Goal: Contribute content: Contribute content

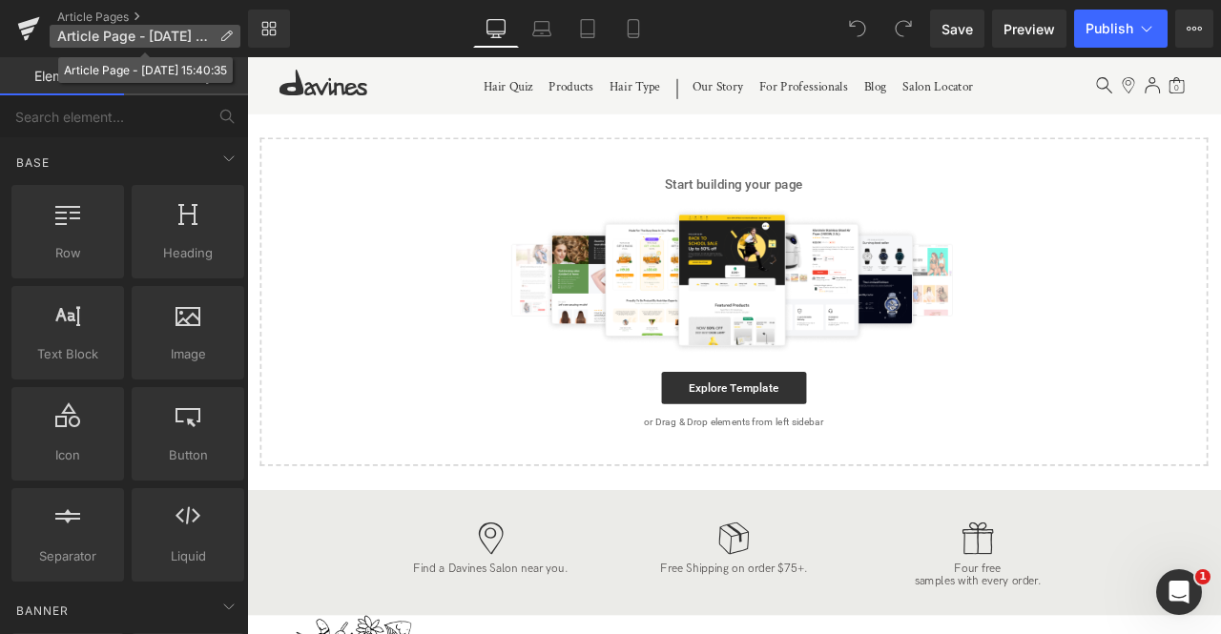
click at [210, 43] on span "Article Page - Sep 5, 15:40:35" at bounding box center [134, 36] width 154 height 15
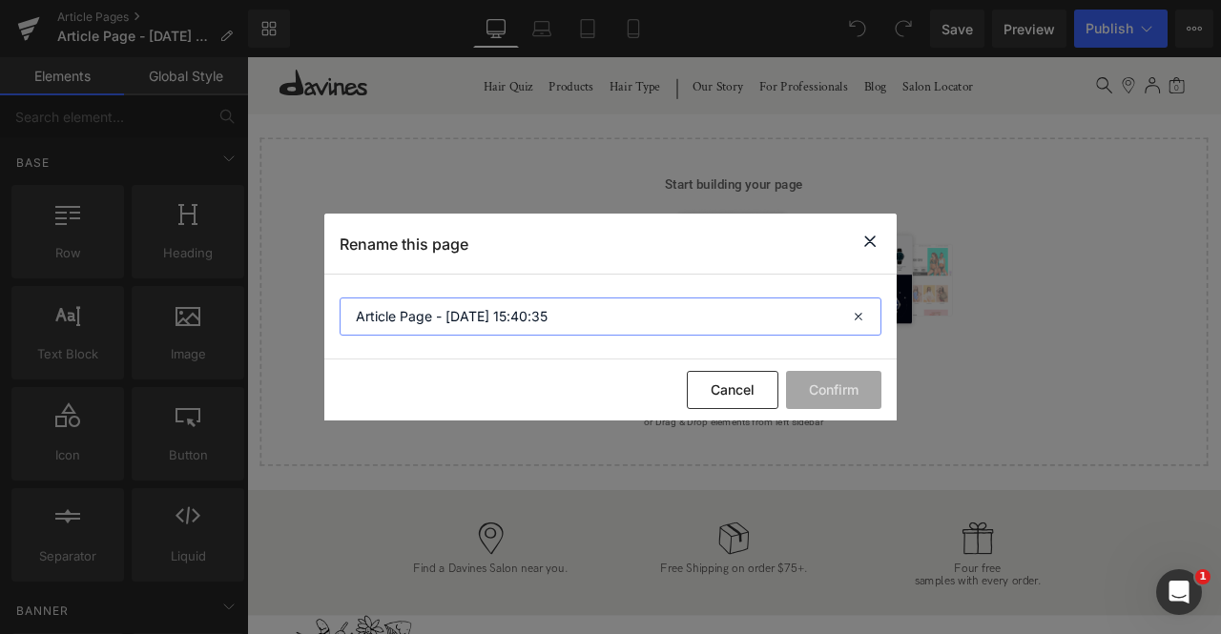
click at [558, 321] on input "Article Page - Sep 5, 15:40:35" at bounding box center [611, 317] width 542 height 38
paste input "How to [PERSON_NAME] Hair"
type input "How to [PERSON_NAME] Hair"
click at [839, 393] on button "Confirm" at bounding box center [833, 390] width 95 height 38
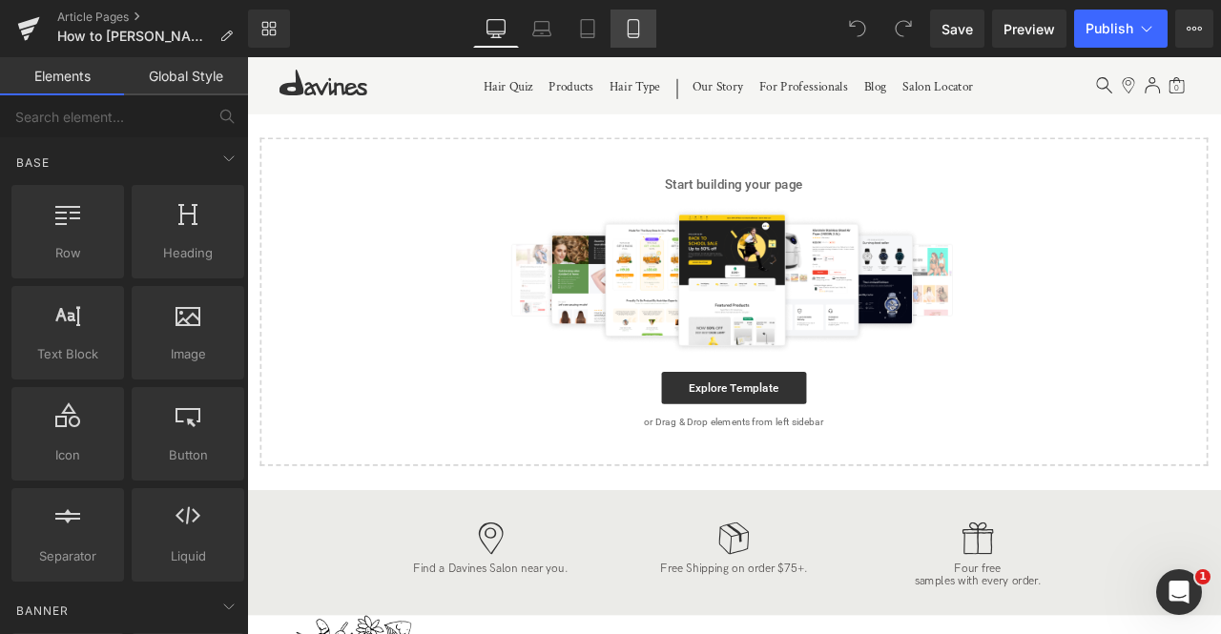
click at [631, 34] on icon at bounding box center [633, 28] width 19 height 19
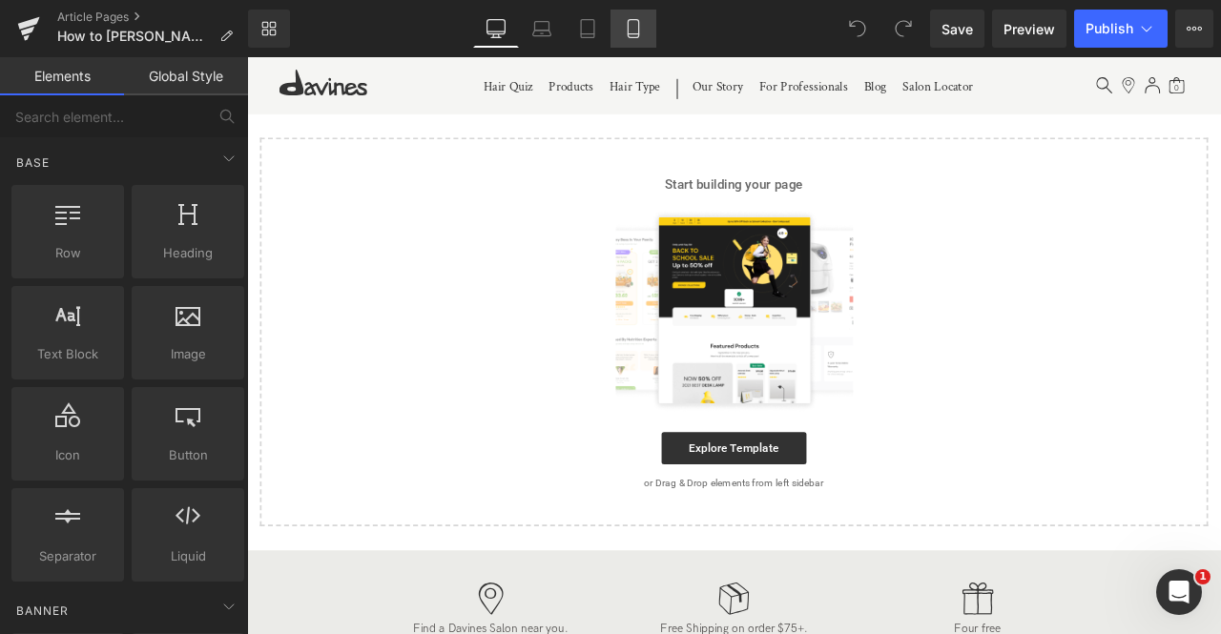
scroll to position [95, 0]
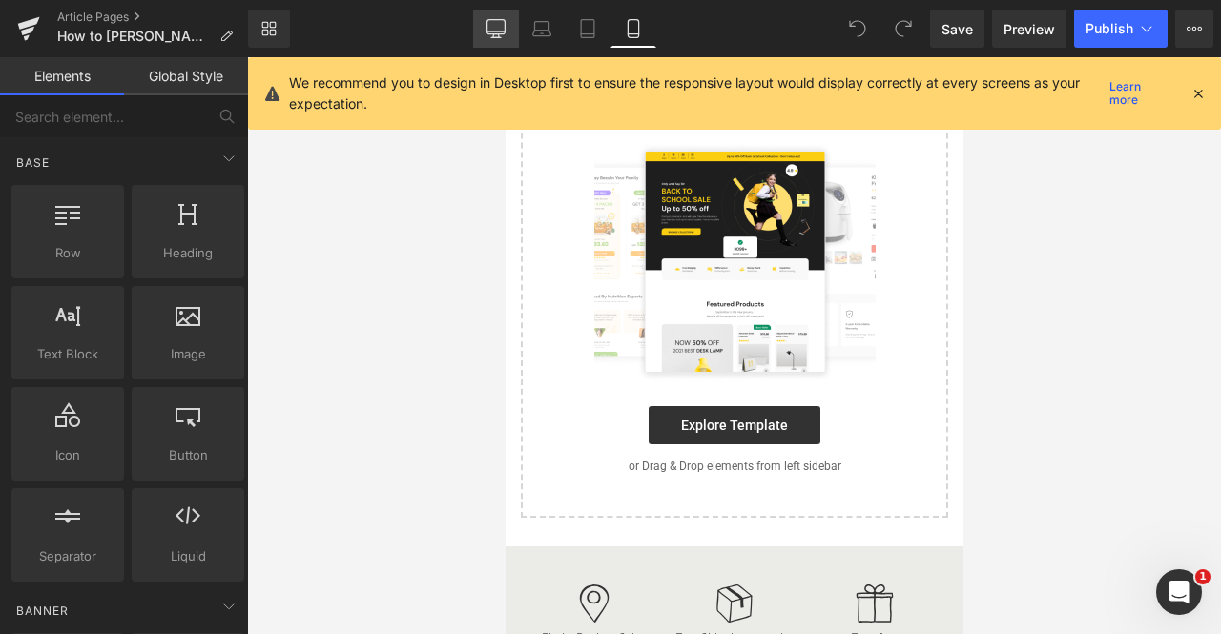
click at [502, 28] on icon at bounding box center [495, 28] width 19 height 19
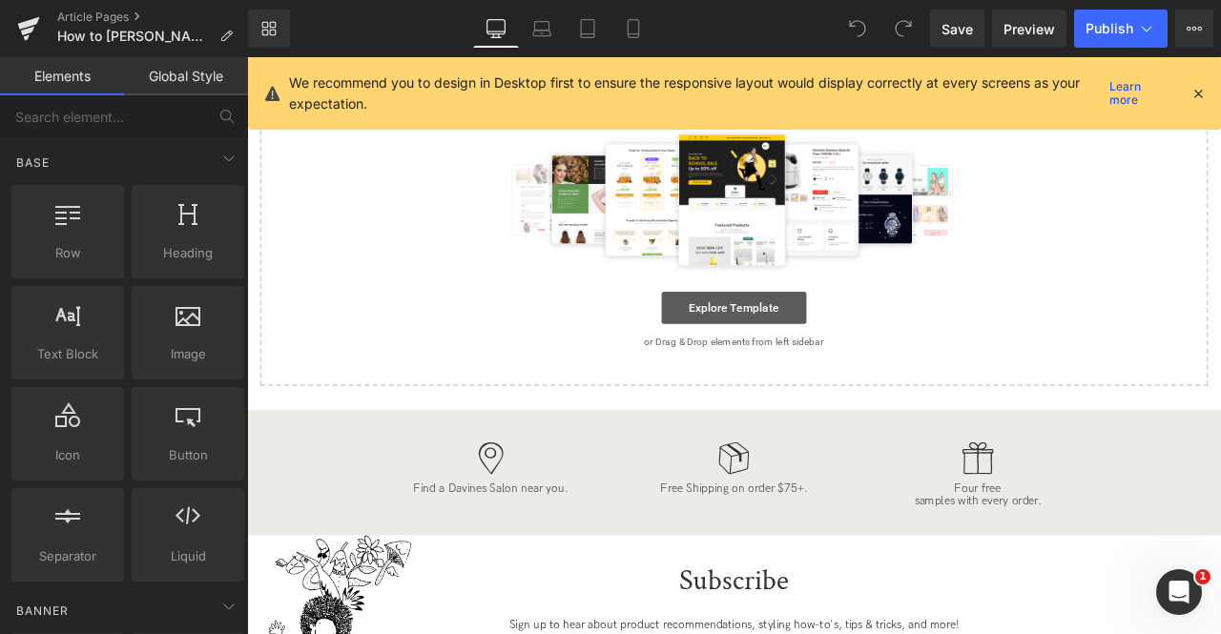
click at [812, 346] on link "Explore Template" at bounding box center [824, 354] width 172 height 38
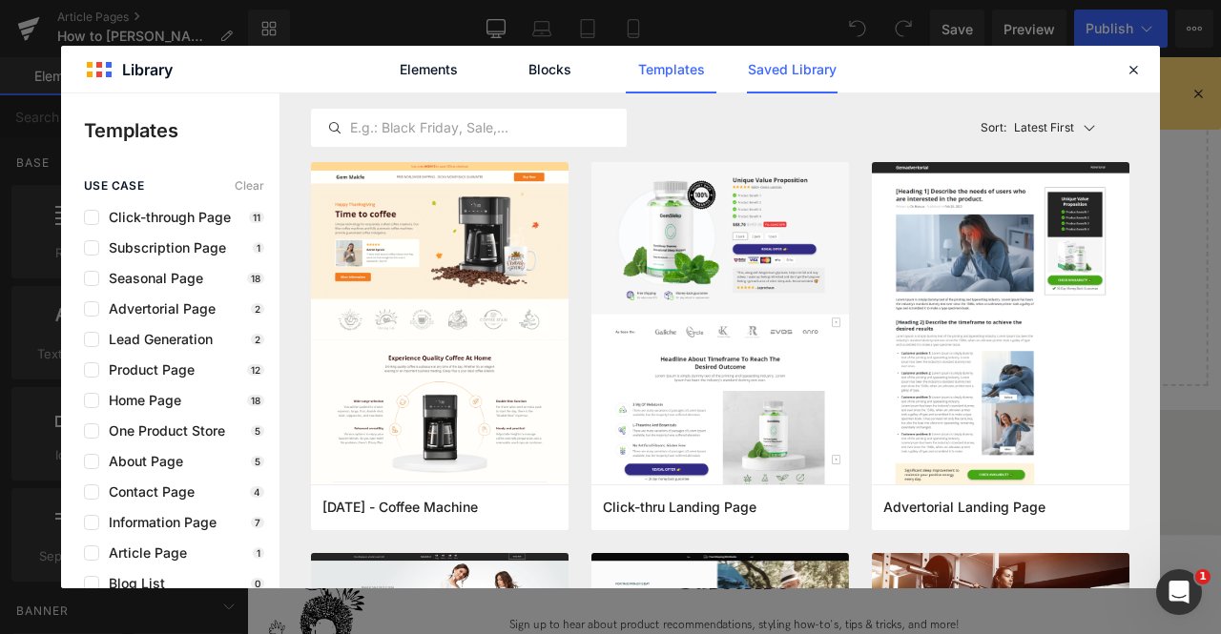
click at [813, 71] on link "Saved Library" at bounding box center [792, 70] width 91 height 48
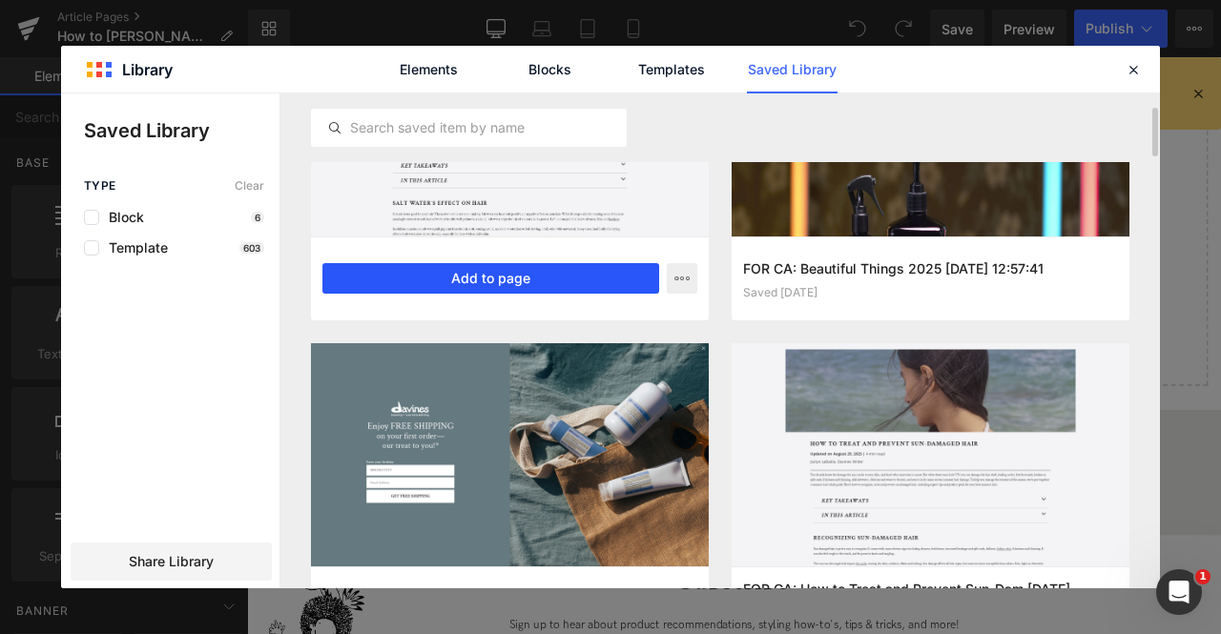
scroll to position [151, 0]
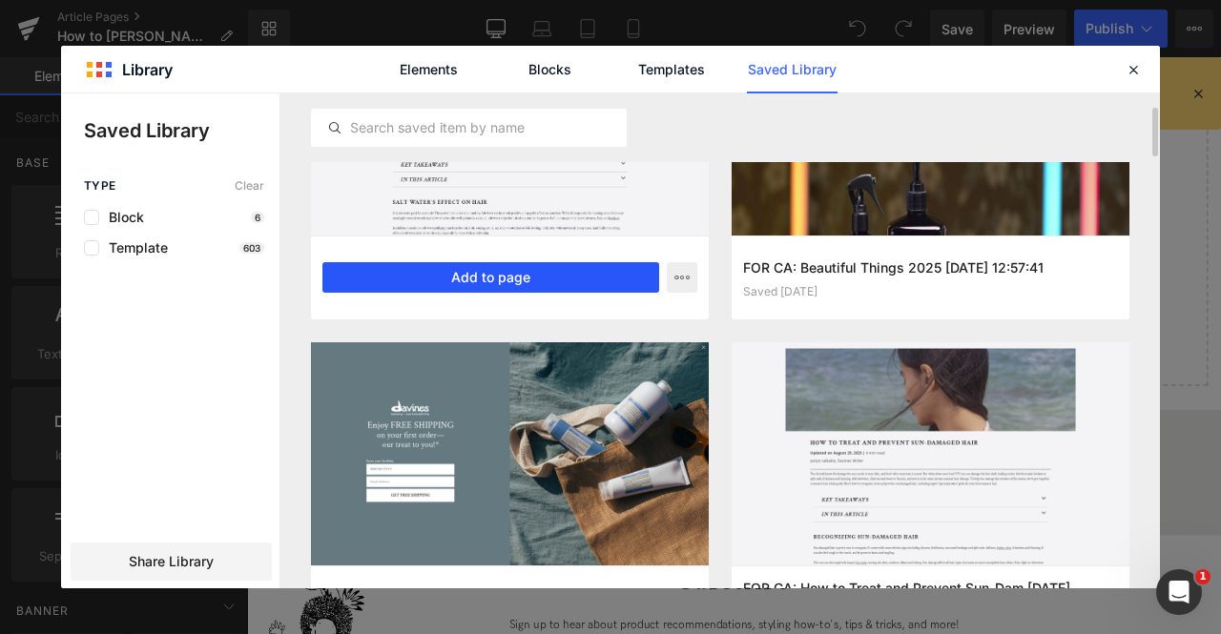
click at [540, 269] on button "Add to page" at bounding box center [490, 277] width 337 height 31
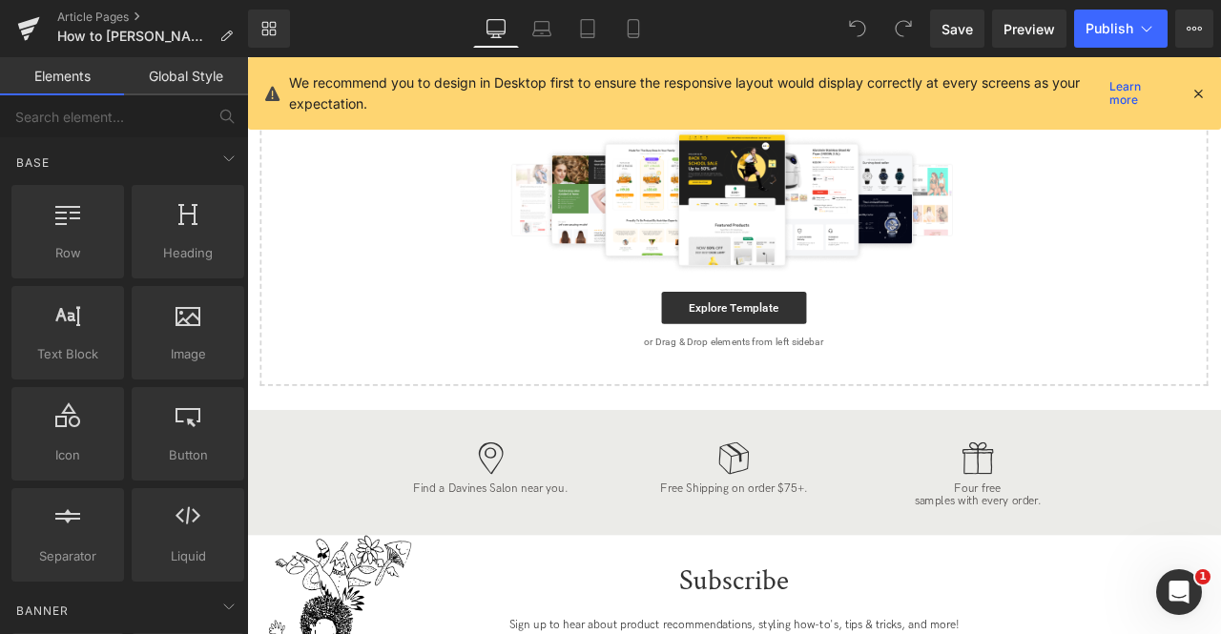
scroll to position [0, 0]
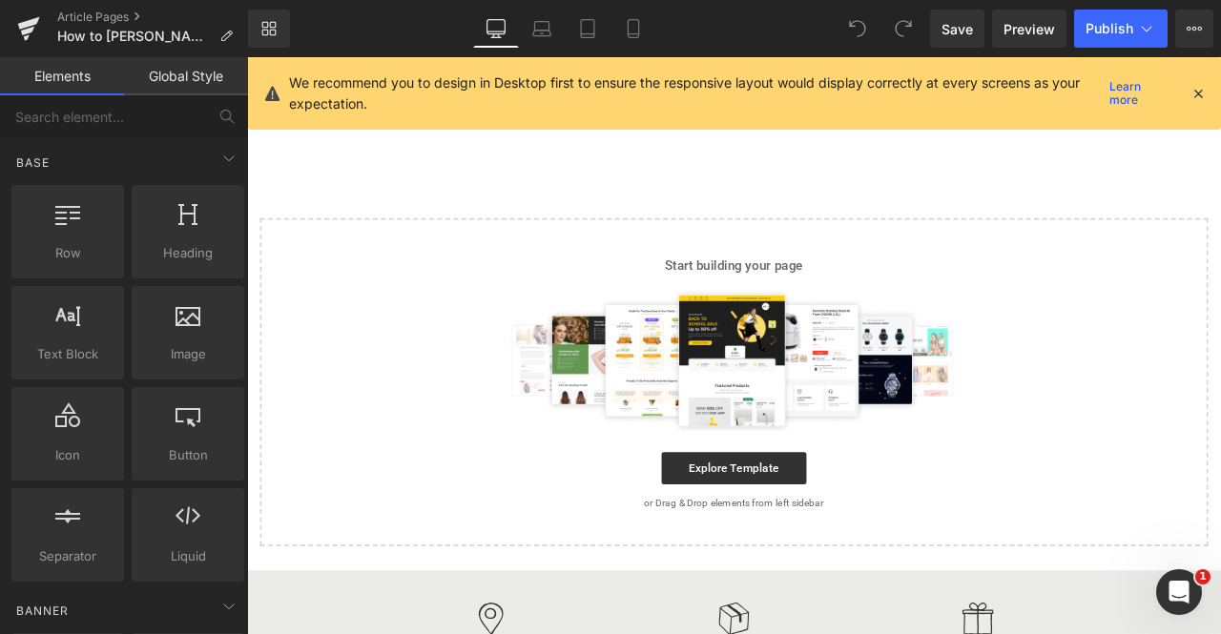
click at [1194, 91] on icon at bounding box center [1197, 93] width 17 height 17
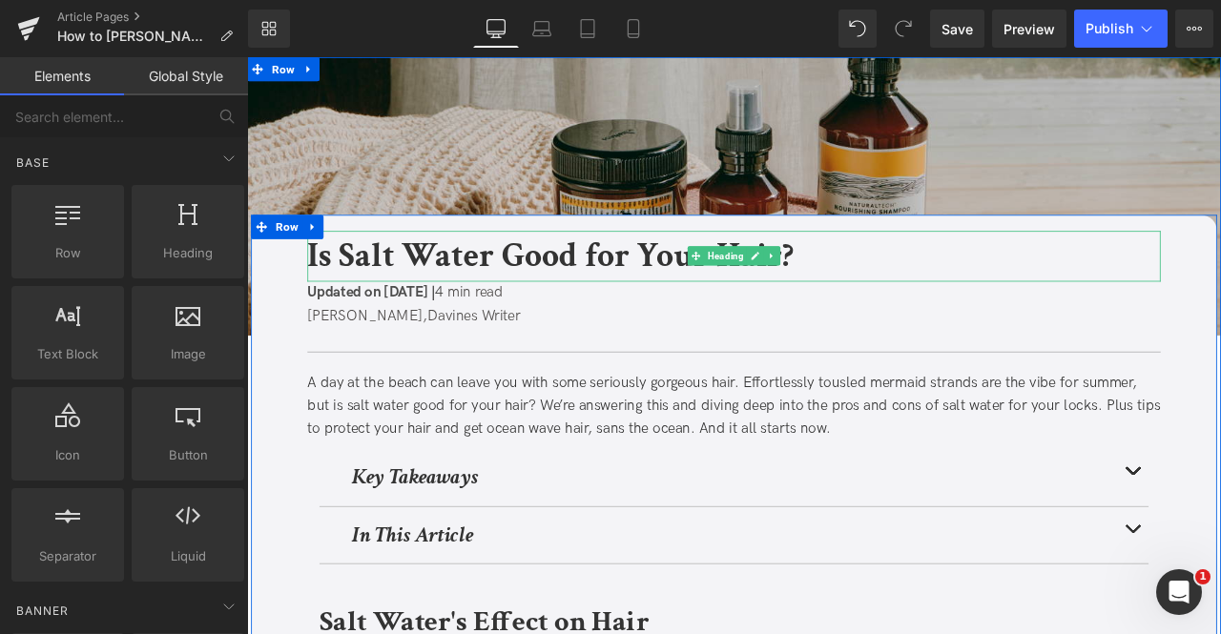
click at [494, 274] on b "Is Salt Water Good for Your Hair?" at bounding box center [607, 293] width 576 height 52
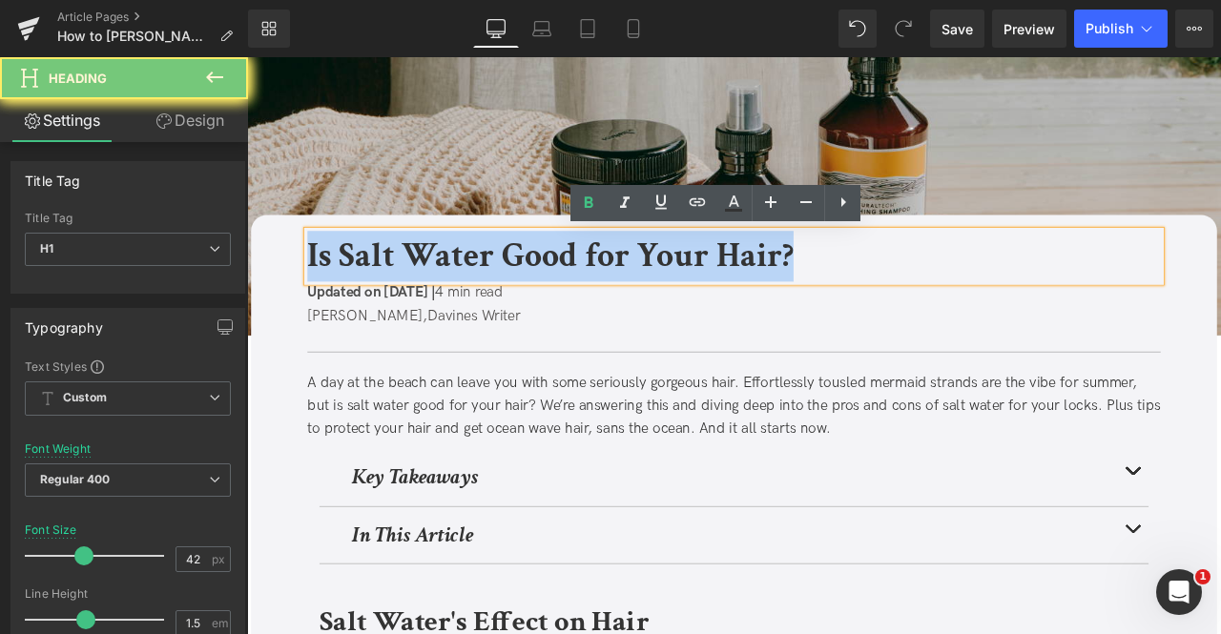
click at [494, 274] on b "Is Salt Water Good for Your Hair?" at bounding box center [607, 293] width 576 height 52
paste div
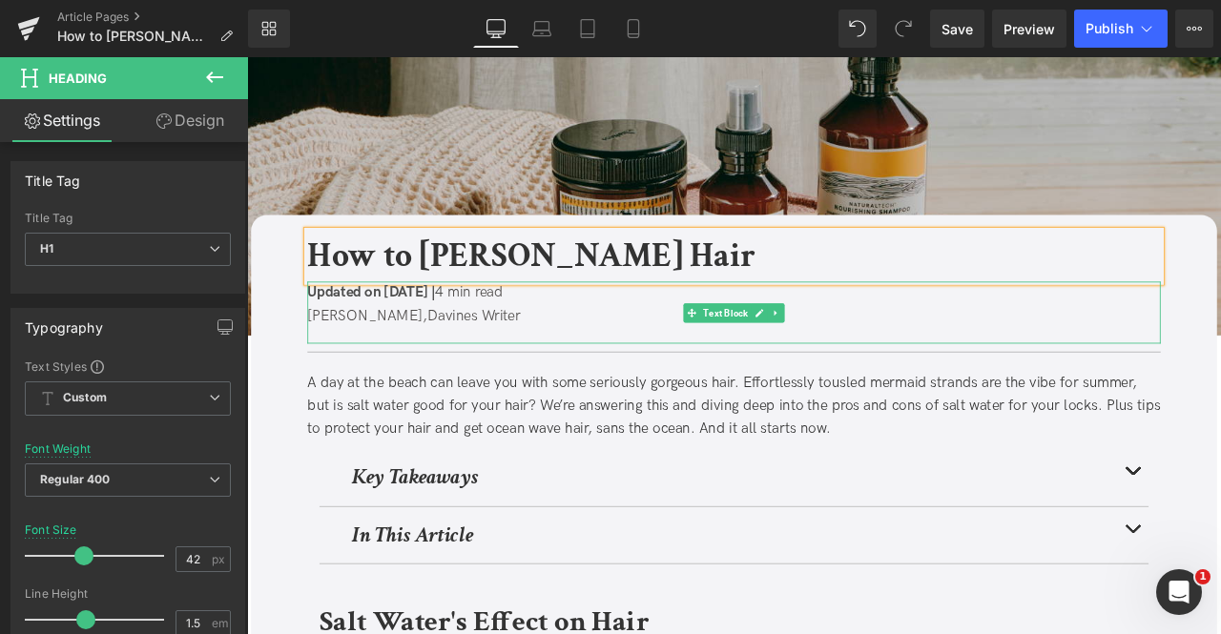
click at [470, 332] on span "Updated on September 5, 2025 |" at bounding box center [395, 336] width 152 height 20
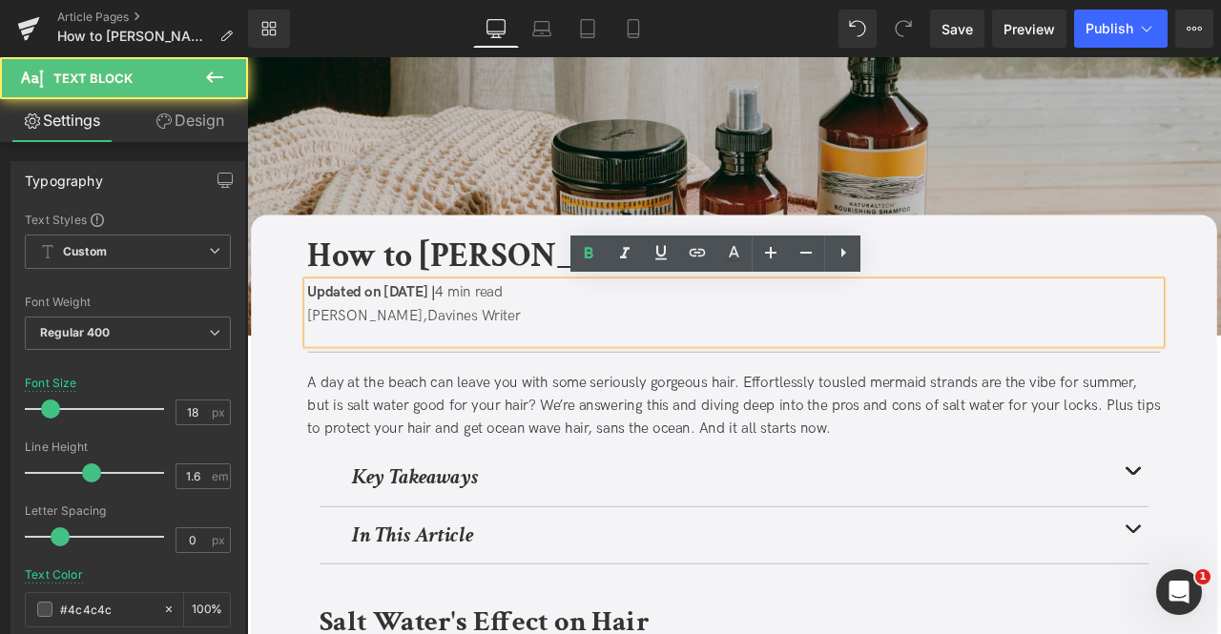
click at [470, 335] on span "Updated on September 5, 2025 |" at bounding box center [395, 336] width 152 height 20
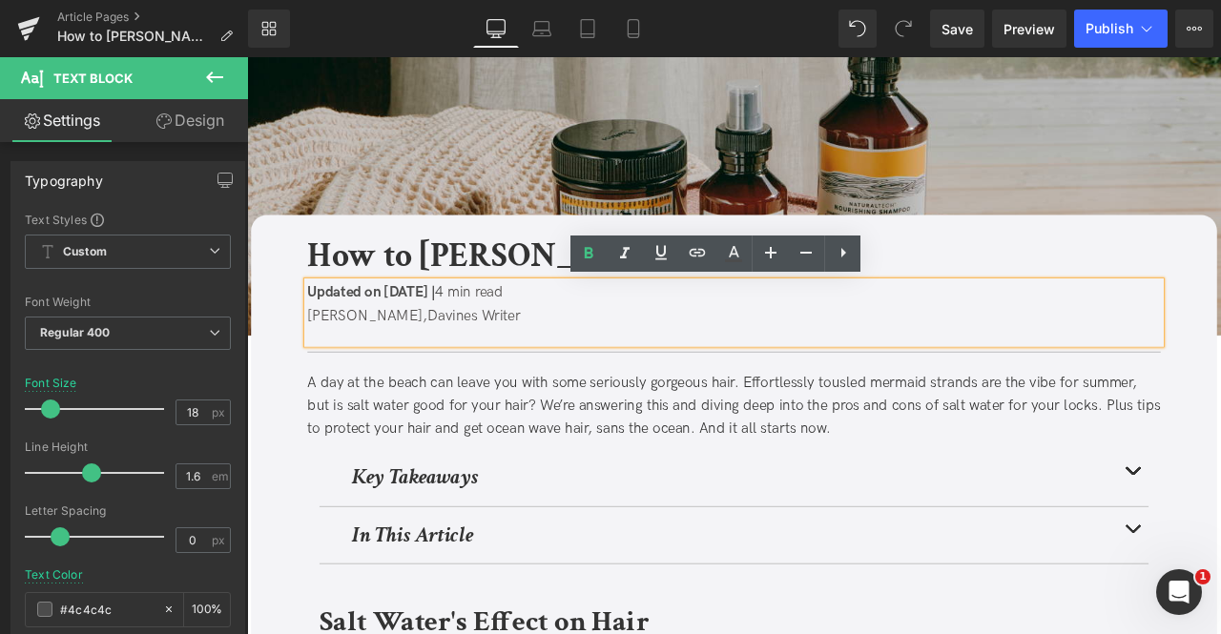
click at [470, 336] on span "Updated on September 5, 2025 |" at bounding box center [395, 336] width 152 height 20
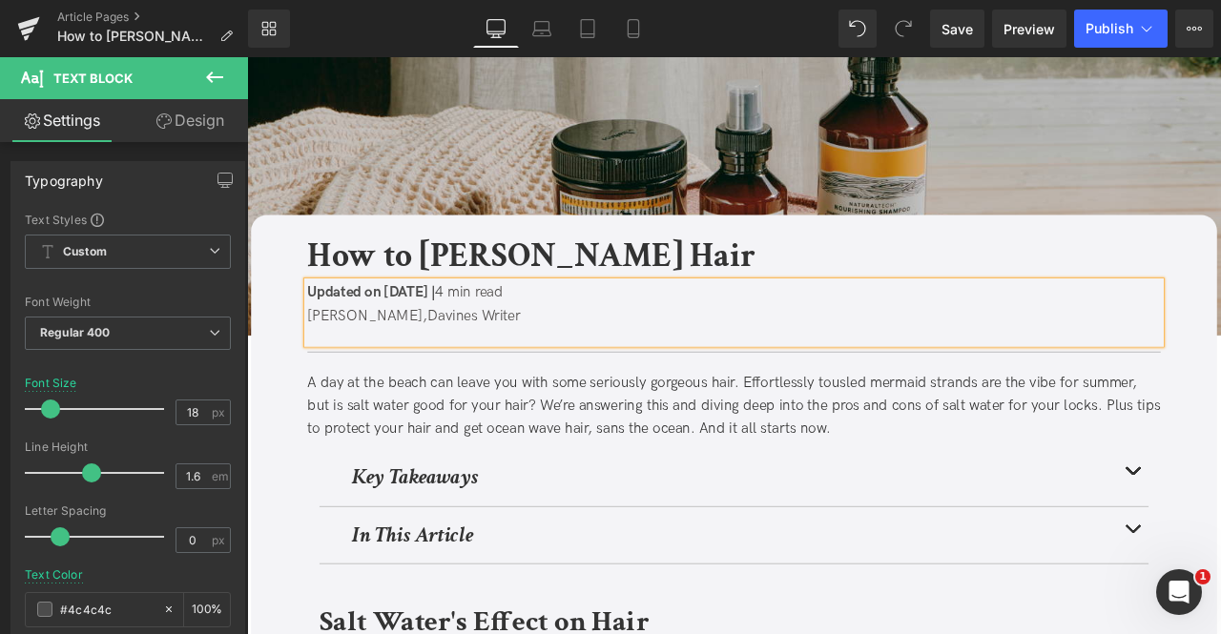
click at [484, 340] on span at bounding box center [482, 336] width 5 height 20
click at [518, 467] on div "A day at the beach can leave you with some seriously gorgeous hair. Effortlessl…" at bounding box center [824, 471] width 1011 height 82
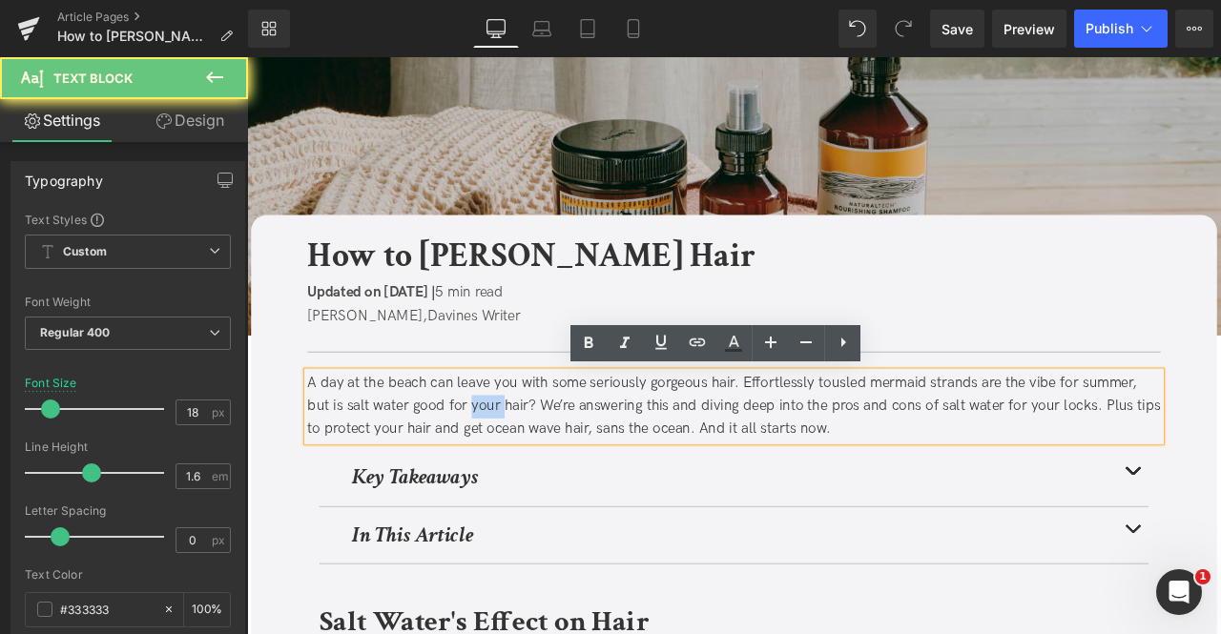
click at [518, 467] on div "A day at the beach can leave you with some seriously gorgeous hair. Effortlessl…" at bounding box center [824, 471] width 1011 height 82
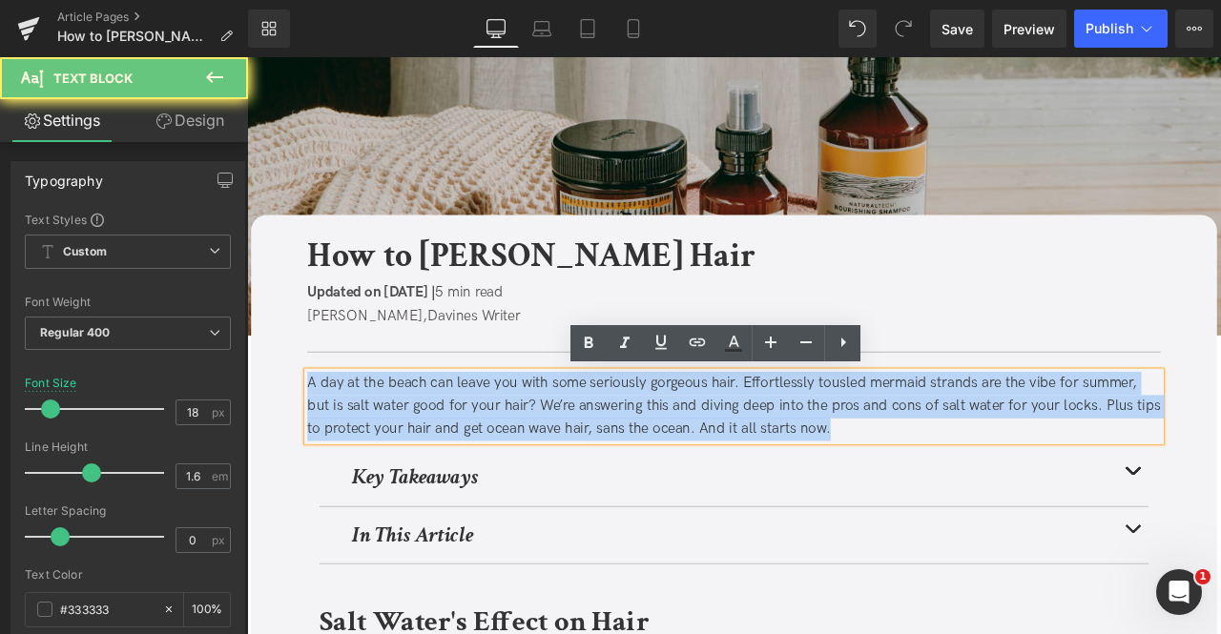
click at [518, 467] on div "A day at the beach can leave you with some seriously gorgeous hair. Effortlessl…" at bounding box center [824, 471] width 1011 height 82
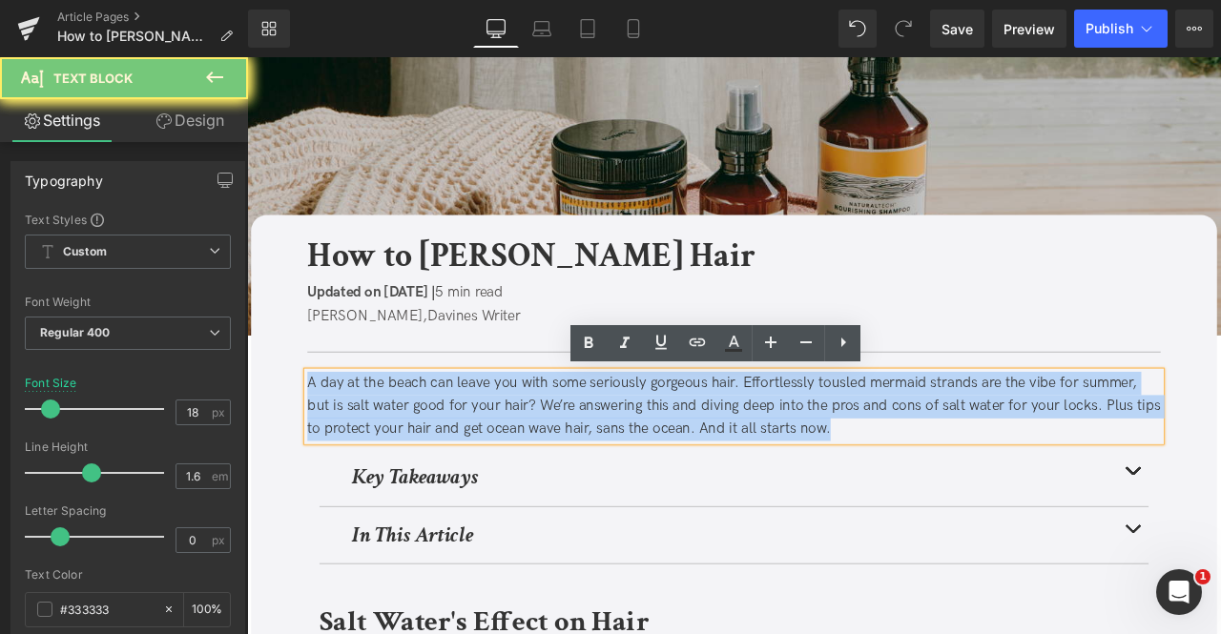
paste div
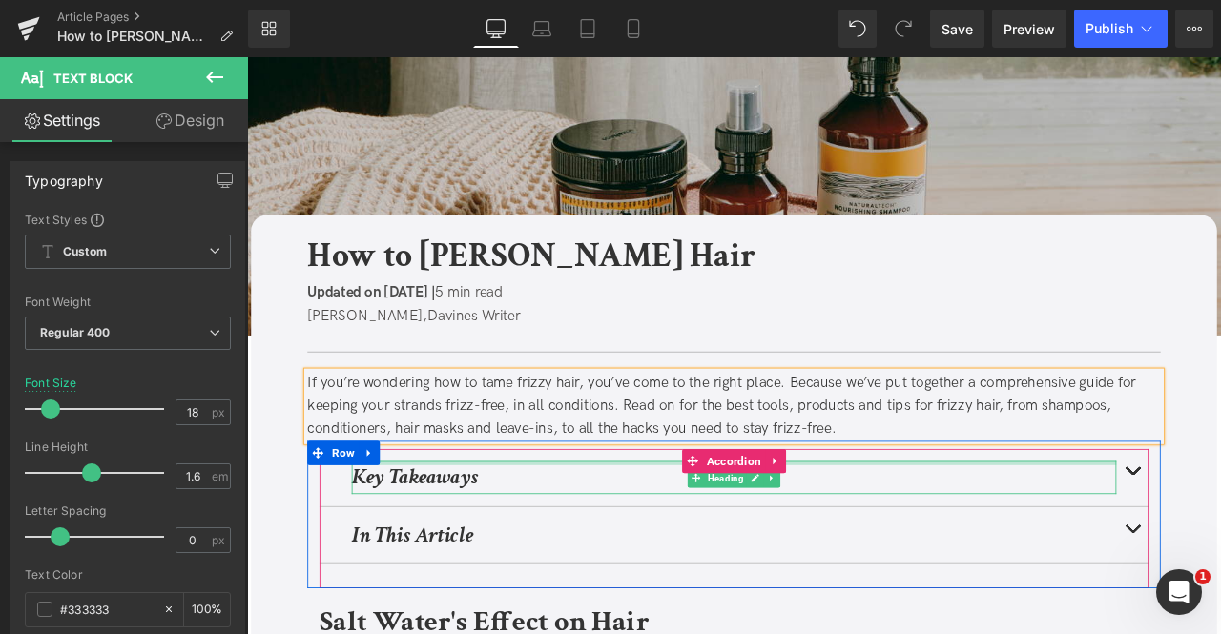
scroll to position [260, 0]
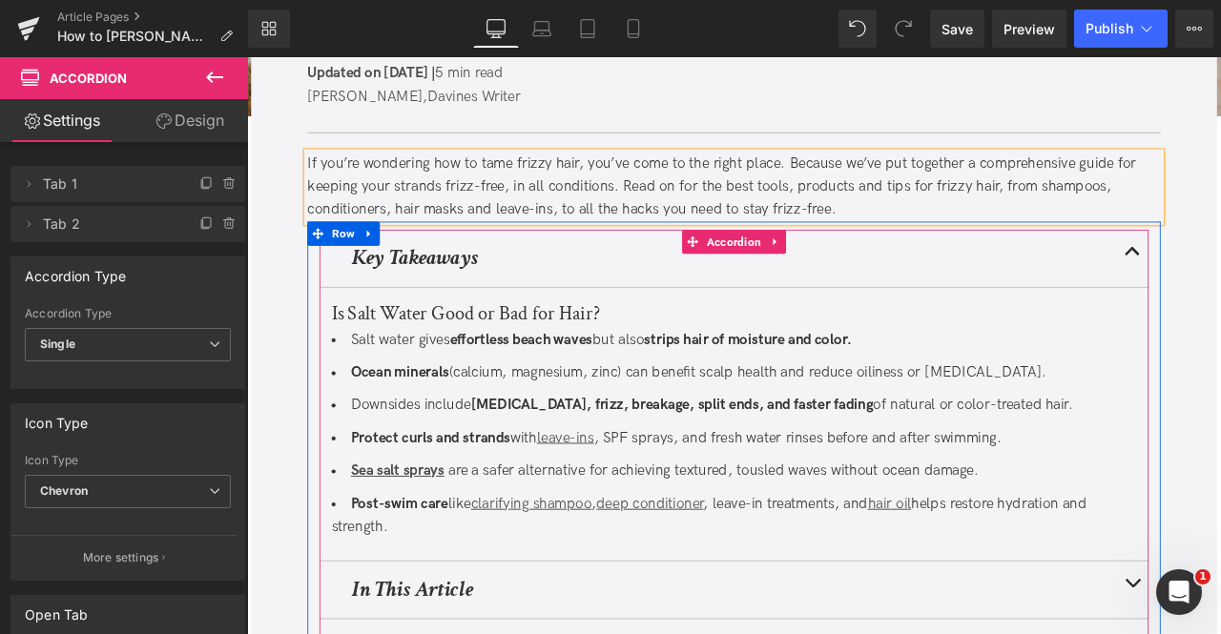
click at [424, 400] on li "Salt water gives effortless beach waves but also strips hair of moisture and co…" at bounding box center [824, 393] width 954 height 28
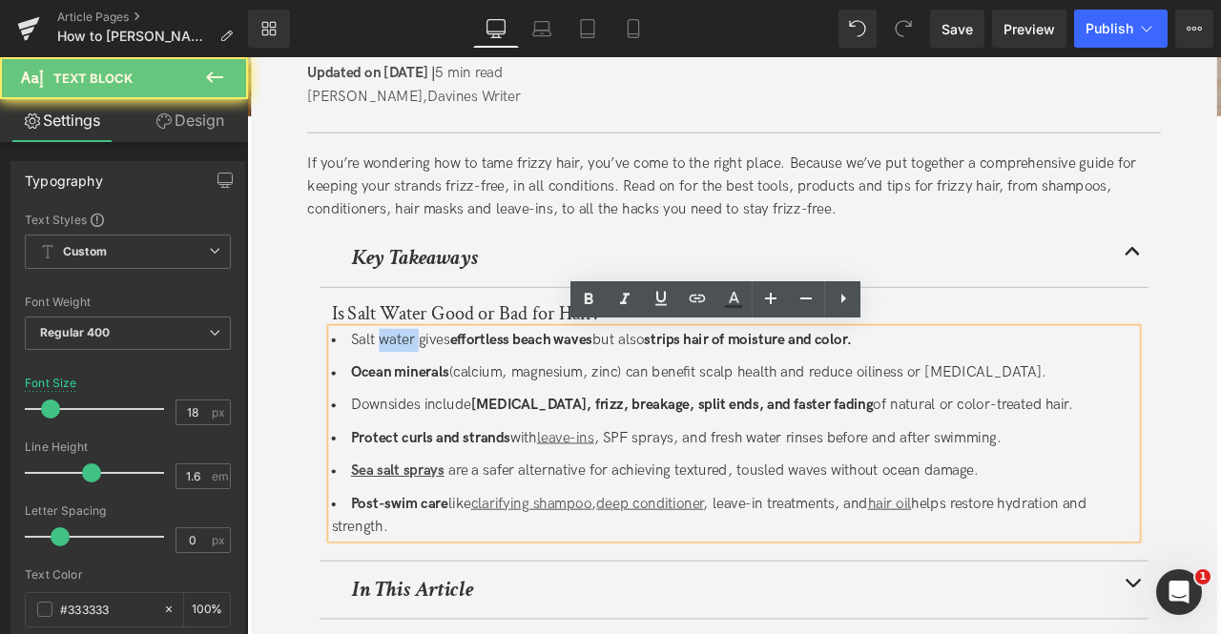
click at [424, 400] on li "Salt water gives effortless beach waves but also strips hair of moisture and co…" at bounding box center [824, 393] width 954 height 28
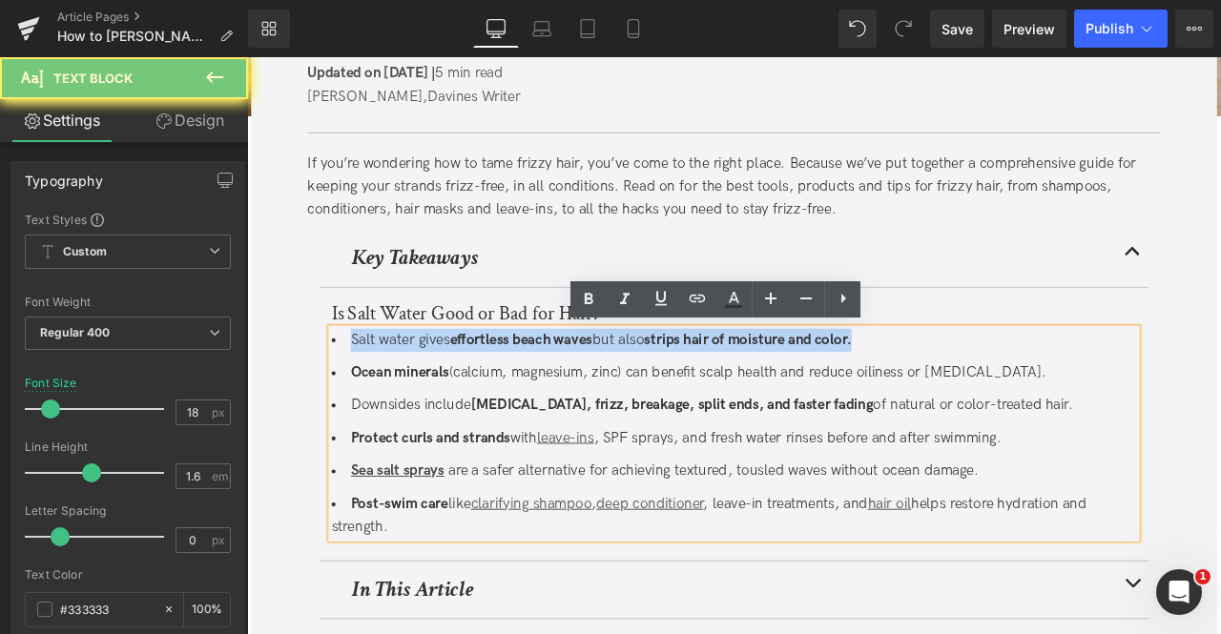
click at [424, 400] on li "Salt water gives effortless beach waves but also strips hair of moisture and co…" at bounding box center [824, 393] width 954 height 28
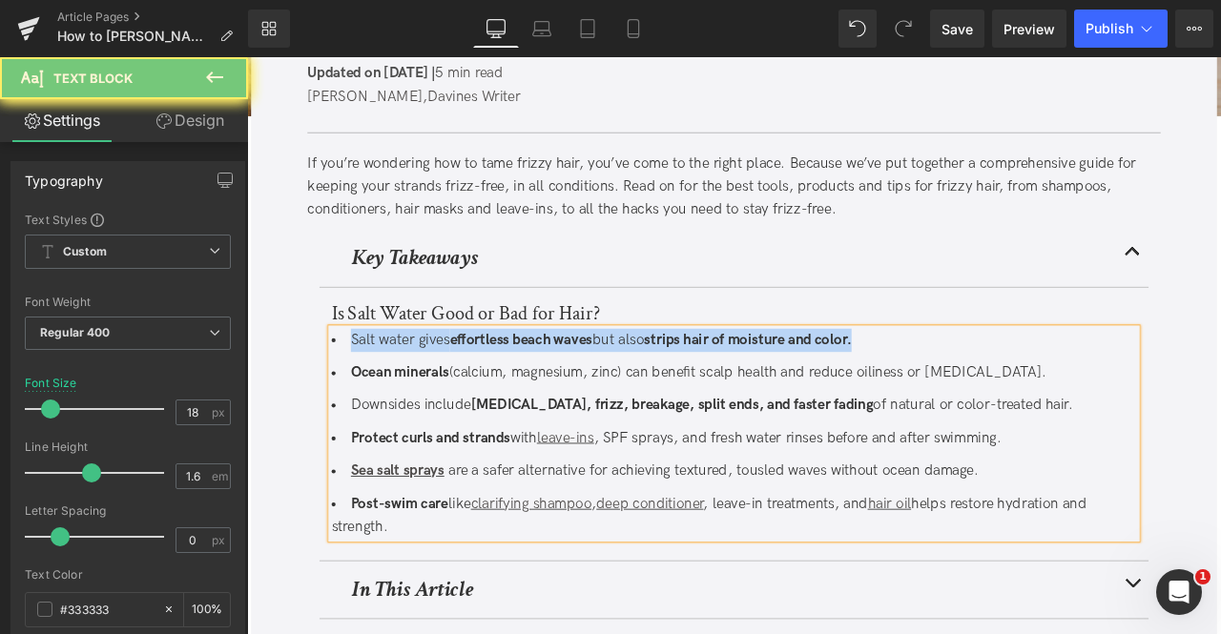
paste div
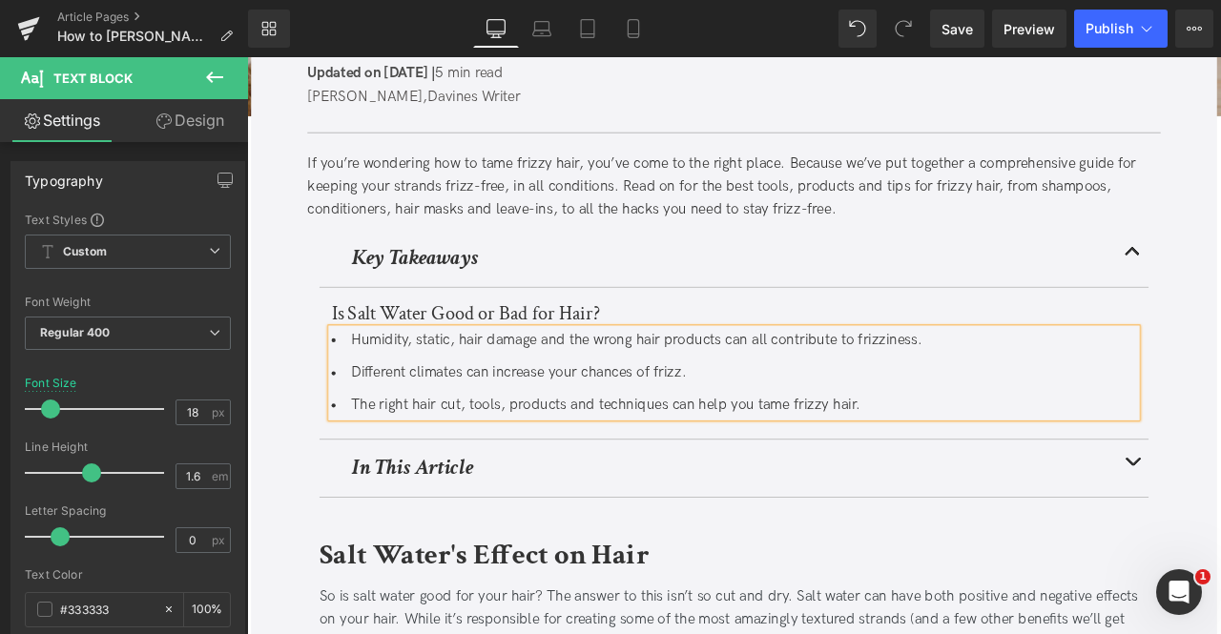
click at [424, 400] on li "Humidity, static, hair damage and the wrong hair products can all contribute to…" at bounding box center [824, 393] width 954 height 28
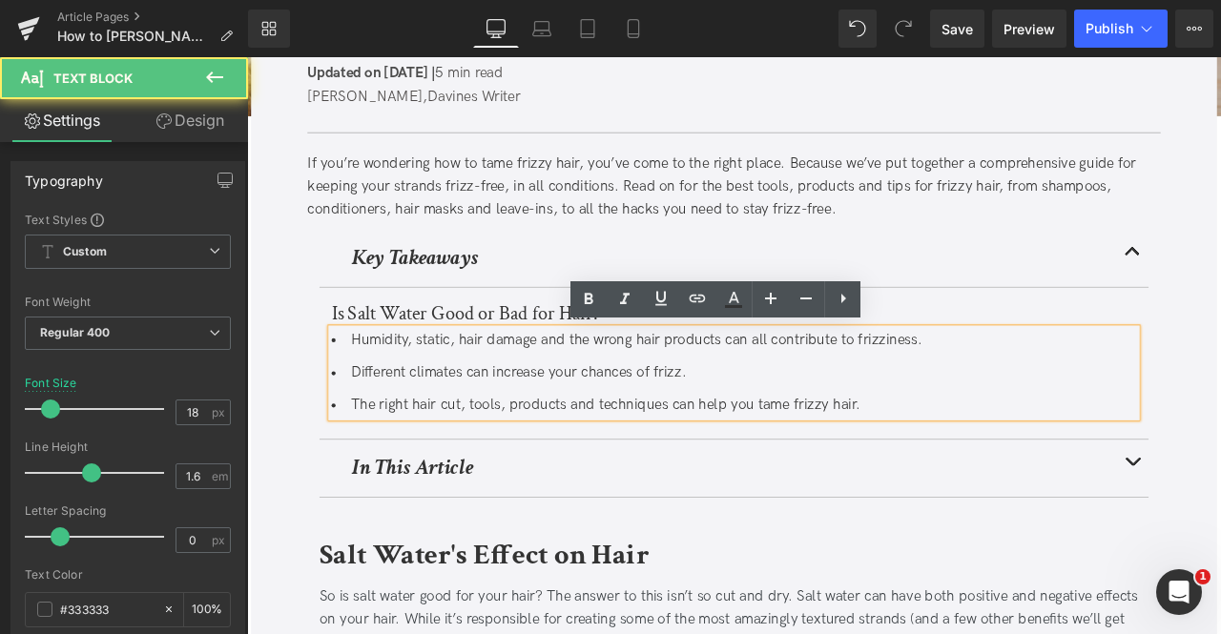
click at [903, 436] on li "Different climates can increase your chances of frizz." at bounding box center [824, 432] width 954 height 28
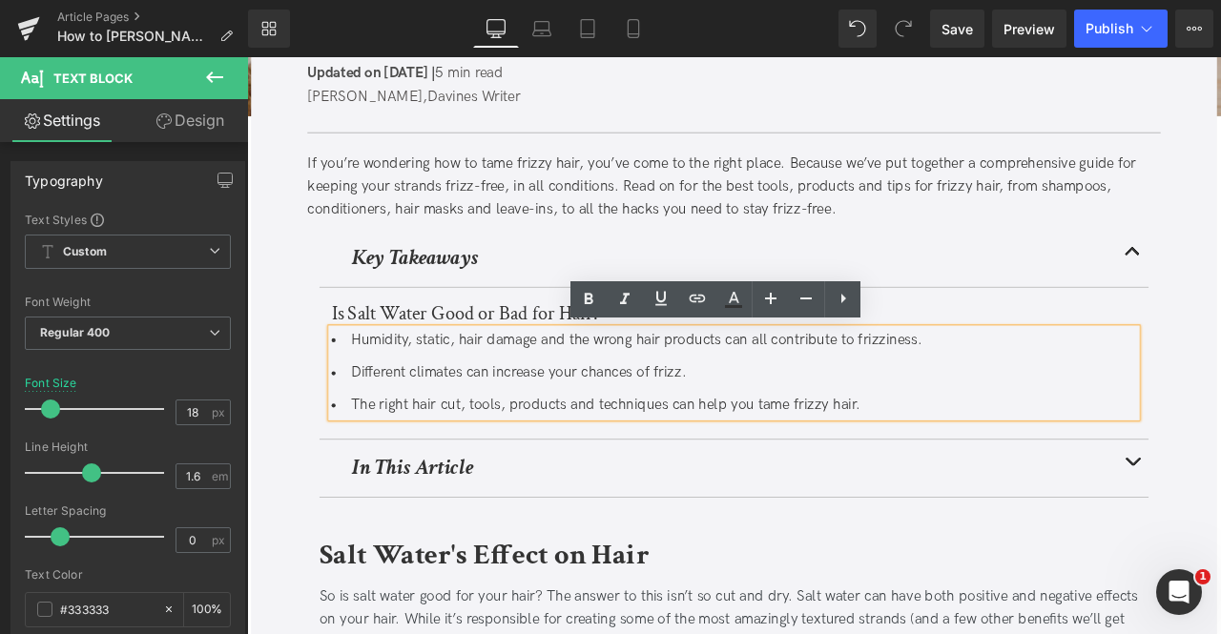
click at [600, 463] on li "The right hair cut, tools, products and techniques can help you tame frizzy hai…" at bounding box center [824, 470] width 954 height 28
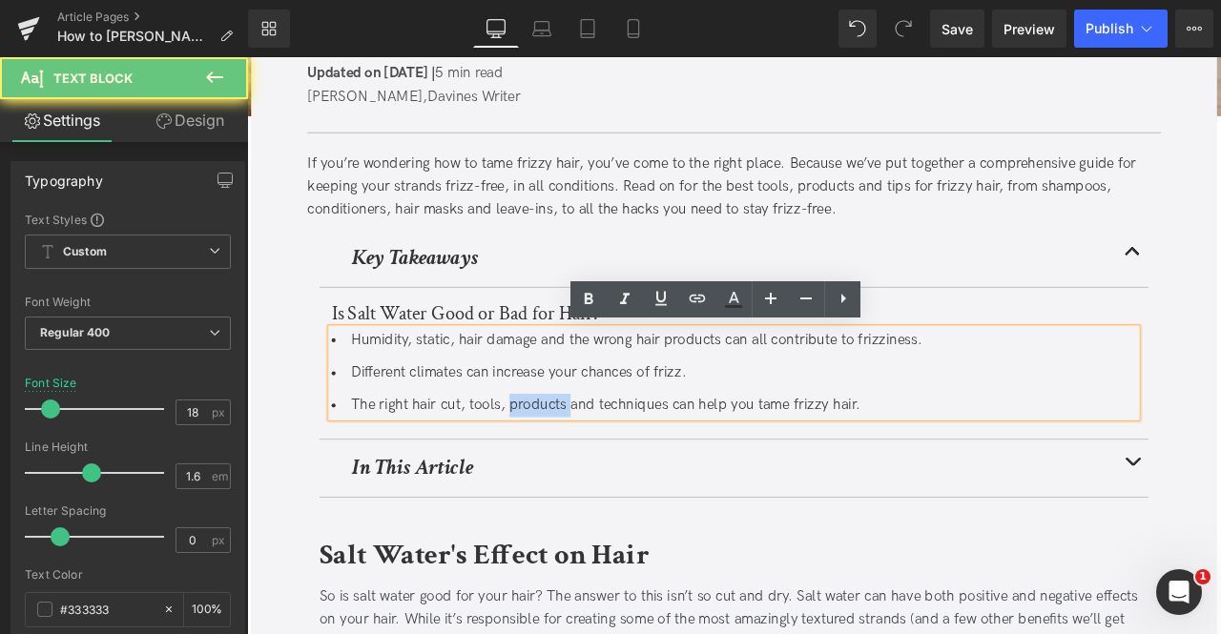
click at [600, 463] on li "The right hair cut, tools, products and techniques can help you tame frizzy hai…" at bounding box center [824, 470] width 954 height 28
click at [587, 463] on li "The right hair cut, tools, products and techniques can help you tame frizzy hai…" at bounding box center [824, 470] width 954 height 28
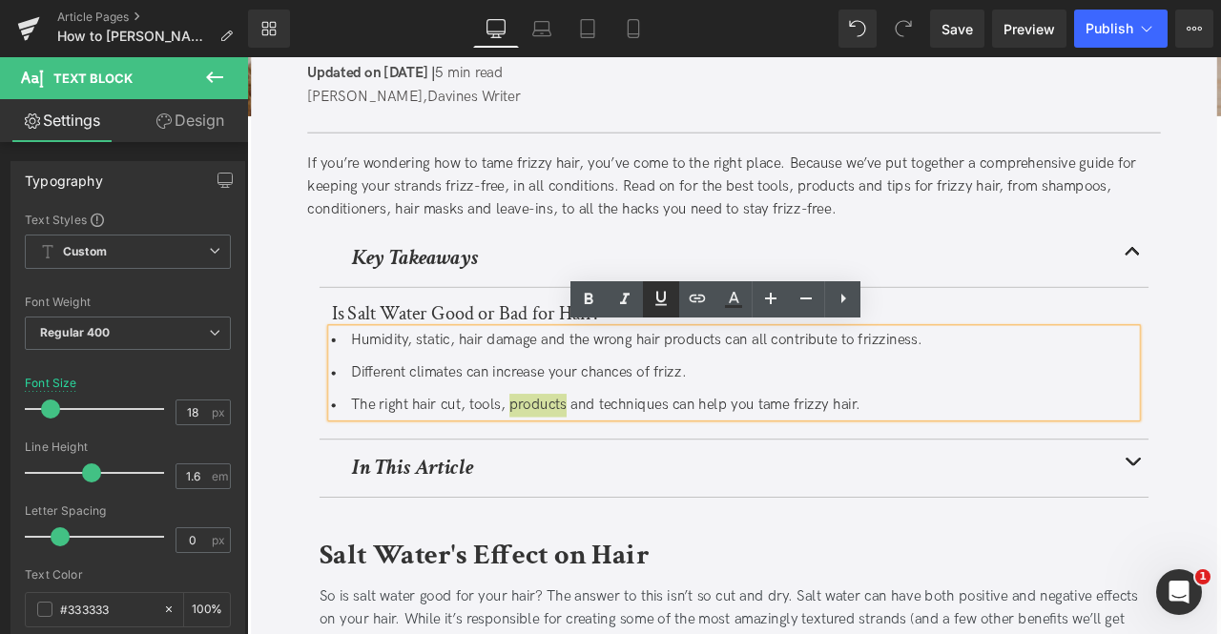
click at [660, 291] on icon at bounding box center [660, 298] width 23 height 23
click at [679, 298] on link at bounding box center [697, 299] width 36 height 36
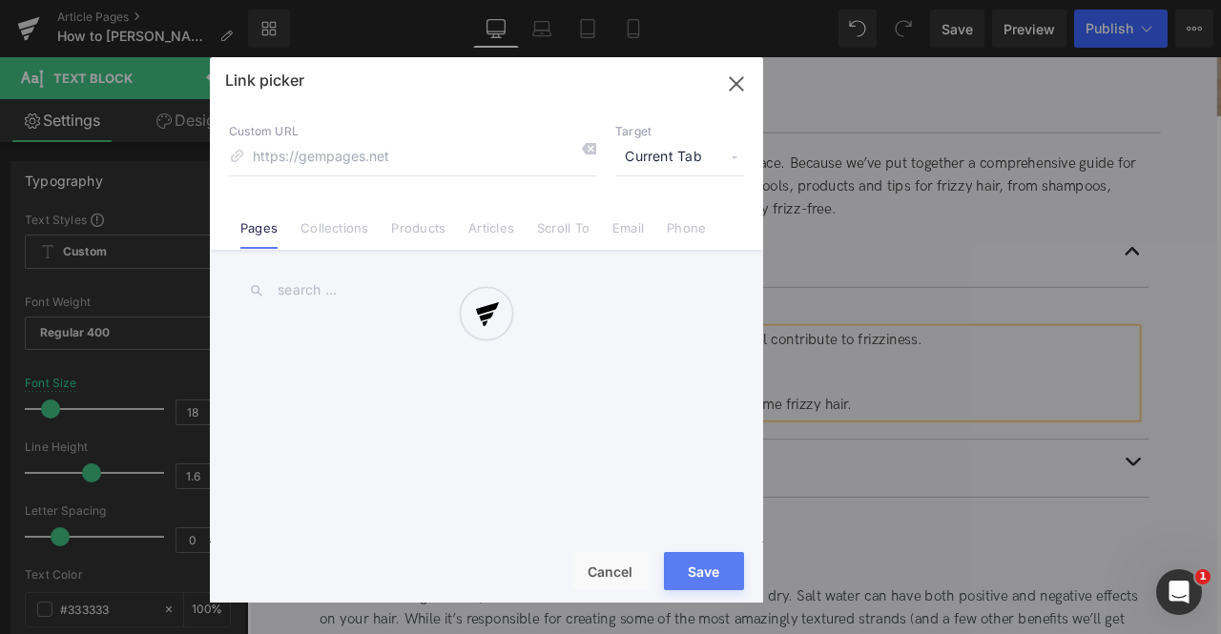
click at [772, 0] on div "Text Color Highlight Color #333333 Edit or remove link: Edit - Unlink - Cancel …" at bounding box center [610, 0] width 1221 height 0
click at [669, 159] on div "Link picker Back to Library Insert Custom URL Target Current Tab Current Tab Ne…" at bounding box center [486, 330] width 553 height 546
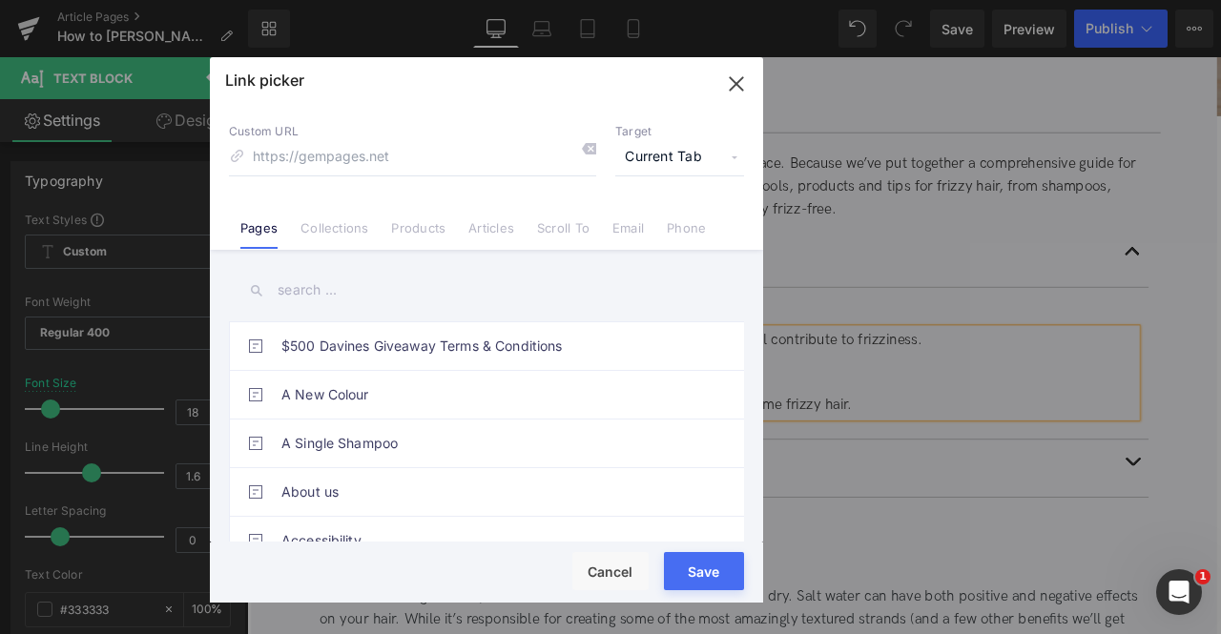
click at [662, 133] on p "Target" at bounding box center [679, 131] width 129 height 15
click at [671, 151] on span "Current Tab" at bounding box center [679, 157] width 129 height 36
click at [652, 230] on li "New Tab" at bounding box center [680, 225] width 148 height 33
click at [420, 234] on link "Products" at bounding box center [418, 234] width 54 height 29
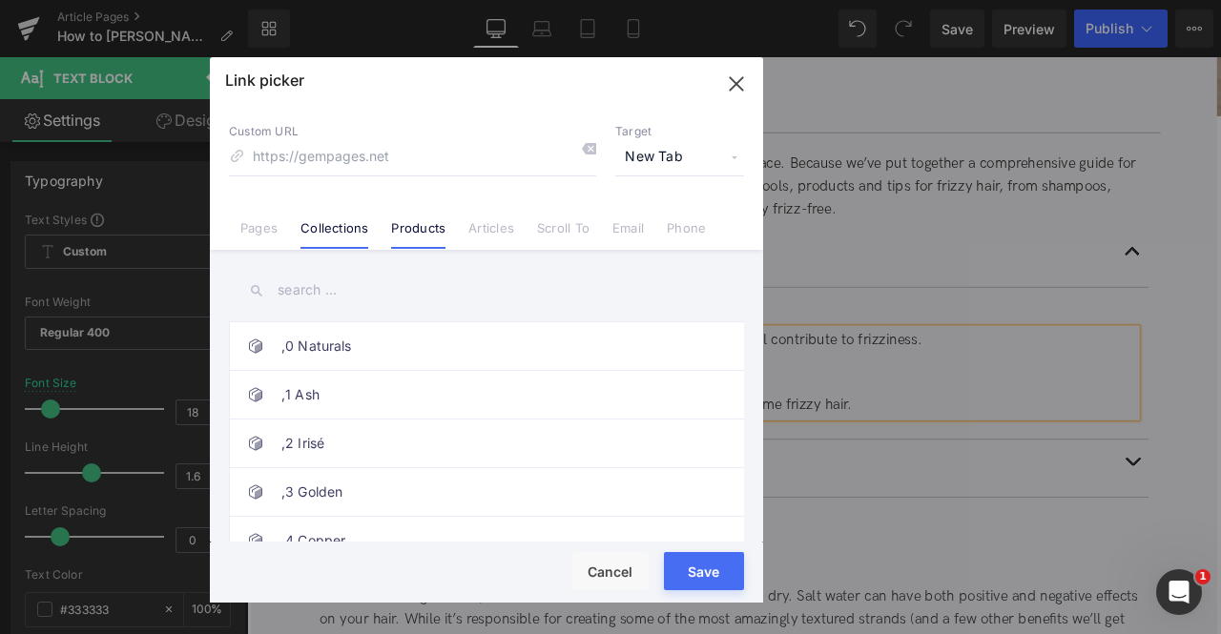
click at [308, 237] on link "Collections" at bounding box center [334, 234] width 68 height 29
click at [305, 294] on input "text" at bounding box center [486, 290] width 515 height 43
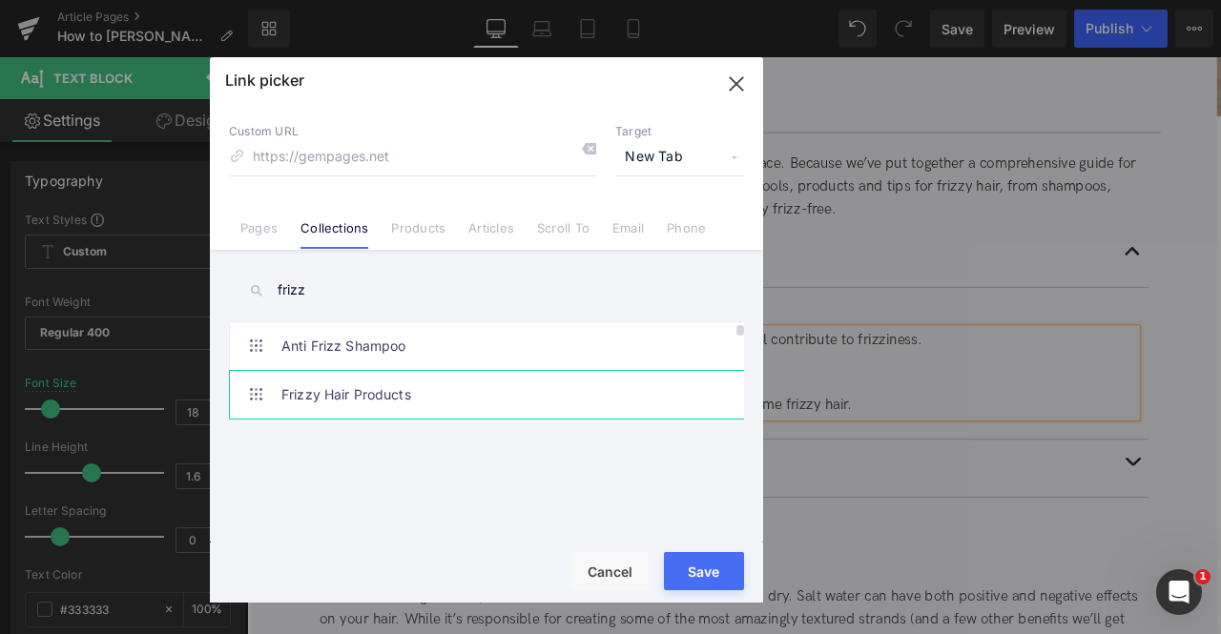
type input "frizz"
click at [444, 394] on link "Frizzy Hair Products" at bounding box center [491, 395] width 420 height 48
type input "/collections/frizzy-hair"
click at [713, 569] on button "Save" at bounding box center [704, 571] width 80 height 38
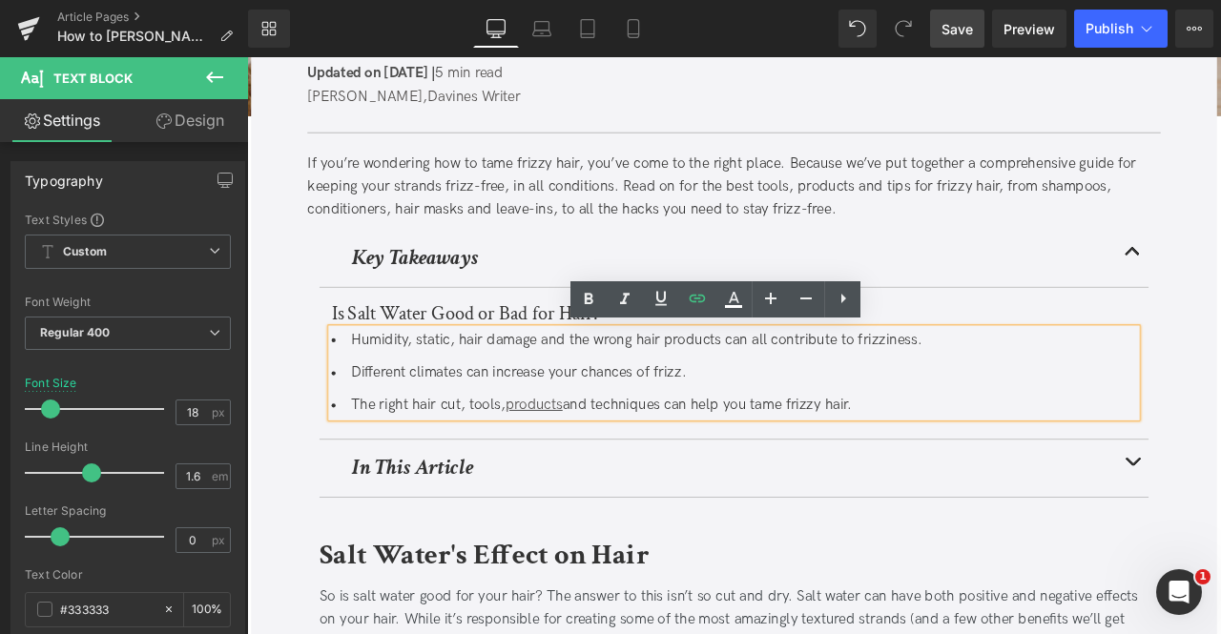
click at [954, 31] on span "Save" at bounding box center [956, 29] width 31 height 20
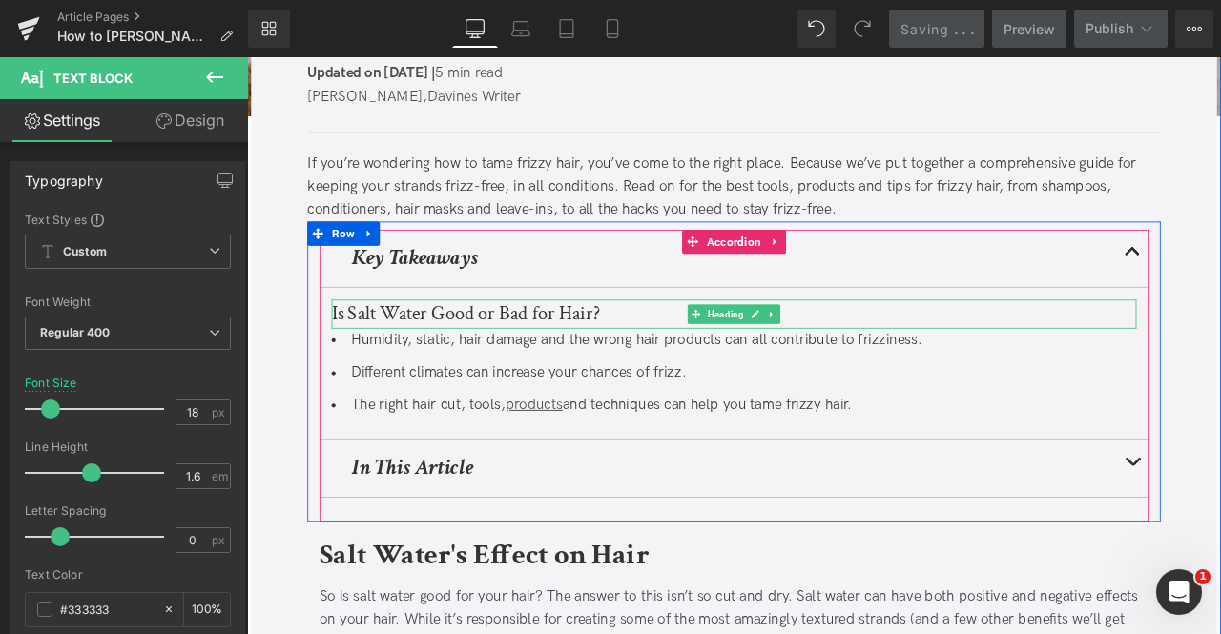
click at [408, 356] on h3 "Is Salt Water Good or Bad for Hair?" at bounding box center [824, 361] width 954 height 34
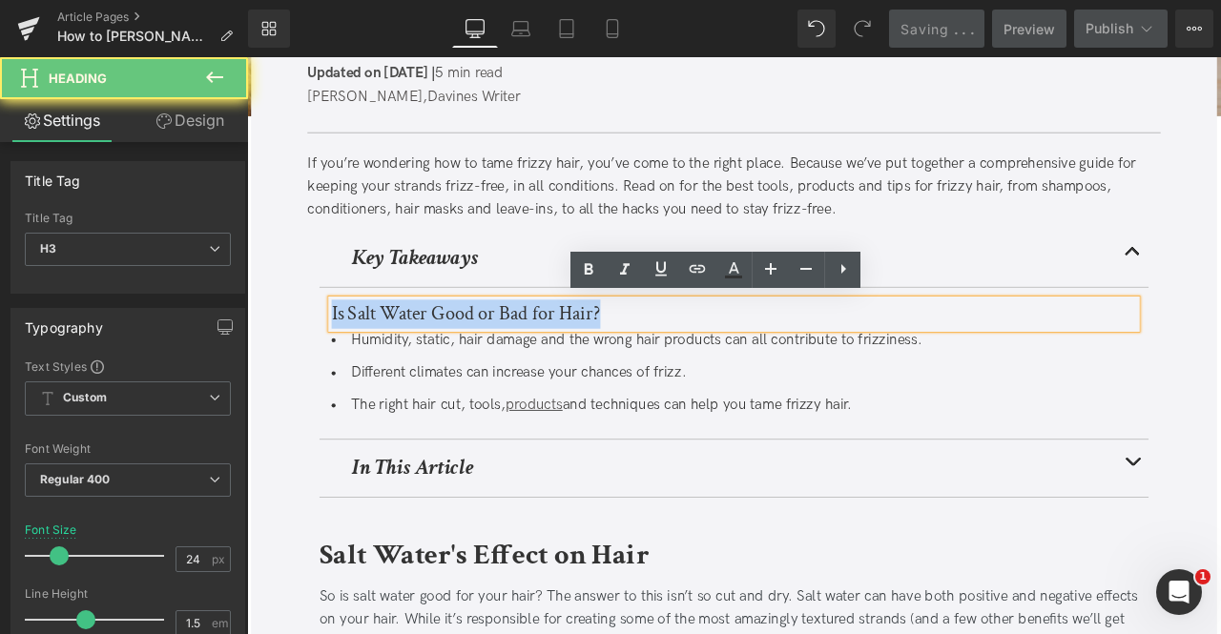
click at [408, 356] on h3 "Is Salt Water Good or Bad for Hair?" at bounding box center [824, 361] width 954 height 34
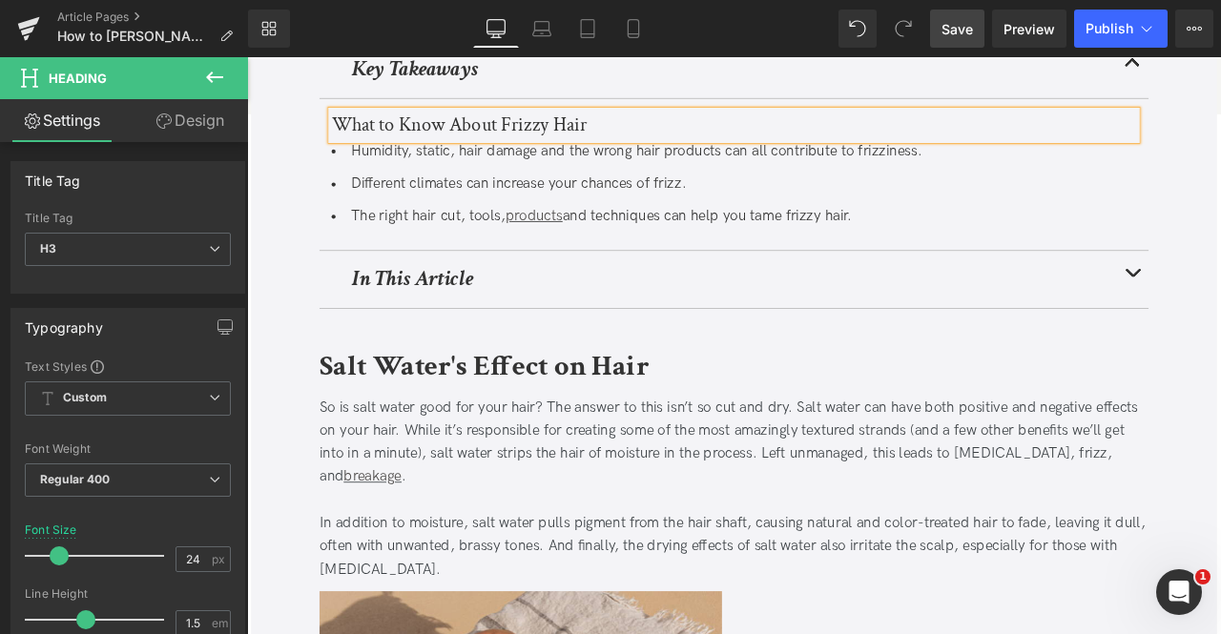
scroll to position [485, 0]
click at [461, 422] on b "Salt Water's Effect on Hair" at bounding box center [528, 422] width 390 height 45
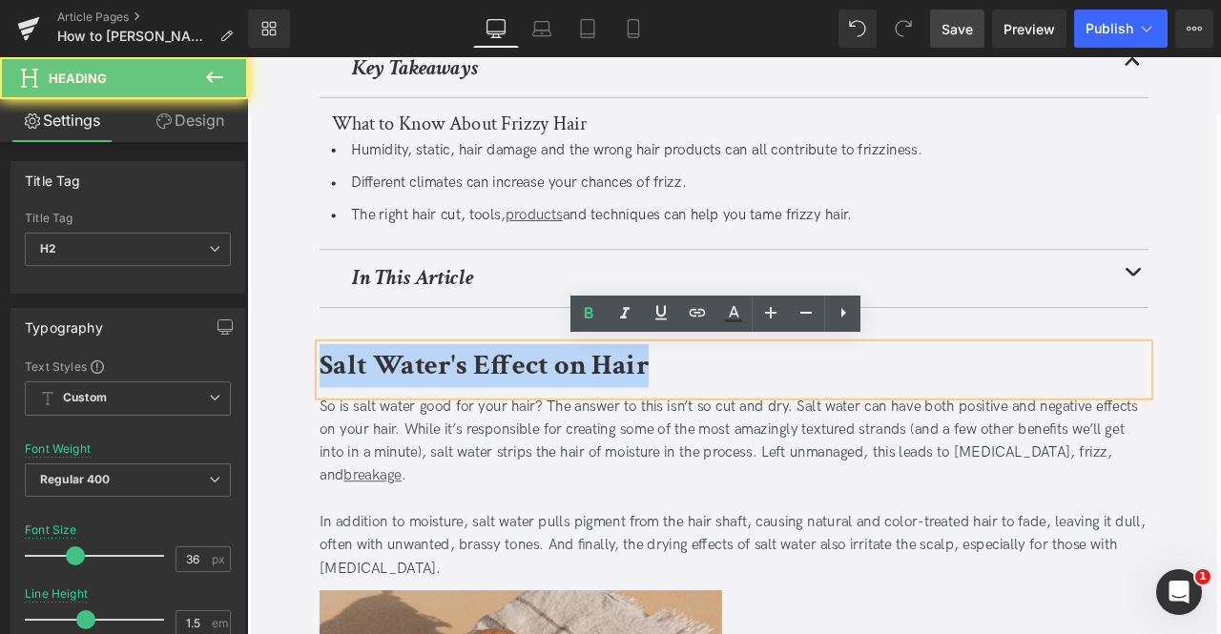
click at [461, 422] on b "Salt Water's Effect on Hair" at bounding box center [528, 422] width 390 height 45
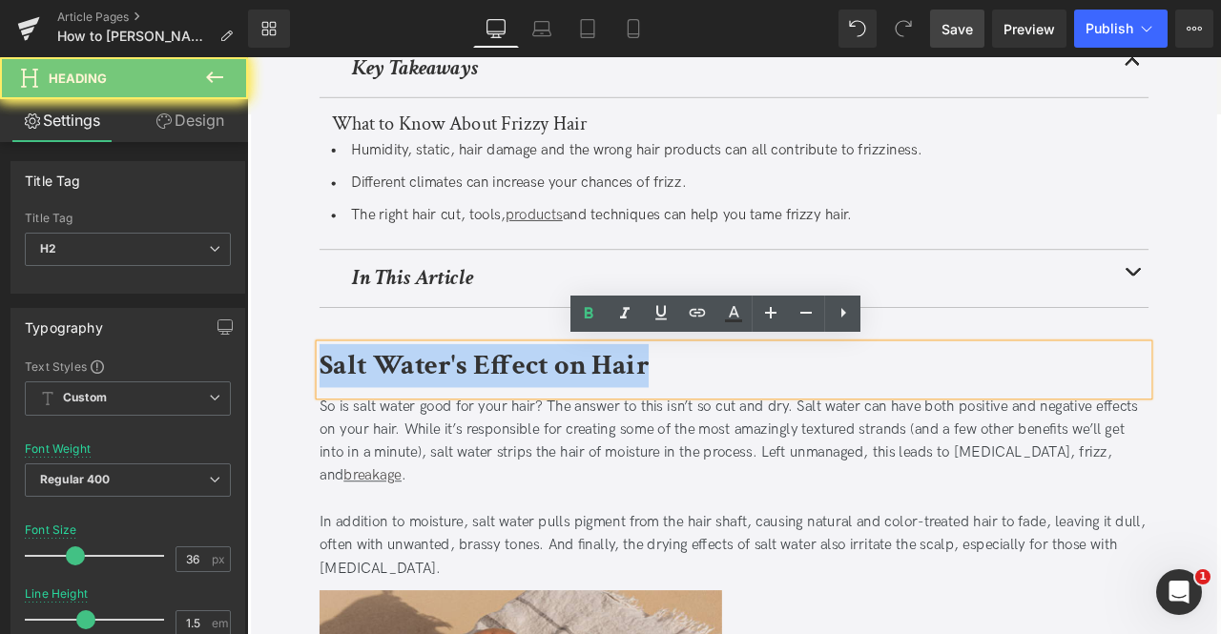
paste div
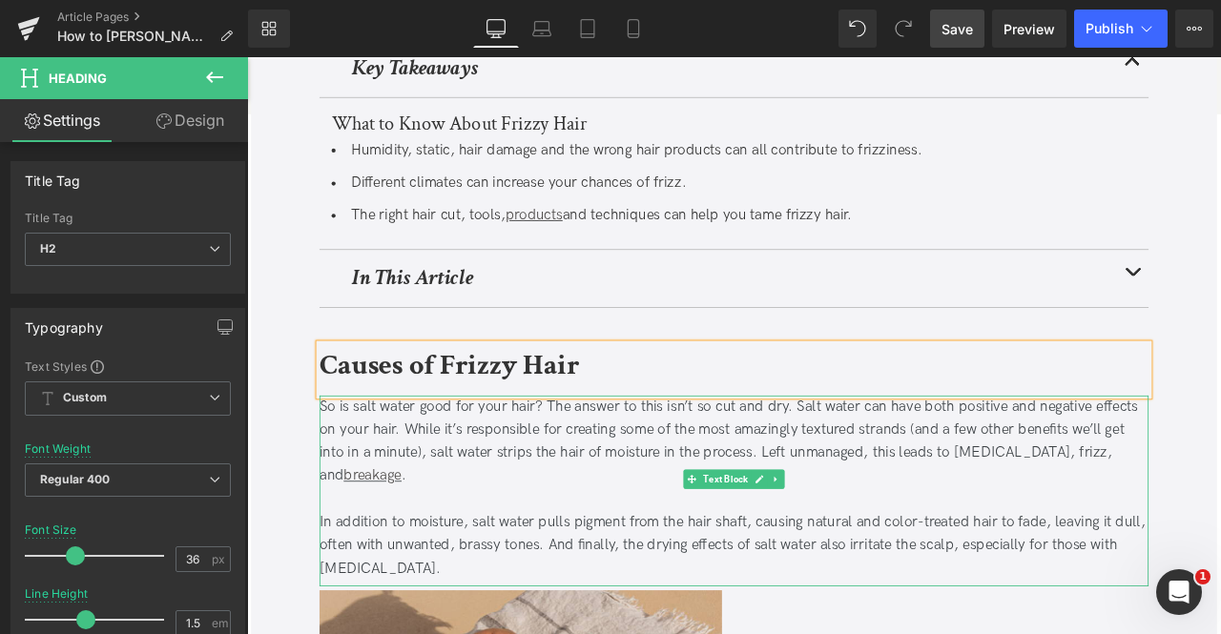
click at [471, 536] on div "So is salt water good for your hair? The answer to this isn’t so cut and dry. S…" at bounding box center [824, 513] width 982 height 110
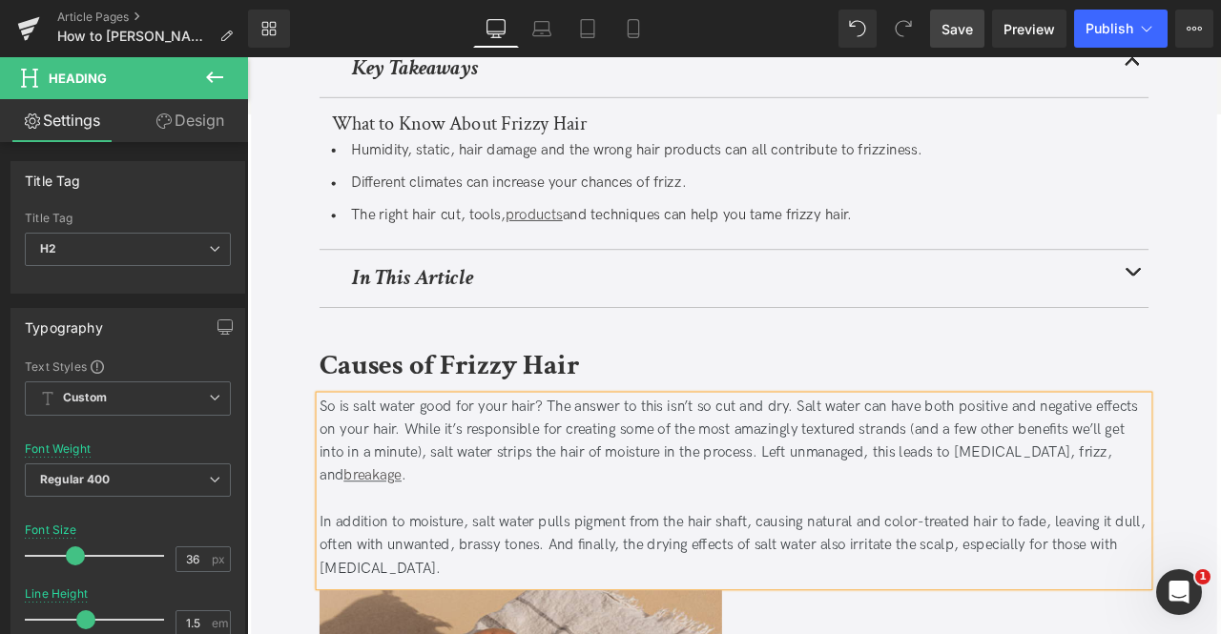
click at [471, 536] on div "So is salt water good for your hair? The answer to this isn’t so cut and dry. S…" at bounding box center [824, 513] width 982 height 110
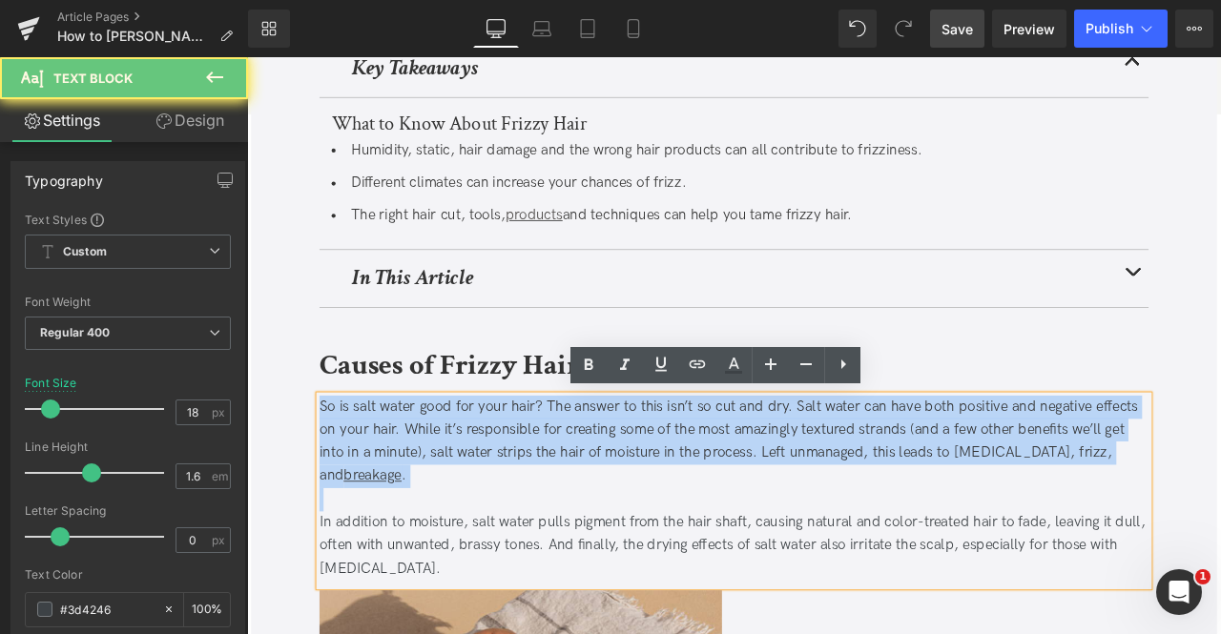
click at [471, 536] on div "So is salt water good for your hair? The answer to this isn’t so cut and dry. S…" at bounding box center [824, 513] width 982 height 110
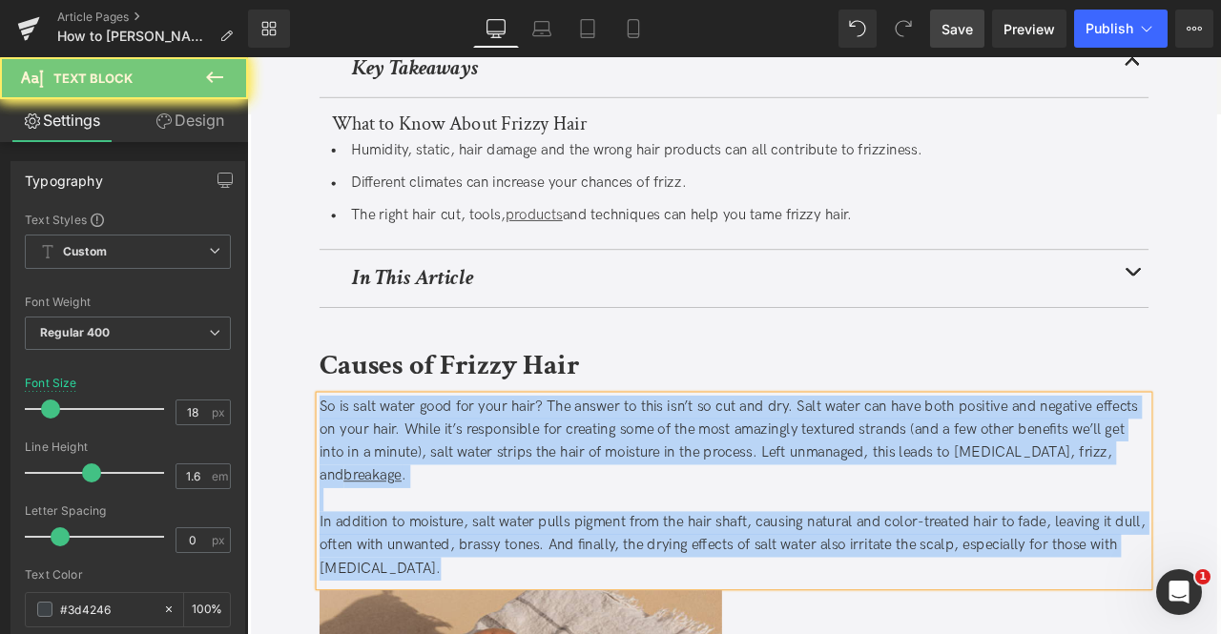
paste div
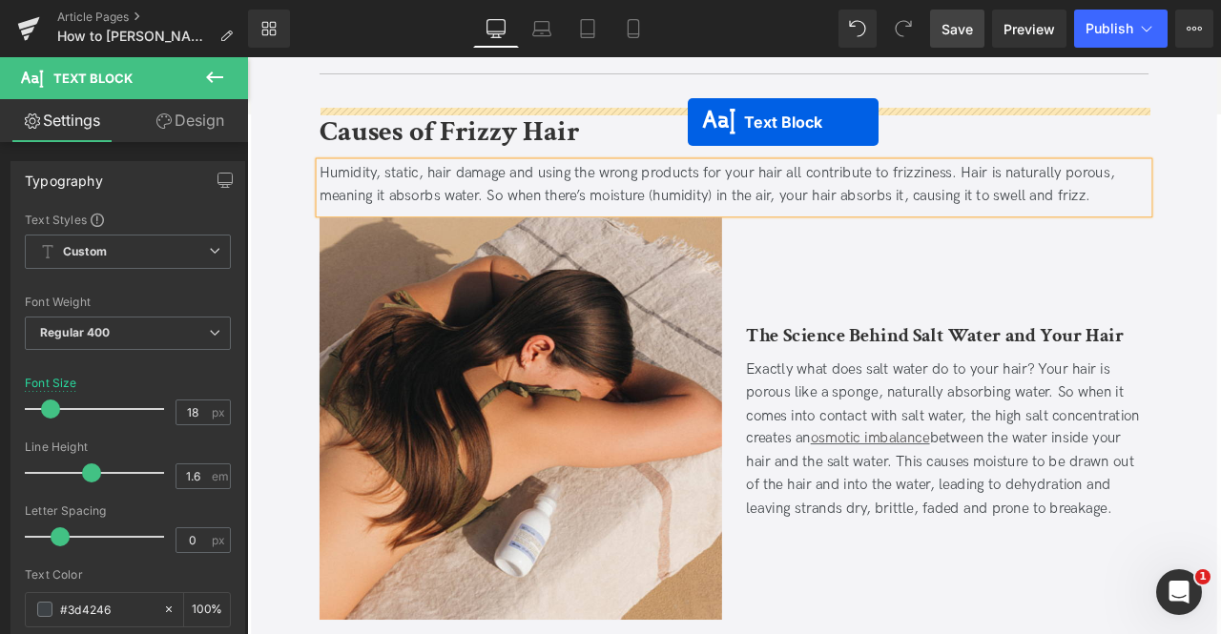
scroll to position [667, 0]
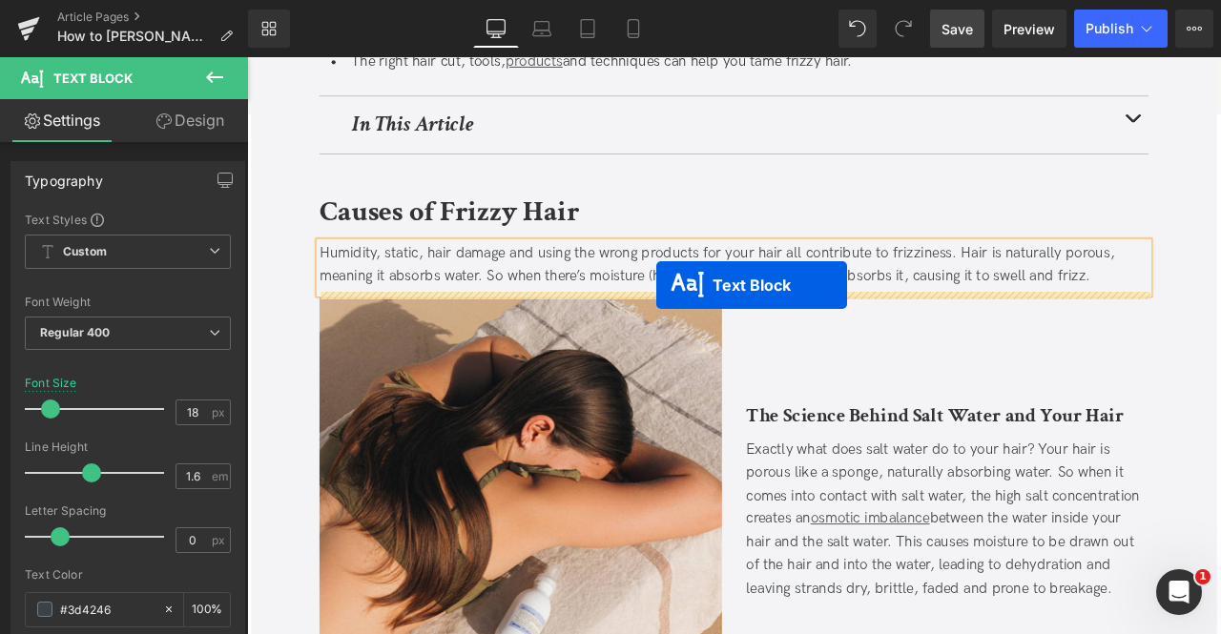
drag, startPoint x: 775, startPoint y: 387, endPoint x: 731, endPoint y: 328, distance: 73.6
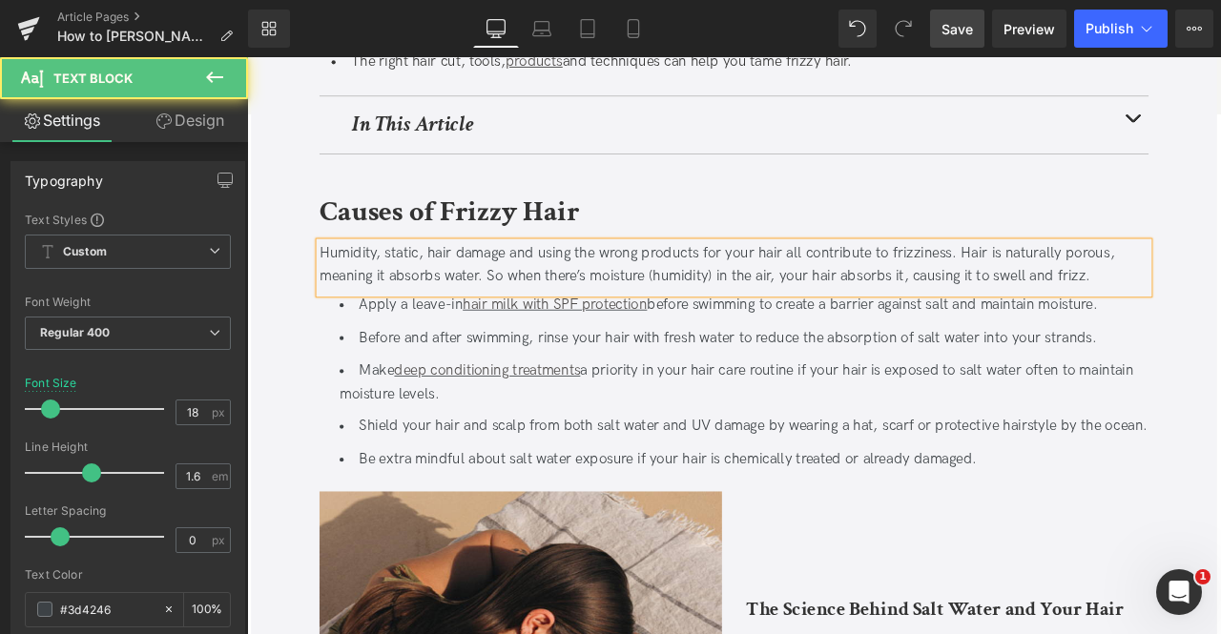
click at [447, 396] on li "Before and after swimming, rinse your hair with fresh water to reduce the absor…" at bounding box center [836, 391] width 958 height 28
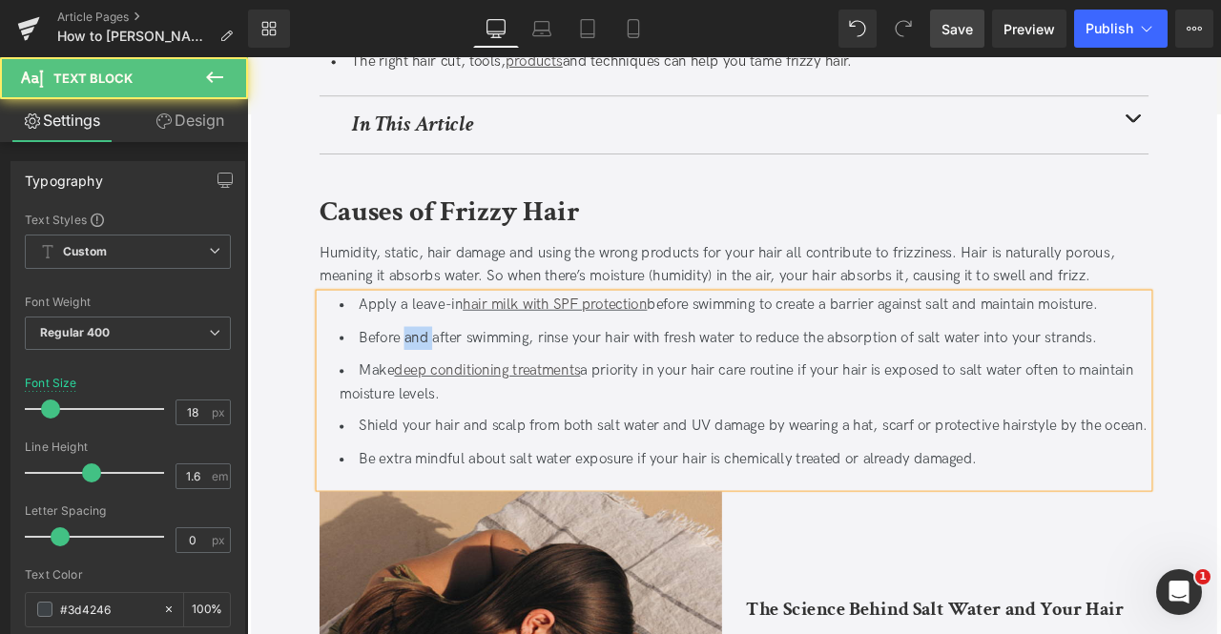
click at [447, 396] on li "Before and after swimming, rinse your hair with fresh water to reduce the absor…" at bounding box center [836, 391] width 958 height 28
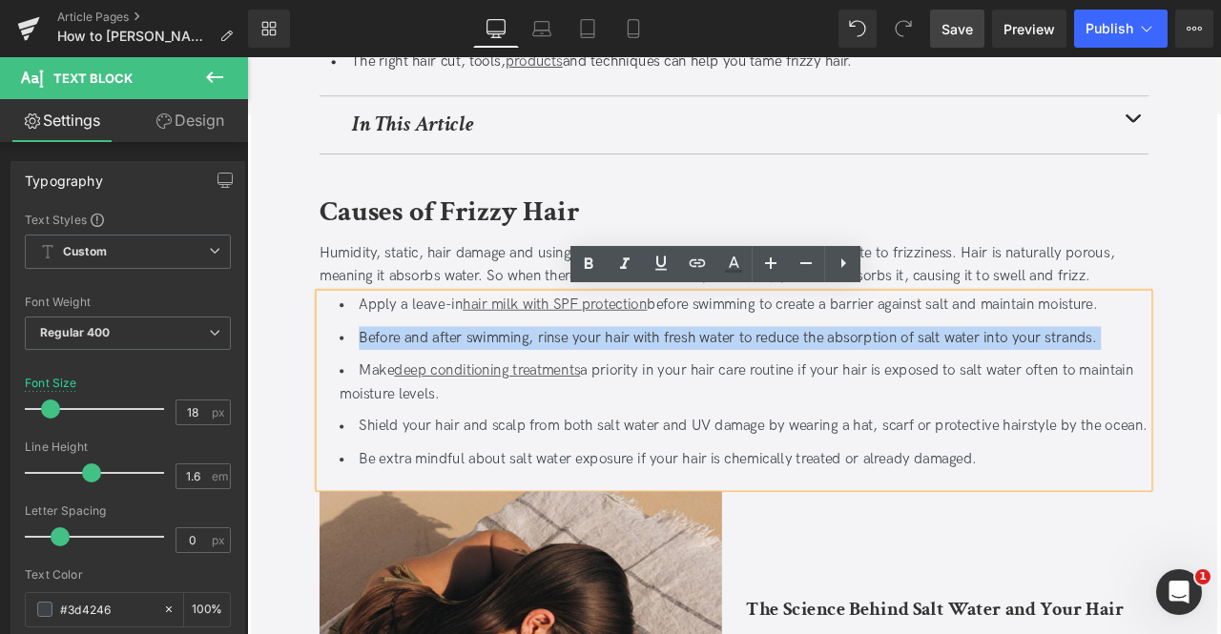
click at [447, 396] on li "Before and after swimming, rinse your hair with fresh water to reduce the absor…" at bounding box center [836, 391] width 958 height 28
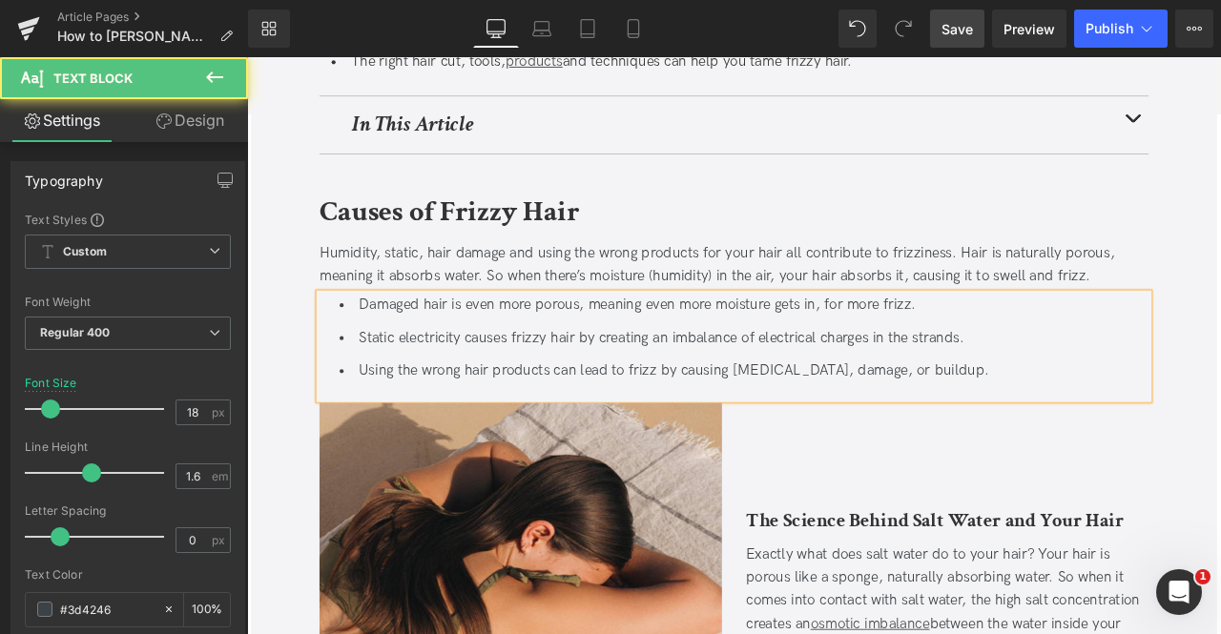
click at [397, 349] on li "Damaged hair is even more porous, meaning even more moisture gets in, for more …" at bounding box center [836, 352] width 958 height 28
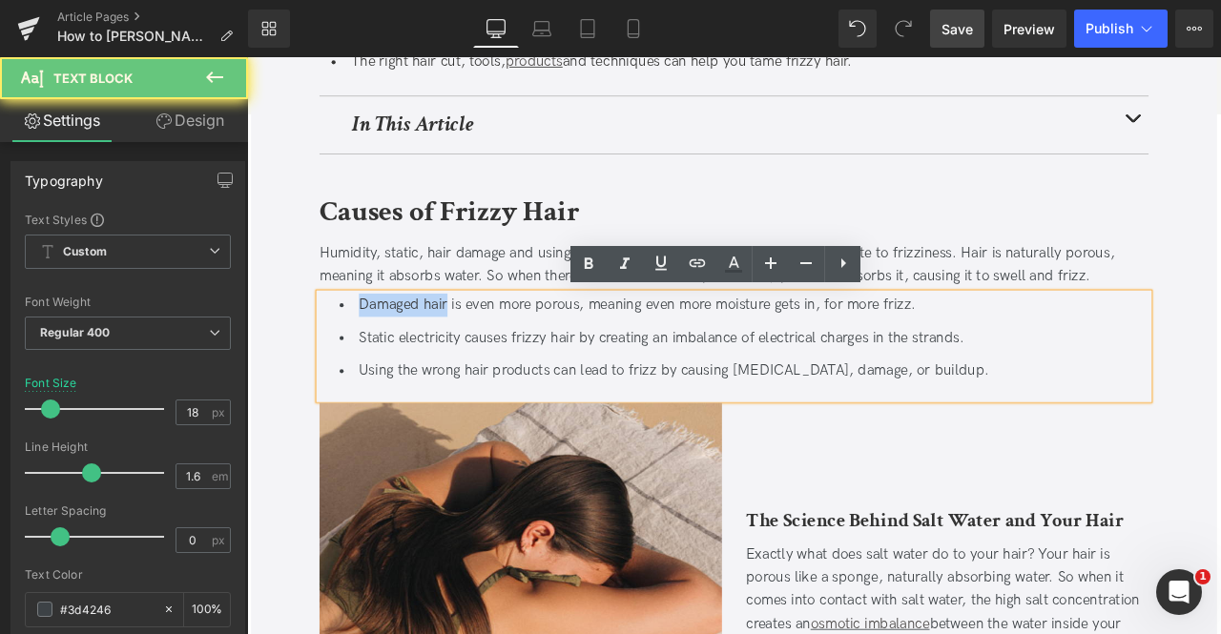
click at [476, 356] on li "Damaged hair is even more porous, meaning even more moisture gets in, for more …" at bounding box center [836, 352] width 958 height 28
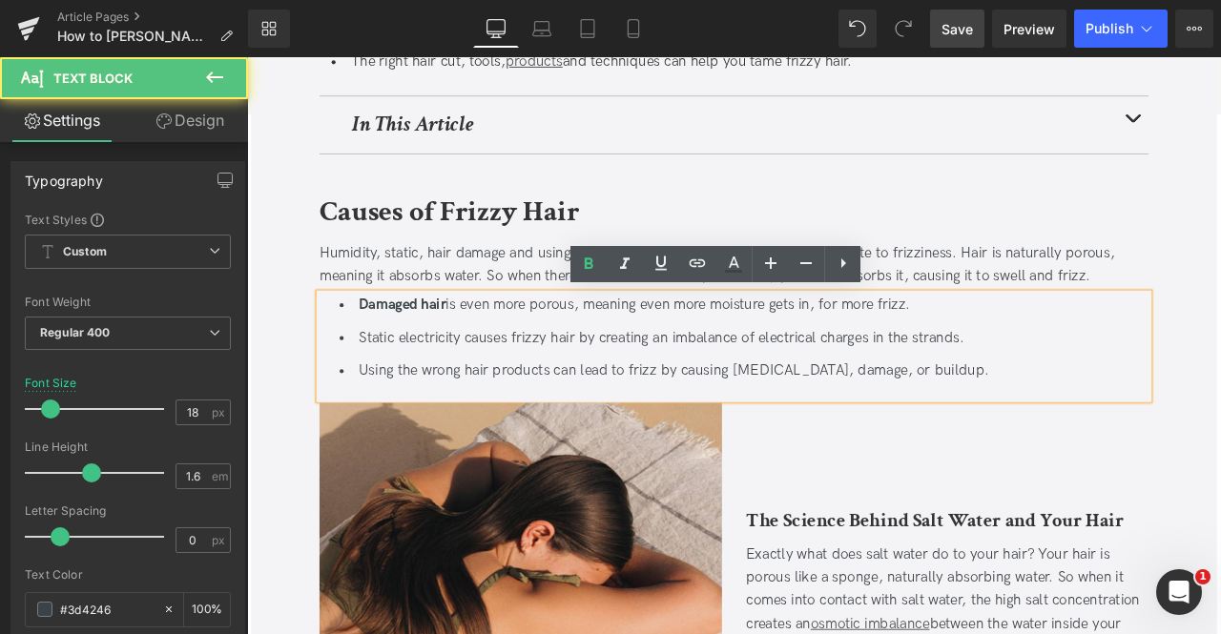
click at [486, 352] on li "Damaged hair is even more porous, meaning even more moisture gets in, for more …" at bounding box center [836, 352] width 958 height 28
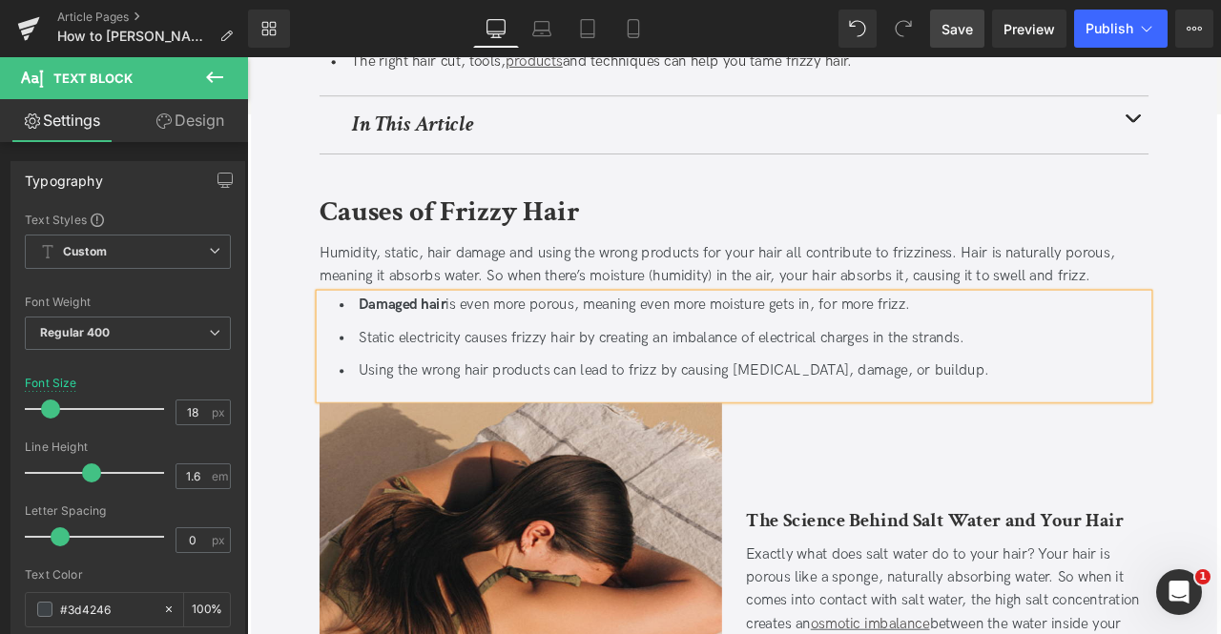
click at [403, 383] on li "Static electricity causes frizzy hair by creating an imbalance of electrical ch…" at bounding box center [836, 391] width 958 height 28
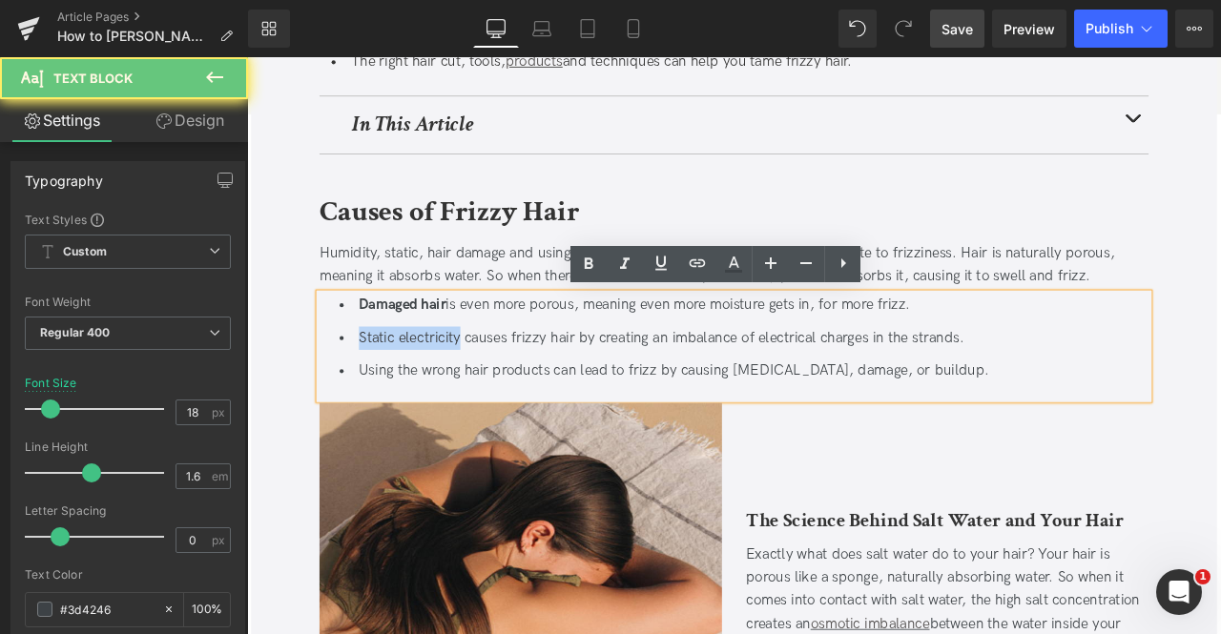
click at [457, 396] on li "Static electricity causes frizzy hair by creating an imbalance of electrical ch…" at bounding box center [836, 391] width 958 height 28
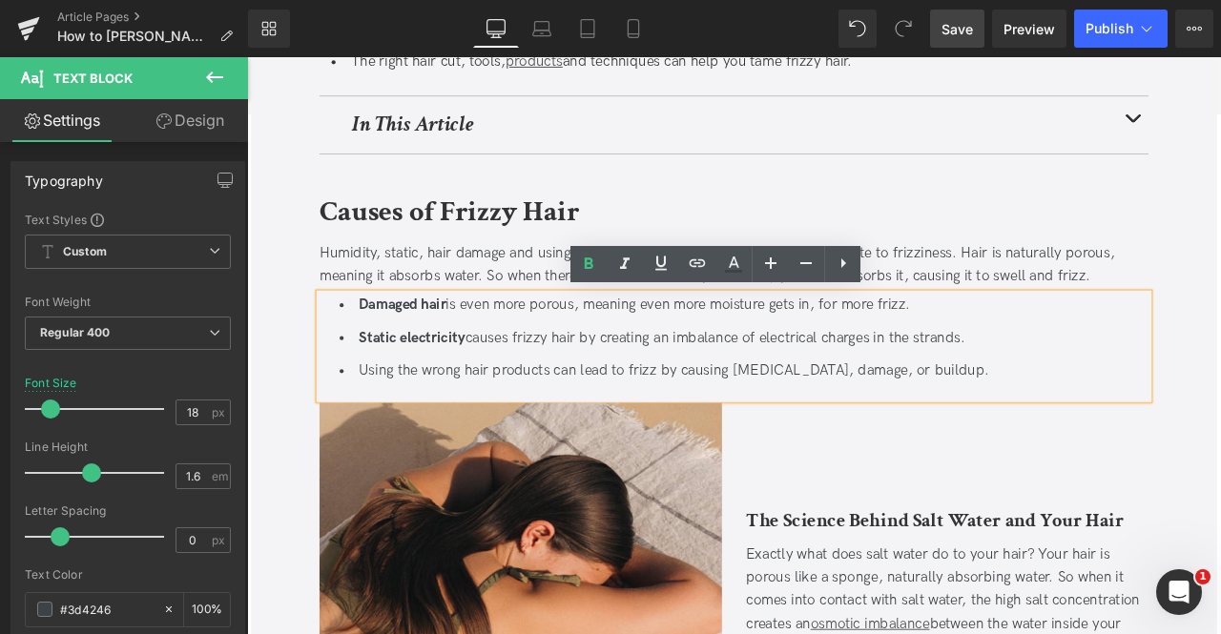
click at [508, 391] on li "Static electricity causes frizzy hair by creating an imbalance of electrical ch…" at bounding box center [836, 391] width 958 height 28
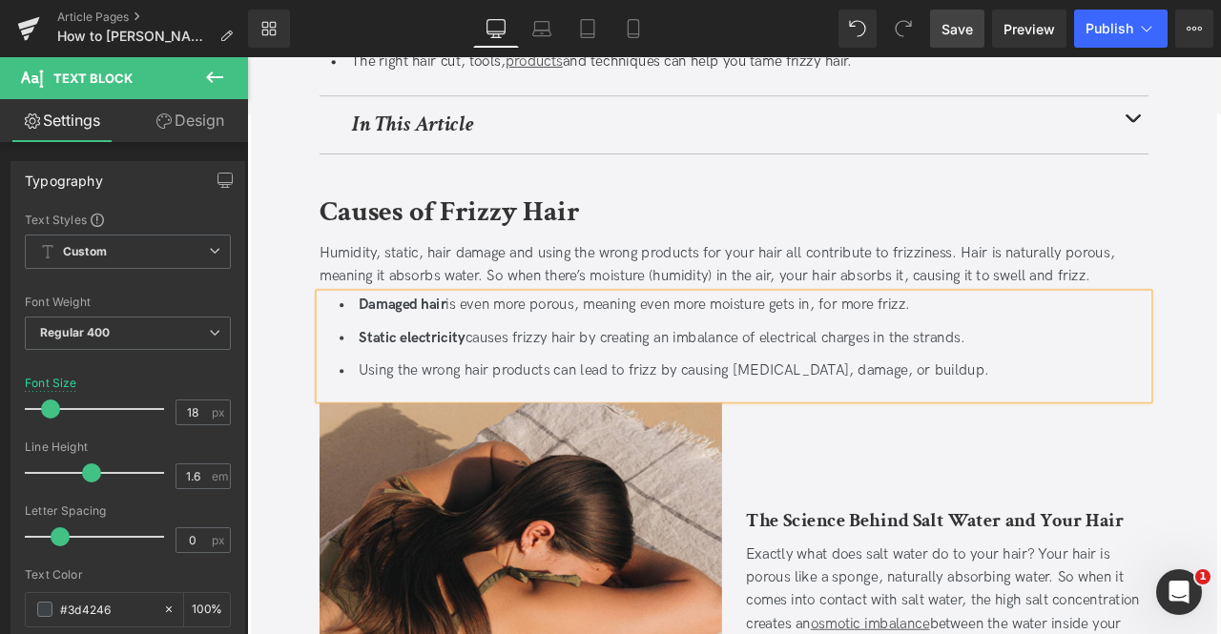
click at [397, 435] on li "Using the wrong hair products can lead to frizz by causing dryness, damage, or …" at bounding box center [836, 430] width 958 height 28
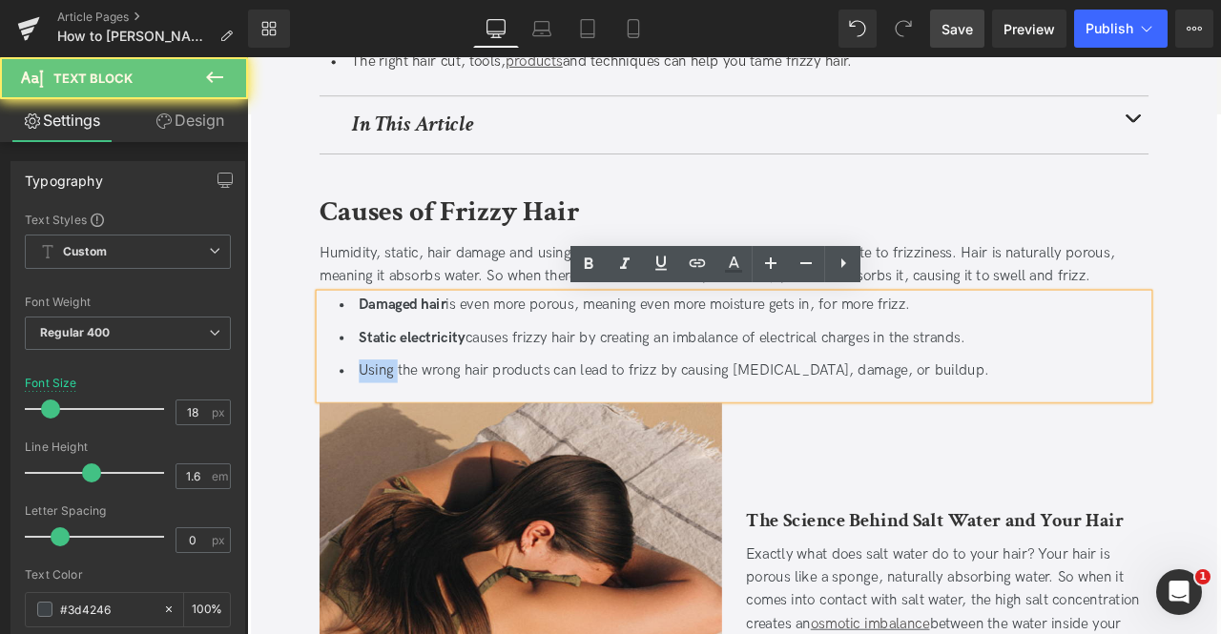
click at [397, 435] on li "Using the wrong hair products can lead to frizz by causing dryness, damage, or …" at bounding box center [836, 430] width 958 height 28
click at [567, 426] on li "Using the wrong hair products can lead to frizz by causing dryness, damage, or …" at bounding box center [836, 430] width 958 height 28
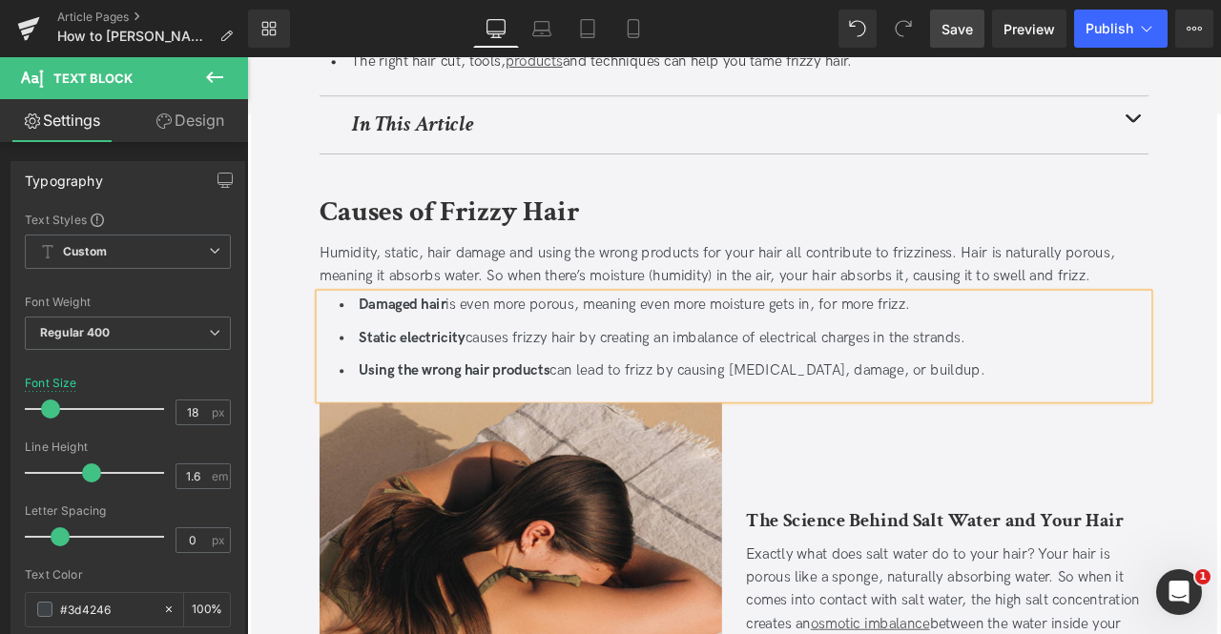
click at [611, 430] on li "Using the wrong hair products can lead to frizz by causing dryness, damage, or …" at bounding box center [836, 430] width 958 height 28
click at [991, 424] on li "Using the wrong hair products can lead to frizz by causing dryness, damage, or …" at bounding box center [836, 430] width 958 height 28
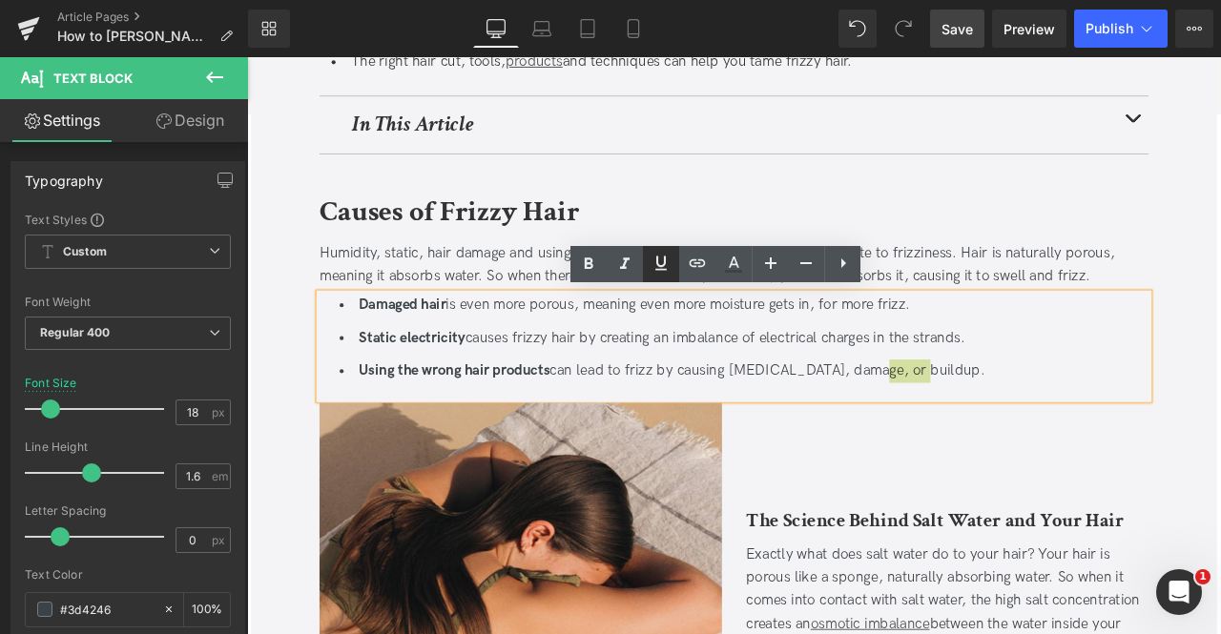
click at [666, 278] on link at bounding box center [661, 264] width 36 height 36
click at [690, 268] on icon at bounding box center [697, 263] width 23 height 23
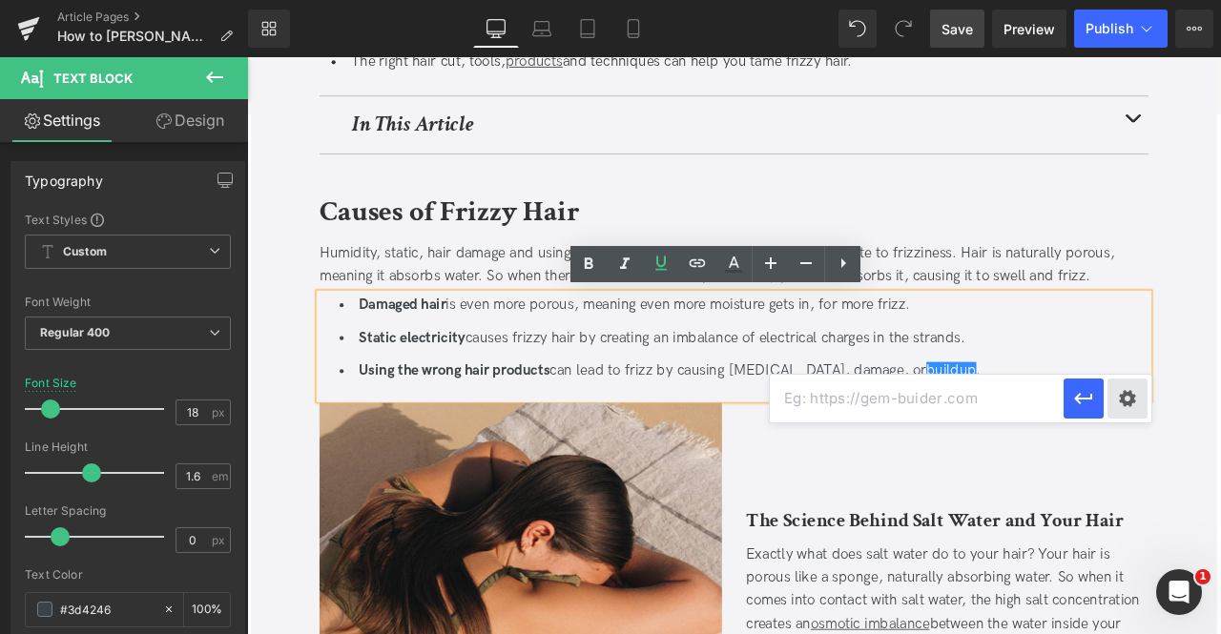
click at [1118, 0] on div "Text Color Highlight Color #333333 Edit or remove link: Edit - Unlink - Cancel" at bounding box center [610, 0] width 1221 height 0
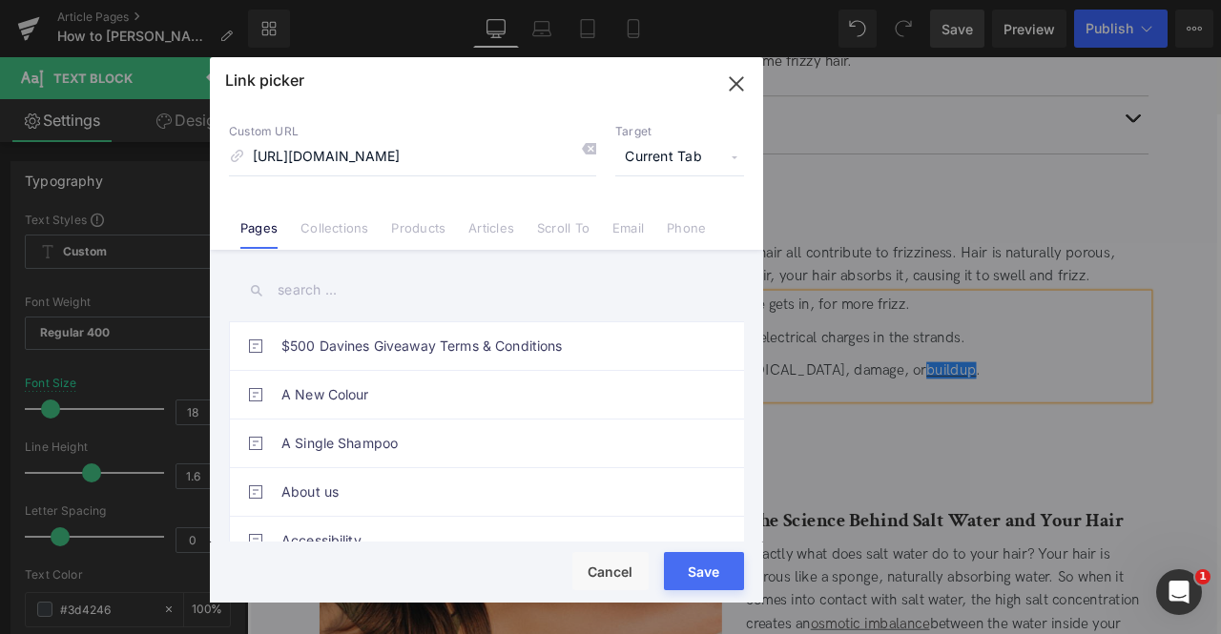
scroll to position [0, 21]
click at [664, 155] on span "Current Tab" at bounding box center [679, 157] width 129 height 36
click at [650, 232] on li "New Tab" at bounding box center [680, 225] width 148 height 33
click at [396, 155] on input "https://us.davines.com/blogs/news/treat-scalp-build-up" at bounding box center [412, 157] width 367 height 36
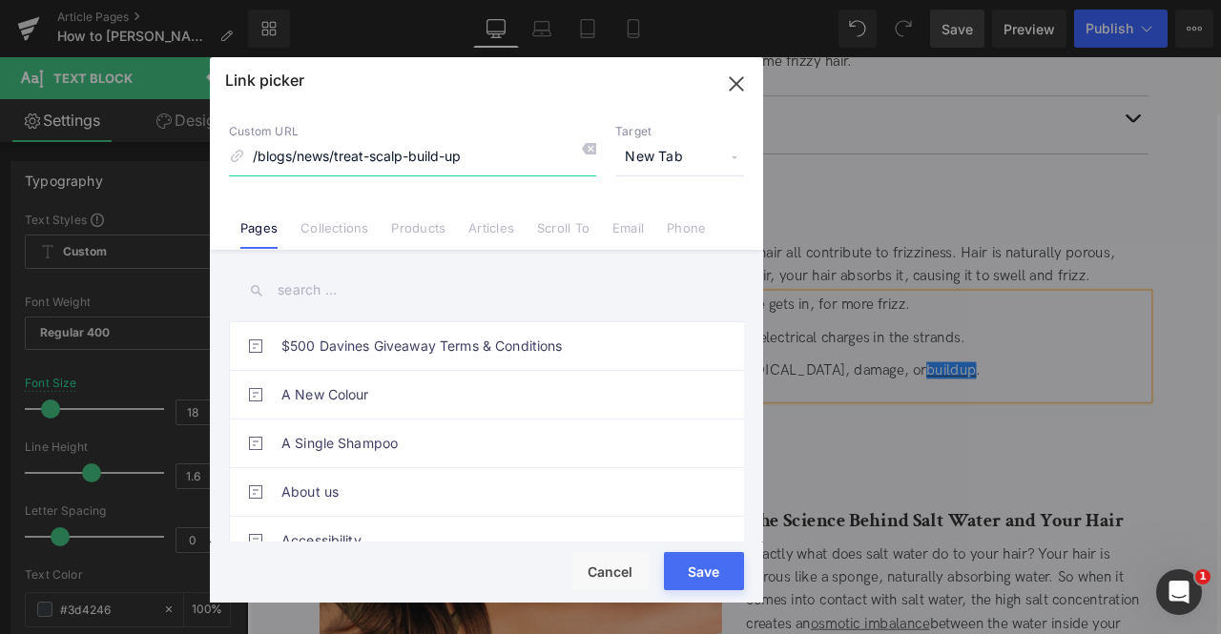
type input "/blogs/news/treat-scalp-build-up"
click at [704, 577] on button "Save" at bounding box center [704, 571] width 80 height 38
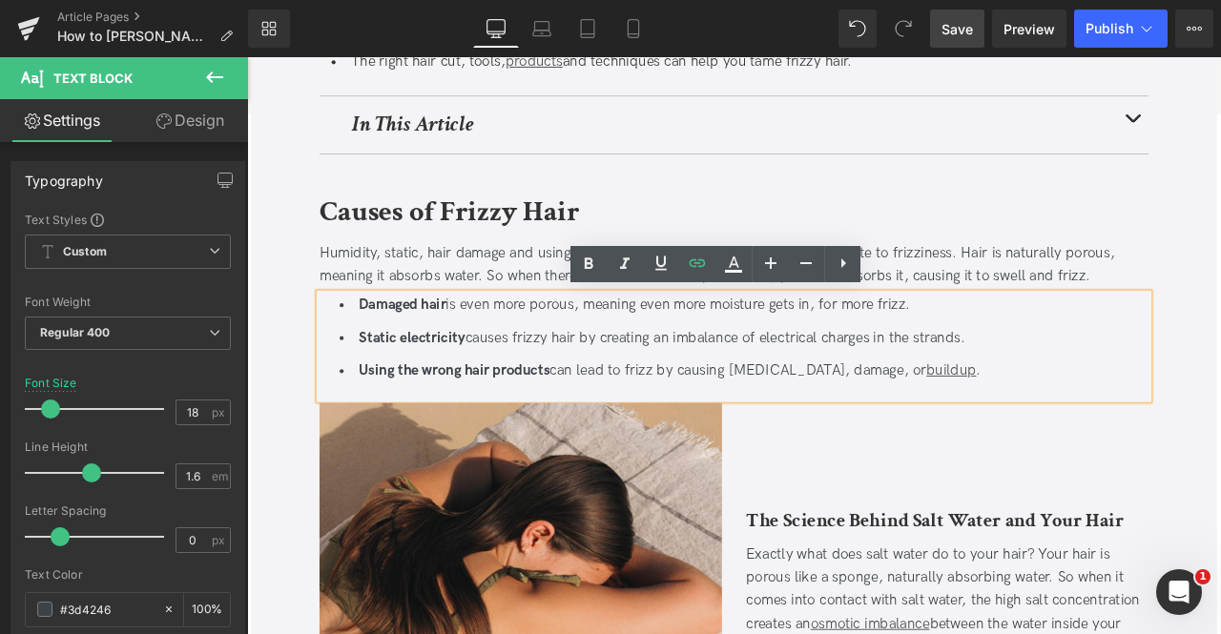
click at [1083, 216] on div "Causes of Frizzy Hair Heading" at bounding box center [824, 246] width 982 height 61
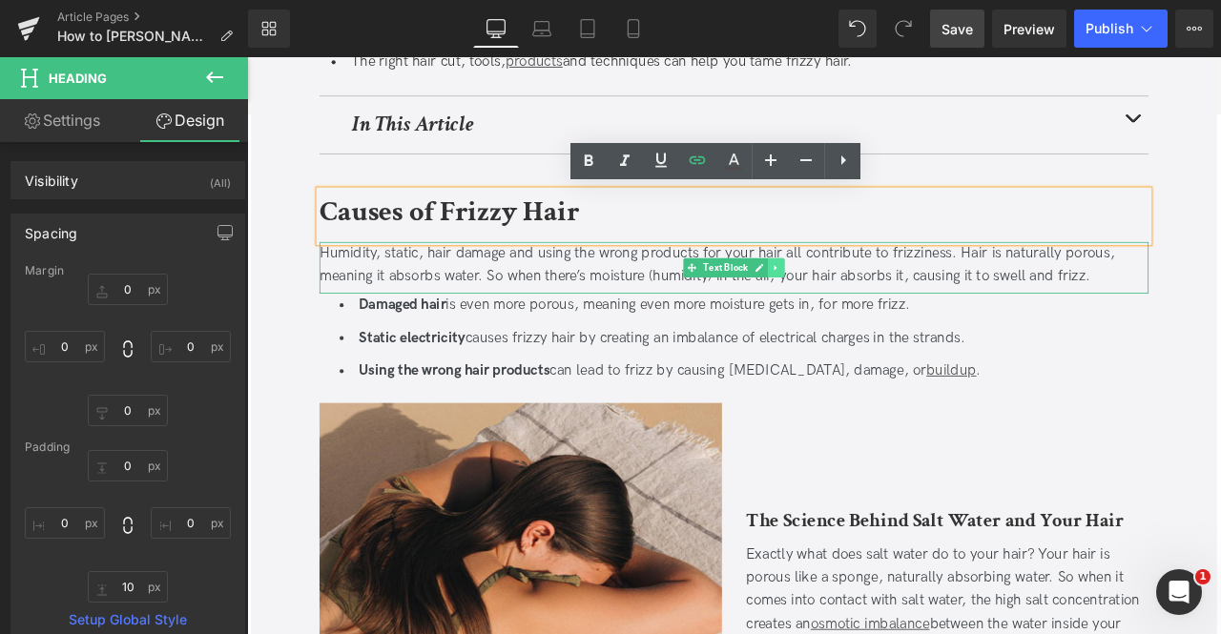
click at [869, 304] on icon at bounding box center [874, 306] width 10 height 11
click at [861, 303] on icon at bounding box center [863, 306] width 10 height 10
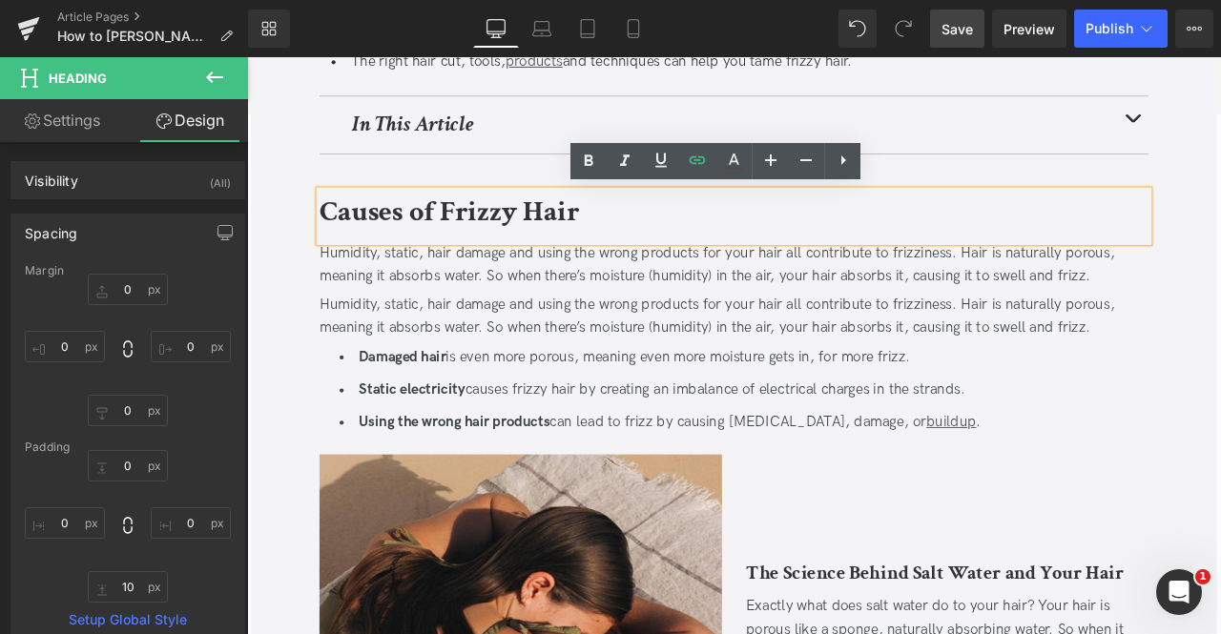
click at [599, 344] on div "Humidity, static, hair damage and using the wrong products for your hair all co…" at bounding box center [824, 365] width 982 height 55
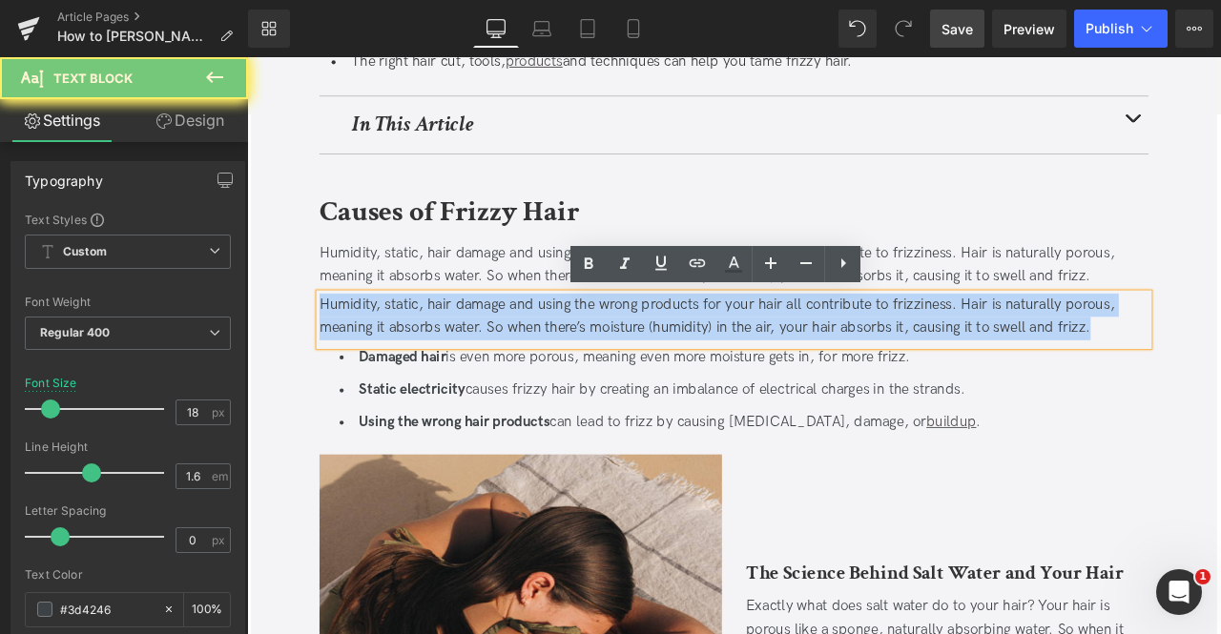
click at [599, 344] on div "Humidity, static, hair damage and using the wrong products for your hair all co…" at bounding box center [824, 365] width 982 height 55
paste div
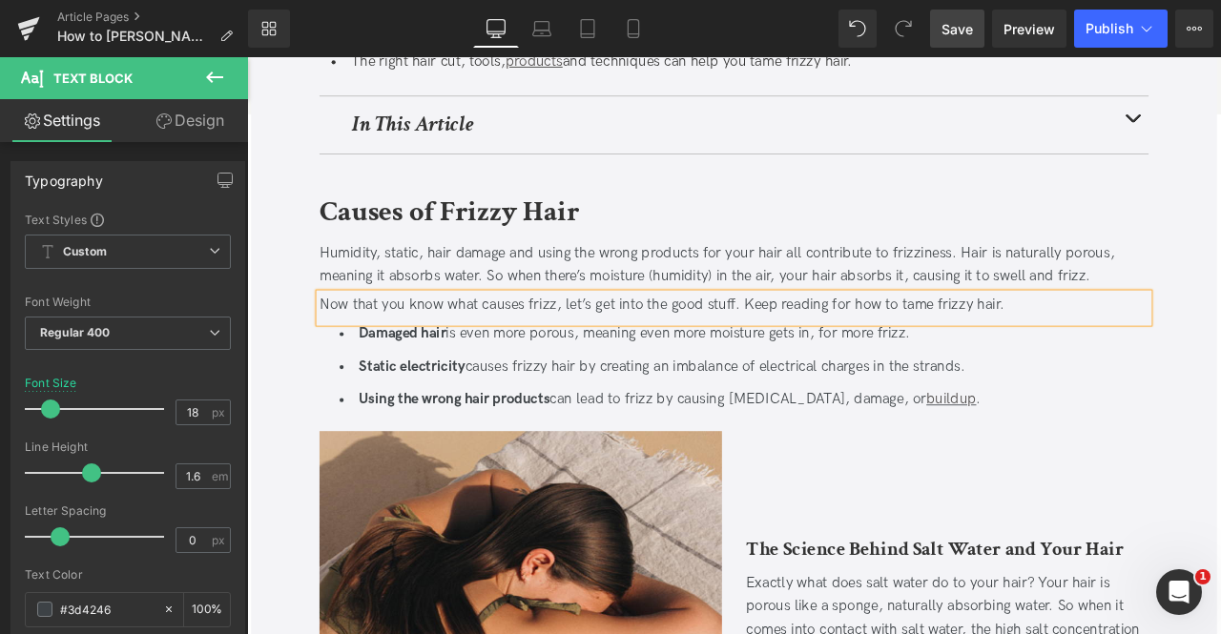
click at [654, 283] on div "Humidity, static, hair damage and using the wrong products for your hair all co…" at bounding box center [824, 304] width 982 height 55
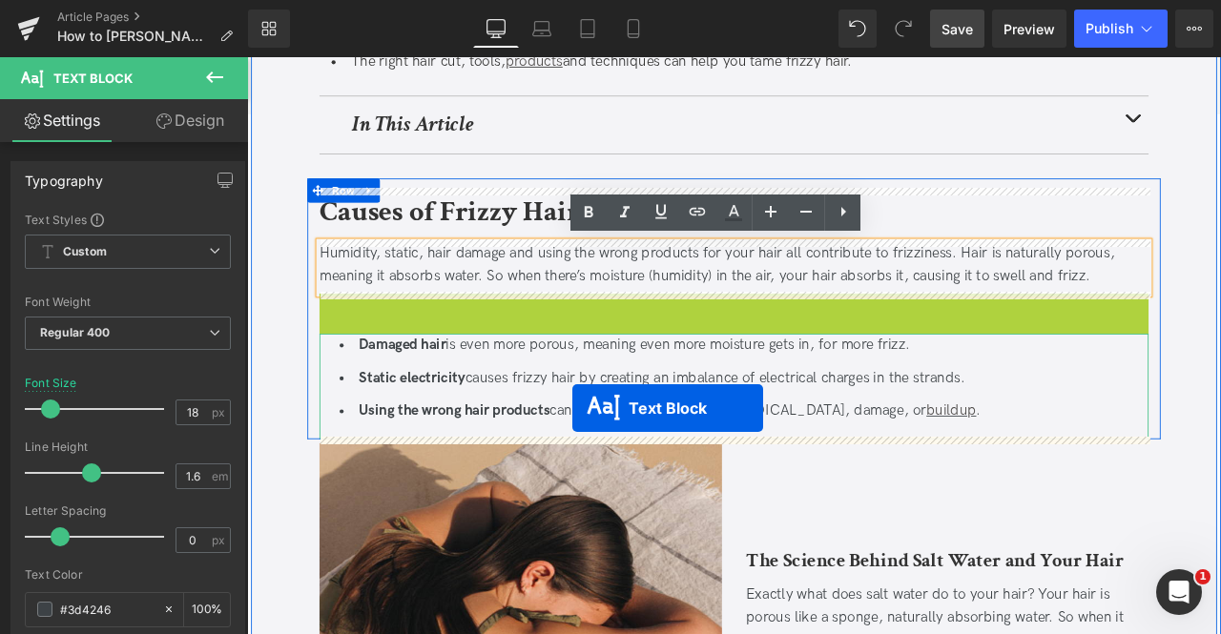
drag, startPoint x: 765, startPoint y: 357, endPoint x: 632, endPoint y: 473, distance: 176.4
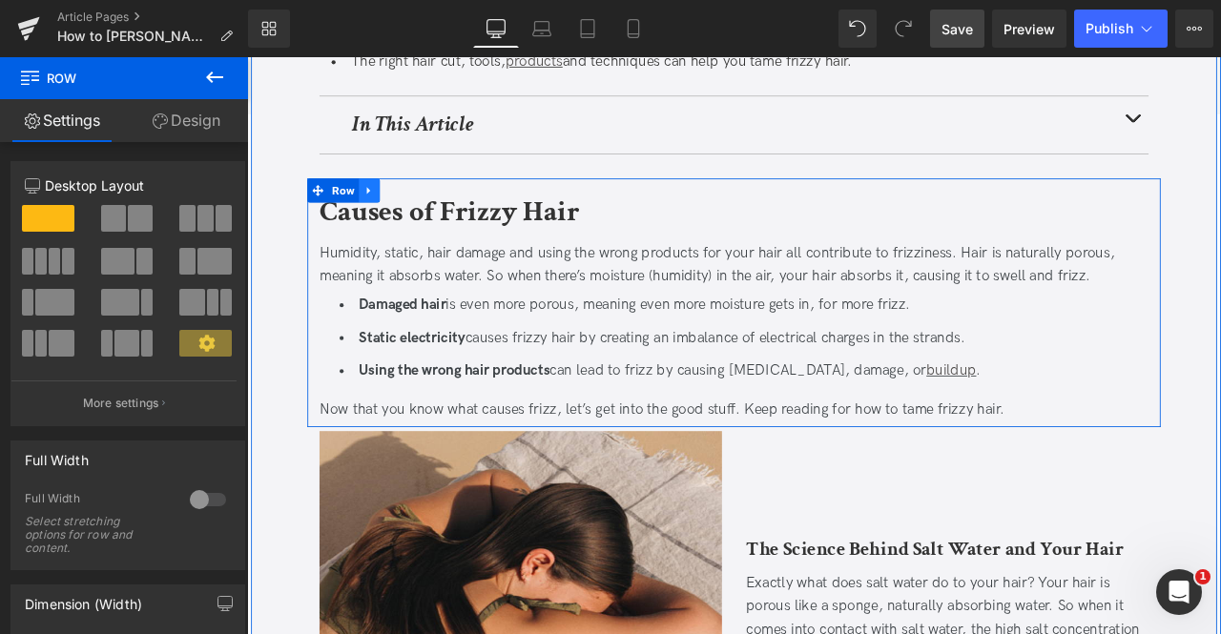
click at [389, 208] on icon at bounding box center [391, 215] width 13 height 14
click at [410, 209] on icon at bounding box center [416, 215] width 13 height 13
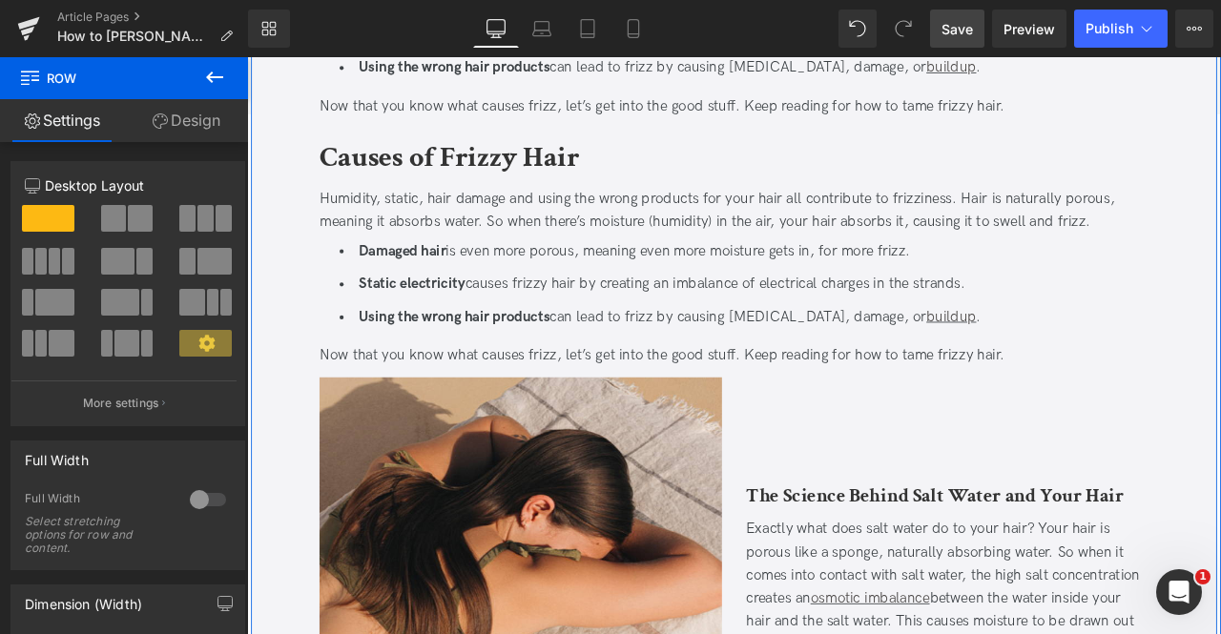
scroll to position [1027, 0]
click at [449, 180] on b "Causes of Frizzy Hair" at bounding box center [487, 175] width 308 height 45
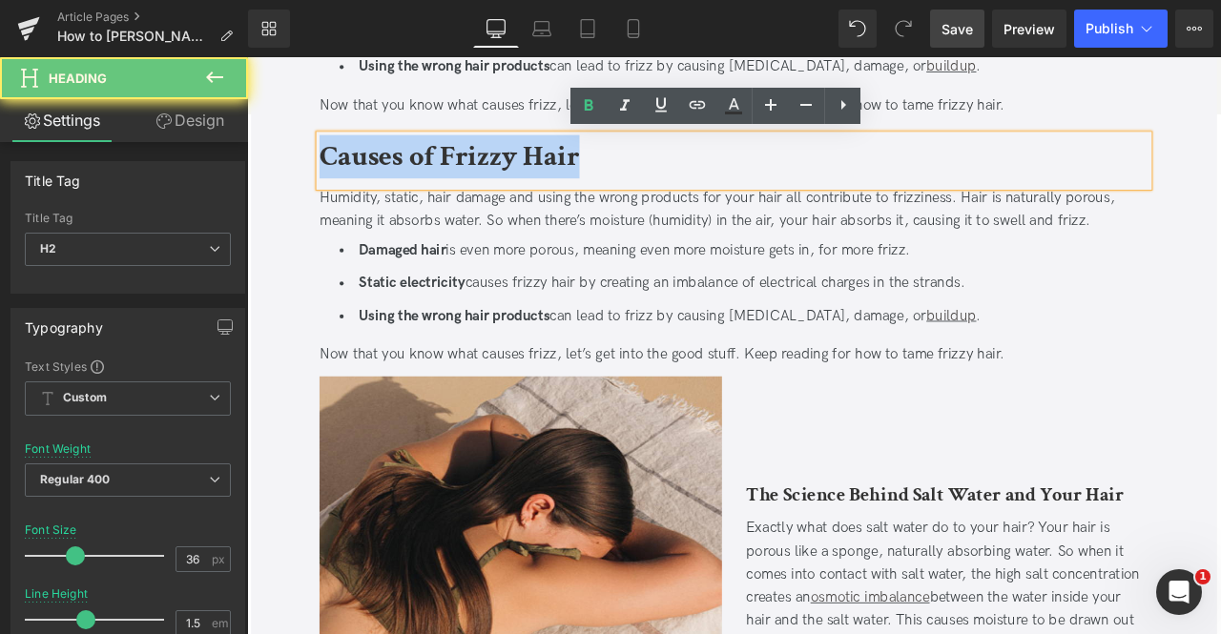
click at [449, 180] on b "Causes of Frizzy Hair" at bounding box center [487, 175] width 308 height 45
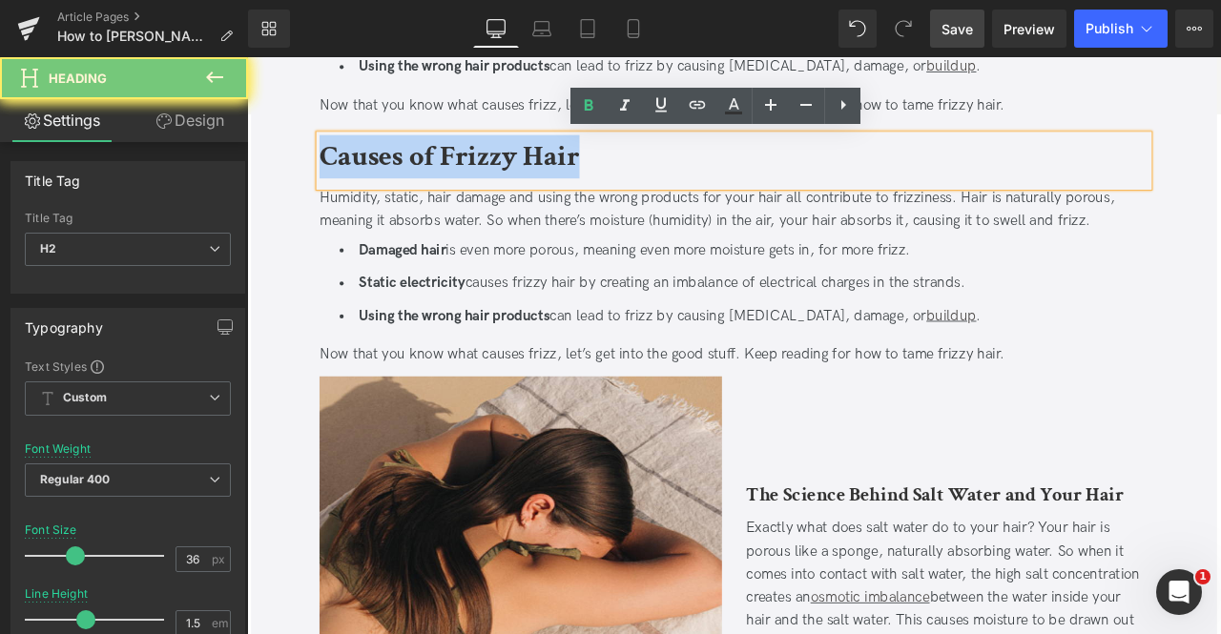
paste div
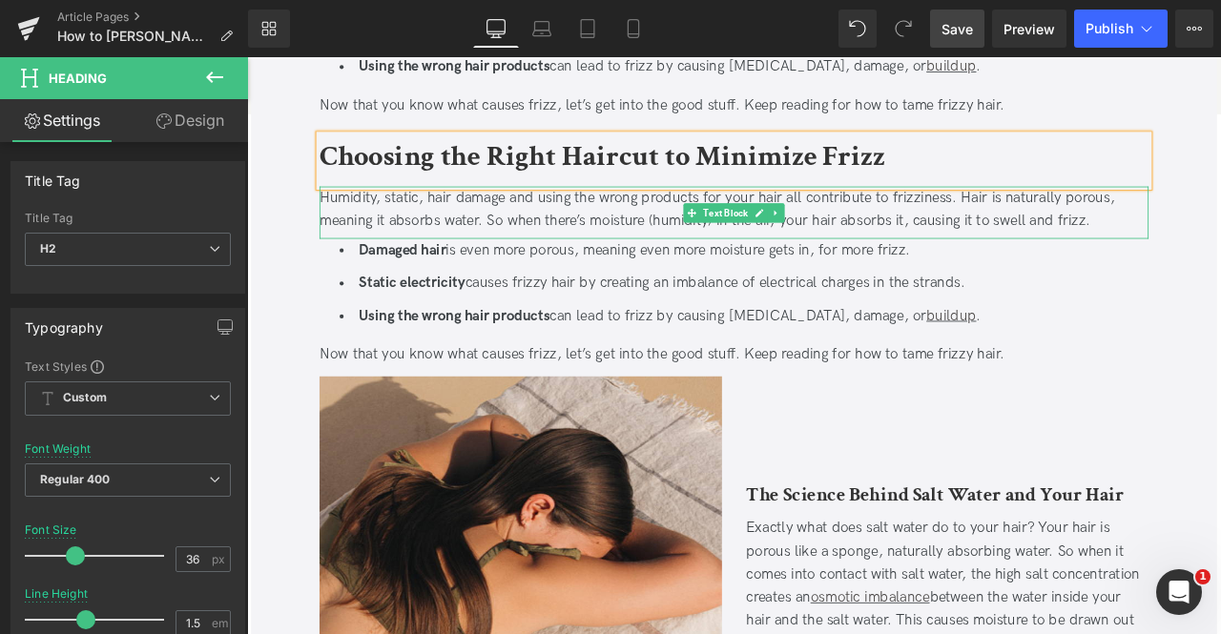
click at [414, 230] on div "Humidity, static, hair damage and using the wrong products for your hair all co…" at bounding box center [824, 238] width 982 height 55
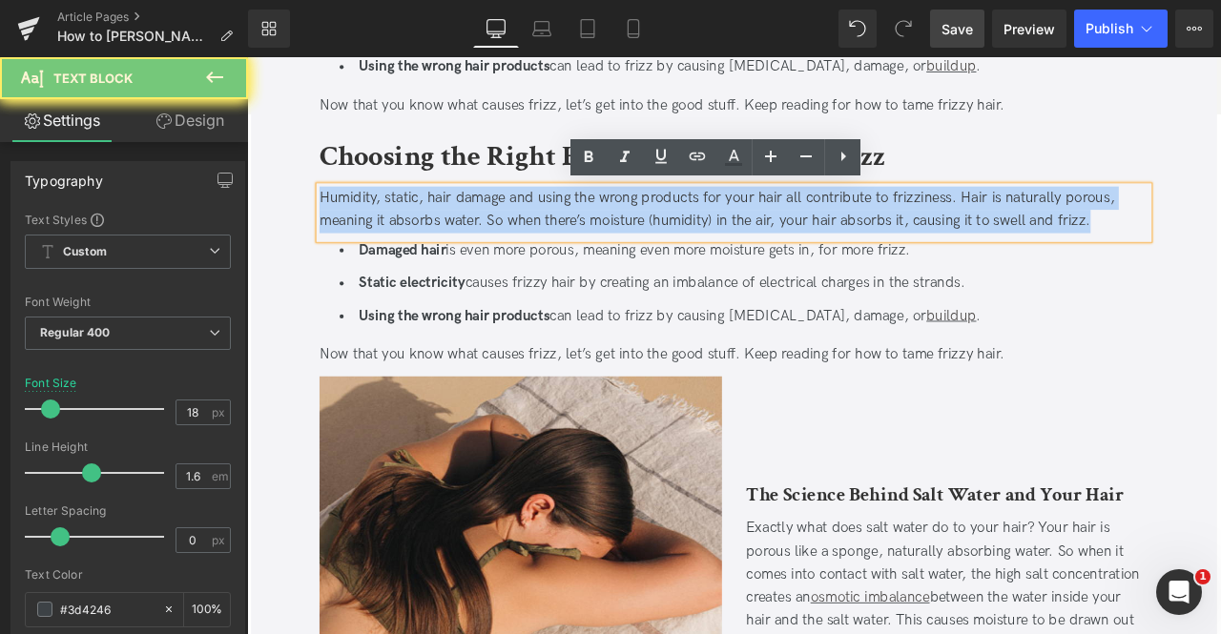
click at [414, 230] on div "Humidity, static, hair damage and using the wrong products for your hair all co…" at bounding box center [824, 238] width 982 height 55
paste div
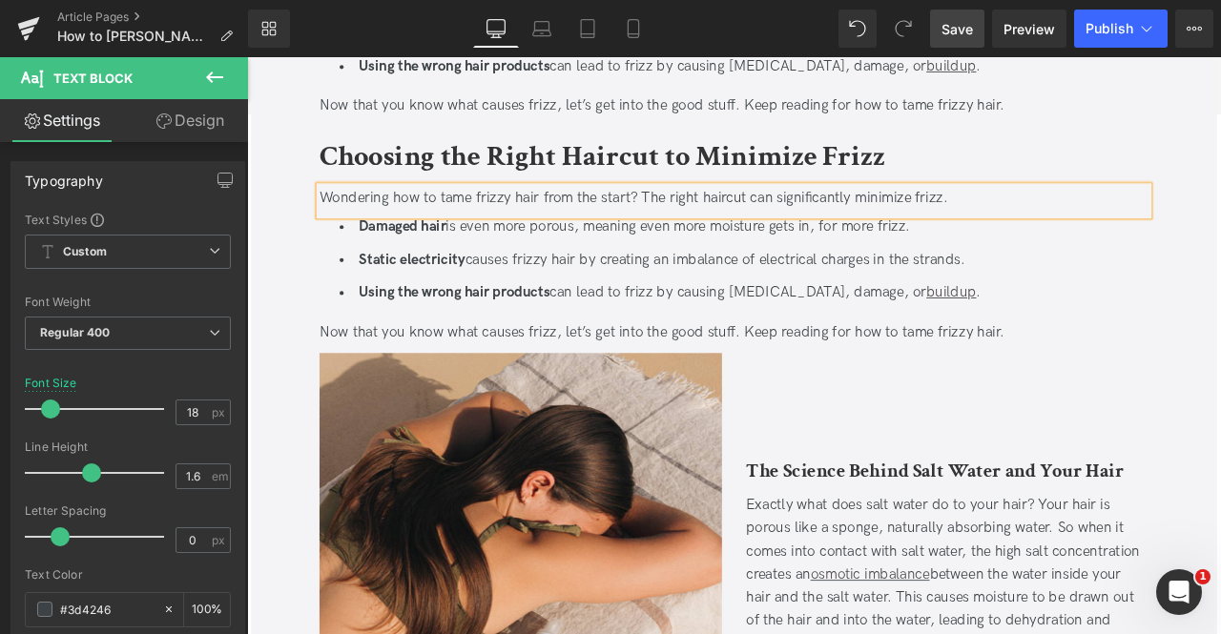
click at [759, 224] on div "Wondering how to tame frizzy hair from the start? The right haircut can signifi…" at bounding box center [824, 225] width 982 height 28
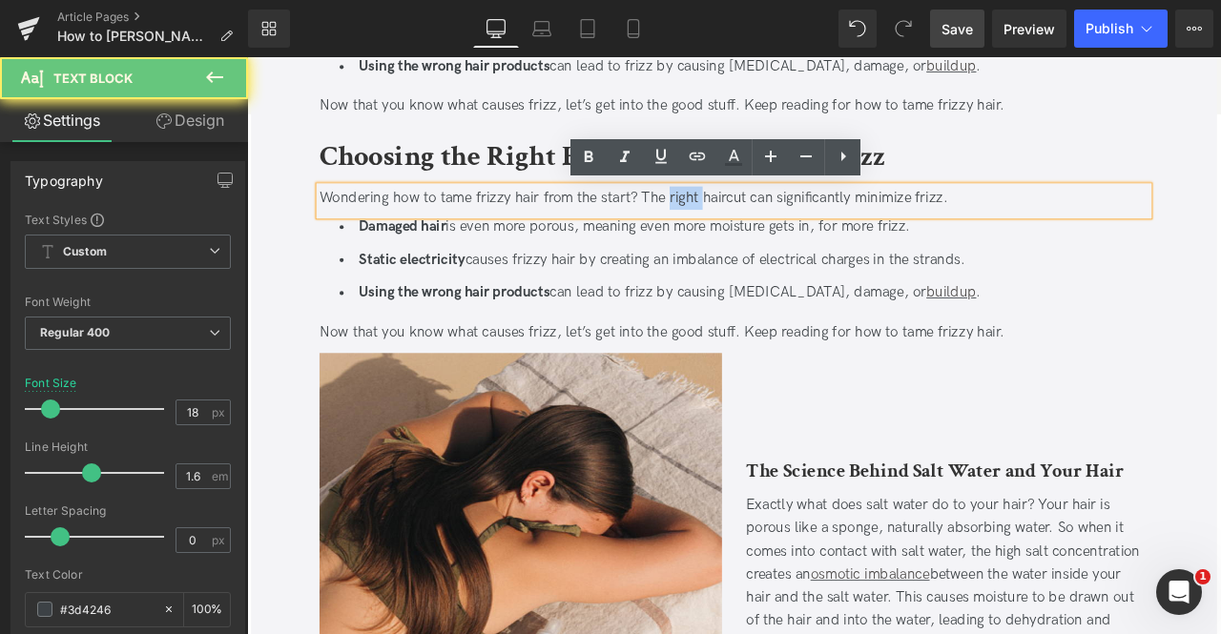
click at [759, 224] on div "Wondering how to tame frizzy hair from the start? The right haircut can signifi…" at bounding box center [824, 225] width 982 height 28
click at [823, 220] on div "Wondering how to tame frizzy hair from the start? The right haircut can signifi…" at bounding box center [824, 225] width 982 height 28
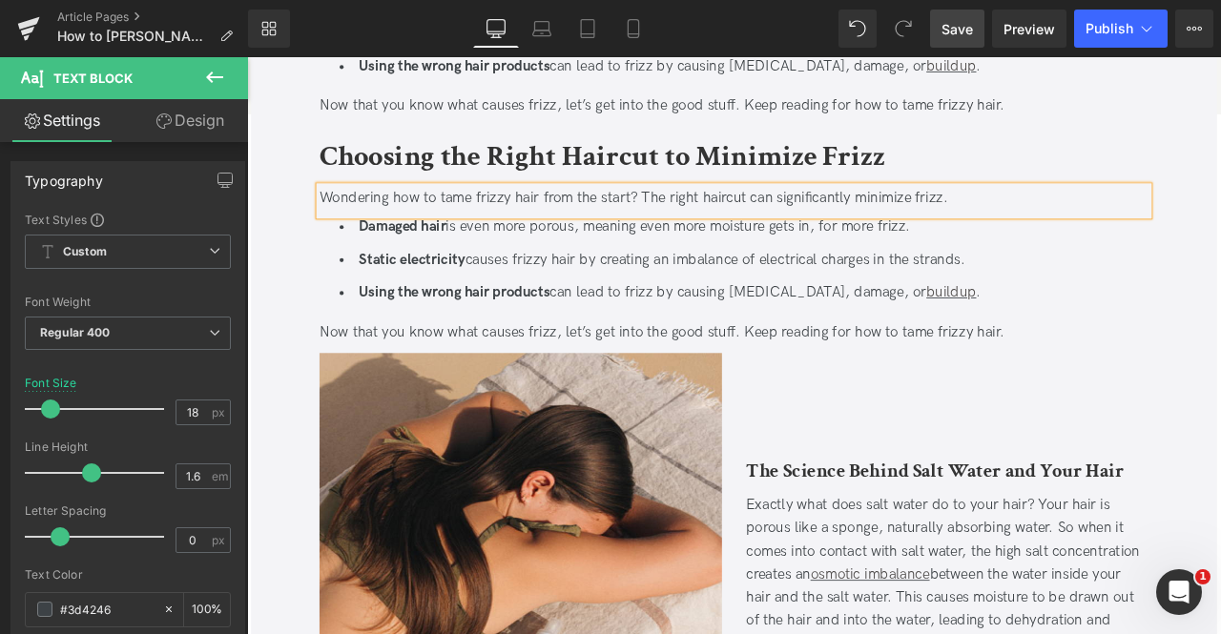
click at [726, 217] on div "Wondering how to tame frizzy hair from the start? The right haircut can signifi…" at bounding box center [824, 225] width 982 height 28
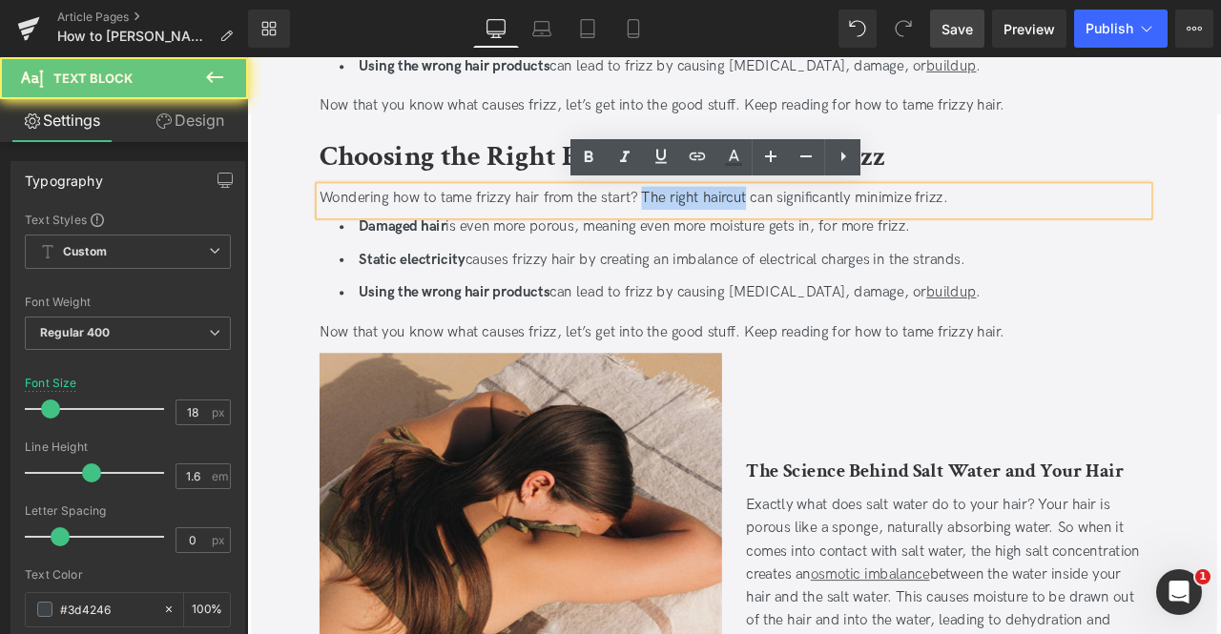
click at [814, 223] on div "Wondering how to tame frizzy hair from the start? The right haircut can signifi…" at bounding box center [824, 225] width 982 height 28
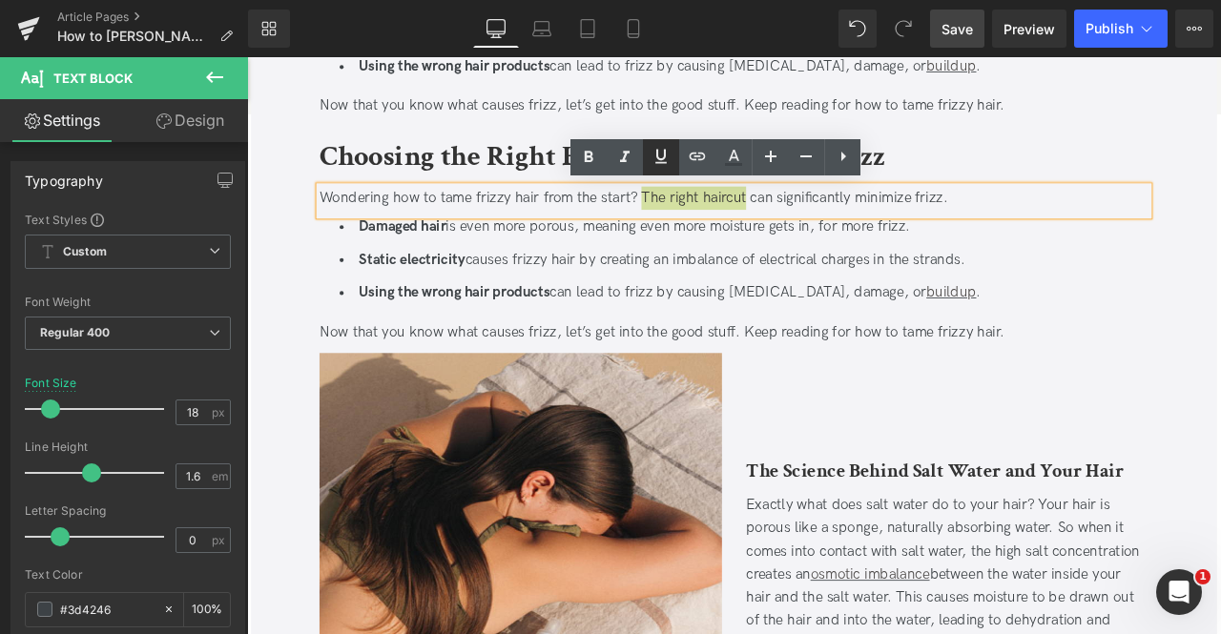
click at [657, 155] on icon at bounding box center [660, 157] width 11 height 14
click at [689, 161] on icon at bounding box center [697, 156] width 23 height 23
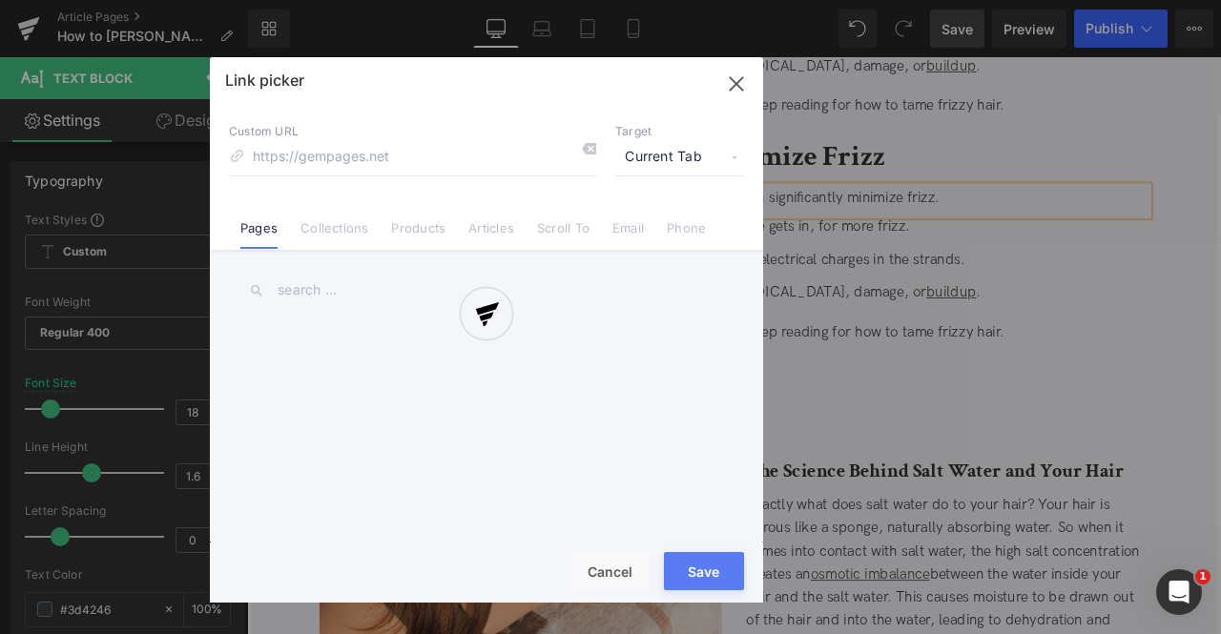
click at [935, 0] on div "Text Color Highlight Color #333333 Edit or remove link: Edit - Unlink - Cancel …" at bounding box center [610, 0] width 1221 height 0
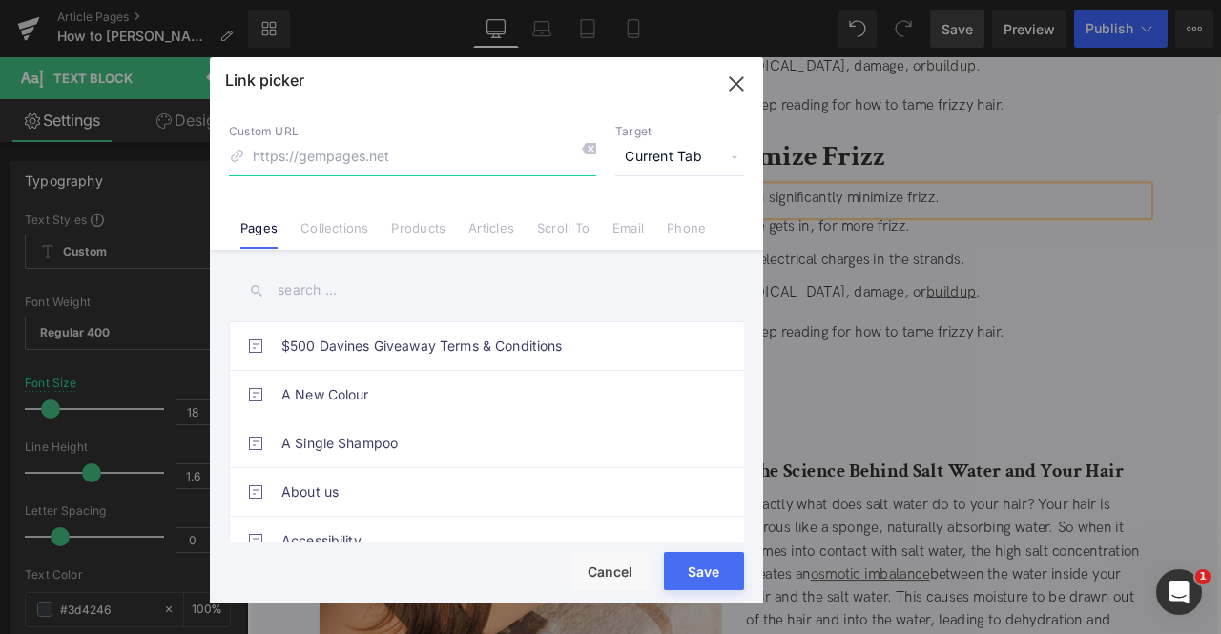
paste input "https://us.davines.com/blogs/news/flattering-hairstyles-for-frizzy-hair"
click at [669, 146] on span "Current Tab" at bounding box center [679, 157] width 129 height 36
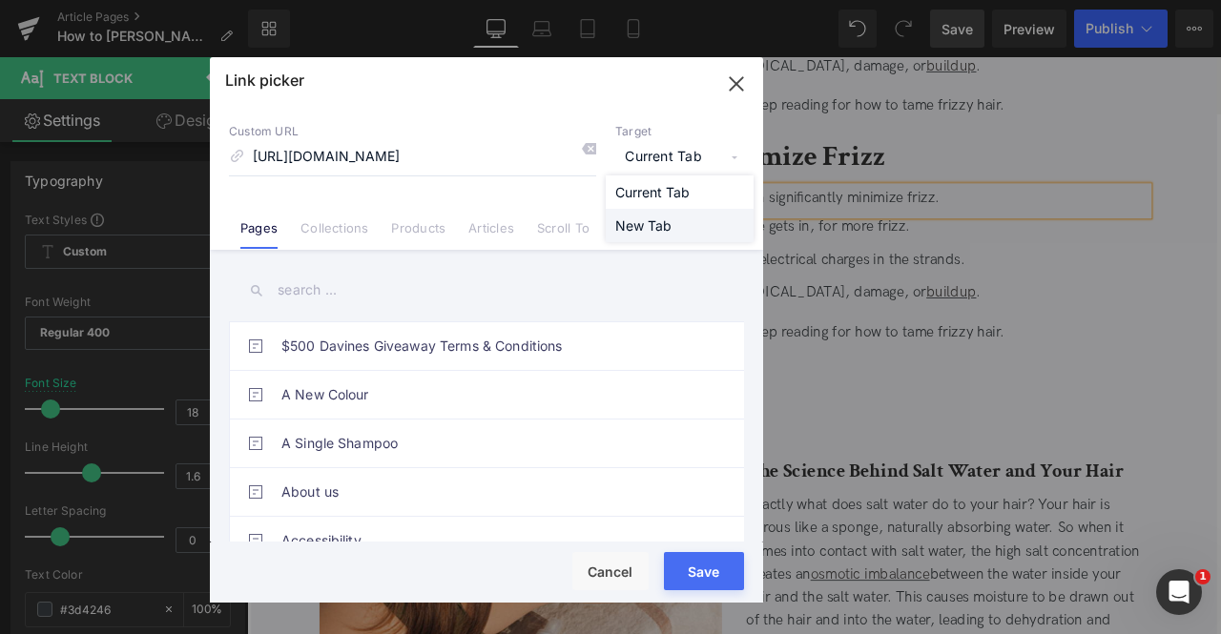
click at [659, 236] on li "New Tab" at bounding box center [680, 225] width 148 height 33
click at [393, 142] on input "https://us.davines.com/blogs/news/flattering-hairstyles-for-frizzy-hair" at bounding box center [412, 157] width 367 height 36
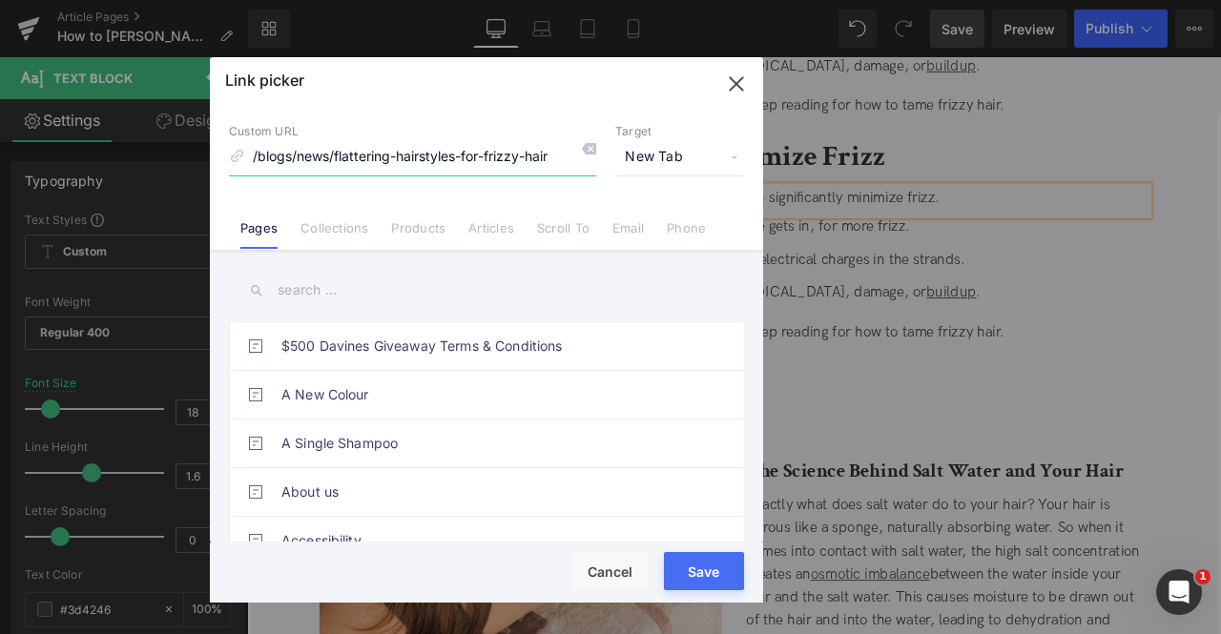
type input "/blogs/news/flattering-hairstyles-for-frizzy-hair"
click at [691, 554] on button "Save" at bounding box center [704, 571] width 80 height 38
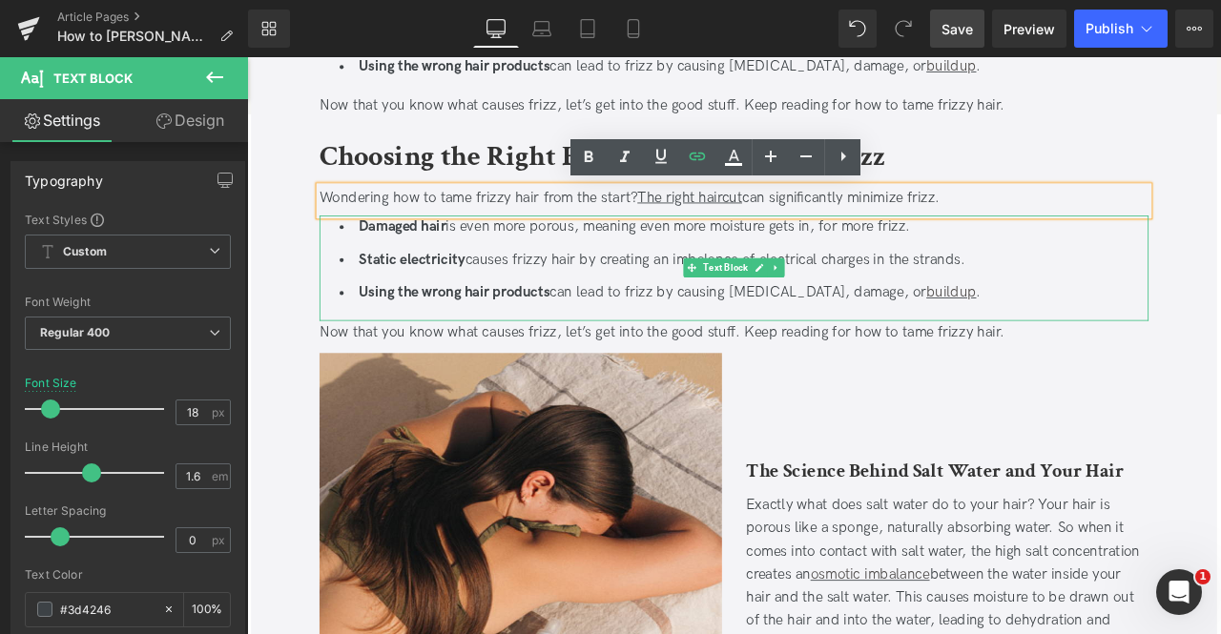
click at [757, 273] on ul "Damaged hair is even more porous, meaning even more moisture gets in, for more …" at bounding box center [836, 297] width 958 height 105
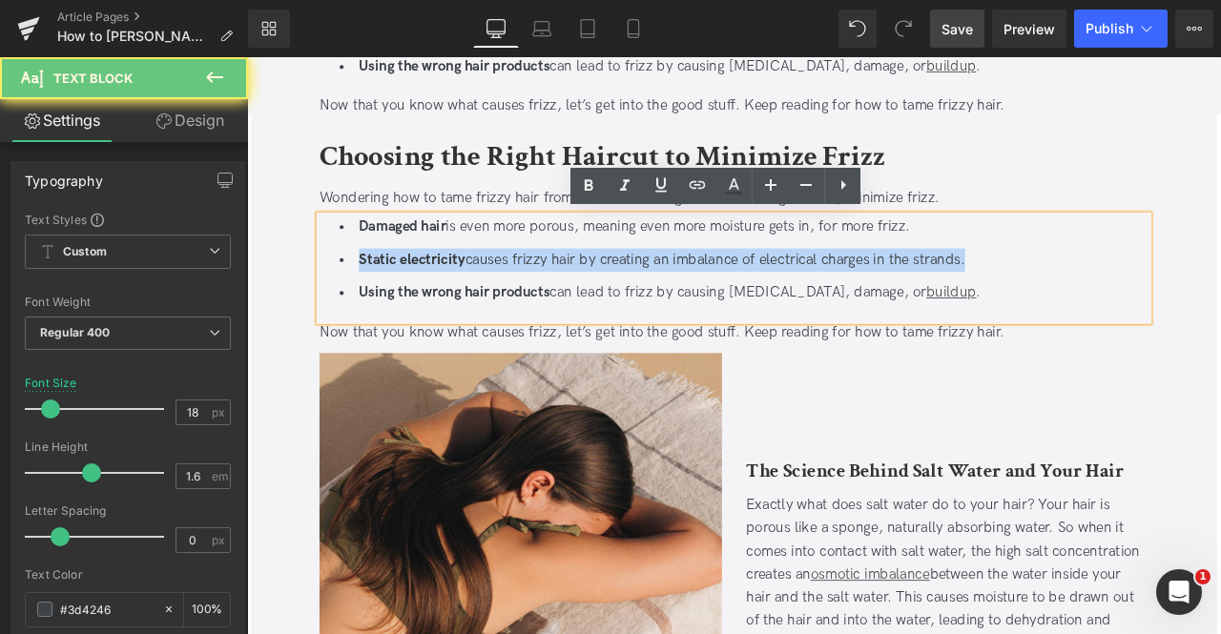
click at [757, 273] on ul "Damaged hair is even more porous, meaning even more moisture gets in, for more …" at bounding box center [836, 297] width 958 height 105
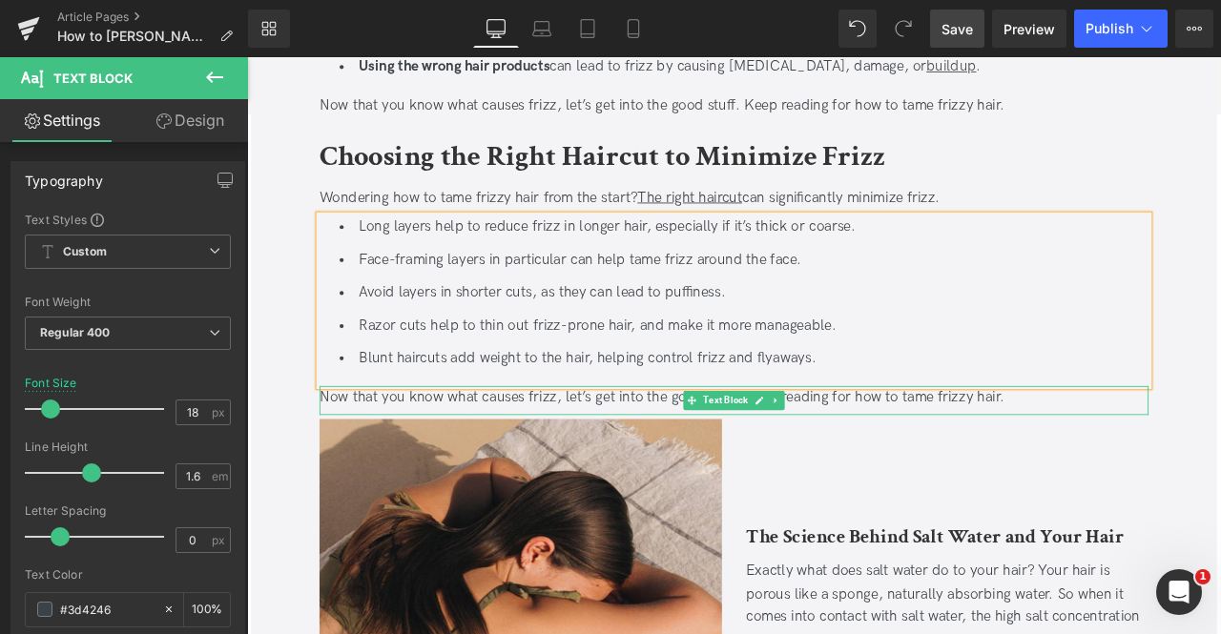
click at [422, 467] on div "Now that you know what causes frizz, let’s get into the good stuff. Keep readin…" at bounding box center [824, 461] width 982 height 28
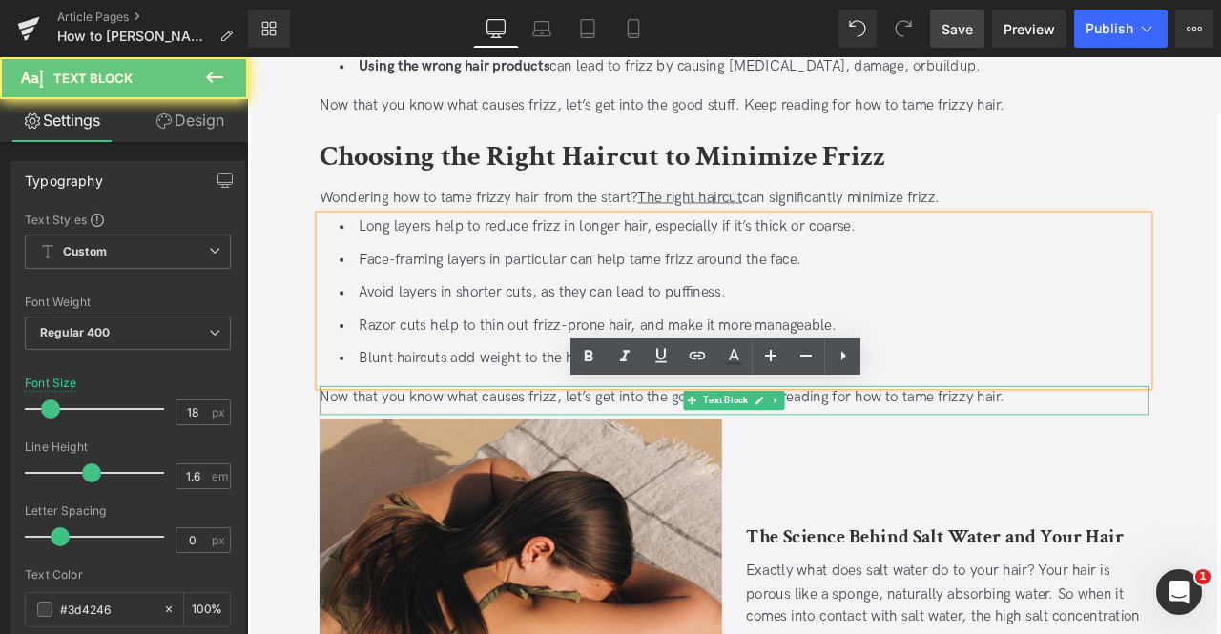
click at [422, 467] on div "Now that you know what causes frizz, let’s get into the good stuff. Keep readin…" at bounding box center [824, 461] width 982 height 28
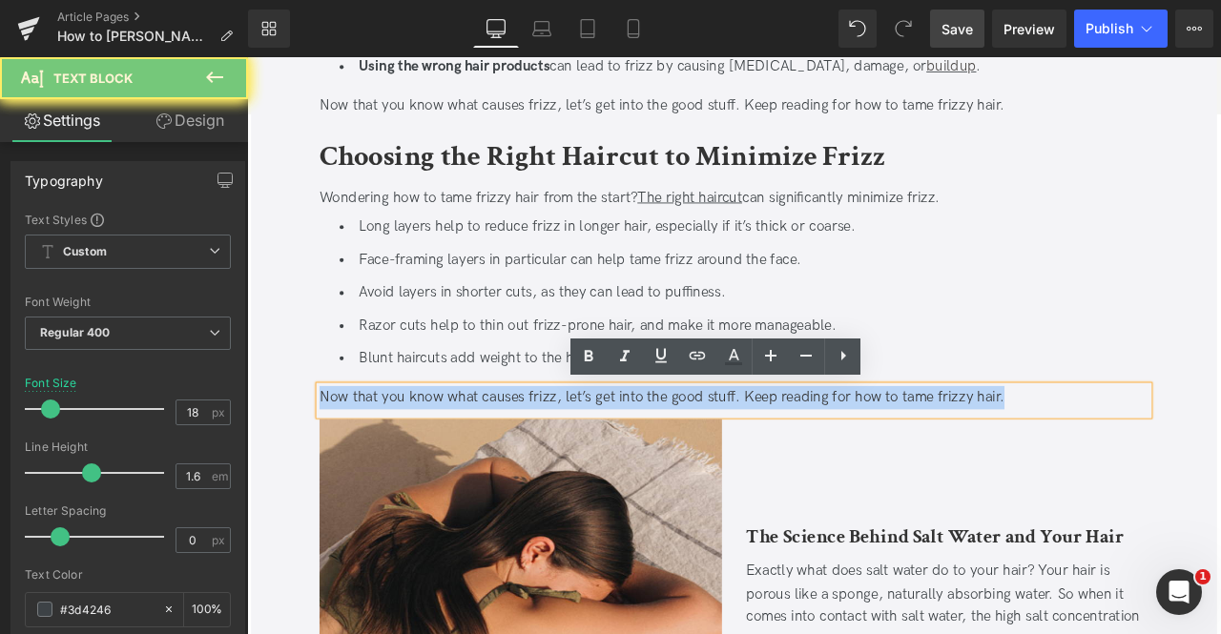
click at [422, 467] on div "Now that you know what causes frizz, let’s get into the good stuff. Keep readin…" at bounding box center [824, 461] width 982 height 28
paste div
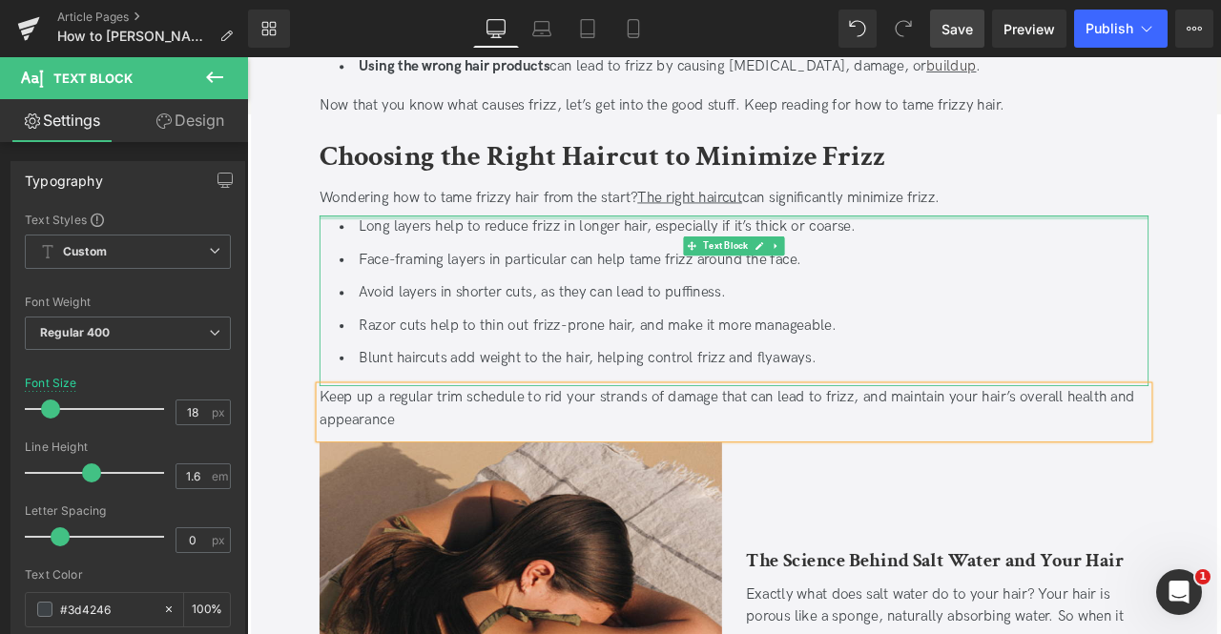
scroll to position [1354, 0]
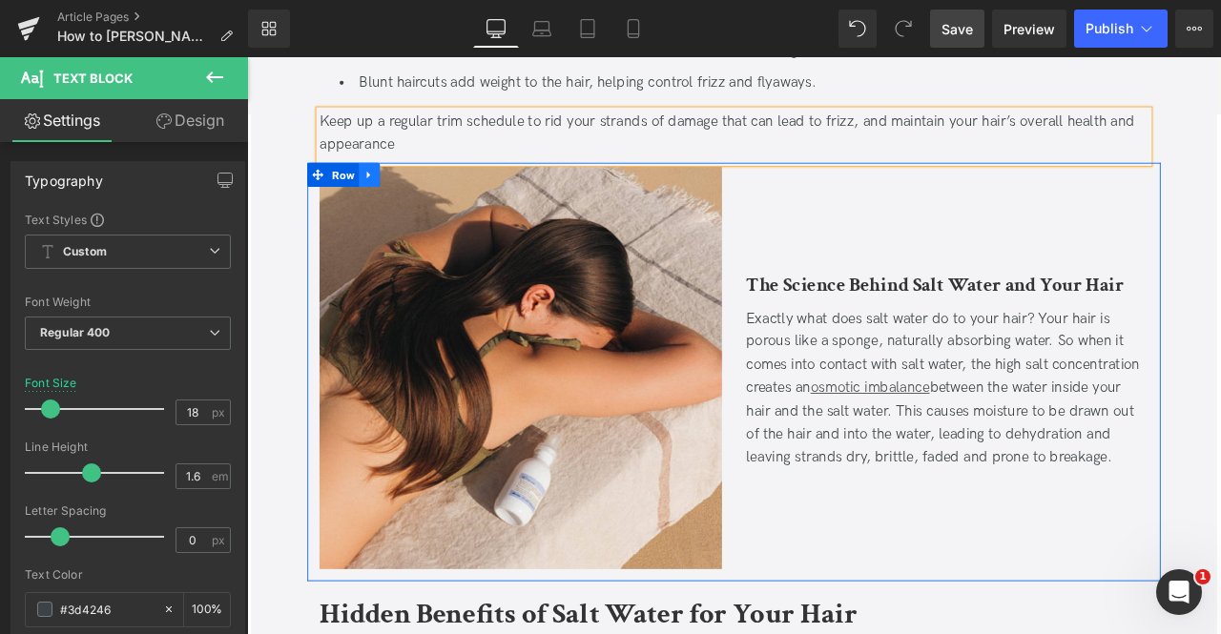
click at [392, 189] on icon at bounding box center [391, 196] width 13 height 14
click at [436, 192] on icon at bounding box center [441, 196] width 13 height 14
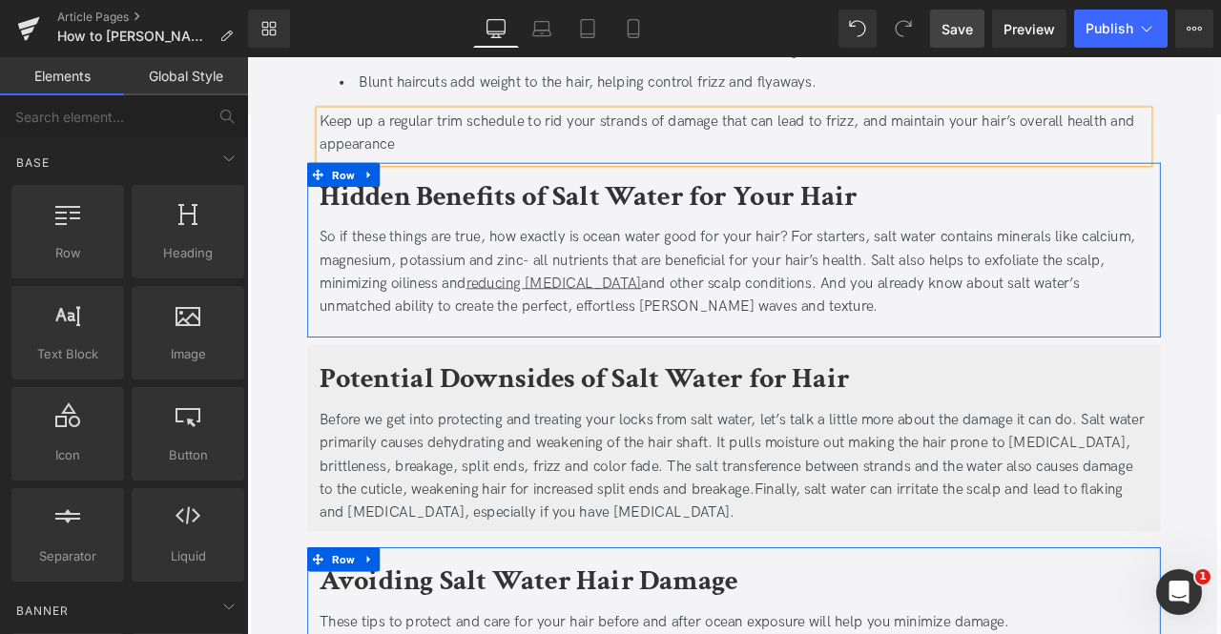
click at [414, 234] on b "Hidden Benefits of Salt Water for Your Hair" at bounding box center [651, 221] width 637 height 45
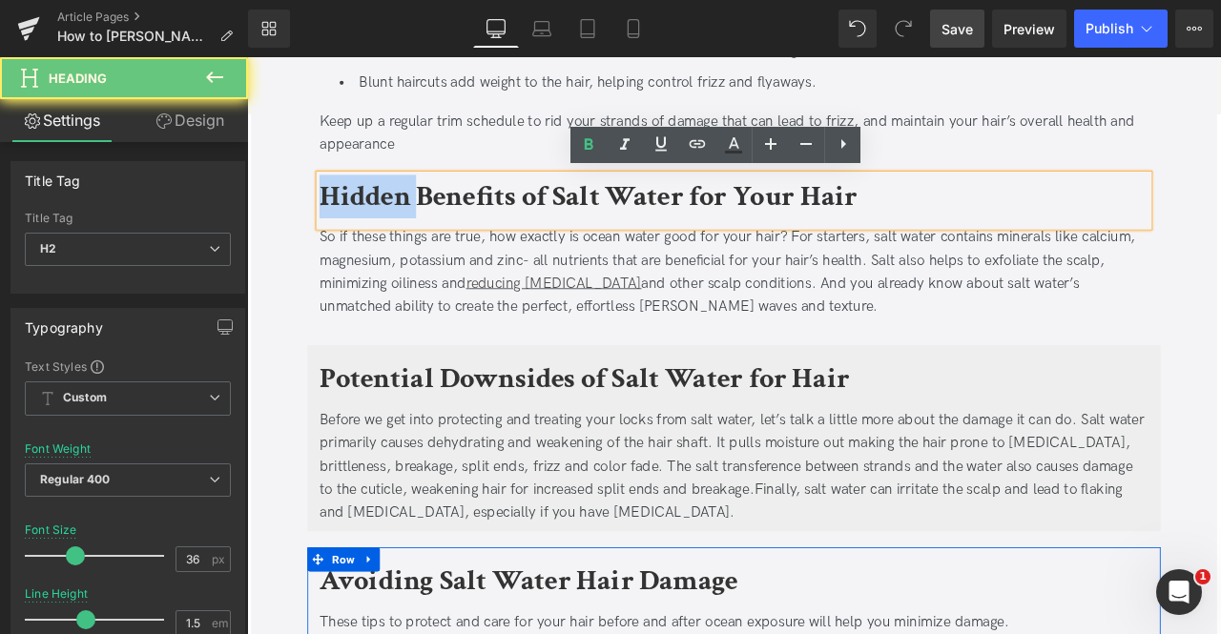
click at [414, 234] on b "Hidden Benefits of Salt Water for Your Hair" at bounding box center [651, 221] width 637 height 45
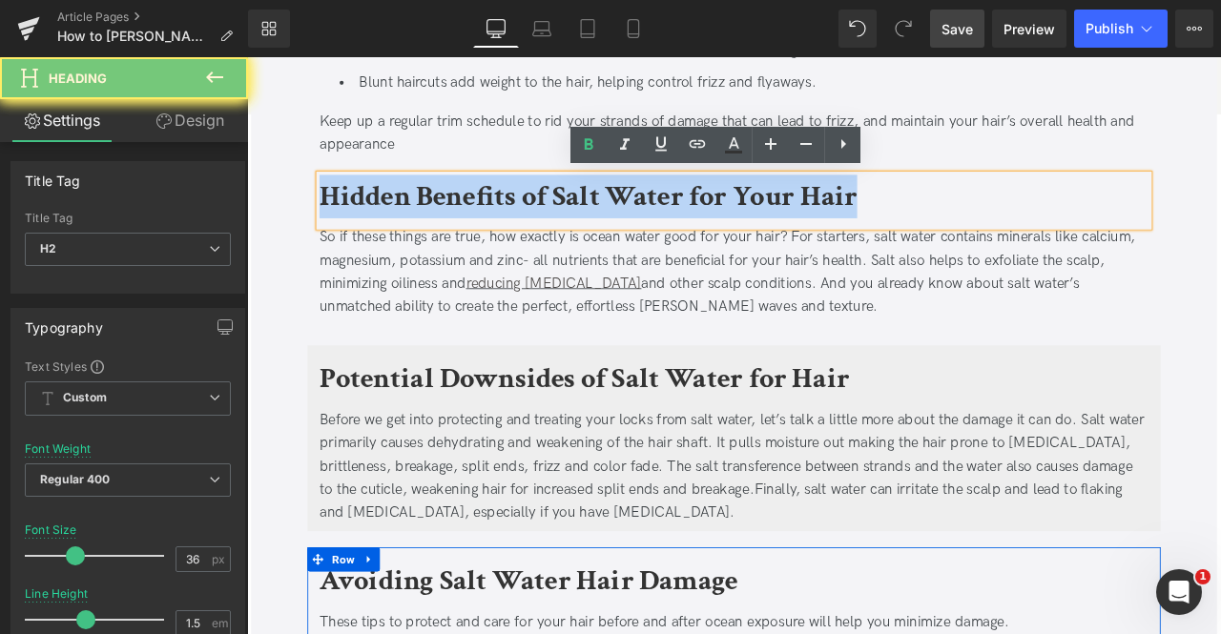
paste div
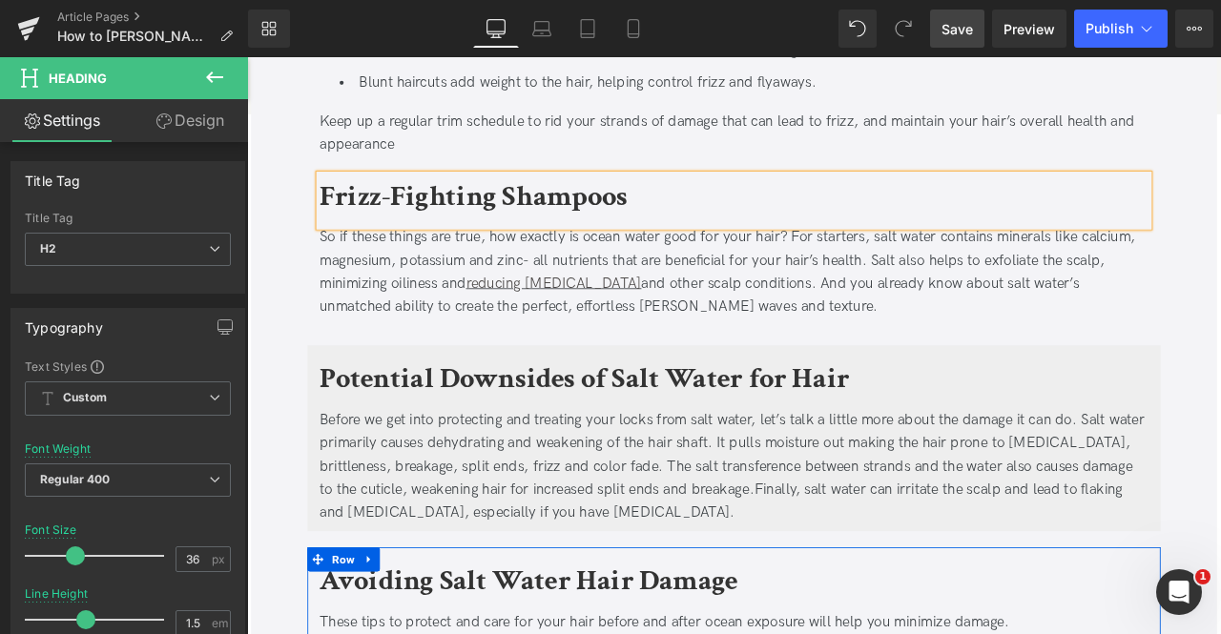
click at [511, 289] on div "So if these things are true, how exactly is ocean water good for your hair? For…" at bounding box center [824, 312] width 982 height 110
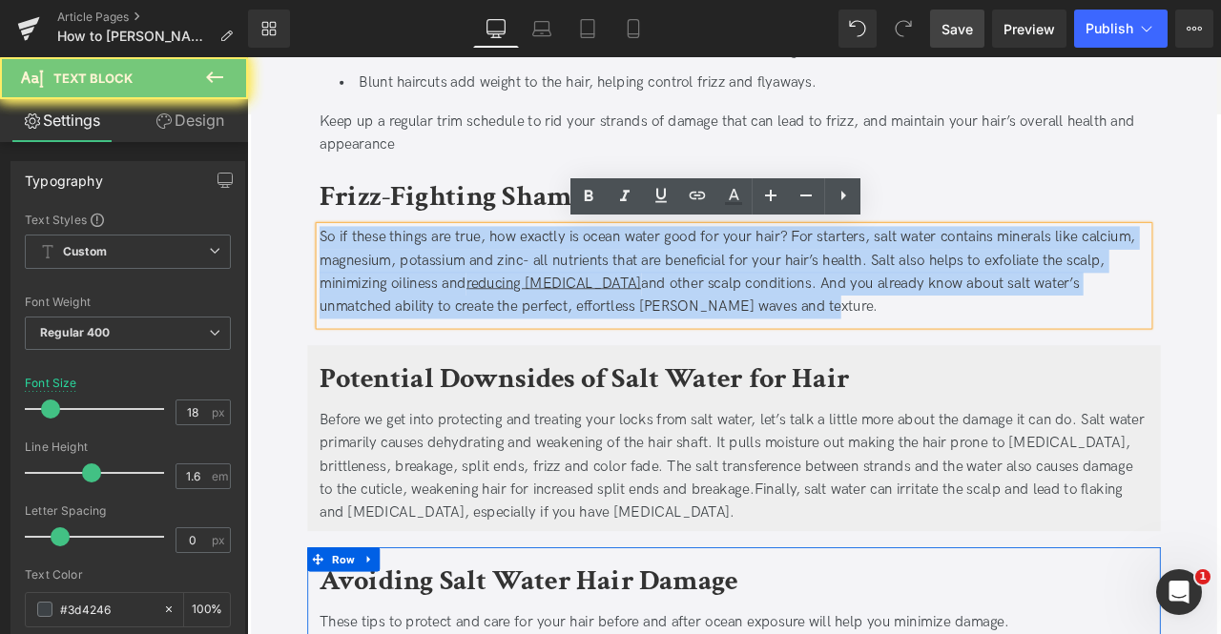
click at [511, 289] on div "So if these things are true, how exactly is ocean water good for your hair? For…" at bounding box center [824, 312] width 982 height 110
paste div
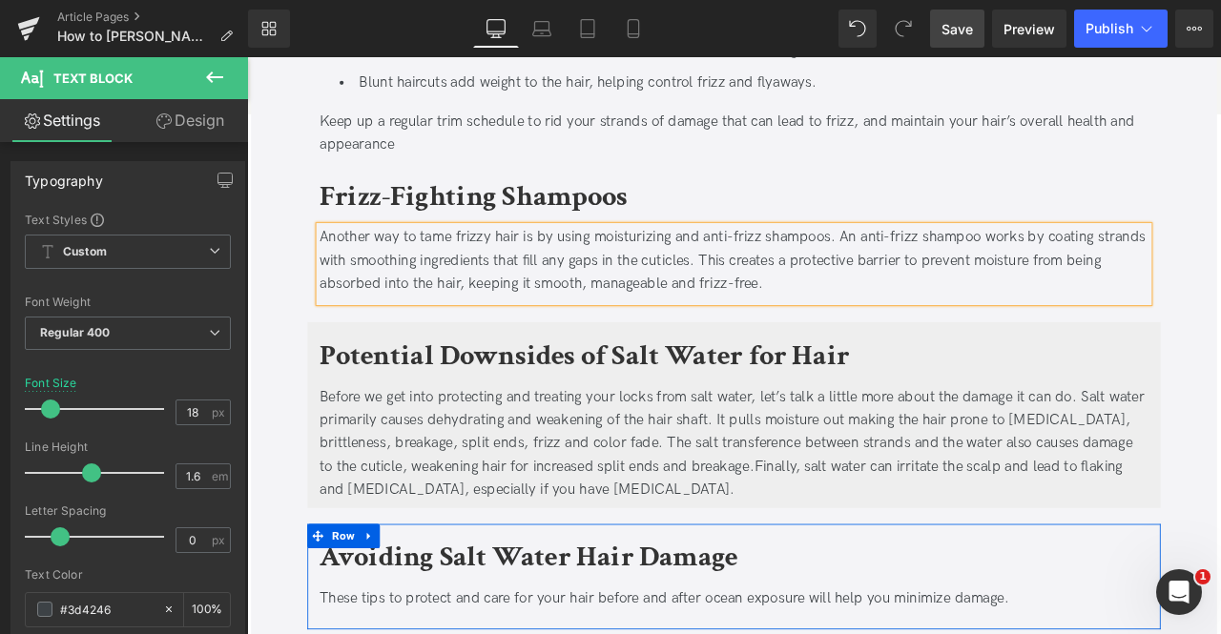
click at [991, 263] on div "Another way to tame frizzy hair is by using moisturizing and anti-frizz shampoo…" at bounding box center [824, 298] width 982 height 82
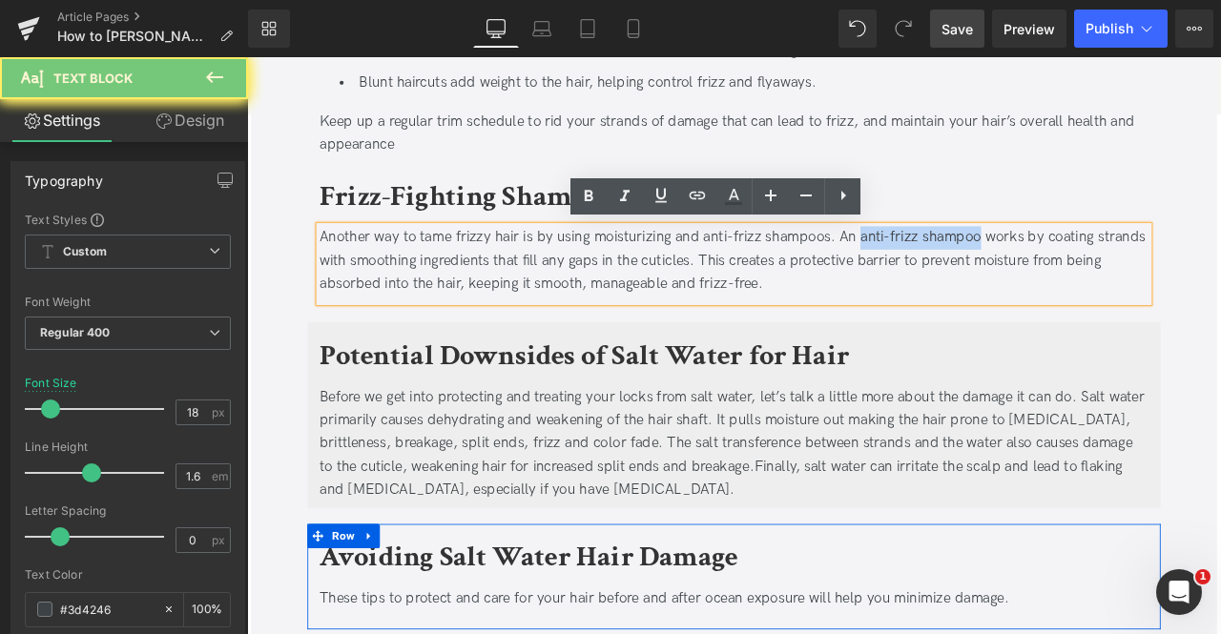
click at [1070, 262] on div "Another way to tame frizzy hair is by using moisturizing and anti-frizz shampoo…" at bounding box center [824, 298] width 982 height 82
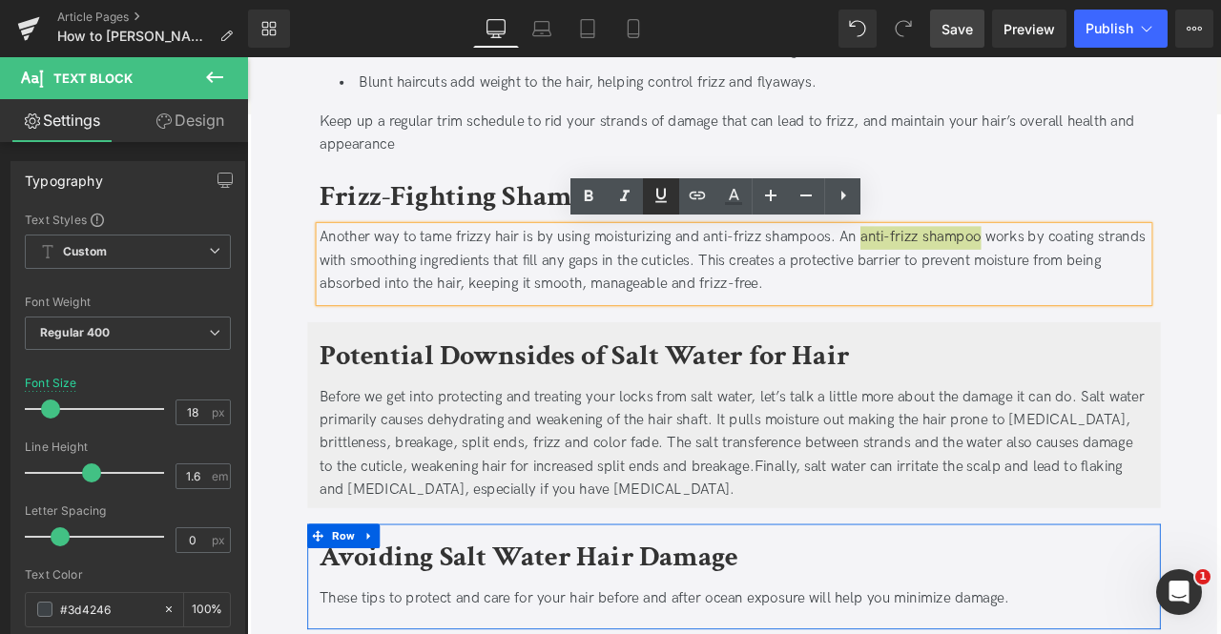
click at [660, 191] on icon at bounding box center [660, 195] width 23 height 23
click at [698, 195] on icon at bounding box center [697, 195] width 23 height 23
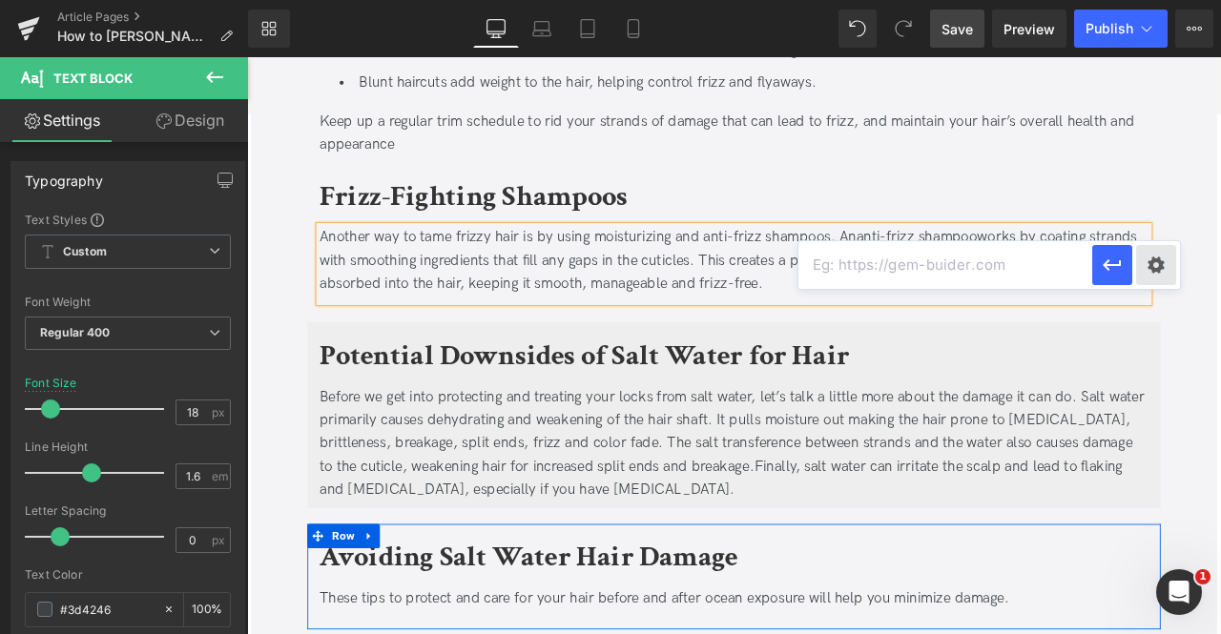
click at [1148, 0] on div "Text Color Highlight Color #333333 Edit or remove link: Edit - Unlink - Cancel" at bounding box center [610, 0] width 1221 height 0
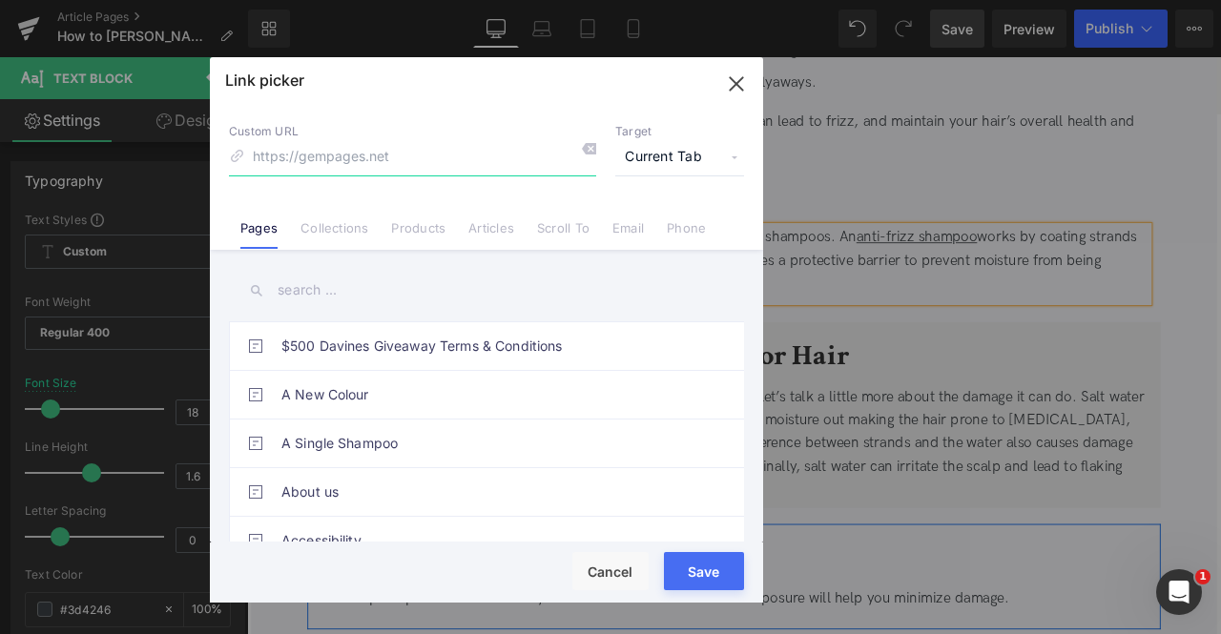
paste input "Another way to tame frizzy hair is by using moisturizing and anti-frizz shampoo…"
type input "Another way to tame frizzy hair is by using moisturizing and anti-frizz shampoo…"
click at [634, 152] on span "Current Tab" at bounding box center [679, 157] width 129 height 36
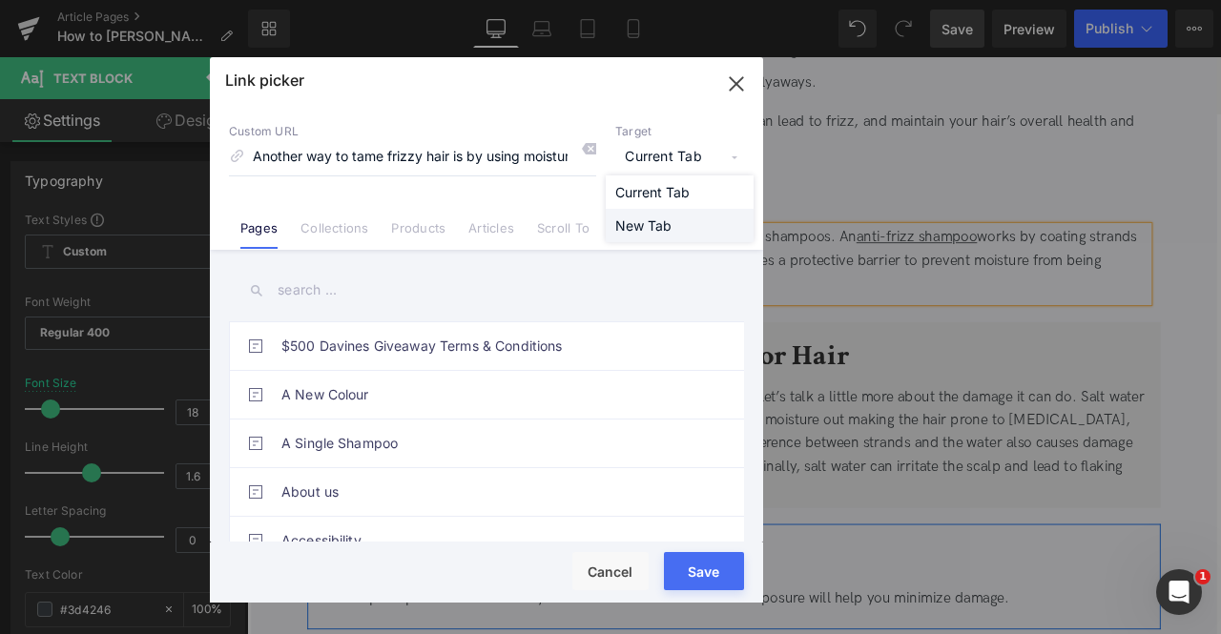
click at [644, 228] on li "New Tab" at bounding box center [680, 225] width 148 height 33
click at [412, 155] on input "Another way to tame frizzy hair is by using moisturizing and anti-frizz shampoo…" at bounding box center [412, 157] width 367 height 36
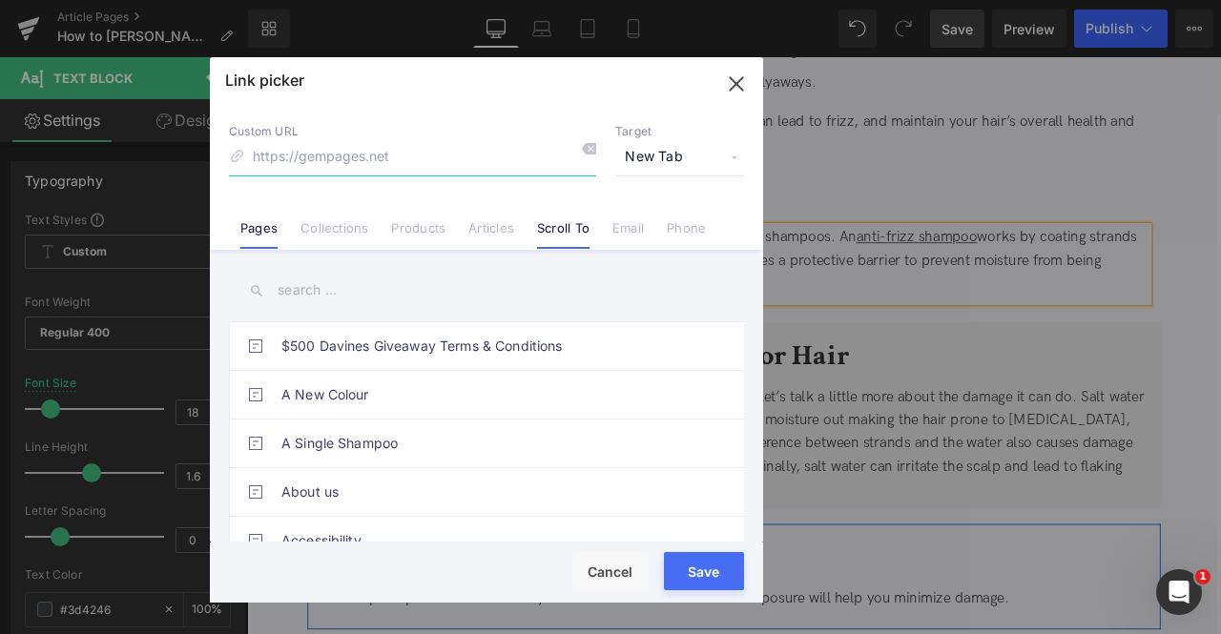
paste input "https://us.davines.com/products/love-smoothing-shampoo"
click at [354, 153] on input "https://us.davines.com/products/love-smoothing-shampoo" at bounding box center [412, 157] width 367 height 36
type input "/products/love-smoothing-shampoo"
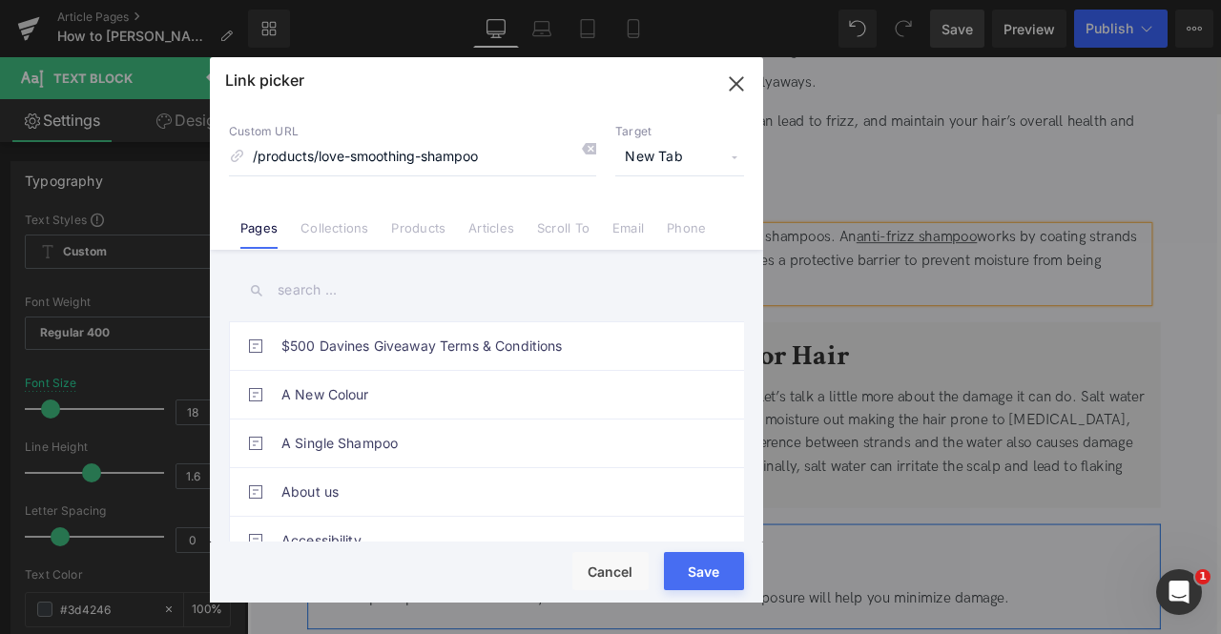
click at [690, 554] on button "Save" at bounding box center [704, 571] width 80 height 38
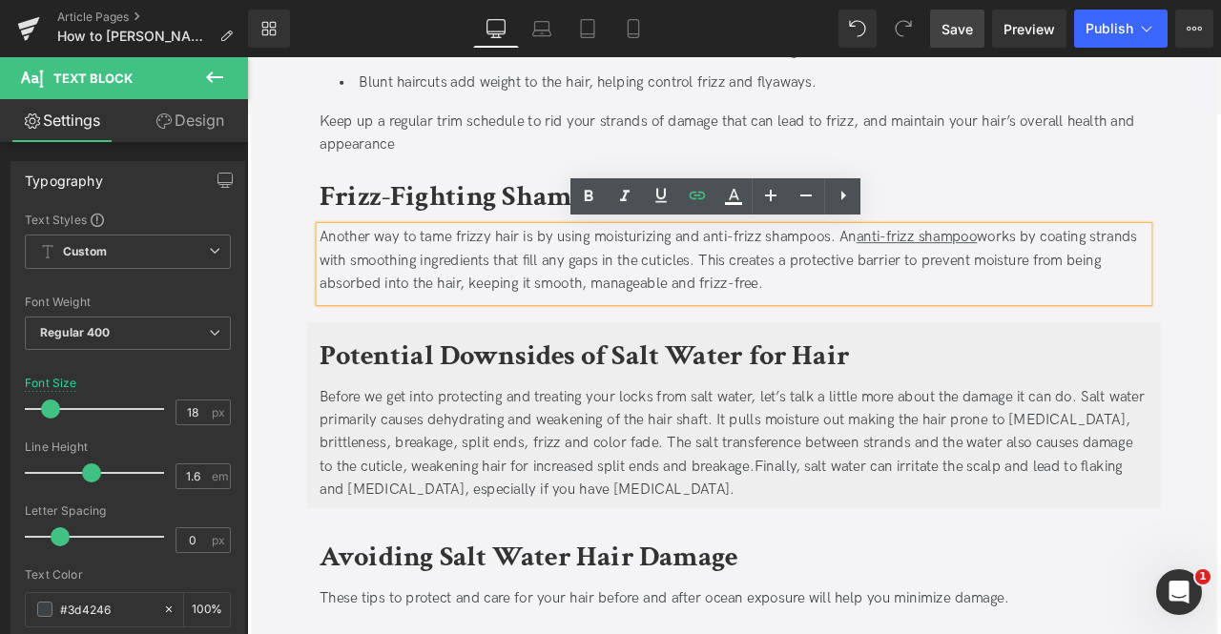
click at [385, 393] on link at bounding box center [386, 385] width 20 height 23
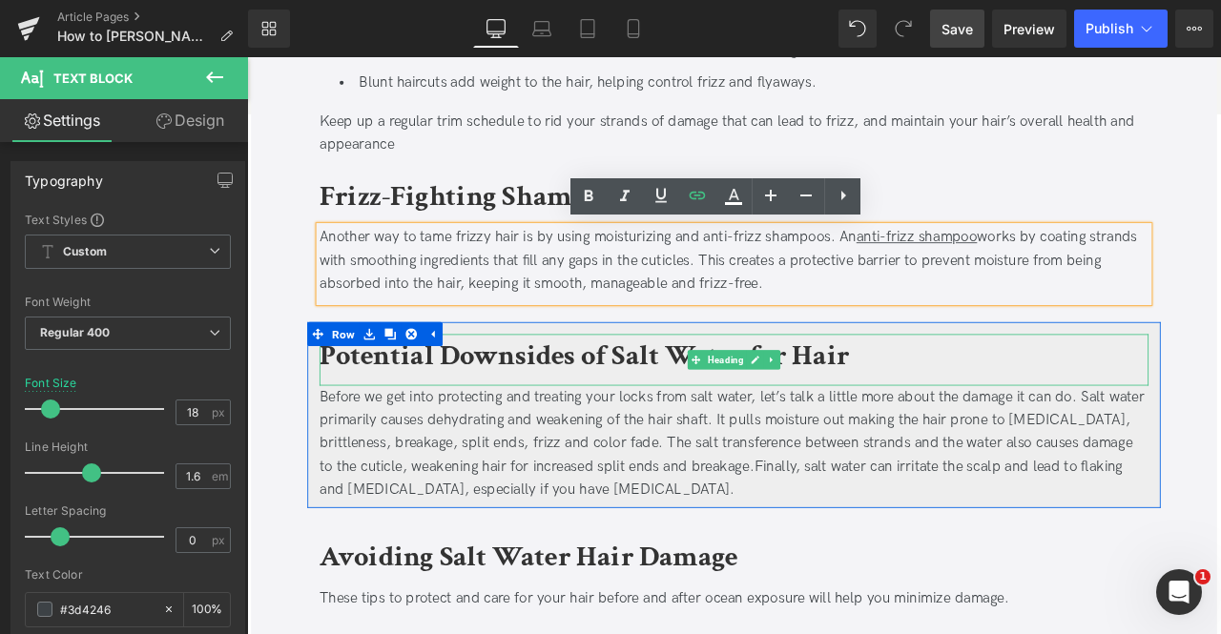
click at [564, 402] on b "Potential Downsides of Salt Water for Hair" at bounding box center [647, 410] width 628 height 45
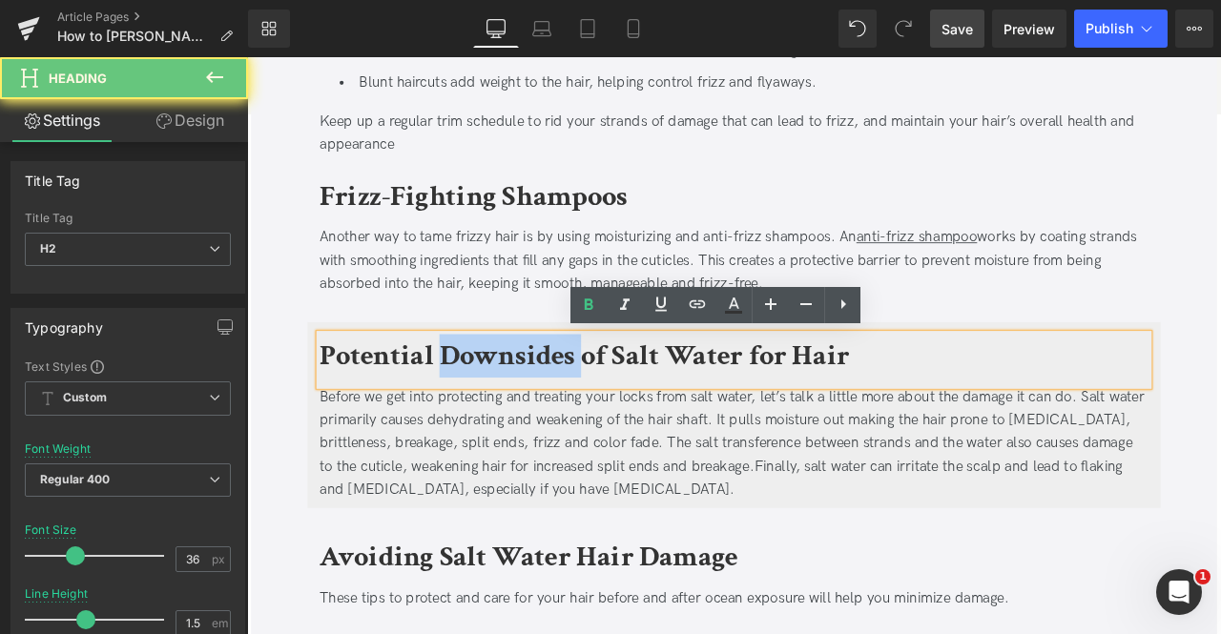
click at [564, 402] on b "Potential Downsides of Salt Water for Hair" at bounding box center [647, 410] width 628 height 45
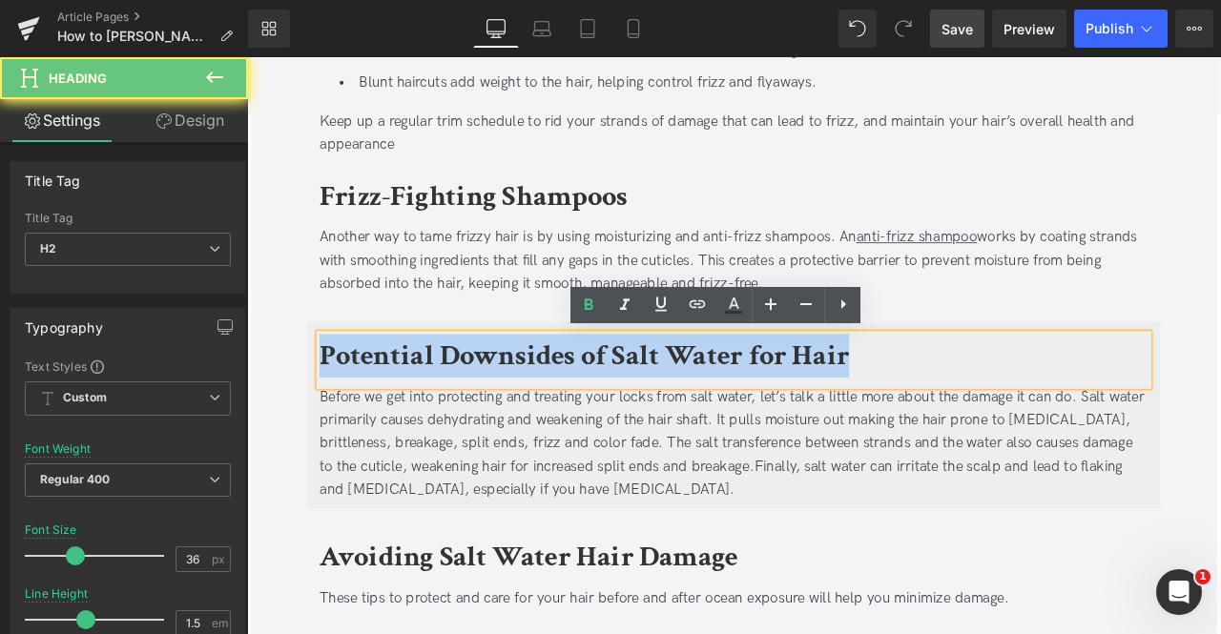
click at [564, 402] on b "Potential Downsides of Salt Water for Hair" at bounding box center [647, 410] width 628 height 45
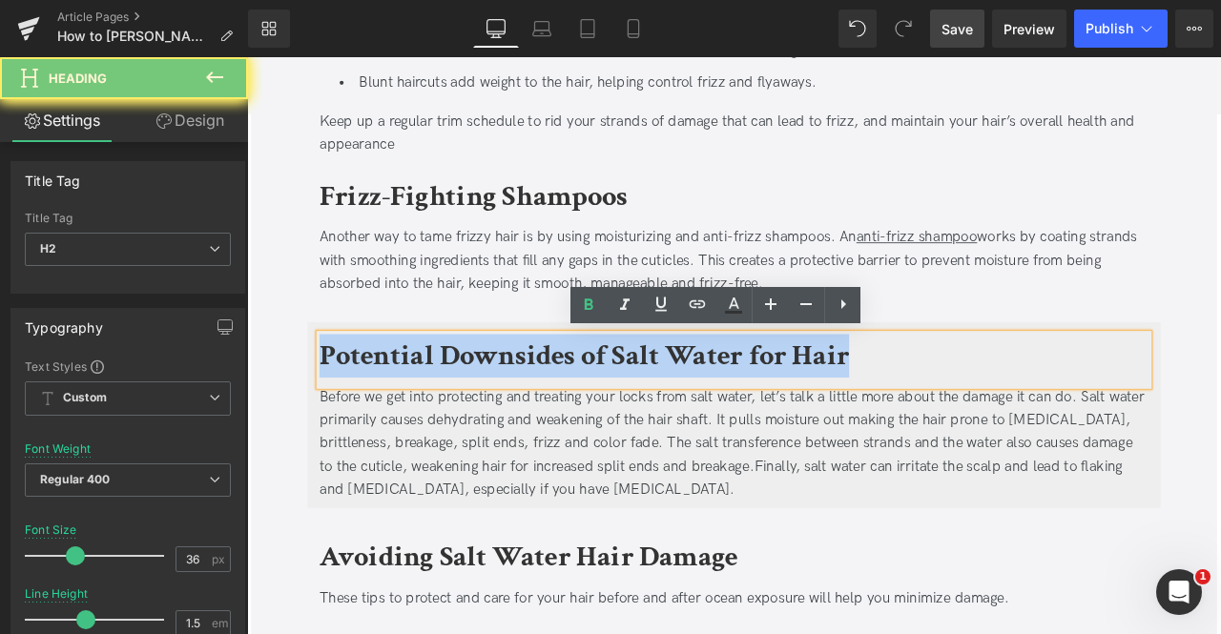
paste div
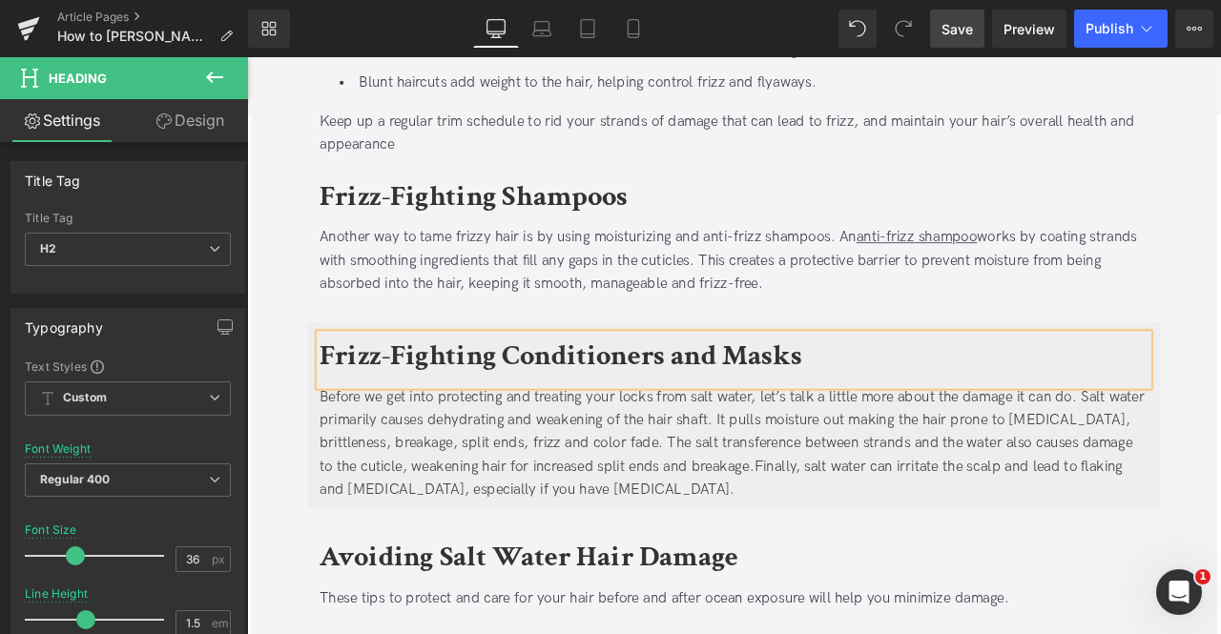
click at [538, 492] on div "Before we get into protecting and treating your locks from salt water, let’s ta…" at bounding box center [824, 514] width 982 height 137
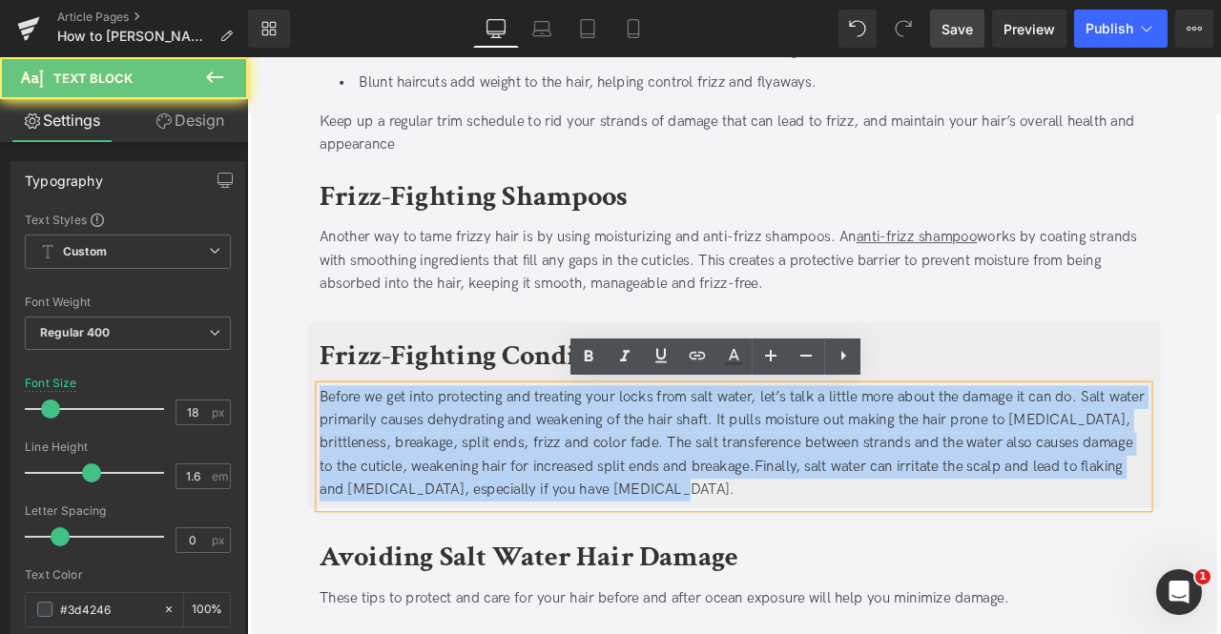
click at [538, 492] on div "Before we get into protecting and treating your locks from salt water, let’s ta…" at bounding box center [824, 514] width 982 height 137
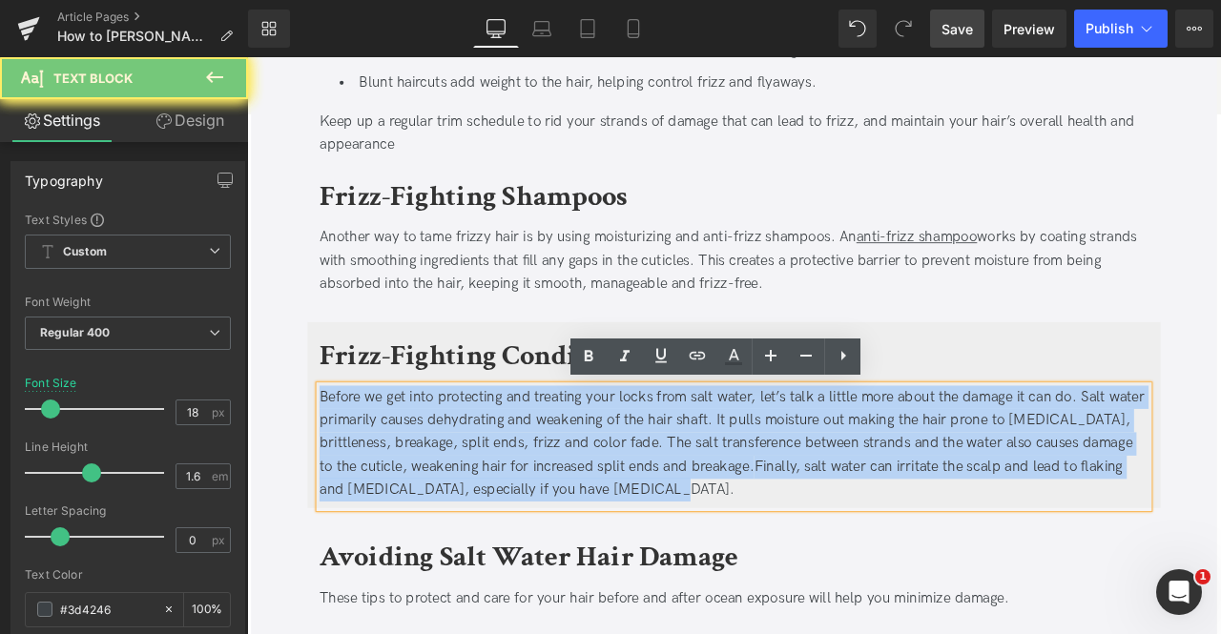
paste div
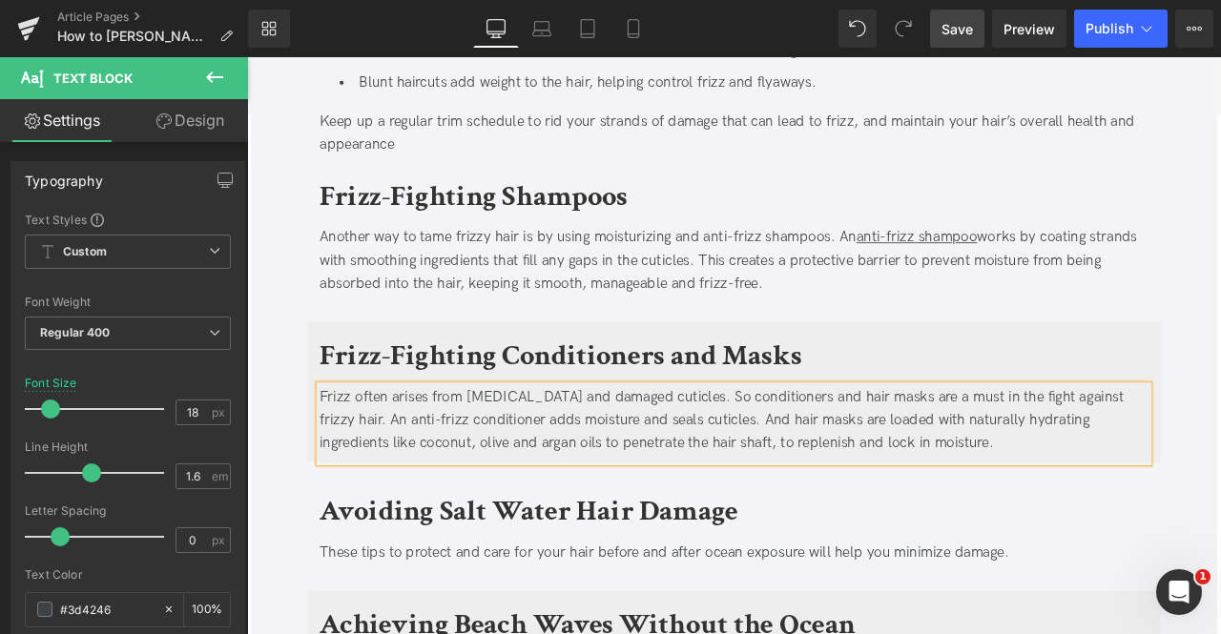
click at [364, 479] on div "Frizz often arises from dryness and damaged cuticles. So conditioners and hair …" at bounding box center [824, 487] width 982 height 82
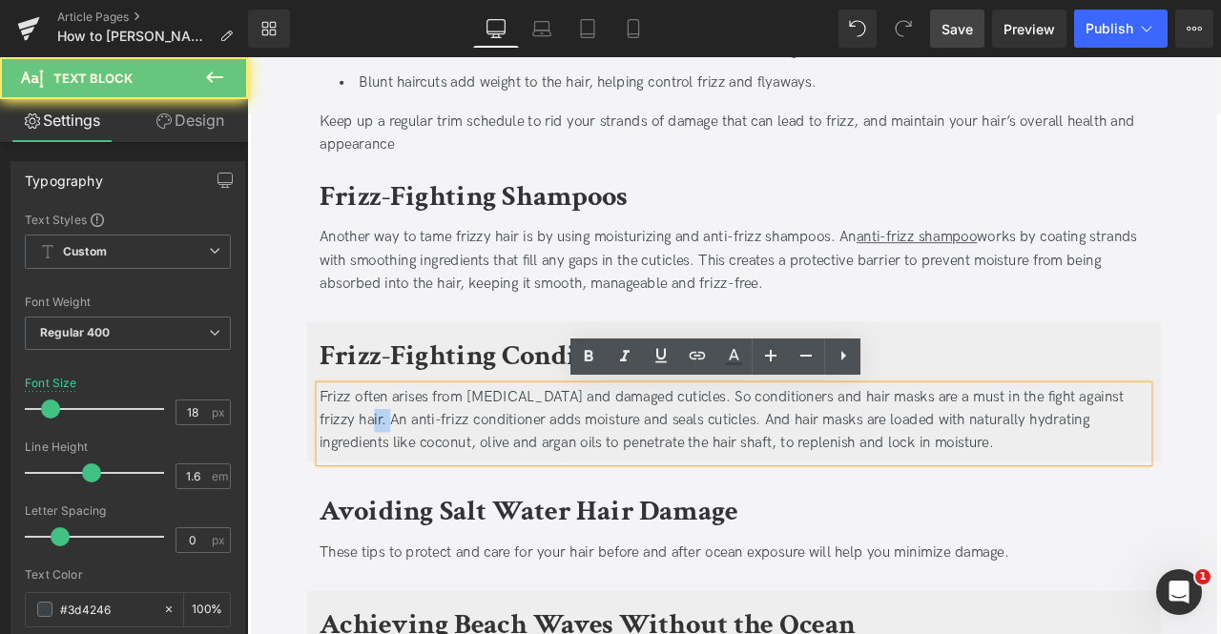
click at [364, 479] on div "Frizz often arises from dryness and damaged cuticles. So conditioners and hair …" at bounding box center [824, 487] width 982 height 82
click at [491, 483] on div "Frizz often arises from dryness and damaged cuticles. So conditioners and hair …" at bounding box center [824, 487] width 982 height 82
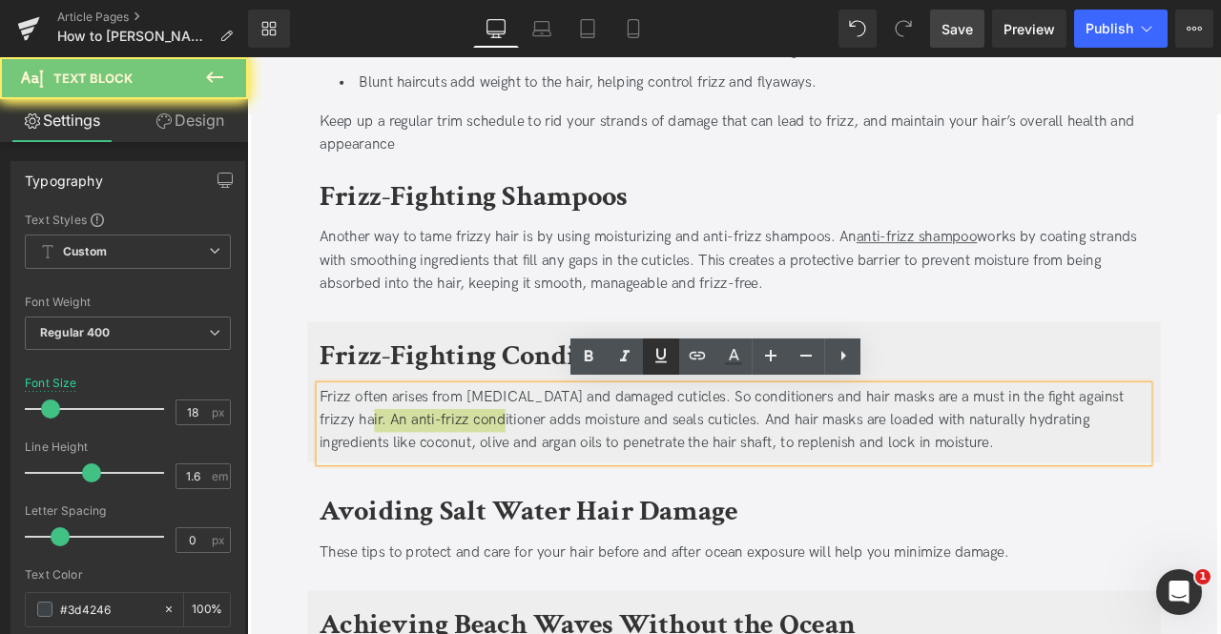
click at [664, 355] on icon at bounding box center [660, 355] width 11 height 14
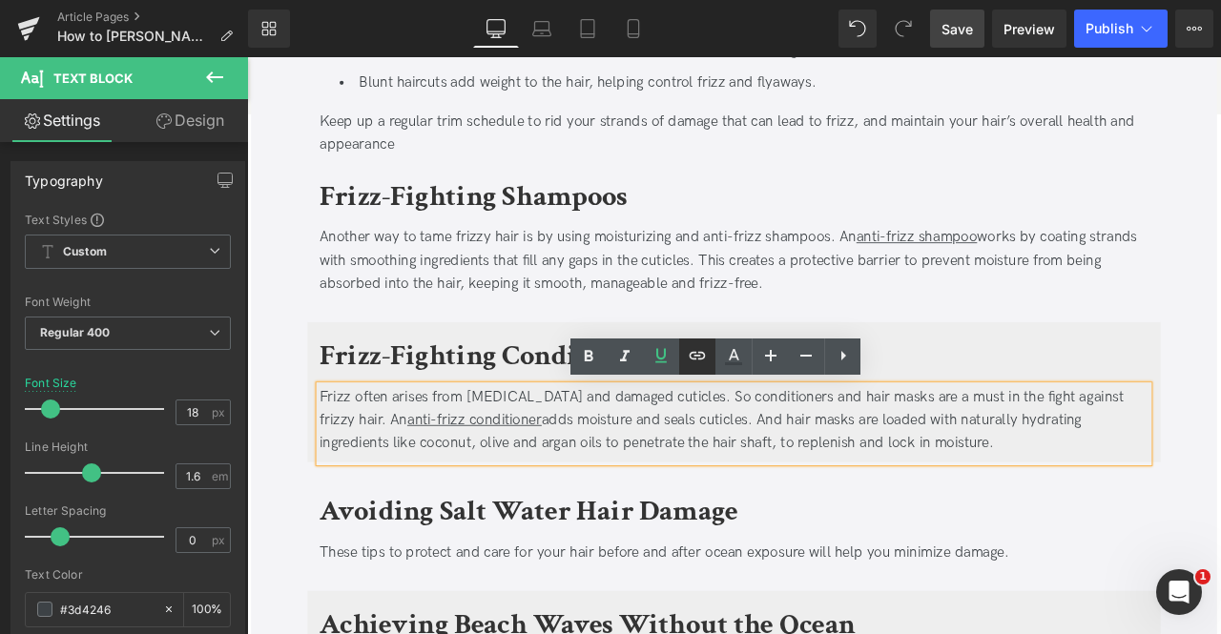
click at [692, 354] on icon at bounding box center [697, 355] width 23 height 23
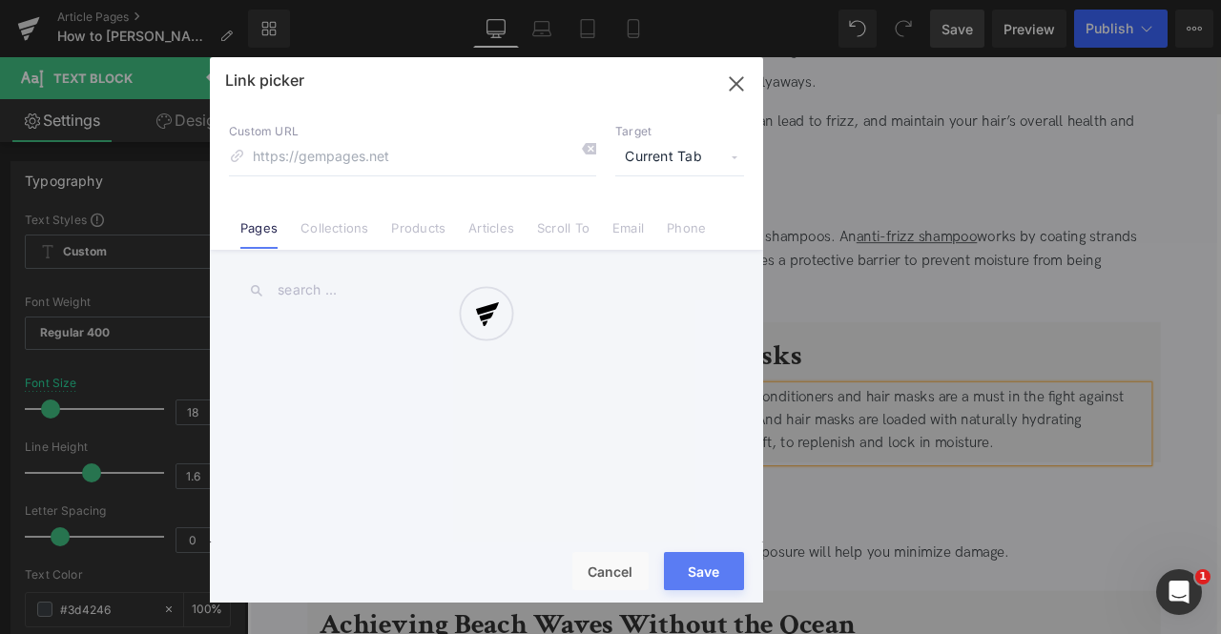
click at [690, 0] on div "Text Color Highlight Color #333333 Edit or remove link: Edit - Unlink - Cancel …" at bounding box center [610, 0] width 1221 height 0
paste input "https://us.davines.com/products/love-smoothing-conditioner"
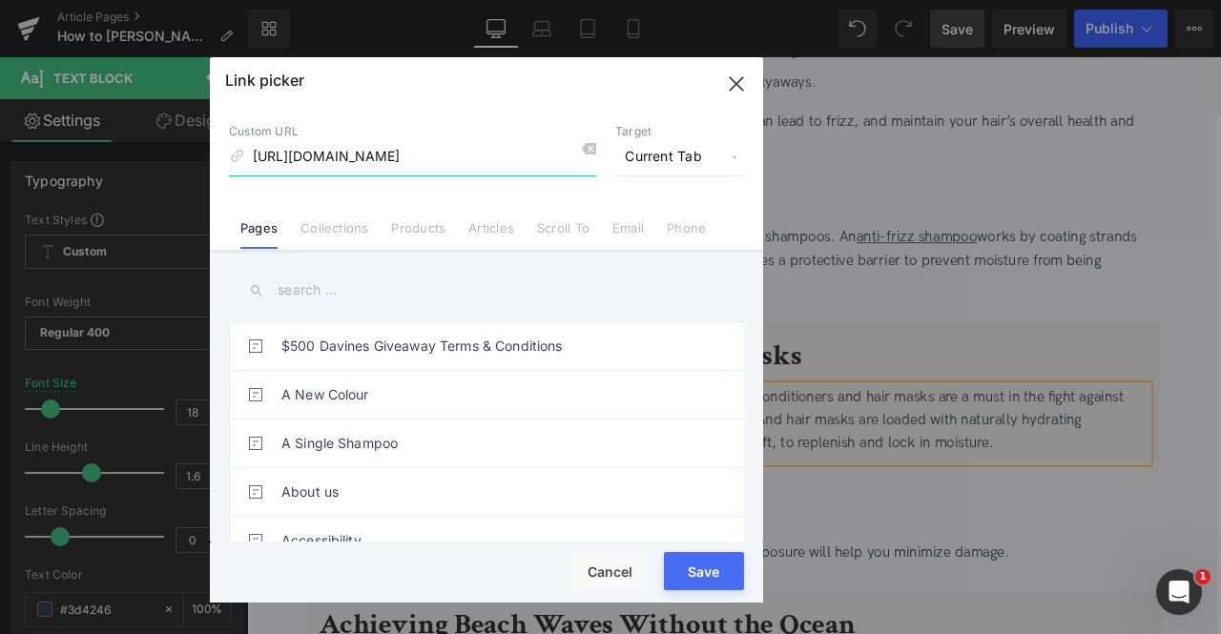
scroll to position [0, 51]
click at [340, 152] on input "https://us.davines.com/products/love-smoothing-conditioner" at bounding box center [412, 157] width 367 height 36
type input "/products/love-smoothing-conditioner"
click at [692, 150] on span "Current Tab" at bounding box center [679, 157] width 129 height 36
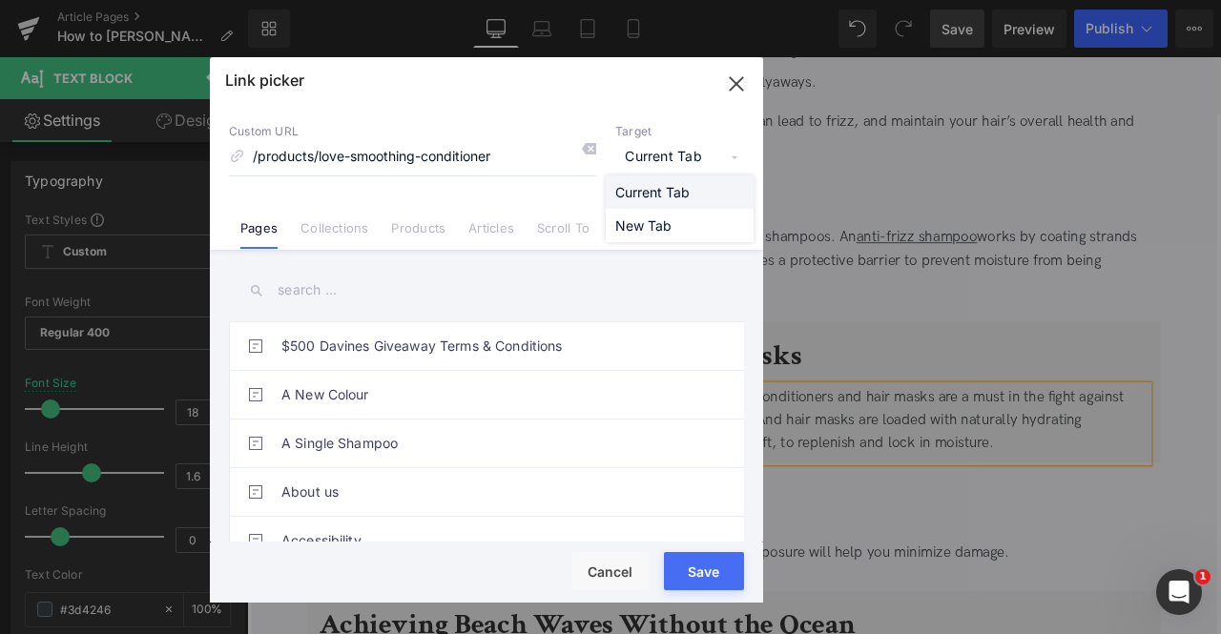
click at [677, 197] on li "Current Tab" at bounding box center [680, 191] width 148 height 33
click at [645, 162] on span "Current Tab" at bounding box center [679, 157] width 129 height 36
click at [658, 227] on li "New Tab" at bounding box center [680, 225] width 148 height 33
click at [699, 581] on button "Save" at bounding box center [704, 571] width 80 height 38
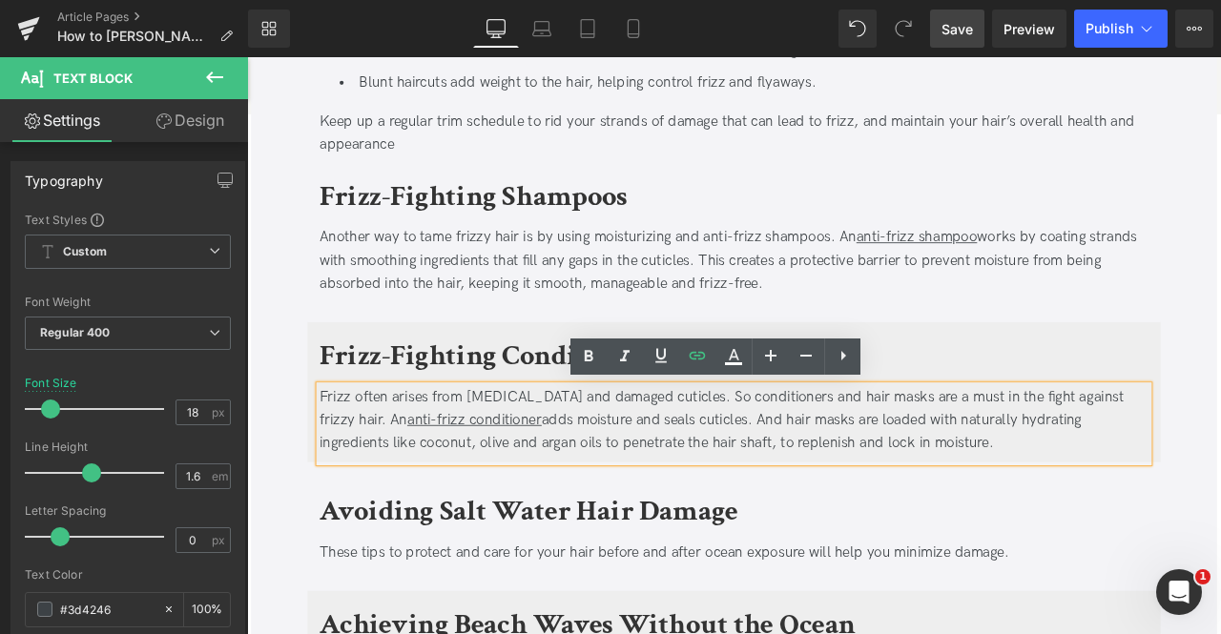
click at [402, 593] on b "Avoiding Salt Water Hair Damage" at bounding box center [581, 595] width 496 height 45
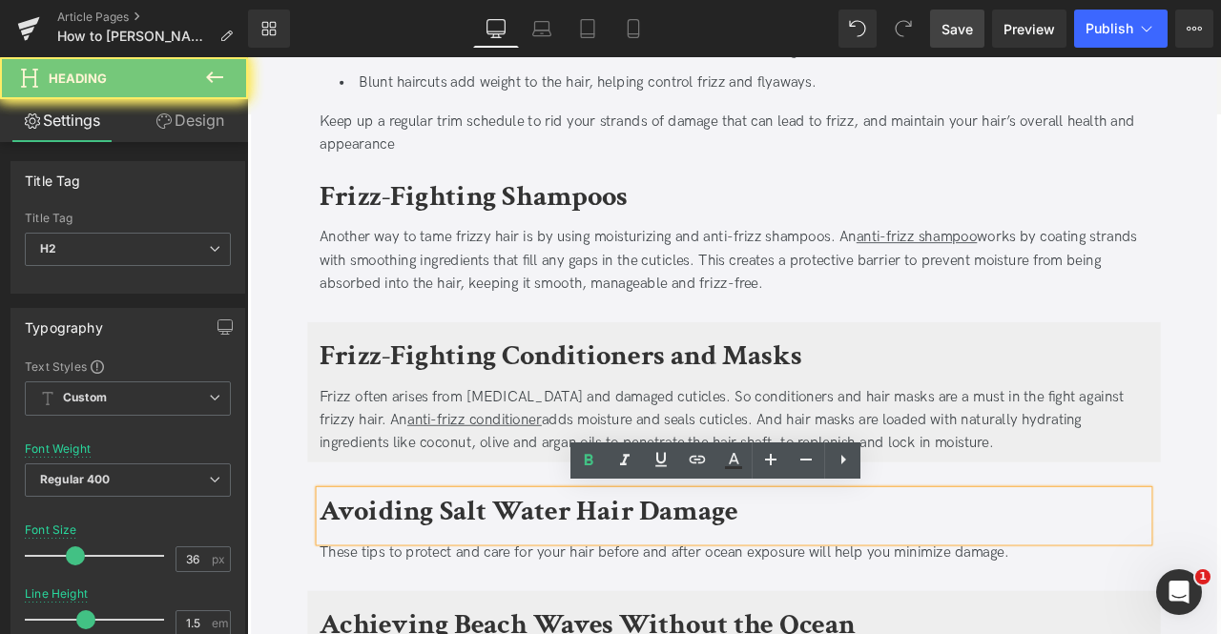
click at [402, 593] on b "Avoiding Salt Water Hair Damage" at bounding box center [581, 595] width 496 height 45
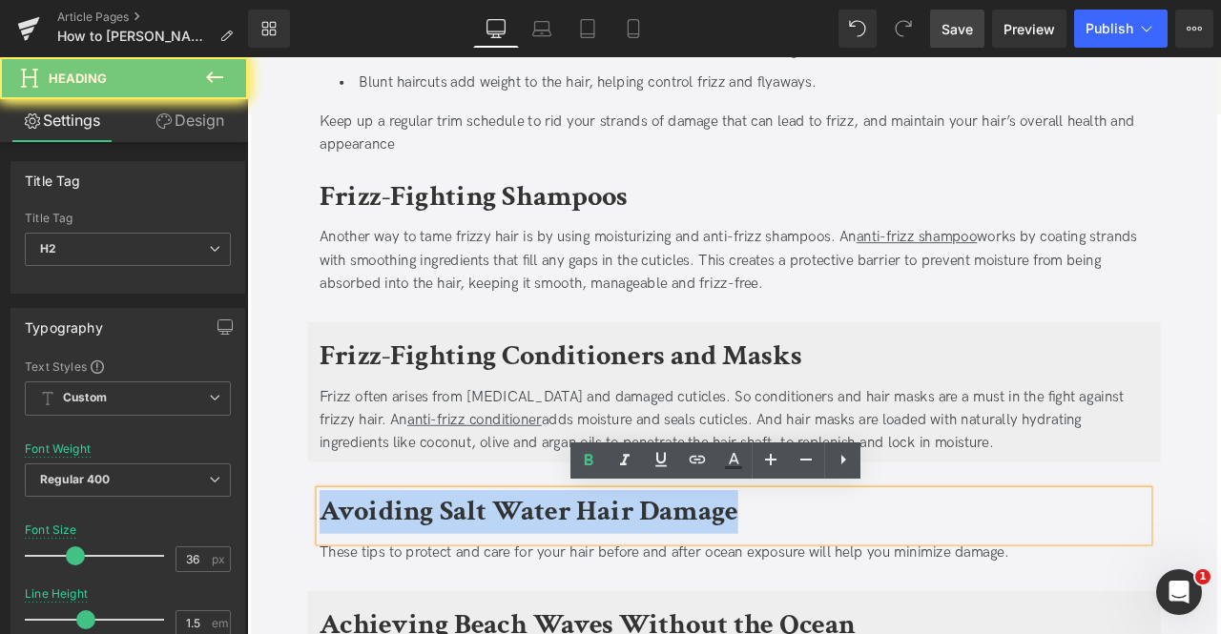
paste div
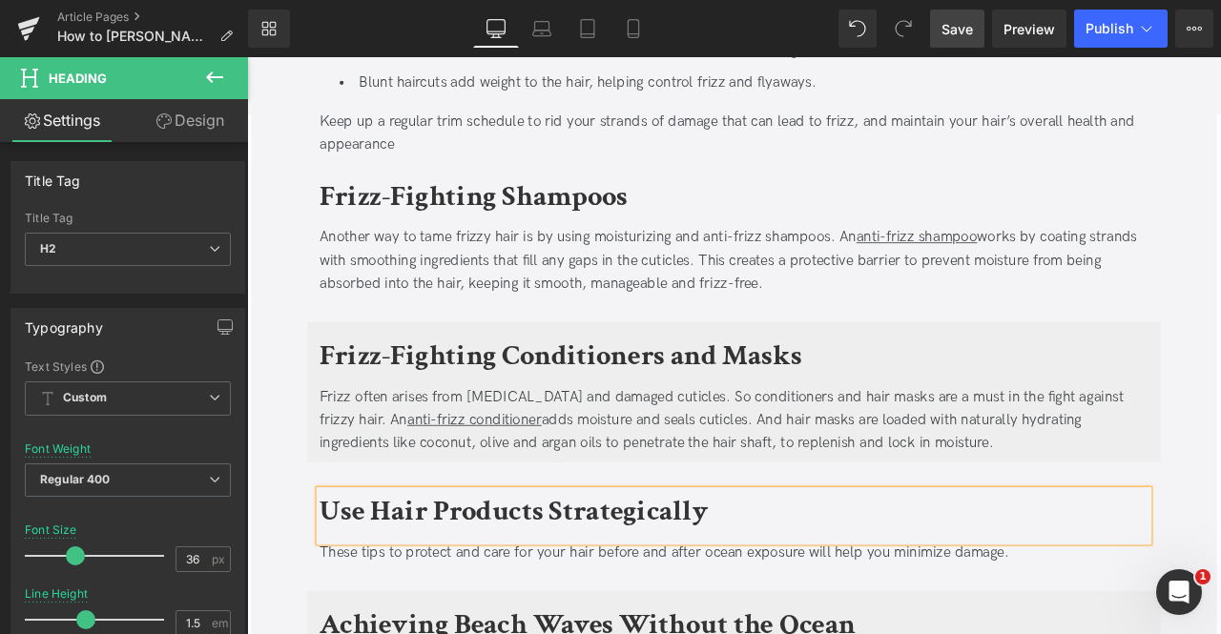
click at [444, 633] on div "These tips to protect and care for your hair before and after ocean exposure wi…" at bounding box center [824, 645] width 982 height 28
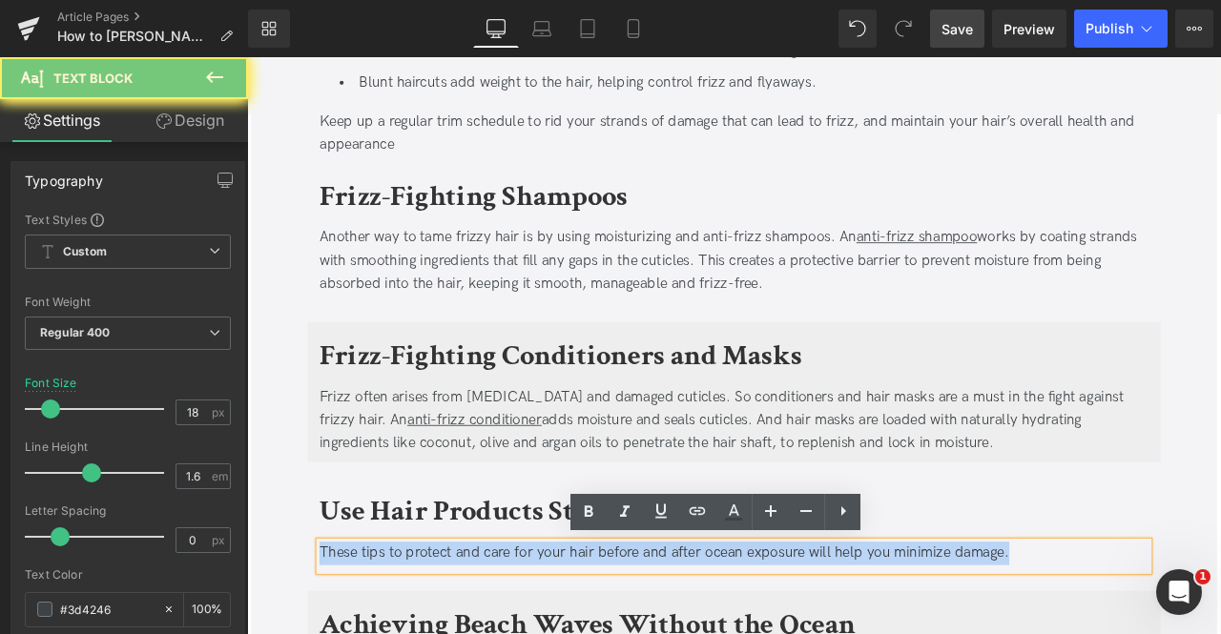
click at [444, 633] on div "These tips to protect and care for your hair before and after ocean exposure wi…" at bounding box center [824, 645] width 982 height 28
paste div
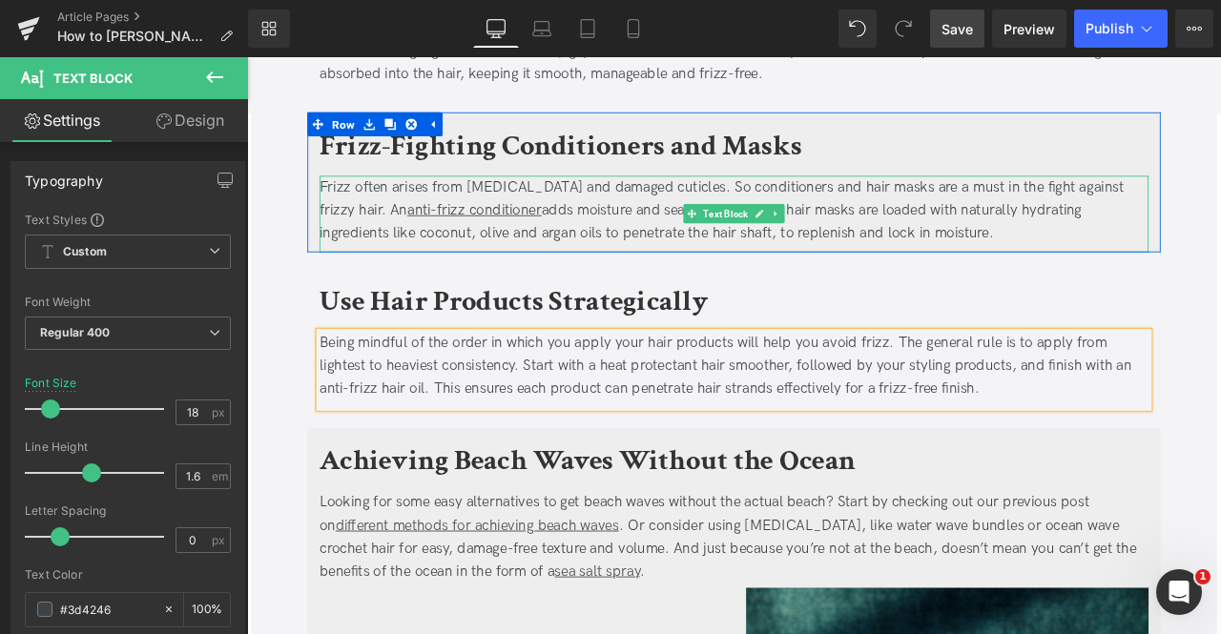
scroll to position [1605, 0]
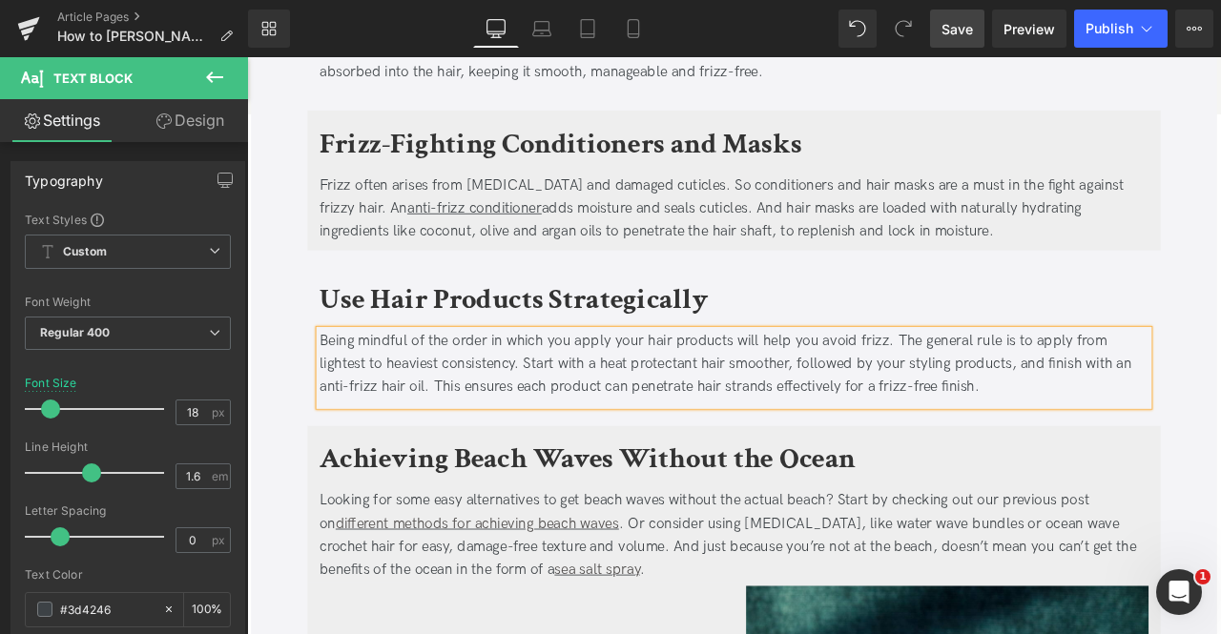
click at [683, 421] on div "Being mindful of the order in which you apply your hair products will help you …" at bounding box center [824, 422] width 982 height 82
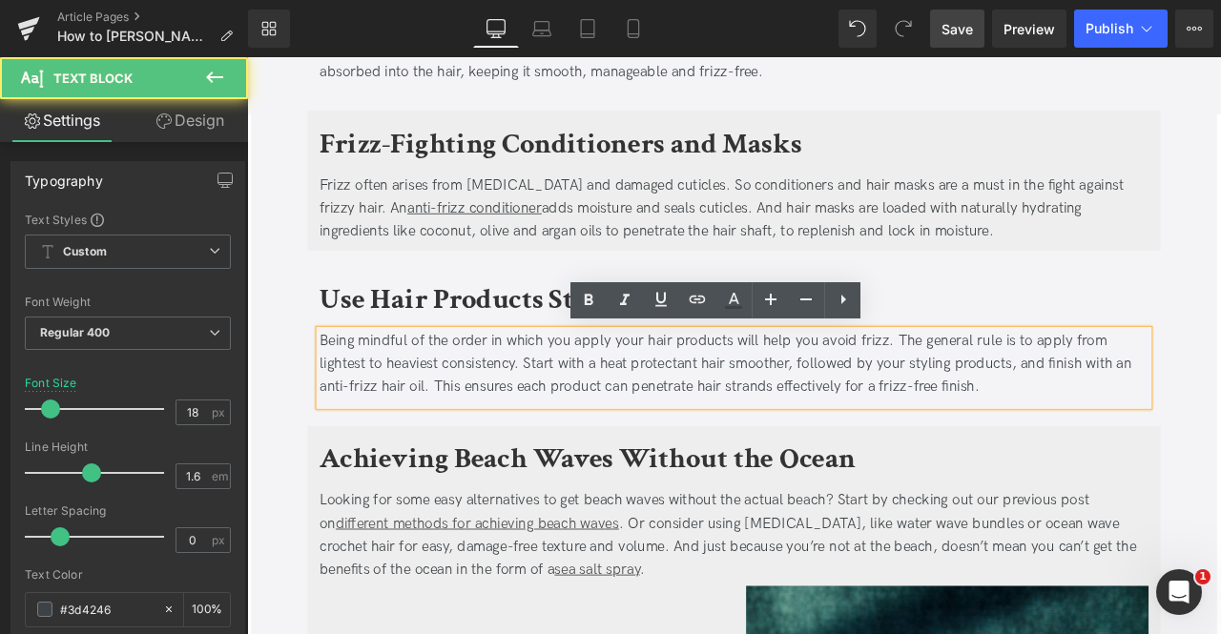
click at [794, 419] on div "Being mindful of the order in which you apply your hair products will help you …" at bounding box center [824, 422] width 982 height 82
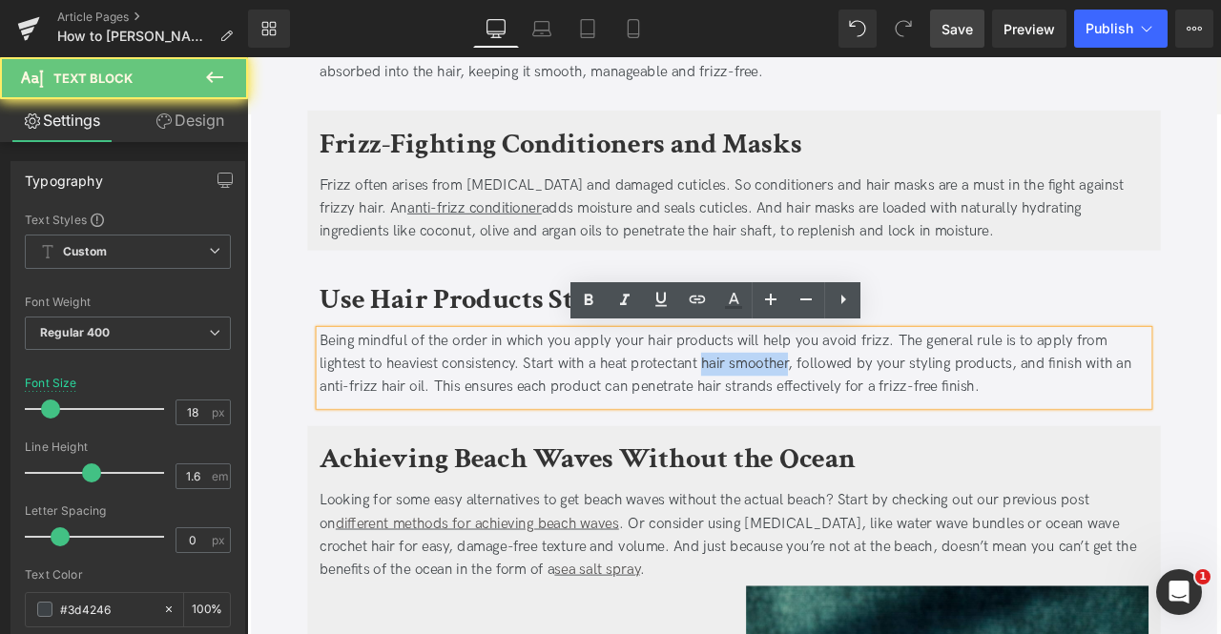
click at [834, 416] on div "Being mindful of the order in which you apply your hair products will help you …" at bounding box center [824, 422] width 982 height 82
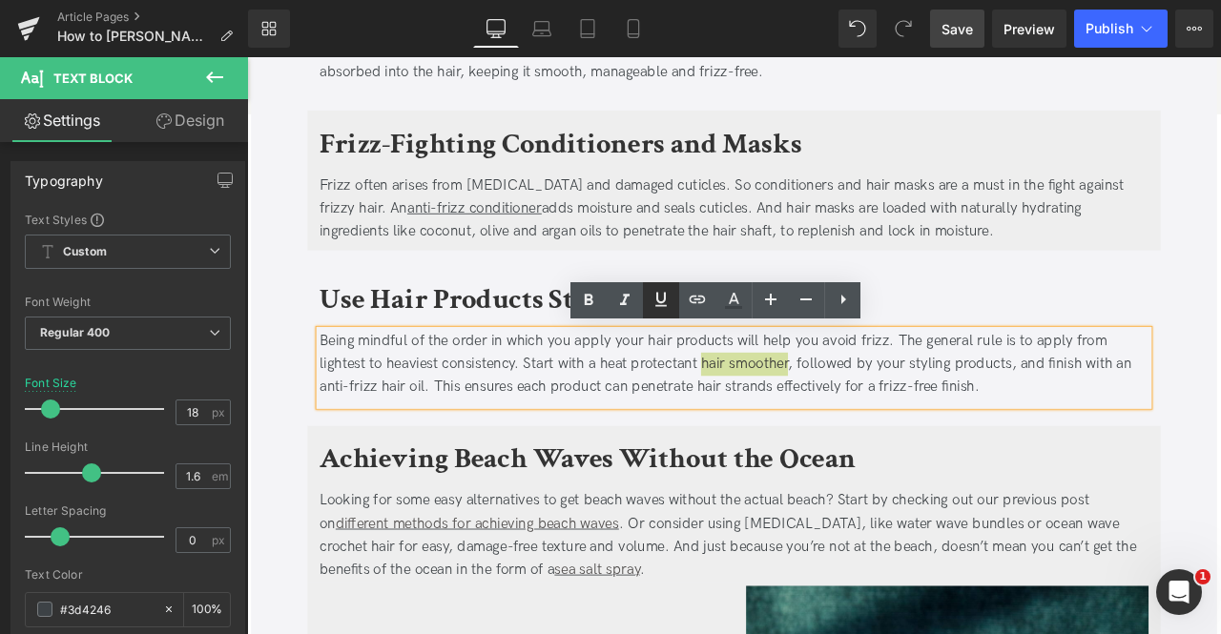
click at [668, 297] on icon at bounding box center [660, 299] width 23 height 23
click at [687, 297] on icon at bounding box center [697, 299] width 23 height 23
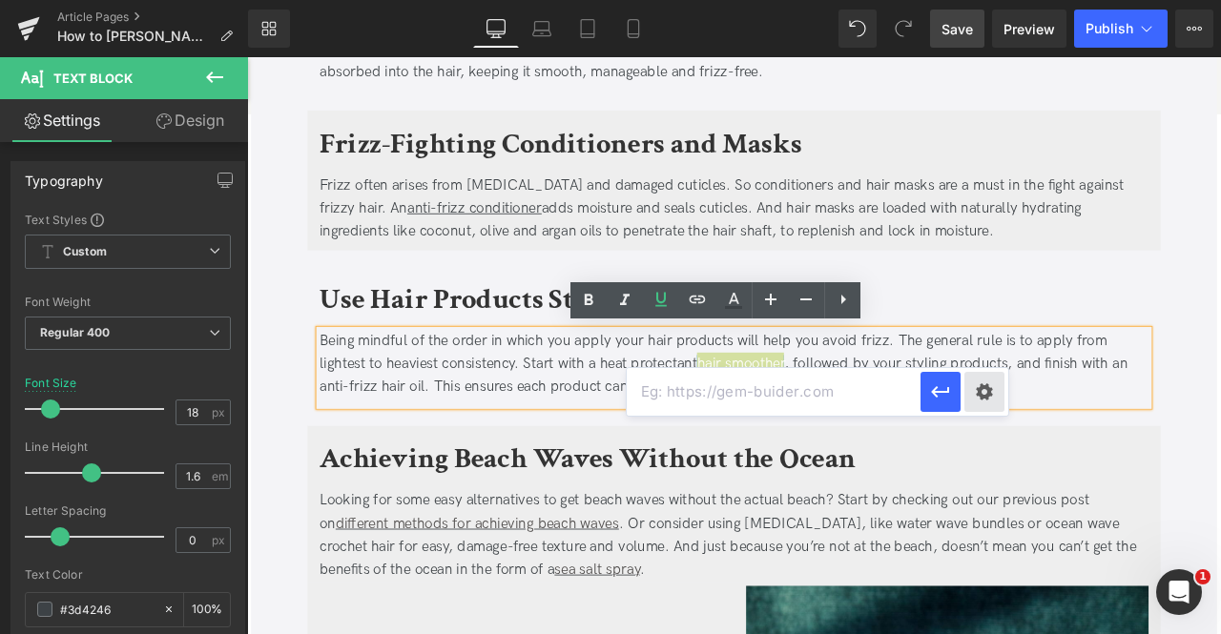
click at [984, 0] on div "Text Color Highlight Color #333333 Edit or remove link: Edit - Unlink - Cancel" at bounding box center [610, 0] width 1221 height 0
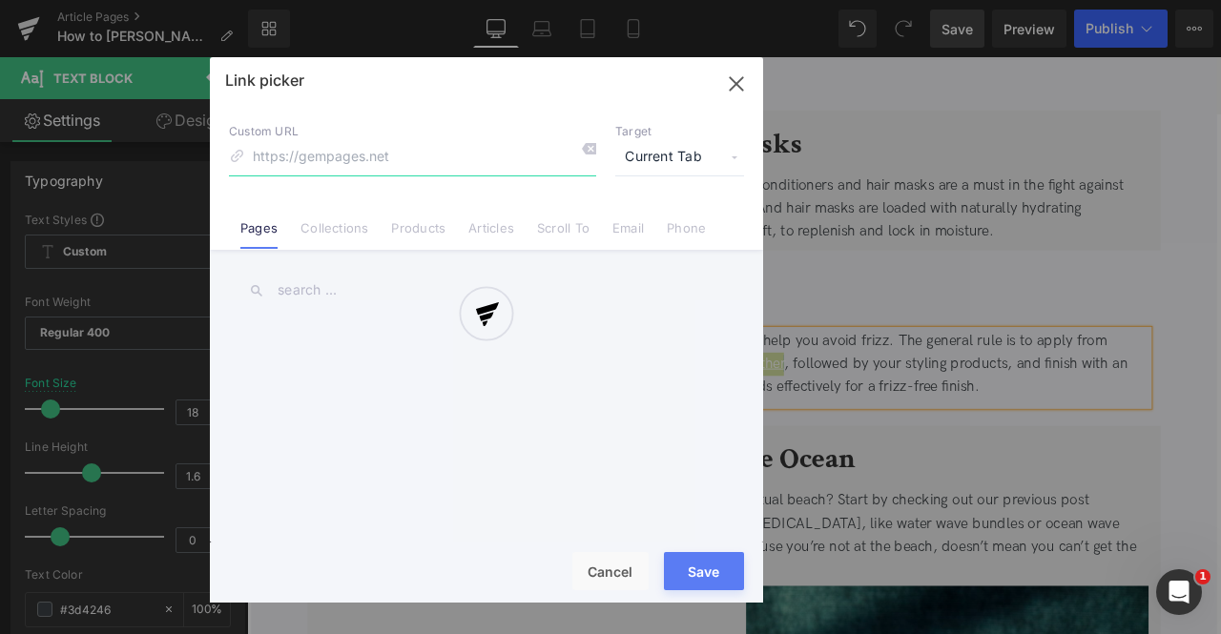
paste input "https://us.davines.com/products/love-smoothing-perfector"
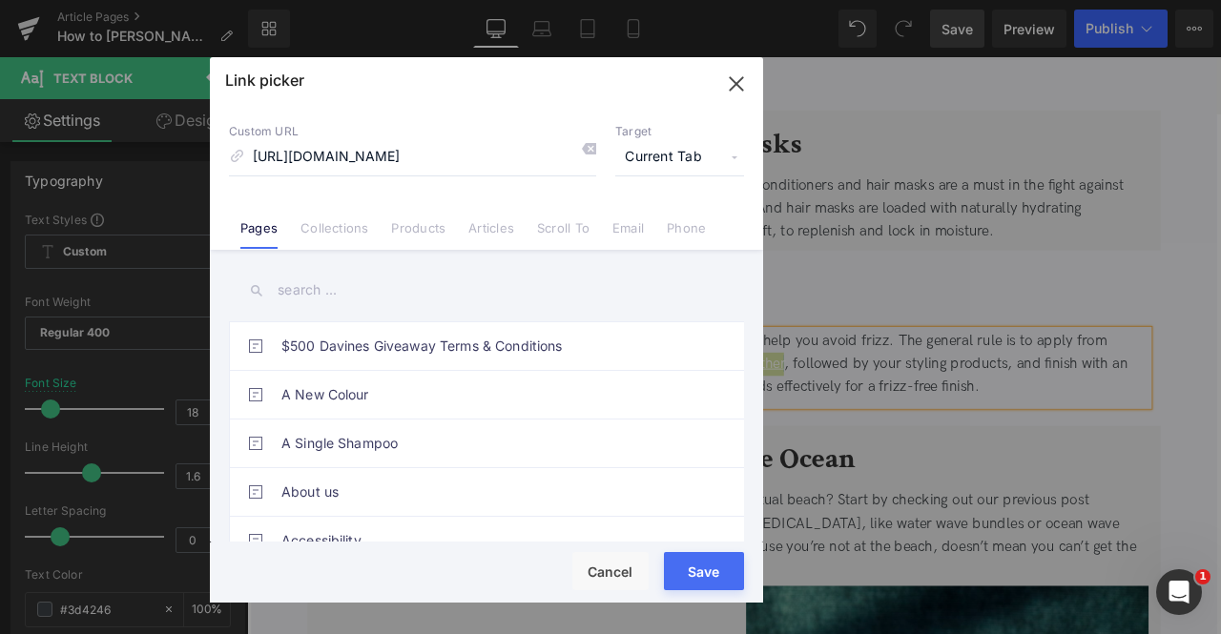
click at [647, 150] on span "Current Tab" at bounding box center [679, 157] width 129 height 36
click at [639, 227] on li "New Tab" at bounding box center [680, 225] width 148 height 33
click at [387, 155] on input "https://us.davines.com/products/love-smoothing-perfector" at bounding box center [412, 157] width 367 height 36
type input "/products/love-smoothing-perfector"
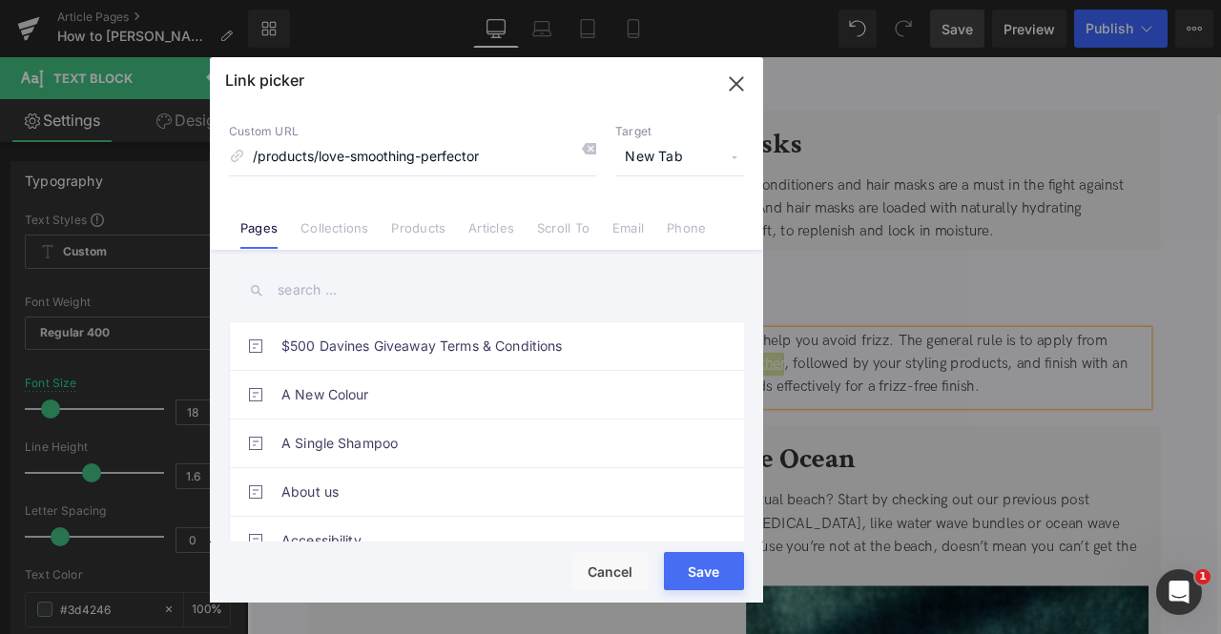
click at [700, 573] on button "Save" at bounding box center [704, 571] width 80 height 38
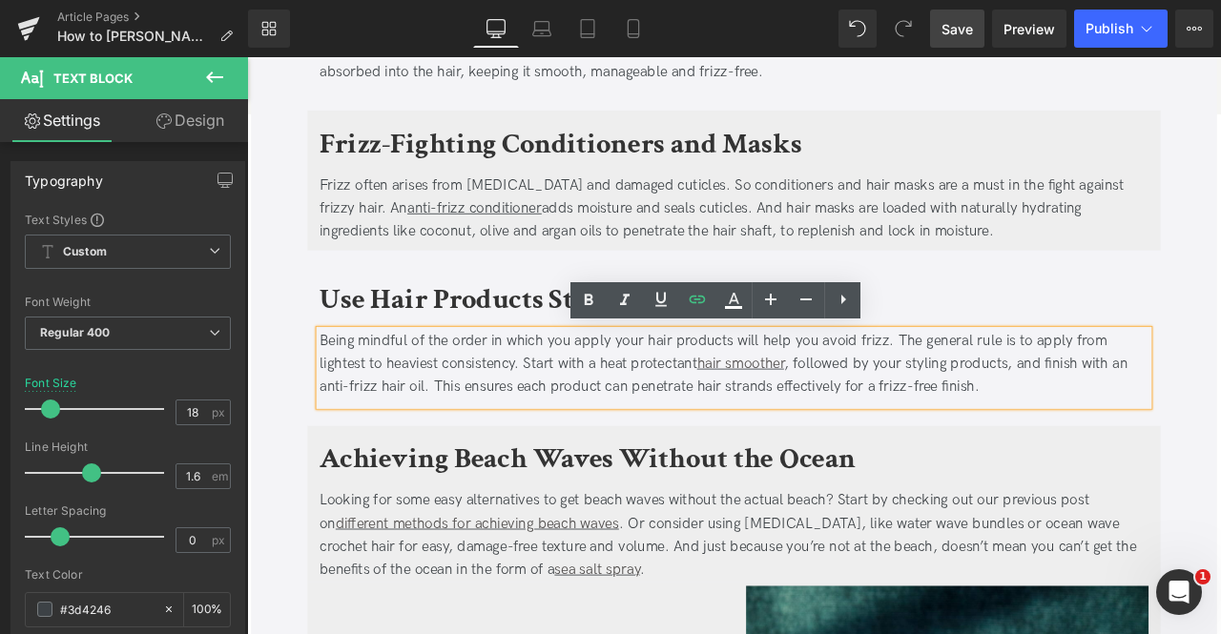
click at [341, 446] on div "Being mindful of the order in which you apply your hair products will help you …" at bounding box center [824, 422] width 982 height 82
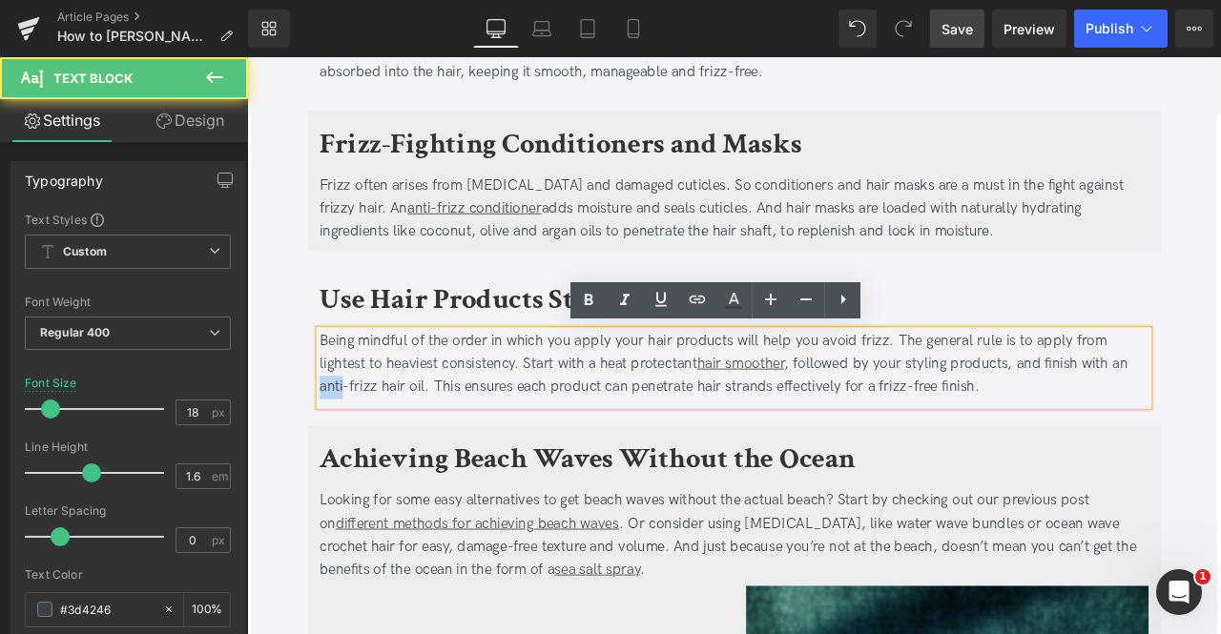
click at [341, 446] on div "Being mindful of the order in which you apply your hair products will help you …" at bounding box center [824, 422] width 982 height 82
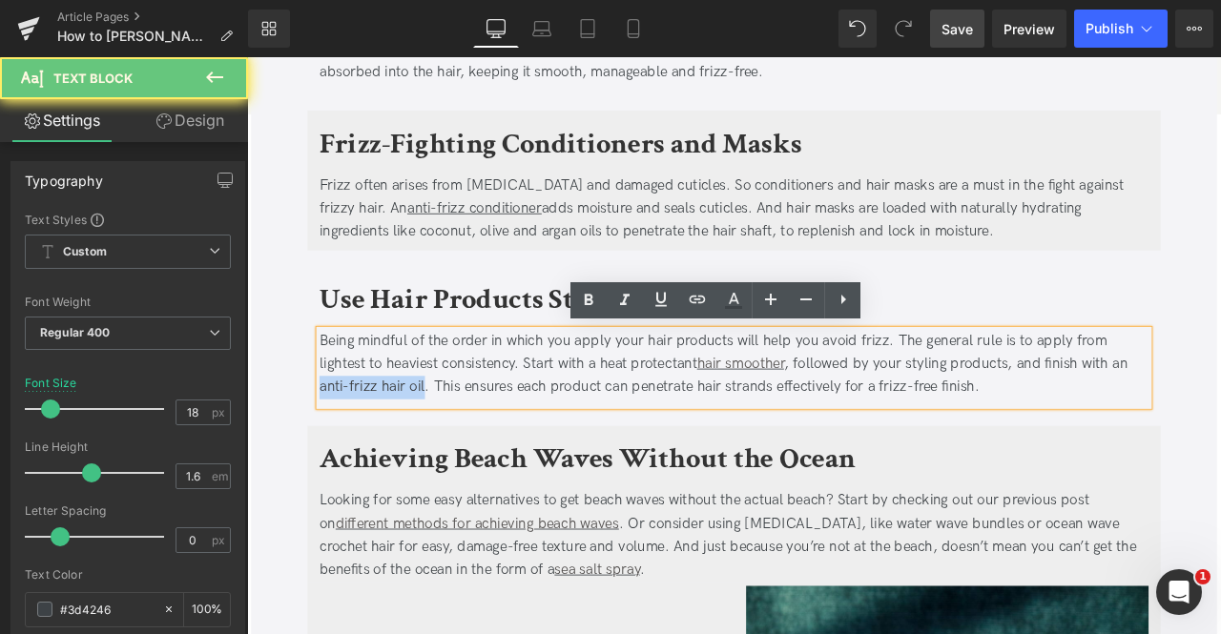
click at [439, 446] on div "Being mindful of the order in which you apply your hair products will help you …" at bounding box center [824, 422] width 982 height 82
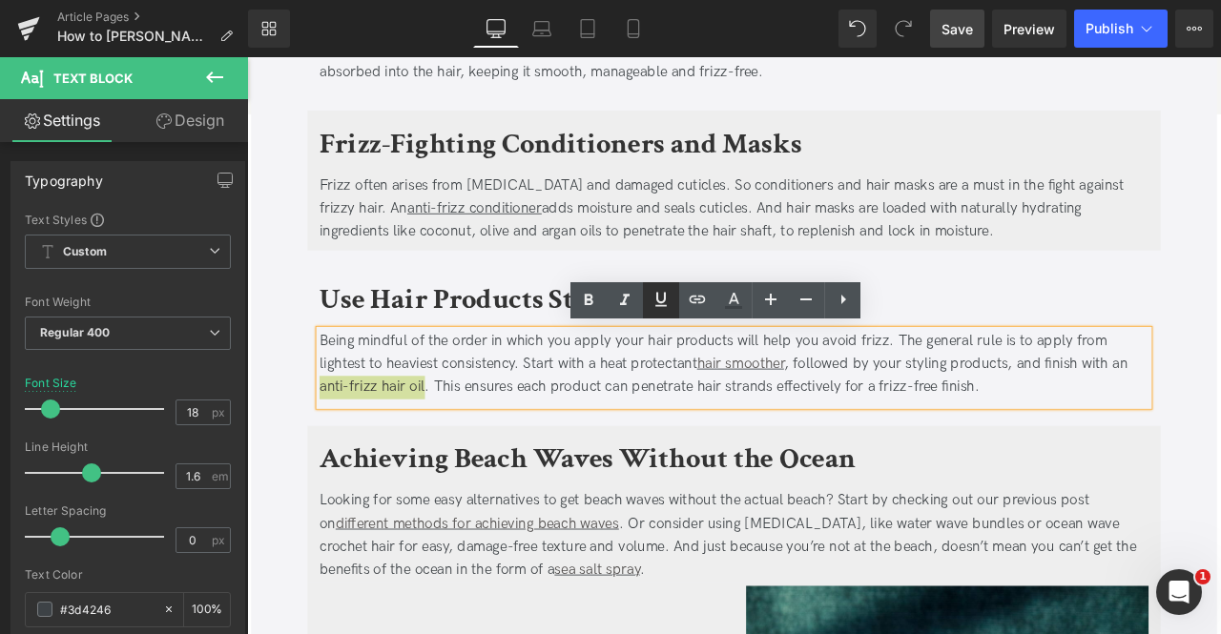
click at [666, 300] on icon at bounding box center [660, 299] width 23 height 23
click at [686, 298] on icon at bounding box center [697, 299] width 23 height 23
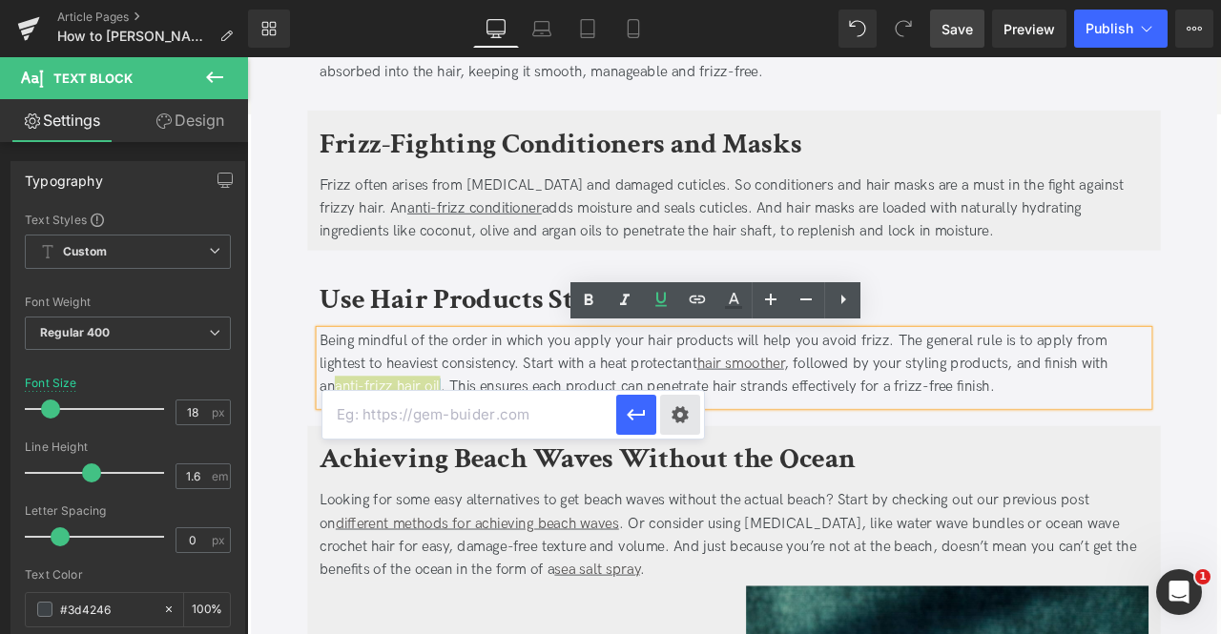
click at [687, 0] on div "Text Color Highlight Color #333333 Edit or remove link: Edit - Unlink - Cancel" at bounding box center [610, 0] width 1221 height 0
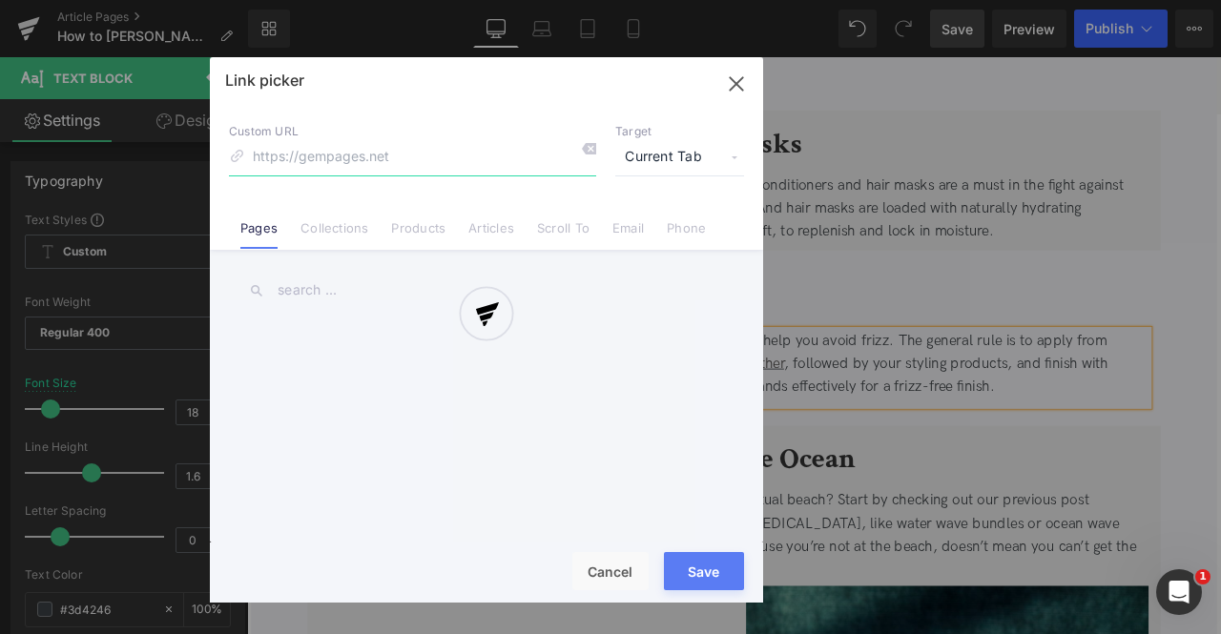
paste input "https://docs.google.com/document/d/1RmhAJz5bZ3CuleygJ5s0-IBnaF--jxtH5KFpyq9U2dQ…"
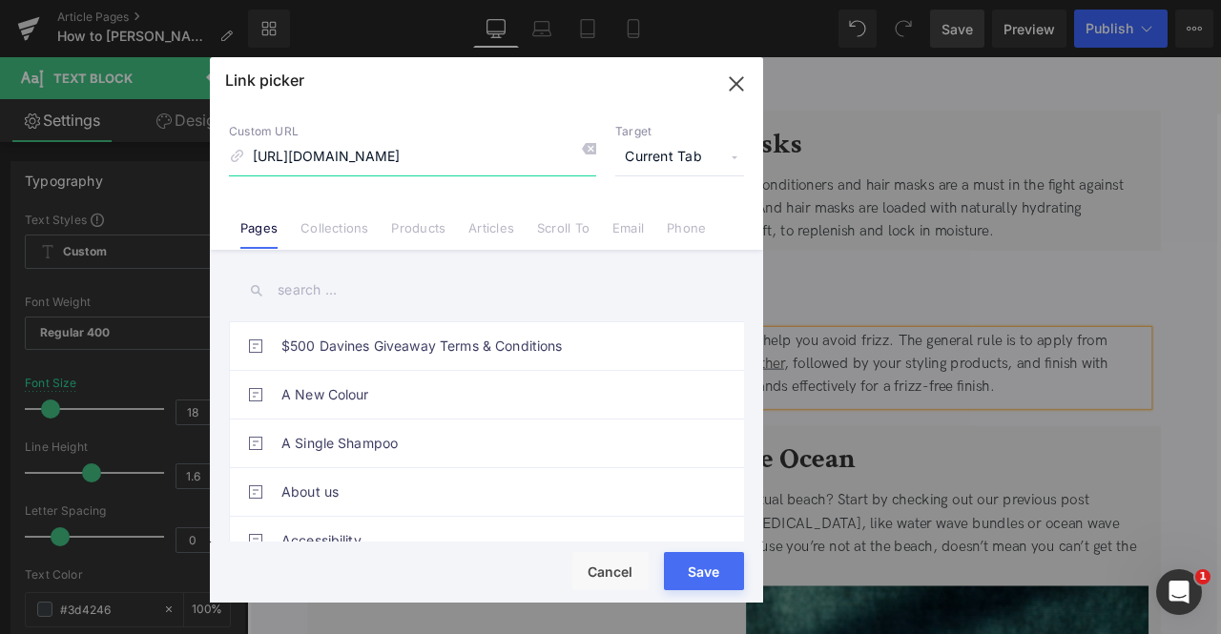
scroll to position [0, 323]
click at [342, 155] on input "https://docs.google.com/document/d/1RmhAJz5bZ3CuleygJ5s0-IBnaF--jxtH5KFpyq9U2dQ…" at bounding box center [412, 157] width 367 height 36
click at [342, 155] on input "https://docs.google.com/document/d/1RmhAJz5bZ3CuleygJ5s0-" at bounding box center [412, 157] width 367 height 36
type input "https://docs.google.com/d"
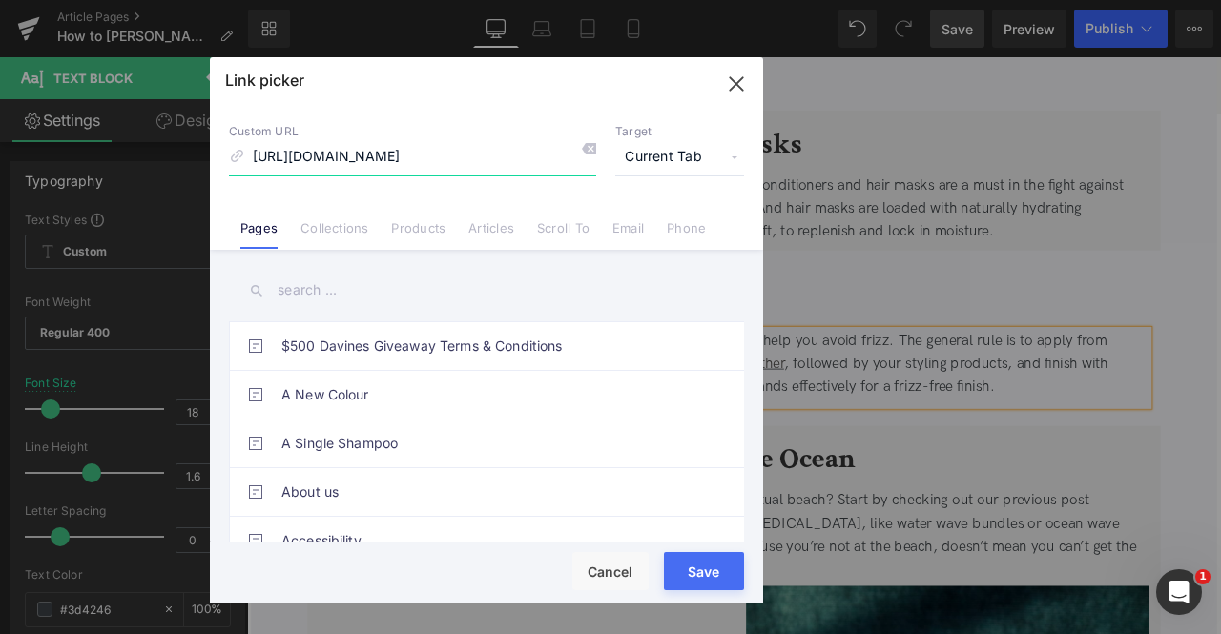
scroll to position [0, 0]
click at [657, 159] on span "Current Tab" at bounding box center [679, 157] width 129 height 36
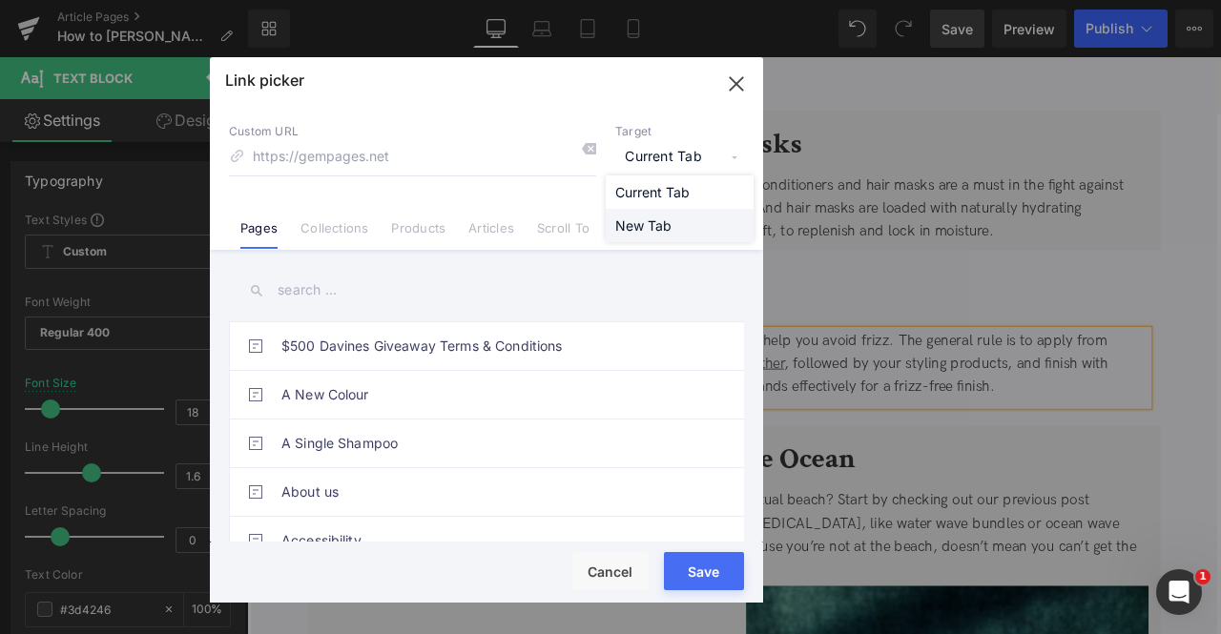
click at [647, 233] on li "New Tab" at bounding box center [680, 225] width 148 height 33
click at [365, 220] on link "Collections" at bounding box center [334, 234] width 68 height 29
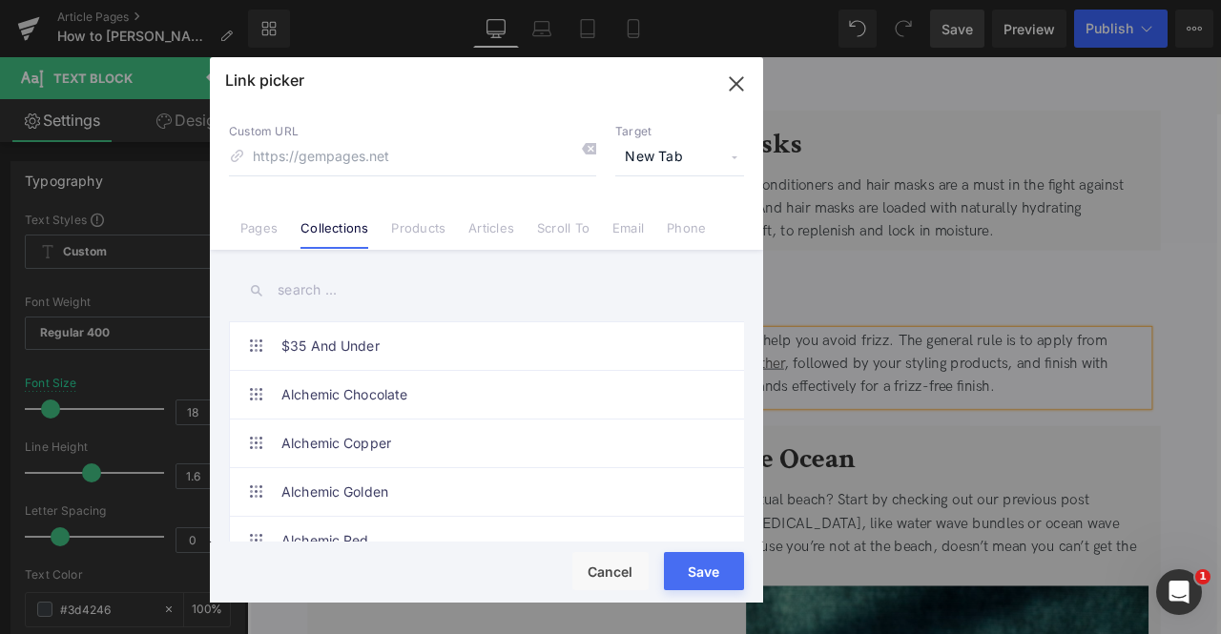
click at [319, 299] on input "text" at bounding box center [486, 290] width 515 height 43
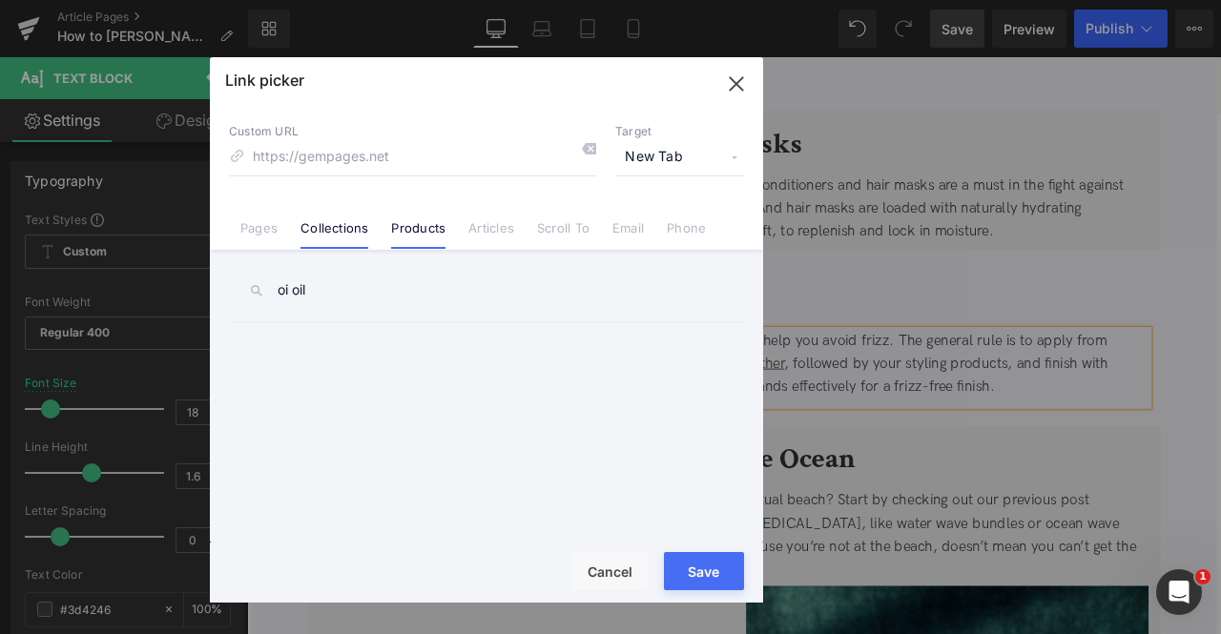
click at [381, 216] on li "Products" at bounding box center [418, 220] width 77 height 33
click at [323, 287] on div at bounding box center [486, 330] width 553 height 546
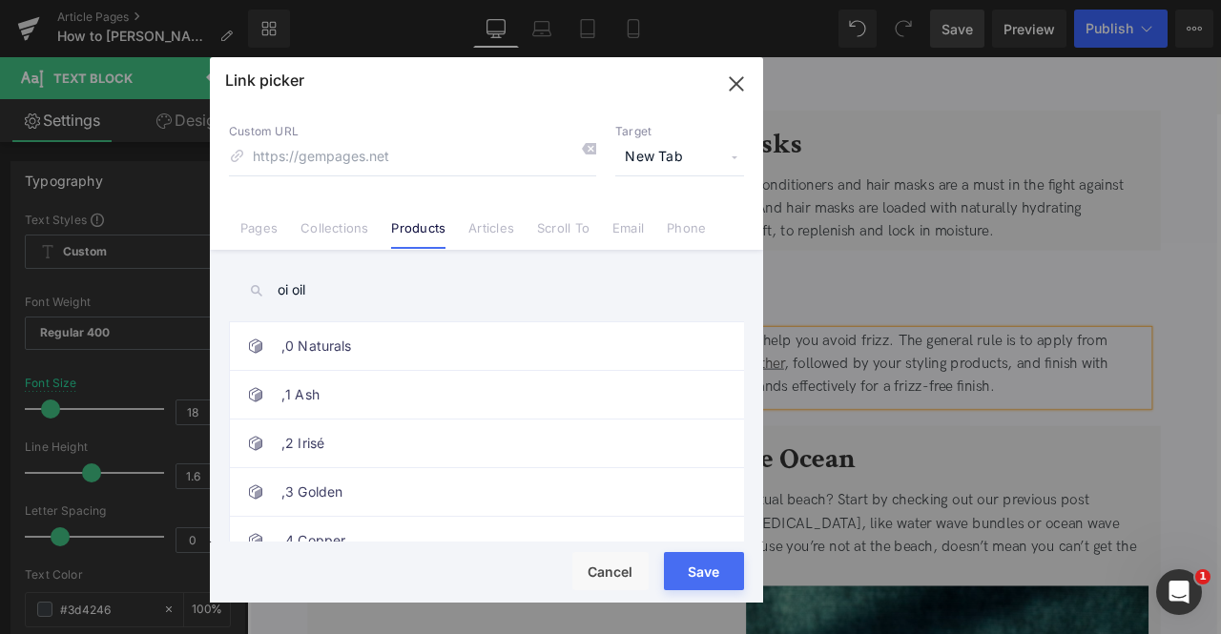
click at [318, 287] on input "oi oil" at bounding box center [486, 290] width 515 height 43
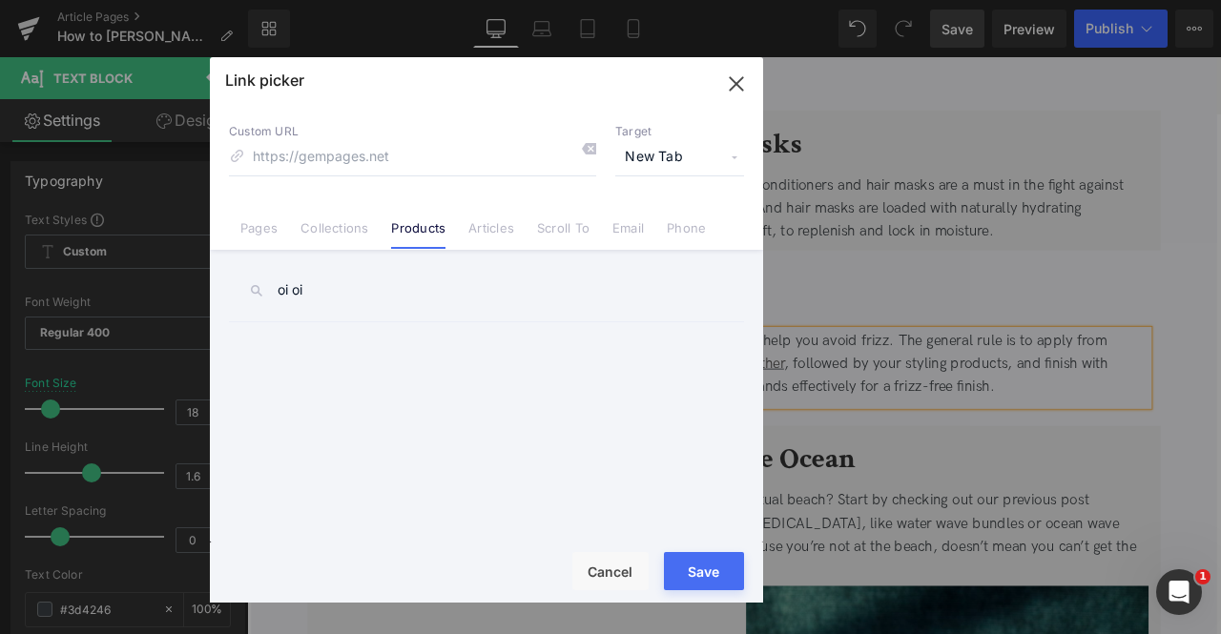
type input "oi oil"
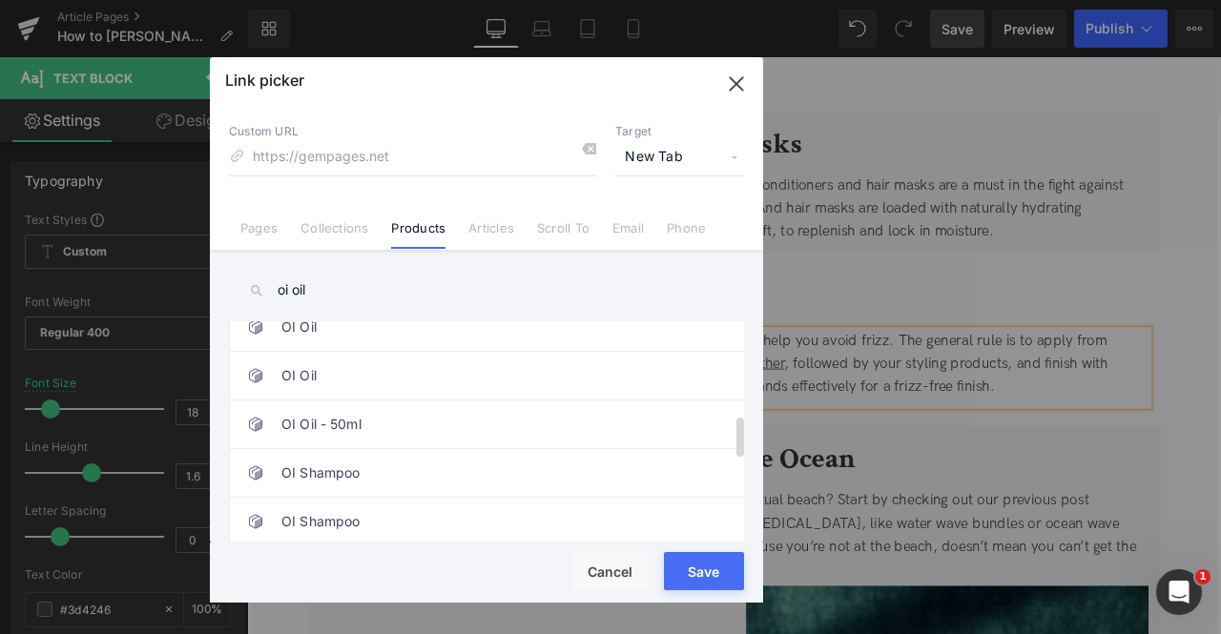
scroll to position [450, 0]
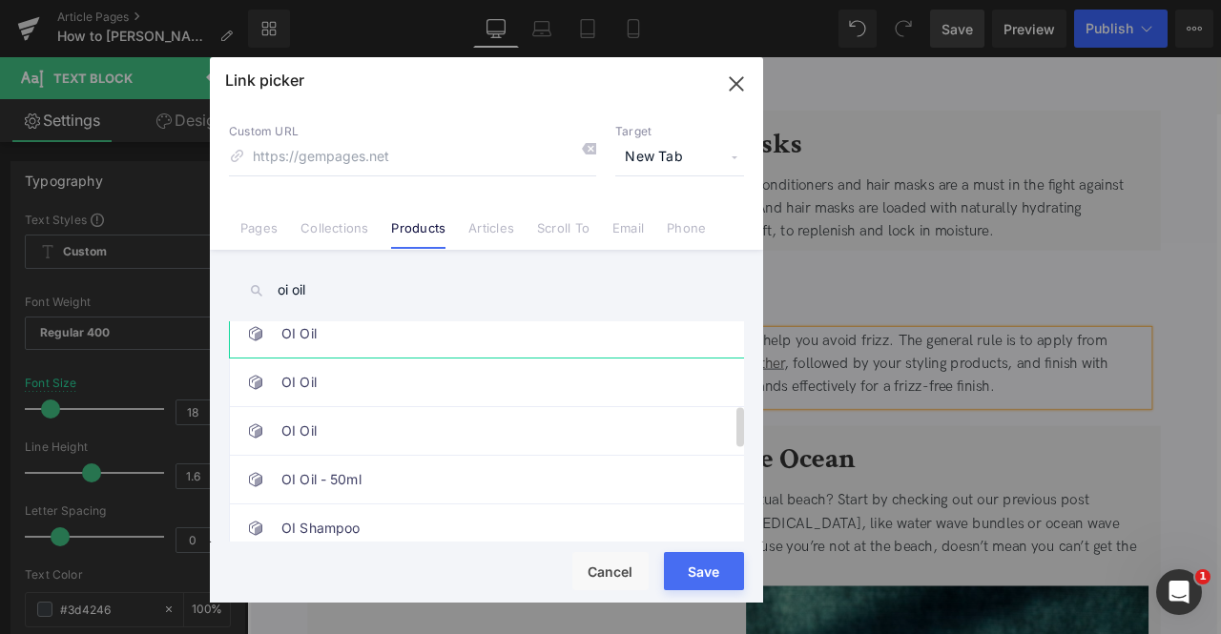
click at [327, 324] on link "OI Oil" at bounding box center [491, 334] width 420 height 48
type input "/products/oi-oil"
click at [717, 568] on button "Save" at bounding box center [704, 571] width 80 height 38
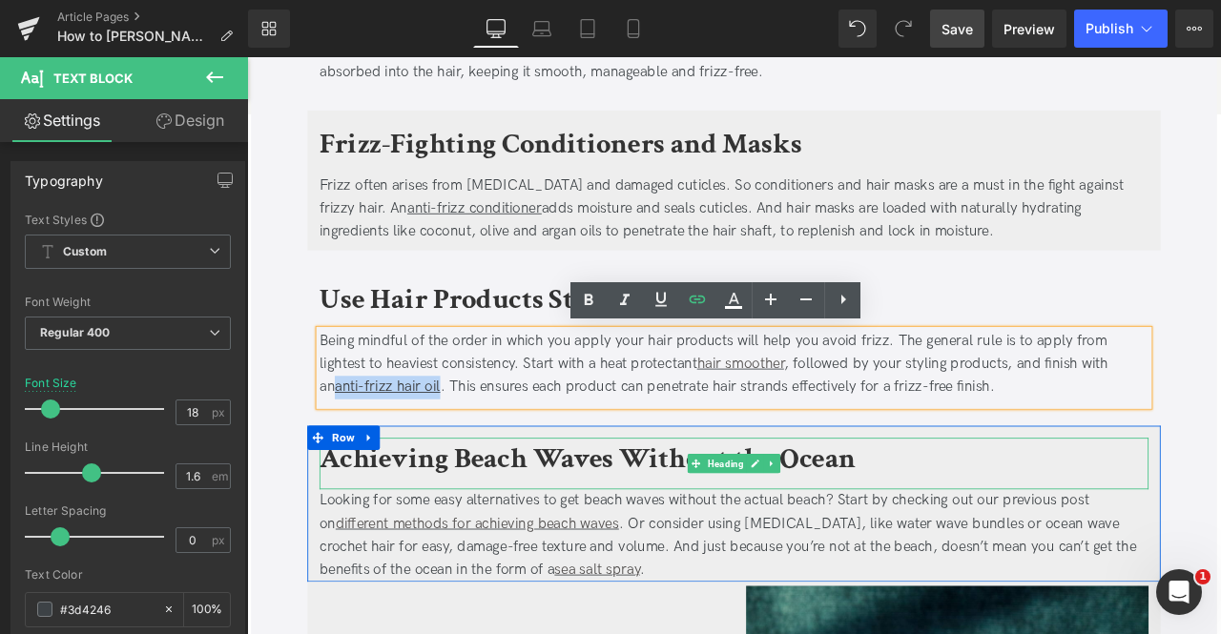
click at [394, 543] on b "Achieving Beach Waves Without the Ocean" at bounding box center [650, 533] width 635 height 45
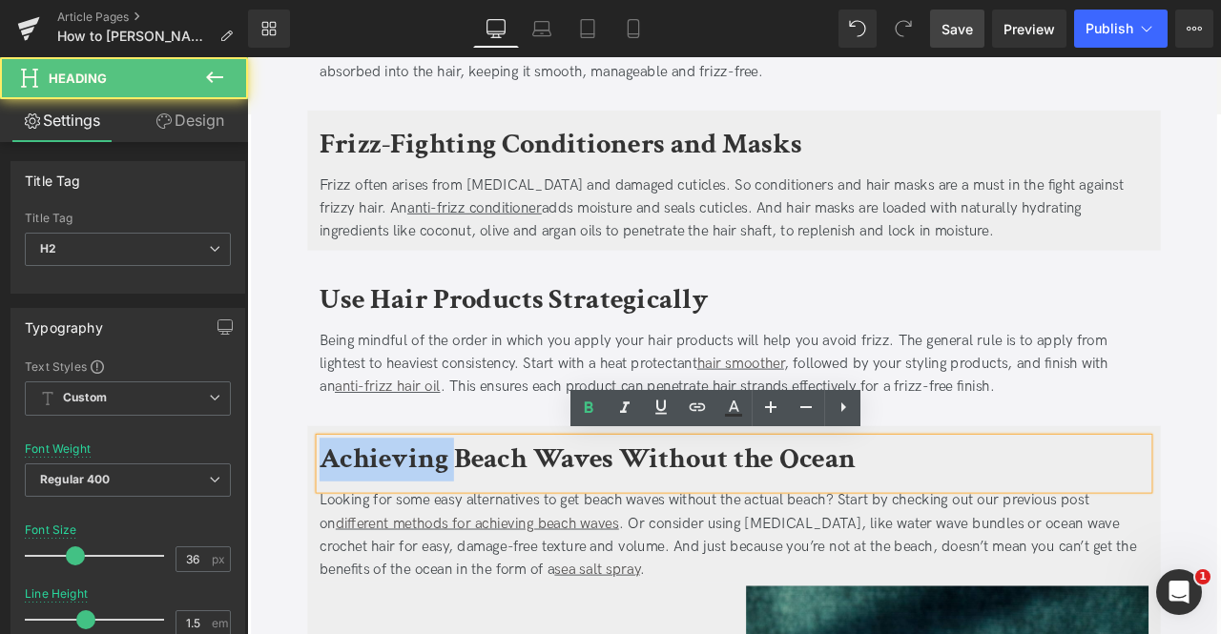
click at [394, 543] on b "Achieving Beach Waves Without the Ocean" at bounding box center [650, 533] width 635 height 45
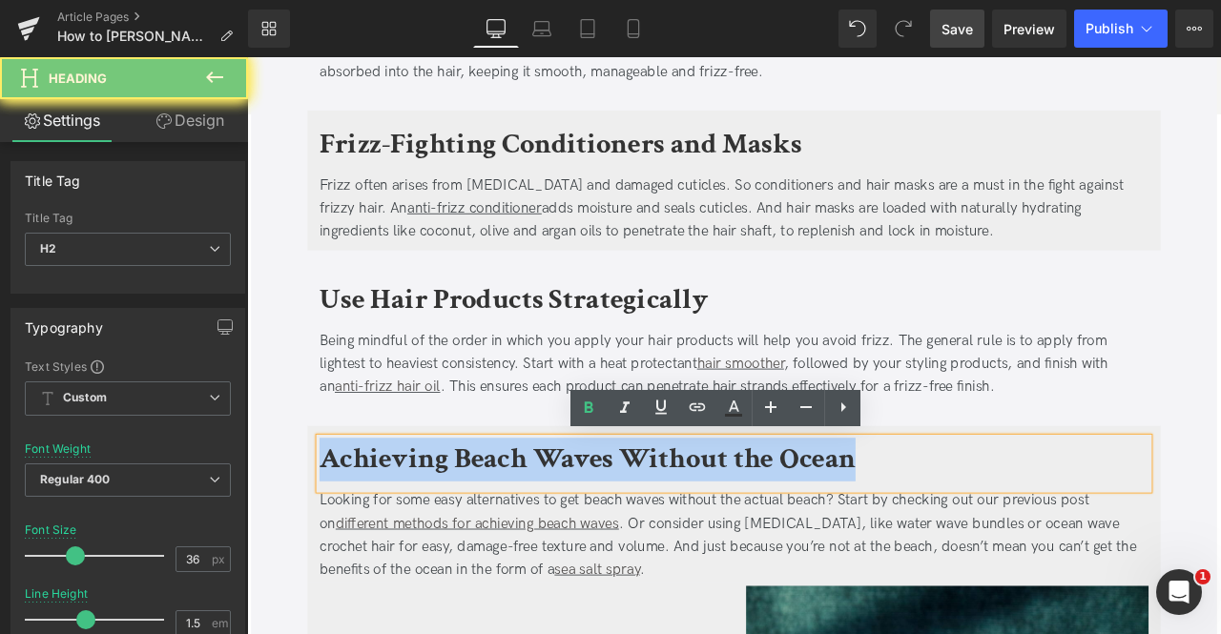
click at [394, 543] on b "Achieving Beach Waves Without the Ocean" at bounding box center [650, 533] width 635 height 45
paste div
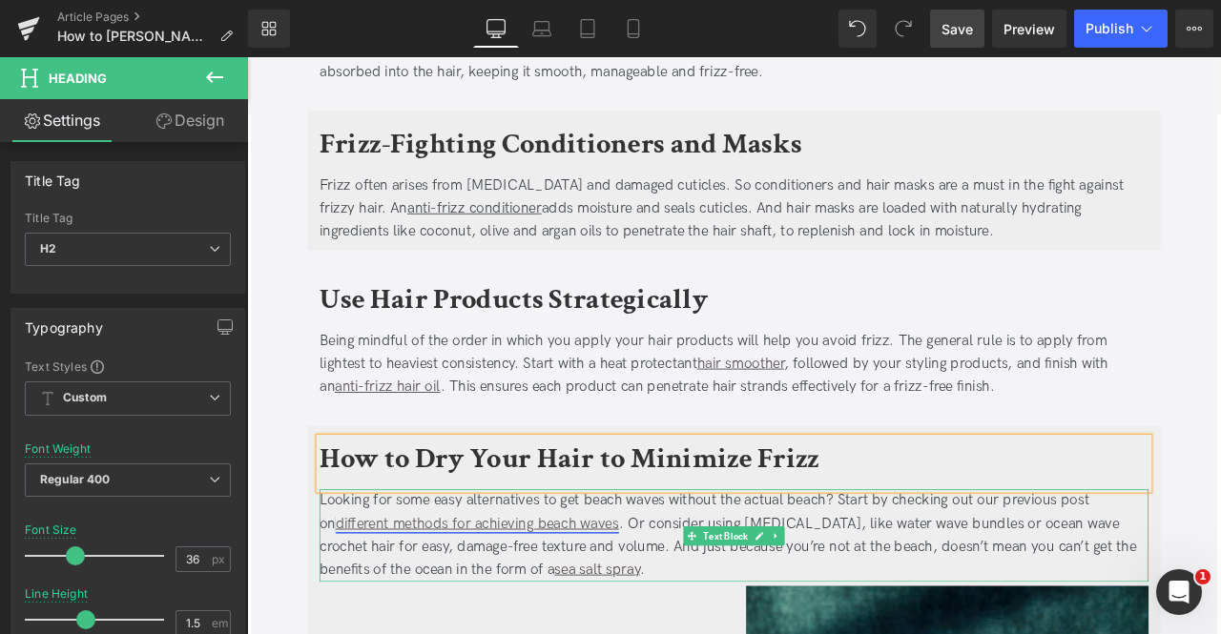
scroll to position [1750, 0]
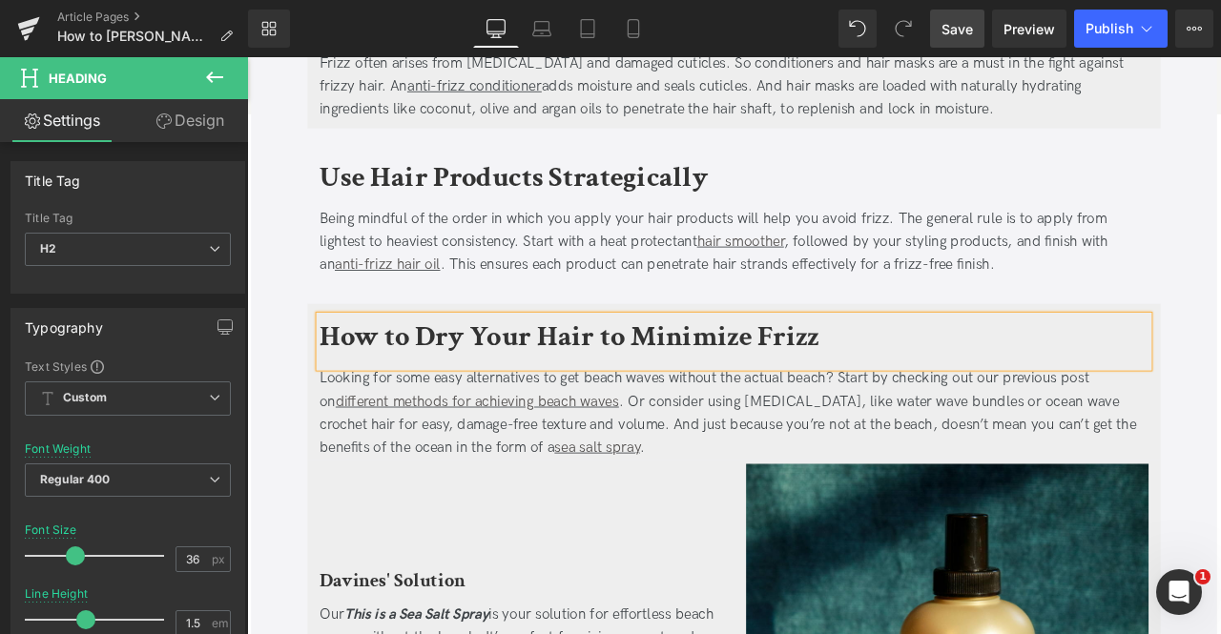
click at [807, 435] on div "Looking for some easy alternatives to get beach waves without the actual beach?…" at bounding box center [824, 479] width 982 height 110
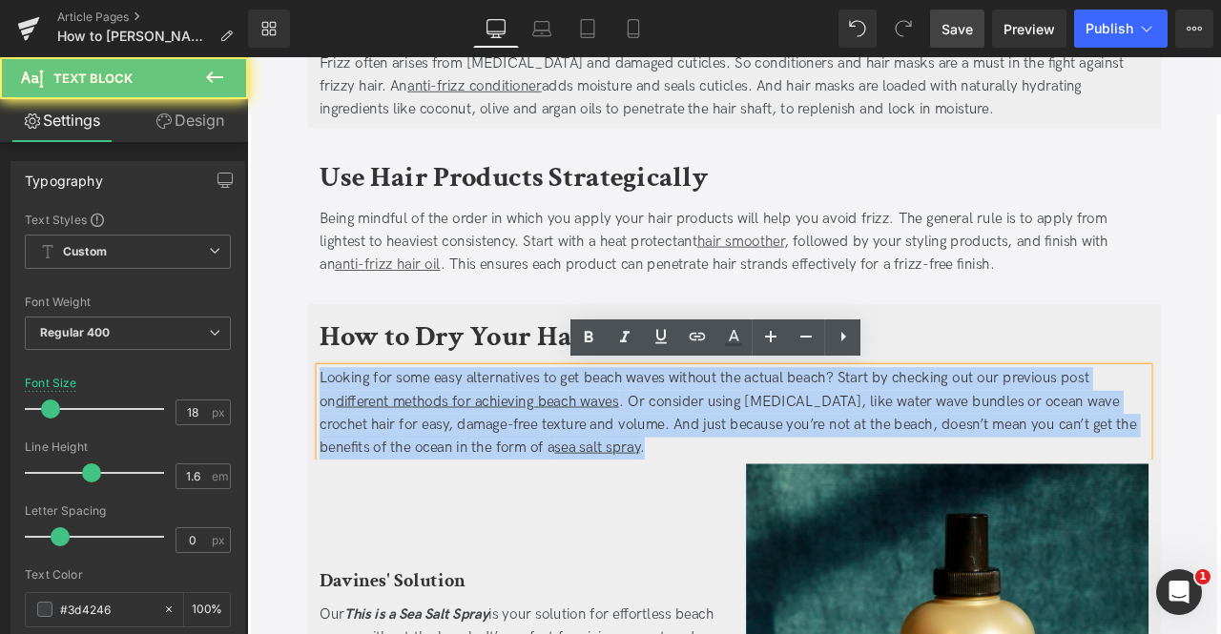
click at [807, 435] on div "Looking for some easy alternatives to get beach waves without the actual beach?…" at bounding box center [824, 479] width 982 height 110
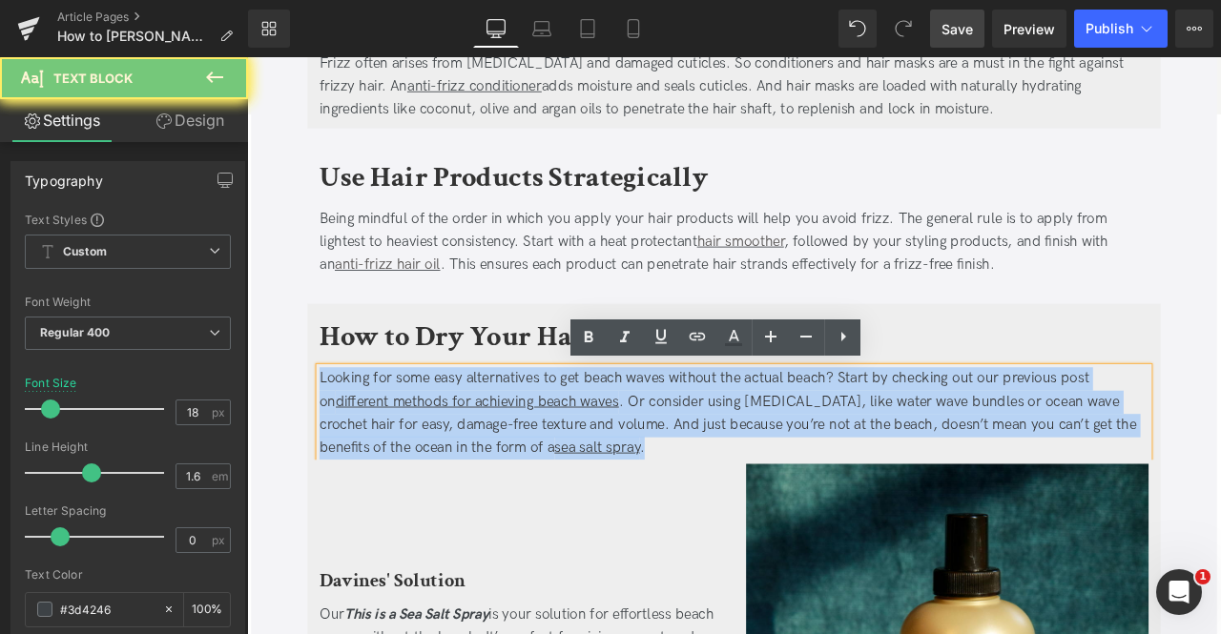
paste div
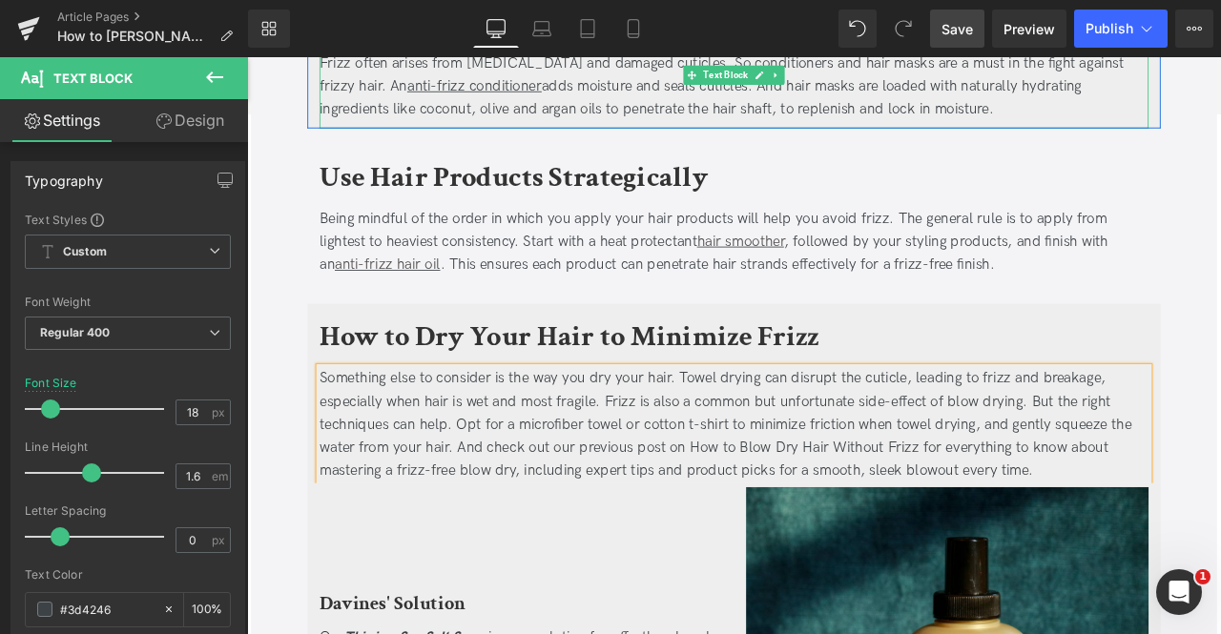
click at [959, 26] on span "Save" at bounding box center [956, 29] width 31 height 20
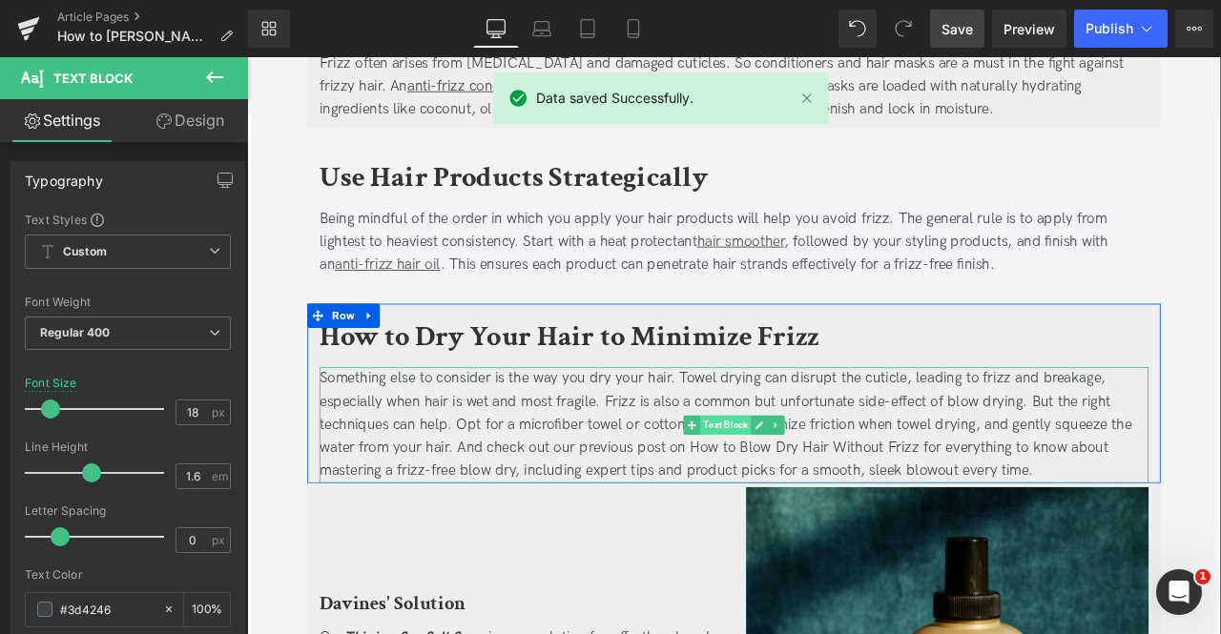
click at [815, 482] on span "Text Block" at bounding box center [814, 493] width 60 height 23
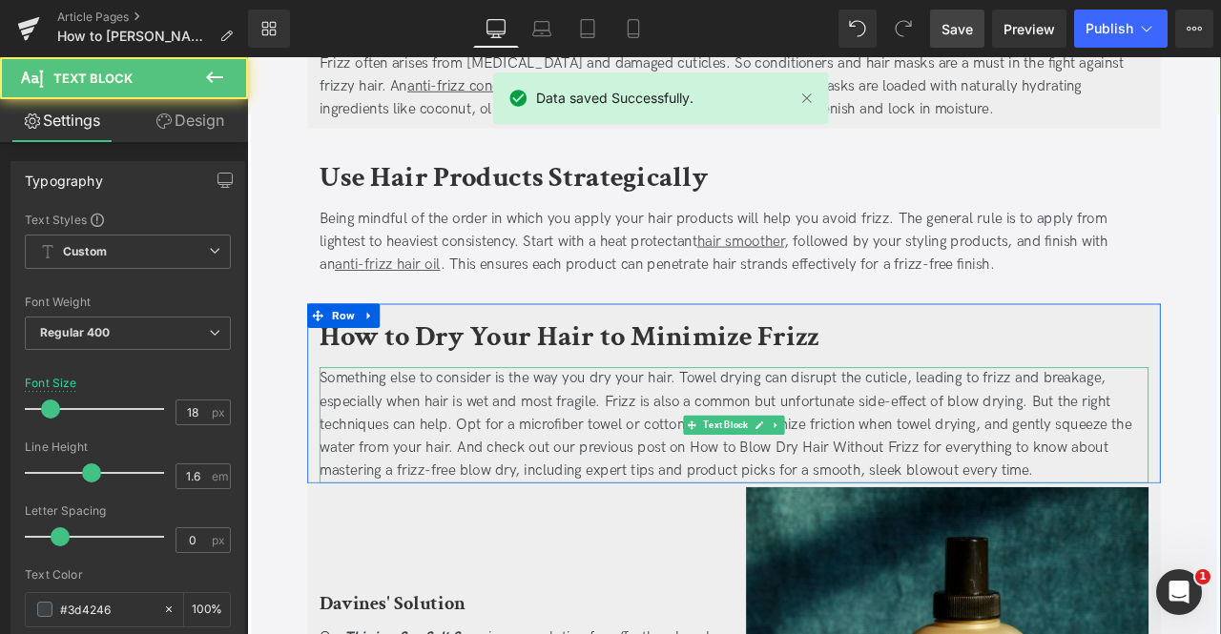
click at [781, 511] on div "Something else to consider is the way you dry your hair. Towel drying can disru…" at bounding box center [824, 492] width 982 height 137
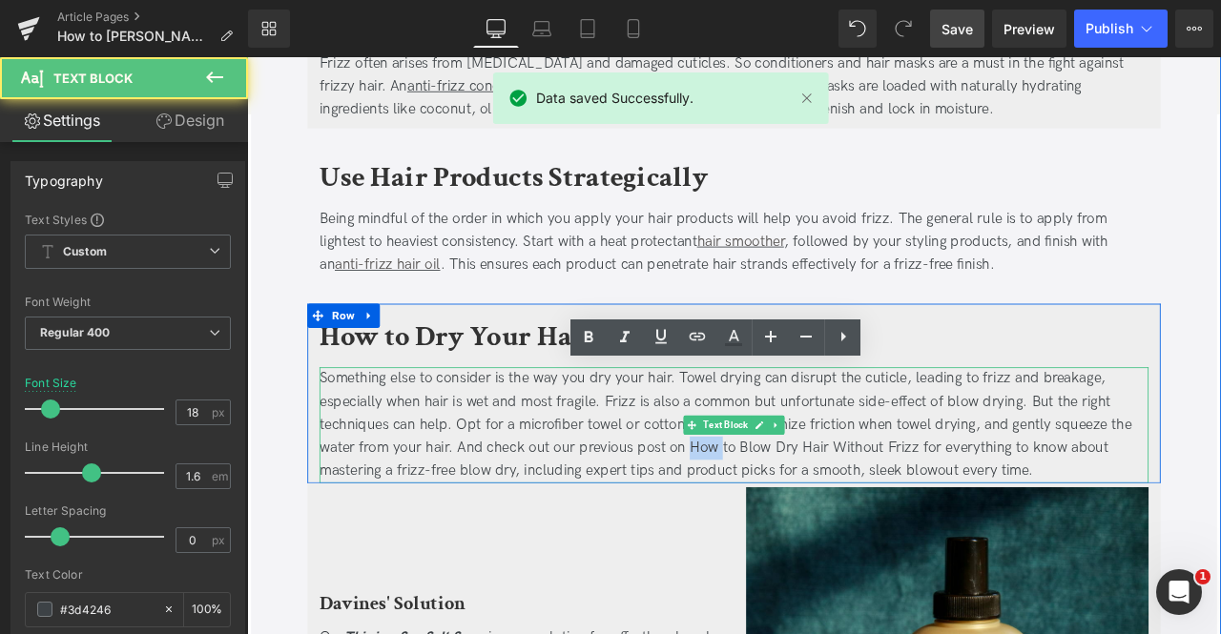
click at [781, 511] on div "Something else to consider is the way you dry your hair. Towel drying can disru…" at bounding box center [824, 492] width 982 height 137
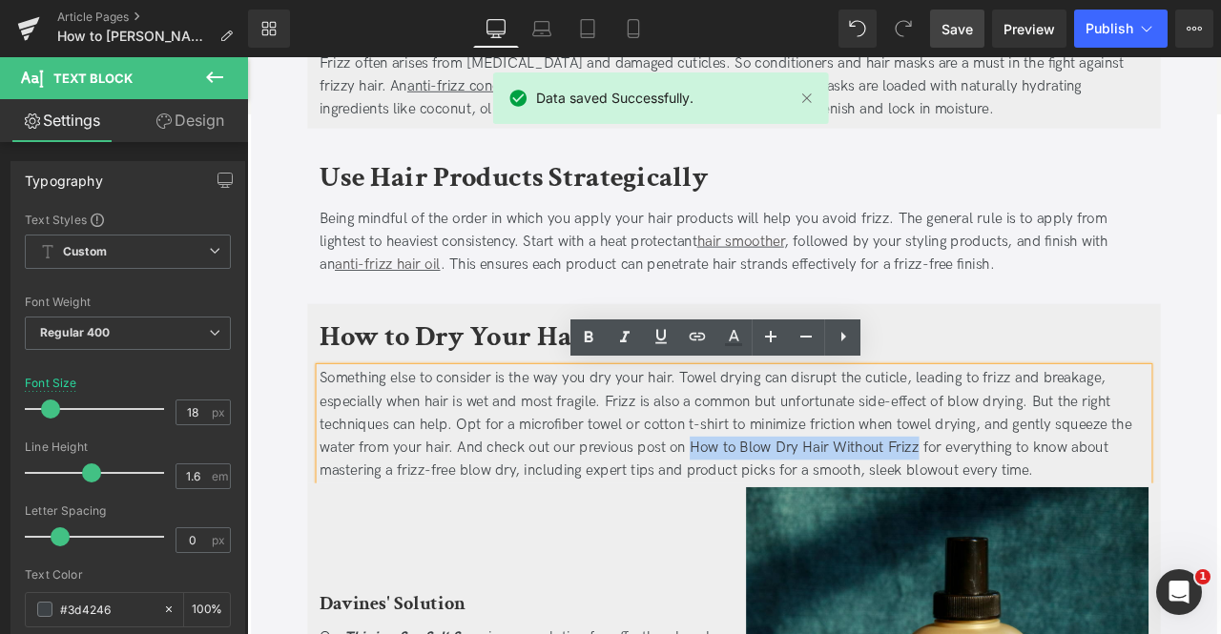
click at [1006, 515] on div "Something else to consider is the way you dry your hair. Towel drying can disru…" at bounding box center [824, 492] width 982 height 137
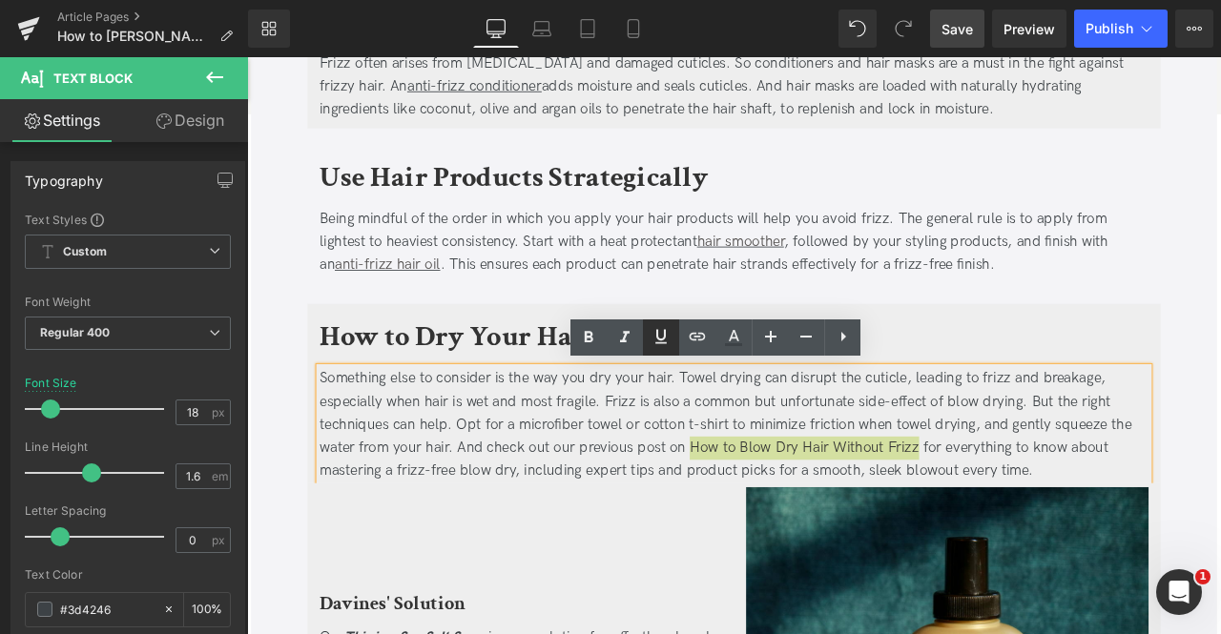
click at [659, 335] on icon at bounding box center [660, 336] width 23 height 23
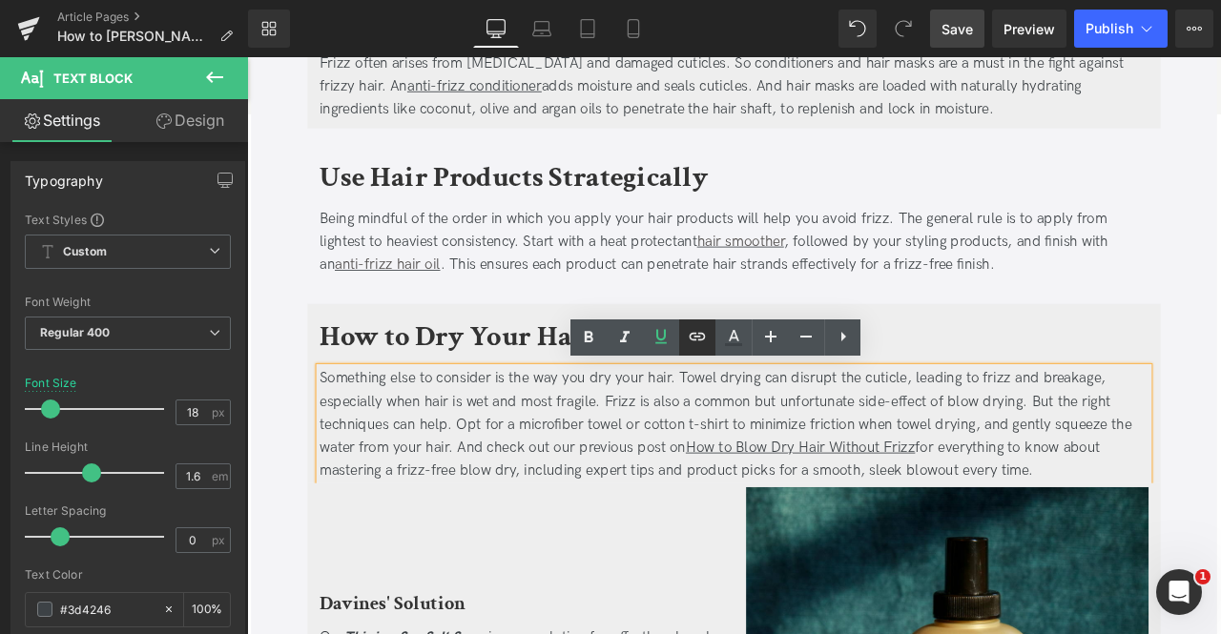
click at [694, 335] on icon at bounding box center [697, 336] width 23 height 23
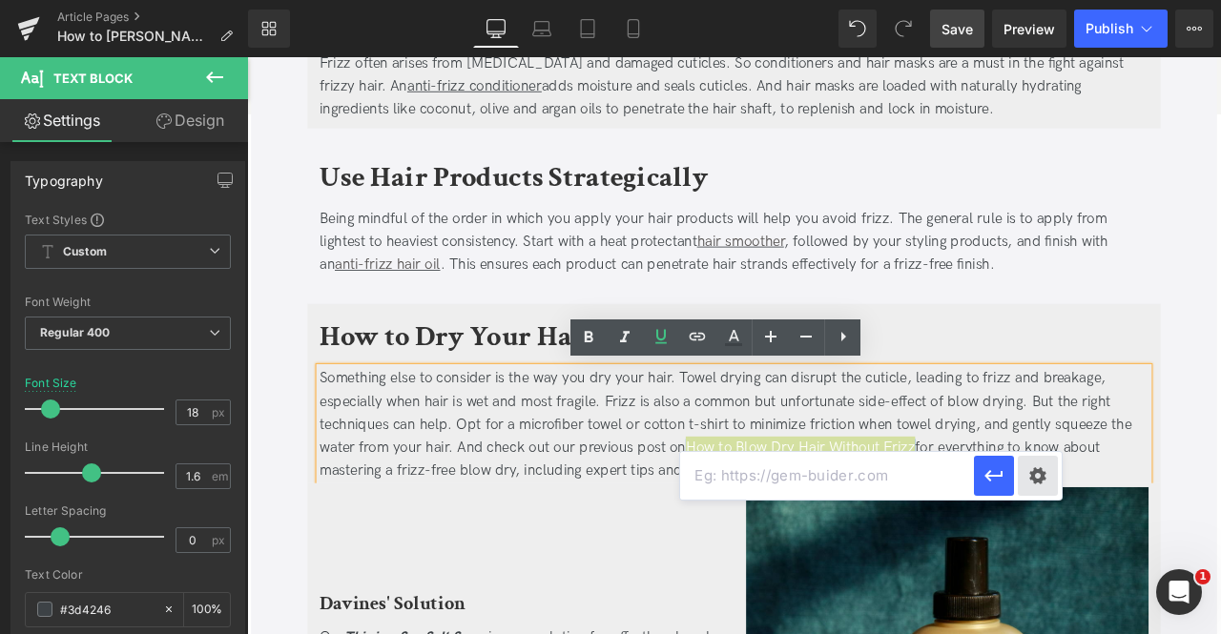
click at [1045, 0] on div "Text Color Highlight Color #333333 Edit or remove link: Edit - Unlink - Cancel" at bounding box center [610, 0] width 1221 height 0
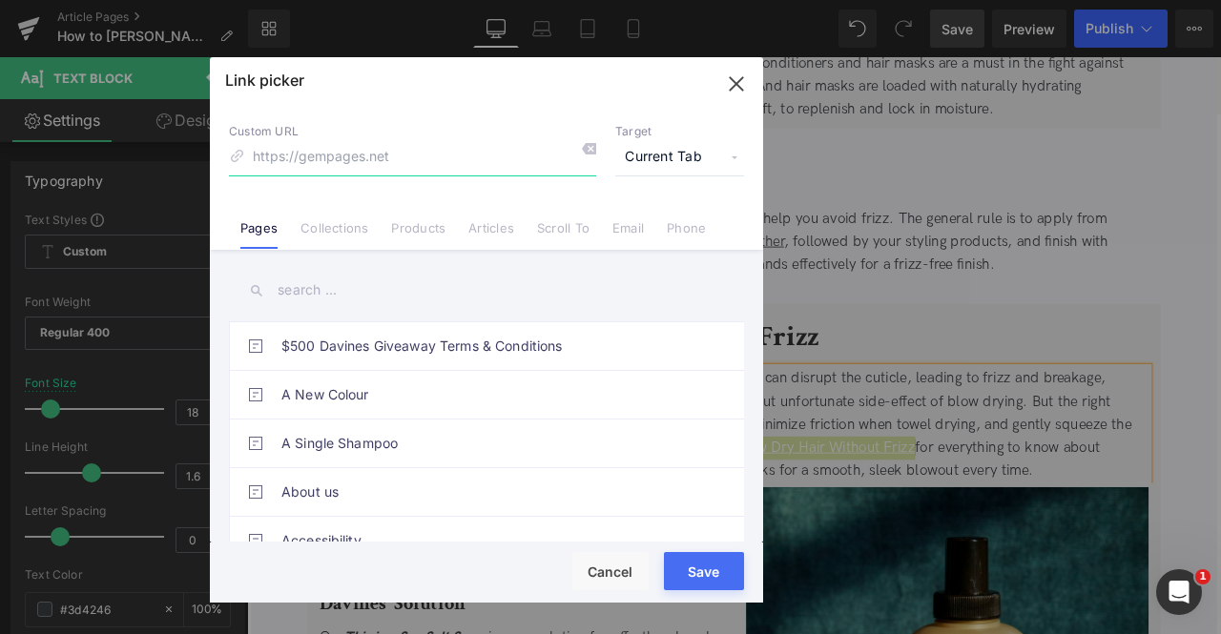
paste input "https://us.davines.com/blogs/news/how-to-blow-dry-hair-without-frizz?srsltid=Af…"
click at [660, 146] on span "Current Tab" at bounding box center [679, 157] width 129 height 36
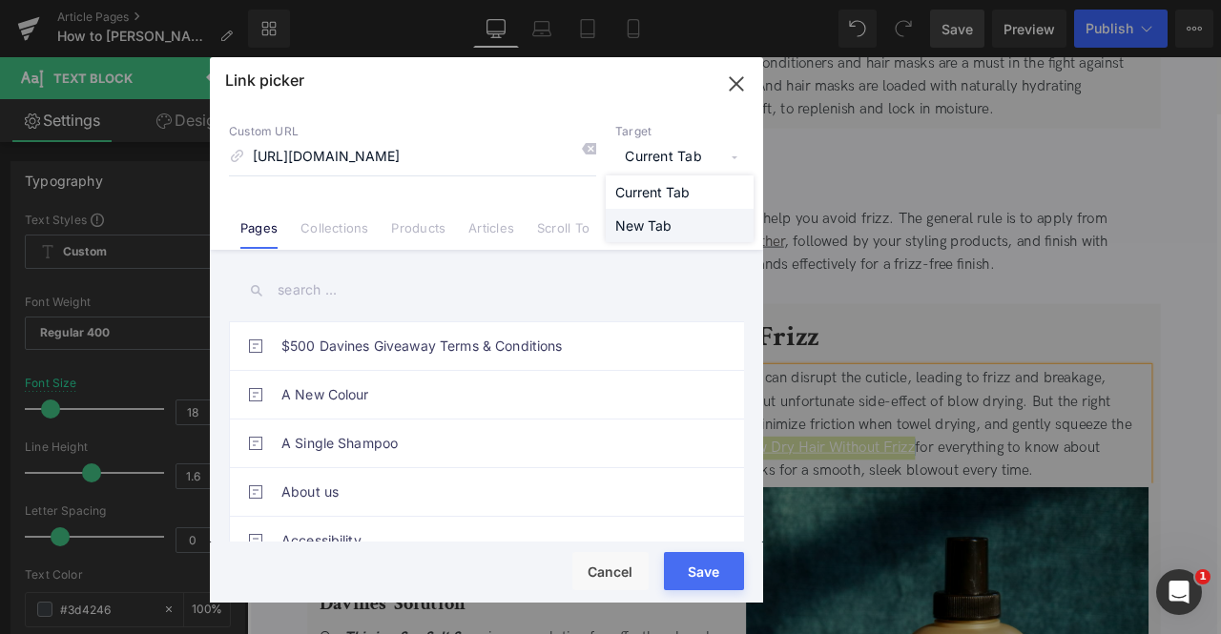
click at [662, 213] on li "New Tab" at bounding box center [680, 225] width 148 height 33
click at [399, 147] on input "https://us.davines.com/blogs/news/how-to-blow-dry-hair-without-frizz?srsltid=Af…" at bounding box center [412, 157] width 367 height 36
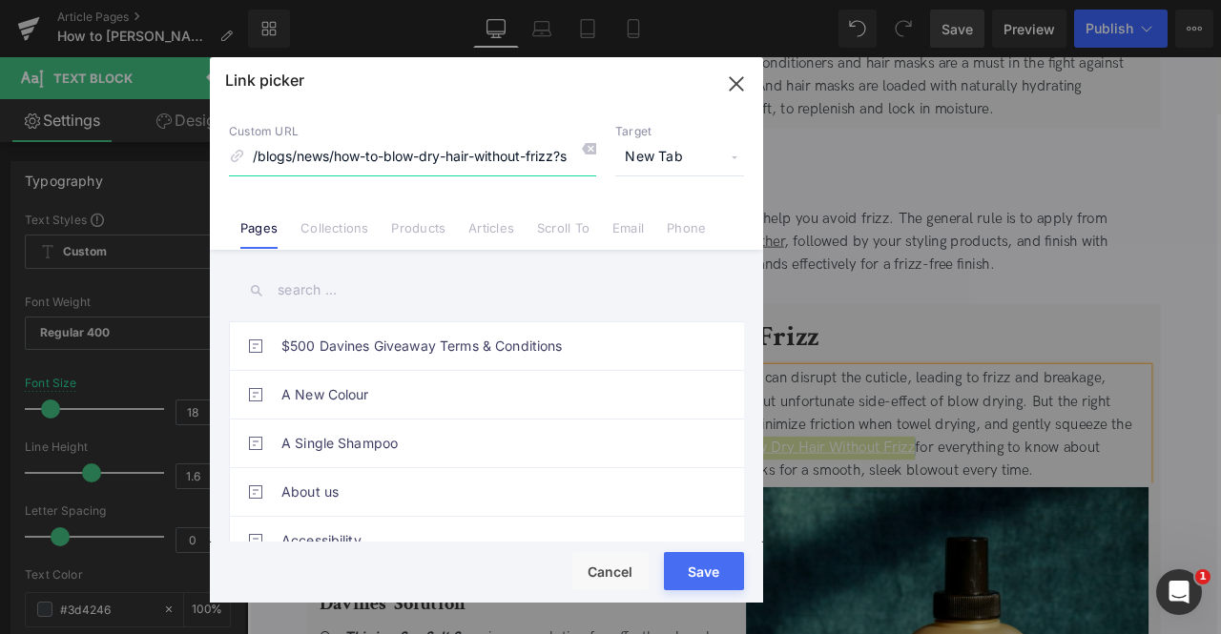
click at [553, 150] on input "/blogs/news/how-to-blow-dry-hair-without-frizz?srsltid=AfmBOooRr5w0uFWAPNth5GWL…" at bounding box center [412, 157] width 367 height 36
type input "/blogs/news/how-to-blow-dry-hair-without-frizz"
click at [702, 575] on button "Save" at bounding box center [704, 571] width 80 height 38
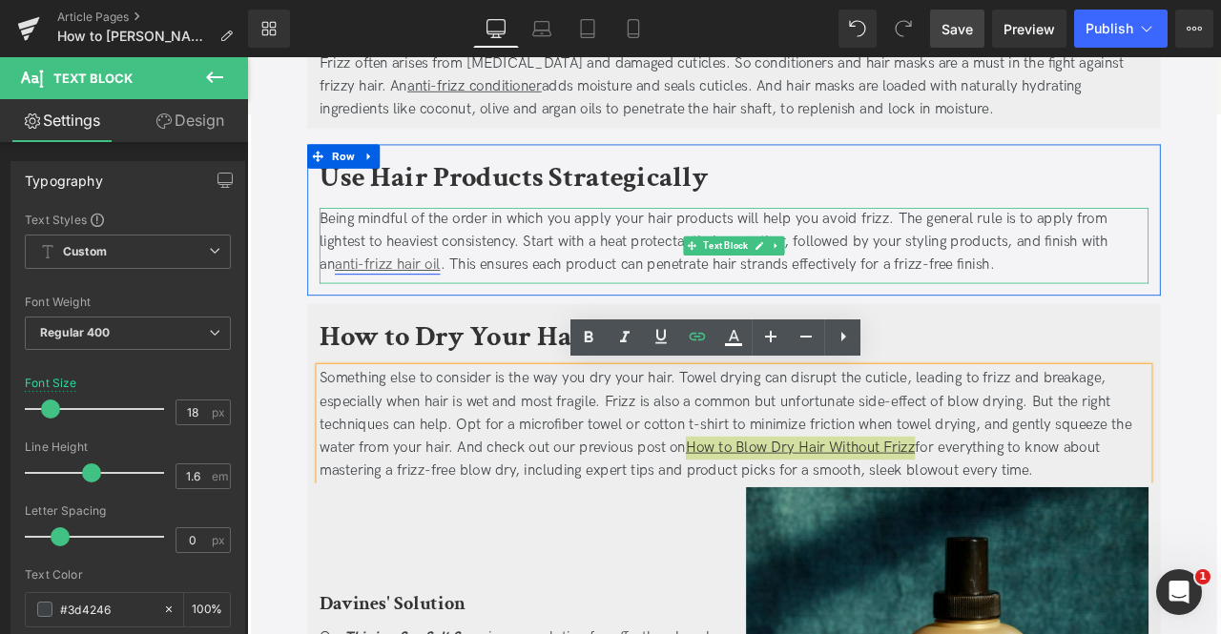
scroll to position [1950, 0]
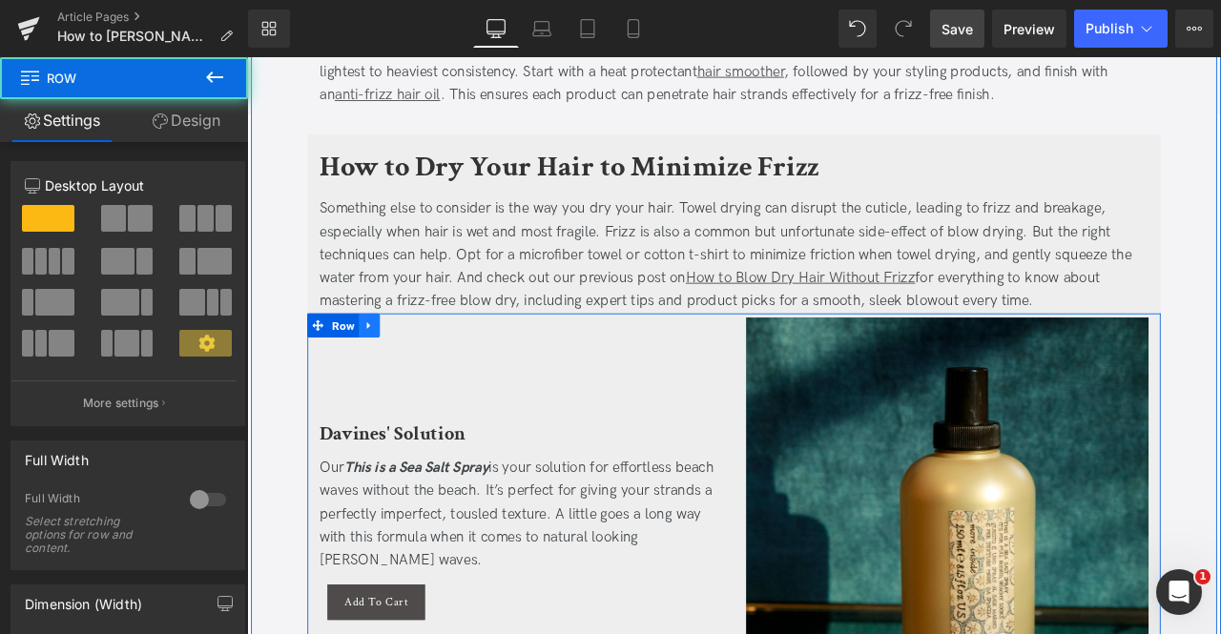
click at [385, 371] on icon at bounding box center [391, 375] width 13 height 14
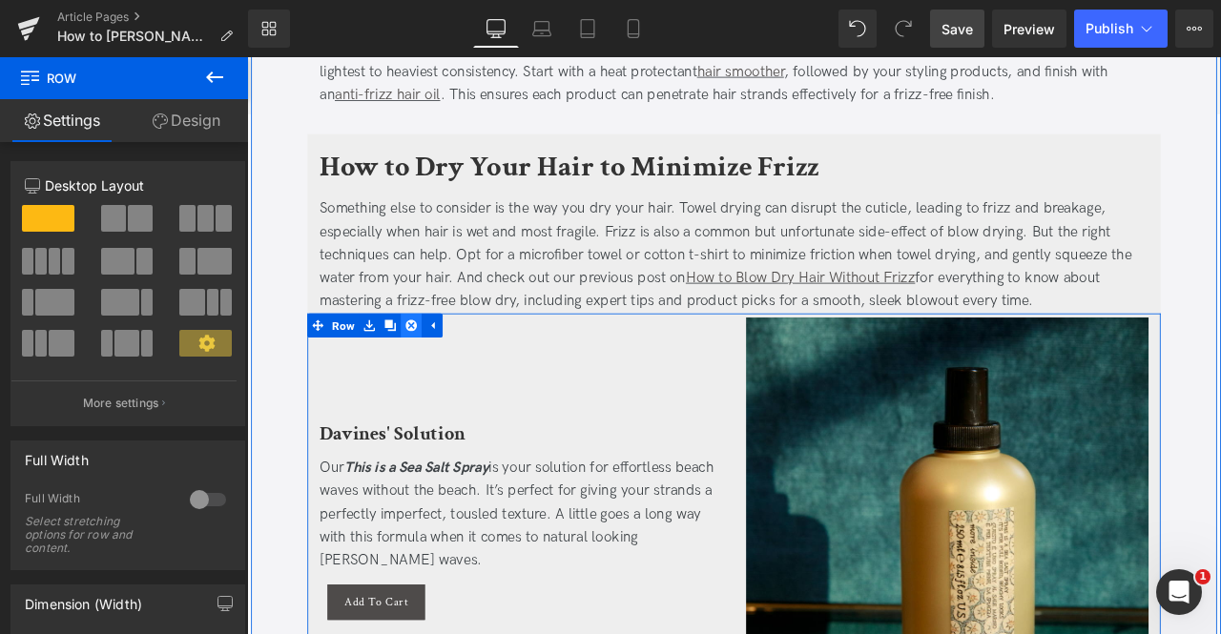
click at [435, 369] on icon at bounding box center [441, 375] width 13 height 13
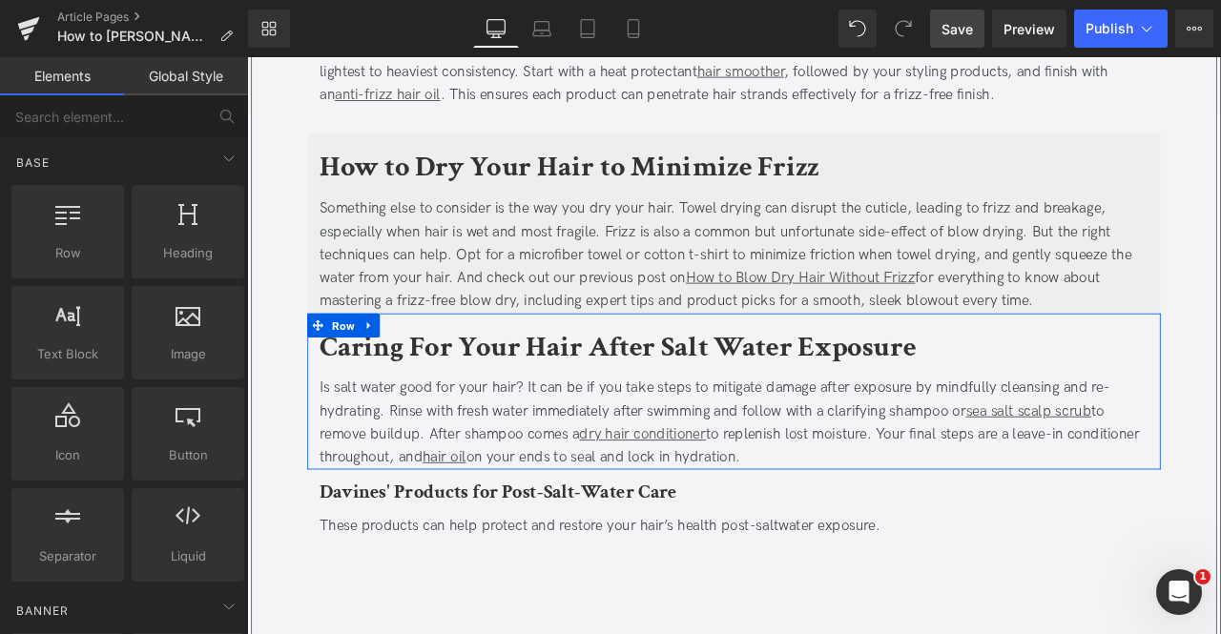
click at [422, 406] on b "Caring For Your Hair After Salt Water Exposure" at bounding box center [686, 401] width 707 height 45
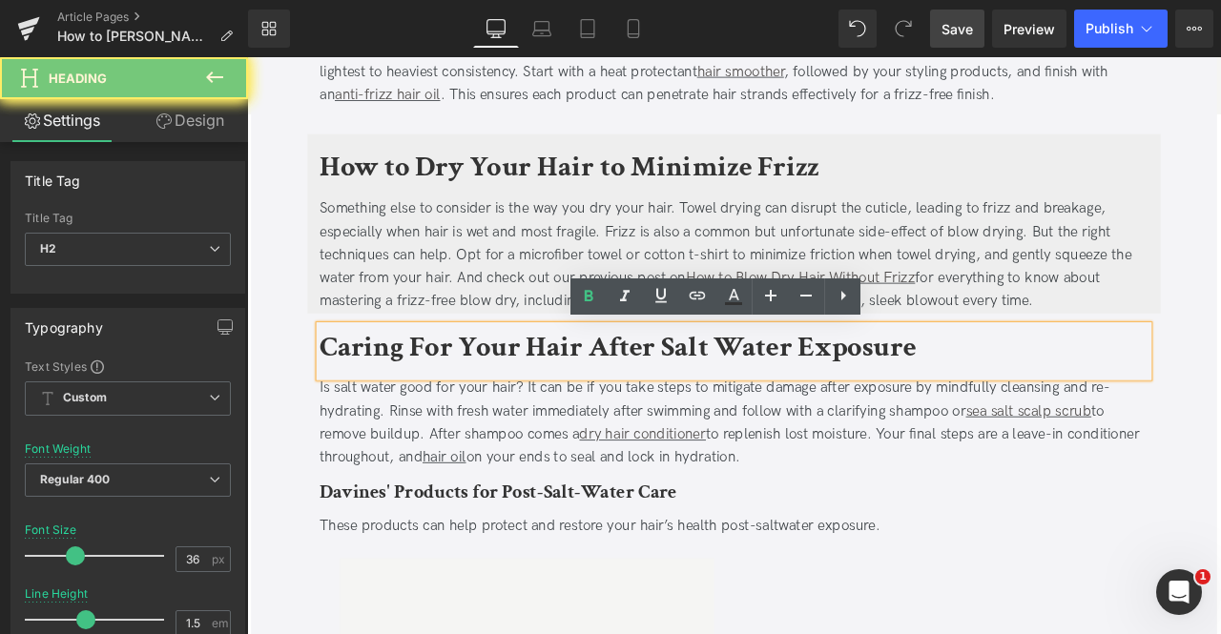
click at [422, 406] on b "Caring For Your Hair After Salt Water Exposure" at bounding box center [686, 401] width 707 height 45
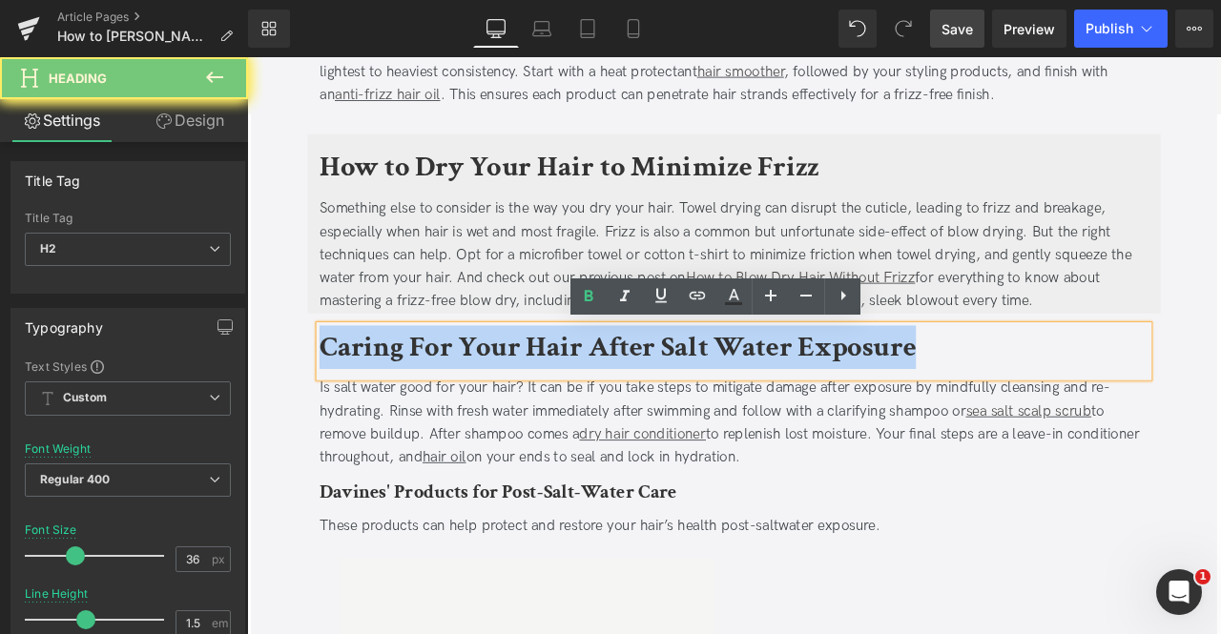
paste div
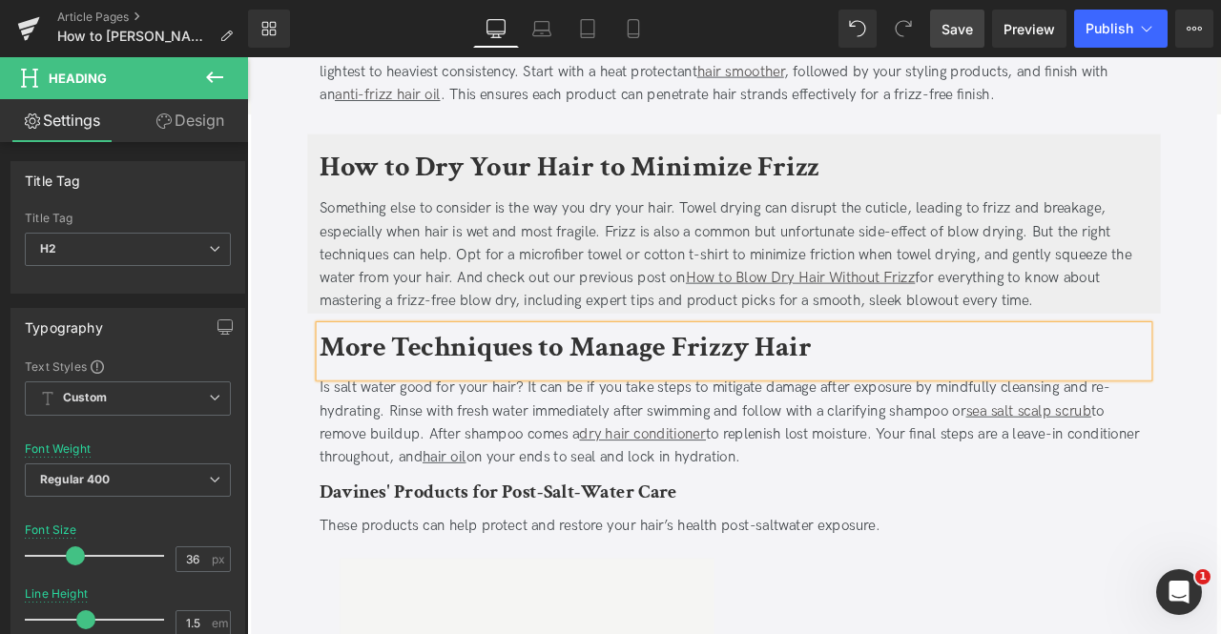
click at [392, 467] on div "Is salt water good for your hair? It can be if you take steps to mitigate damag…" at bounding box center [824, 492] width 982 height 110
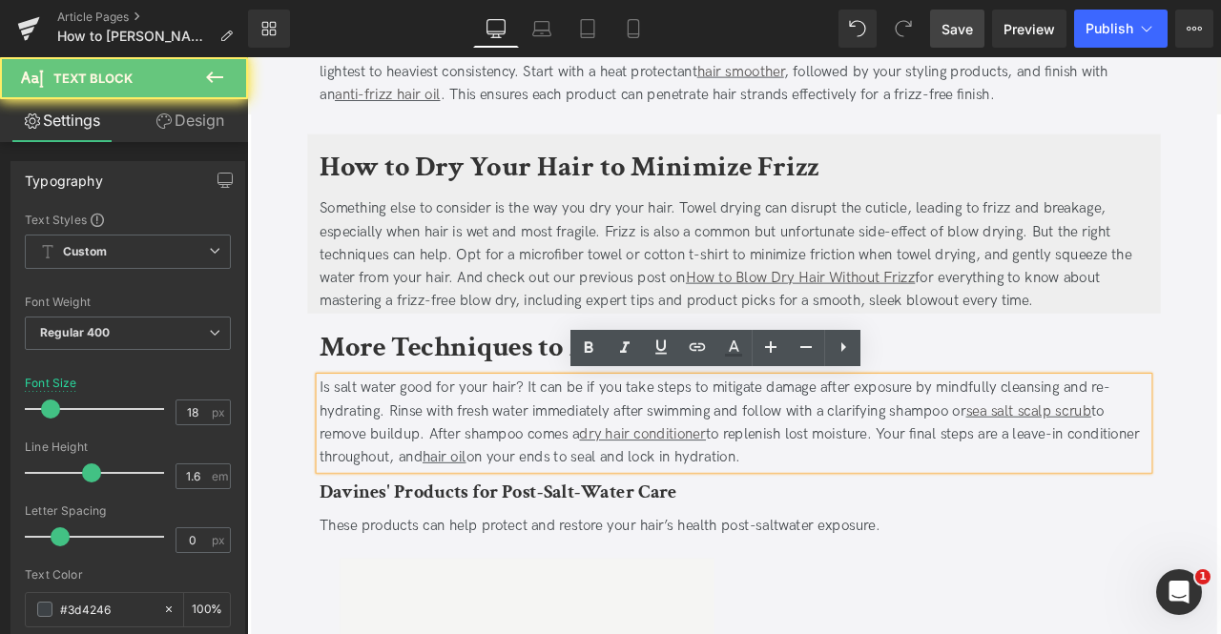
click at [392, 467] on div "Is salt water good for your hair? It can be if you take steps to mitigate damag…" at bounding box center [824, 492] width 982 height 110
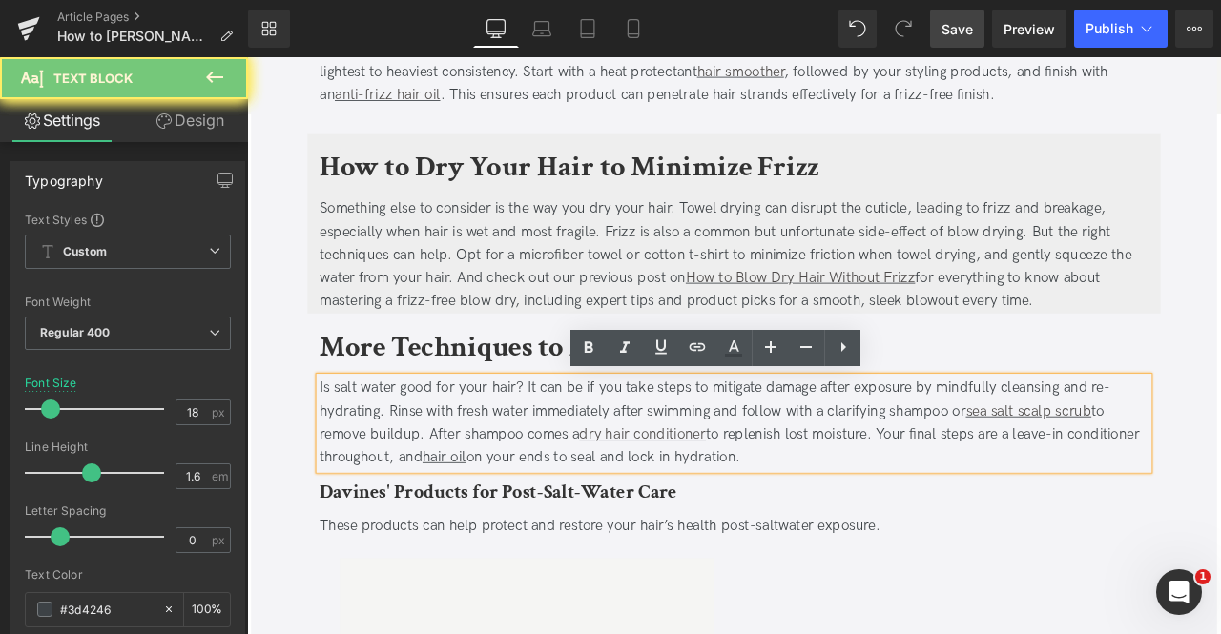
paste div
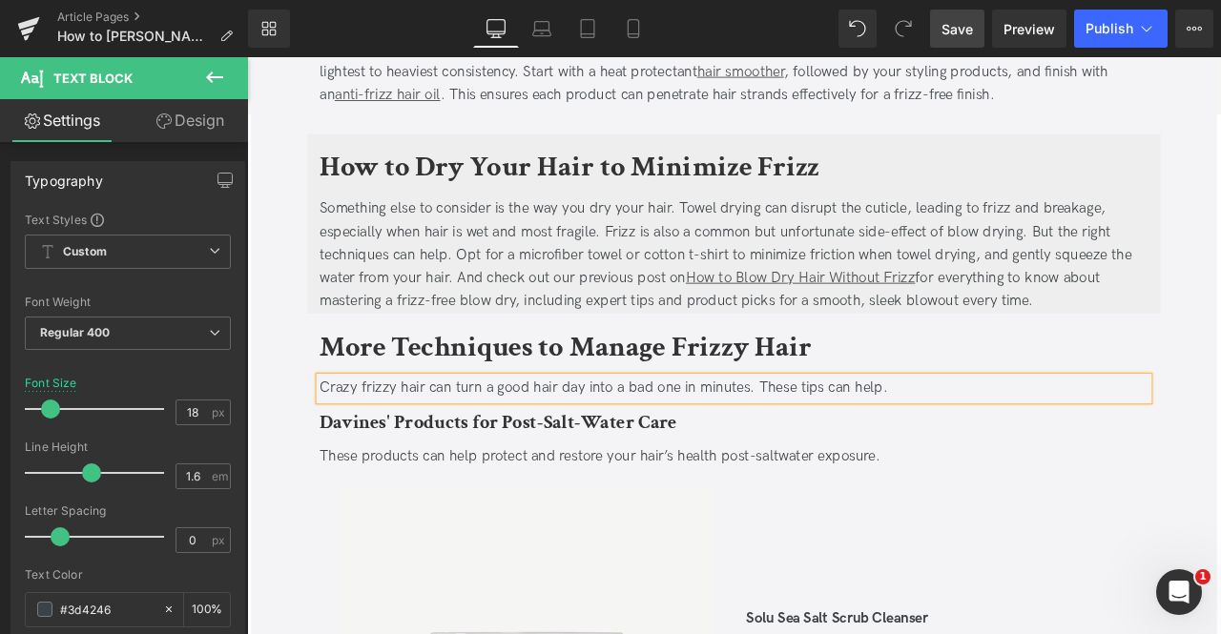
click at [1020, 380] on h2 "More Techniques to Manage Frizzy Hair" at bounding box center [824, 401] width 982 height 51
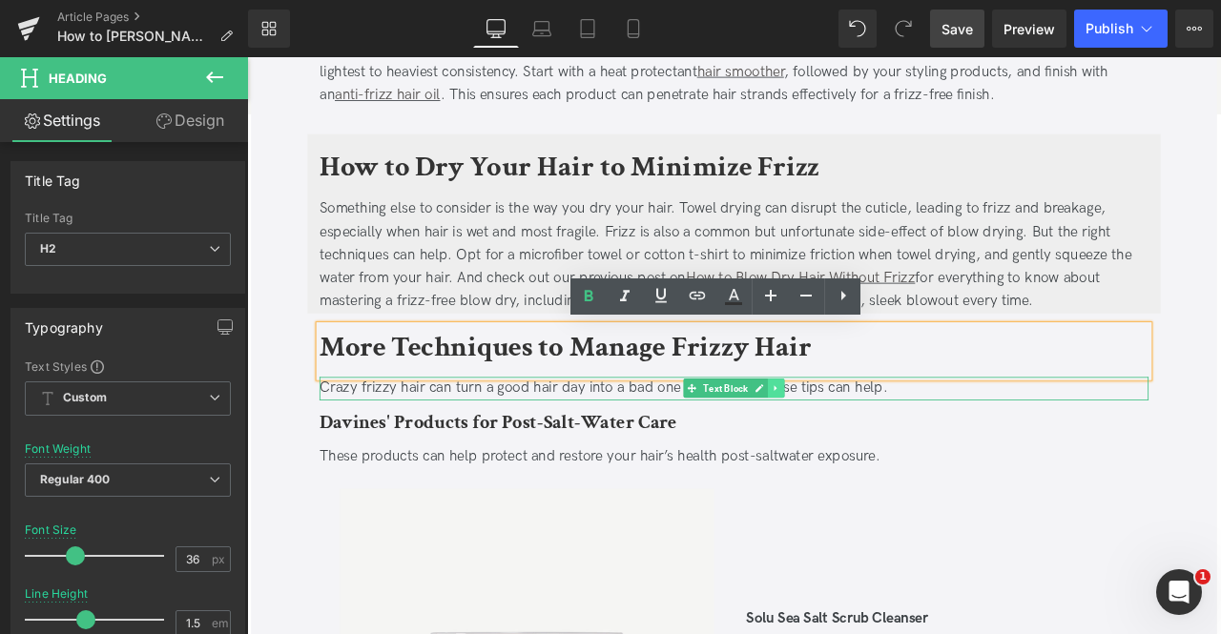
click at [873, 444] on icon at bounding box center [874, 449] width 10 height 11
click at [865, 444] on icon at bounding box center [863, 449] width 10 height 11
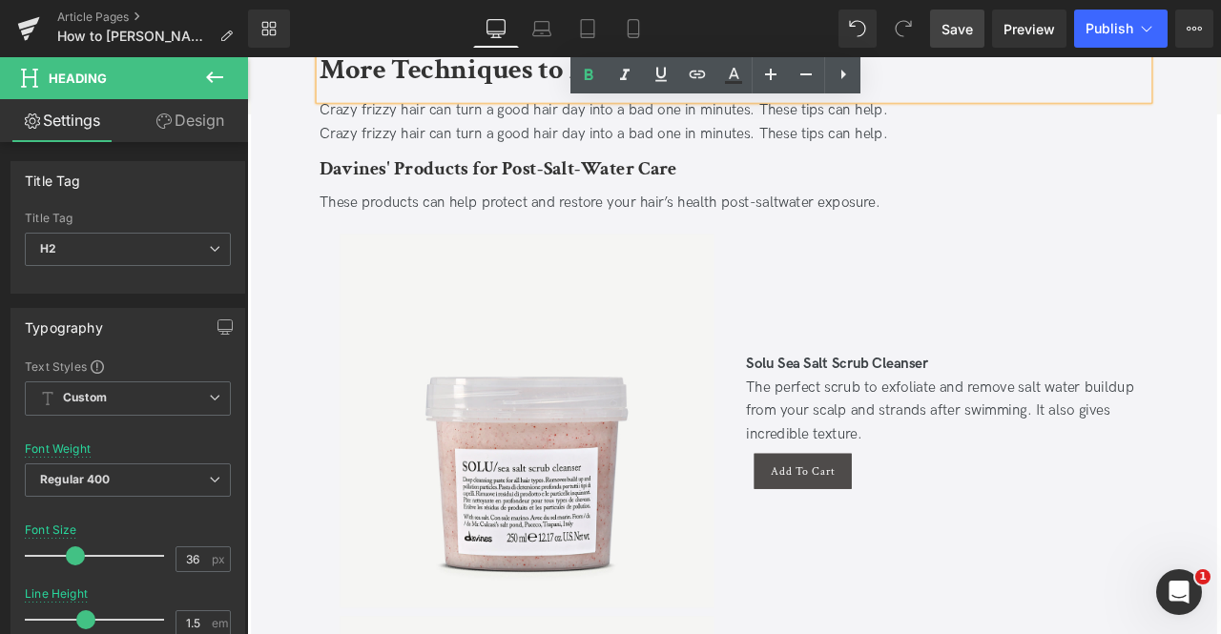
scroll to position [2165, 0]
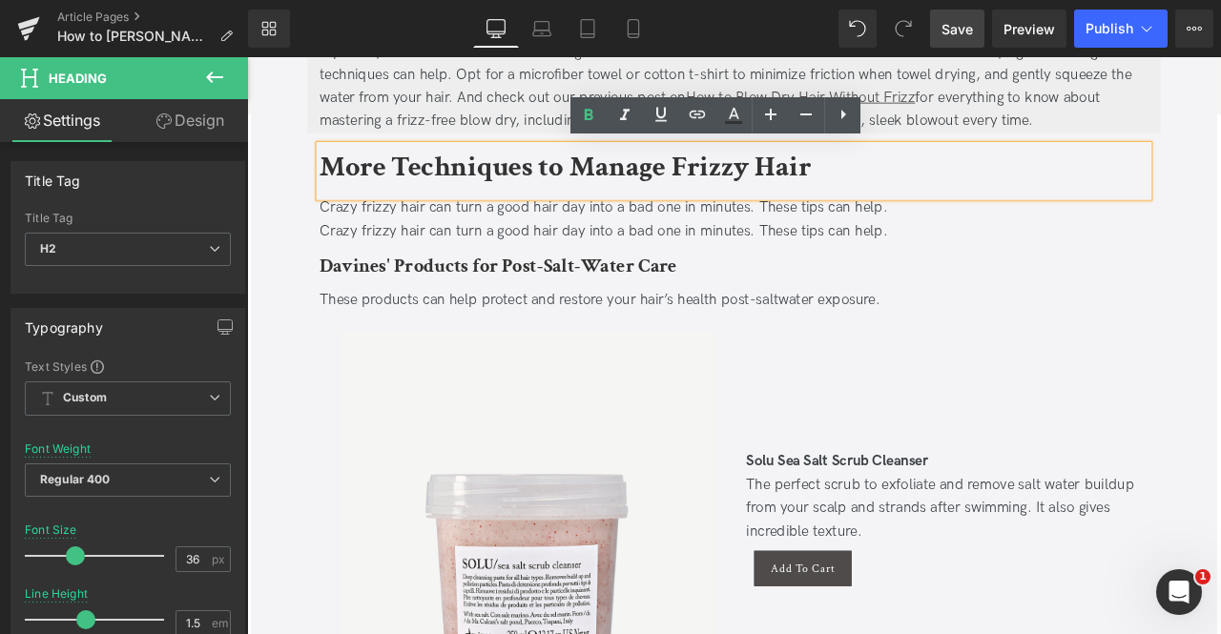
click at [596, 261] on div "Crazy frizzy hair can turn a good hair day into a bad one in minutes. These tip…" at bounding box center [824, 264] width 982 height 28
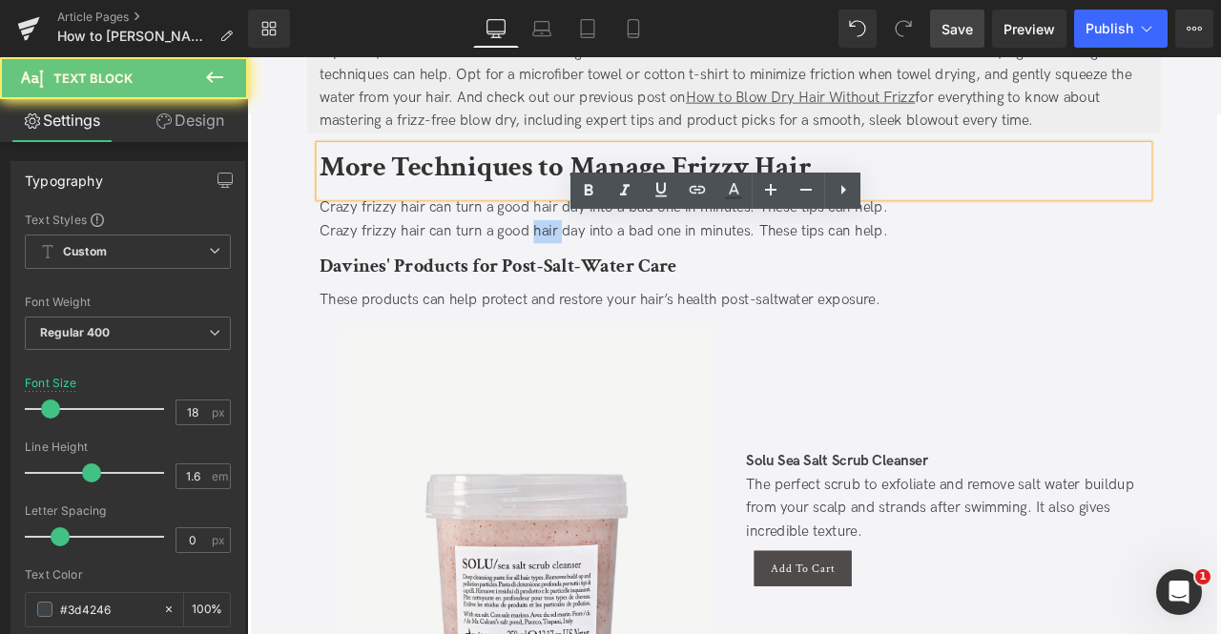
click at [596, 261] on div "Crazy frizzy hair can turn a good hair day into a bad one in minutes. These tip…" at bounding box center [824, 264] width 982 height 28
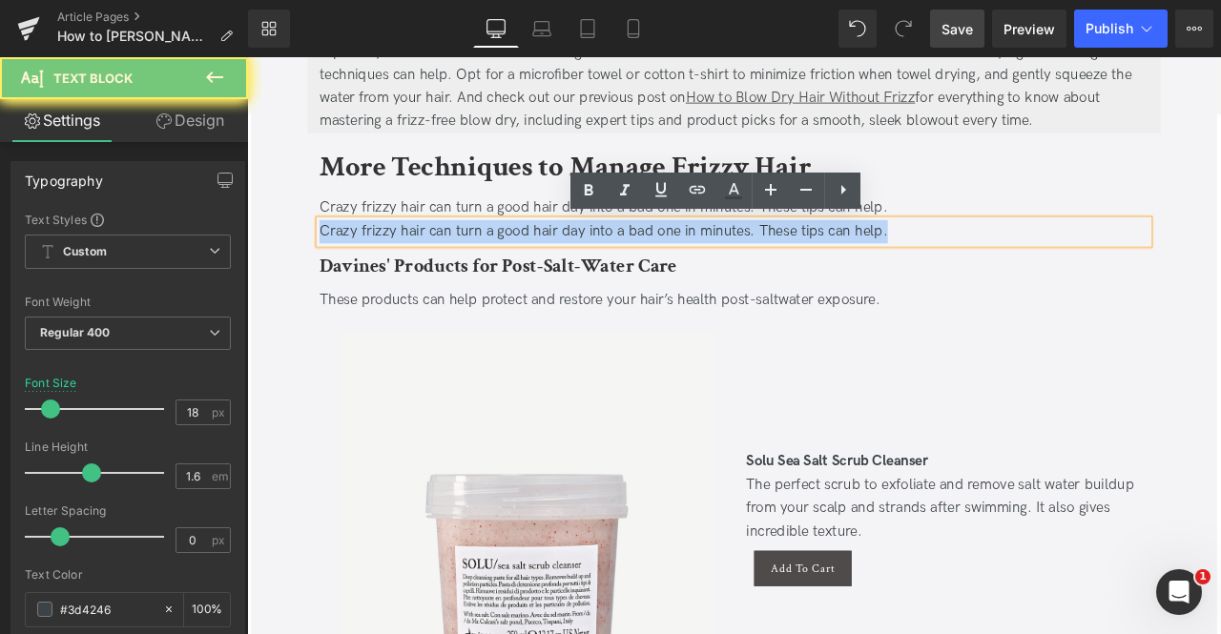
click at [596, 261] on div "Crazy frizzy hair can turn a good hair day into a bad one in minutes. These tip…" at bounding box center [824, 264] width 982 height 28
paste div
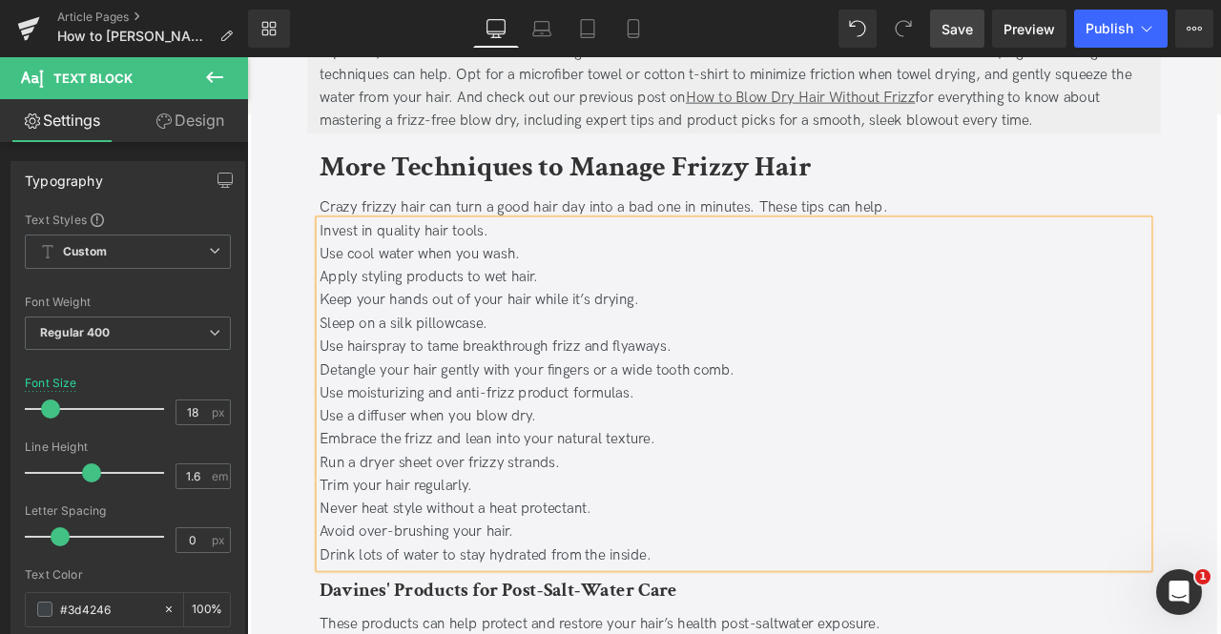
click at [596, 261] on div "Invest in quality hair tools." at bounding box center [824, 264] width 982 height 28
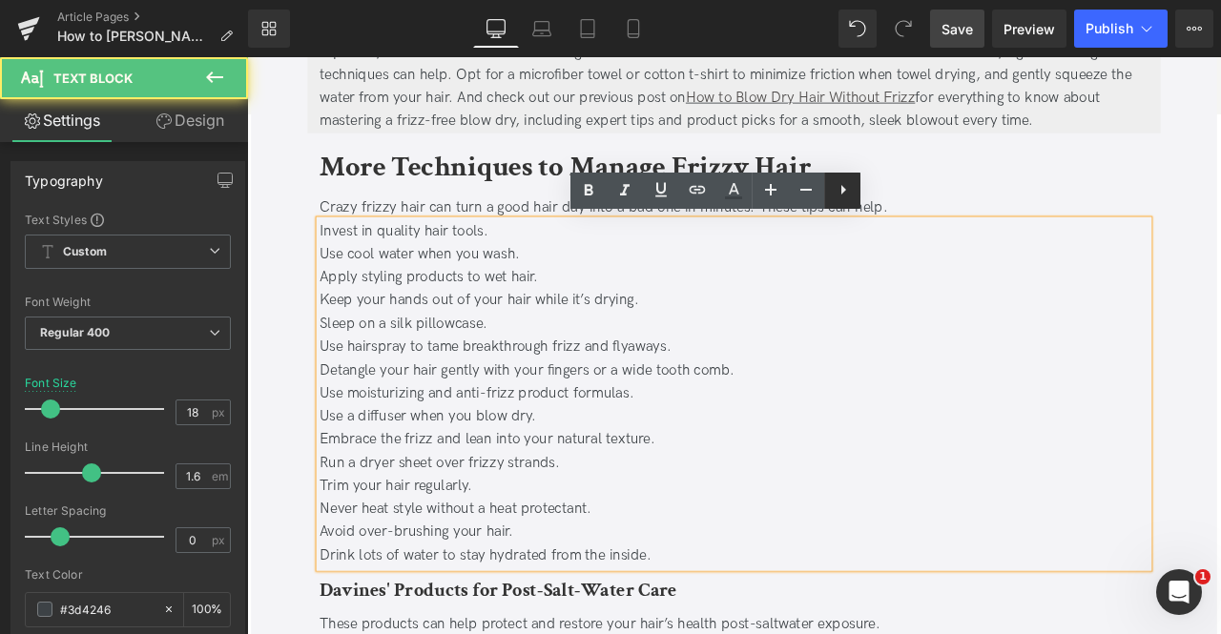
click at [845, 194] on icon at bounding box center [843, 189] width 23 height 23
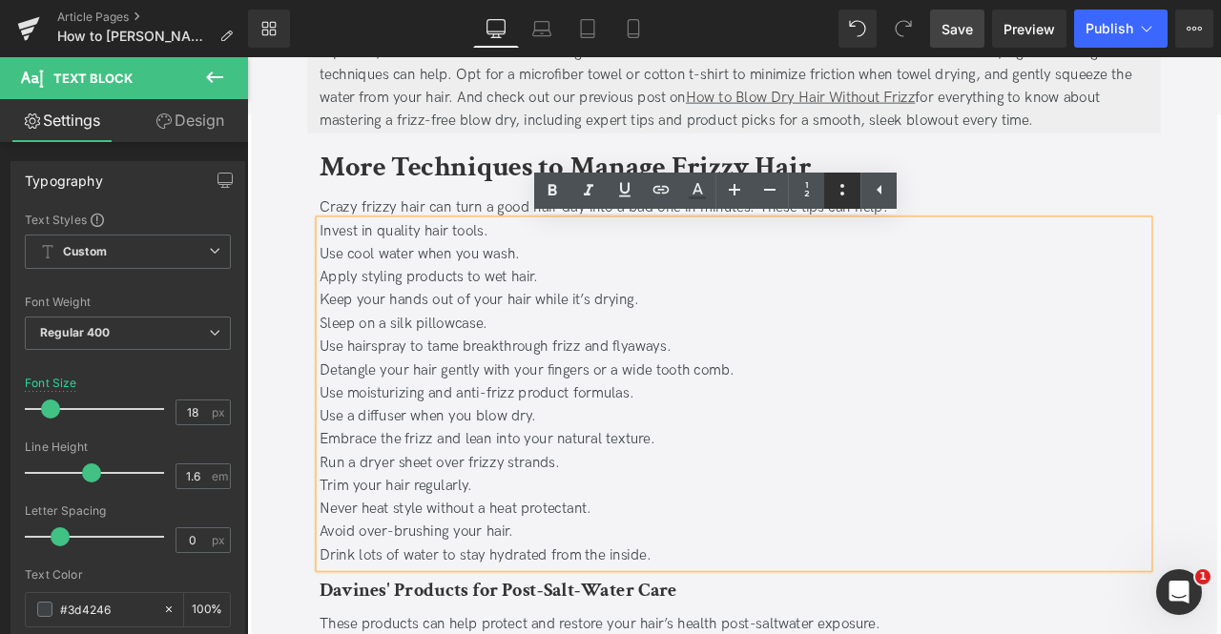
click at [832, 192] on icon at bounding box center [842, 189] width 23 height 23
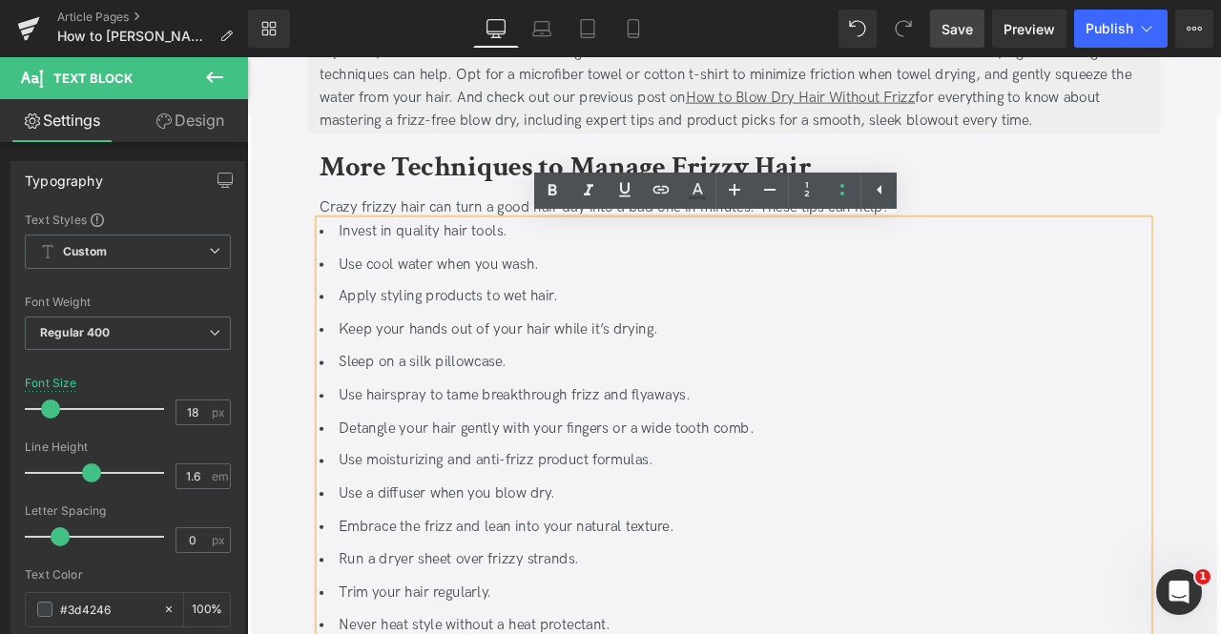
click at [675, 431] on ul "Invest in quality hair tools. Use cool water when you wash. Apply styling pro…" at bounding box center [824, 536] width 982 height 572
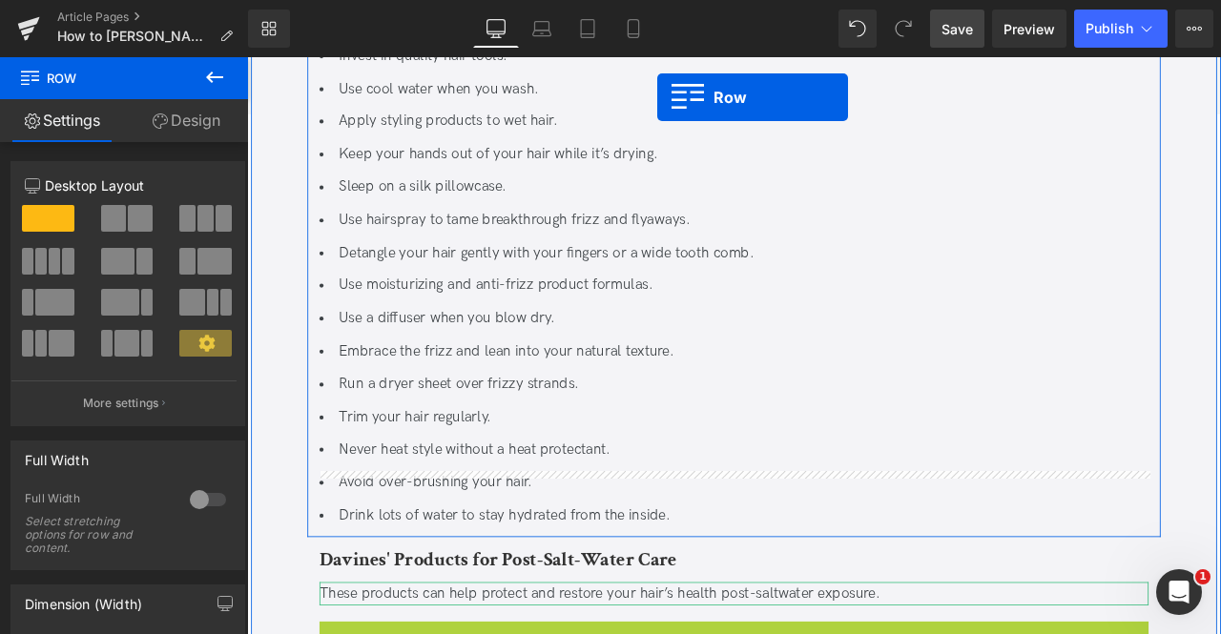
scroll to position [2296, 0]
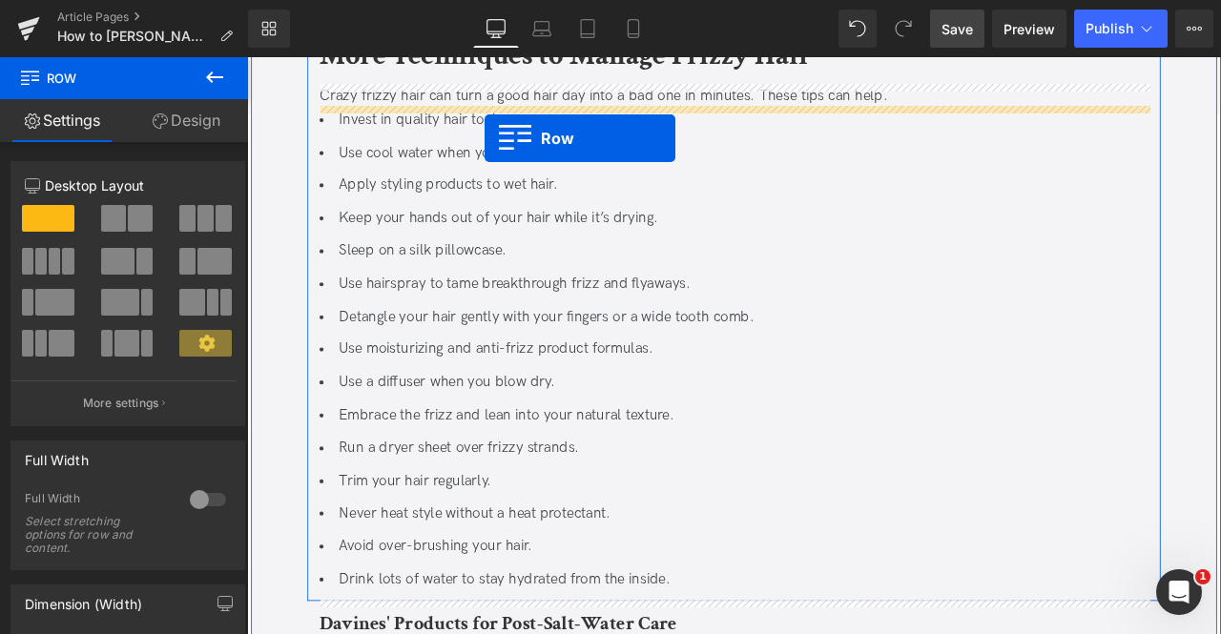
drag, startPoint x: 356, startPoint y: 381, endPoint x: 528, endPoint y: 154, distance: 285.9
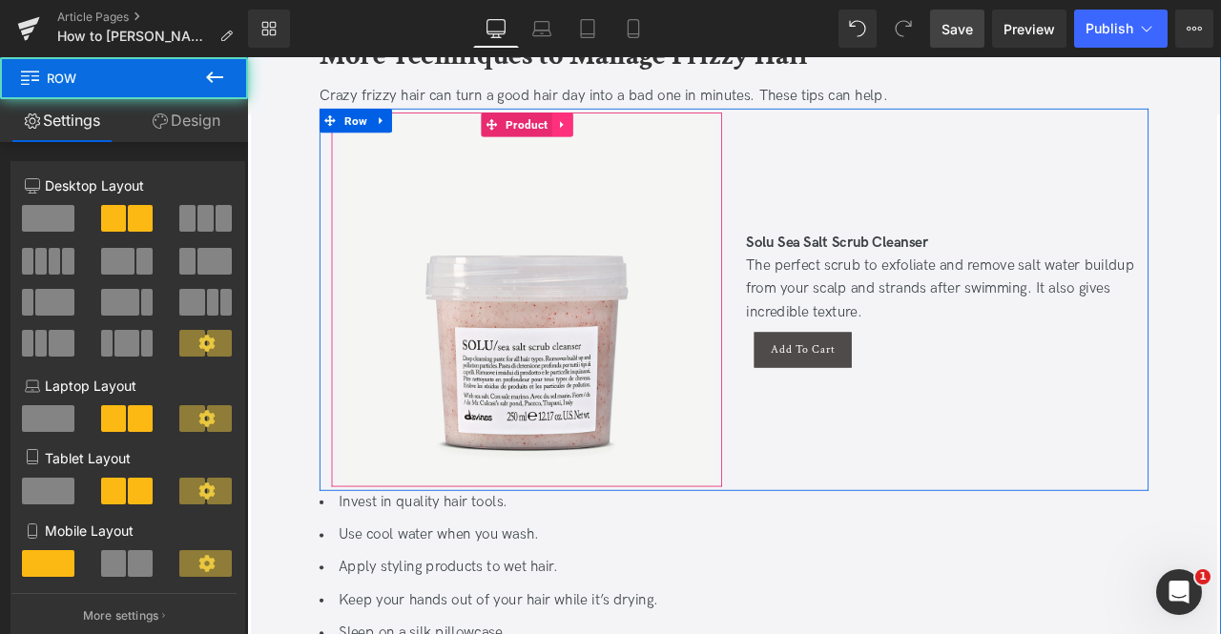
click at [614, 137] on icon at bounding box center [620, 137] width 13 height 14
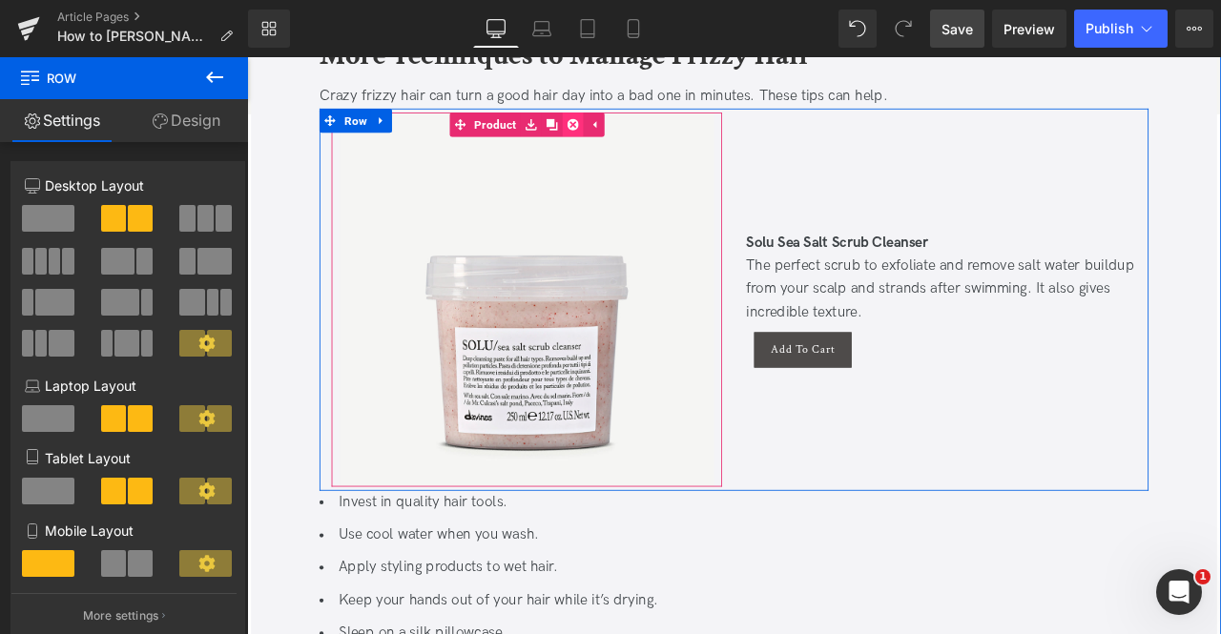
click at [627, 133] on icon at bounding box center [633, 137] width 13 height 14
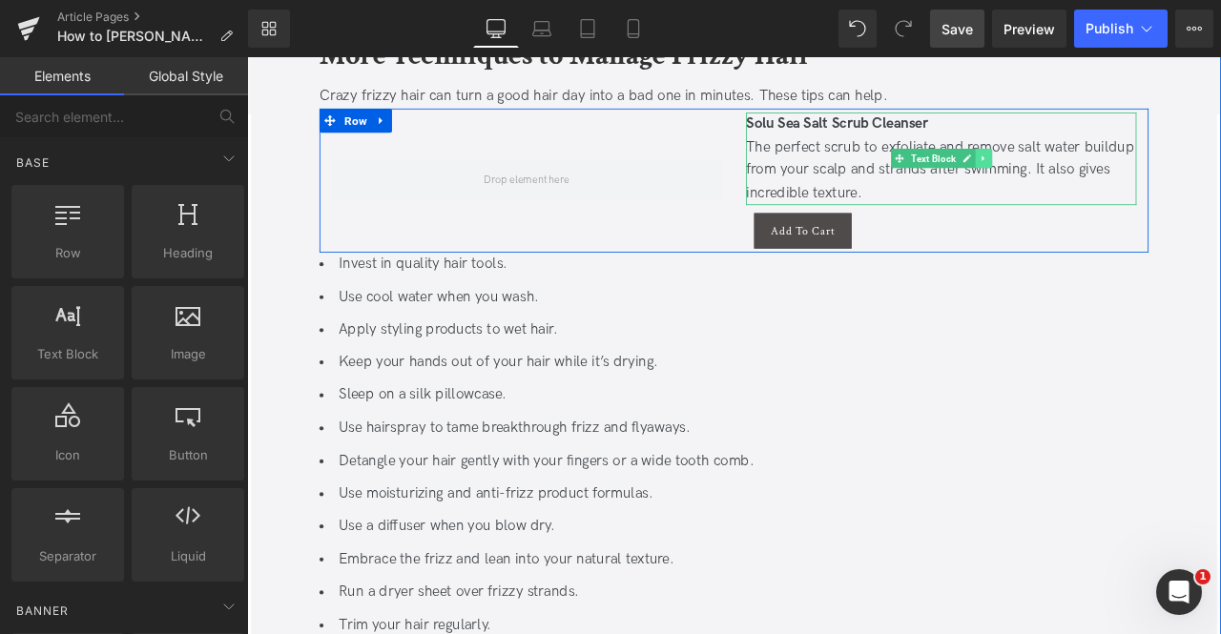
click at [1121, 179] on icon at bounding box center [1119, 177] width 10 height 11
click at [1124, 179] on icon at bounding box center [1129, 178] width 10 height 10
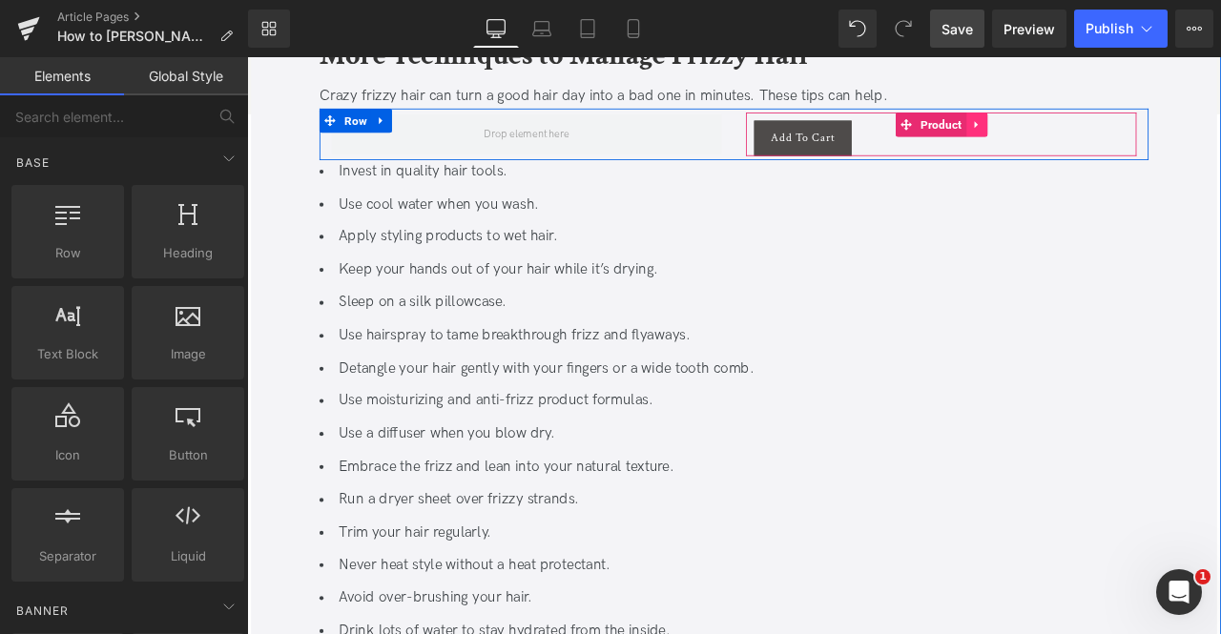
click at [1105, 135] on icon at bounding box center [1111, 137] width 13 height 14
click at [1118, 136] on icon at bounding box center [1124, 137] width 13 height 13
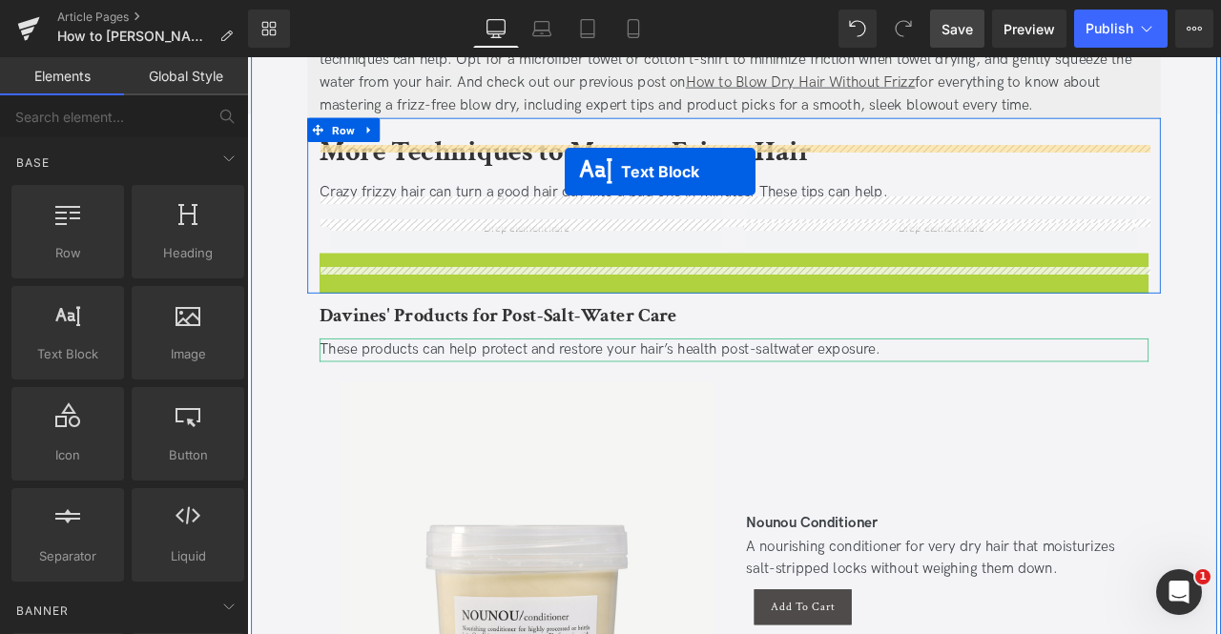
scroll to position [2163, 0]
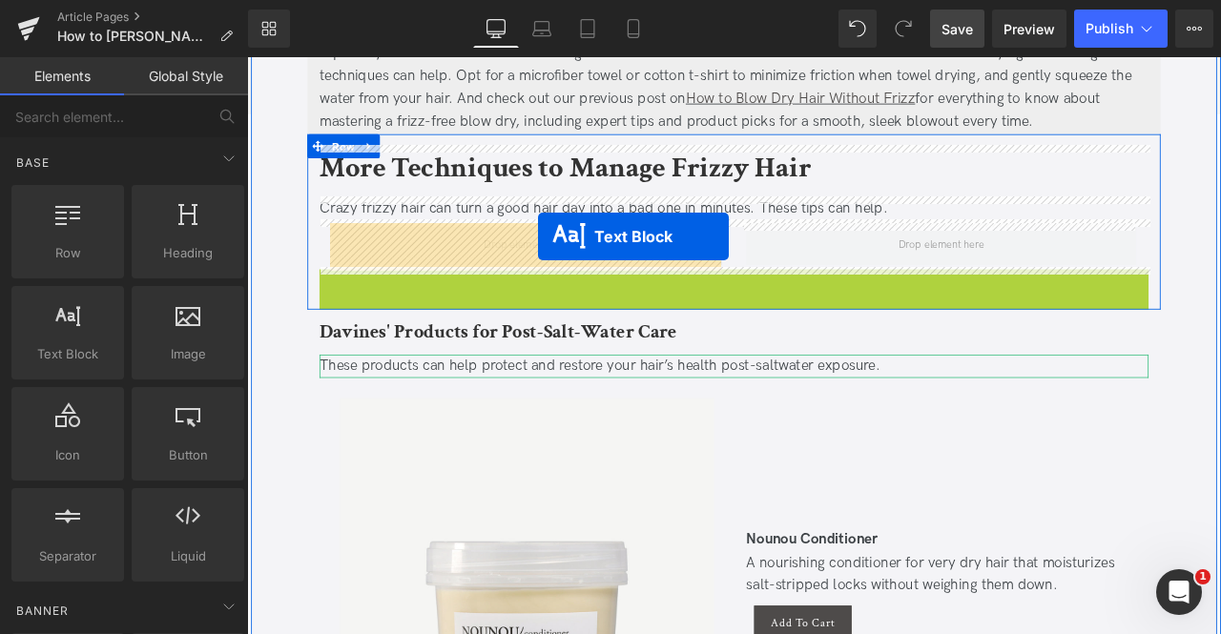
drag, startPoint x: 802, startPoint y: 178, endPoint x: 591, endPoint y: 270, distance: 229.8
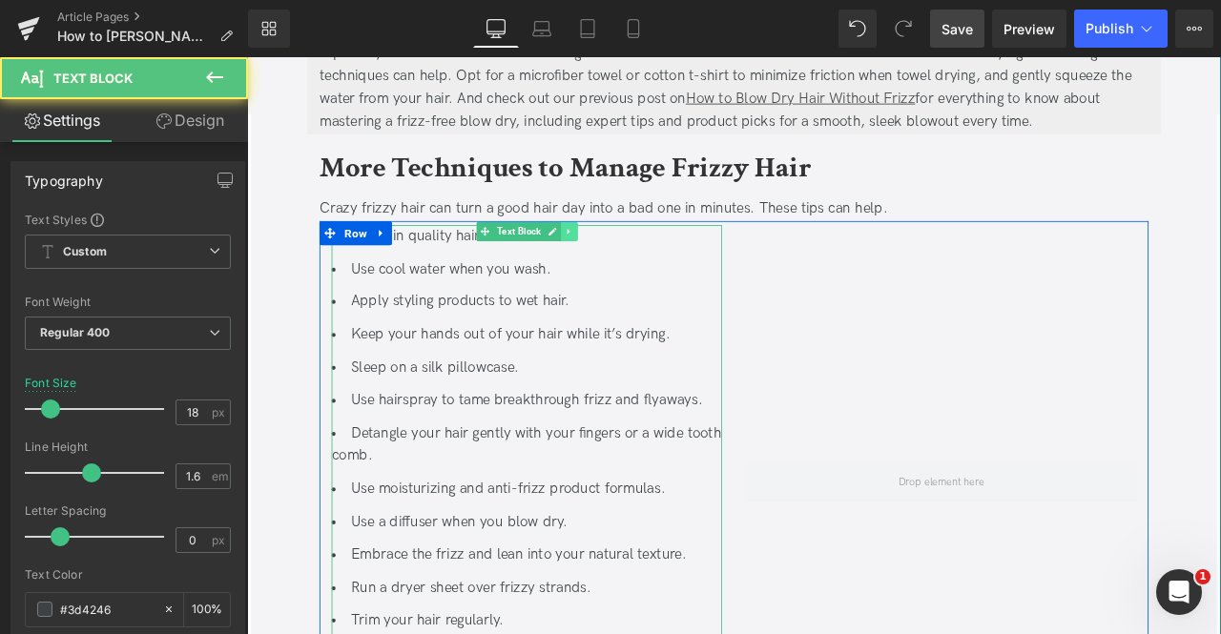
click at [627, 260] on icon at bounding box center [628, 263] width 10 height 11
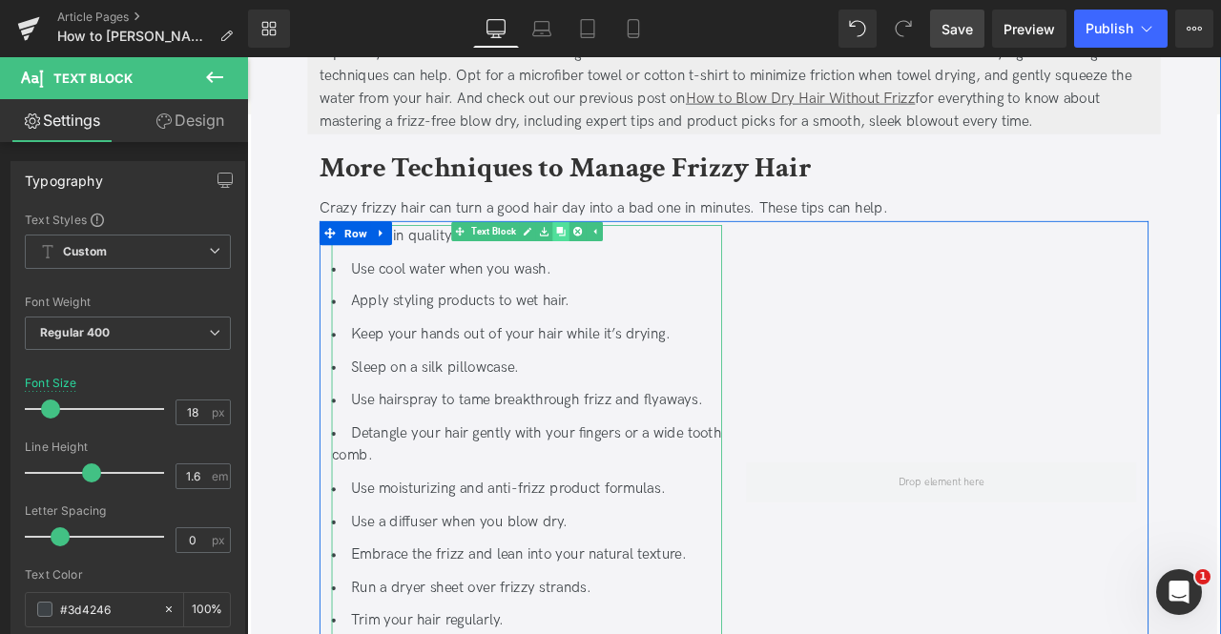
click at [609, 261] on link at bounding box center [618, 264] width 20 height 23
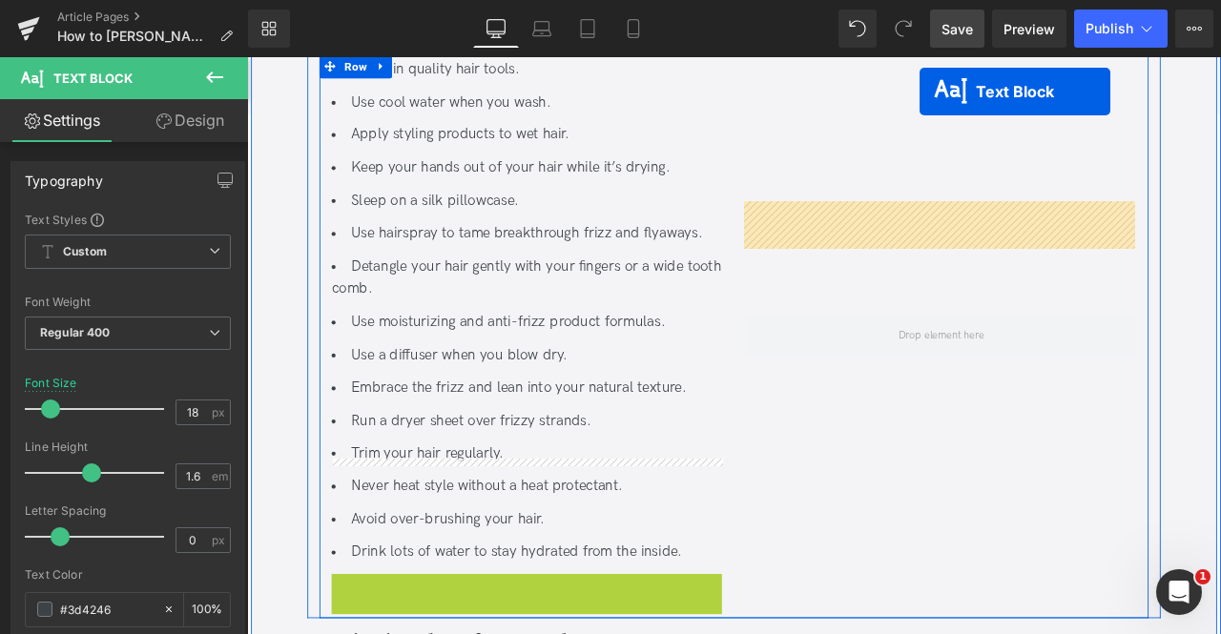
scroll to position [2266, 0]
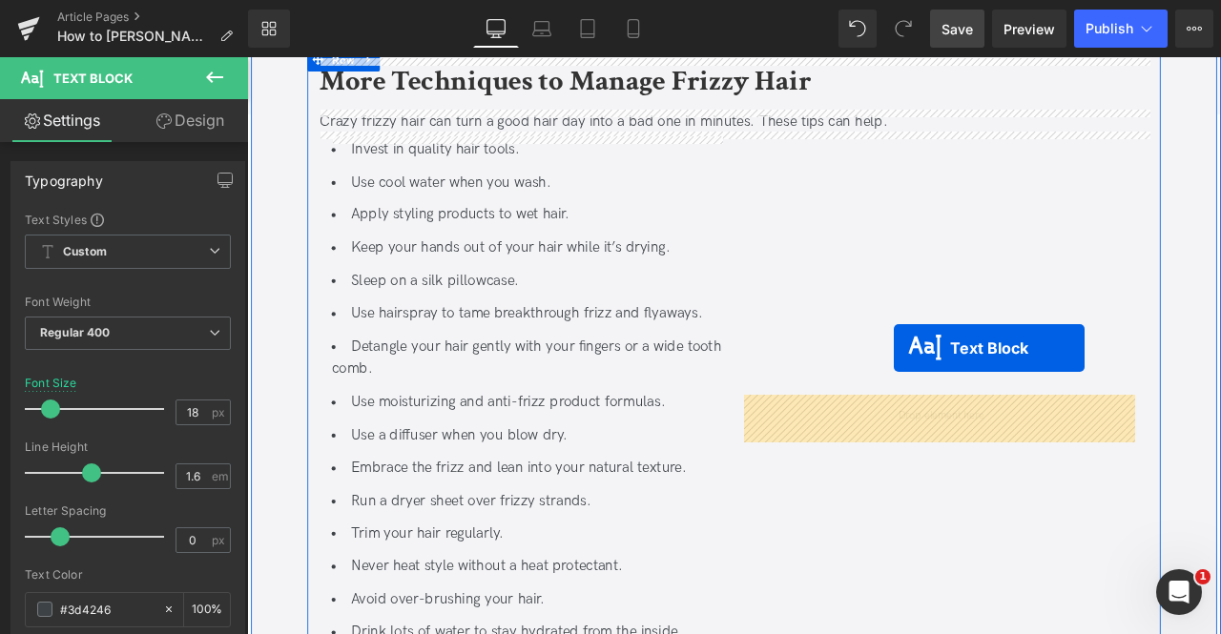
drag, startPoint x: 527, startPoint y: 143, endPoint x: 1013, endPoint y: 403, distance: 550.8
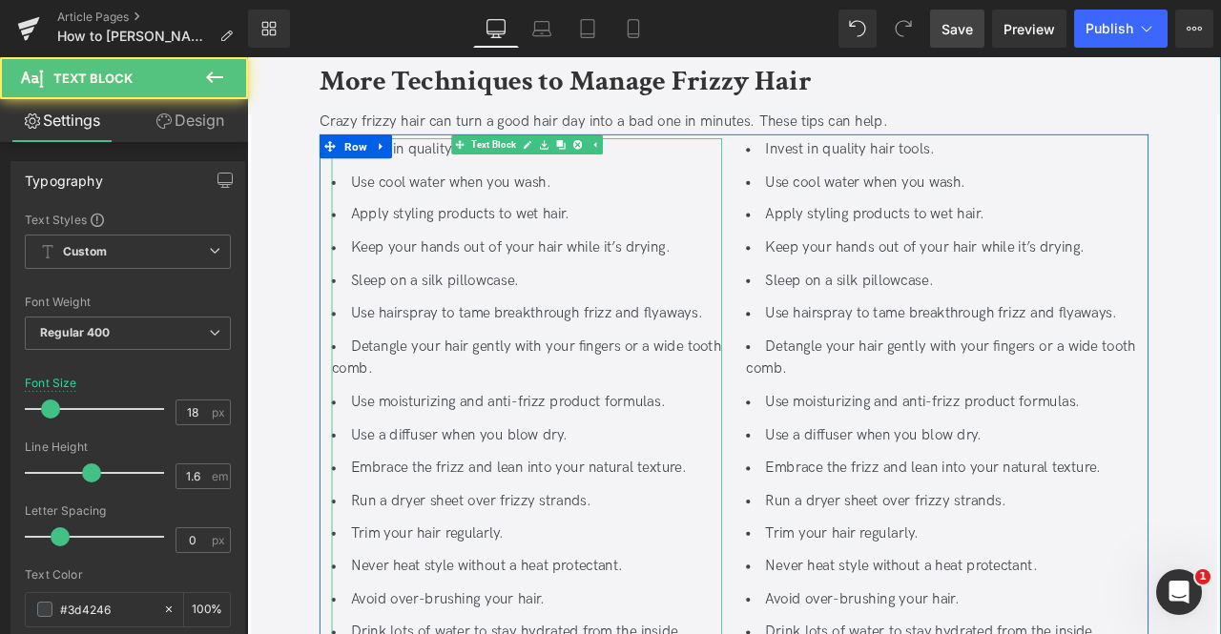
click at [559, 318] on li "Sleep on a silk pillowcase." at bounding box center [578, 323] width 463 height 28
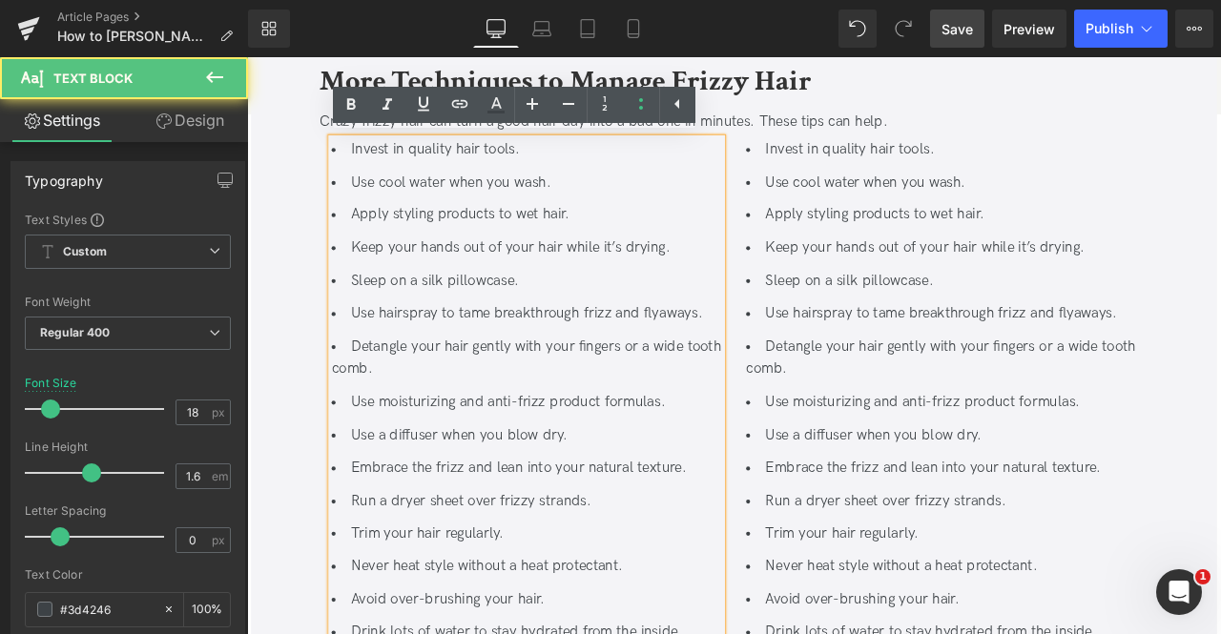
click at [504, 423] on li "Detangle your hair gently with your fingers or a wide tooth comb." at bounding box center [578, 414] width 463 height 55
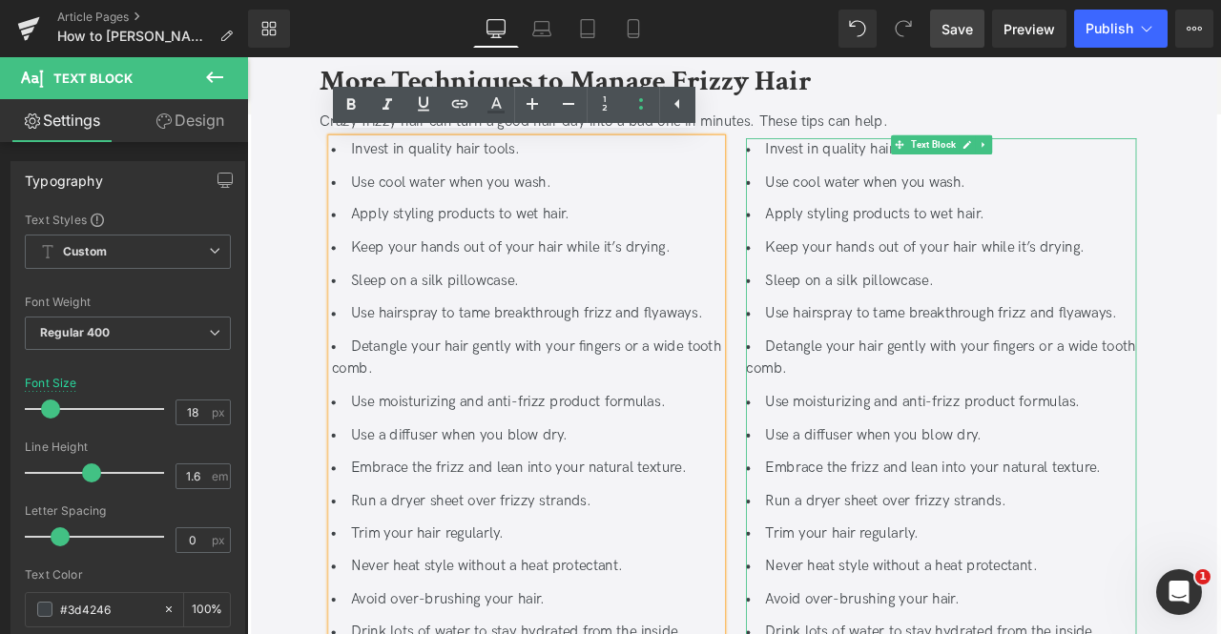
click at [896, 427] on li "Detangle your hair gently with your fingers or a wide tooth comb." at bounding box center [1069, 414] width 463 height 55
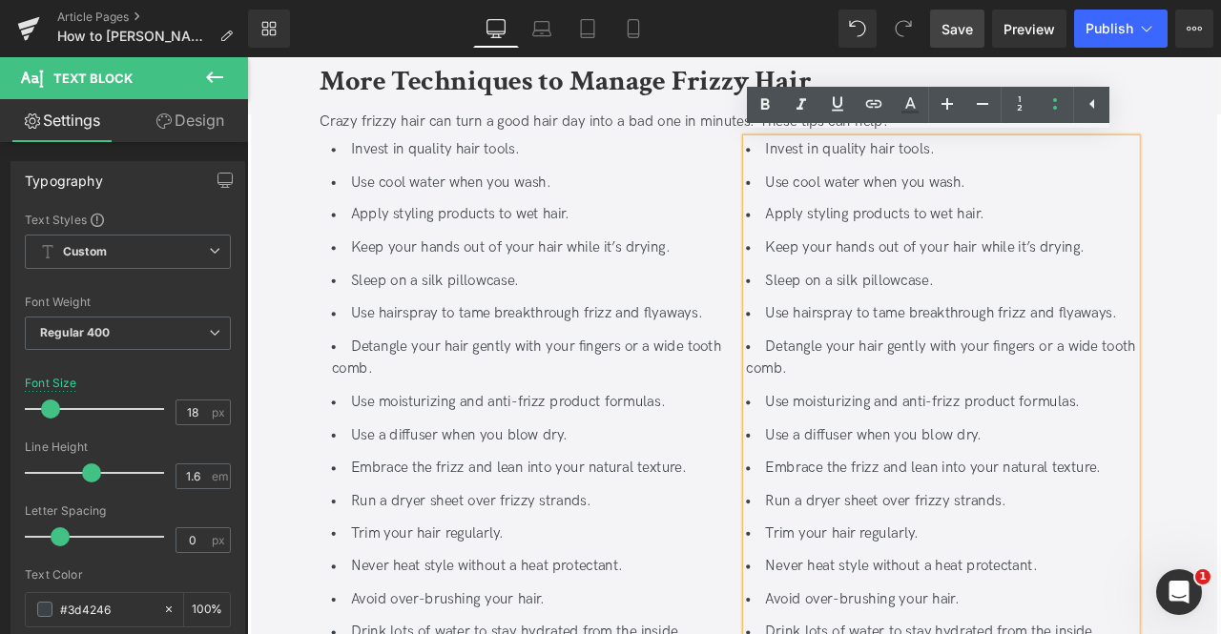
click at [856, 168] on li "Invest in quality hair tools." at bounding box center [1069, 168] width 463 height 28
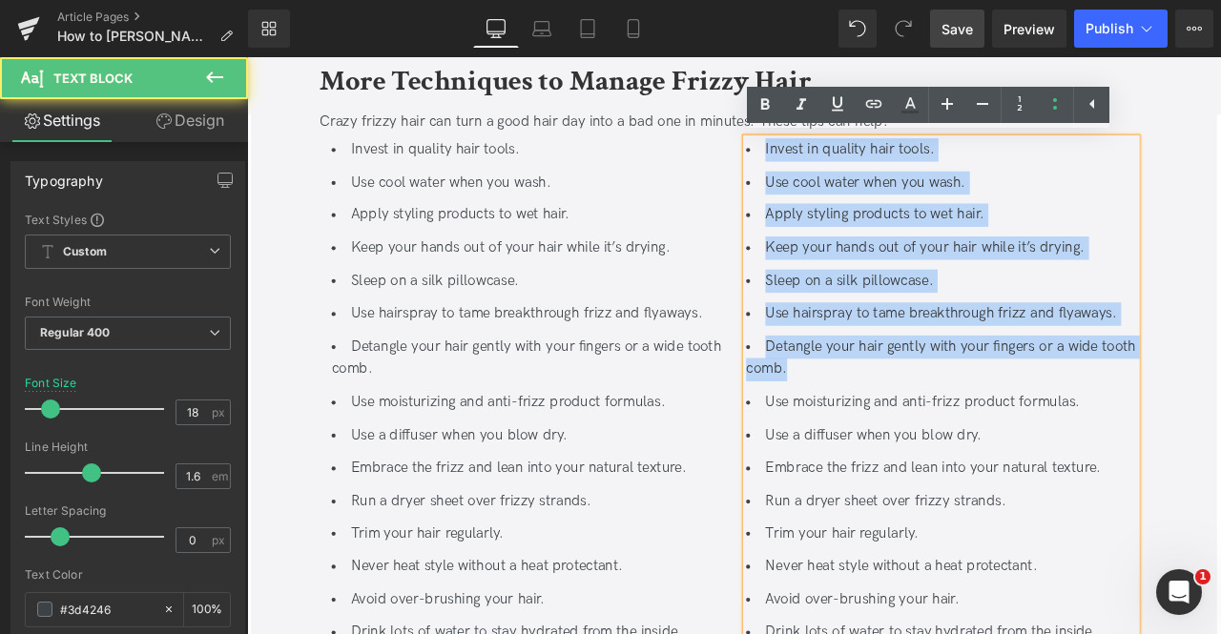
click at [905, 426] on li "Detangle your hair gently with your fingers or a wide tooth comb." at bounding box center [1069, 414] width 463 height 55
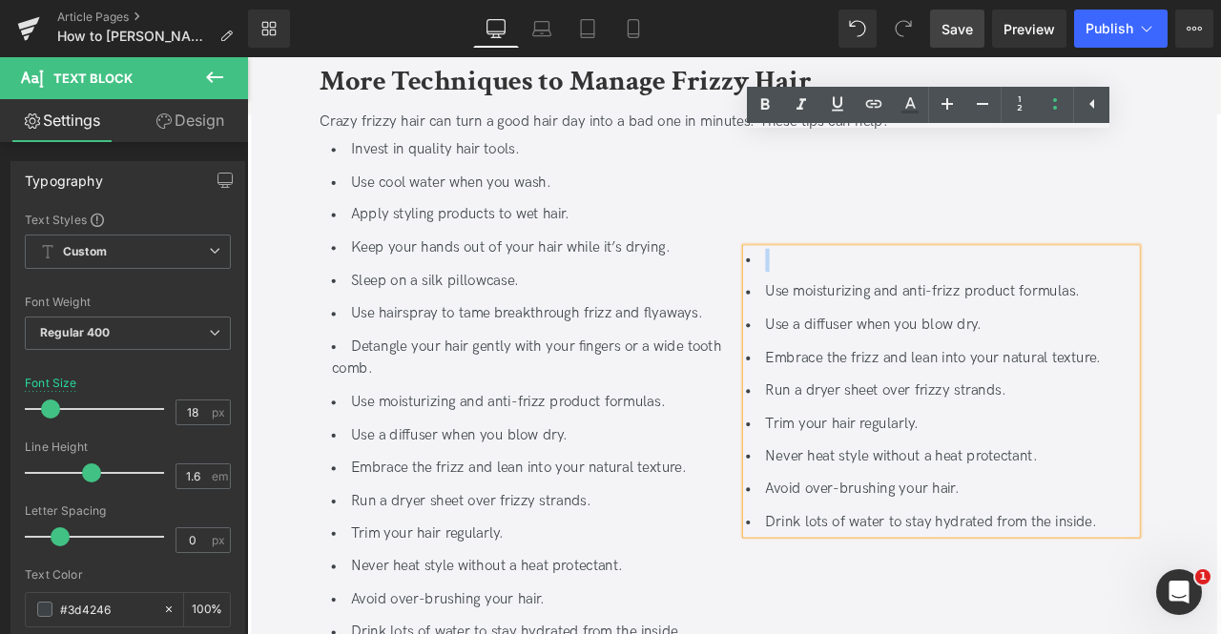
scroll to position [2397, 0]
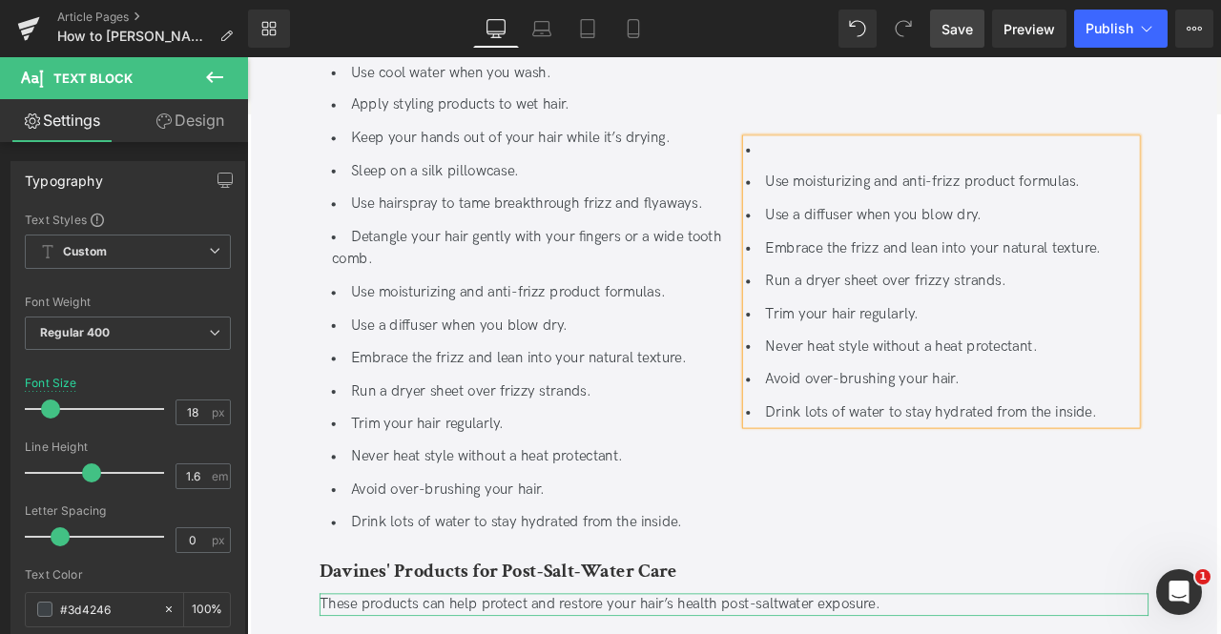
click at [896, 604] on div "Use moisturizing and anti-frizz product formulas. Use a diffuser when you blow …" at bounding box center [1069, 328] width 491 height 611
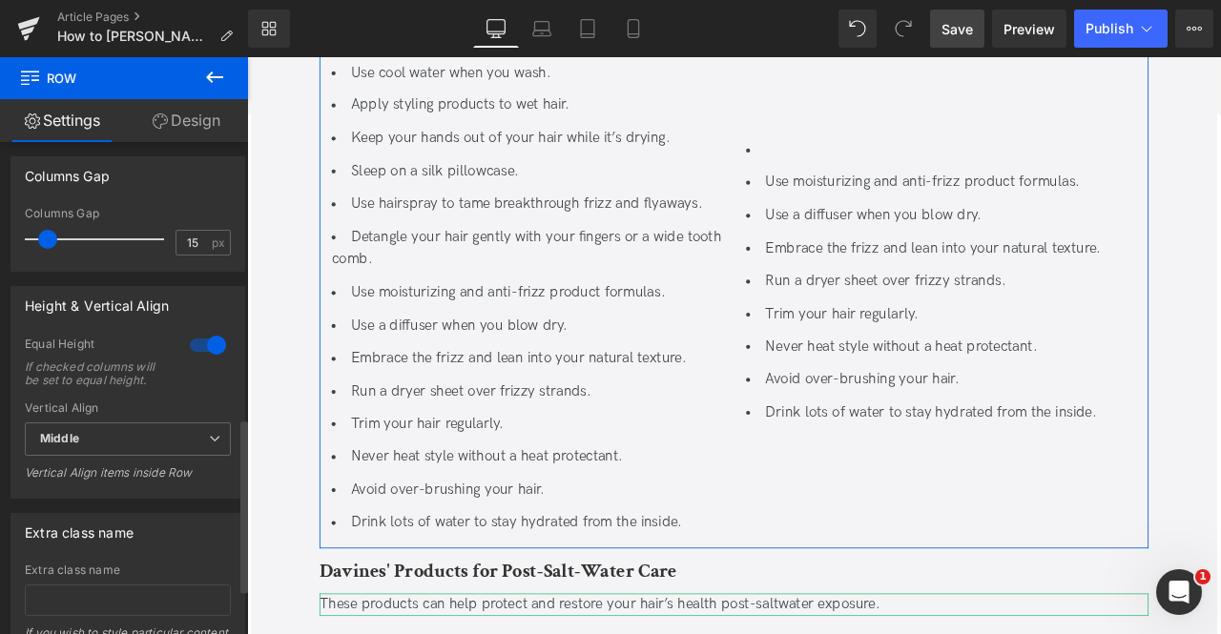
scroll to position [782, 0]
click at [165, 455] on span "Middle" at bounding box center [128, 438] width 206 height 33
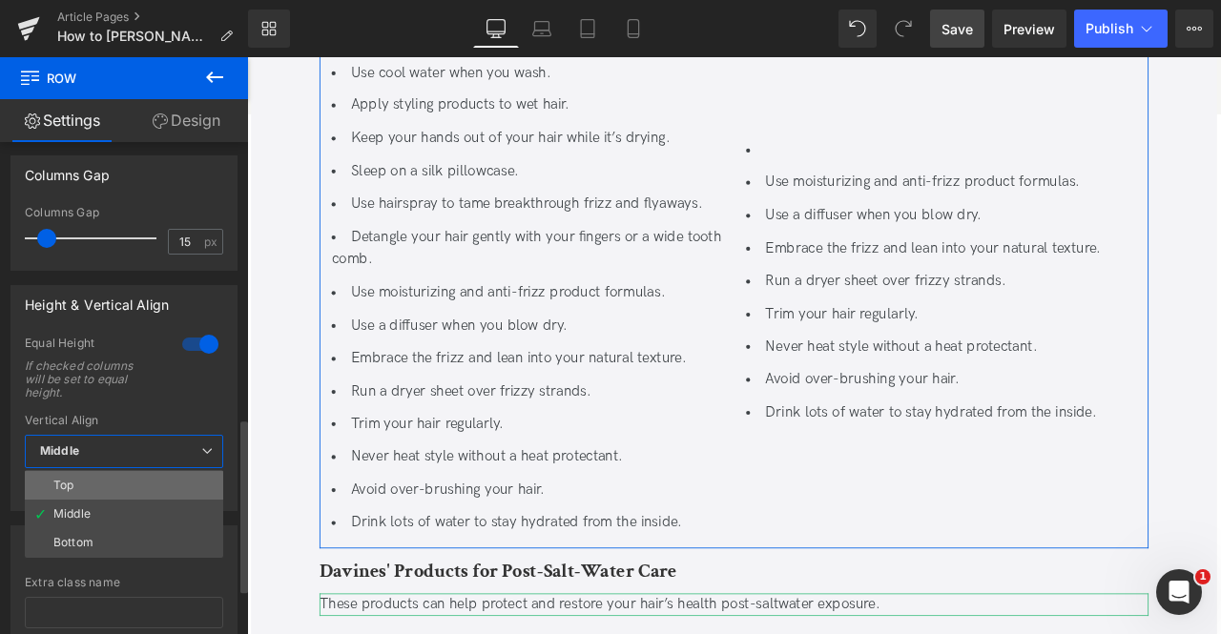
click at [124, 484] on li "Top" at bounding box center [124, 485] width 198 height 29
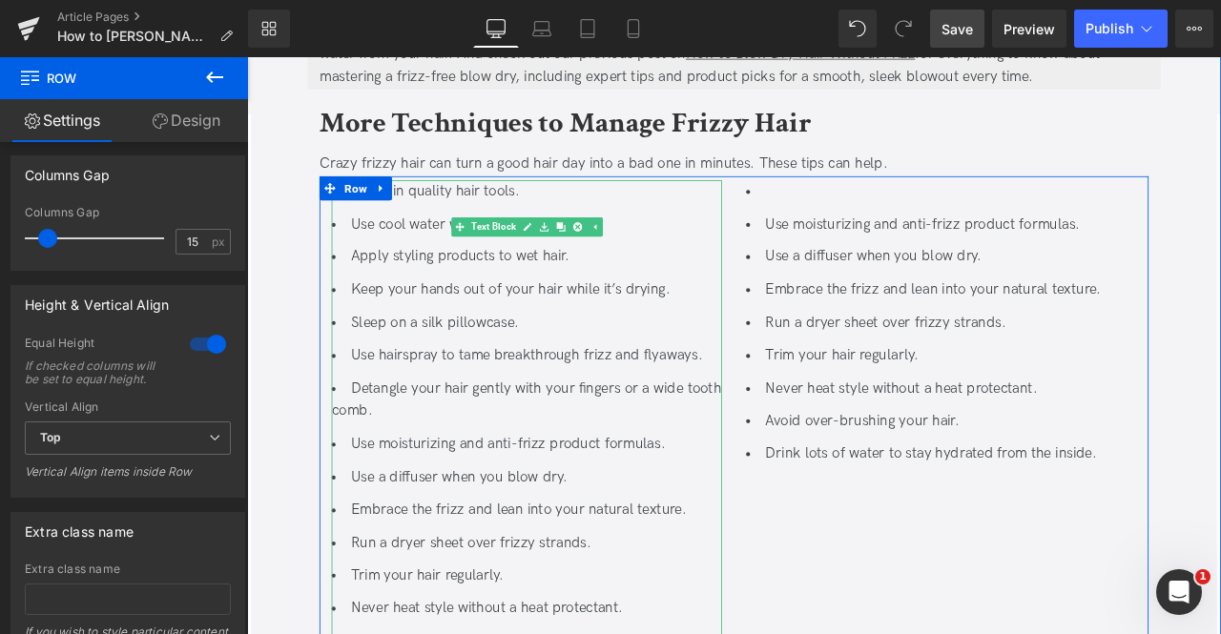
scroll to position [2217, 0]
click at [926, 205] on li at bounding box center [1069, 216] width 463 height 28
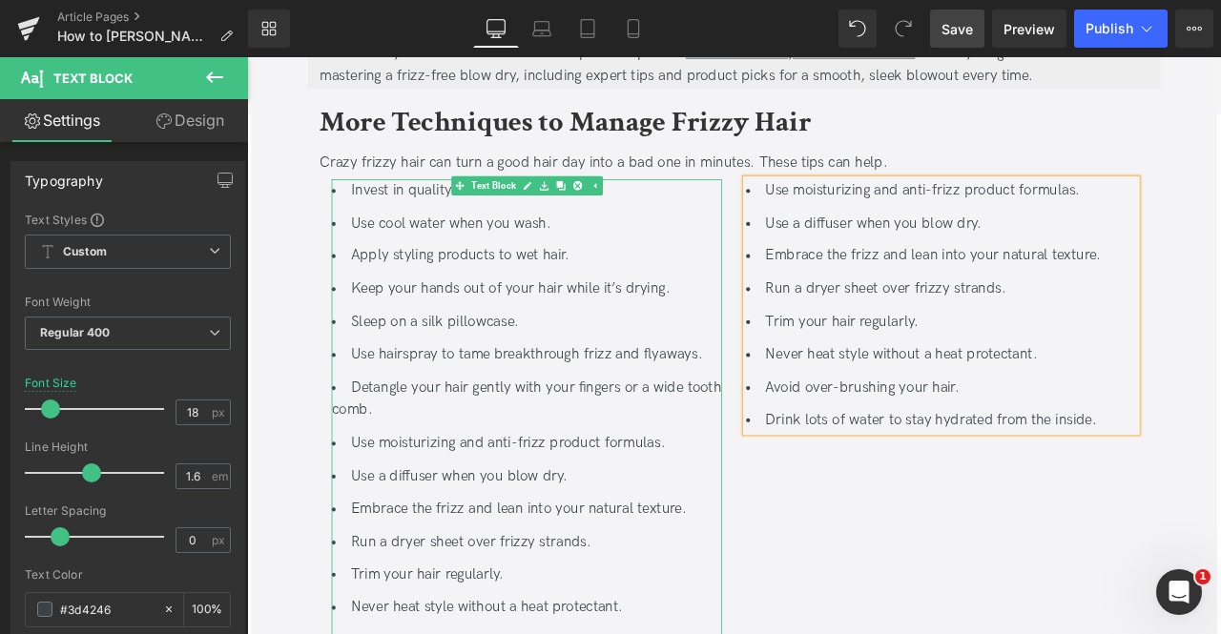
click at [527, 473] on li "Detangle your hair gently with your fingers or a wide tooth comb." at bounding box center [578, 463] width 463 height 55
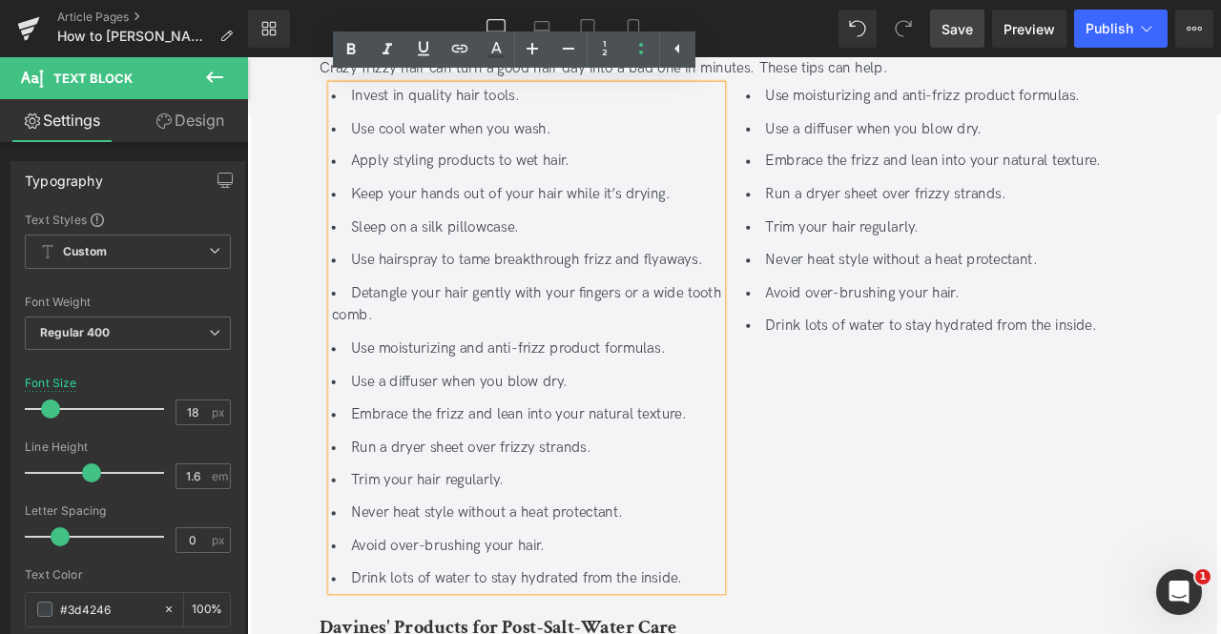
scroll to position [2331, 0]
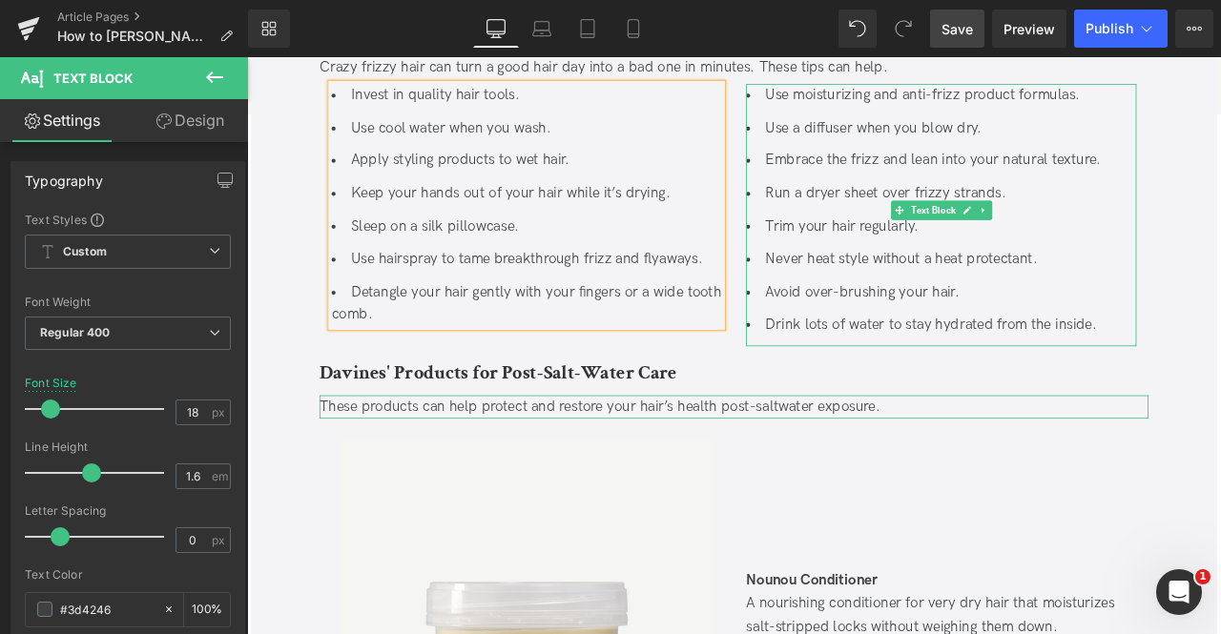
scroll to position [2230, 0]
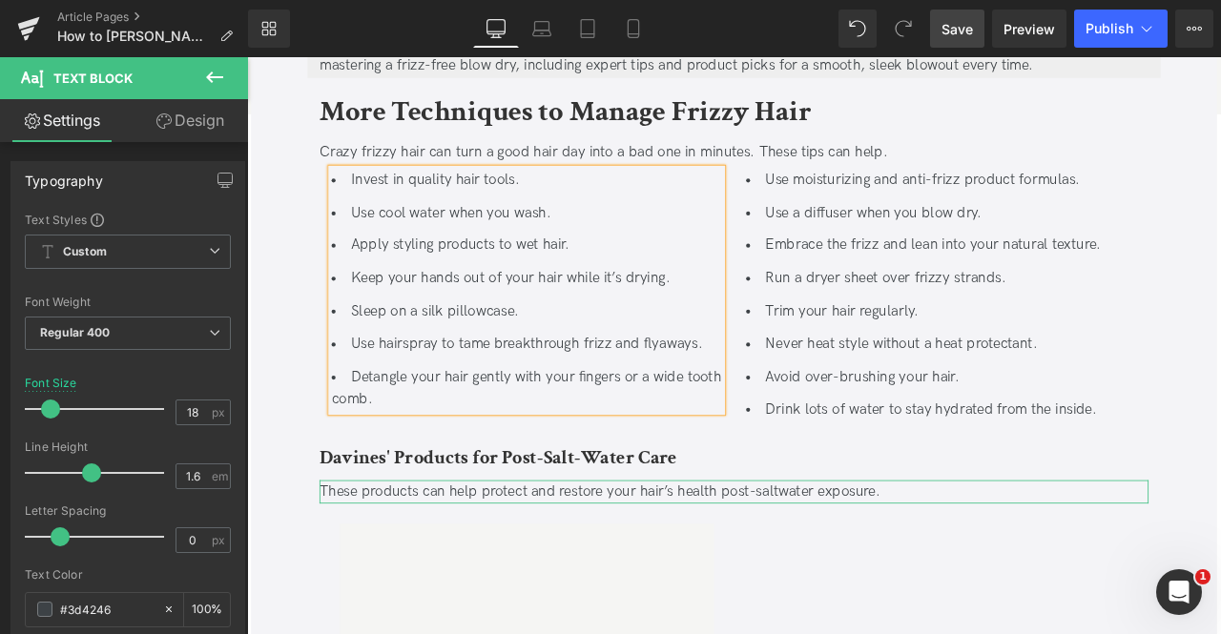
click at [687, 501] on div "Invest in quality hair tools. Use cool water when you wash. Apply styling pro…" at bounding box center [824, 345] width 982 height 320
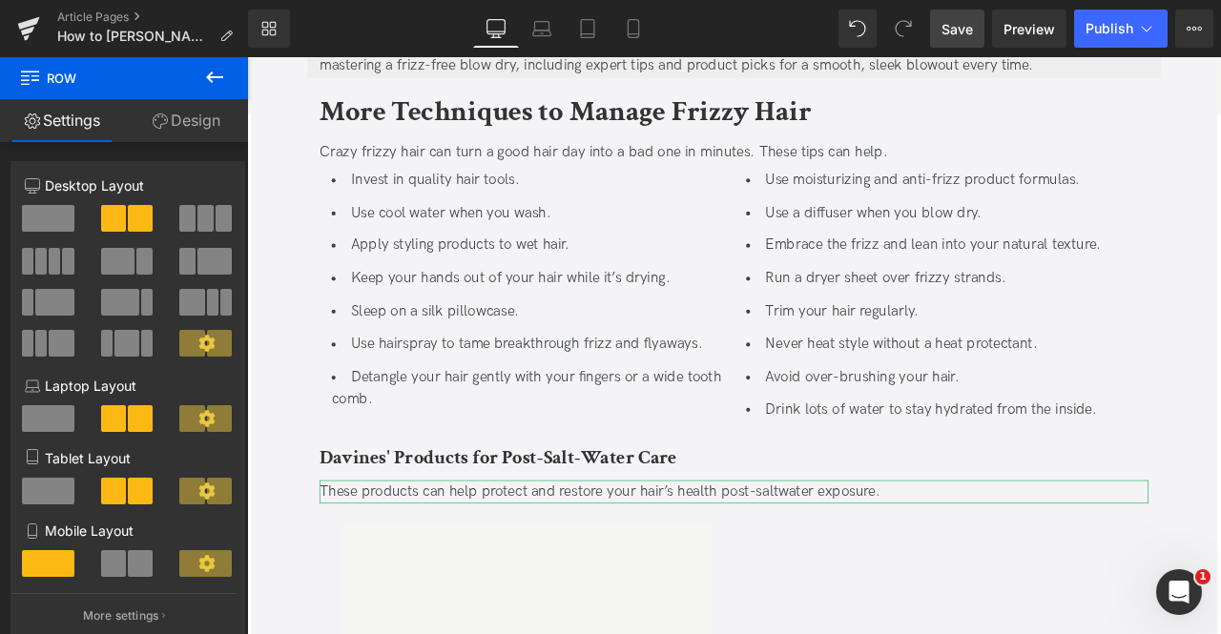
click at [954, 26] on span "Save" at bounding box center [956, 29] width 31 height 20
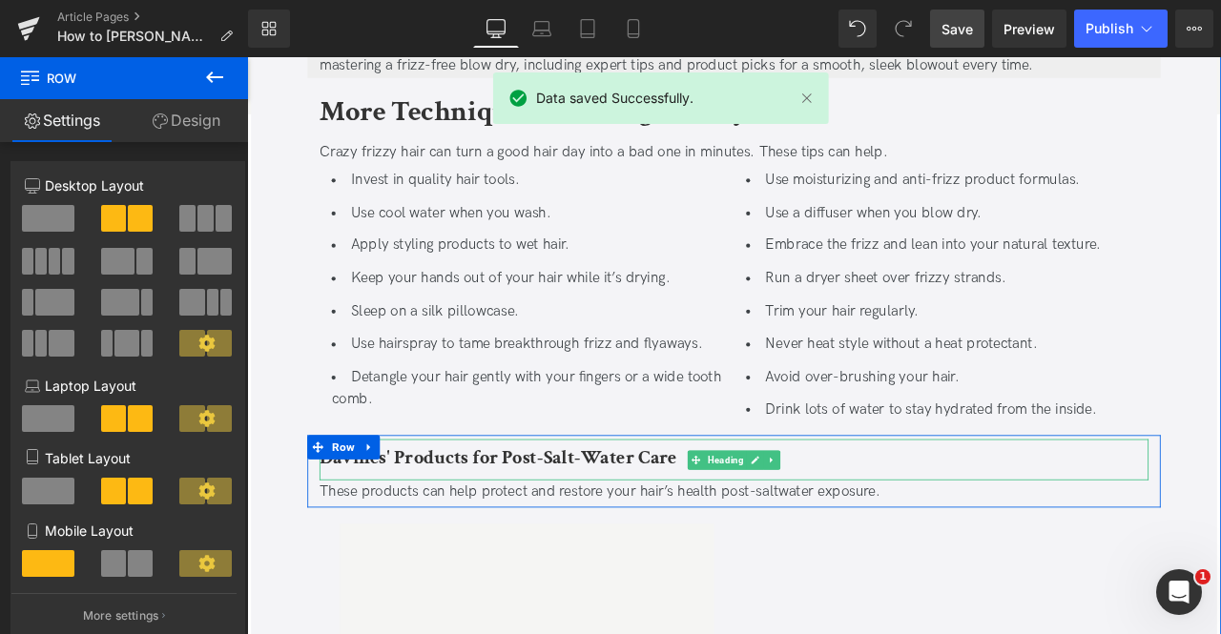
click at [453, 527] on b "Davines' Products for Post-Salt-Water Care" at bounding box center [544, 532] width 423 height 30
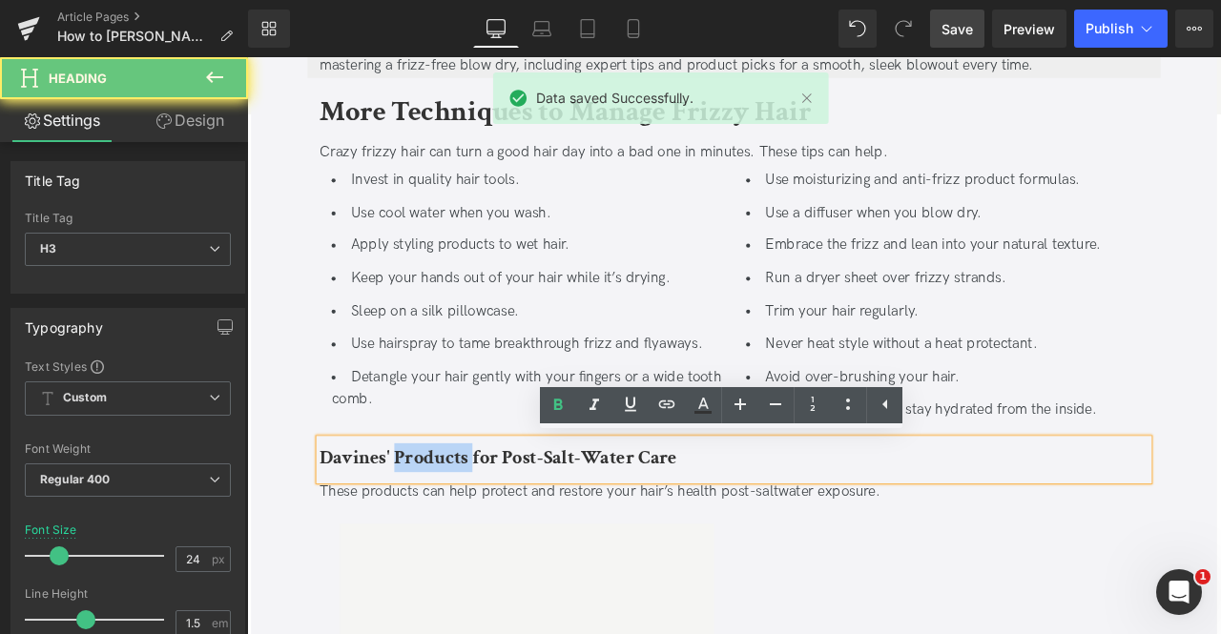
click at [281, 511] on div "How to Tame Frizzy Hair Heading Updated on September 10, 2025 | 5 min read Jacl…" at bounding box center [824, 582] width 1144 height 5136
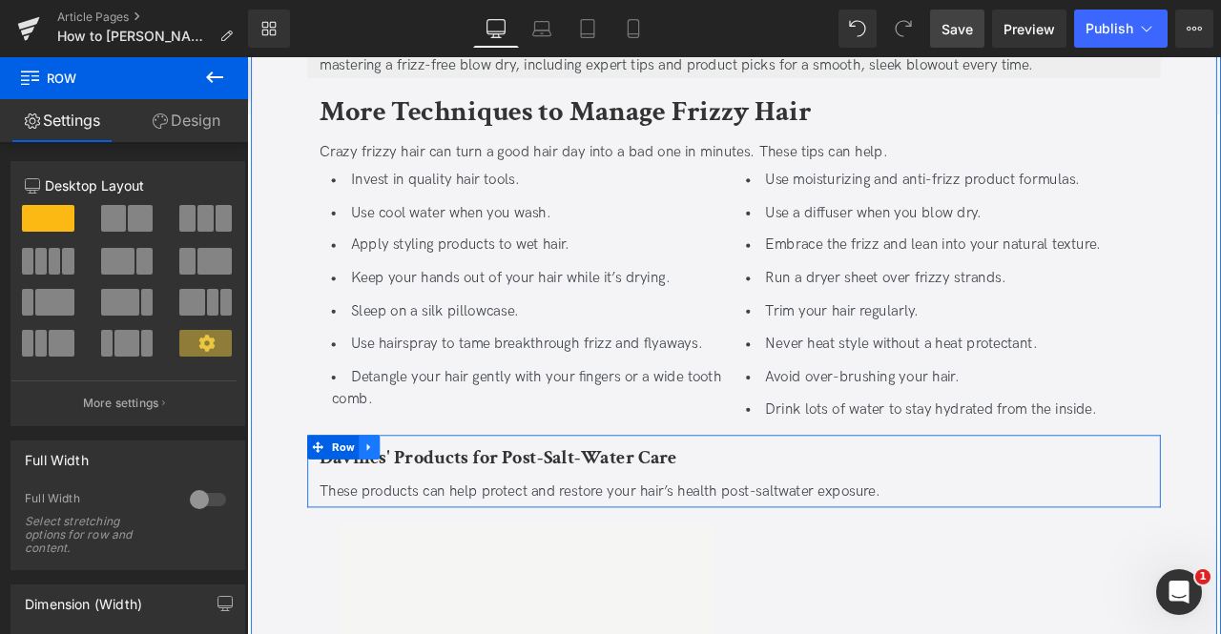
click at [388, 513] on icon at bounding box center [391, 520] width 13 height 14
click at [437, 518] on icon at bounding box center [441, 519] width 13 height 13
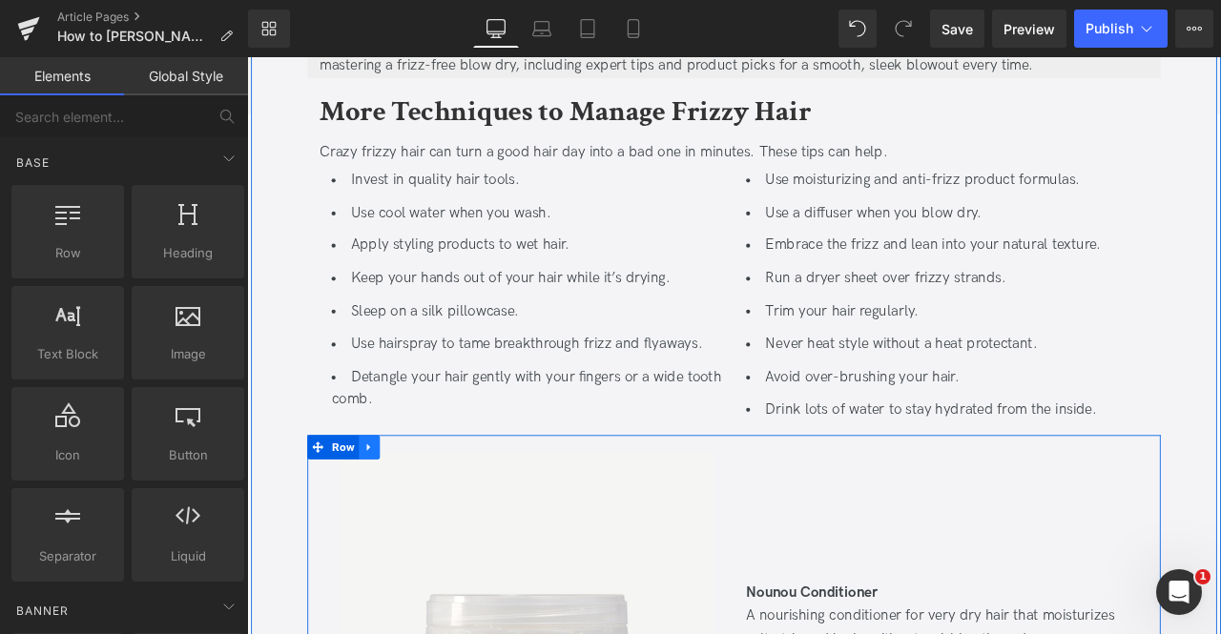
click at [391, 520] on icon at bounding box center [391, 520] width 13 height 14
click at [439, 513] on icon at bounding box center [441, 519] width 13 height 13
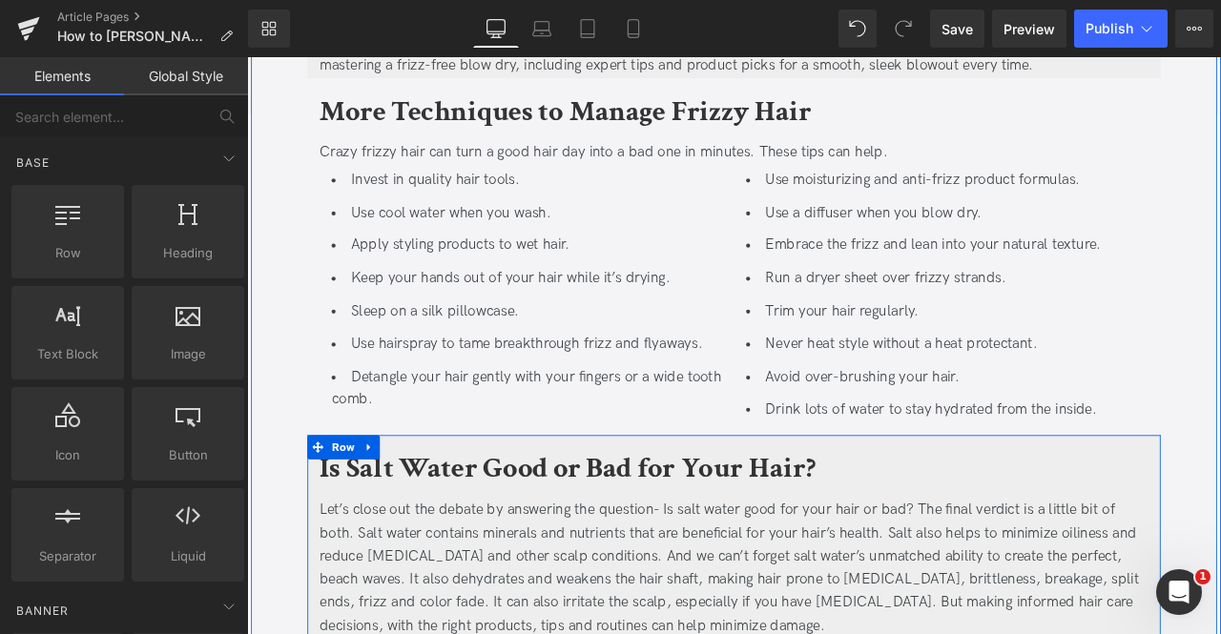
click at [247, 57] on div at bounding box center [247, 57] width 0 height 0
click at [489, 520] on h2 "Is Salt Water Good or Bad for Your Hair?" at bounding box center [824, 545] width 982 height 51
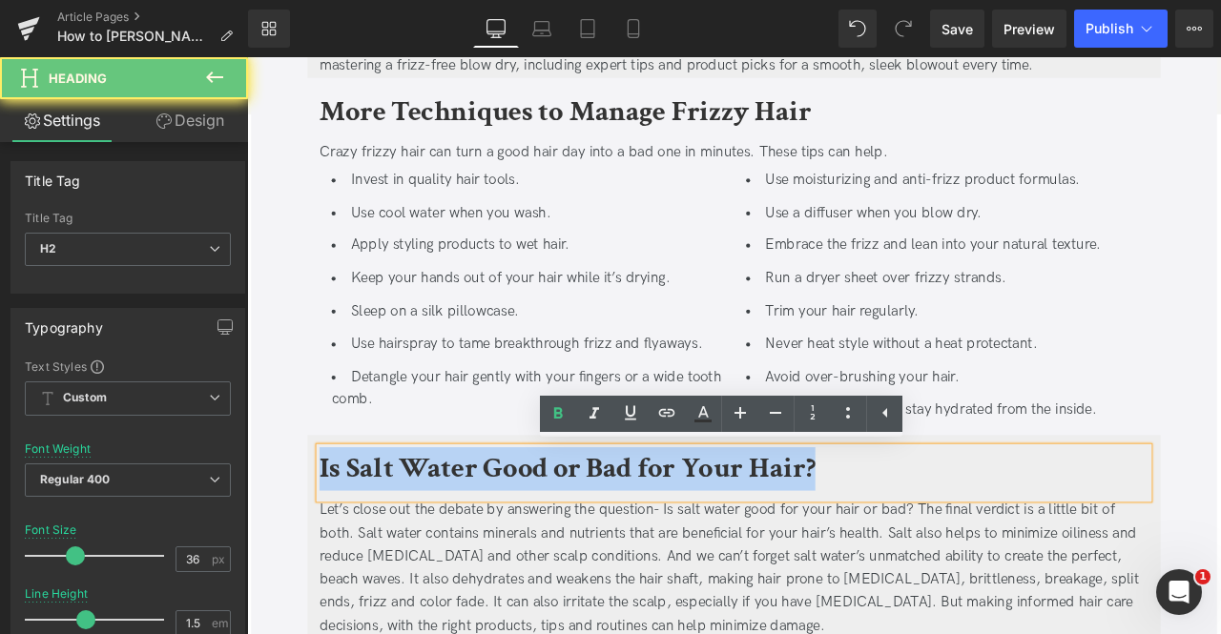
click at [489, 520] on h2 "Is Salt Water Good or Bad for Your Hair?" at bounding box center [824, 545] width 982 height 51
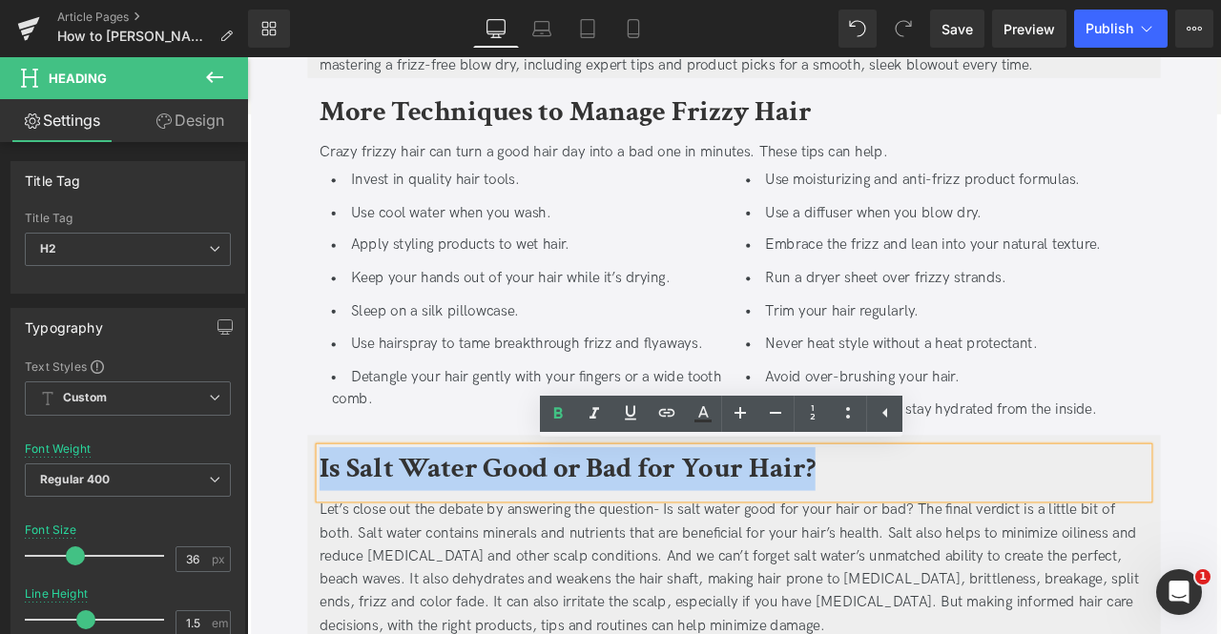
paste div
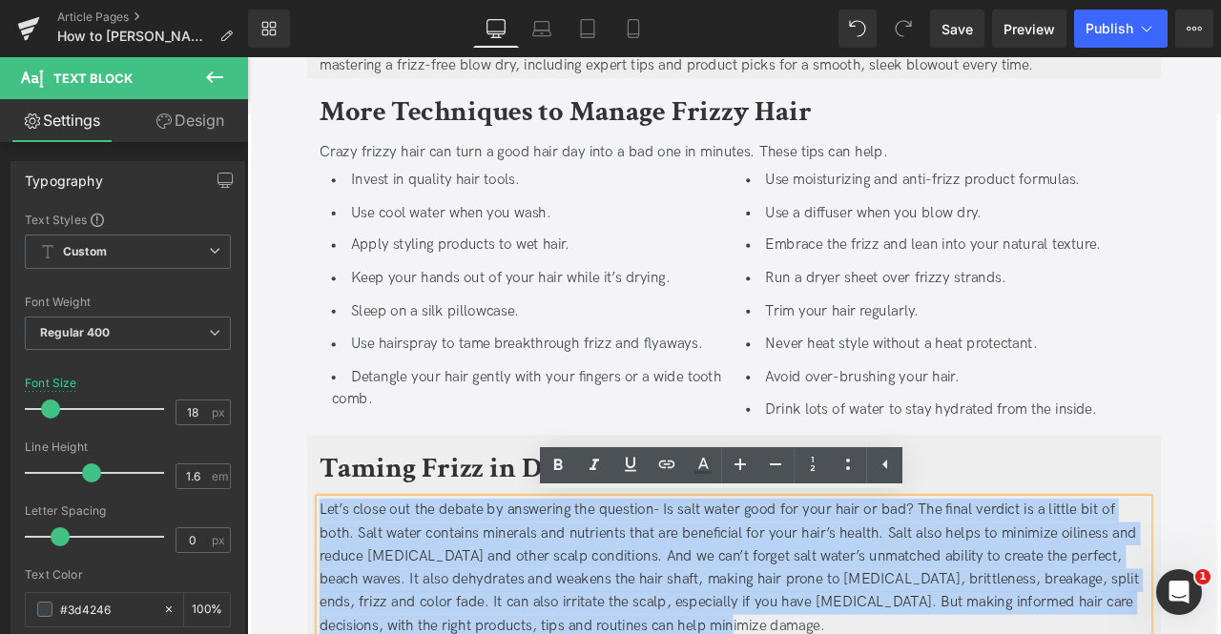
paste div
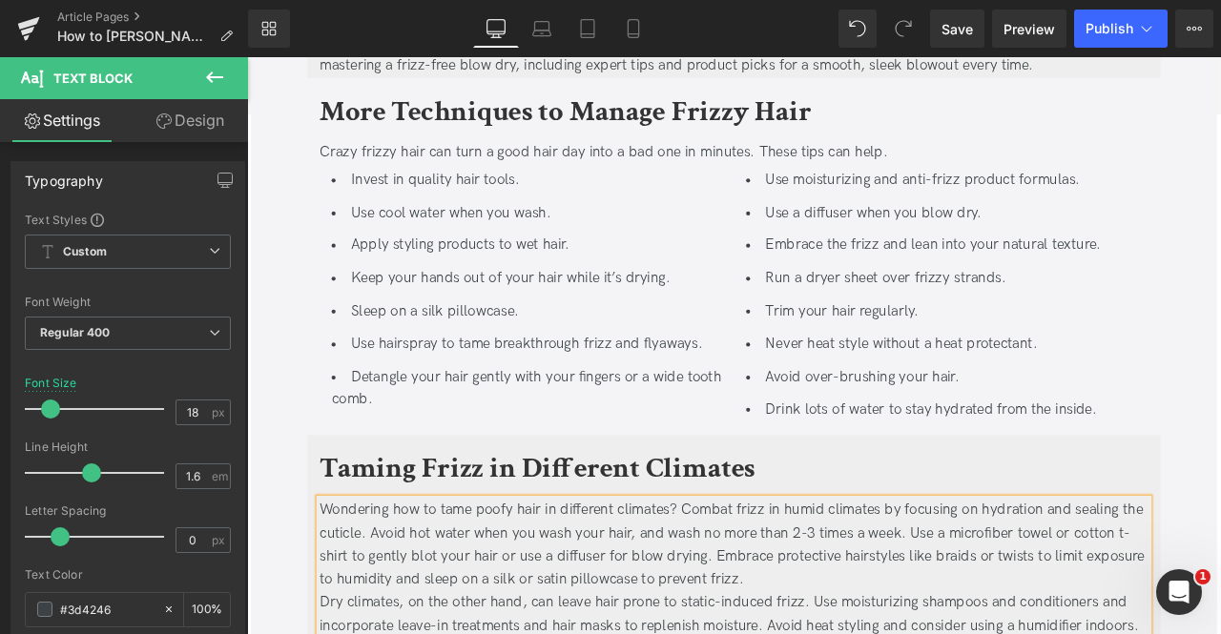
scroll to position [2491, 0]
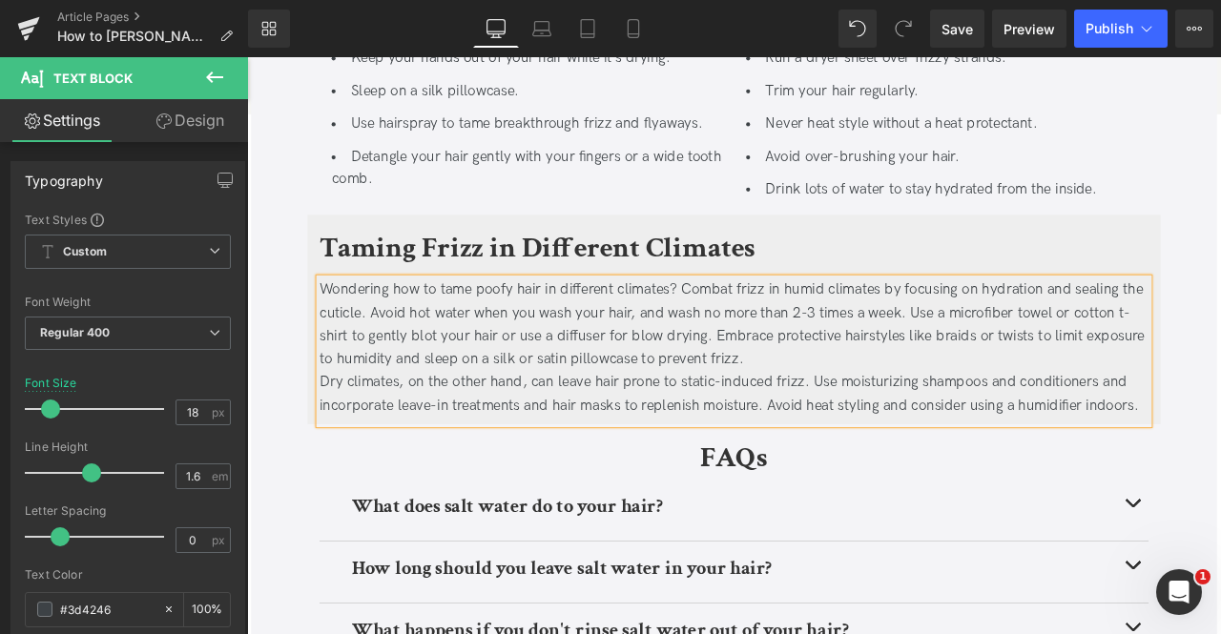
click at [849, 418] on div "Wondering how to tame poofy hair in different climates? Combat frizz in humid c…" at bounding box center [824, 374] width 982 height 110
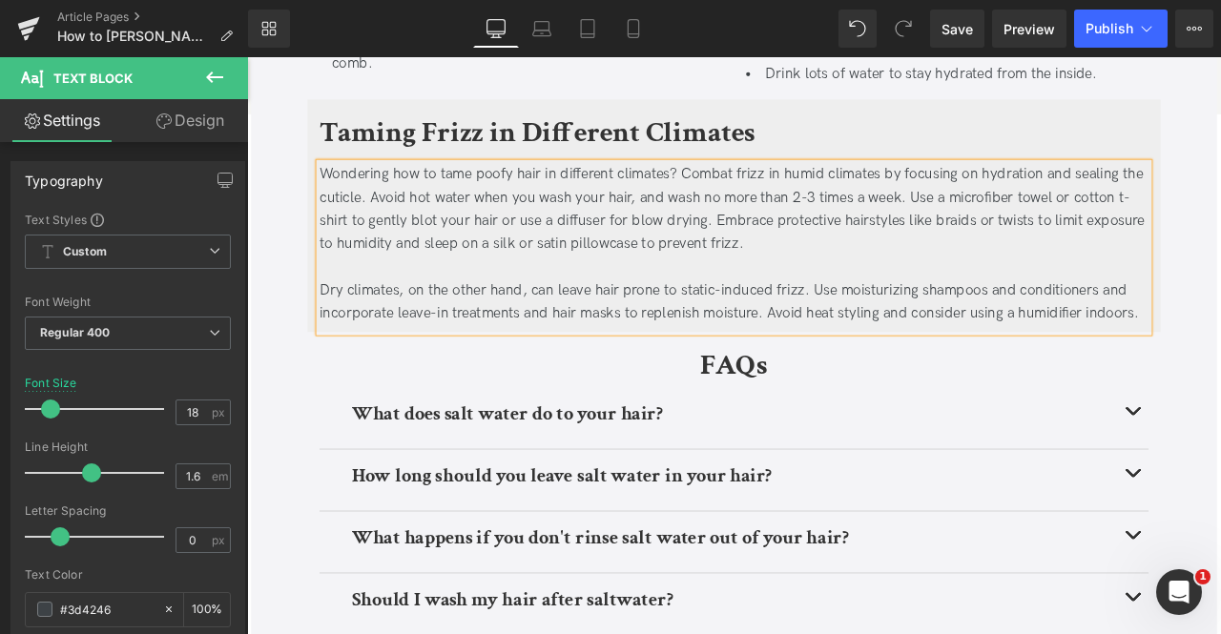
scroll to position [2628, 0]
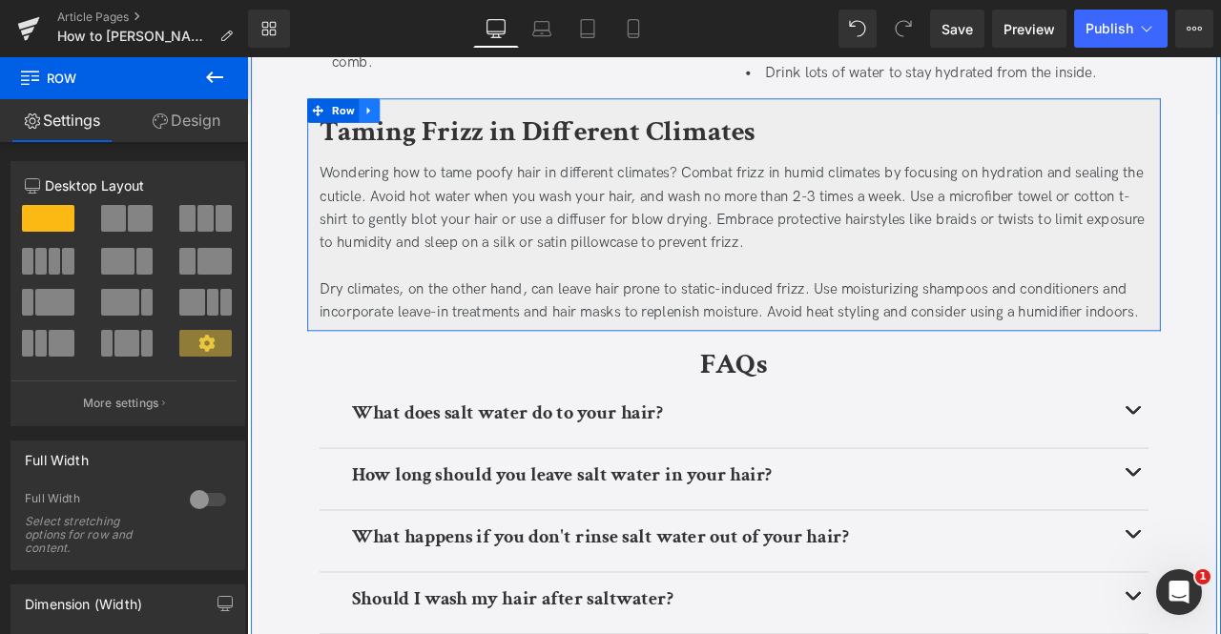
click at [385, 114] on icon at bounding box center [391, 121] width 13 height 14
click at [410, 116] on icon at bounding box center [416, 120] width 13 height 13
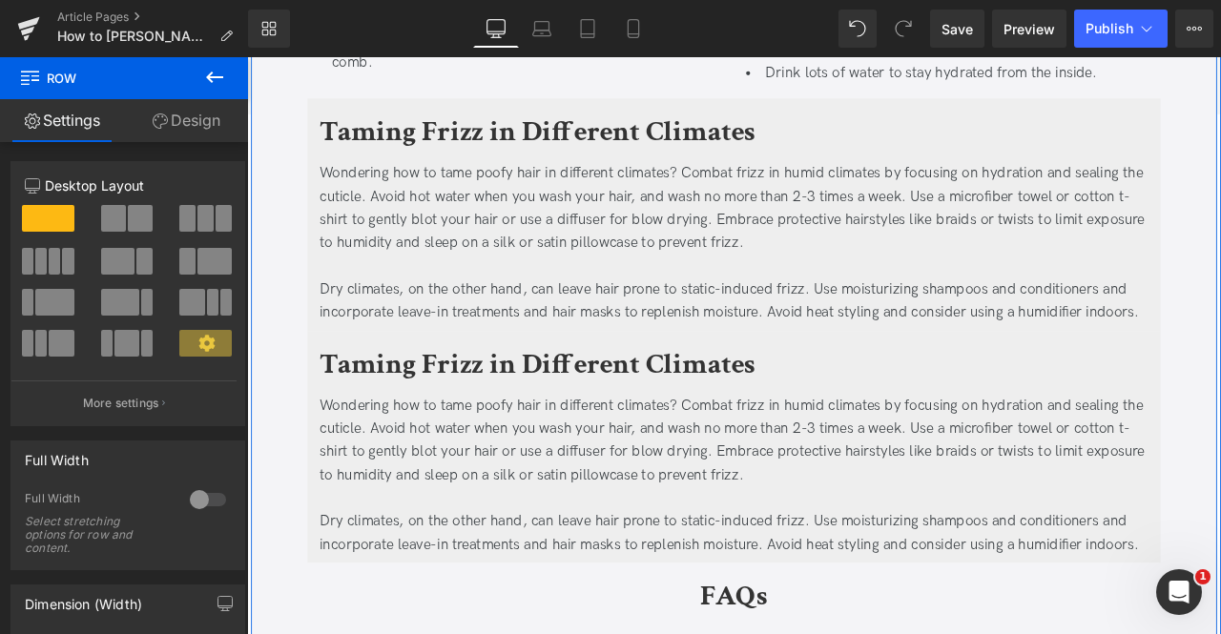
click at [431, 421] on b "Taming Frizz in Different Climates" at bounding box center [591, 422] width 517 height 45
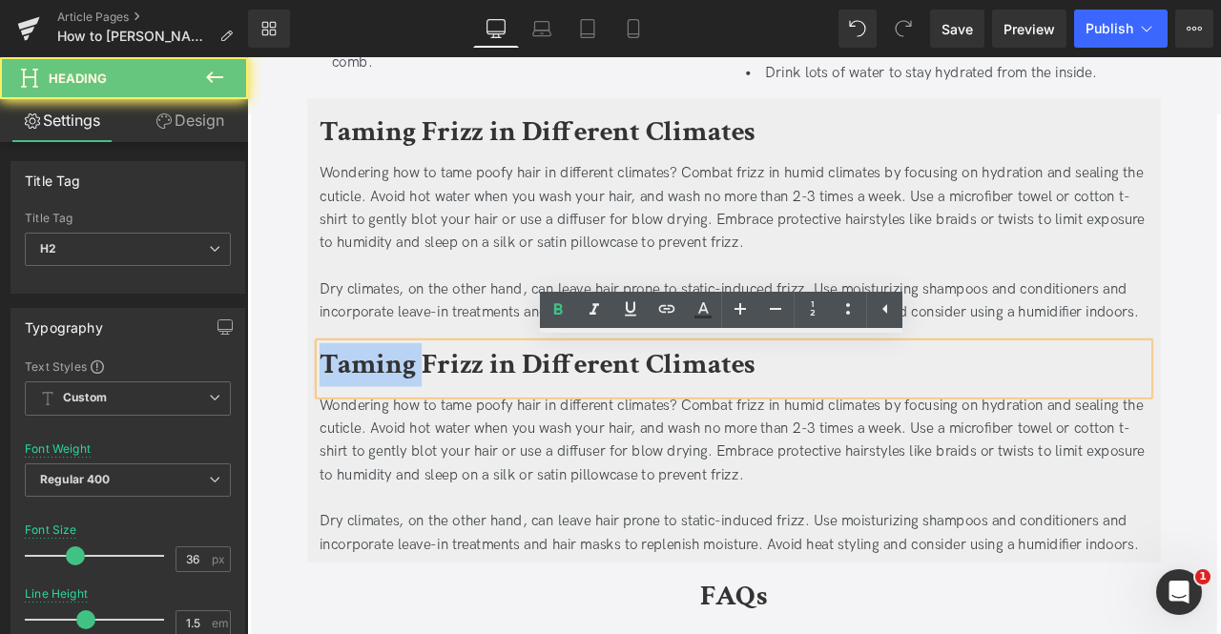
click at [431, 421] on b "Taming Frizz in Different Climates" at bounding box center [591, 422] width 517 height 45
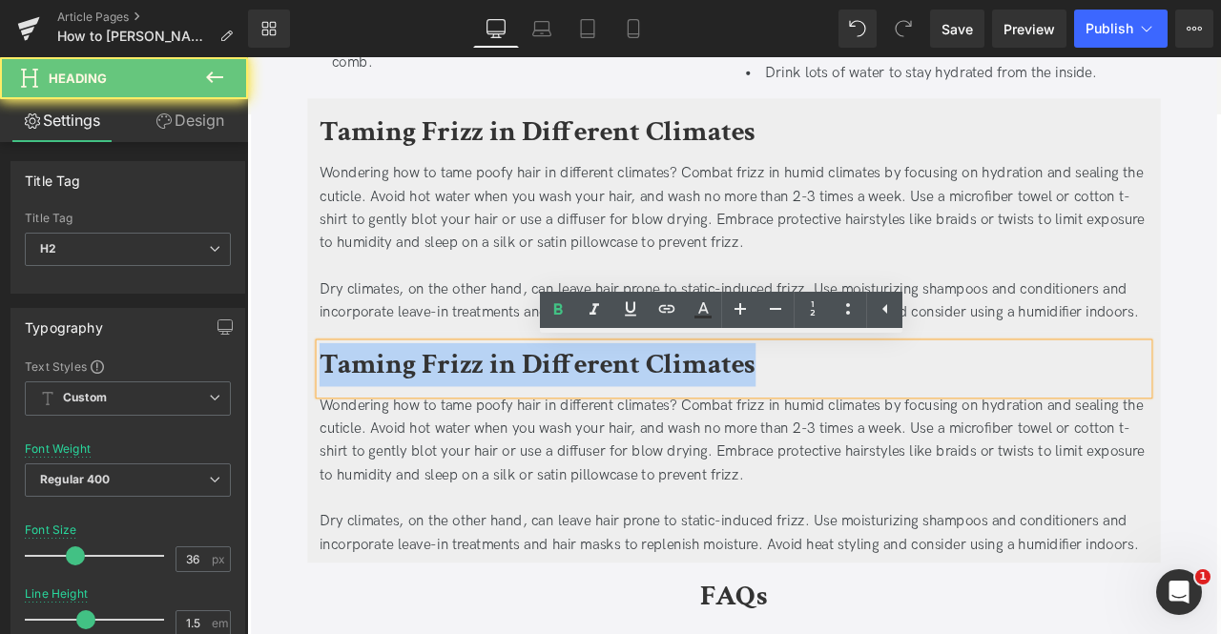
click at [431, 421] on b "Taming Frizz in Different Climates" at bounding box center [591, 422] width 517 height 45
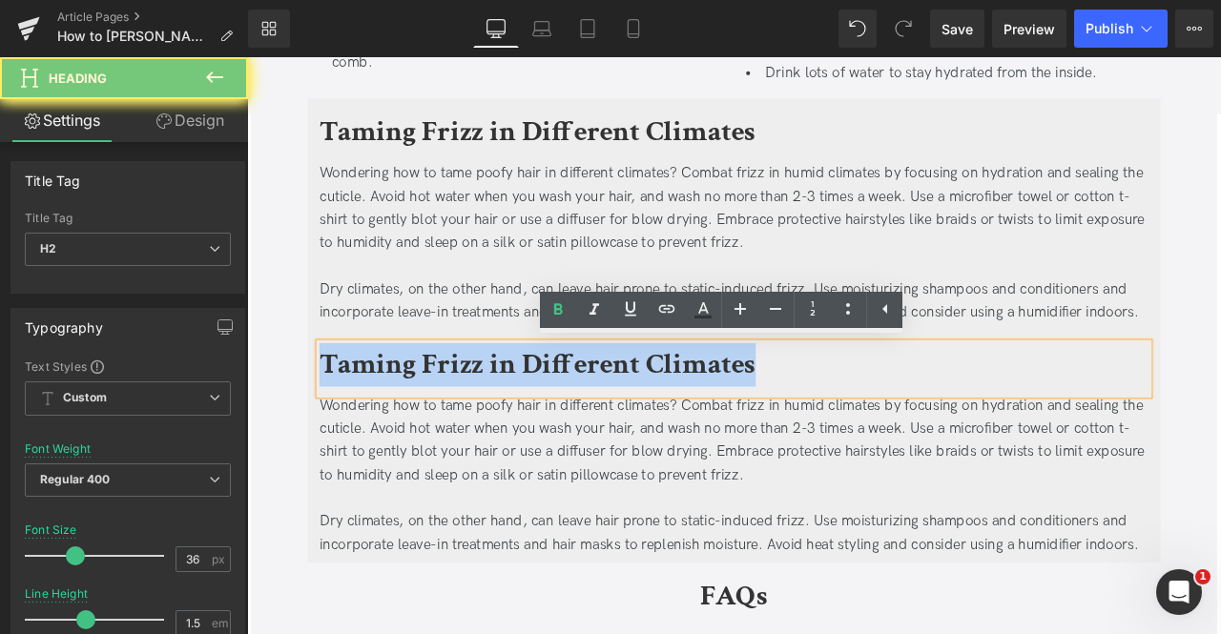
paste div
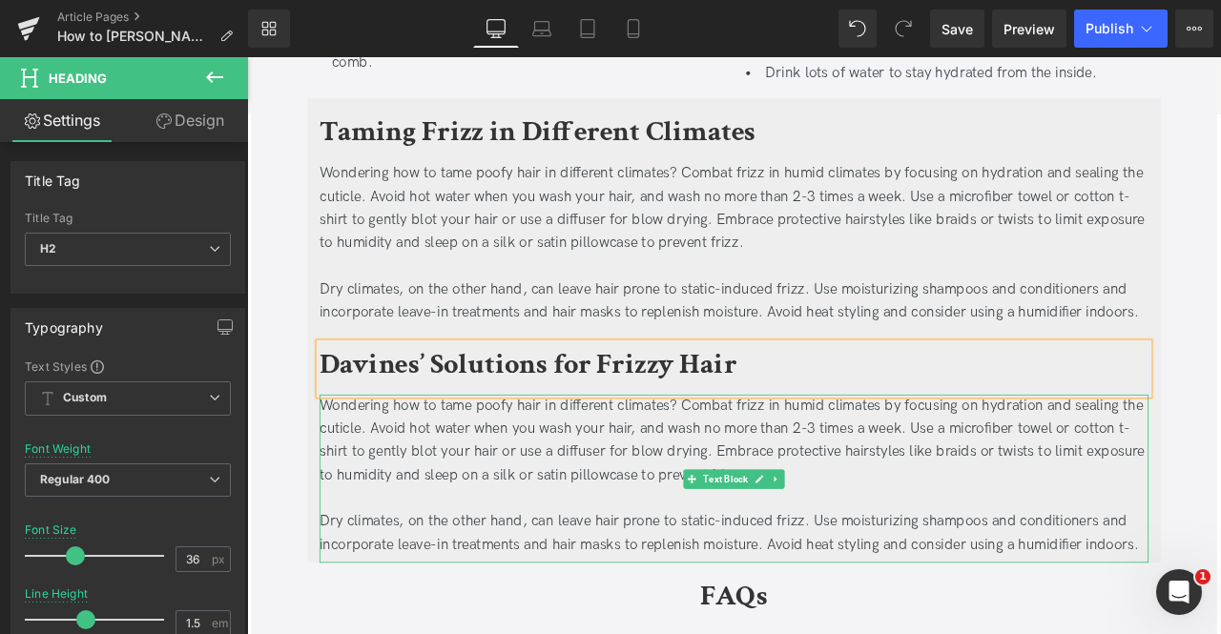
click at [550, 489] on div "Wondering how to tame poofy hair in different climates? Combat frizz in humid c…" at bounding box center [824, 513] width 982 height 110
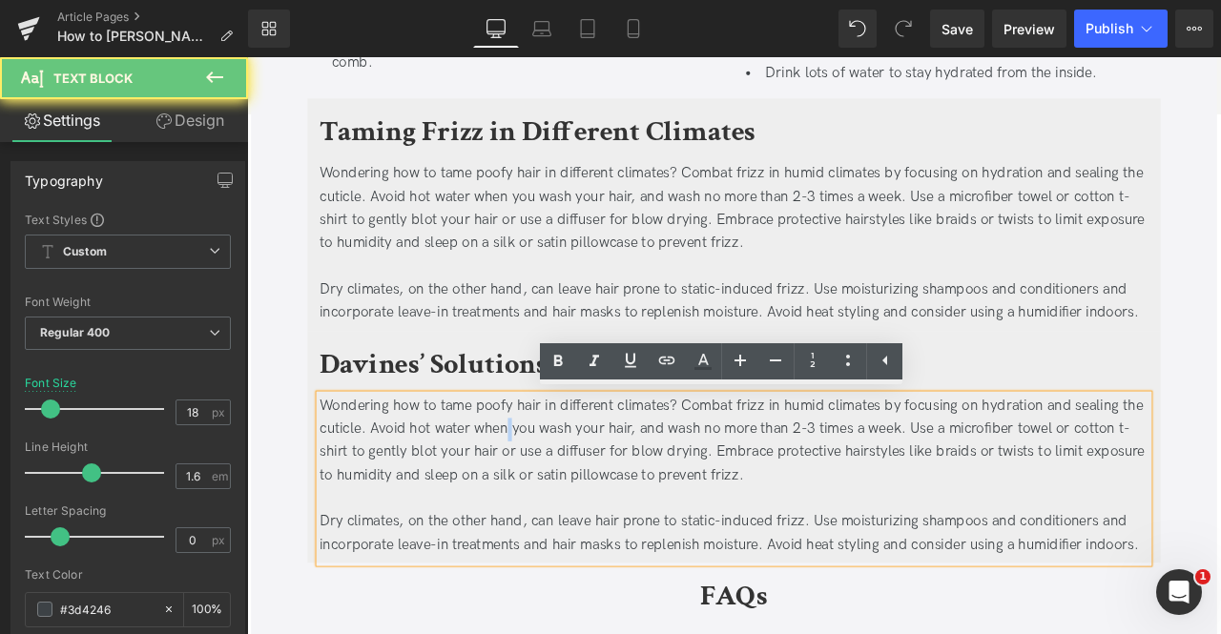
click at [550, 489] on div "Wondering how to tame poofy hair in different climates? Combat frizz in humid c…" at bounding box center [824, 513] width 982 height 110
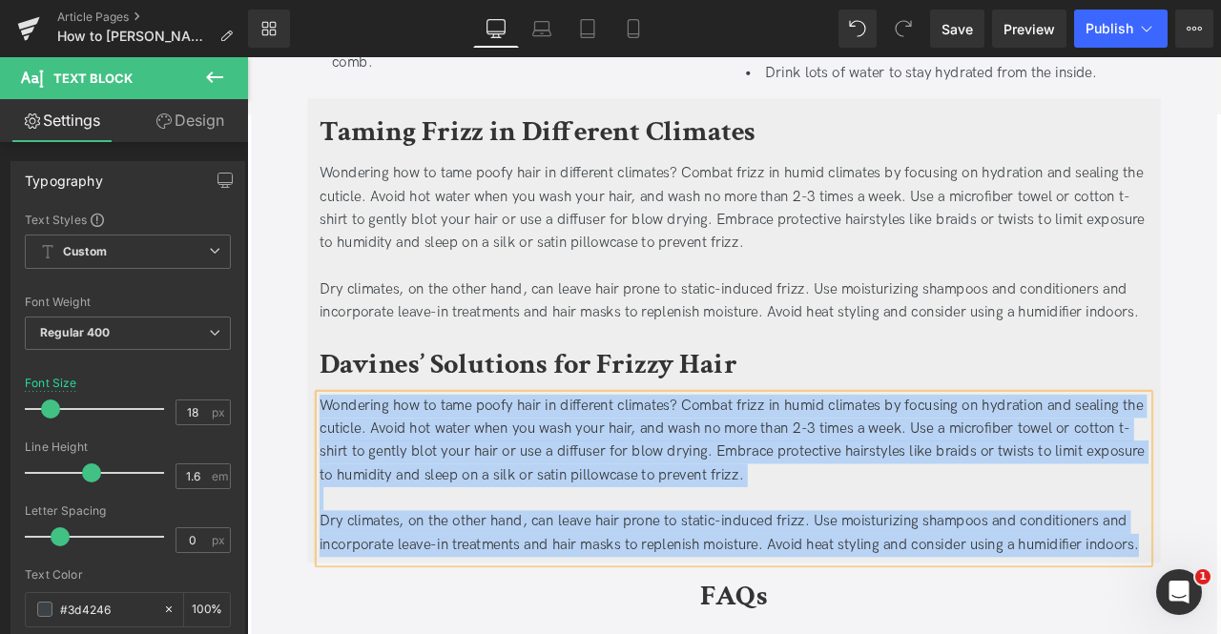
paste div
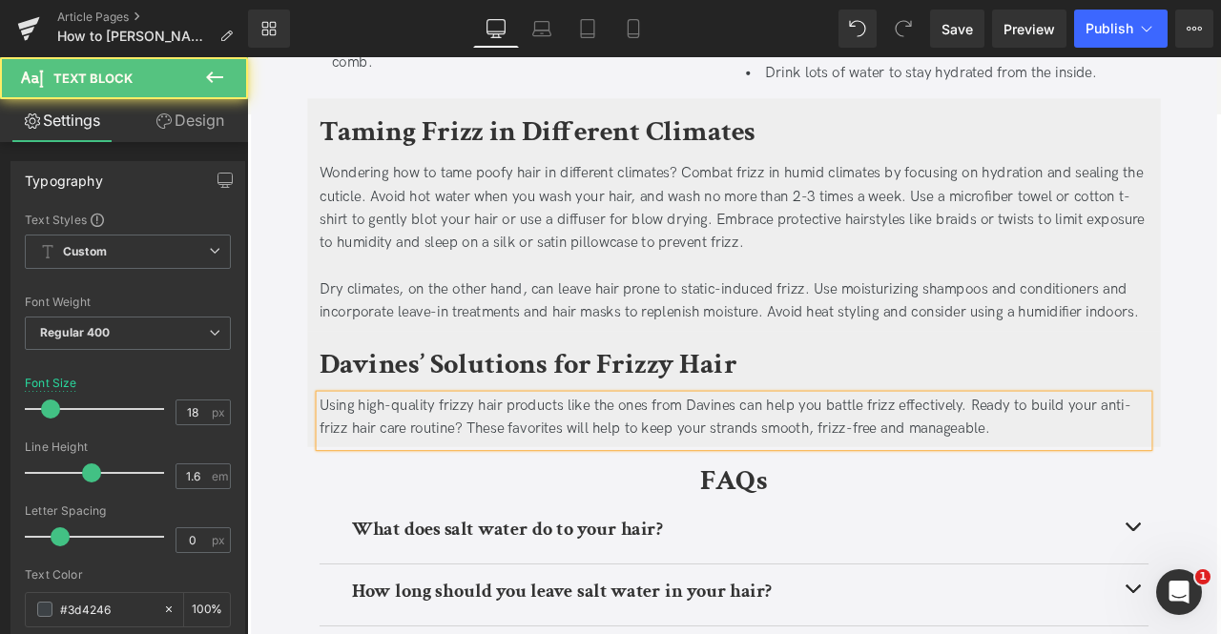
click at [487, 469] on div "Using high-quality frizzy hair products like the ones from Davines can help you…" at bounding box center [824, 485] width 982 height 55
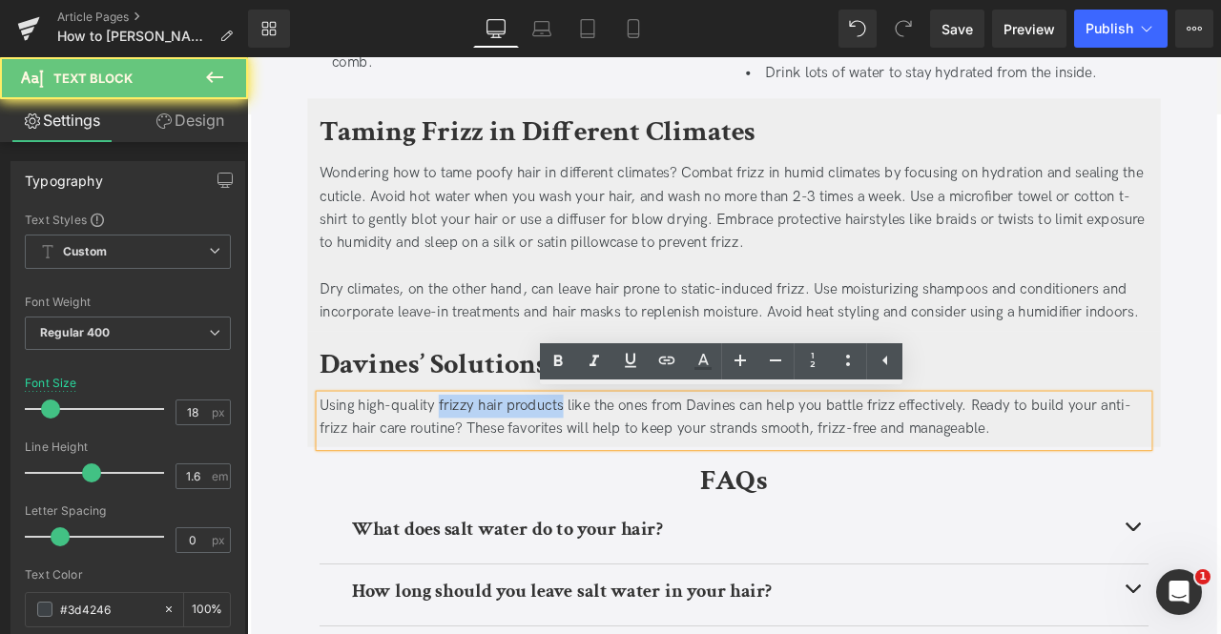
click at [586, 467] on div "Using high-quality frizzy hair products like the ones from Davines can help you…" at bounding box center [824, 485] width 982 height 55
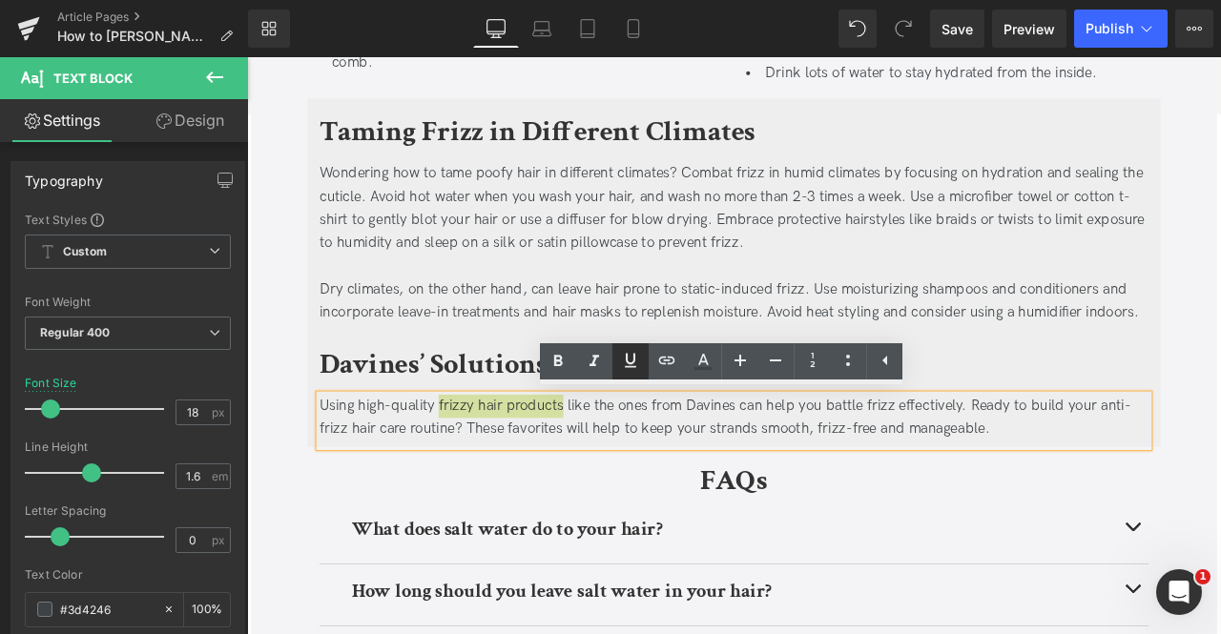
click at [637, 360] on icon at bounding box center [630, 360] width 23 height 23
click at [663, 360] on icon at bounding box center [666, 360] width 23 height 23
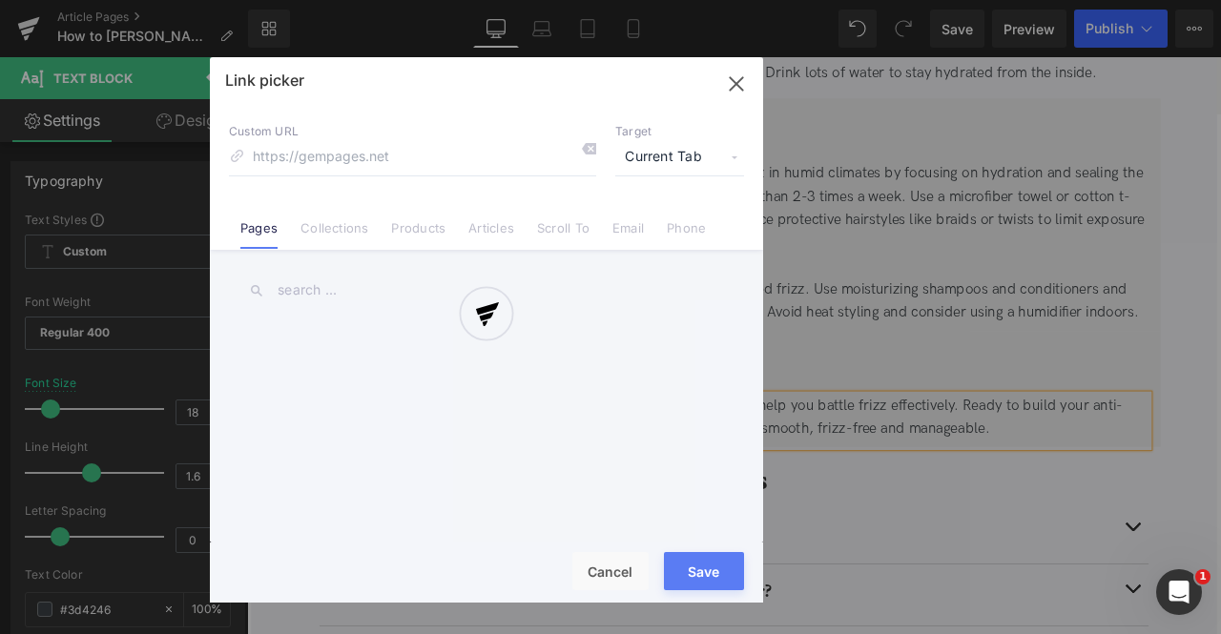
click at [740, 0] on div "Text Color Highlight Color #333333 Edit or remove link: Edit - Unlink - Cancel …" at bounding box center [610, 0] width 1221 height 0
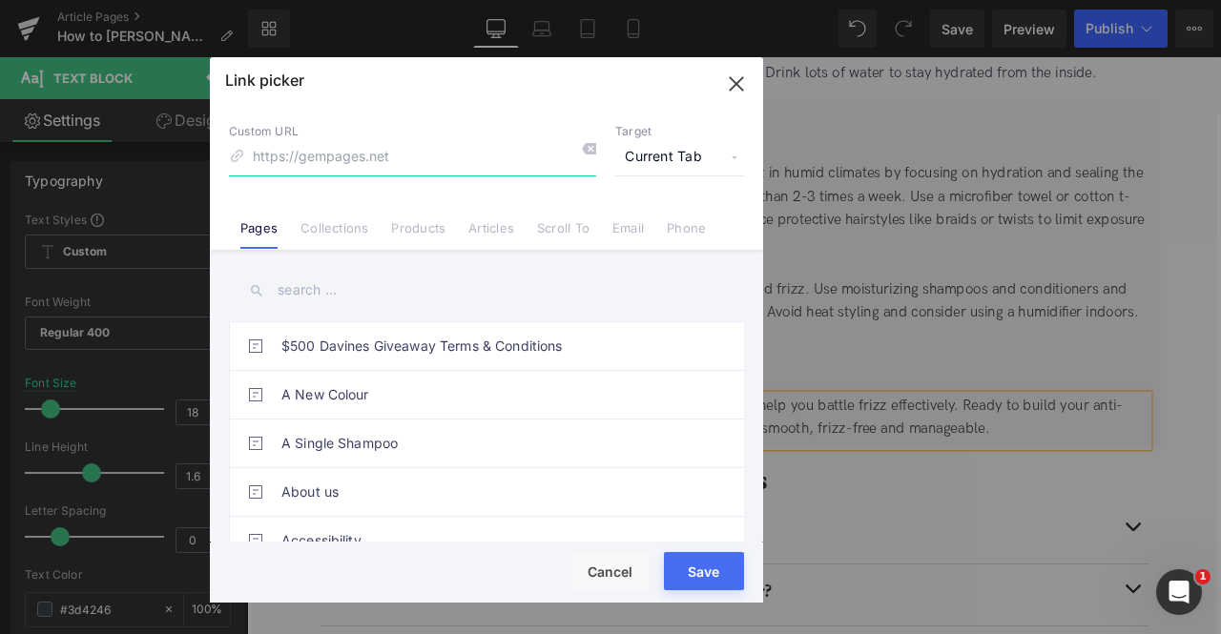
paste input "https://us.davines.com/collections/frizzy-hair"
click at [393, 154] on input "https://us.davines.com/collections/frizzy-hair" at bounding box center [412, 157] width 367 height 36
type input "/collections/frizzy-hair"
click at [666, 155] on span "Current Tab" at bounding box center [679, 157] width 129 height 36
click at [662, 220] on li "New Tab" at bounding box center [680, 225] width 148 height 33
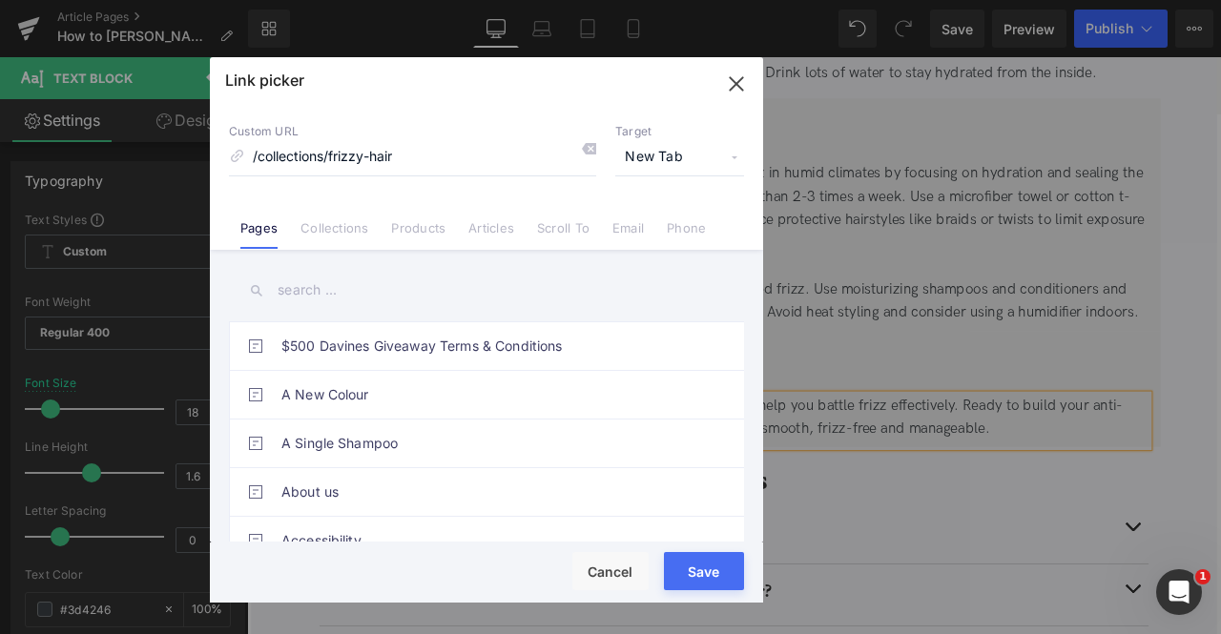
click at [688, 564] on button "Save" at bounding box center [704, 571] width 80 height 38
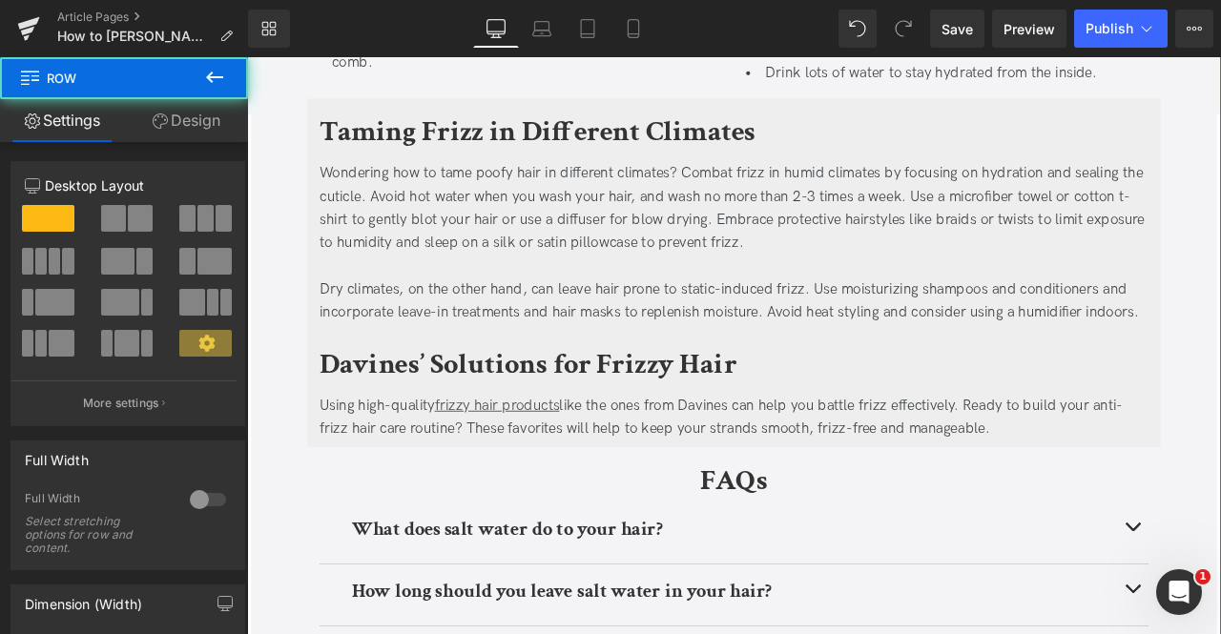
scroll to position [2718, 0]
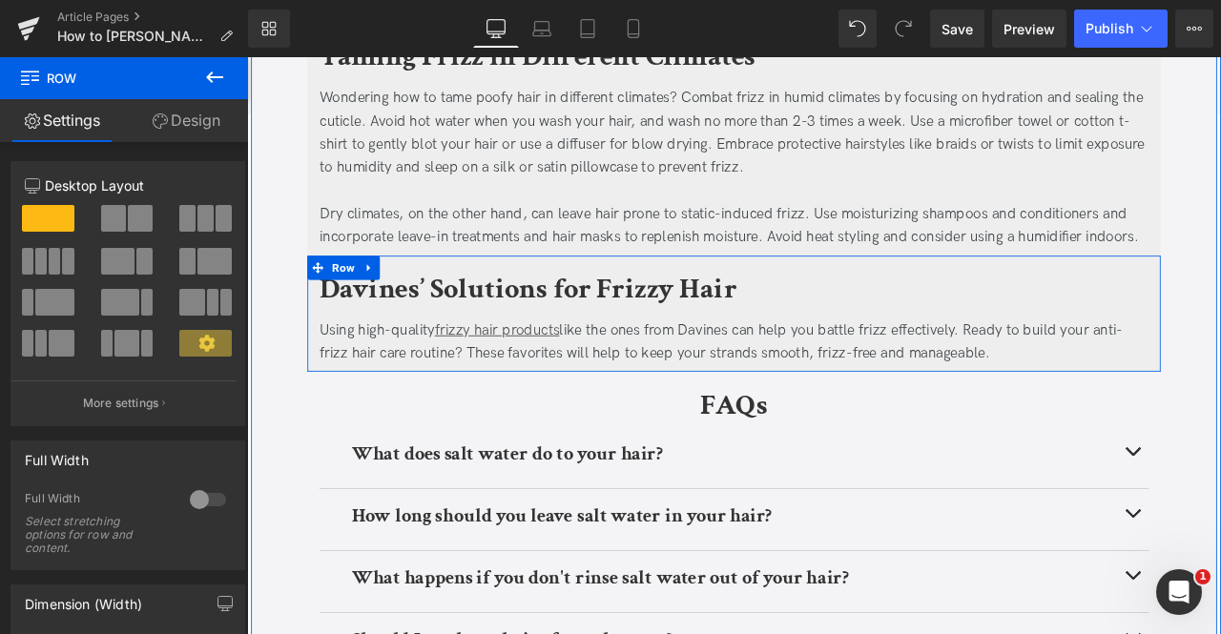
click at [357, 305] on span "Row" at bounding box center [361, 307] width 36 height 29
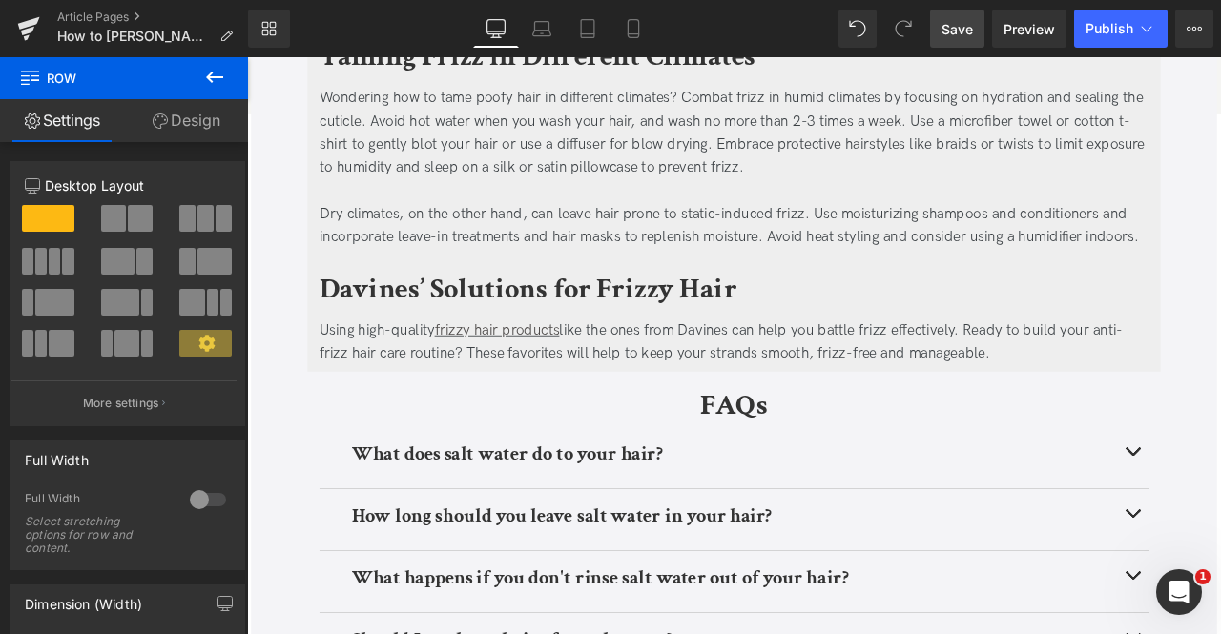
click at [964, 23] on span "Save" at bounding box center [956, 29] width 31 height 20
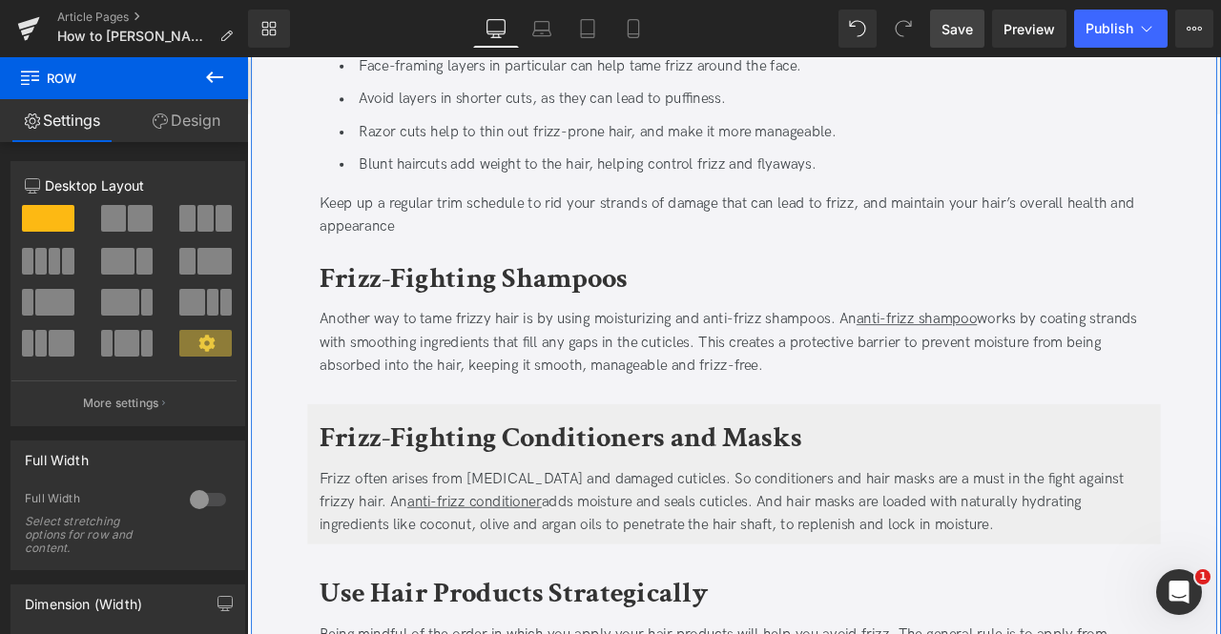
scroll to position [1411, 0]
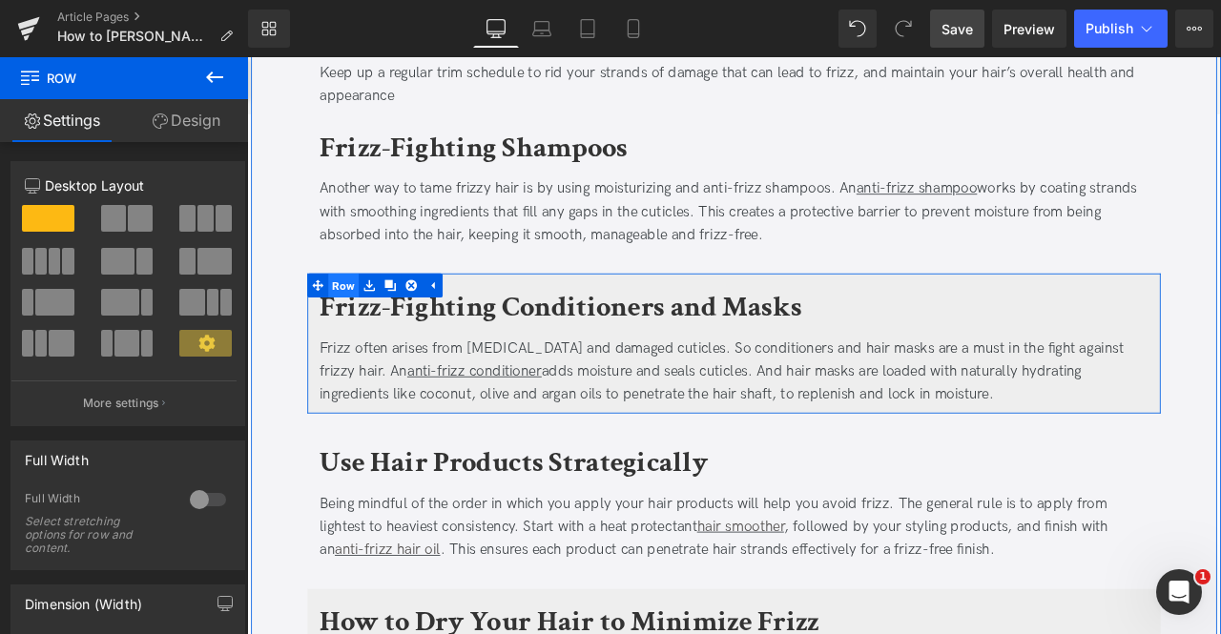
click at [365, 317] on span "Row" at bounding box center [361, 328] width 36 height 29
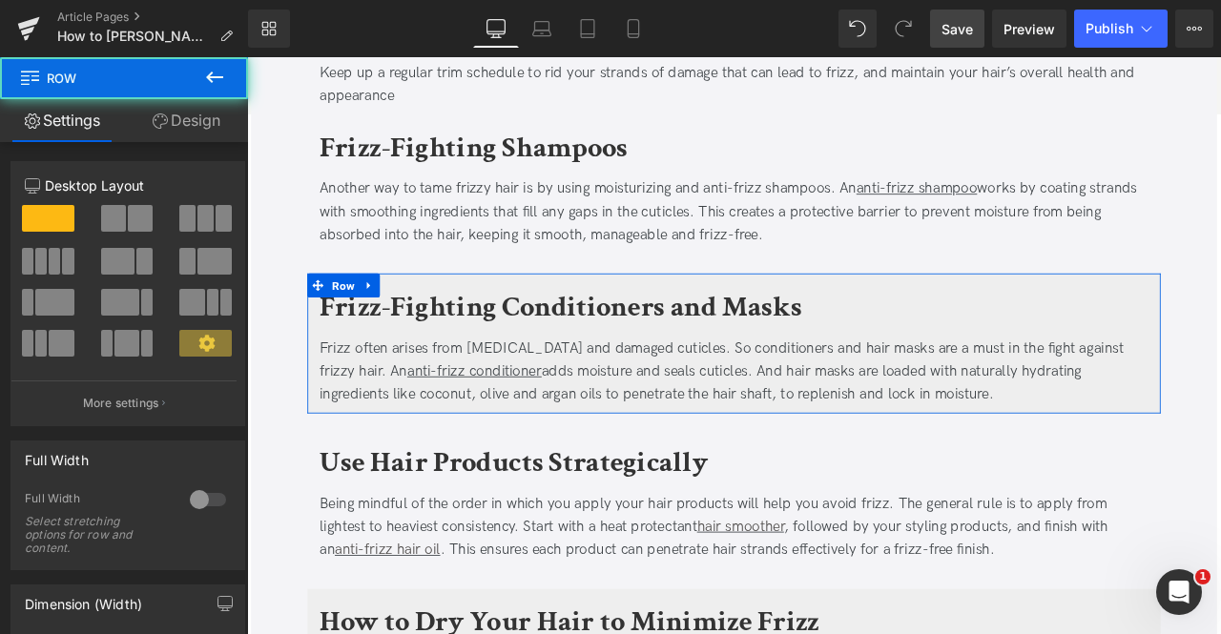
click at [200, 123] on link "Design" at bounding box center [186, 120] width 124 height 43
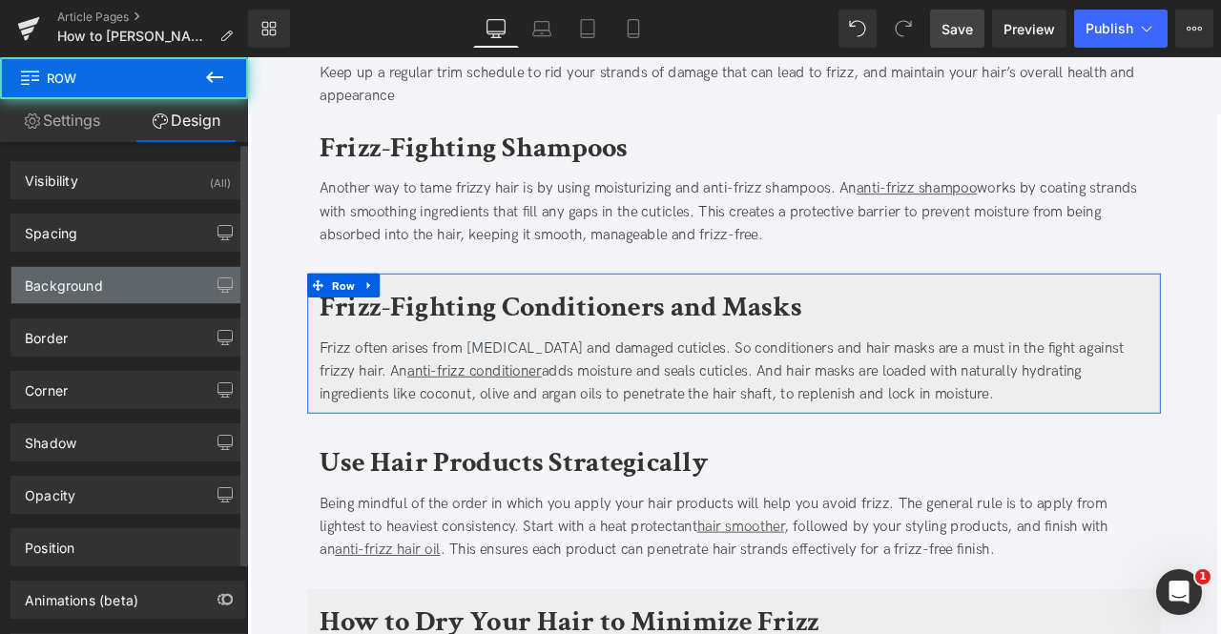
click at [117, 279] on div "Background" at bounding box center [127, 285] width 233 height 36
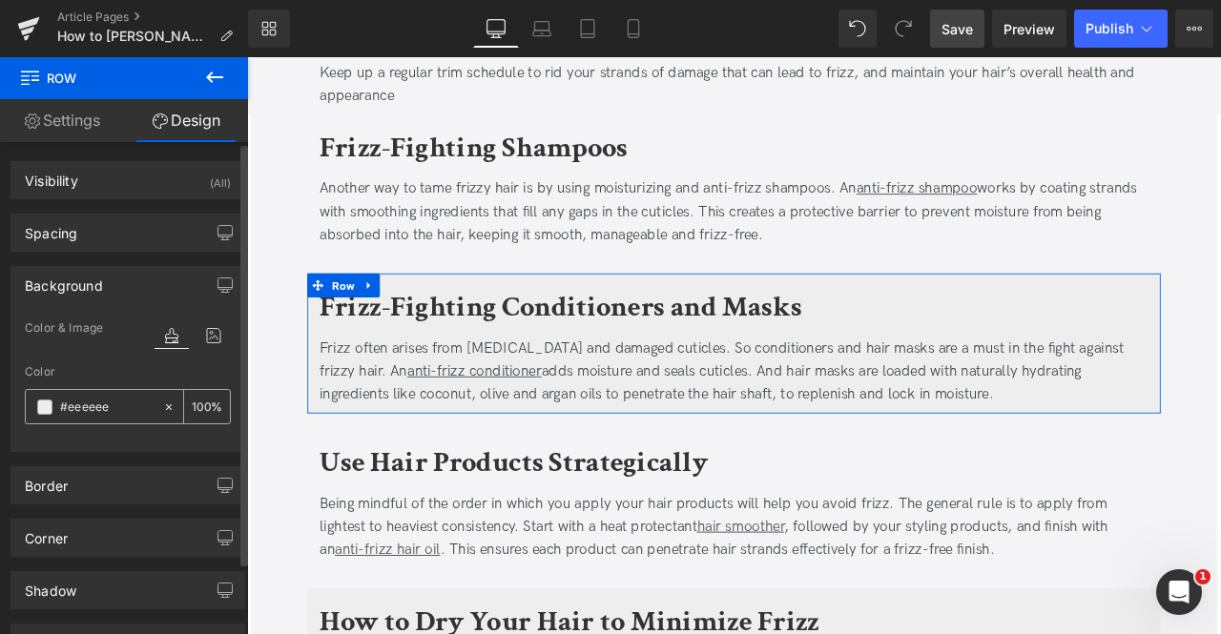
click at [162, 404] on icon at bounding box center [168, 407] width 13 height 13
type input "none"
type input "0"
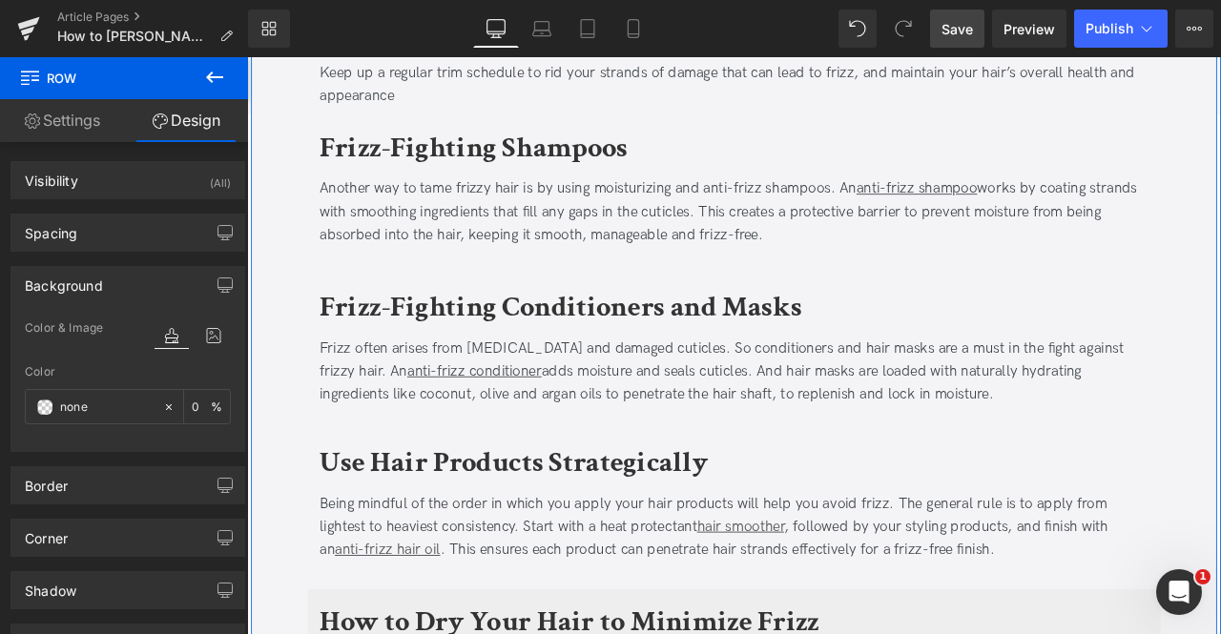
scroll to position [1640, 0]
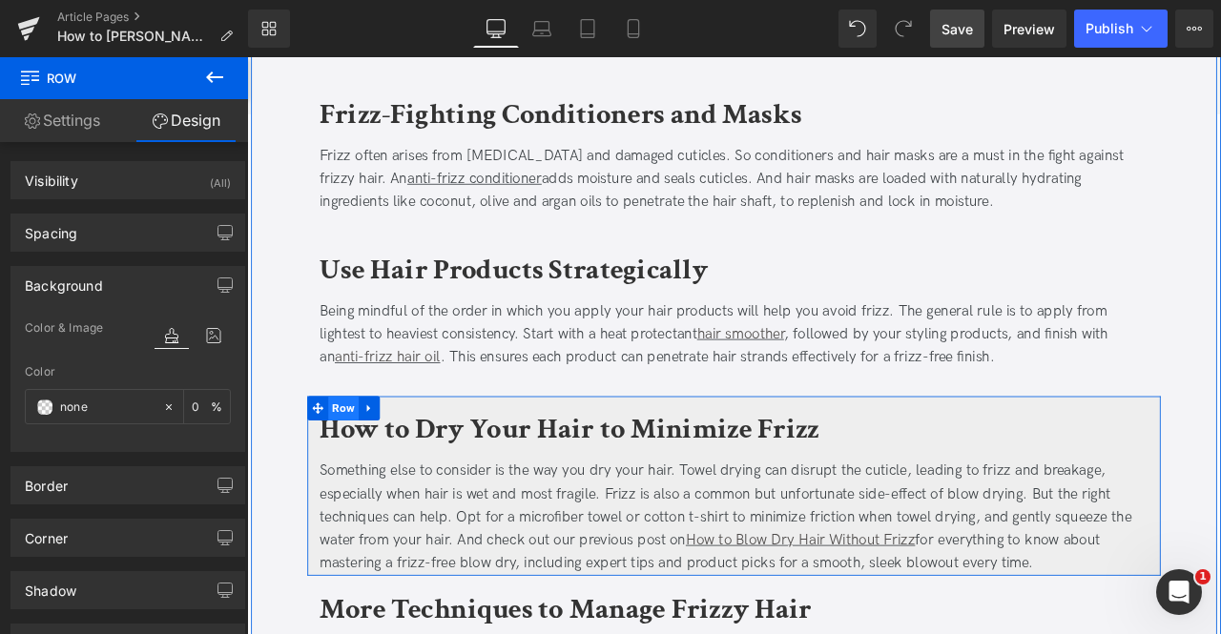
click at [357, 472] on span "Row" at bounding box center [361, 473] width 36 height 29
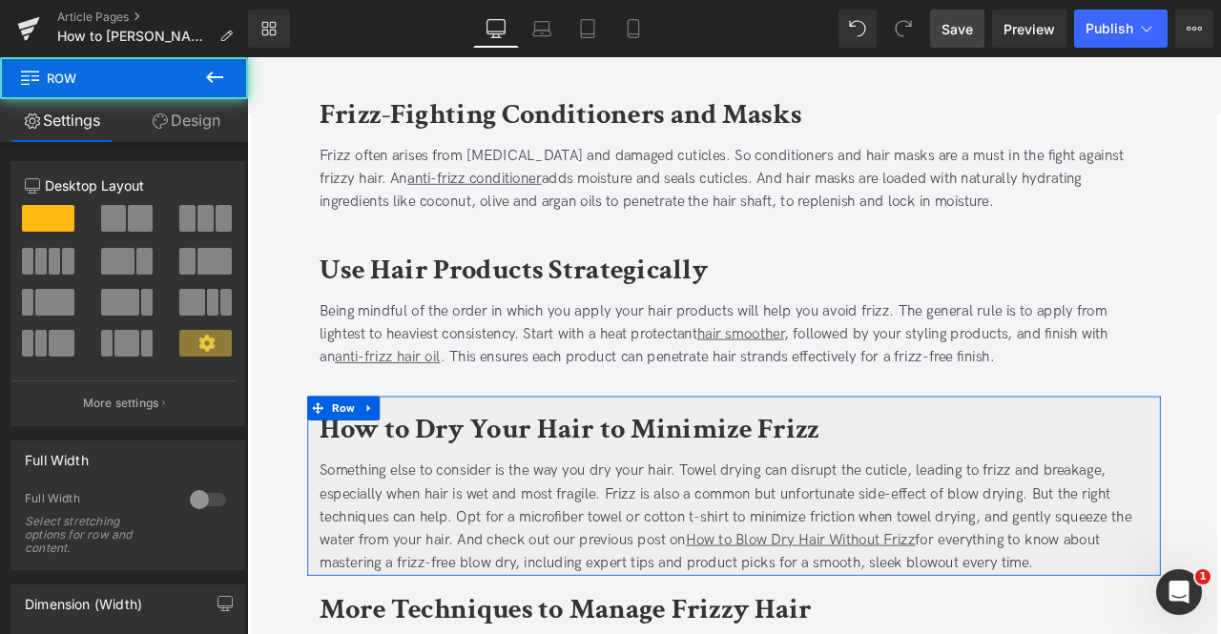
click at [192, 126] on link "Design" at bounding box center [186, 120] width 124 height 43
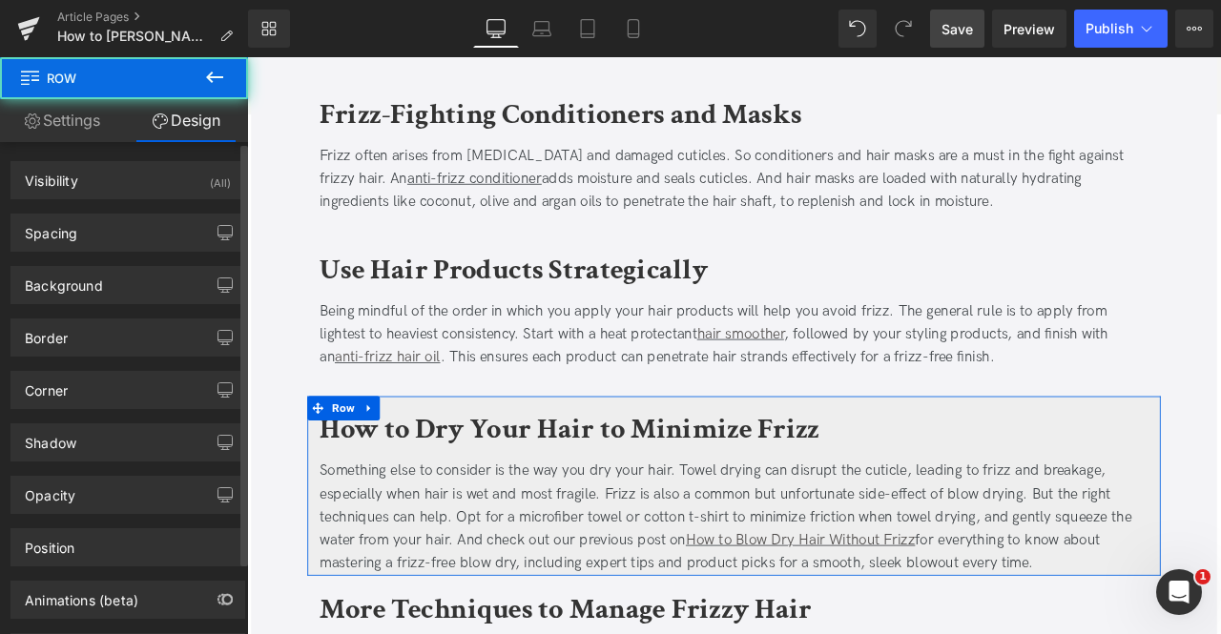
click at [125, 308] on div "Border Border Style Custom Custom Custom Border Design Border Color % 0px Borde…" at bounding box center [128, 330] width 257 height 52
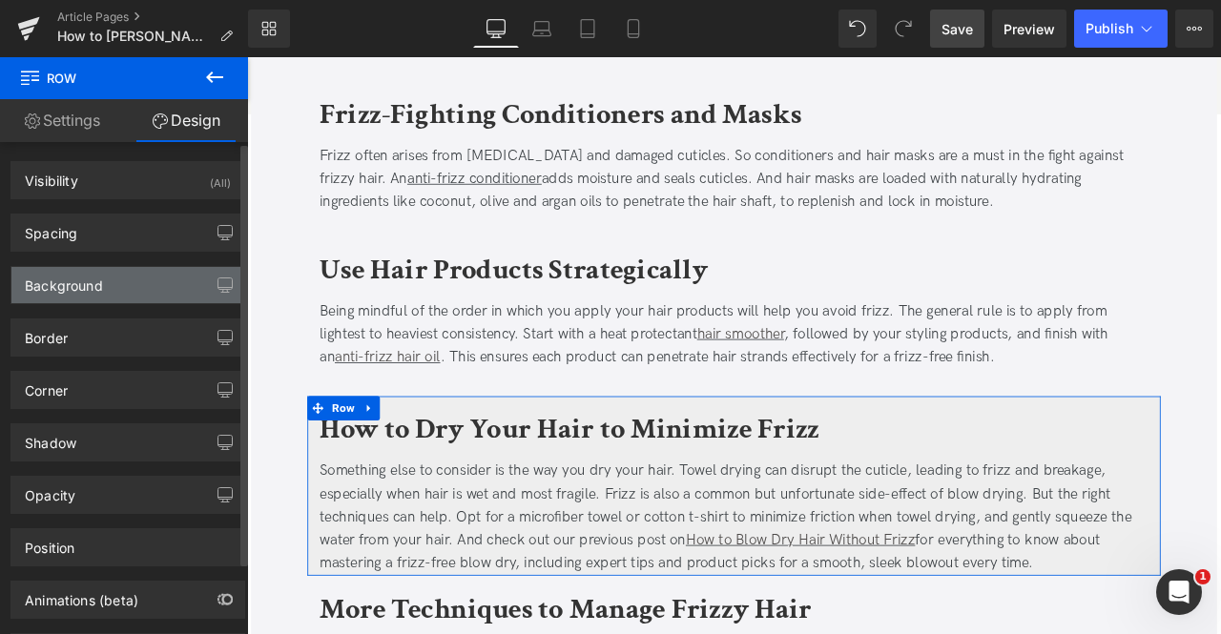
click at [104, 295] on div "Background" at bounding box center [127, 285] width 233 height 36
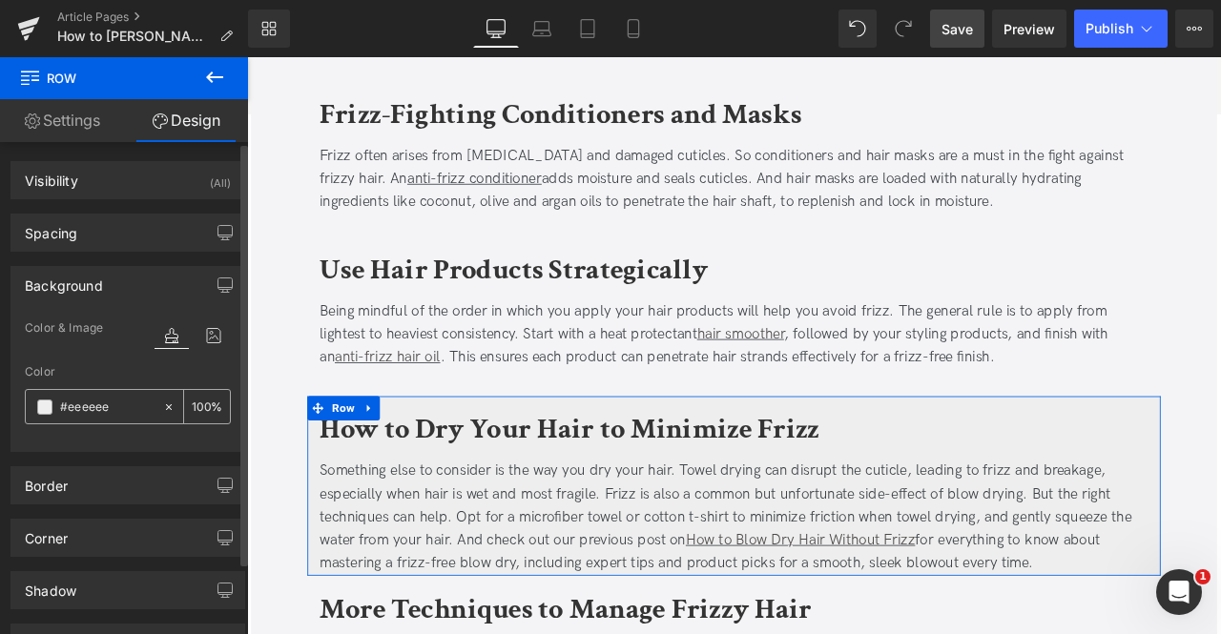
click at [168, 411] on div at bounding box center [173, 406] width 22 height 33
type input "none"
type input "0"
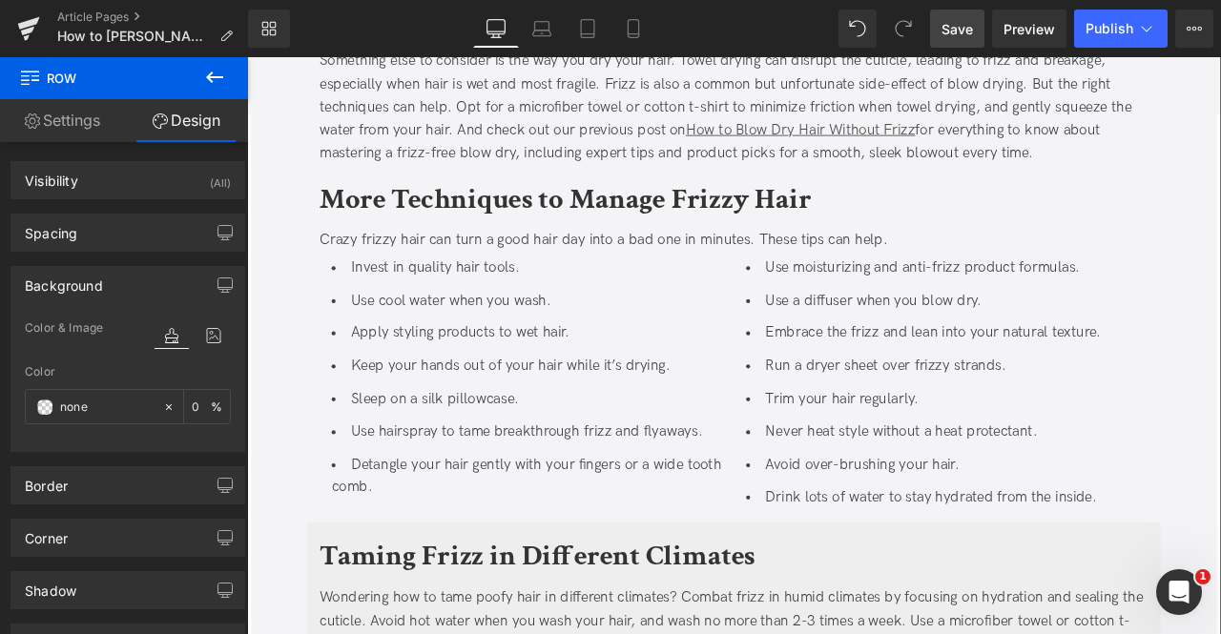
scroll to position [2492, 0]
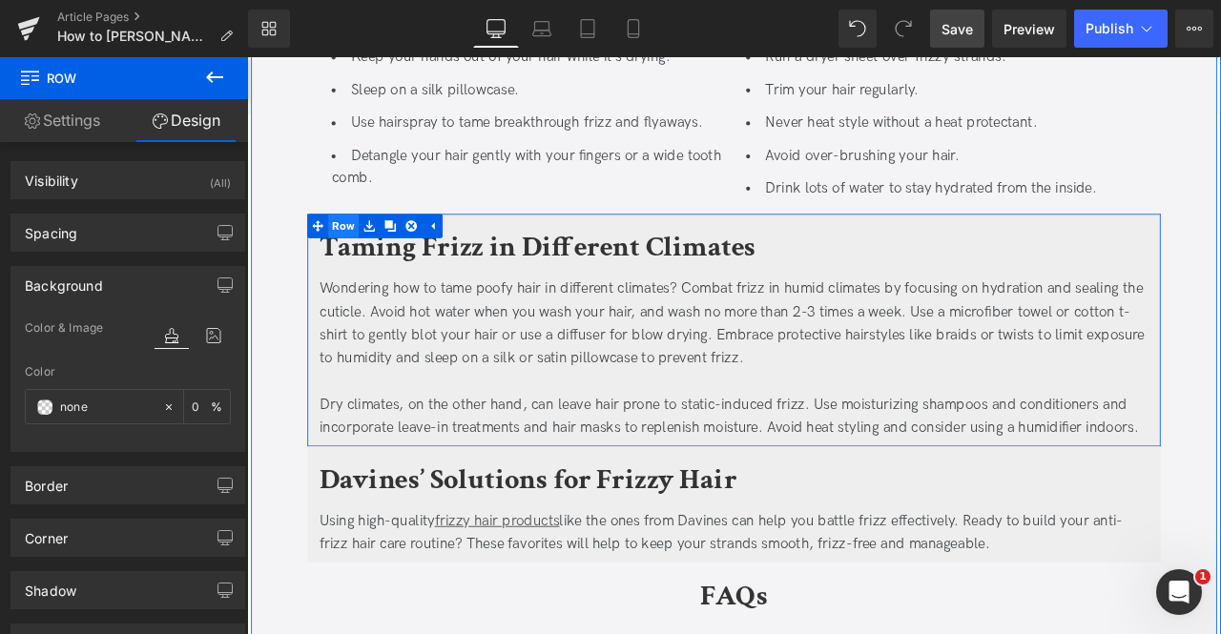
click at [361, 255] on span "Row" at bounding box center [361, 257] width 36 height 29
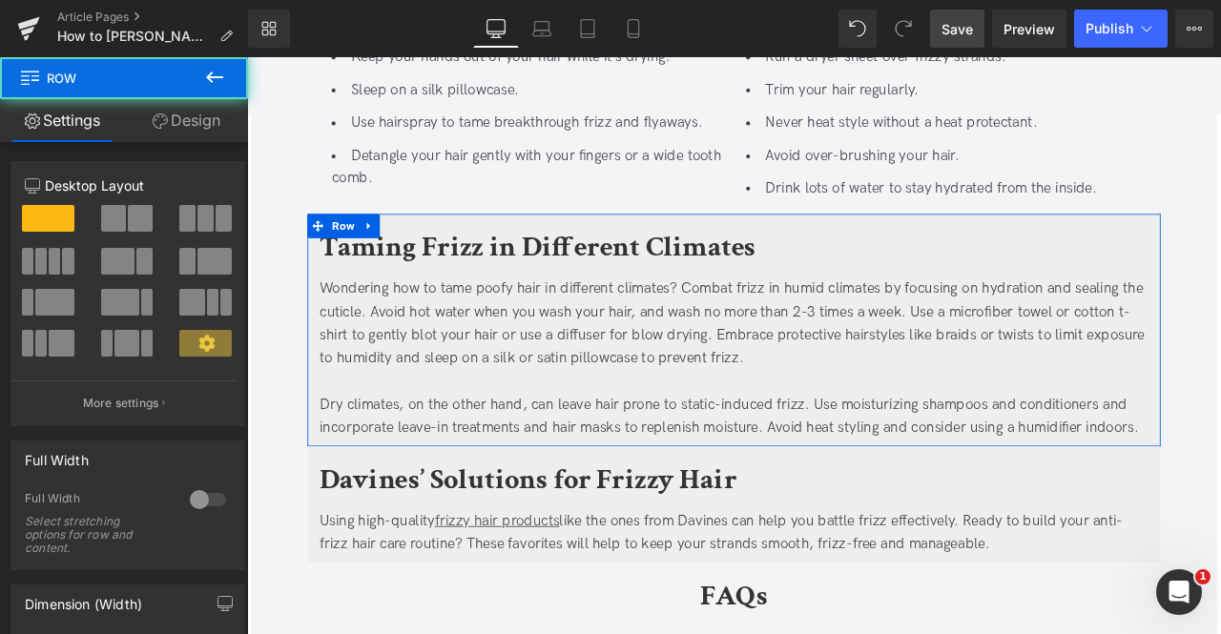
click at [195, 135] on link "Design" at bounding box center [186, 120] width 124 height 43
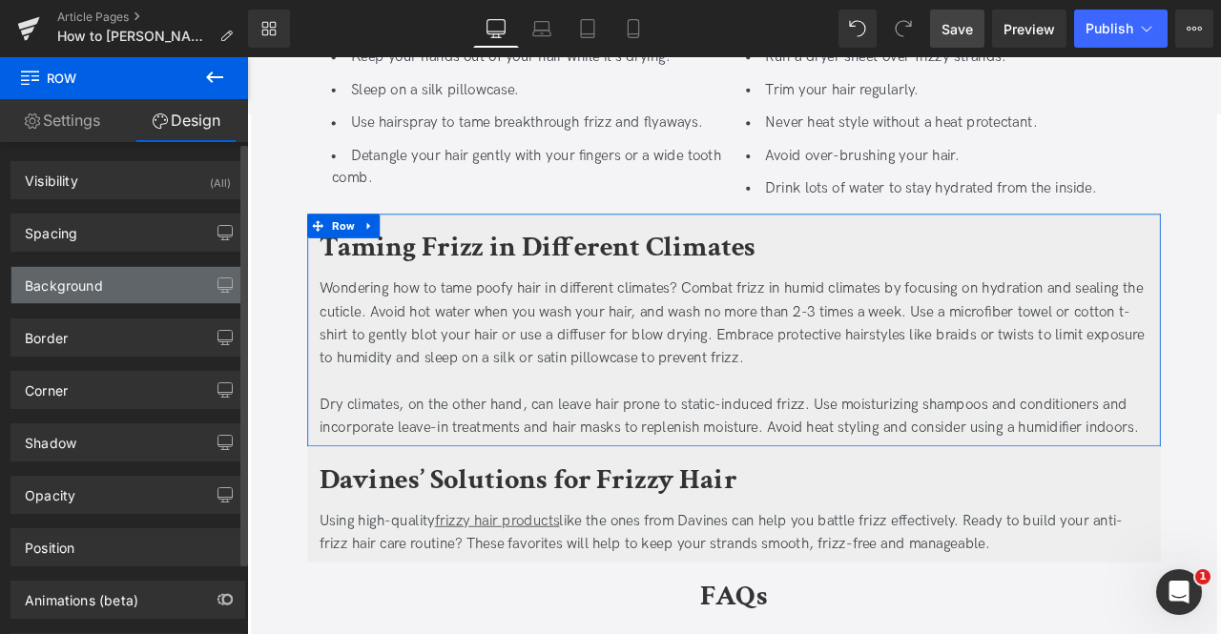
click at [124, 275] on div "Background" at bounding box center [127, 285] width 233 height 36
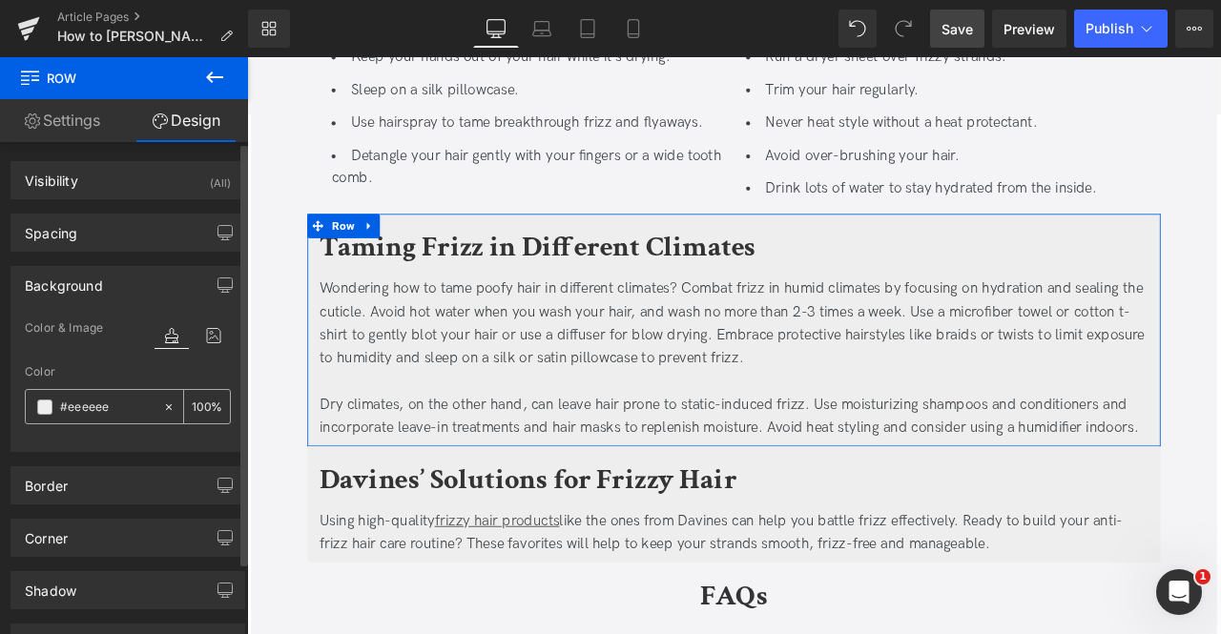
click at [162, 401] on icon at bounding box center [168, 407] width 13 height 13
type input "none"
type input "0"
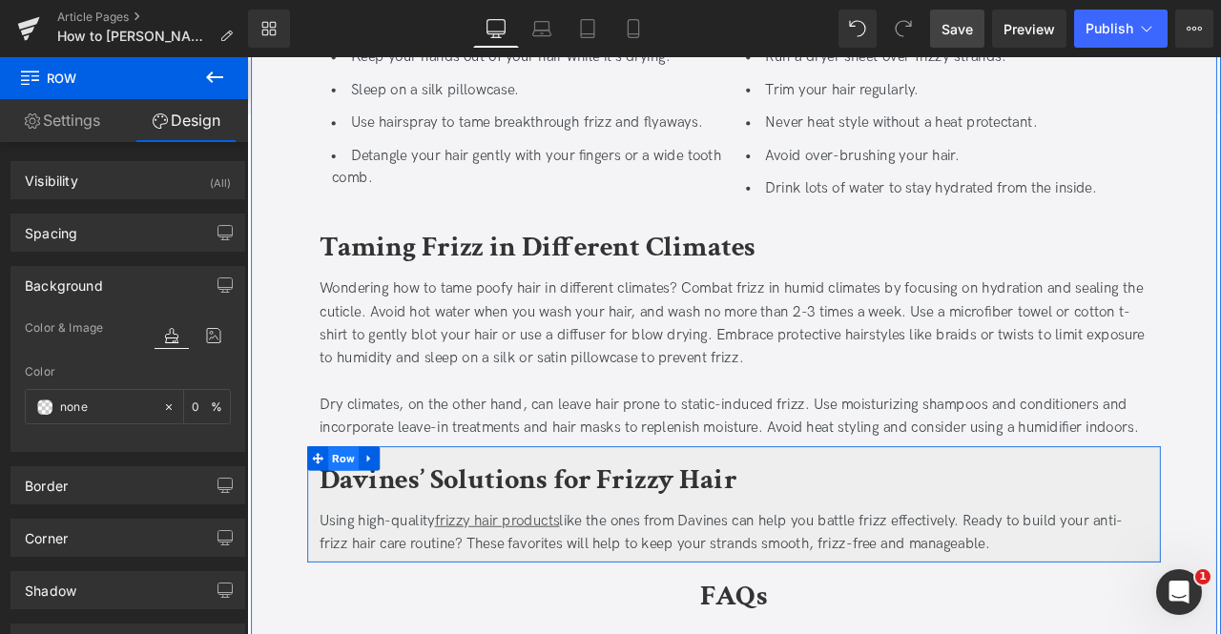
click at [356, 525] on span "Row" at bounding box center [361, 533] width 36 height 29
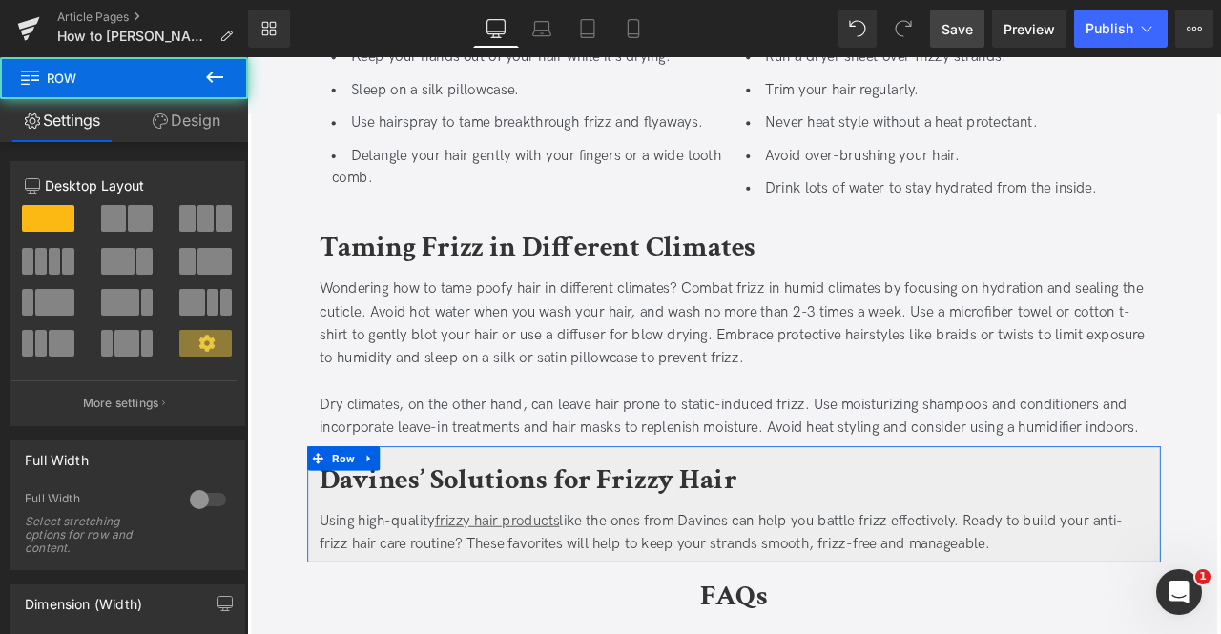
click at [179, 125] on link "Design" at bounding box center [186, 120] width 124 height 43
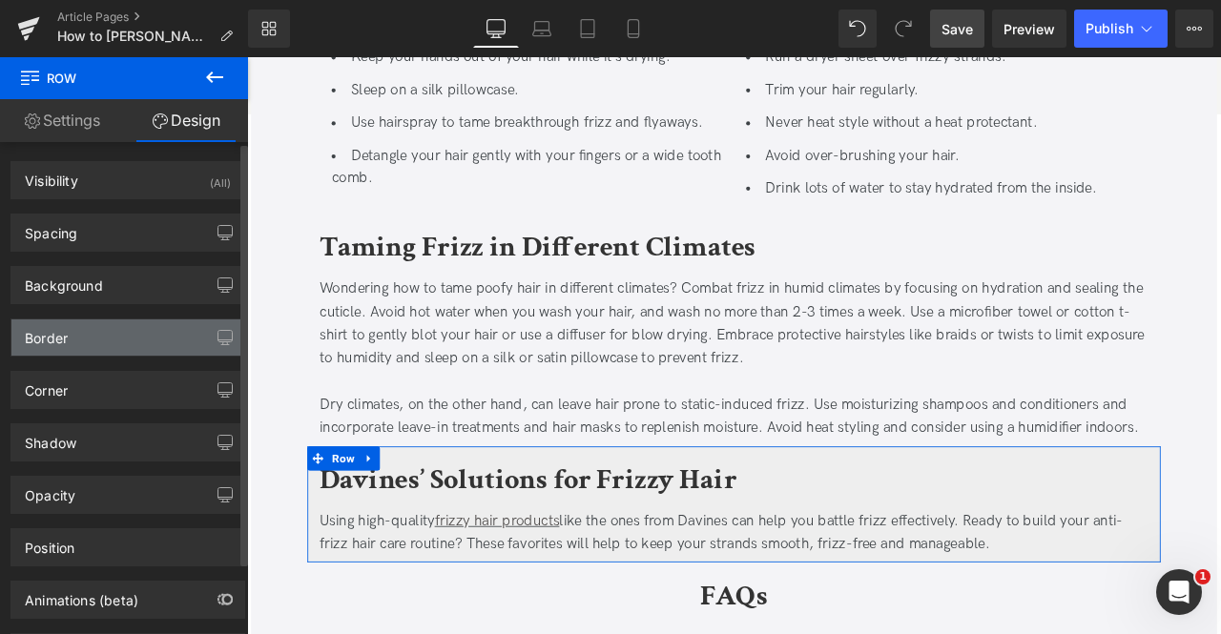
type input "#eeeeee"
type input "100"
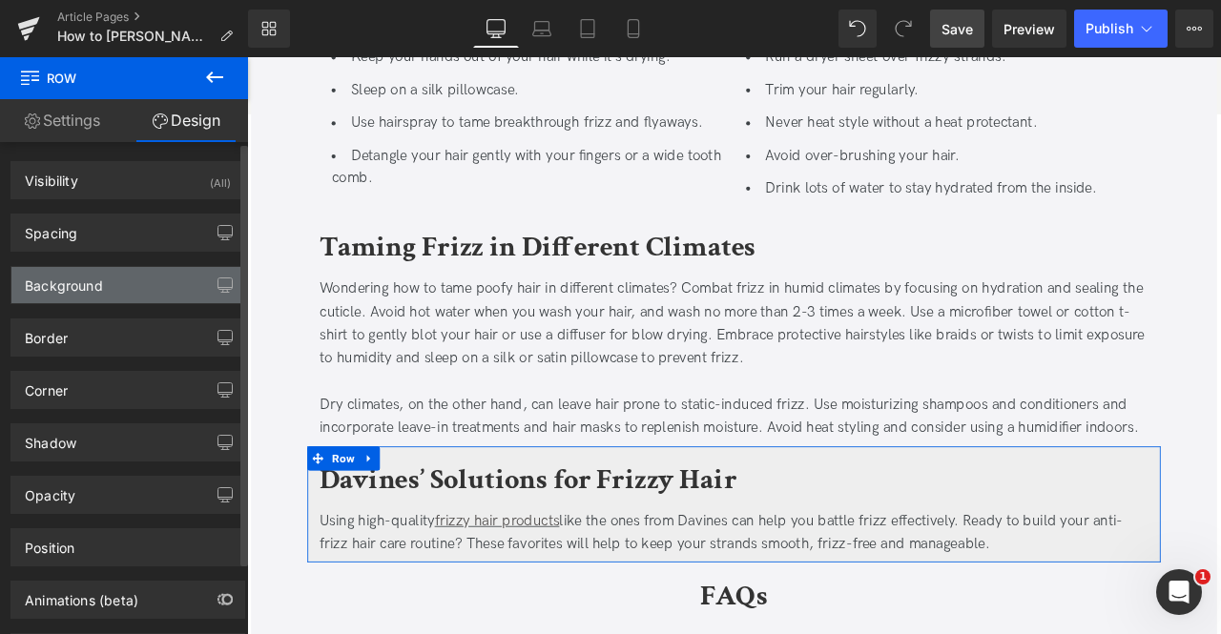
click at [124, 278] on div "Background" at bounding box center [127, 285] width 233 height 36
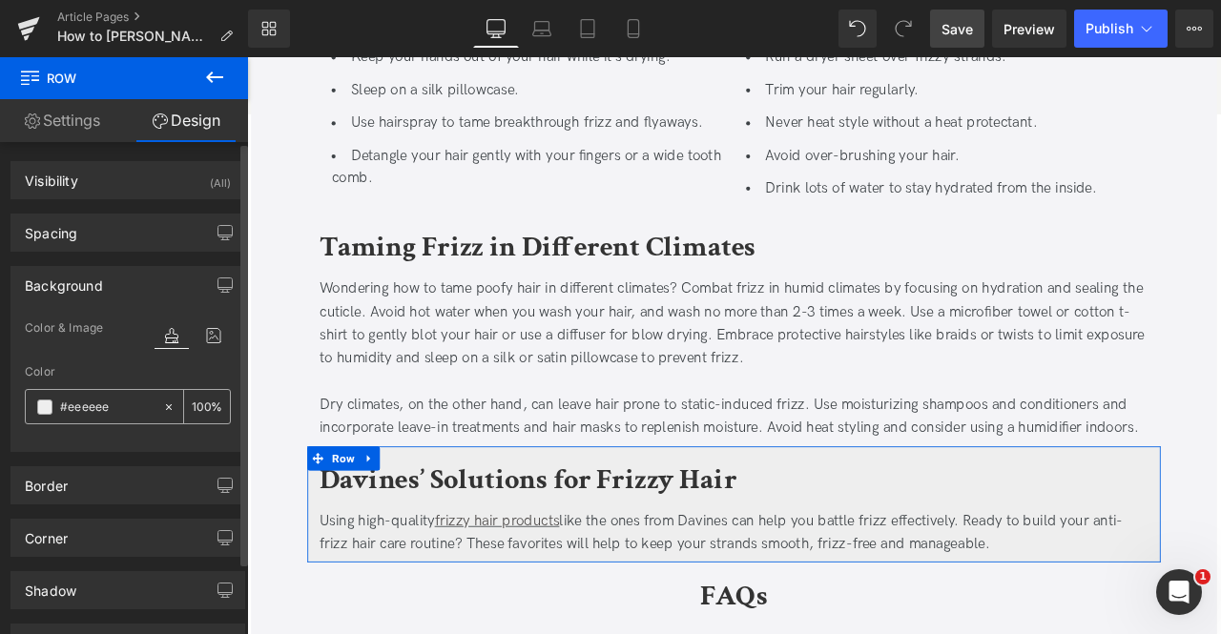
click at [163, 405] on icon at bounding box center [168, 407] width 13 height 13
type input "none"
type input "0"
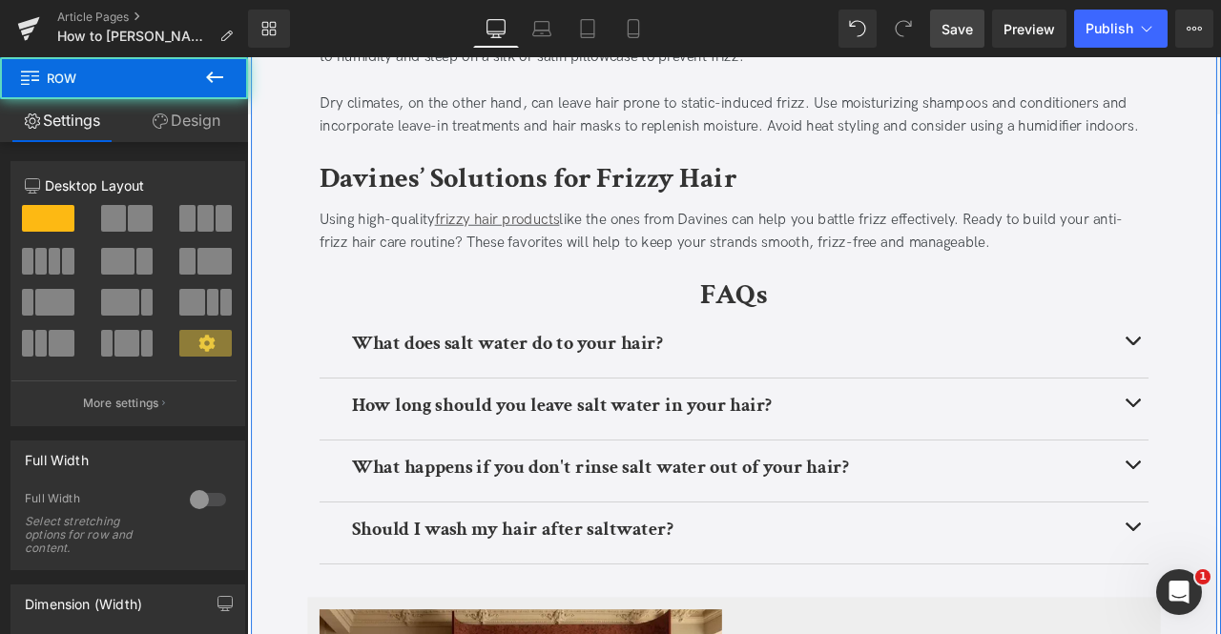
scroll to position [2851, 0]
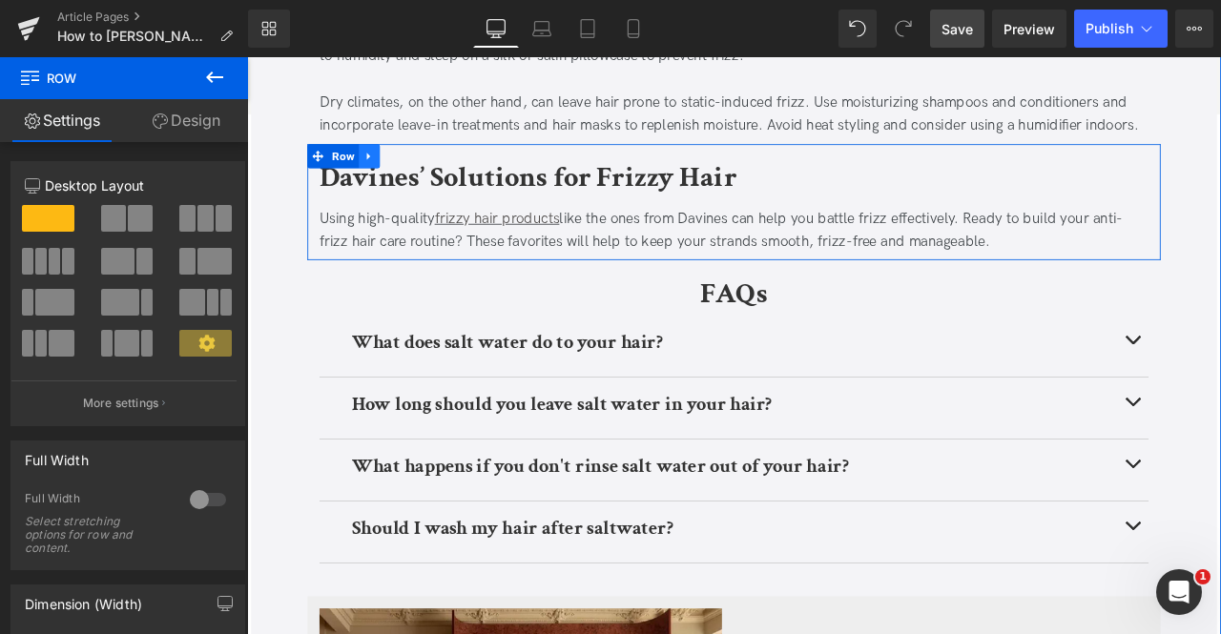
click at [389, 179] on link at bounding box center [392, 174] width 25 height 29
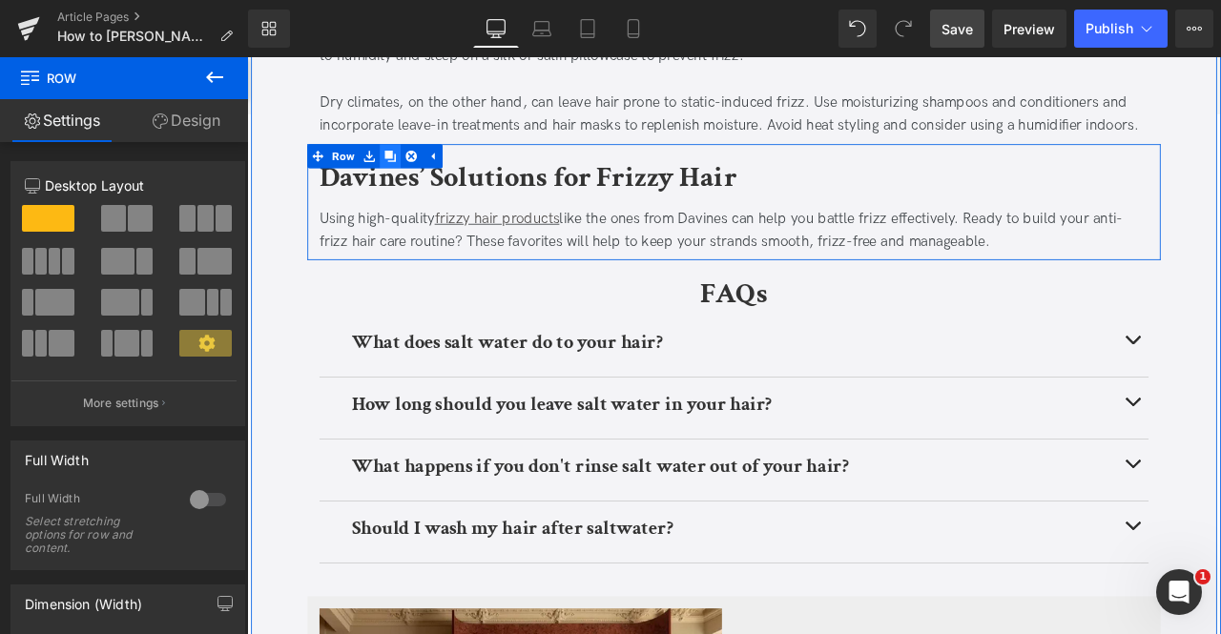
click at [419, 168] on icon at bounding box center [416, 174] width 13 height 14
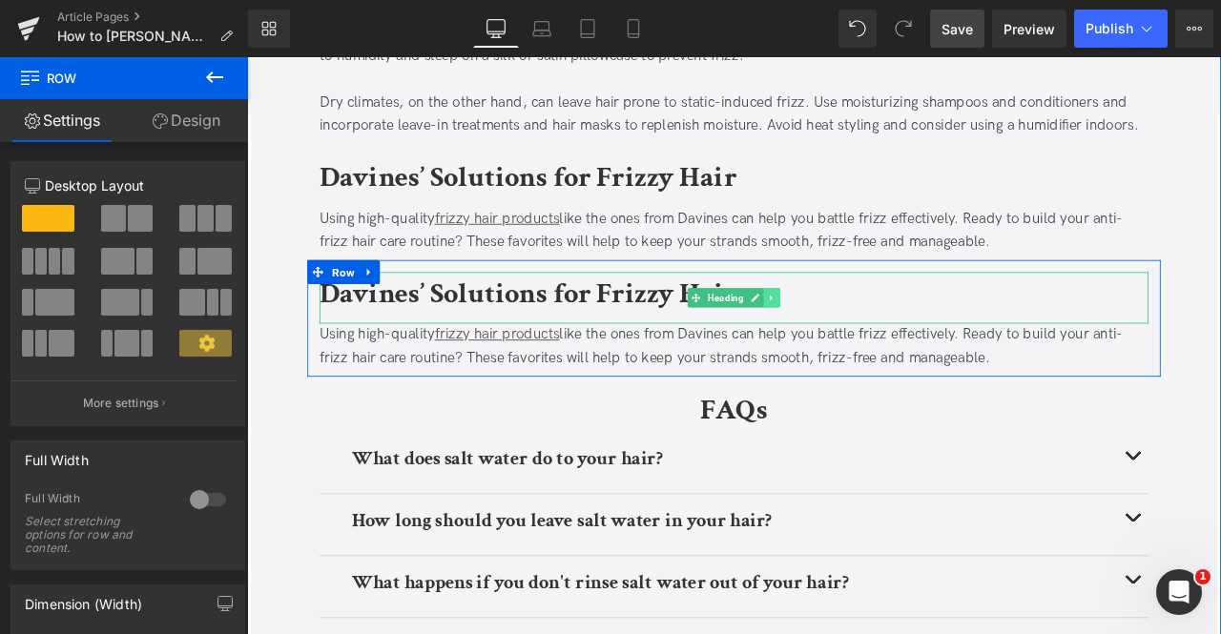
click at [865, 348] on link at bounding box center [869, 342] width 20 height 23
click at [884, 339] on link at bounding box center [879, 342] width 20 height 23
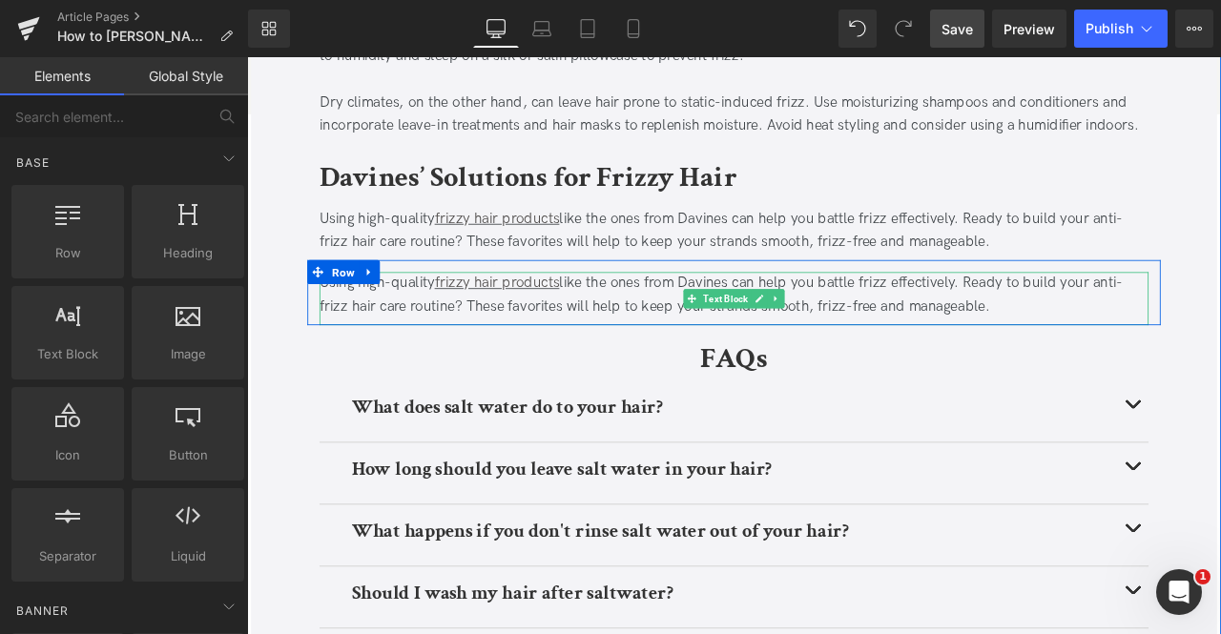
click at [445, 338] on div "Using high-quality frizzy hair products like the ones from Davines can help you…" at bounding box center [824, 339] width 982 height 55
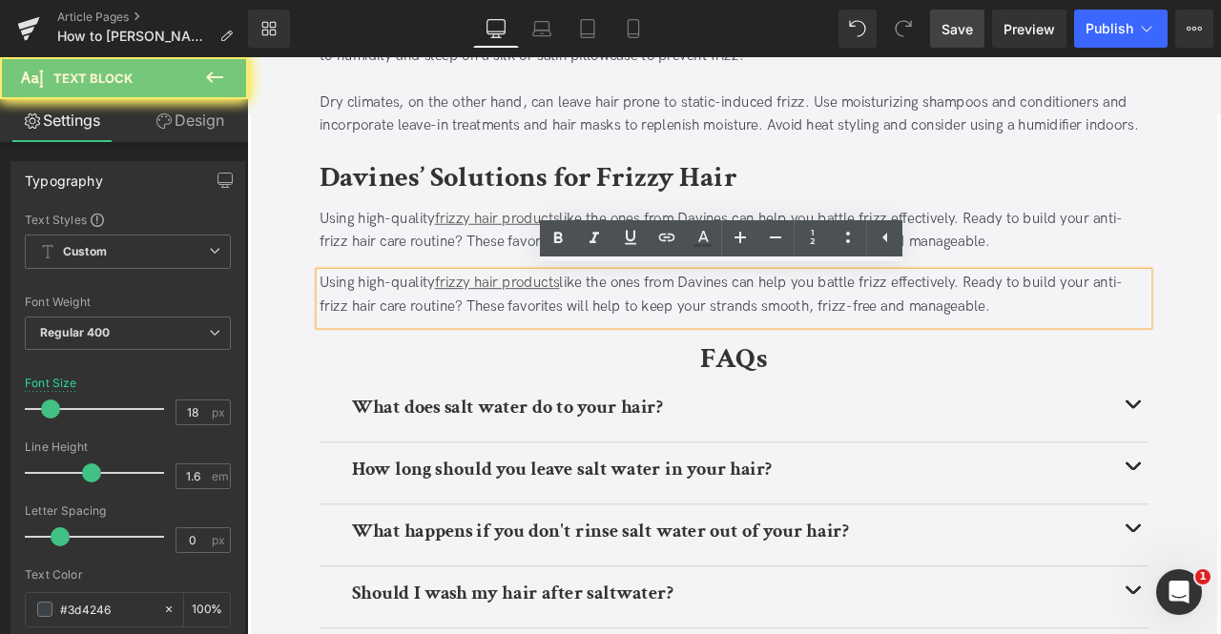
paste div
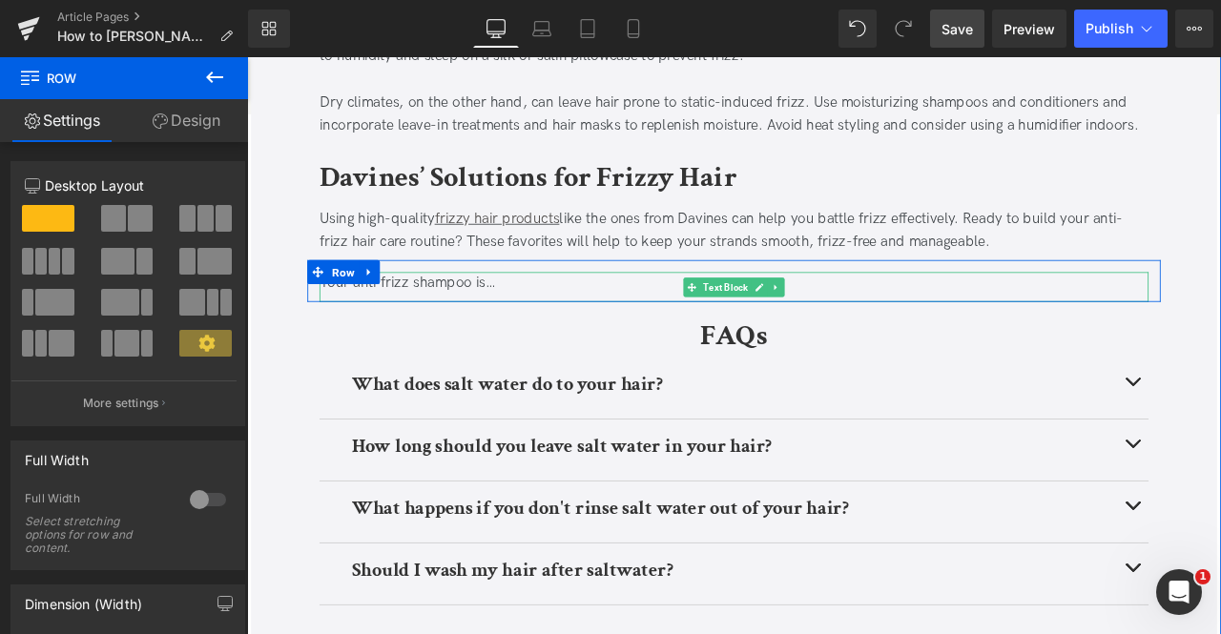
click at [555, 324] on div "Your anti frizz shampoo is…" at bounding box center [824, 326] width 982 height 28
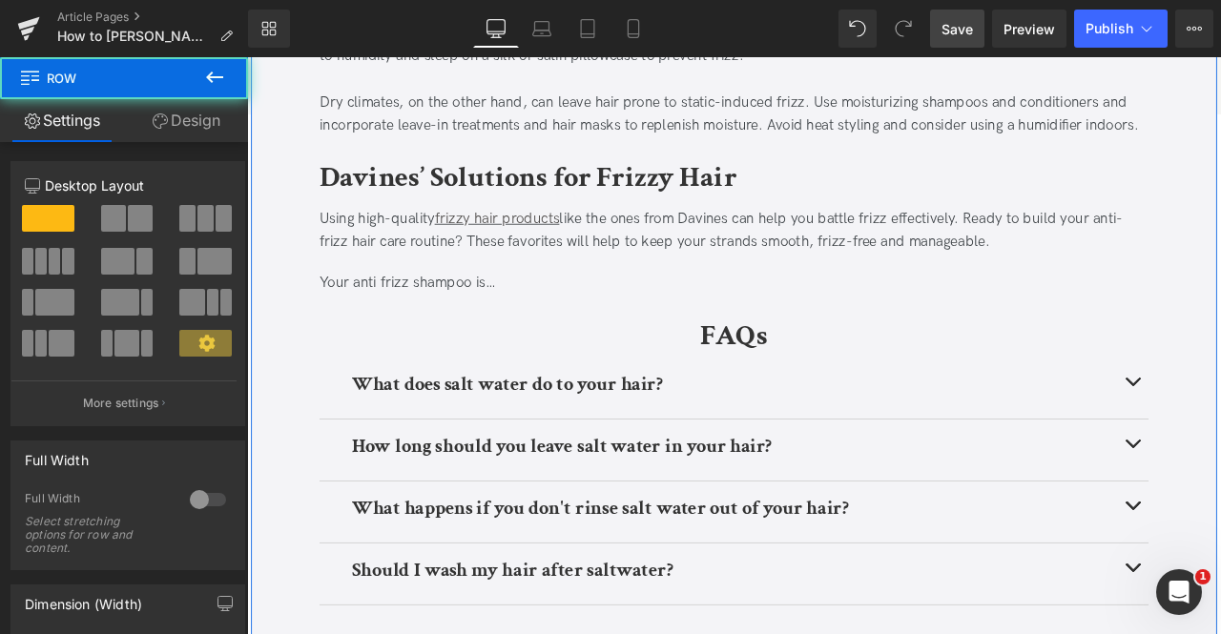
click at [196, 104] on link "Design" at bounding box center [186, 120] width 124 height 43
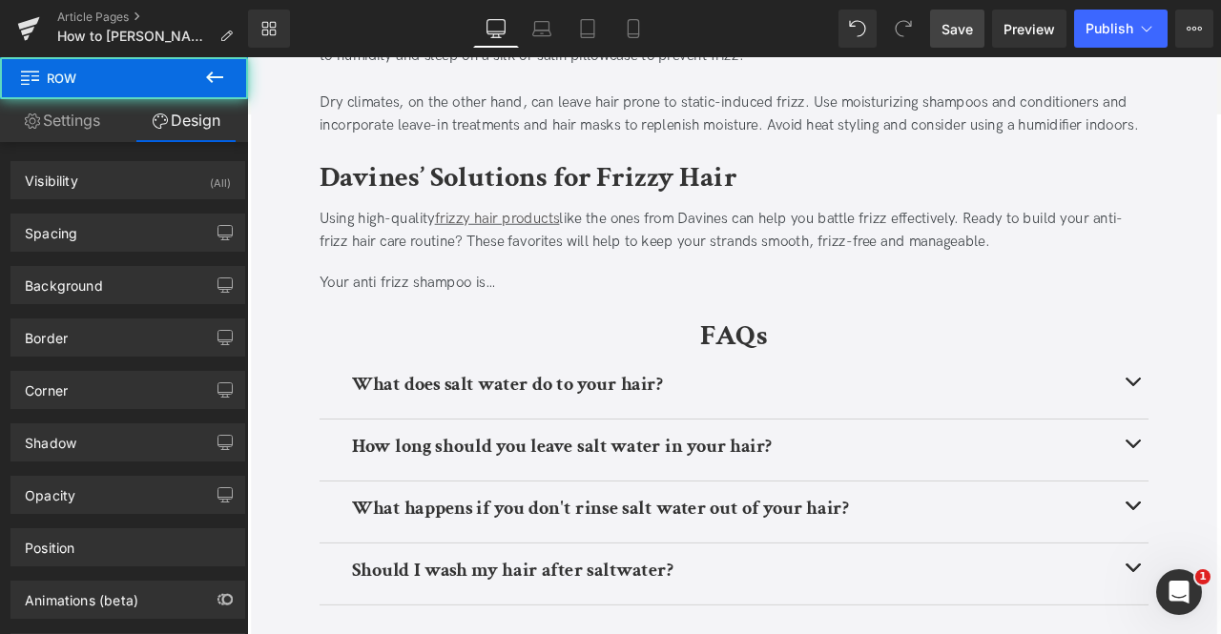
click at [214, 72] on icon at bounding box center [214, 77] width 23 height 23
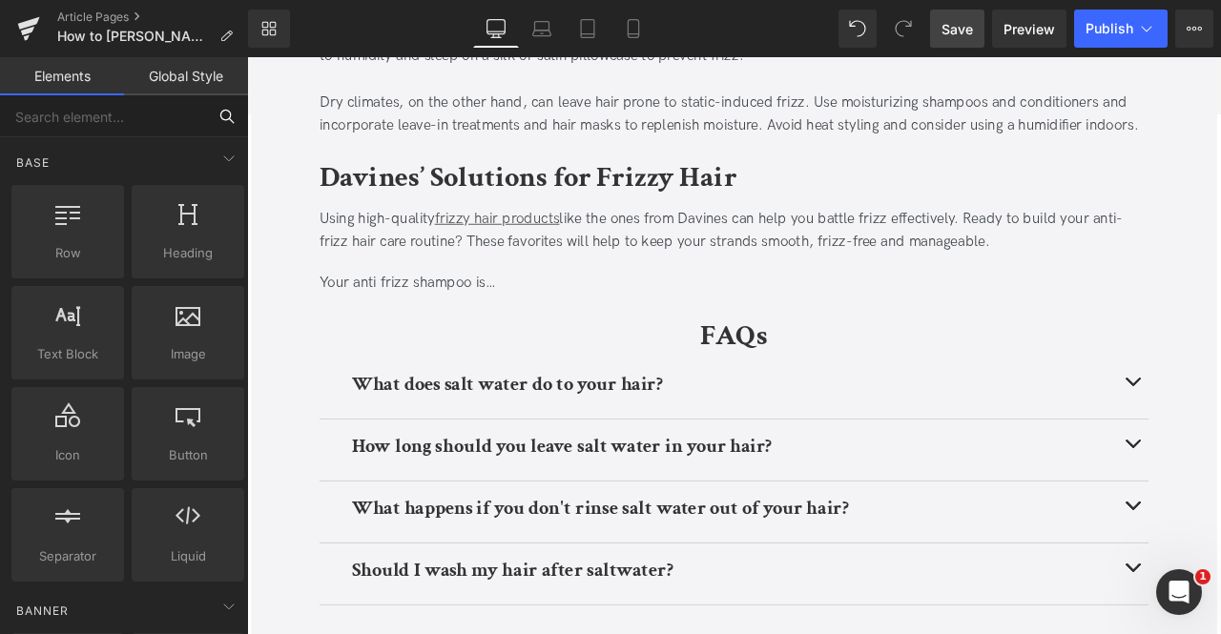
click at [160, 129] on input "text" at bounding box center [103, 116] width 206 height 42
type input "r"
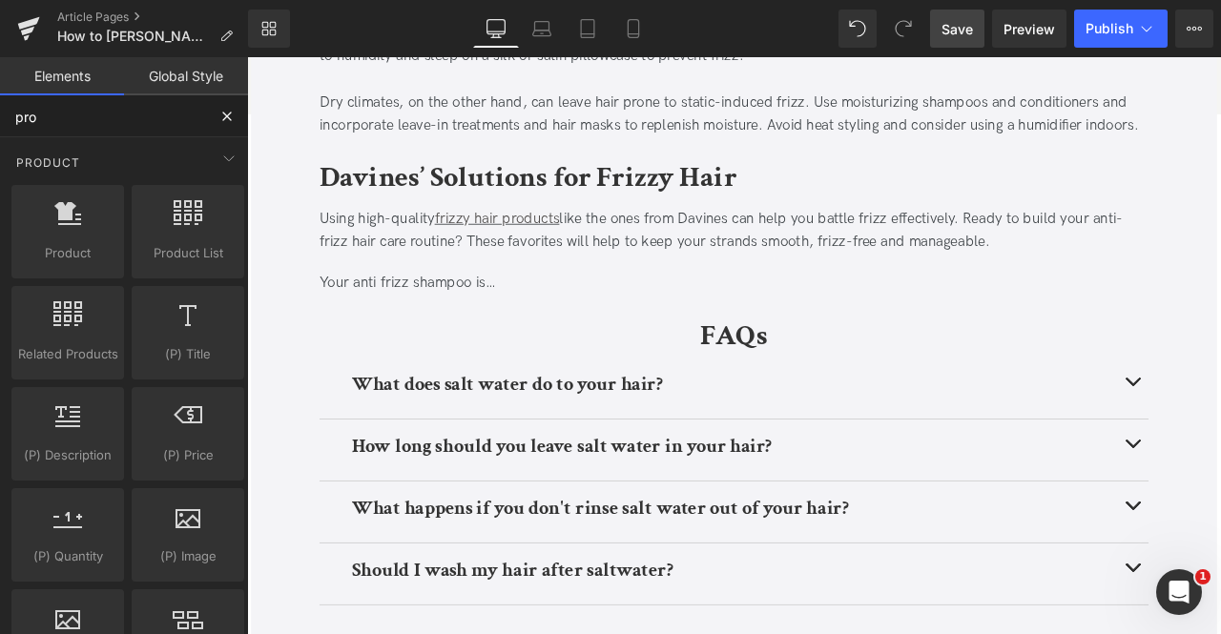
type input "prod"
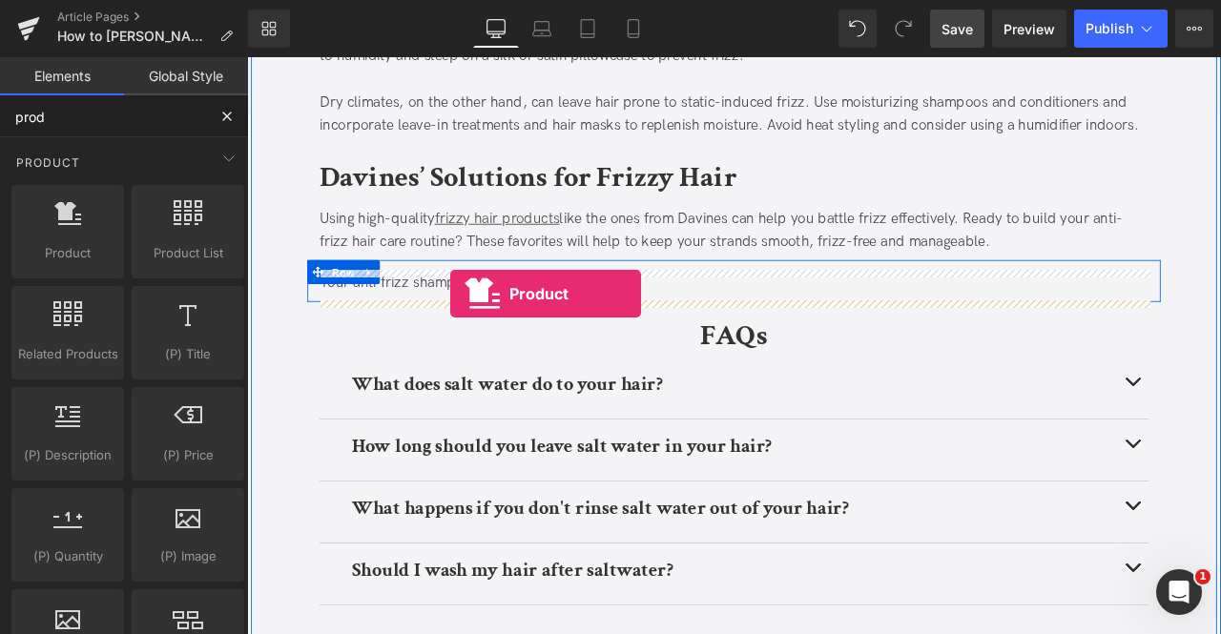
drag, startPoint x: 313, startPoint y: 274, endPoint x: 488, endPoint y: 338, distance: 186.8
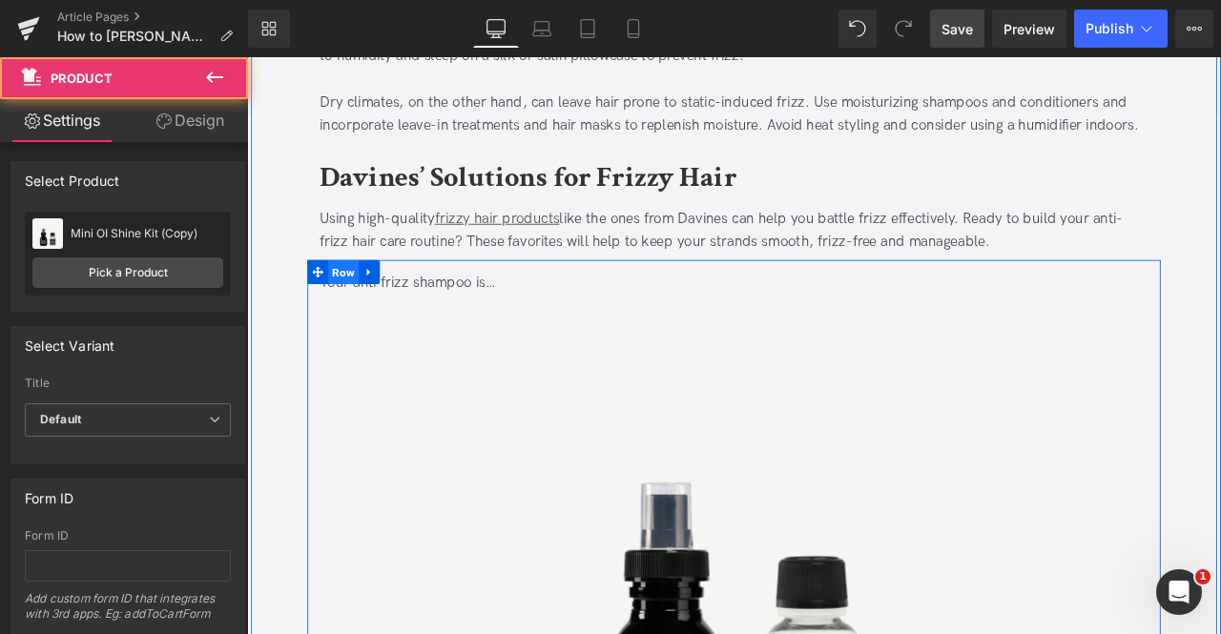
click at [360, 306] on span "Row" at bounding box center [361, 312] width 36 height 29
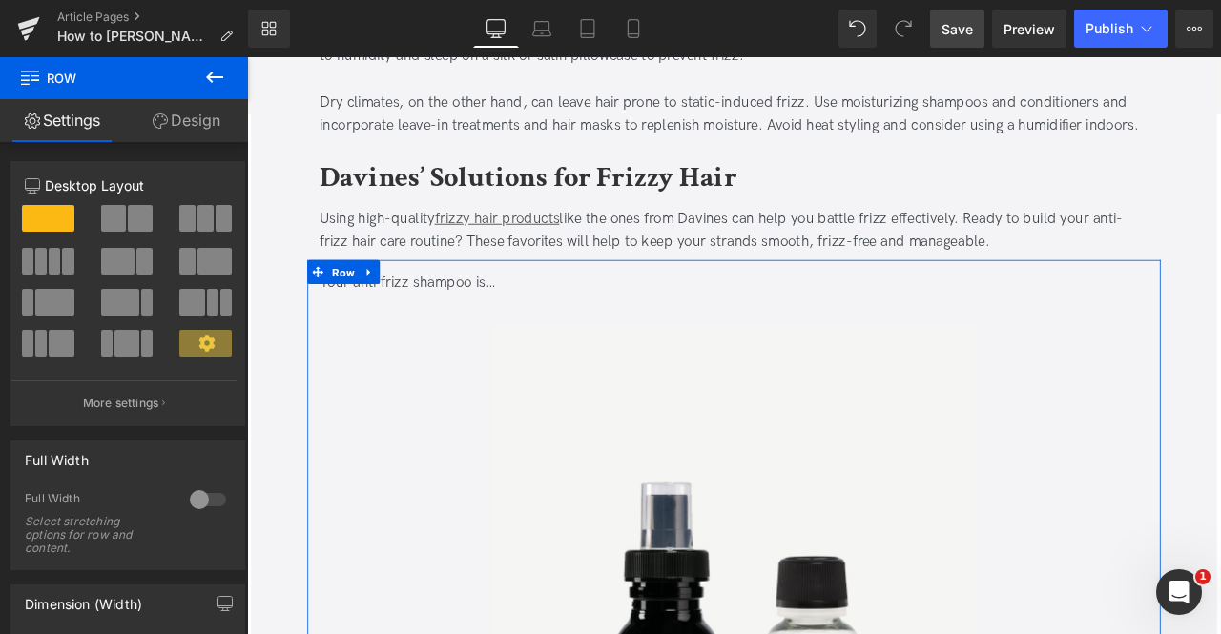
click at [132, 262] on button at bounding box center [128, 261] width 54 height 27
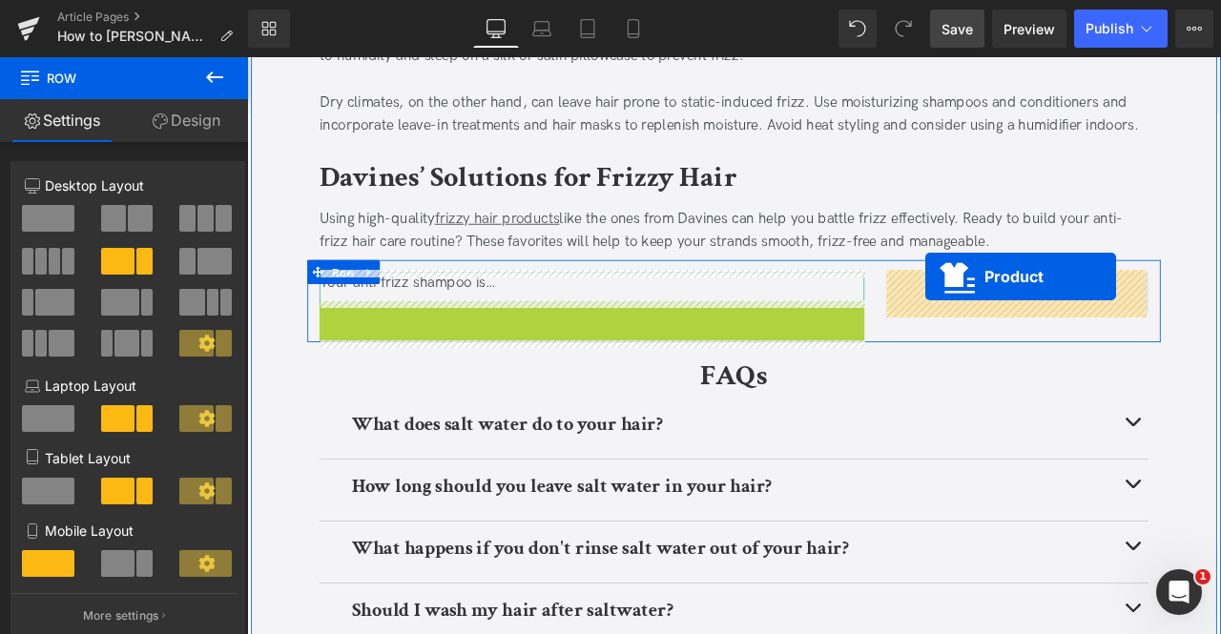
drag, startPoint x: 609, startPoint y: 355, endPoint x: 1051, endPoint y: 317, distance: 443.2
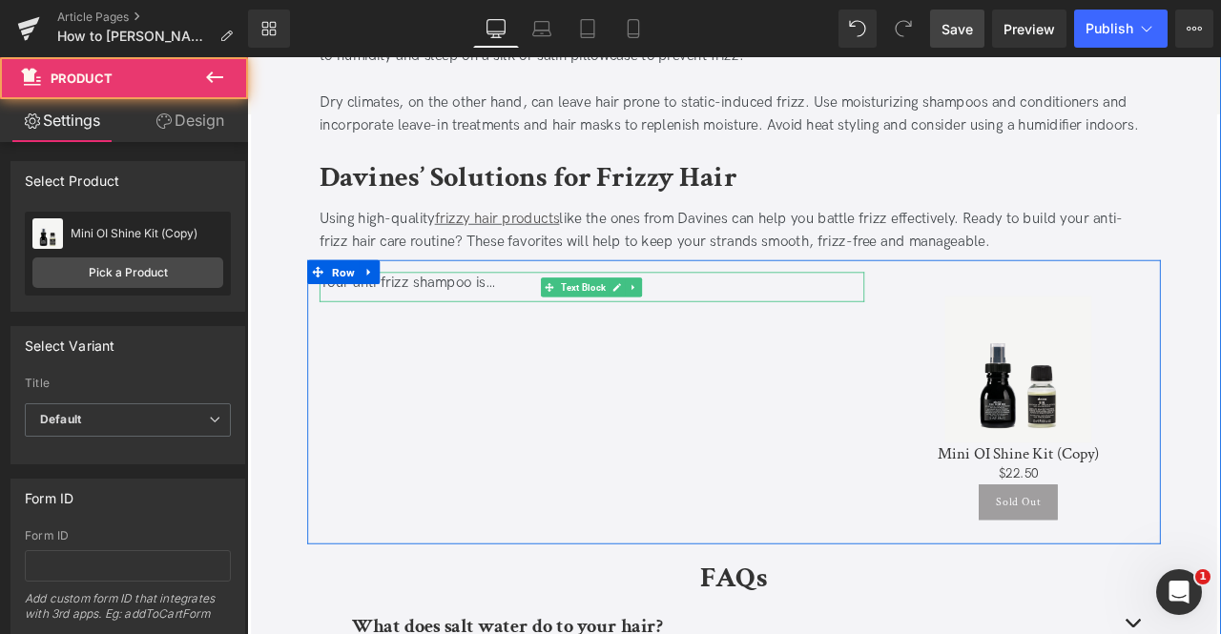
click at [572, 331] on div "Your anti frizz shampoo is…" at bounding box center [656, 326] width 646 height 28
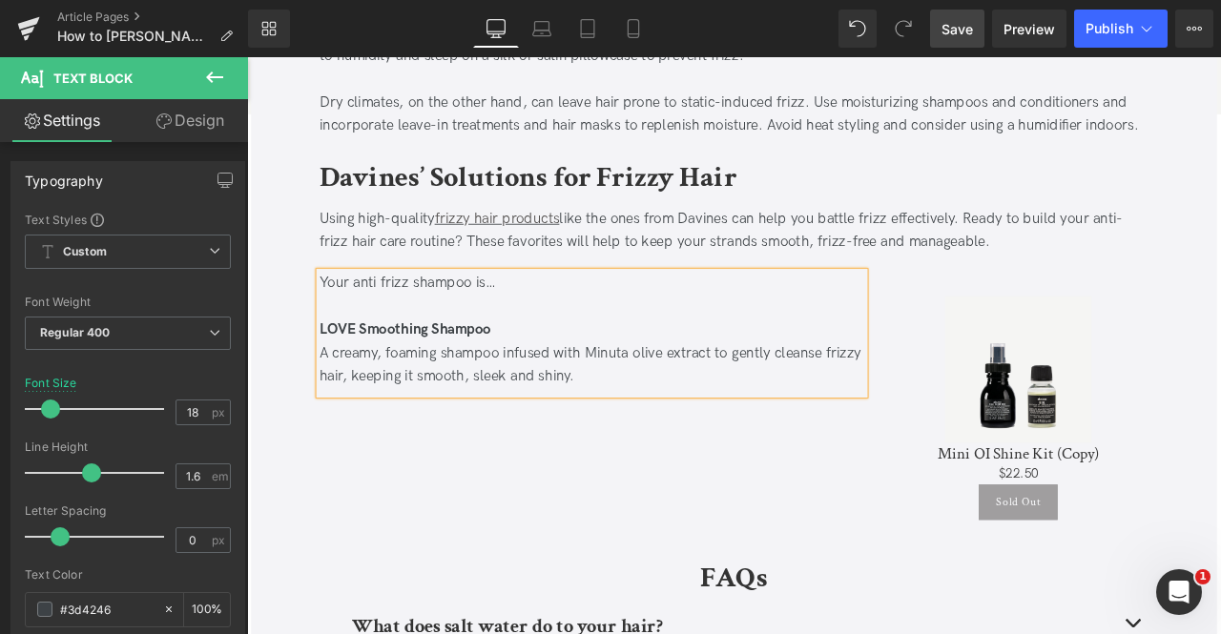
click at [554, 530] on div "Your anti frizz shampoo is… LOVE Smoothing Shampoo A creamy, foaming shampoo in…" at bounding box center [824, 466] width 1011 height 337
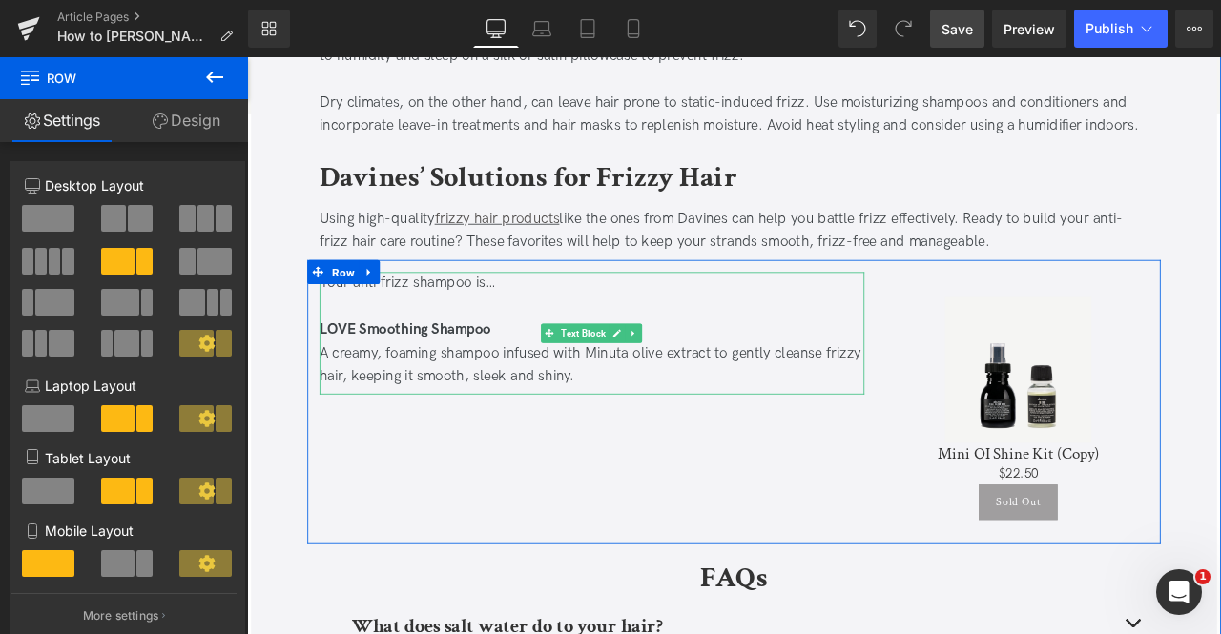
click at [550, 379] on div "LOVE Smoothing Shampoo" at bounding box center [656, 381] width 646 height 28
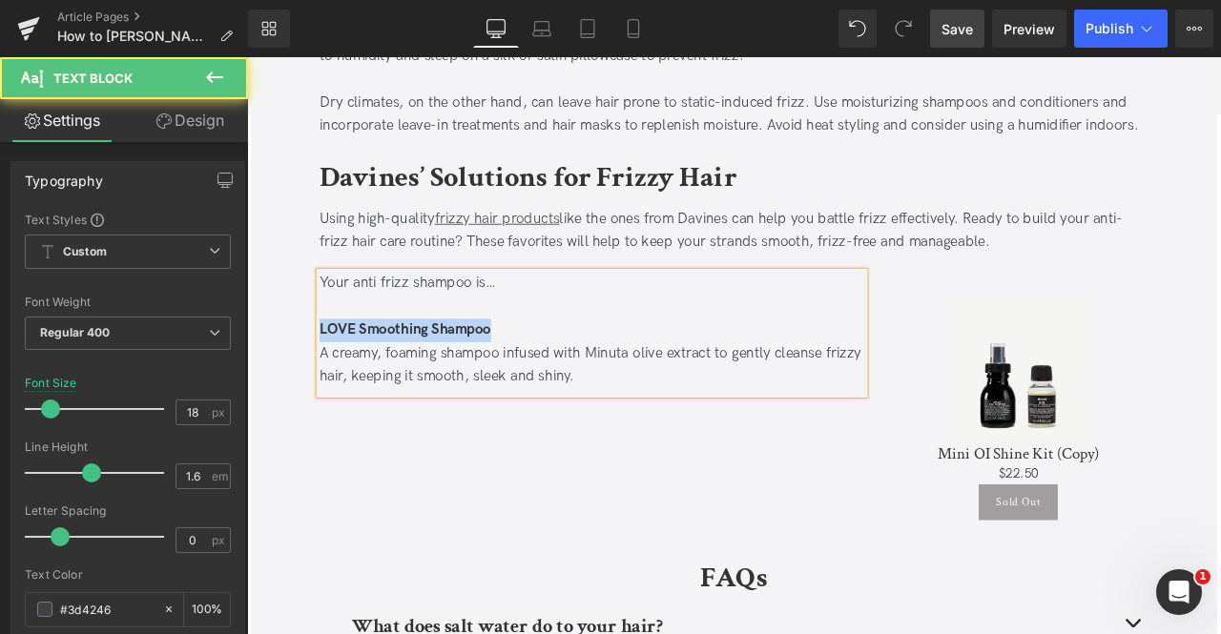
click at [670, 430] on div "A creamy, foaming shampoo infused with Minuta olive extract to gently cleanse f…" at bounding box center [656, 422] width 646 height 55
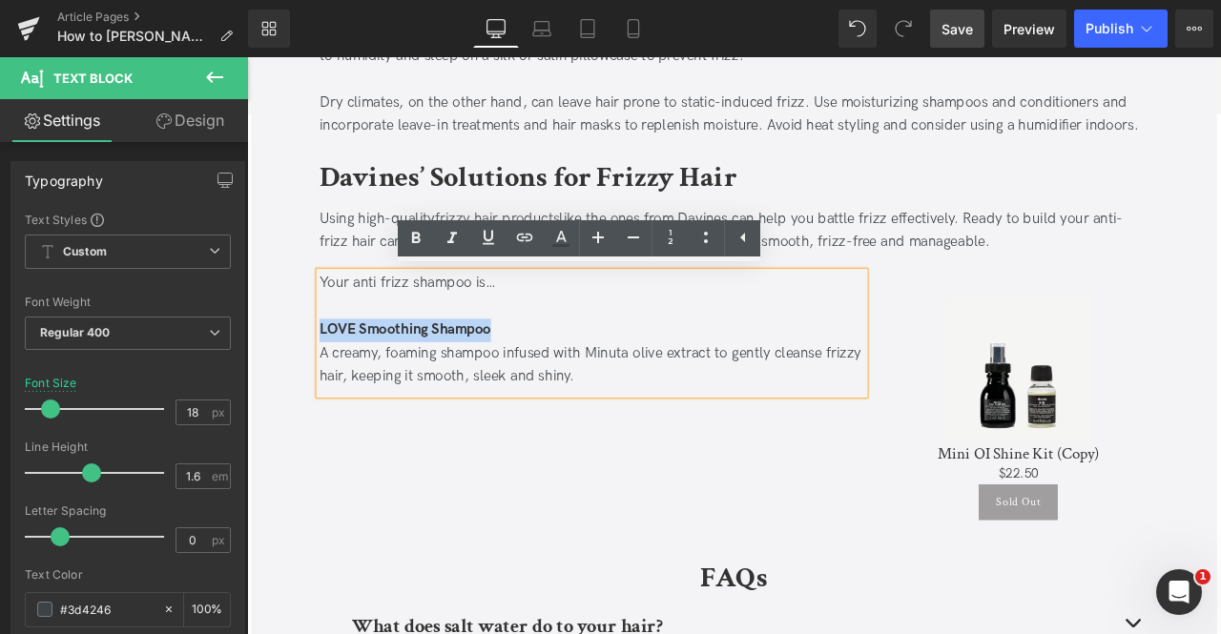
click at [675, 435] on div "A creamy, foaming shampoo infused with Minuta olive extract to gently cleanse f…" at bounding box center [656, 422] width 646 height 55
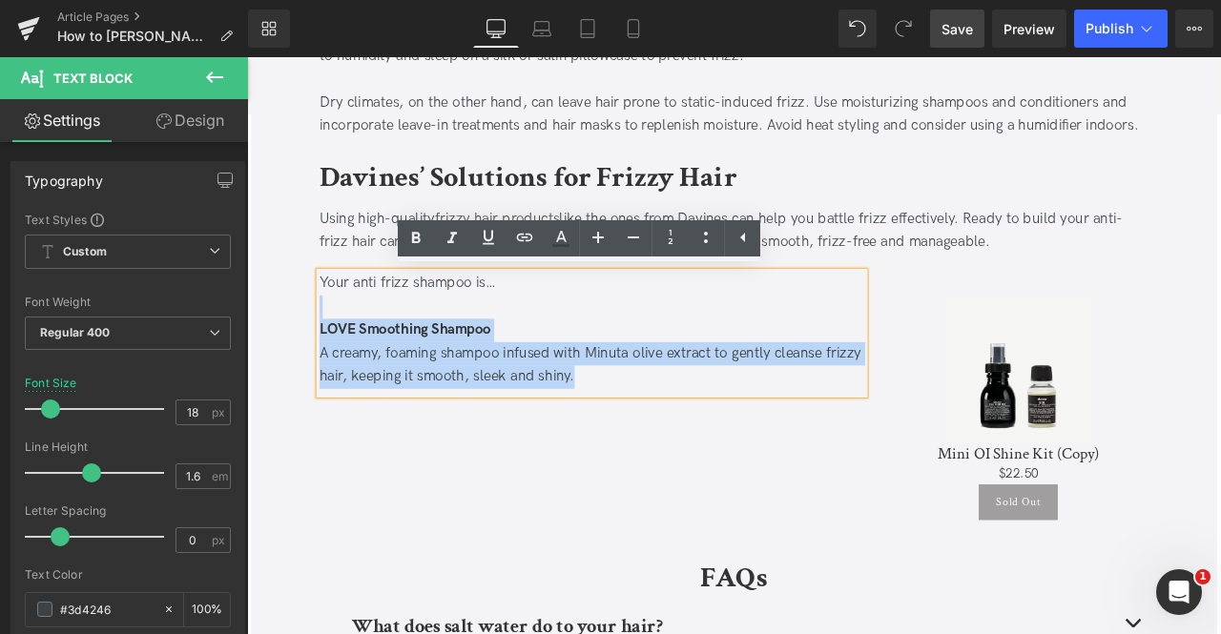
click at [354, 358] on div at bounding box center [656, 354] width 646 height 28
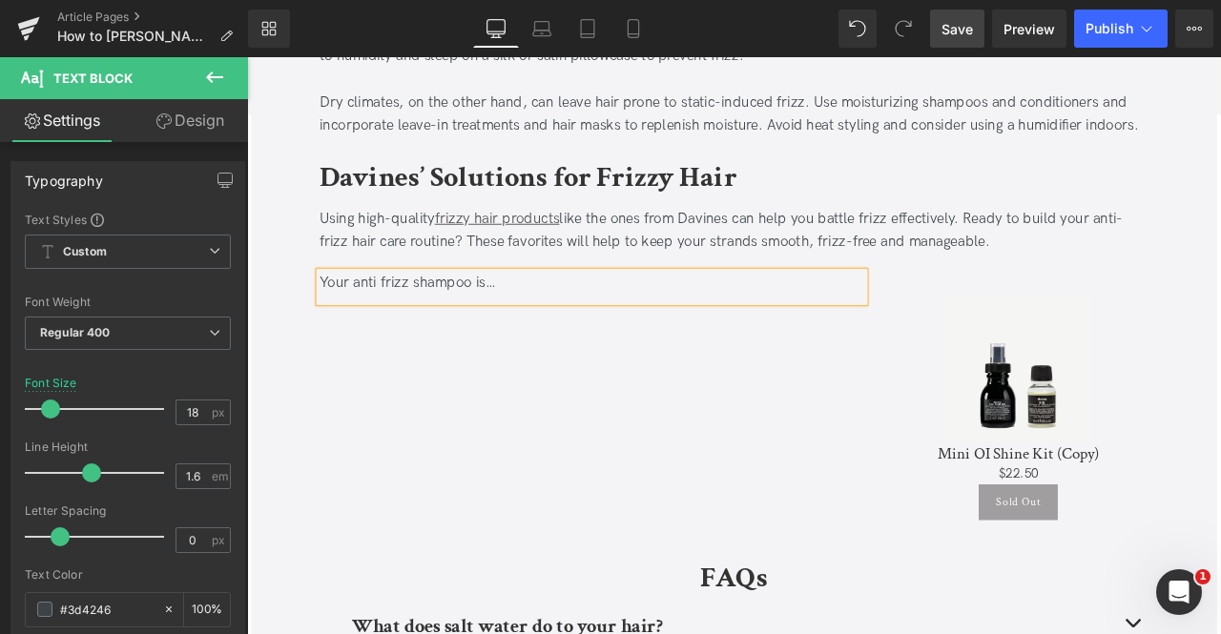
click at [335, 387] on div "Your anti frizz shampoo is… Text Block Sun Exposure Causes Permanent Hair Loss …" at bounding box center [824, 466] width 1011 height 337
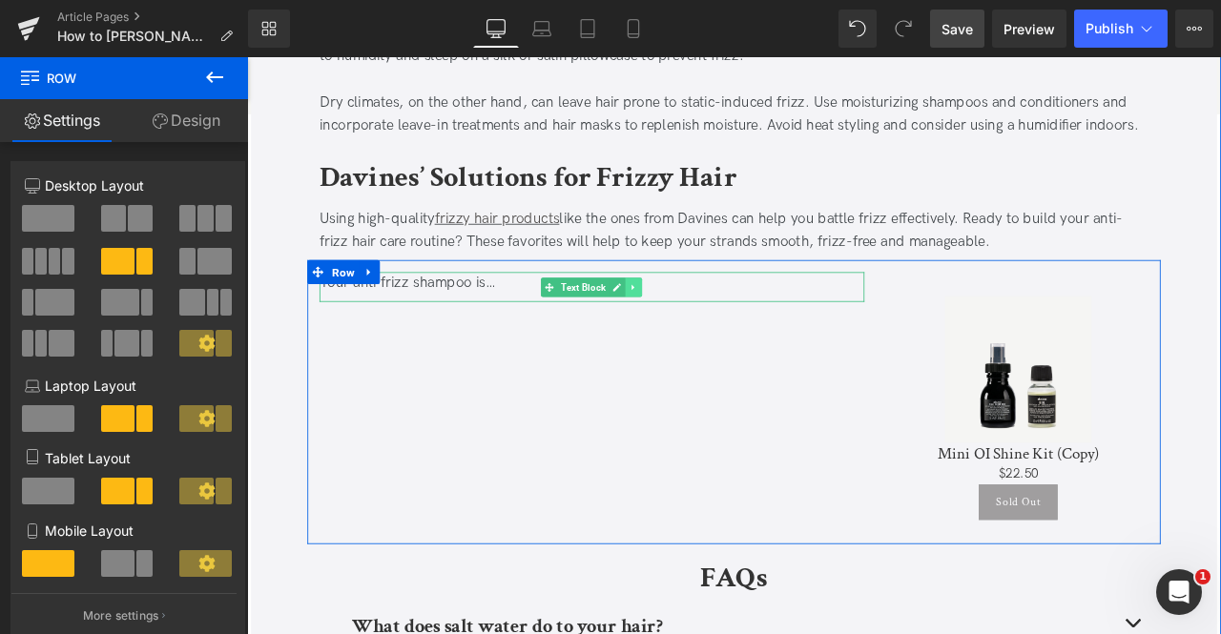
click at [707, 320] on link at bounding box center [705, 330] width 20 height 23
click at [697, 320] on link at bounding box center [696, 330] width 20 height 23
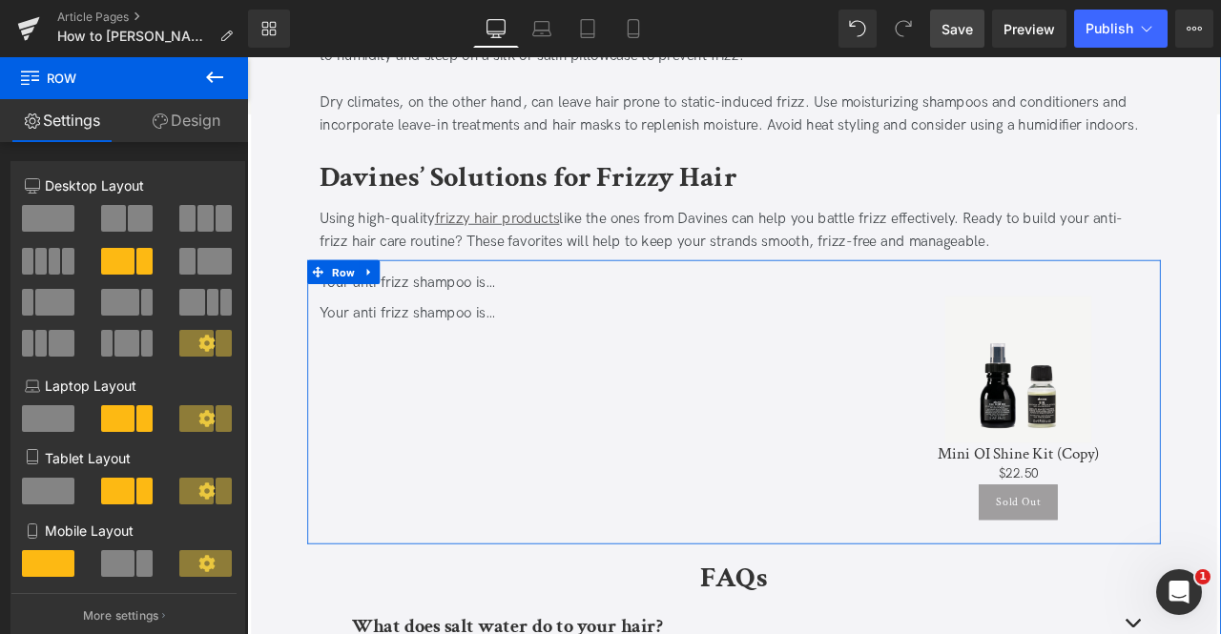
click at [495, 363] on div "Your anti frizz shampoo is…" at bounding box center [656, 361] width 646 height 28
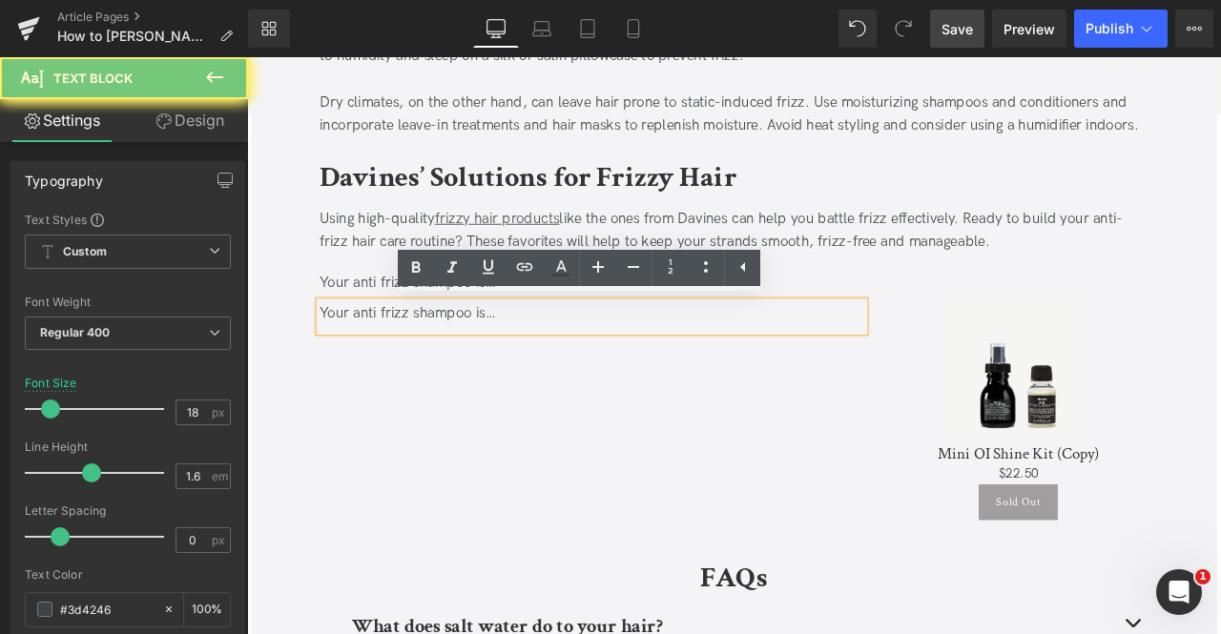
click at [495, 363] on div "Your anti frizz shampoo is…" at bounding box center [656, 361] width 646 height 28
paste div
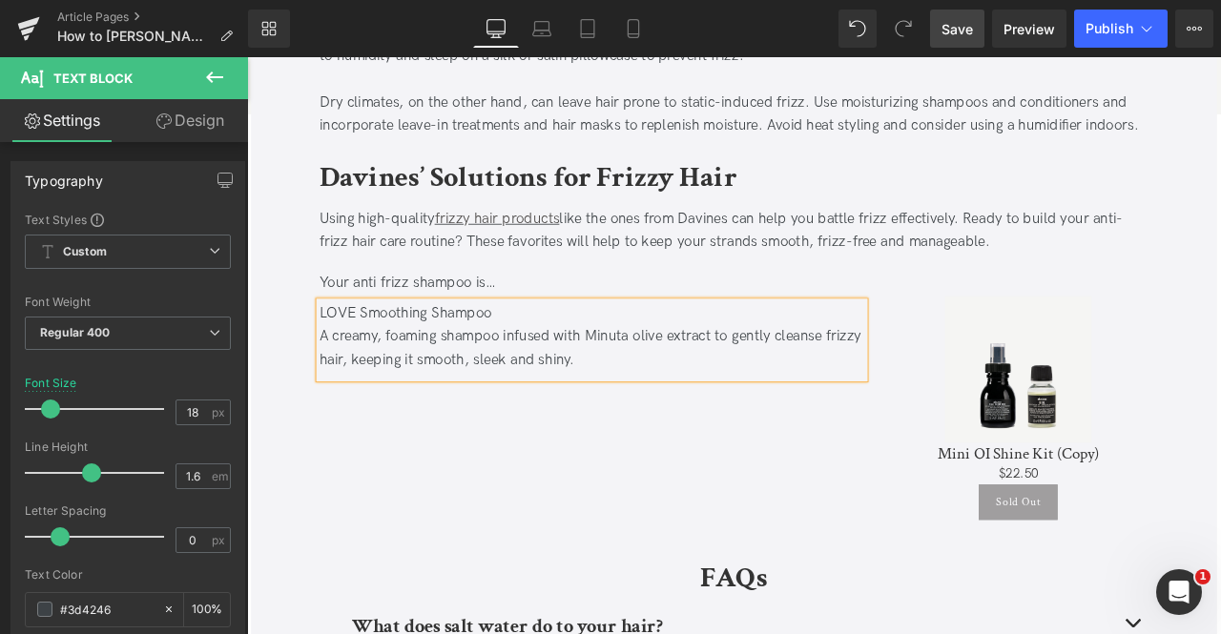
click at [579, 365] on div "LOVE Smoothing Shampoo" at bounding box center [656, 361] width 646 height 28
click at [583, 523] on div "Your anti frizz shampoo is… Text Block LOVE Smoothing Shampoo A creamy, foaming…" at bounding box center [824, 466] width 1011 height 337
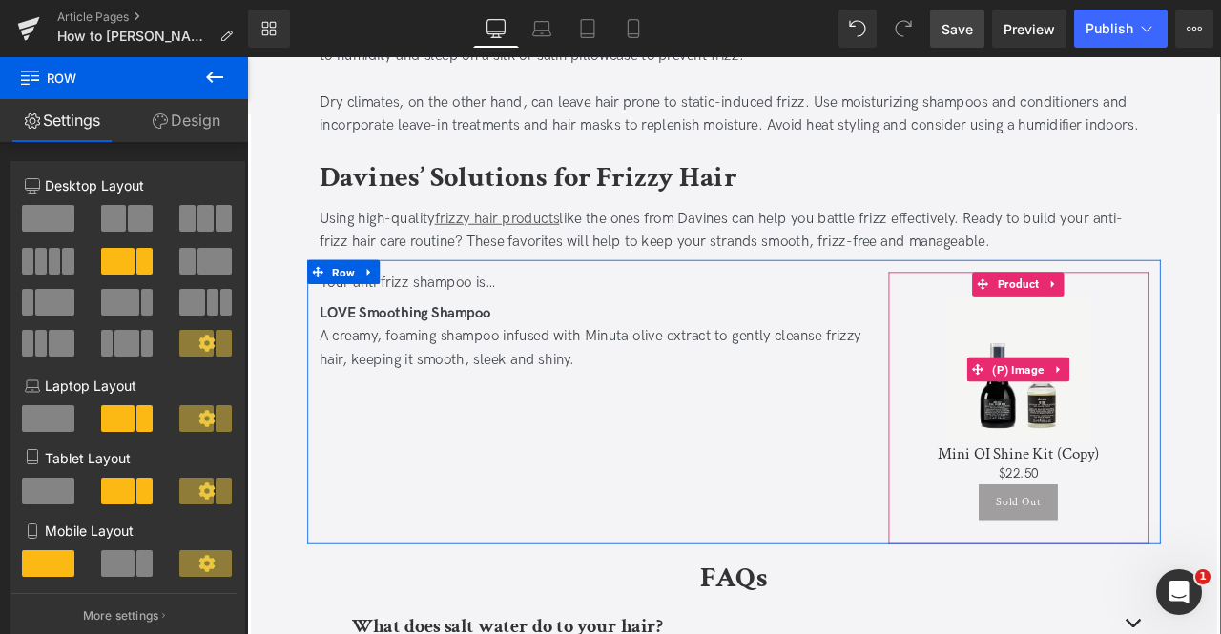
click at [1152, 345] on img at bounding box center [1161, 427] width 174 height 174
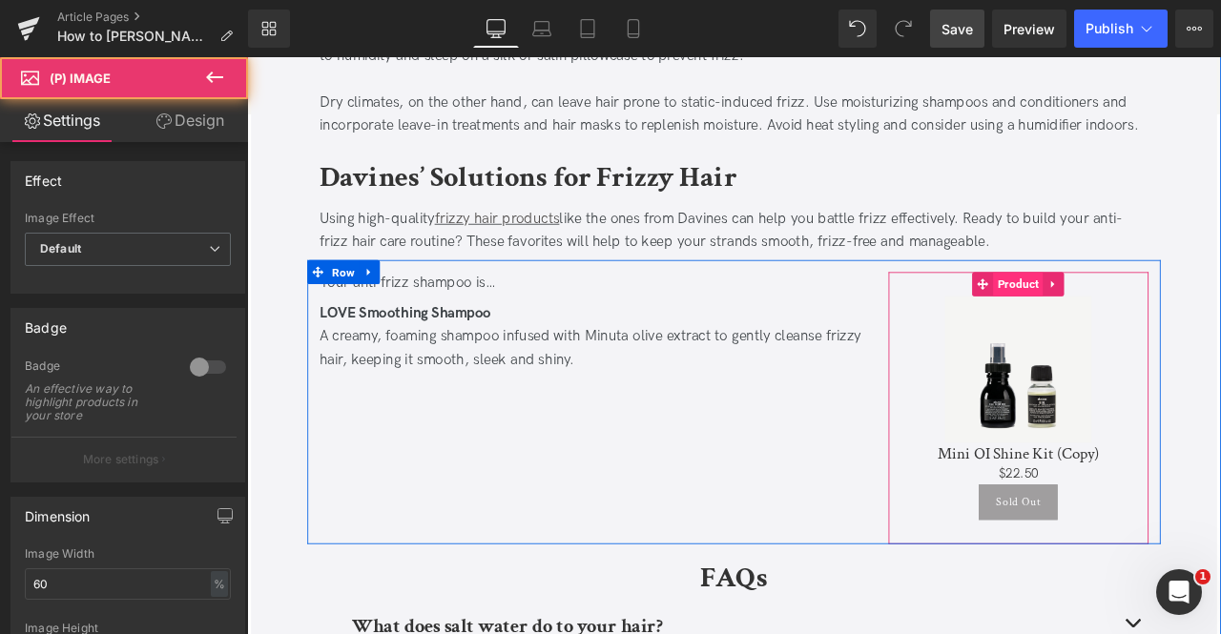
click at [1149, 320] on span "Product" at bounding box center [1160, 326] width 59 height 29
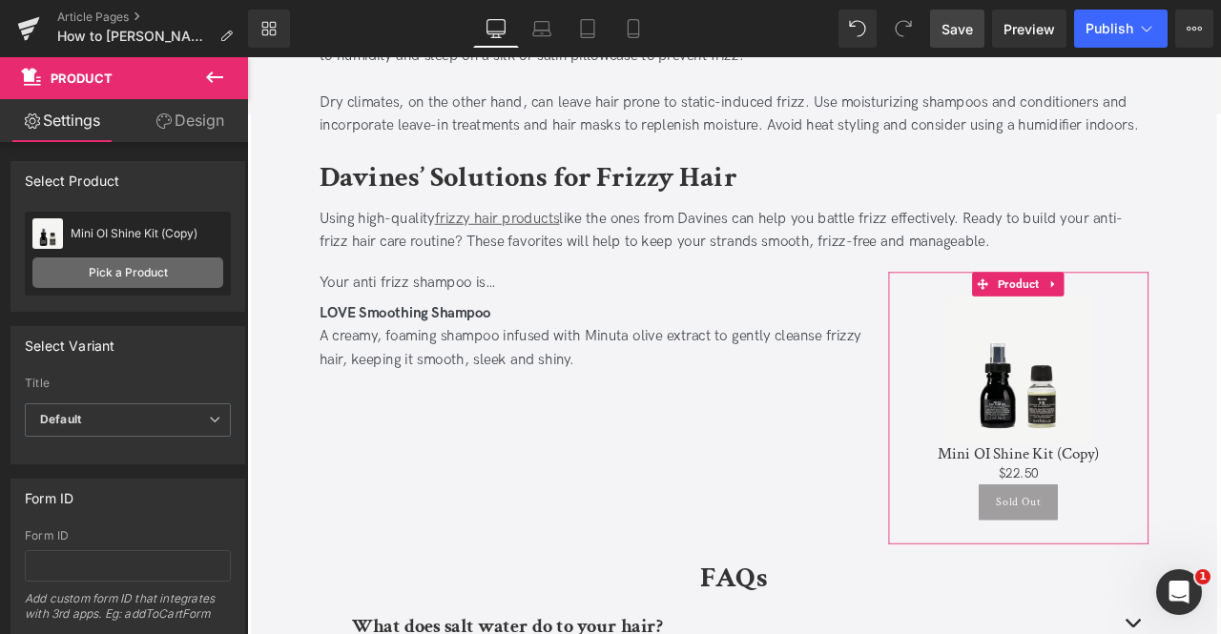
click at [127, 264] on link "Pick a Product" at bounding box center [127, 272] width 191 height 31
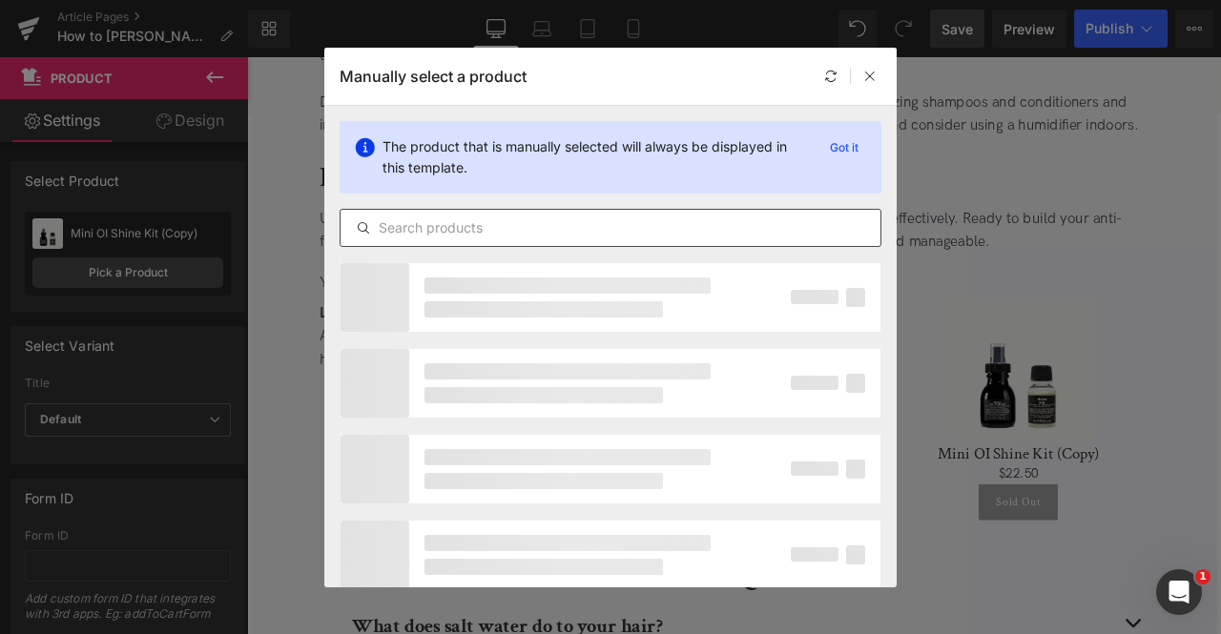
click at [581, 246] on div at bounding box center [611, 228] width 542 height 38
click at [510, 228] on input "text" at bounding box center [610, 227] width 540 height 23
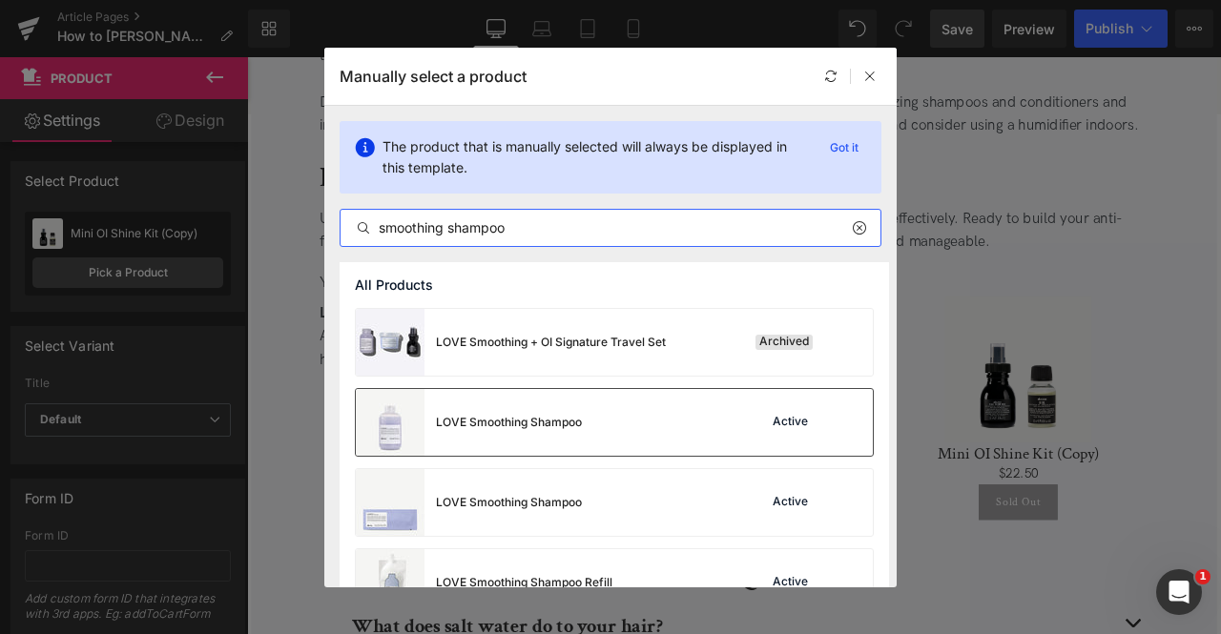
type input "smoothing shampoo"
click at [507, 423] on div "LOVE Smoothing Shampoo" at bounding box center [509, 422] width 146 height 17
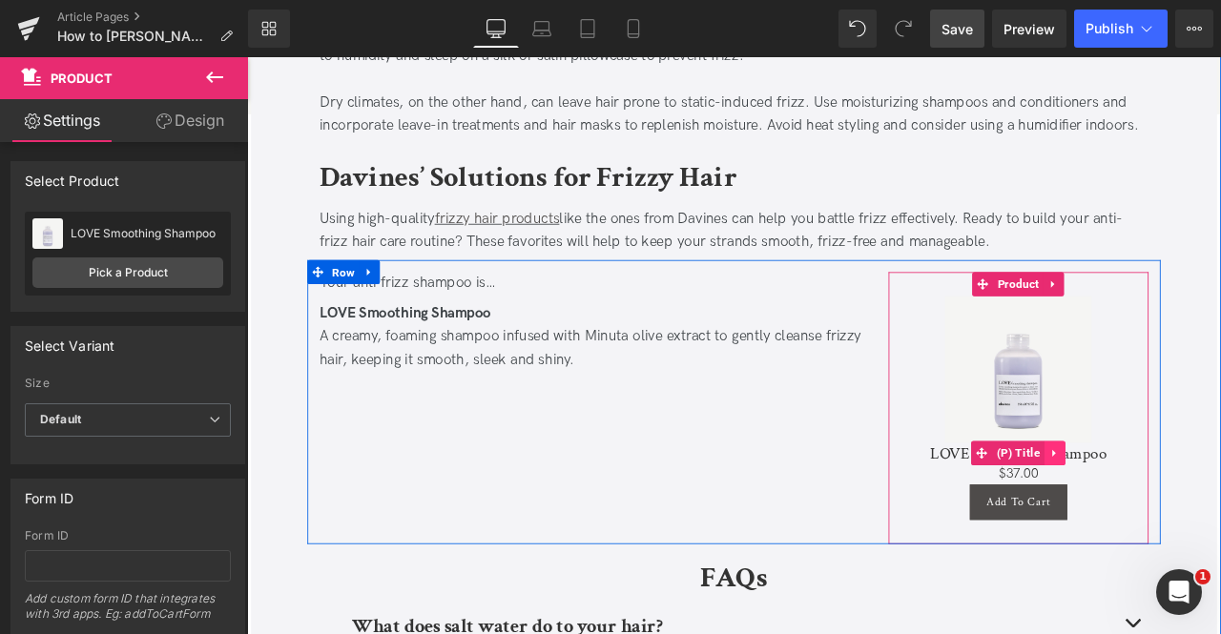
click at [1208, 518] on link at bounding box center [1204, 526] width 25 height 29
click at [1210, 520] on icon at bounding box center [1216, 527] width 13 height 14
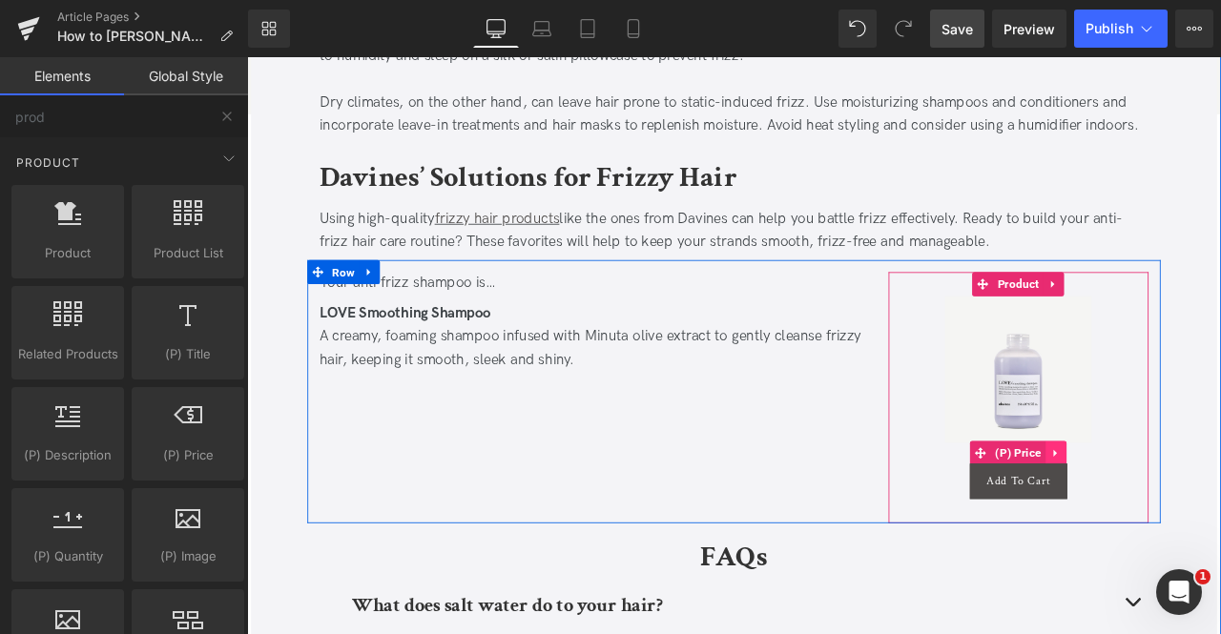
click at [1199, 524] on icon at bounding box center [1205, 527] width 13 height 14
click at [1211, 521] on icon at bounding box center [1217, 526] width 13 height 13
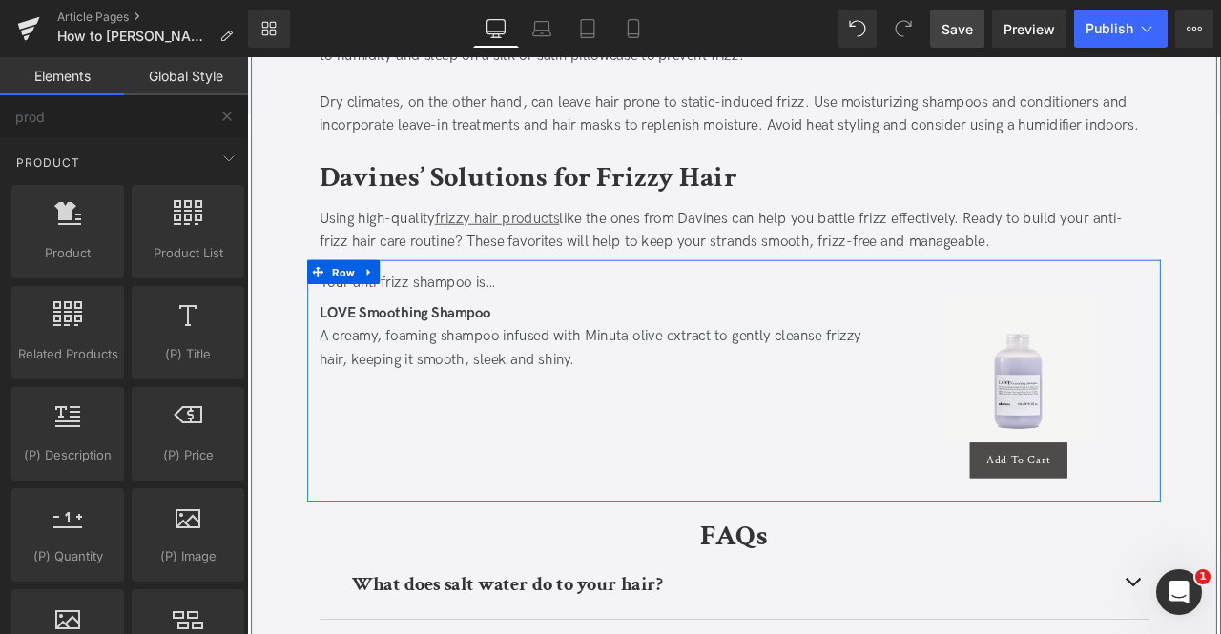
click at [571, 476] on div "Your anti frizz shampoo is… Text Block LOVE Smoothing Shampoo A creamy, foaming…" at bounding box center [824, 441] width 1011 height 287
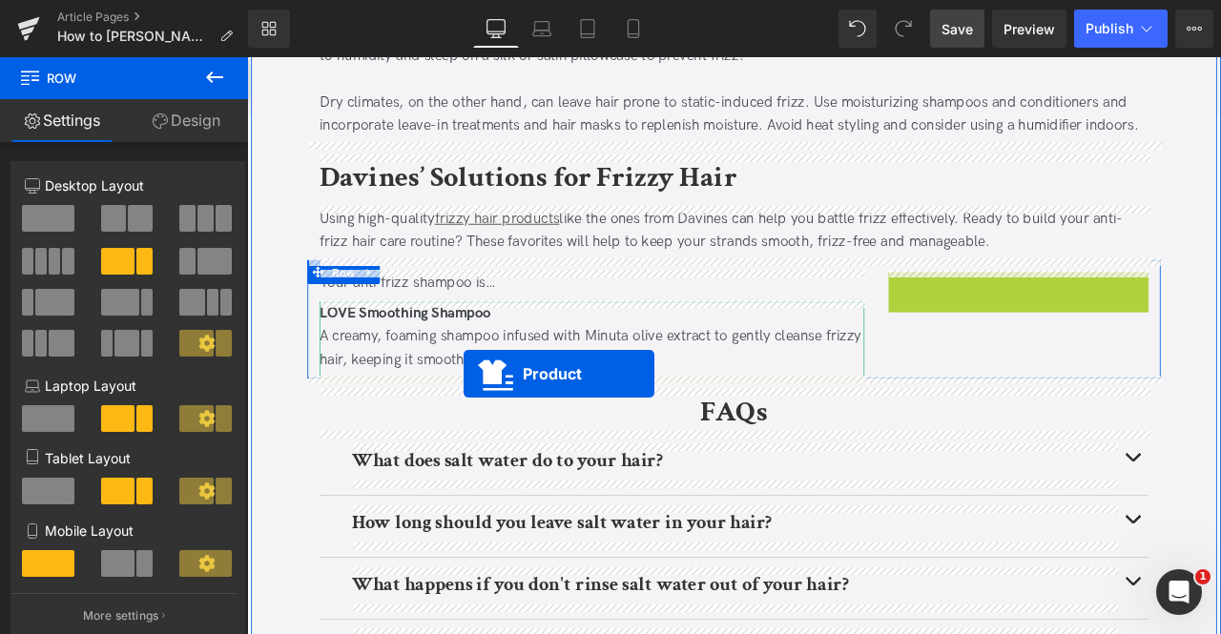
drag, startPoint x: 1113, startPoint y: 328, endPoint x: 504, endPoint y: 432, distance: 618.2
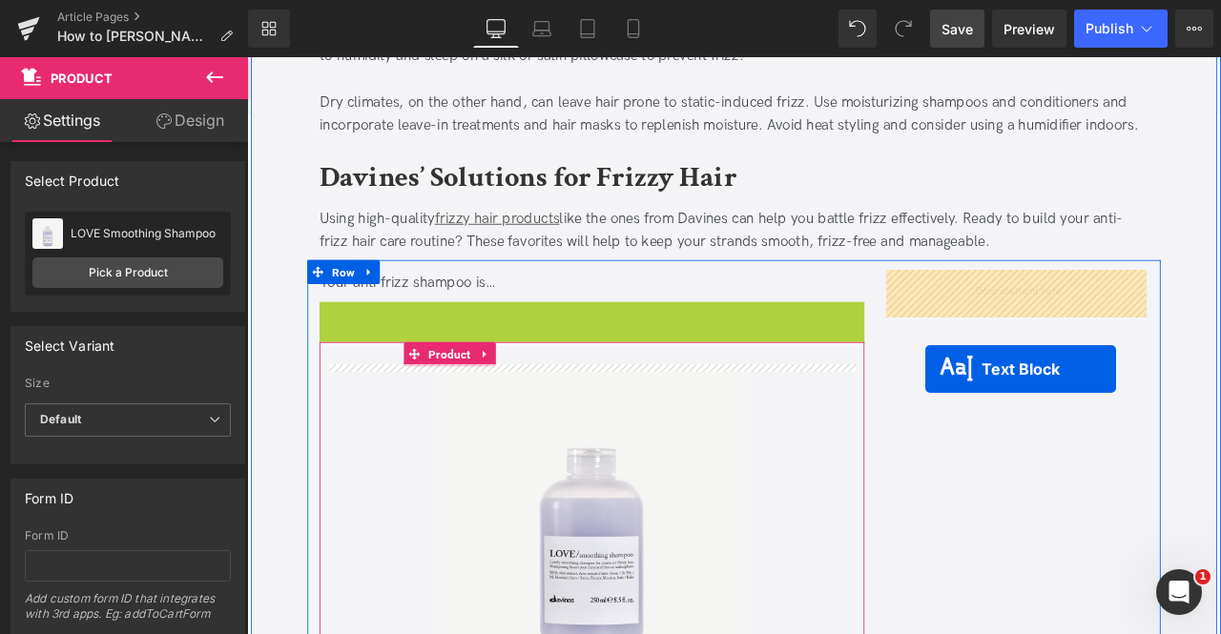
drag, startPoint x: 604, startPoint y: 390, endPoint x: 1089, endPoint y: 410, distance: 485.8
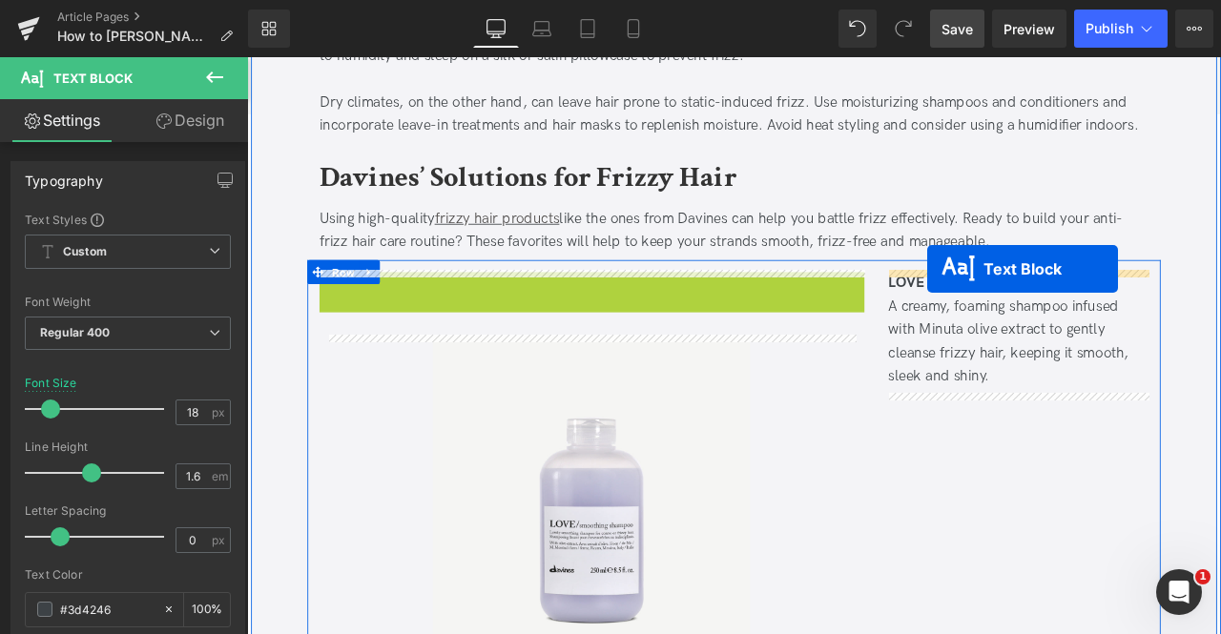
drag, startPoint x: 571, startPoint y: 327, endPoint x: 1053, endPoint y: 307, distance: 482.0
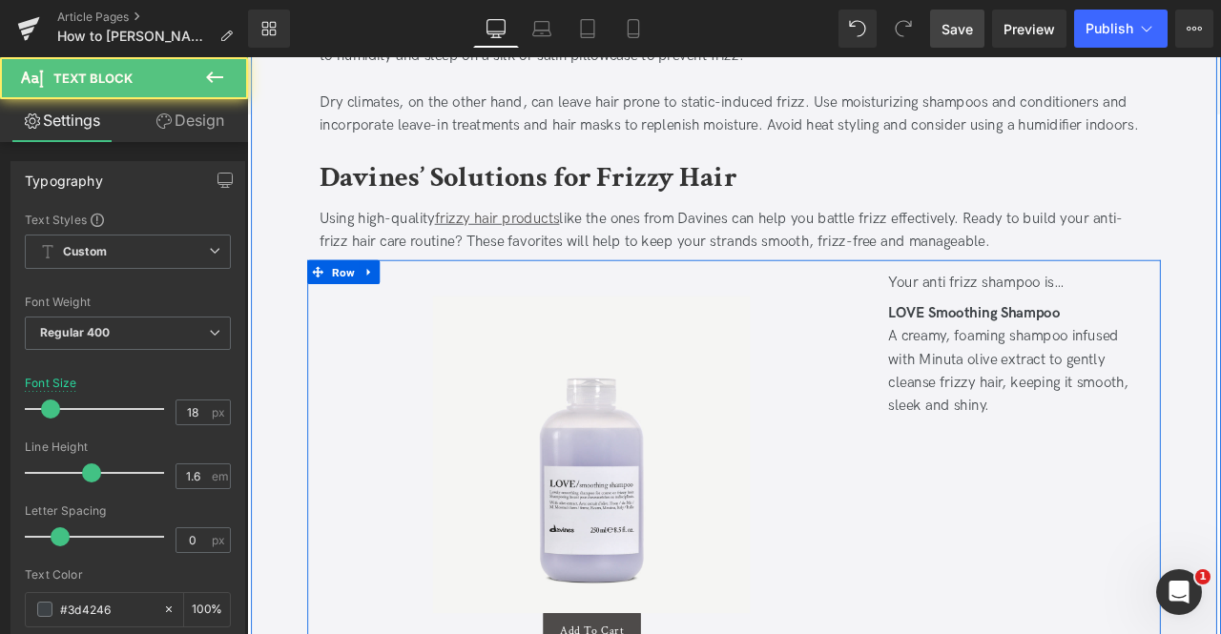
click at [1046, 615] on div "Sale Off (P) Image Add To Cart (P) Cart Button Product Sun Exposure Causes Perm…" at bounding box center [824, 542] width 1011 height 489
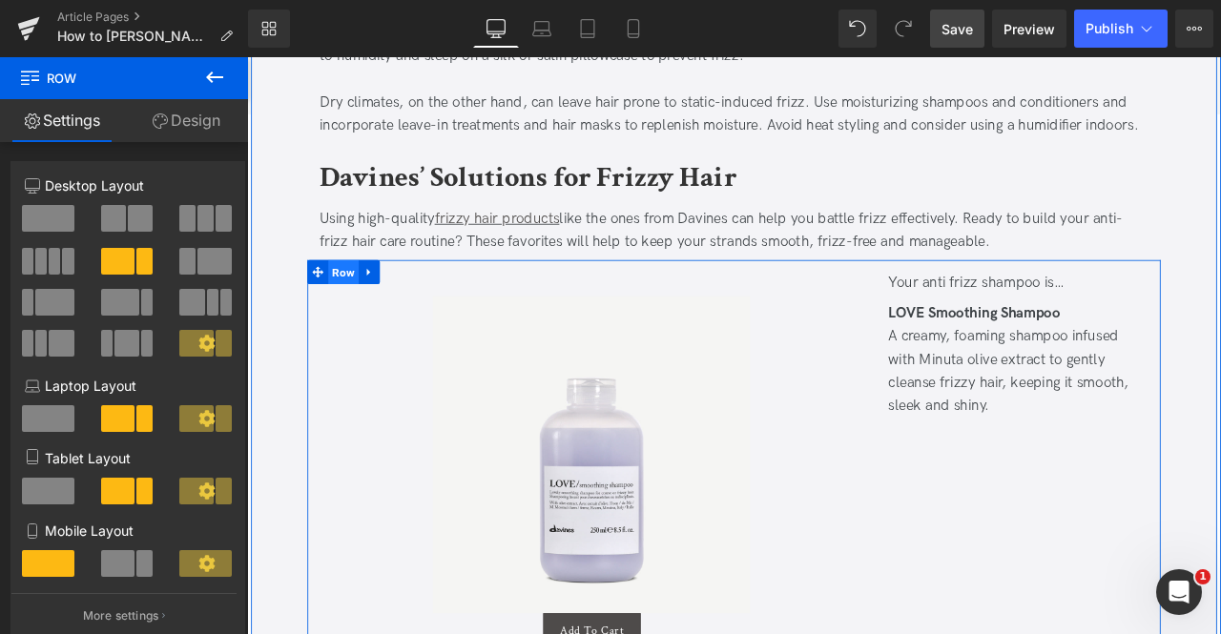
click at [349, 305] on span "Row" at bounding box center [361, 312] width 36 height 29
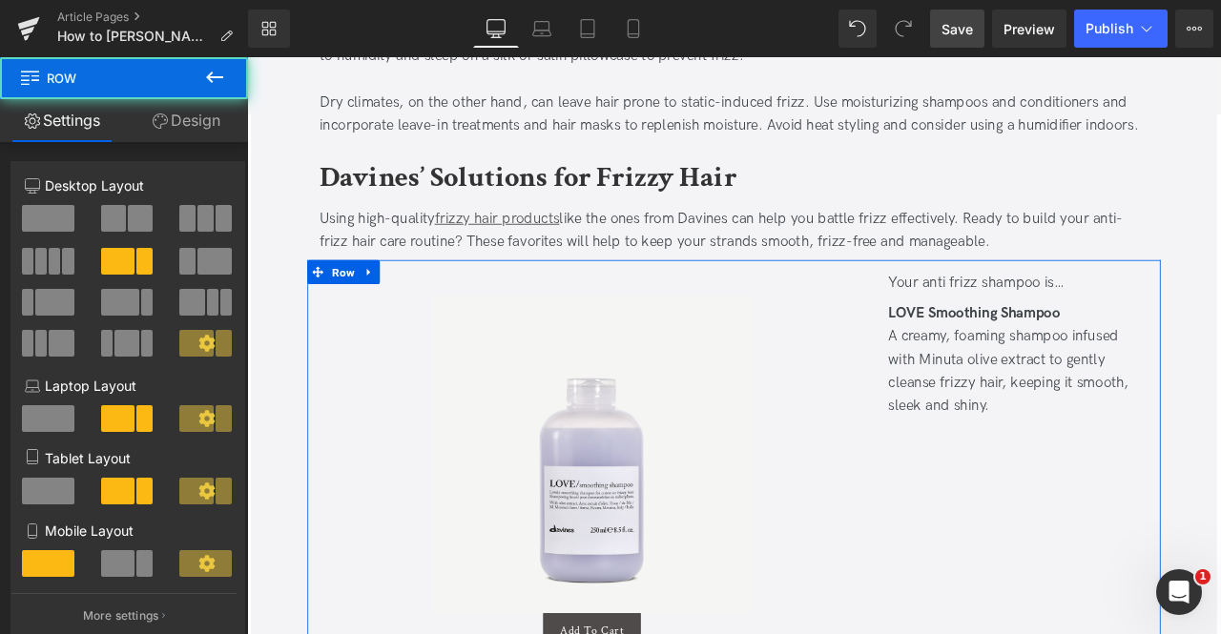
click at [212, 259] on span at bounding box center [214, 261] width 34 height 27
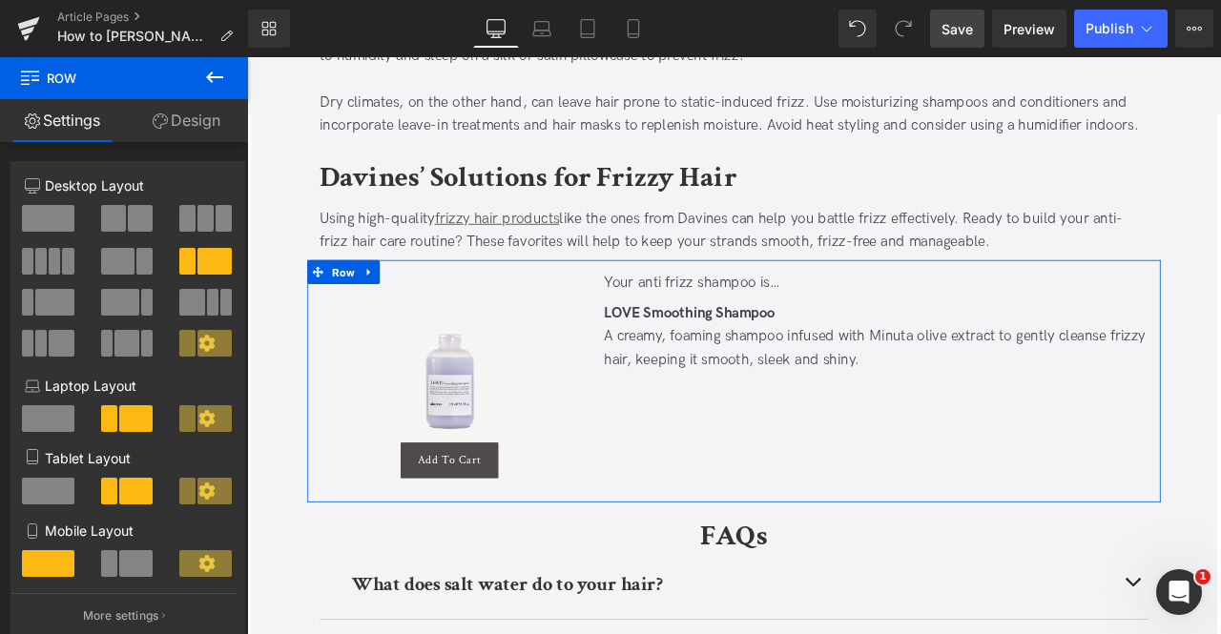
click at [64, 299] on span at bounding box center [54, 302] width 38 height 27
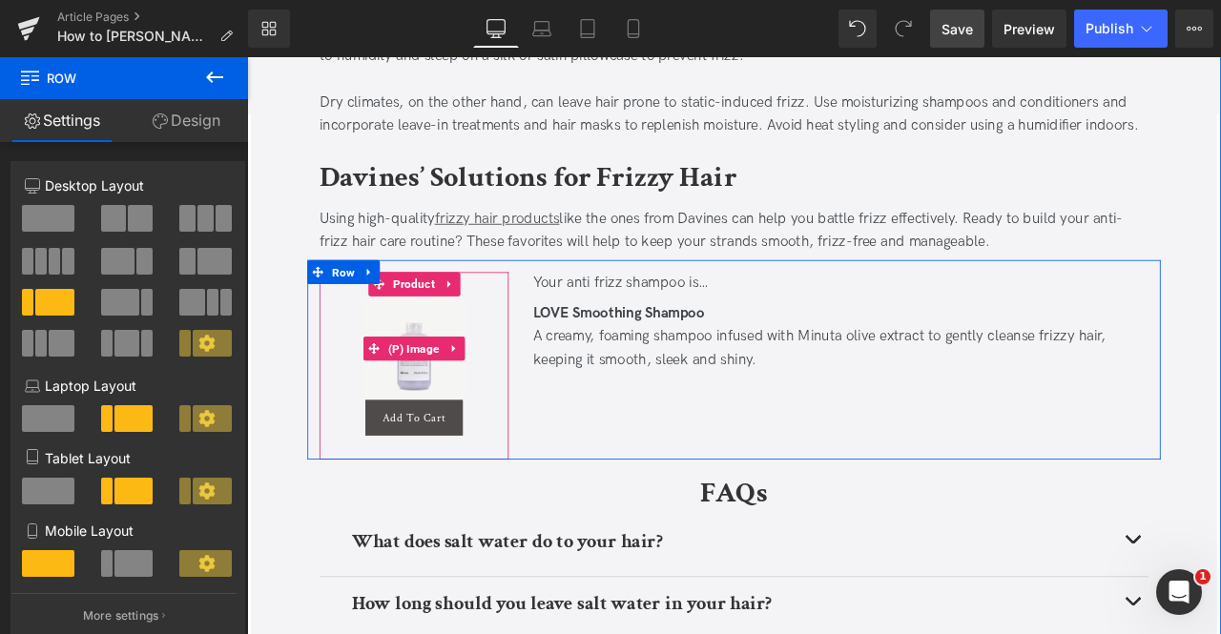
click at [455, 400] on span "(P) Image" at bounding box center [445, 402] width 72 height 29
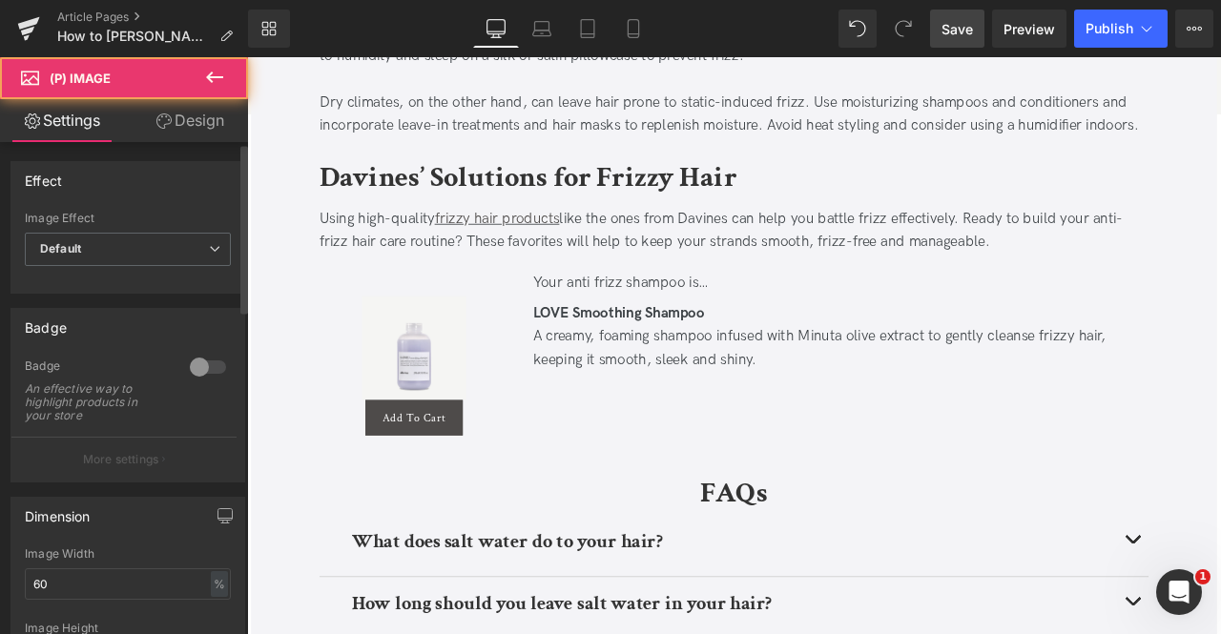
scroll to position [326, 0]
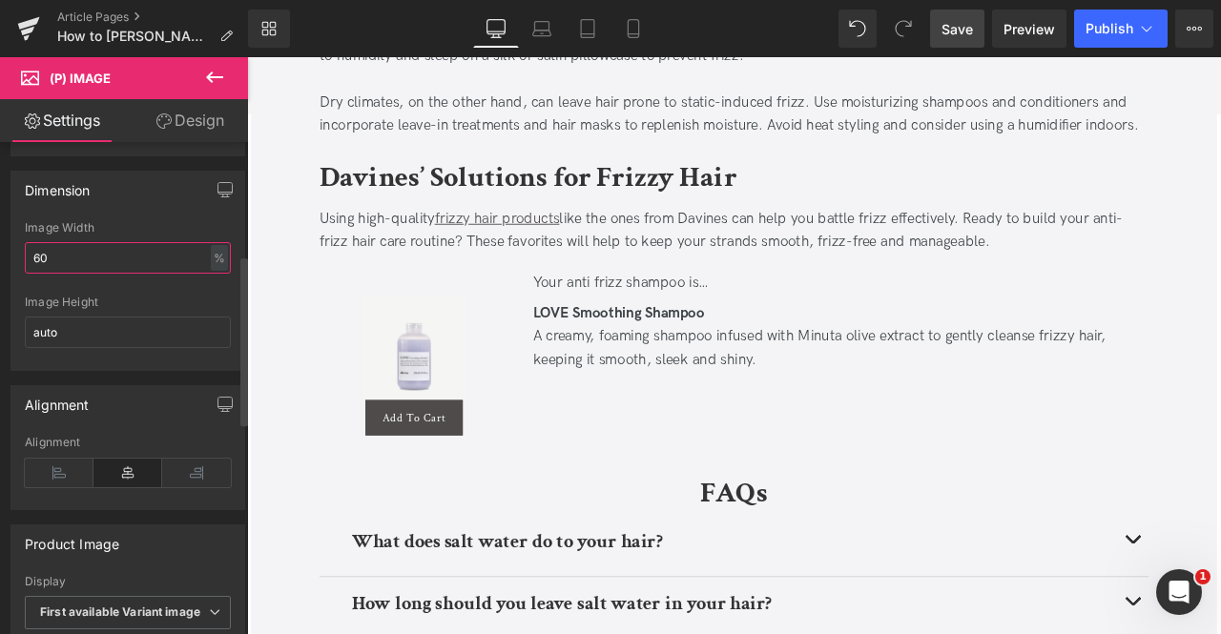
click at [43, 247] on input "60" at bounding box center [128, 257] width 206 height 31
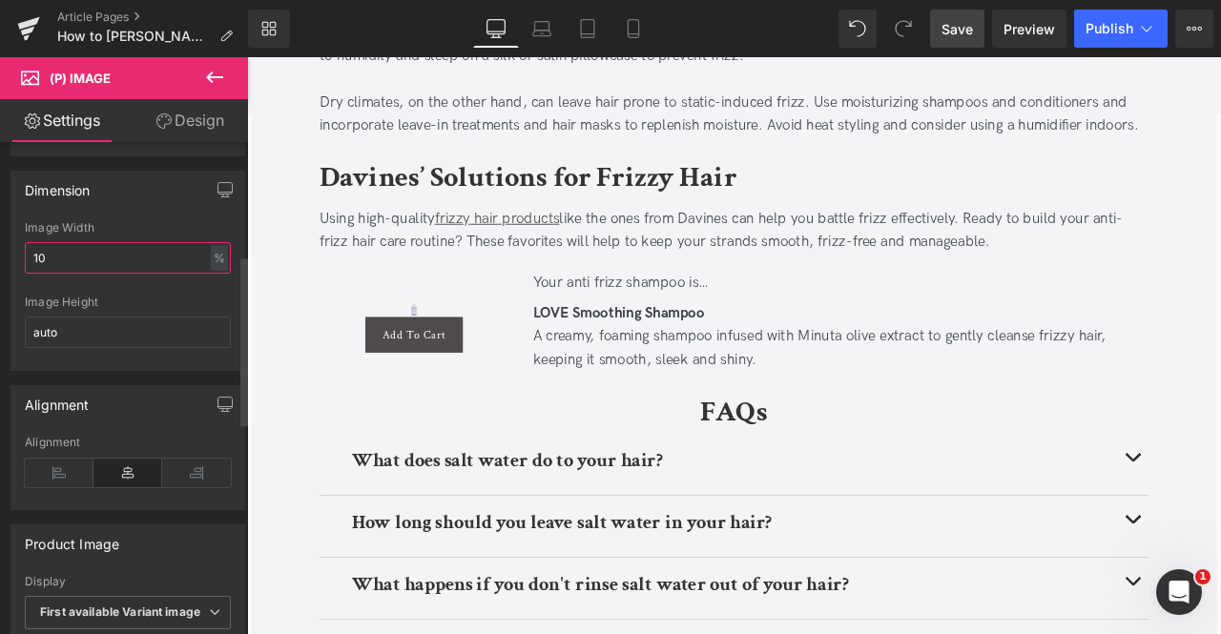
type input "100"
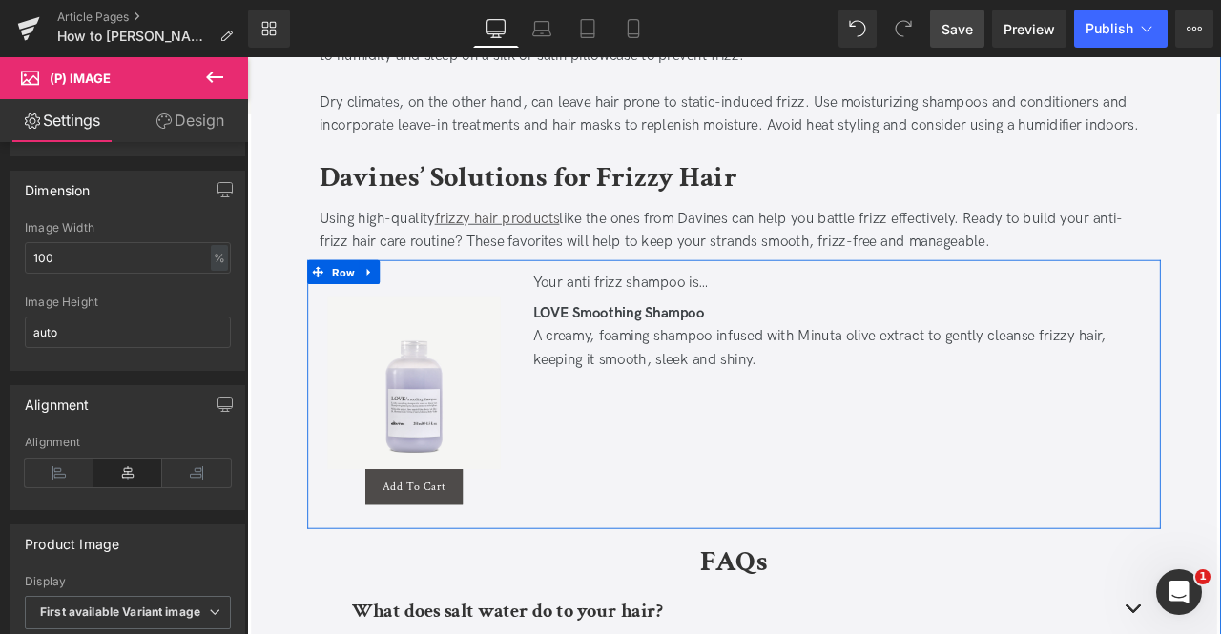
click at [665, 507] on div "Sale Off (P) Image Add To Cart (P) Cart Button Product Sun Exposure Causes Perm…" at bounding box center [824, 457] width 1011 height 319
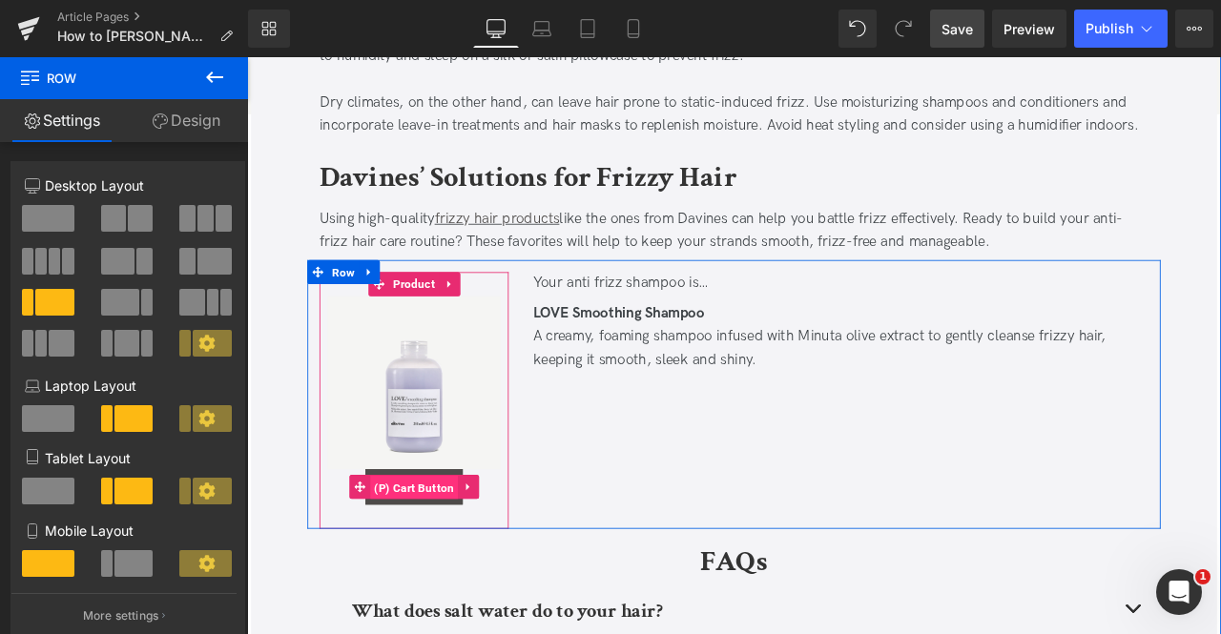
click at [428, 553] on span "(P) Cart Button" at bounding box center [445, 567] width 105 height 29
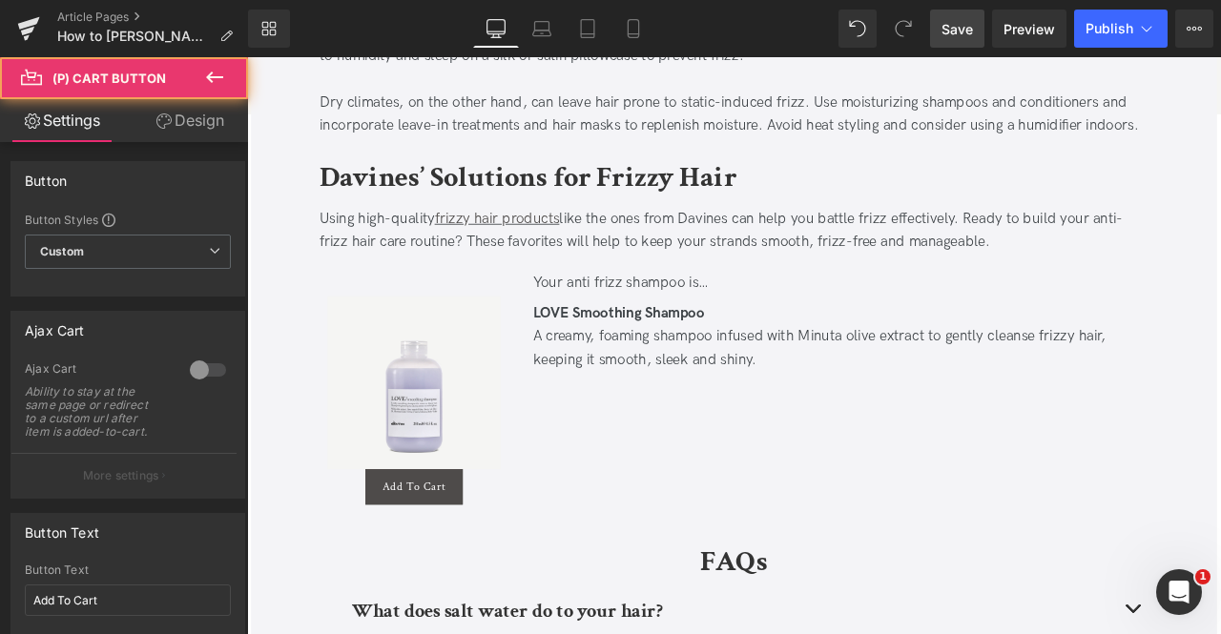
click at [199, 115] on link "Design" at bounding box center [190, 120] width 124 height 43
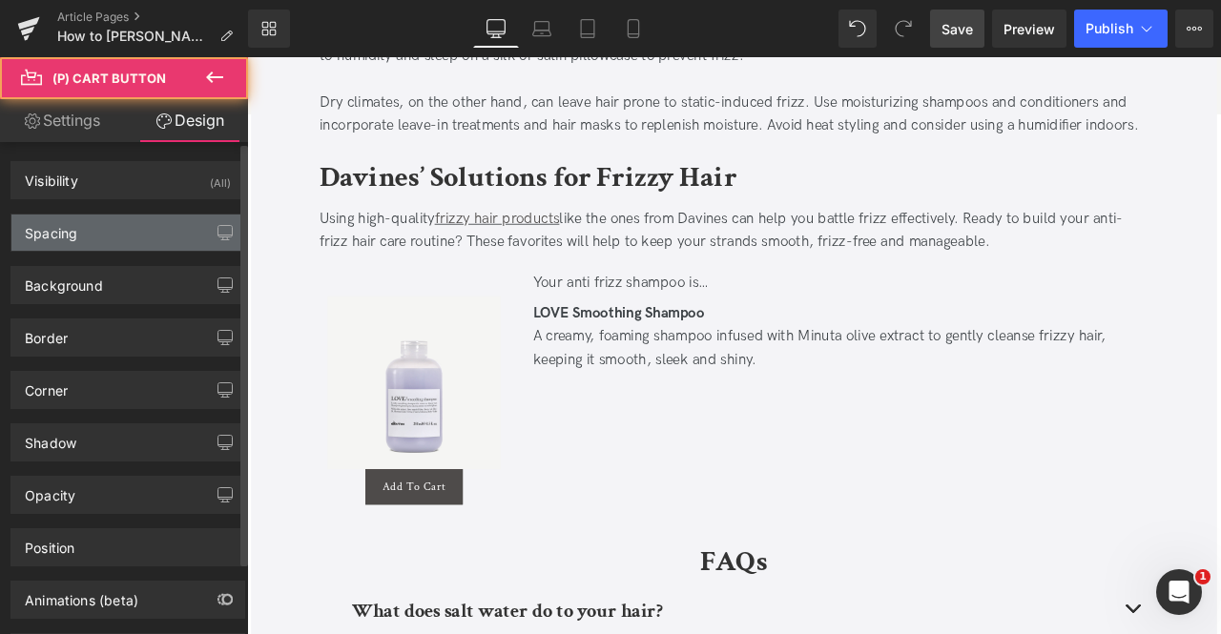
type input "0"
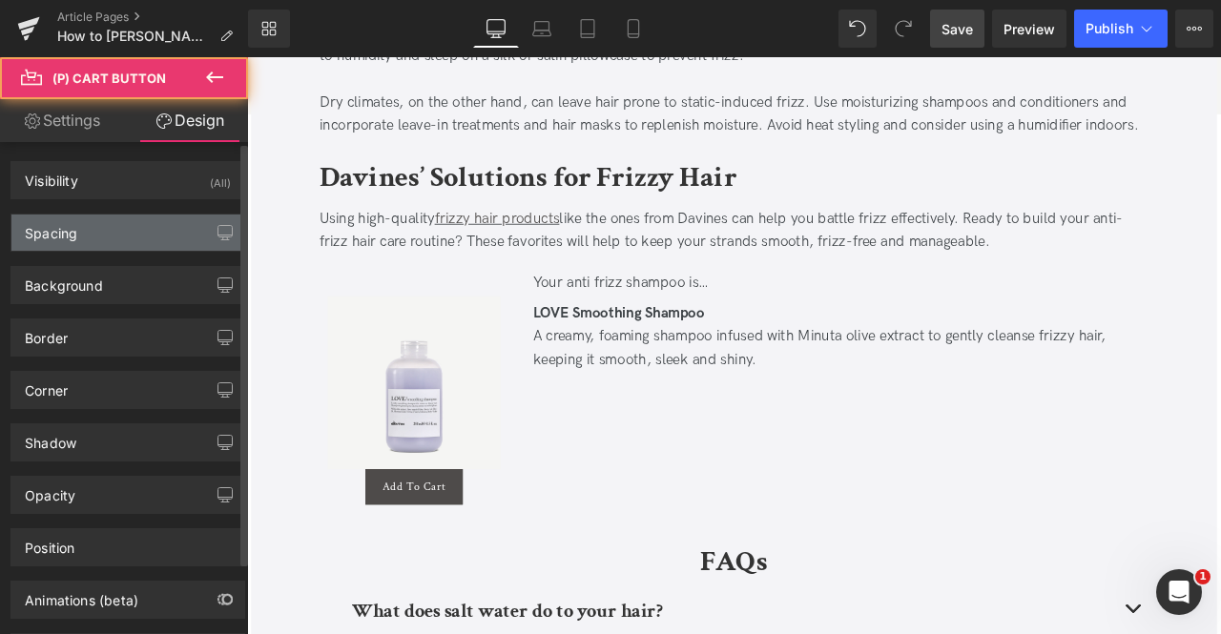
type input "20"
type input "0"
type input "20"
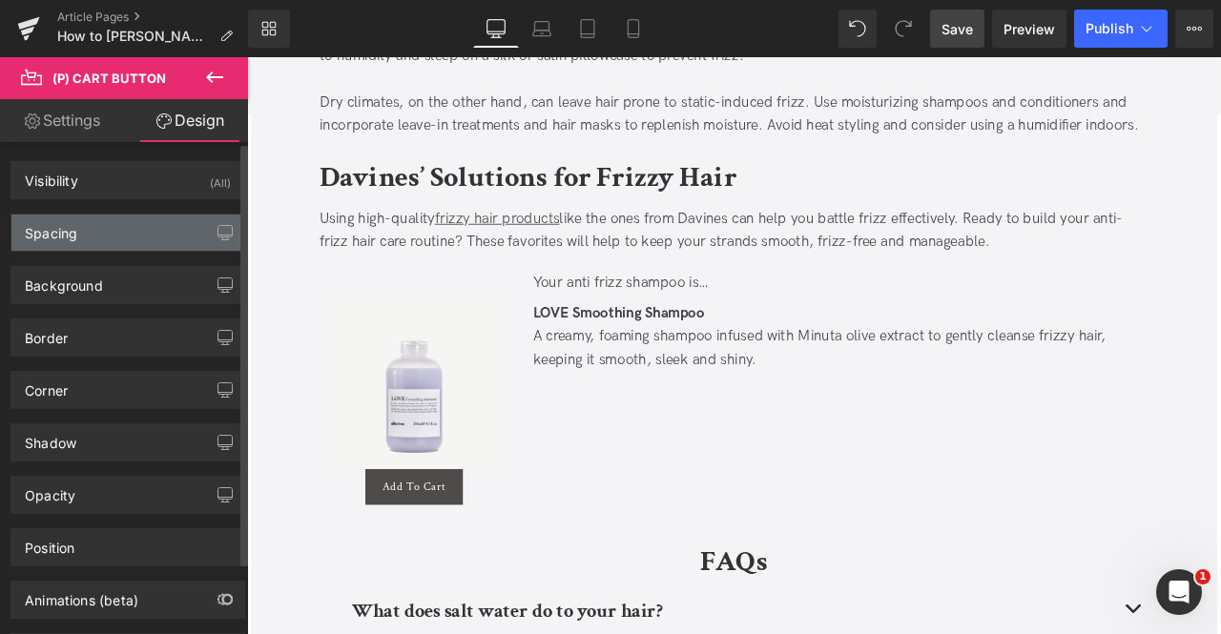
click at [135, 218] on div "Spacing" at bounding box center [127, 233] width 233 height 36
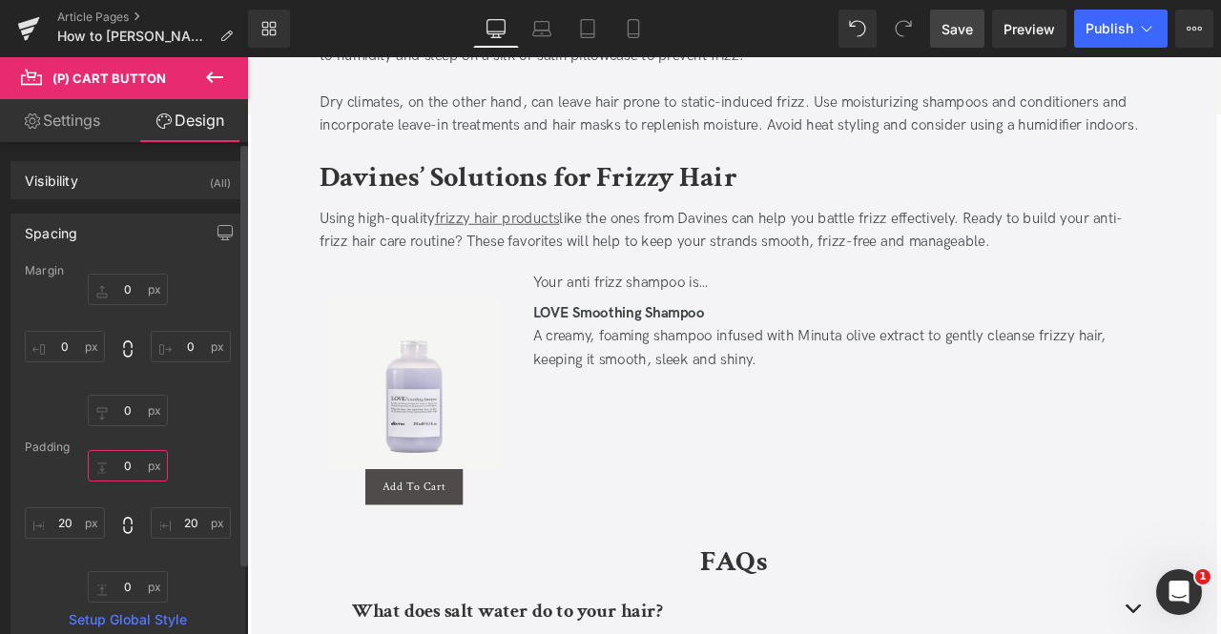
click at [130, 470] on input "0" at bounding box center [128, 465] width 80 height 31
click at [133, 278] on input "0" at bounding box center [128, 289] width 80 height 31
type input "10"
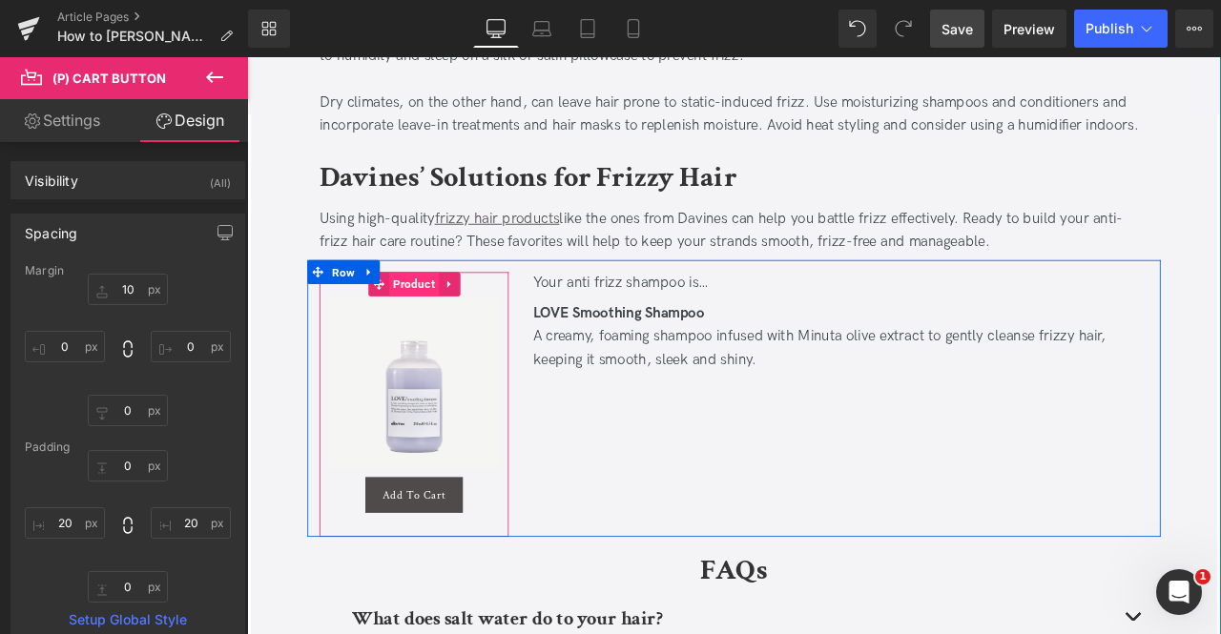
click at [442, 319] on span "Product" at bounding box center [444, 326] width 59 height 29
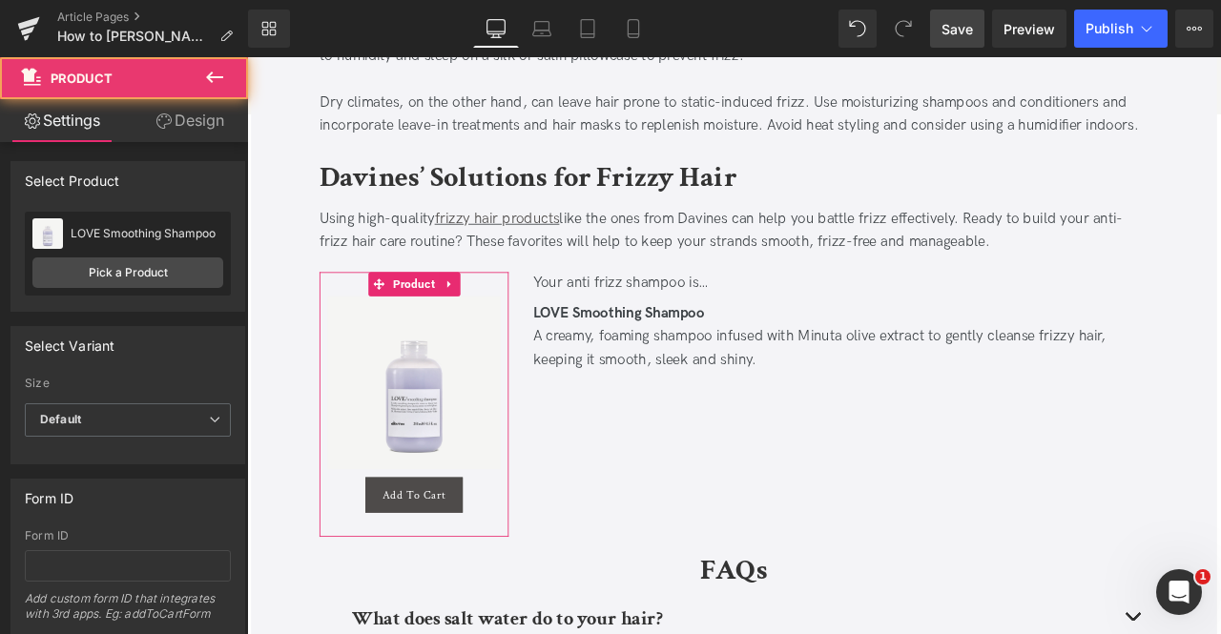
click at [183, 121] on link "Design" at bounding box center [190, 120] width 124 height 43
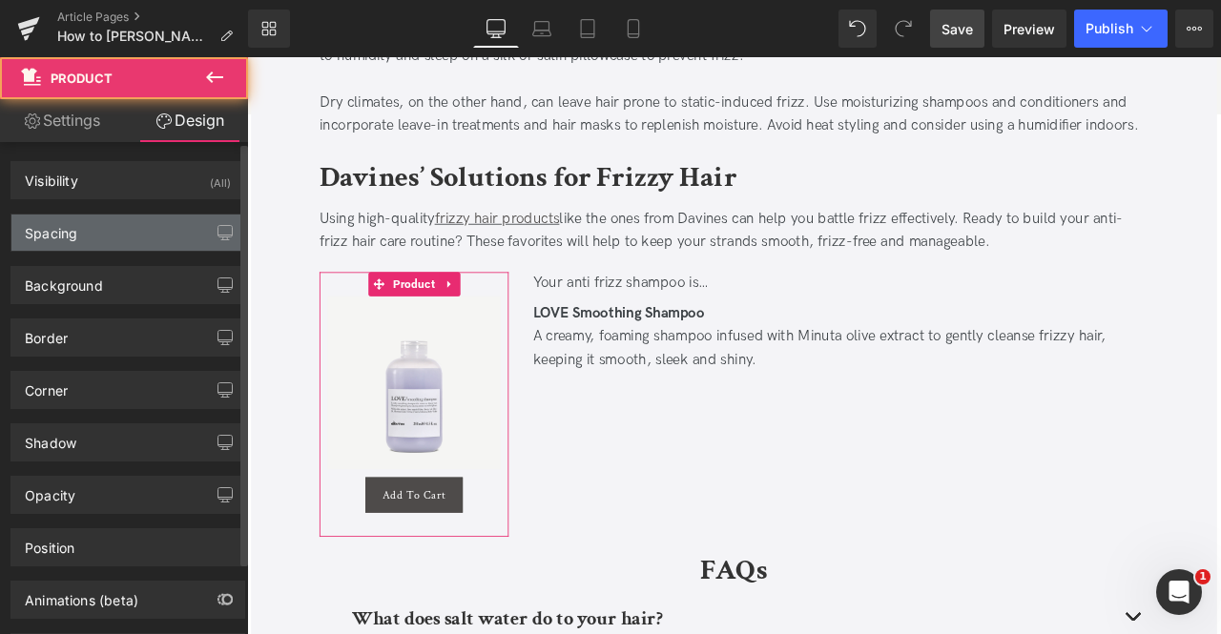
type input "0"
type input "30"
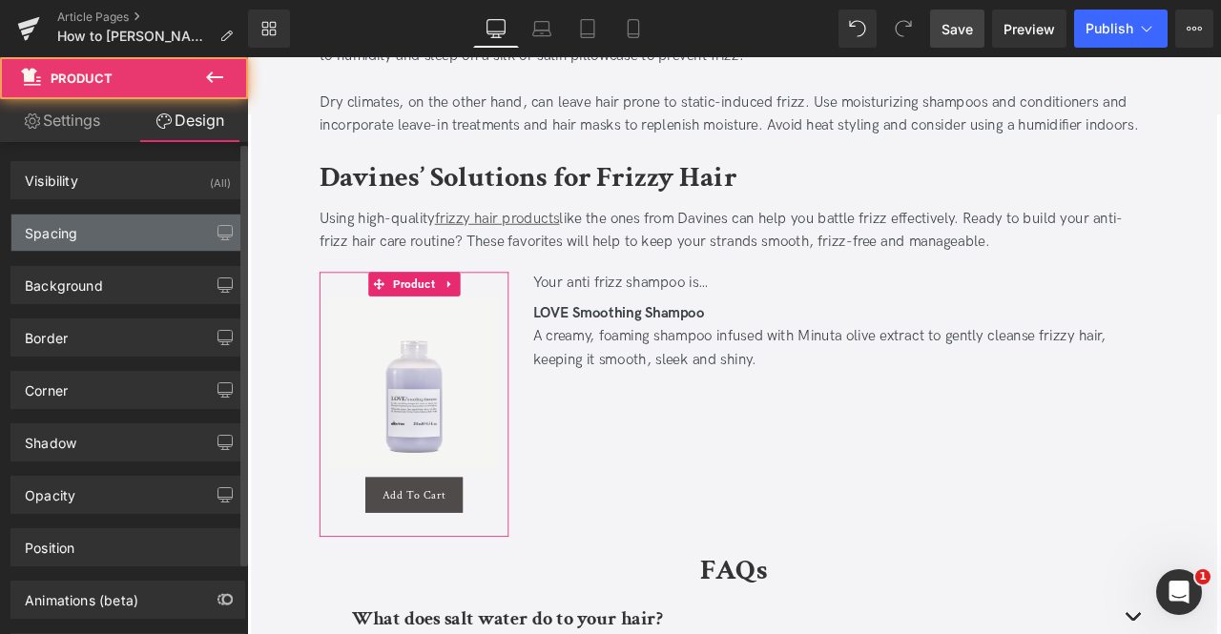
type input "10"
type input "30"
type input "10"
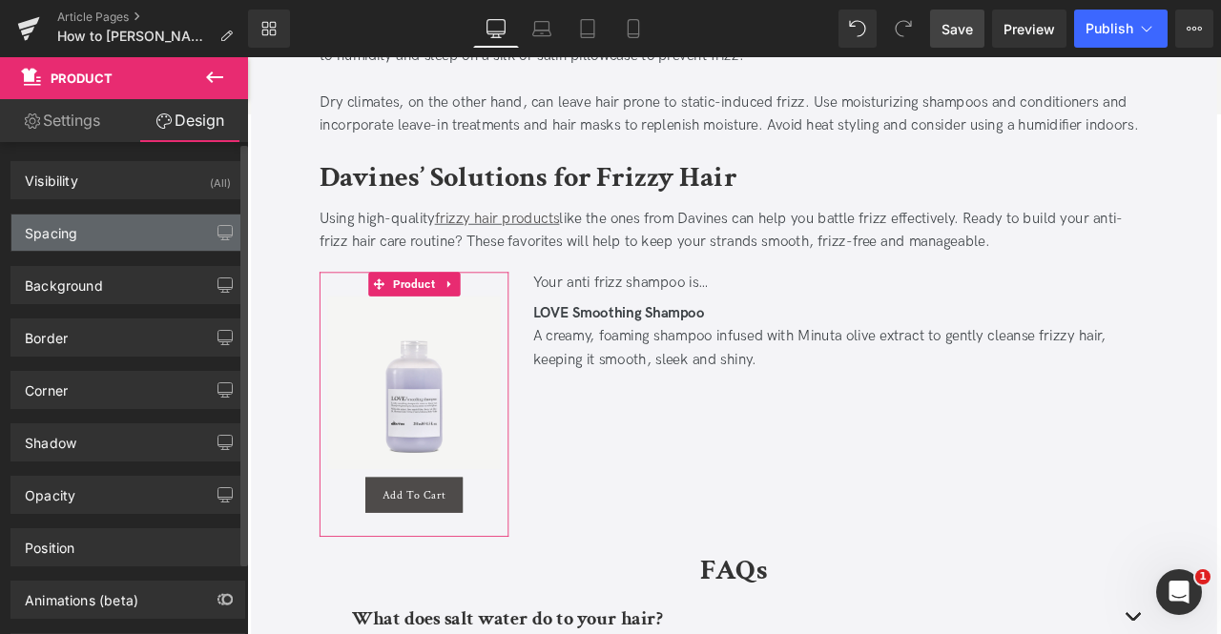
click at [88, 239] on div "Spacing" at bounding box center [127, 233] width 233 height 36
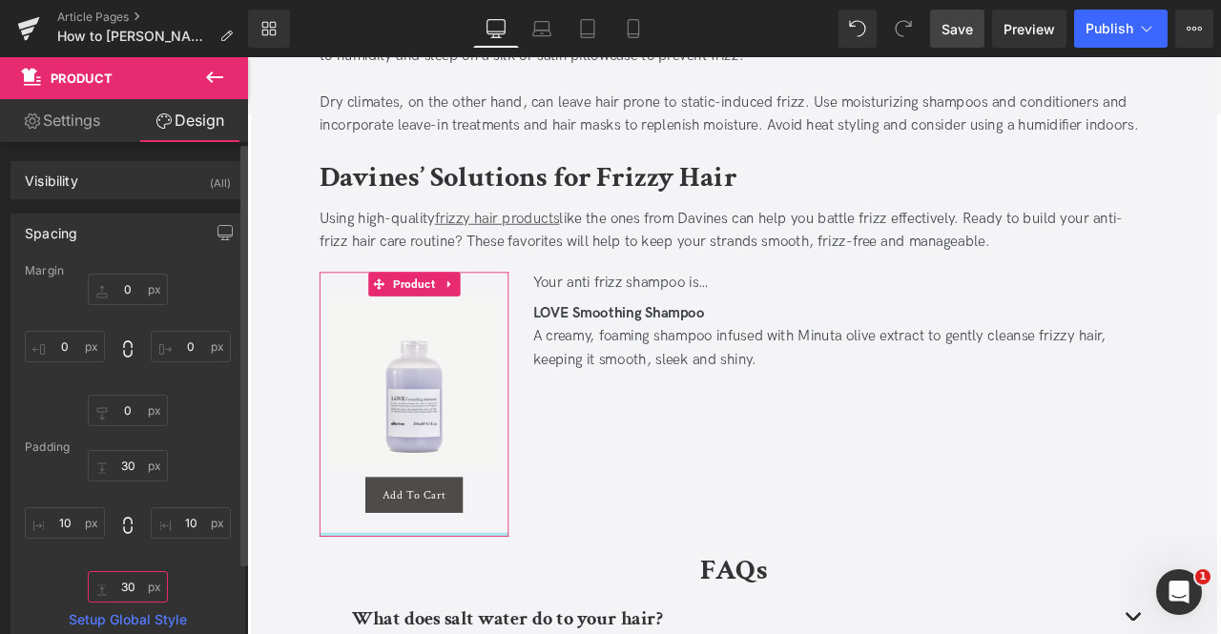
click at [138, 590] on input "30" at bounding box center [128, 586] width 80 height 31
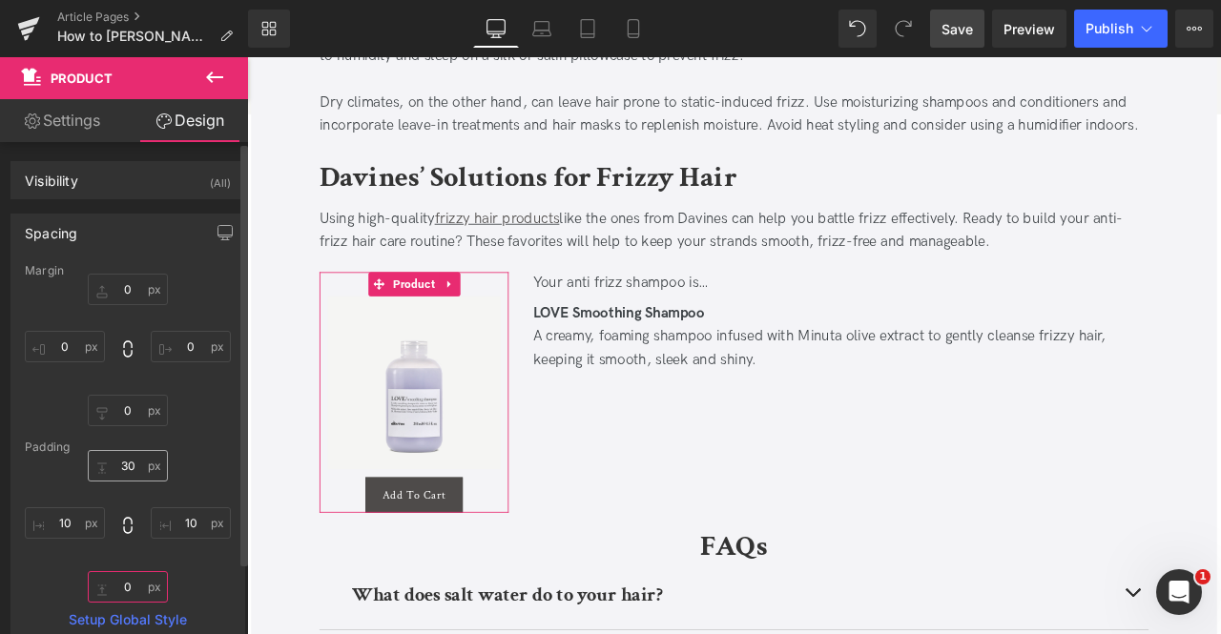
type input "0"
click at [130, 464] on input "30" at bounding box center [128, 465] width 80 height 31
type input "0"
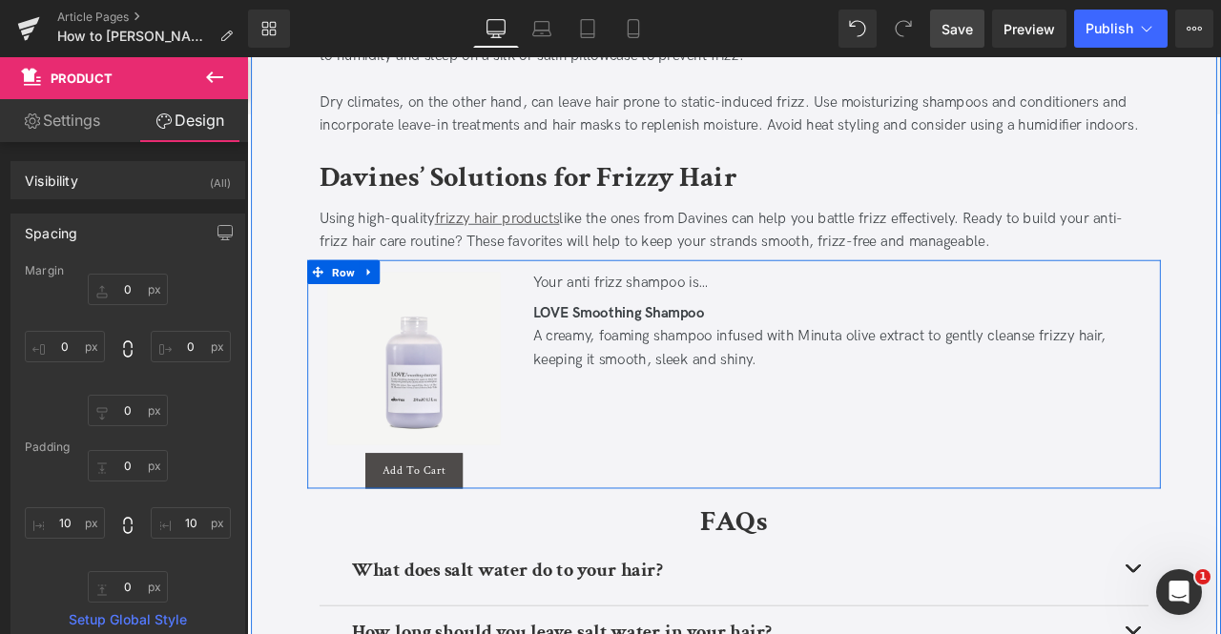
click at [695, 489] on div "Sale Off (P) Image Add To Cart (P) Cart Button Product Sun Exposure Causes Perm…" at bounding box center [824, 433] width 1011 height 271
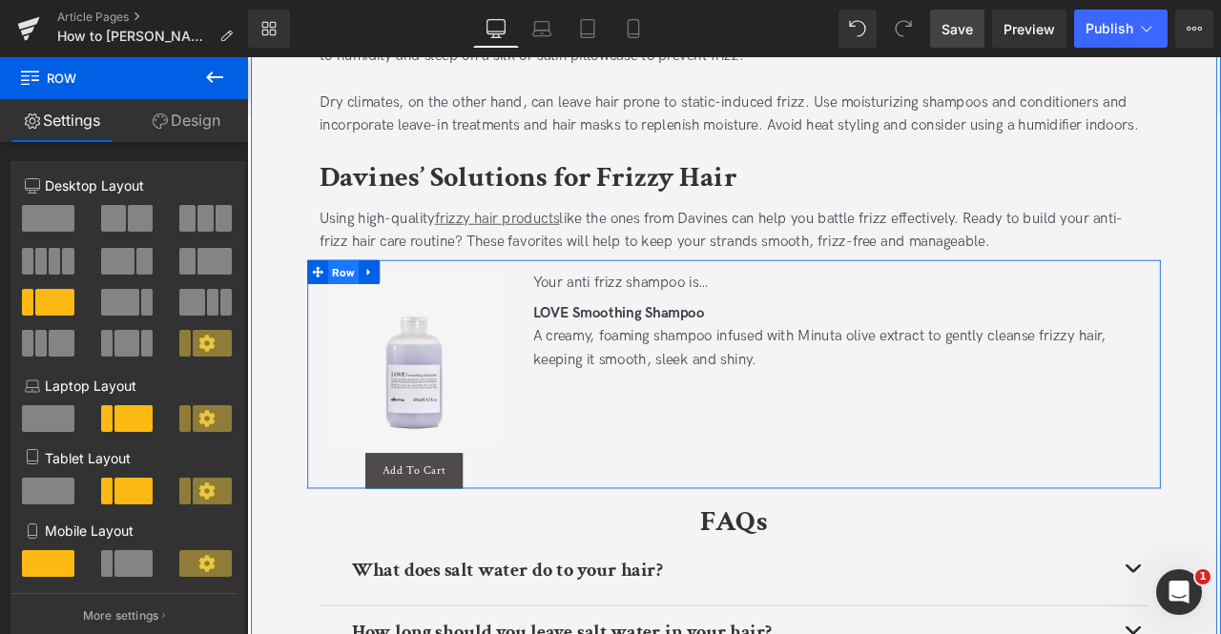
click at [361, 309] on span "Row" at bounding box center [361, 312] width 36 height 29
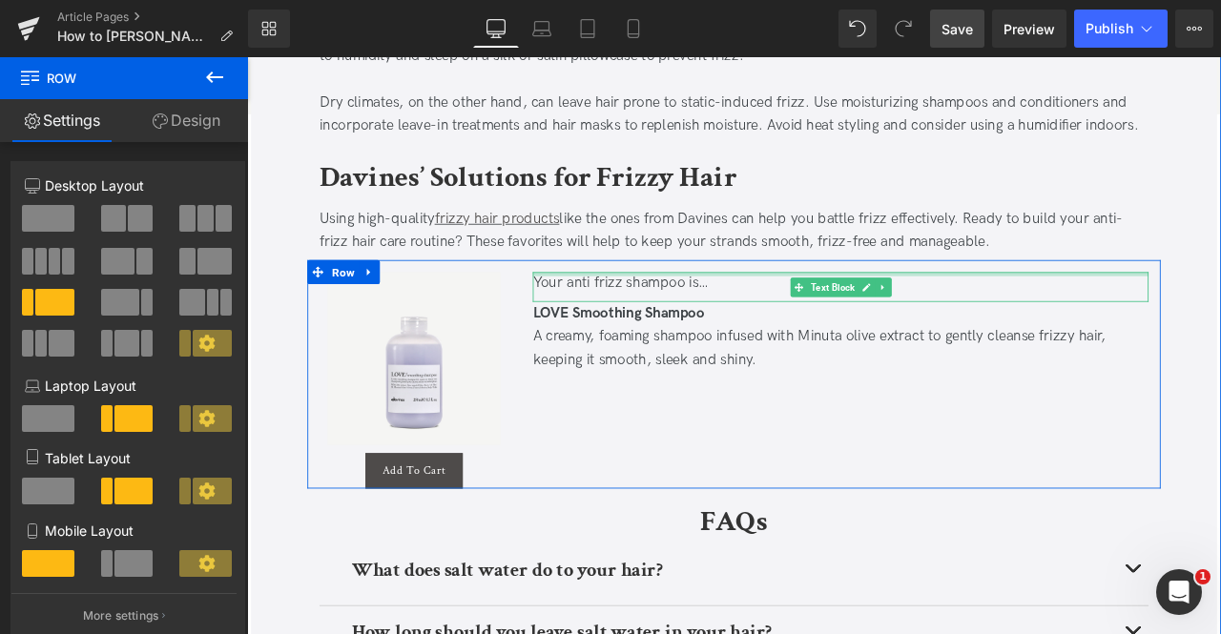
click at [829, 332] on div "Your anti frizz shampoo is…" at bounding box center [951, 326] width 730 height 28
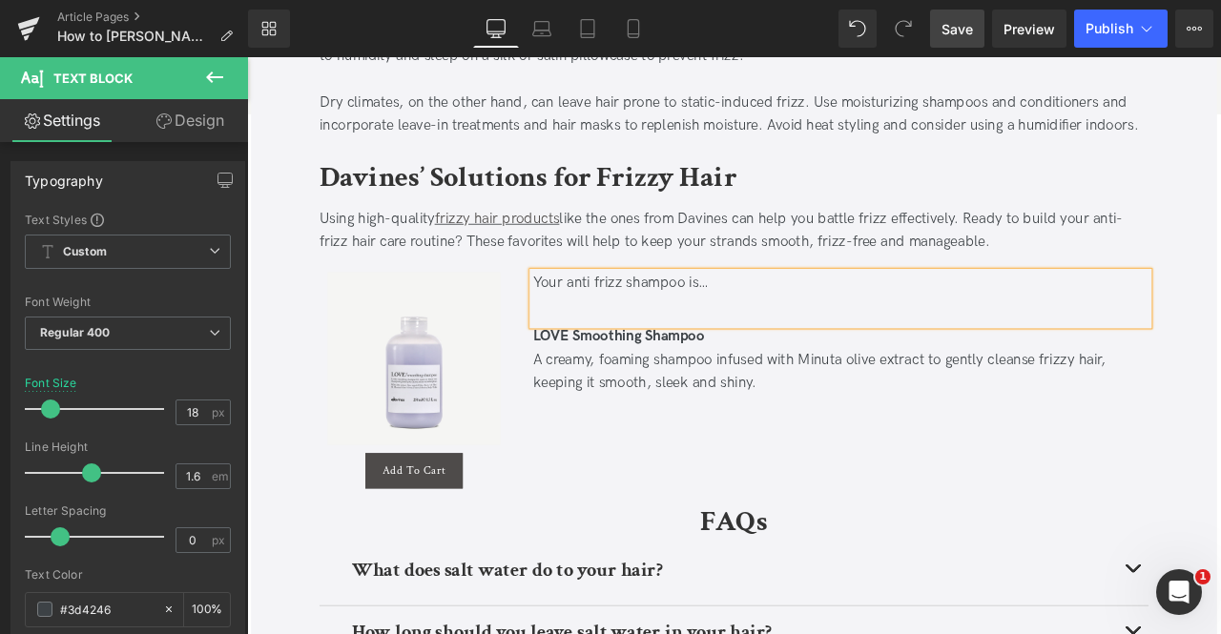
click at [705, 530] on div "Sale Off (P) Image Add To Cart (P) Cart Button Product Sun Exposure Causes Perm…" at bounding box center [824, 433] width 1011 height 271
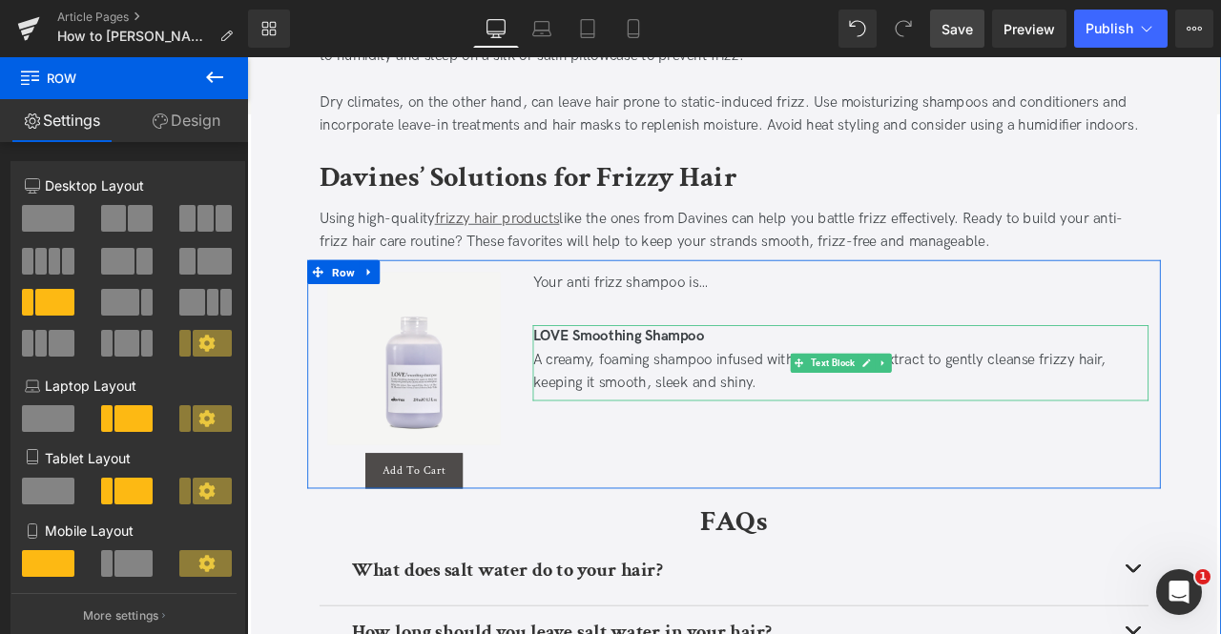
click at [679, 402] on div "A creamy, foaming shampoo infused with Minuta olive extract to gently cleanse f…" at bounding box center [951, 429] width 730 height 55
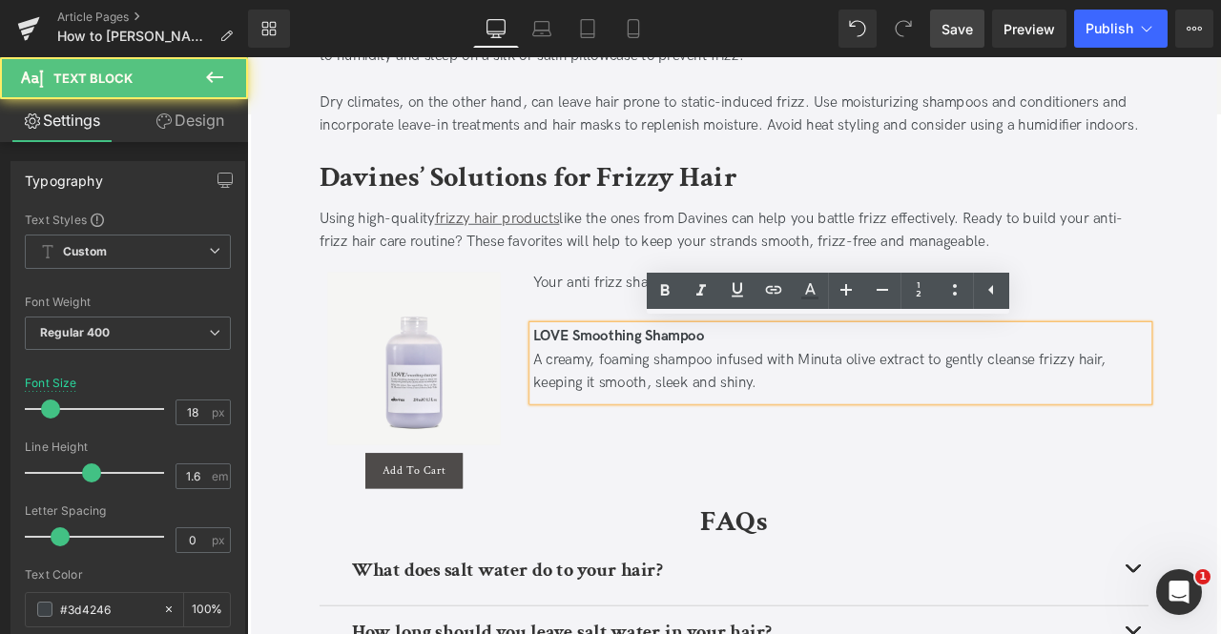
click at [647, 494] on div "Sale Off (P) Image Add To Cart (P) Cart Button Product Sun Exposure Causes Perm…" at bounding box center [824, 433] width 1011 height 271
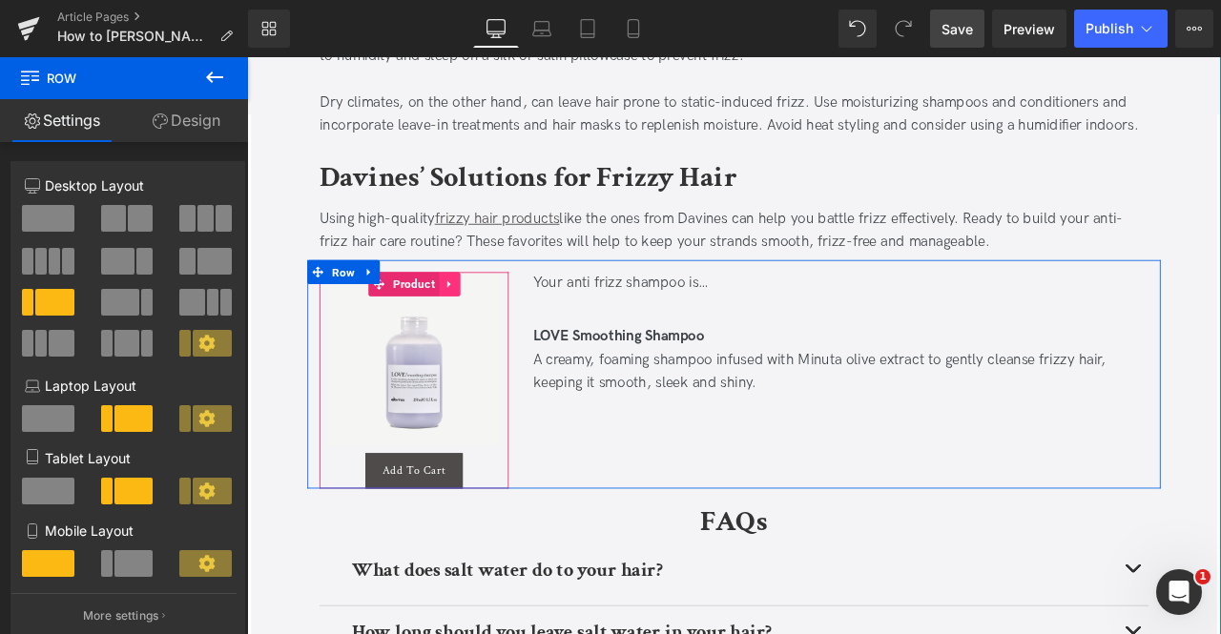
click at [481, 322] on icon at bounding box center [487, 326] width 13 height 14
click at [479, 322] on link at bounding box center [475, 326] width 25 height 29
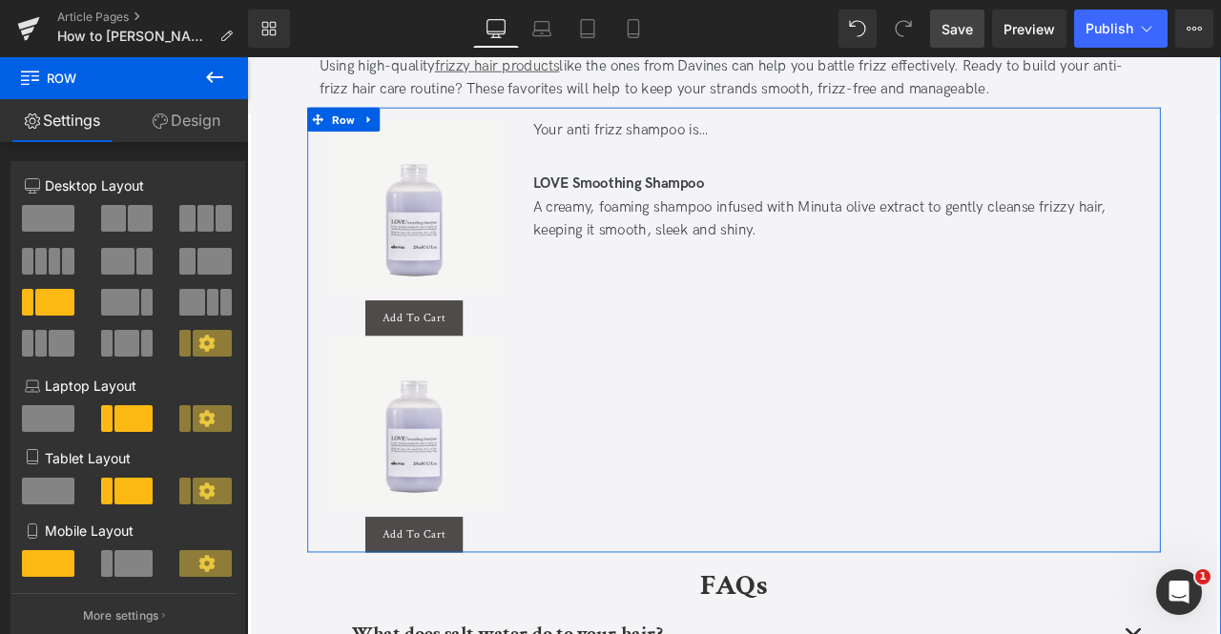
scroll to position [3030, 0]
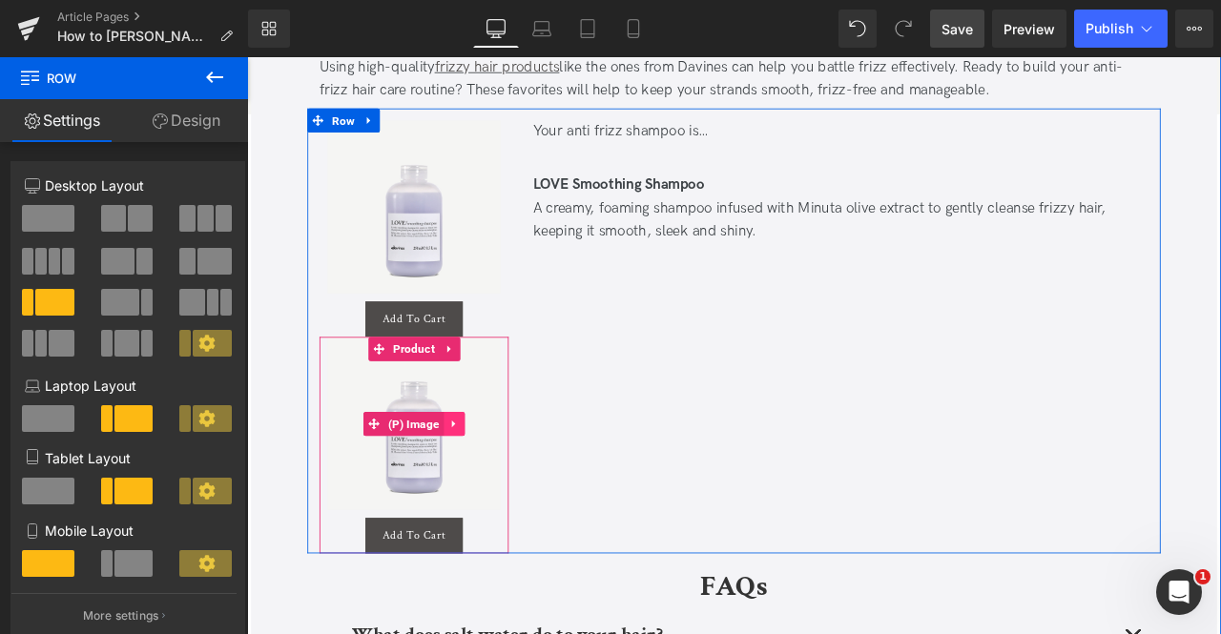
click at [492, 485] on icon at bounding box center [492, 491] width 13 height 14
click at [493, 485] on link at bounding box center [505, 492] width 25 height 29
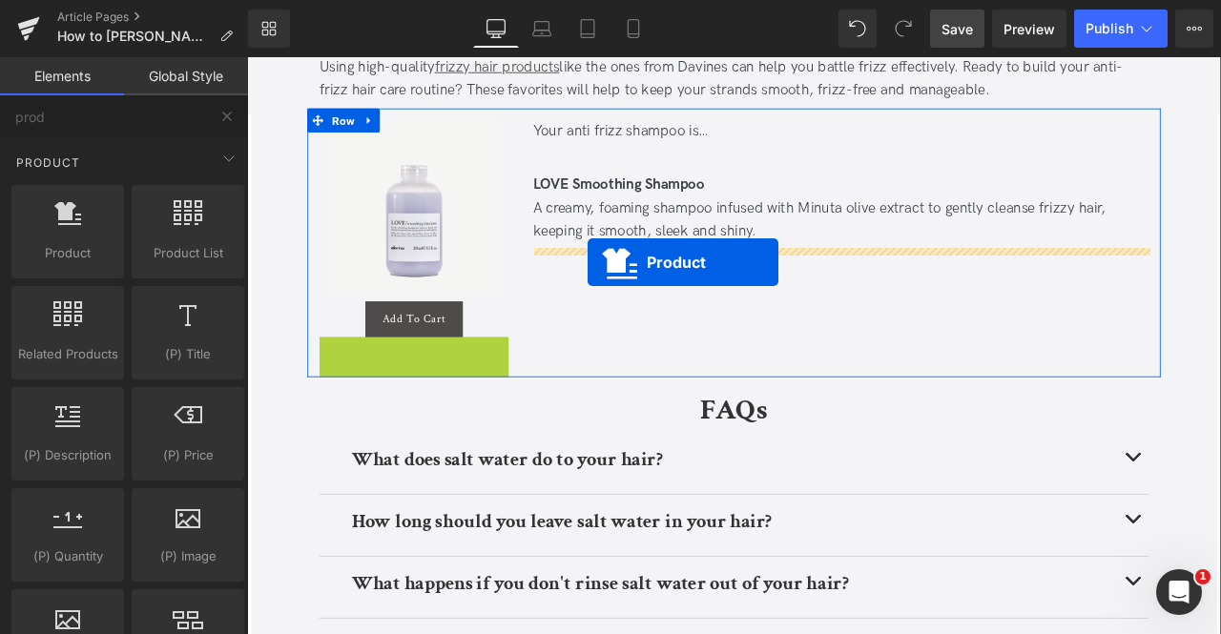
drag, startPoint x: 445, startPoint y: 402, endPoint x: 650, endPoint y: 300, distance: 229.0
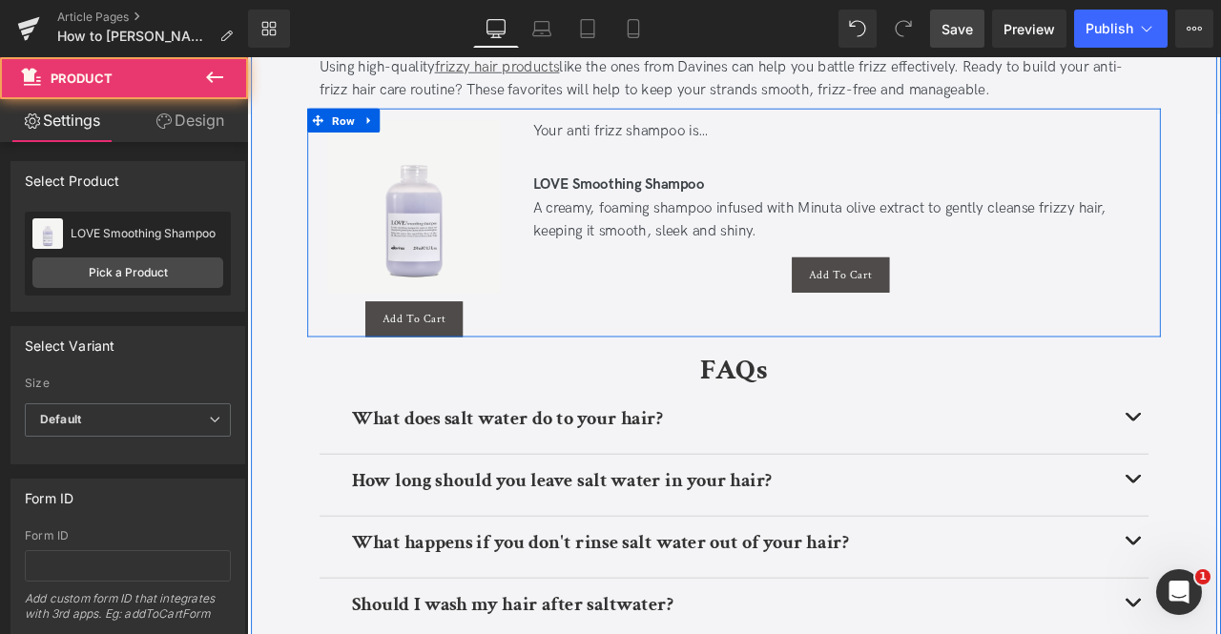
click at [618, 348] on div "Sale Off (P) Image Add To Cart (P) Cart Button Product Sun Exposure Causes Perm…" at bounding box center [824, 253] width 1011 height 271
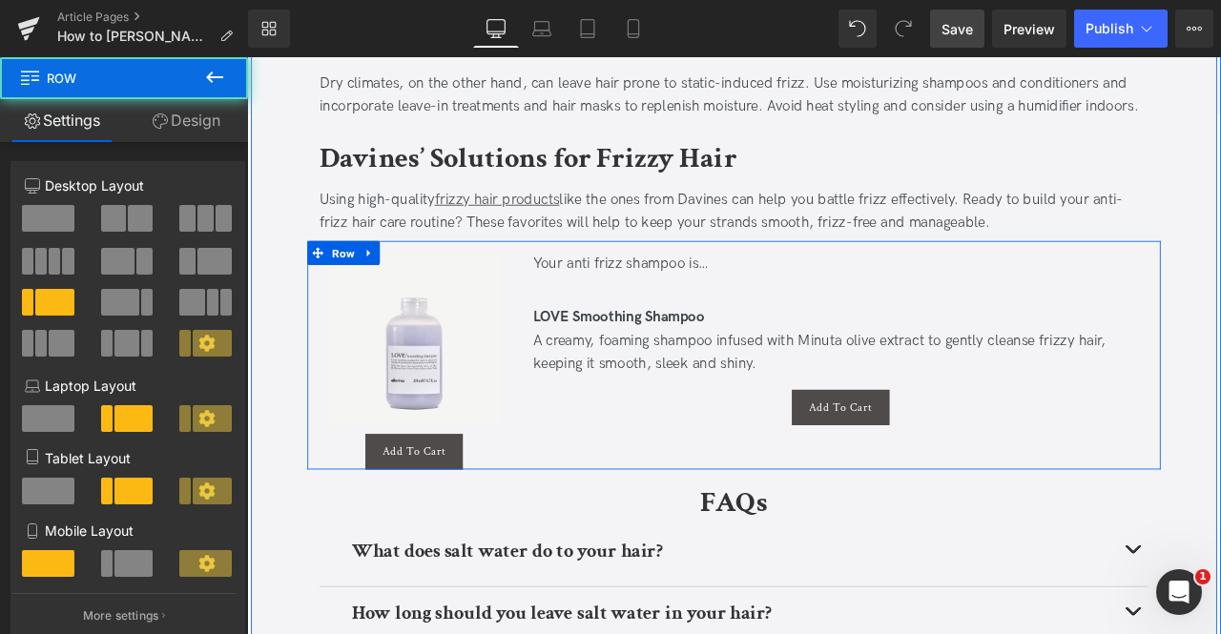
scroll to position [2871, 0]
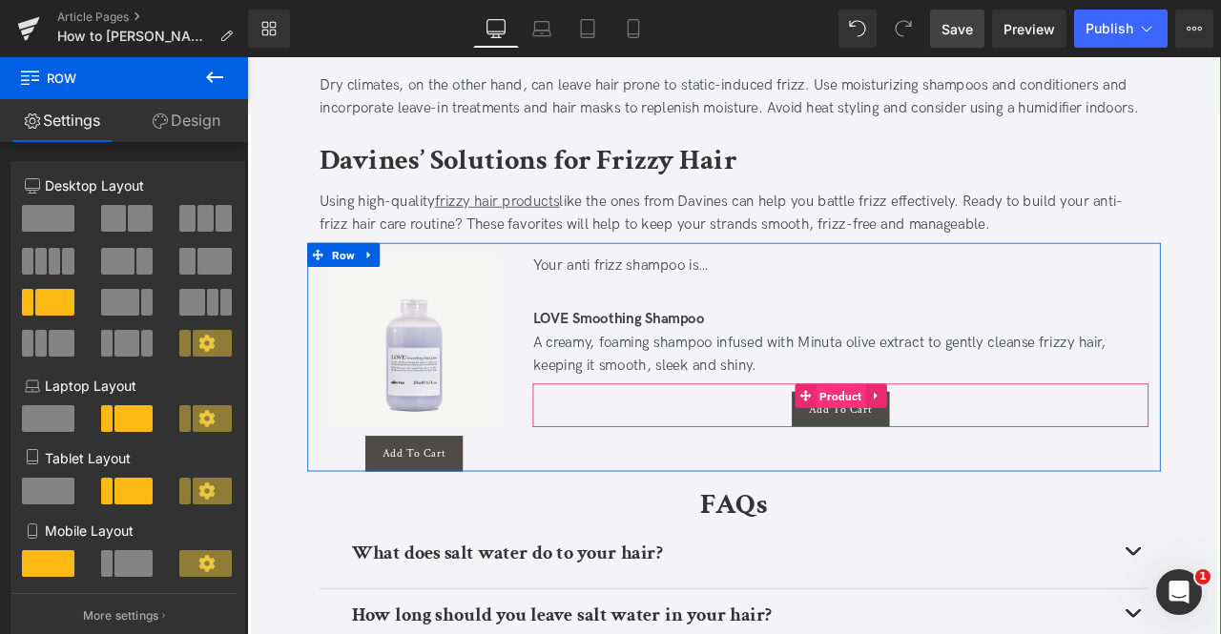
click at [930, 453] on span "Product" at bounding box center [949, 459] width 59 height 29
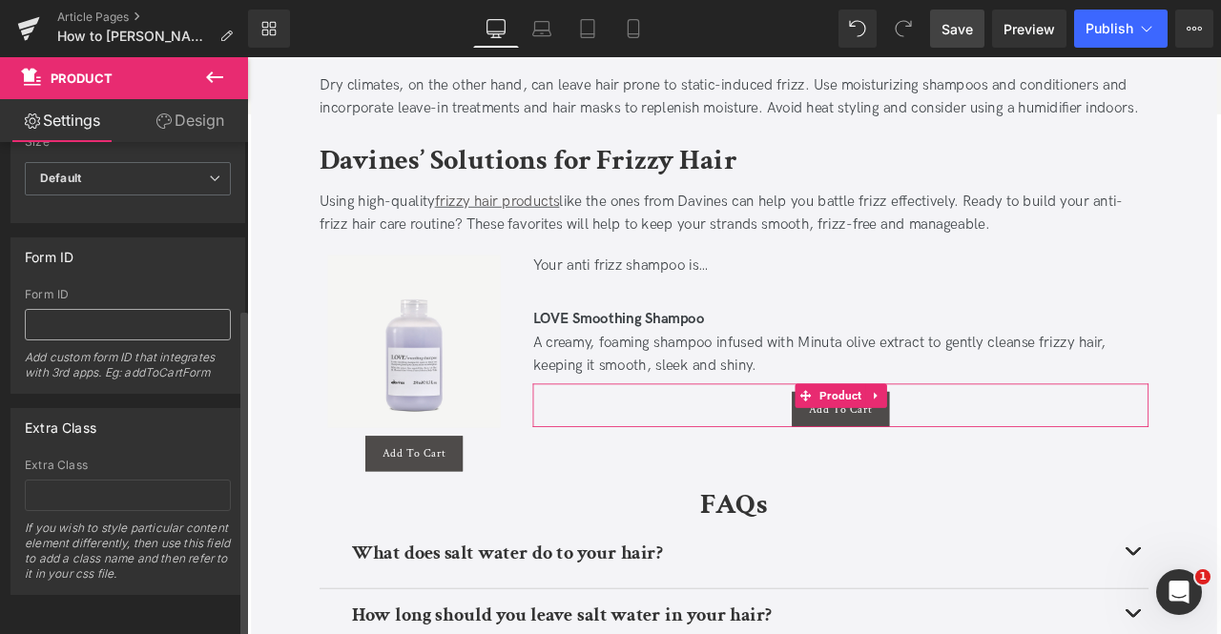
scroll to position [0, 0]
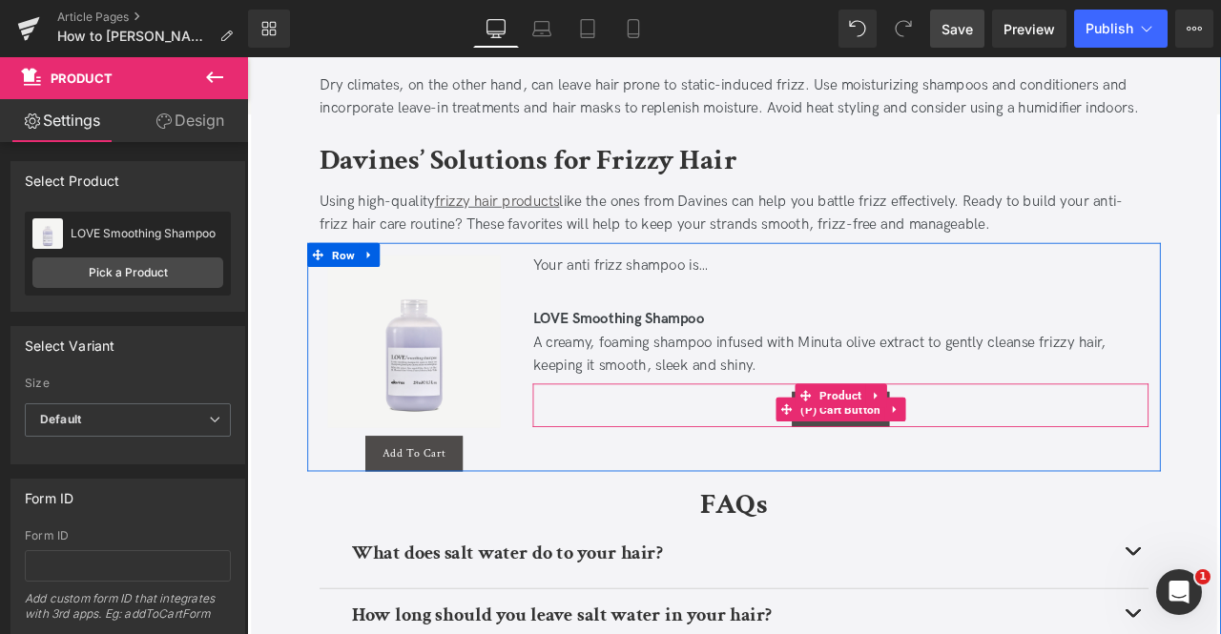
click at [834, 464] on div "Add To Cart" at bounding box center [950, 475] width 711 height 42
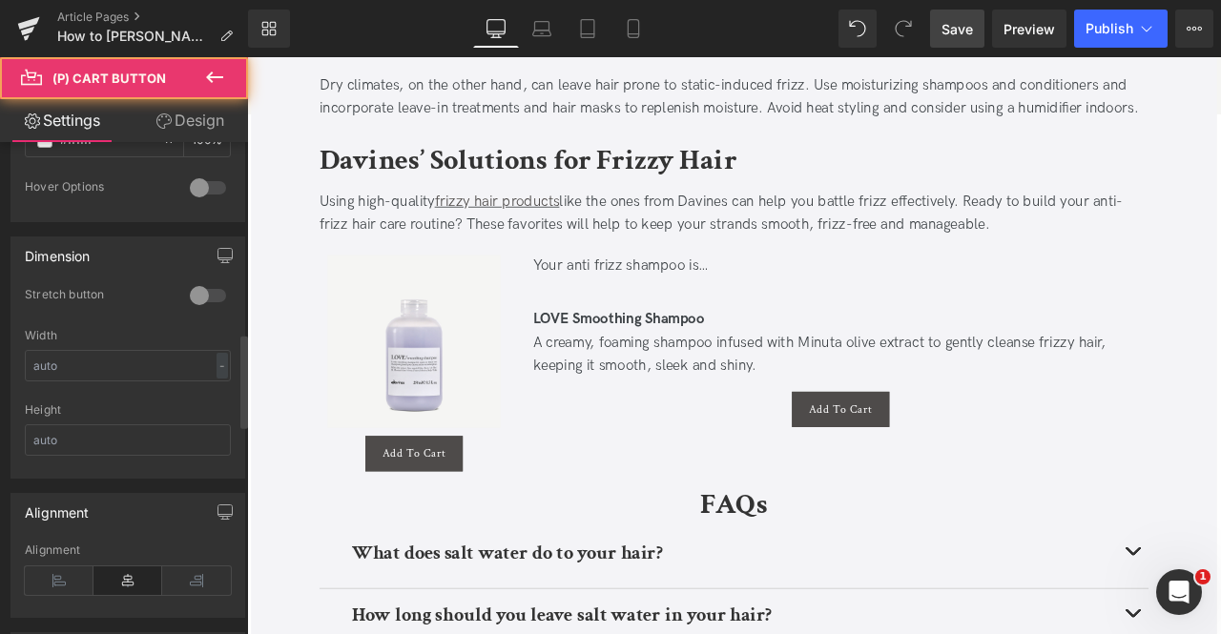
scroll to position [1393, 0]
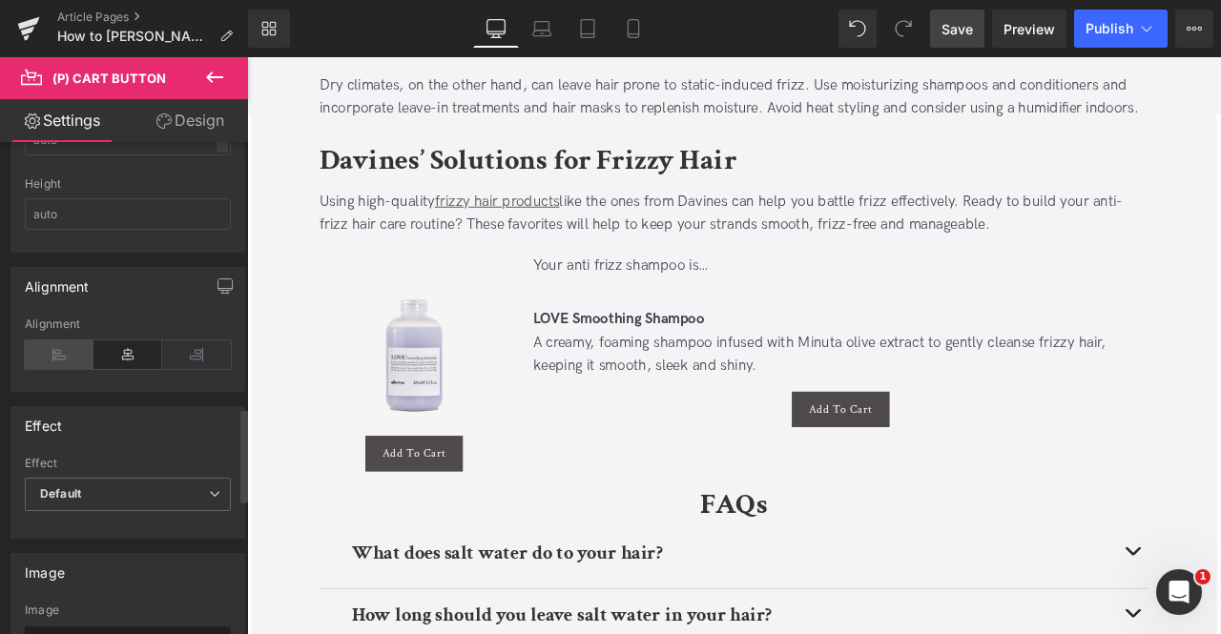
click at [61, 340] on icon at bounding box center [59, 354] width 69 height 29
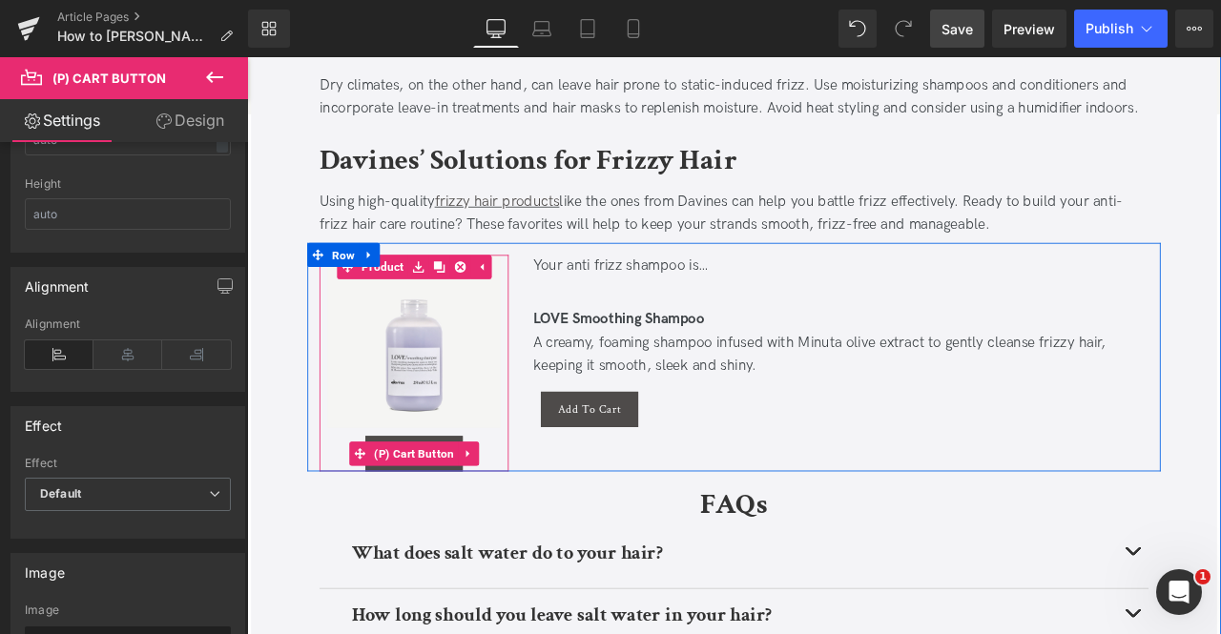
click at [520, 520] on div "Add To Cart" at bounding box center [444, 527] width 205 height 42
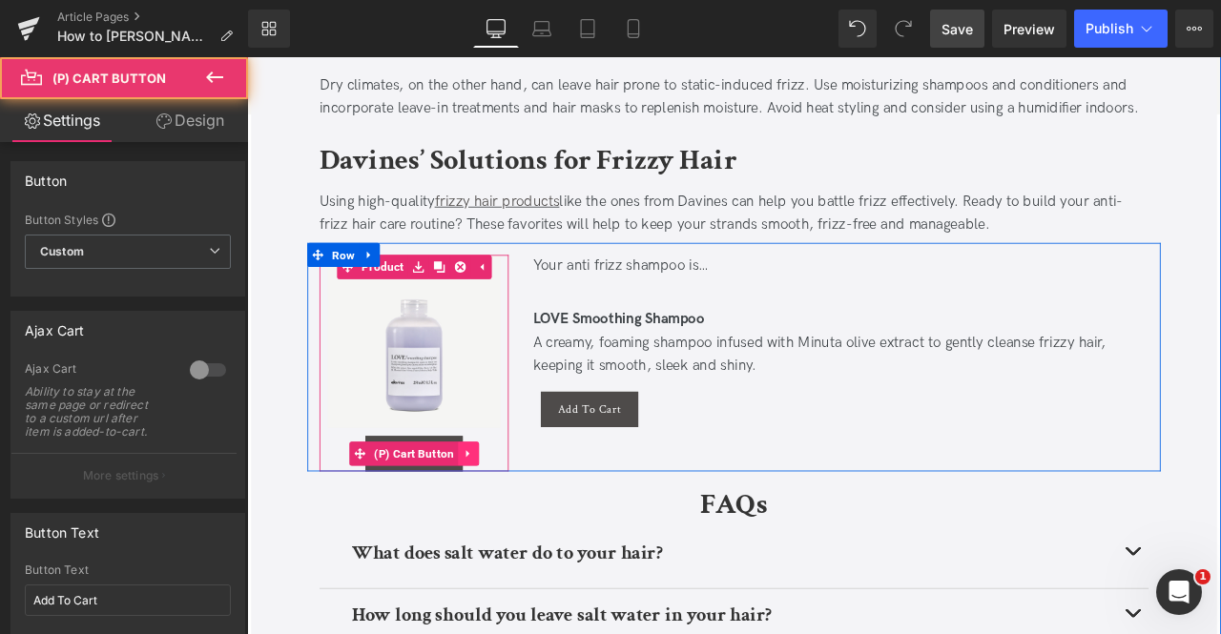
click at [514, 518] on link at bounding box center [509, 527] width 25 height 29
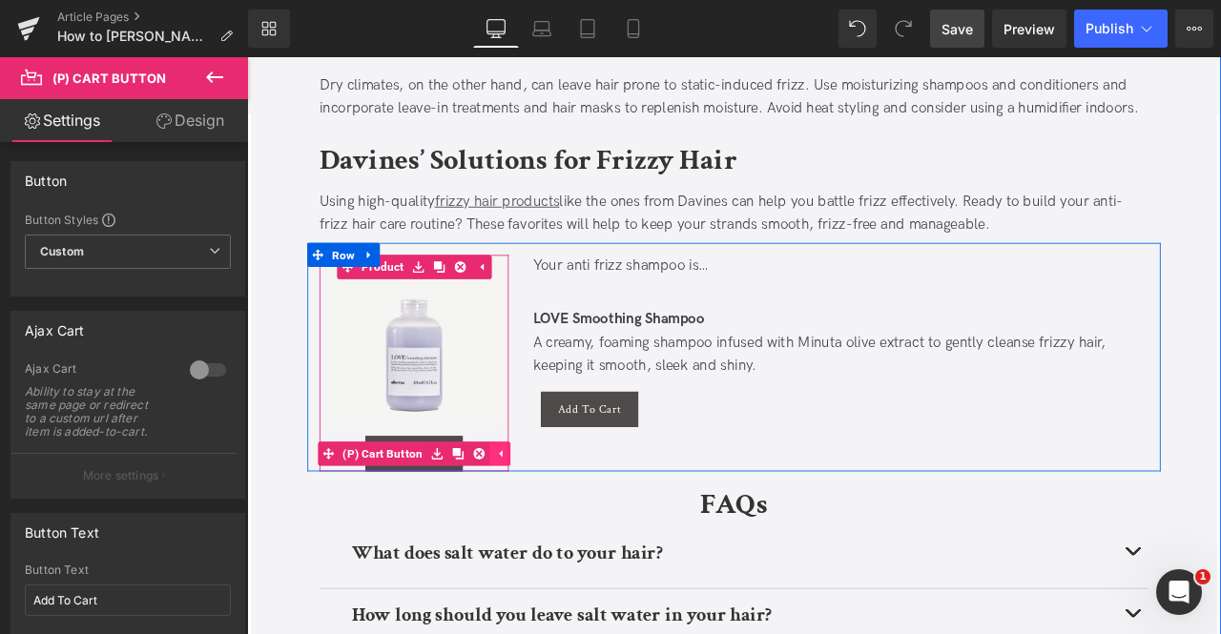
click at [515, 521] on icon at bounding box center [521, 528] width 13 height 14
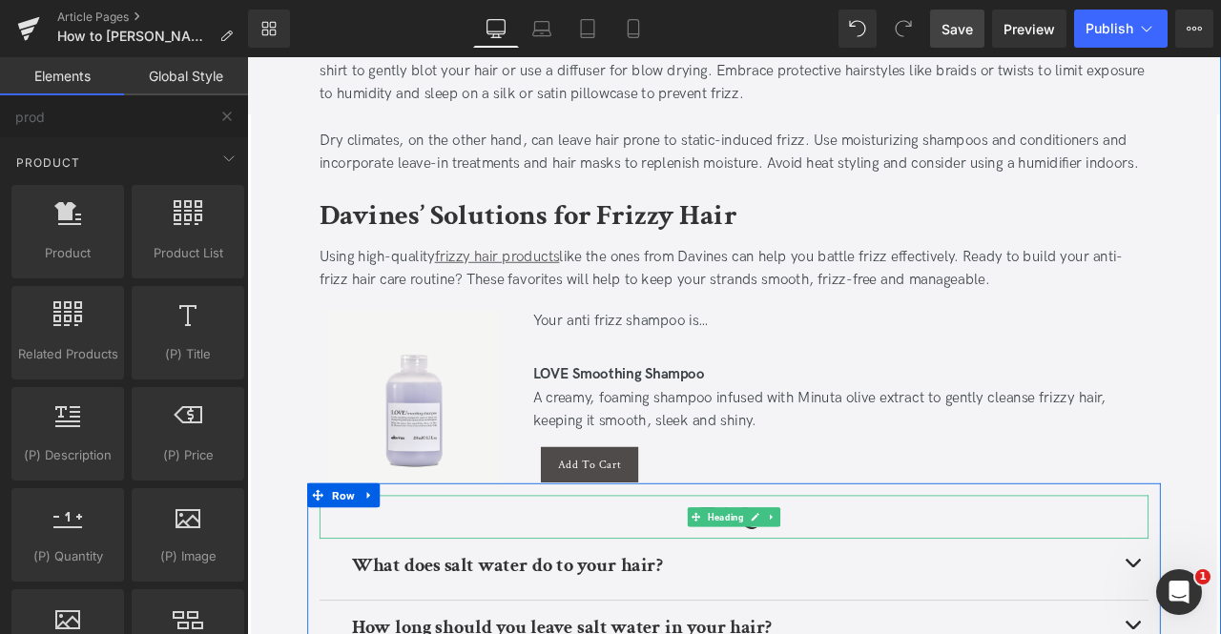
scroll to position [2804, 0]
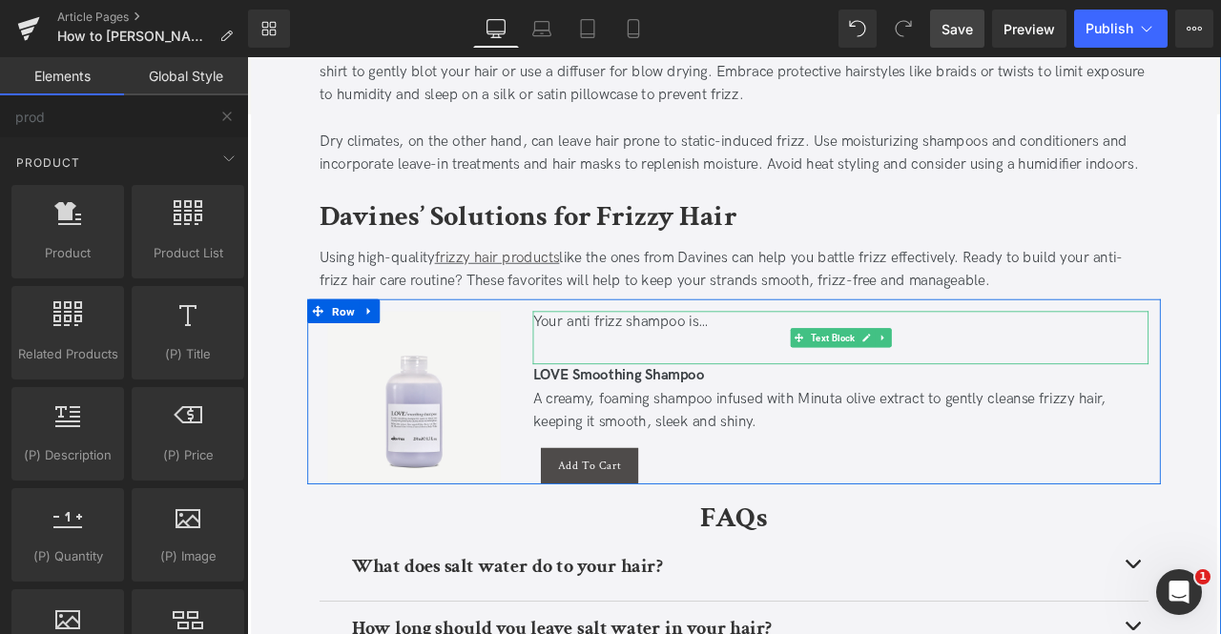
click at [647, 400] on div at bounding box center [951, 400] width 730 height 28
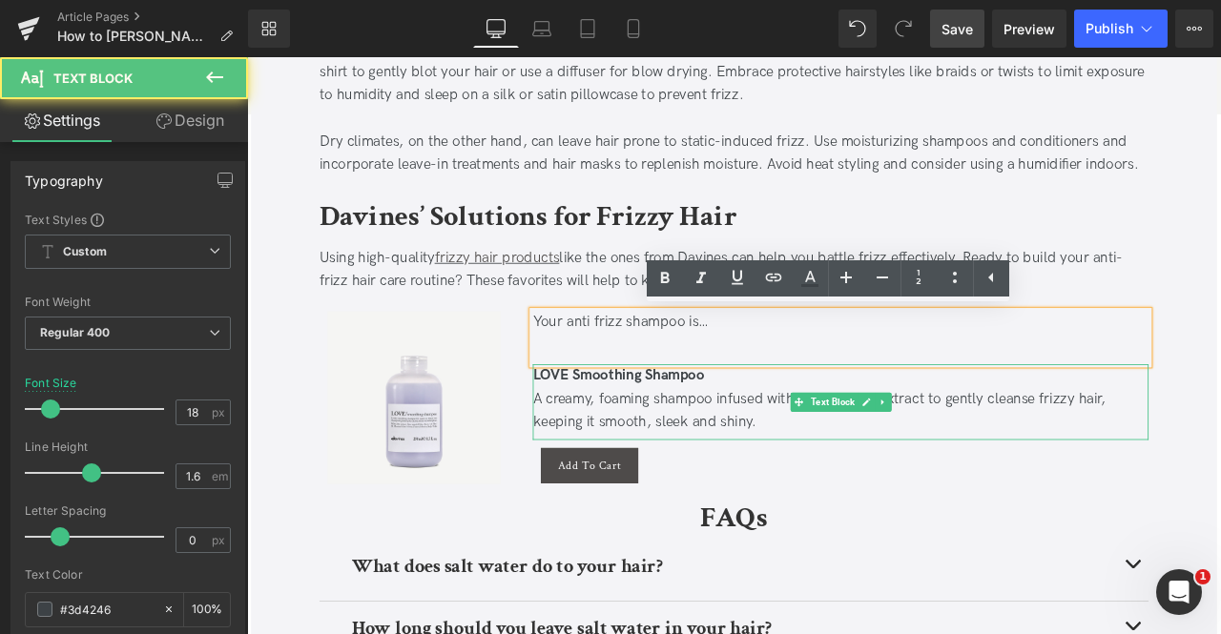
click at [634, 441] on strong "LOVE Smoothing Shampoo" at bounding box center [687, 434] width 203 height 20
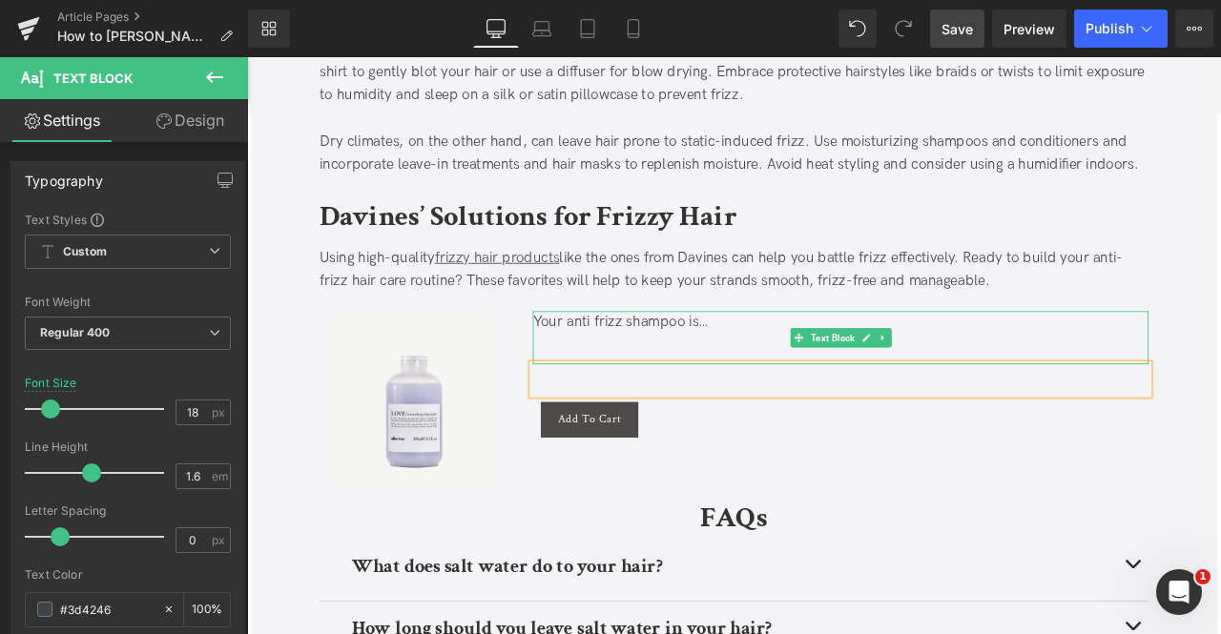
click at [635, 399] on div at bounding box center [951, 400] width 730 height 28
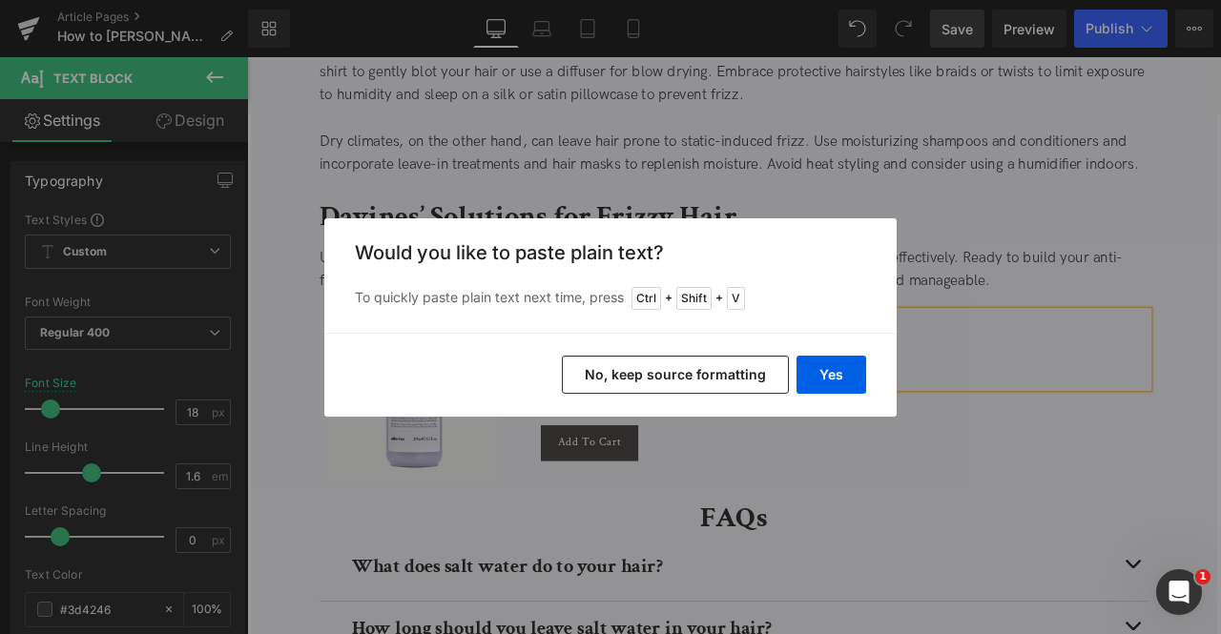
click at [737, 371] on button "No, keep source formatting" at bounding box center [675, 375] width 227 height 38
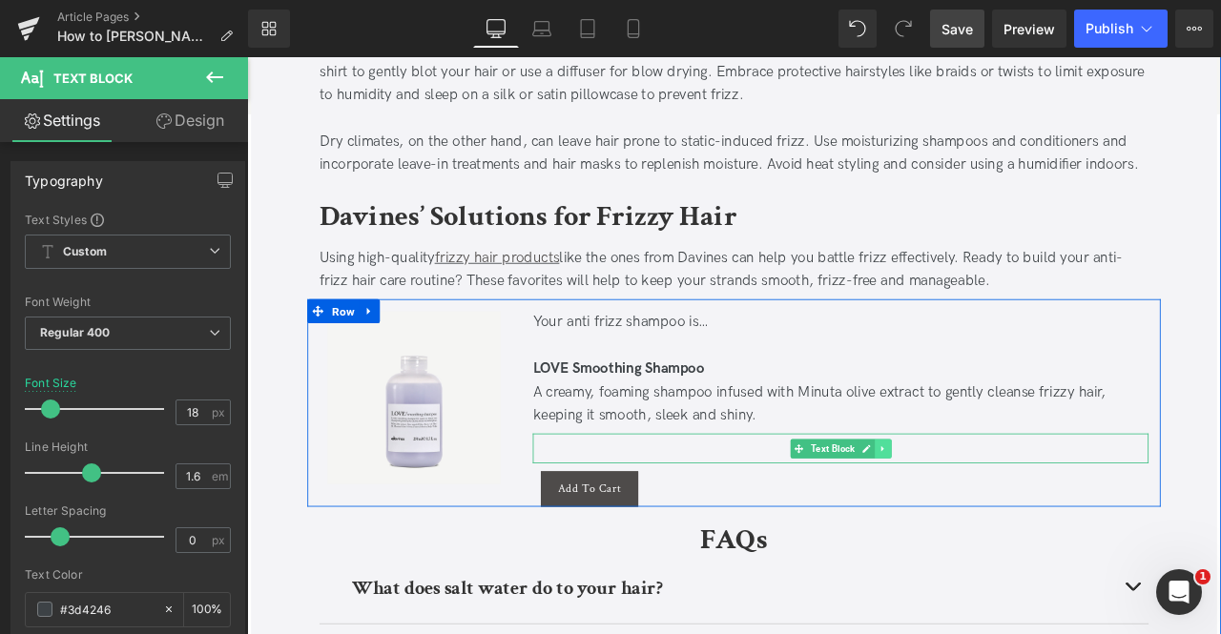
click at [995, 522] on icon at bounding box center [1000, 521] width 10 height 11
click at [1012, 516] on icon at bounding box center [1010, 521] width 10 height 11
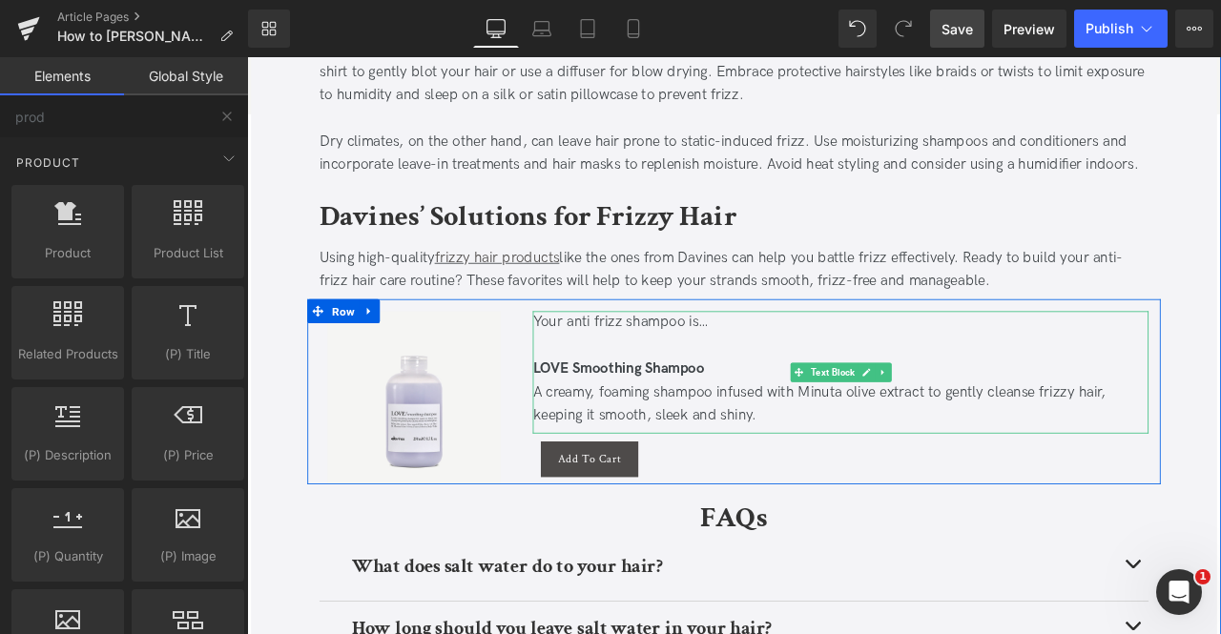
click at [600, 399] on div at bounding box center [951, 400] width 730 height 28
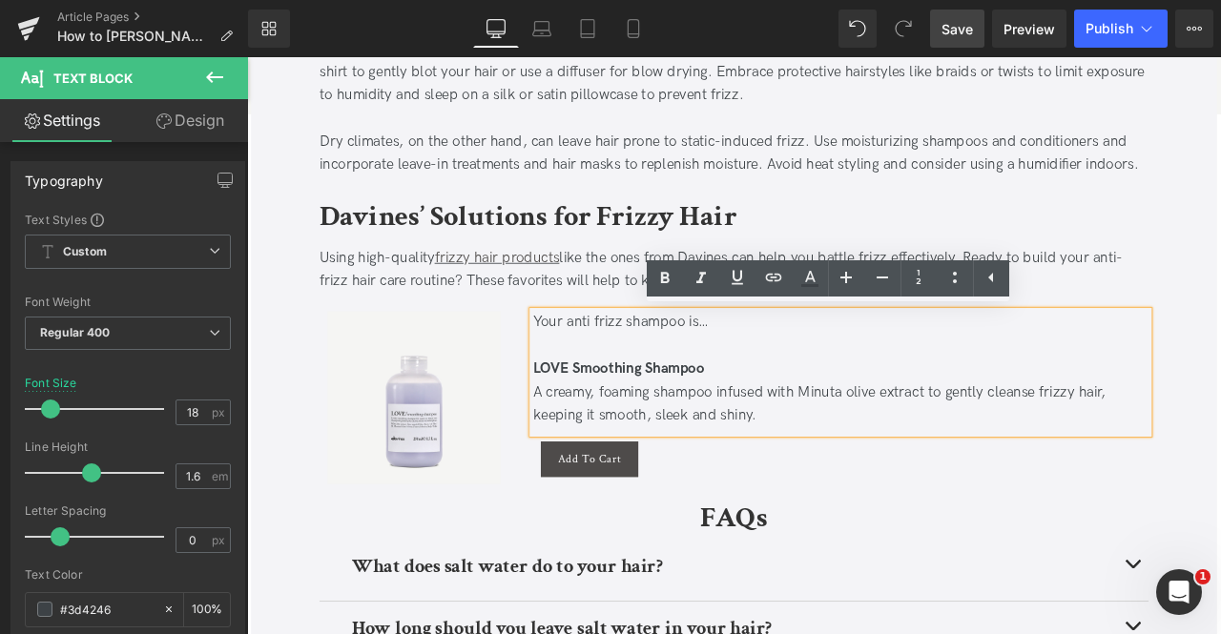
click at [693, 590] on h2 "FAQs" at bounding box center [824, 603] width 982 height 51
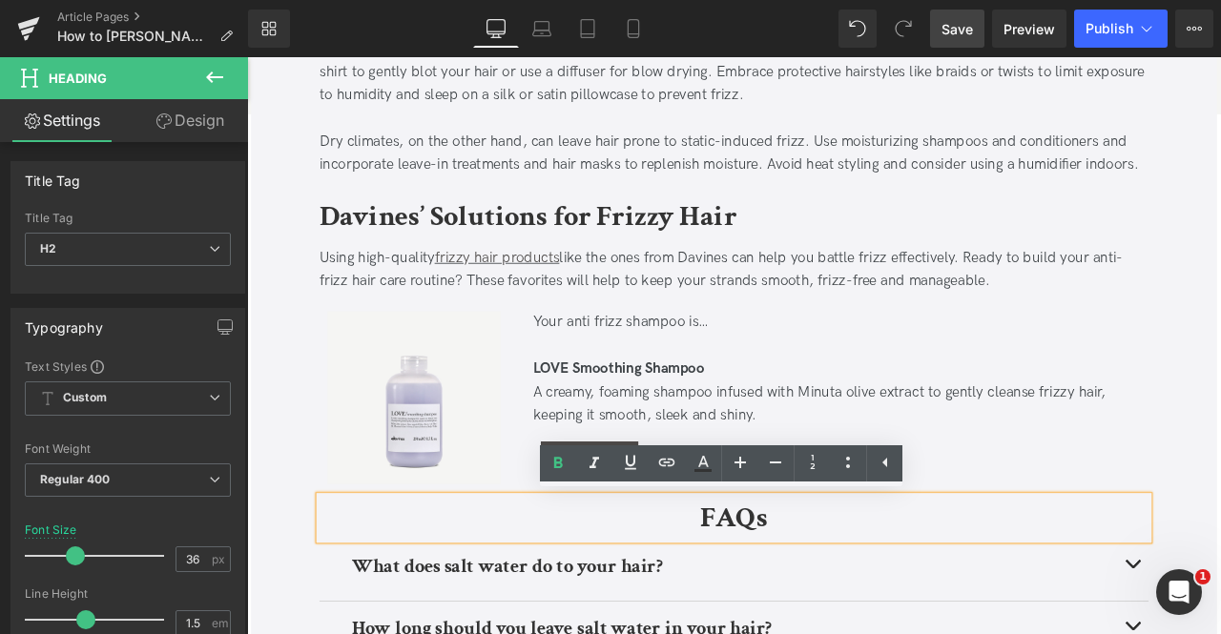
click at [813, 370] on div "Your anti frizz shampoo is…" at bounding box center [951, 373] width 730 height 28
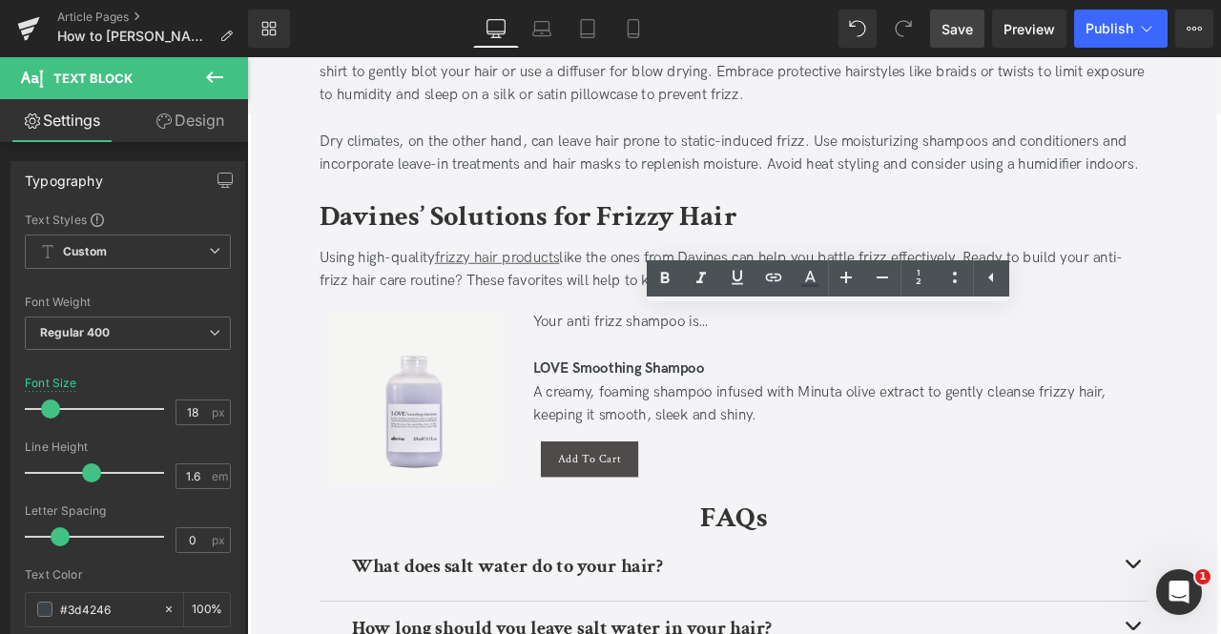
click at [956, 28] on span "Save" at bounding box center [956, 29] width 31 height 20
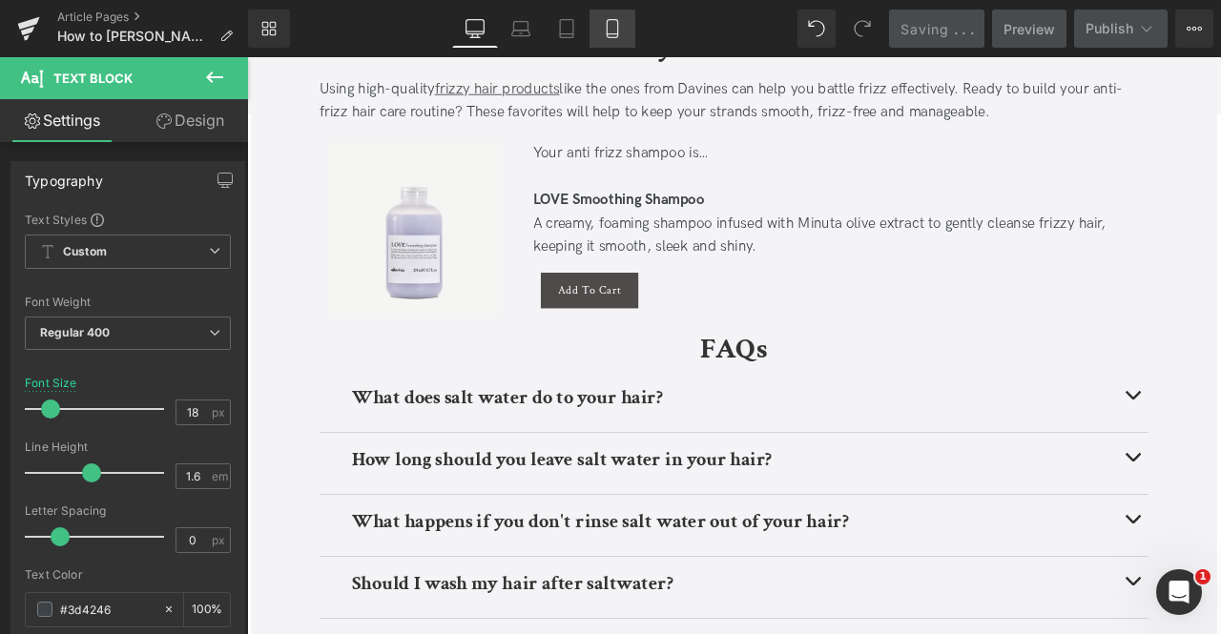
click at [623, 41] on link "Mobile" at bounding box center [612, 29] width 46 height 38
type input "16"
type input "100"
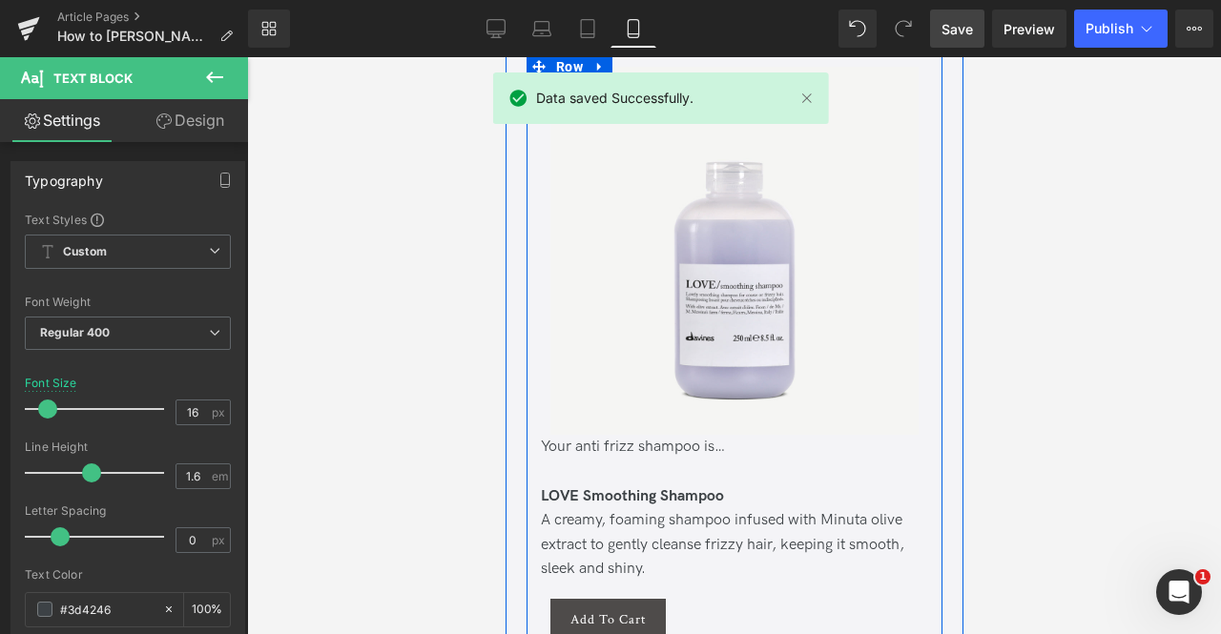
scroll to position [5188, 0]
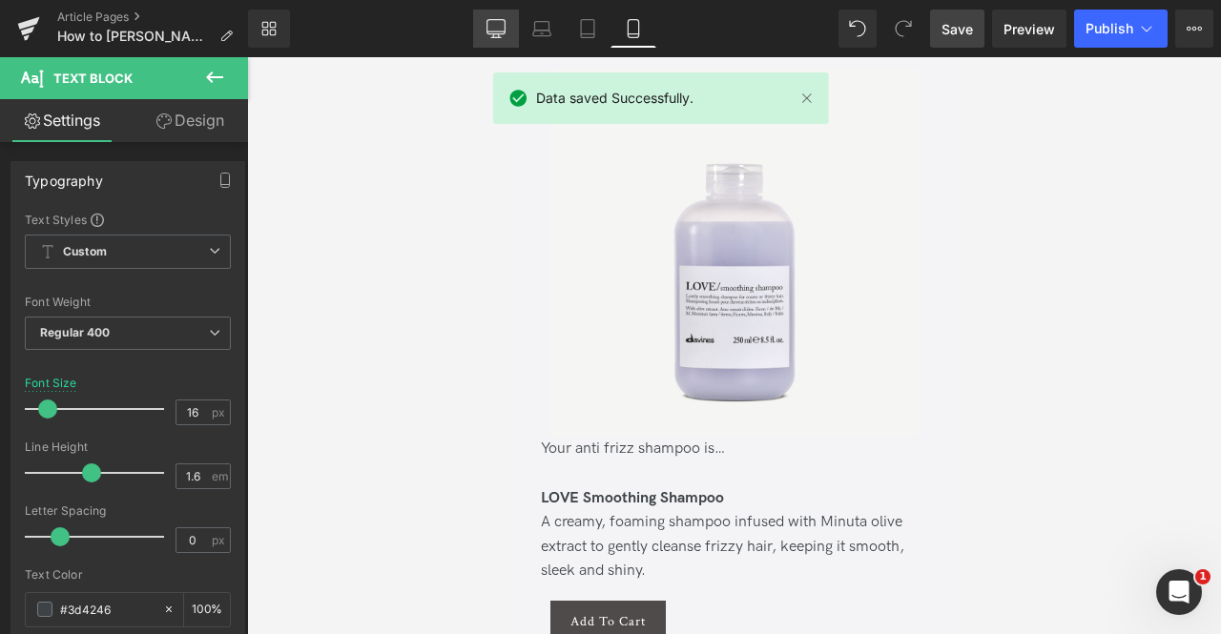
click at [498, 31] on icon at bounding box center [495, 28] width 19 height 19
type input "18"
type input "100"
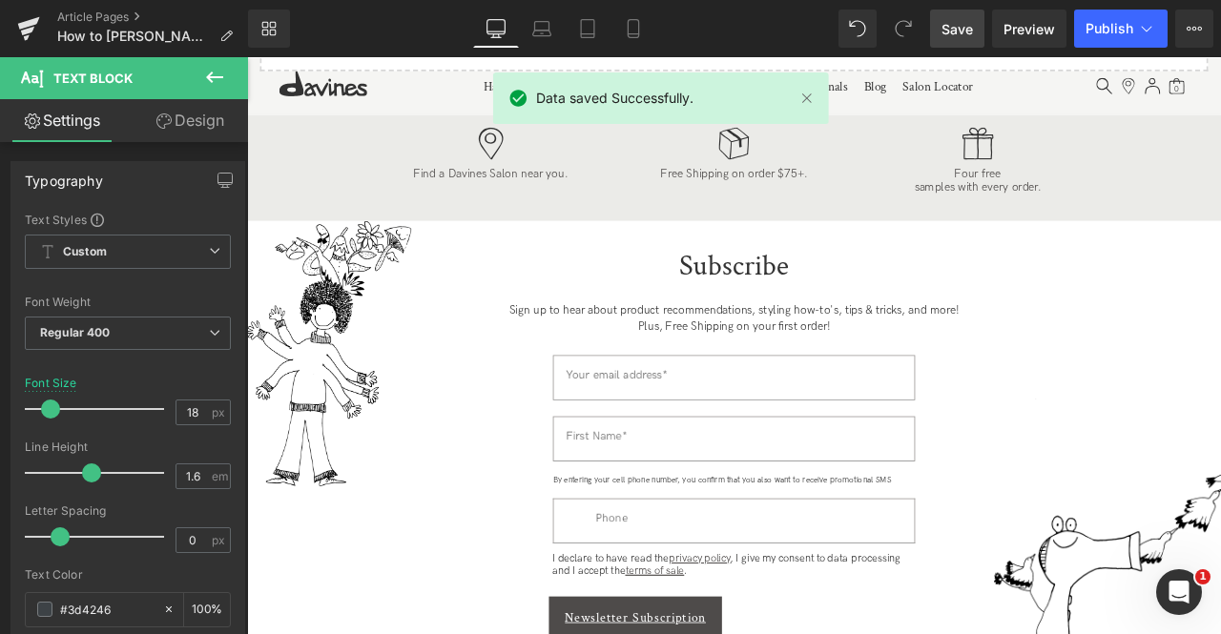
scroll to position [2777, 0]
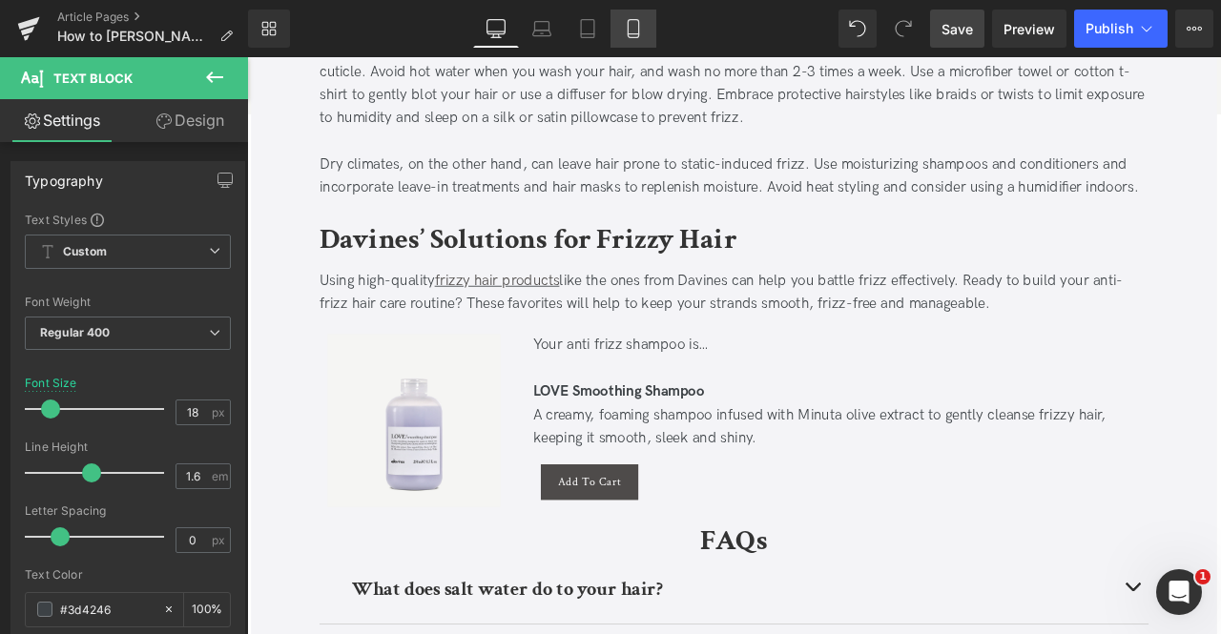
click at [637, 35] on icon at bounding box center [633, 28] width 19 height 19
type input "16"
type input "100"
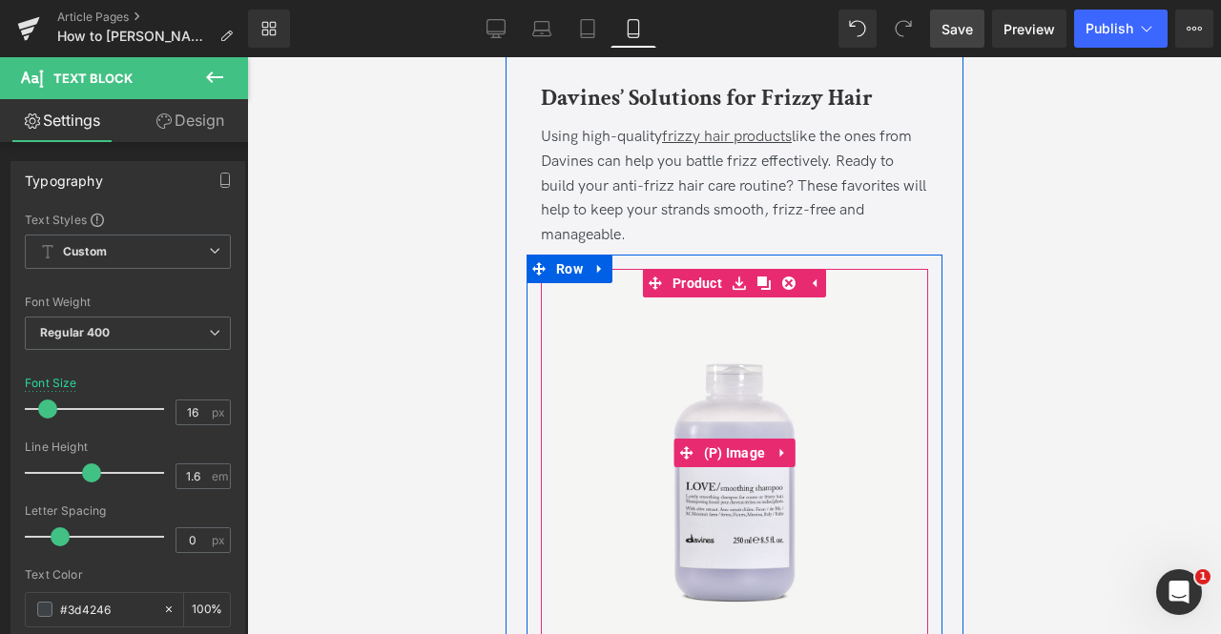
scroll to position [5114, 0]
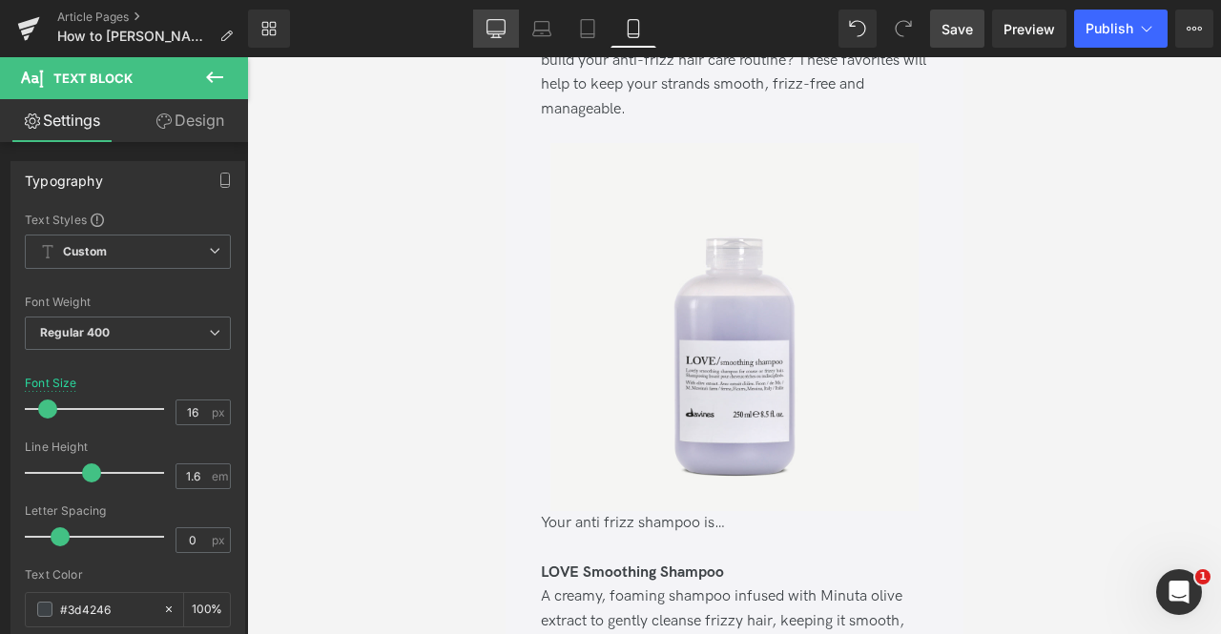
click at [492, 41] on link "Desktop" at bounding box center [496, 29] width 46 height 38
type input "18"
type input "100"
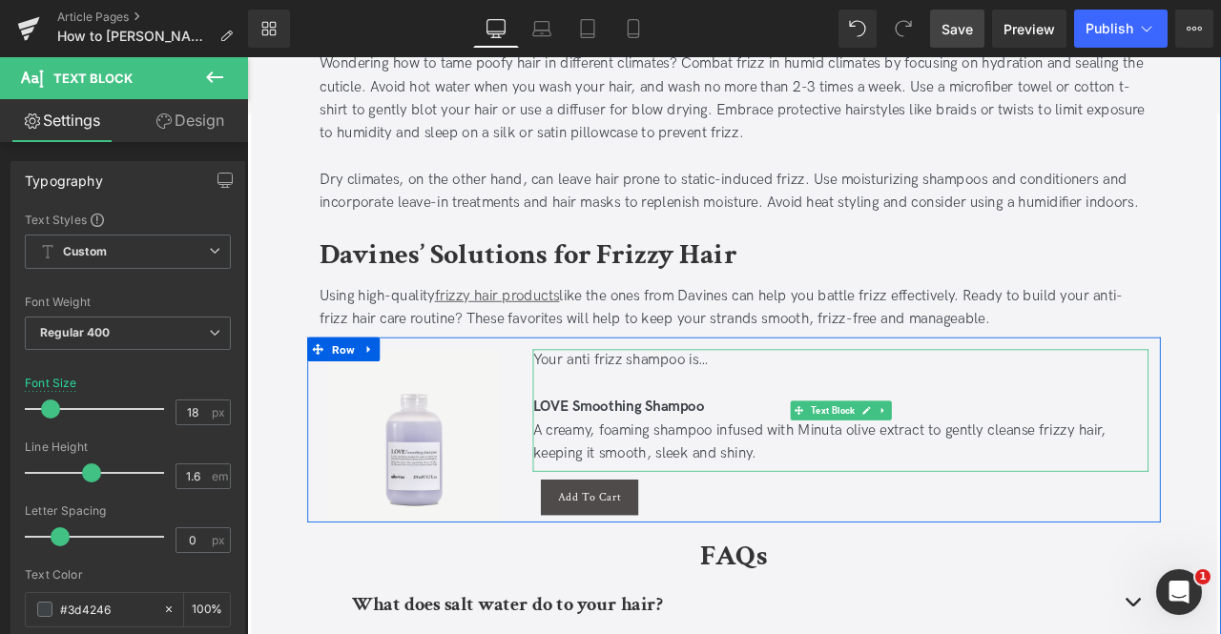
scroll to position [2760, 0]
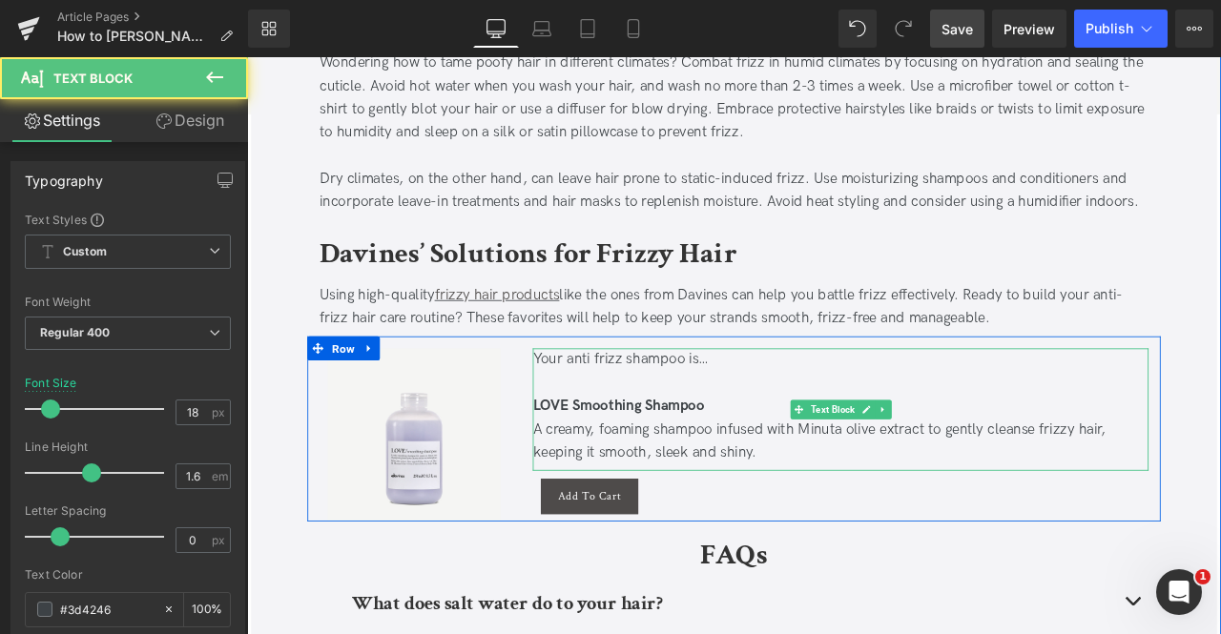
click at [683, 474] on span "LOVE Smoothing Shampoo" at bounding box center [687, 471] width 203 height 20
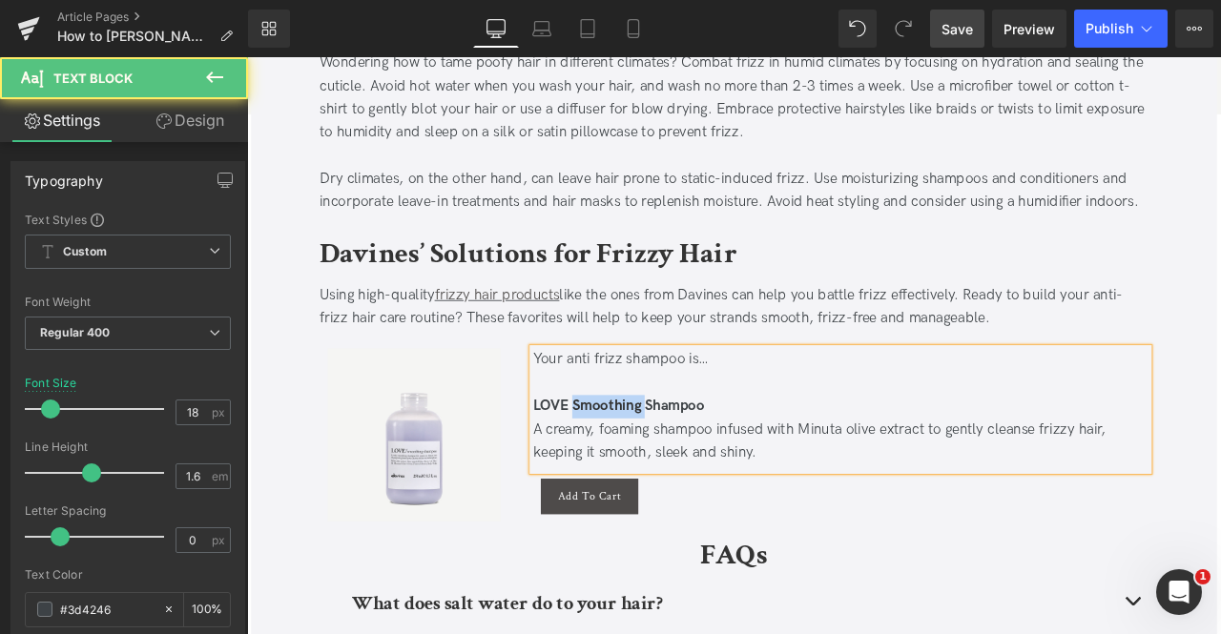
click at [683, 474] on span "LOVE Smoothing Shampoo" at bounding box center [687, 471] width 203 height 20
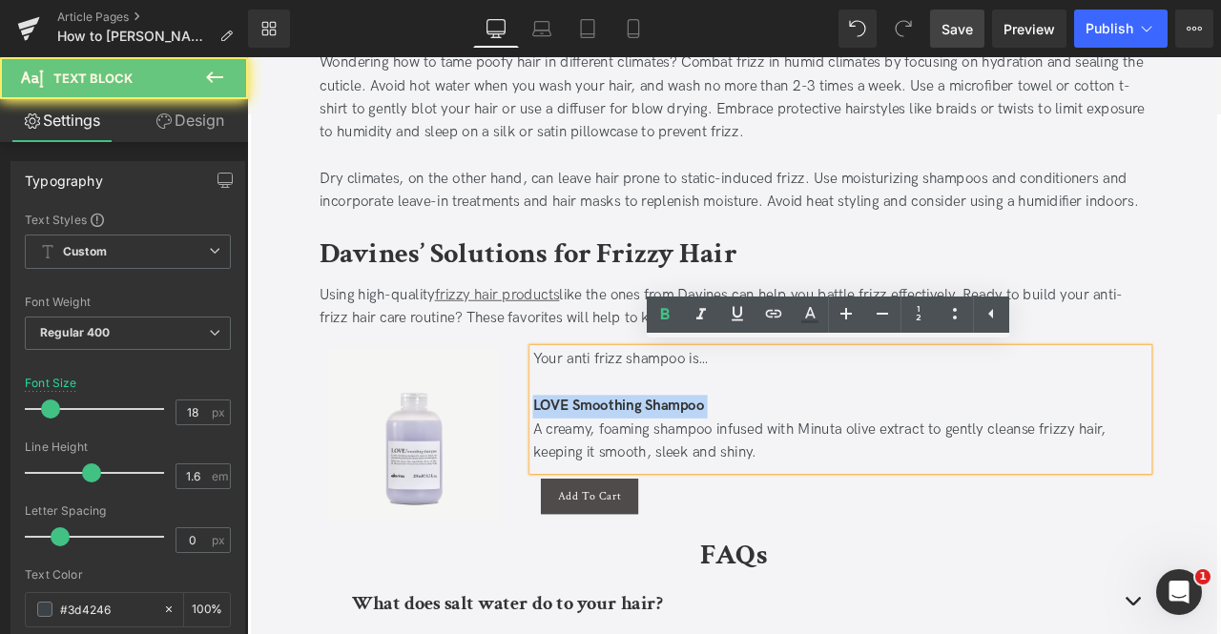
click at [683, 474] on span "LOVE Smoothing Shampoo" at bounding box center [687, 471] width 203 height 20
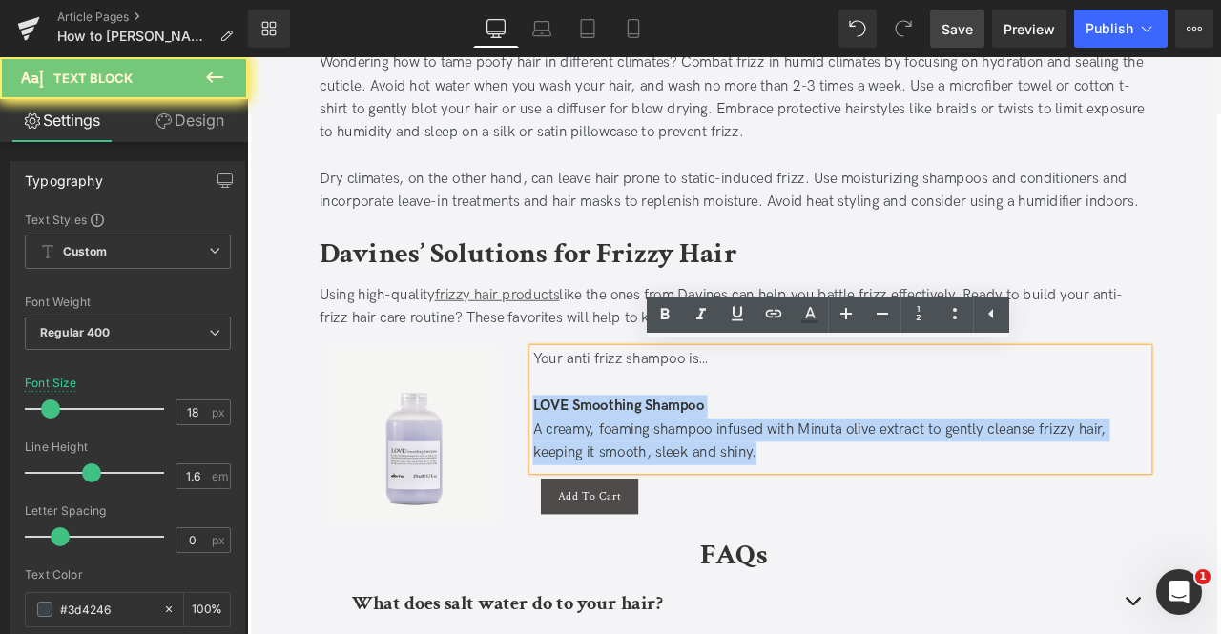
click at [864, 532] on div "A creamy, foaming shampoo infused with Minuta olive extract to gently cleanse f…" at bounding box center [951, 512] width 730 height 55
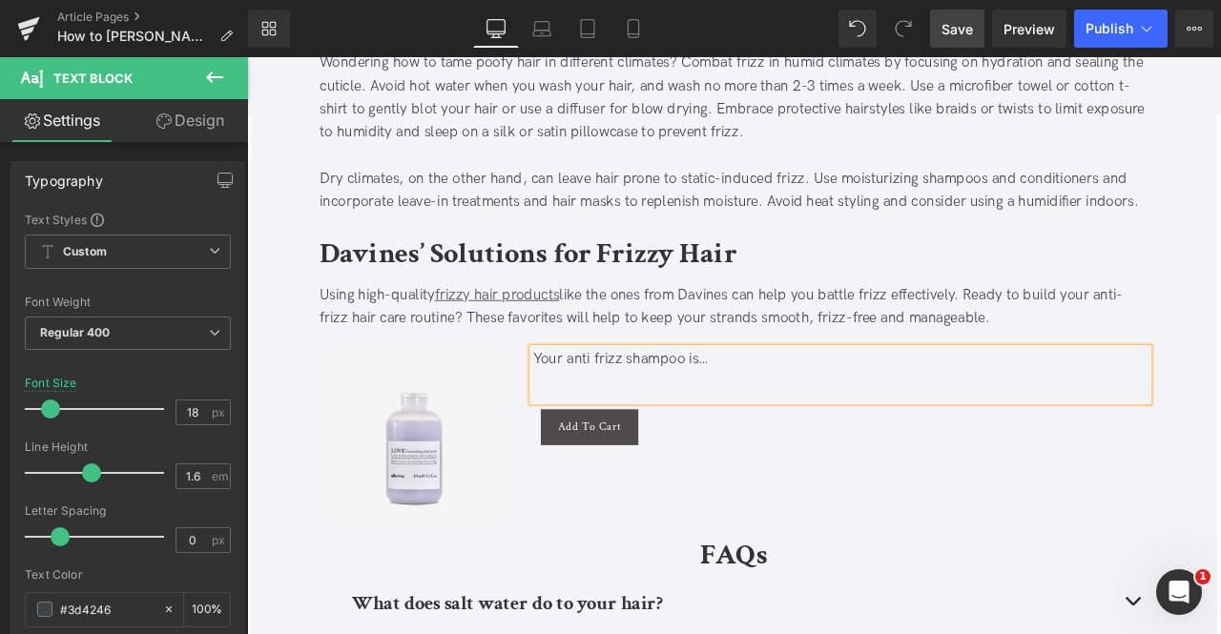
click at [696, 340] on div "Using high-quality frizzy hair products like the ones from Davines can help you…" at bounding box center [824, 353] width 982 height 55
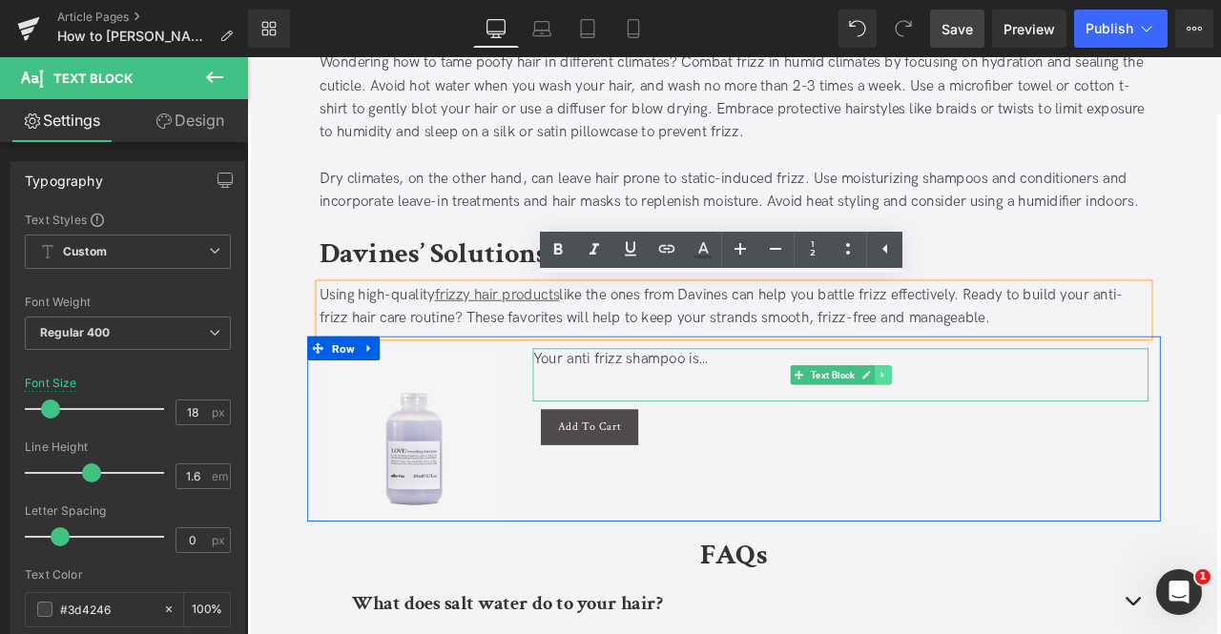
click at [998, 432] on icon at bounding box center [999, 434] width 3 height 7
click at [994, 433] on link at bounding box center [990, 433] width 20 height 23
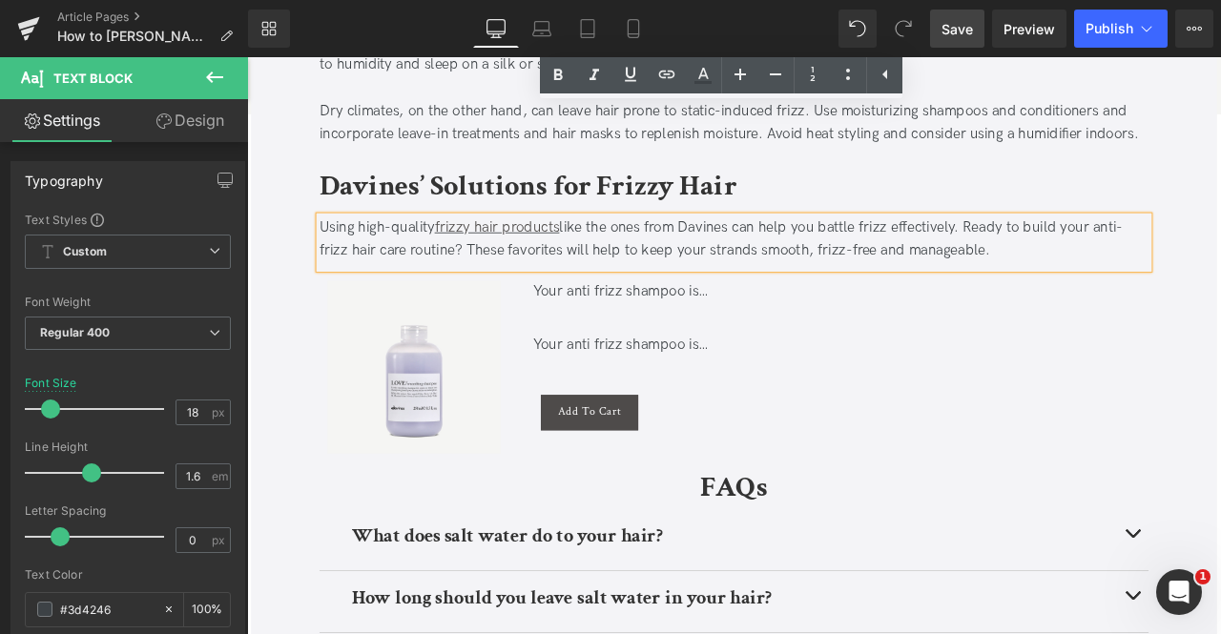
scroll to position [2835, 0]
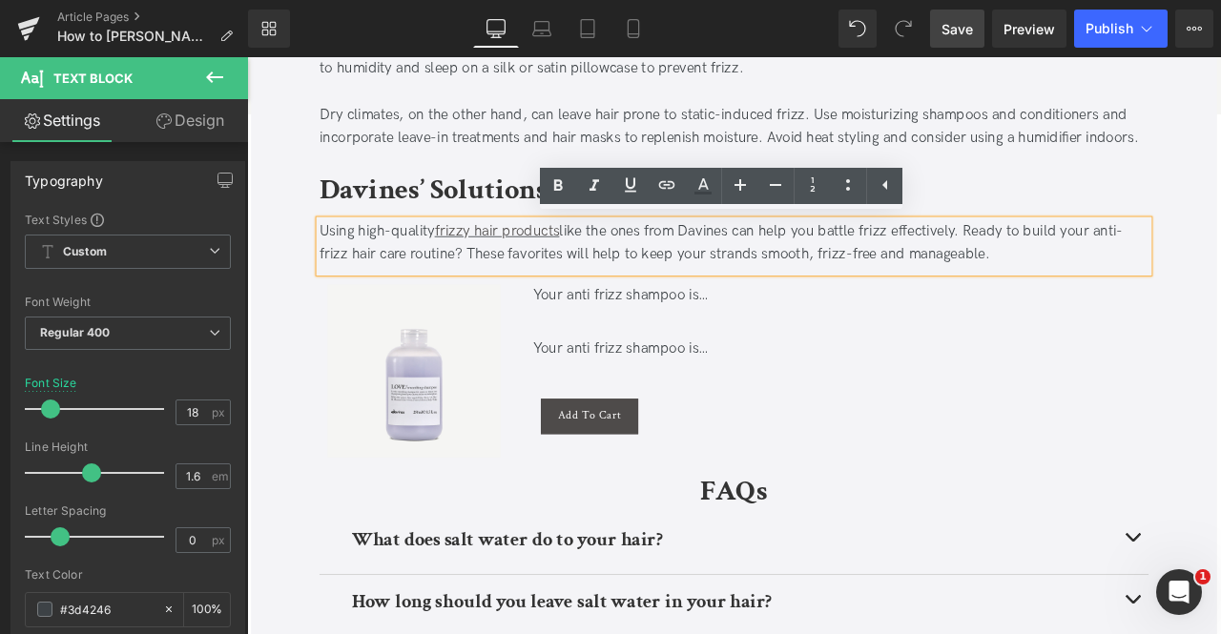
click at [640, 400] on div "Your anti frizz shampoo is…" at bounding box center [951, 404] width 730 height 28
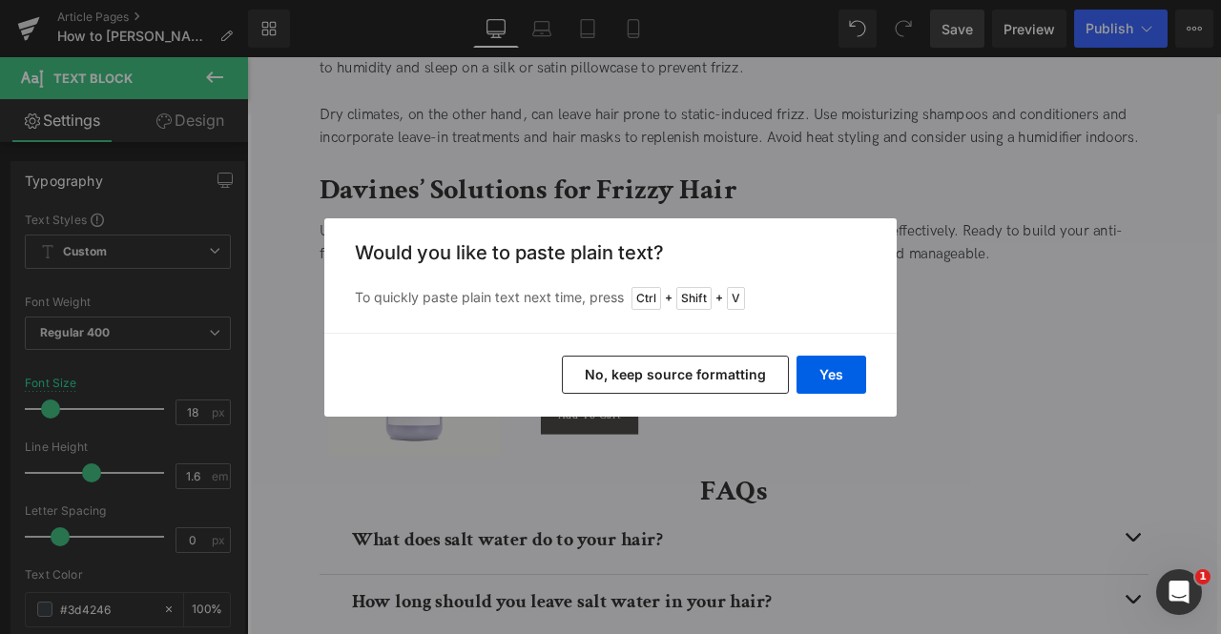
click at [619, 361] on button "No, keep source formatting" at bounding box center [675, 375] width 227 height 38
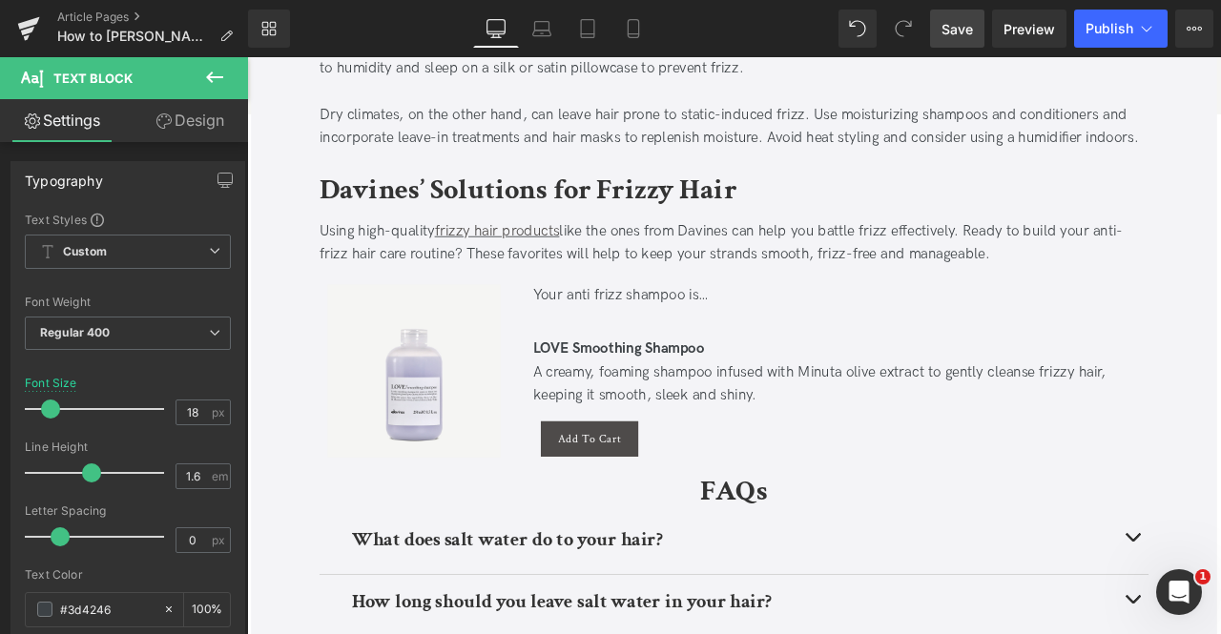
click at [947, 33] on span "Save" at bounding box center [956, 29] width 31 height 20
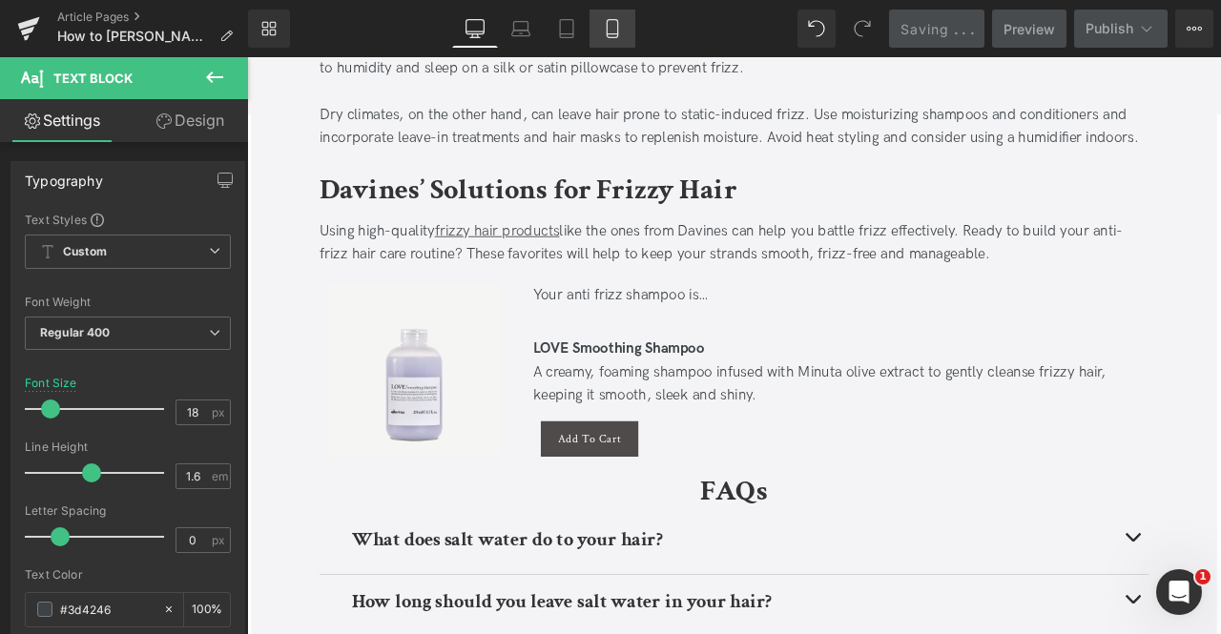
click at [609, 24] on icon at bounding box center [612, 28] width 19 height 19
type input "16"
type input "100"
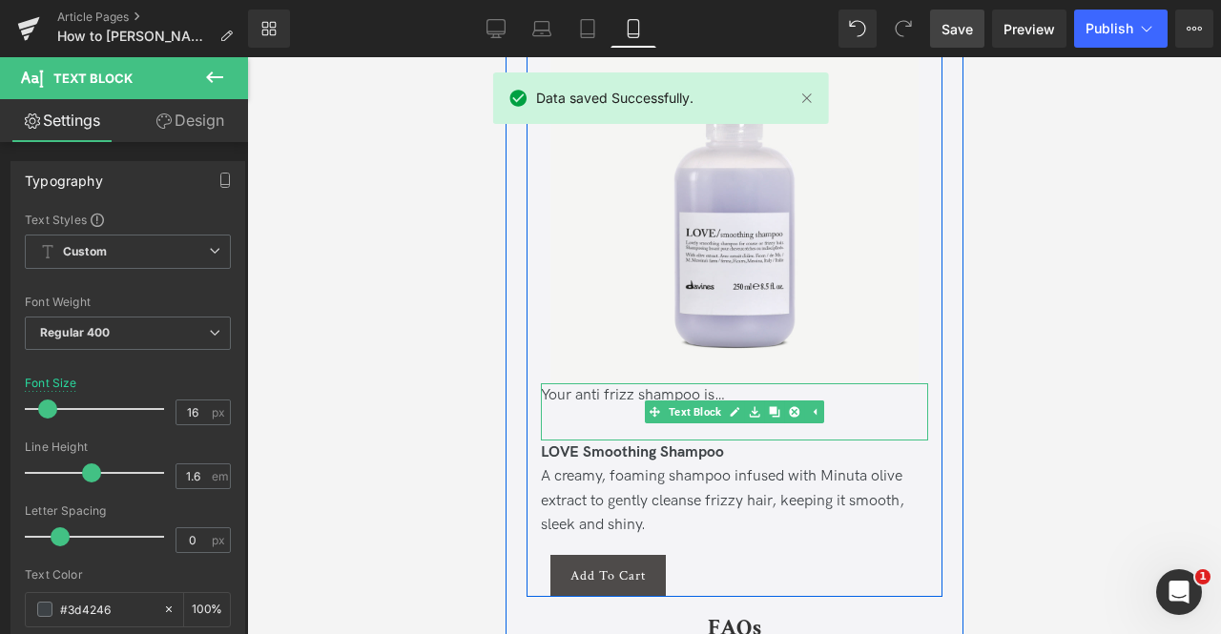
scroll to position [5135, 0]
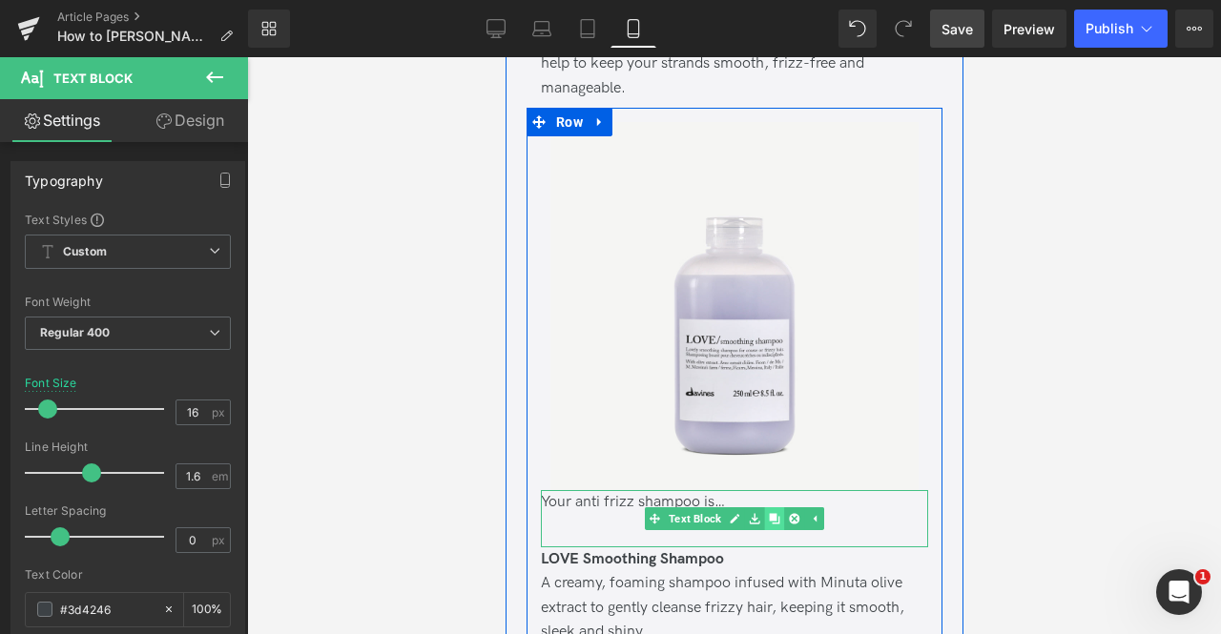
click at [768, 513] on icon at bounding box center [773, 518] width 10 height 10
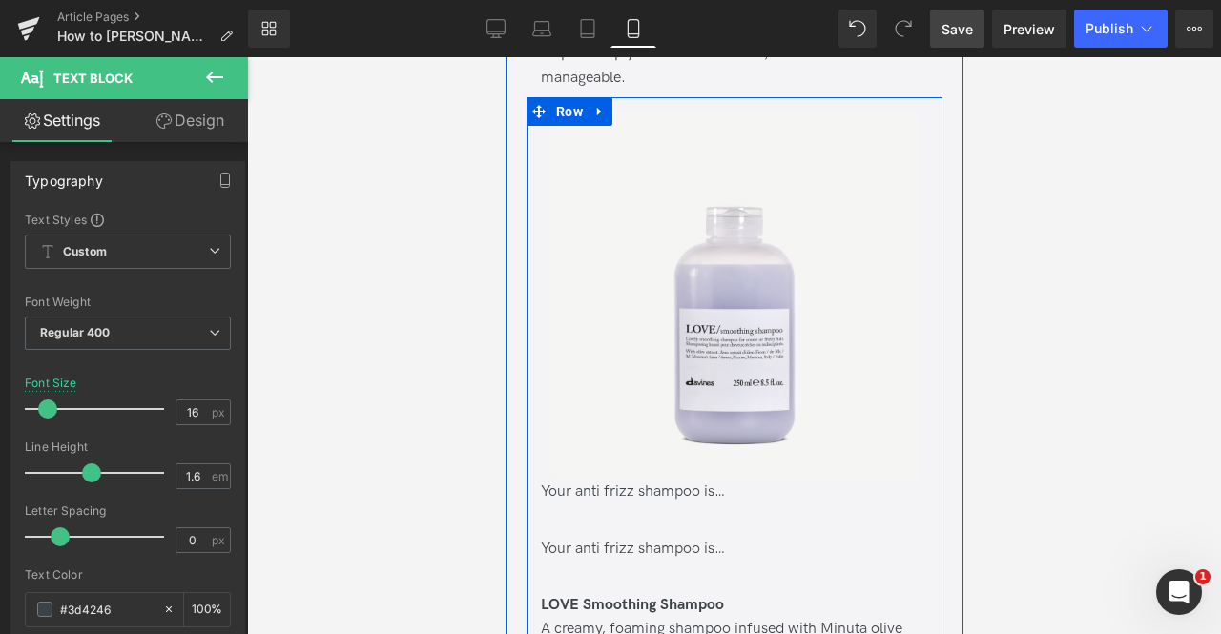
scroll to position [5137, 0]
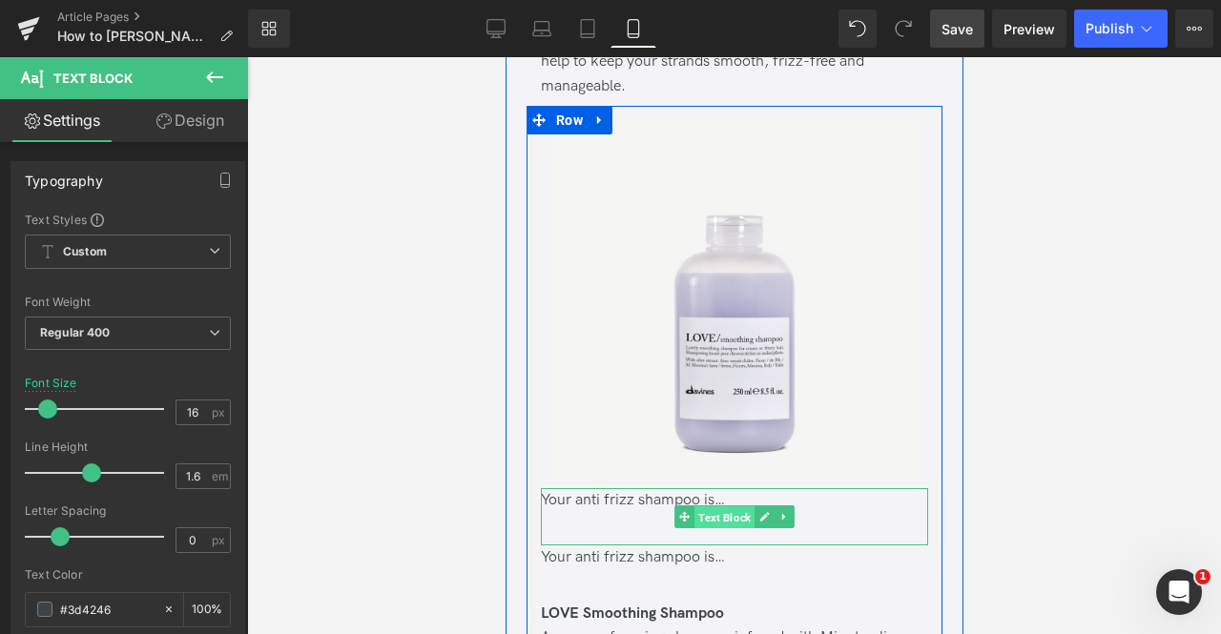
drag, startPoint x: 698, startPoint y: 463, endPoint x: 943, endPoint y: 415, distance: 249.9
click at [698, 506] on span "Text Block" at bounding box center [723, 517] width 60 height 23
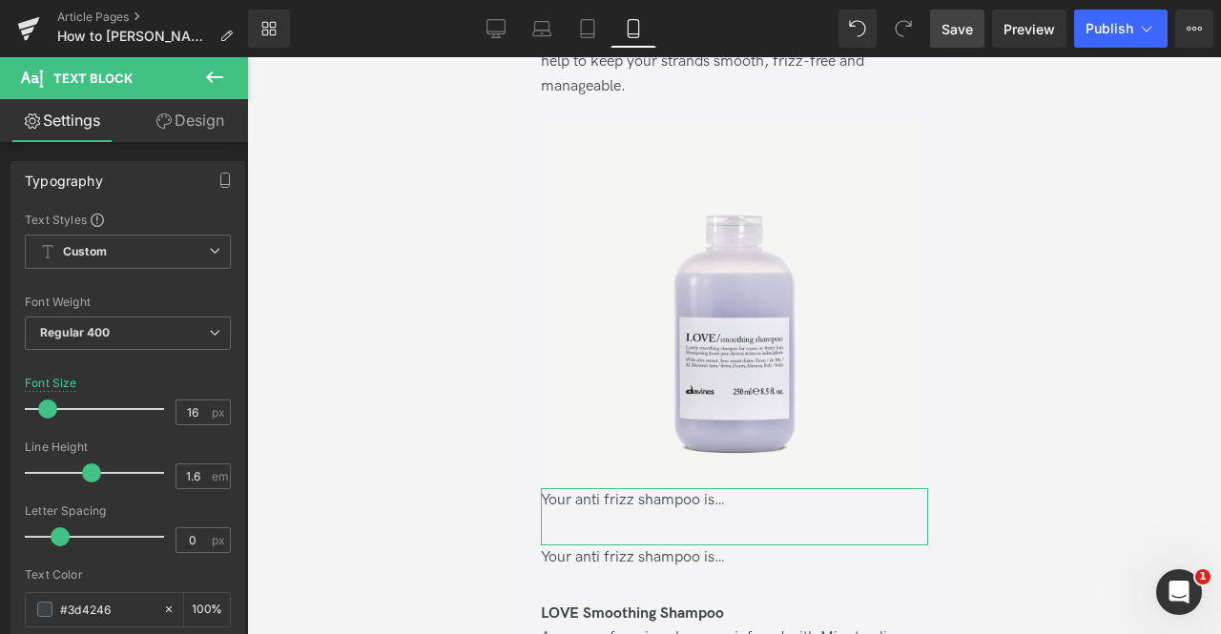
click at [190, 124] on link "Design" at bounding box center [190, 120] width 124 height 43
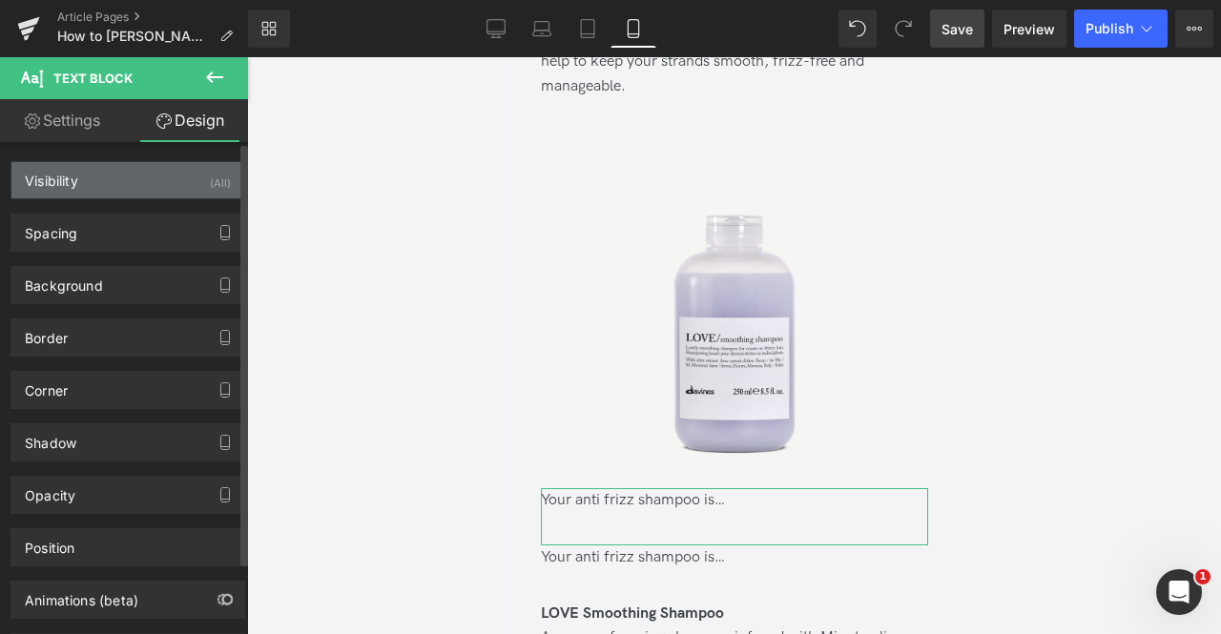
click at [151, 177] on div "Visibility (All)" at bounding box center [127, 180] width 233 height 36
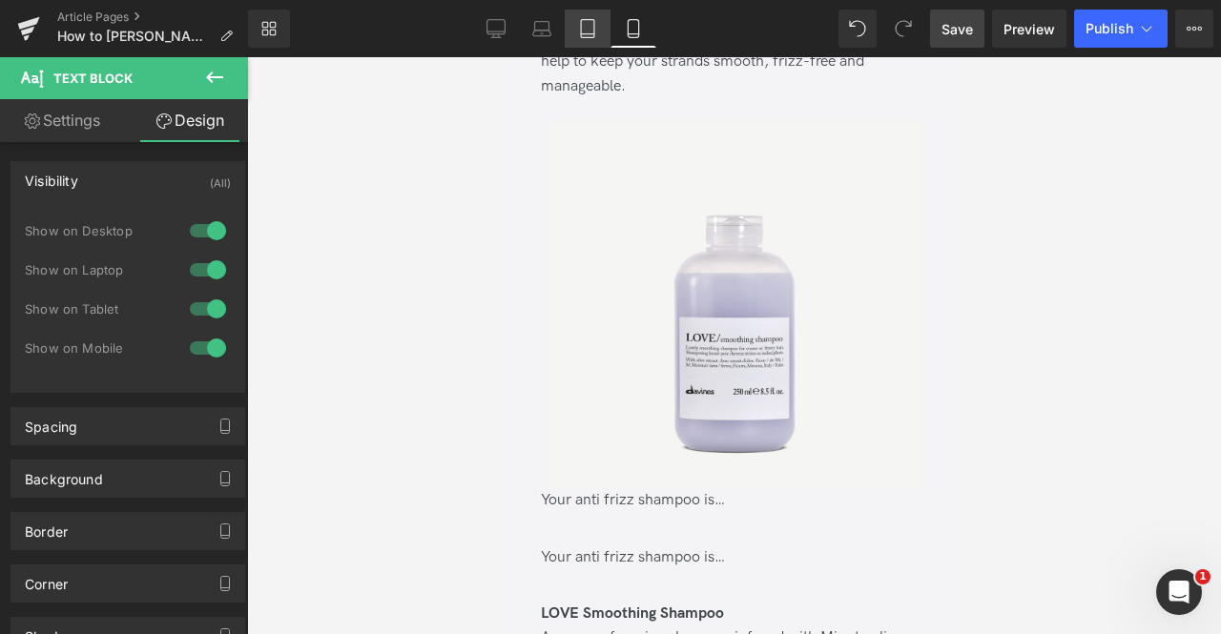
click at [598, 20] on link "Tablet" at bounding box center [588, 29] width 46 height 38
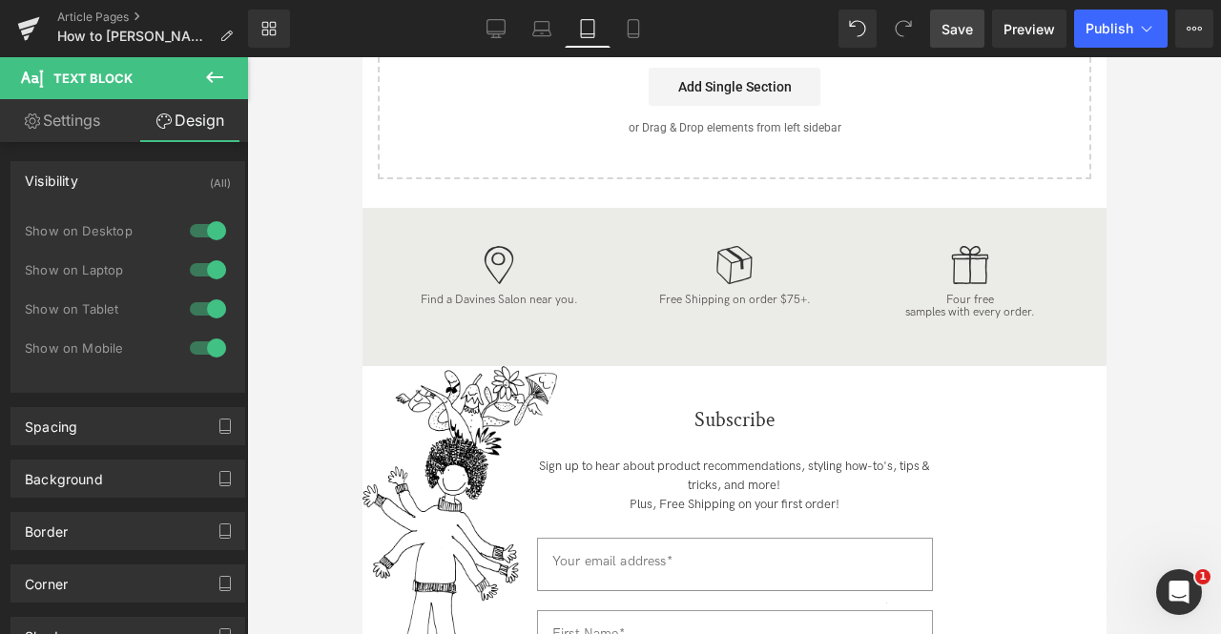
scroll to position [2817, 0]
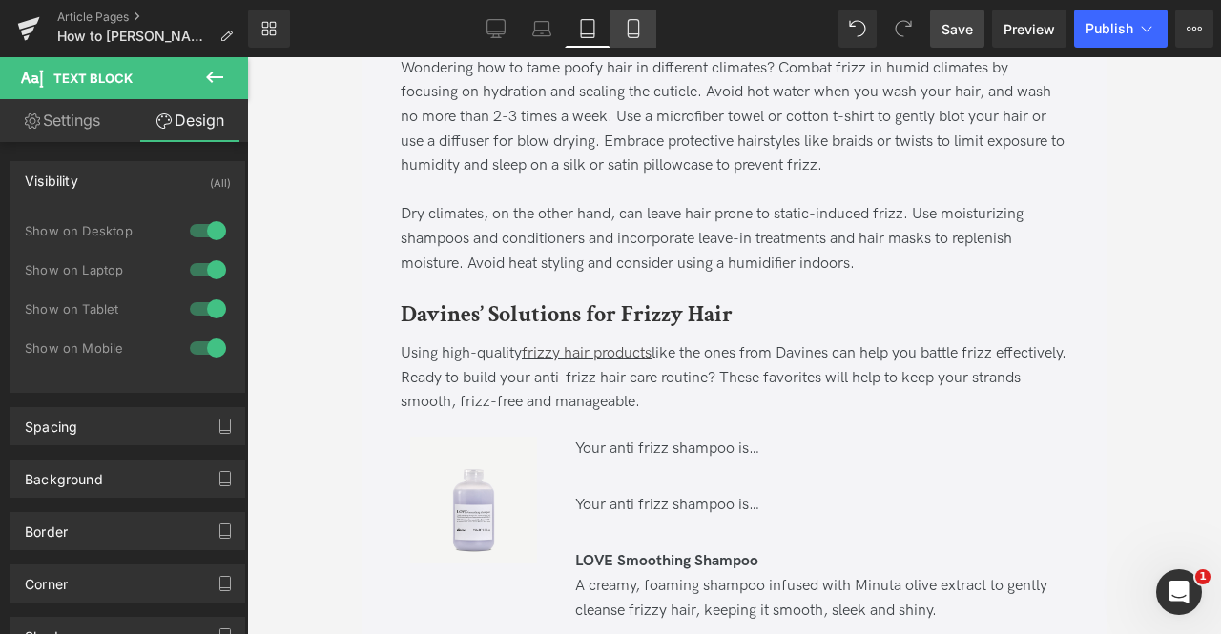
click at [637, 22] on icon at bounding box center [633, 28] width 19 height 19
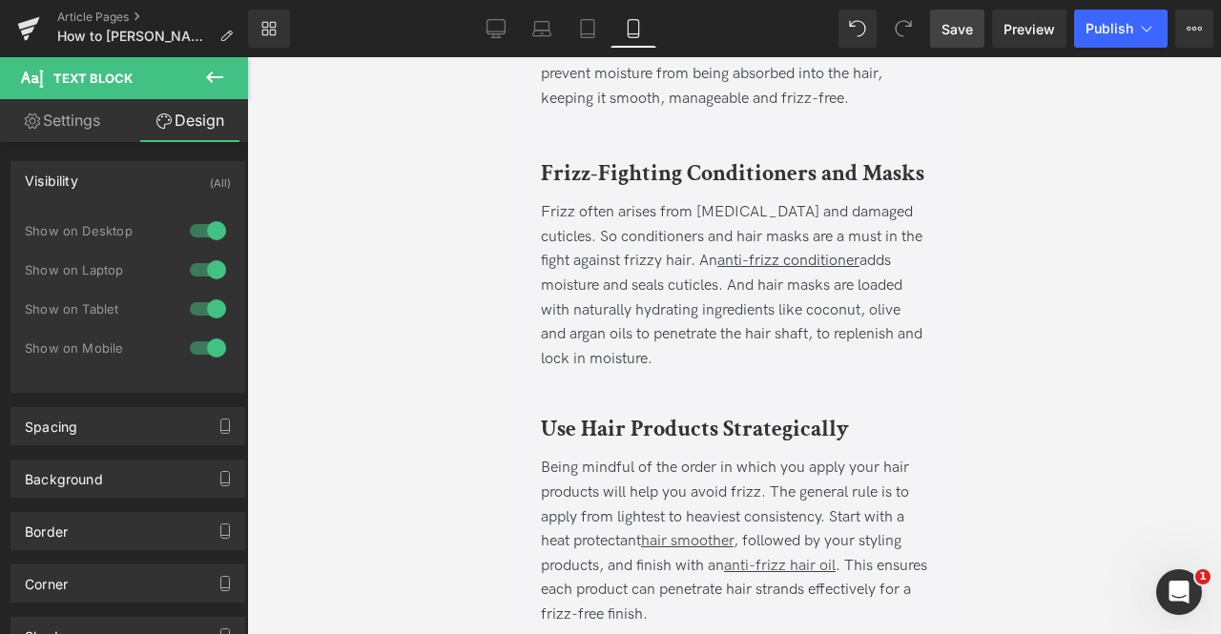
scroll to position [5137, 0]
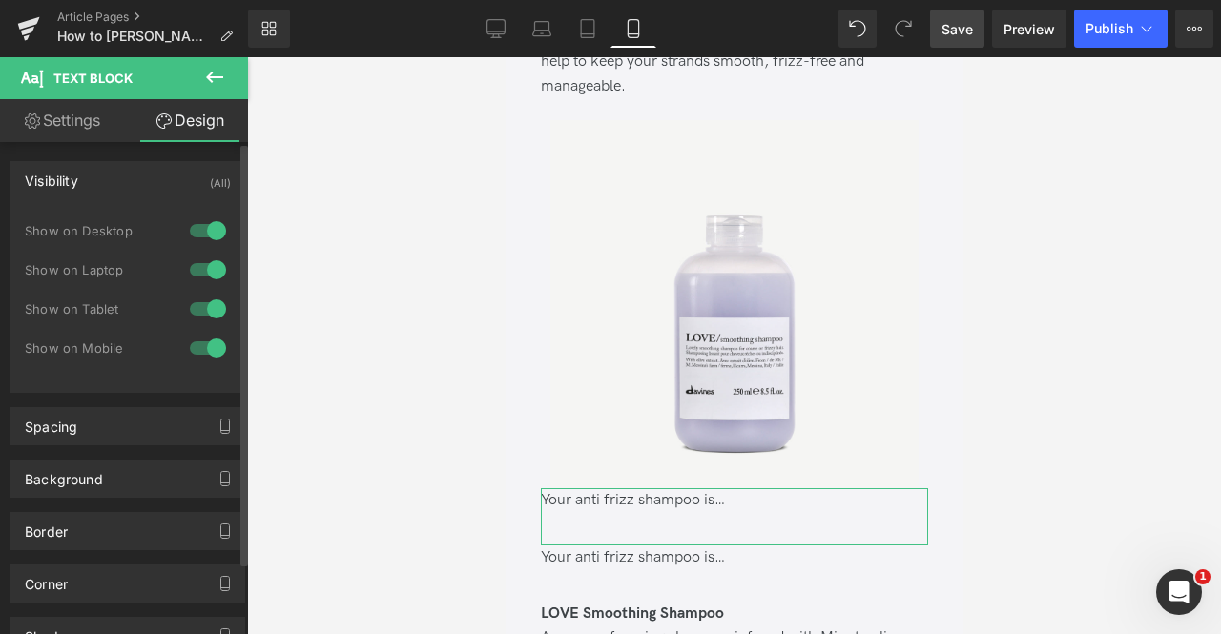
click at [208, 340] on div at bounding box center [208, 348] width 46 height 31
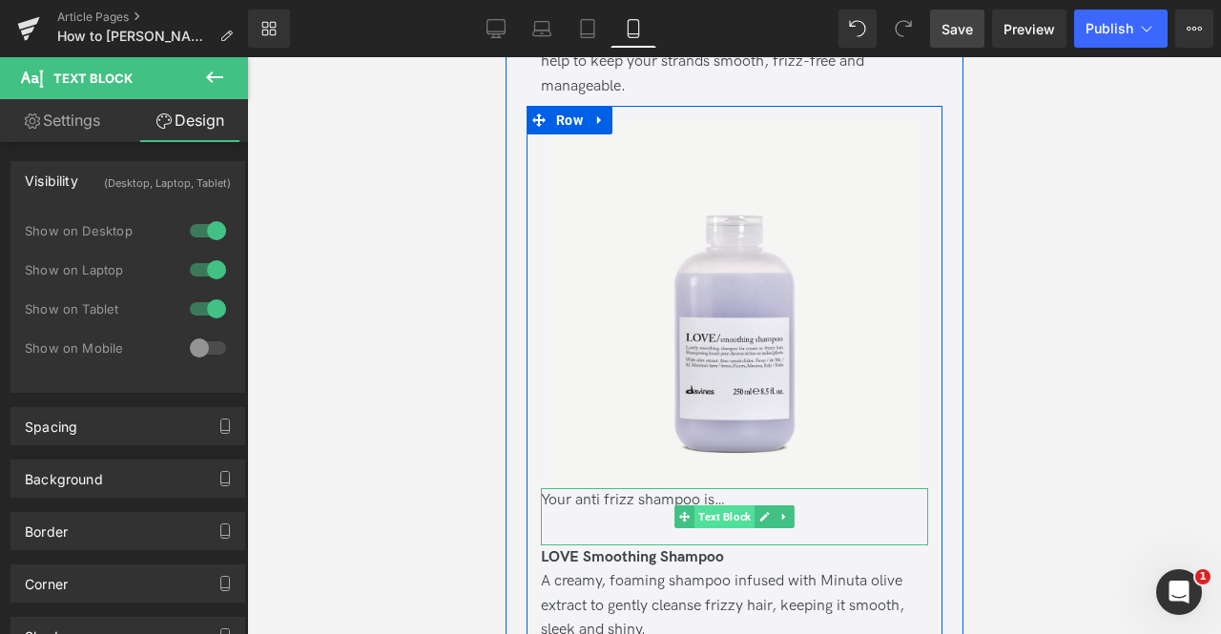
click at [709, 505] on span "Text Block" at bounding box center [723, 516] width 60 height 23
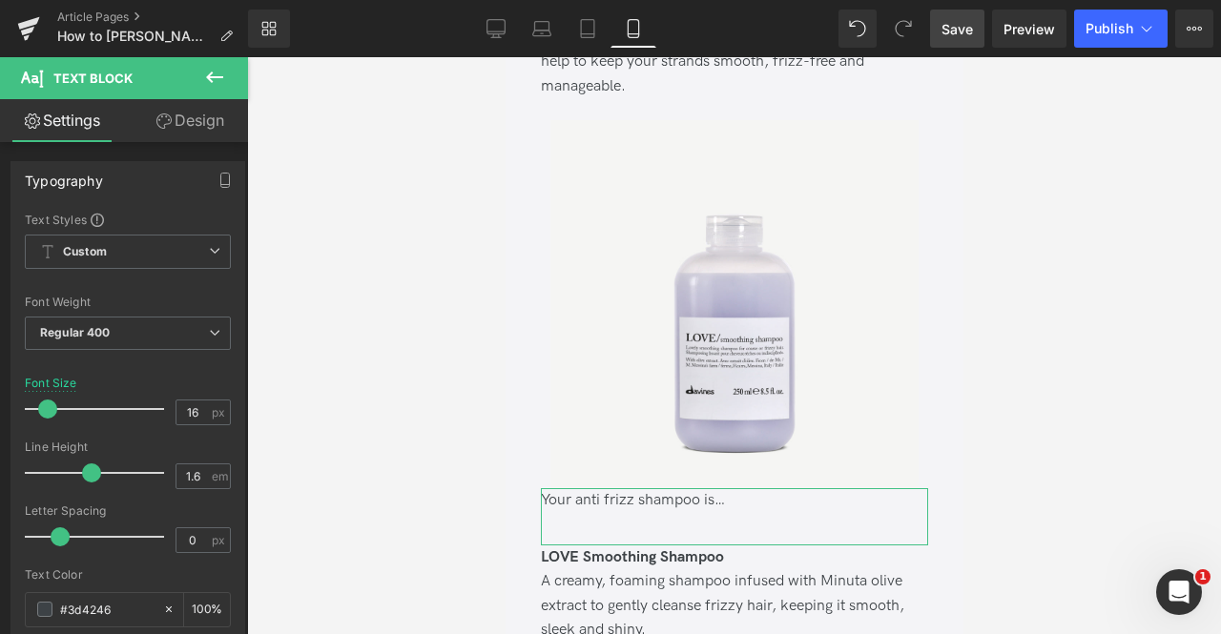
click at [193, 127] on link "Design" at bounding box center [190, 120] width 124 height 43
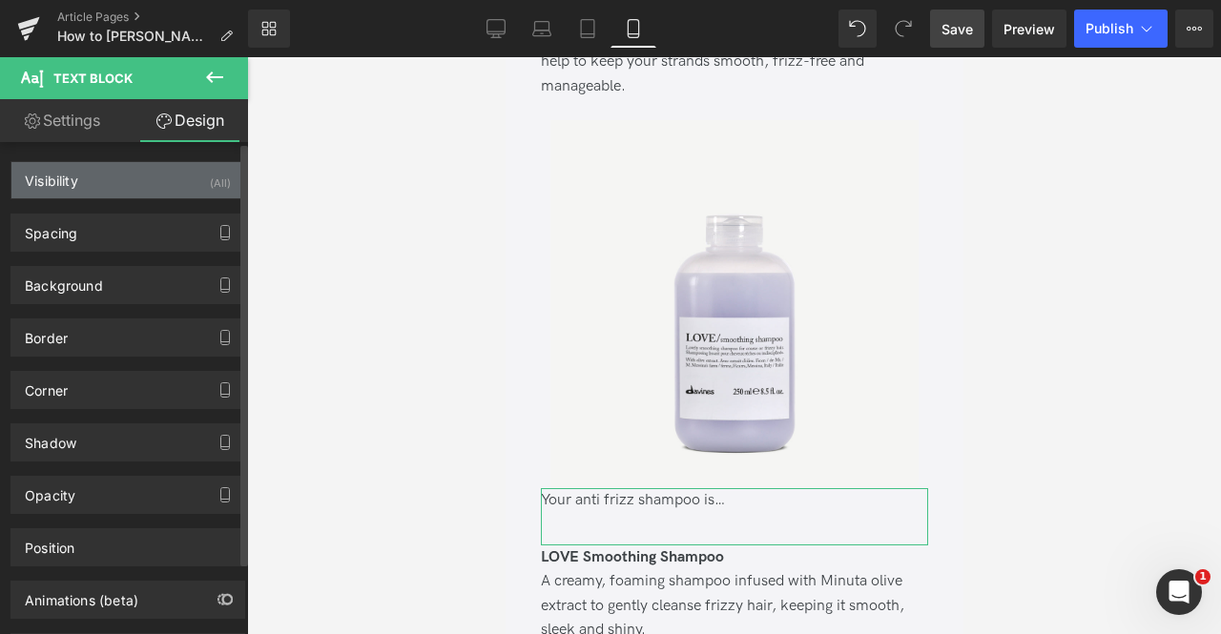
click at [164, 176] on div "Visibility (All)" at bounding box center [127, 180] width 233 height 36
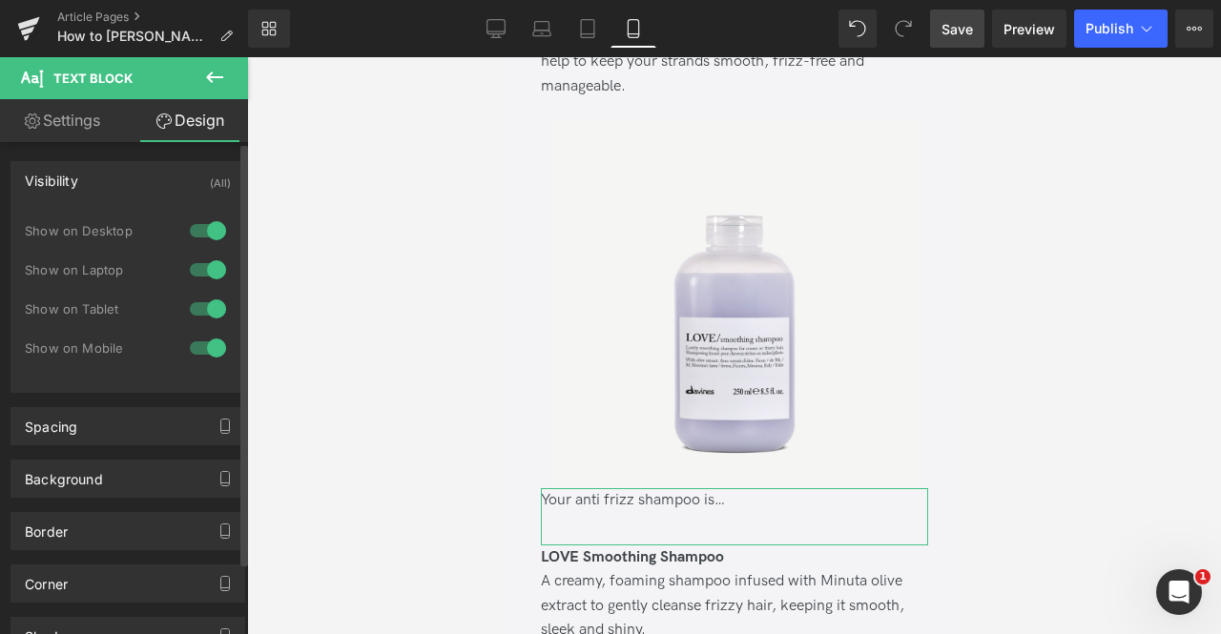
click at [213, 299] on div at bounding box center [208, 309] width 46 height 31
click at [199, 266] on div at bounding box center [208, 270] width 46 height 31
click at [196, 227] on div at bounding box center [208, 231] width 46 height 31
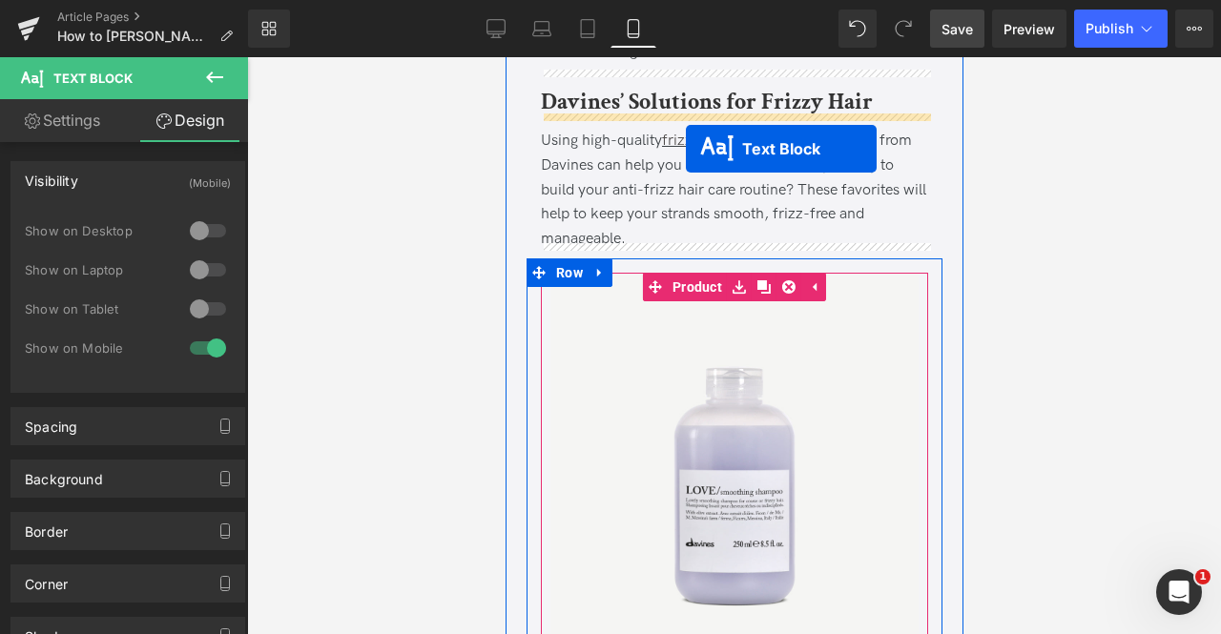
scroll to position [4946, 0]
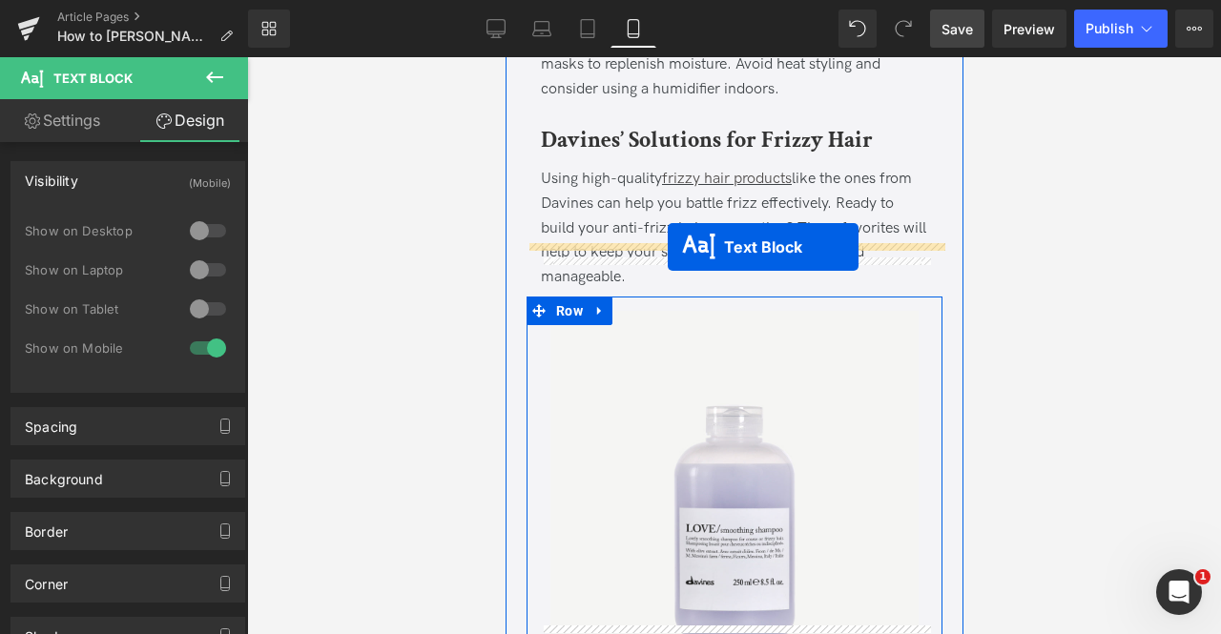
drag, startPoint x: 681, startPoint y: 464, endPoint x: 667, endPoint y: 247, distance: 217.9
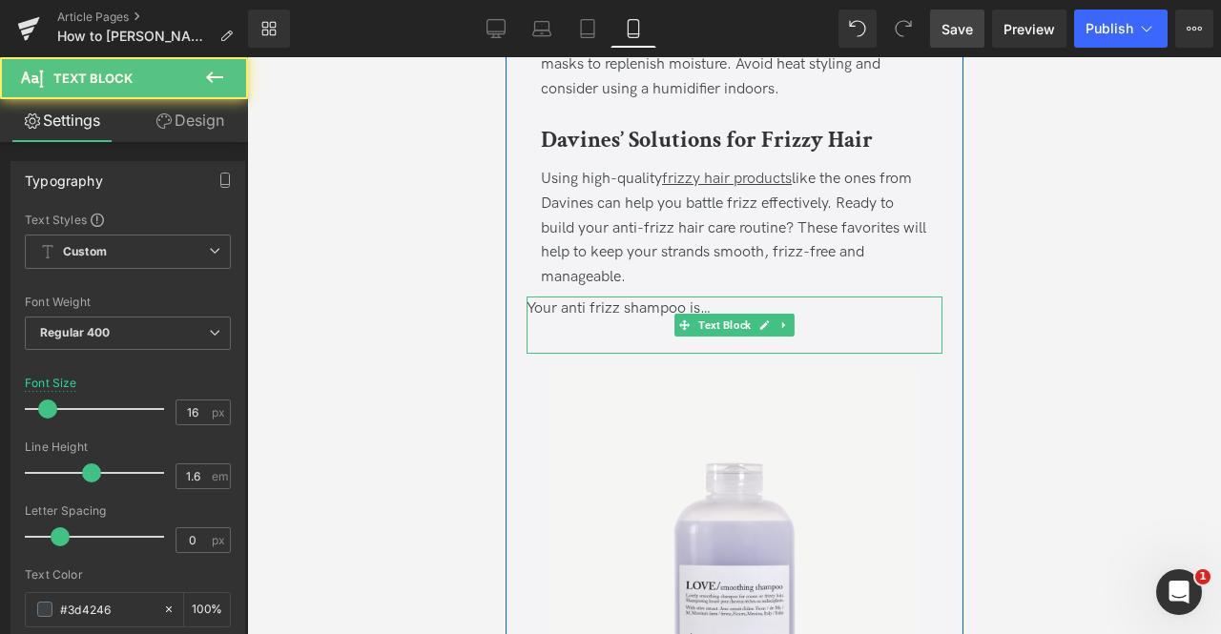
click at [580, 321] on div at bounding box center [733, 333] width 416 height 25
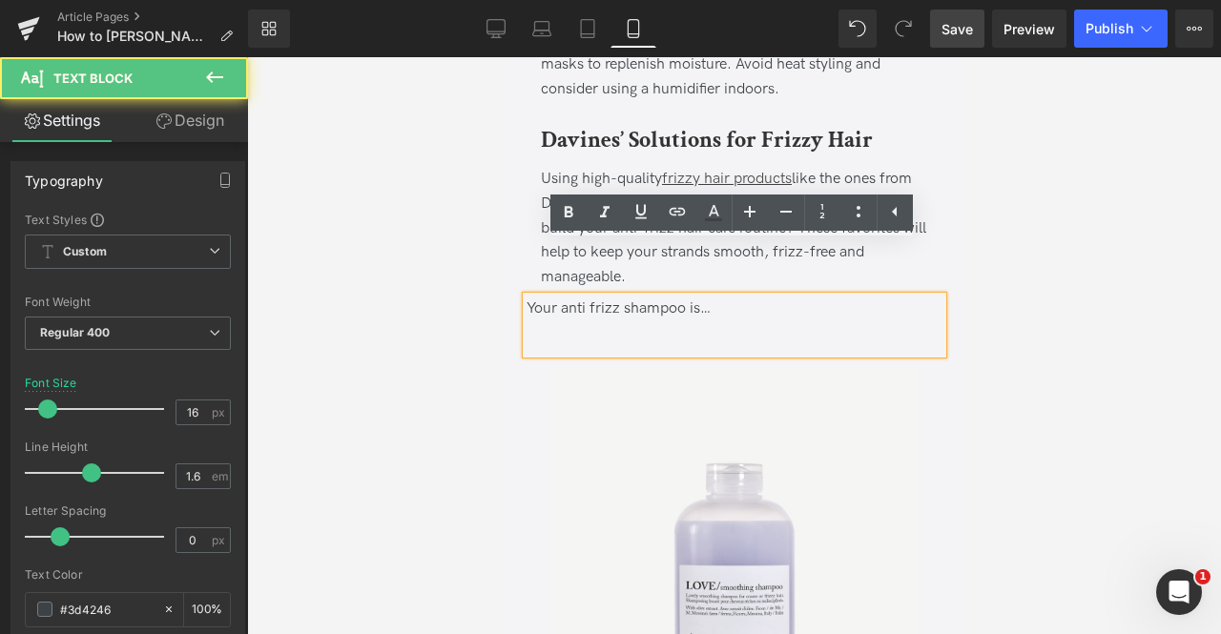
click at [564, 321] on div at bounding box center [733, 333] width 416 height 25
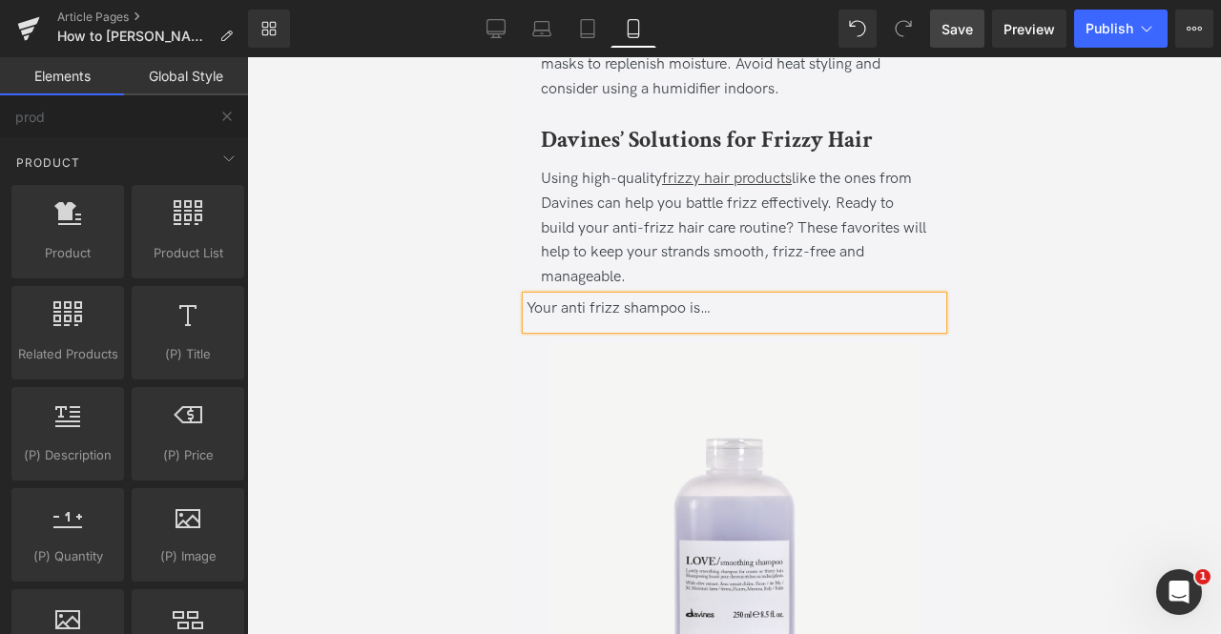
click at [447, 279] on div at bounding box center [734, 345] width 974 height 577
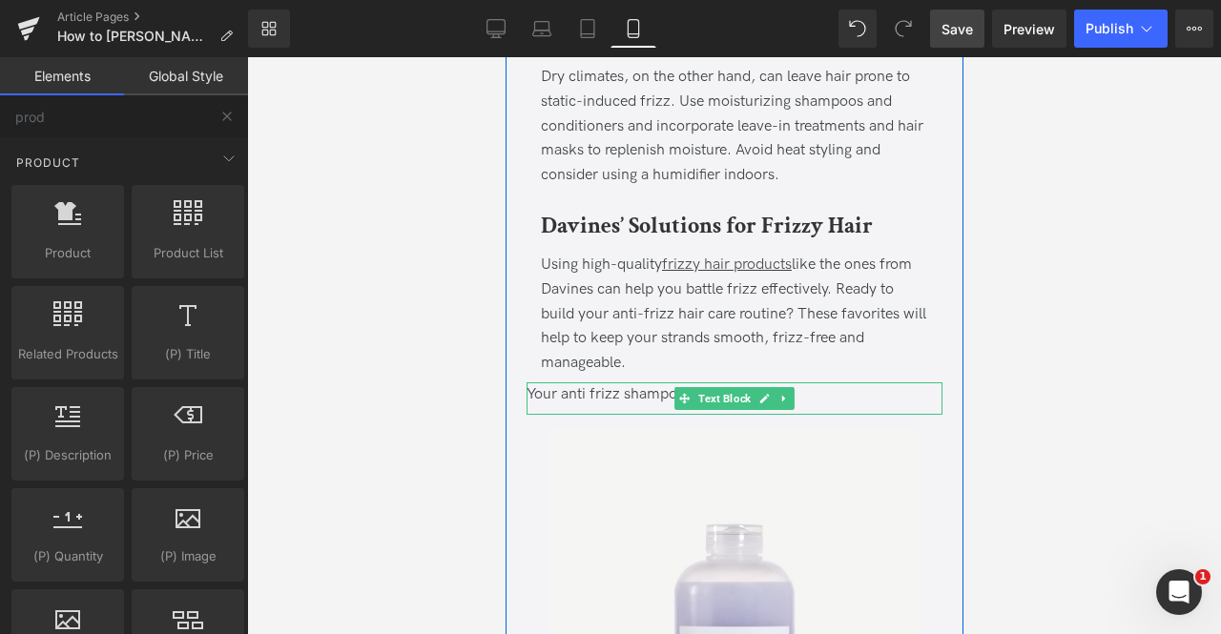
scroll to position [4856, 0]
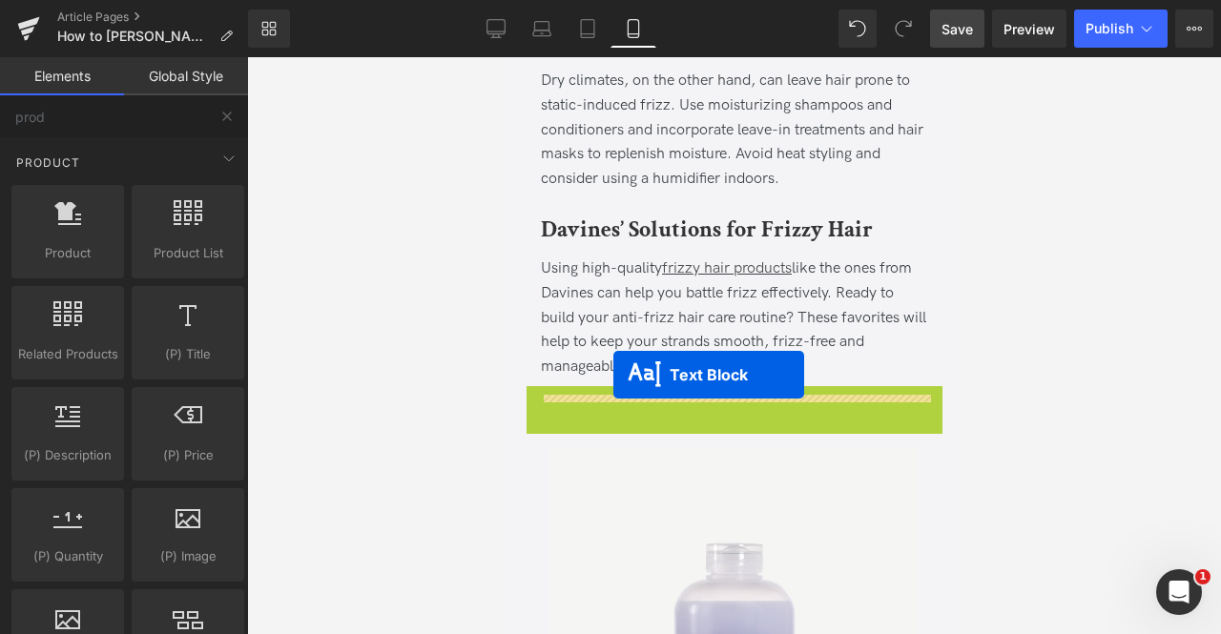
drag, startPoint x: 675, startPoint y: 351, endPoint x: 612, endPoint y: 375, distance: 67.3
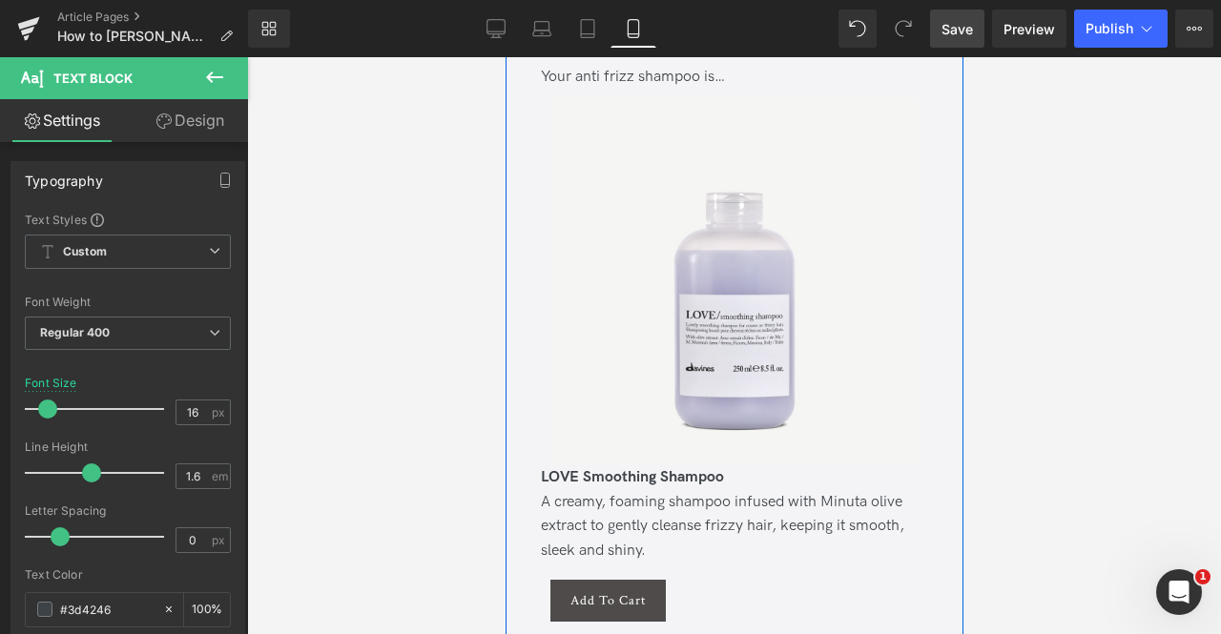
scroll to position [5196, 0]
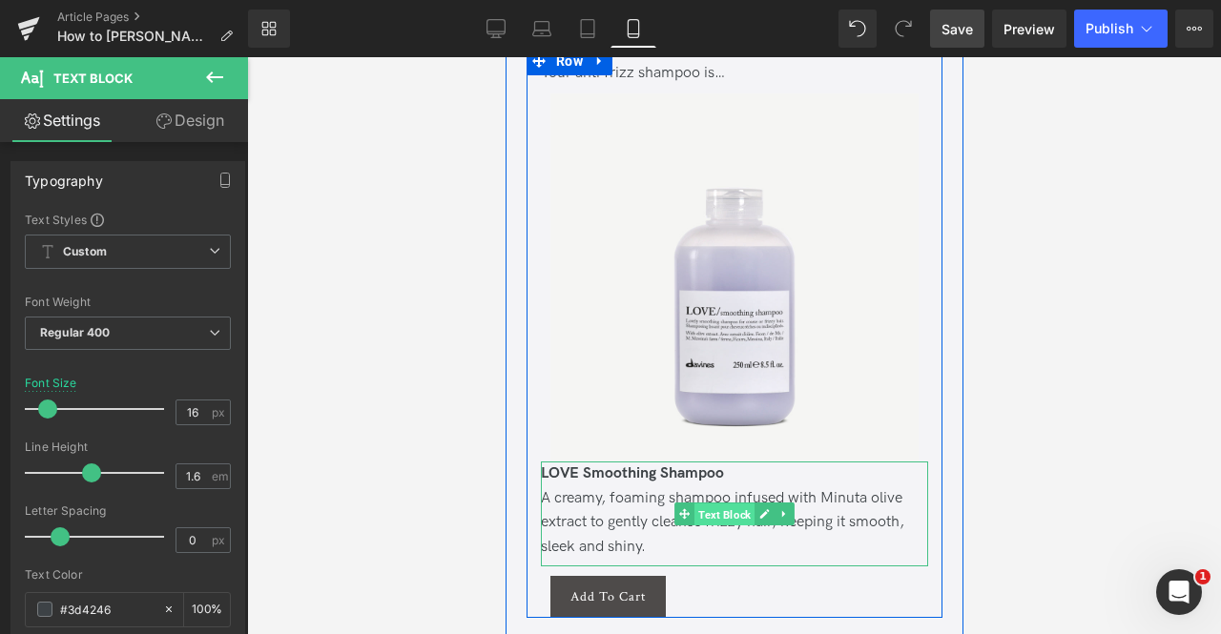
click at [706, 504] on span "Text Block" at bounding box center [723, 515] width 60 height 23
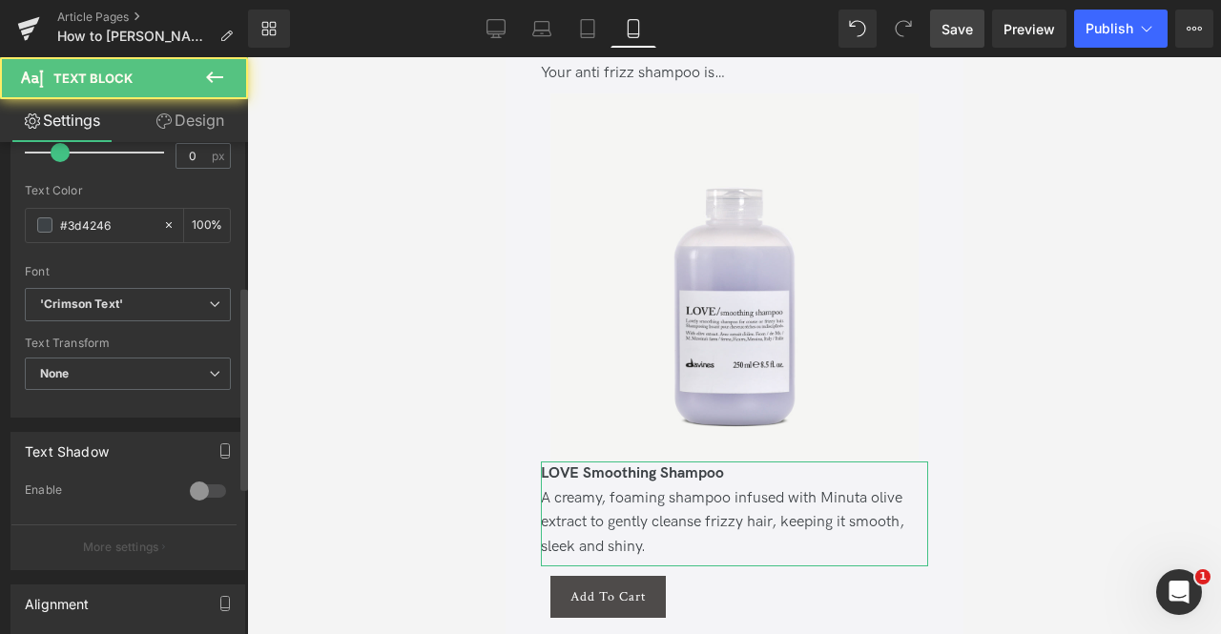
scroll to position [527, 0]
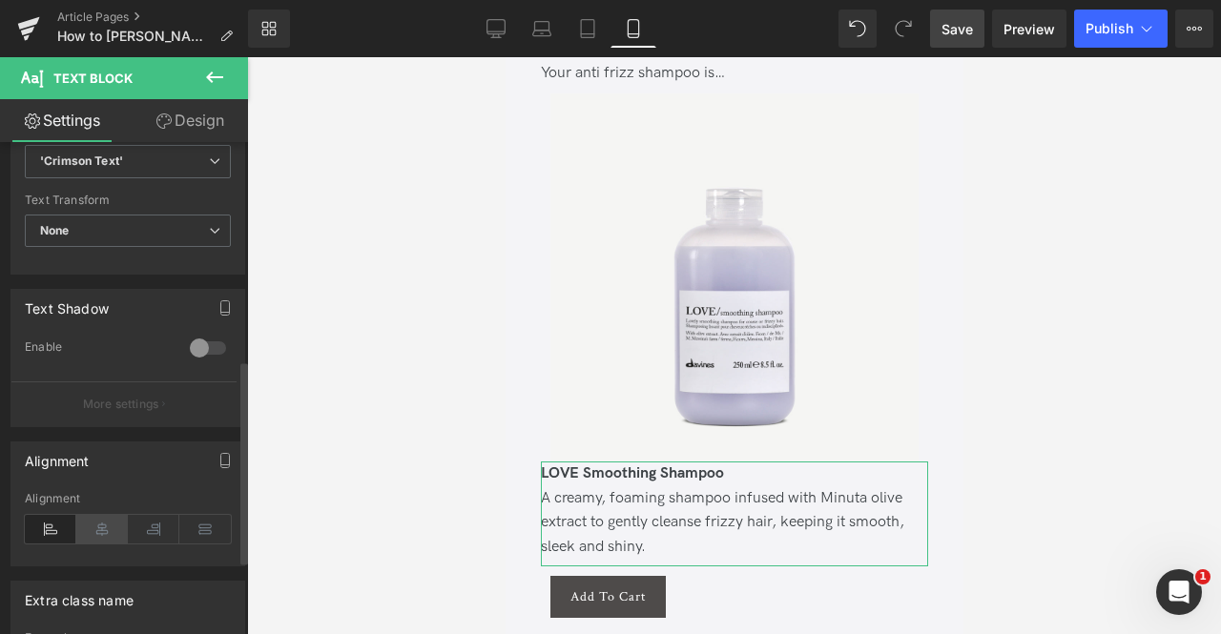
click at [86, 522] on icon at bounding box center [101, 529] width 51 height 29
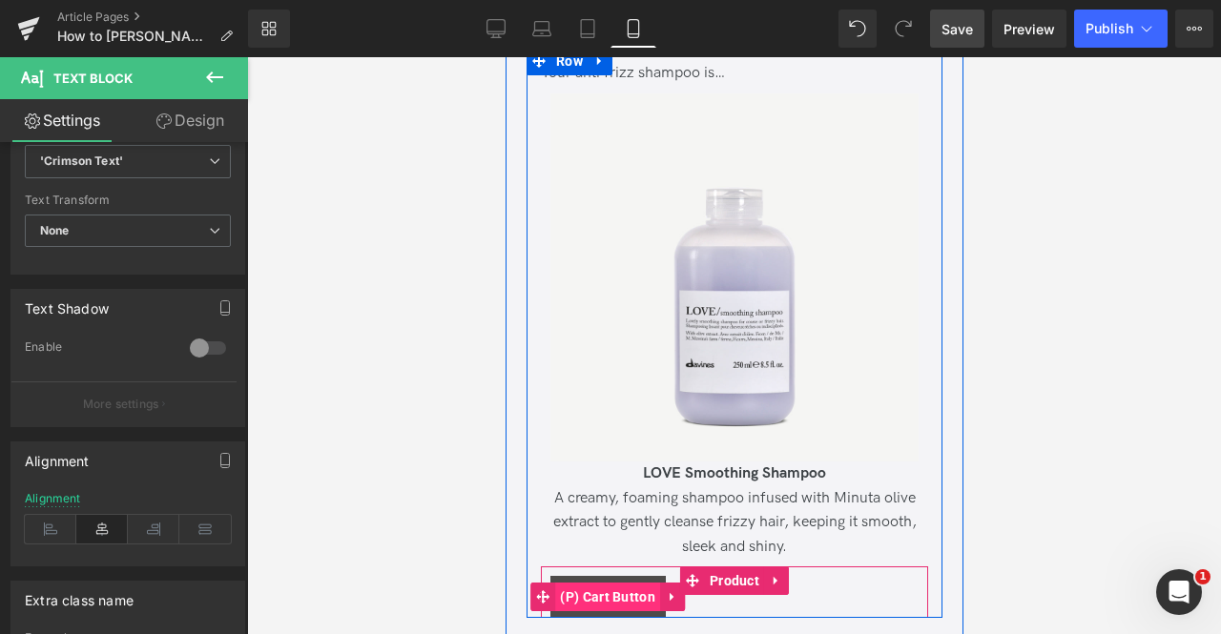
click at [626, 583] on span "(P) Cart Button" at bounding box center [606, 597] width 105 height 29
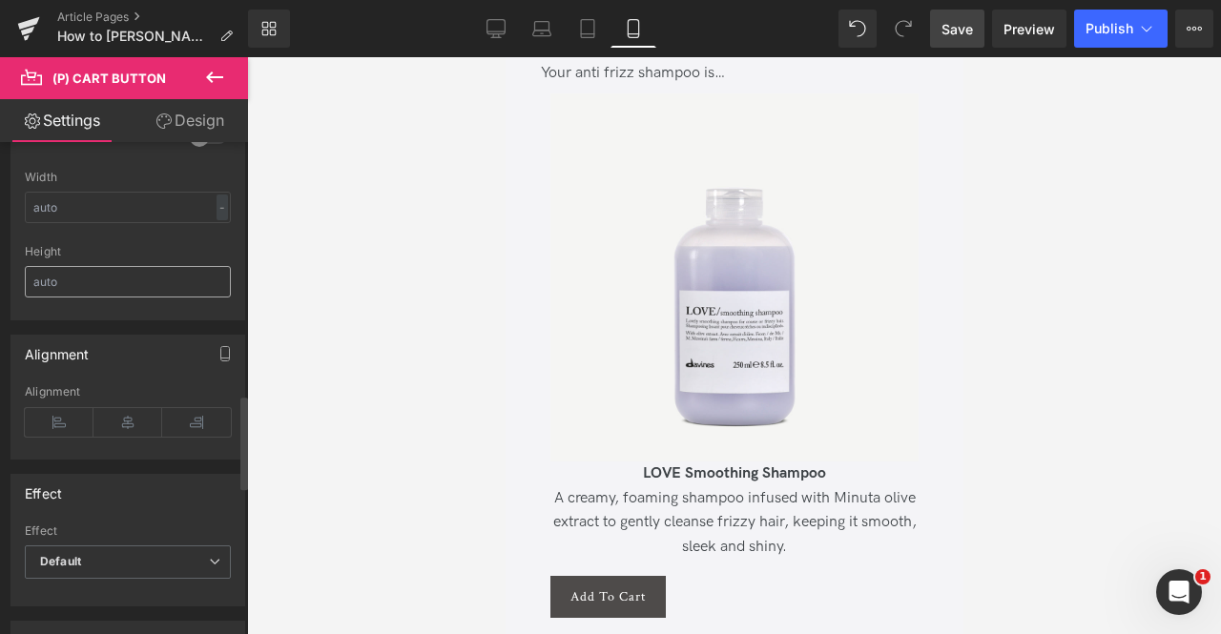
scroll to position [1326, 0]
click at [122, 391] on div "Alignment" at bounding box center [128, 421] width 206 height 73
click at [124, 408] on icon at bounding box center [127, 422] width 69 height 29
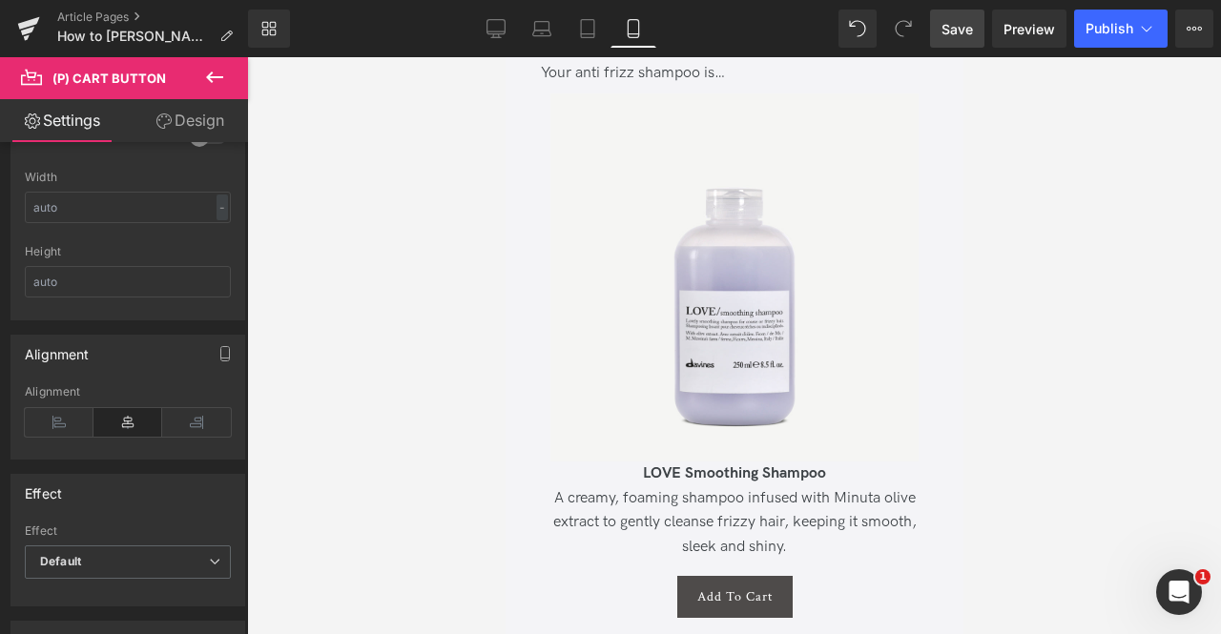
drag, startPoint x: 185, startPoint y: 136, endPoint x: 97, endPoint y: 234, distance: 131.0
click at [185, 136] on link "Design" at bounding box center [190, 120] width 124 height 43
click at [0, 0] on div "Spacing" at bounding box center [0, 0] width 0 height 0
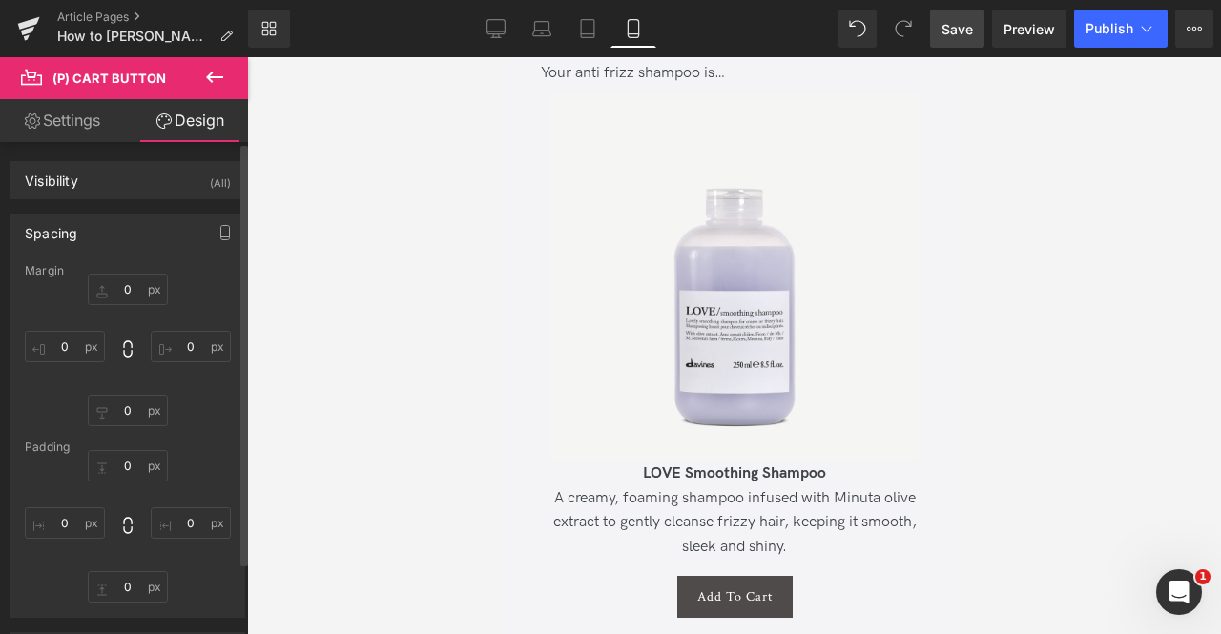
type input "10"
type input "0"
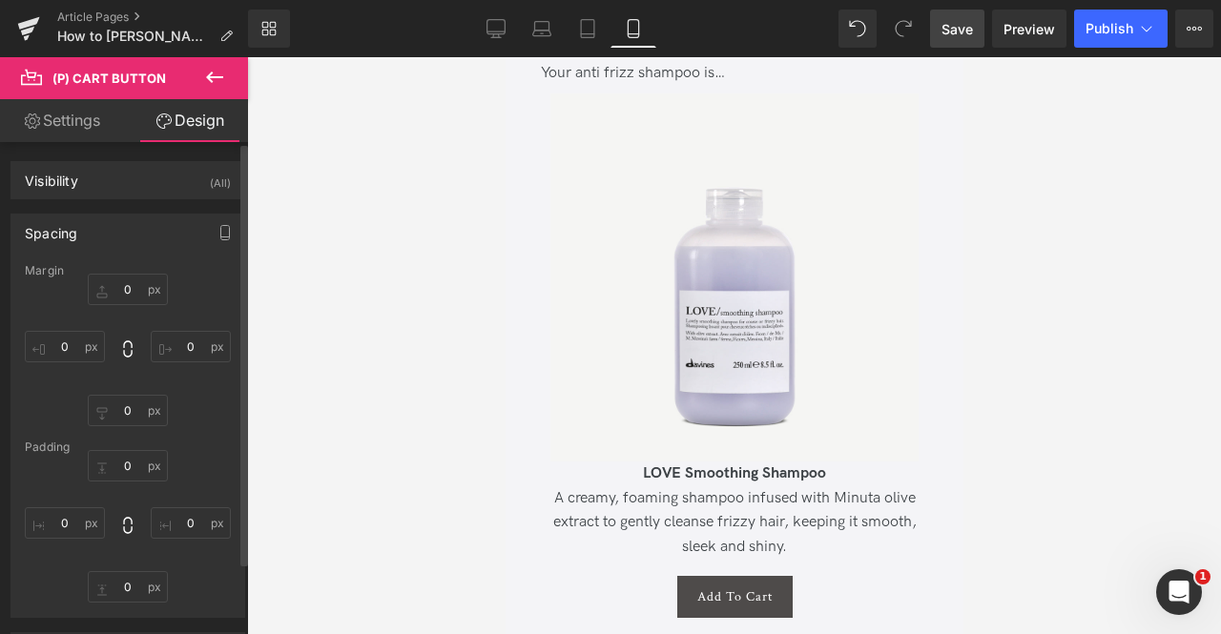
type input "20"
type input "0"
type input "20"
click at [119, 286] on input "10" at bounding box center [128, 289] width 80 height 31
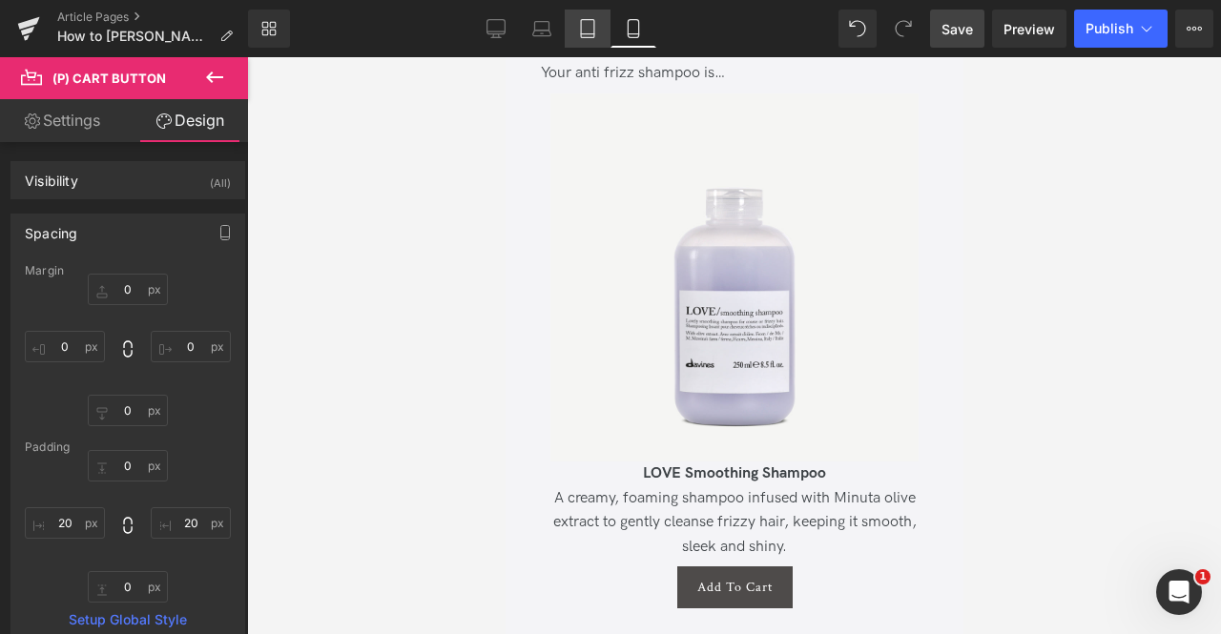
click at [584, 20] on icon at bounding box center [587, 29] width 13 height 18
type input "10"
type input "0"
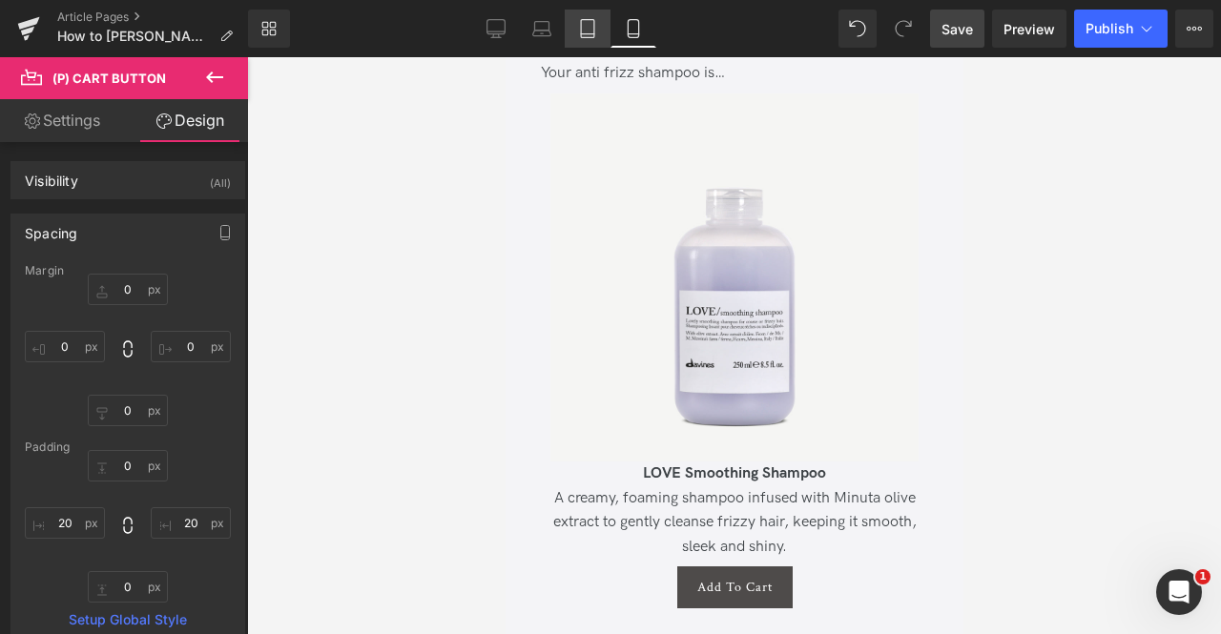
type input "0"
type input "20"
type input "0"
type input "20"
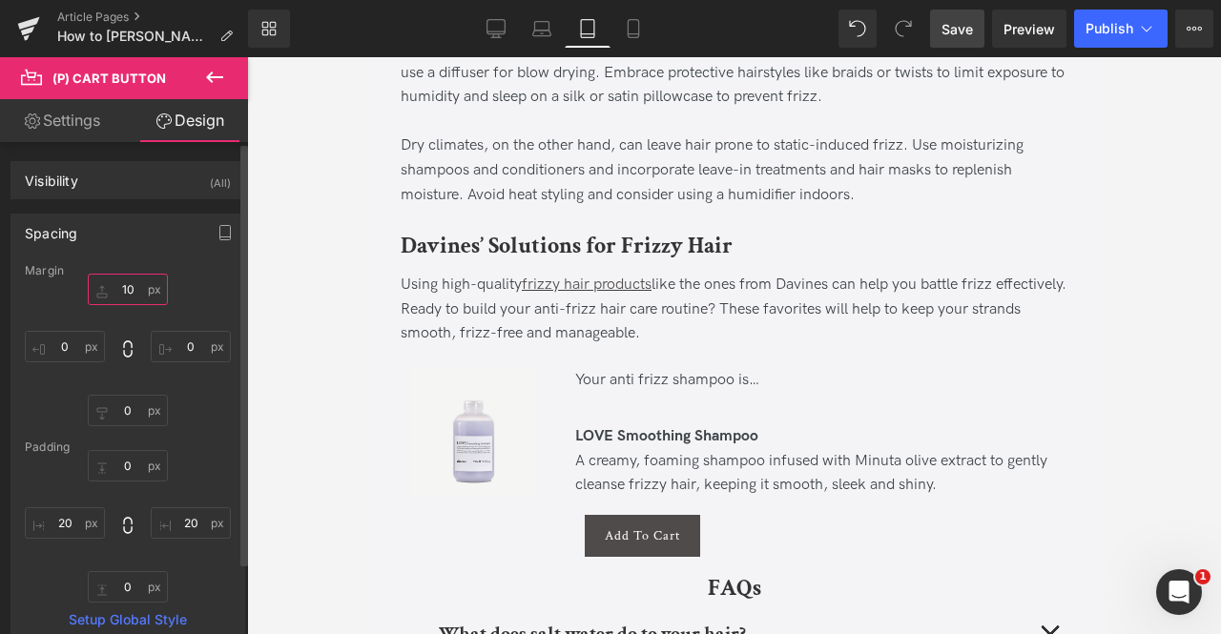
click at [129, 287] on input "10" at bounding box center [128, 289] width 80 height 31
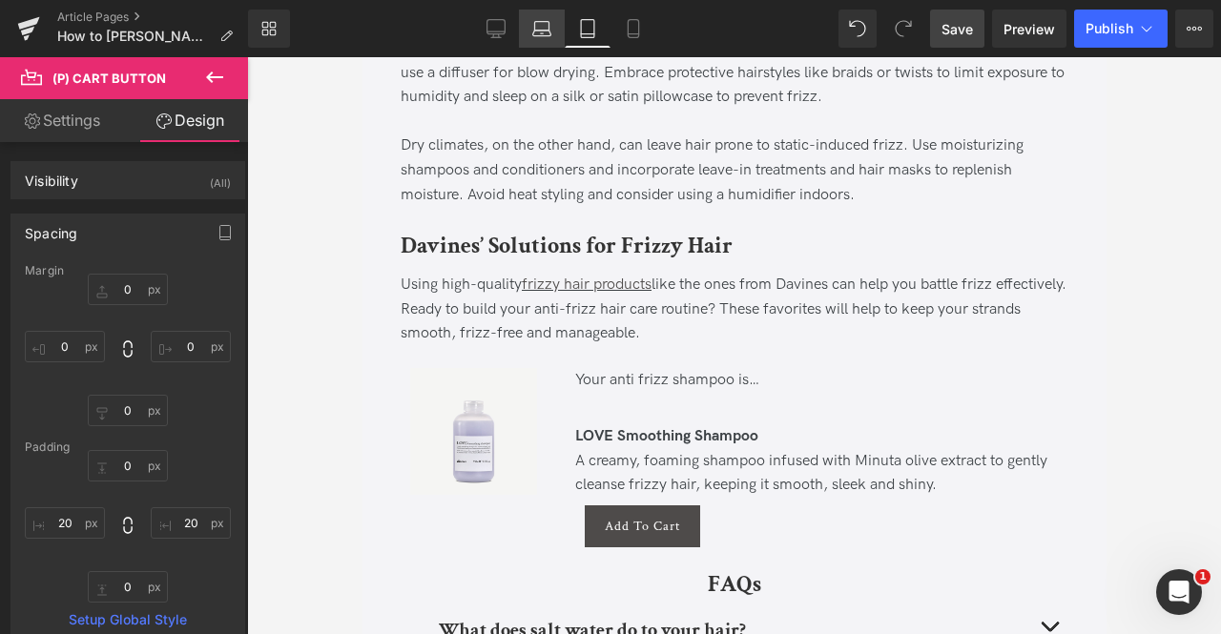
click at [537, 37] on icon at bounding box center [541, 28] width 19 height 19
type input "10"
type input "0"
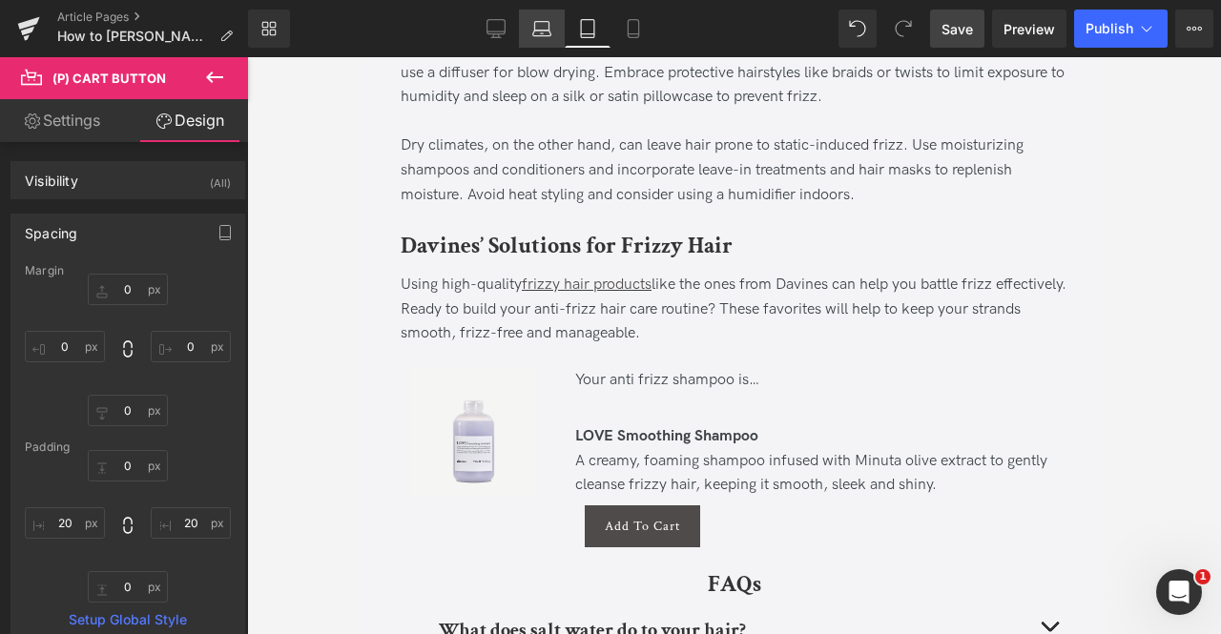
type input "0"
type input "20"
type input "0"
type input "20"
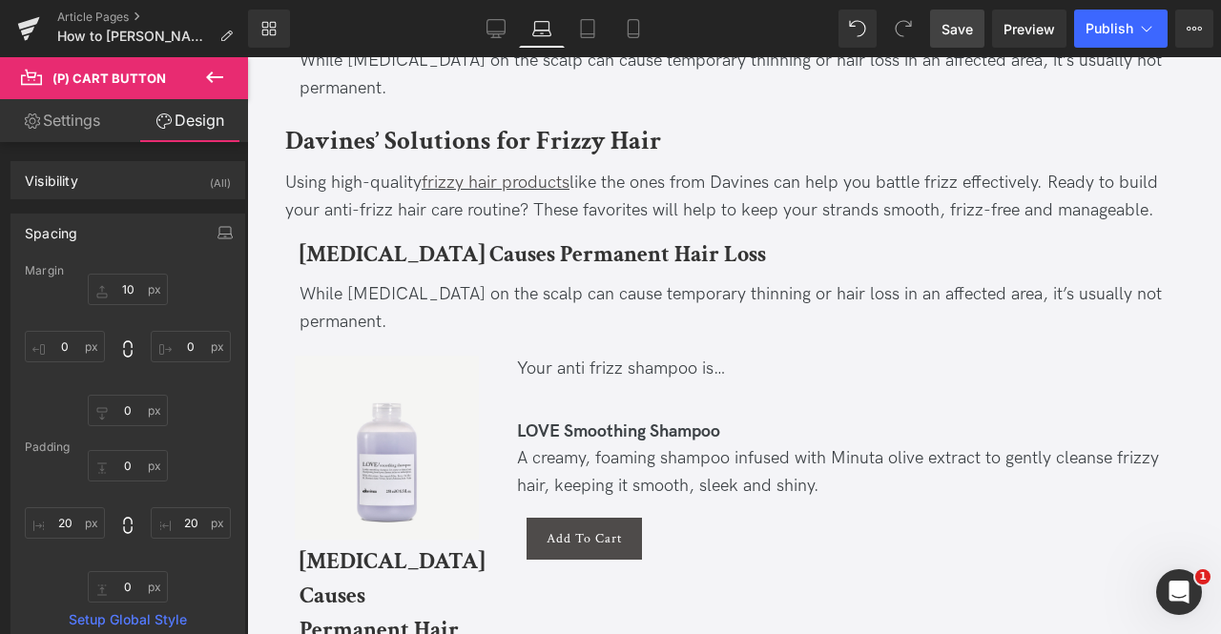
scroll to position [3117, 0]
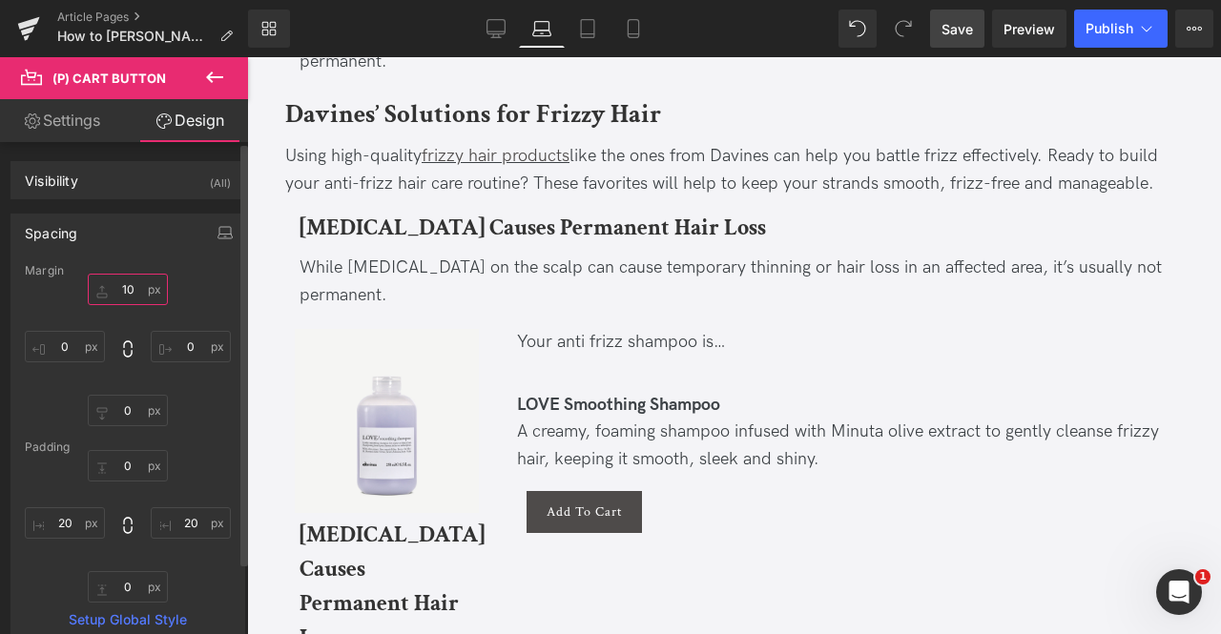
click at [132, 287] on input "10" at bounding box center [128, 289] width 80 height 31
type input "0"
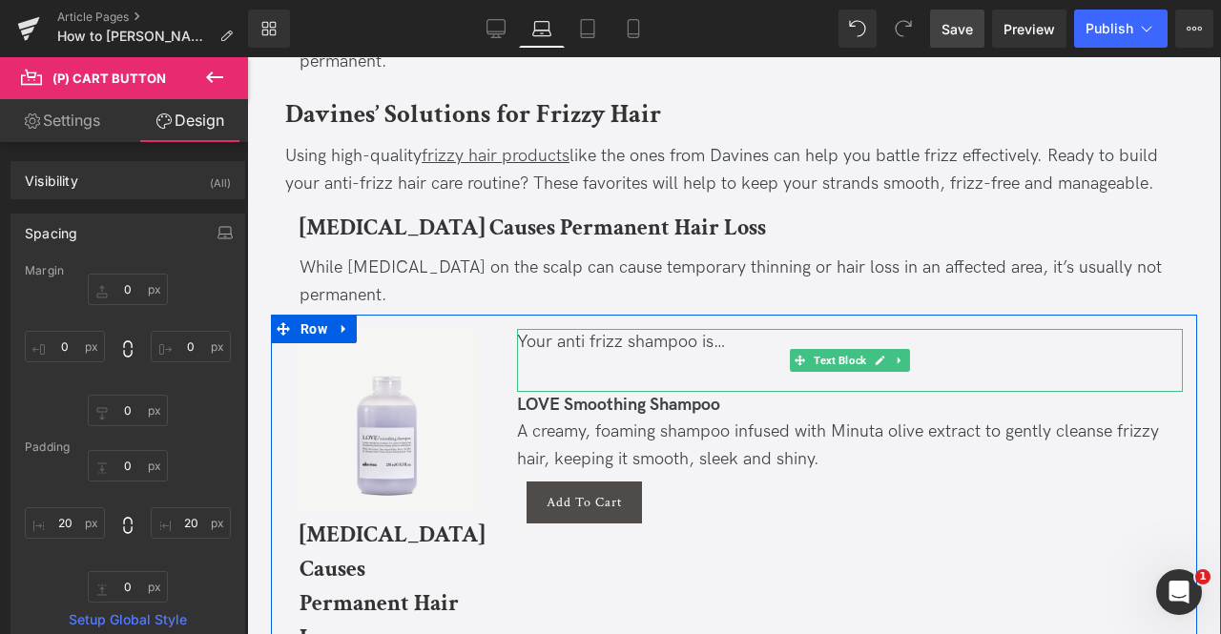
click at [554, 376] on div at bounding box center [850, 371] width 666 height 28
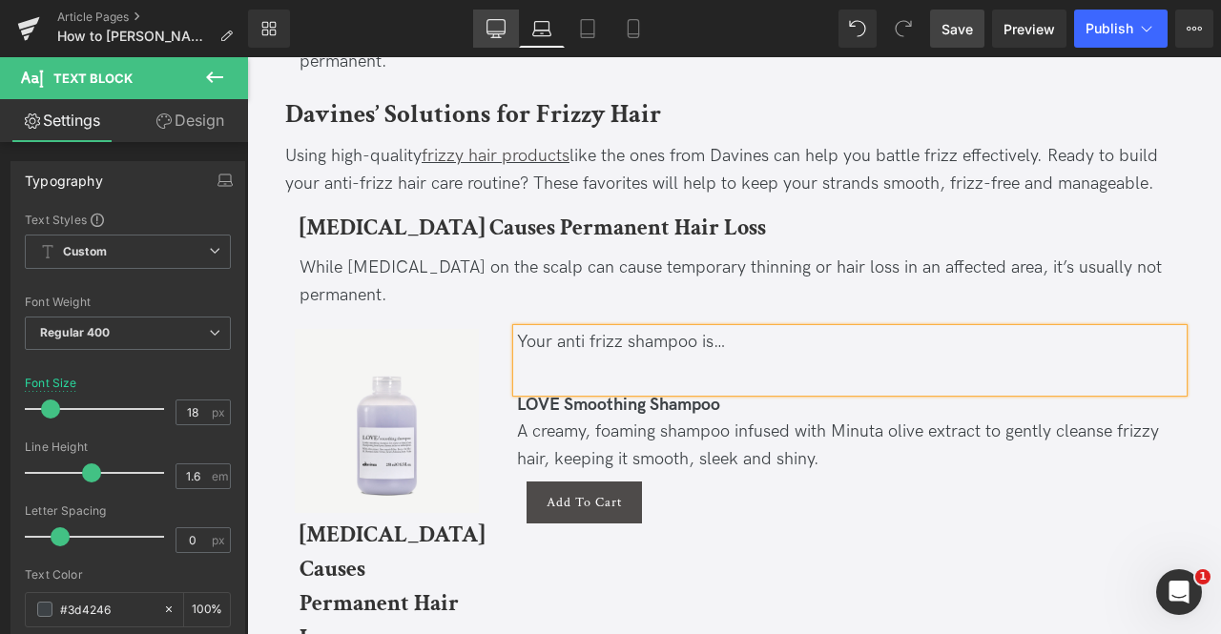
click at [493, 20] on icon at bounding box center [495, 27] width 18 height 14
type input "100"
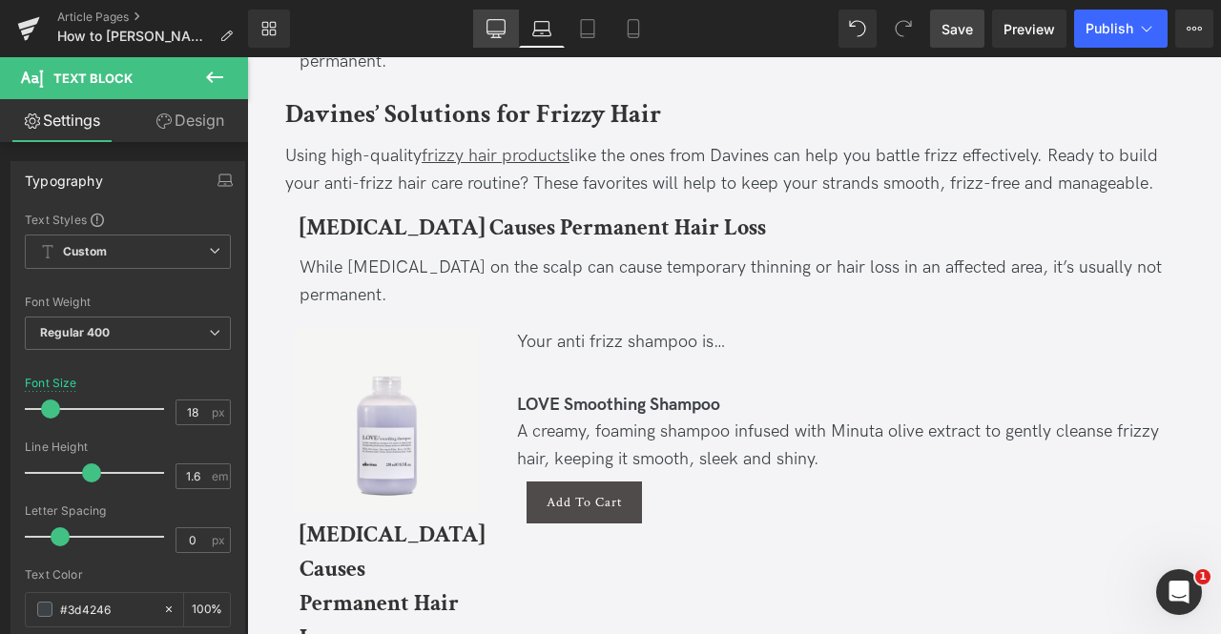
scroll to position [2818, 0]
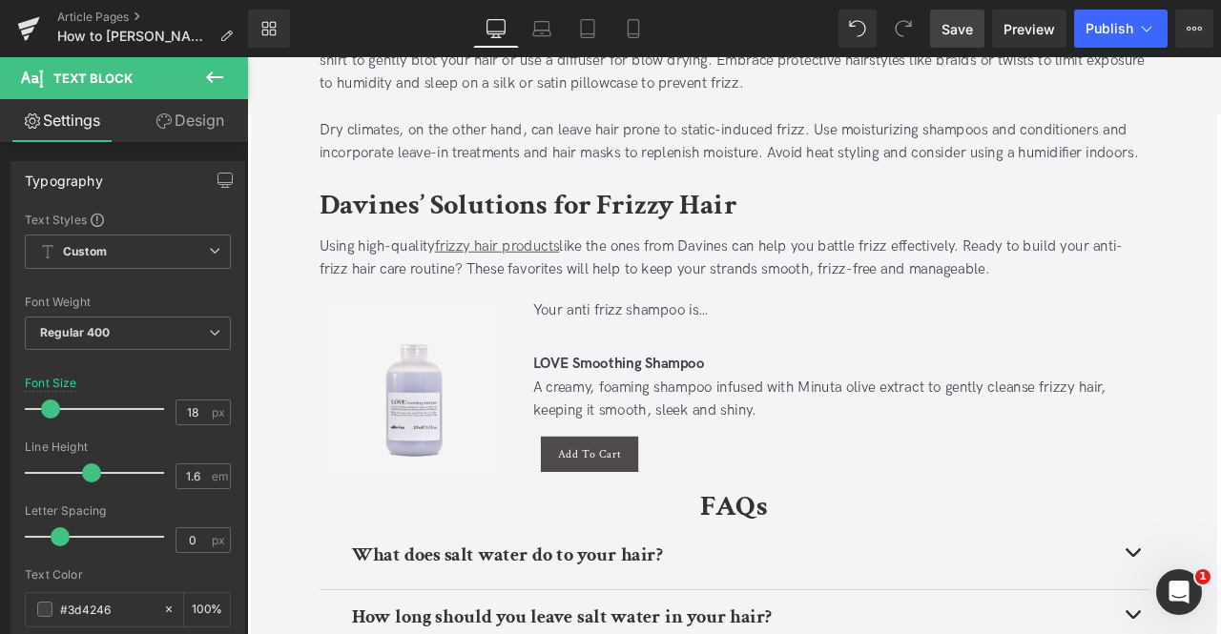
drag, startPoint x: 954, startPoint y: 24, endPoint x: 96, endPoint y: 242, distance: 884.7
click at [954, 24] on span "Save" at bounding box center [956, 29] width 31 height 20
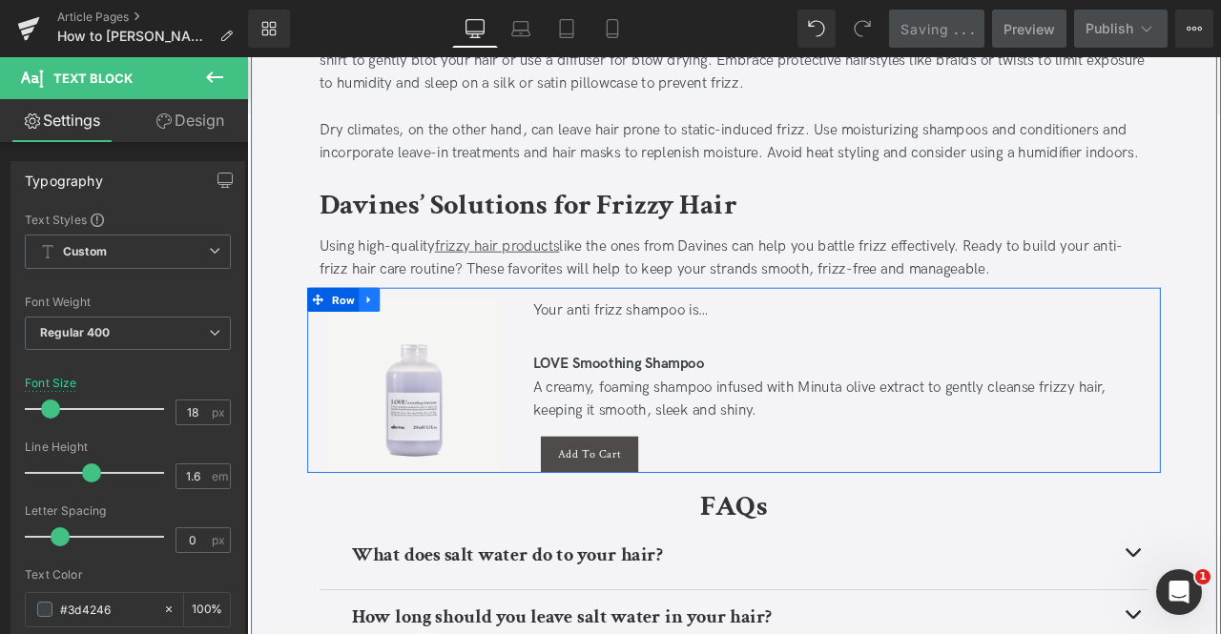
click at [390, 338] on icon at bounding box center [391, 345] width 13 height 14
click at [410, 338] on icon at bounding box center [416, 344] width 13 height 13
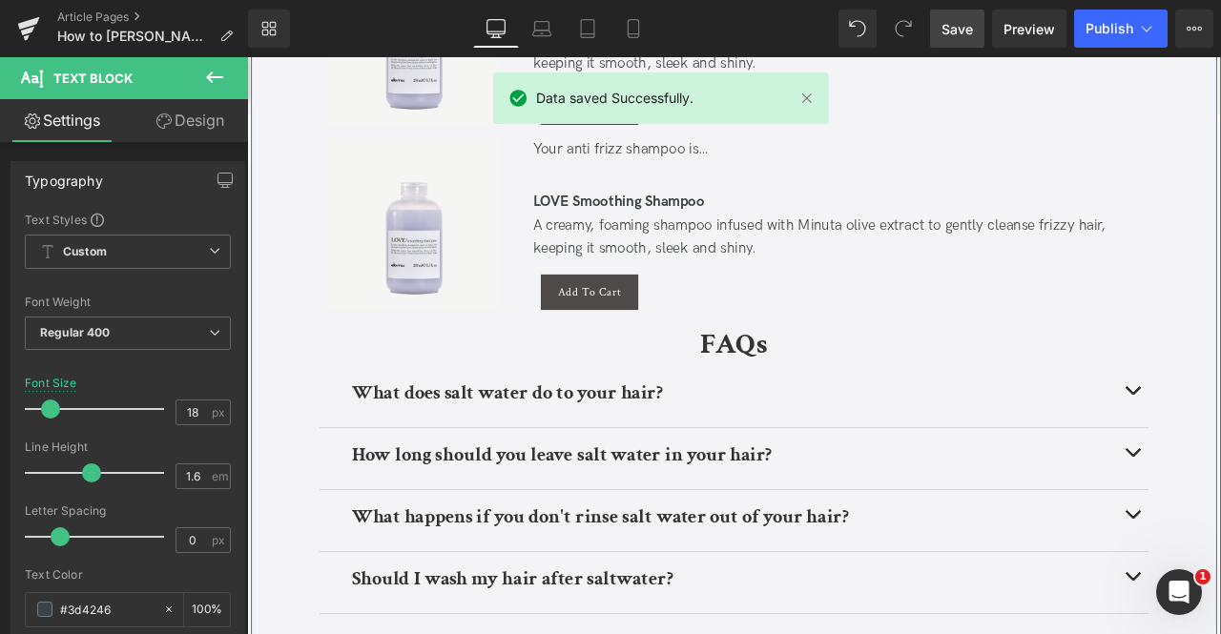
scroll to position [3232, 0]
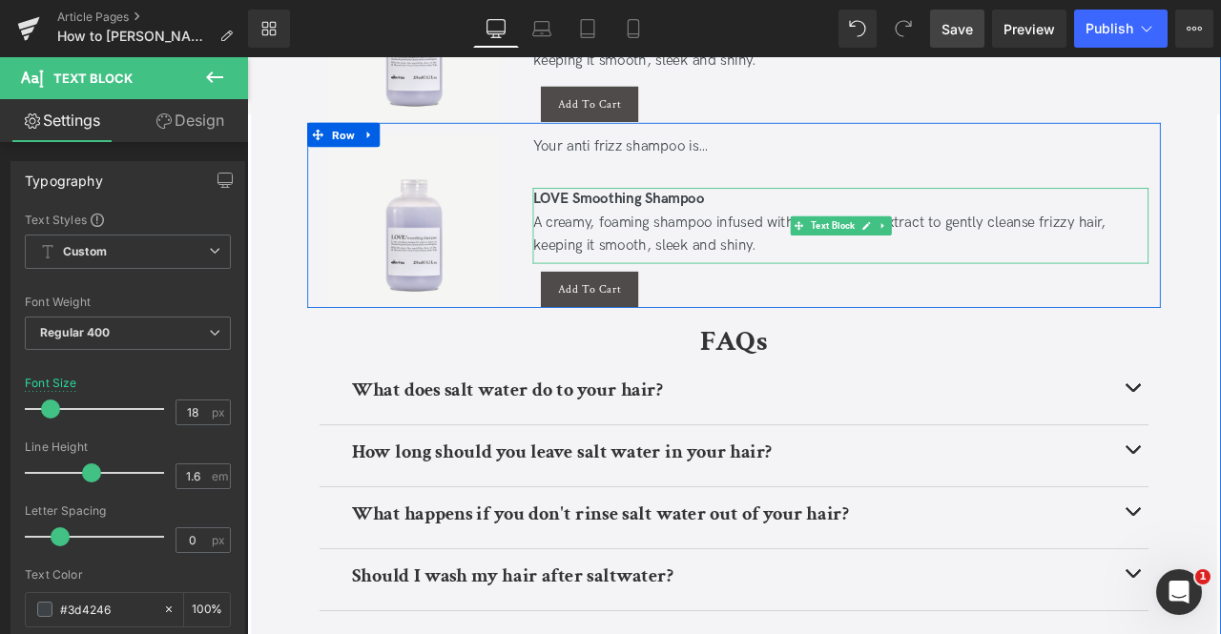
click at [682, 273] on div "A creamy, foaming shampoo infused with Minuta olive extract to gently cleanse f…" at bounding box center [951, 267] width 730 height 55
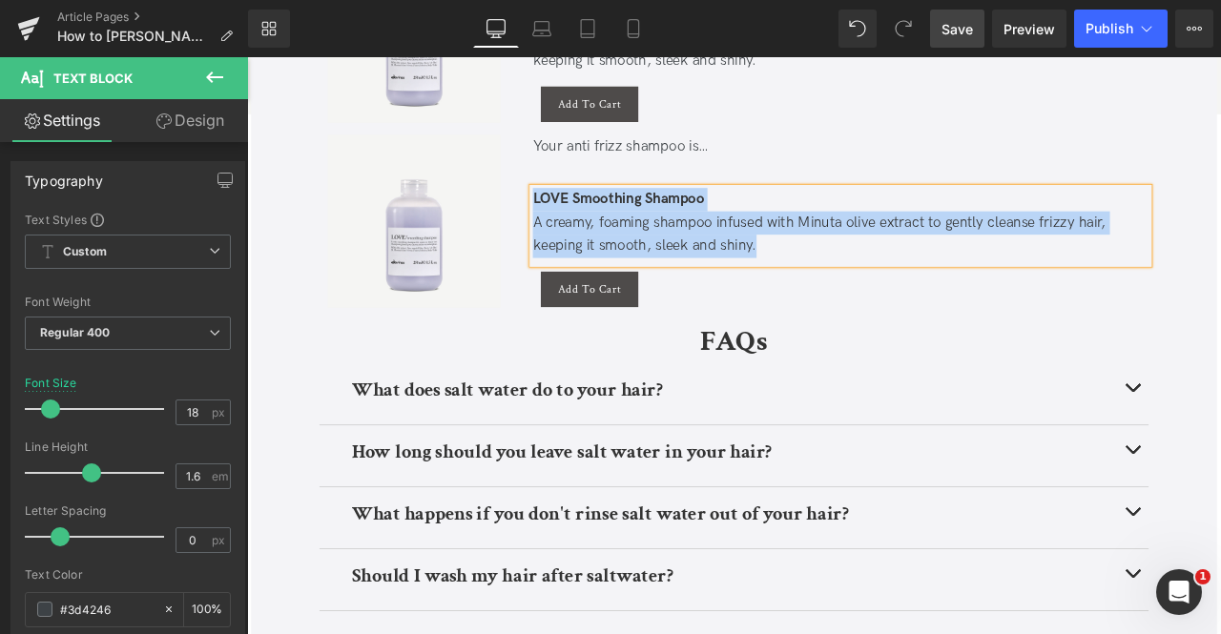
paste div
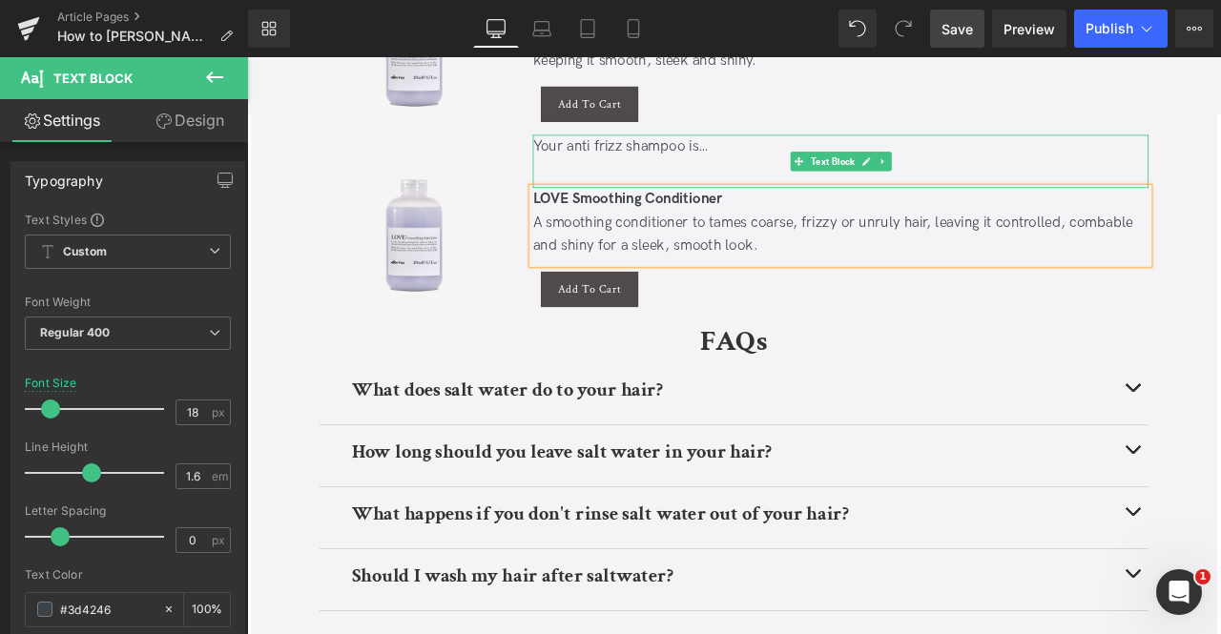
click at [701, 170] on div "Your anti frizz shampoo is…" at bounding box center [951, 164] width 730 height 28
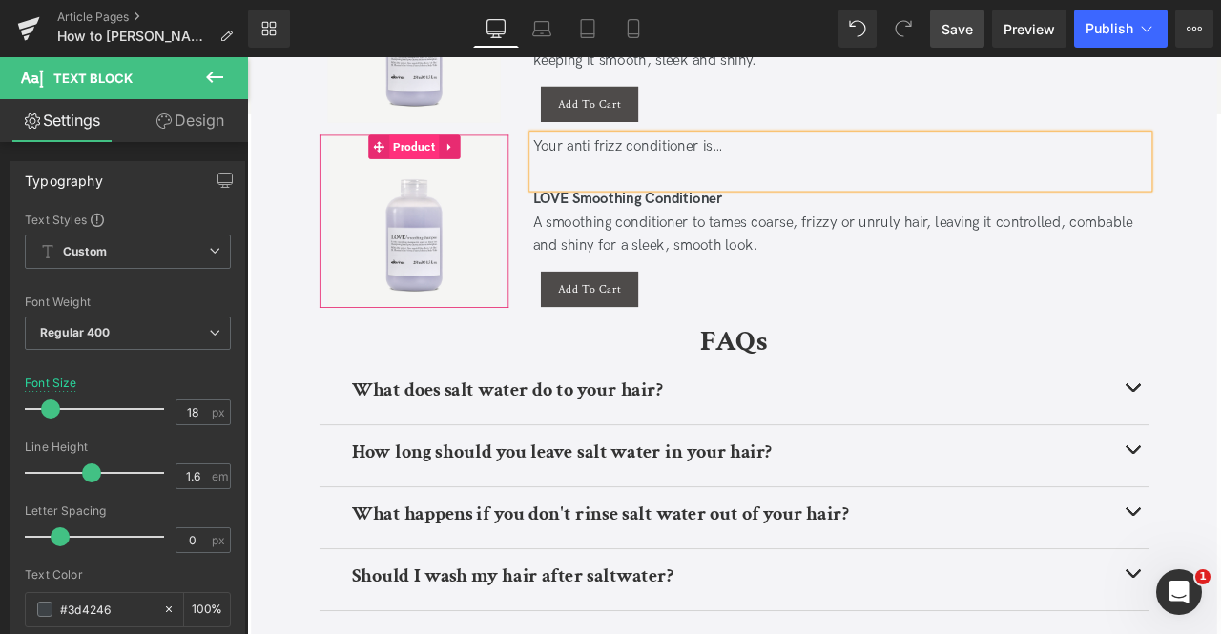
click at [443, 158] on span "Product" at bounding box center [444, 164] width 59 height 29
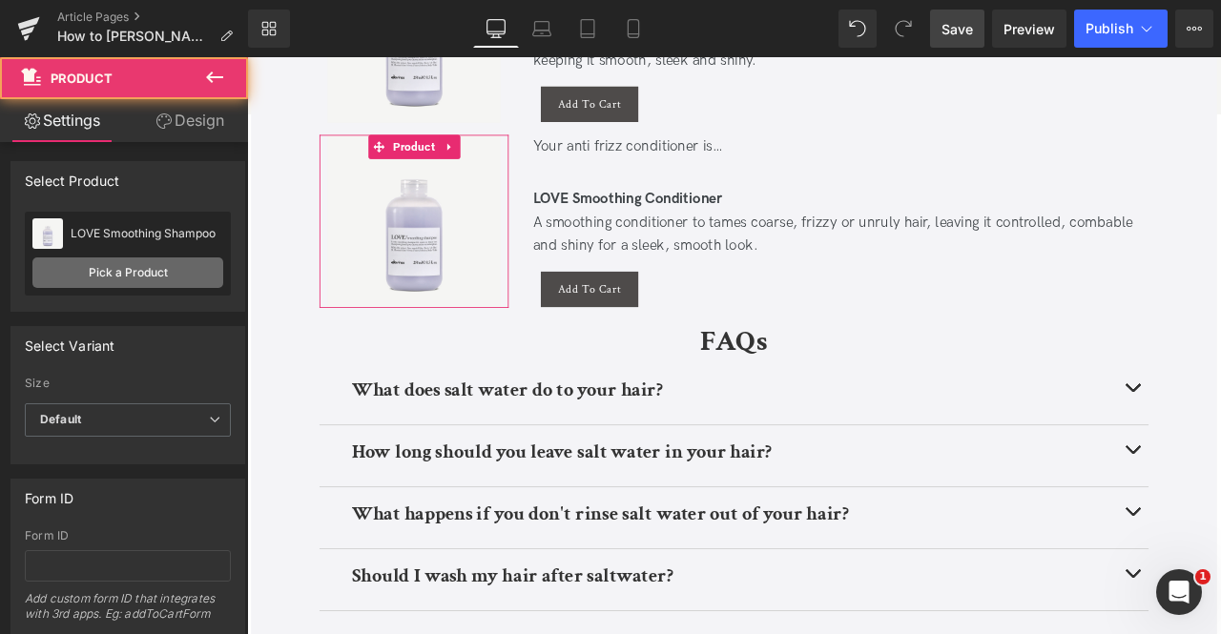
click at [148, 269] on link "Pick a Product" at bounding box center [127, 272] width 191 height 31
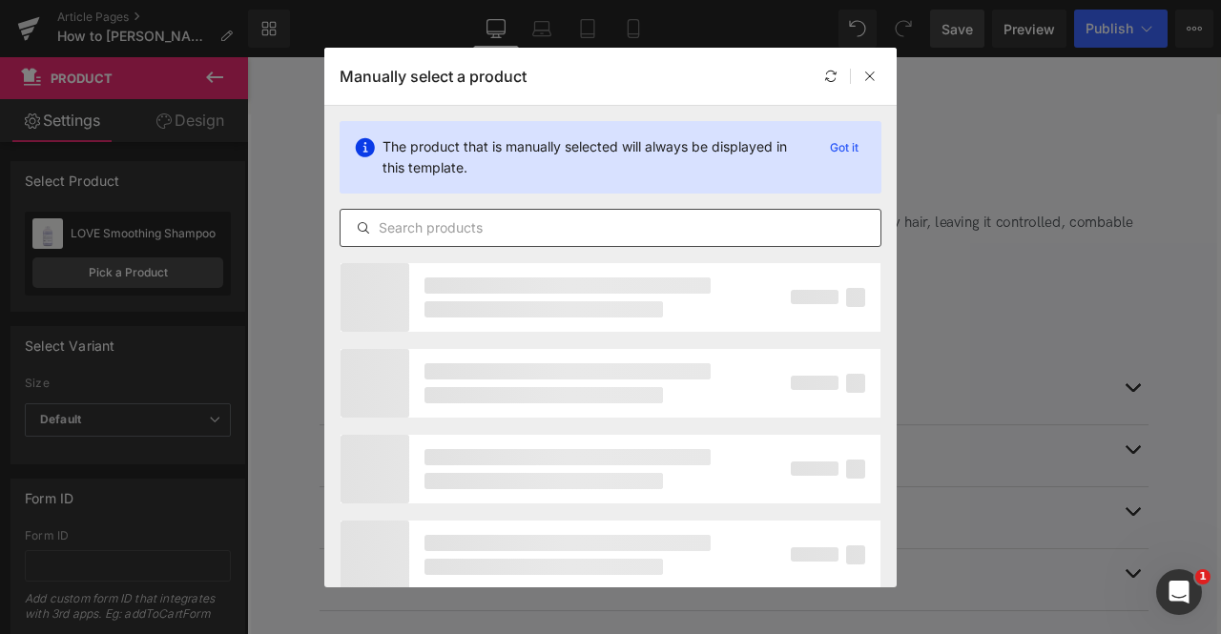
click at [477, 220] on input "text" at bounding box center [610, 227] width 540 height 23
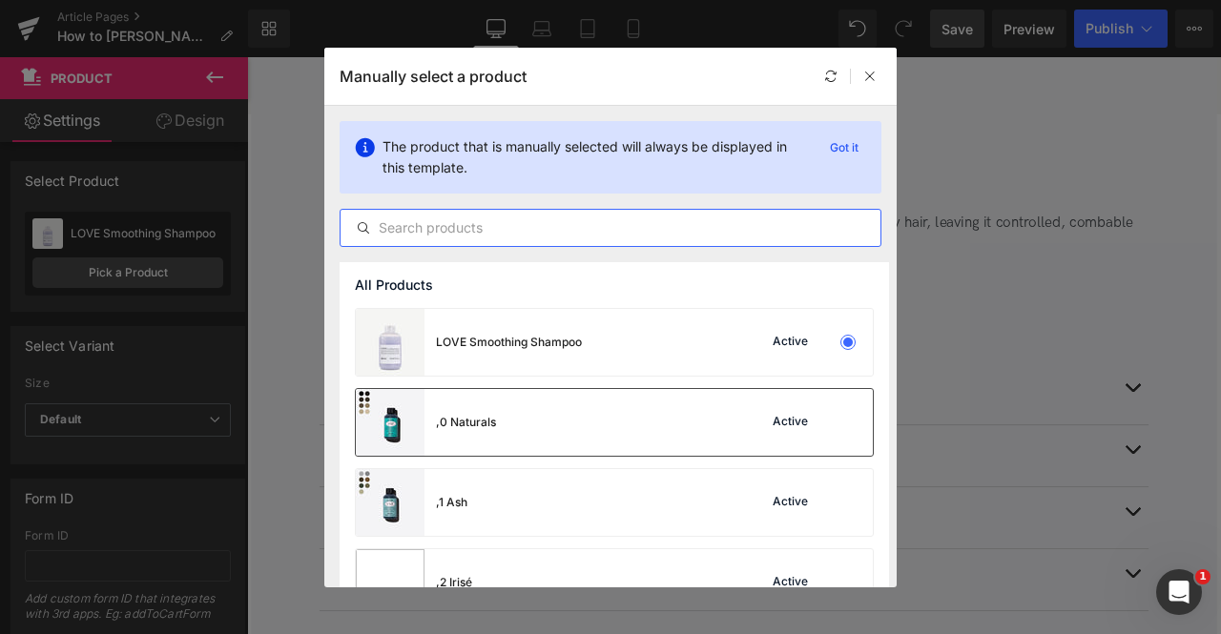
paste input "LOVE Smoothing Conditioner"
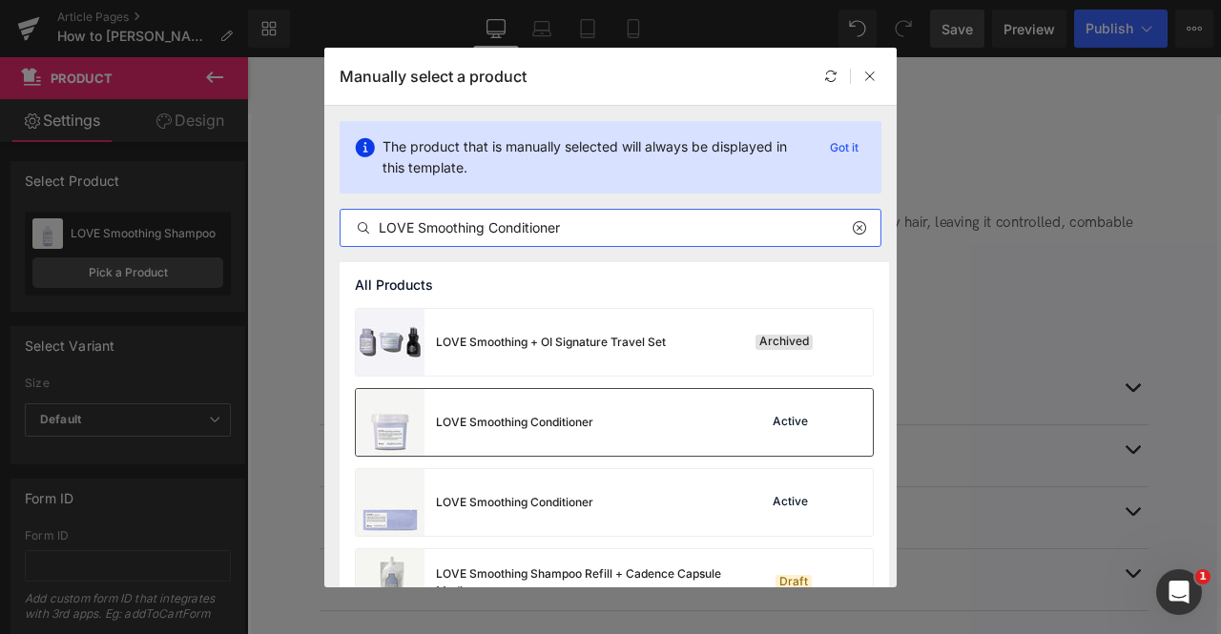
type input "LOVE Smoothing Conditioner"
click at [505, 430] on div "LOVE Smoothing Conditioner" at bounding box center [474, 422] width 237 height 67
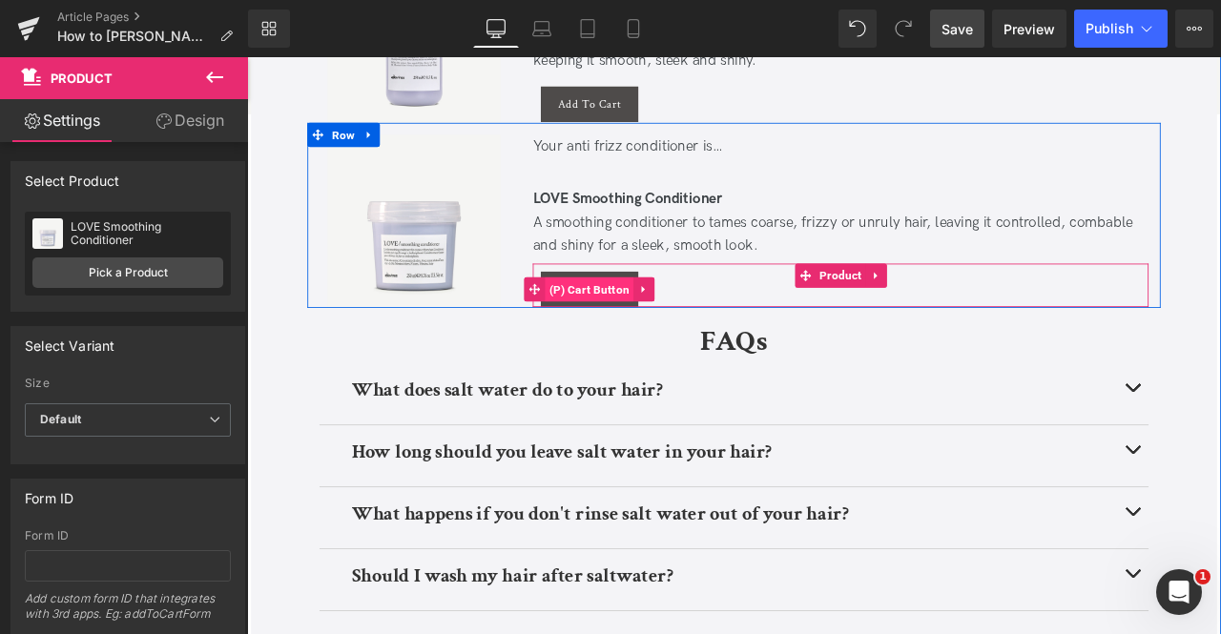
click at [649, 335] on span "(P) Cart Button" at bounding box center [652, 333] width 105 height 29
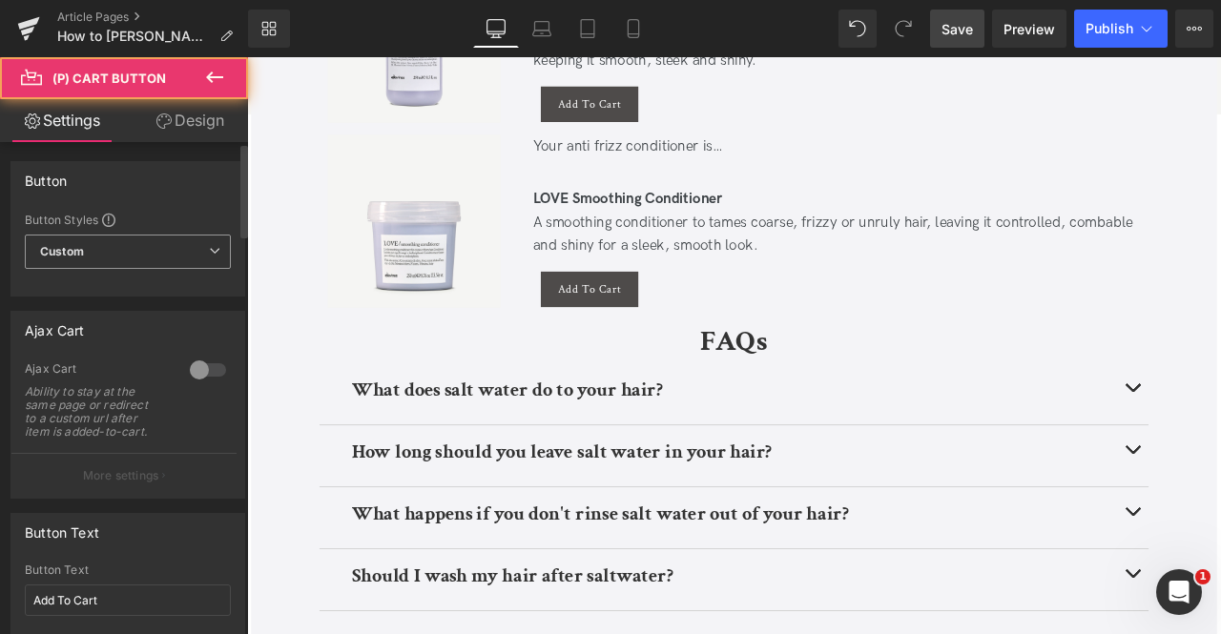
click at [142, 270] on div "Custom Setup Global Style Custom Setup Global Style" at bounding box center [128, 257] width 206 height 44
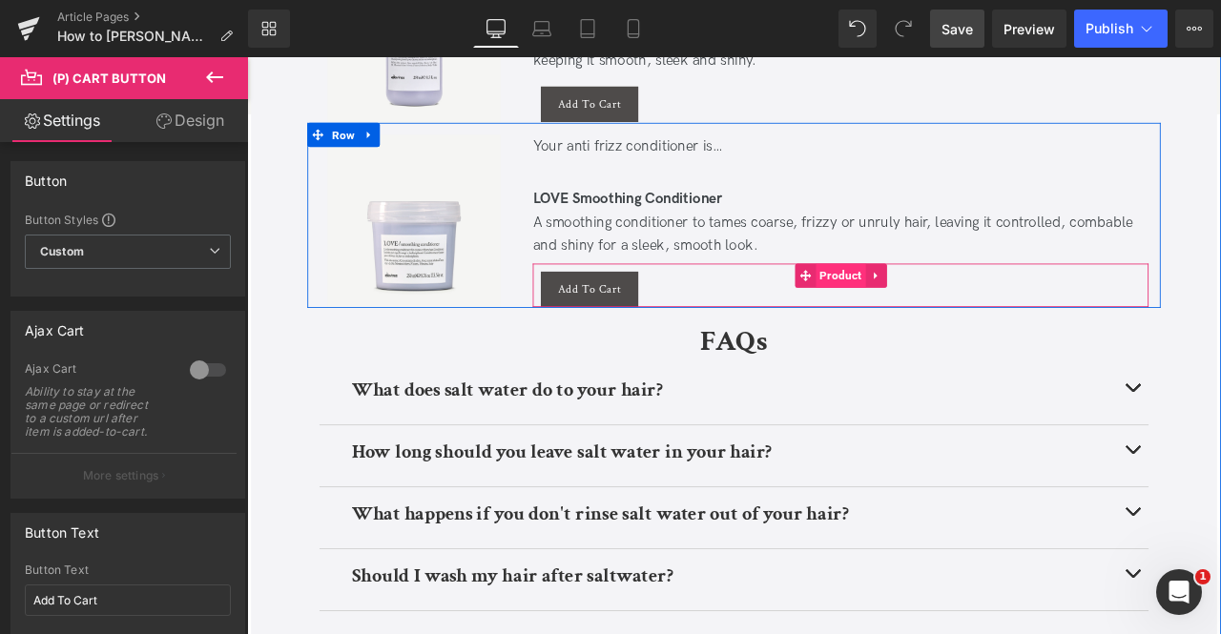
click at [930, 312] on span "Product" at bounding box center [949, 316] width 59 height 29
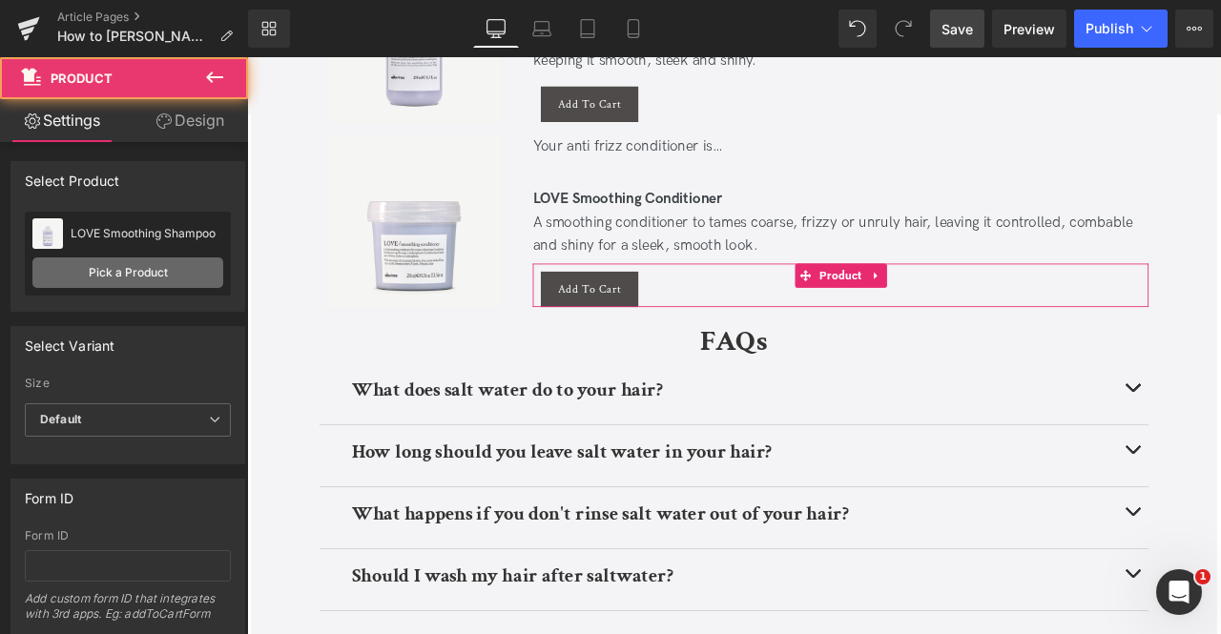
click at [149, 262] on link "Pick a Product" at bounding box center [127, 272] width 191 height 31
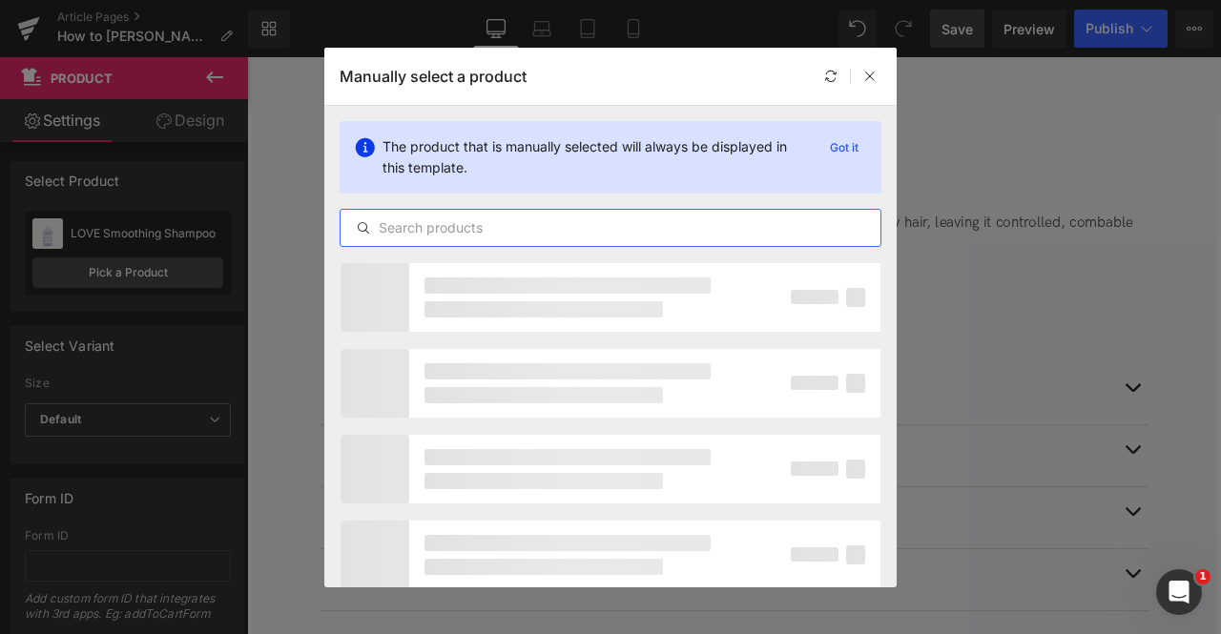
click at [445, 234] on input "text" at bounding box center [610, 227] width 540 height 23
paste input "LOVE Smoothing Conditioner"
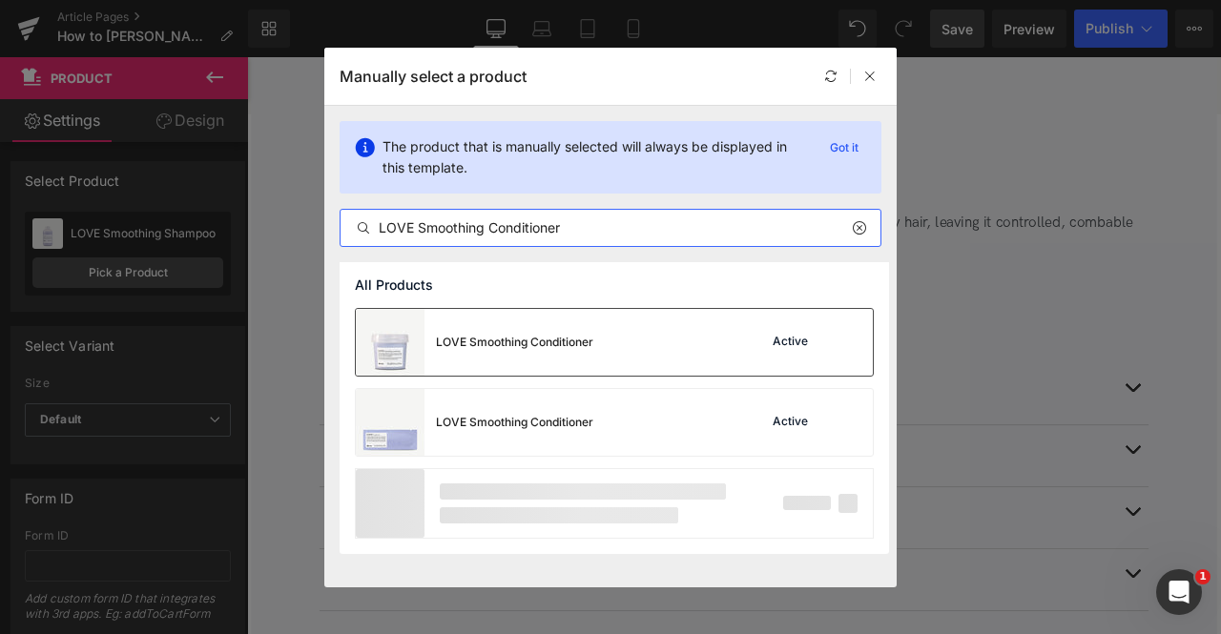
type input "LOVE Smoothing Conditioner"
click at [507, 339] on div "LOVE Smoothing Conditioner" at bounding box center [514, 342] width 157 height 17
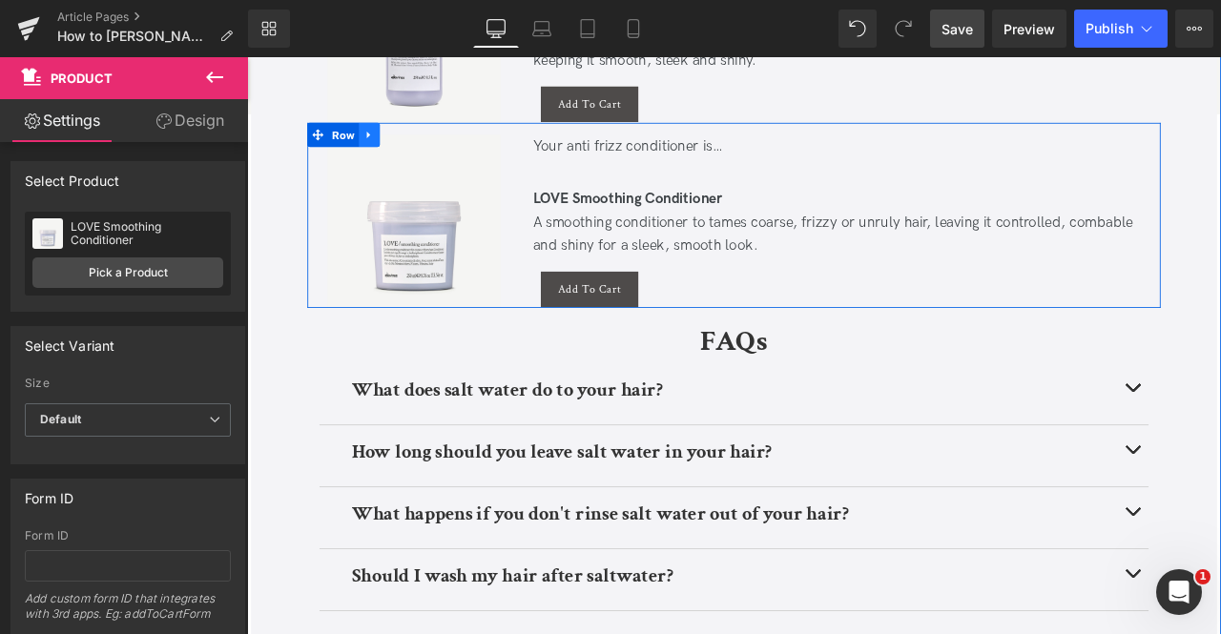
click at [388, 143] on icon at bounding box center [391, 150] width 13 height 14
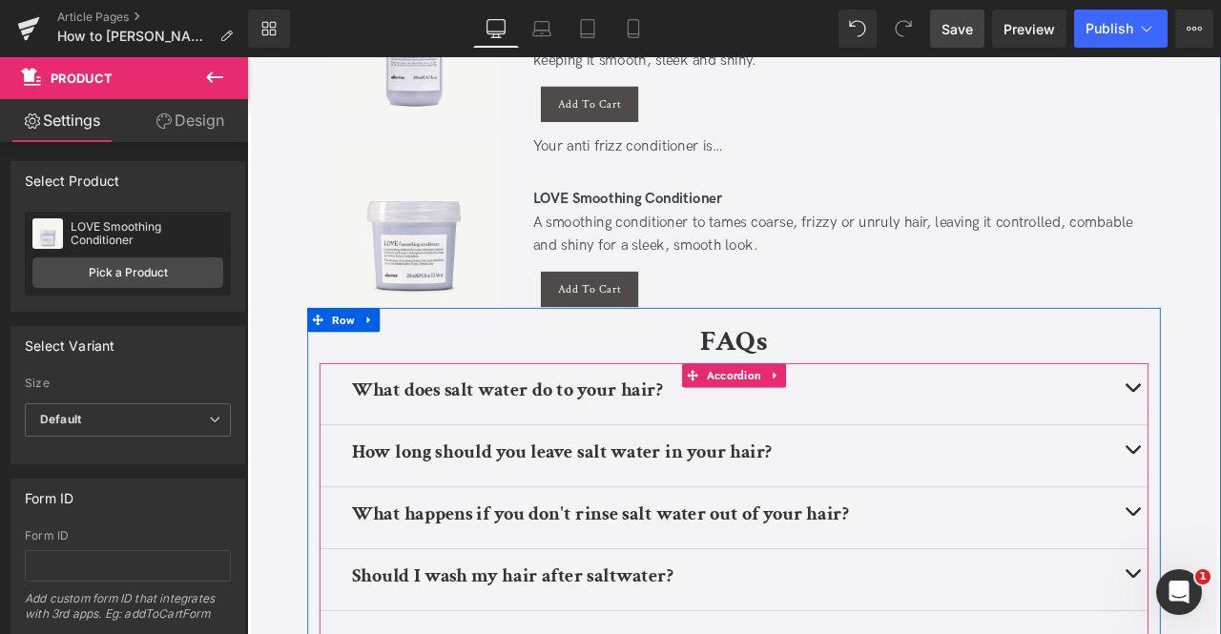
scroll to position [3076, 0]
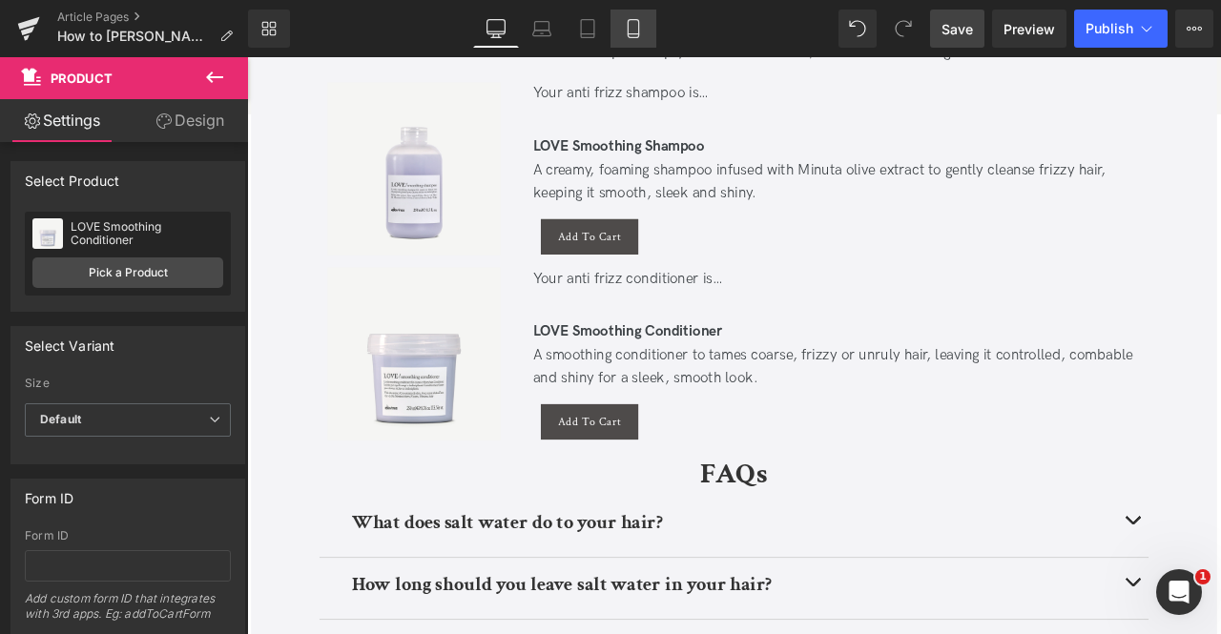
click at [633, 30] on icon at bounding box center [633, 28] width 19 height 19
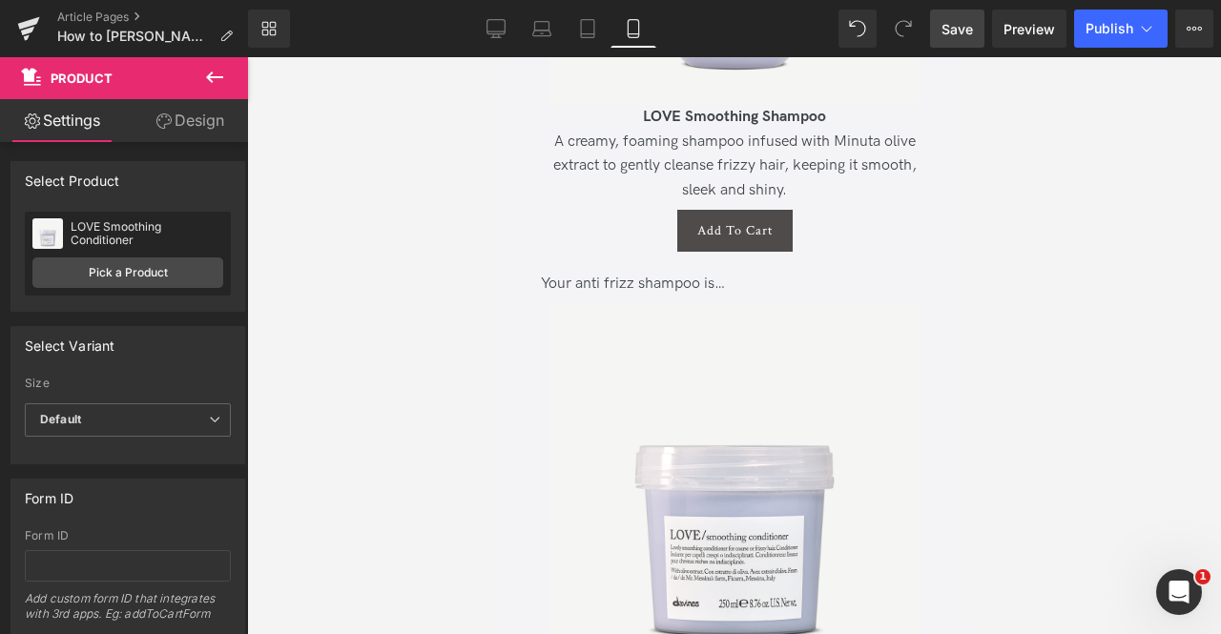
scroll to position [5548, 0]
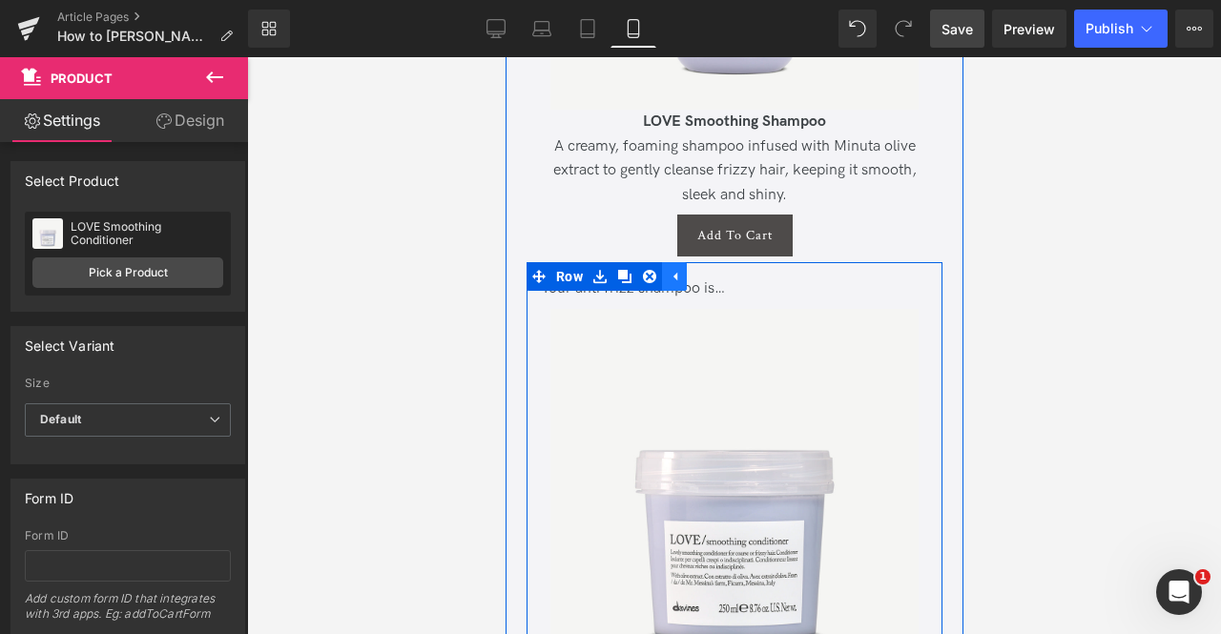
click at [657, 262] on link at bounding box center [648, 276] width 25 height 29
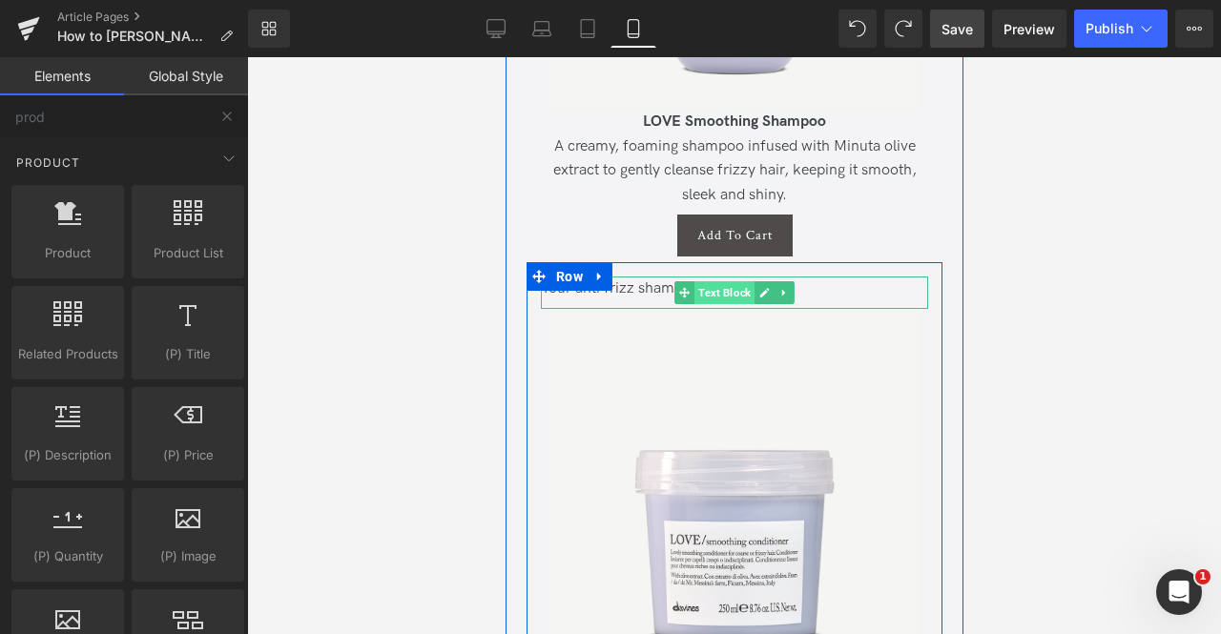
click at [742, 281] on span "Text Block" at bounding box center [723, 292] width 60 height 23
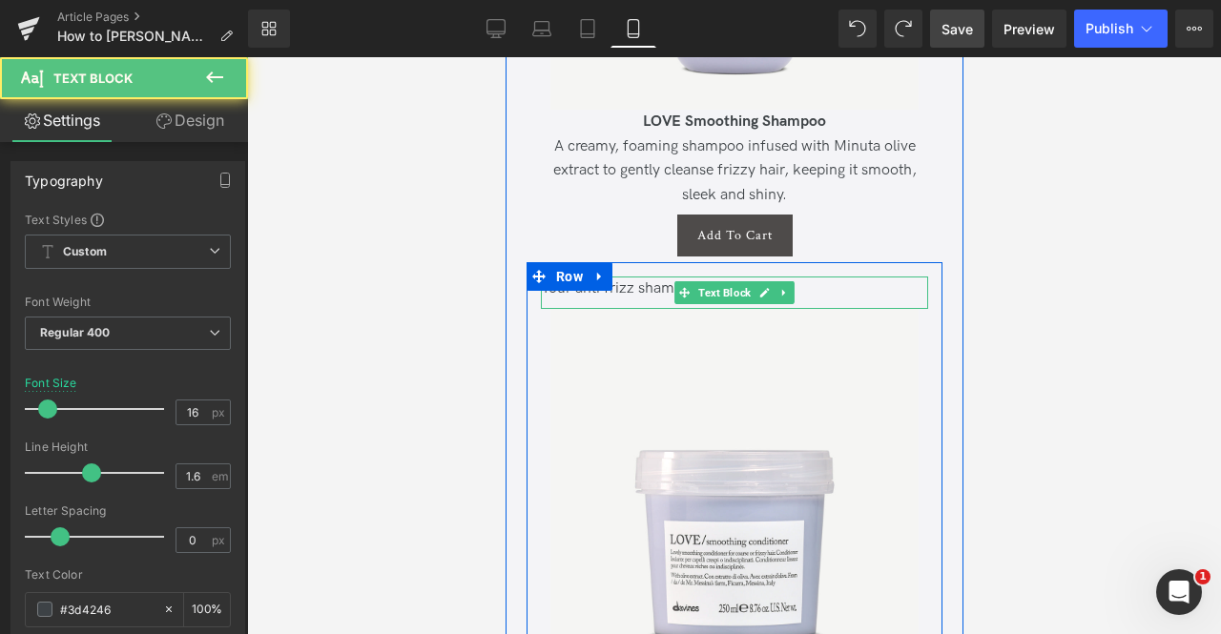
click at [656, 277] on div "Your anti frizz shampoo is…" at bounding box center [733, 289] width 387 height 25
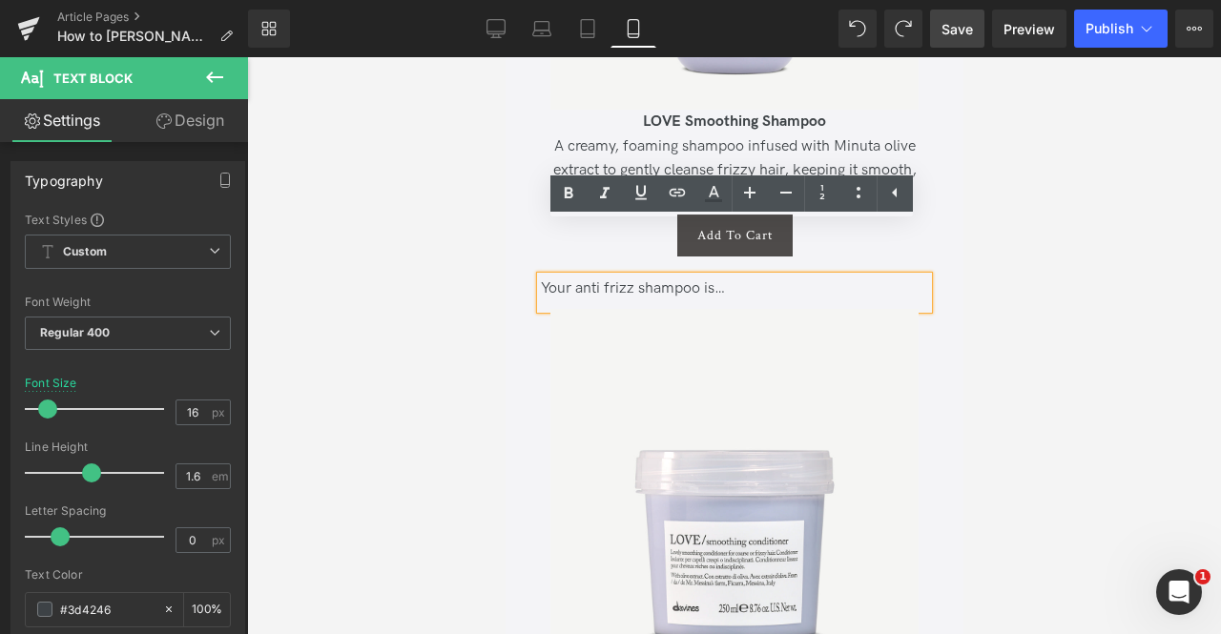
click at [670, 277] on div "Your anti frizz shampoo is…" at bounding box center [733, 289] width 387 height 25
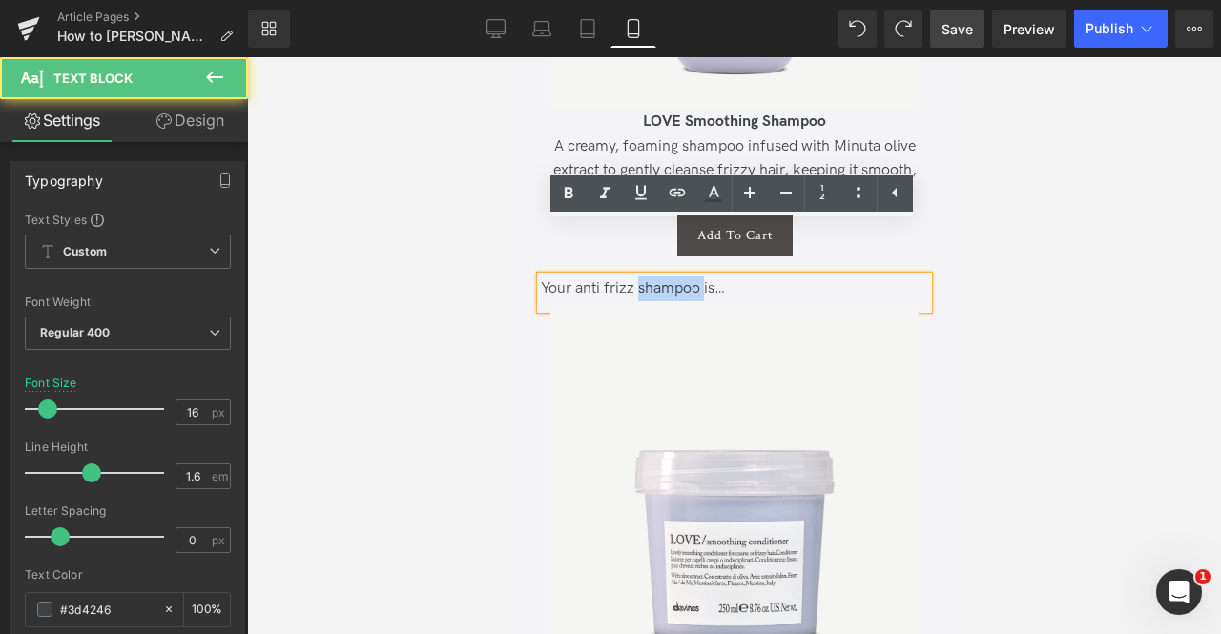
click at [670, 277] on div "Your anti frizz shampoo is…" at bounding box center [733, 289] width 387 height 25
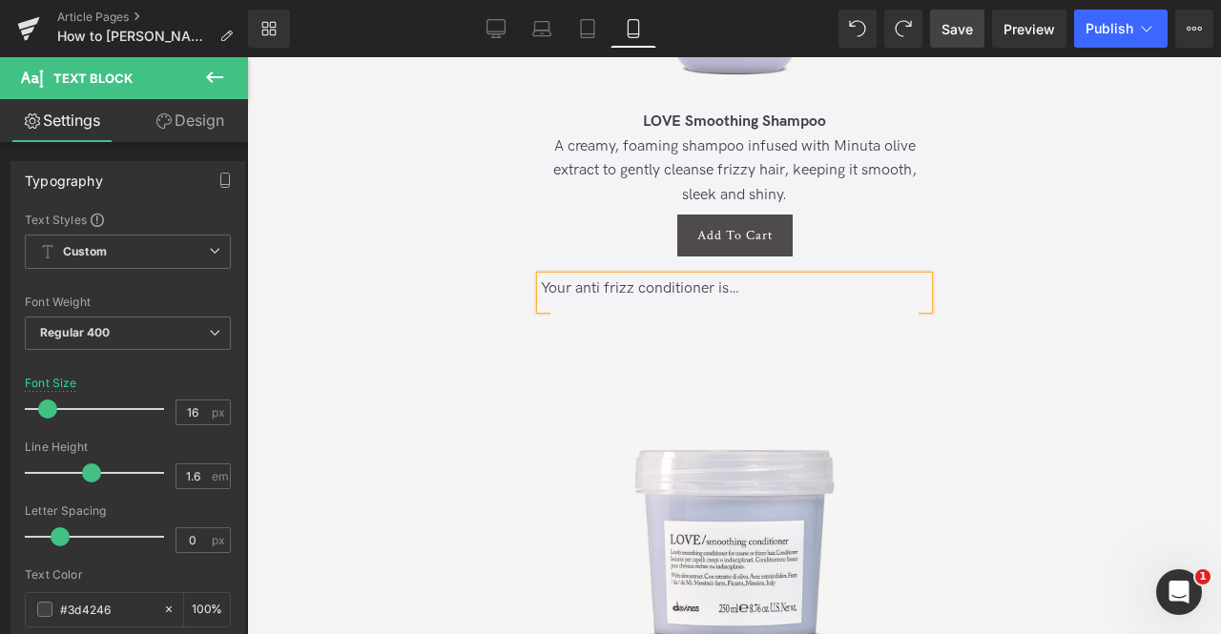
click at [534, 288] on div "Your anti frizz conditioner is… Text Block Sale Off (P) Image Product Sun Expos…" at bounding box center [733, 477] width 416 height 401
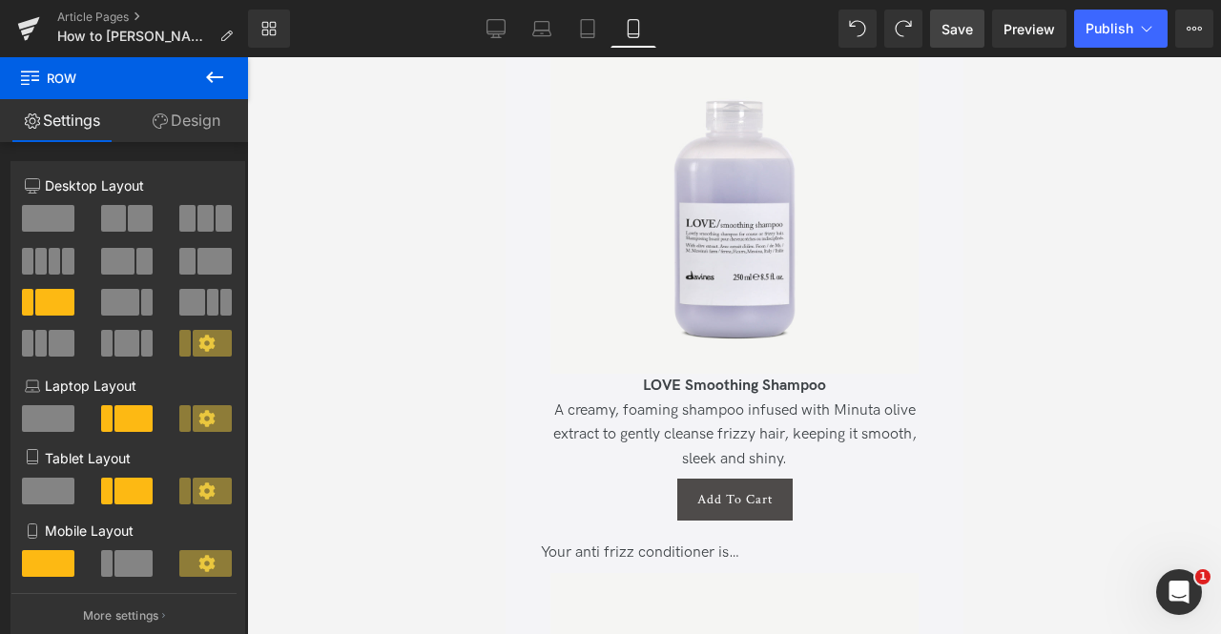
scroll to position [5275, 0]
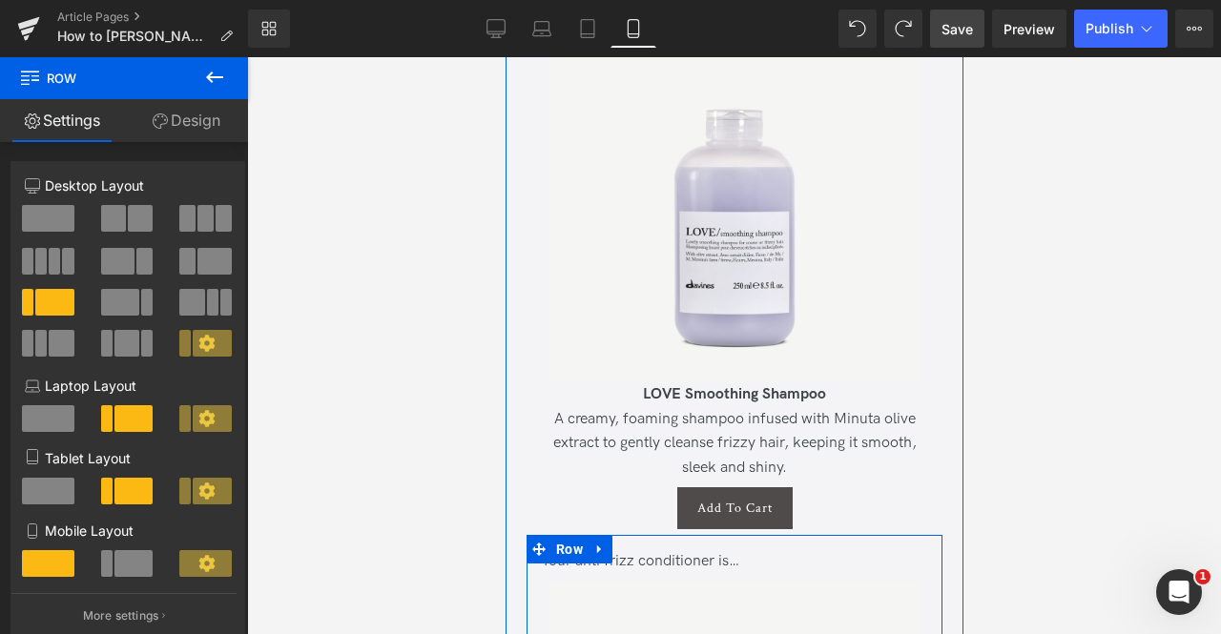
click at [631, 549] on div "Your anti frizz conditioner is…" at bounding box center [733, 561] width 387 height 25
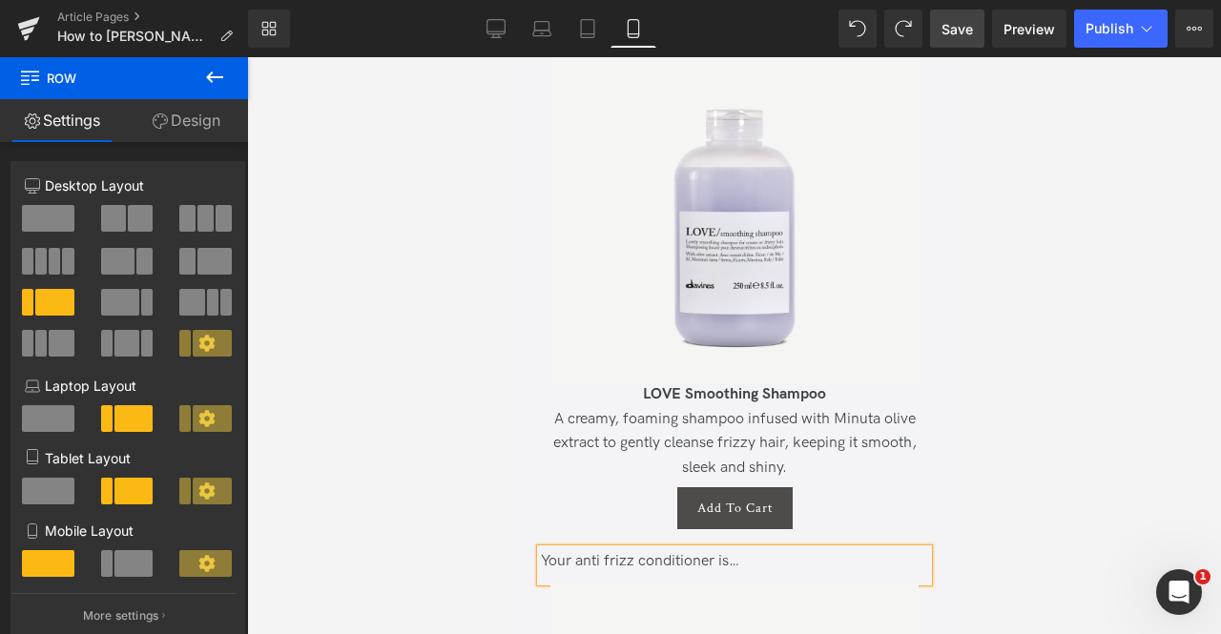
click at [631, 549] on div "Your anti frizz conditioner is…" at bounding box center [733, 561] width 387 height 25
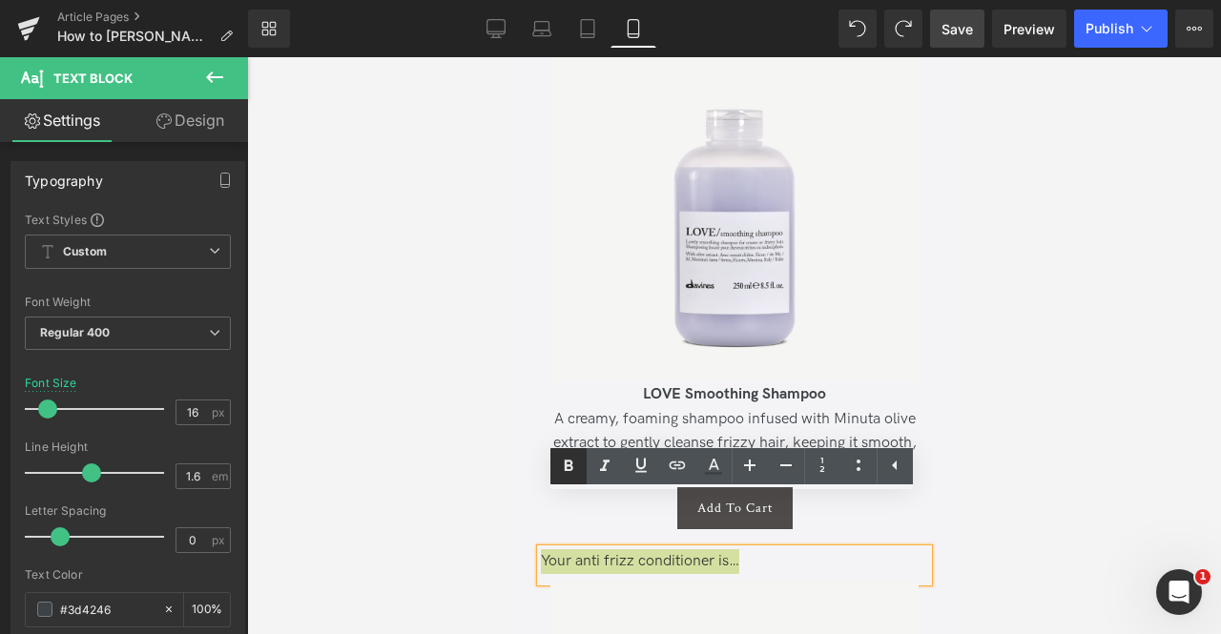
click at [567, 466] on icon at bounding box center [568, 465] width 9 height 11
click at [610, 461] on icon at bounding box center [604, 466] width 23 height 23
click at [610, 552] on strong "Your anti frizz conditioner is…" at bounding box center [640, 561] width 200 height 18
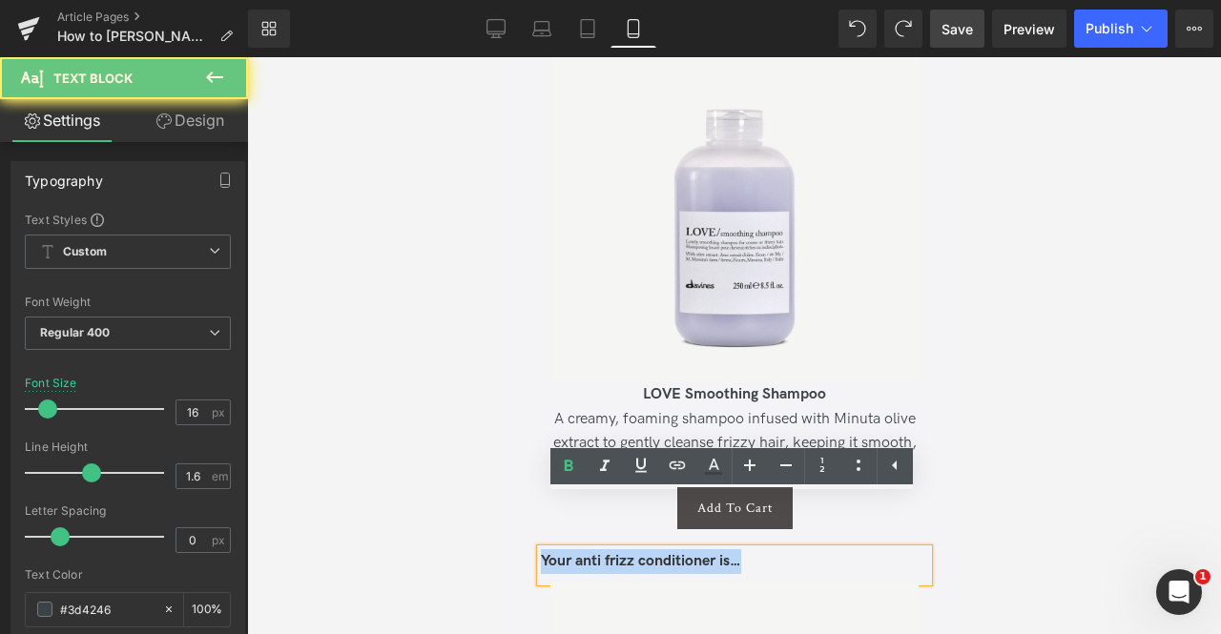
click at [610, 552] on strong "Your anti frizz conditioner is…" at bounding box center [640, 561] width 200 height 18
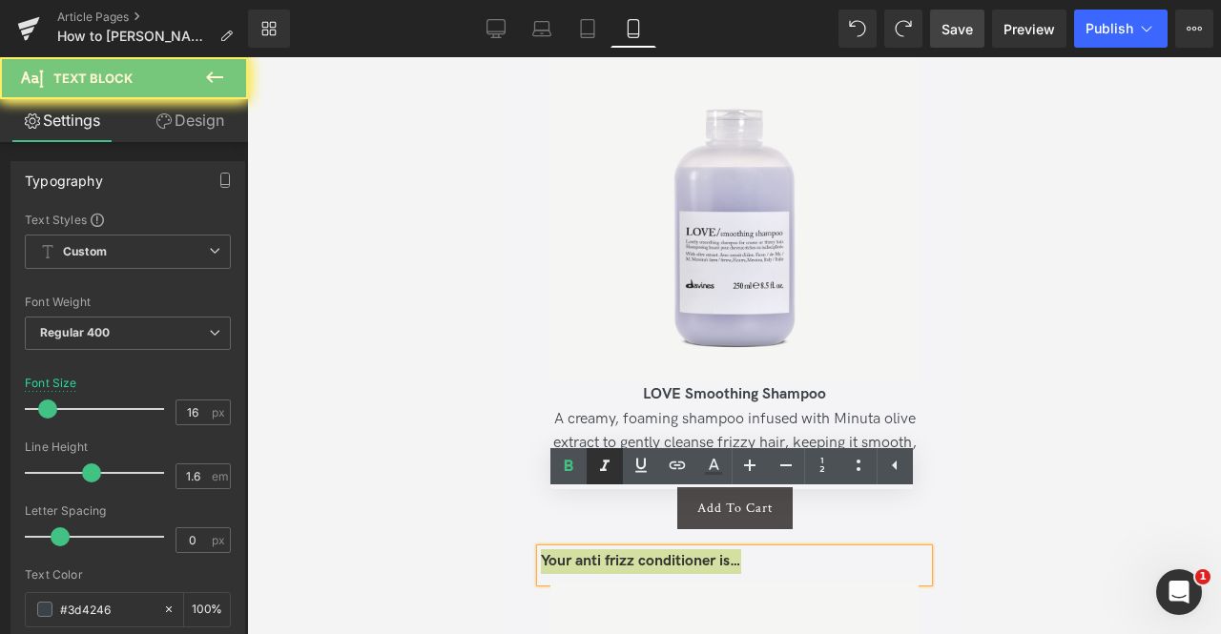
click at [604, 476] on icon at bounding box center [604, 466] width 23 height 23
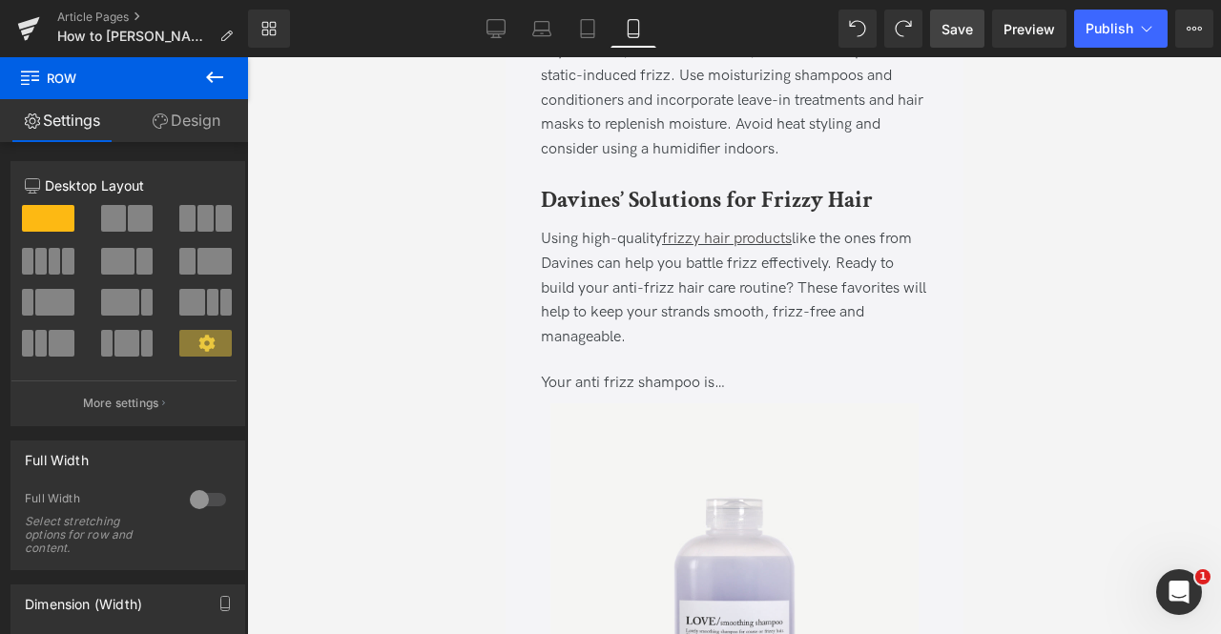
scroll to position [4813, 0]
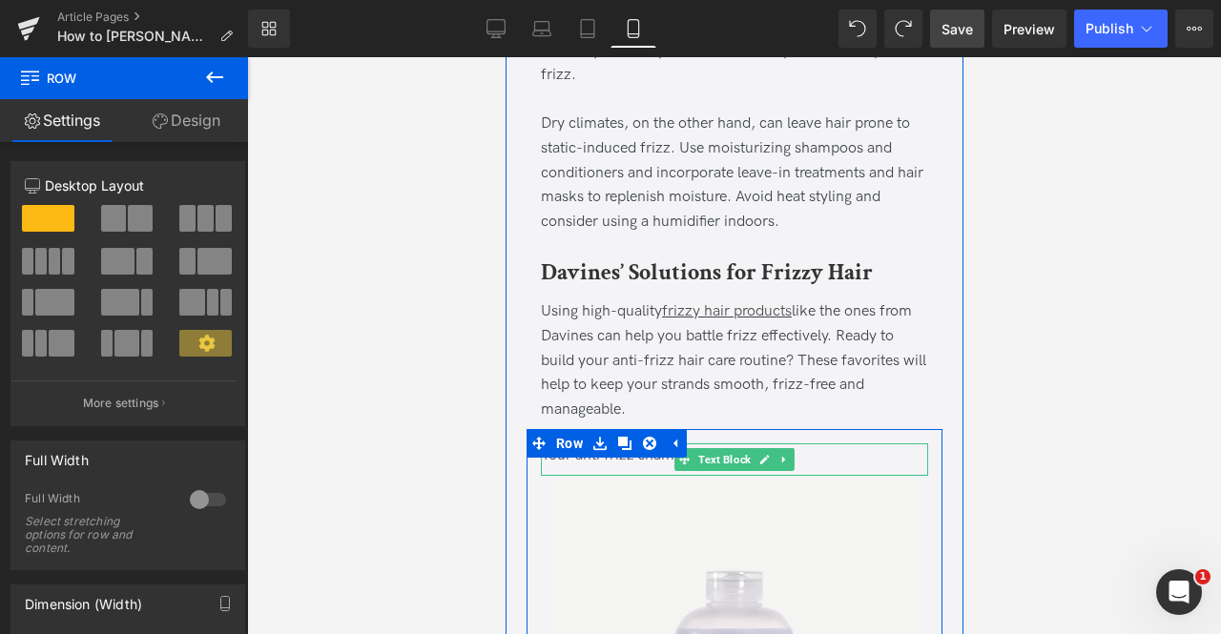
click at [576, 443] on div "Your anti frizz shampoo is…" at bounding box center [733, 455] width 387 height 25
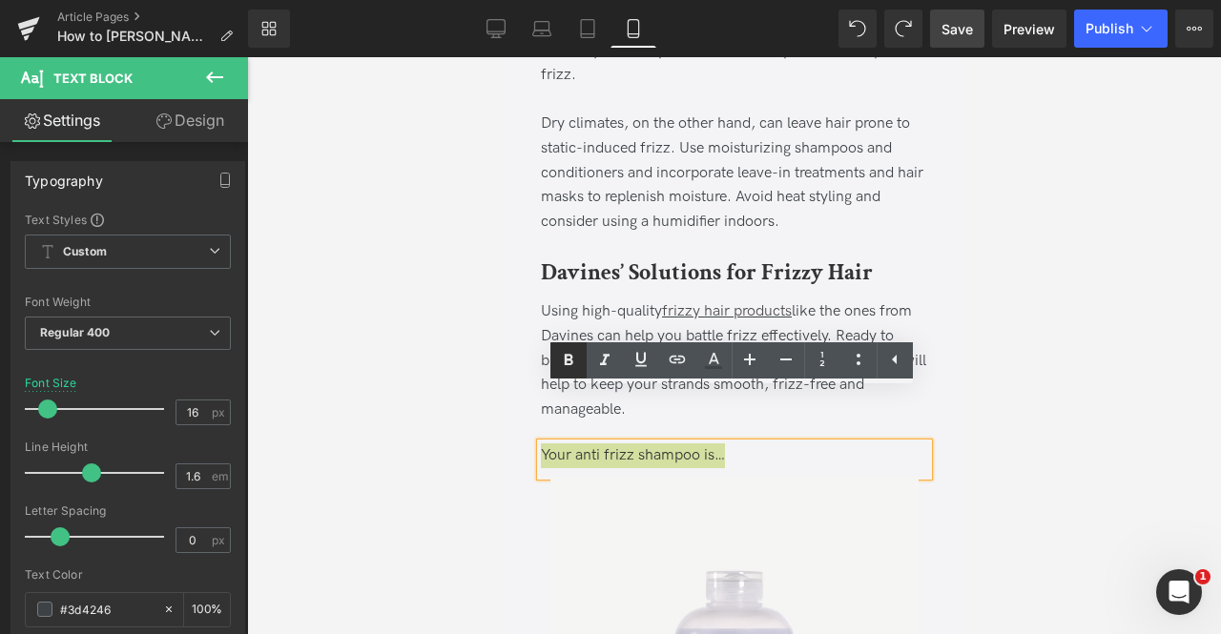
click at [579, 352] on icon at bounding box center [568, 360] width 23 height 23
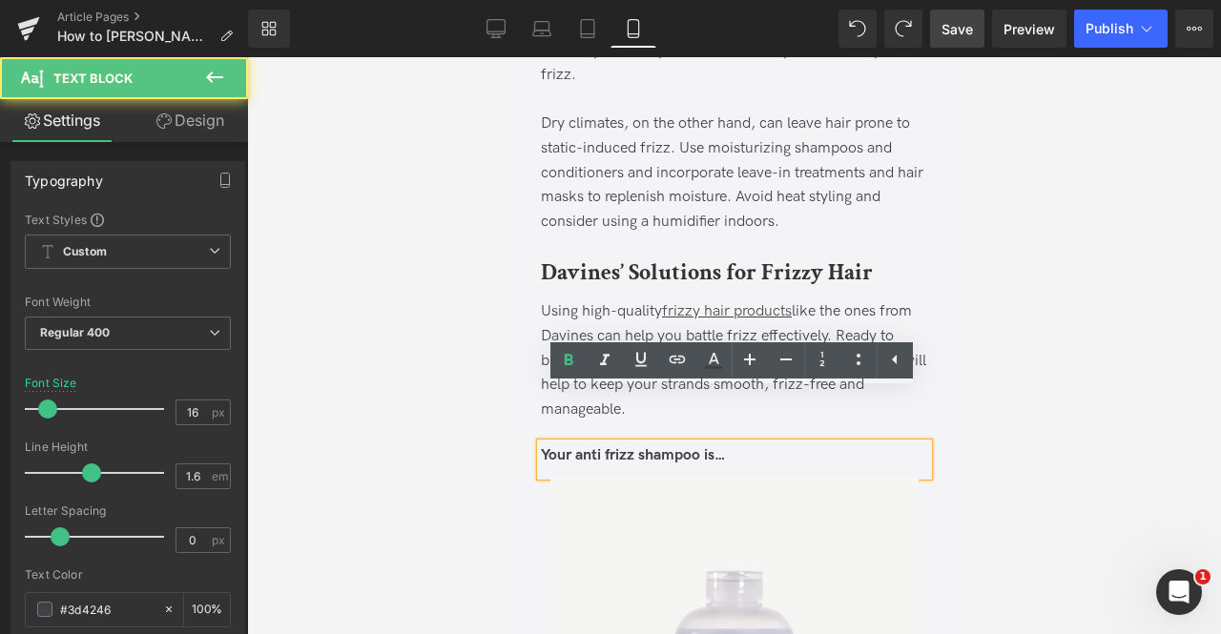
click at [587, 446] on strong "Your anti frizz shampoo is…" at bounding box center [632, 455] width 185 height 18
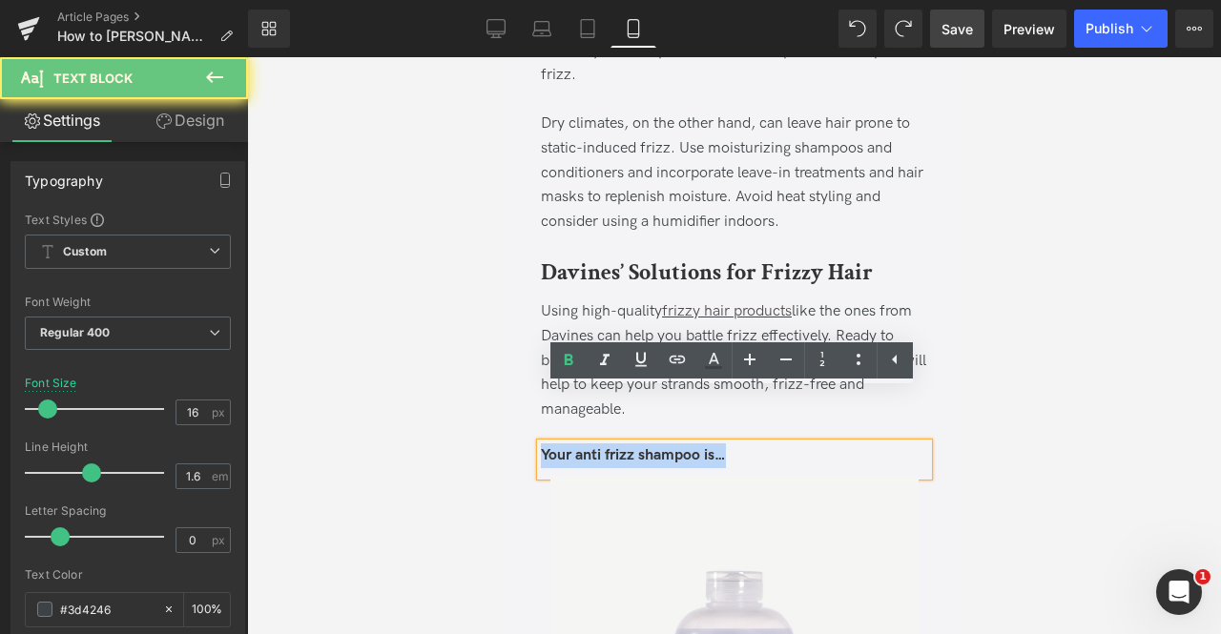
click at [587, 446] on strong "Your anti frizz shampoo is…" at bounding box center [632, 455] width 185 height 18
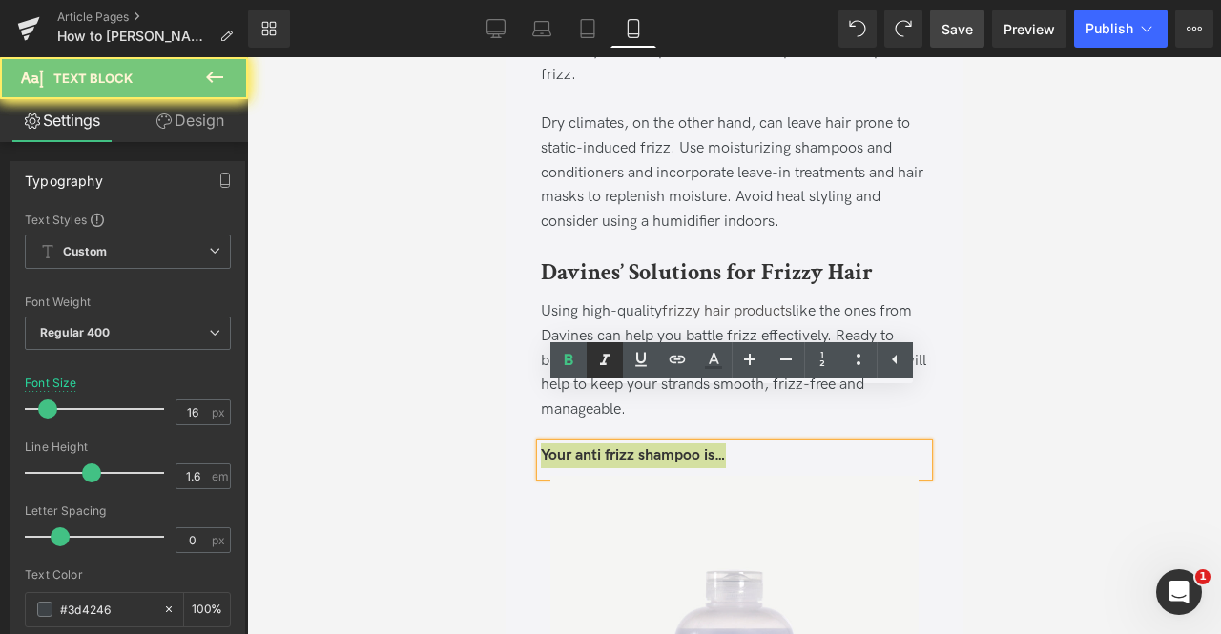
click at [606, 357] on icon at bounding box center [605, 359] width 10 height 11
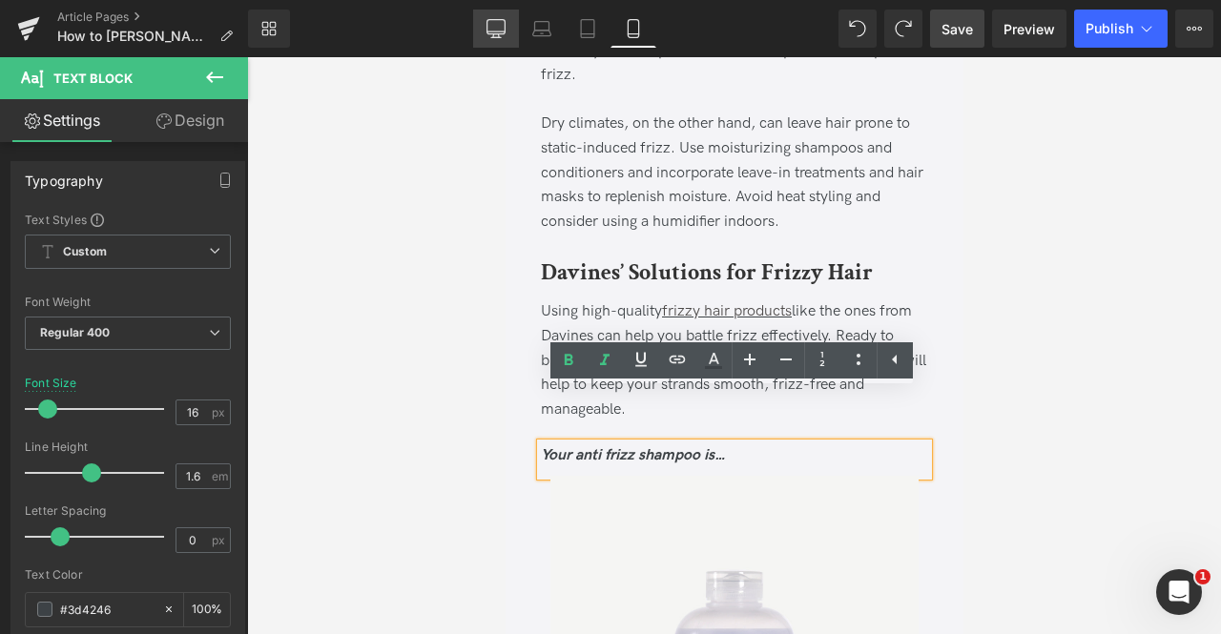
click at [491, 25] on icon at bounding box center [495, 28] width 19 height 19
type input "18"
type input "100"
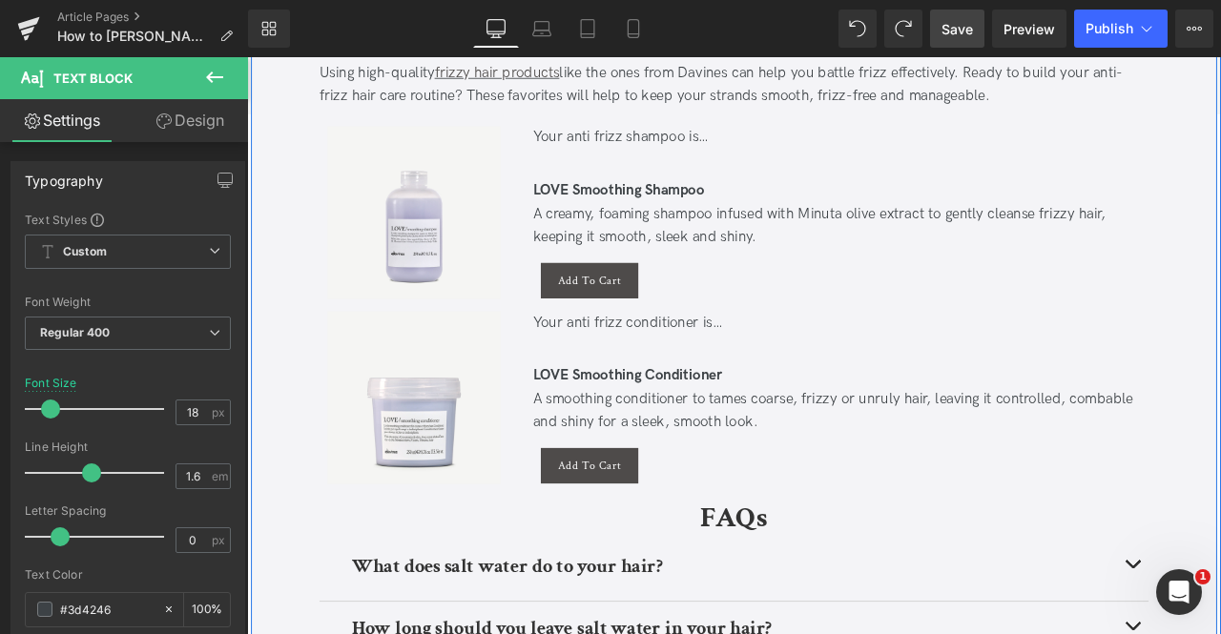
scroll to position [3084, 0]
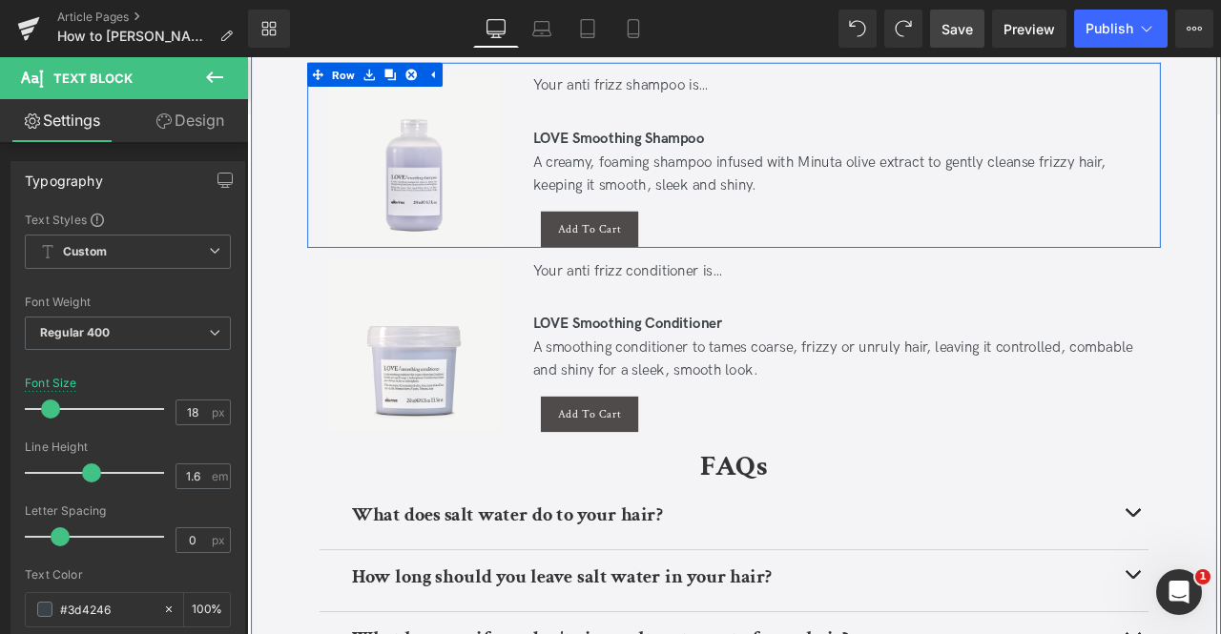
click at [559, 271] on div "Your anti frizz shampoo is… Text Block Sale Off (P) Image Product Sun Exposure …" at bounding box center [445, 180] width 253 height 205
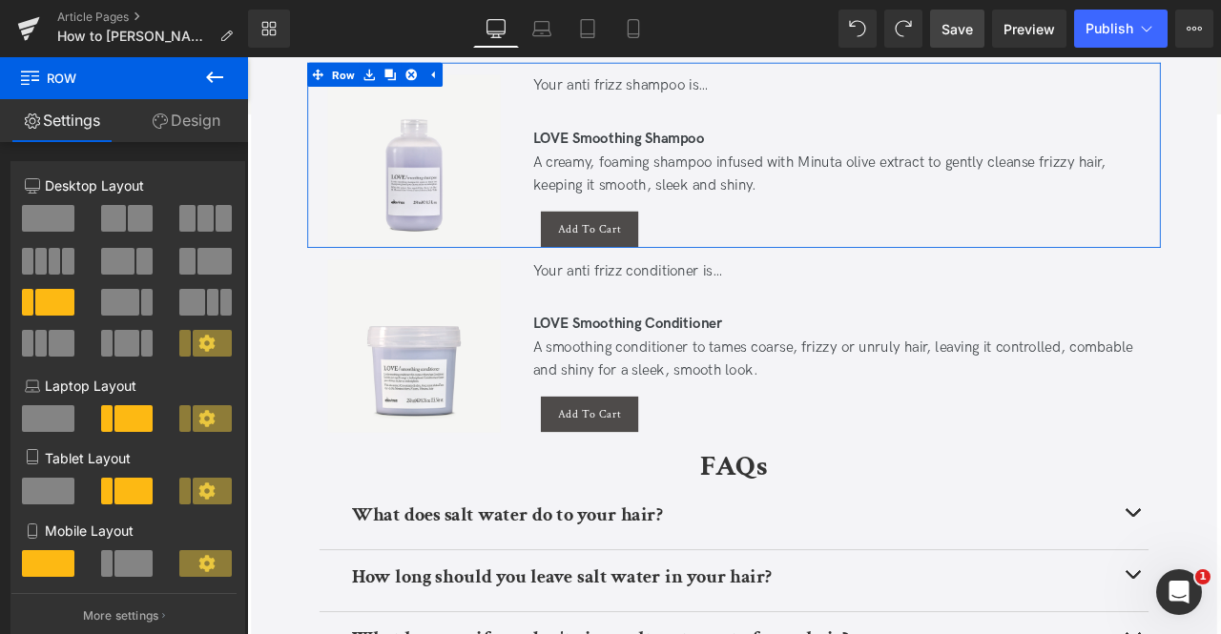
click at [221, 121] on link "Design" at bounding box center [186, 120] width 124 height 43
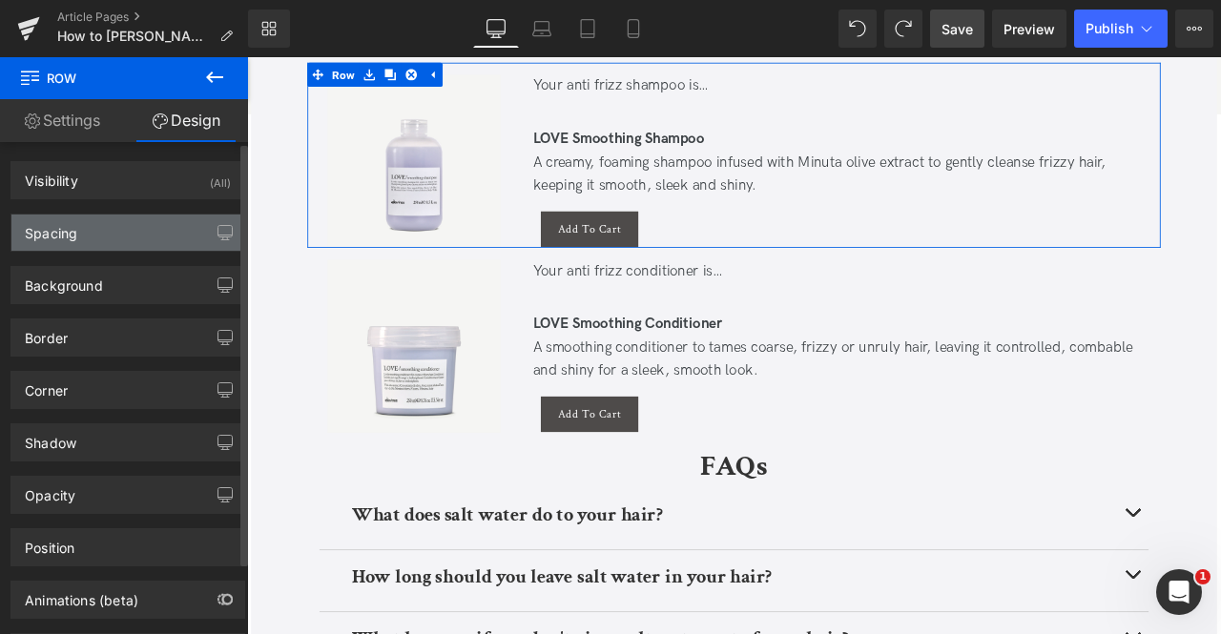
type input "0"
type input "15"
type input "0"
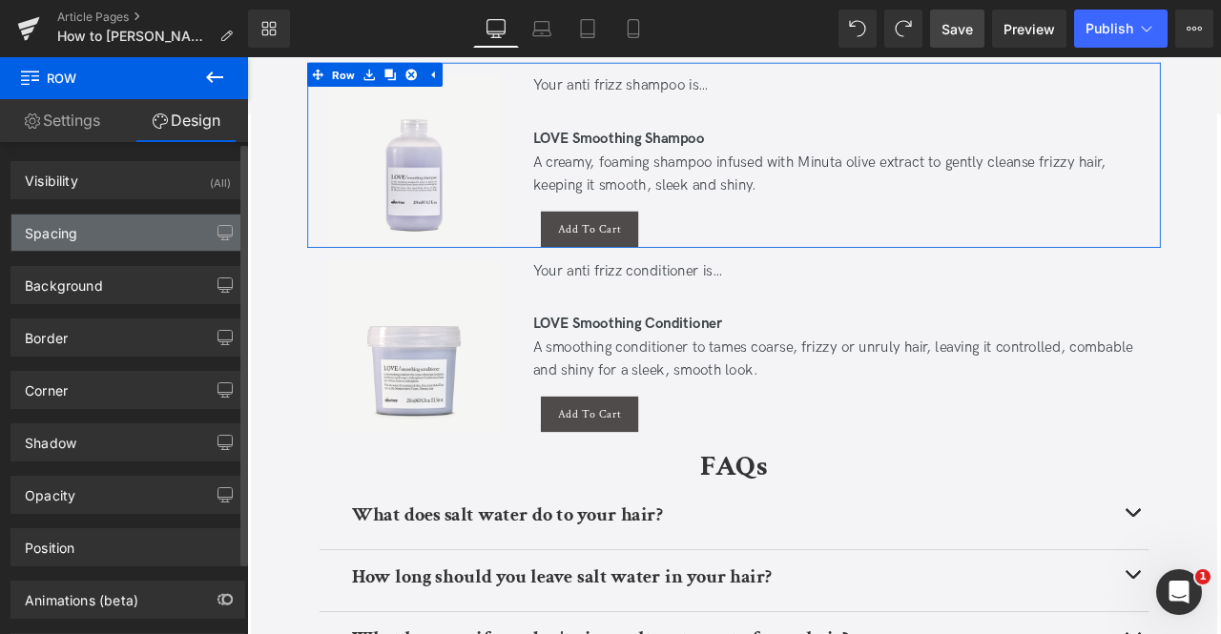
type input "0"
click at [164, 234] on div "Spacing" at bounding box center [127, 233] width 233 height 36
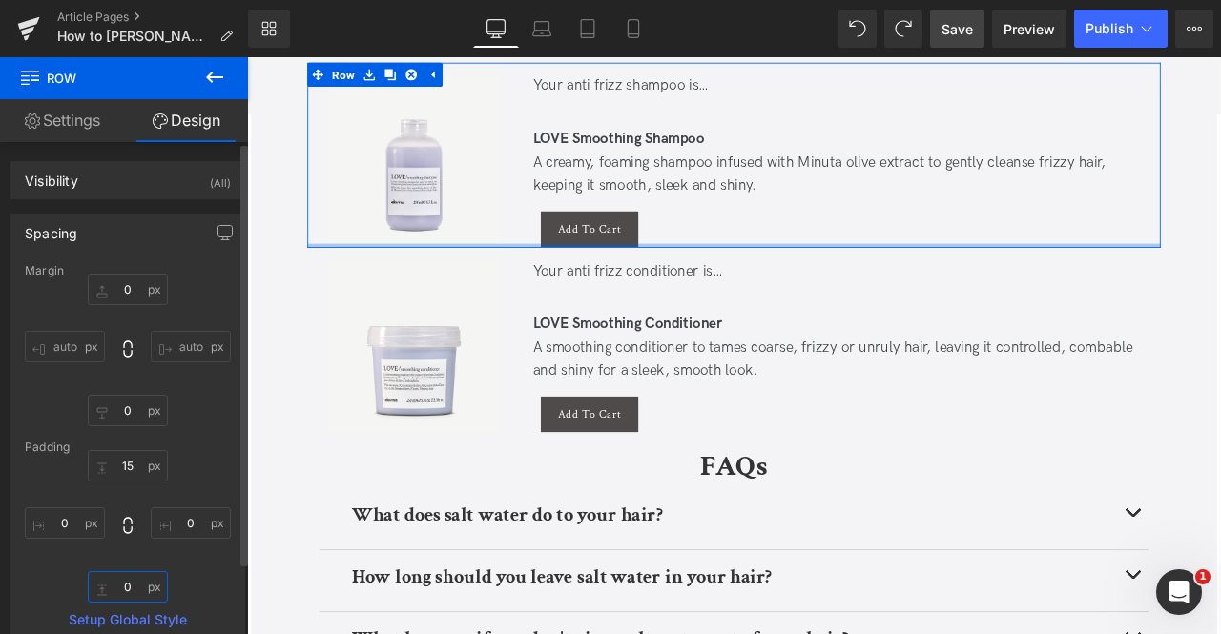
click at [131, 583] on input "0" at bounding box center [128, 586] width 80 height 31
type input "10"
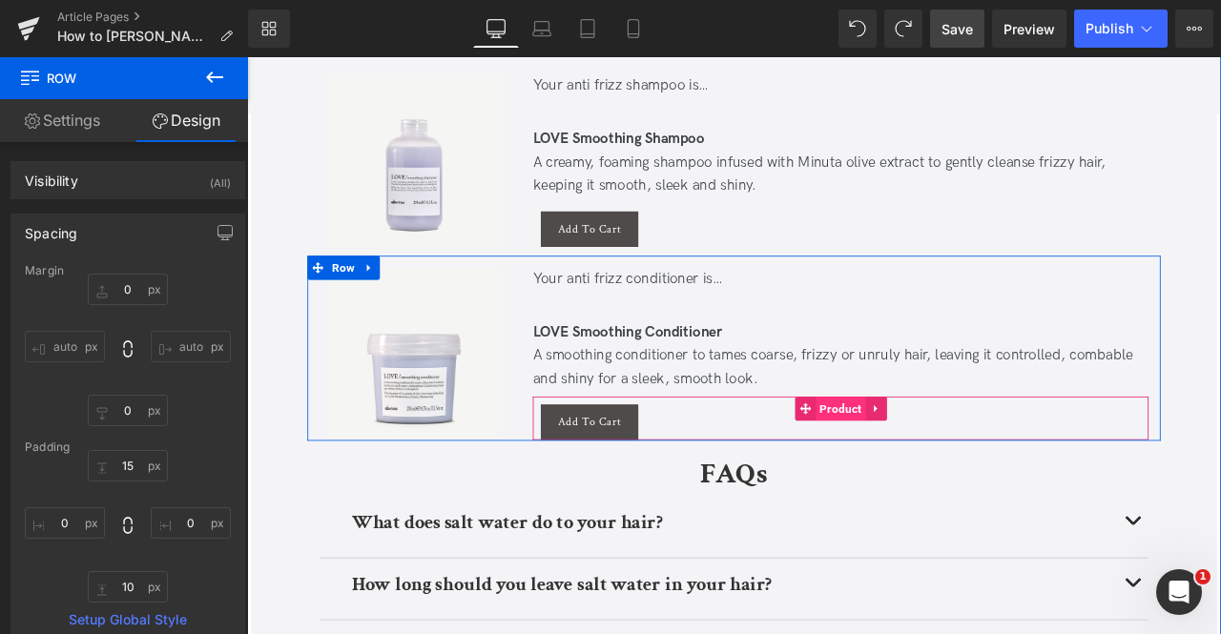
click at [966, 475] on span "Product" at bounding box center [949, 474] width 59 height 29
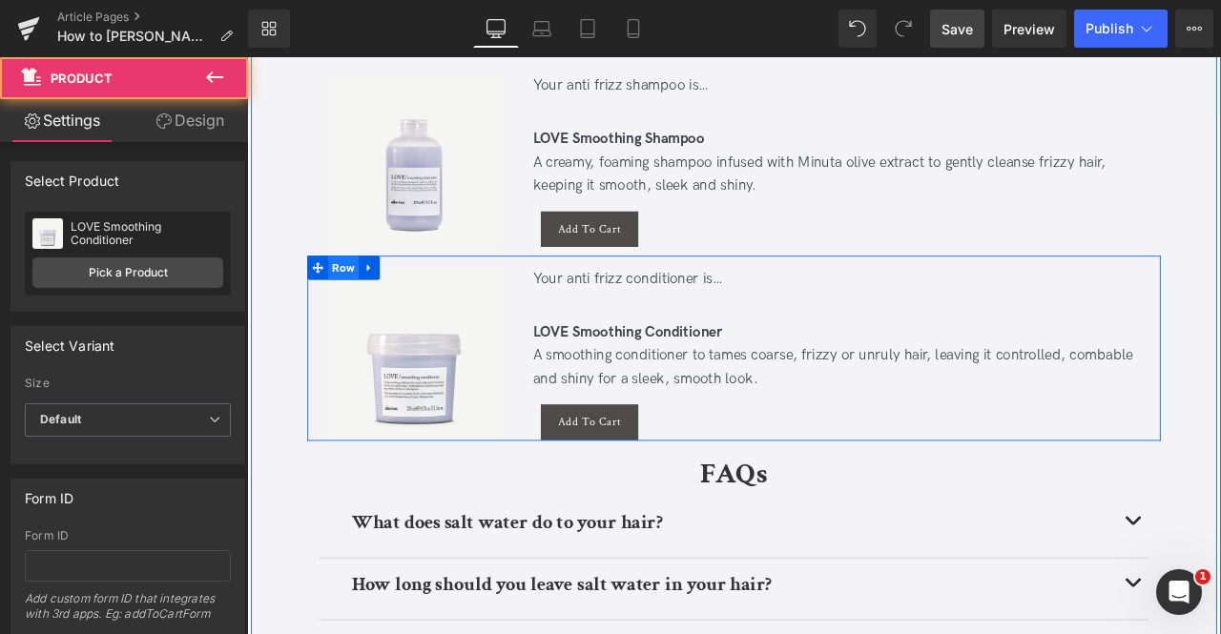
click at [367, 305] on span "Row" at bounding box center [361, 307] width 36 height 29
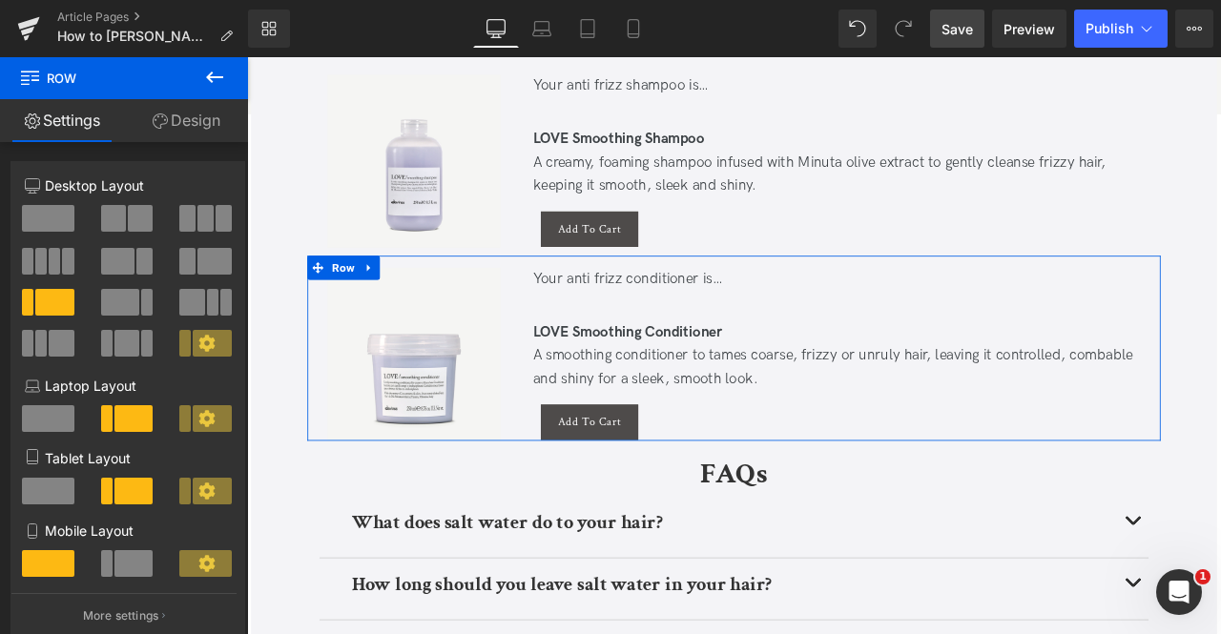
click at [174, 124] on link "Design" at bounding box center [186, 120] width 124 height 43
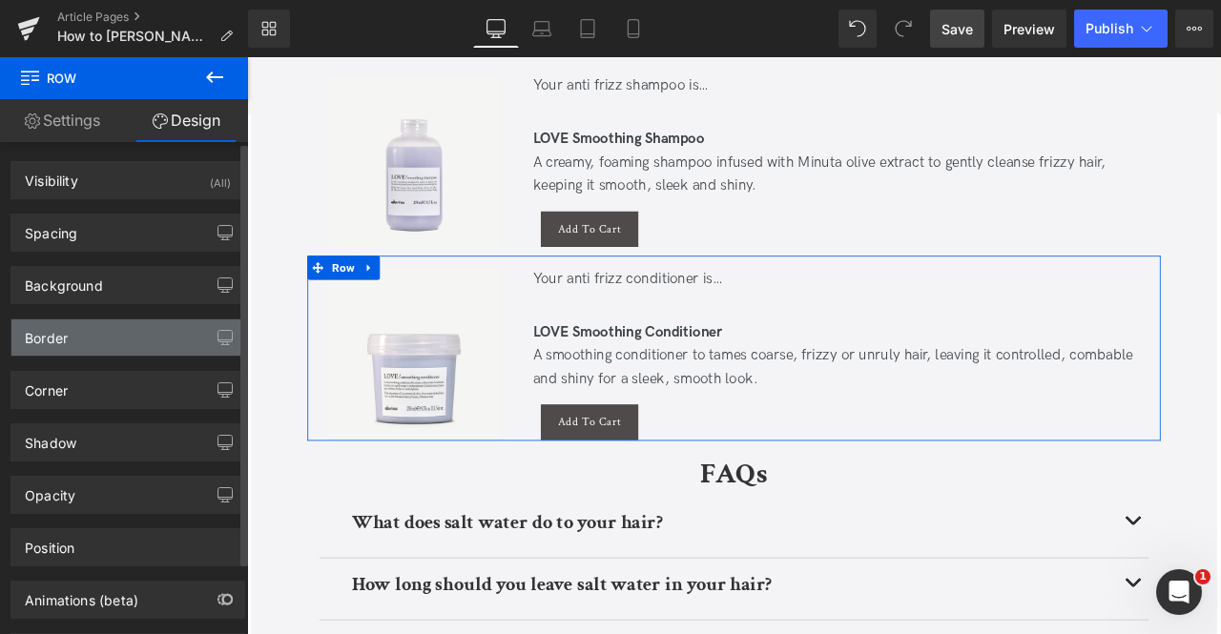
type input "0"
type input "15"
type input "0"
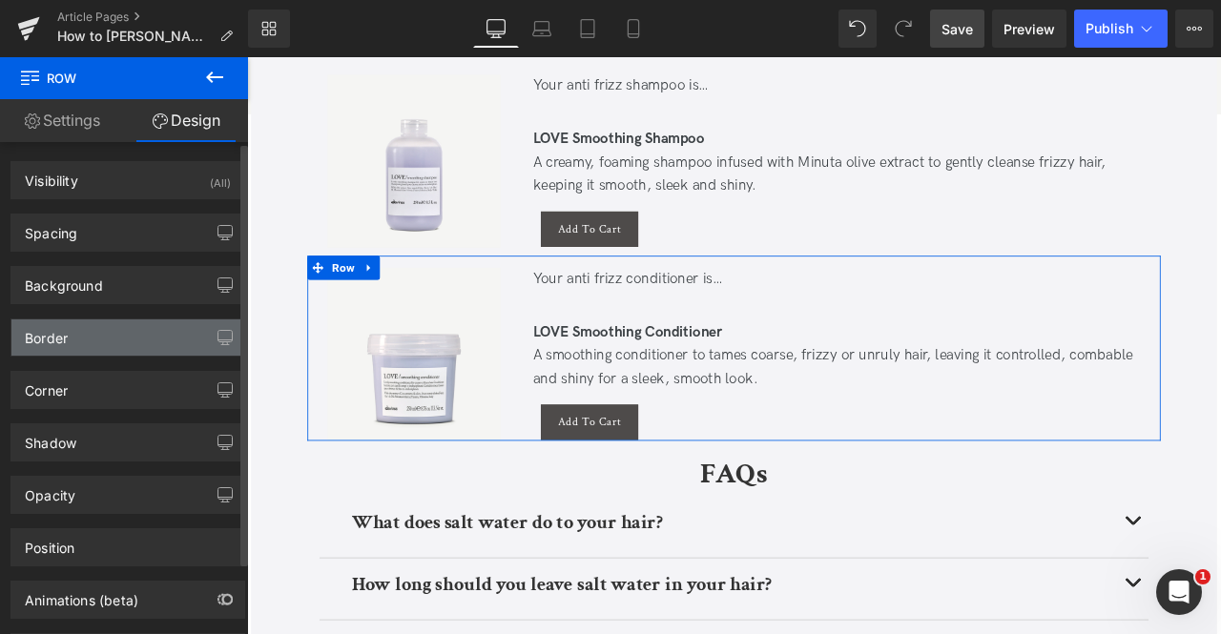
type input "0"
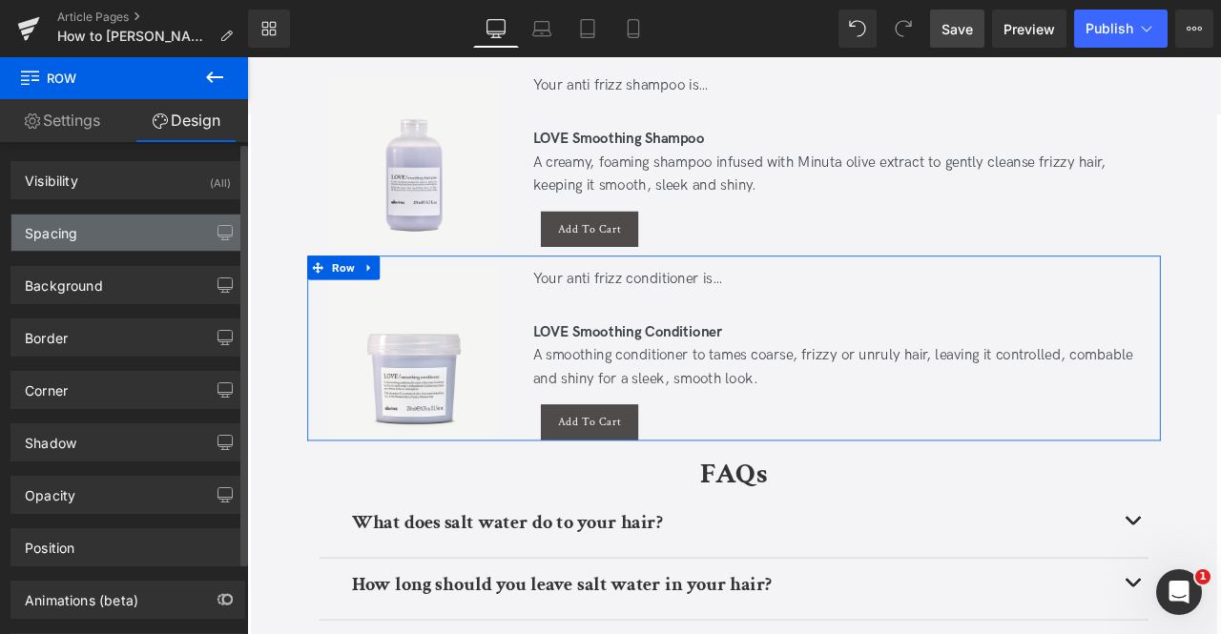
click at [90, 226] on div "Spacing" at bounding box center [127, 233] width 233 height 36
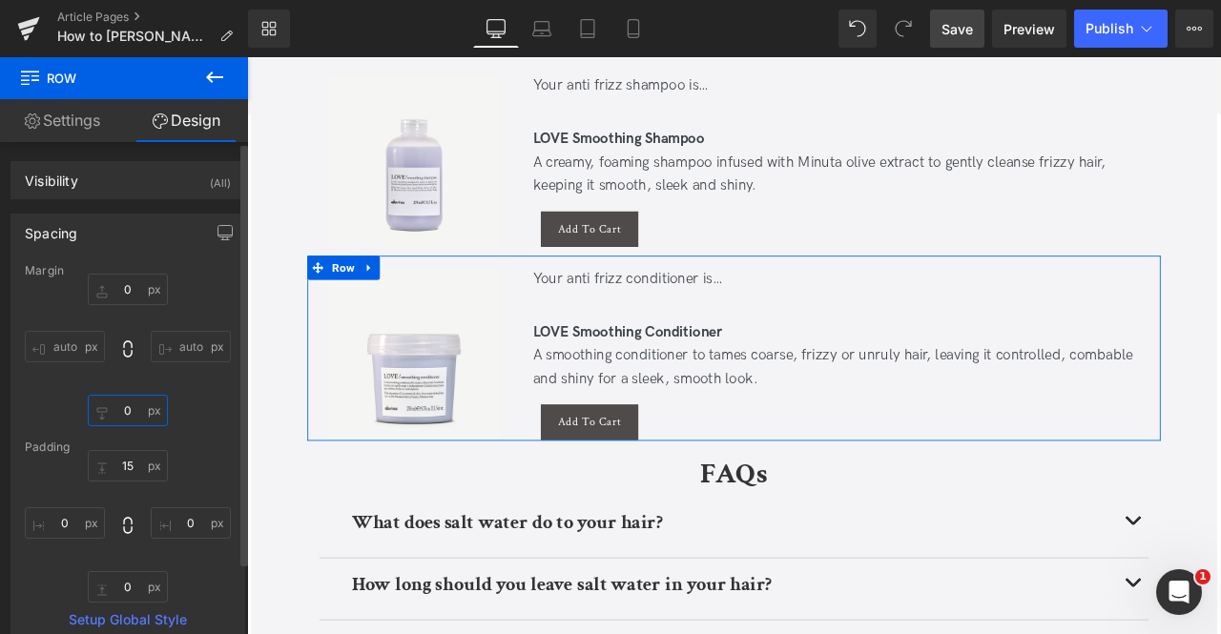
click at [130, 405] on input "0" at bounding box center [128, 410] width 80 height 31
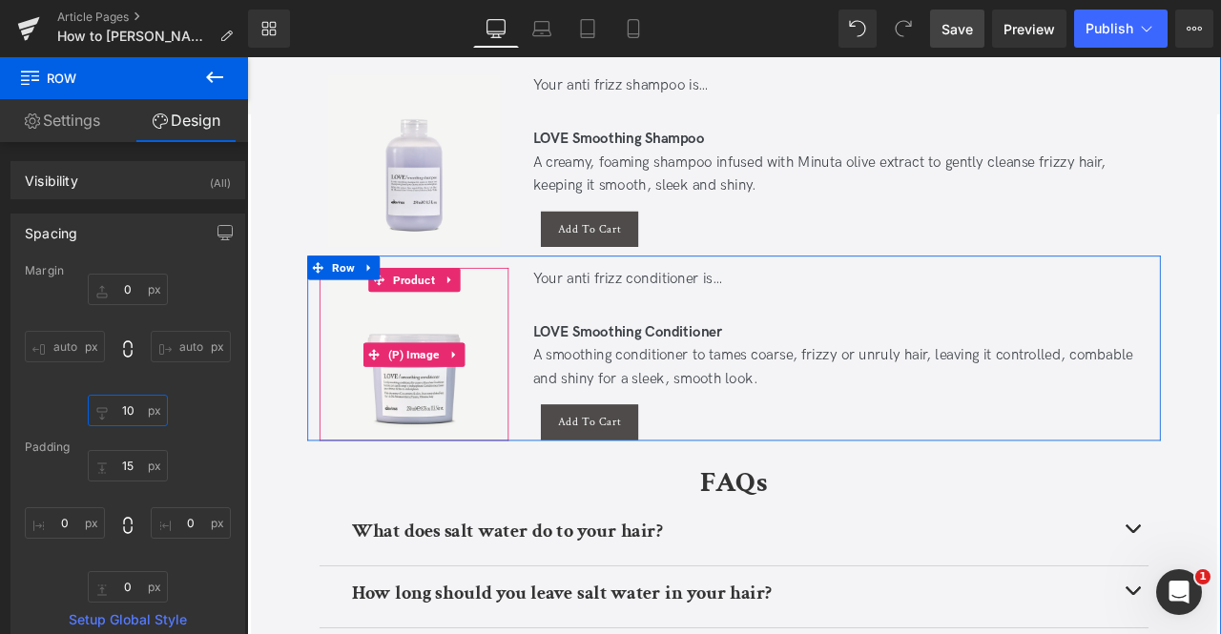
type input "1"
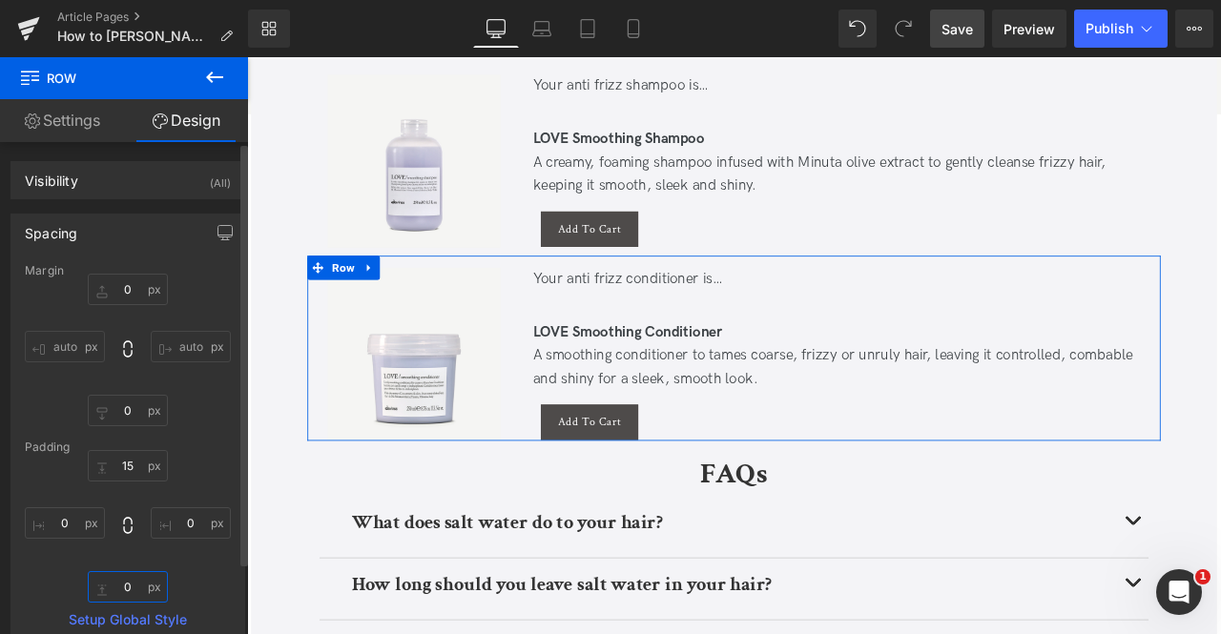
click at [139, 581] on input "0" at bounding box center [128, 586] width 80 height 31
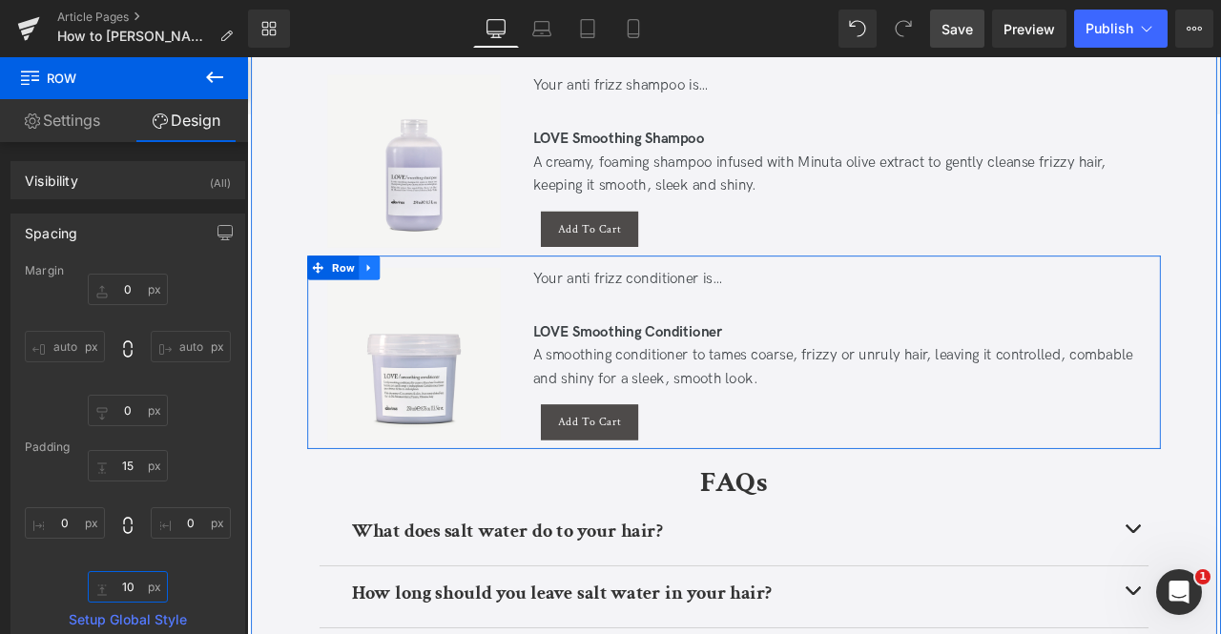
type input "10"
click at [389, 308] on icon at bounding box center [391, 307] width 4 height 9
drag, startPoint x: 413, startPoint y: 296, endPoint x: 608, endPoint y: 74, distance: 294.6
click at [414, 296] on link at bounding box center [416, 307] width 25 height 29
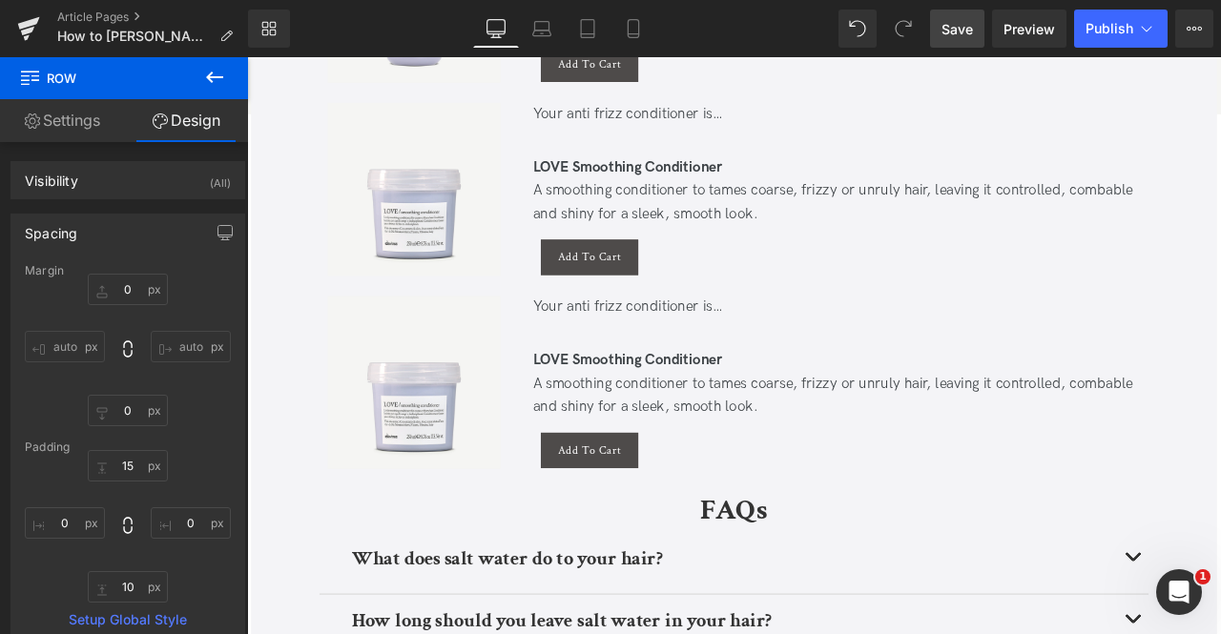
scroll to position [3470, 0]
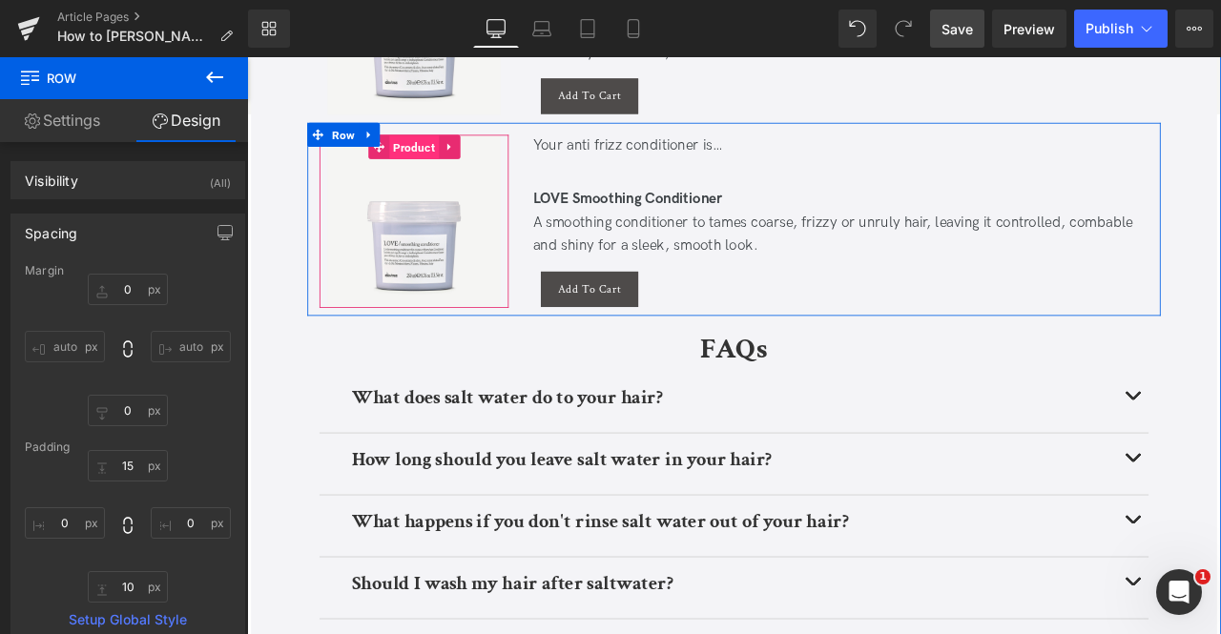
click at [450, 172] on span "Product" at bounding box center [444, 165] width 59 height 29
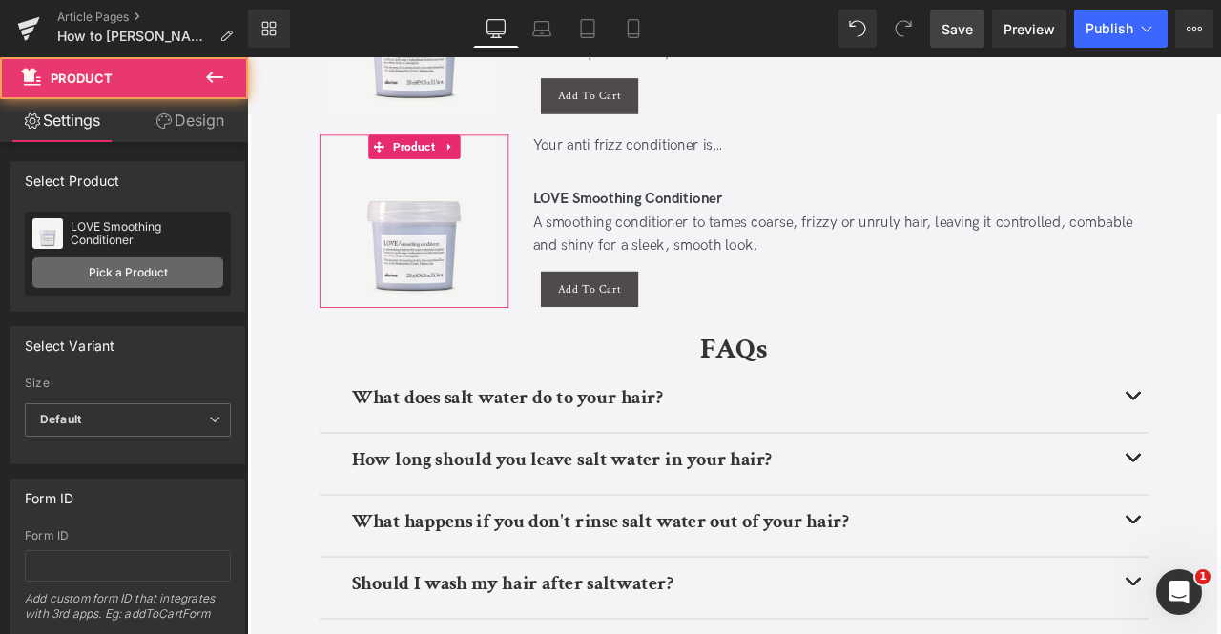
click at [144, 272] on link "Pick a Product" at bounding box center [127, 272] width 191 height 31
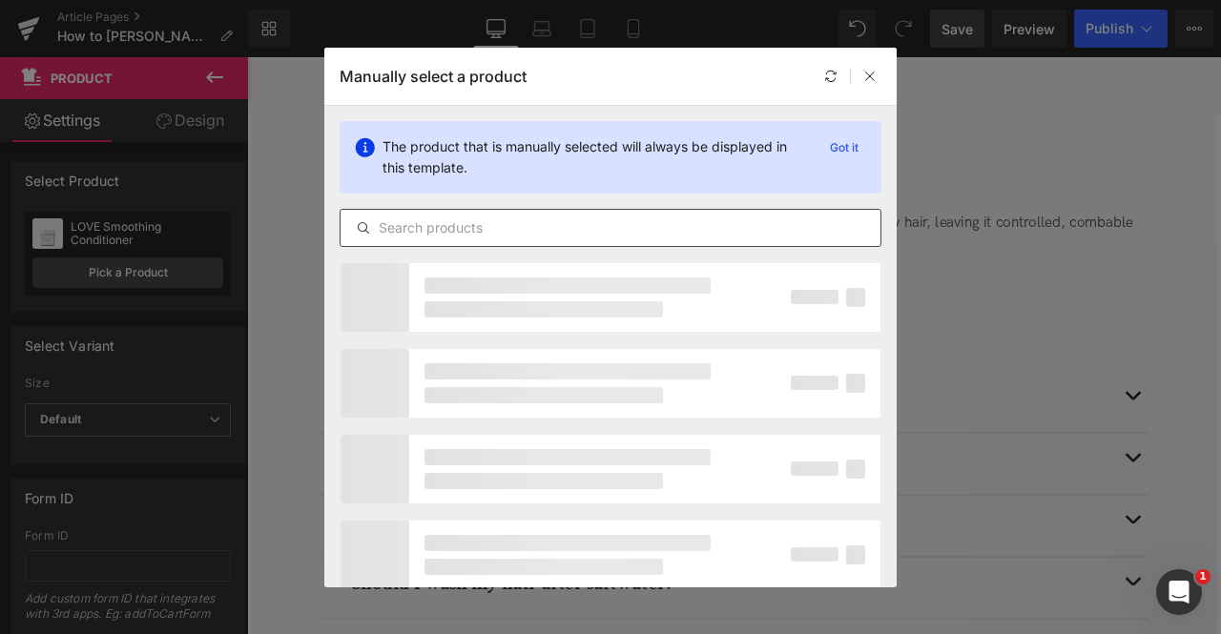
click at [639, 219] on input "text" at bounding box center [610, 227] width 540 height 23
paste input "LOVE Hair Smoother"
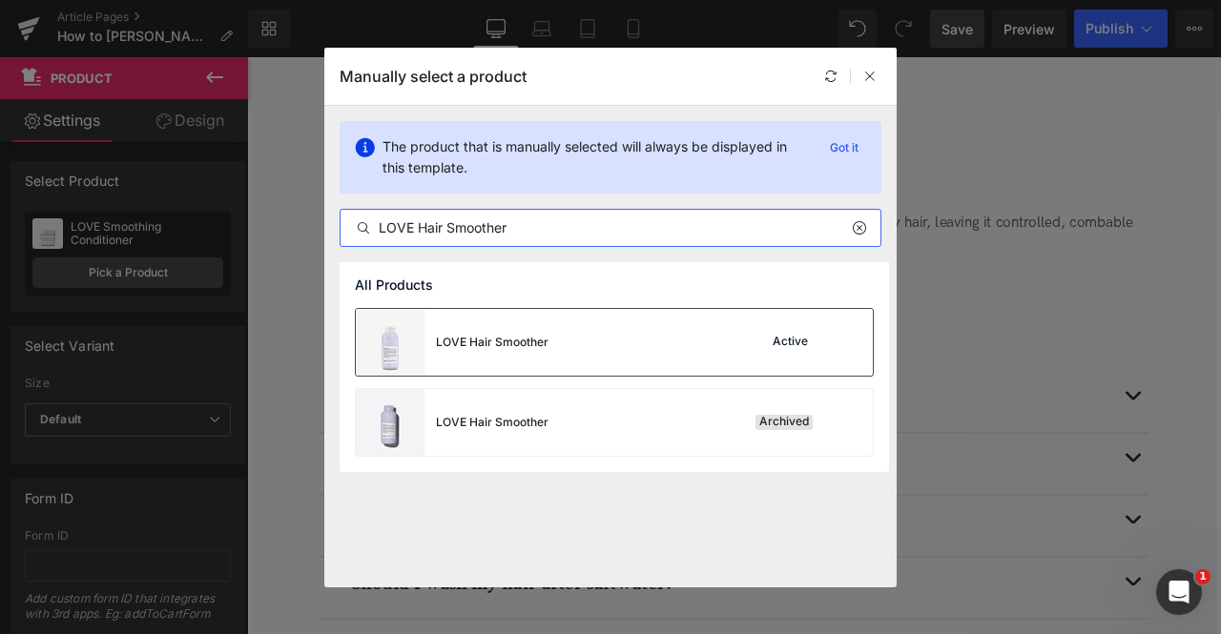
type input "LOVE Hair Smoother"
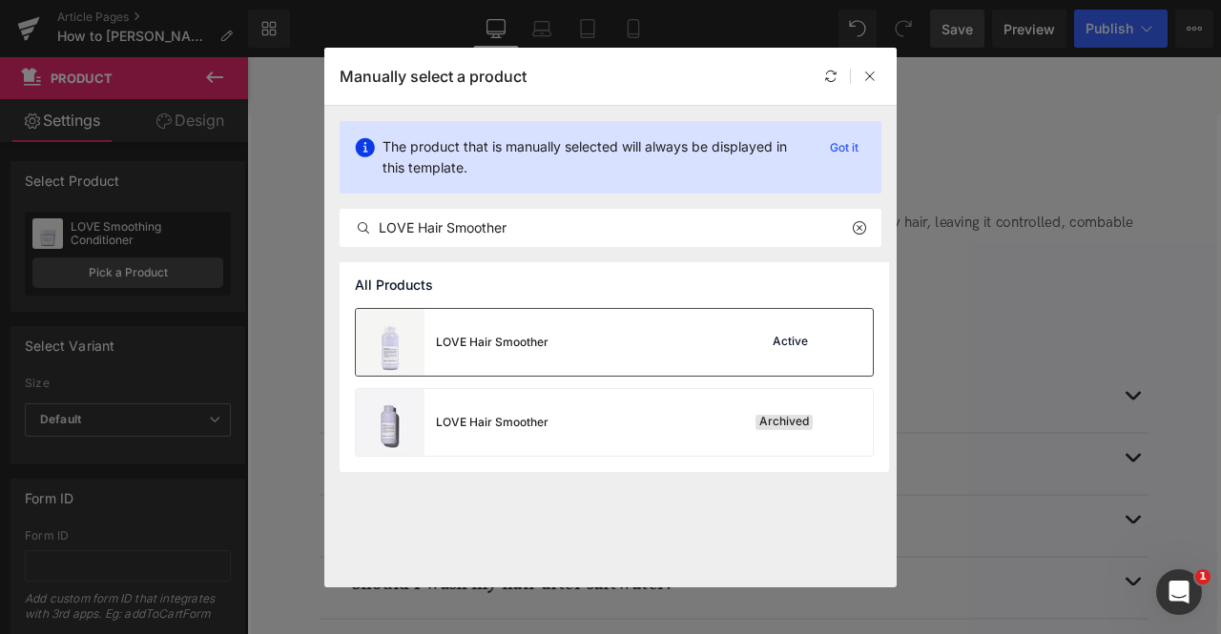
drag, startPoint x: 578, startPoint y: 344, endPoint x: 415, endPoint y: 337, distance: 163.3
click at [578, 344] on div "LOVE Hair Smoother Active" at bounding box center [614, 342] width 517 height 67
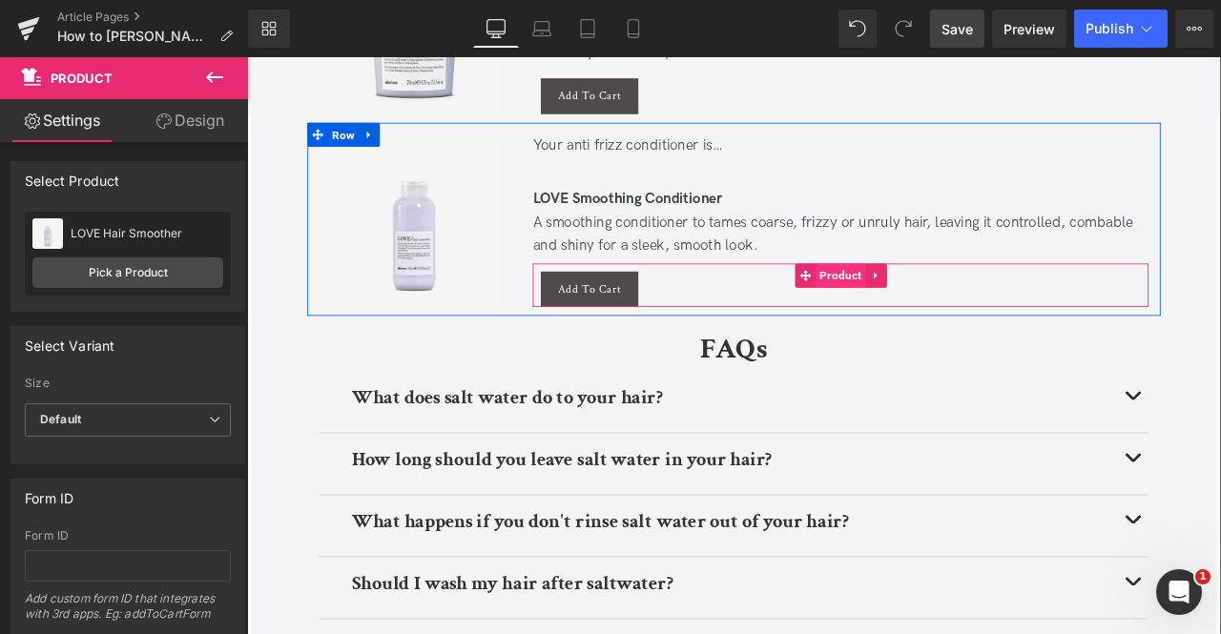
click at [935, 322] on span "Product" at bounding box center [949, 316] width 59 height 29
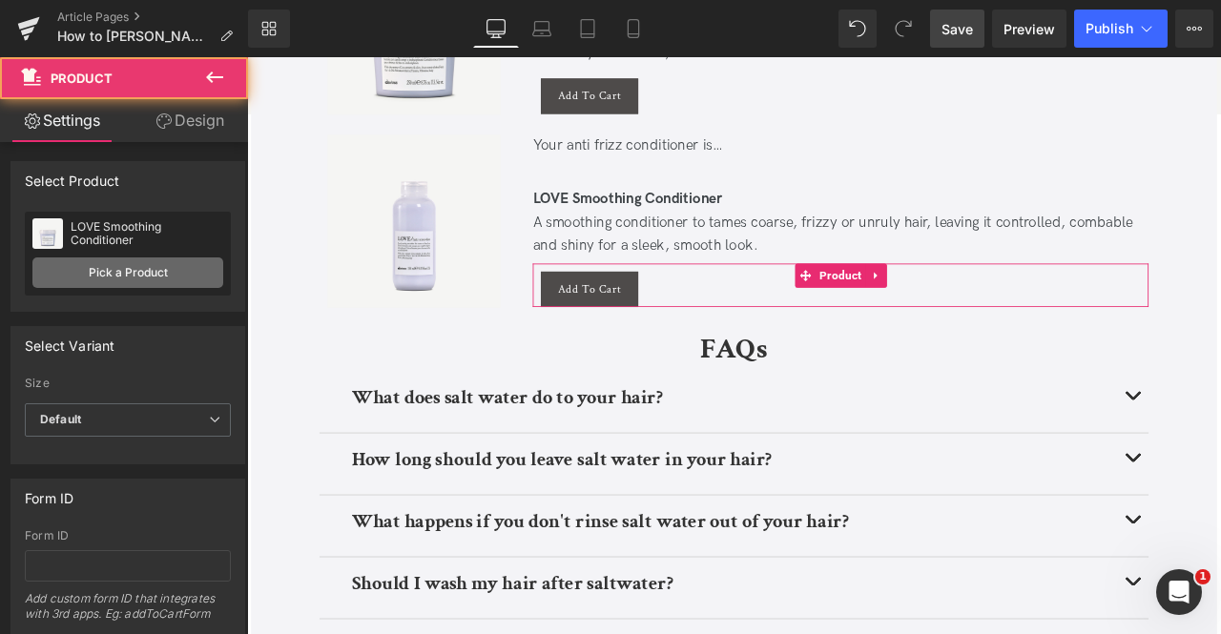
click at [147, 262] on link "Pick a Product" at bounding box center [127, 272] width 191 height 31
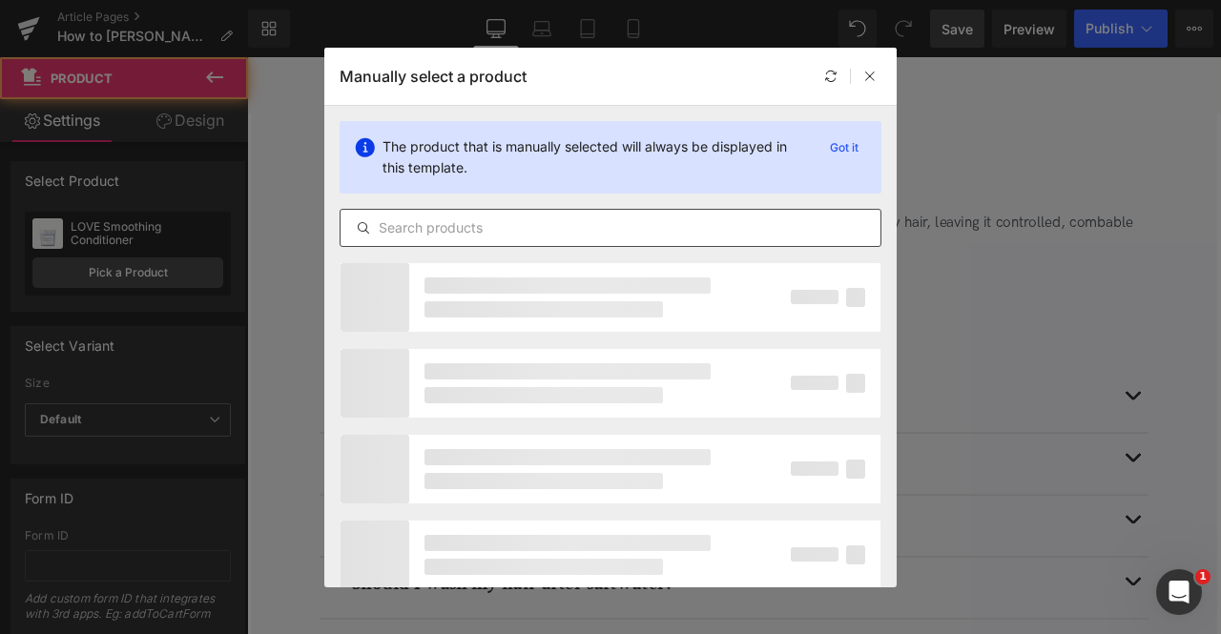
click at [478, 224] on input "text" at bounding box center [610, 227] width 540 height 23
paste input "LOVE Hair Smoother"
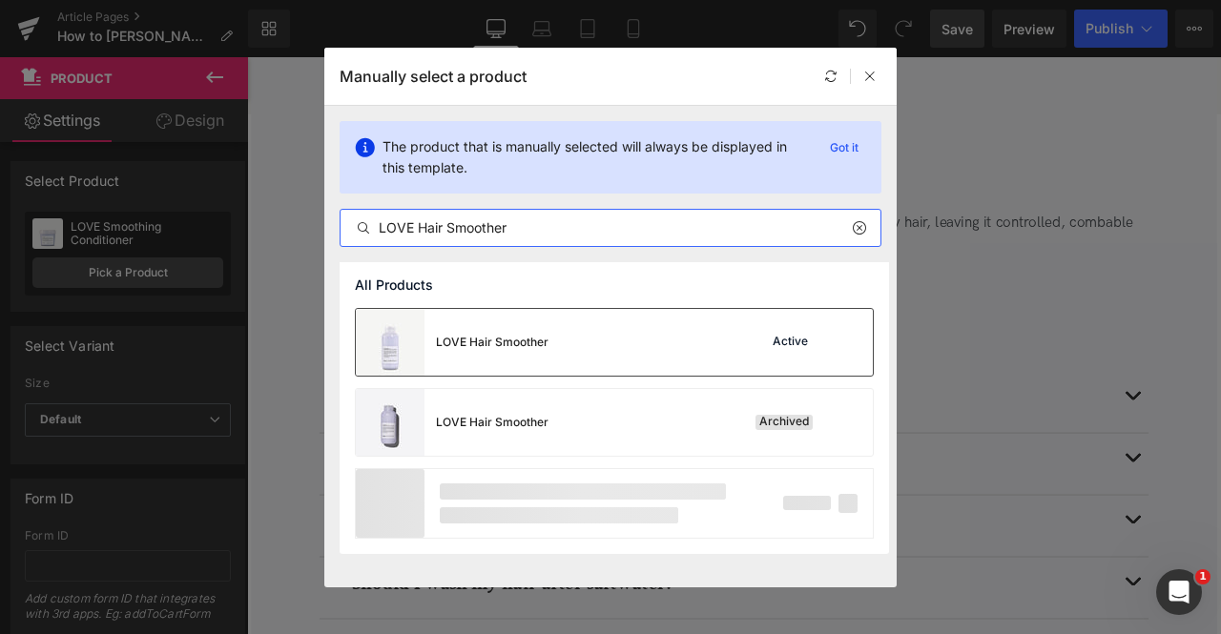
type input "LOVE Hair Smoother"
click at [446, 321] on div "LOVE Hair Smoother" at bounding box center [452, 342] width 193 height 67
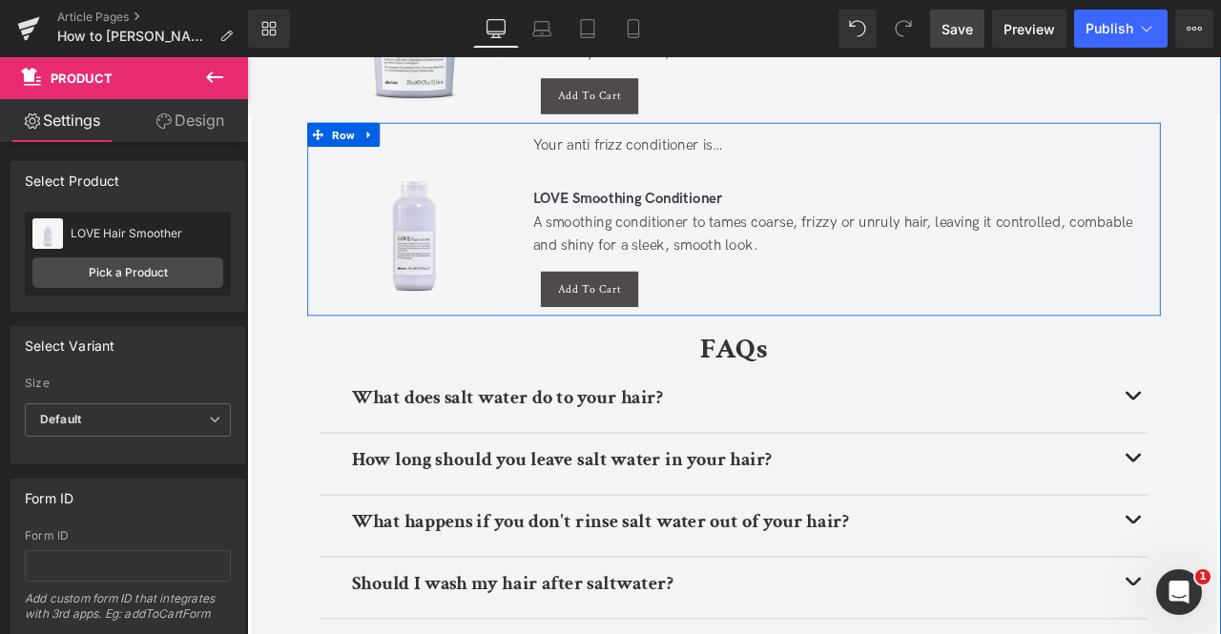
click at [653, 157] on div "Your anti frizz conditioner is…" at bounding box center [951, 164] width 730 height 28
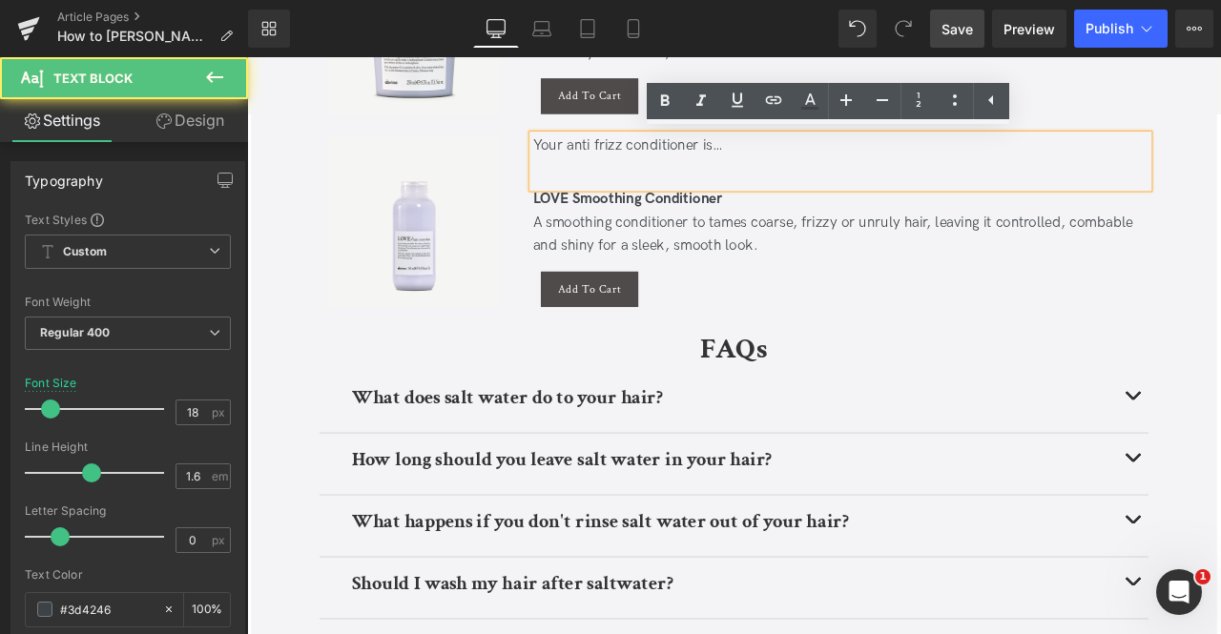
click at [653, 157] on div "Your anti frizz conditioner is…" at bounding box center [951, 164] width 730 height 28
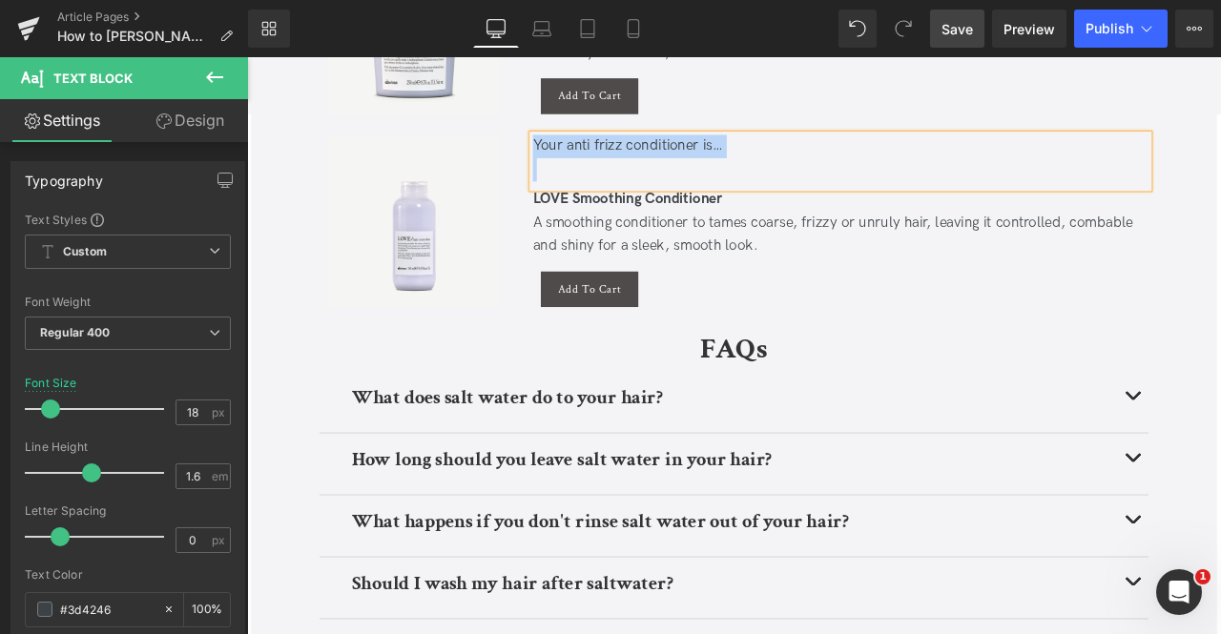
paste div
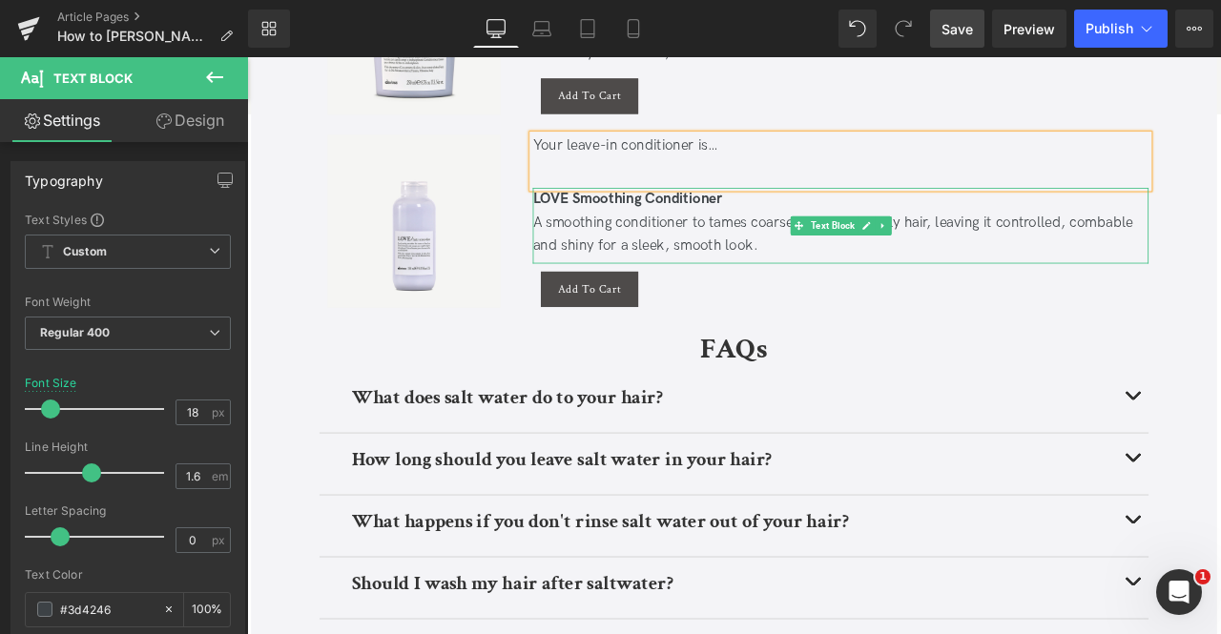
click at [688, 229] on b "LOVE Smoothing Conditioner" at bounding box center [698, 226] width 224 height 20
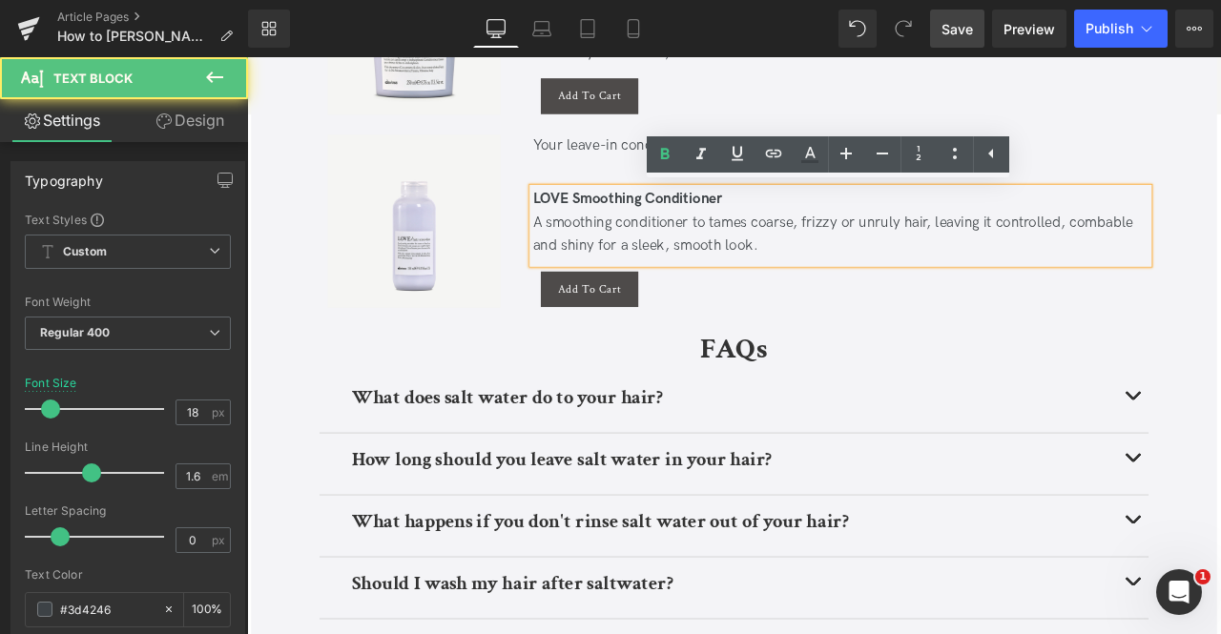
click at [688, 229] on b "LOVE Smoothing Conditioner" at bounding box center [698, 226] width 224 height 20
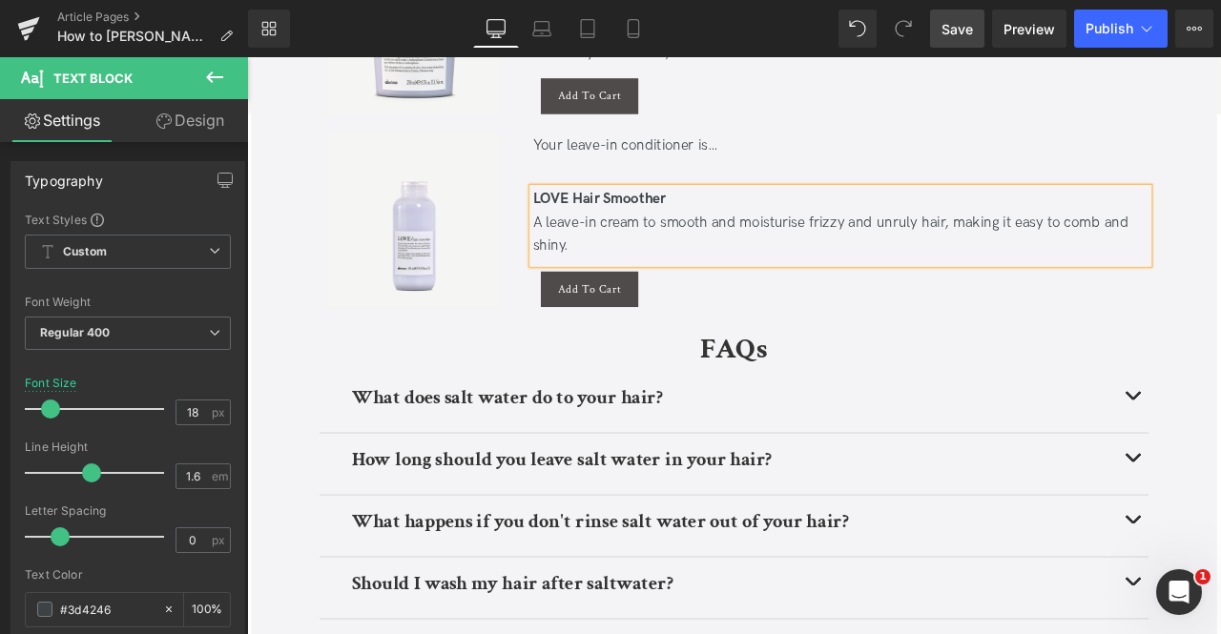
click at [896, 249] on div "A leave-in cream to smooth and moisturise frizzy and unruly hair, making it eas…" at bounding box center [951, 267] width 730 height 55
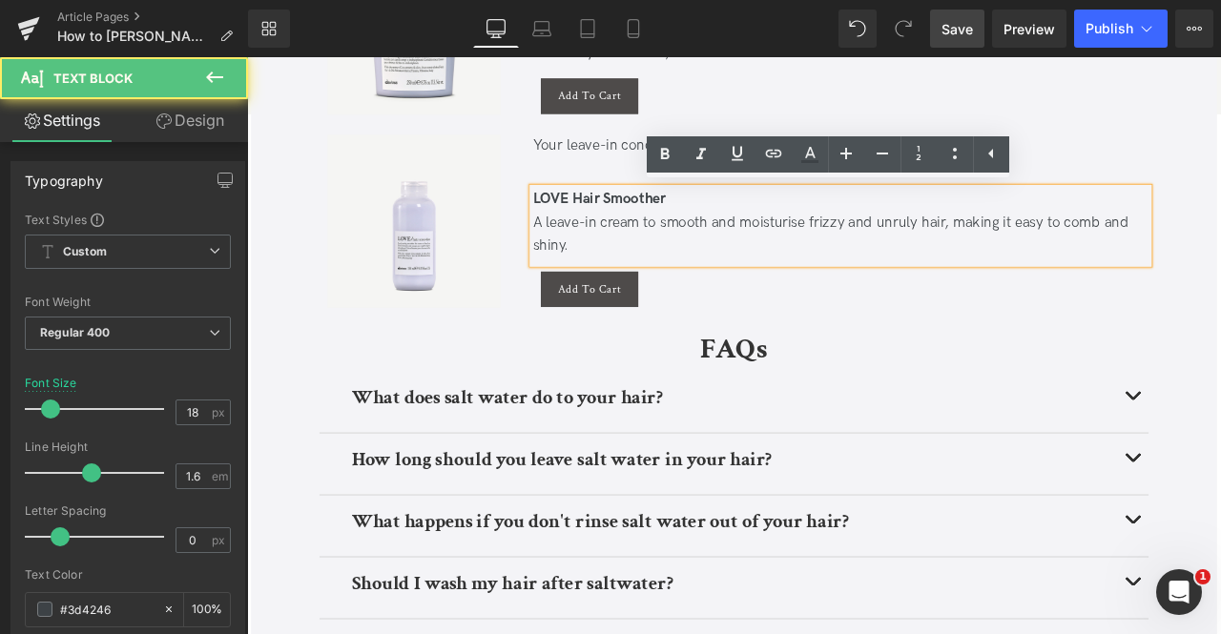
click at [896, 249] on div "A leave-in cream to smooth and moisturise frizzy and unruly hair, making it eas…" at bounding box center [951, 267] width 730 height 55
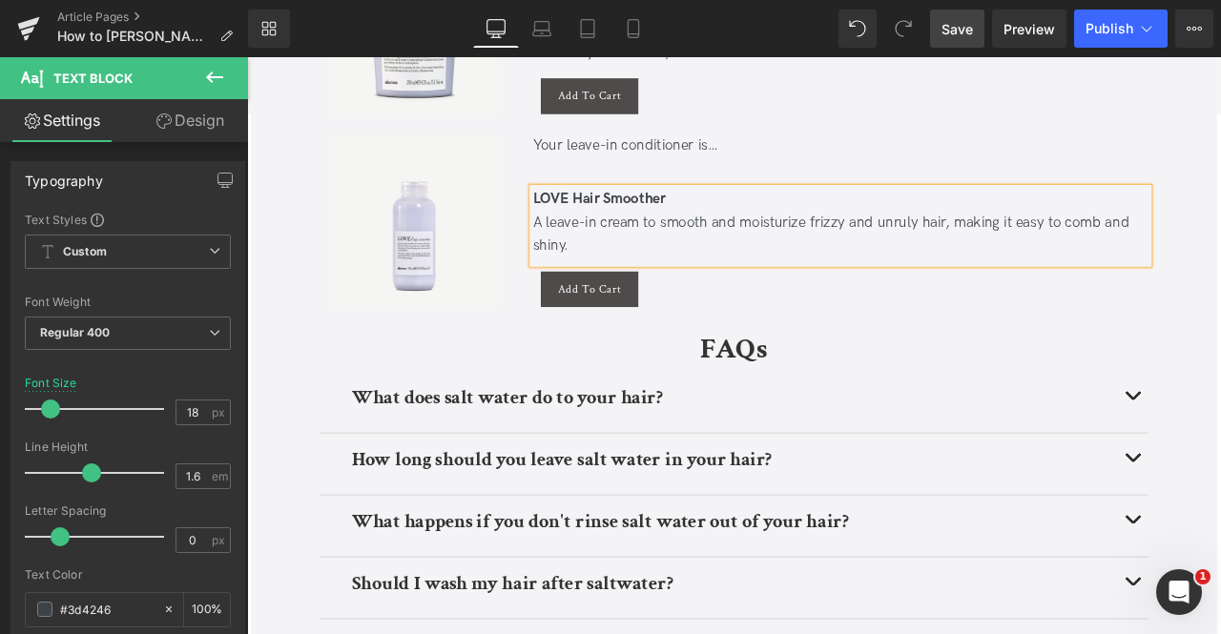
click at [693, 163] on div "Your leave-in conditioner is…" at bounding box center [951, 164] width 730 height 28
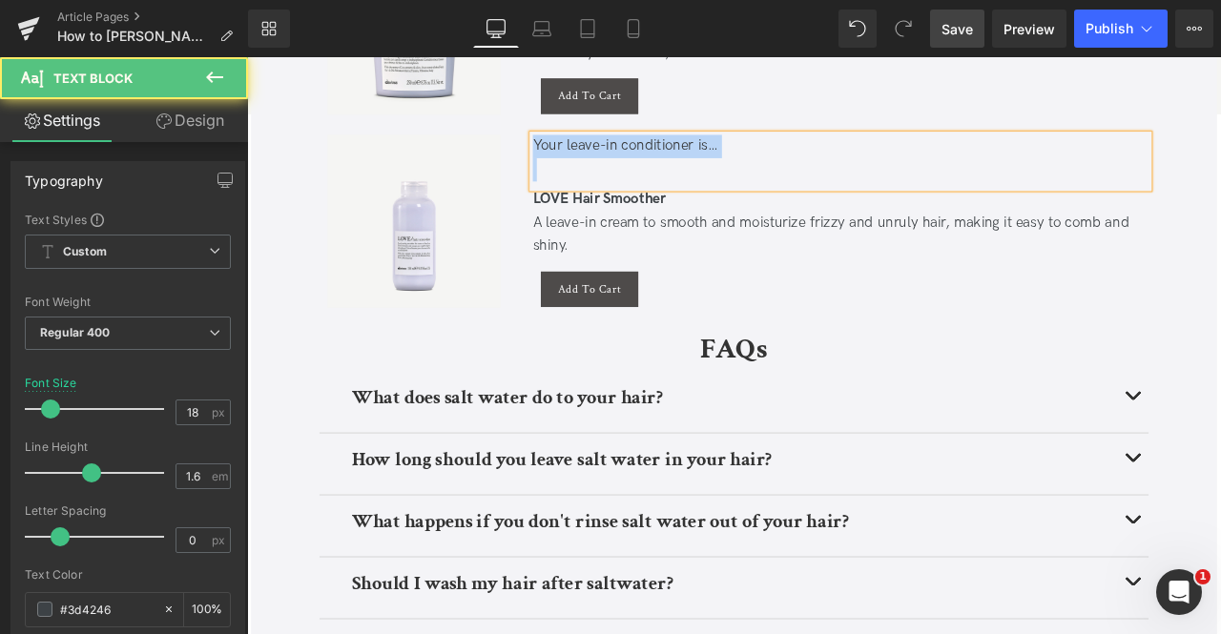
copy div "Your leave-in conditioner is…"
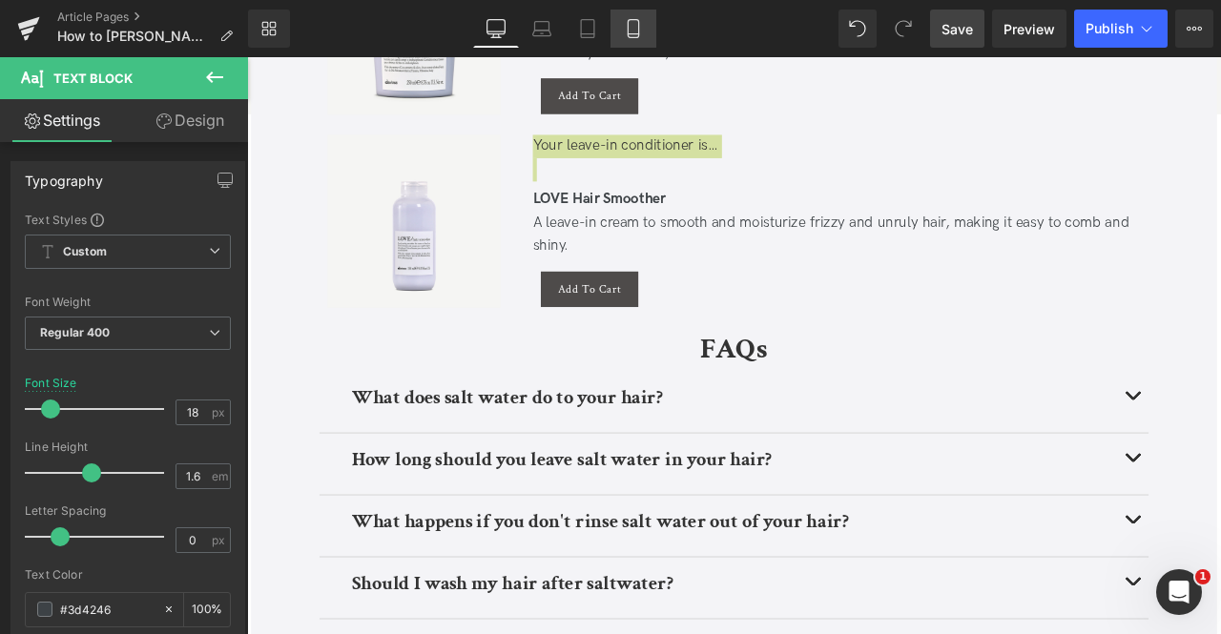
click at [628, 22] on icon at bounding box center [633, 28] width 19 height 19
type input "16"
type input "100"
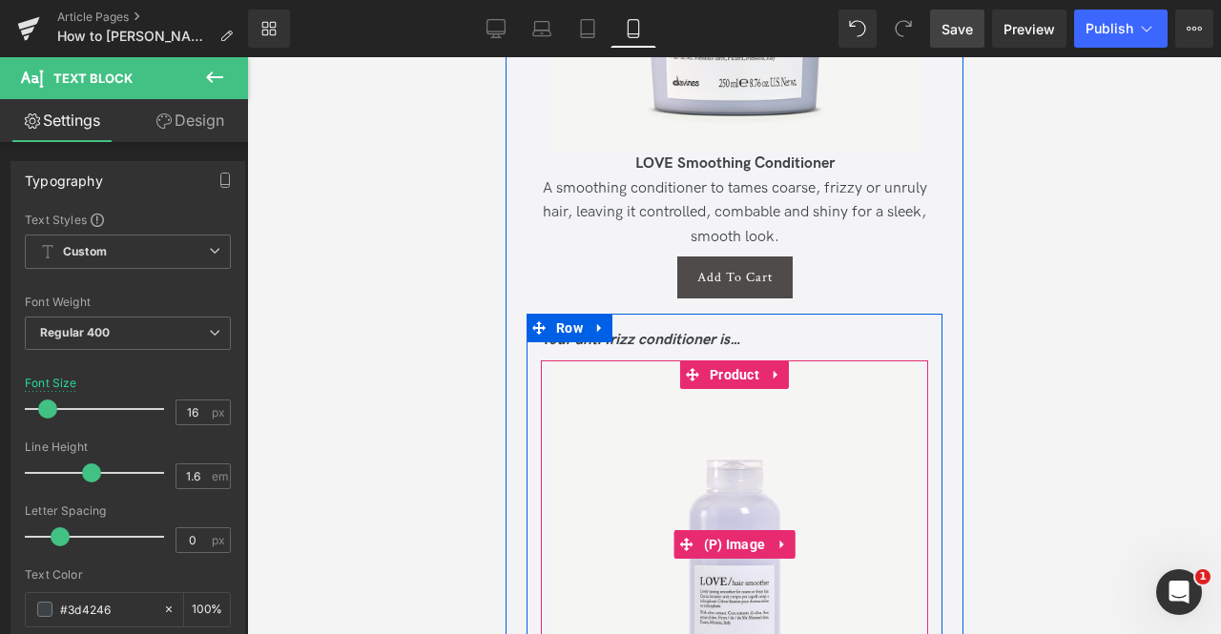
scroll to position [6079, 0]
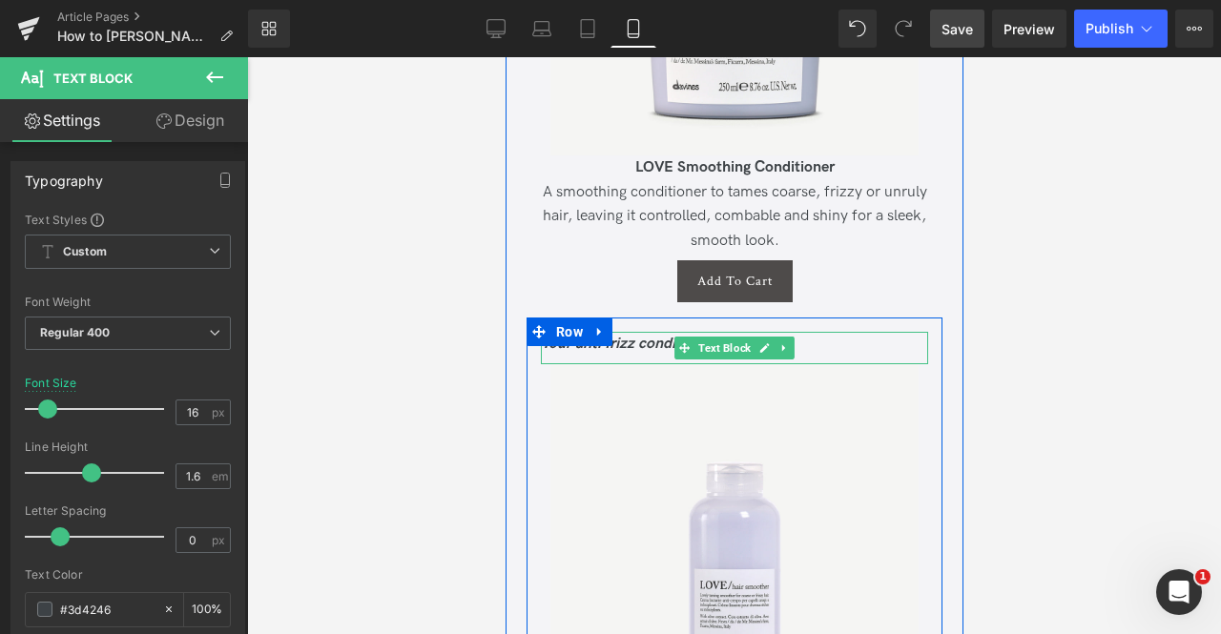
click at [652, 335] on icon "Your anti frizz conditioner is…" at bounding box center [640, 344] width 200 height 18
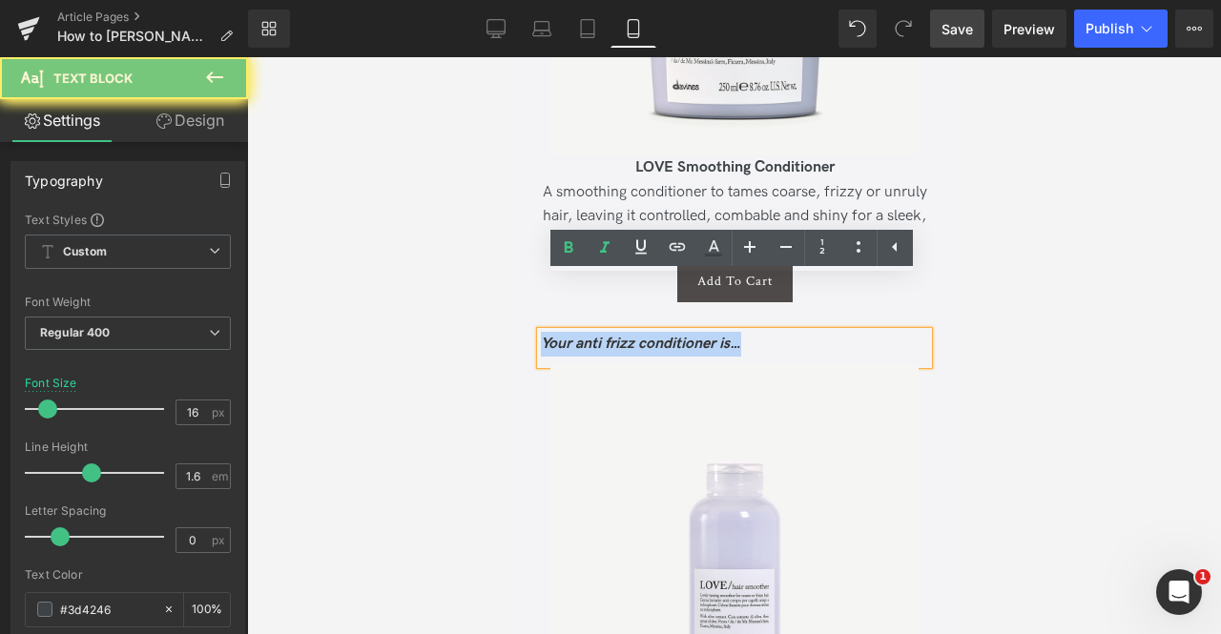
paste div
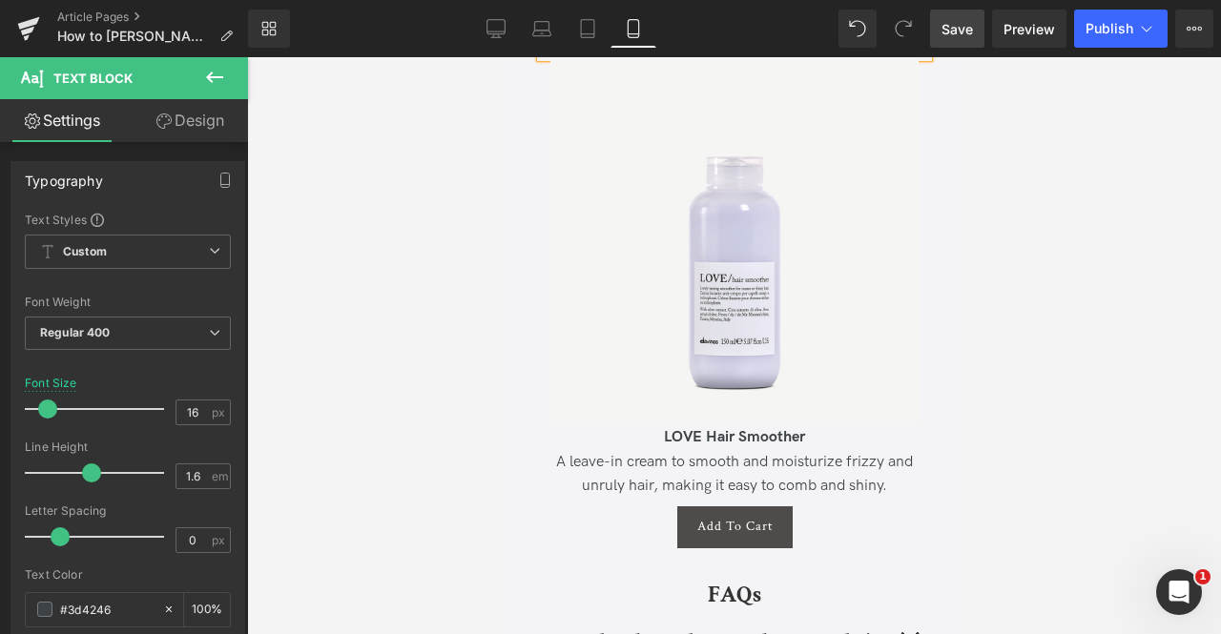
scroll to position [6427, 0]
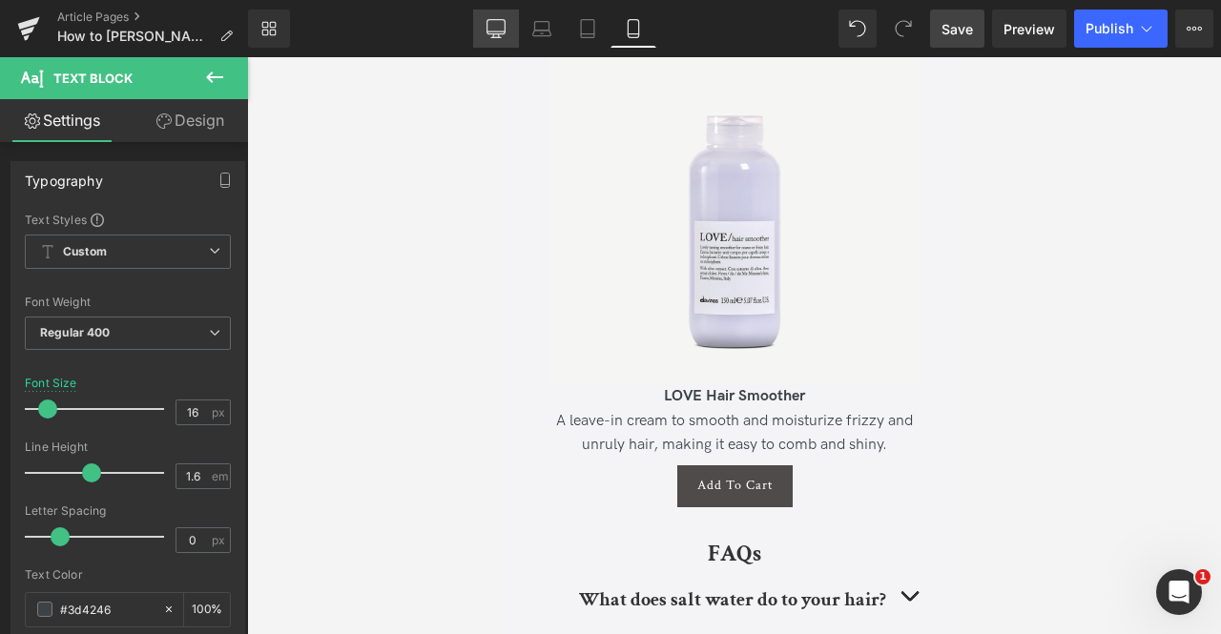
click at [487, 22] on icon at bounding box center [495, 27] width 18 height 14
type input "18"
type input "100"
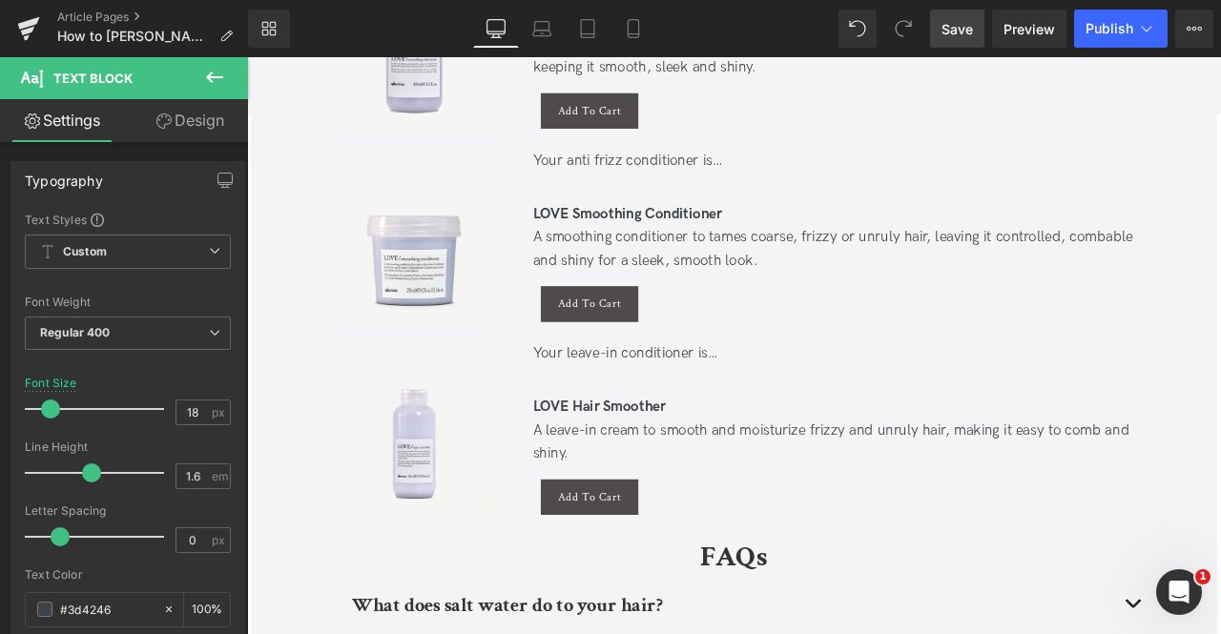
scroll to position [3185, 0]
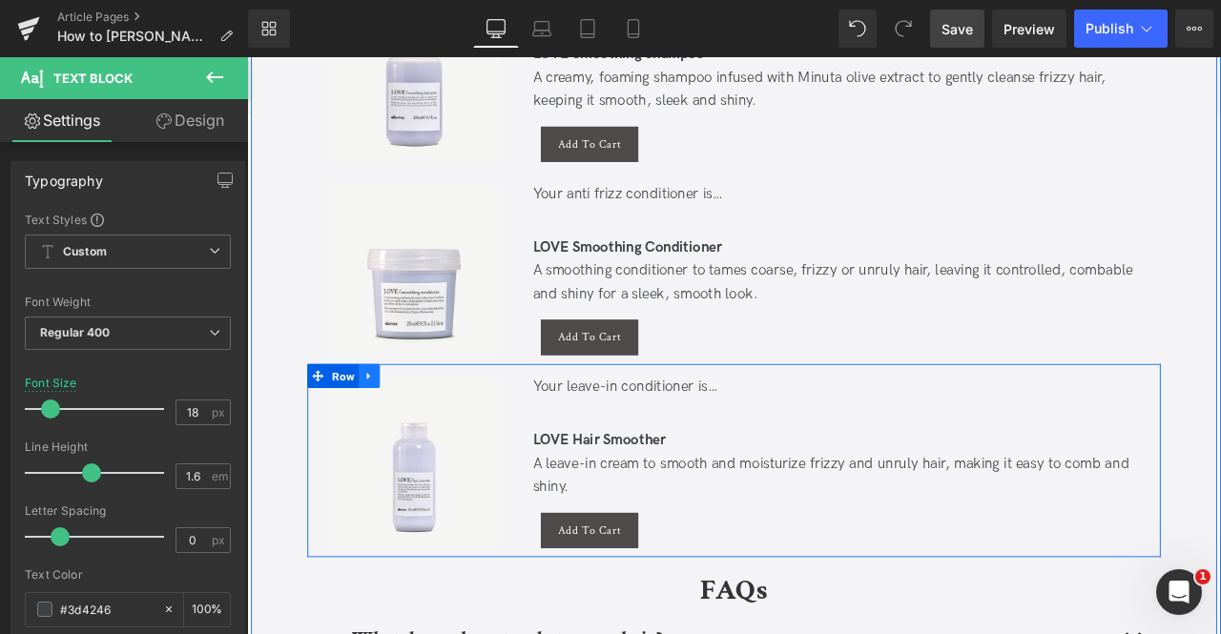
click at [385, 434] on icon at bounding box center [391, 435] width 13 height 14
click at [421, 430] on link at bounding box center [416, 435] width 25 height 29
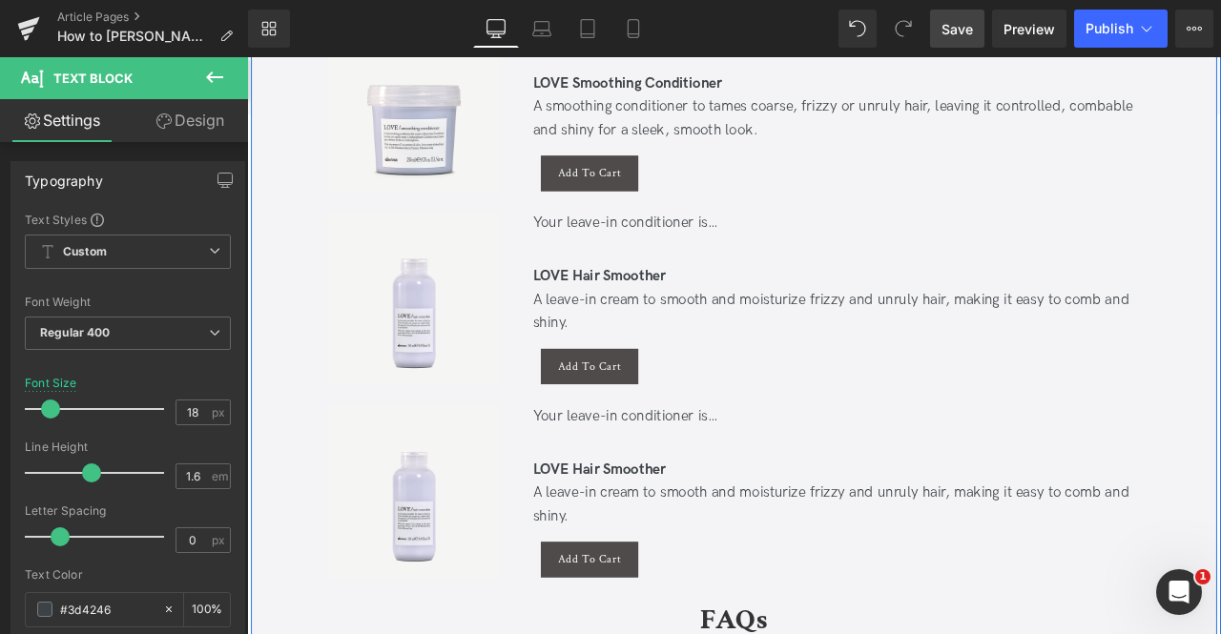
scroll to position [3379, 0]
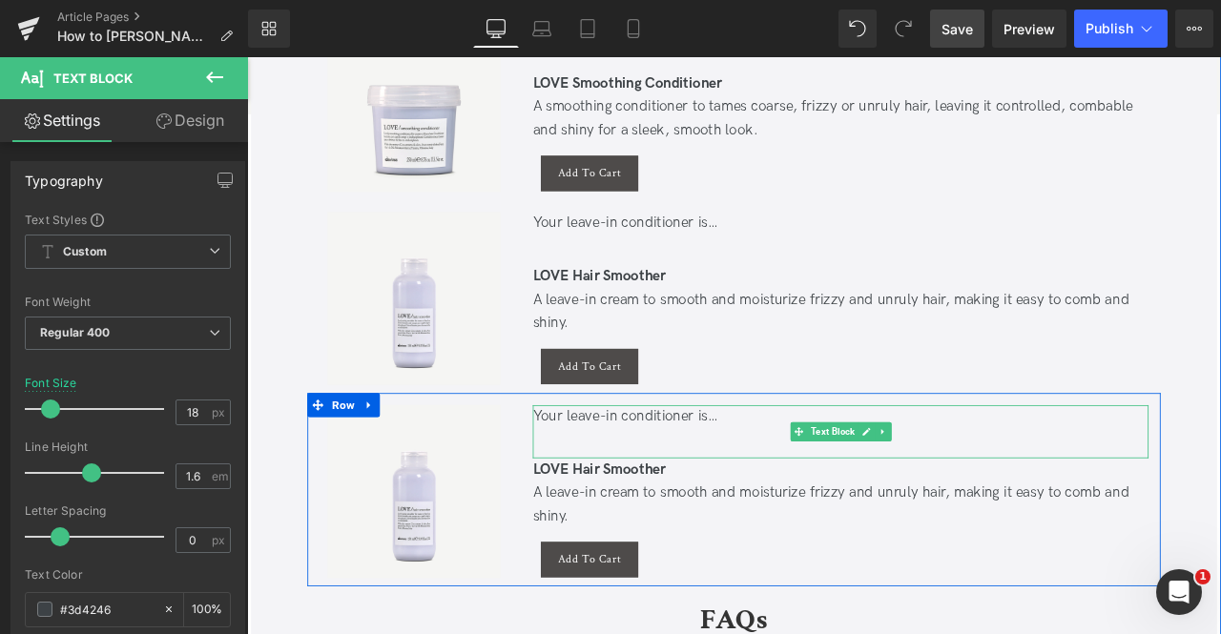
click at [639, 485] on div "Your leave-in conditioner is…" at bounding box center [951, 484] width 730 height 28
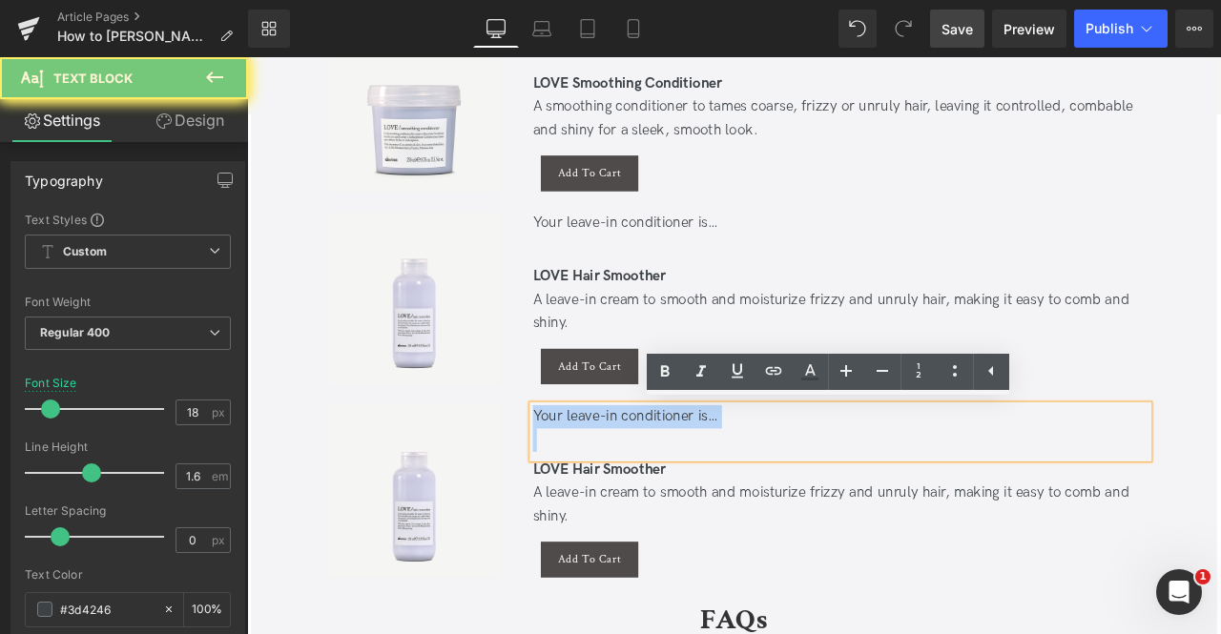
paste div
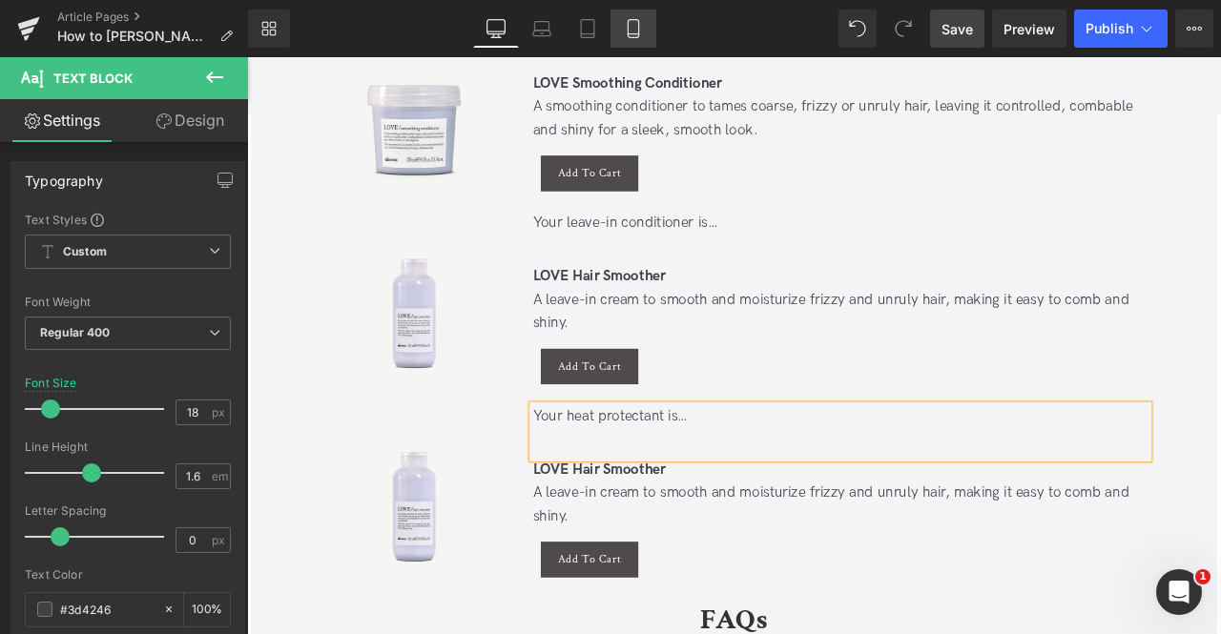
click at [633, 26] on icon at bounding box center [633, 28] width 19 height 19
type input "16"
type input "100"
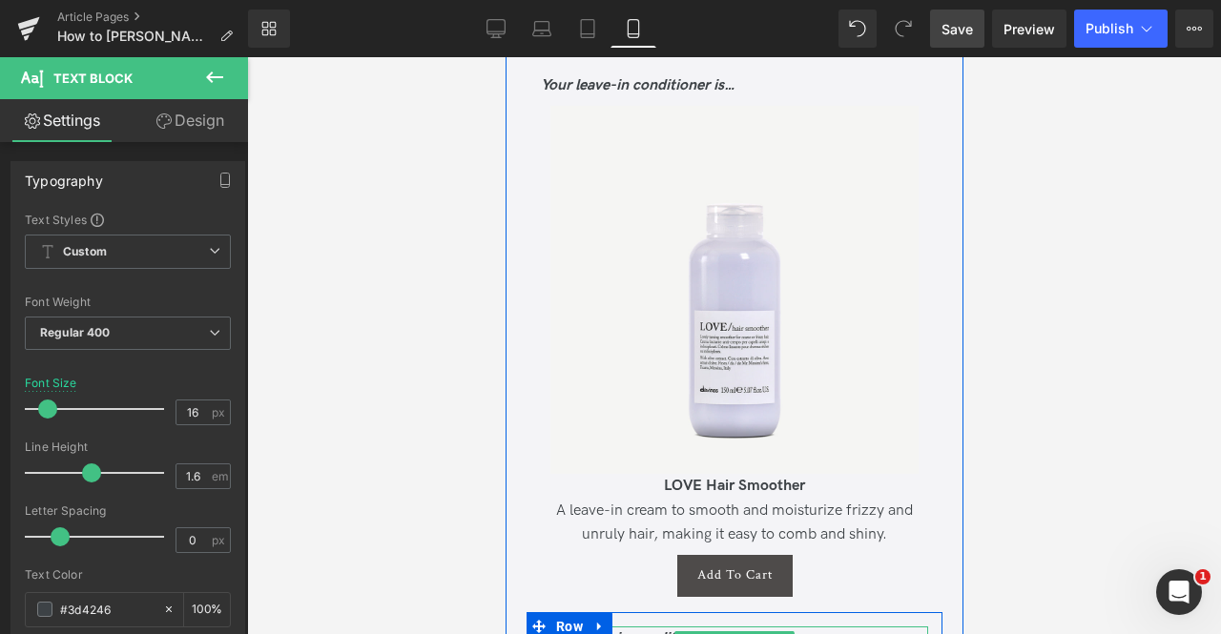
scroll to position [6743, 0]
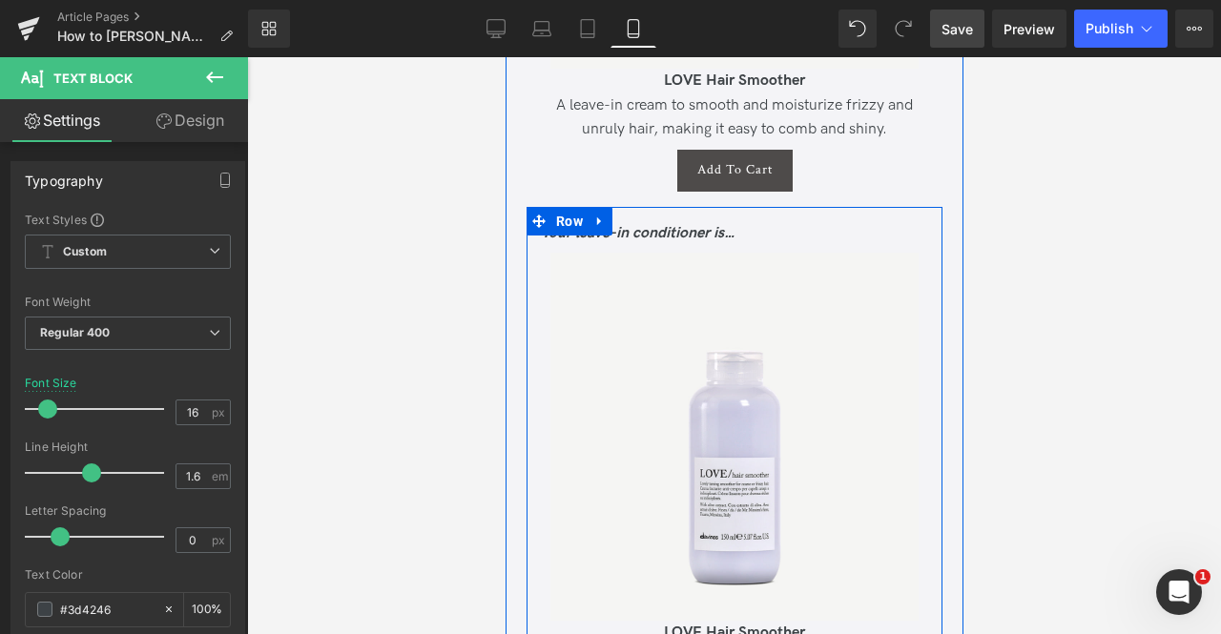
click at [652, 224] on icon "Your leave-in conditioner is…" at bounding box center [637, 233] width 195 height 18
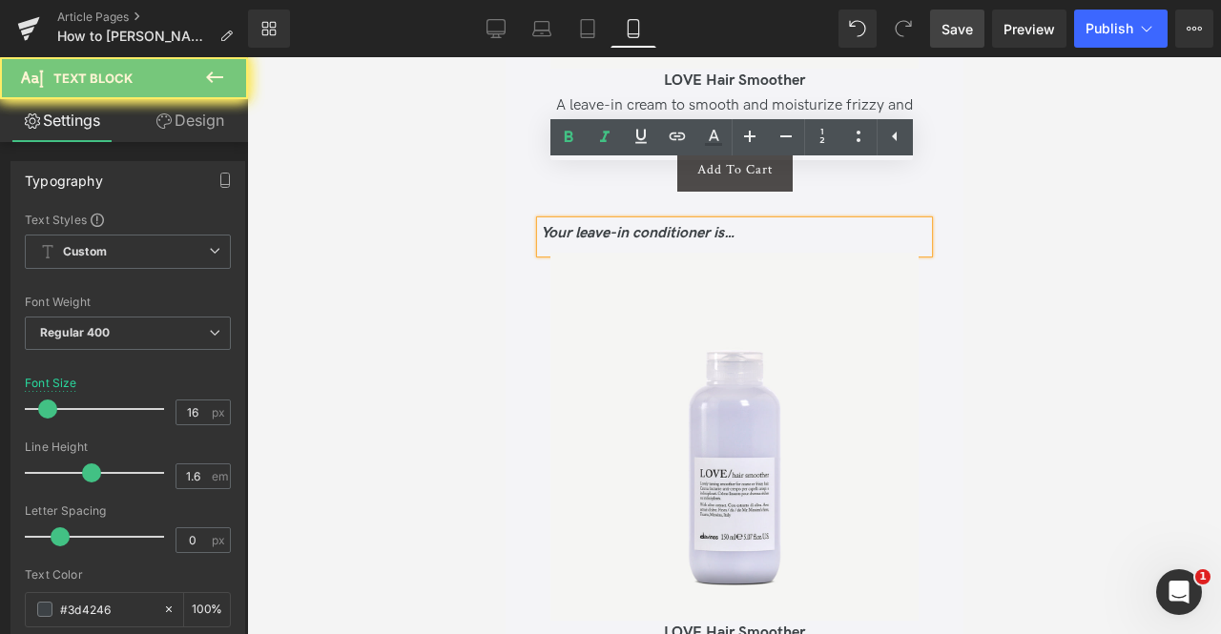
paste div
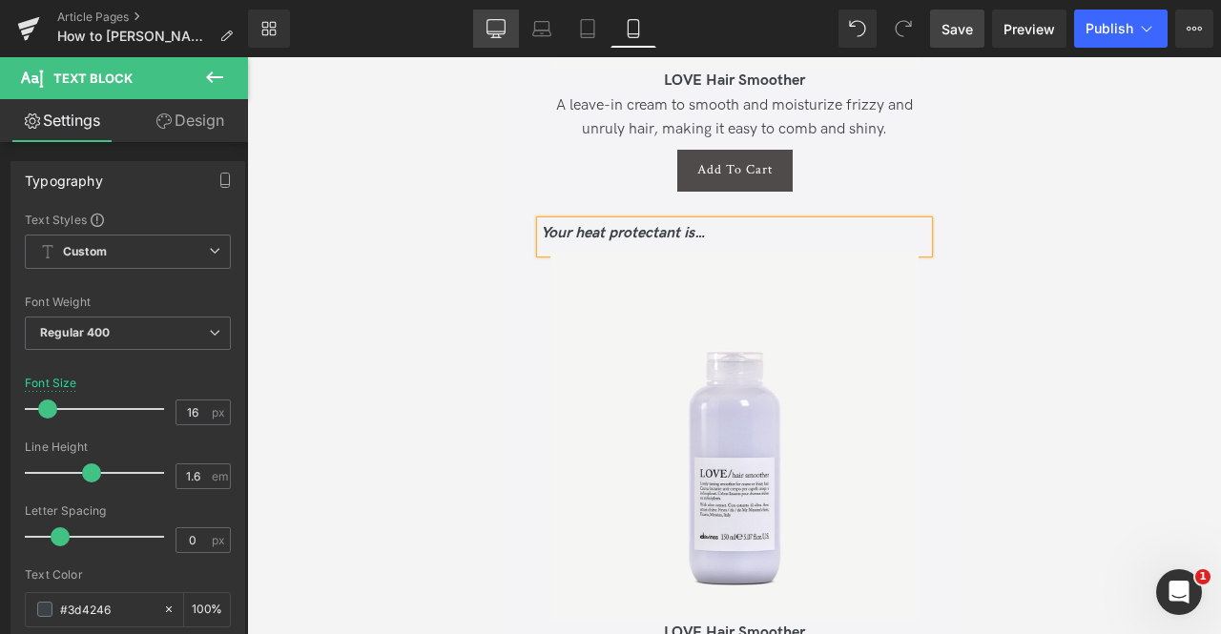
click at [488, 29] on icon at bounding box center [495, 28] width 19 height 19
type input "18"
type input "100"
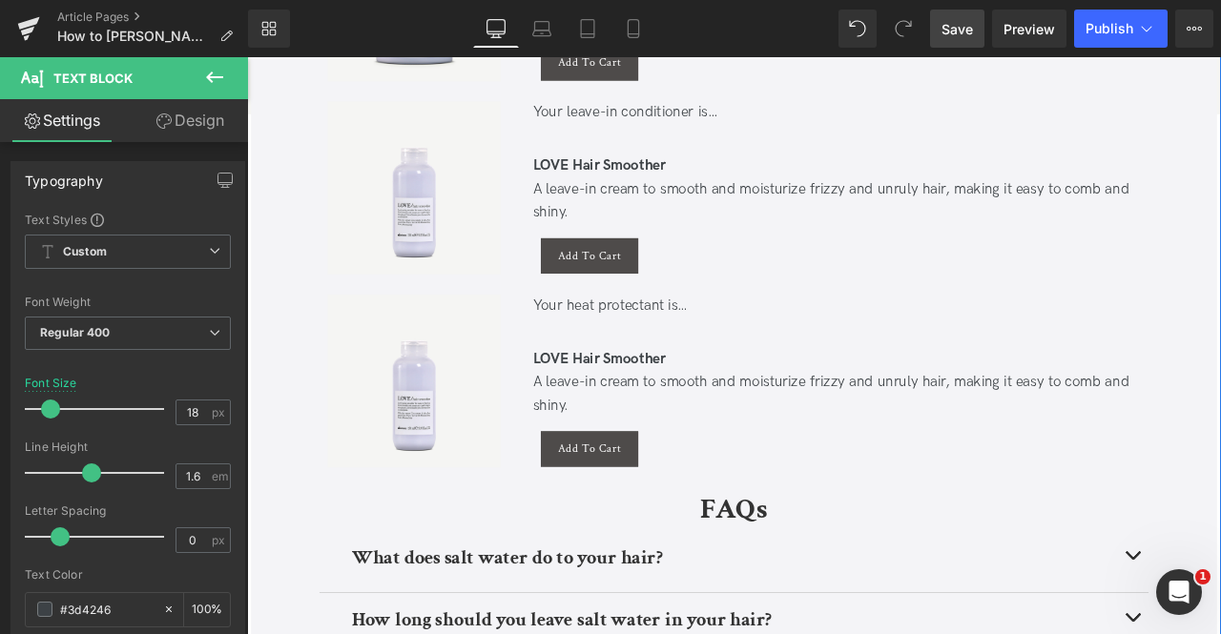
scroll to position [3484, 0]
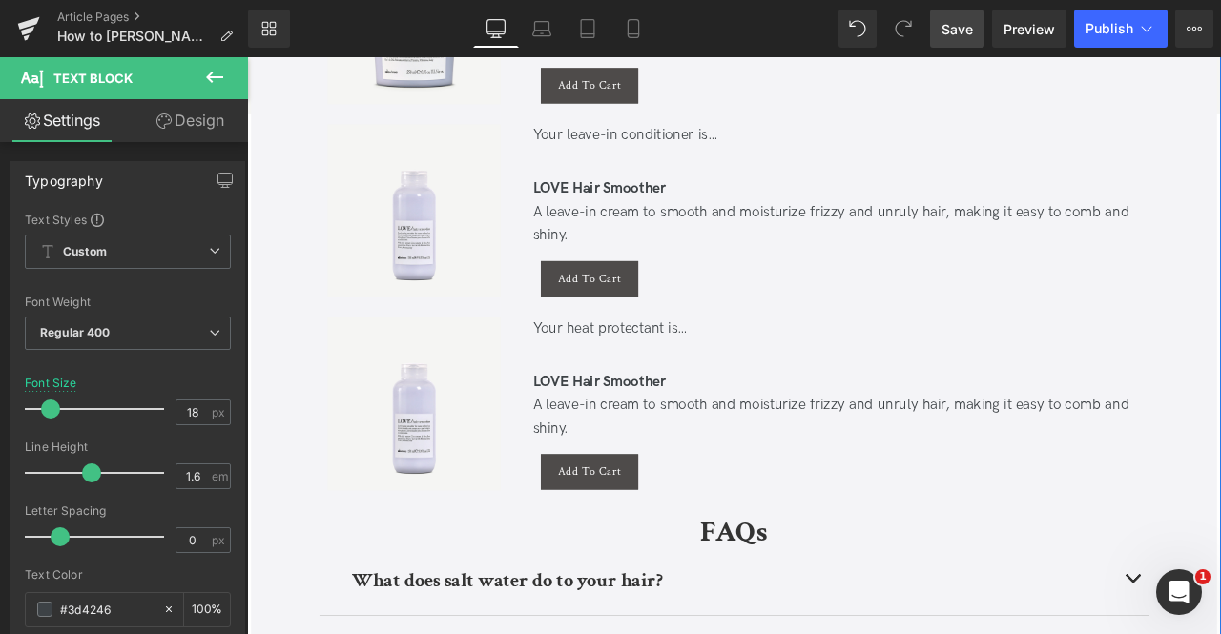
click at [626, 478] on div "A leave-in cream to smooth and moisturize frizzy and unruly hair, making it eas…" at bounding box center [951, 483] width 730 height 55
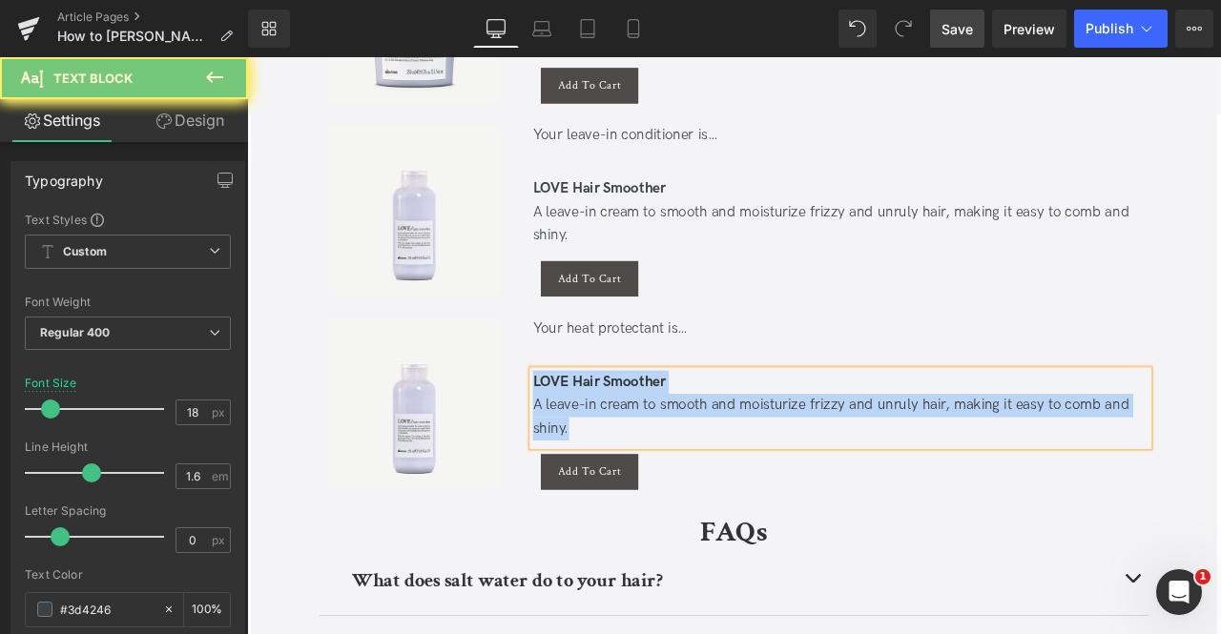
paste div
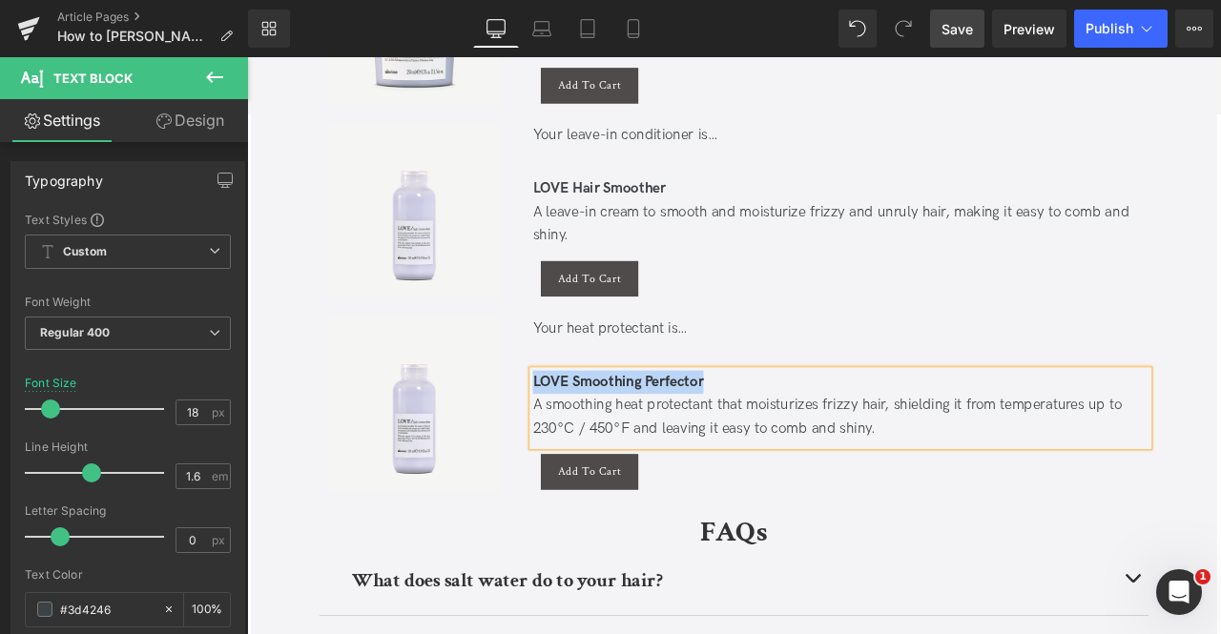
copy b "LOVE Smoothing Perfector"
click at [444, 373] on span "Product" at bounding box center [444, 379] width 59 height 29
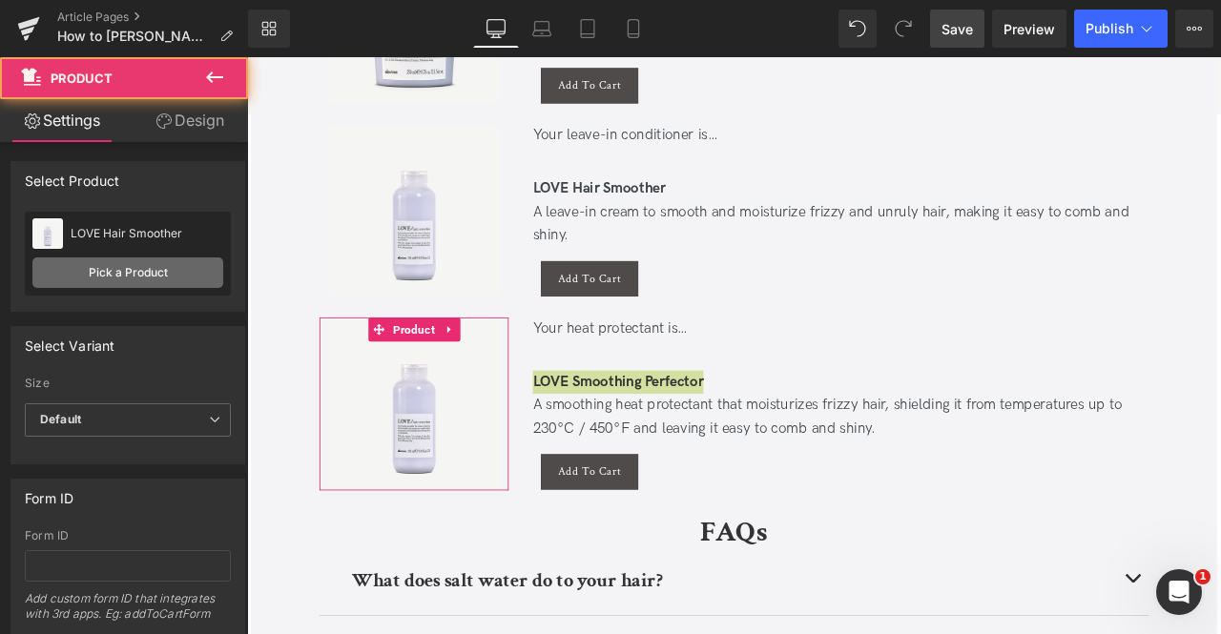
click at [156, 278] on link "Pick a Product" at bounding box center [127, 272] width 191 height 31
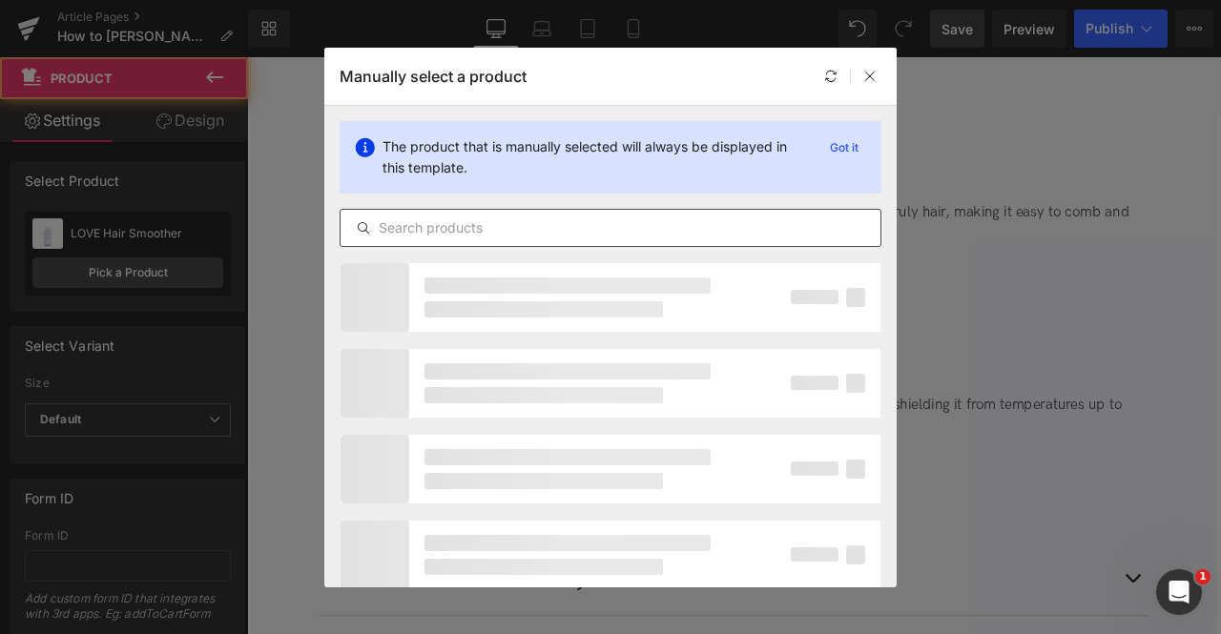
click at [544, 218] on input "text" at bounding box center [610, 227] width 540 height 23
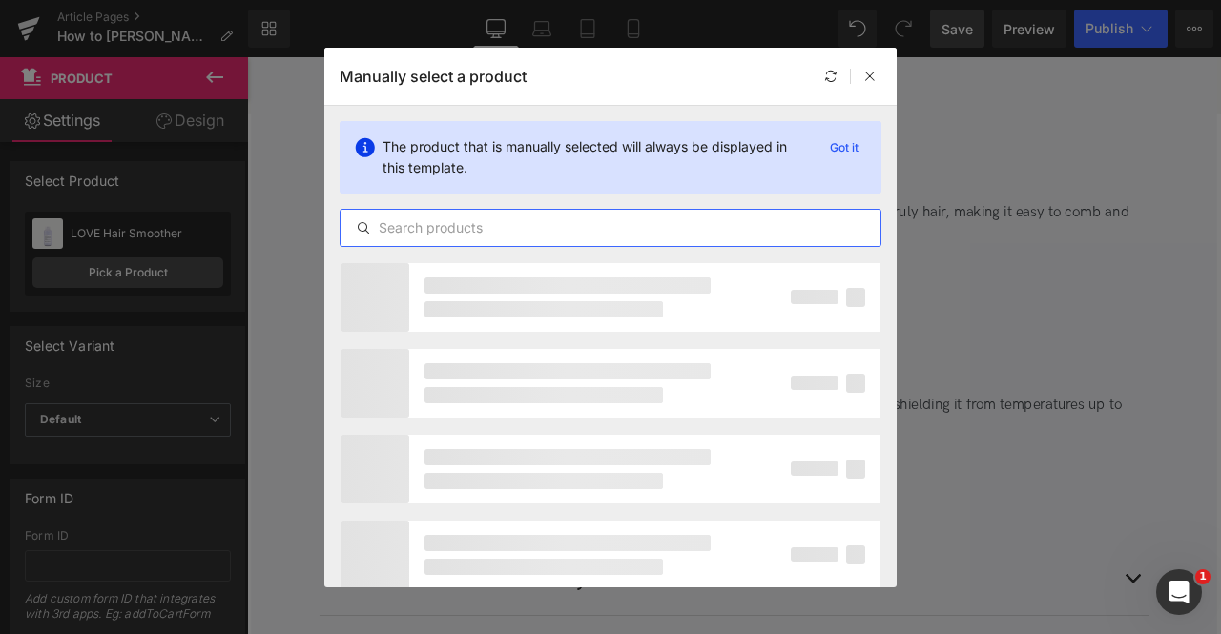
paste input "LOVE Smoothing Perfector"
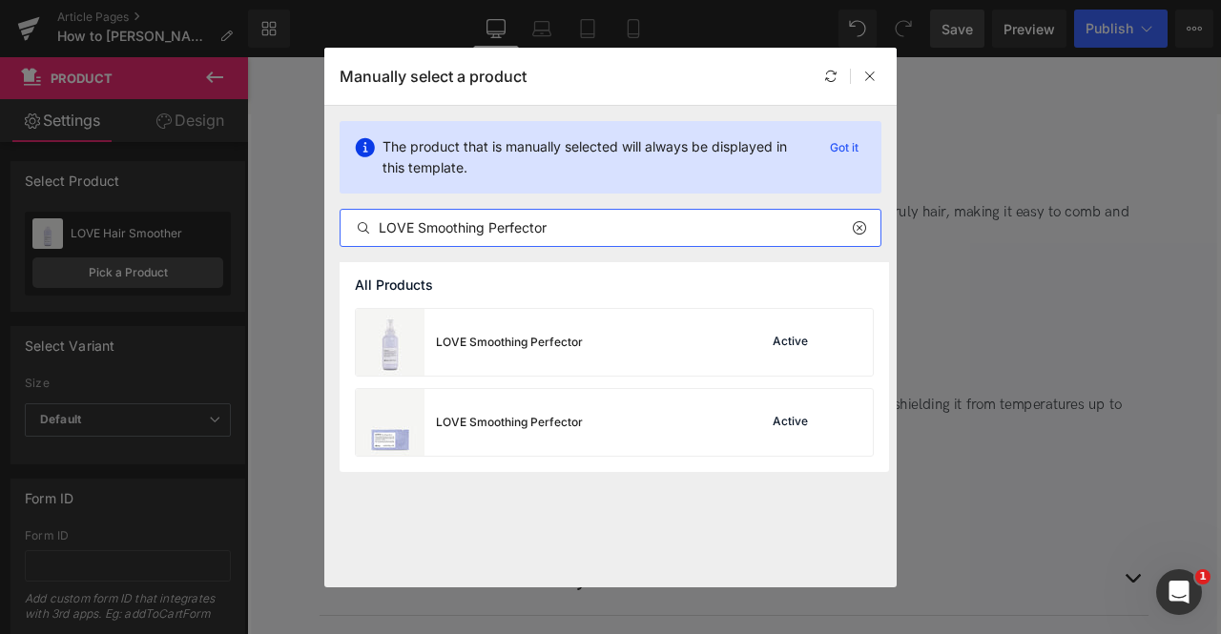
type input "LOVE Smoothing Perfector"
click at [558, 339] on div "LOVE Smoothing Perfector" at bounding box center [509, 342] width 147 height 17
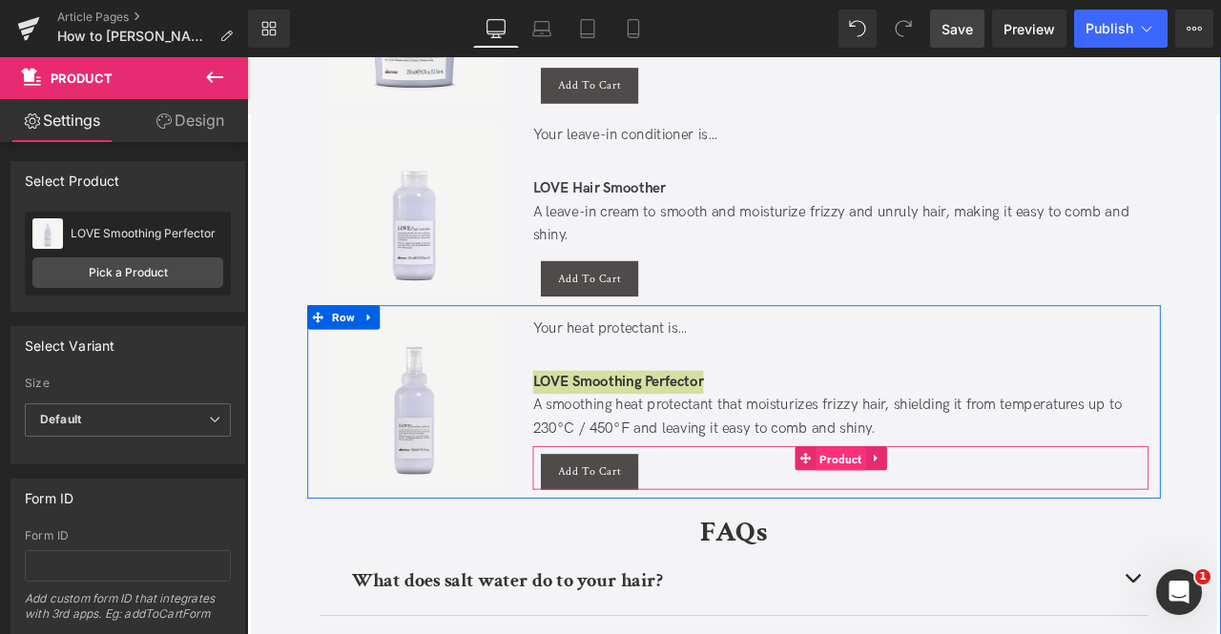
click at [946, 522] on span "Product" at bounding box center [949, 533] width 59 height 29
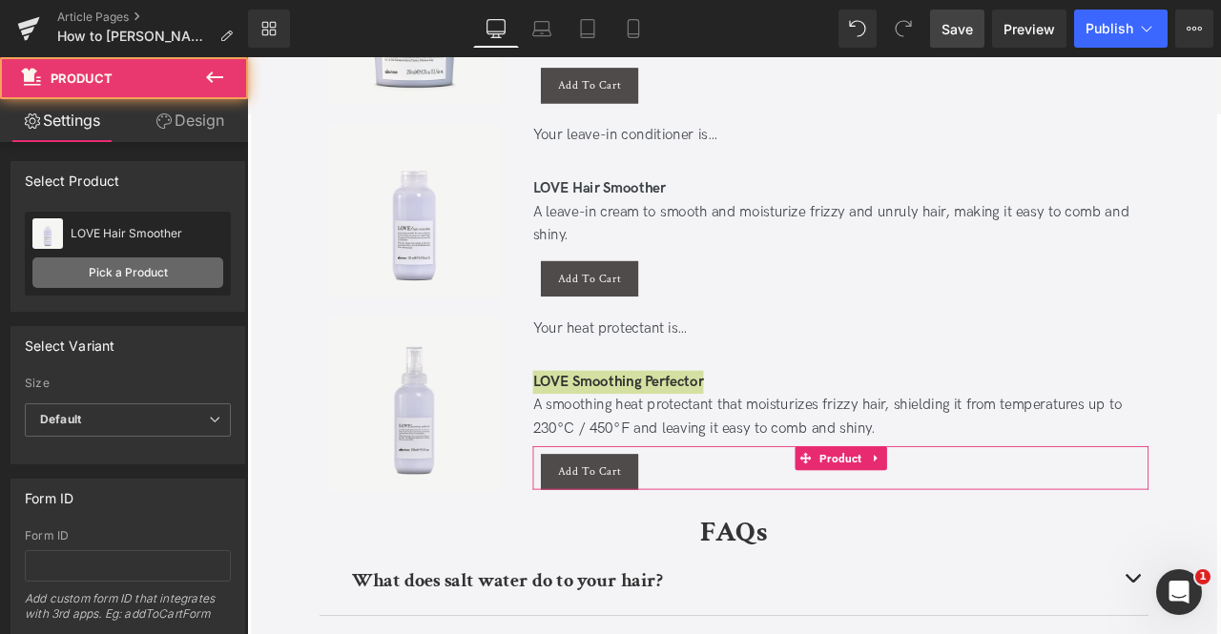
click at [183, 266] on link "Pick a Product" at bounding box center [127, 272] width 191 height 31
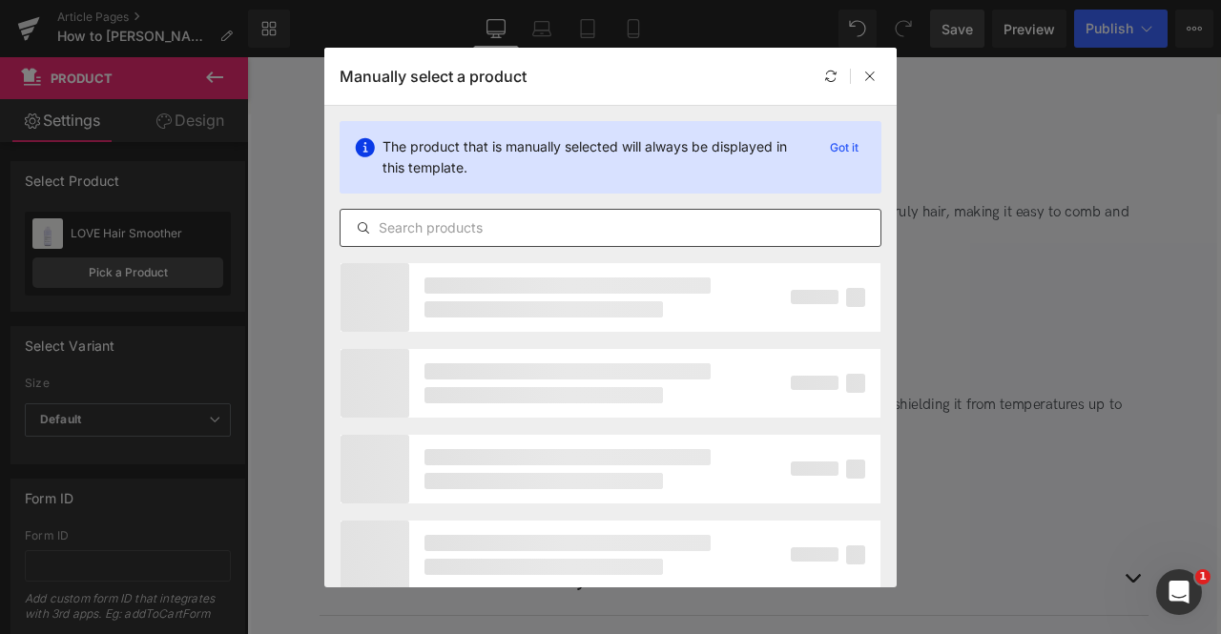
click at [422, 232] on input "text" at bounding box center [610, 227] width 540 height 23
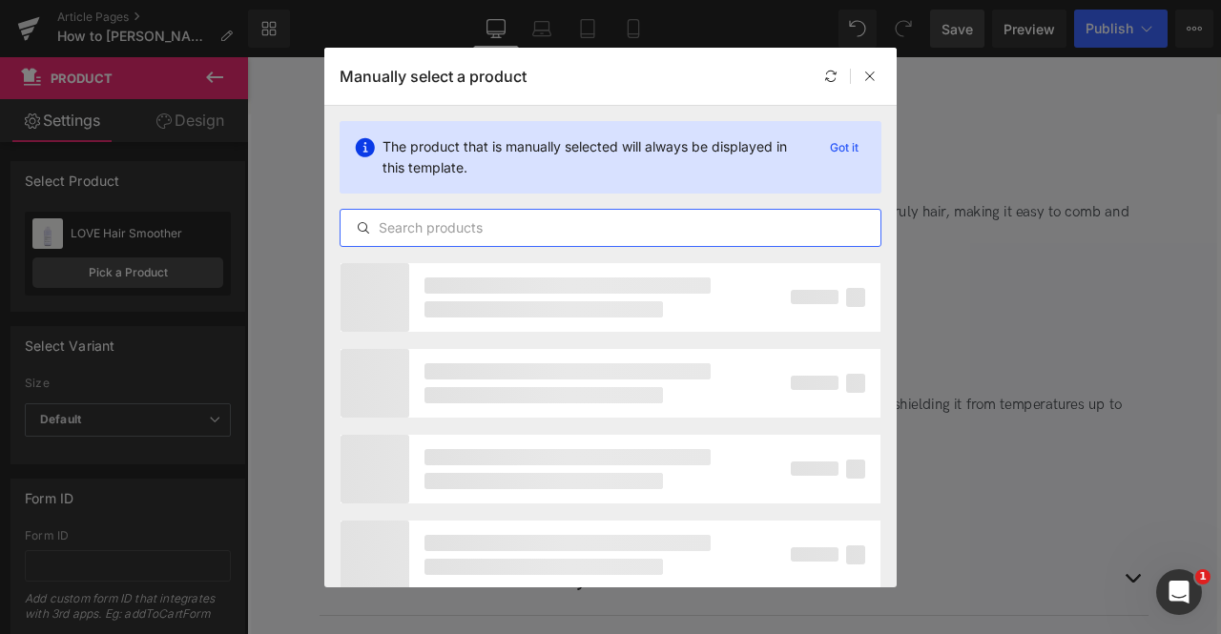
paste input "LOVE Smoothing Perfector"
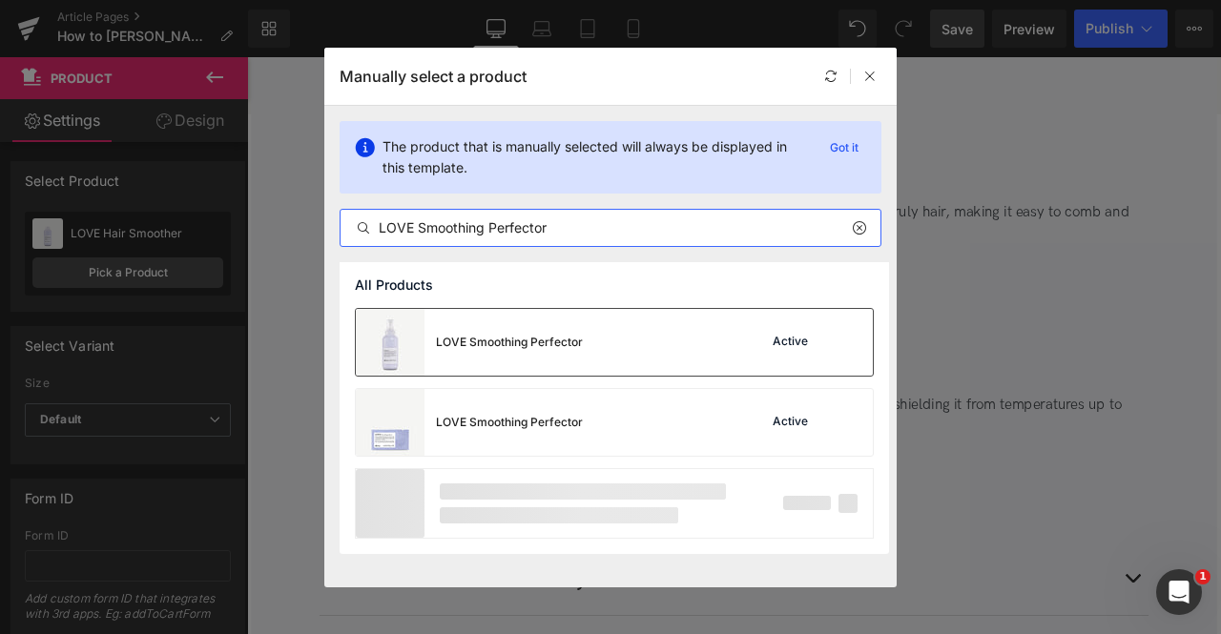
type input "LOVE Smoothing Perfector"
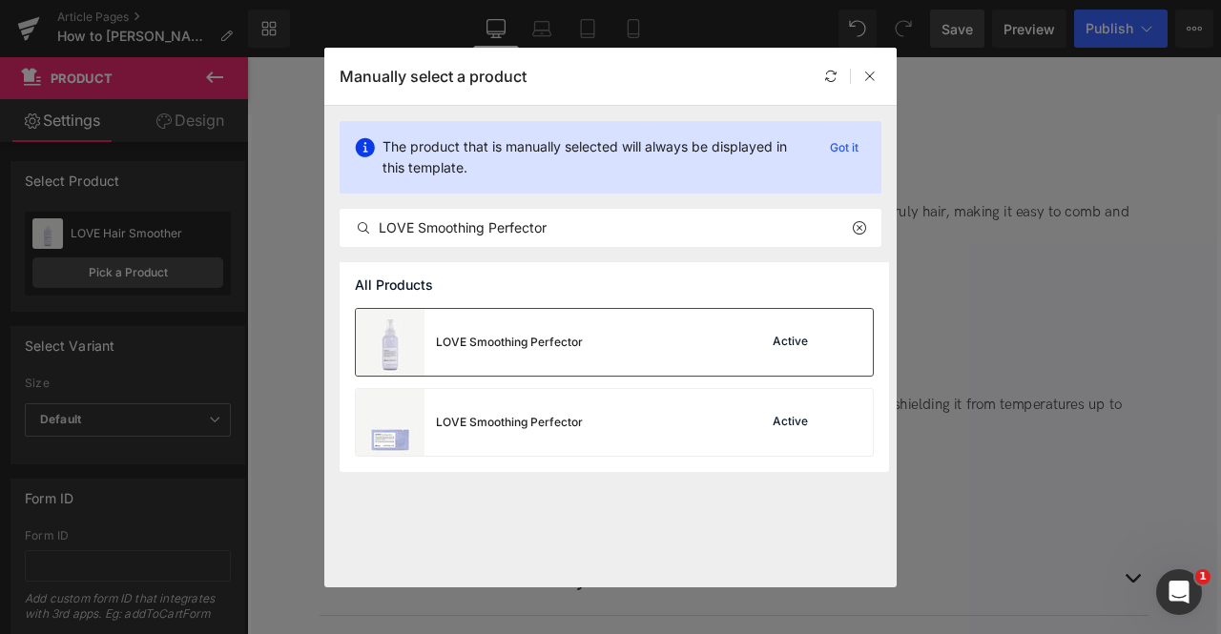
click at [488, 351] on div "LOVE Smoothing Perfector" at bounding box center [469, 342] width 227 height 67
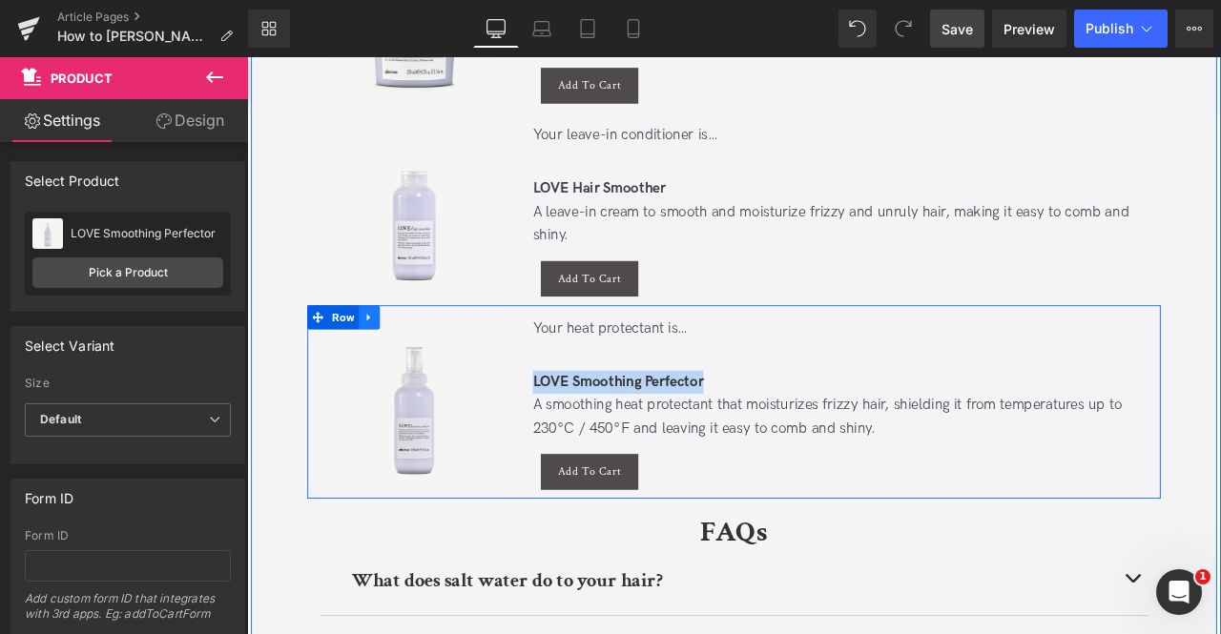
click at [389, 361] on icon at bounding box center [391, 365] width 4 height 9
click at [404, 360] on link at bounding box center [416, 365] width 25 height 29
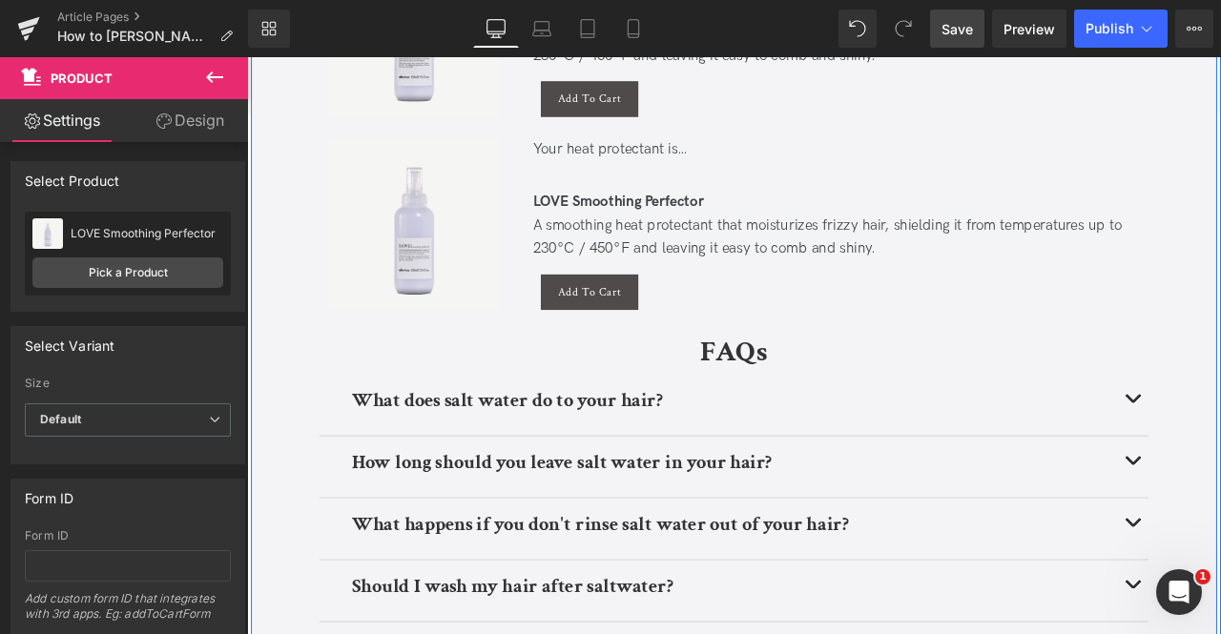
scroll to position [3928, 0]
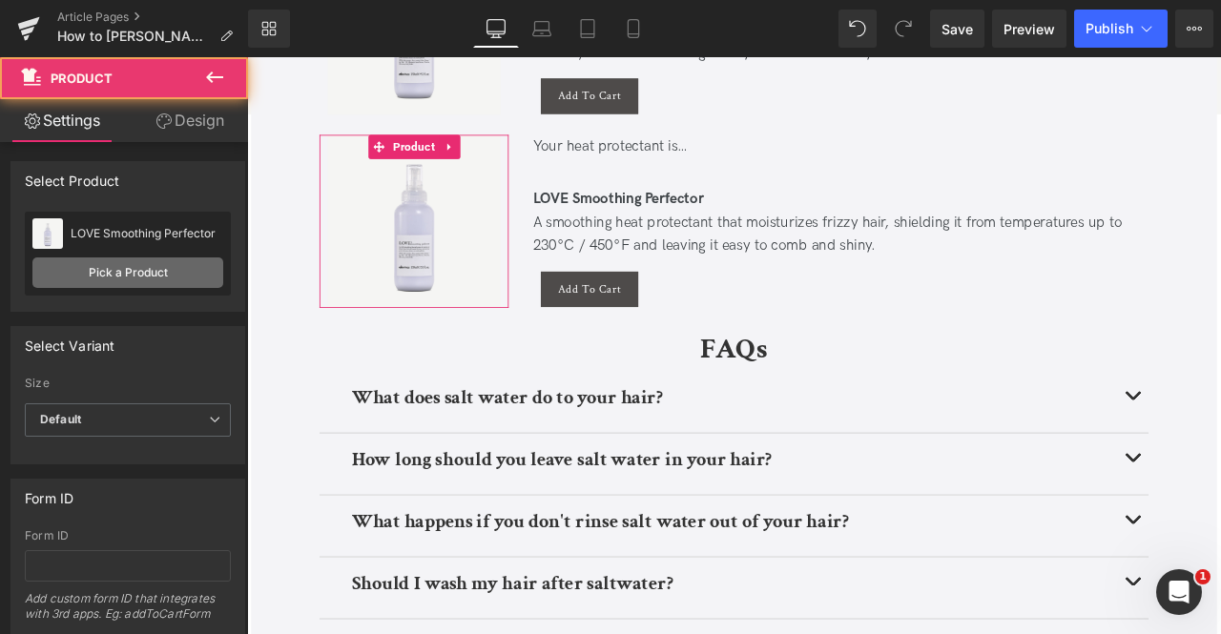
click at [168, 278] on link "Pick a Product" at bounding box center [127, 272] width 191 height 31
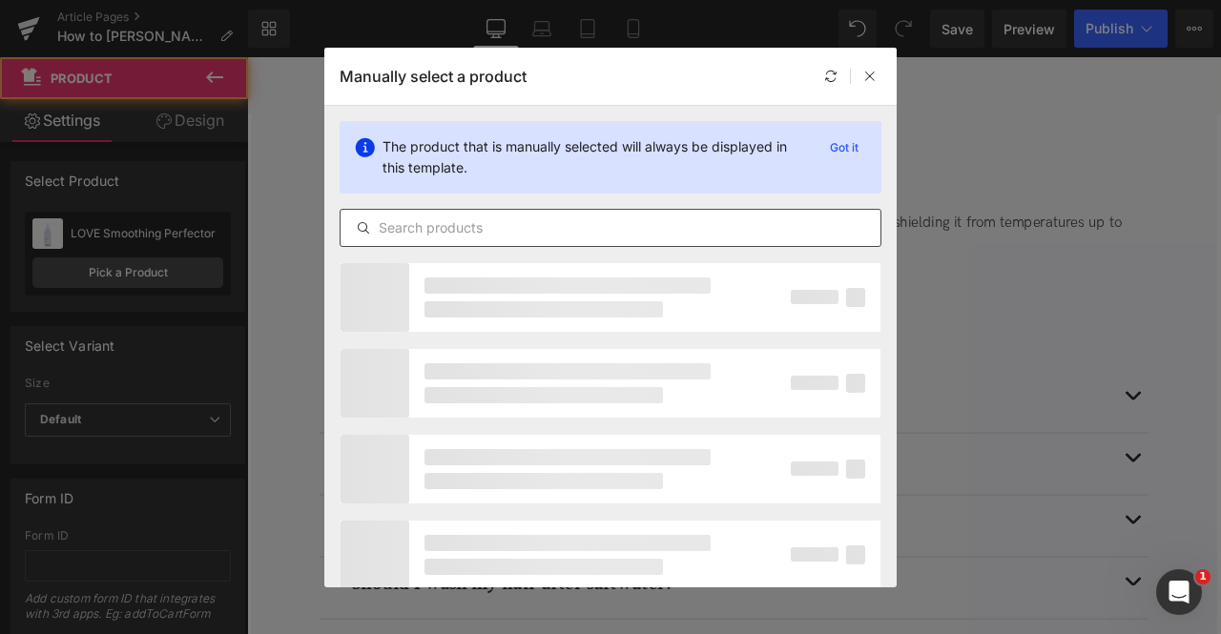
click at [560, 213] on div at bounding box center [611, 228] width 542 height 38
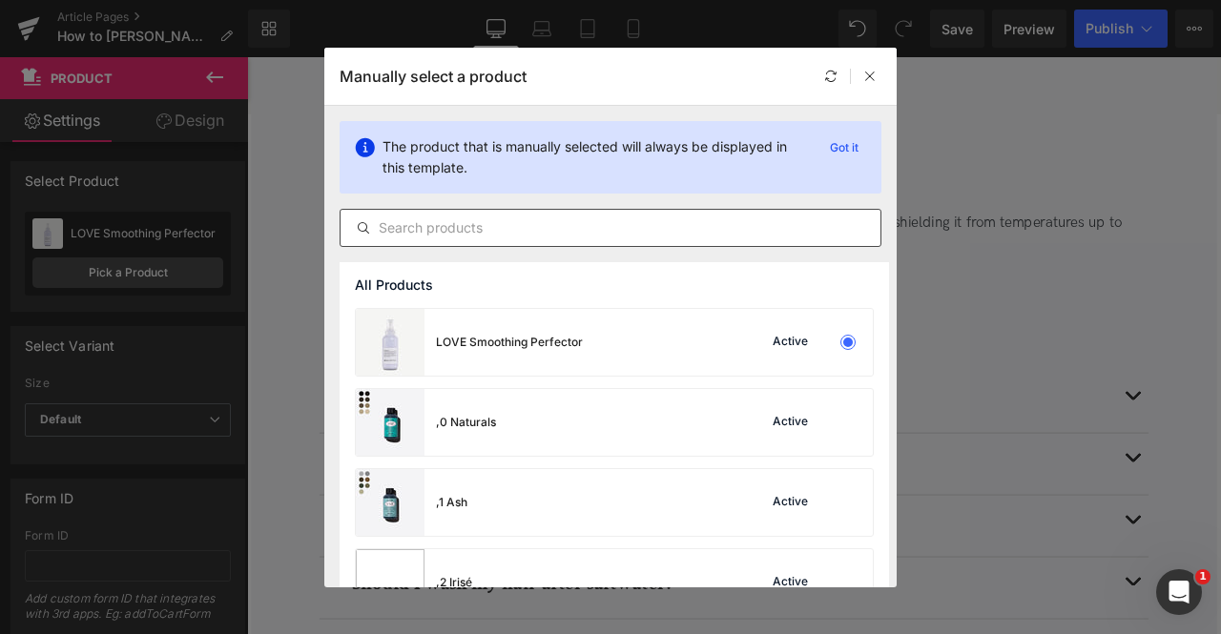
click at [582, 223] on input "text" at bounding box center [610, 227] width 540 height 23
paste input "OI Oil"
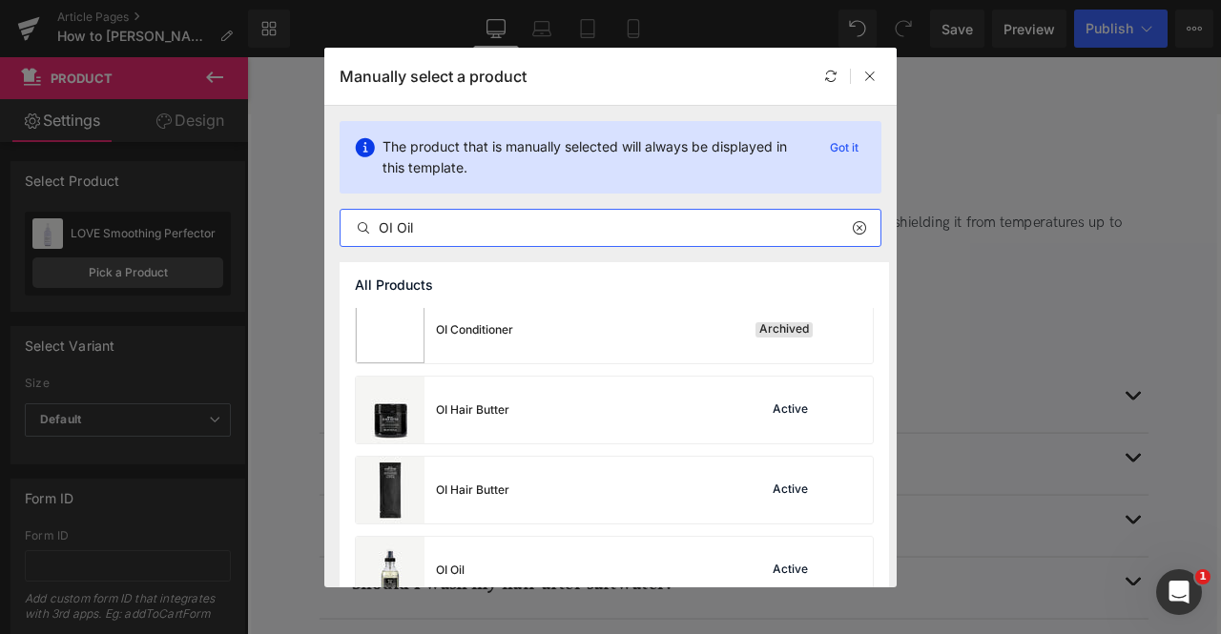
scroll to position [627, 0]
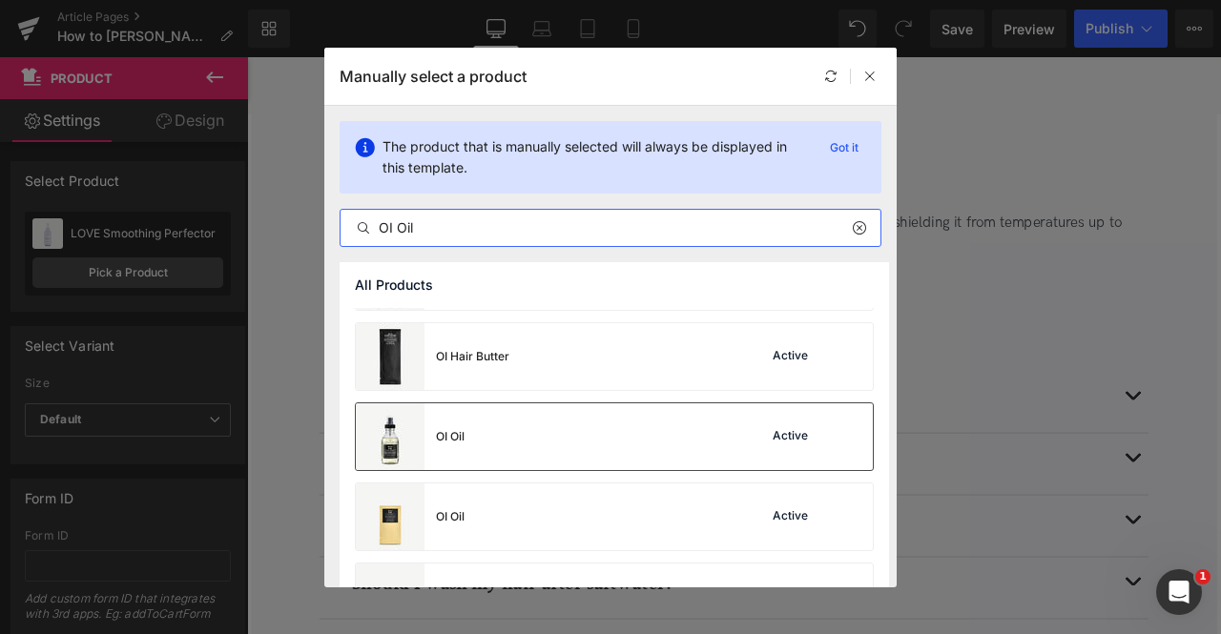
type input "OI Oil"
click at [512, 461] on div "OI Oil Active" at bounding box center [614, 436] width 517 height 67
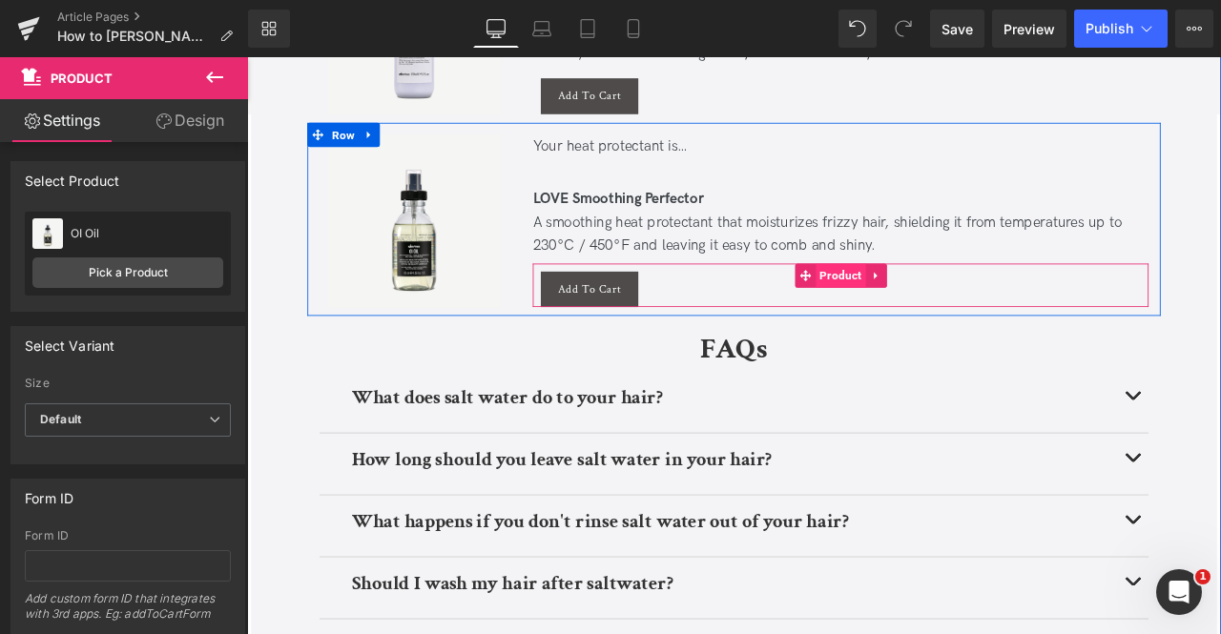
click at [946, 314] on span "Product" at bounding box center [949, 316] width 59 height 29
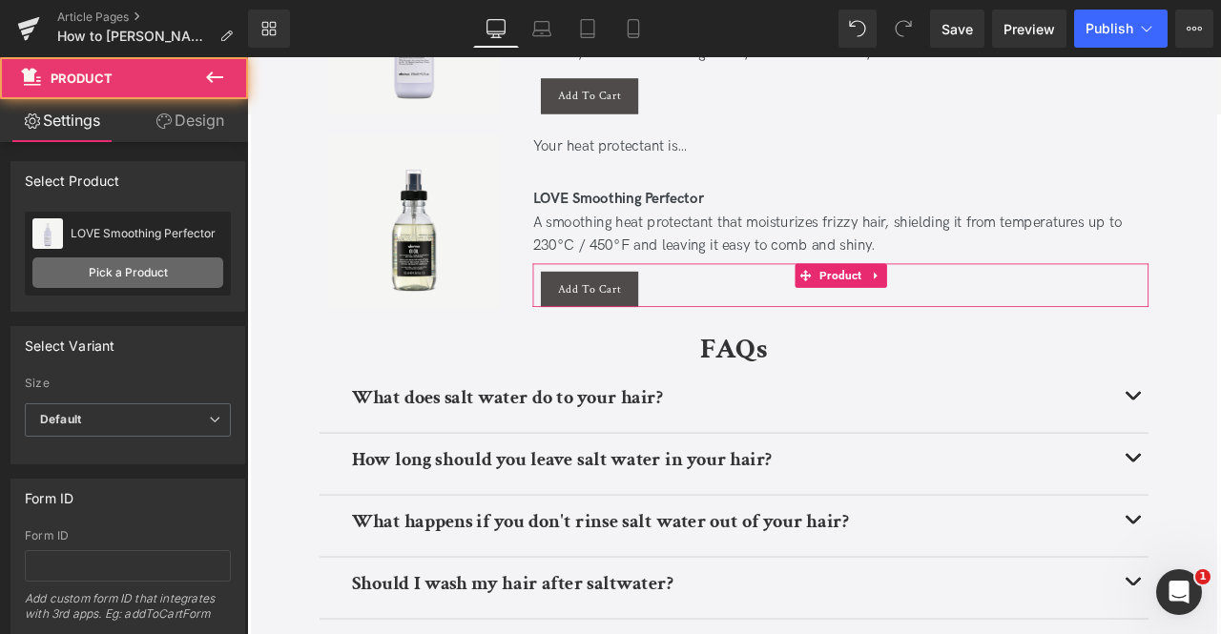
click at [172, 279] on link "Pick a Product" at bounding box center [127, 272] width 191 height 31
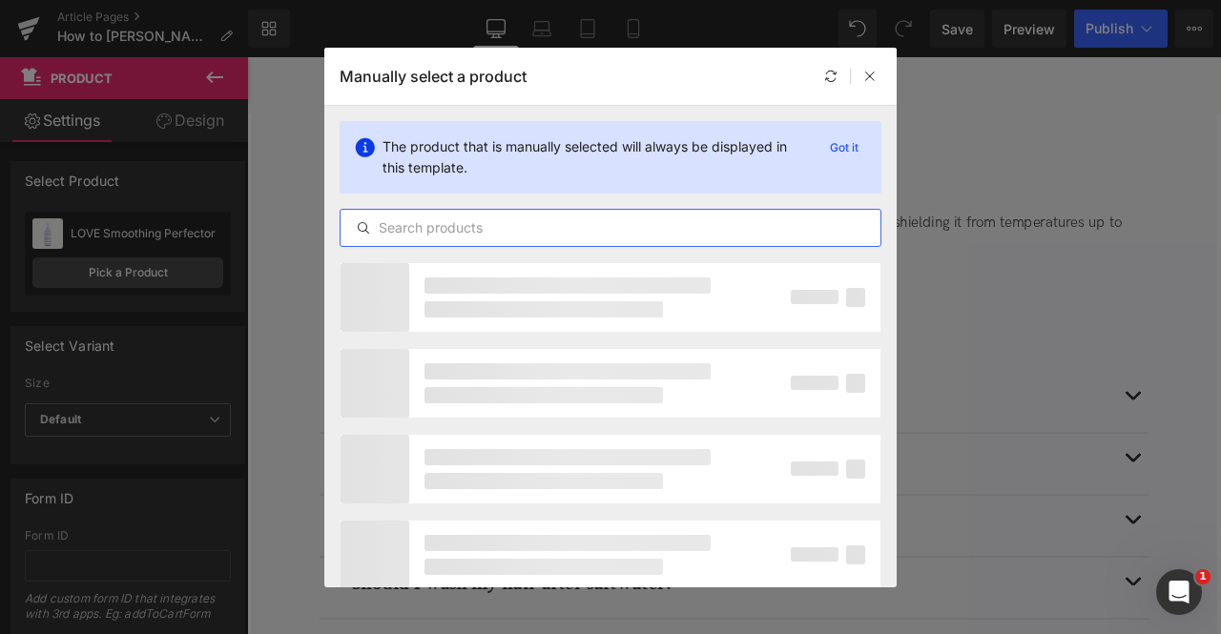
click at [618, 216] on input "text" at bounding box center [610, 227] width 540 height 23
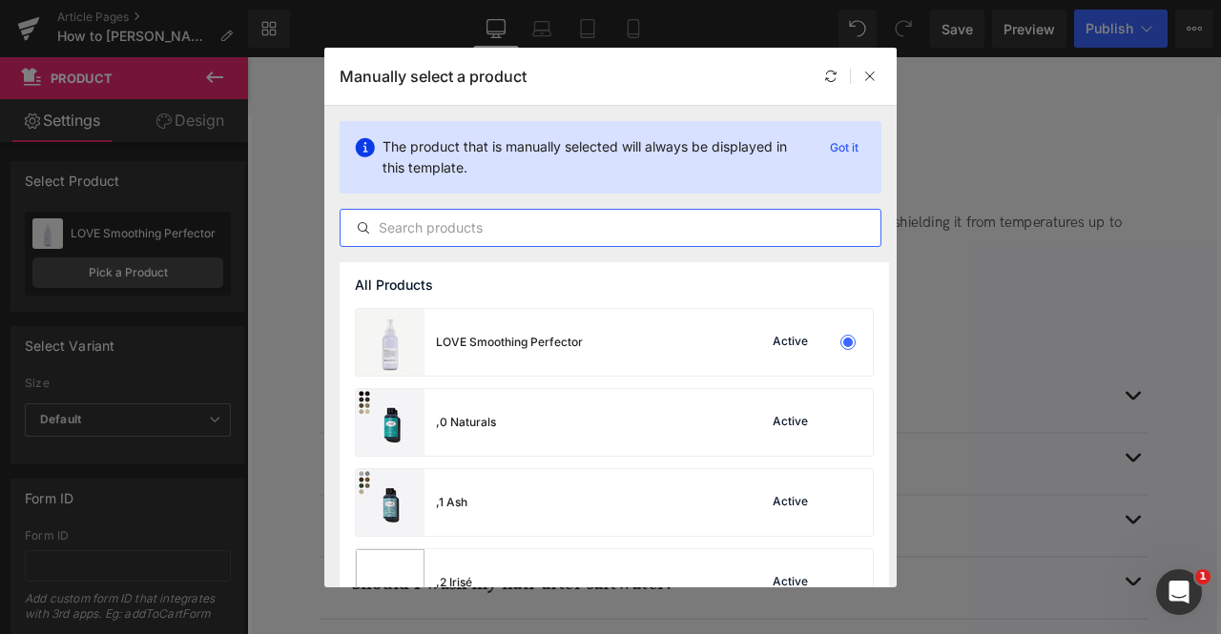
paste input "OI Oil"
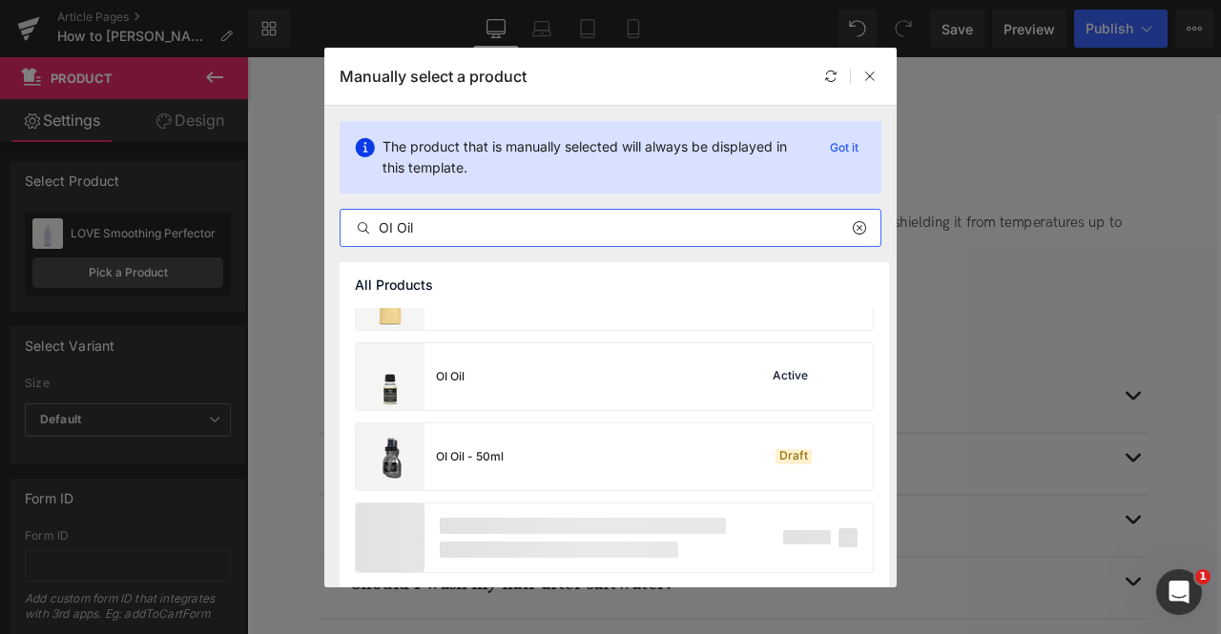
scroll to position [0, 0]
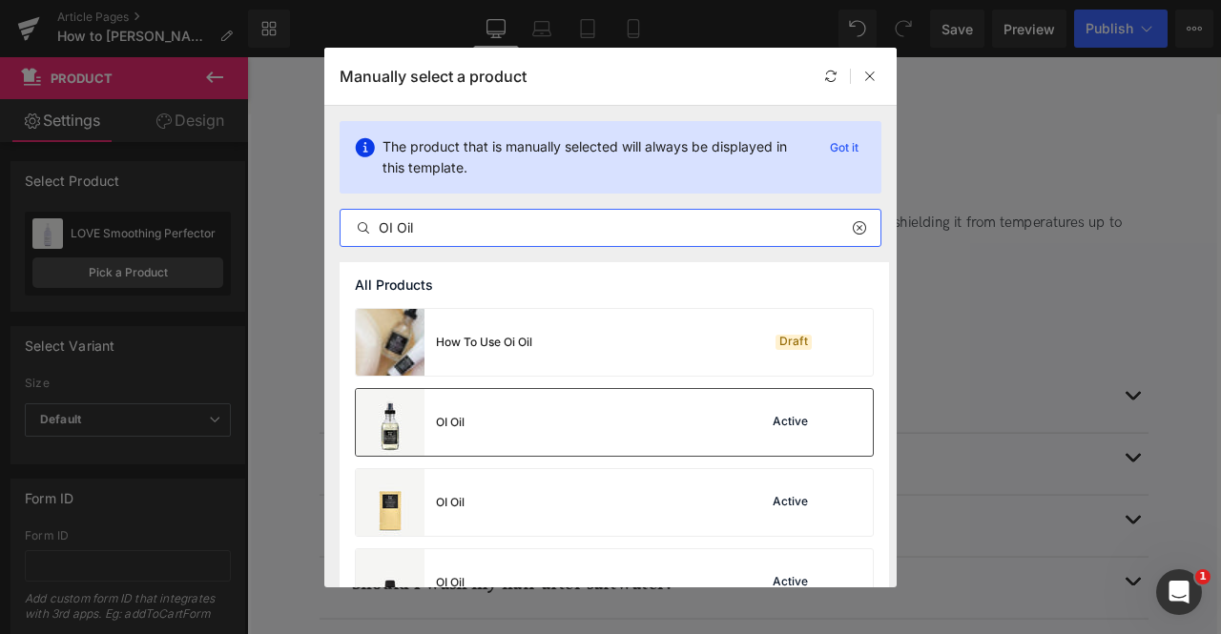
type input "OI Oil"
click at [473, 442] on div "OI Oil Active" at bounding box center [614, 422] width 517 height 67
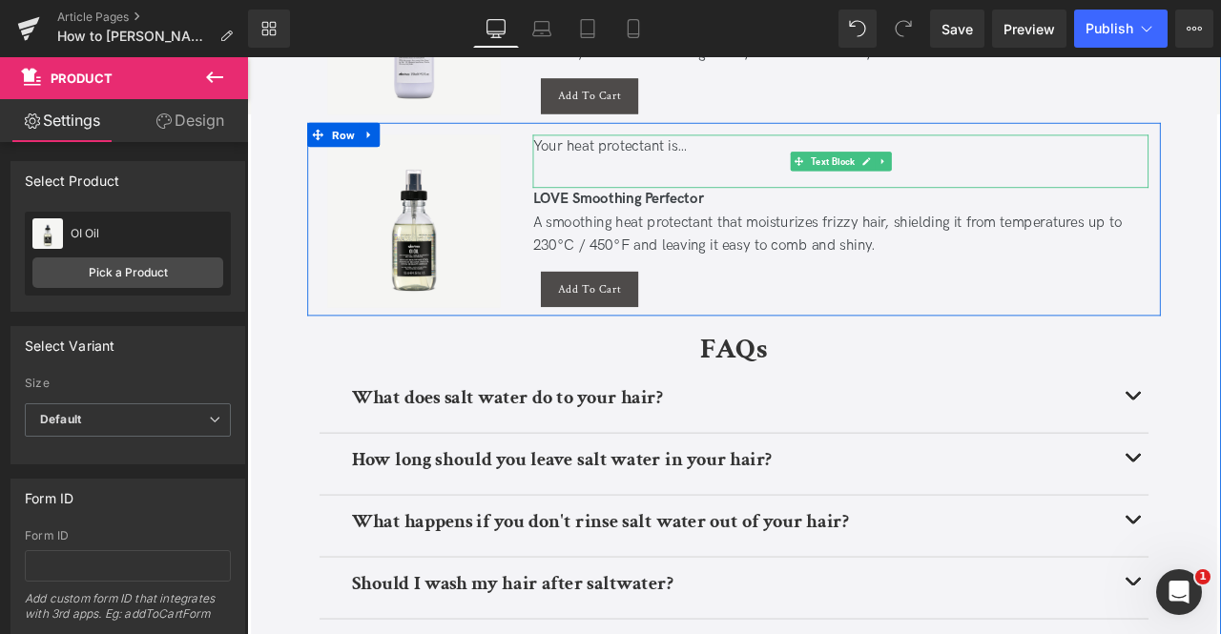
click at [620, 156] on div "Your heat protectant is…" at bounding box center [951, 164] width 730 height 28
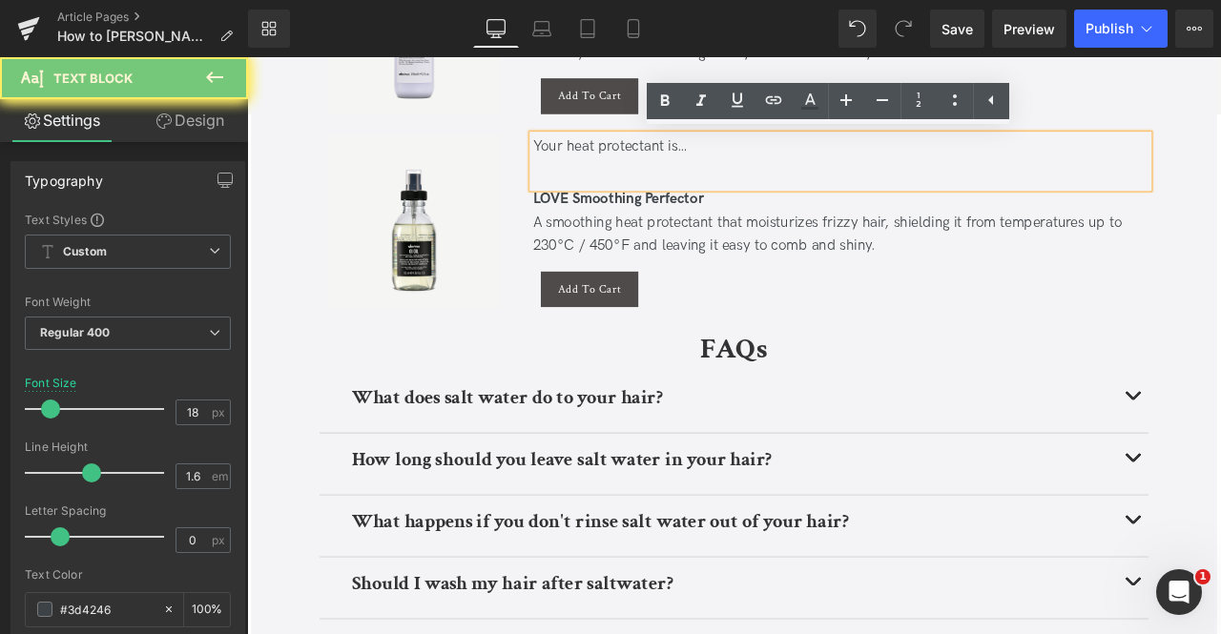
paste div
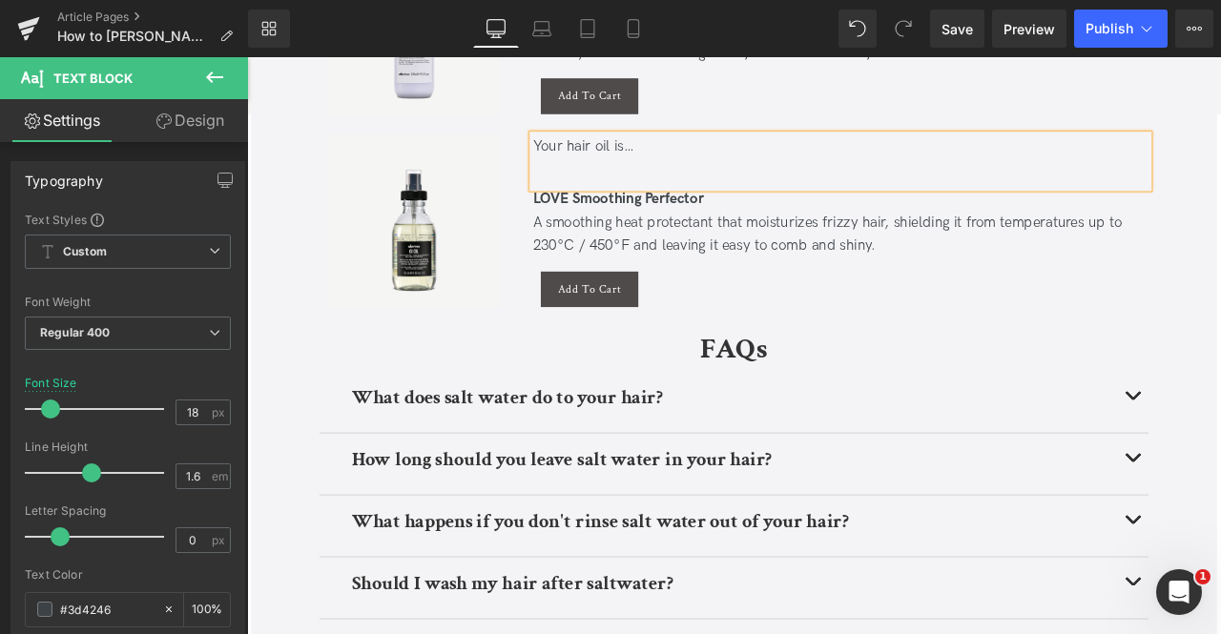
click at [712, 216] on b "LOVE Smoothing Perfector" at bounding box center [687, 226] width 202 height 20
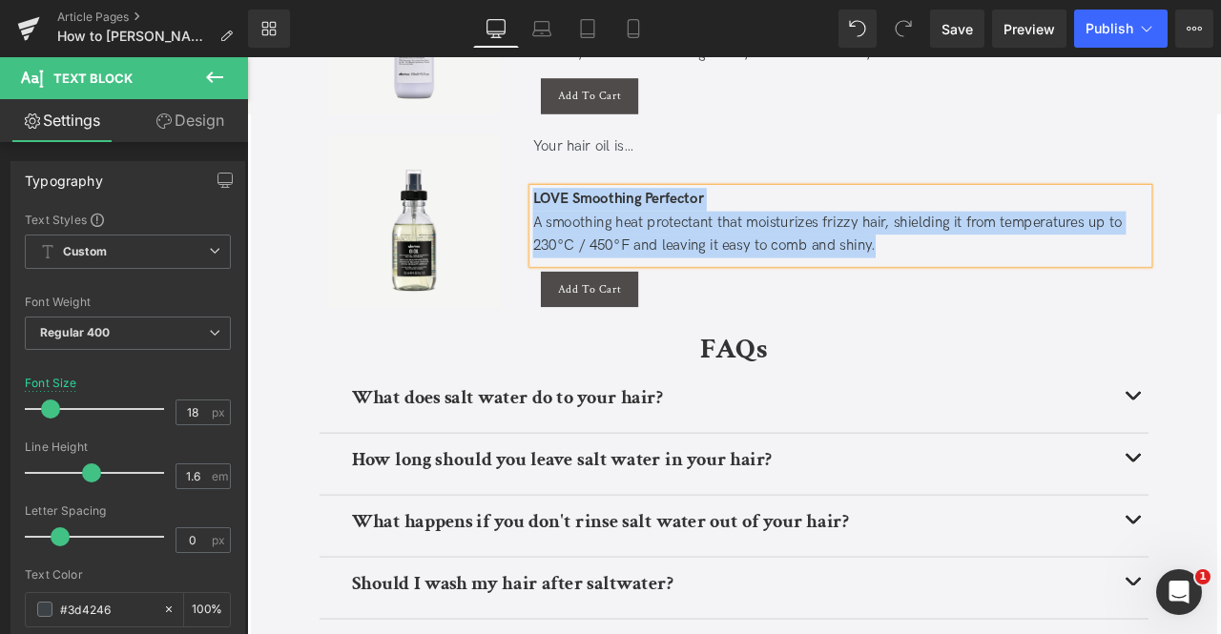
paste div
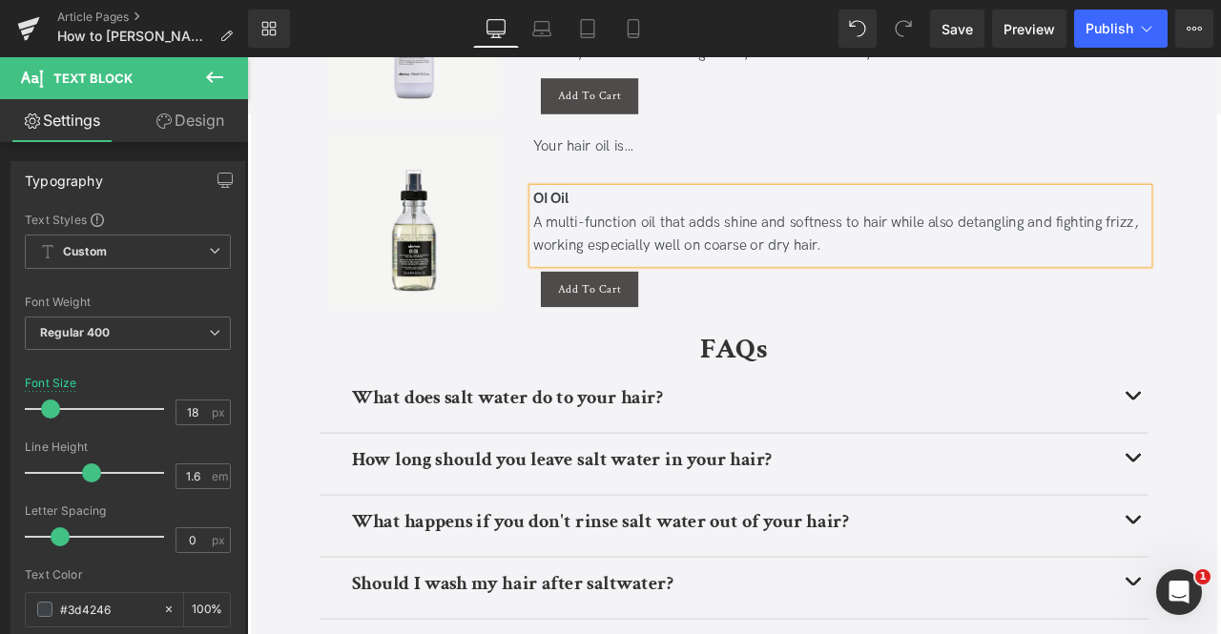
click at [640, 169] on div "Your hair oil is…" at bounding box center [951, 164] width 730 height 28
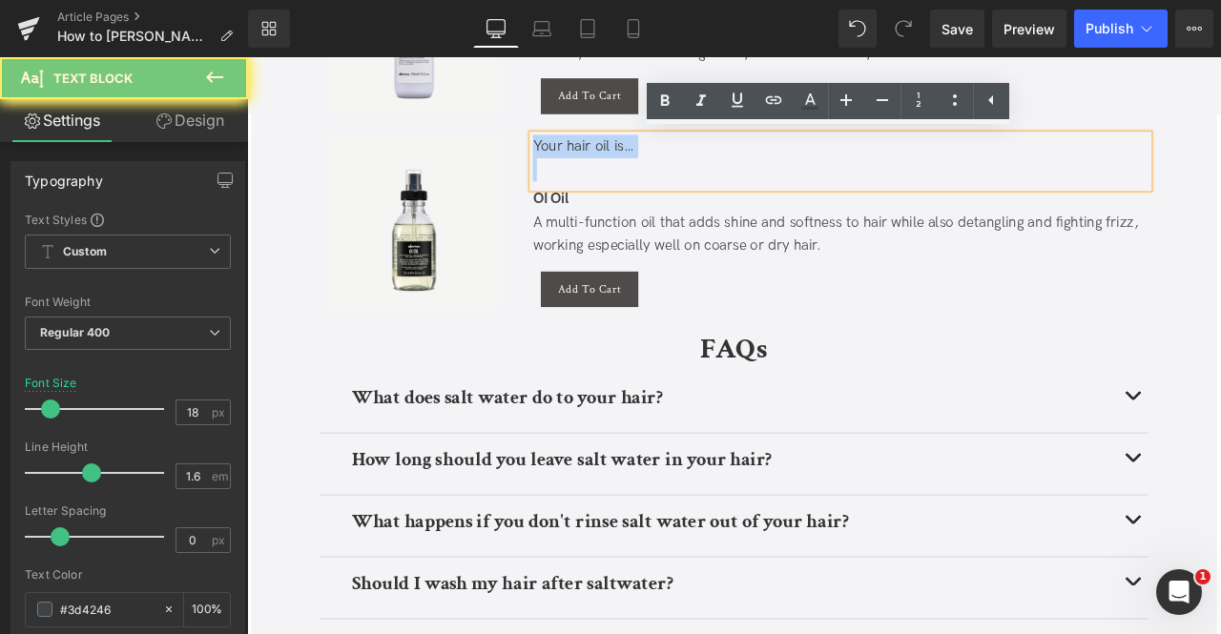
copy div "Your hair oil is…"
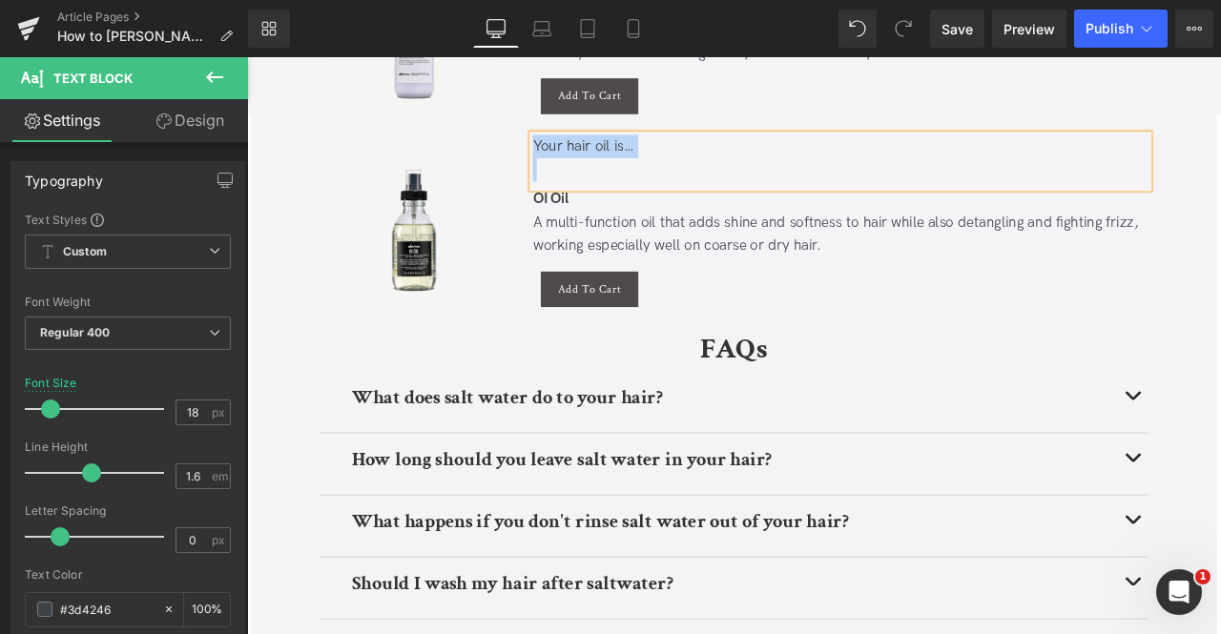
click at [644, 235] on div "OI Oil" at bounding box center [951, 227] width 730 height 28
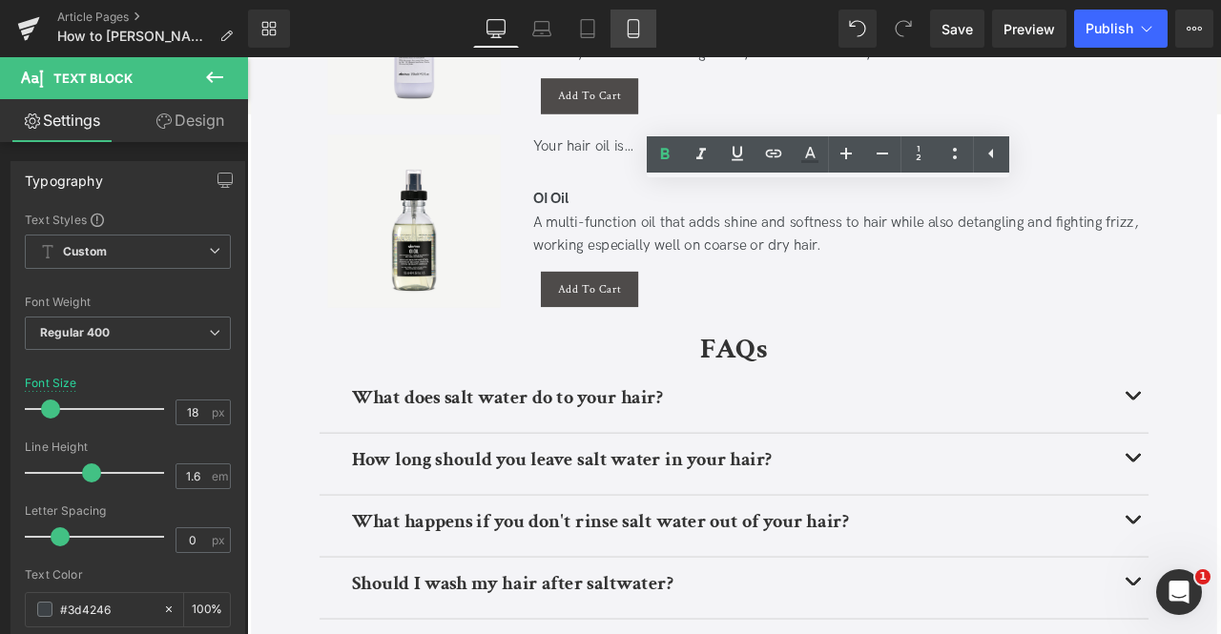
click at [628, 27] on icon at bounding box center [633, 29] width 10 height 18
type input "16"
type input "100"
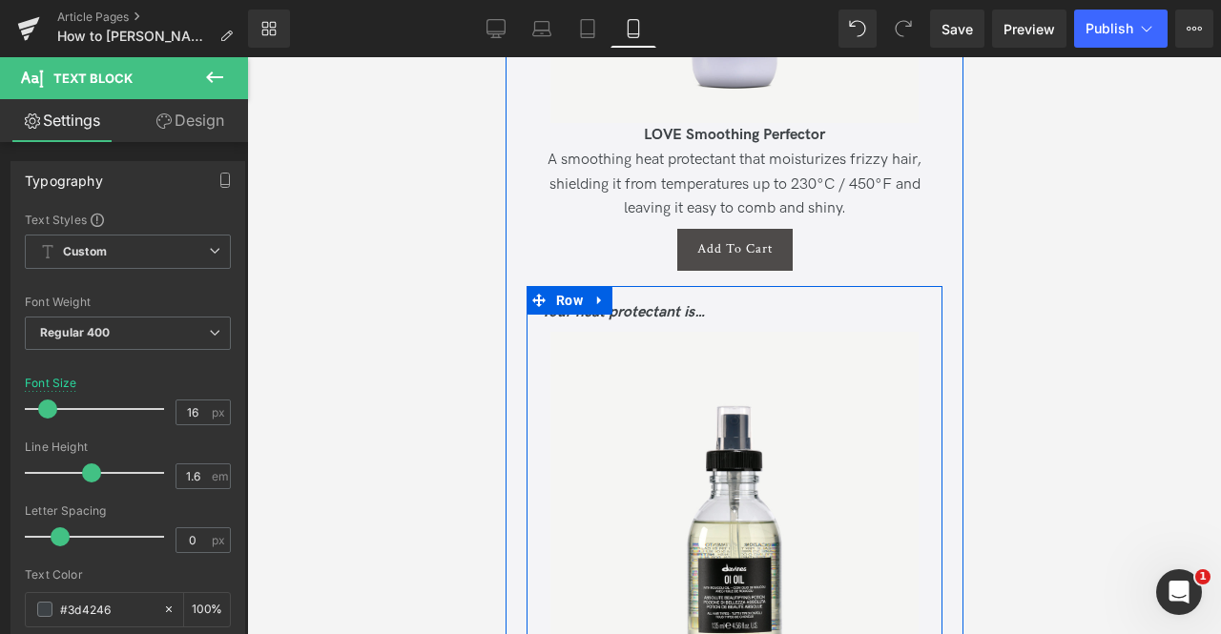
scroll to position [7208, 0]
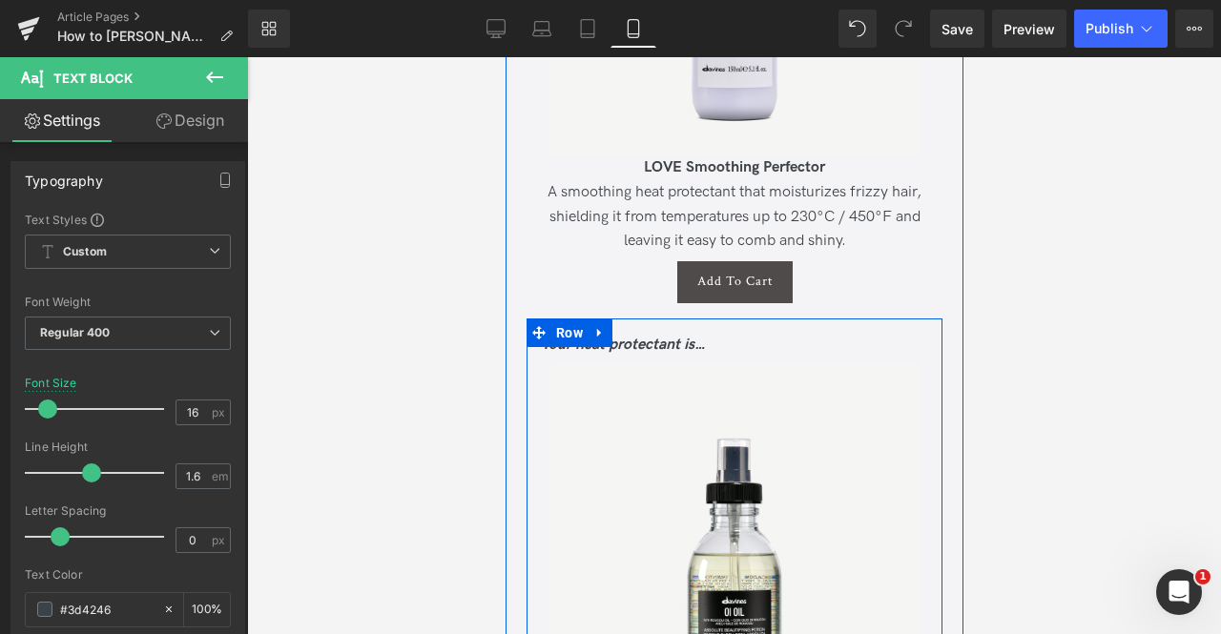
click at [620, 333] on div "Your heat protectant is… Text Block" at bounding box center [733, 349] width 387 height 32
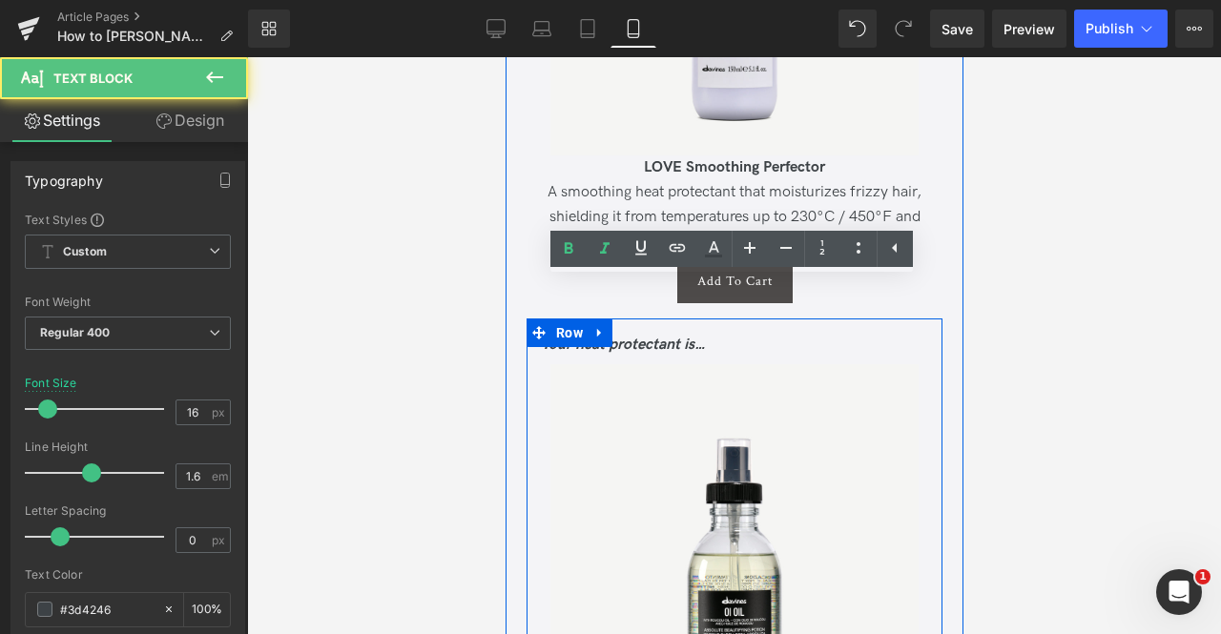
click at [620, 333] on div "Your heat protectant is… Text Block" at bounding box center [733, 349] width 387 height 32
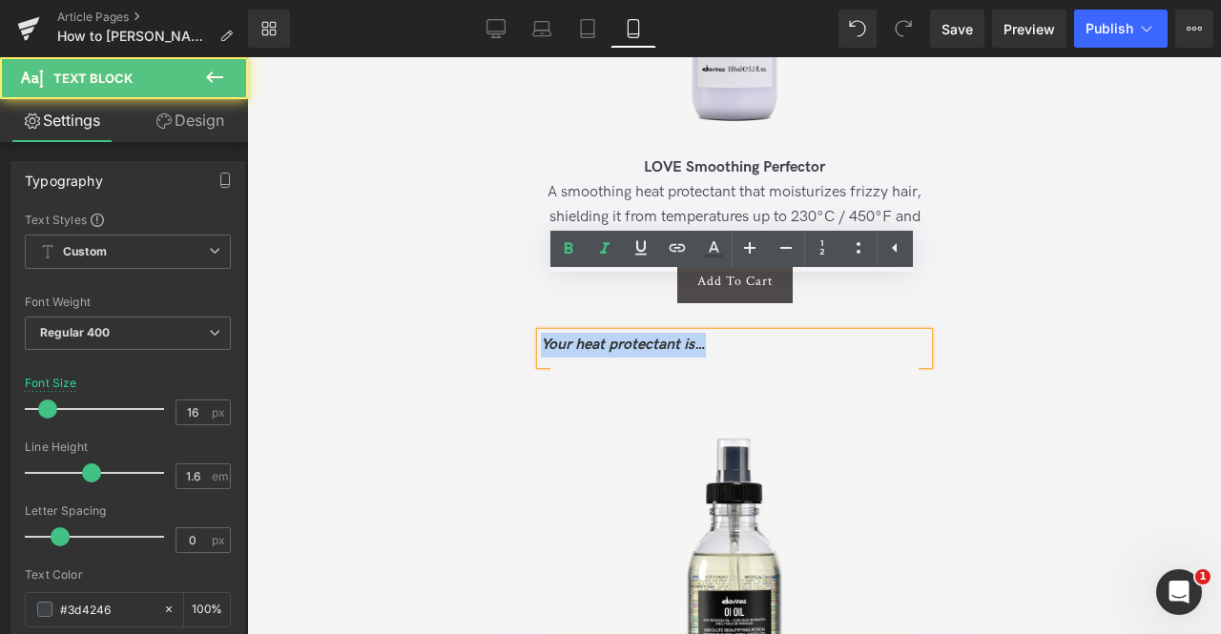
click at [620, 336] on icon "Your heat protectant is…" at bounding box center [622, 345] width 165 height 18
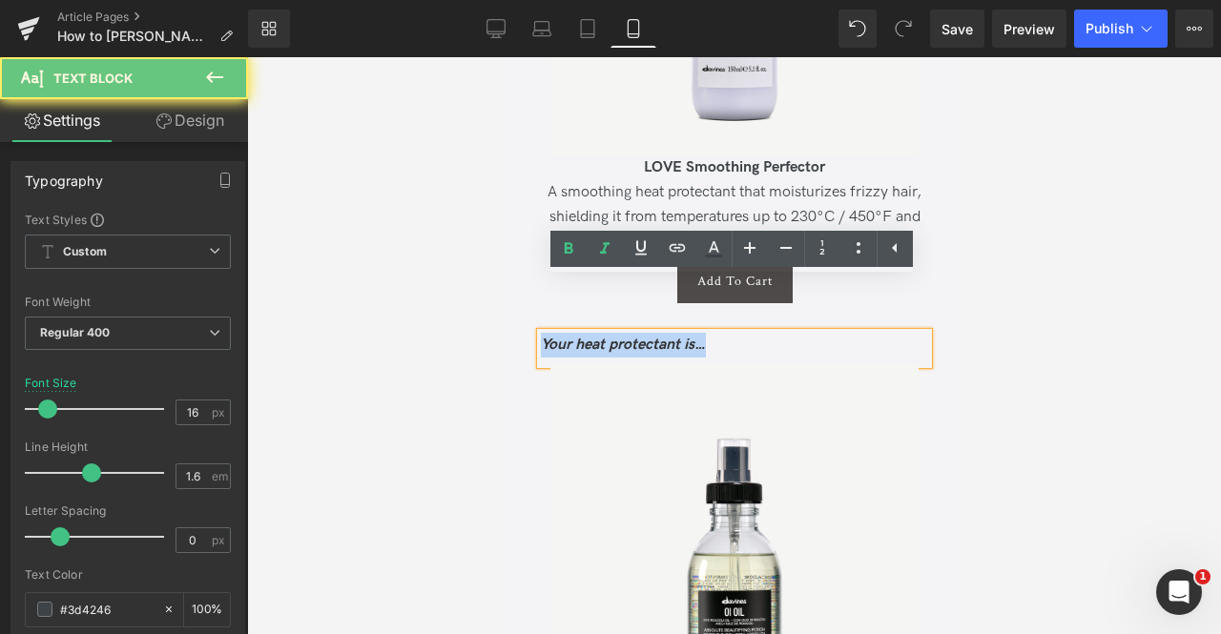
paste div
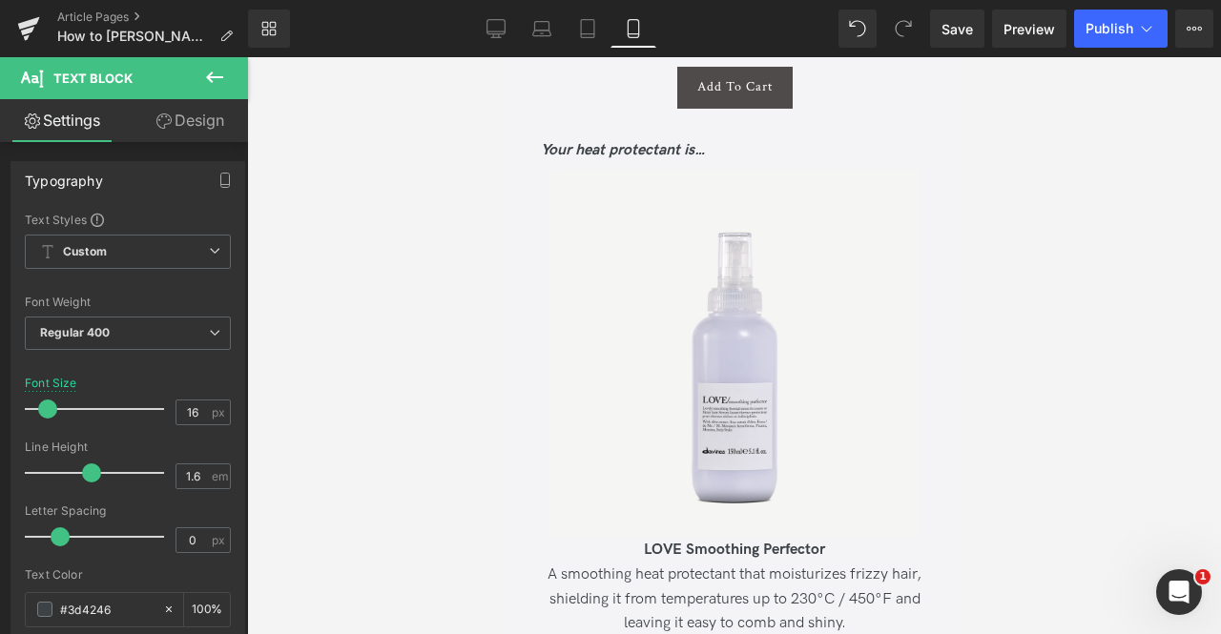
scroll to position [6725, 0]
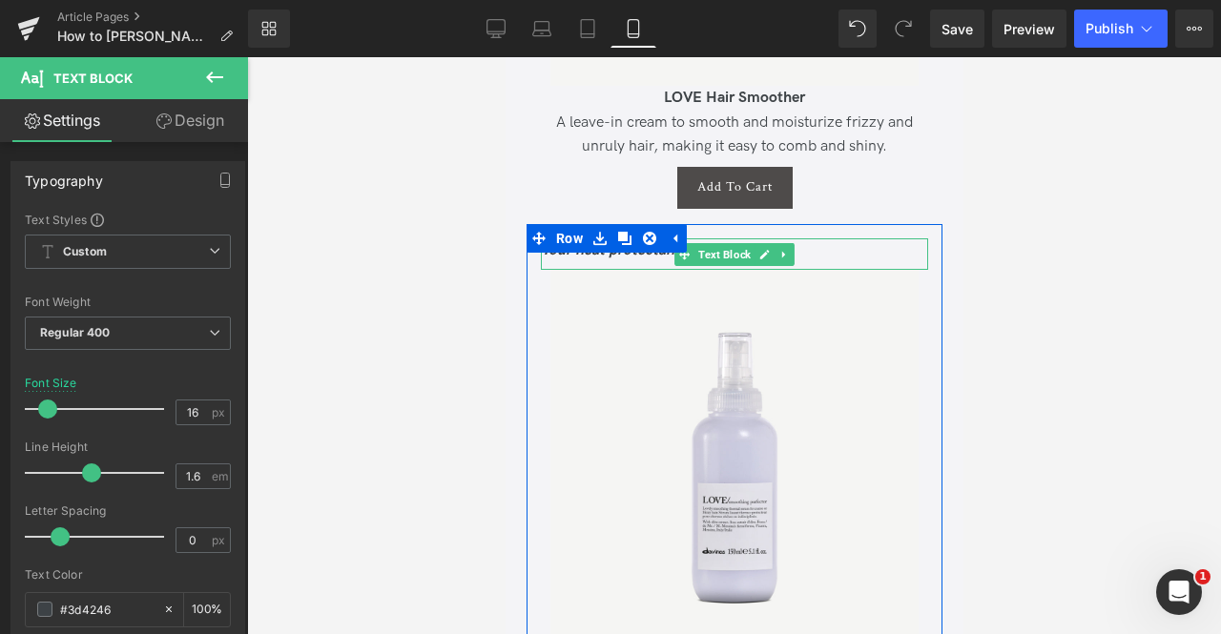
click at [599, 241] on icon "Your heat protectant is…" at bounding box center [622, 250] width 165 height 18
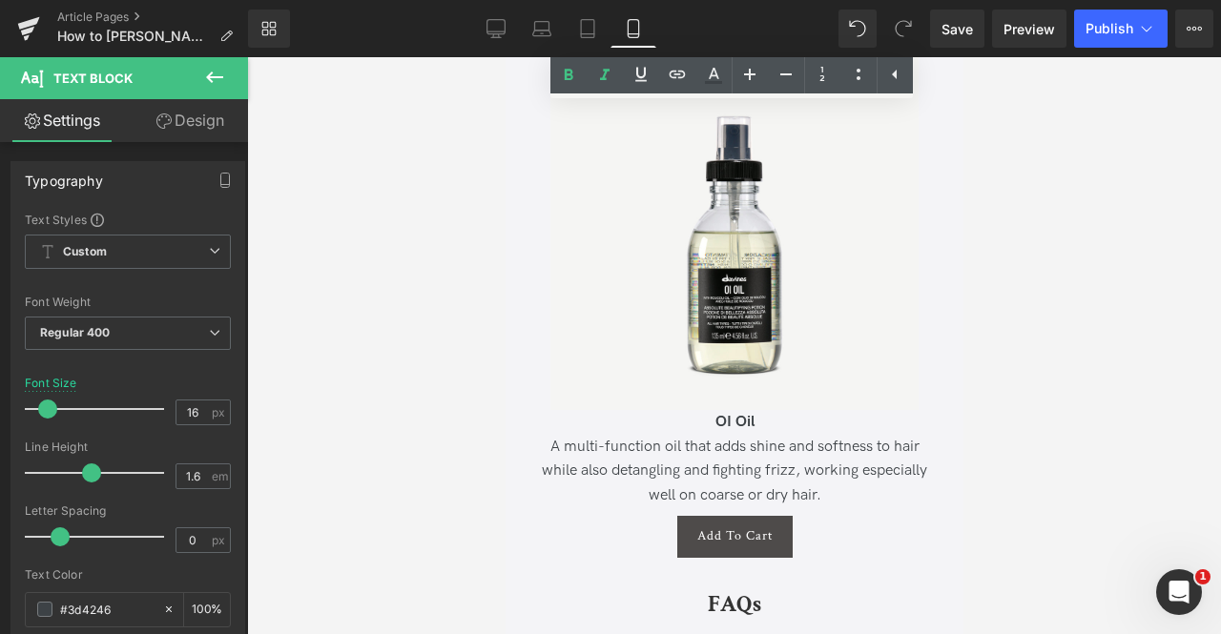
scroll to position [7575, 0]
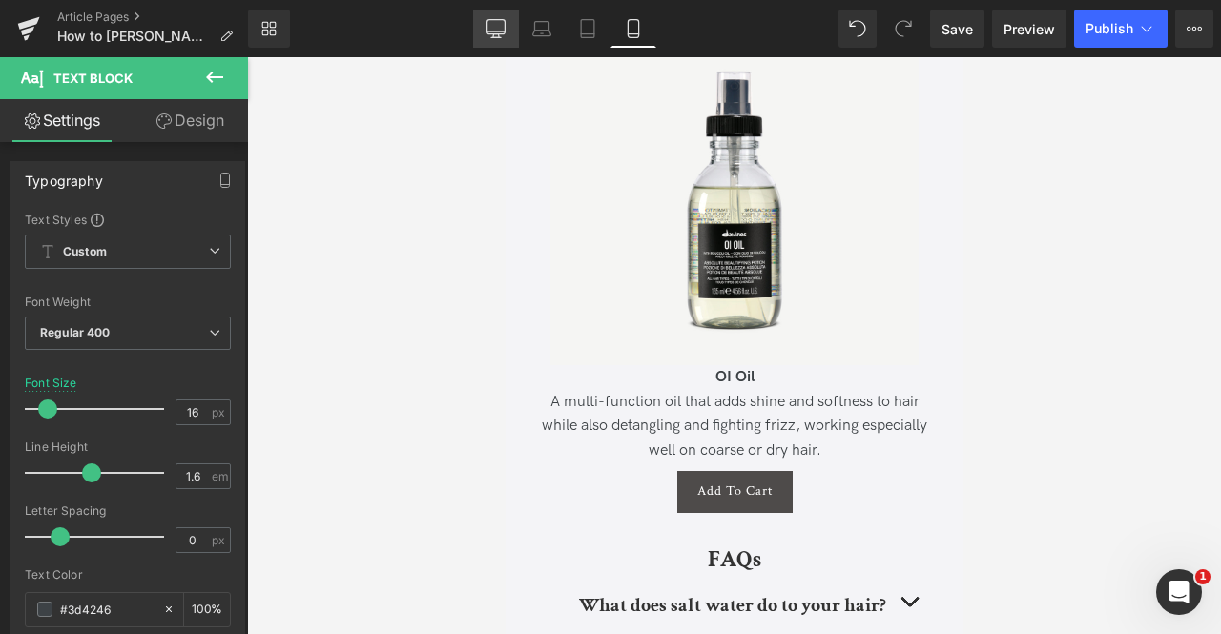
click at [504, 25] on icon at bounding box center [495, 28] width 19 height 19
type input "18"
type input "100"
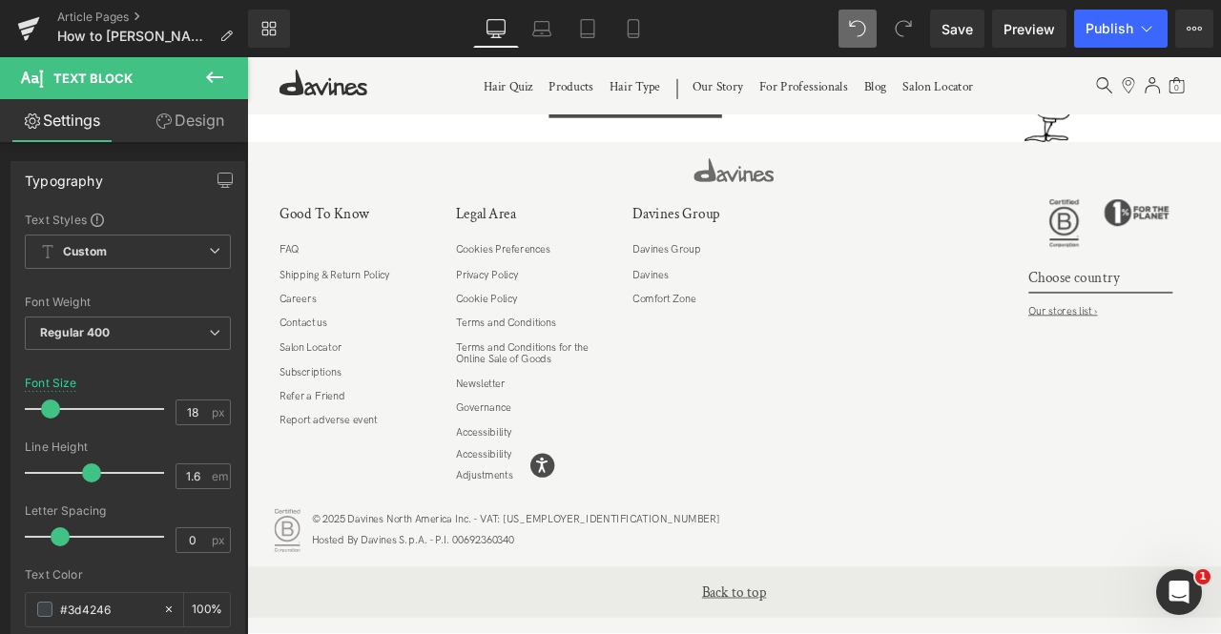
scroll to position [0, 0]
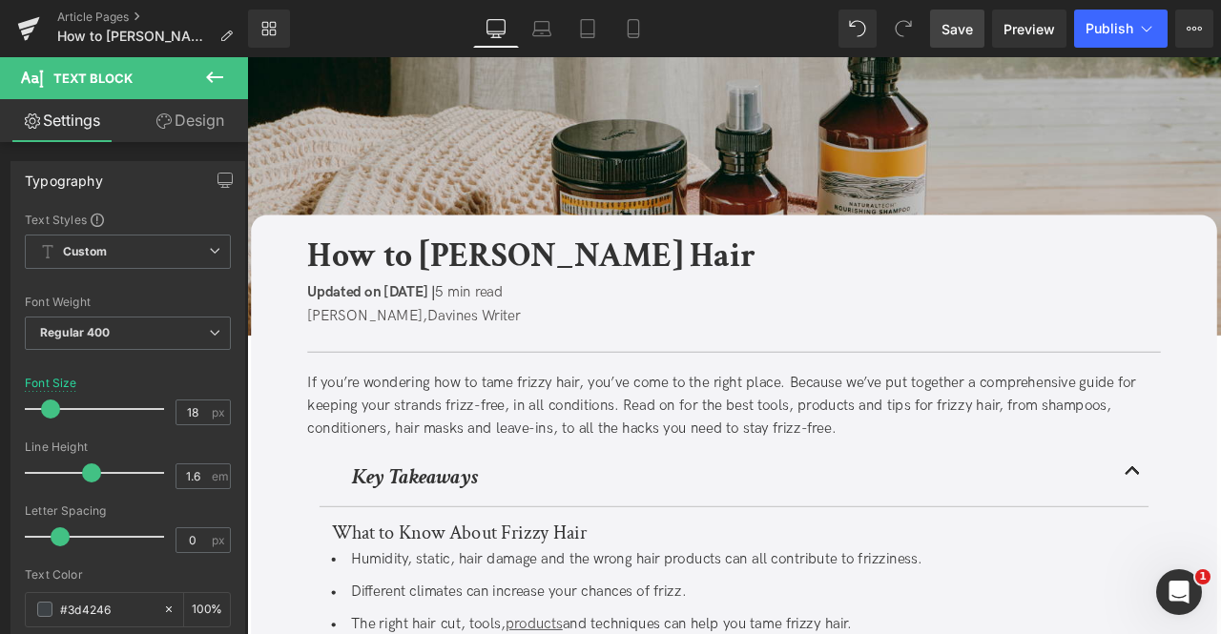
click at [954, 19] on span "Save" at bounding box center [956, 29] width 31 height 20
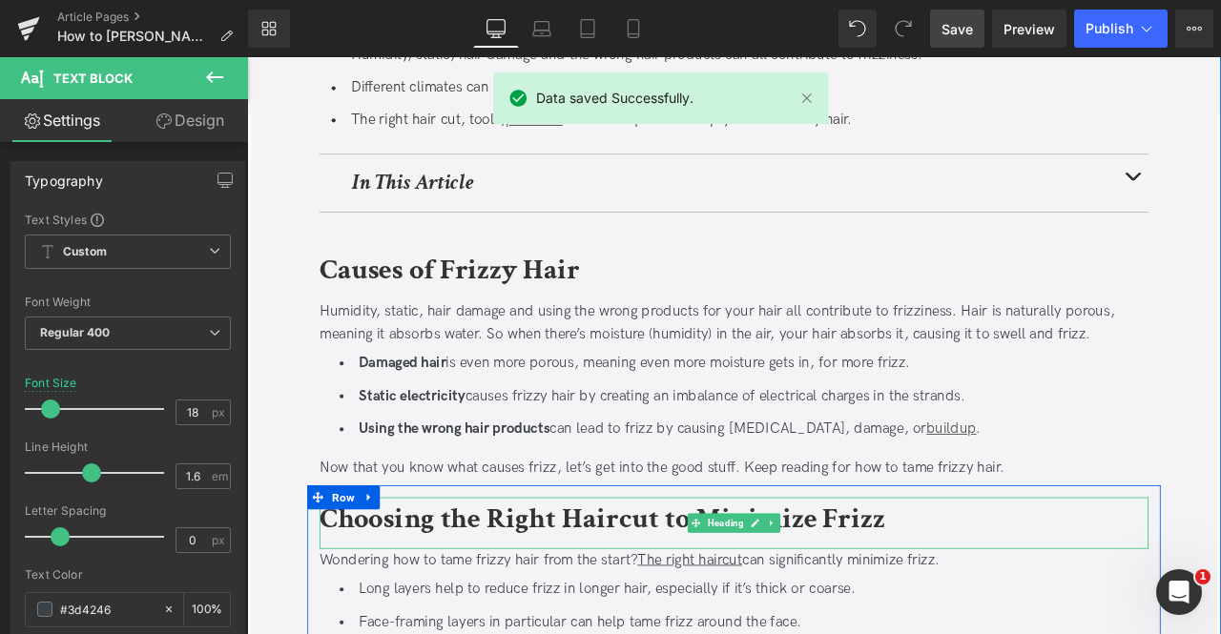
scroll to position [1122, 0]
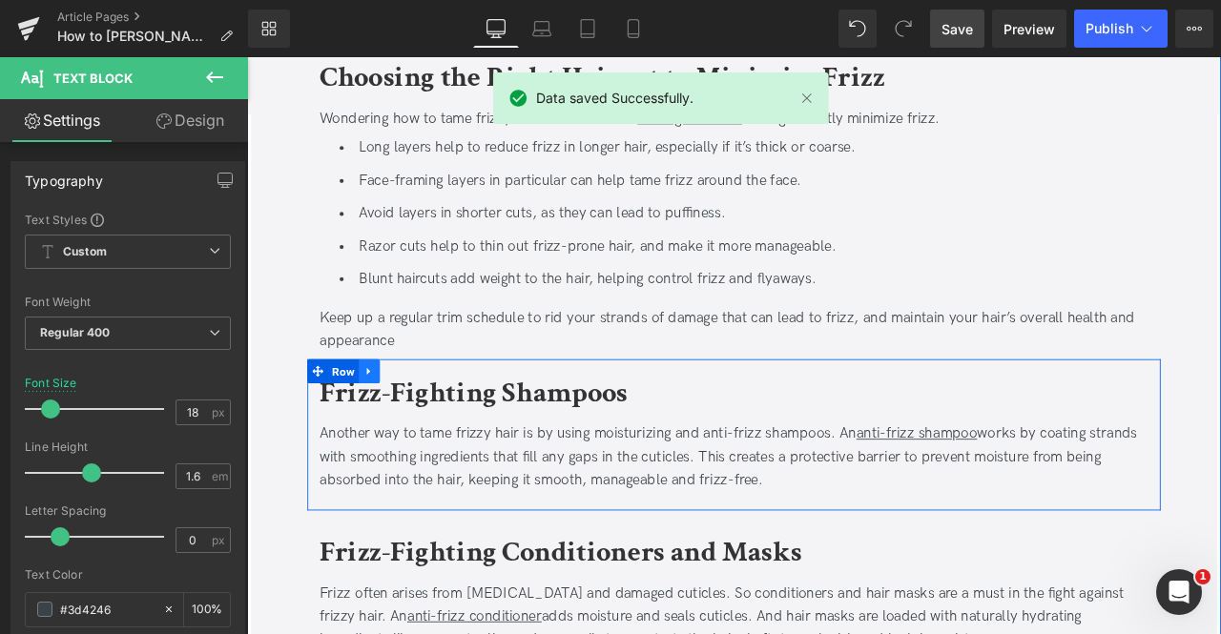
click at [389, 427] on icon at bounding box center [391, 429] width 4 height 9
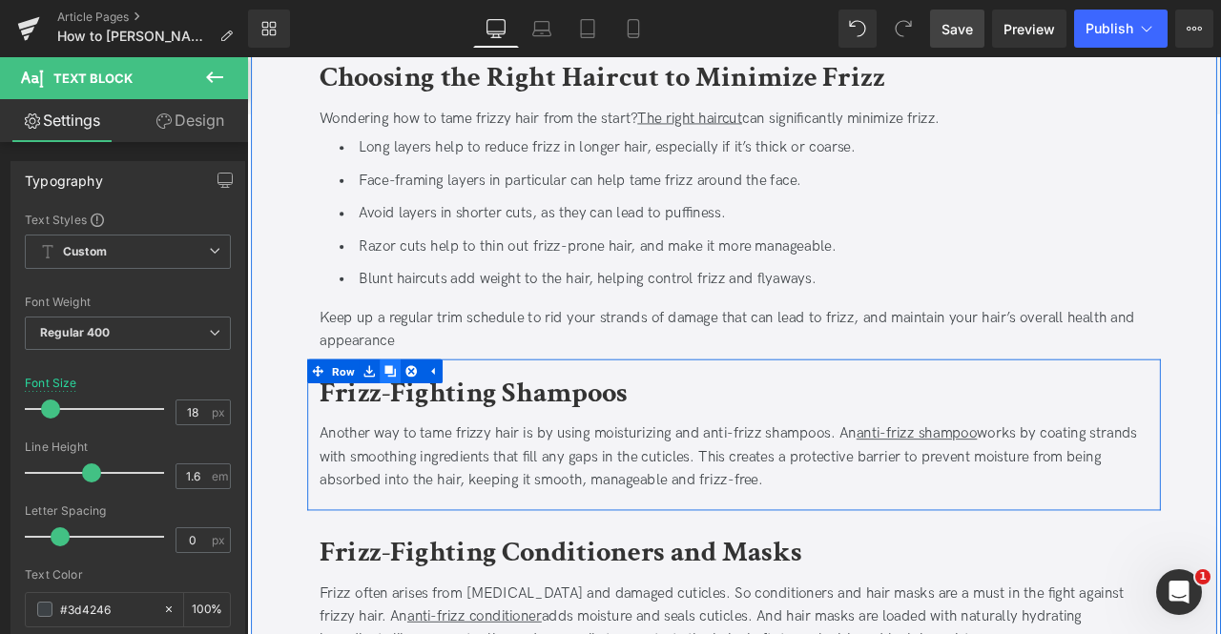
click at [410, 425] on icon at bounding box center [416, 428] width 13 height 13
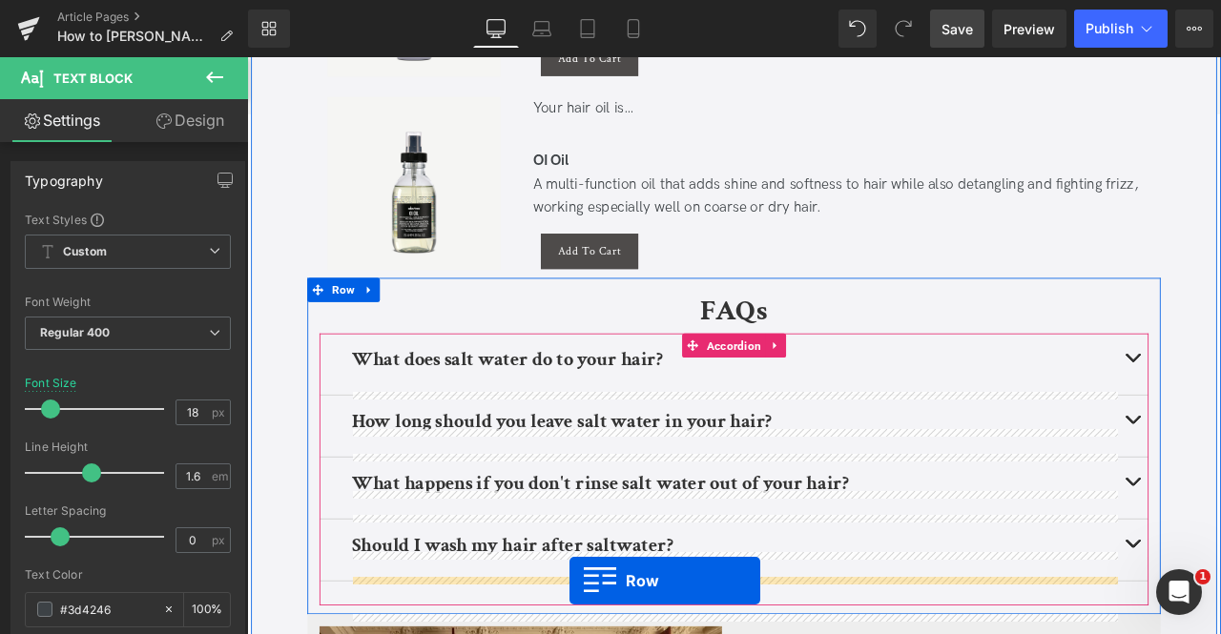
scroll to position [4117, 0]
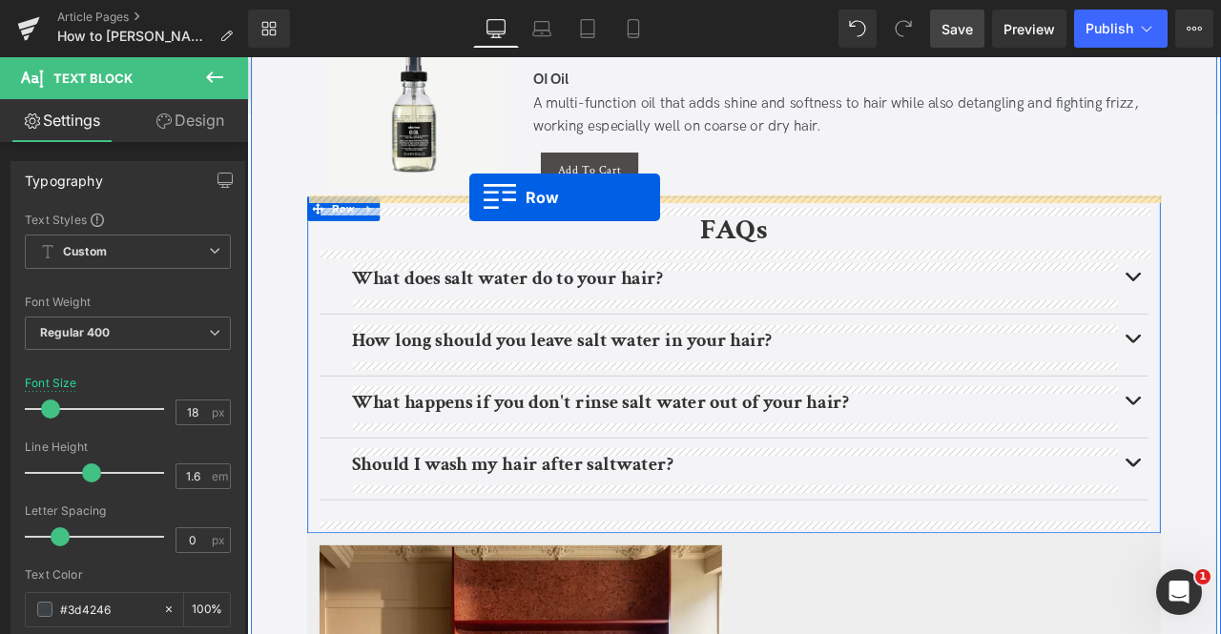
drag, startPoint x: 351, startPoint y: 152, endPoint x: 510, endPoint y: 223, distance: 174.6
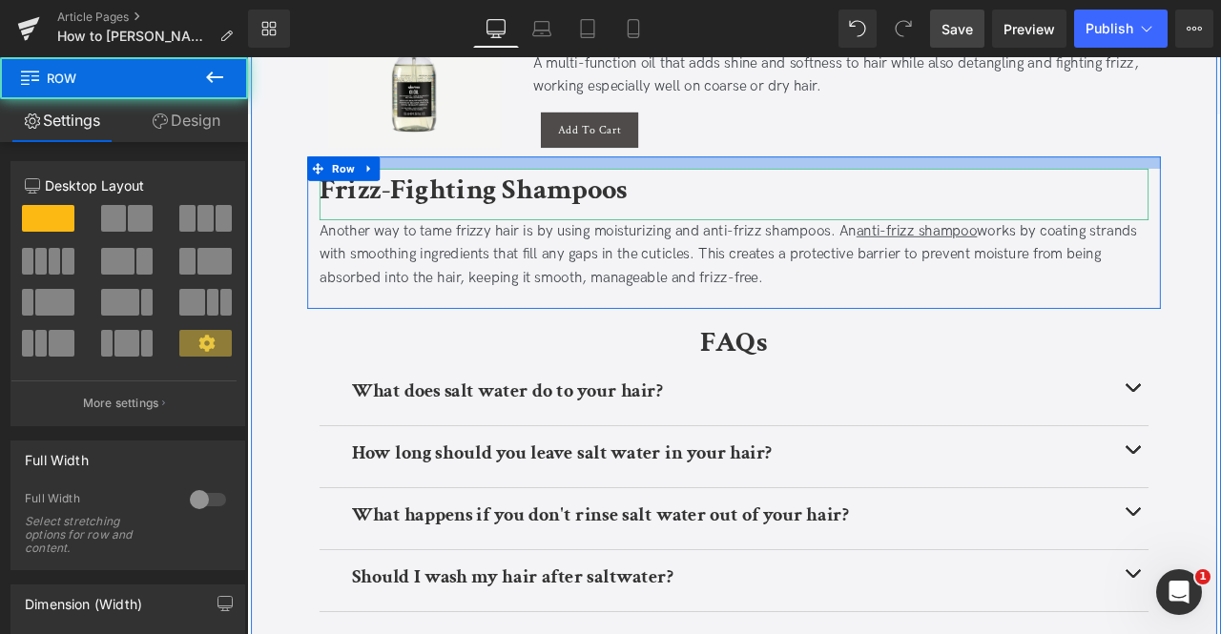
scroll to position [4069, 0]
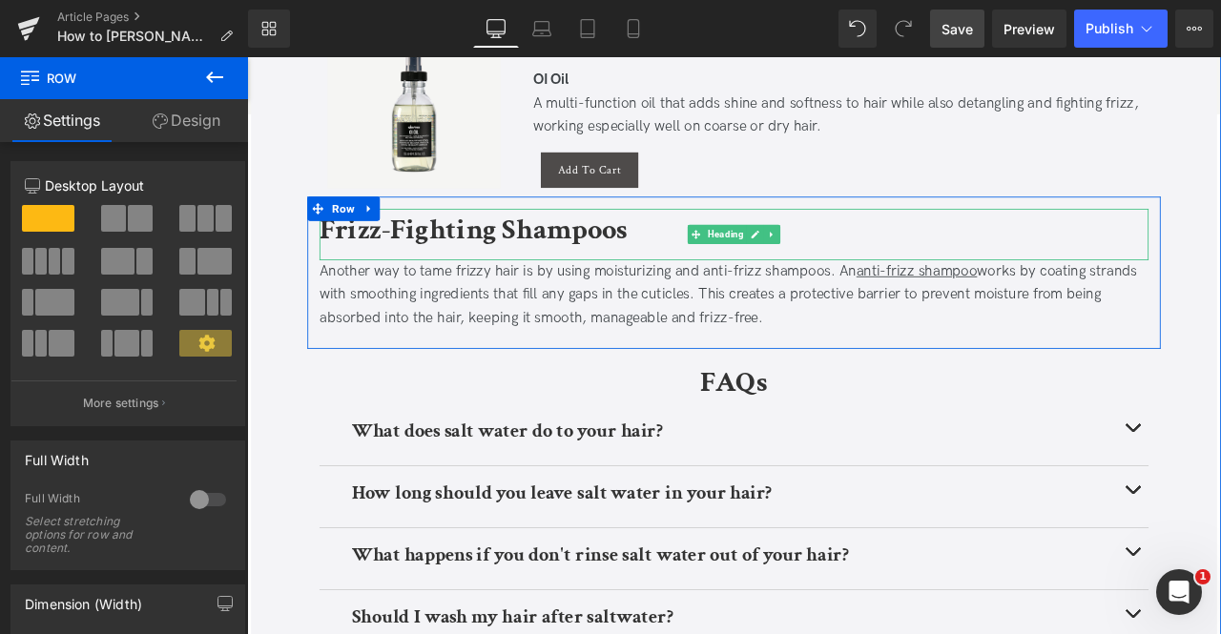
click at [383, 261] on b "Frizz-Fighting Shampoos" at bounding box center [515, 262] width 365 height 45
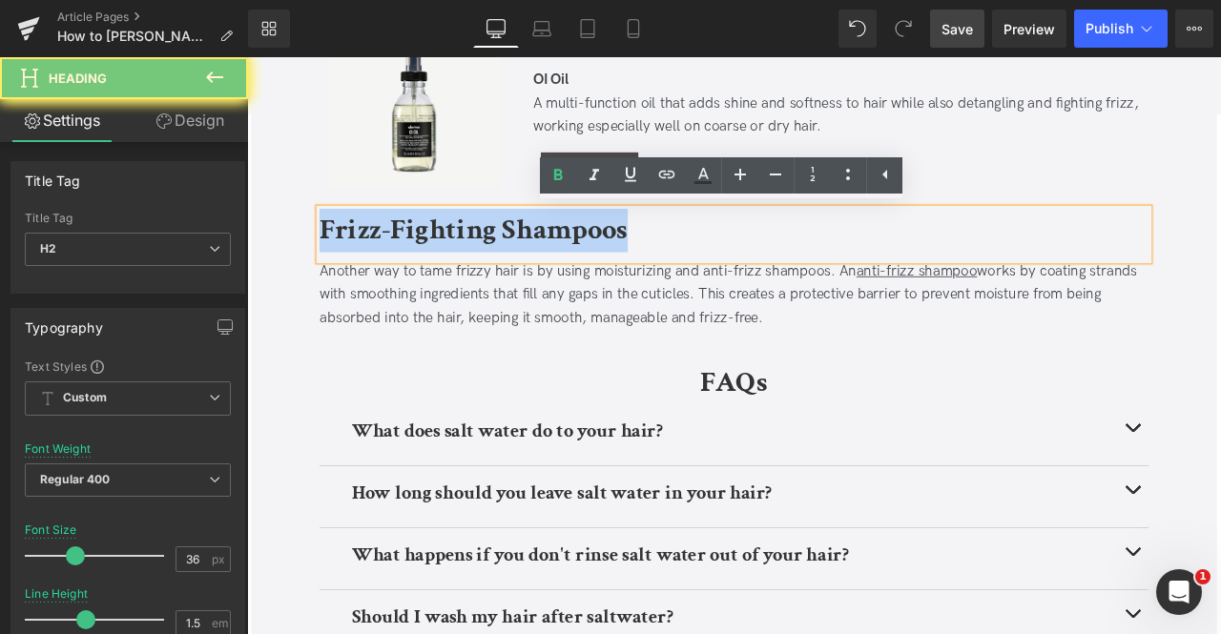
paste div
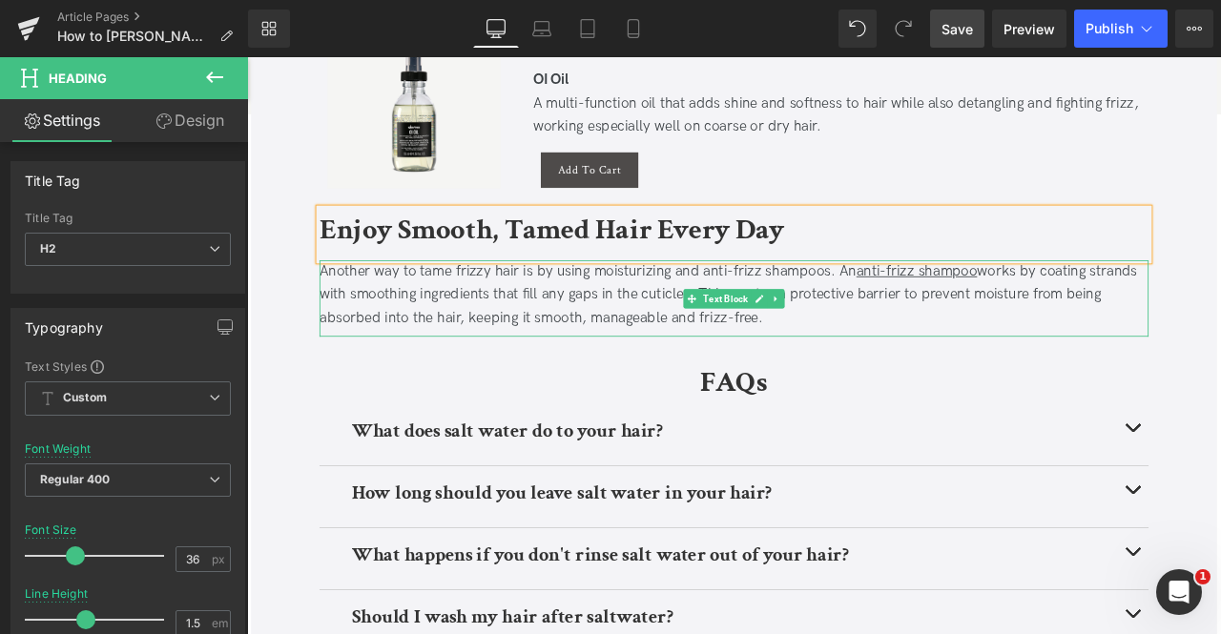
click at [618, 340] on div "Another way to tame frizzy hair is by using moisturizing and anti-frizz shampoo…" at bounding box center [824, 340] width 982 height 82
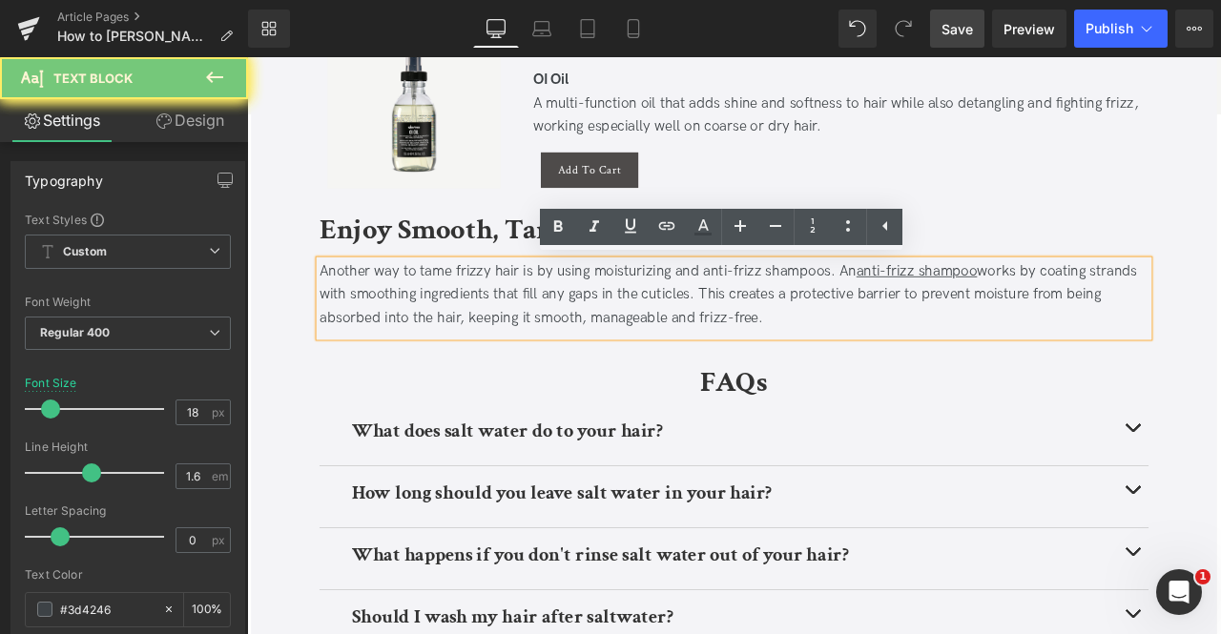
paste div
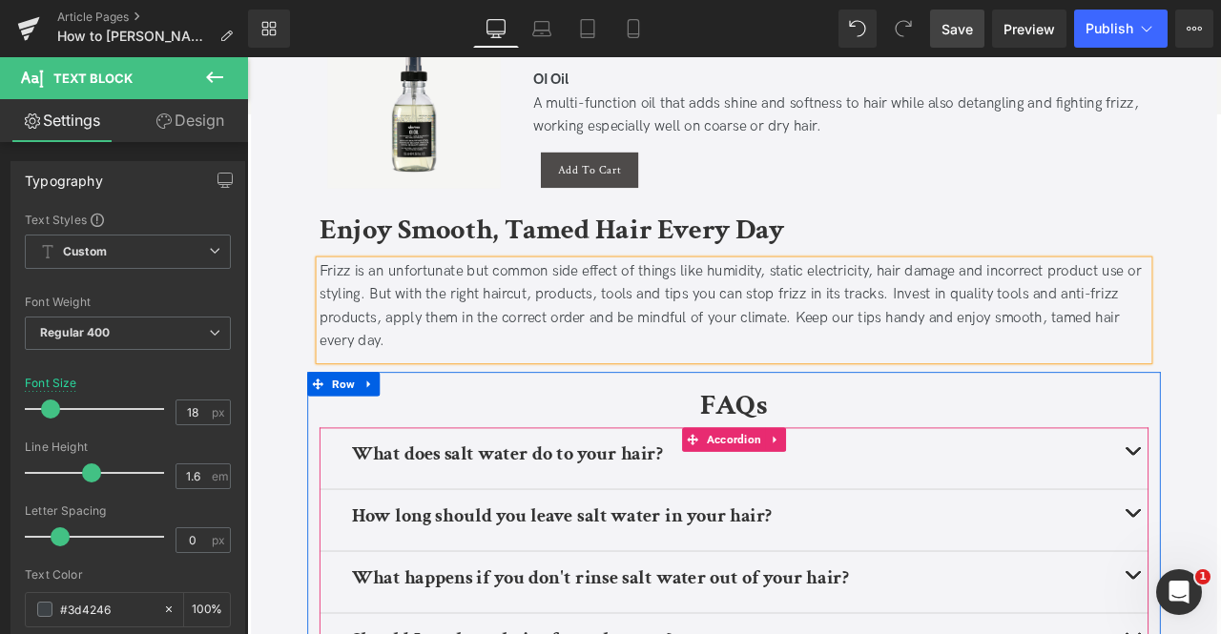
click at [691, 522] on b "What does salt water do to your hair?" at bounding box center [555, 528] width 368 height 30
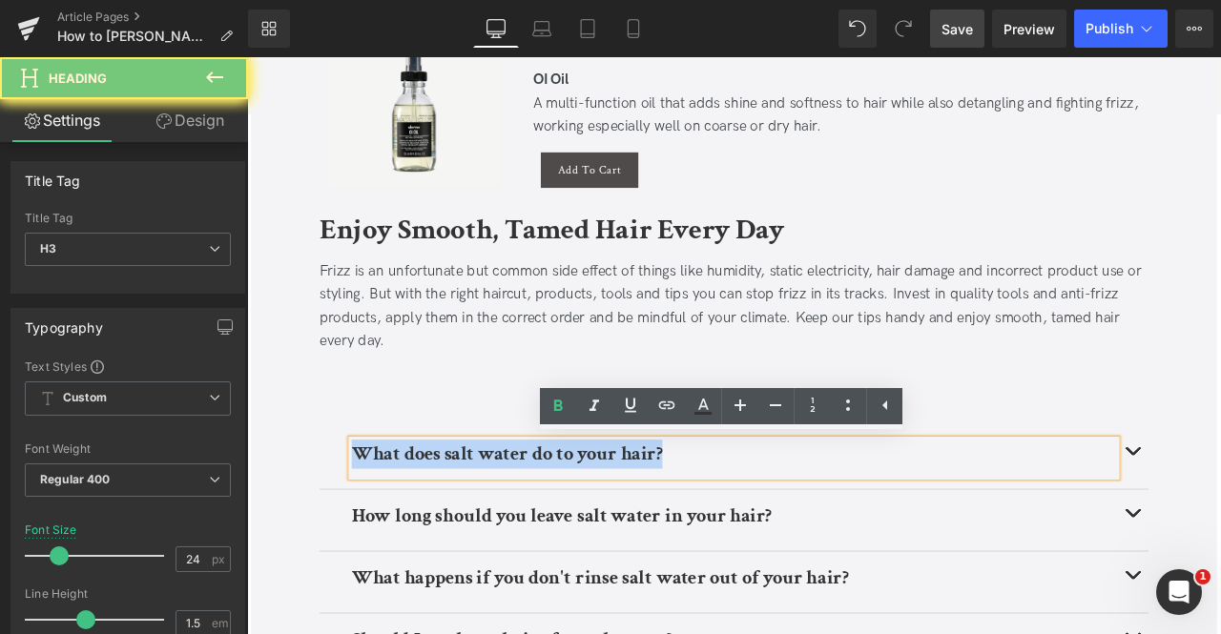
paste div
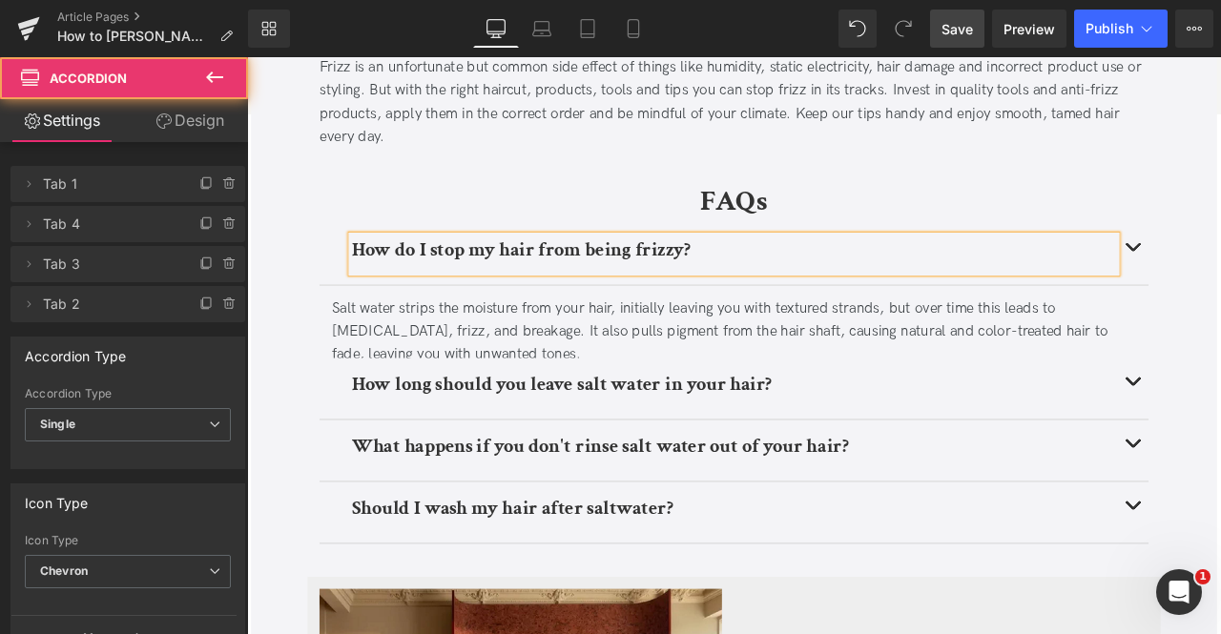
scroll to position [4321, 0]
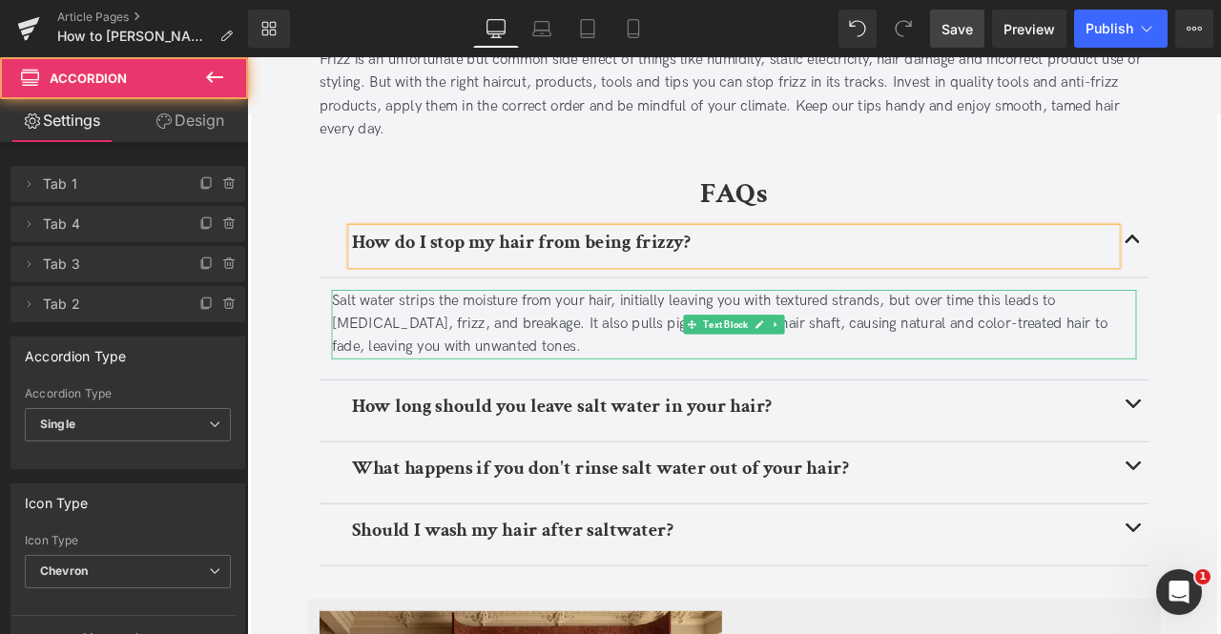
click at [593, 363] on div "Salt water strips the moisture from your hair, initially leaving you with textu…" at bounding box center [824, 374] width 954 height 82
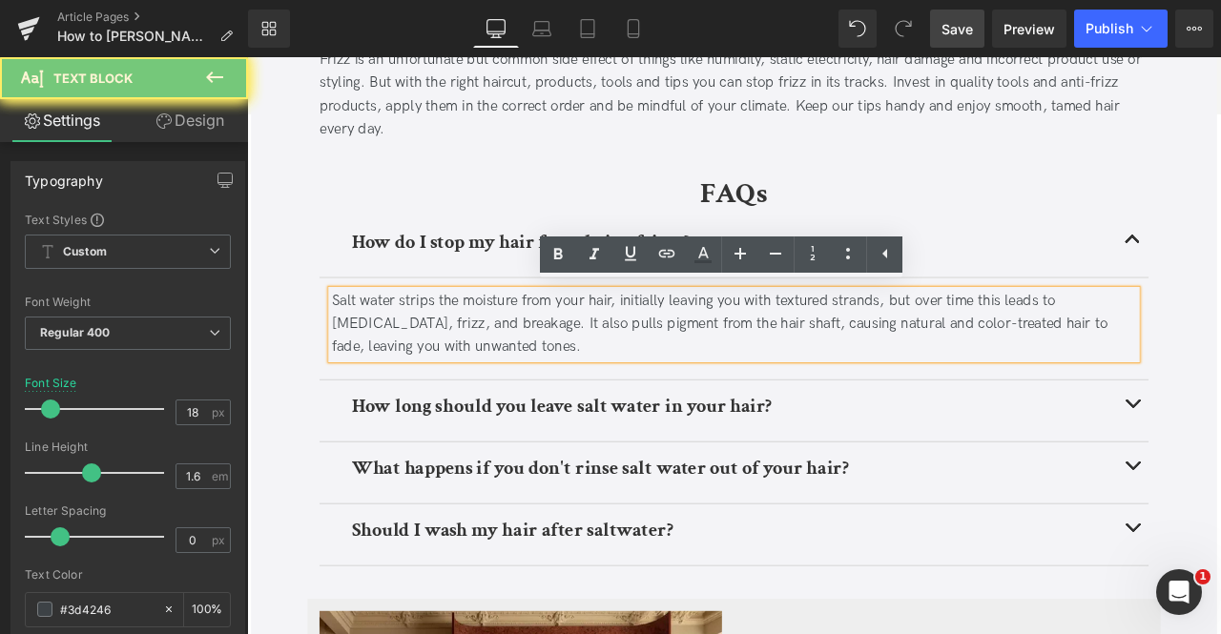
paste div
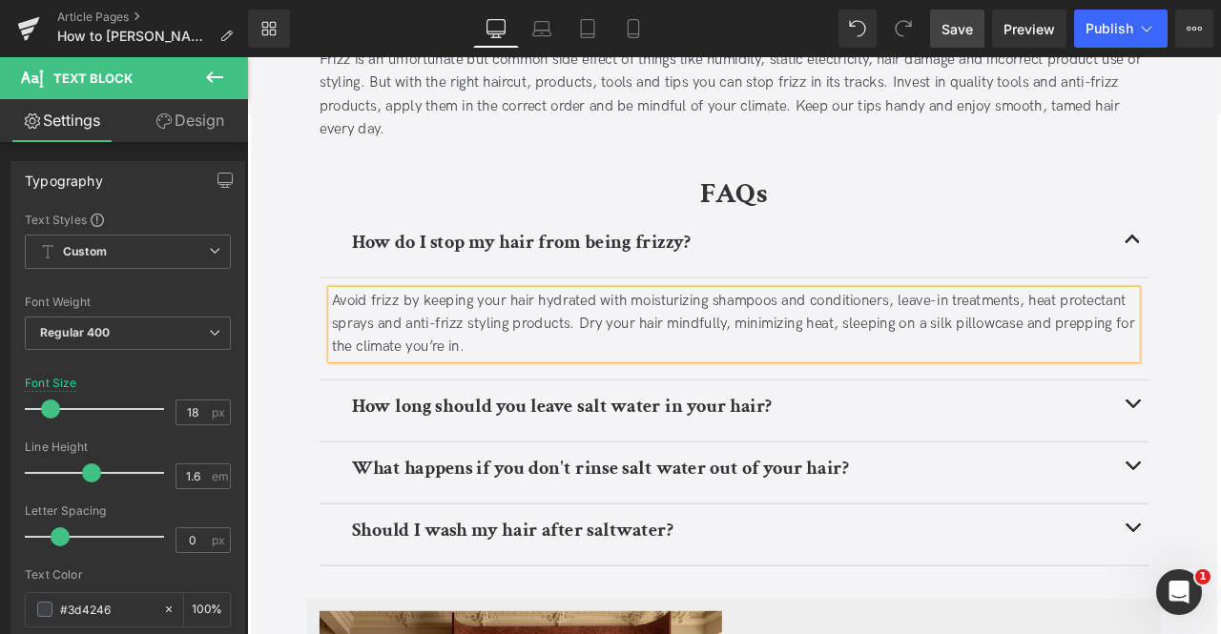
click at [460, 474] on b "How long should you leave salt water in your hair?" at bounding box center [620, 471] width 498 height 30
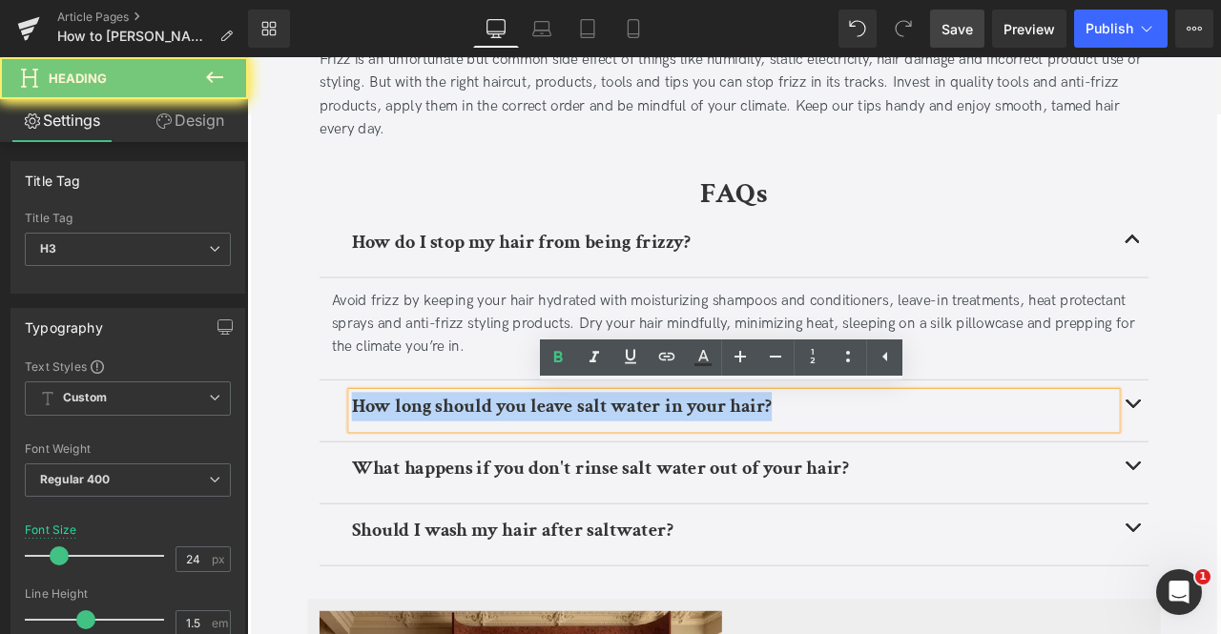
paste div
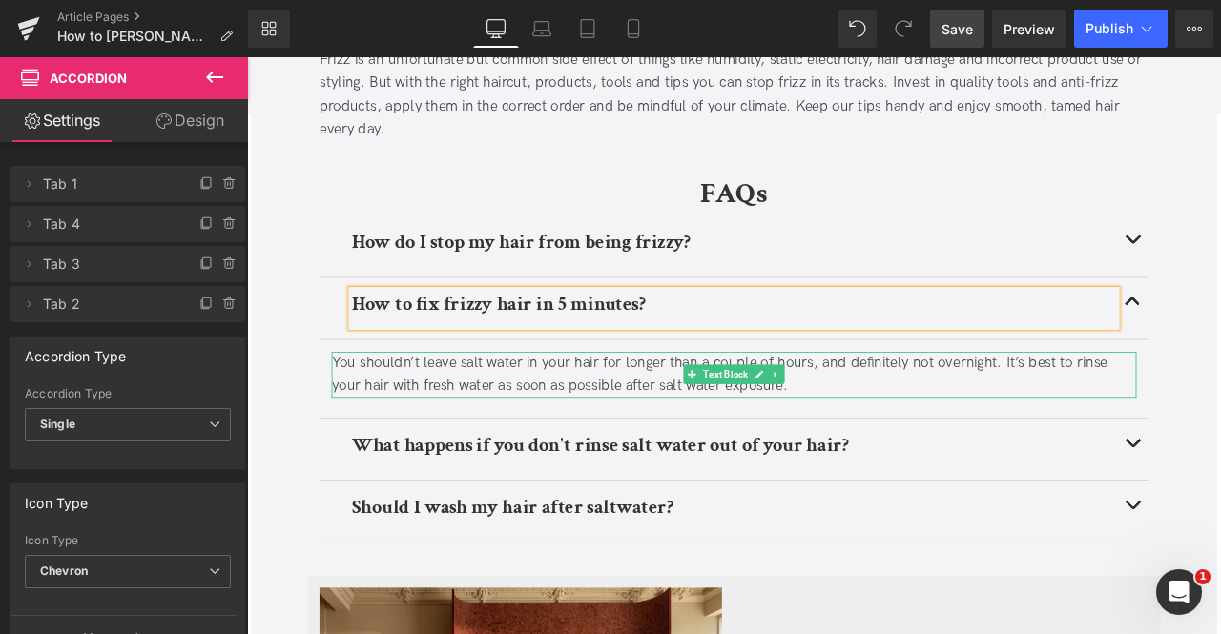
click at [434, 429] on div "You shouldn’t leave salt water in your hair for longer than a couple of hours, …" at bounding box center [824, 433] width 954 height 55
paste div
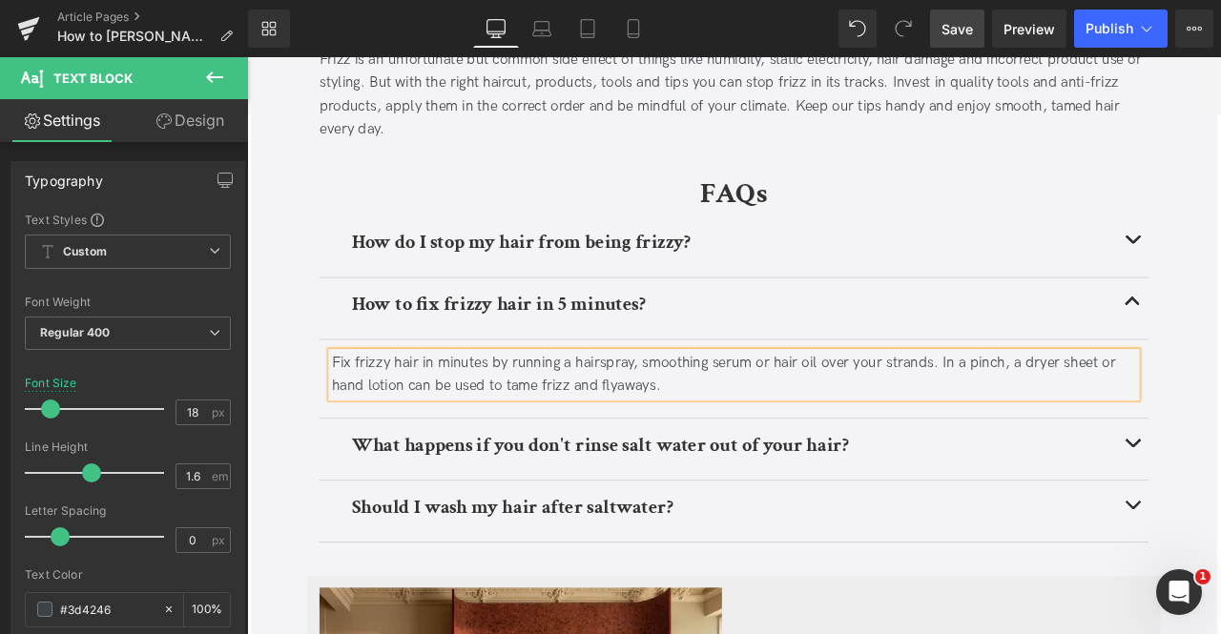
click at [429, 492] on div "What happens if you don't rinse salt water out of your hair? Heading" at bounding box center [824, 521] width 982 height 73
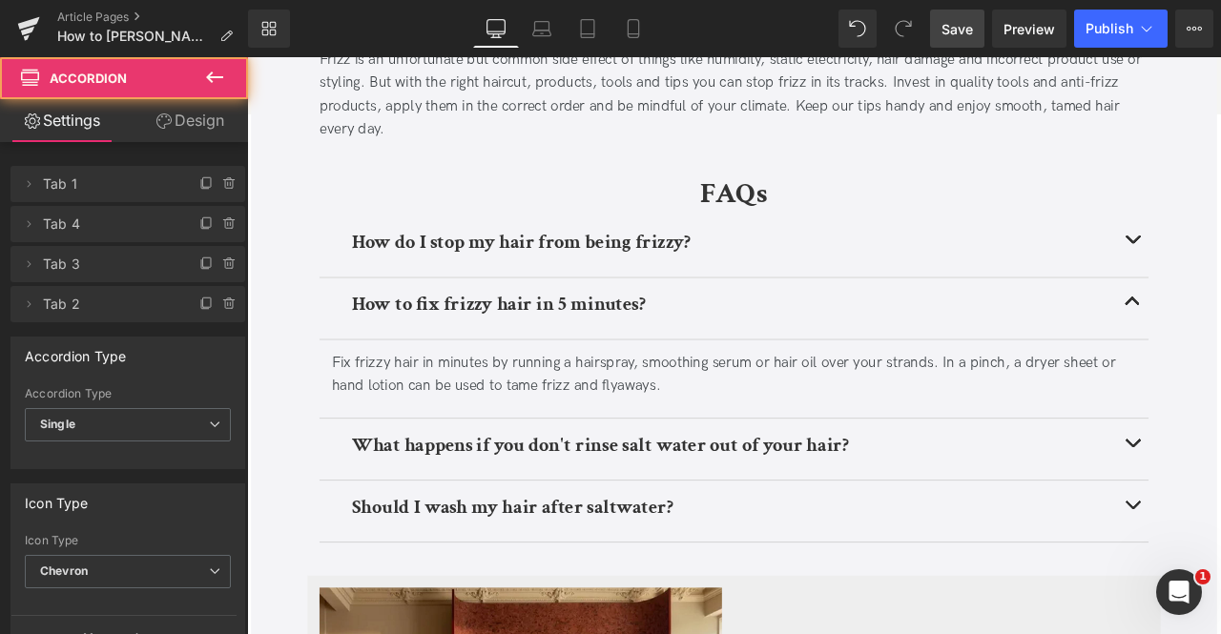
click at [510, 515] on b "What happens if you don't rinse salt water out of your hair?" at bounding box center [665, 517] width 588 height 30
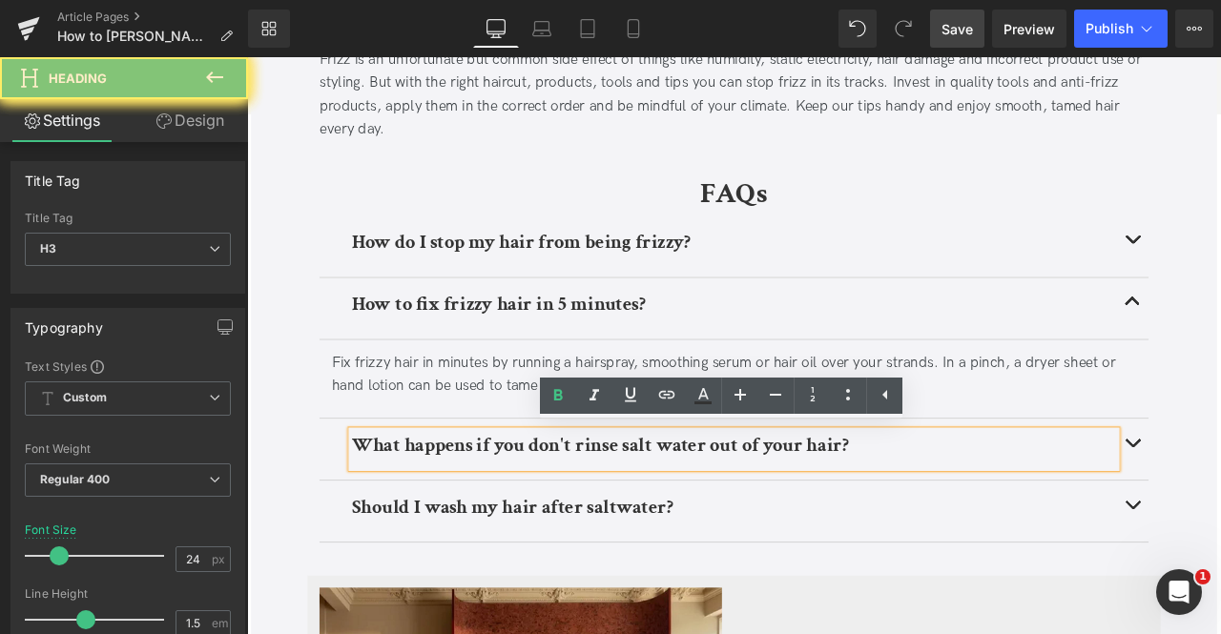
paste div
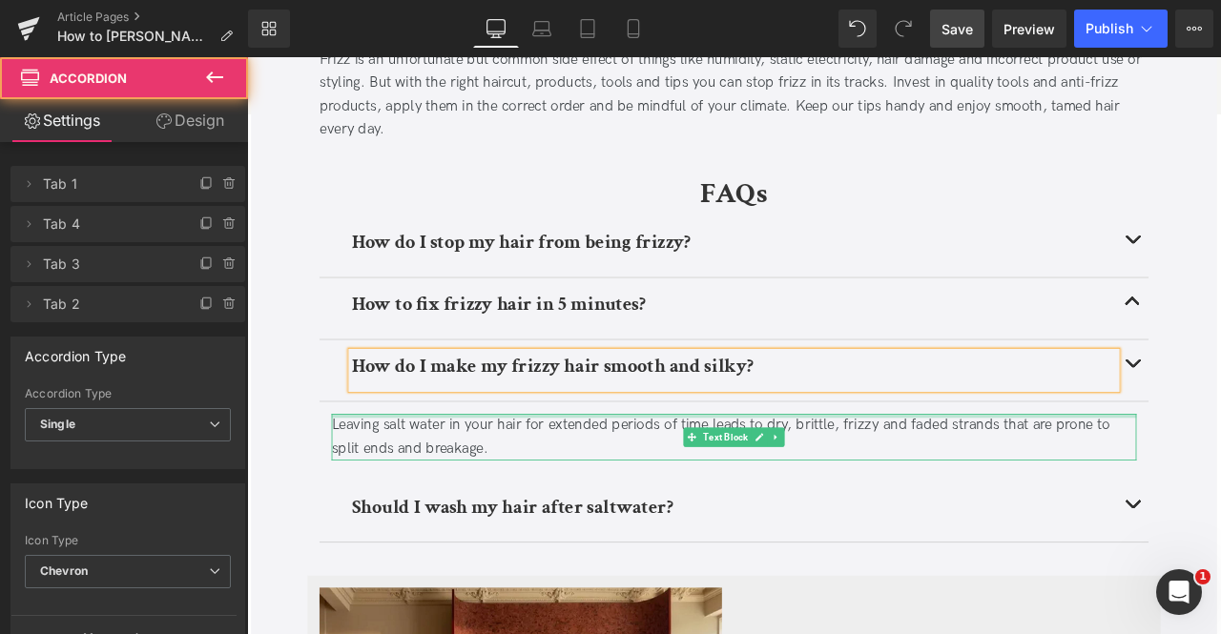
click at [408, 484] on div "Leaving salt water in your hair for extended periods of time leads to dry, brit…" at bounding box center [824, 507] width 954 height 55
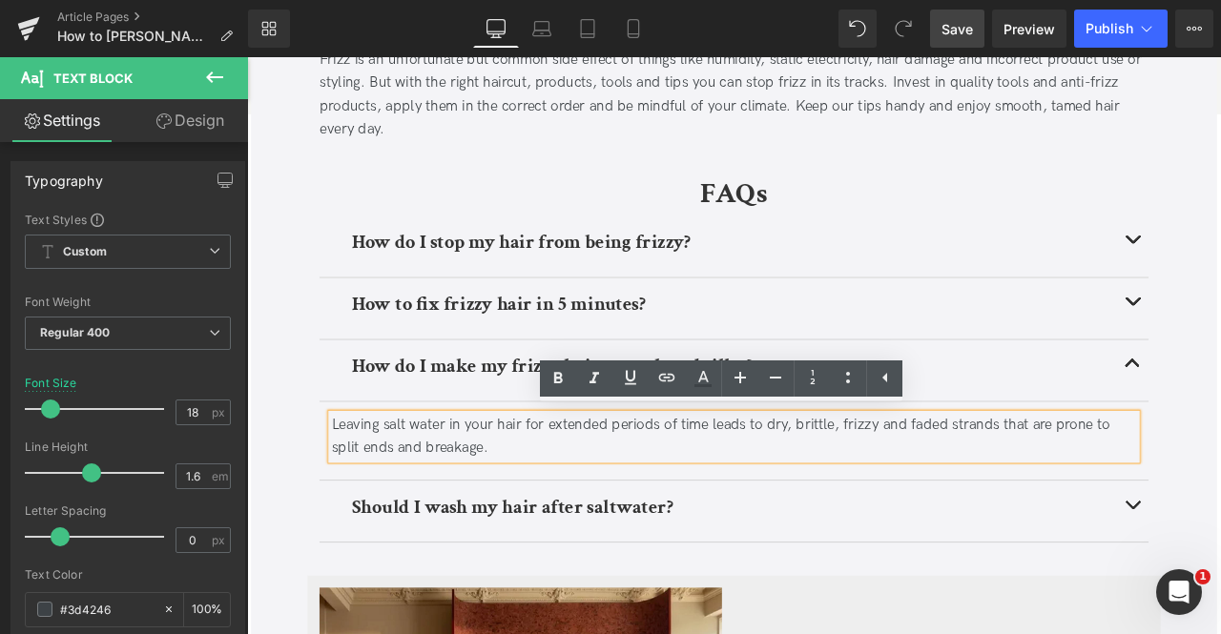
paste div
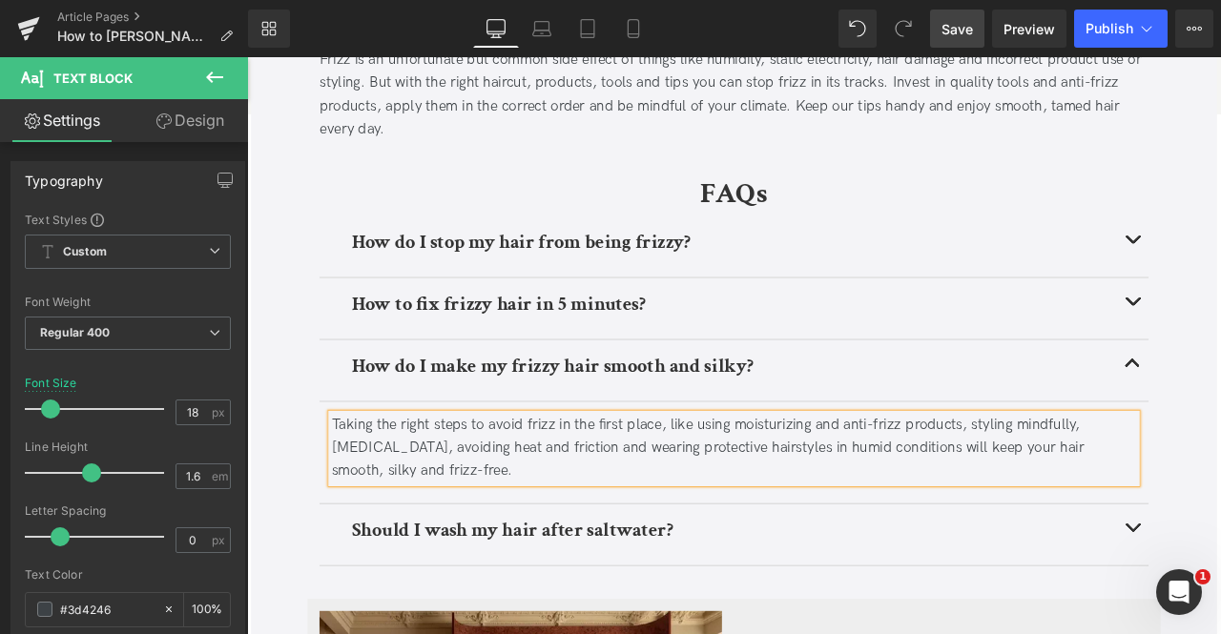
click at [408, 484] on div "Taking the right steps to avoid frizz in the first place, like using moisturizi…" at bounding box center [824, 521] width 954 height 82
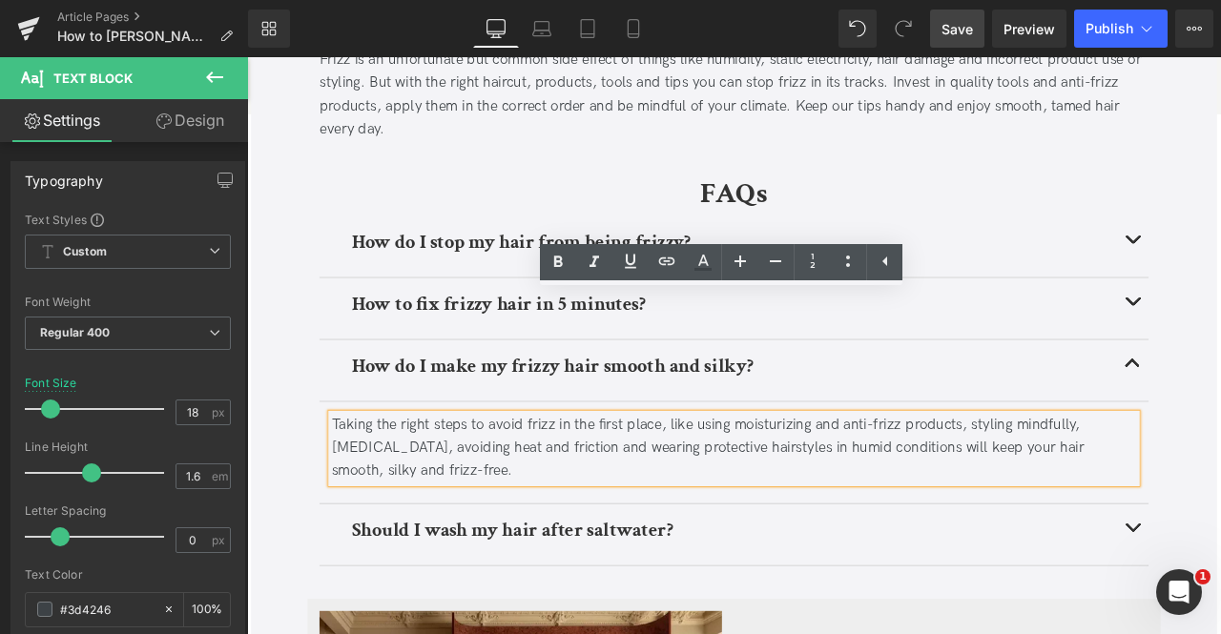
scroll to position [4476, 0]
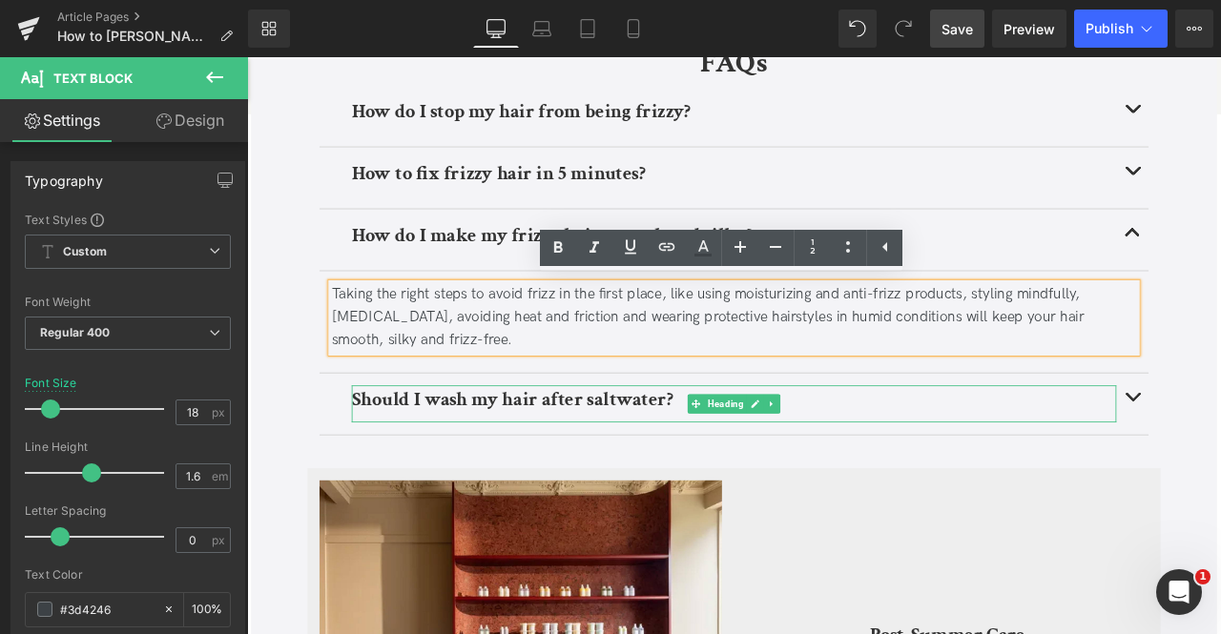
click at [440, 463] on b "Should I wash my hair after saltwater?" at bounding box center [561, 463] width 381 height 30
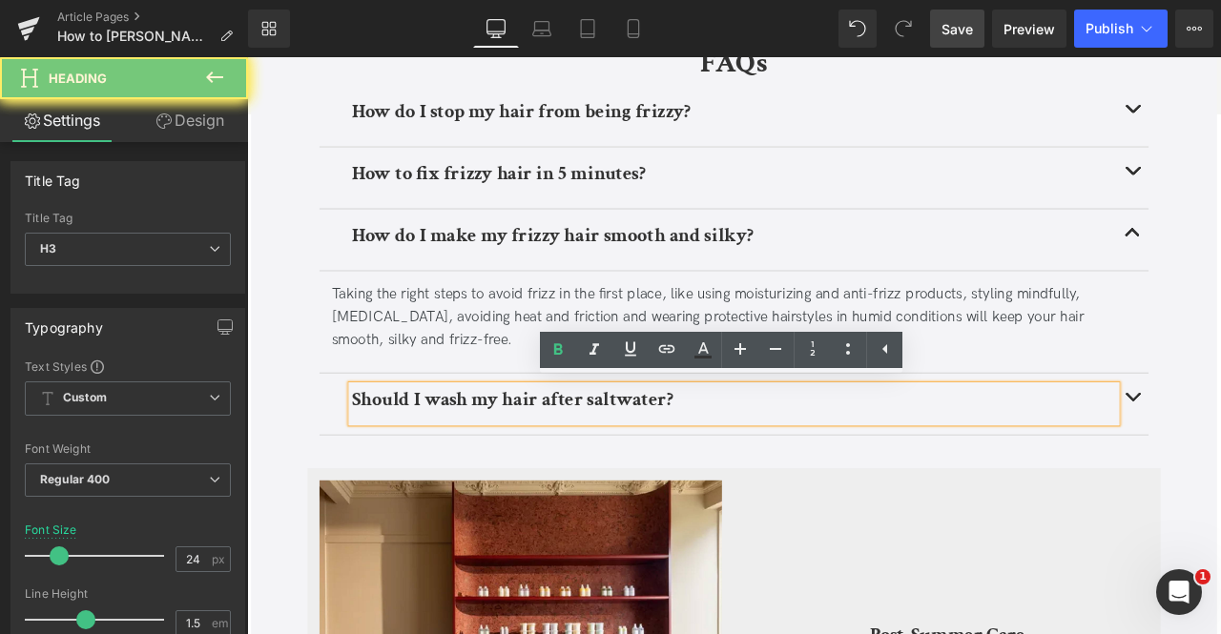
paste div
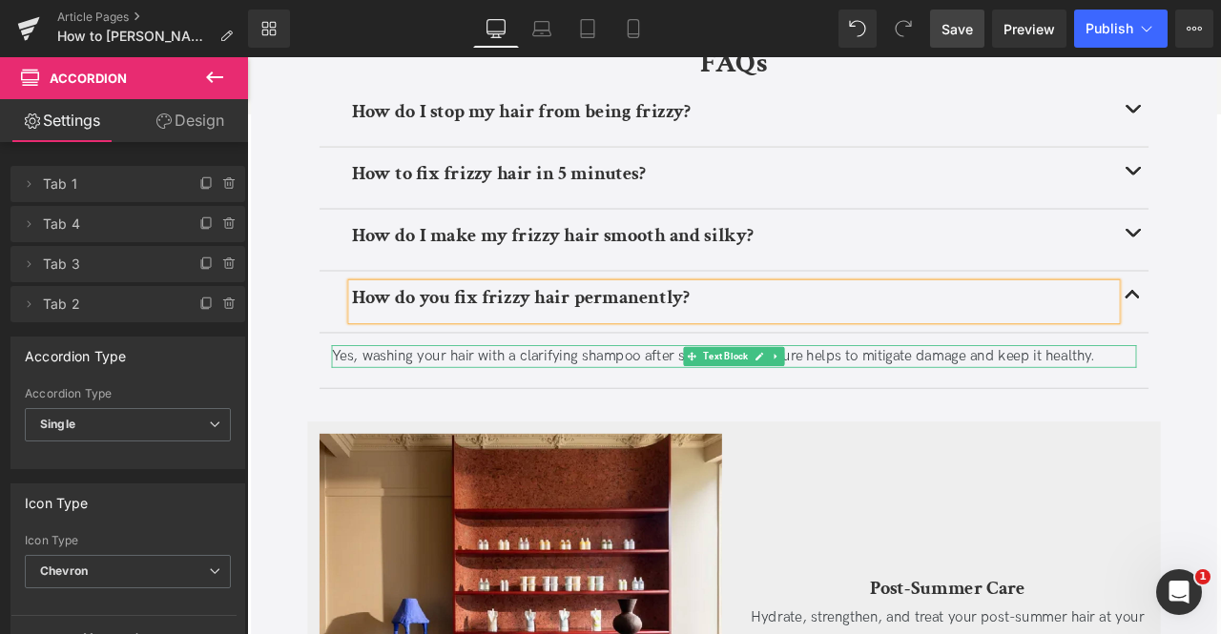
click at [417, 417] on div "Yes, washing your hair with a clarifying shampoo after salt water exposure help…" at bounding box center [824, 413] width 954 height 28
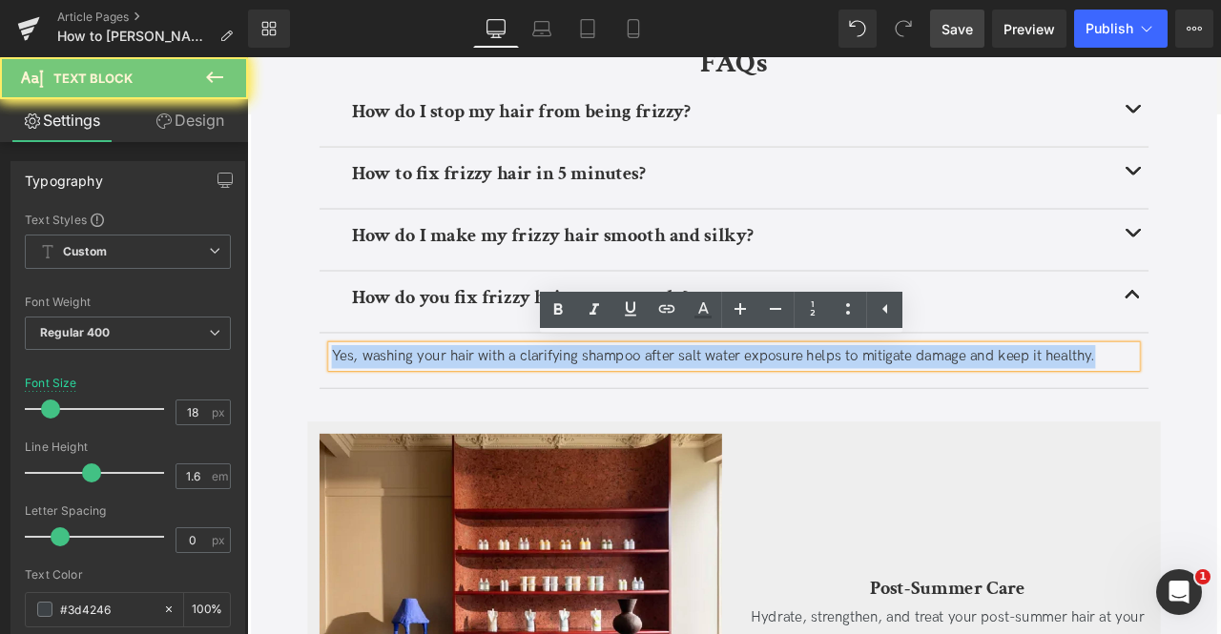
paste div
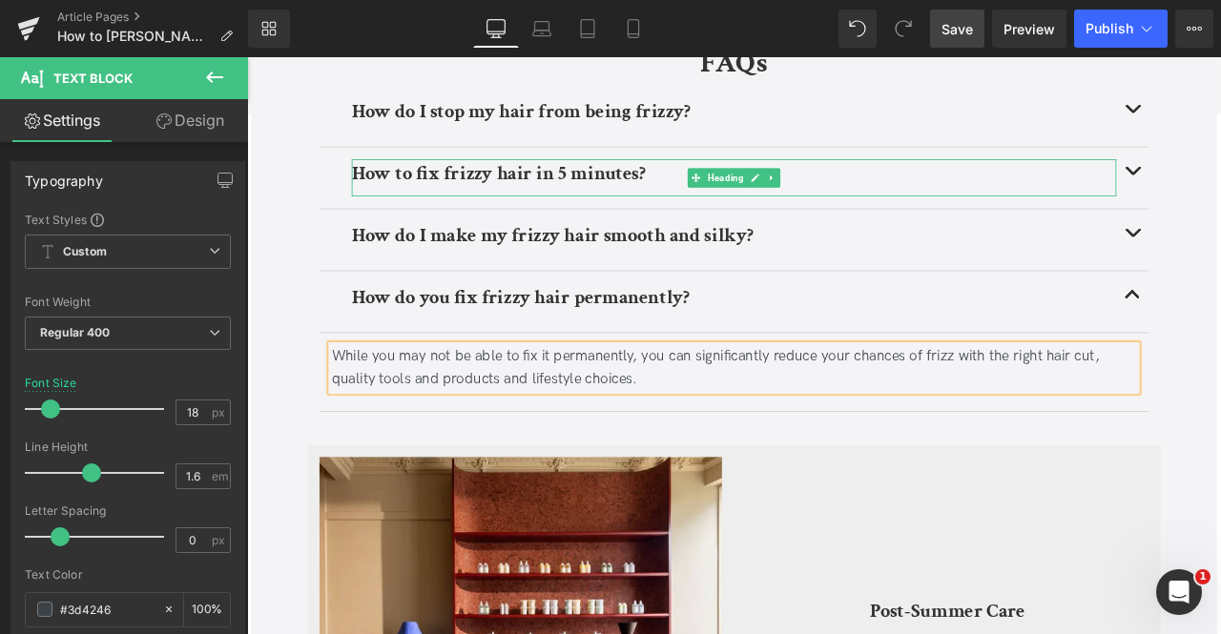
click at [1220, 184] on div "FAQs Heading How do I stop my hair from being frizzy? Heading Avoid frizz by ke…" at bounding box center [824, 273] width 1011 height 468
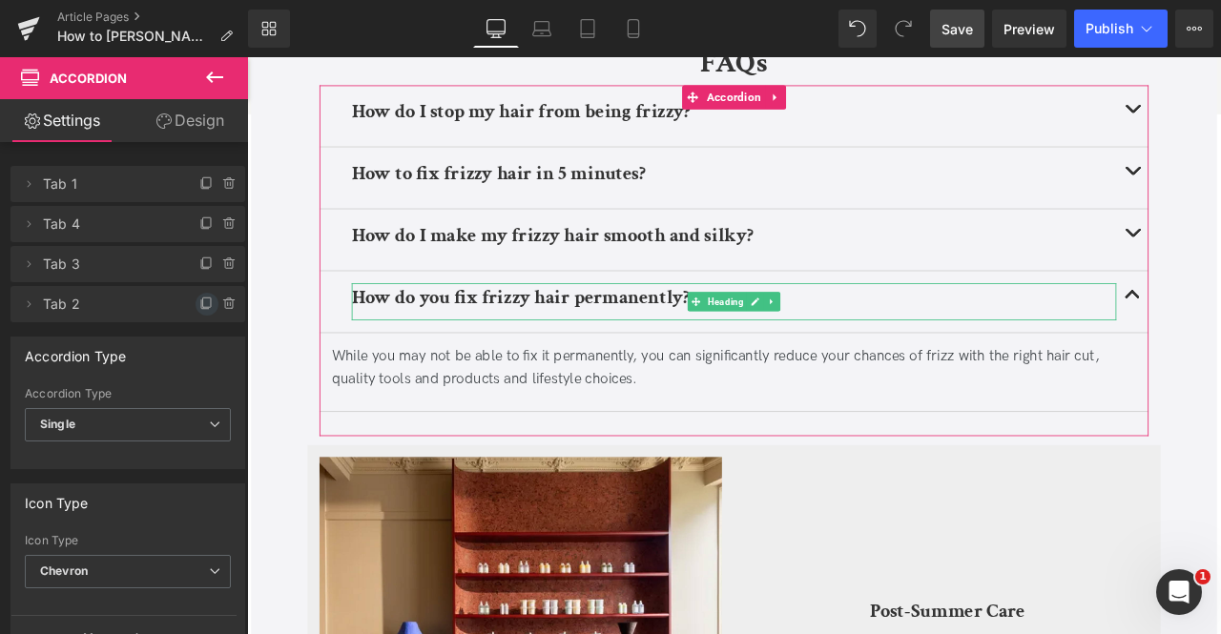
click at [199, 297] on icon at bounding box center [206, 304] width 15 height 15
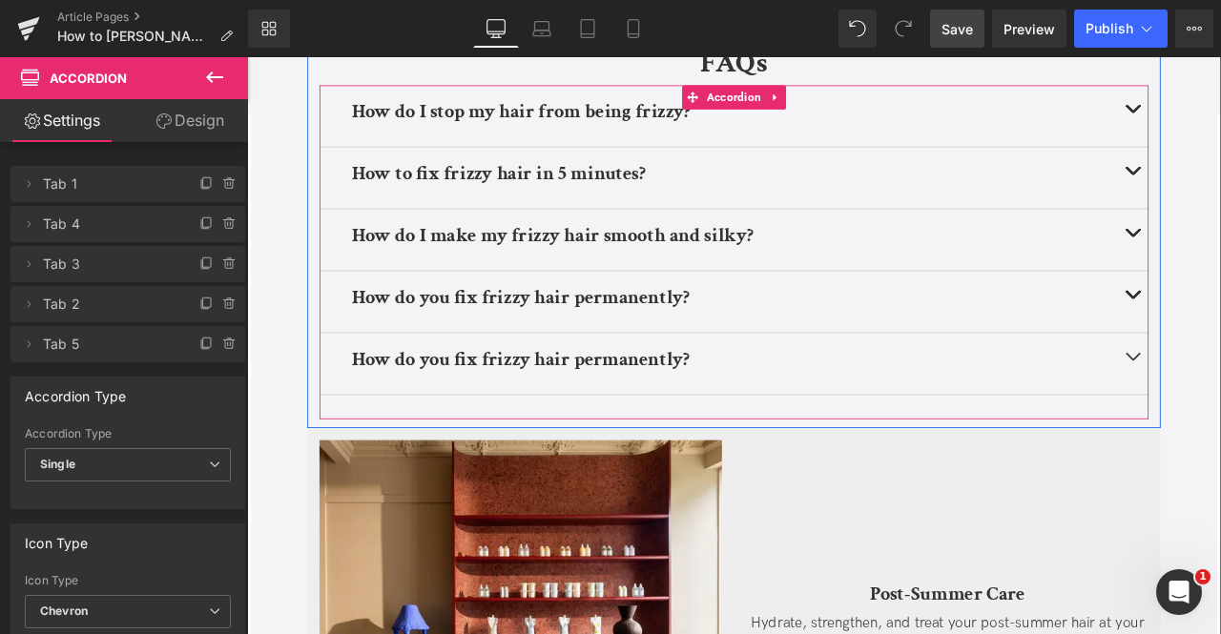
click at [586, 399] on div "How do you fix frizzy hair permanently? Heading" at bounding box center [824, 421] width 906 height 44
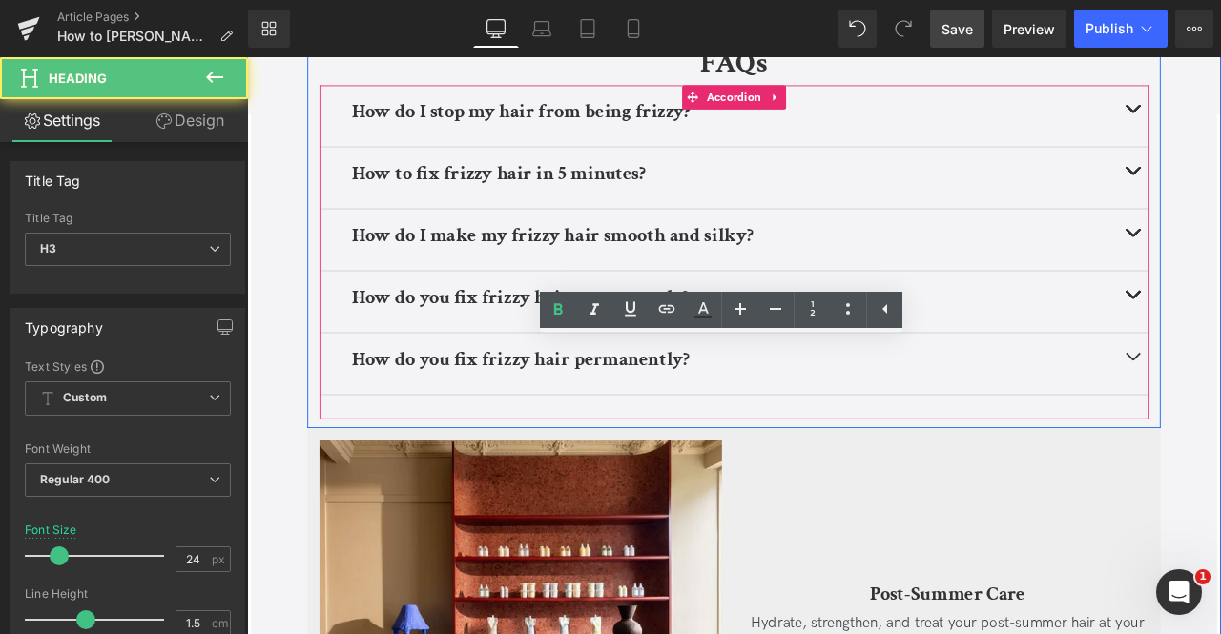
click at [586, 399] on h3 "How do you fix frizzy hair permanently?" at bounding box center [824, 416] width 906 height 34
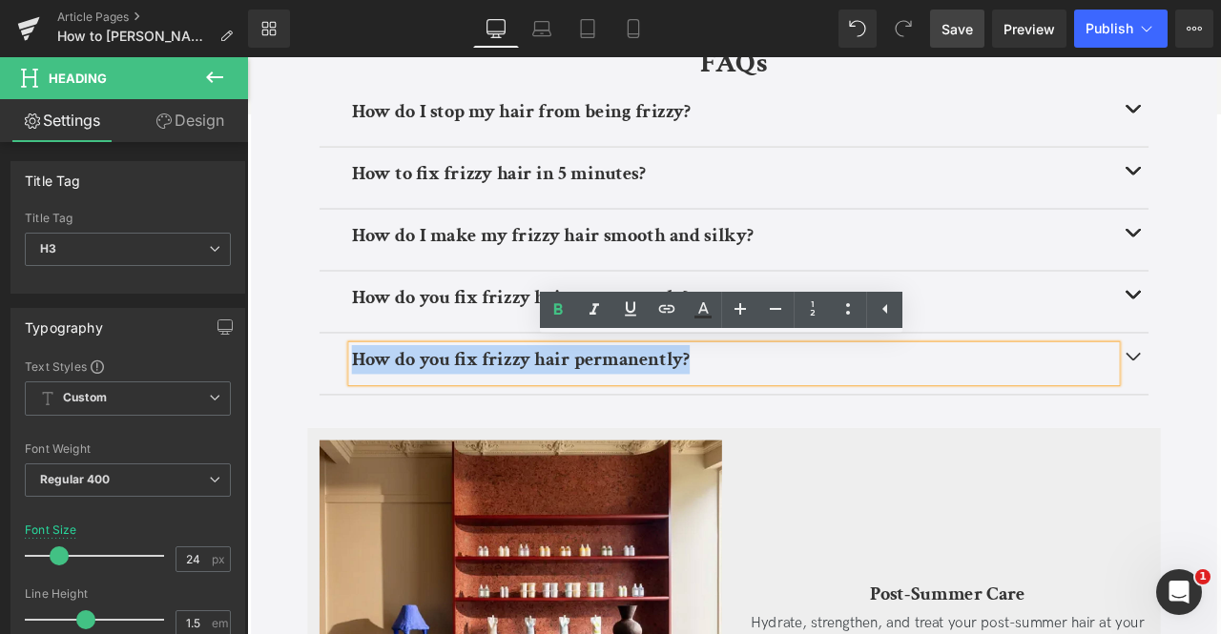
paste div
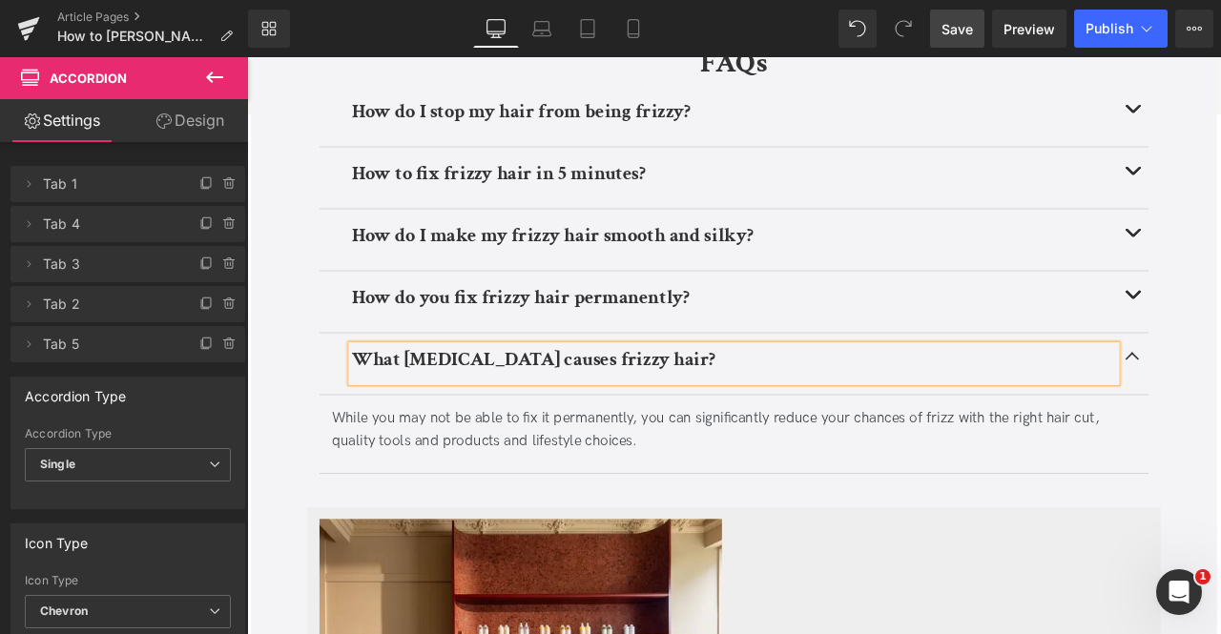
click at [648, 479] on div "While you may not be able to fix it permanently, you can significantly reduce y…" at bounding box center [824, 499] width 954 height 55
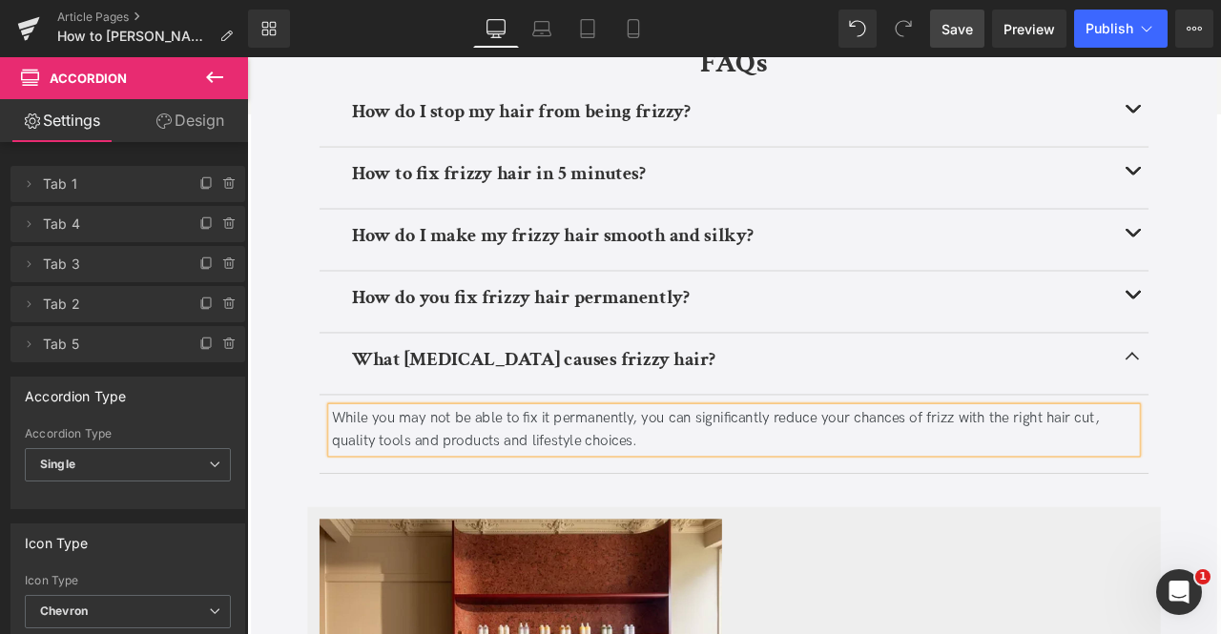
click at [648, 479] on div "While you may not be able to fix it permanently, you can significantly reduce y…" at bounding box center [824, 499] width 954 height 55
paste div
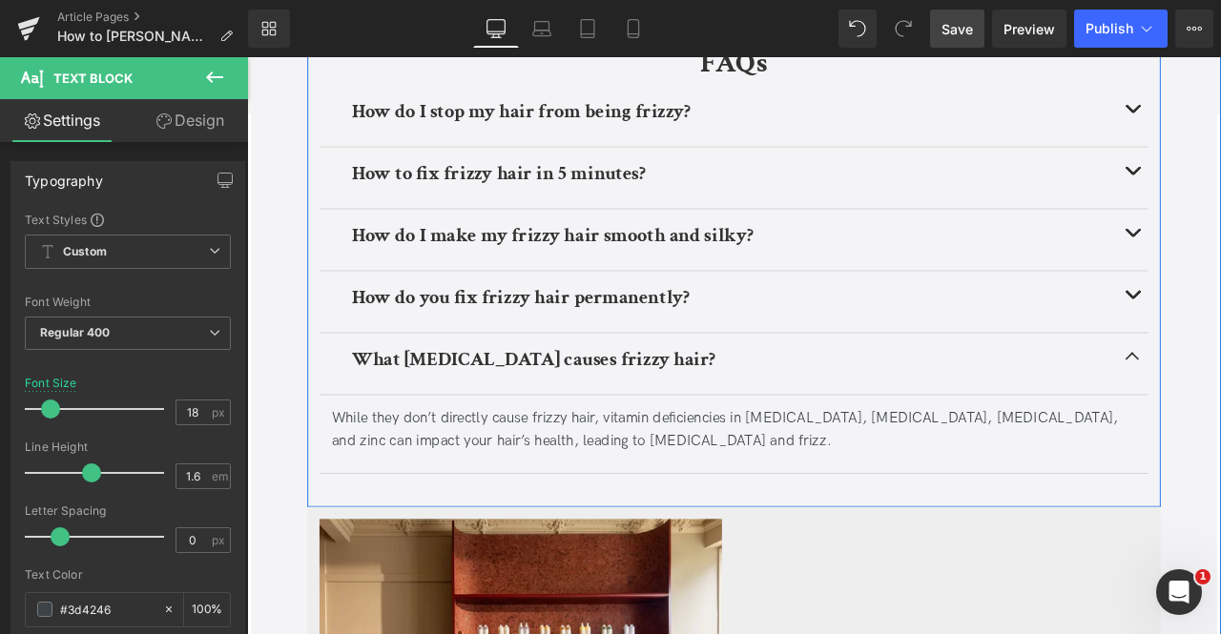
click at [323, 390] on div "FAQs Heading How do I stop my hair from being frizzy? Heading Avoid frizz by ke…" at bounding box center [824, 310] width 1011 height 542
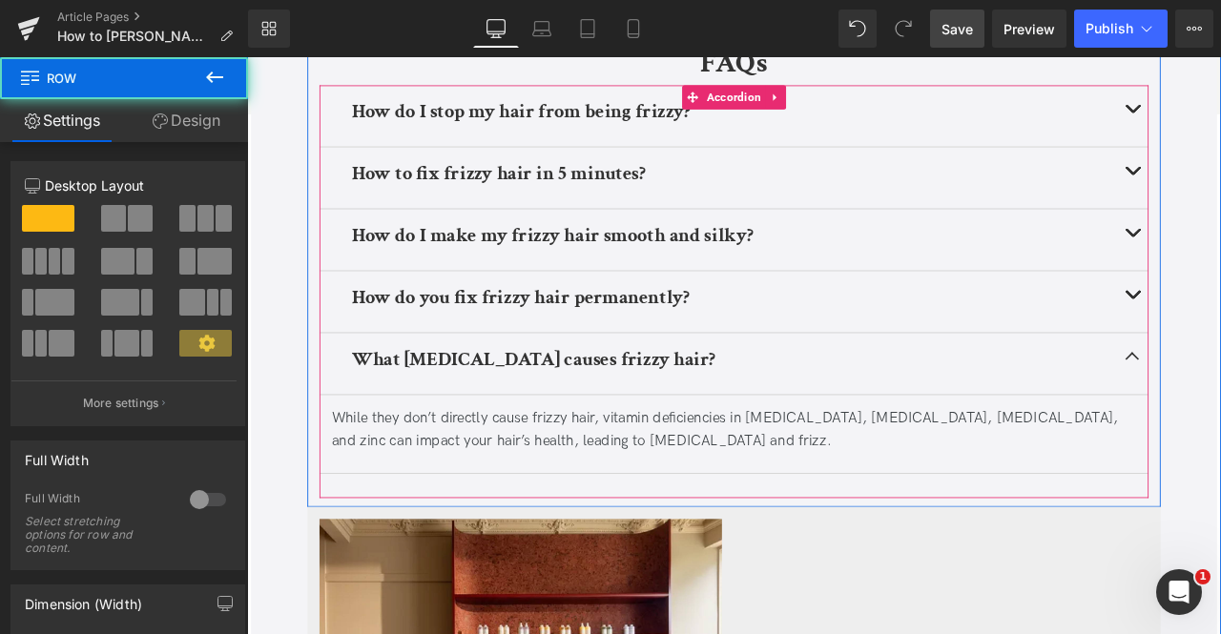
click at [351, 420] on div "What vitamin deficiency causes frizzy hair? Heading" at bounding box center [824, 420] width 982 height 73
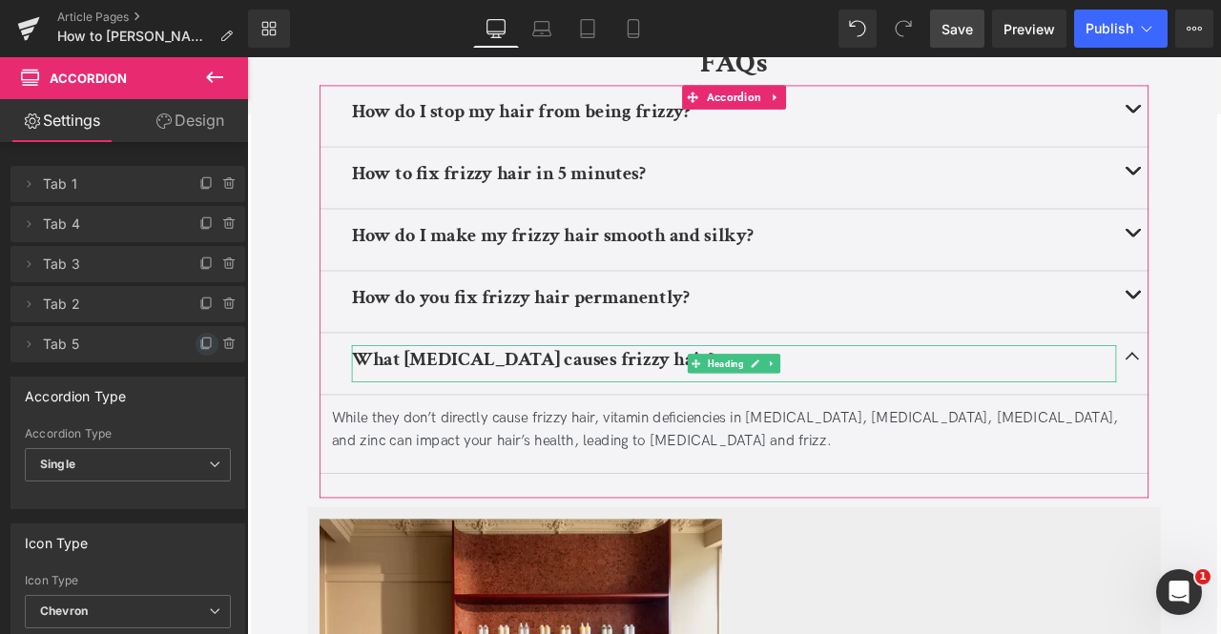
click at [198, 334] on span at bounding box center [207, 344] width 23 height 23
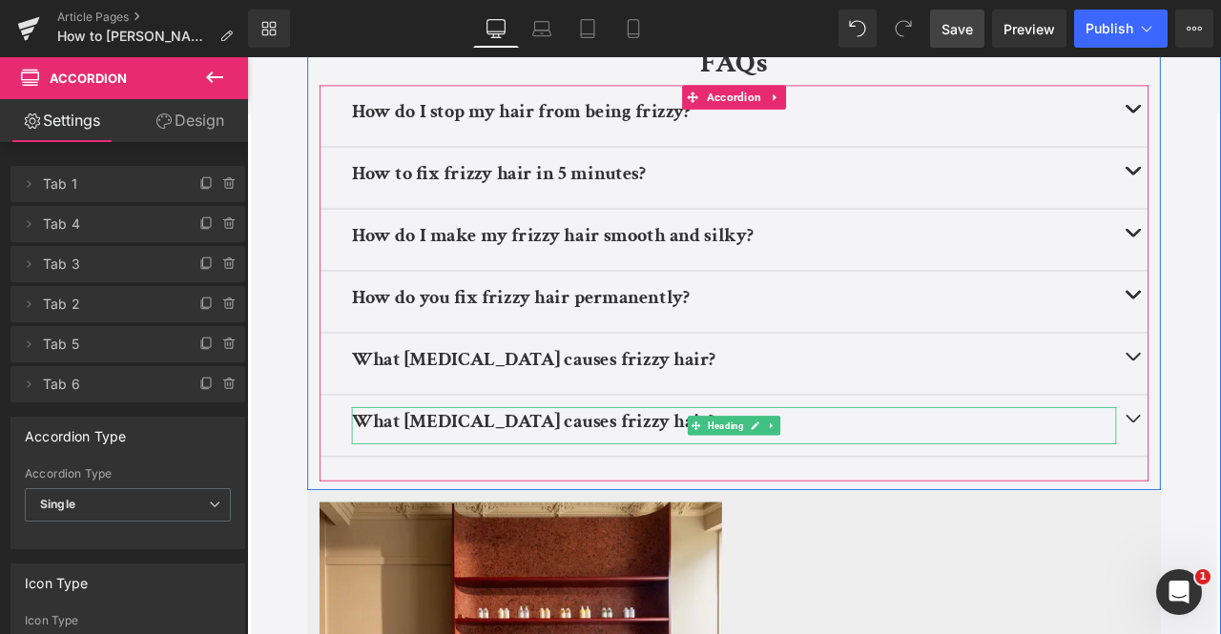
click at [483, 491] on b "What [MEDICAL_DATA] causes frizzy hair?" at bounding box center [586, 489] width 431 height 30
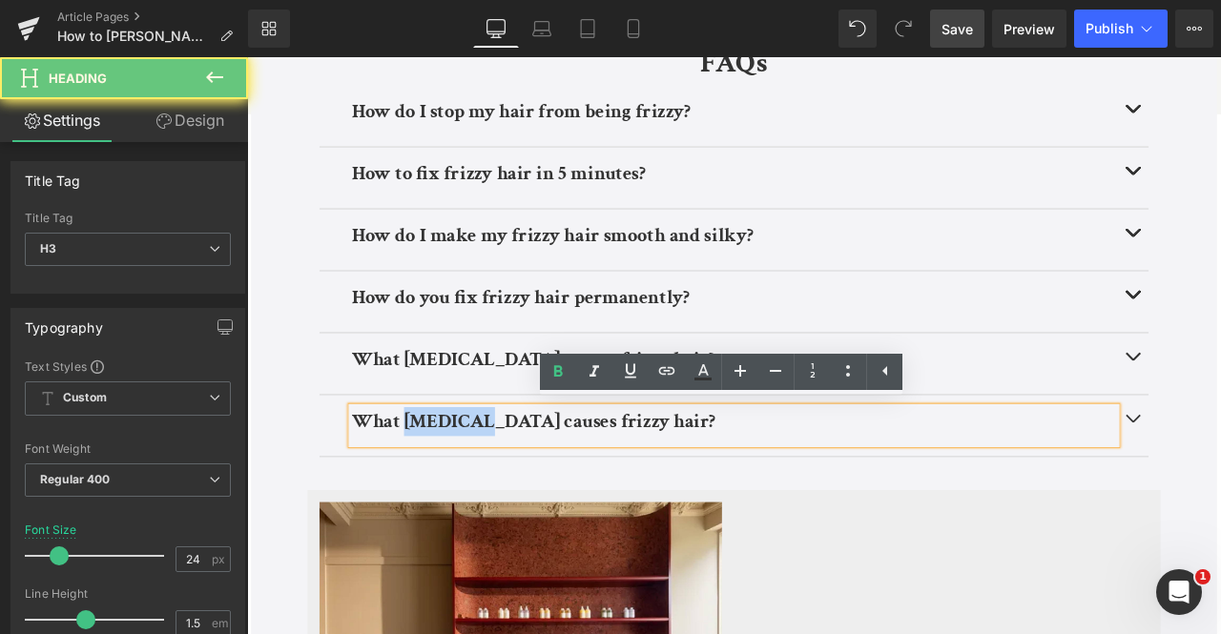
click at [483, 491] on b "What [MEDICAL_DATA] causes frizzy hair?" at bounding box center [586, 489] width 431 height 30
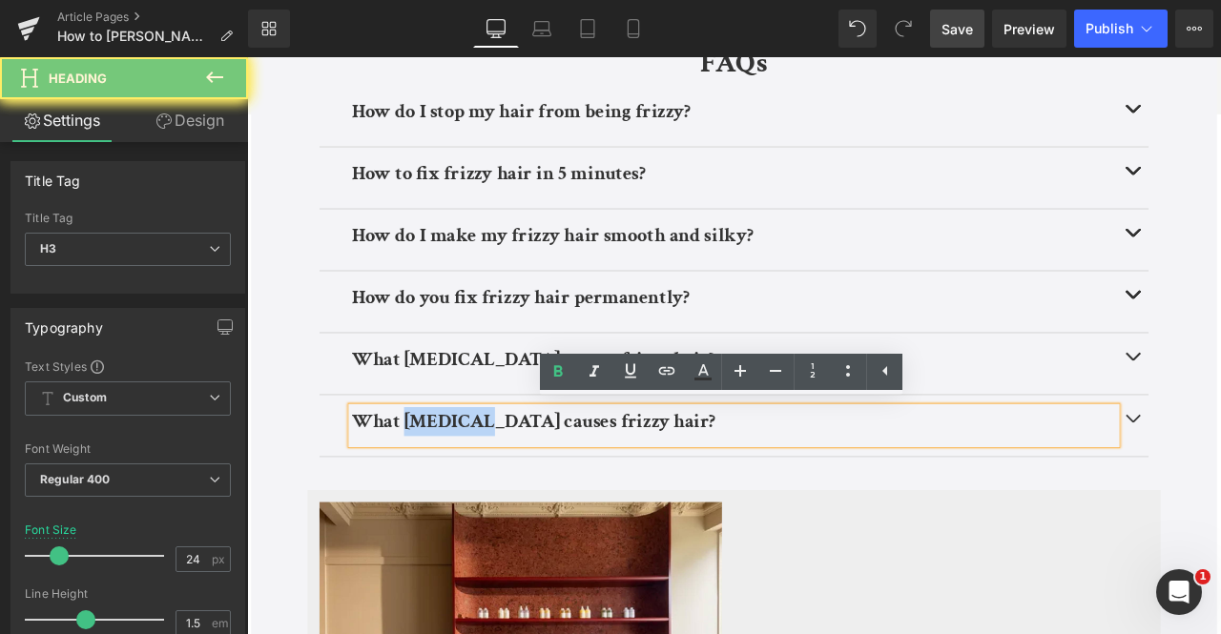
paste div
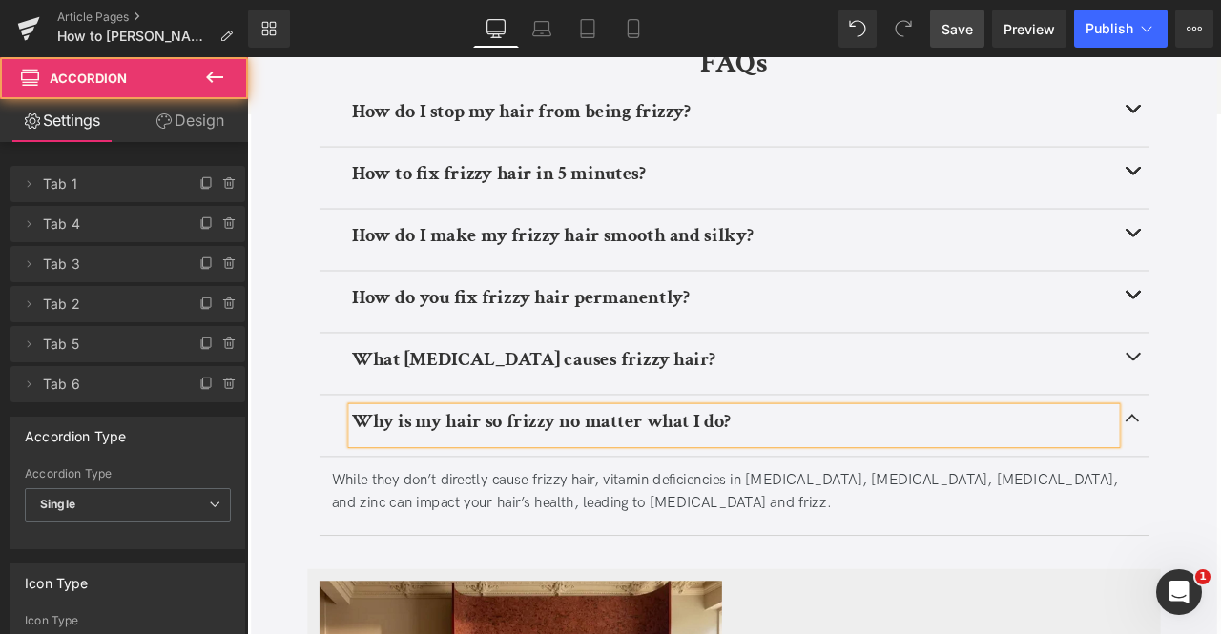
click at [428, 566] on div "While they don’t directly cause frizzy hair, vitamin deficiencies in [MEDICAL_D…" at bounding box center [824, 573] width 954 height 55
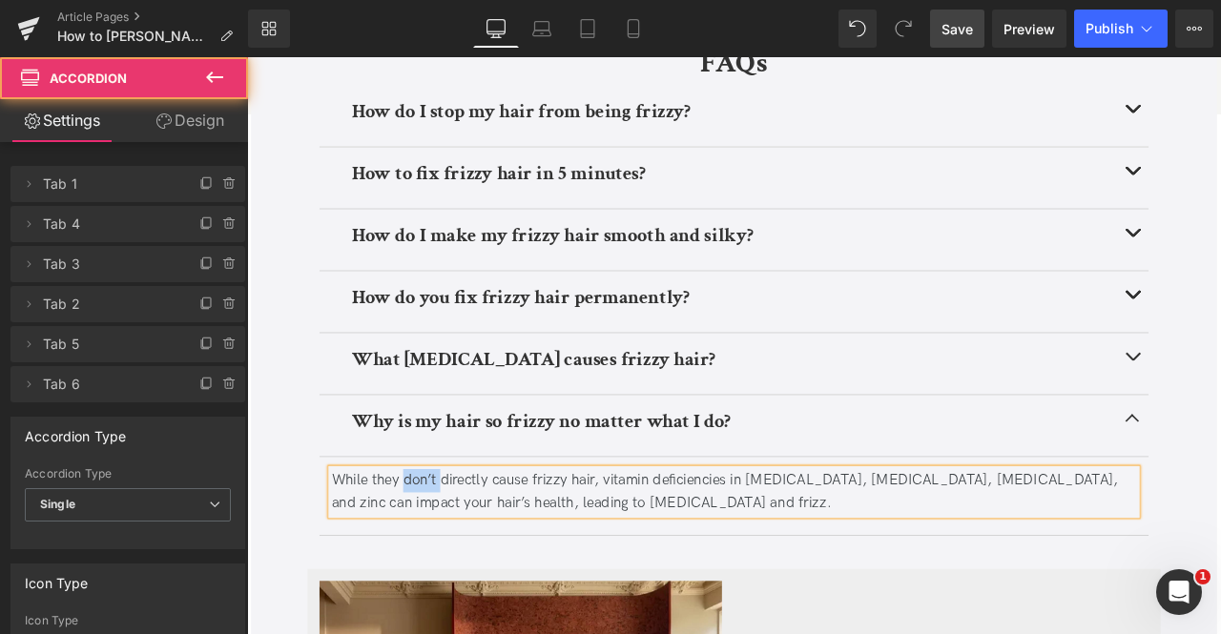
click at [428, 566] on div "While they don’t directly cause frizzy hair, vitamin deficiencies in [MEDICAL_D…" at bounding box center [824, 573] width 954 height 55
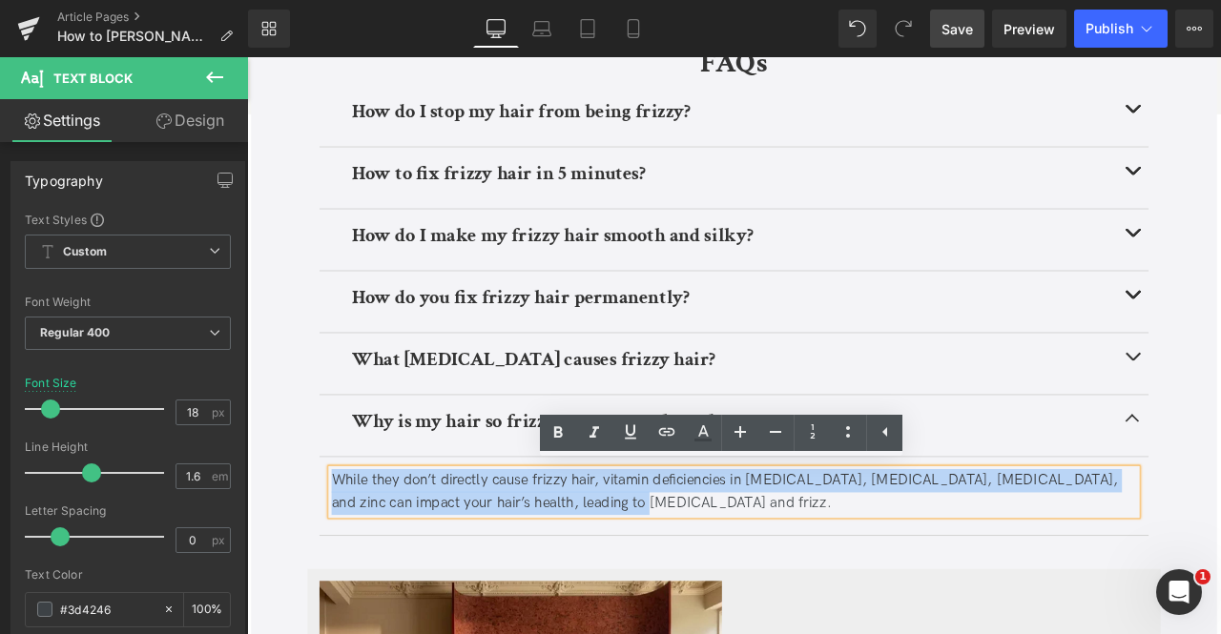
click at [428, 566] on div "While they don’t directly cause frizzy hair, vitamin deficiencies in [MEDICAL_D…" at bounding box center [824, 573] width 954 height 55
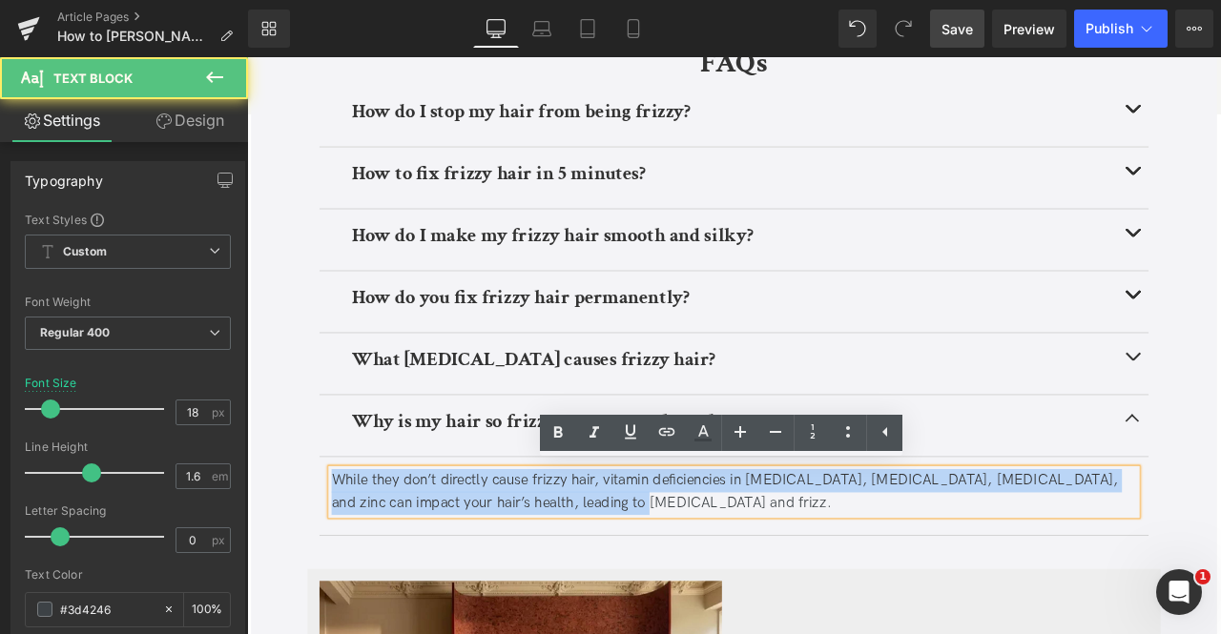
paste div
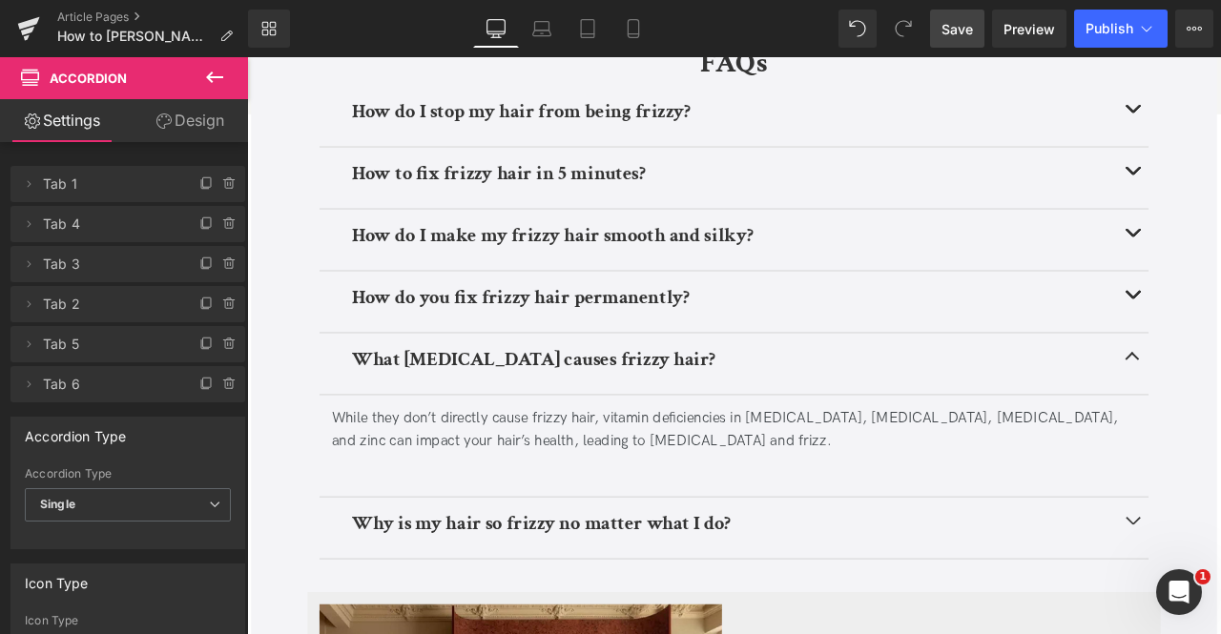
click at [646, 527] on div at bounding box center [824, 540] width 954 height 28
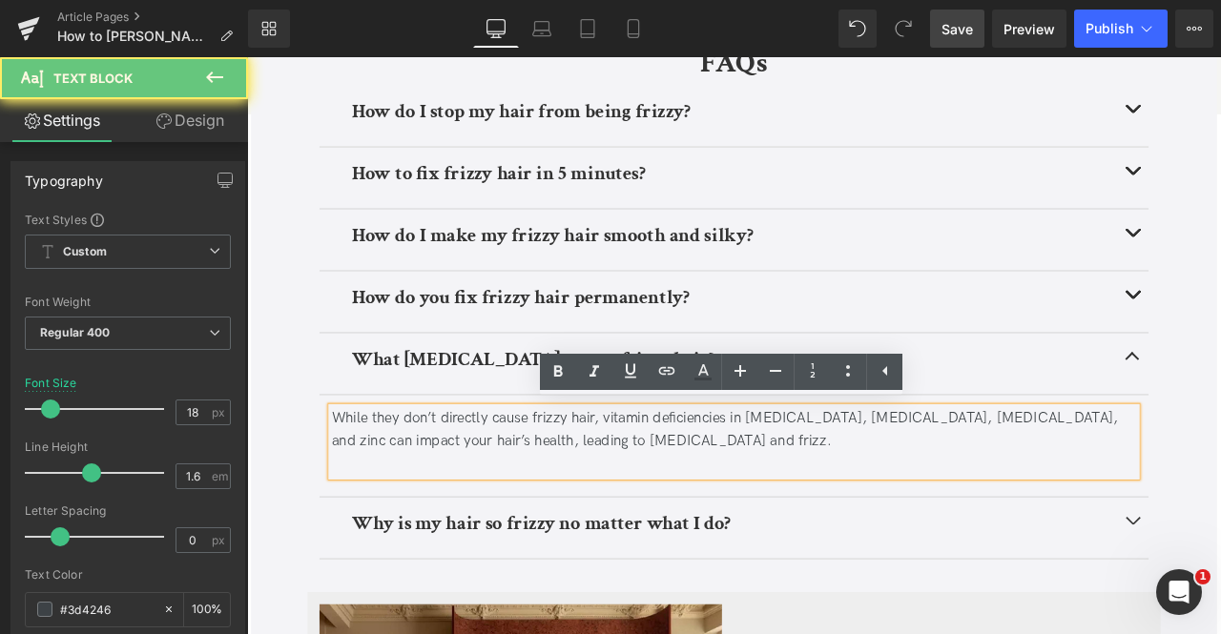
click at [590, 530] on div at bounding box center [824, 540] width 954 height 28
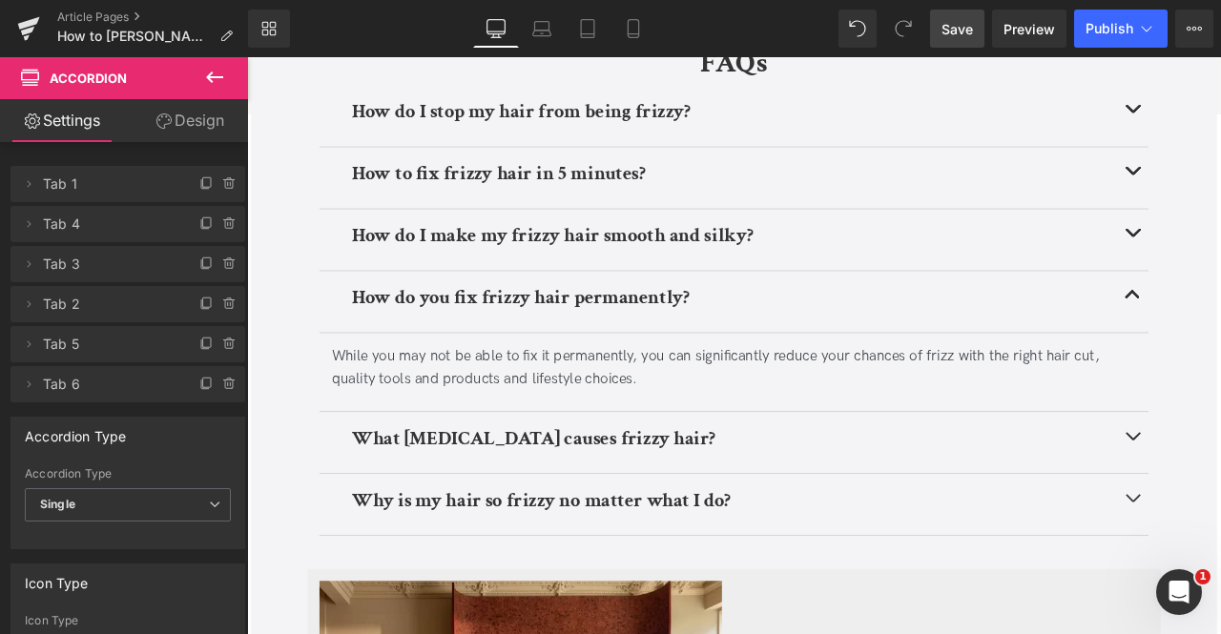
click at [1220, 259] on div "How do I make my frizzy hair smooth and silky? Heading" at bounding box center [824, 274] width 906 height 44
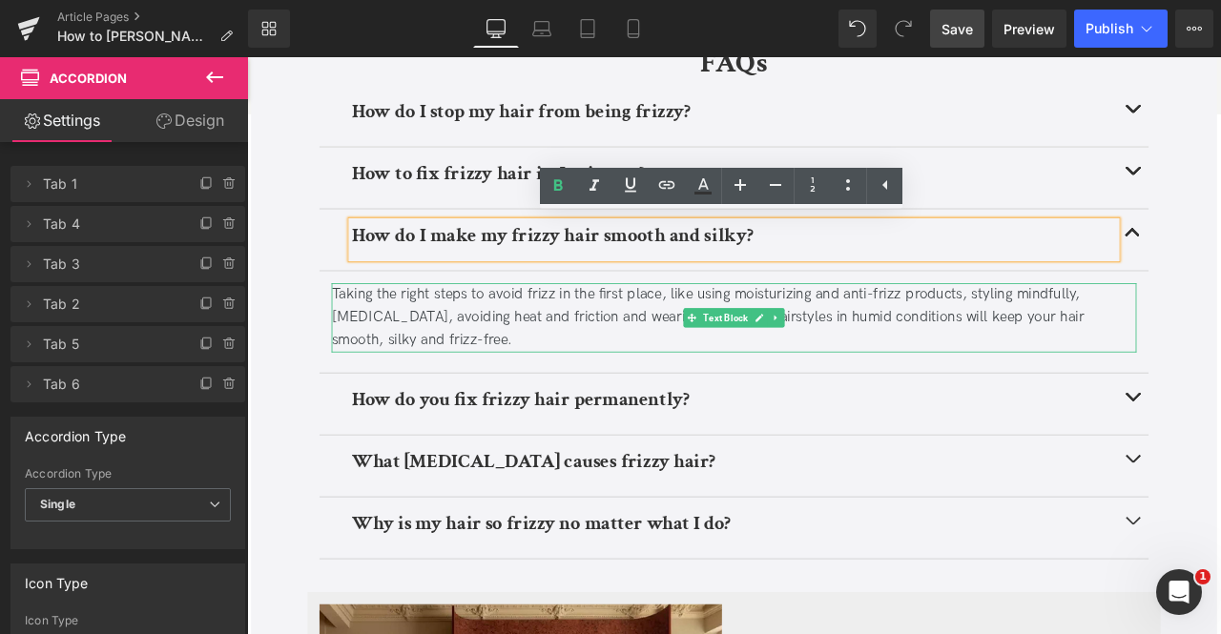
click at [901, 335] on div "Taking the right steps to avoid frizz in the first place, like using moisturizi…" at bounding box center [824, 366] width 954 height 82
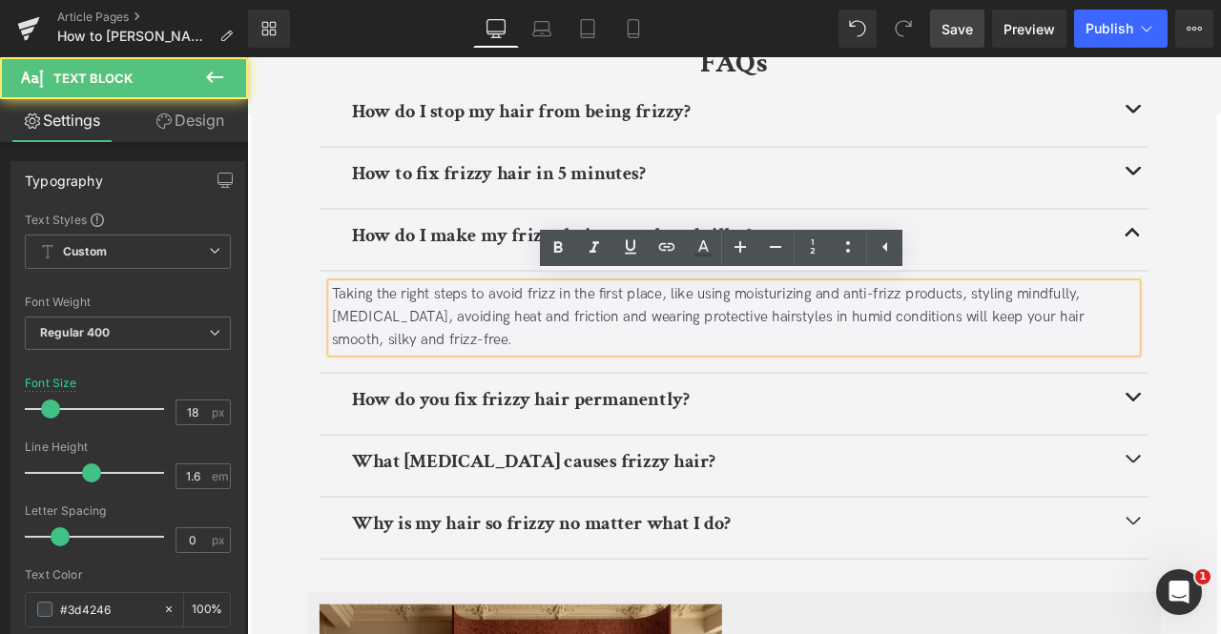
click at [970, 334] on div "Taking the right steps to avoid frizz in the first place, like using moisturizi…" at bounding box center [824, 366] width 954 height 82
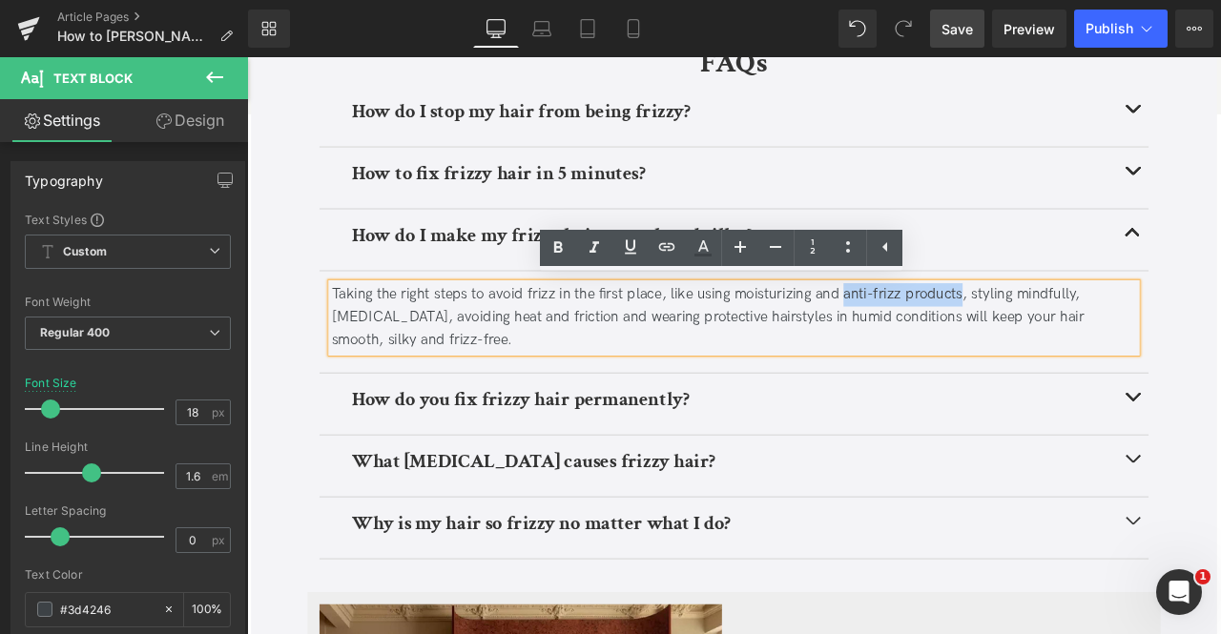
click at [1049, 332] on div "Taking the right steps to avoid frizz in the first place, like using moisturizi…" at bounding box center [824, 366] width 954 height 82
click at [619, 246] on icon at bounding box center [630, 247] width 23 height 23
click at [664, 249] on icon at bounding box center [666, 247] width 23 height 23
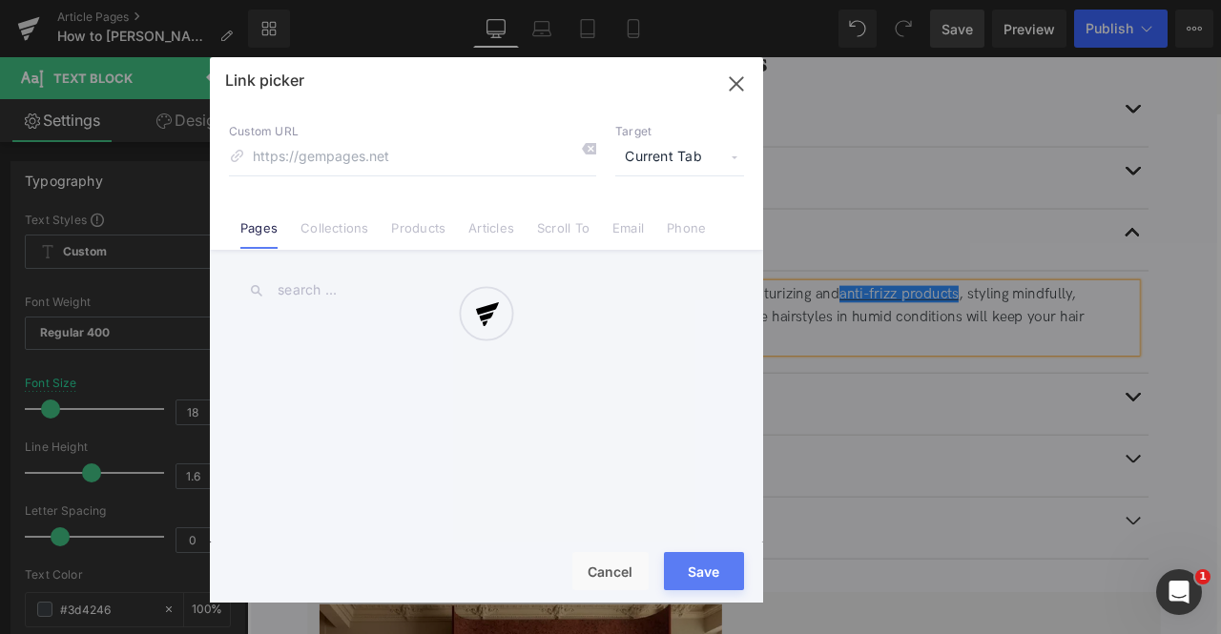
click at [1143, 0] on div "Text Color Highlight Color #333333 Edit or remove link: Edit - Unlink - Cancel …" at bounding box center [610, 0] width 1221 height 0
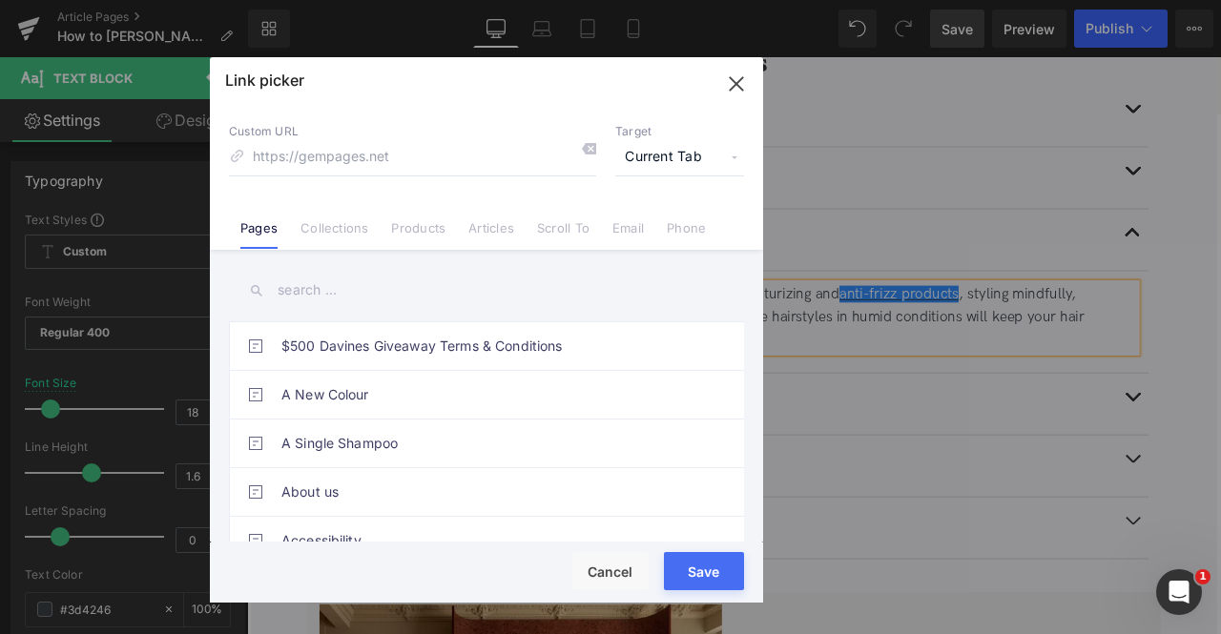
click at [658, 145] on span "Current Tab" at bounding box center [679, 157] width 129 height 36
click at [646, 215] on li "New Tab" at bounding box center [680, 225] width 148 height 33
click at [342, 233] on link "Collections" at bounding box center [334, 234] width 68 height 29
click at [307, 293] on input "text" at bounding box center [486, 290] width 515 height 43
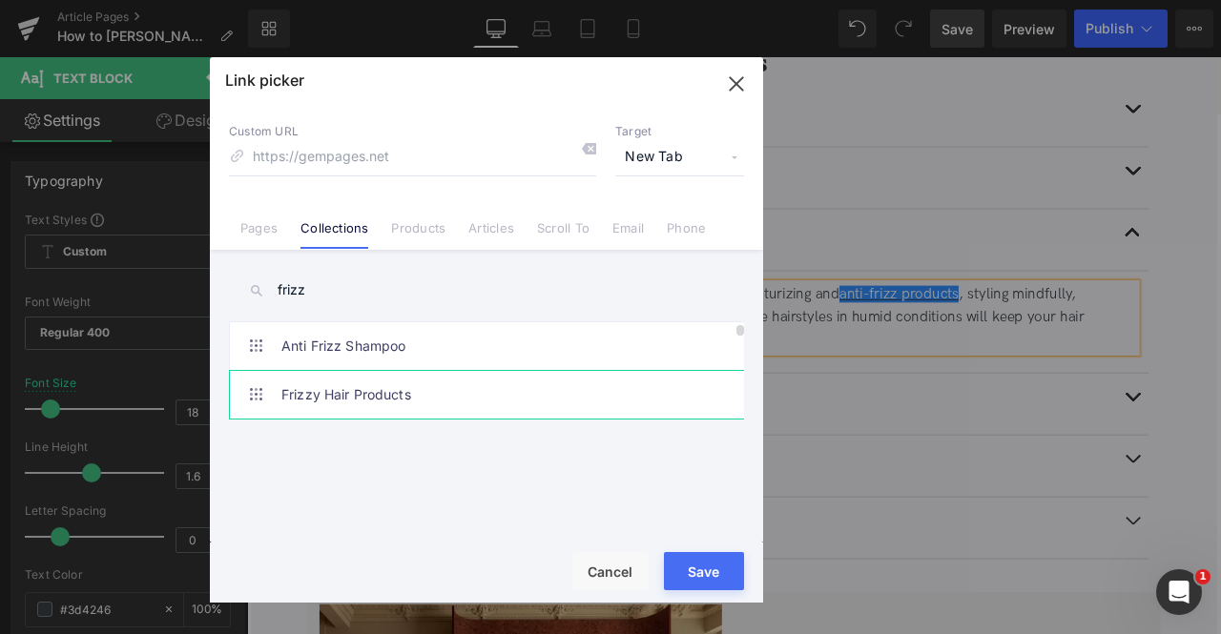
type input "frizz"
click at [484, 396] on link "Frizzy Hair Products" at bounding box center [491, 395] width 420 height 48
click at [696, 558] on button "Save" at bounding box center [704, 571] width 80 height 38
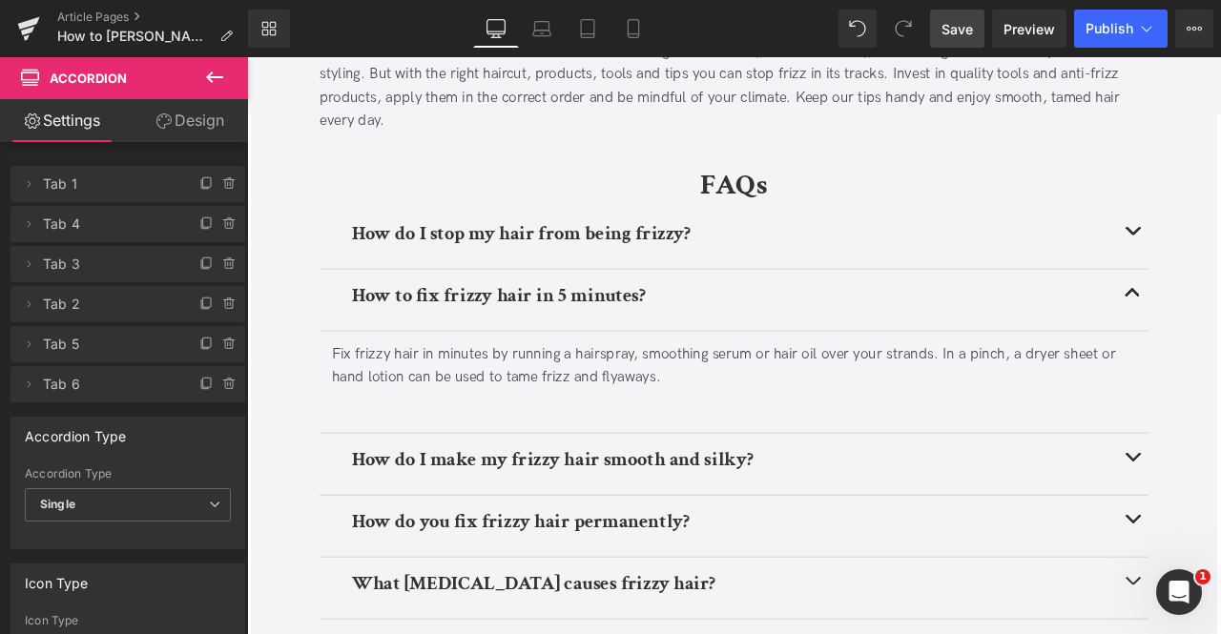
scroll to position [4327, 0]
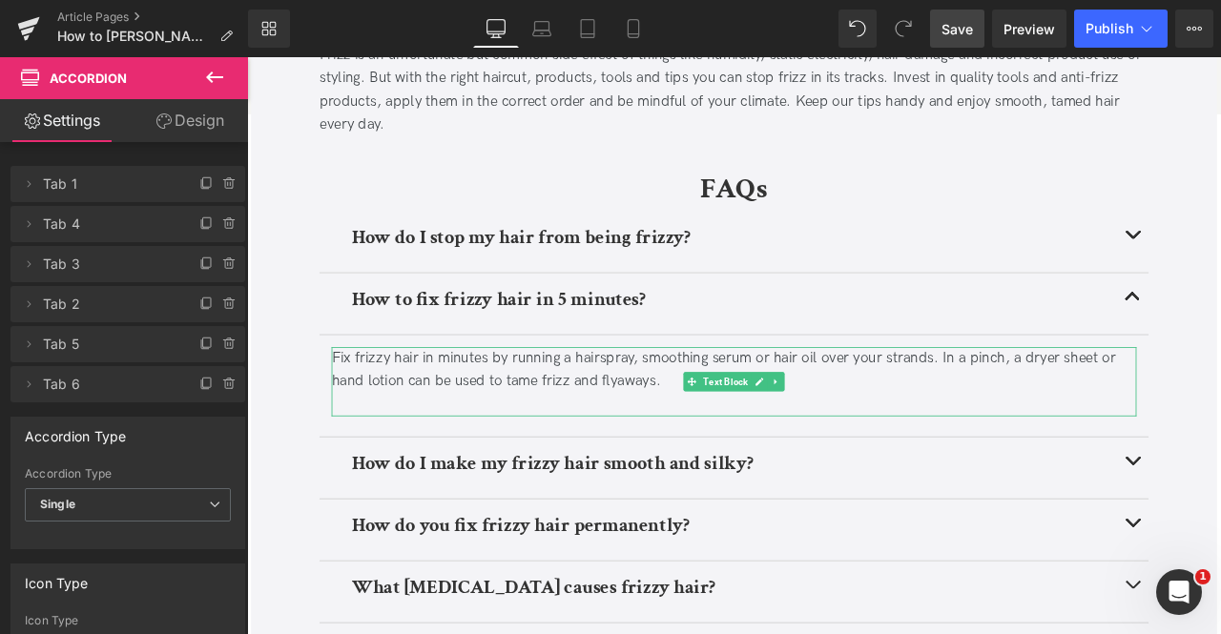
click at [641, 410] on div "Fix frizzy hair in minutes by running a hairspray, smoothing serum or hair oil …" at bounding box center [824, 428] width 954 height 55
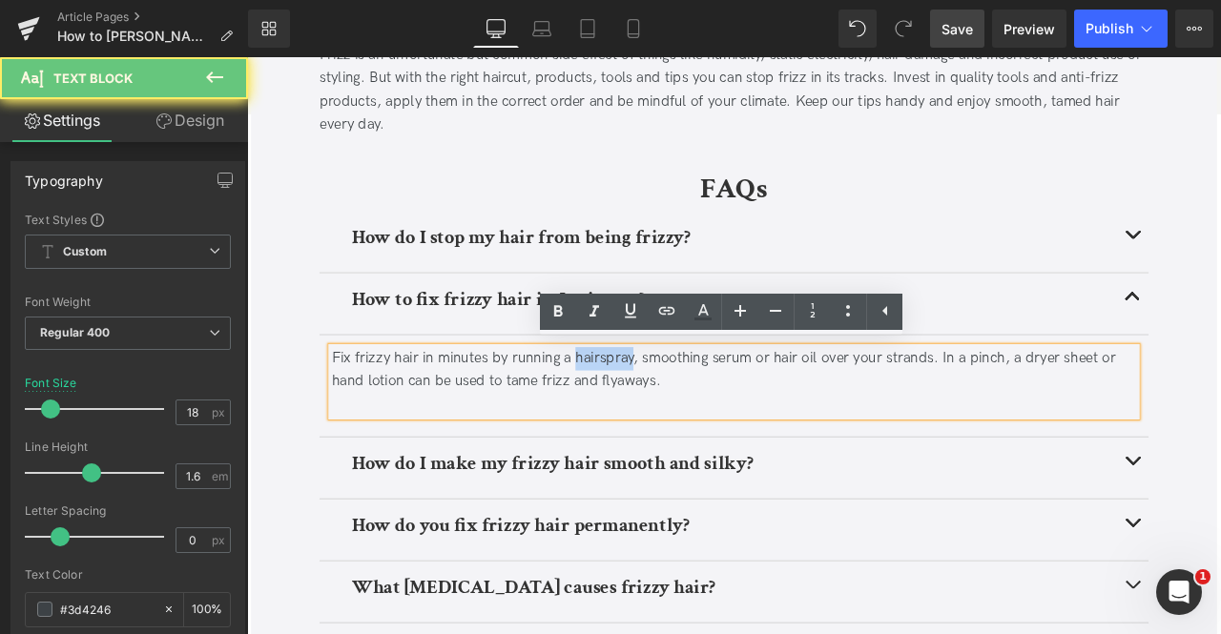
click at [641, 410] on div "Fix frizzy hair in minutes by running a hairspray, smoothing serum or hair oil …" at bounding box center [824, 428] width 954 height 55
click at [641, 316] on icon at bounding box center [630, 310] width 23 height 23
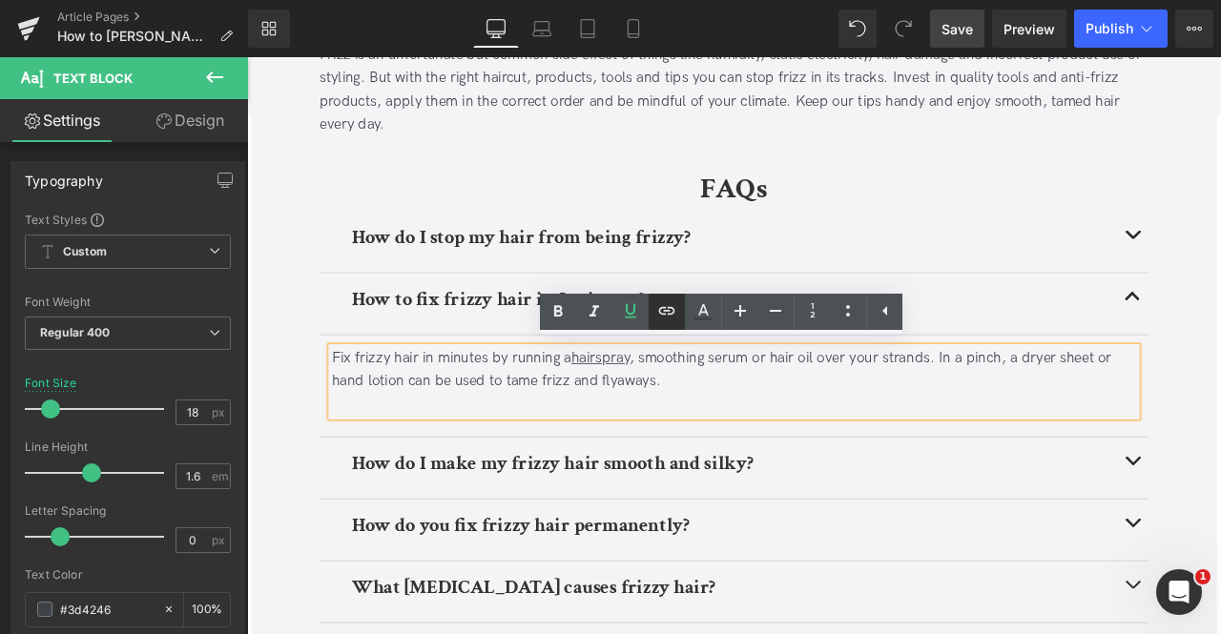
click at [662, 312] on icon at bounding box center [666, 310] width 23 height 23
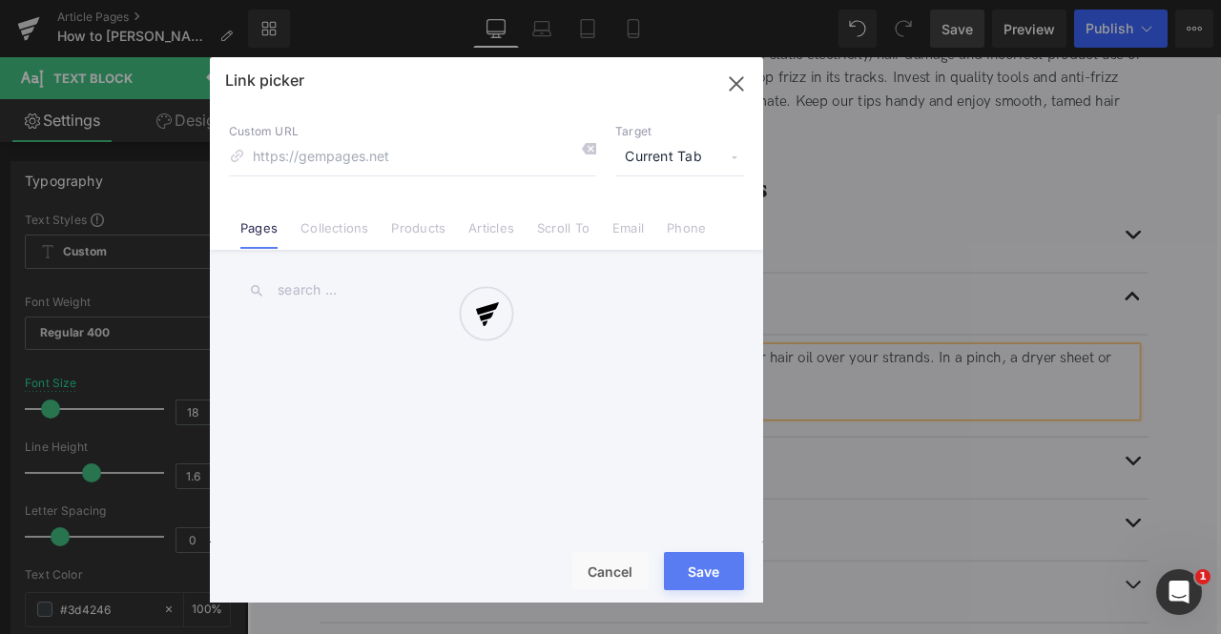
click at [847, 0] on div "Text Color Highlight Color #333333 Edit or remove link: Edit - Unlink - Cancel …" at bounding box center [610, 0] width 1221 height 0
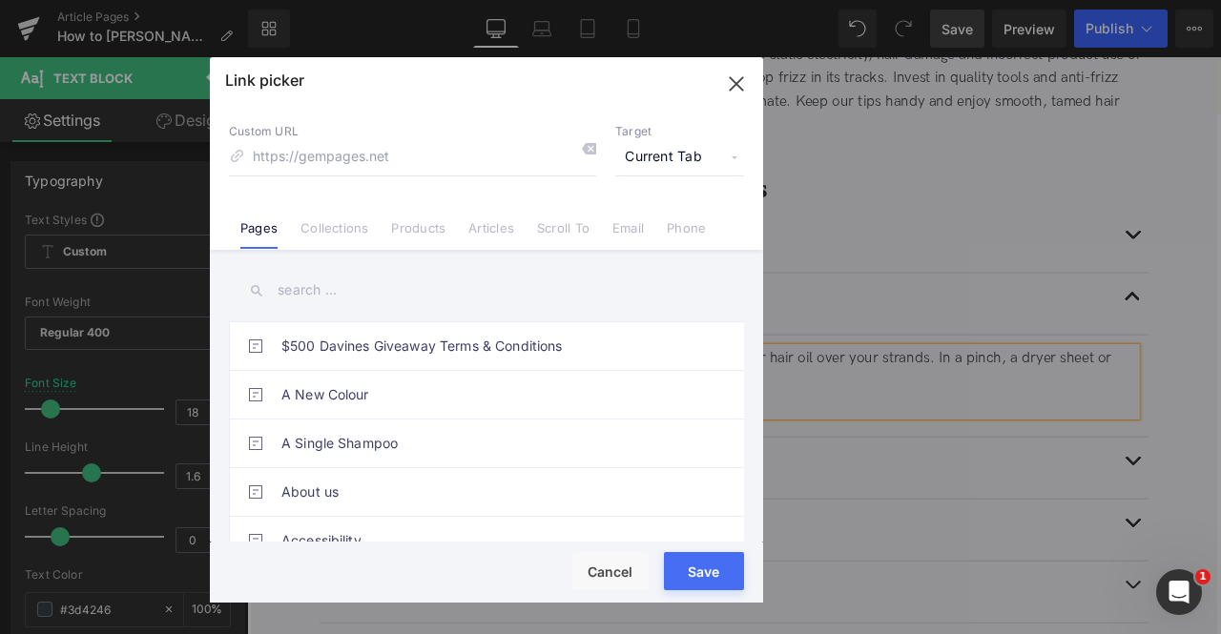
click at [677, 163] on span "Current Tab" at bounding box center [679, 157] width 129 height 36
click at [645, 230] on li "New Tab" at bounding box center [680, 225] width 148 height 33
click at [410, 229] on link "Products" at bounding box center [418, 234] width 54 height 29
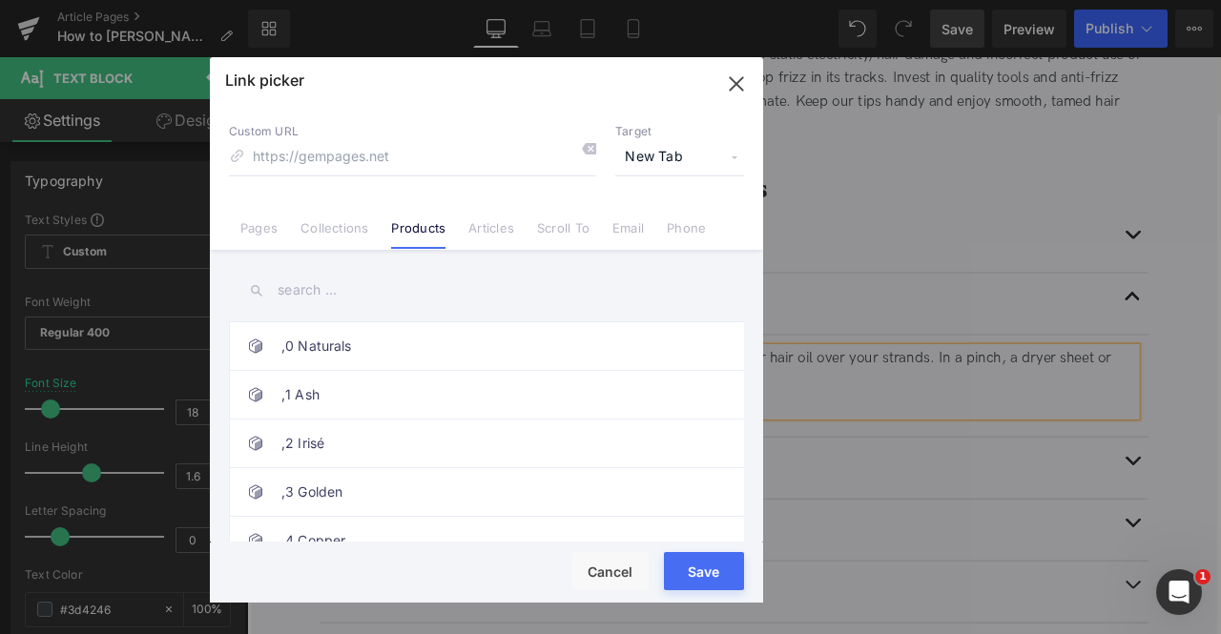
click at [302, 287] on input "text" at bounding box center [486, 290] width 515 height 43
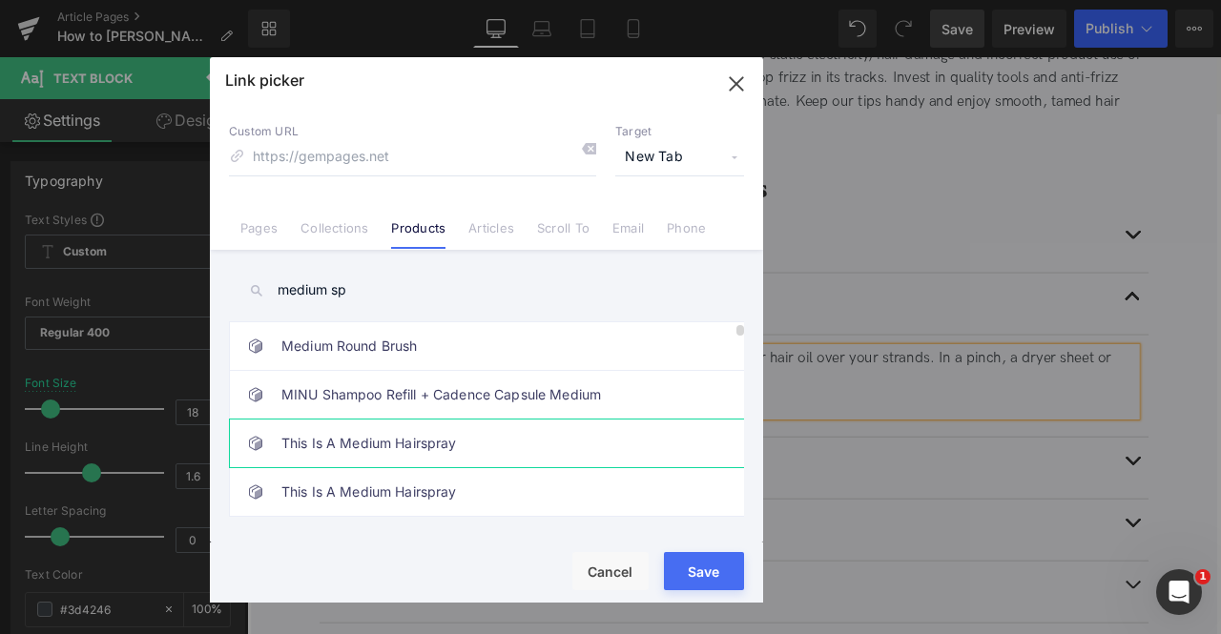
type input "medium sp"
click at [371, 441] on link "This Is A Medium Hairspray" at bounding box center [491, 444] width 420 height 48
click at [711, 562] on button "Save" at bounding box center [704, 571] width 80 height 38
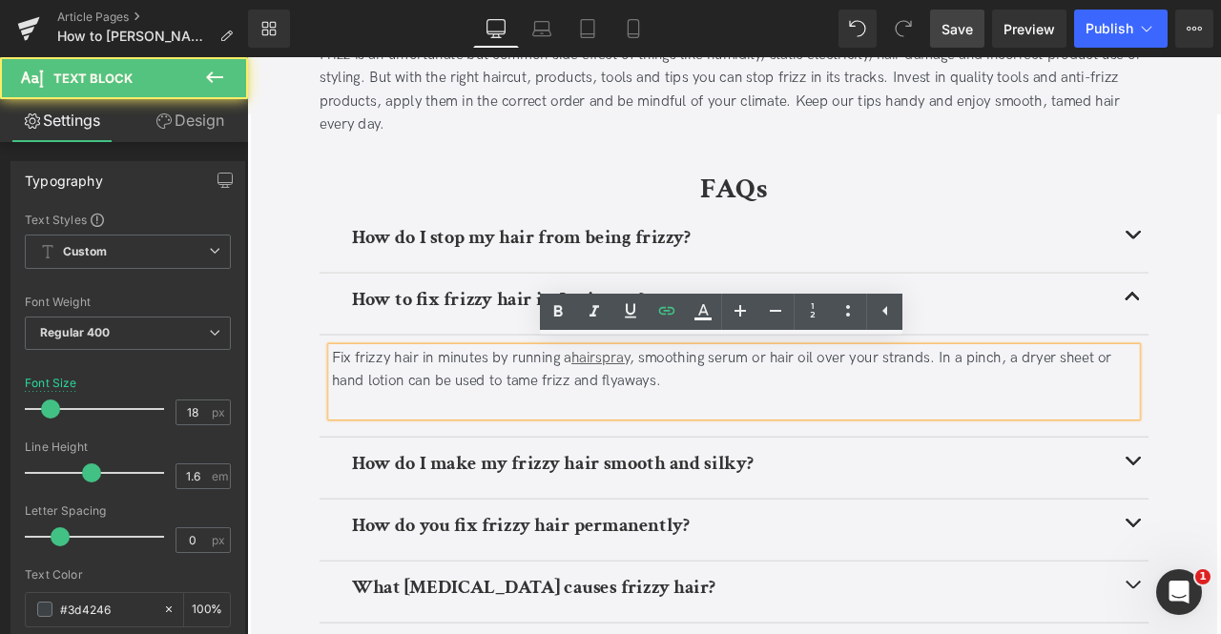
click at [754, 415] on div "Fix frizzy hair in minutes by running a hairspray , smoothing serum or hair oil…" at bounding box center [824, 428] width 954 height 55
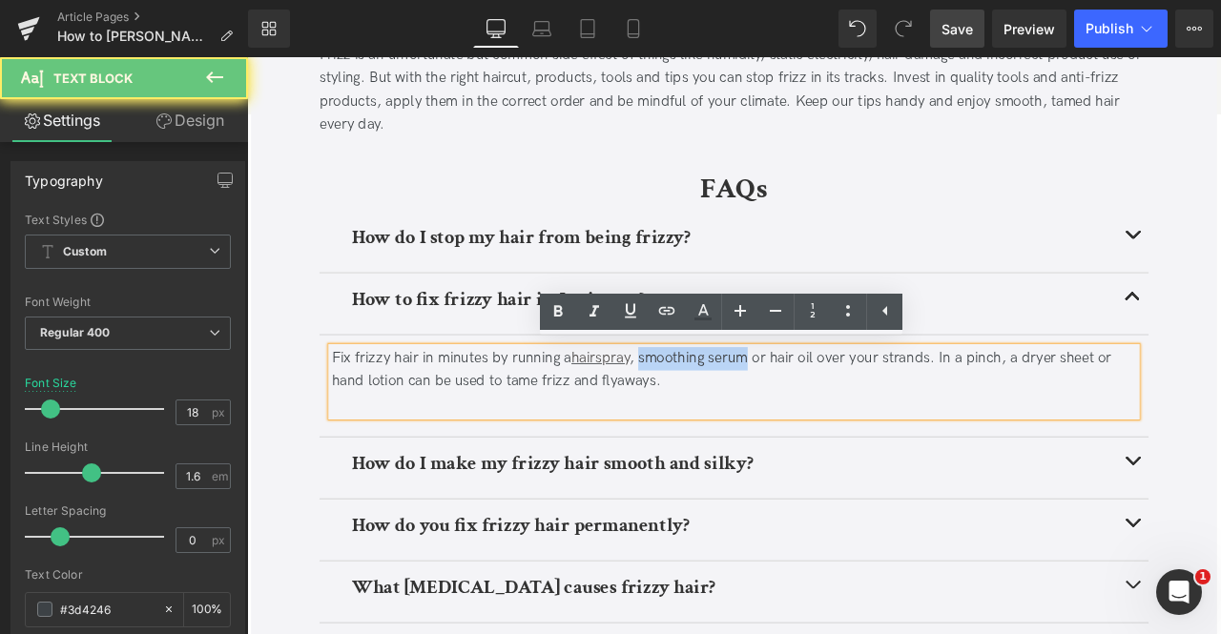
click at [813, 410] on div "Fix frizzy hair in minutes by running a hairspray , smoothing serum or hair oil…" at bounding box center [824, 428] width 954 height 55
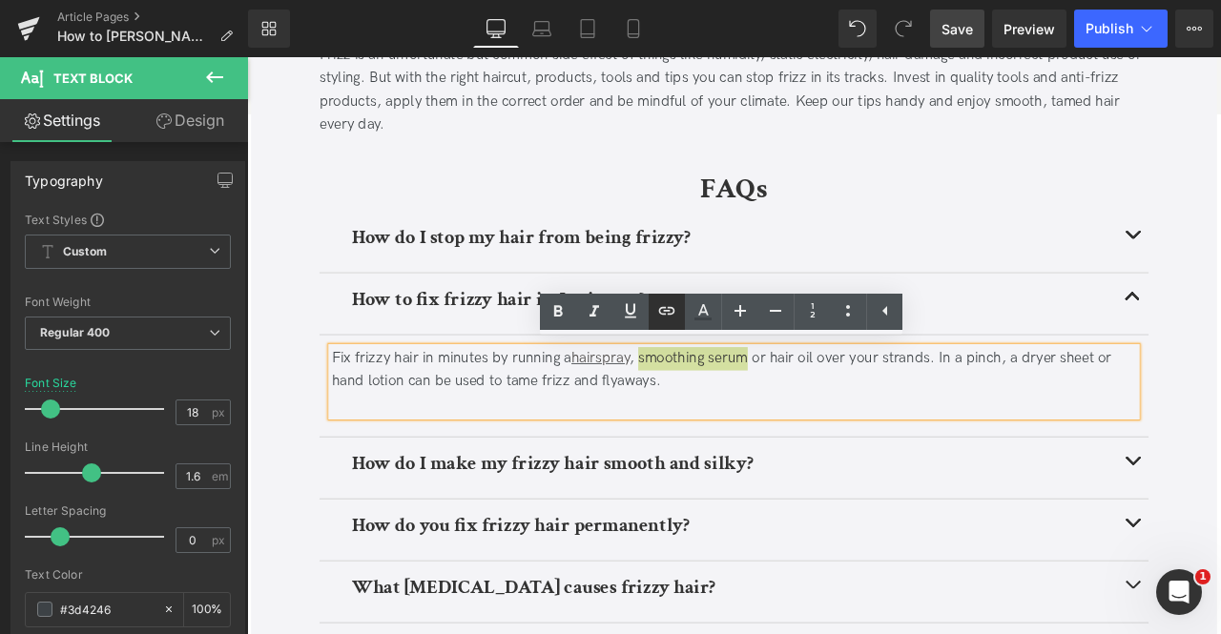
click at [651, 307] on link at bounding box center [667, 312] width 36 height 36
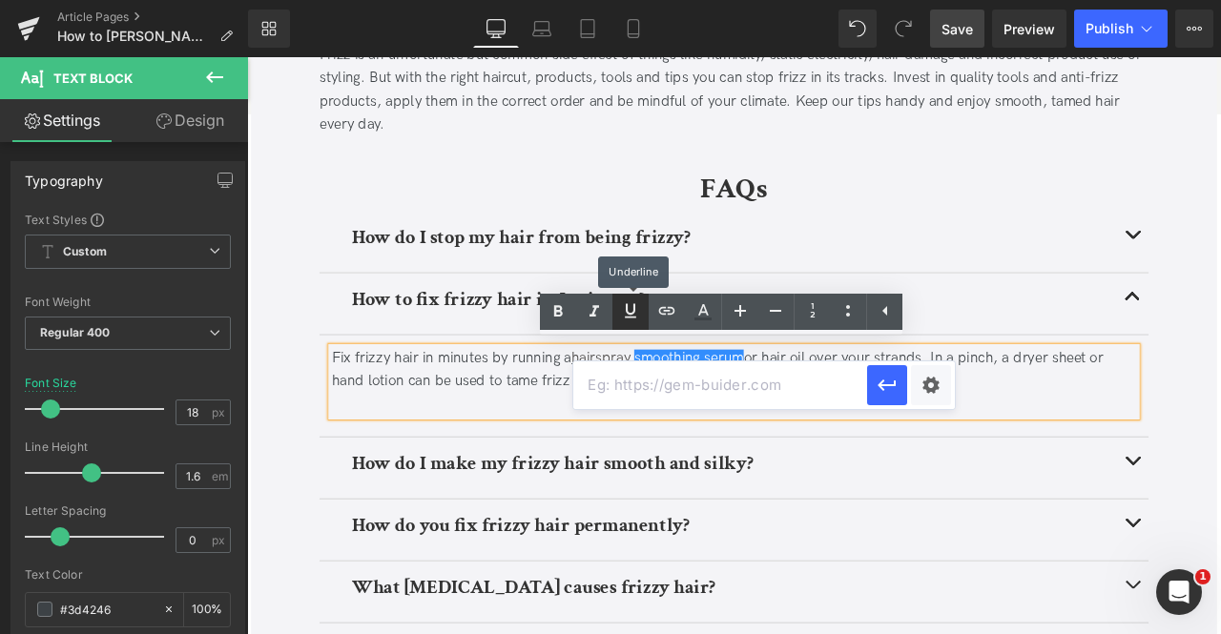
click at [636, 306] on icon at bounding box center [630, 310] width 23 height 23
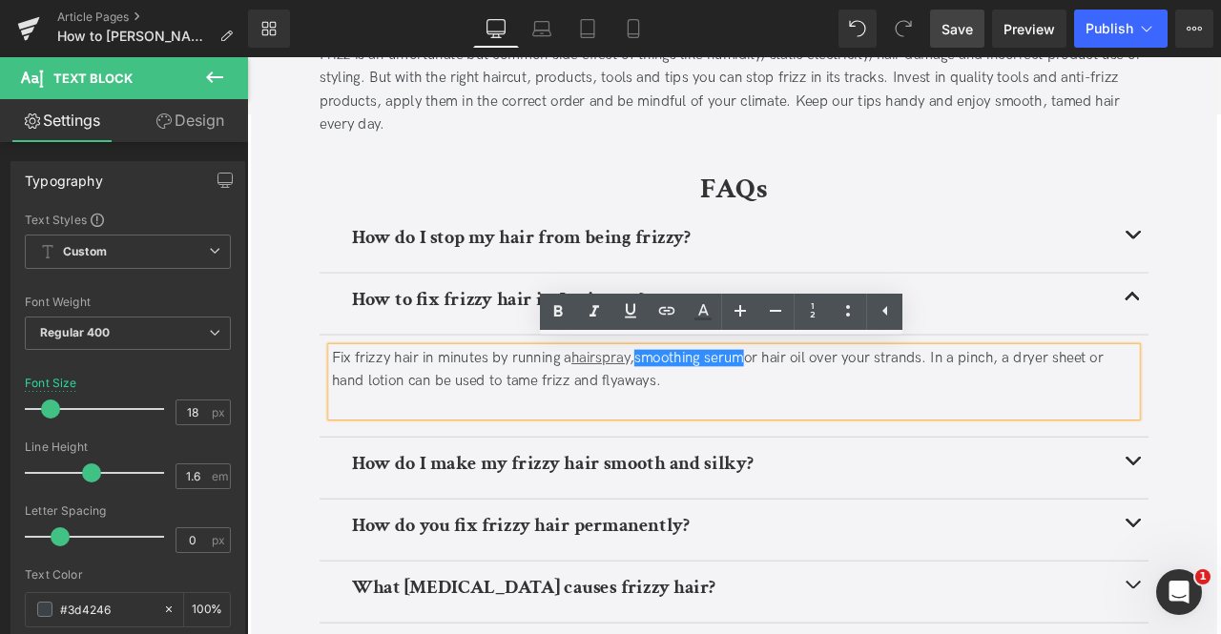
click at [739, 425] on div "Fix frizzy hair in minutes by running a hairspray , smoothing serum or hair oil…" at bounding box center [824, 428] width 954 height 55
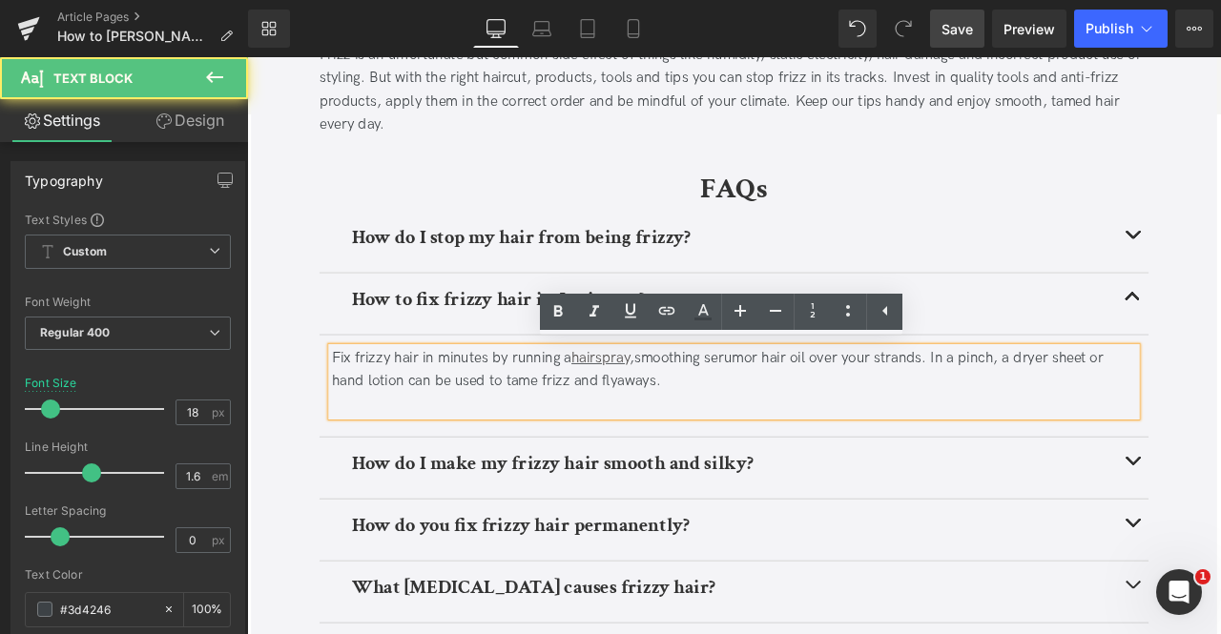
click at [739, 425] on div "Fix frizzy hair in minutes by running a hairspray , smoothing serum or hair oil…" at bounding box center [824, 428] width 954 height 55
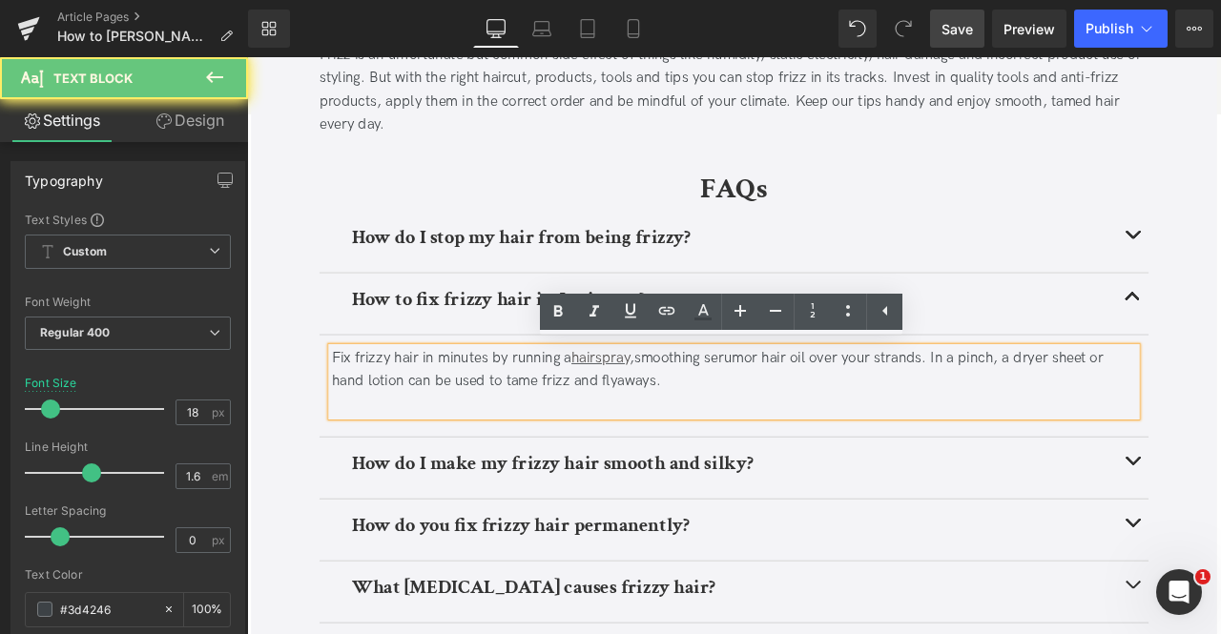
click at [731, 405] on div "Fix frizzy hair in minutes by running a hairspray , smoothing serum or hair oil…" at bounding box center [824, 428] width 954 height 55
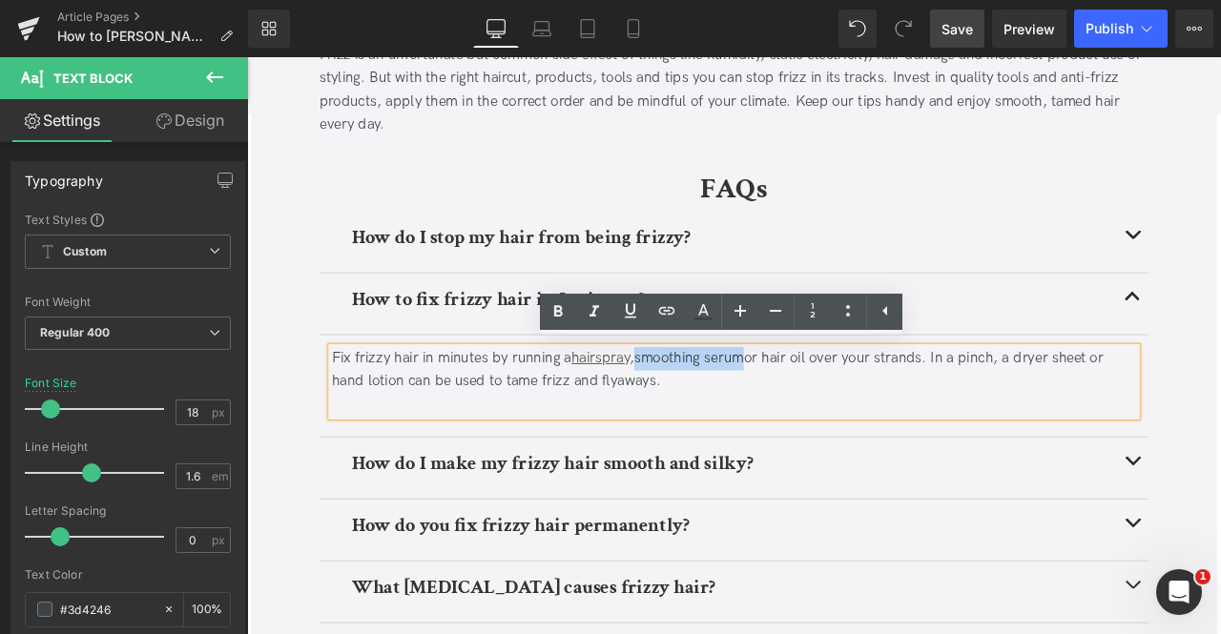
click at [804, 407] on div "Fix frizzy hair in minutes by running a hairspray , smoothing serum or hair oil…" at bounding box center [824, 428] width 954 height 55
click at [630, 306] on icon at bounding box center [630, 310] width 23 height 23
click at [659, 307] on icon at bounding box center [666, 310] width 23 height 23
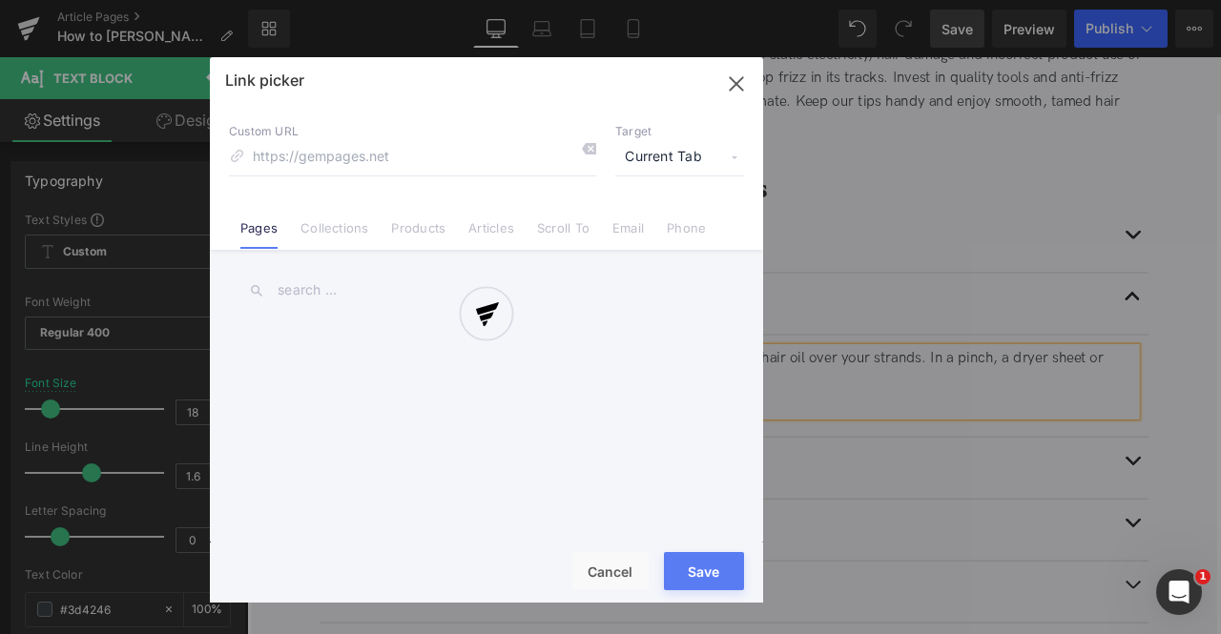
click at [916, 0] on div "Text Color Highlight Color #333333 Edit or remove link: Edit - Unlink - Cancel …" at bounding box center [610, 0] width 1221 height 0
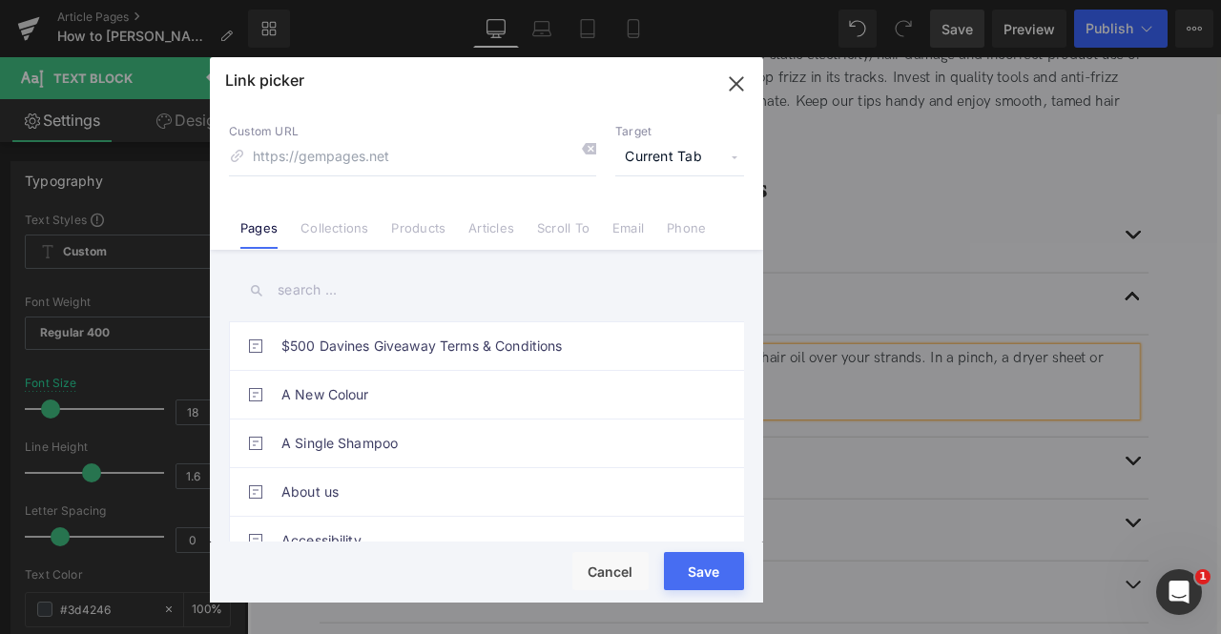
click at [644, 159] on span "Current Tab" at bounding box center [679, 157] width 129 height 36
click at [645, 225] on li "New Tab" at bounding box center [680, 225] width 148 height 33
click at [432, 242] on link "Products" at bounding box center [418, 234] width 54 height 29
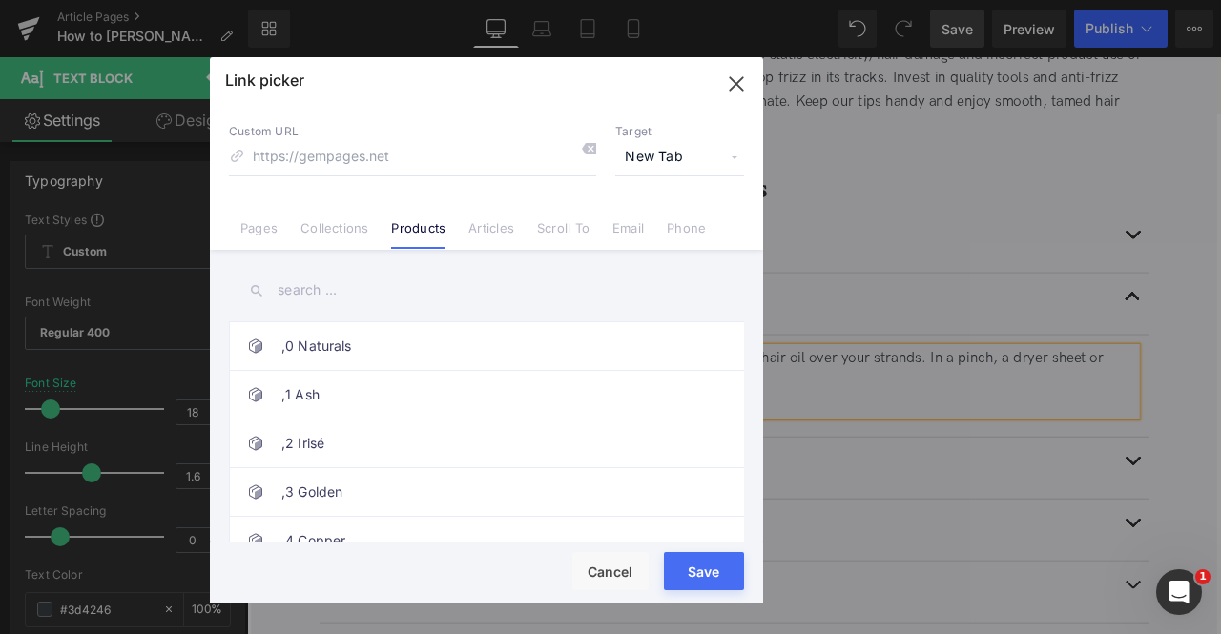
click at [319, 293] on input "text" at bounding box center [486, 290] width 515 height 43
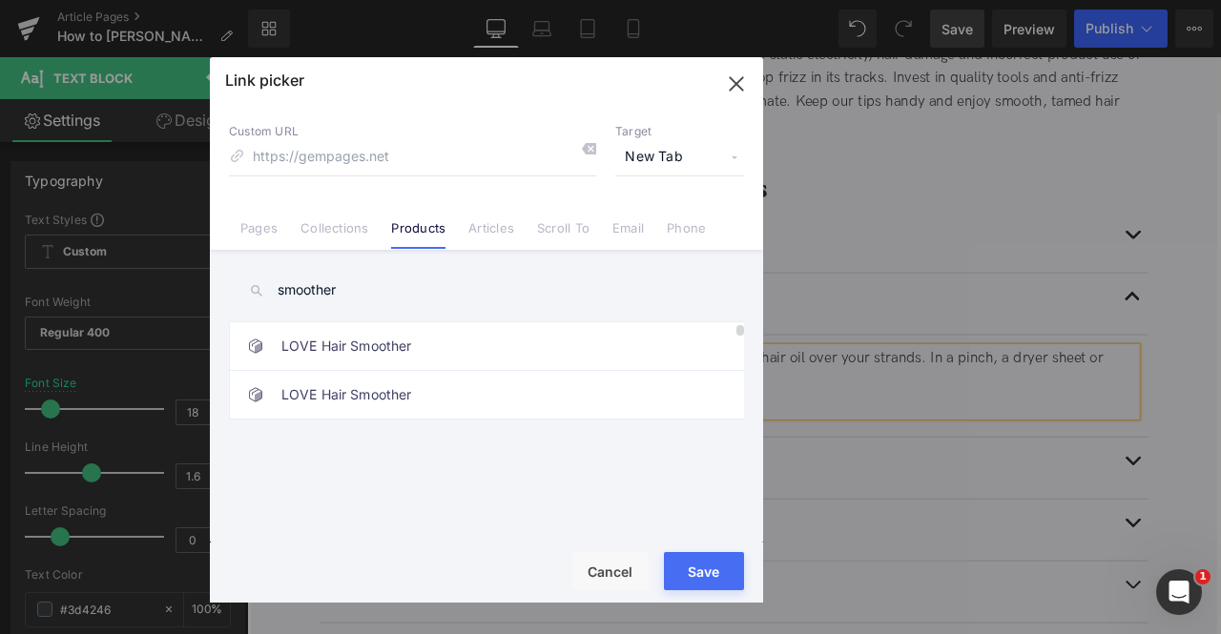
type input "smoother"
click at [401, 339] on link "LOVE Hair Smoother" at bounding box center [491, 346] width 420 height 48
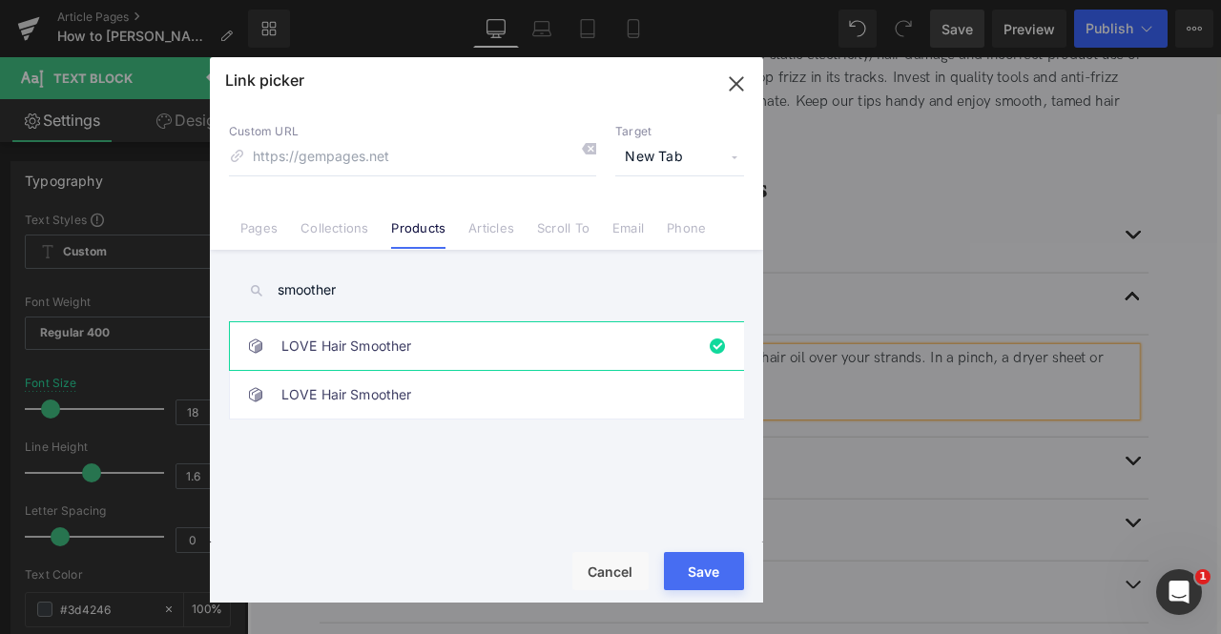
click at [706, 564] on button "Save" at bounding box center [704, 571] width 80 height 38
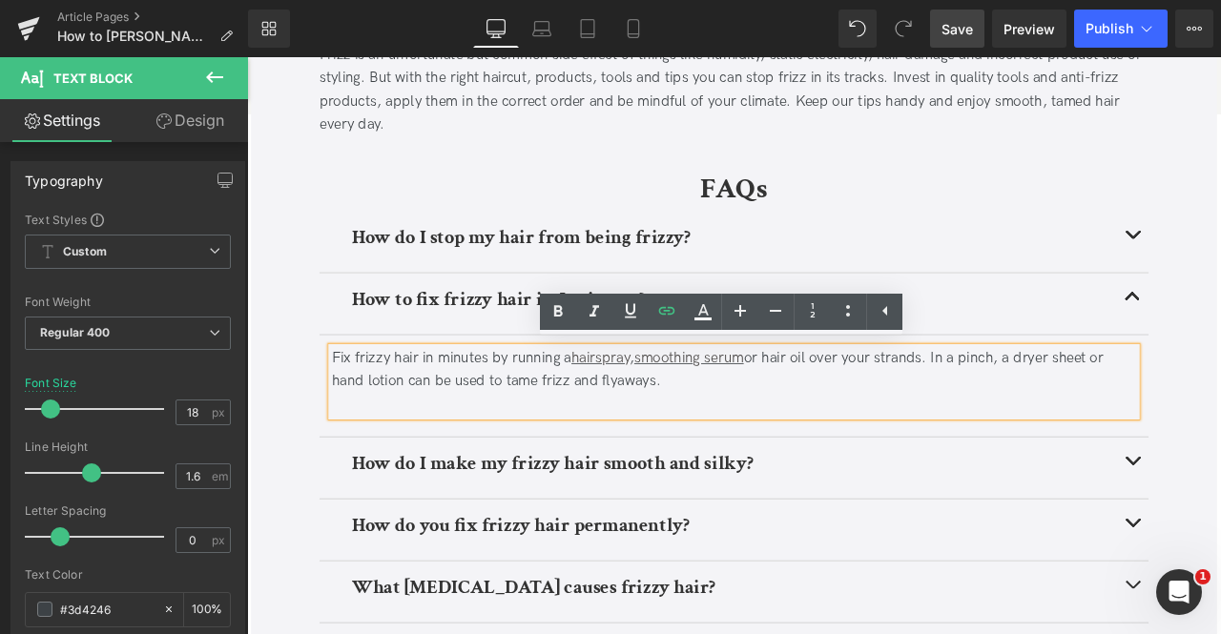
click at [873, 407] on div "Fix frizzy hair in minutes by running a hairspray , smoothing serum or hair oil…" at bounding box center [824, 428] width 954 height 55
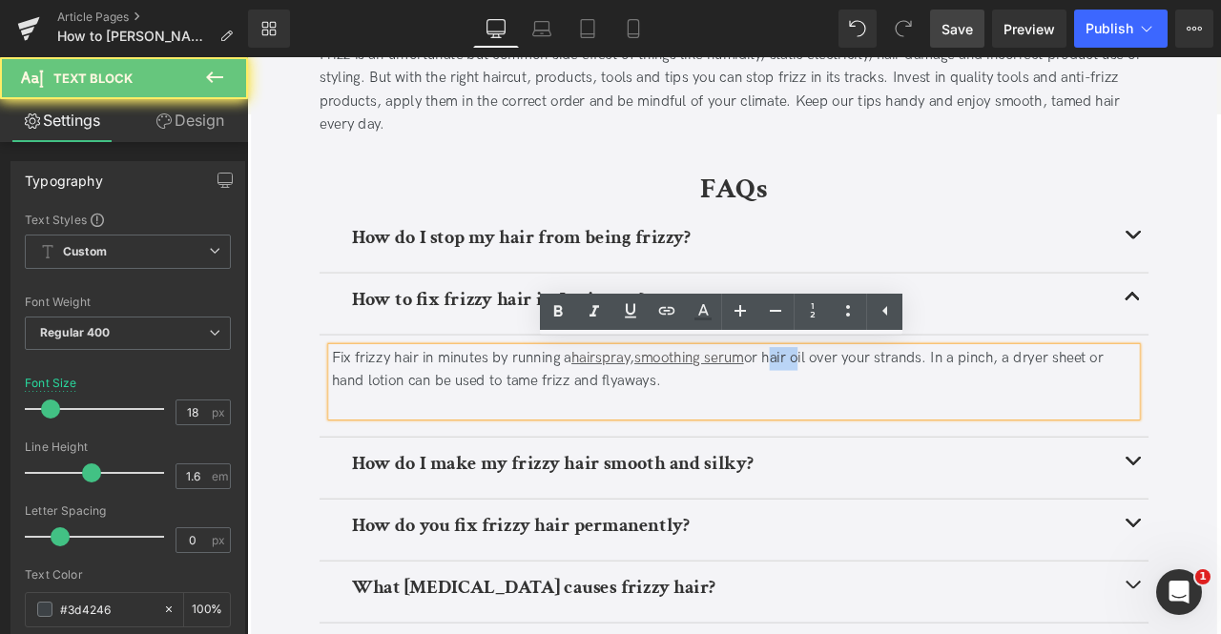
click at [873, 407] on div "Fix frizzy hair in minutes by running a hairspray , smoothing serum or hair oil…" at bounding box center [824, 428] width 954 height 55
click at [898, 410] on div "Fix frizzy hair in minutes by running a hairspray , smoothing serum or hair oil…" at bounding box center [824, 428] width 954 height 55
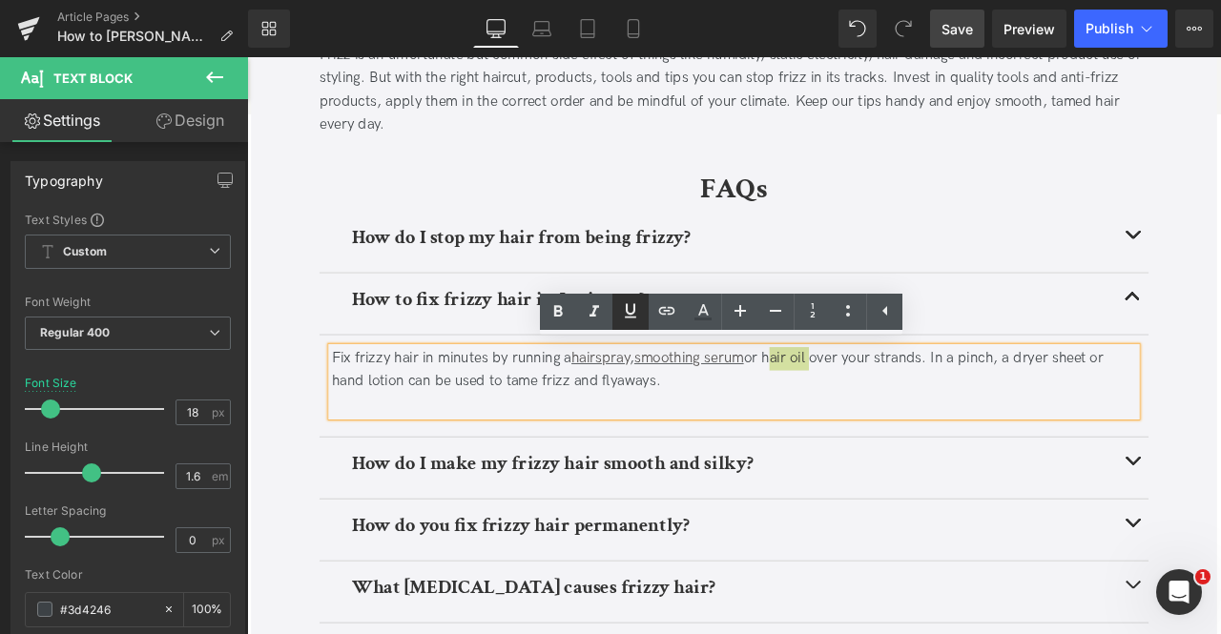
click at [629, 309] on icon at bounding box center [630, 310] width 23 height 23
click at [660, 310] on icon at bounding box center [667, 311] width 16 height 8
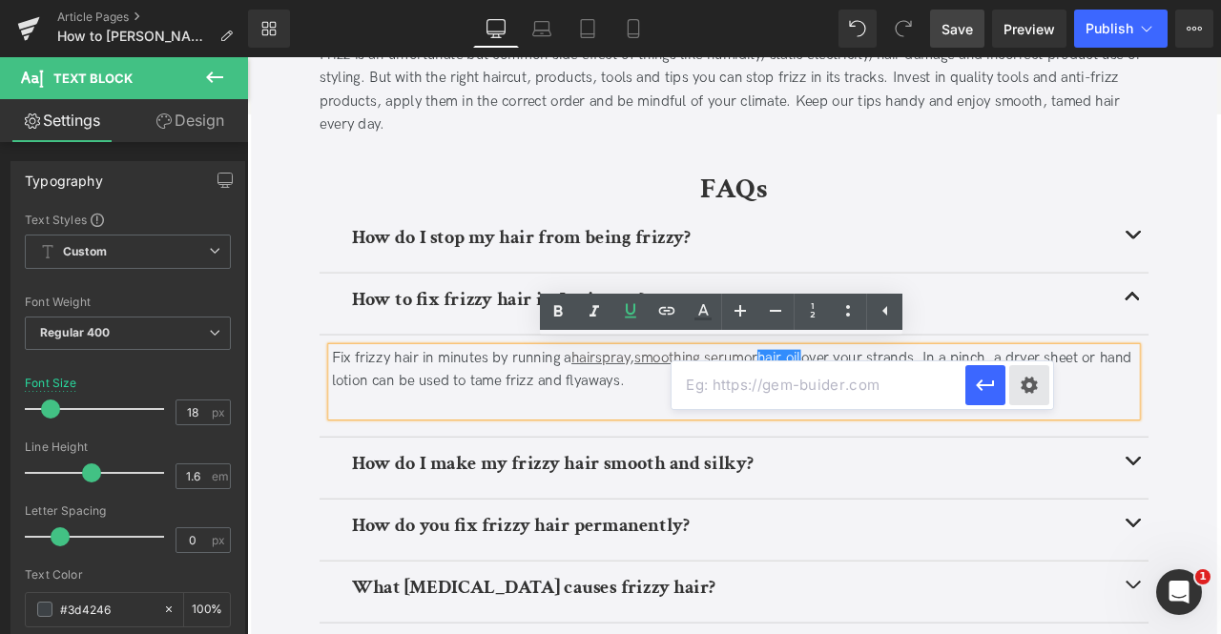
click at [1031, 0] on div "Text Color Highlight Color #333333 Edit or remove link: Edit - Unlink - Cancel" at bounding box center [610, 0] width 1221 height 0
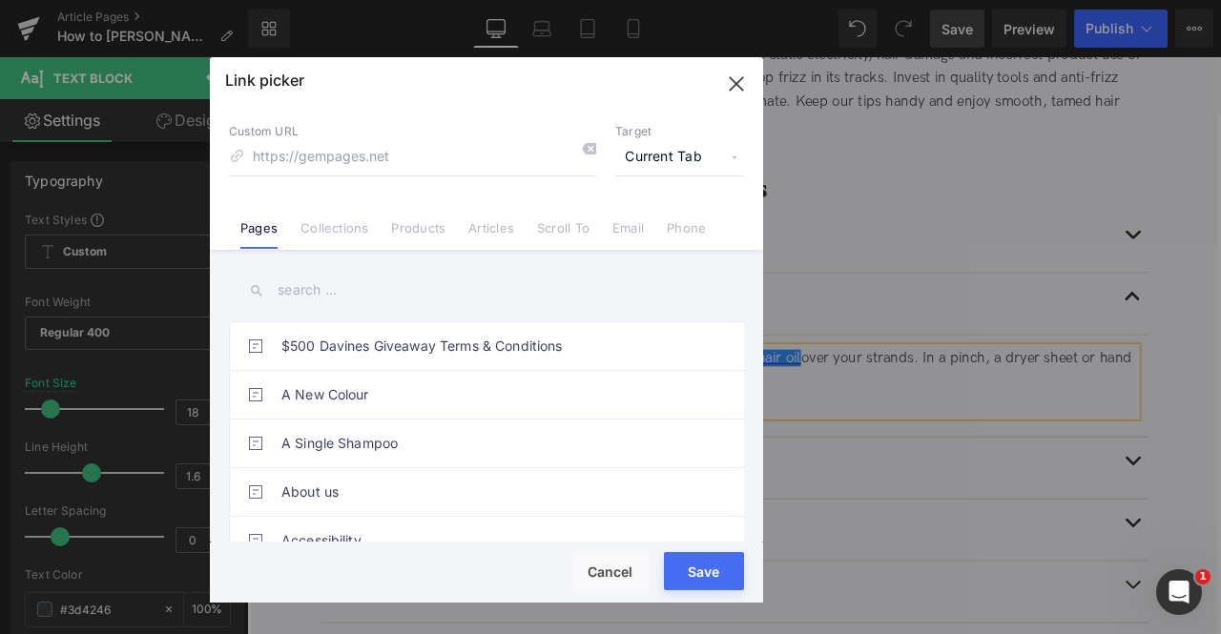
click at [646, 159] on span "Current Tab" at bounding box center [679, 157] width 129 height 36
click at [650, 220] on li "New Tab" at bounding box center [680, 225] width 148 height 33
click at [435, 216] on li "Products" at bounding box center [418, 220] width 77 height 33
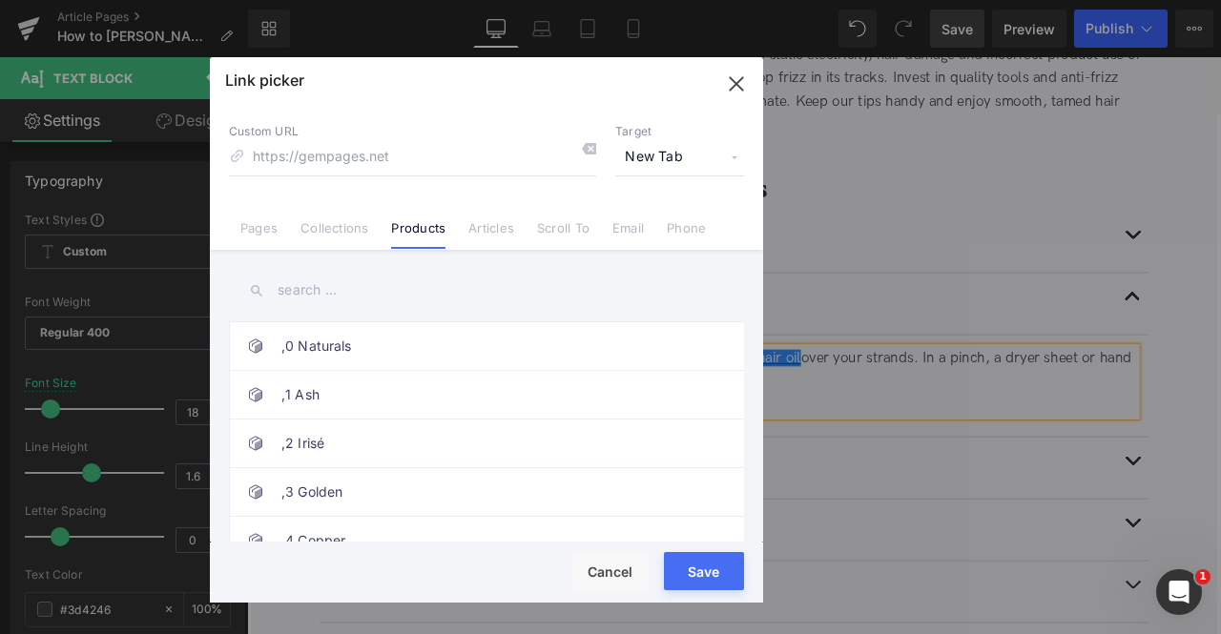
click at [294, 291] on input "text" at bounding box center [486, 290] width 515 height 43
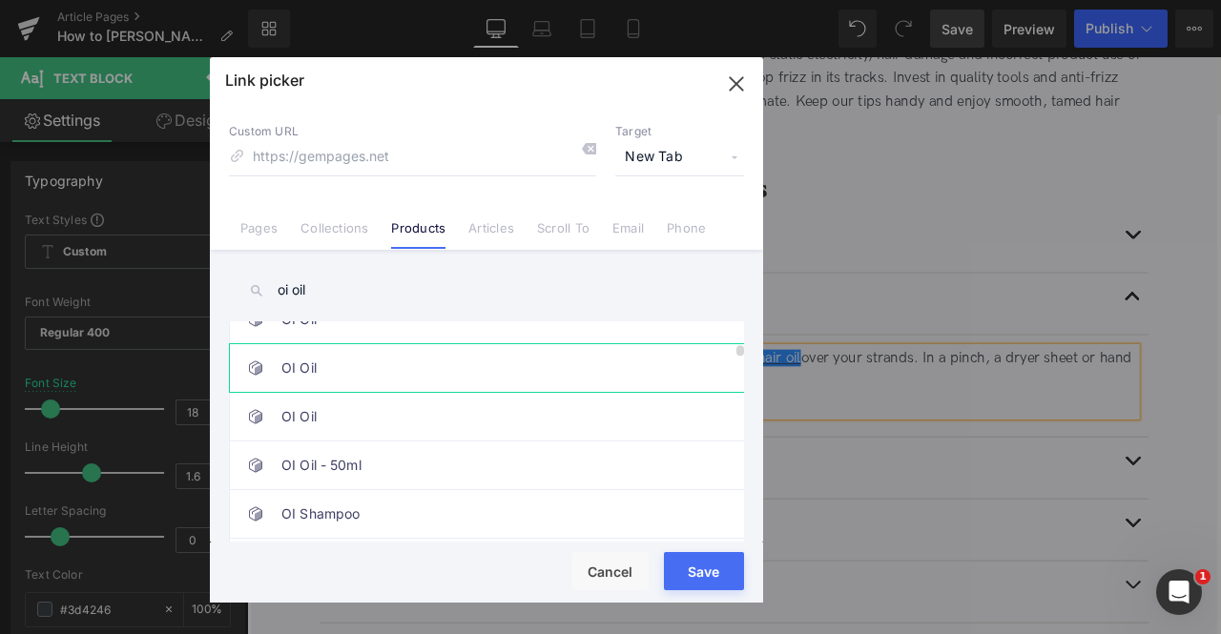
type input "oi oil"
click at [322, 381] on link "OI Oil" at bounding box center [491, 368] width 420 height 48
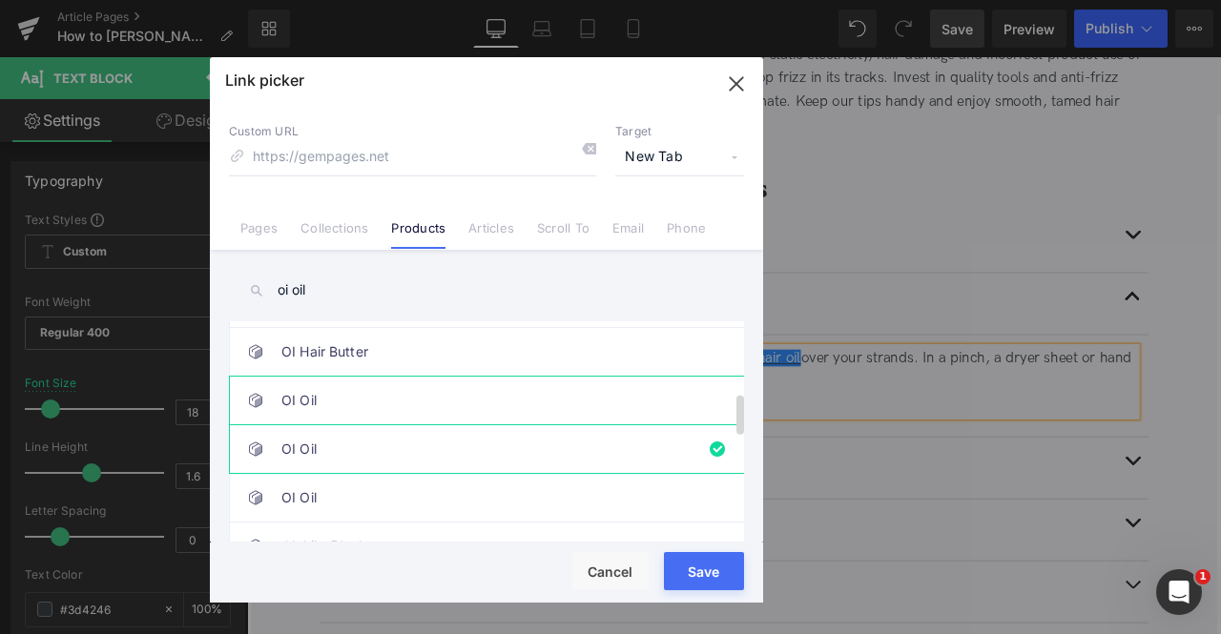
click at [379, 388] on link "OI Oil" at bounding box center [491, 401] width 420 height 48
click at [733, 570] on button "Save" at bounding box center [704, 571] width 80 height 38
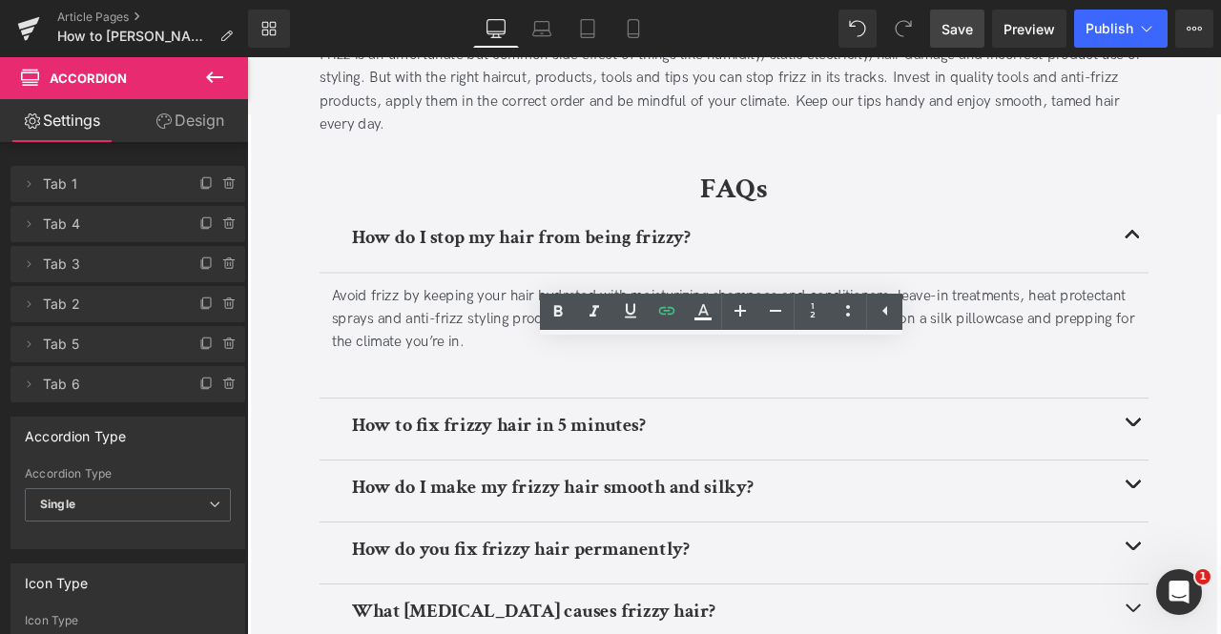
click at [535, 409] on div at bounding box center [824, 423] width 954 height 28
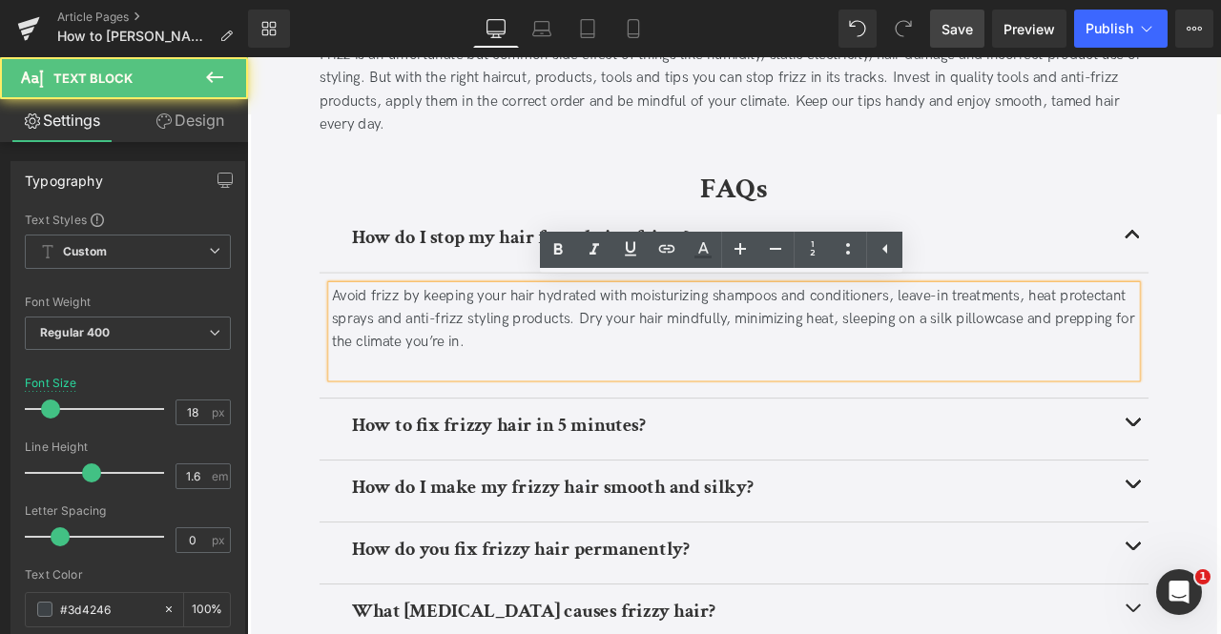
click at [485, 421] on div at bounding box center [824, 423] width 954 height 28
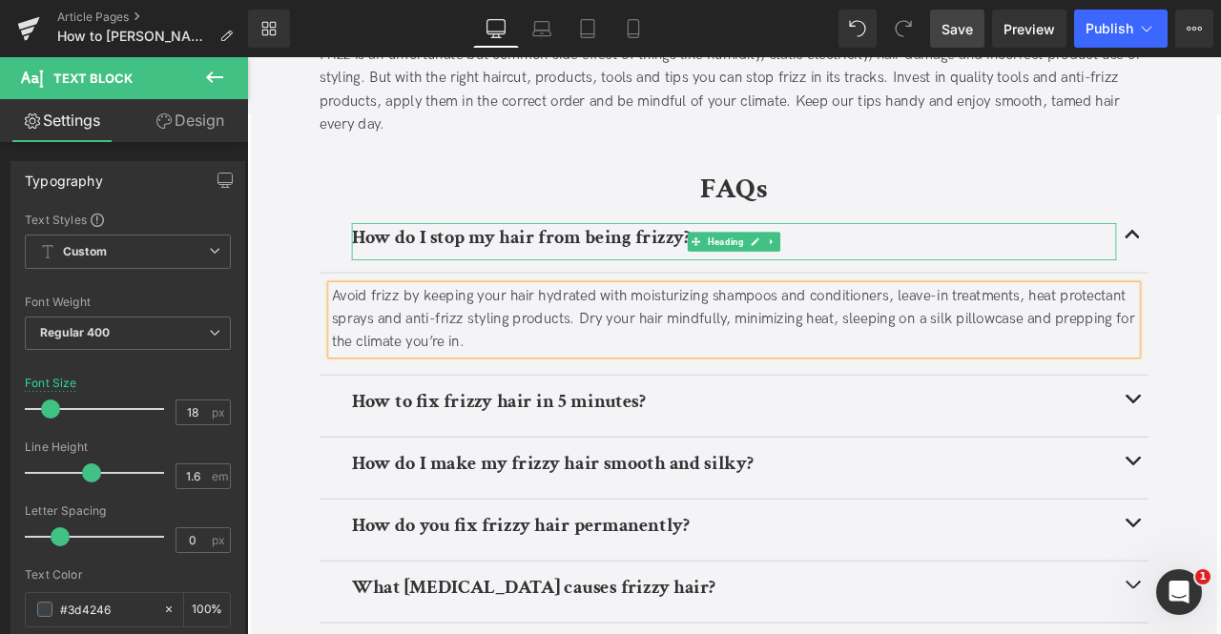
click at [628, 282] on b "How do I stop my hair from being frizzy?" at bounding box center [572, 271] width 402 height 30
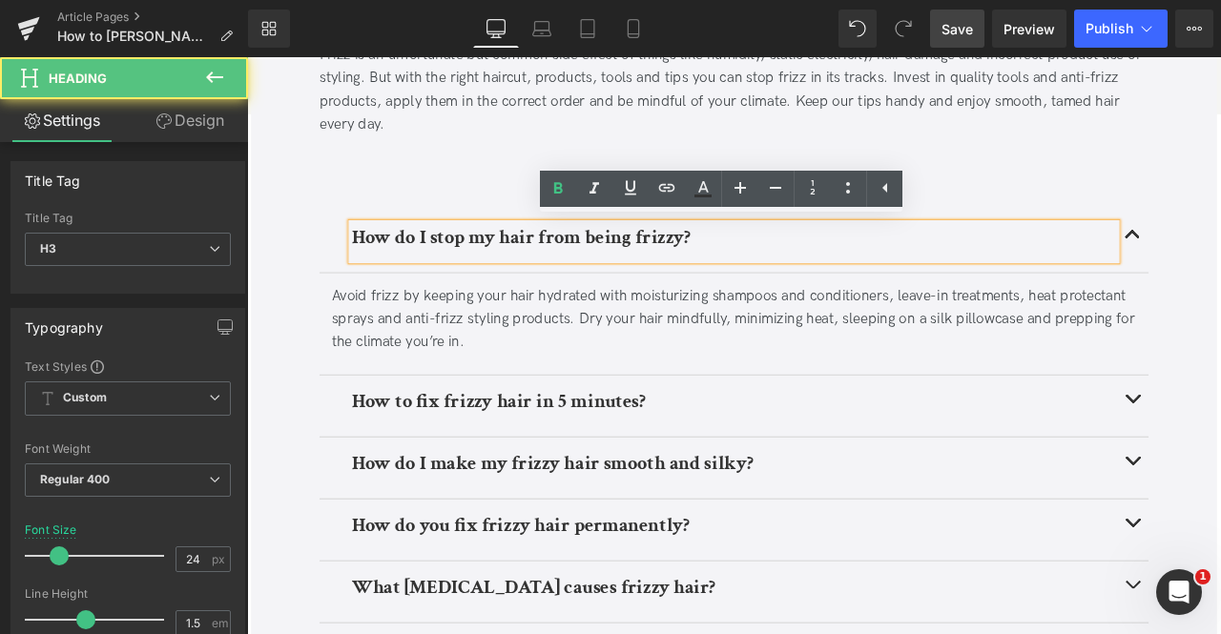
click at [943, 29] on span "Save" at bounding box center [956, 29] width 31 height 20
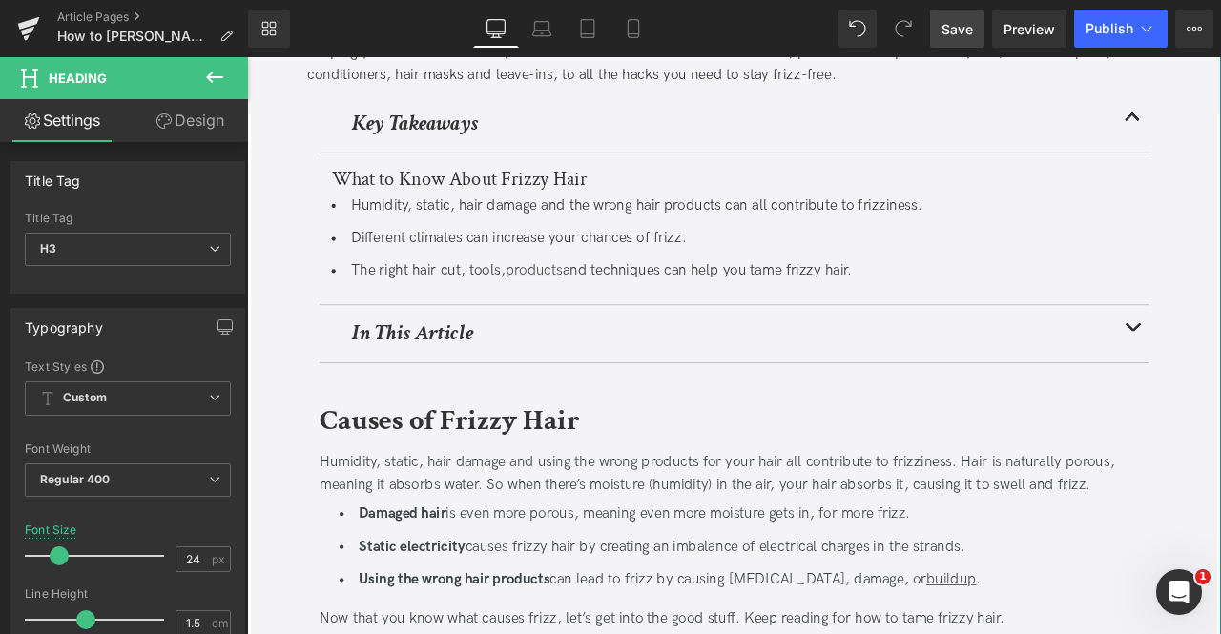
scroll to position [419, 0]
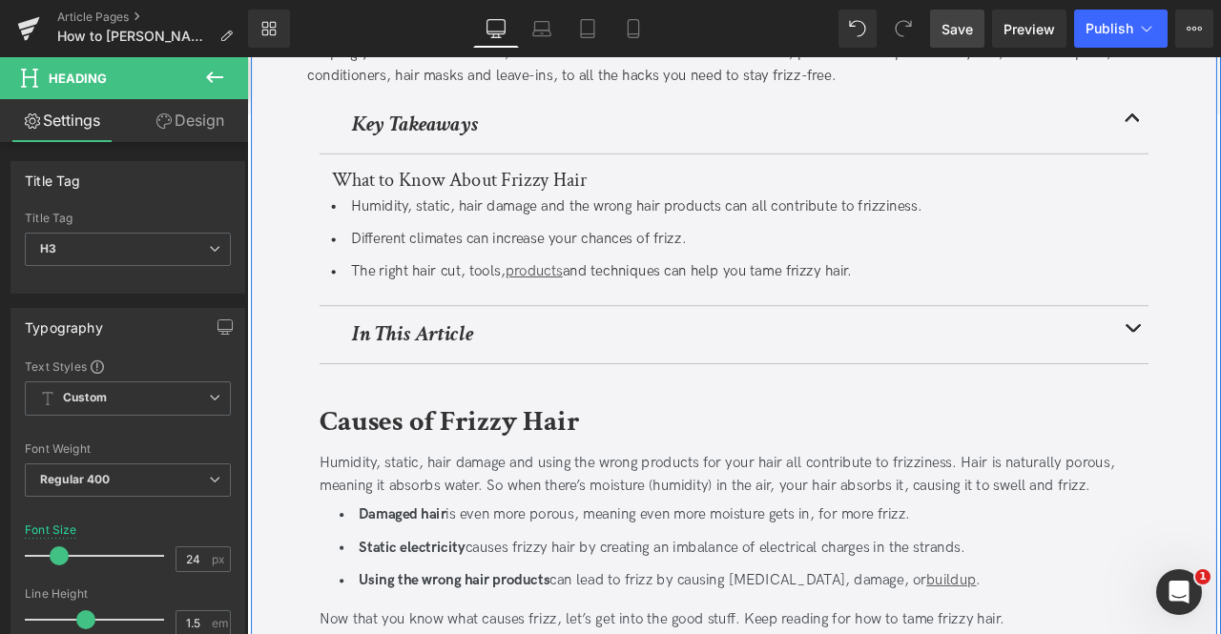
click at [1220, 364] on div "Key Takeaways Heading What to Know About Frizzy Hair Heading Humidity, static, …" at bounding box center [824, 275] width 982 height 345
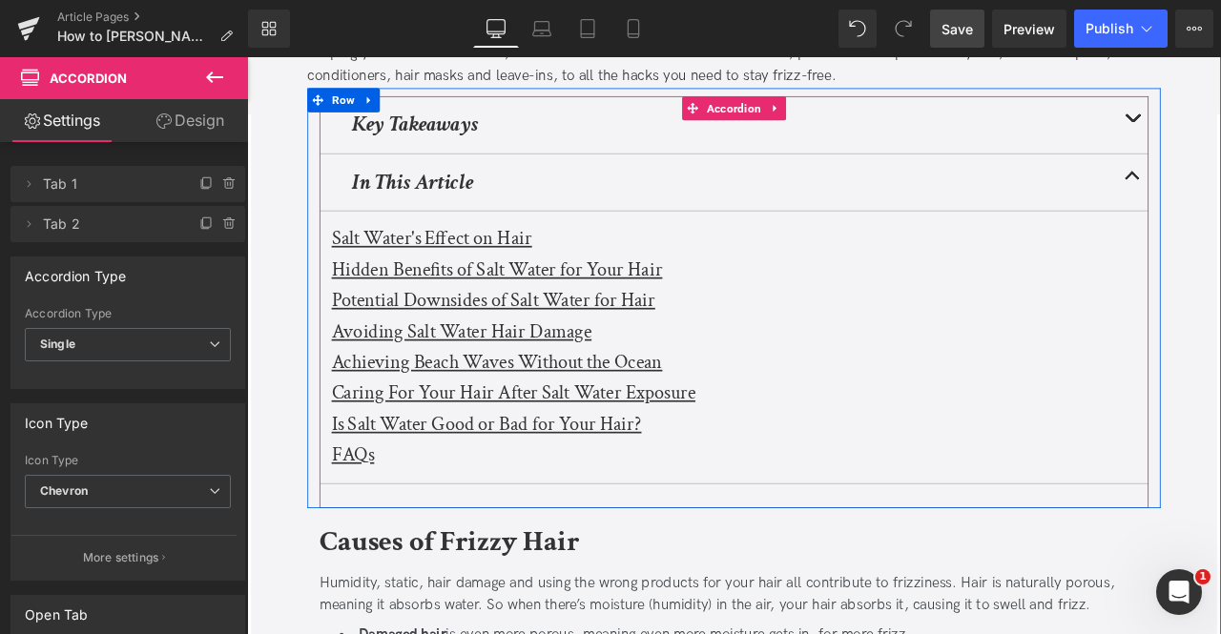
click at [410, 270] on u "Salt Water's Effect on Hair" at bounding box center [465, 272] width 237 height 30
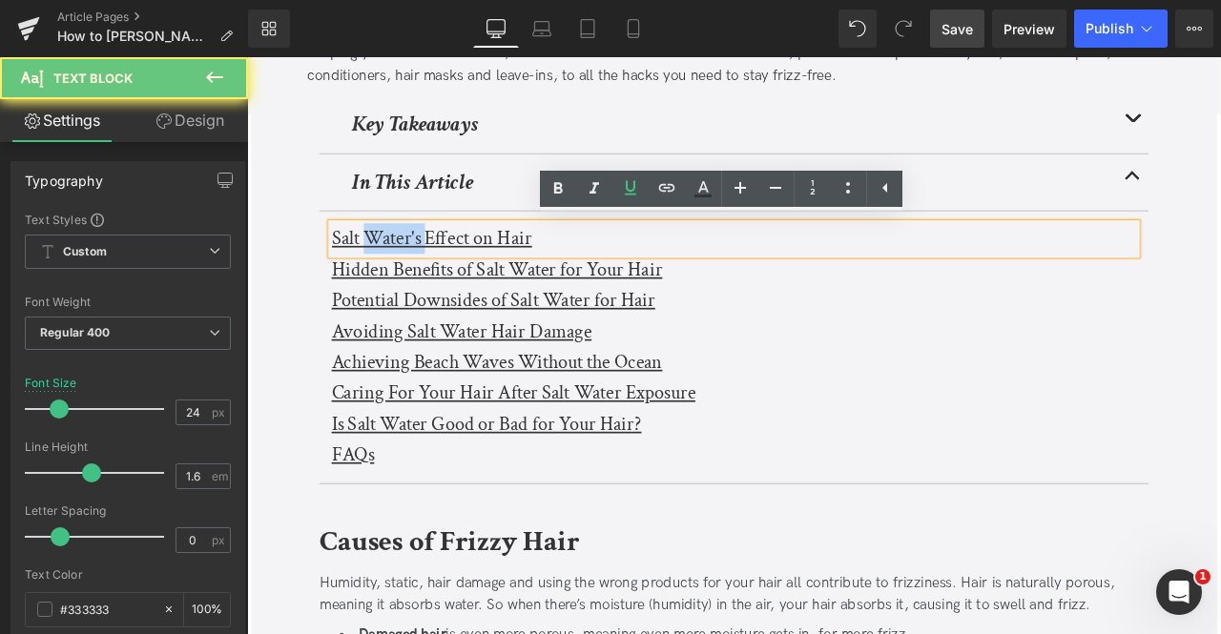
click at [410, 270] on u "Salt Water's Effect on Hair" at bounding box center [465, 272] width 237 height 30
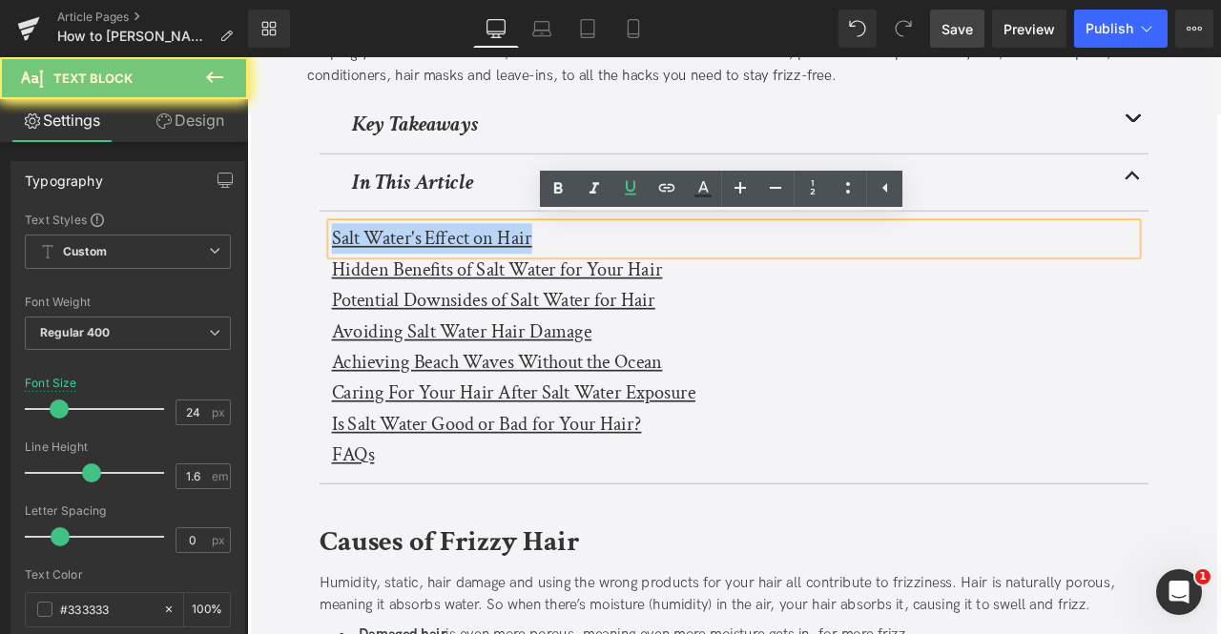
paste div
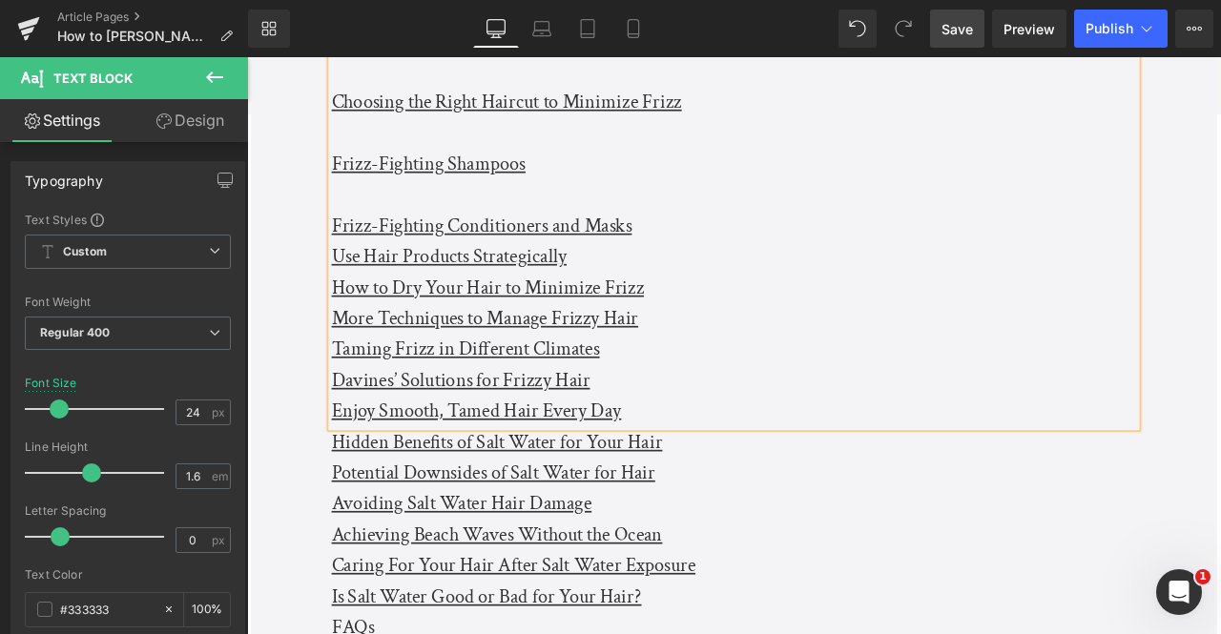
scroll to position [616, 0]
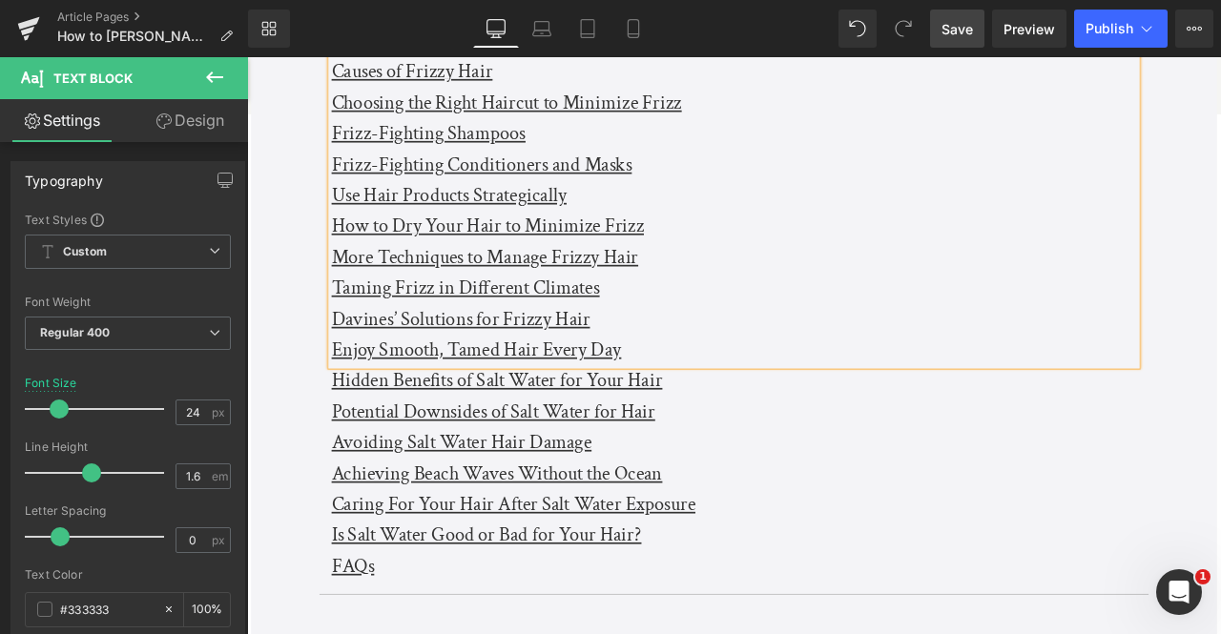
click at [742, 395] on div "Enjoy Smooth, Tamed Hair Every Day" at bounding box center [824, 404] width 954 height 36
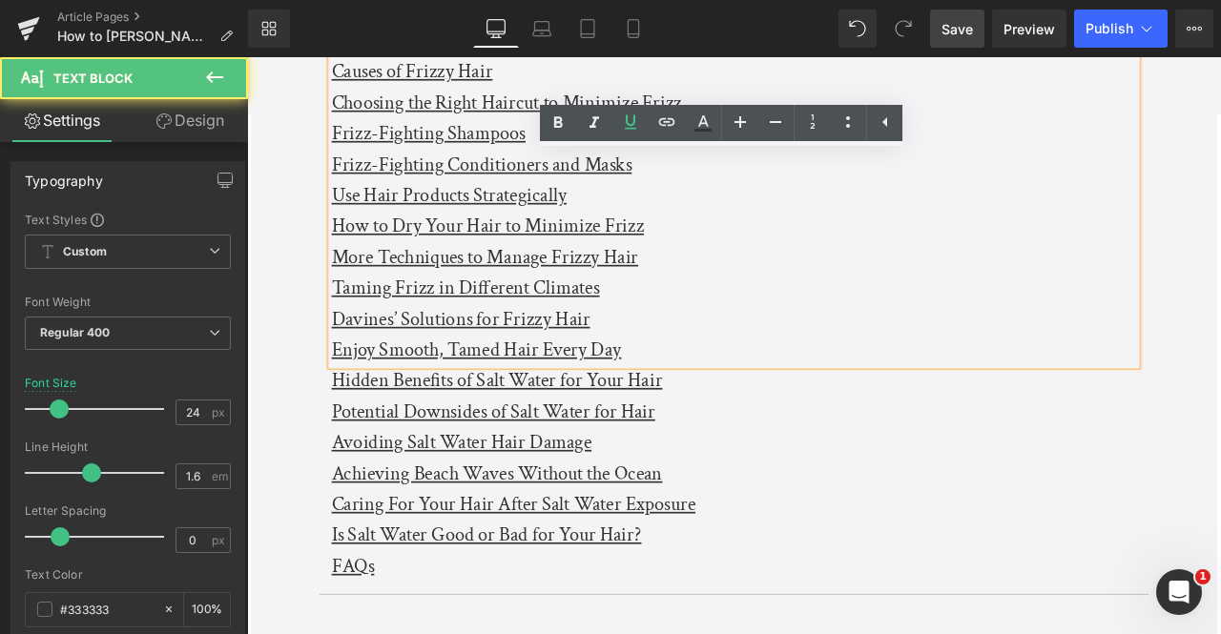
scroll to position [498, 0]
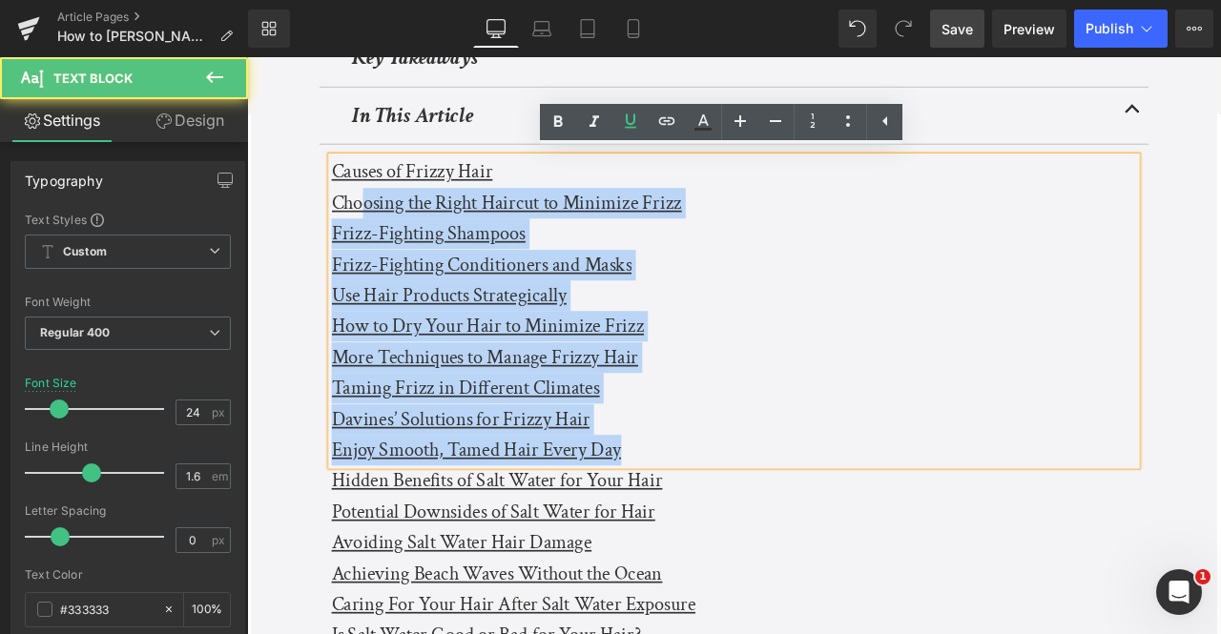
click at [377, 233] on u "Choosing the Right Haircut to Minimize Frizz" at bounding box center [554, 230] width 415 height 30
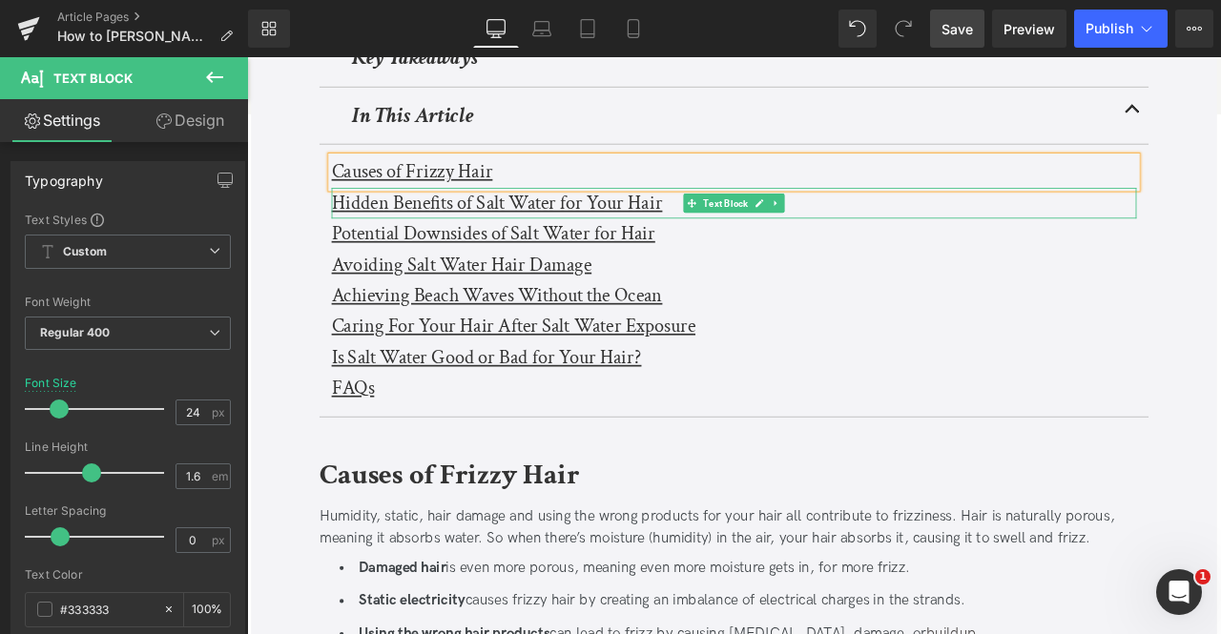
click at [377, 233] on u "Hidden Benefits of Salt Water for Your Hair" at bounding box center [543, 230] width 392 height 30
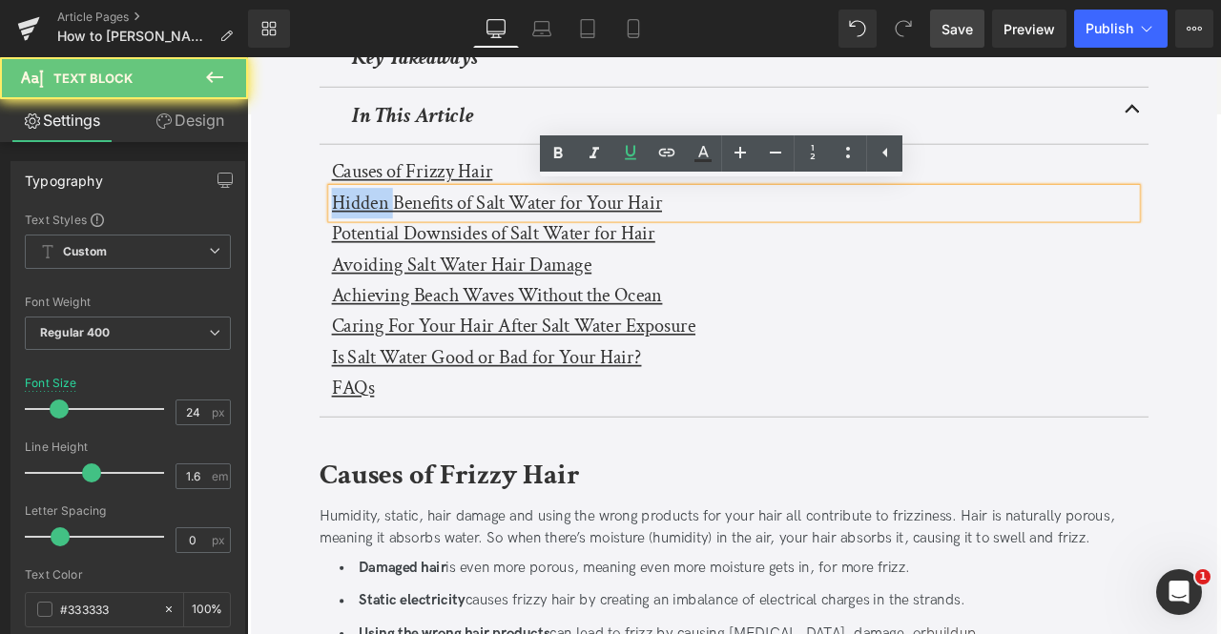
click at [377, 233] on u "Hidden Benefits of Salt Water for Your Hair" at bounding box center [543, 230] width 392 height 30
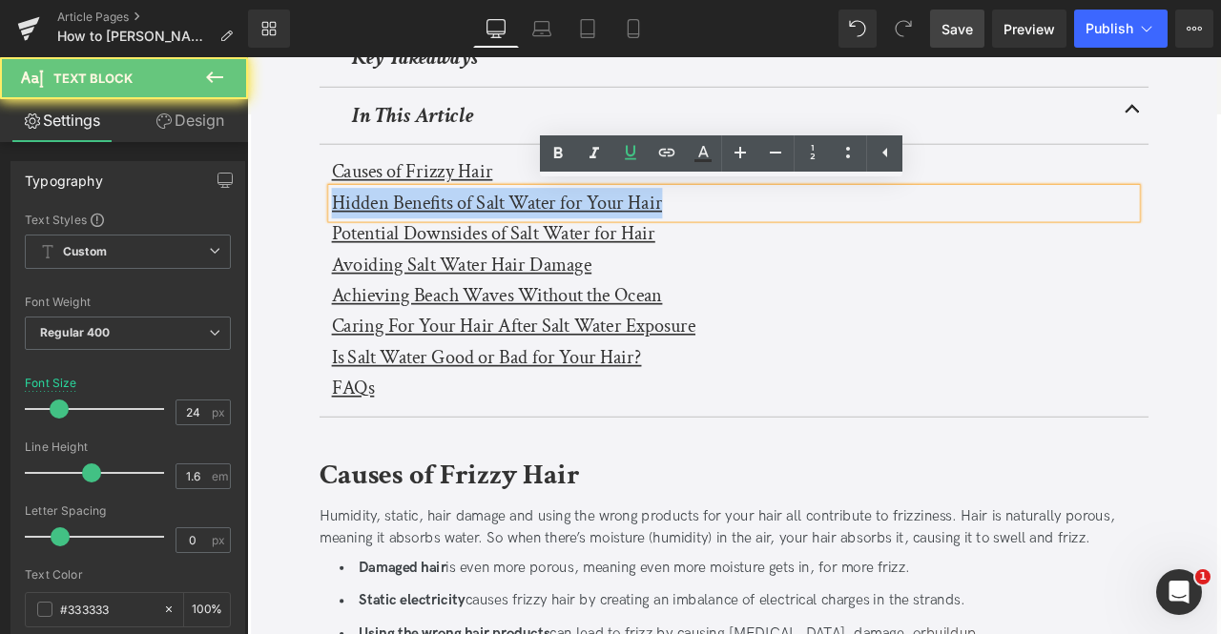
click at [377, 233] on u "Hidden Benefits of Salt Water for Your Hair" at bounding box center [543, 230] width 392 height 30
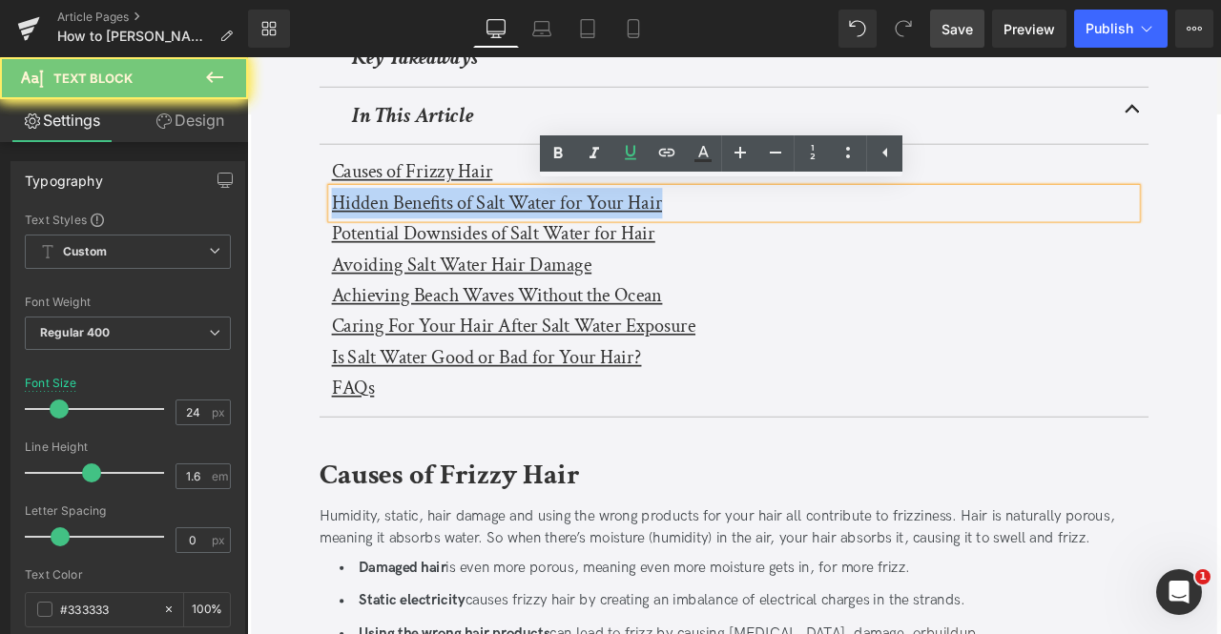
paste div
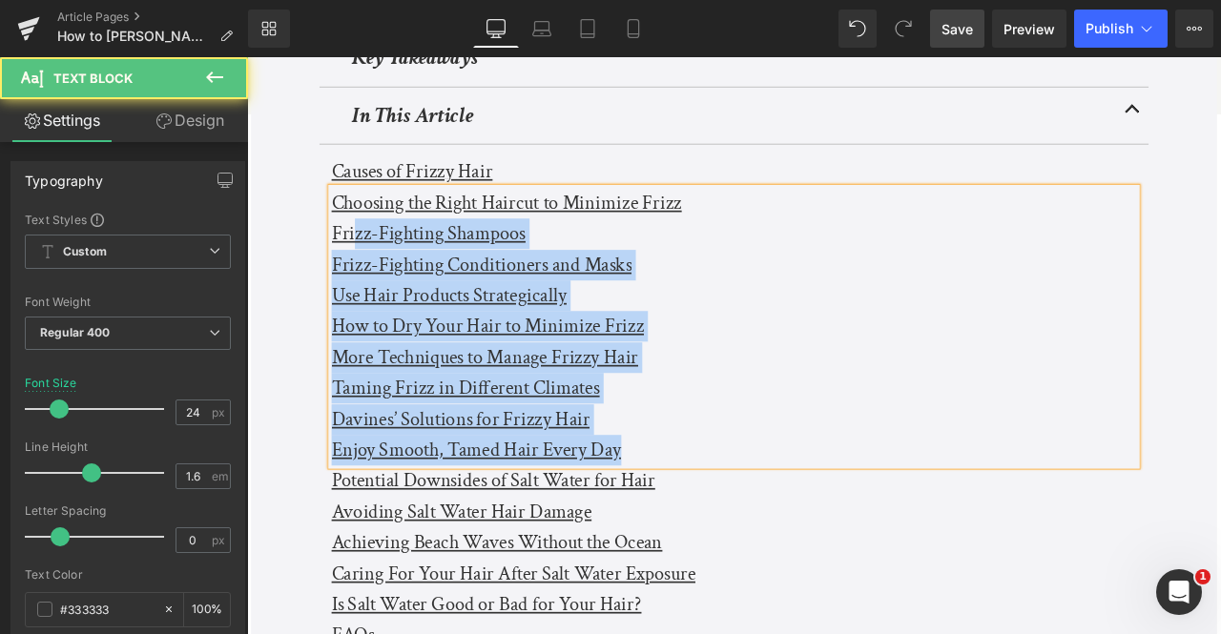
click at [372, 253] on u "Frizz-Fighting Shampoos" at bounding box center [462, 266] width 230 height 30
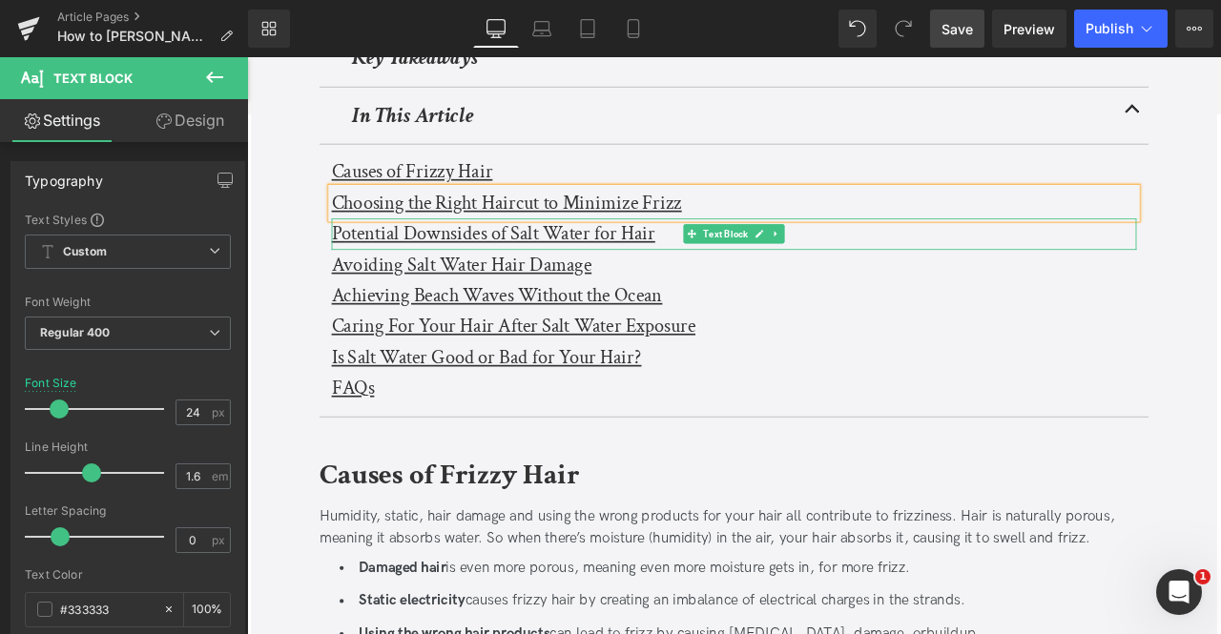
click at [402, 270] on u "Potential Downsides of Salt Water for Hair" at bounding box center [538, 266] width 383 height 30
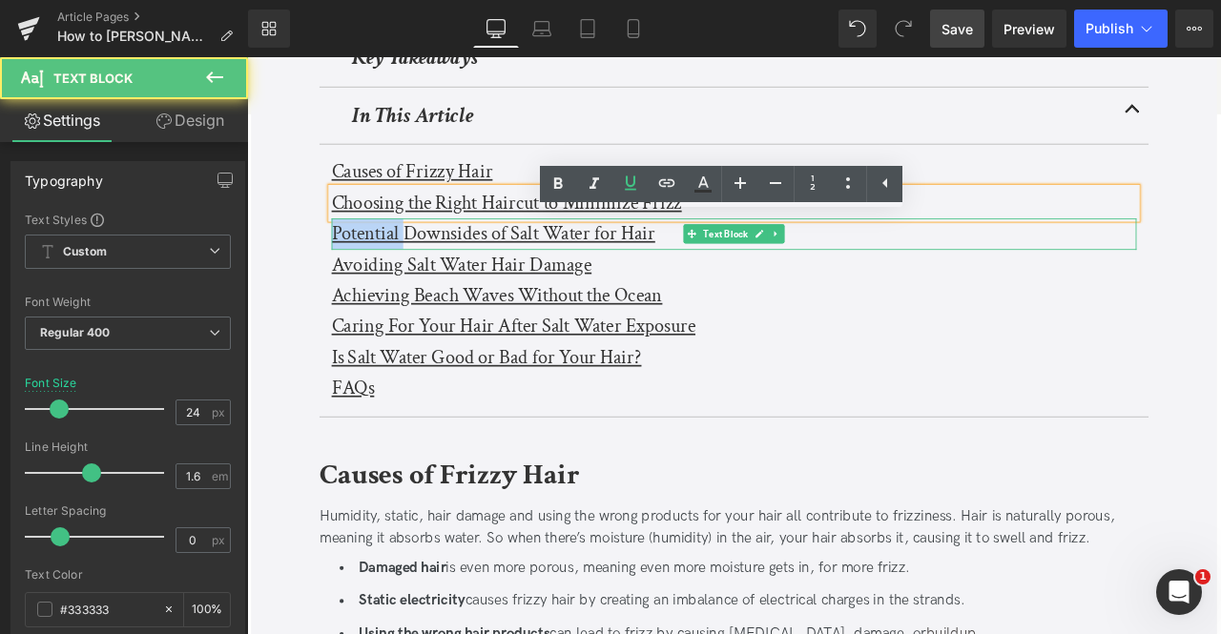
click at [402, 270] on u "Potential Downsides of Salt Water for Hair" at bounding box center [538, 266] width 383 height 30
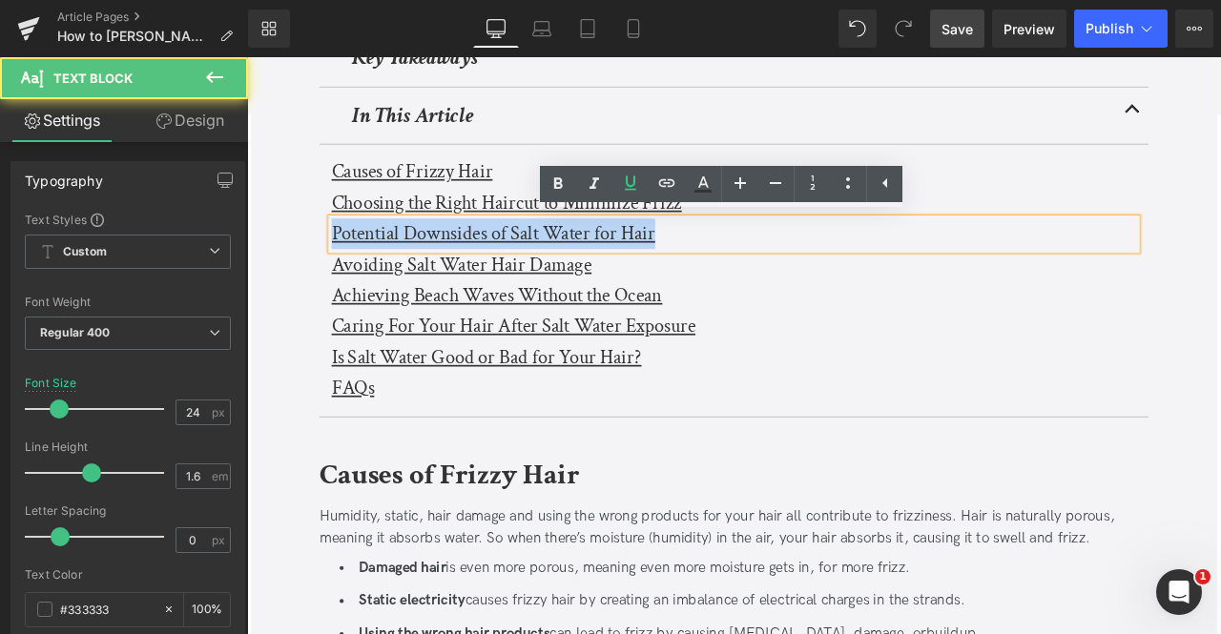
click at [402, 270] on u "Potential Downsides of Salt Water for Hair" at bounding box center [538, 266] width 383 height 30
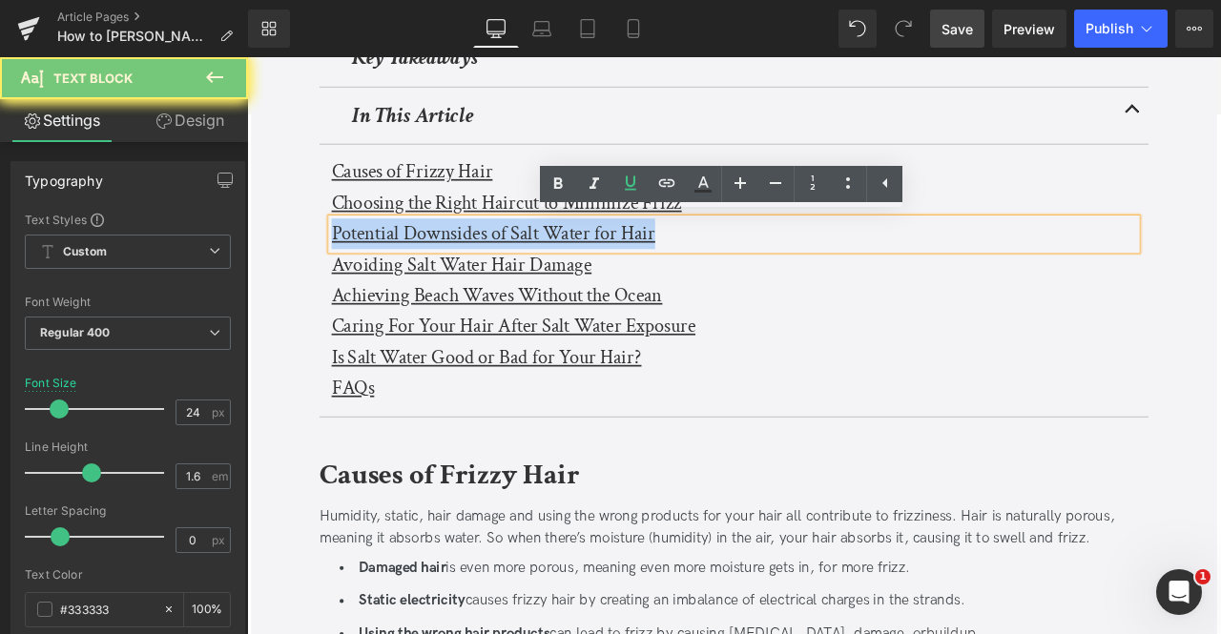
paste div
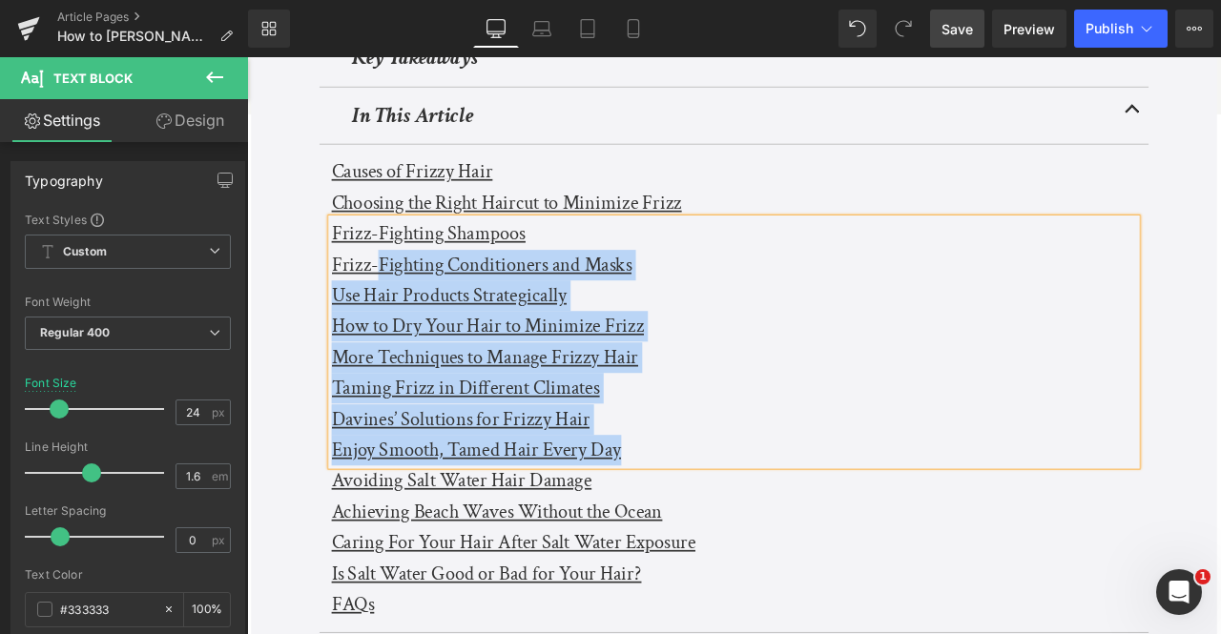
click at [395, 297] on u "Frizz-Fighting Conditioners and Masks" at bounding box center [525, 303] width 356 height 30
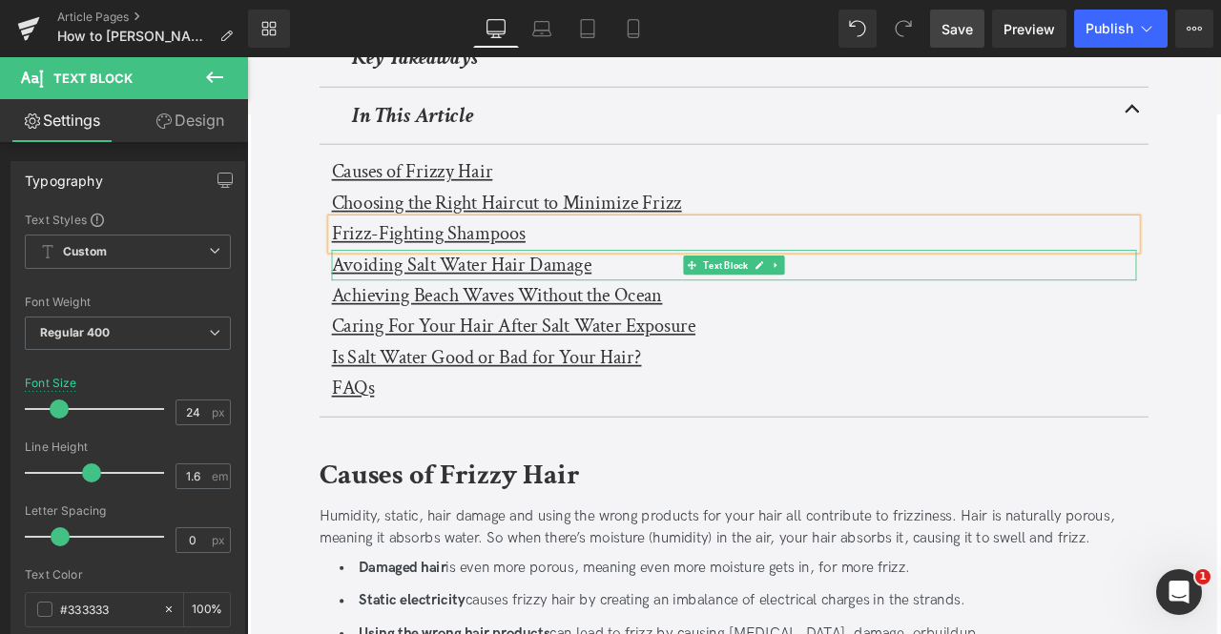
click at [405, 305] on u "Avoiding Salt Water Hair Damage" at bounding box center [501, 303] width 308 height 30
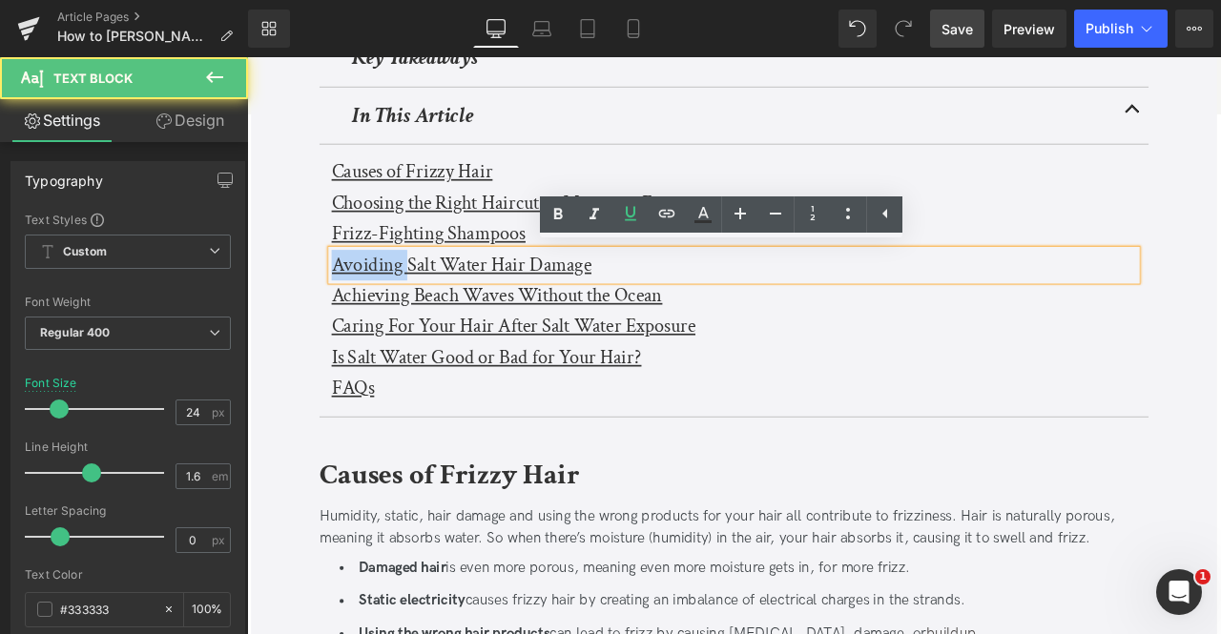
click at [405, 305] on u "Avoiding Salt Water Hair Damage" at bounding box center [501, 303] width 308 height 30
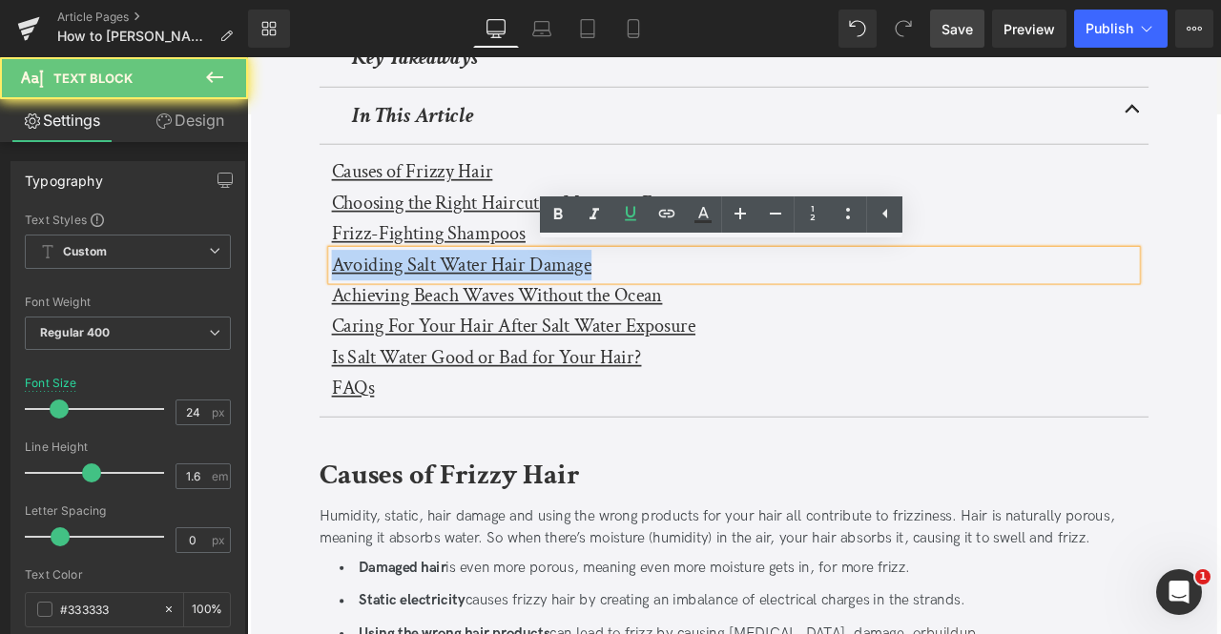
click at [405, 305] on u "Avoiding Salt Water Hair Damage" at bounding box center [501, 303] width 308 height 30
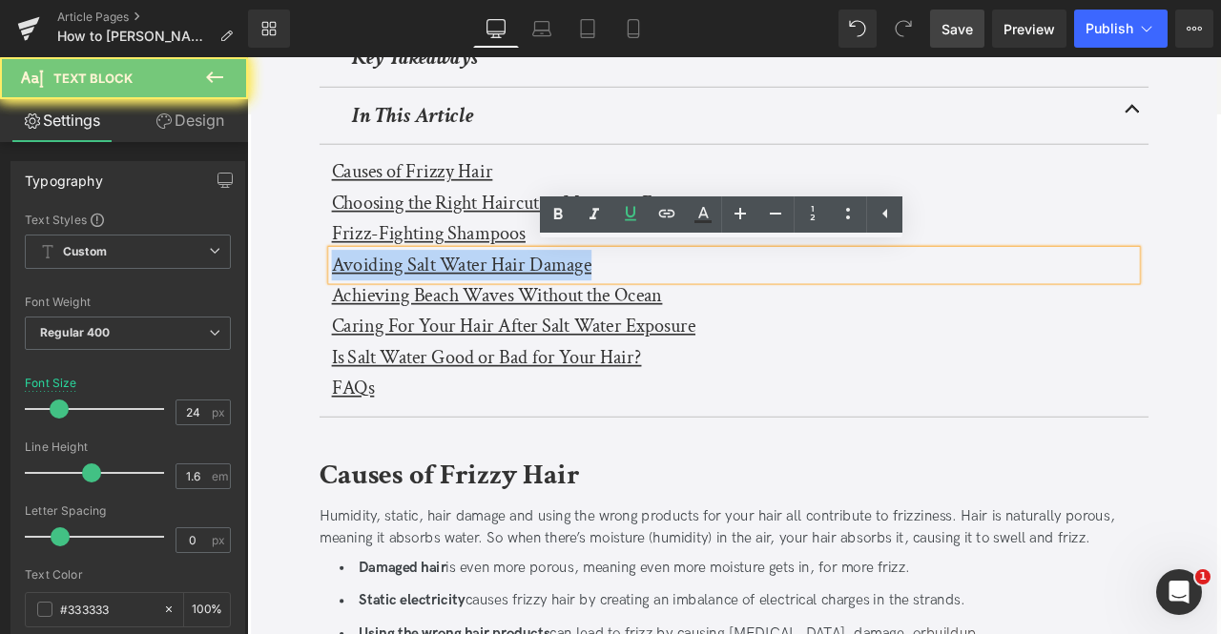
paste div
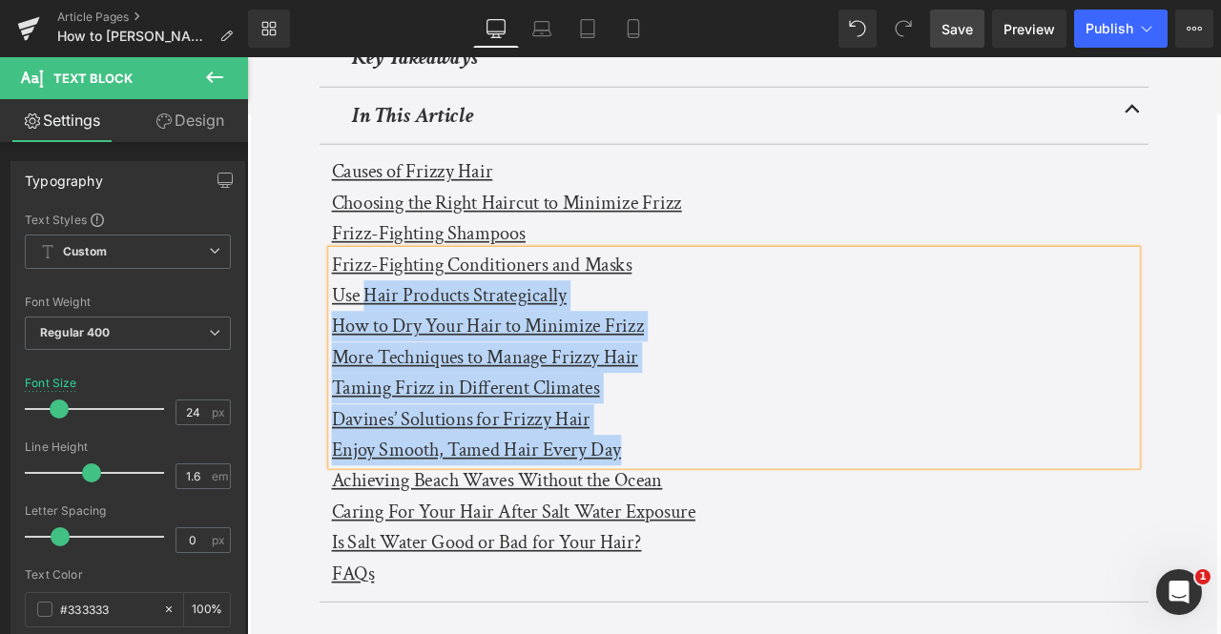
click at [383, 342] on u "Use Hair Products Strategically" at bounding box center [486, 339] width 278 height 30
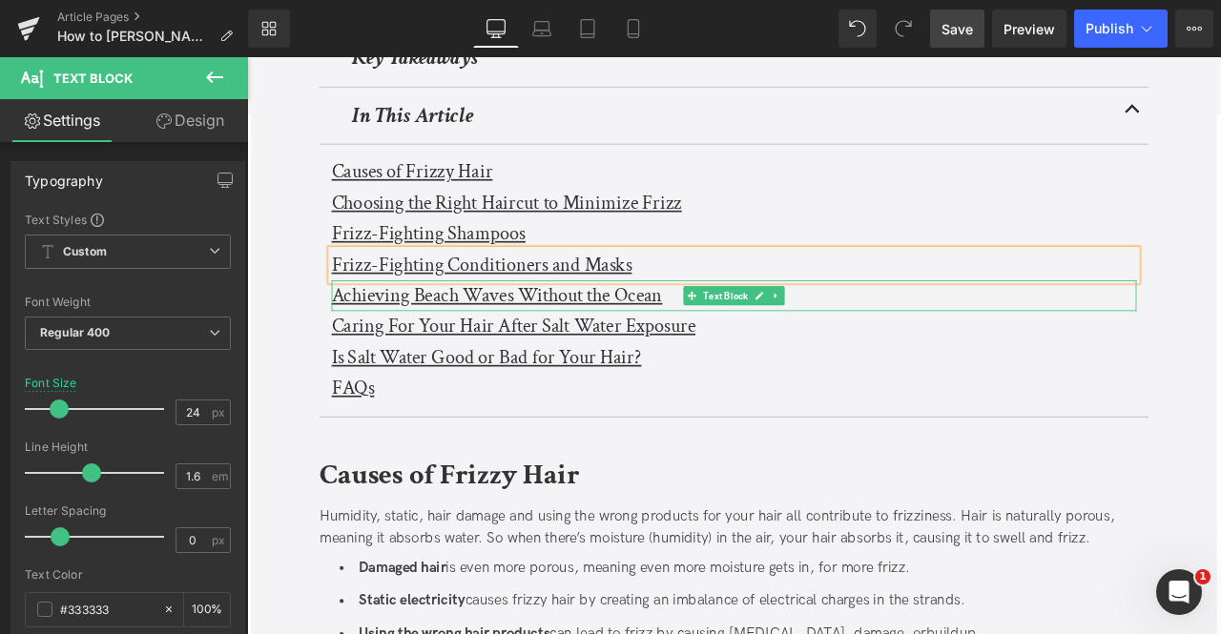
click at [383, 342] on u "Achieving Beach Waves Without the Ocean" at bounding box center [543, 339] width 392 height 30
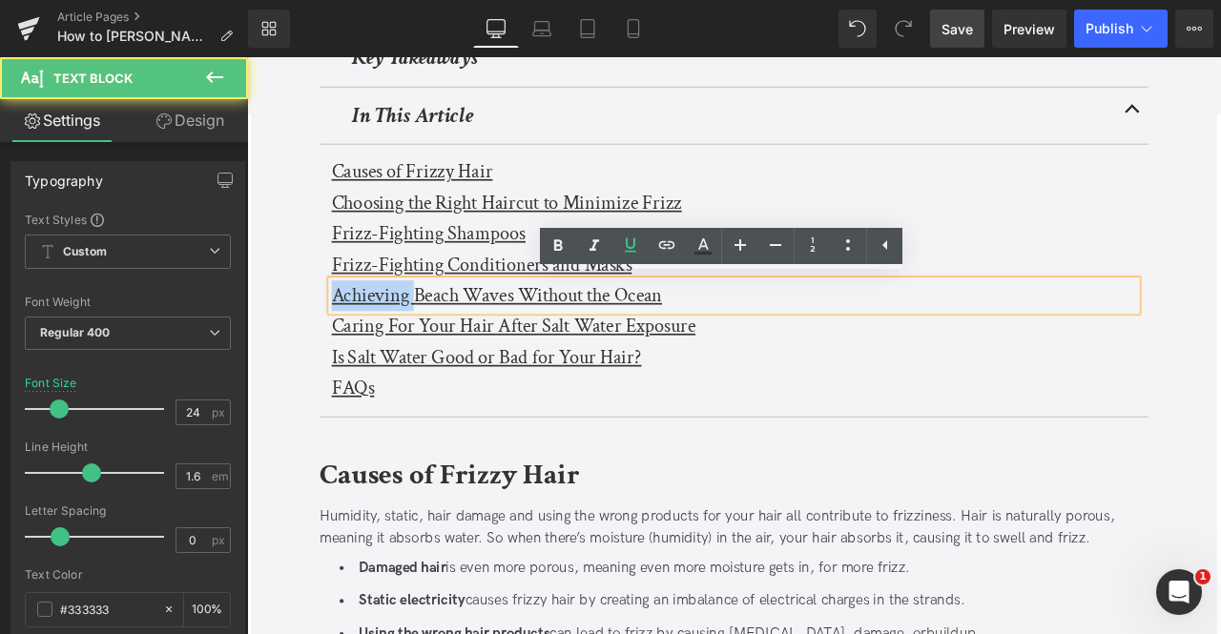
click at [383, 342] on u "Achieving Beach Waves Without the Ocean" at bounding box center [543, 339] width 392 height 30
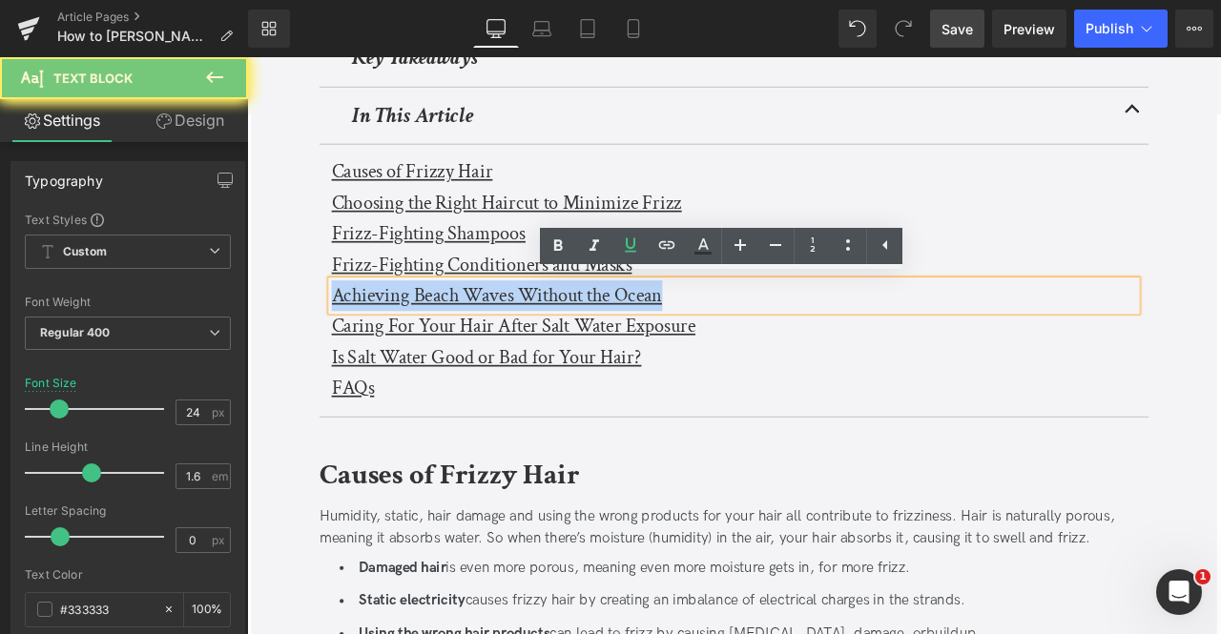
click at [383, 342] on u "Achieving Beach Waves Without the Ocean" at bounding box center [543, 339] width 392 height 30
paste div
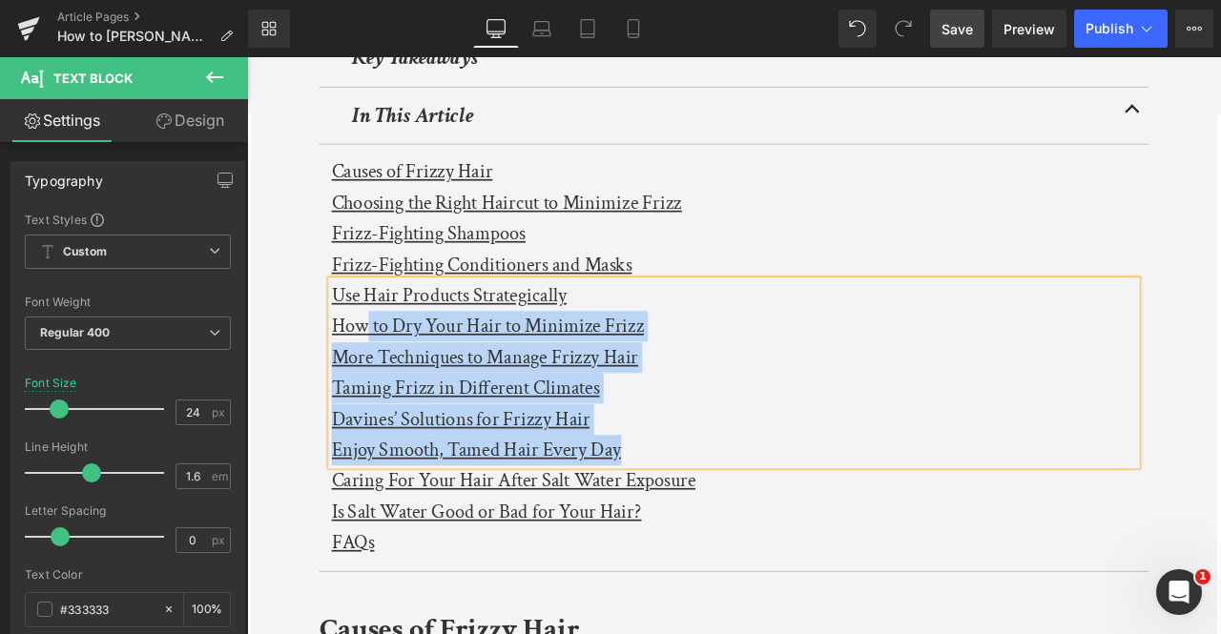
click at [381, 360] on u "How to Dry Your Hair to Minimize Frizz" at bounding box center [532, 375] width 370 height 30
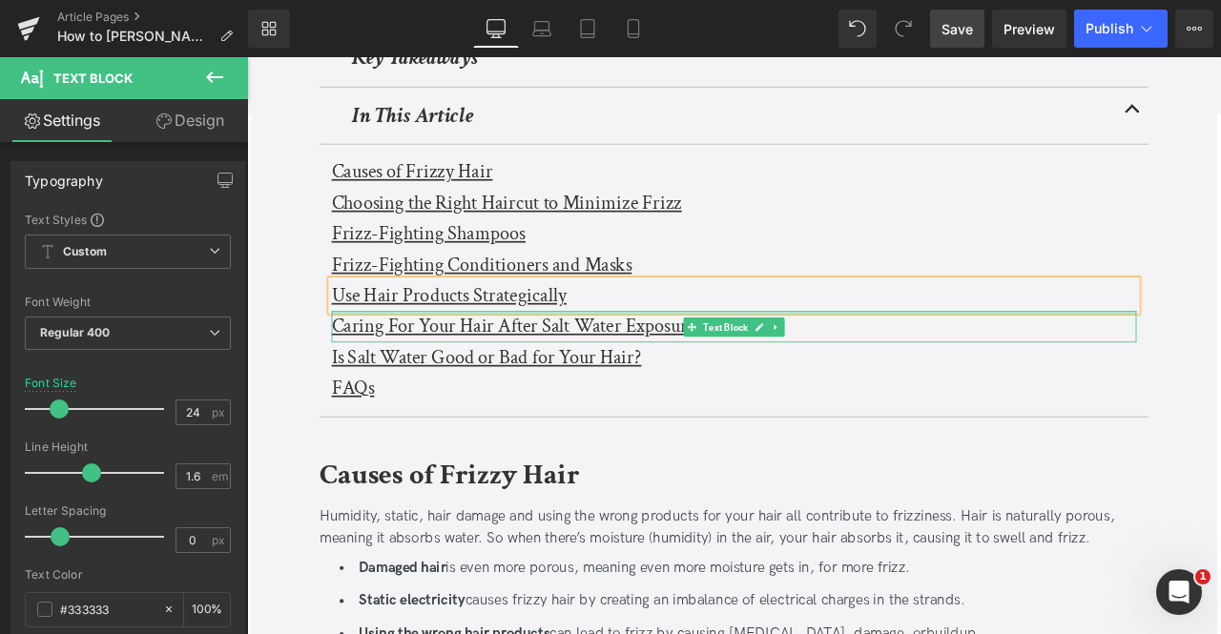
click at [381, 360] on div at bounding box center [824, 360] width 954 height 5
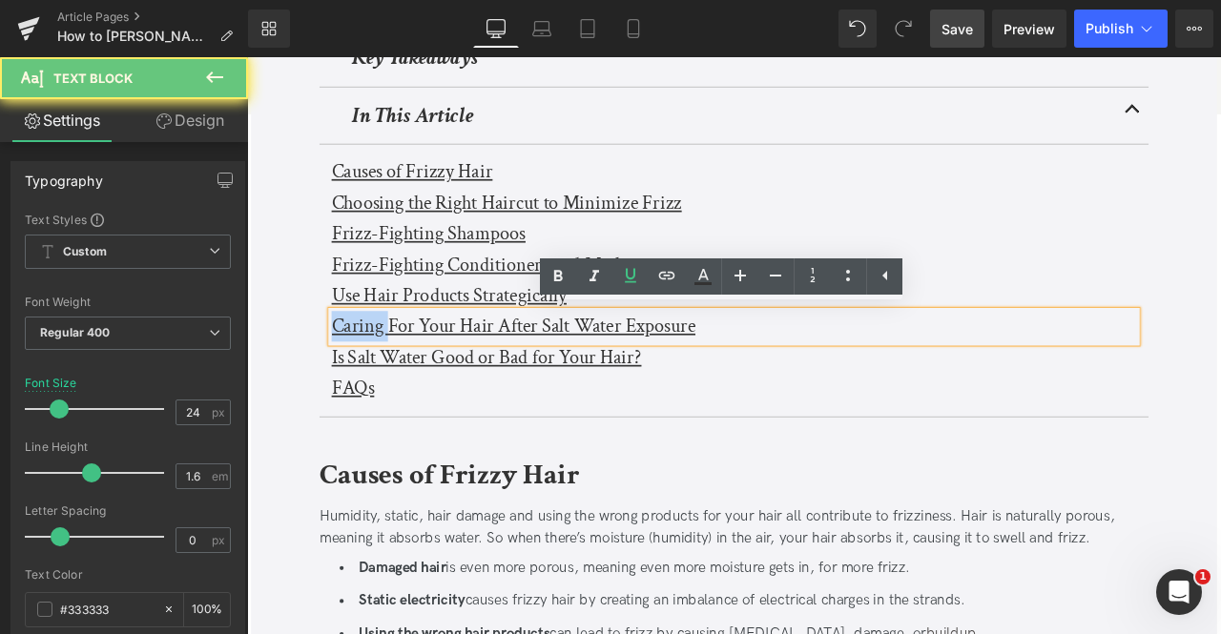
click at [381, 360] on u "Caring For Your Hair After Salt Water Exposure" at bounding box center [562, 375] width 431 height 30
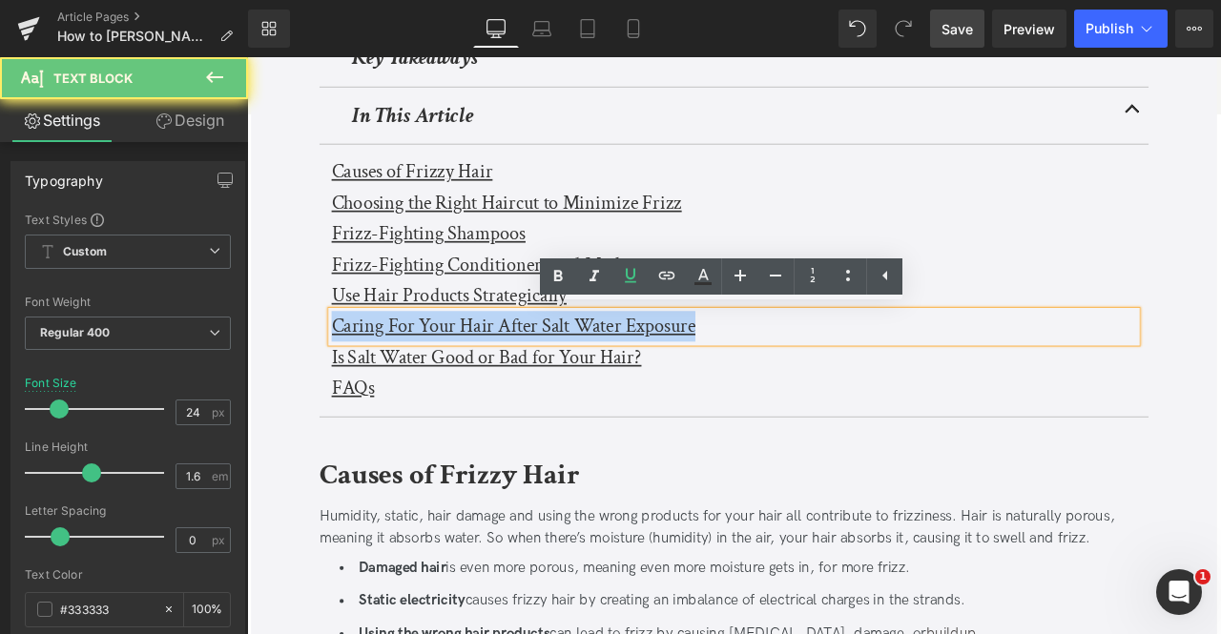
click at [381, 360] on u "Caring For Your Hair After Salt Water Exposure" at bounding box center [562, 375] width 431 height 30
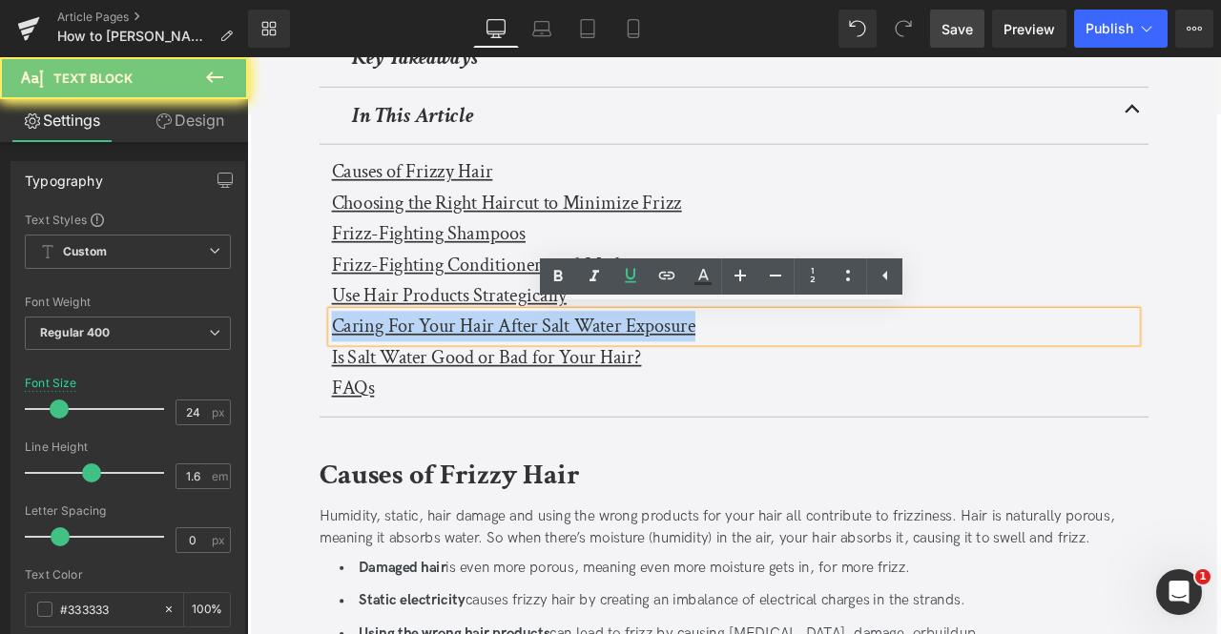
paste div
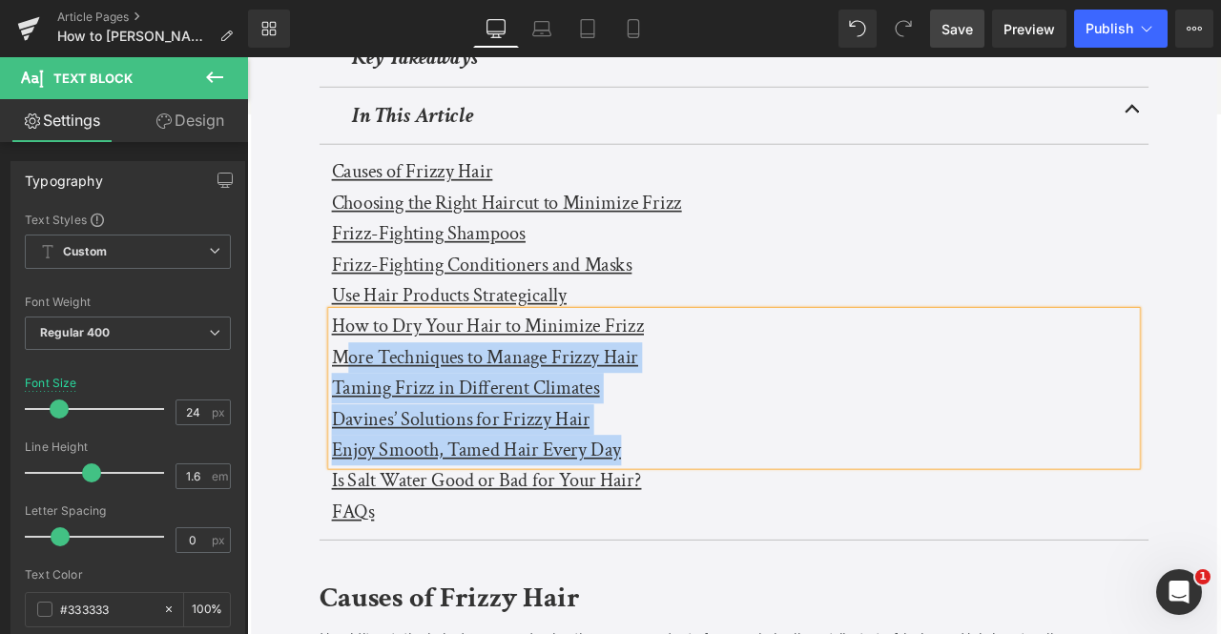
click at [355, 414] on u "More Techniques to Manage Frizzy Hair" at bounding box center [528, 413] width 363 height 30
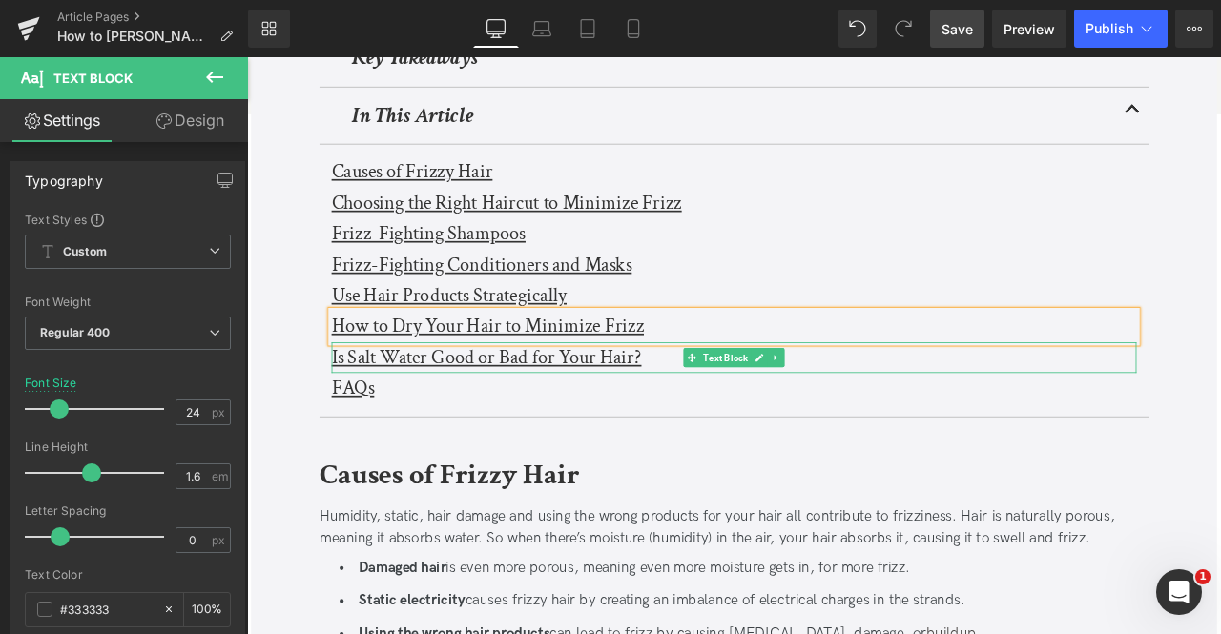
click at [355, 414] on u "Is Salt Water Good or Bad for Your Hair?" at bounding box center [530, 413] width 367 height 30
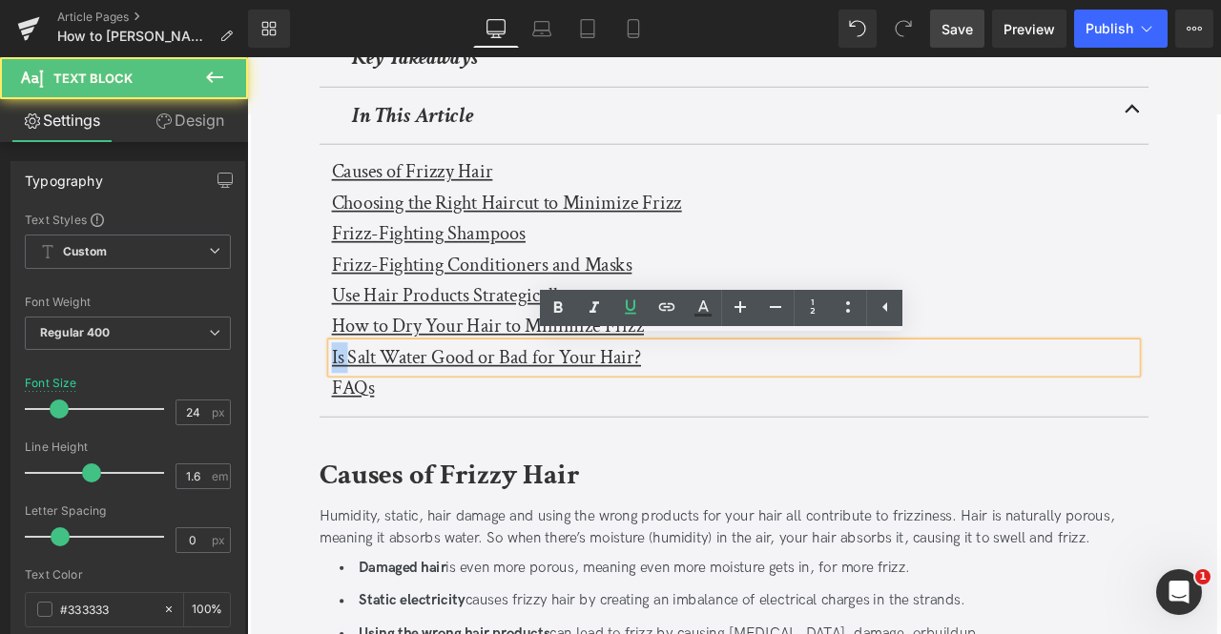
click at [355, 414] on u "Is Salt Water Good or Bad for Your Hair?" at bounding box center [530, 413] width 367 height 30
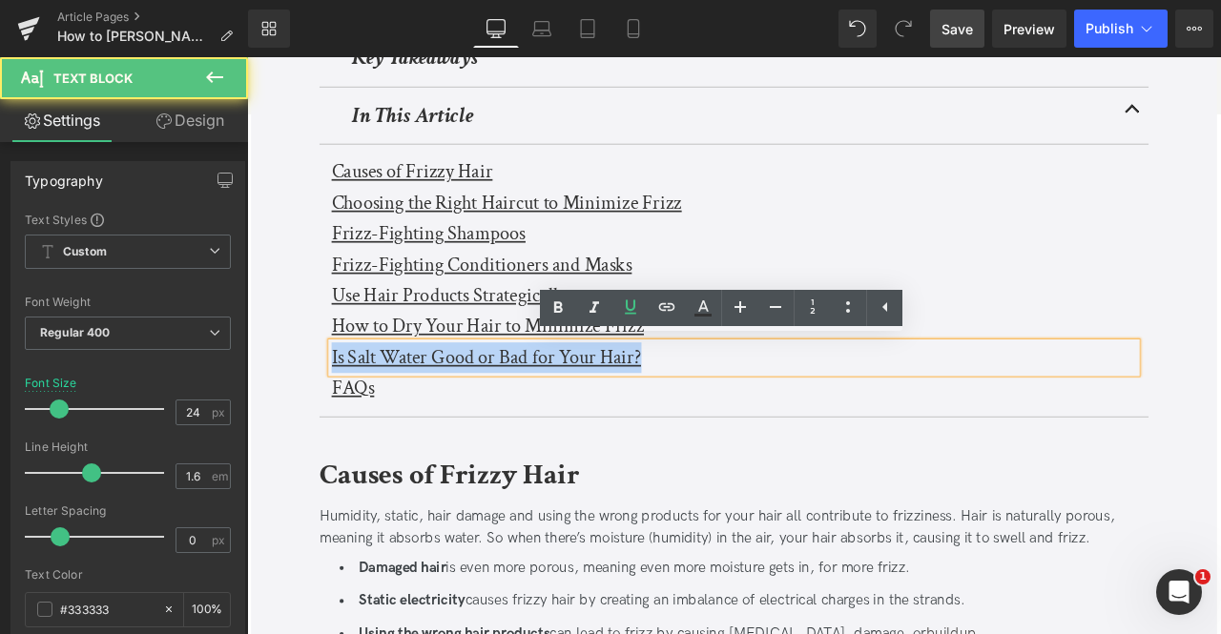
click at [355, 414] on u "Is Salt Water Good or Bad for Your Hair?" at bounding box center [530, 413] width 367 height 30
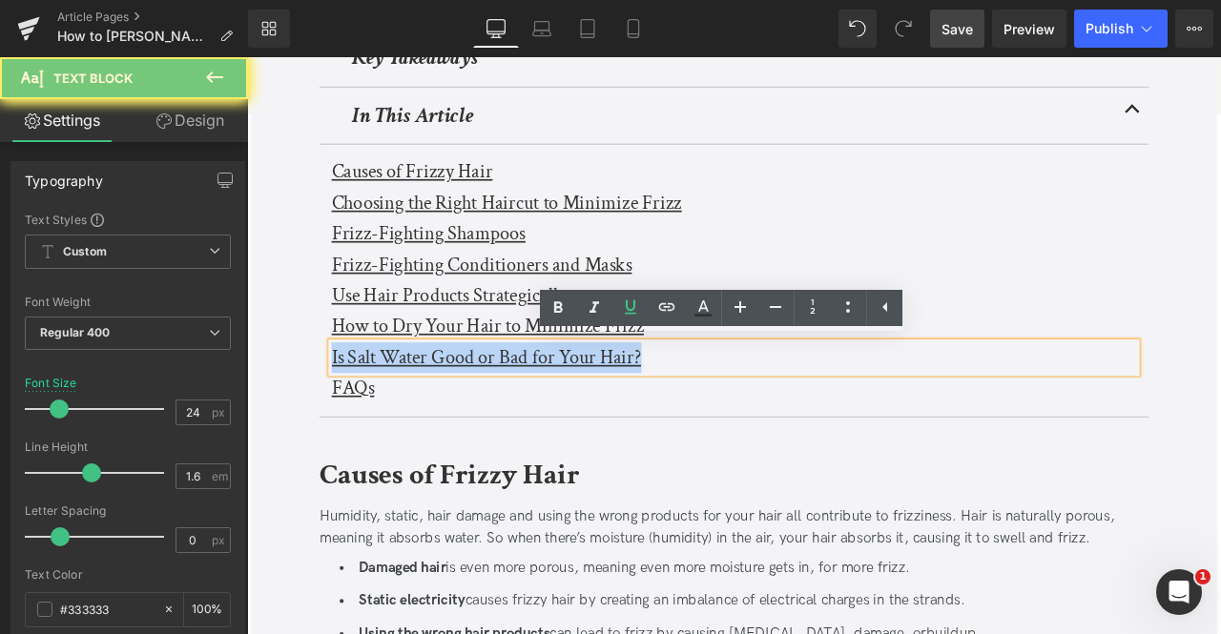
paste div
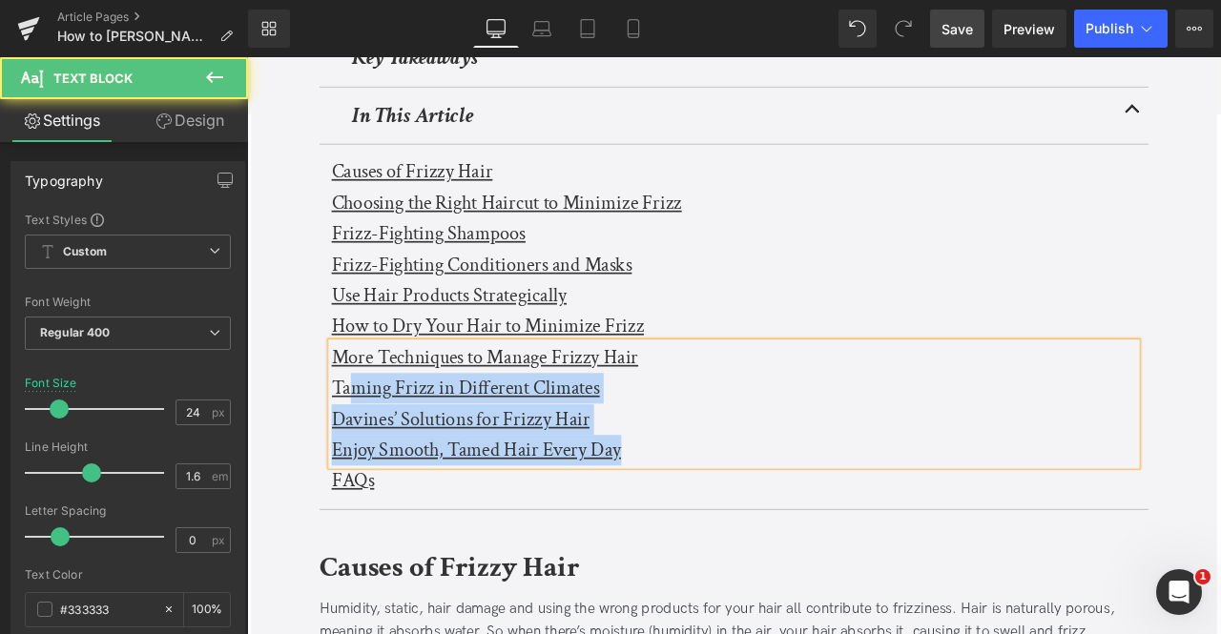
click at [364, 438] on u "Taming Frizz in Different Climates" at bounding box center [506, 449] width 318 height 30
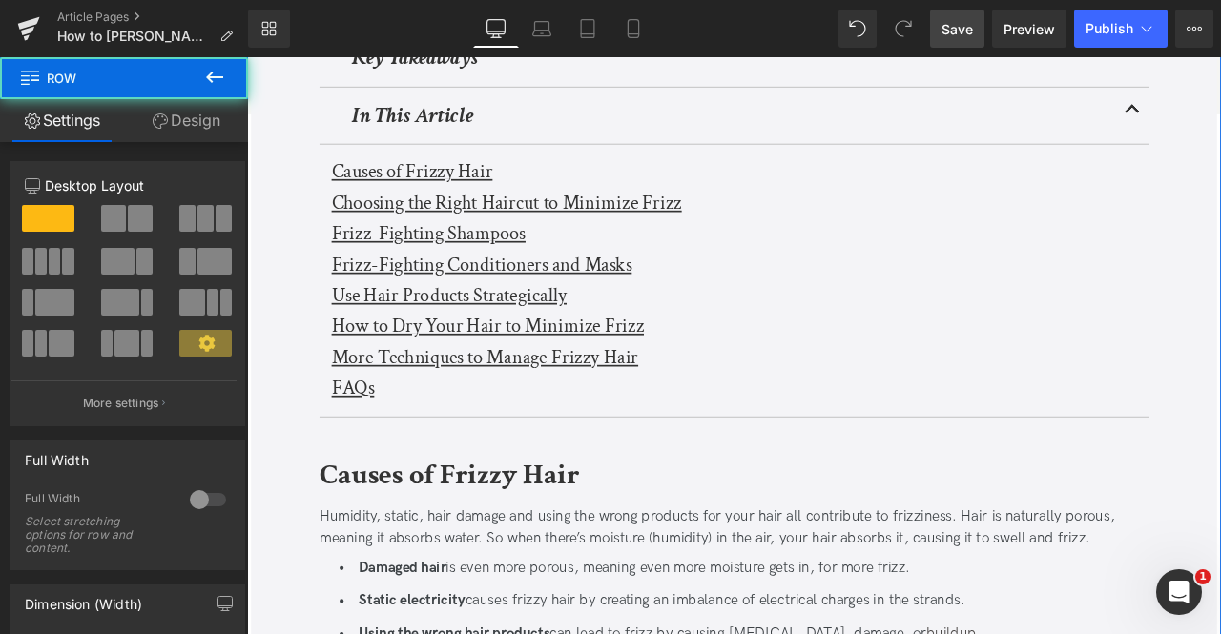
scroll to position [677, 0]
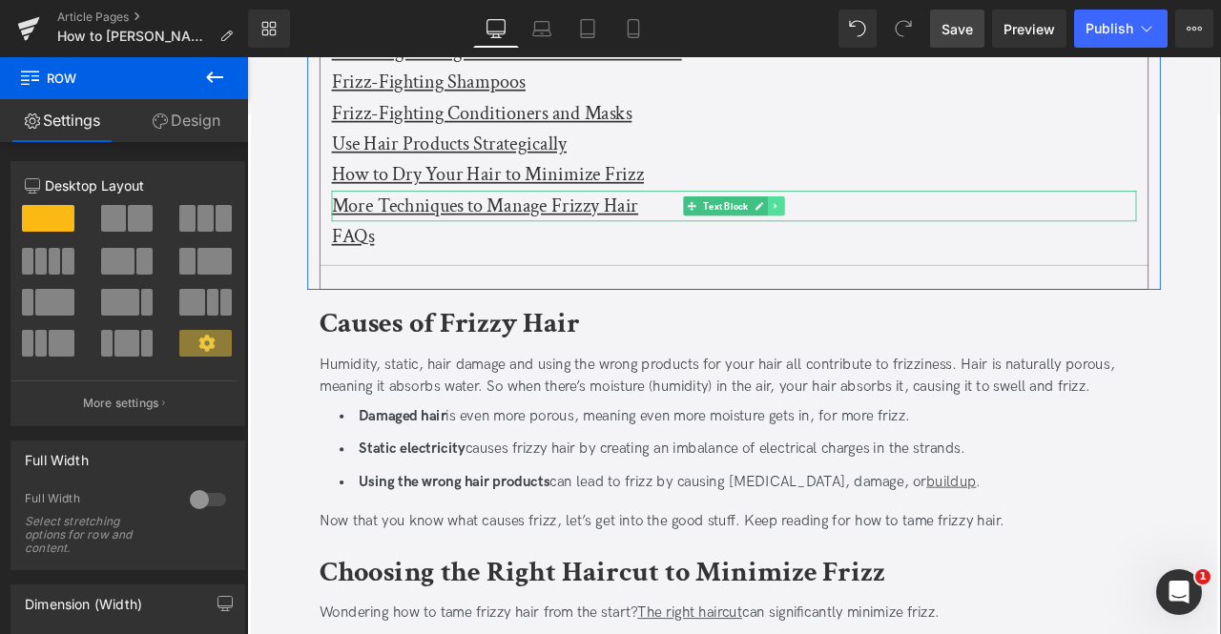
click at [873, 232] on icon at bounding box center [874, 233] width 10 height 11
click at [858, 228] on icon at bounding box center [863, 233] width 10 height 10
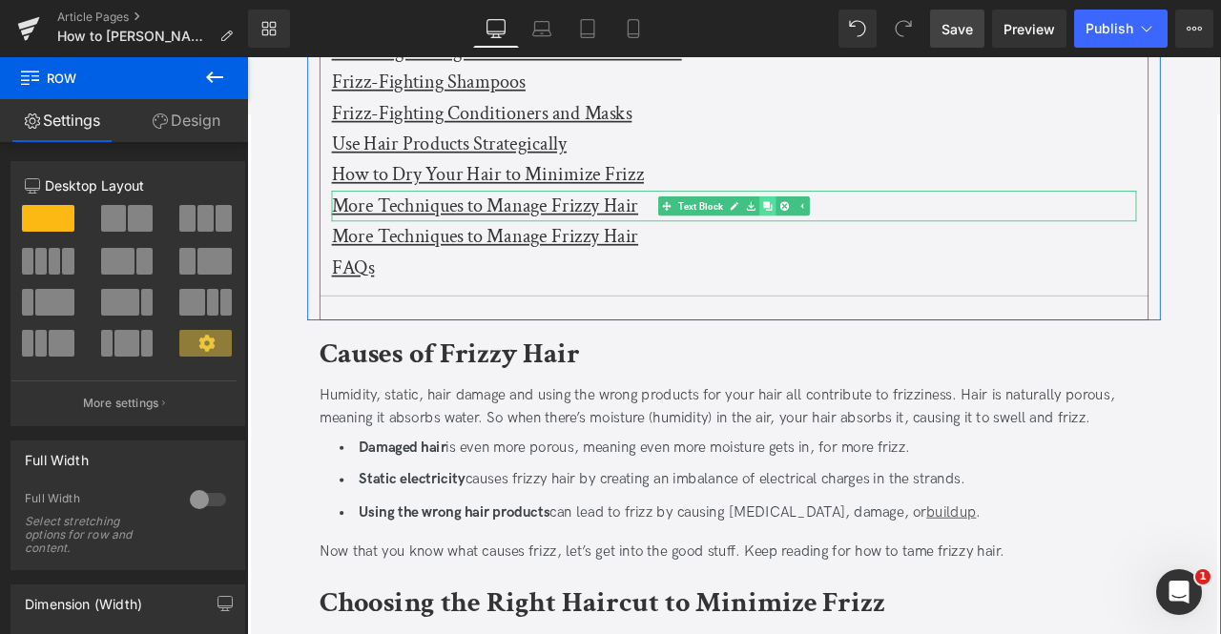
click at [858, 228] on icon at bounding box center [863, 233] width 10 height 10
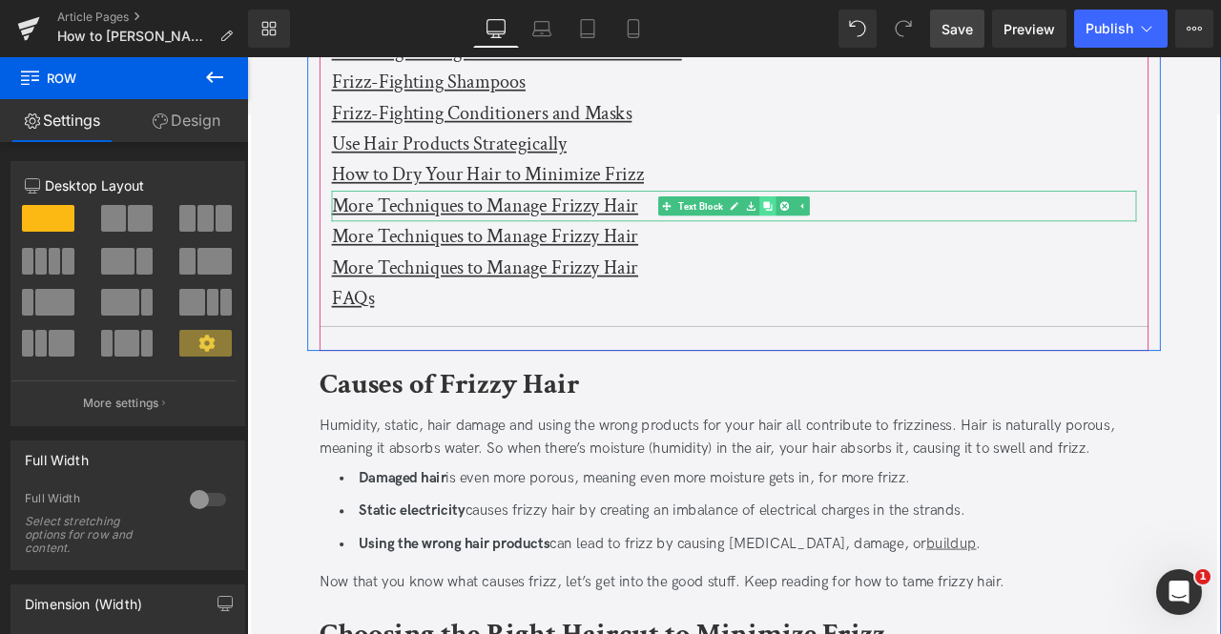
click at [858, 228] on icon at bounding box center [863, 233] width 10 height 10
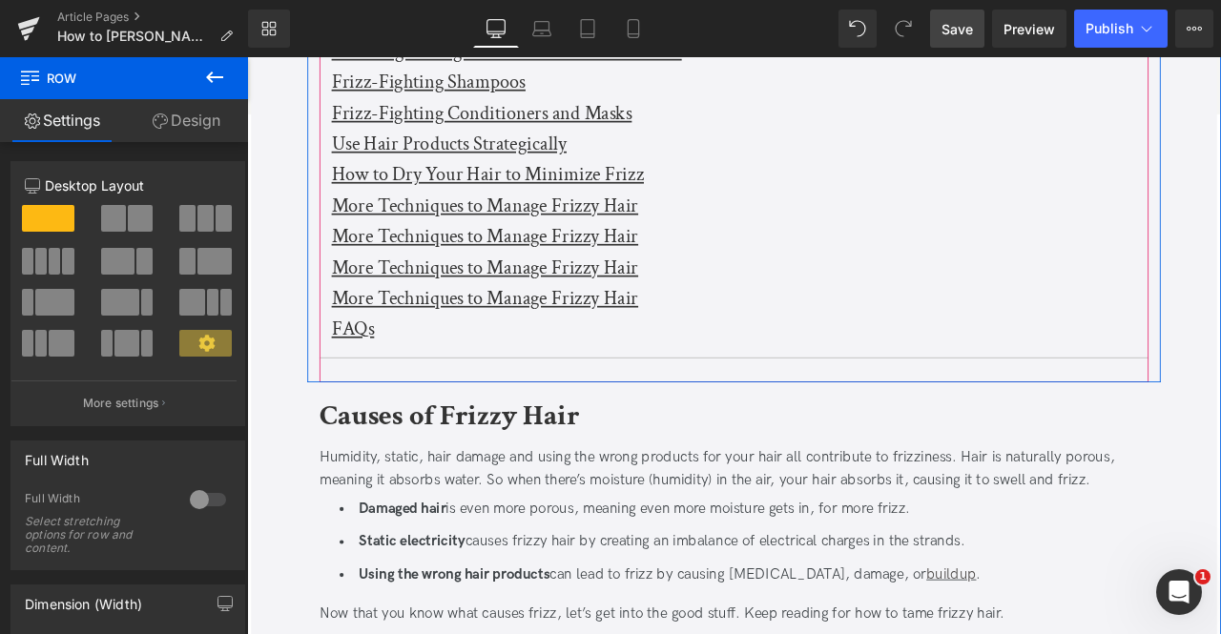
click at [561, 263] on u "More Techniques to Manage Frizzy Hair" at bounding box center [528, 270] width 363 height 30
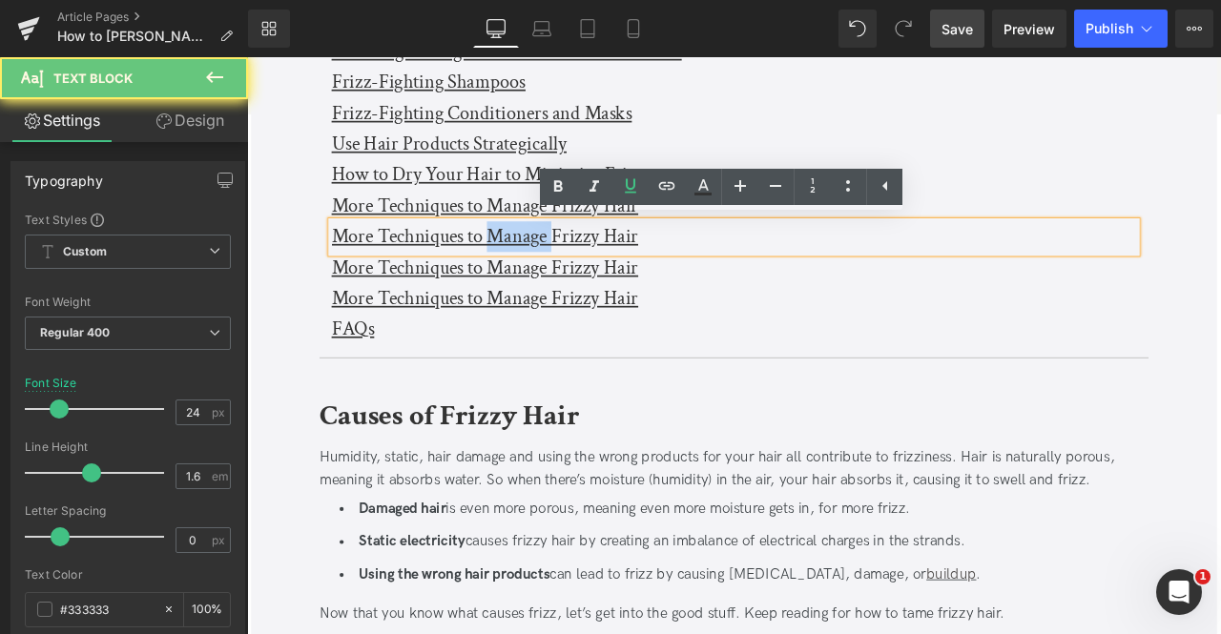
click at [561, 263] on u "More Techniques to Manage Frizzy Hair" at bounding box center [528, 270] width 363 height 30
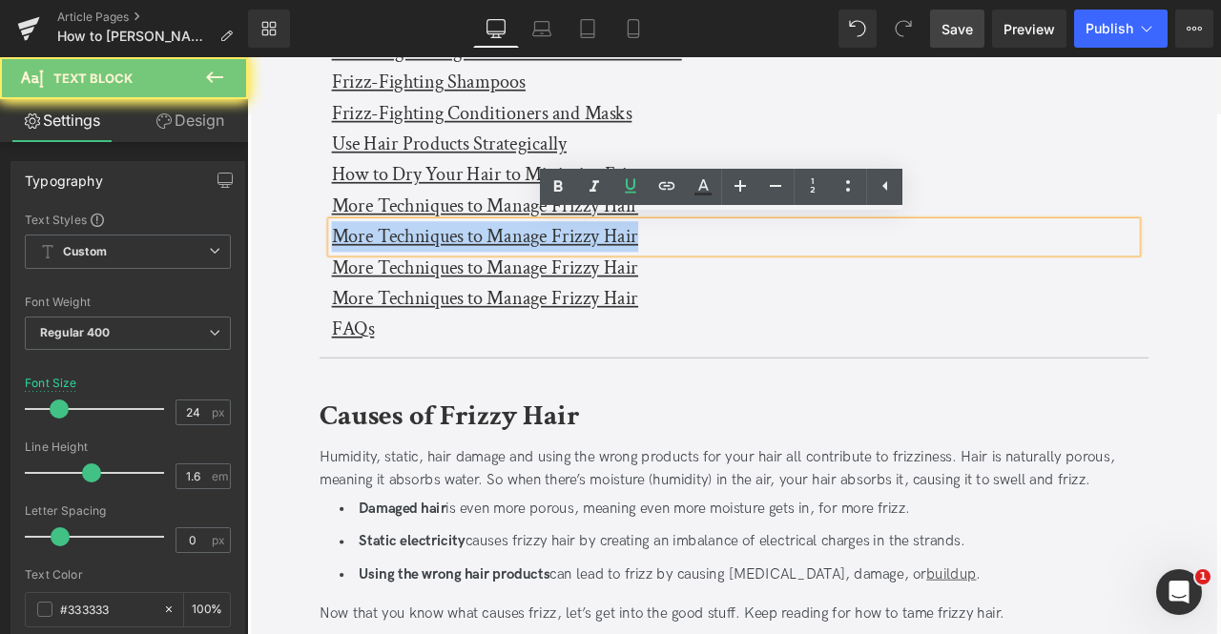
paste div
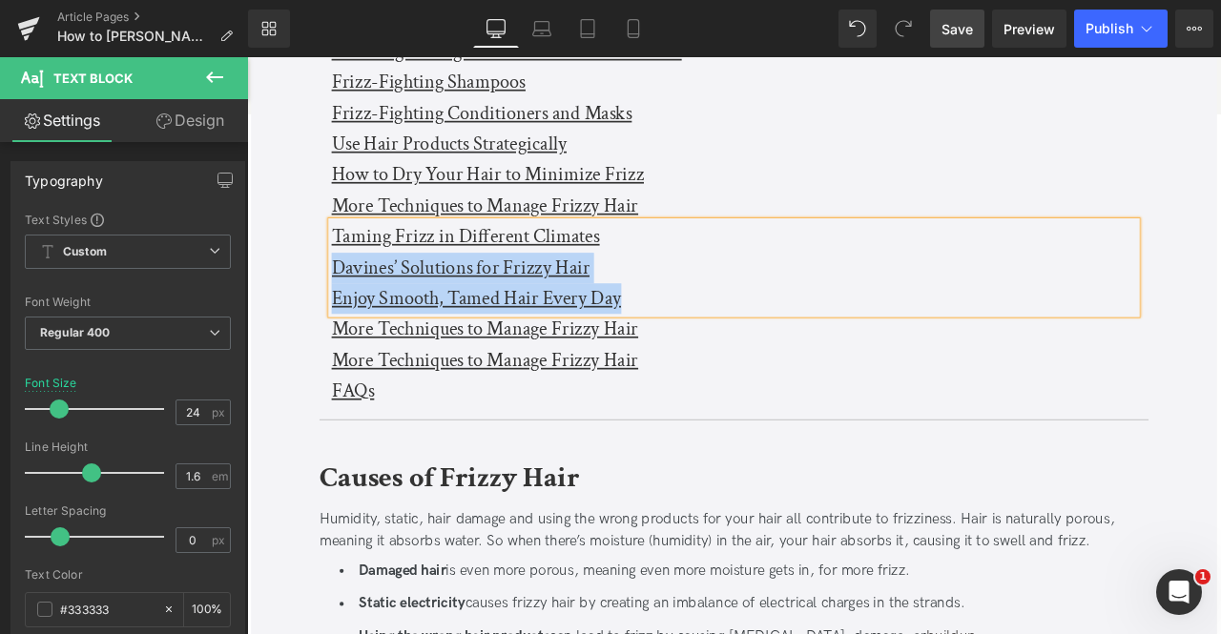
click at [352, 302] on u "Davines’ Solutions for Frizzy Hair" at bounding box center [500, 307] width 306 height 30
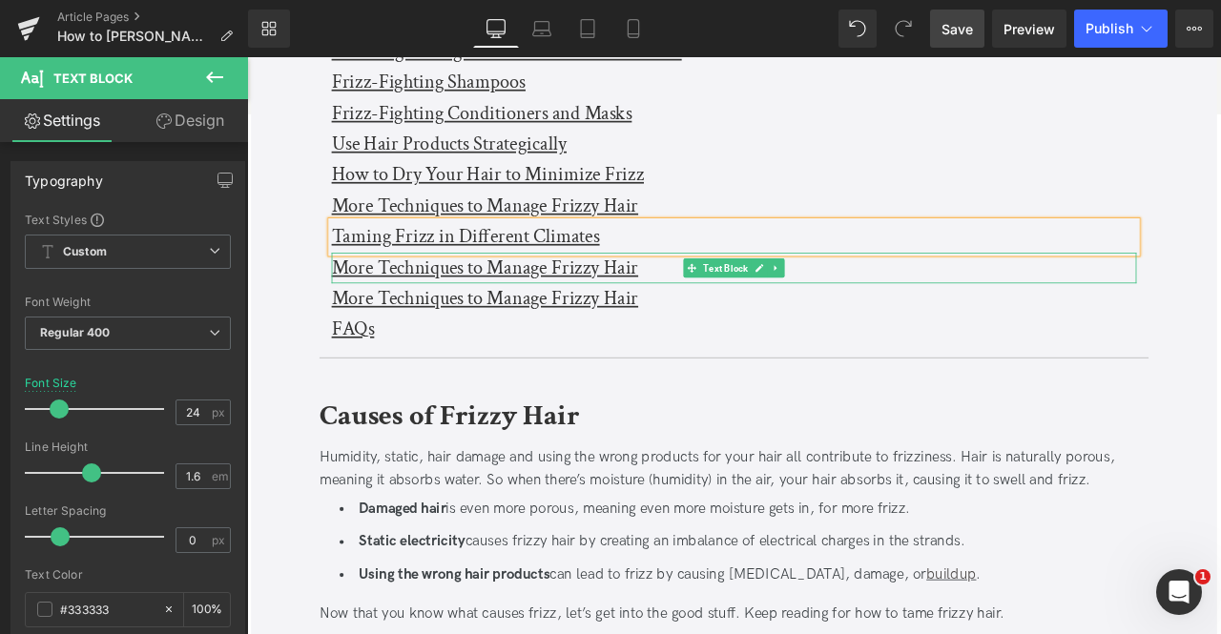
click at [352, 302] on u "More Techniques to Manage Frizzy Hair" at bounding box center [528, 307] width 363 height 30
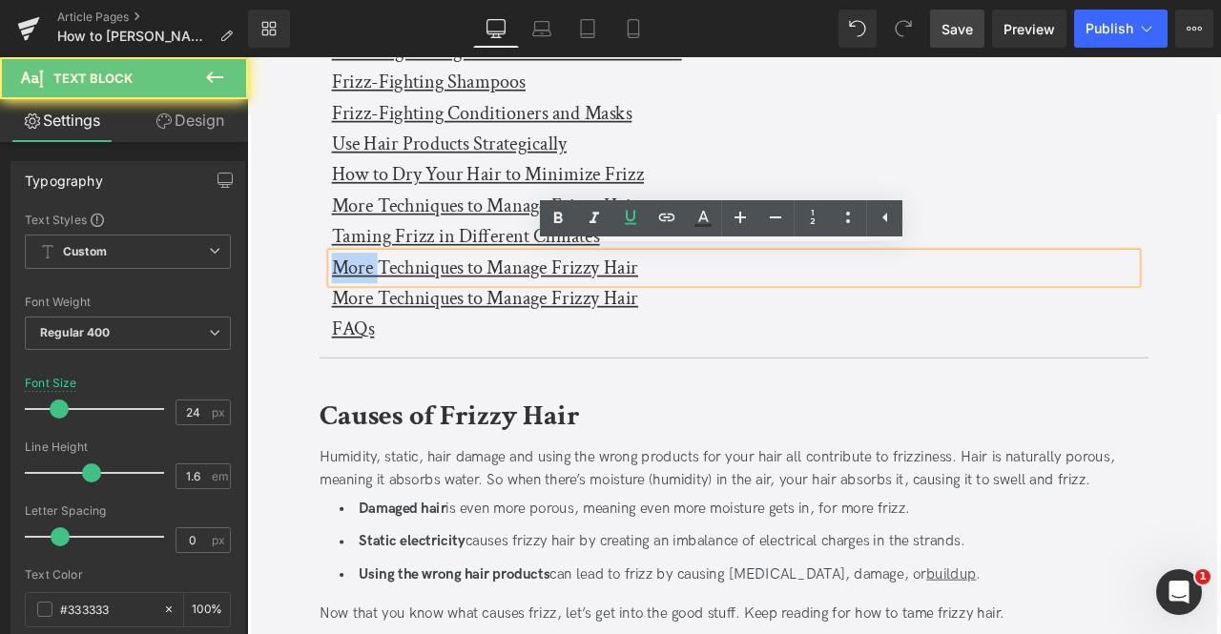
click at [352, 302] on u "More Techniques to Manage Frizzy Hair" at bounding box center [528, 307] width 363 height 30
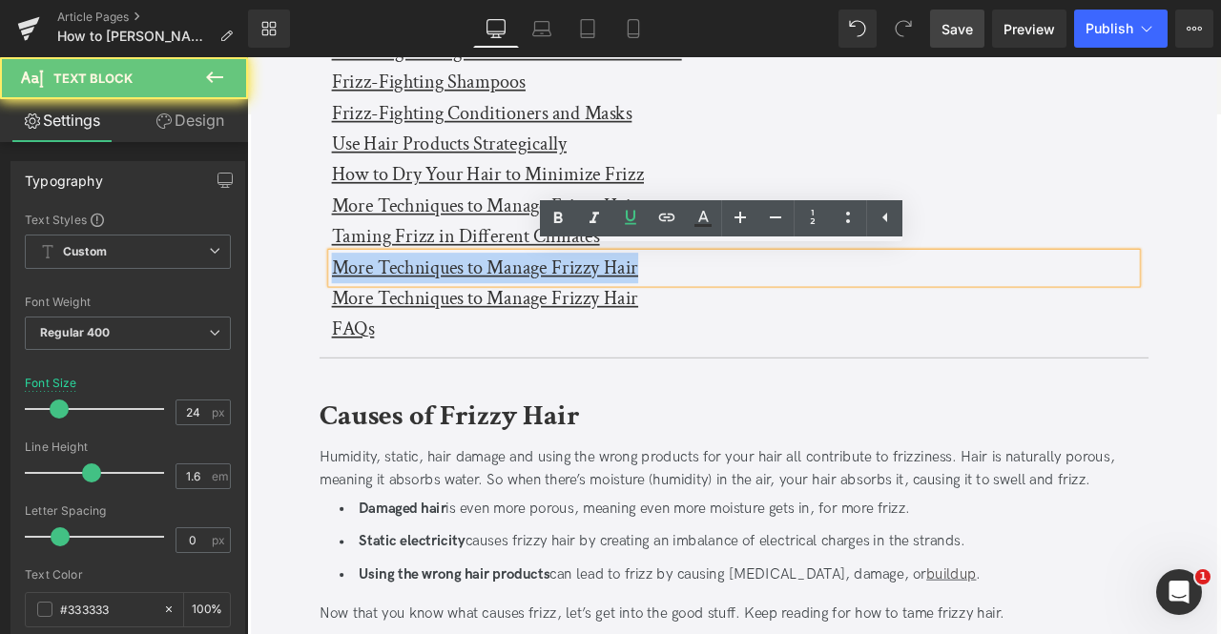
click at [352, 302] on u "More Techniques to Manage Frizzy Hair" at bounding box center [528, 307] width 363 height 30
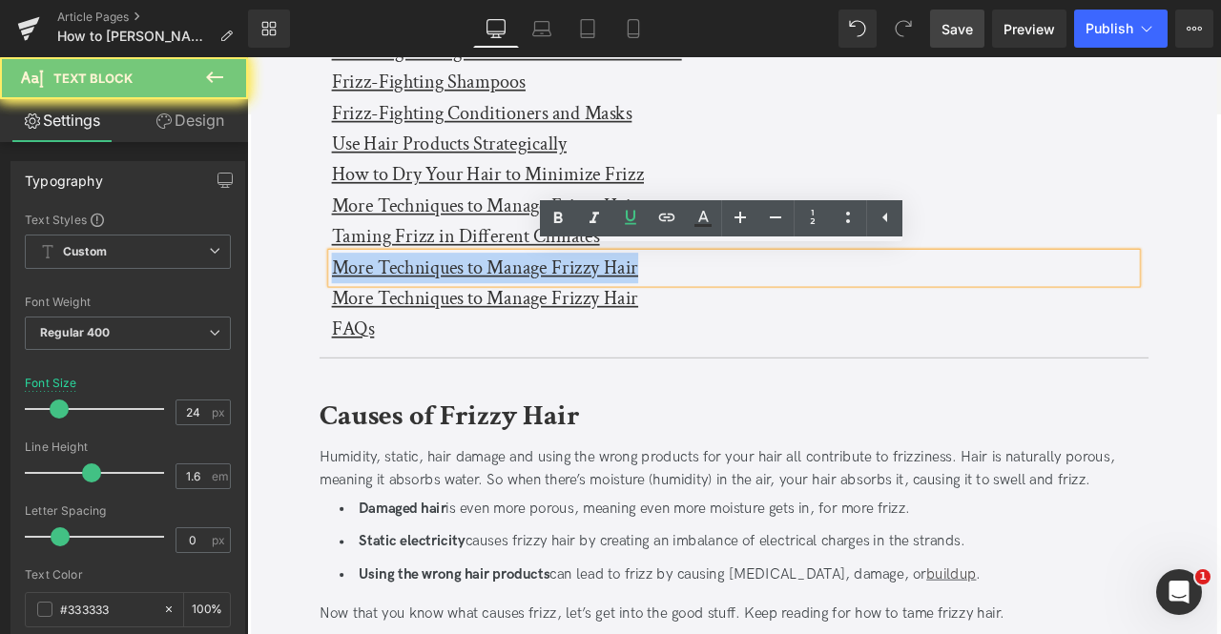
paste div
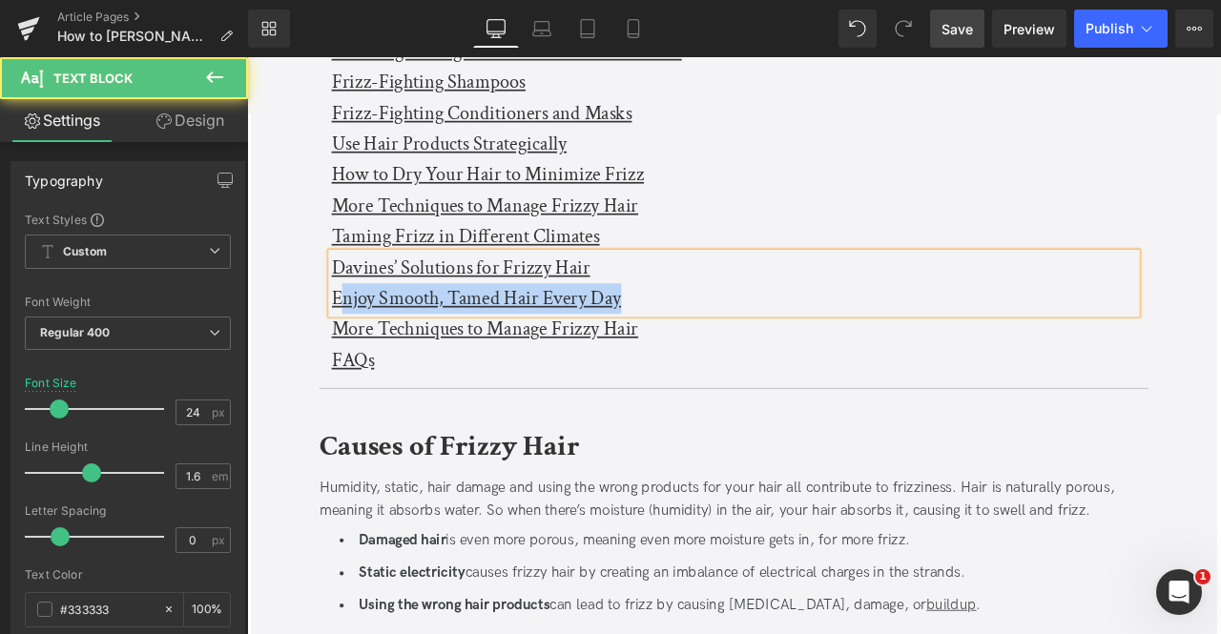
click at [353, 325] on div "Enjoy Smooth, Tamed Hair Every Day" at bounding box center [824, 343] width 954 height 36
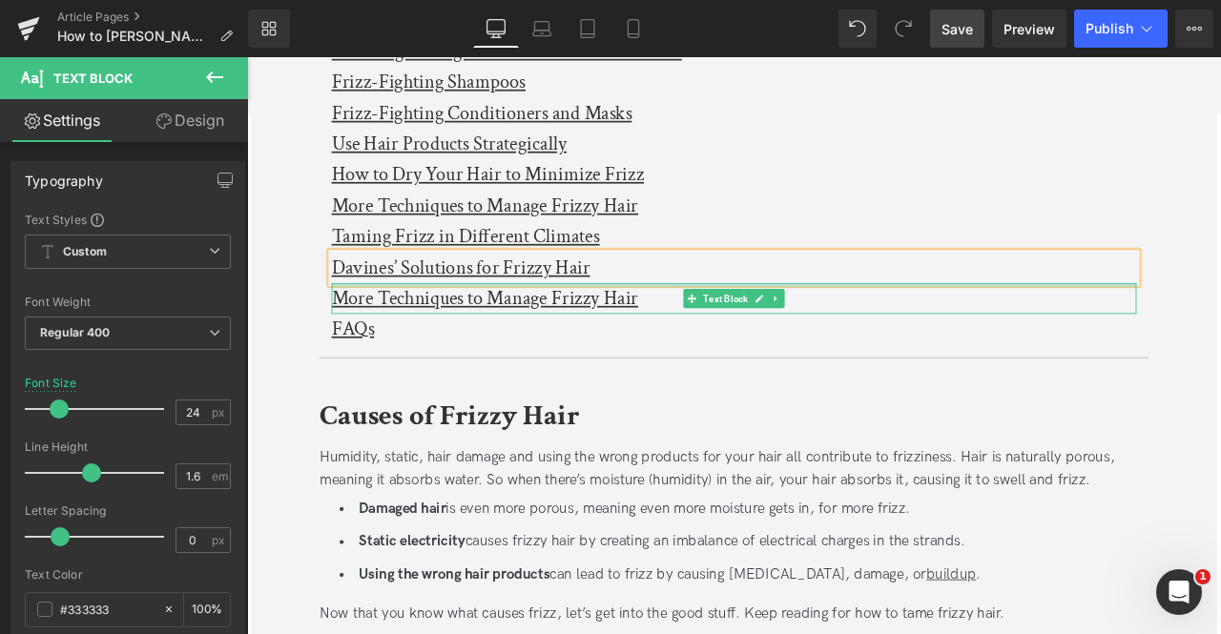
click at [381, 332] on u "More Techniques to Manage Frizzy Hair" at bounding box center [528, 343] width 363 height 30
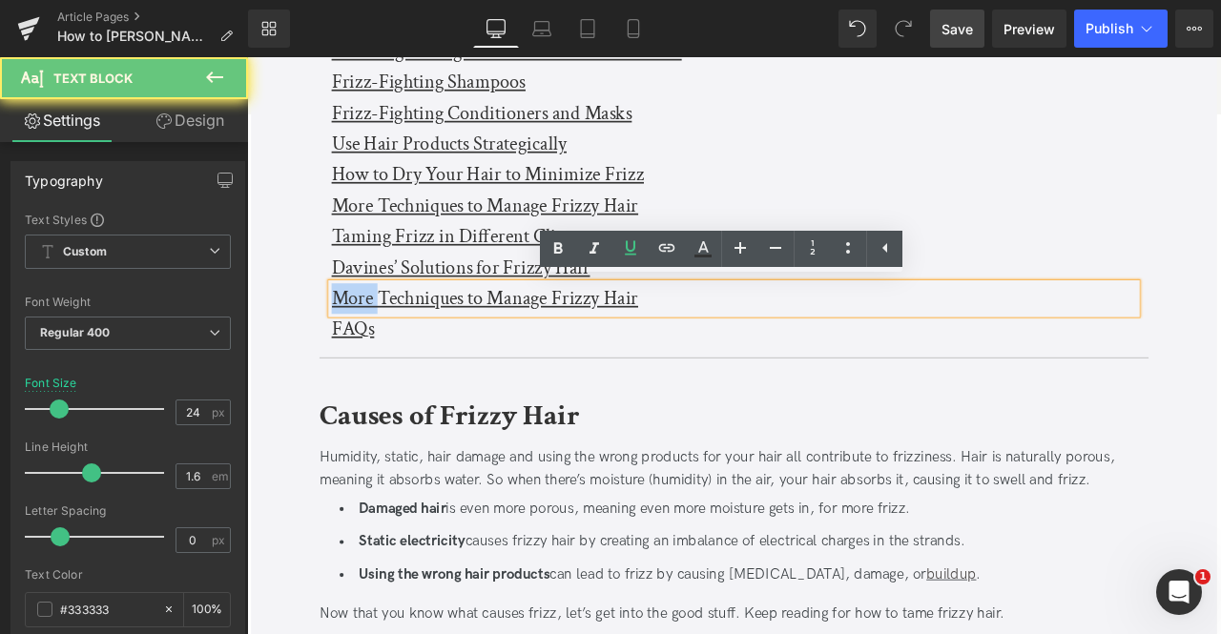
click at [381, 332] on u "More Techniques to Manage Frizzy Hair" at bounding box center [528, 343] width 363 height 30
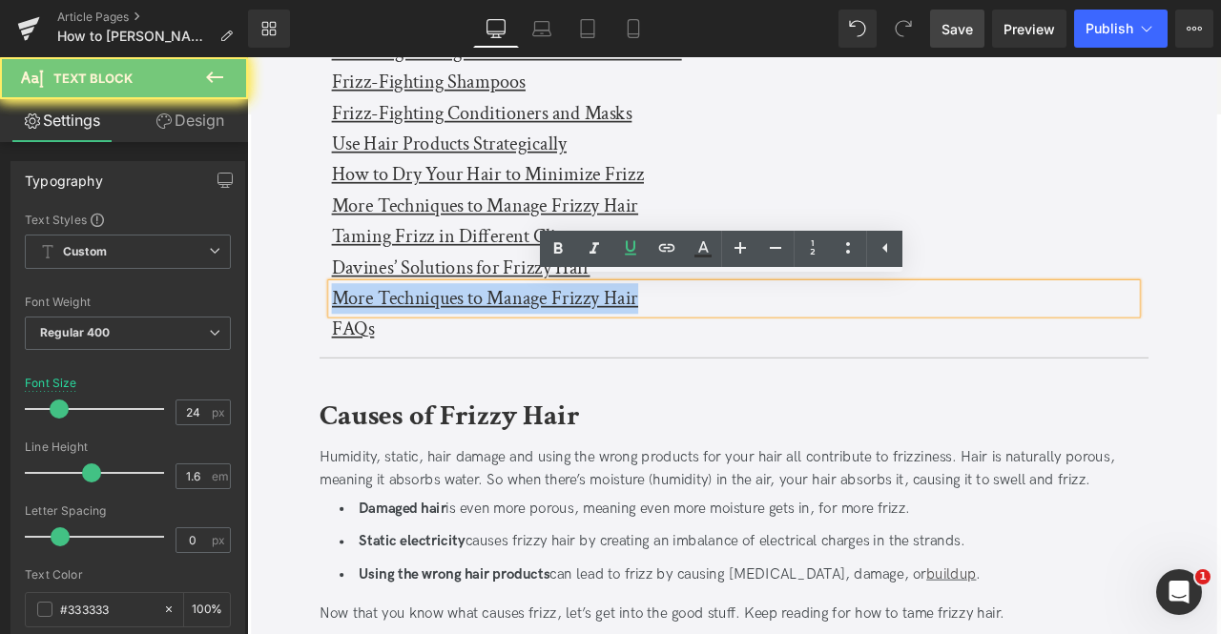
paste div
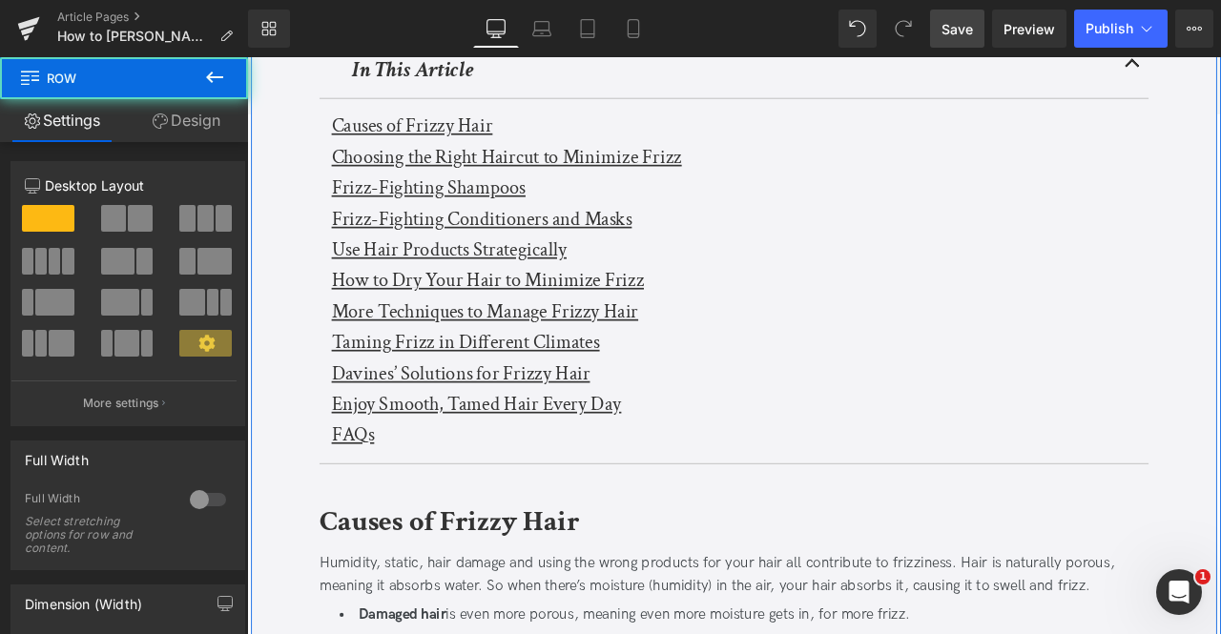
scroll to position [546, 0]
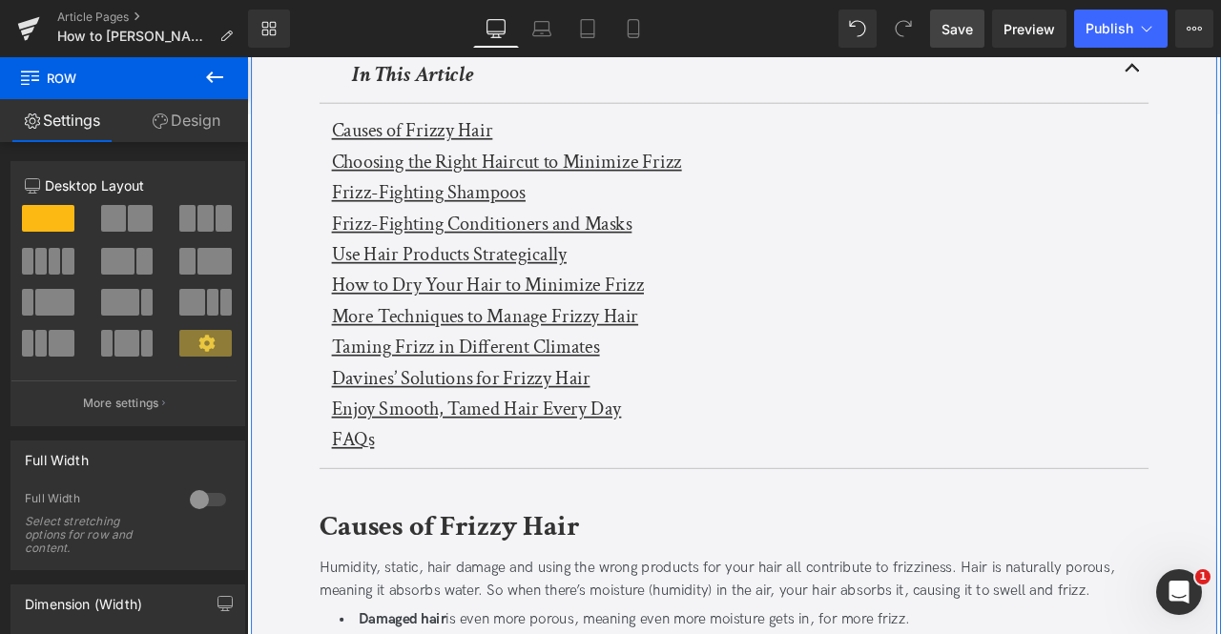
click at [434, 139] on u "Causes of Frizzy Hair" at bounding box center [442, 144] width 191 height 30
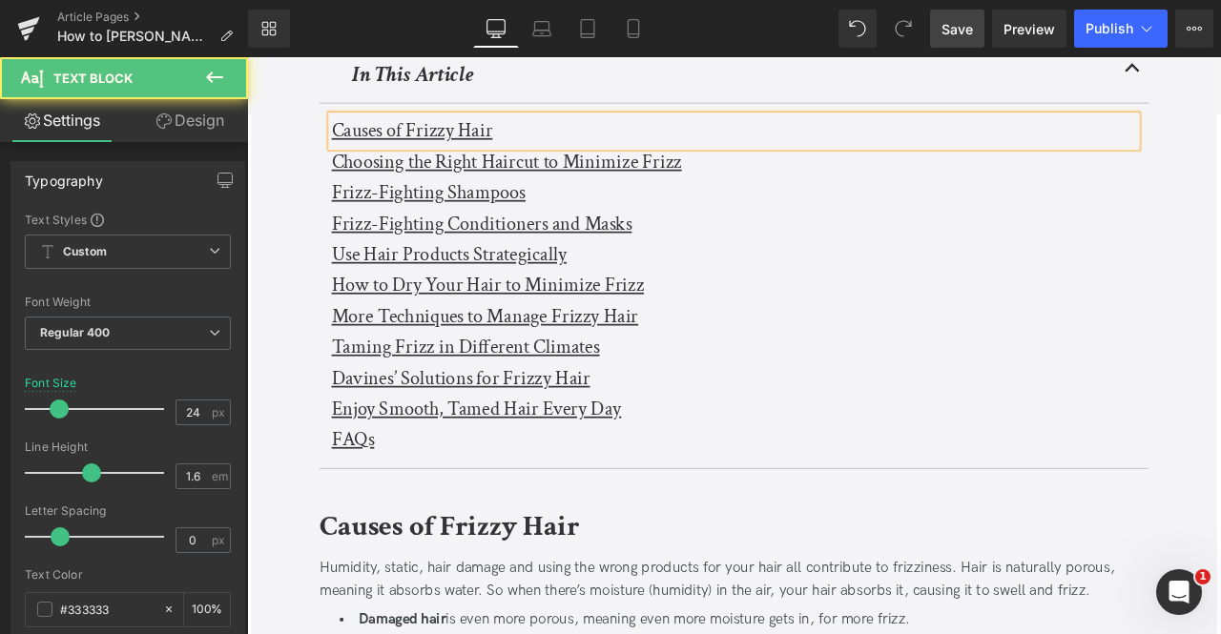
click at [181, 120] on link "Design" at bounding box center [190, 120] width 124 height 43
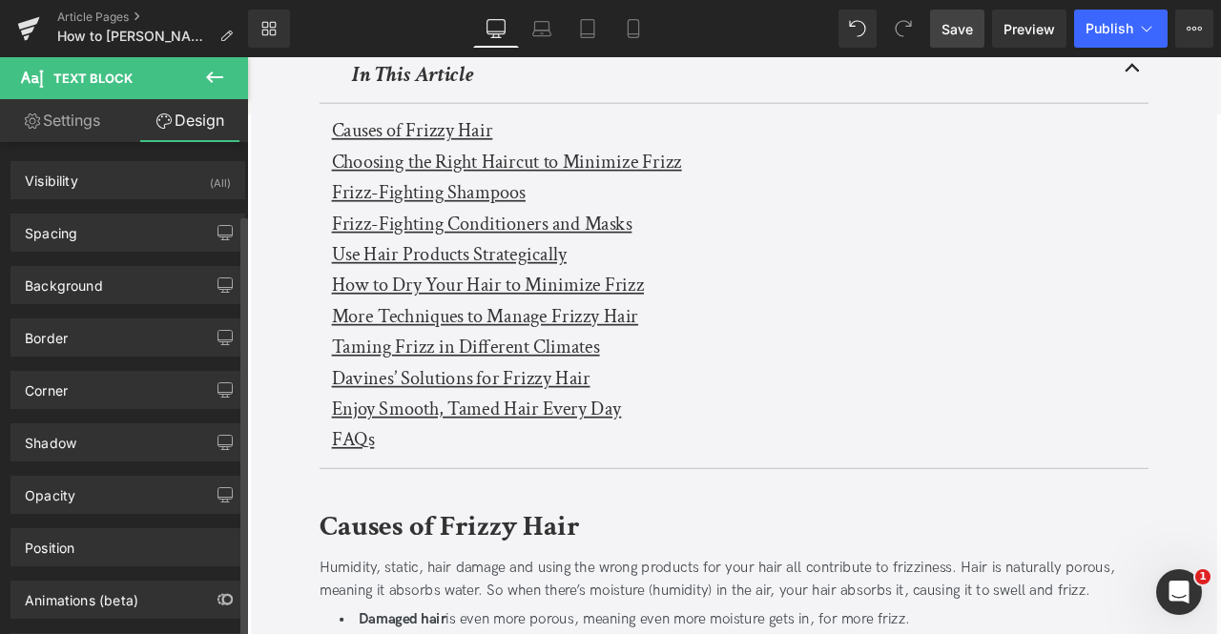
scroll to position [84, 0]
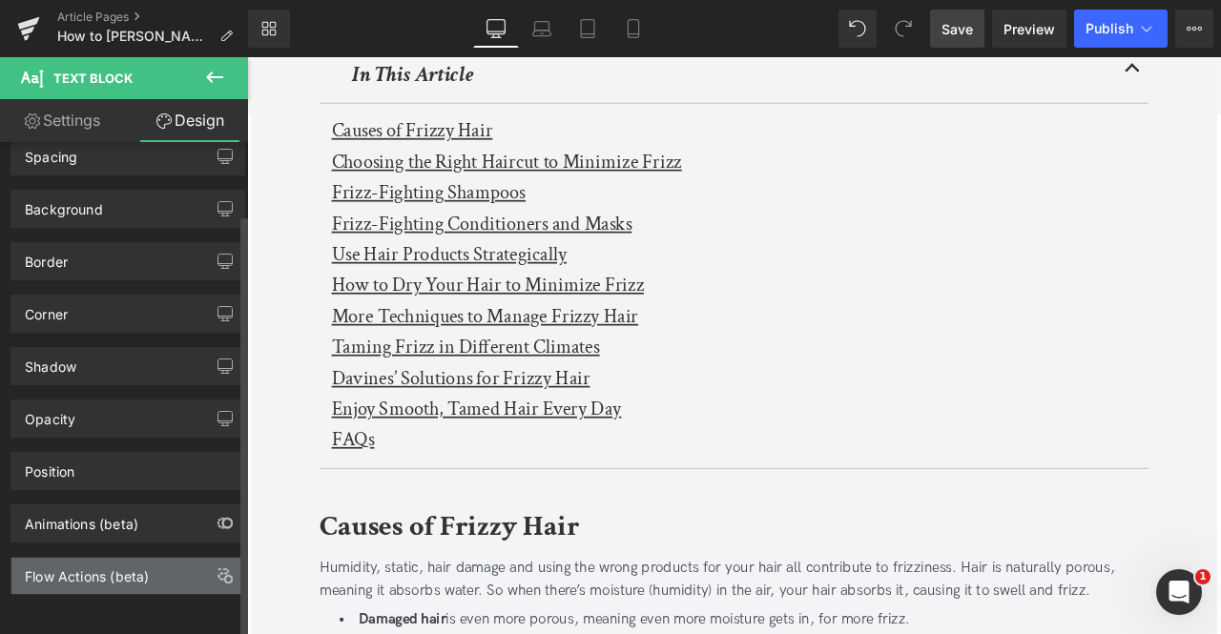
click at [85, 558] on div "Flow Actions (beta)" at bounding box center [87, 571] width 124 height 27
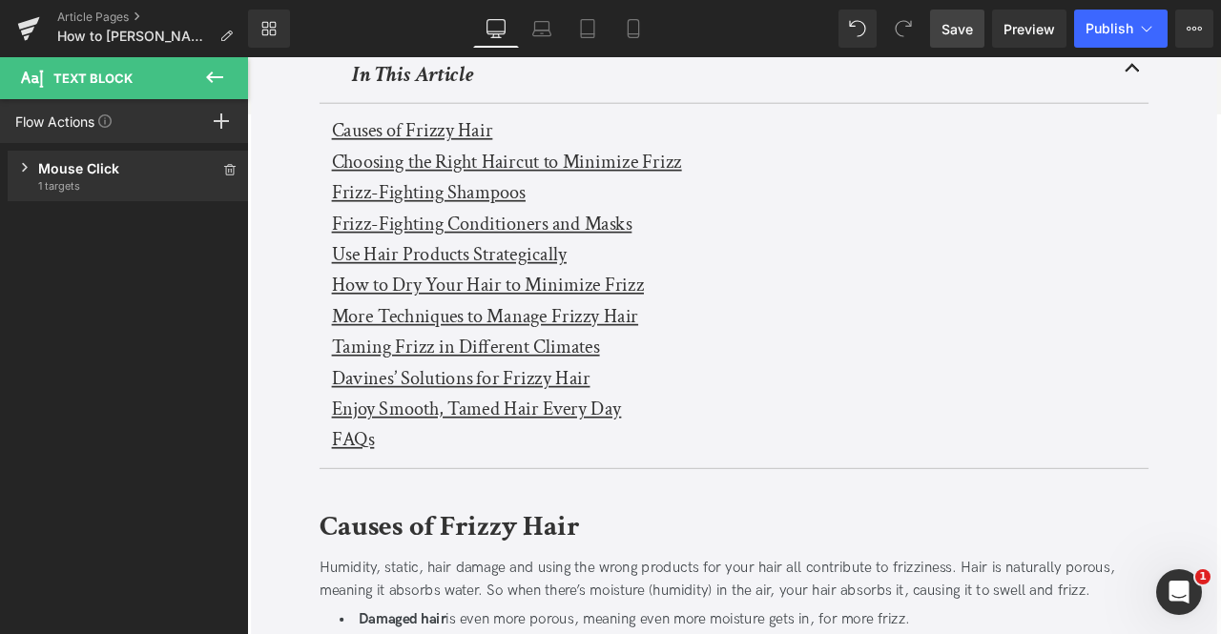
click at [105, 188] on span "1 targets" at bounding box center [128, 185] width 180 height 15
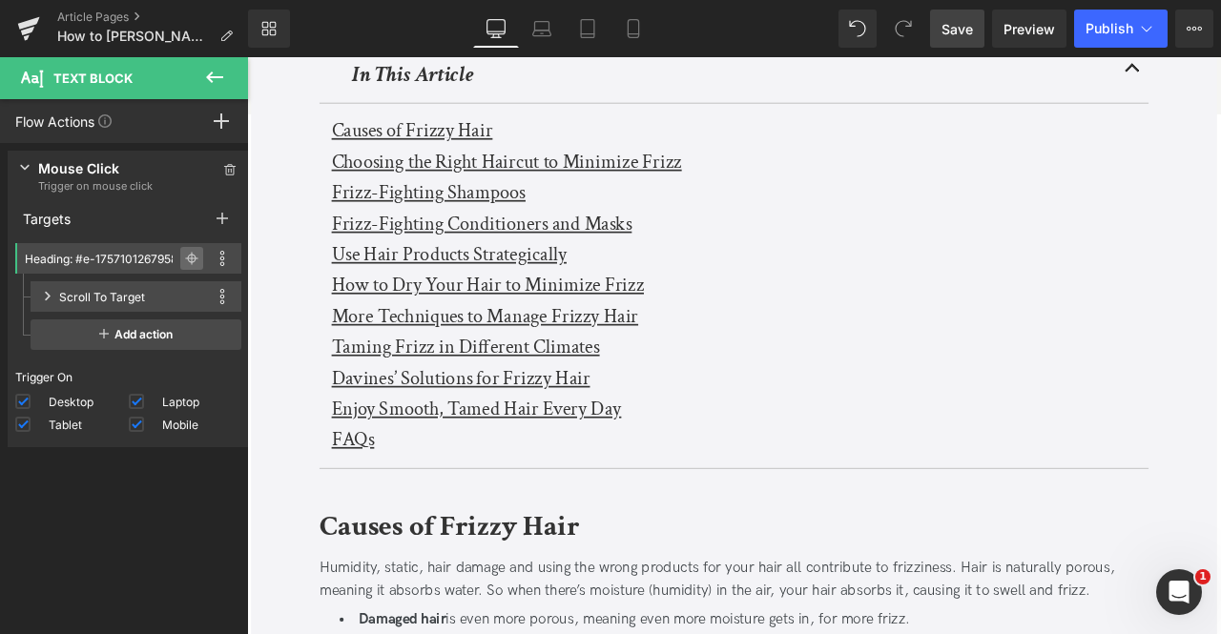
click at [185, 253] on icon at bounding box center [191, 258] width 13 height 13
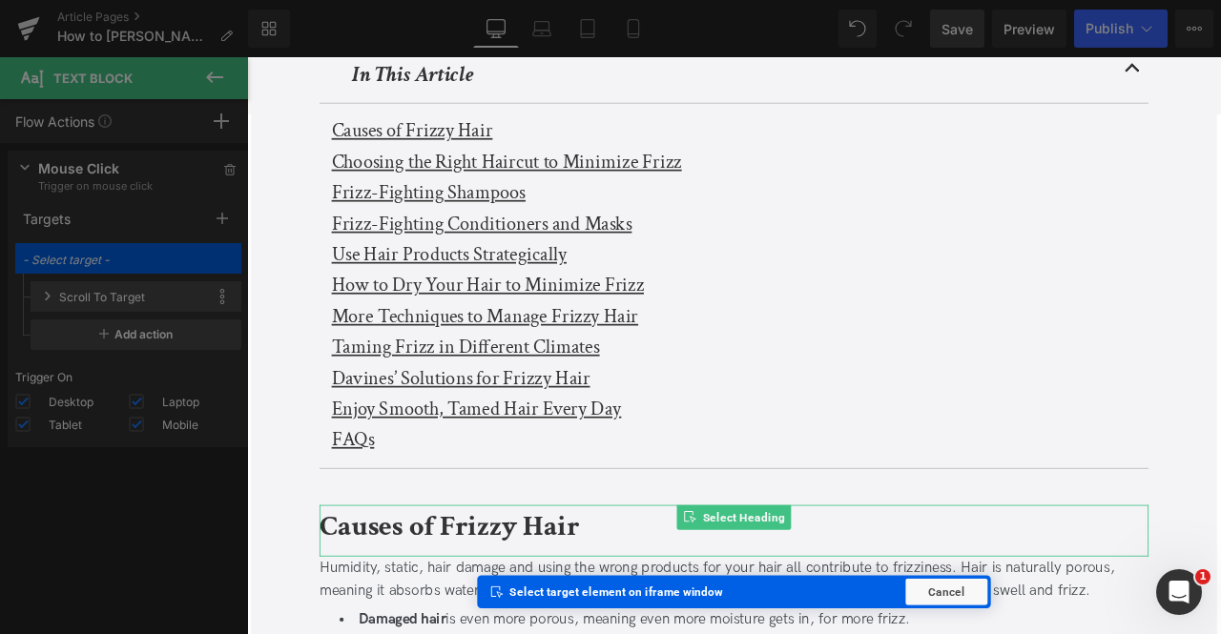
click at [399, 608] on b "Causes of Frizzy Hair" at bounding box center [487, 612] width 308 height 45
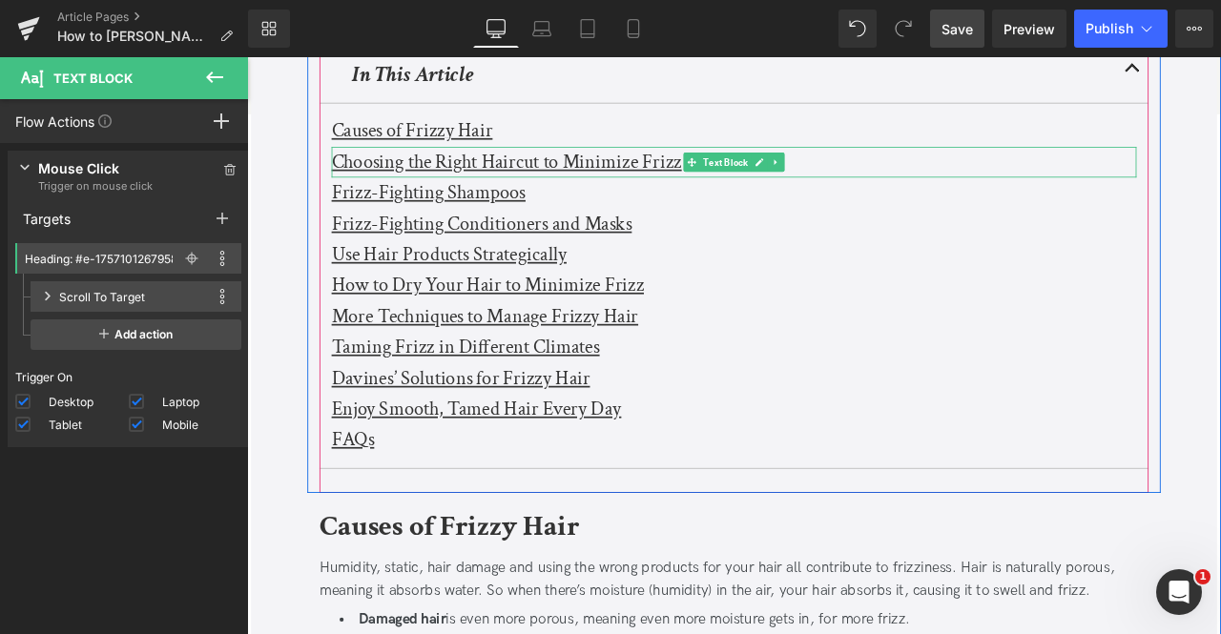
click at [412, 178] on u "Choosing the Right Haircut to Minimize Frizz" at bounding box center [554, 181] width 415 height 30
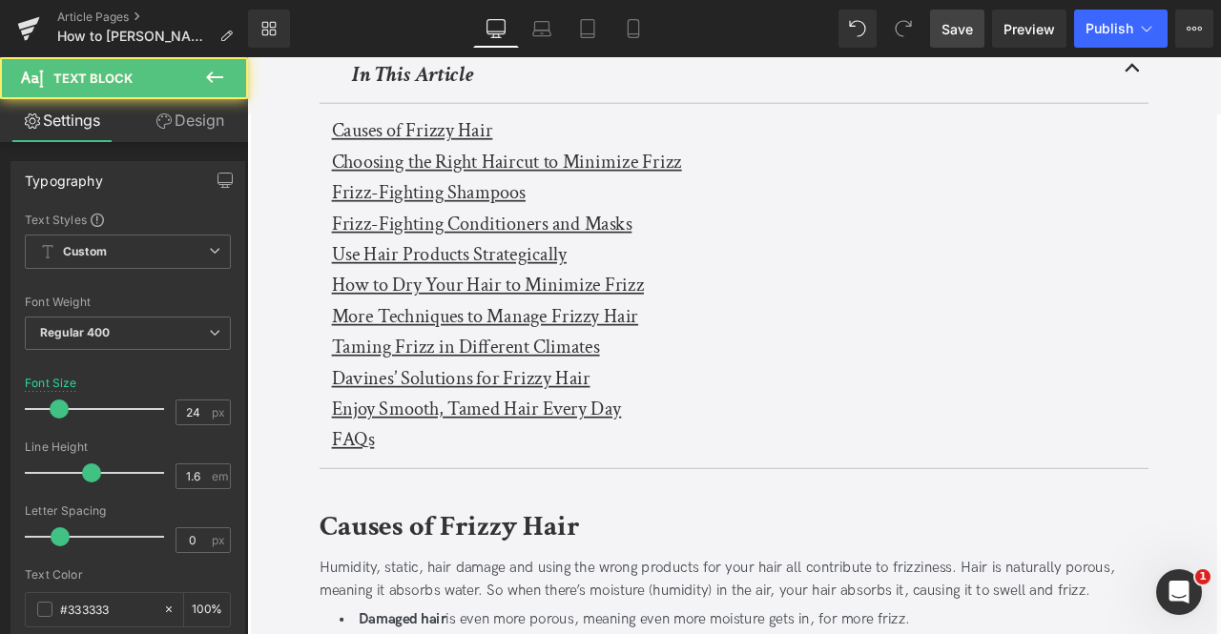
click at [148, 125] on link "Design" at bounding box center [190, 120] width 124 height 43
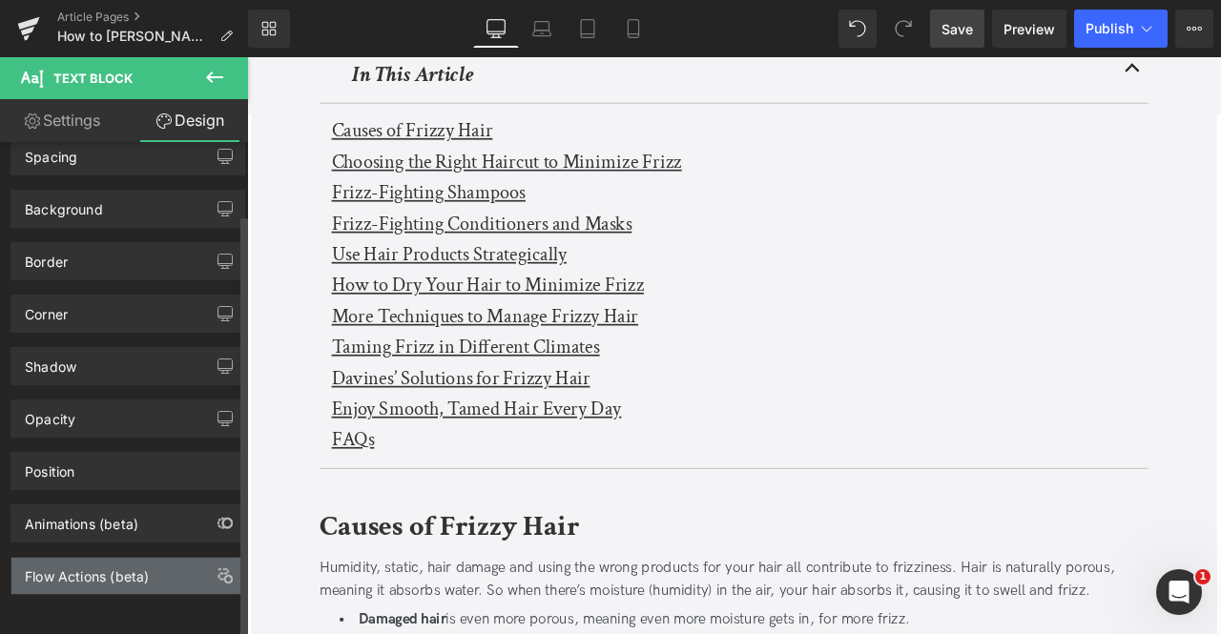
click at [147, 568] on div "Flow Actions (beta)" at bounding box center [87, 571] width 124 height 27
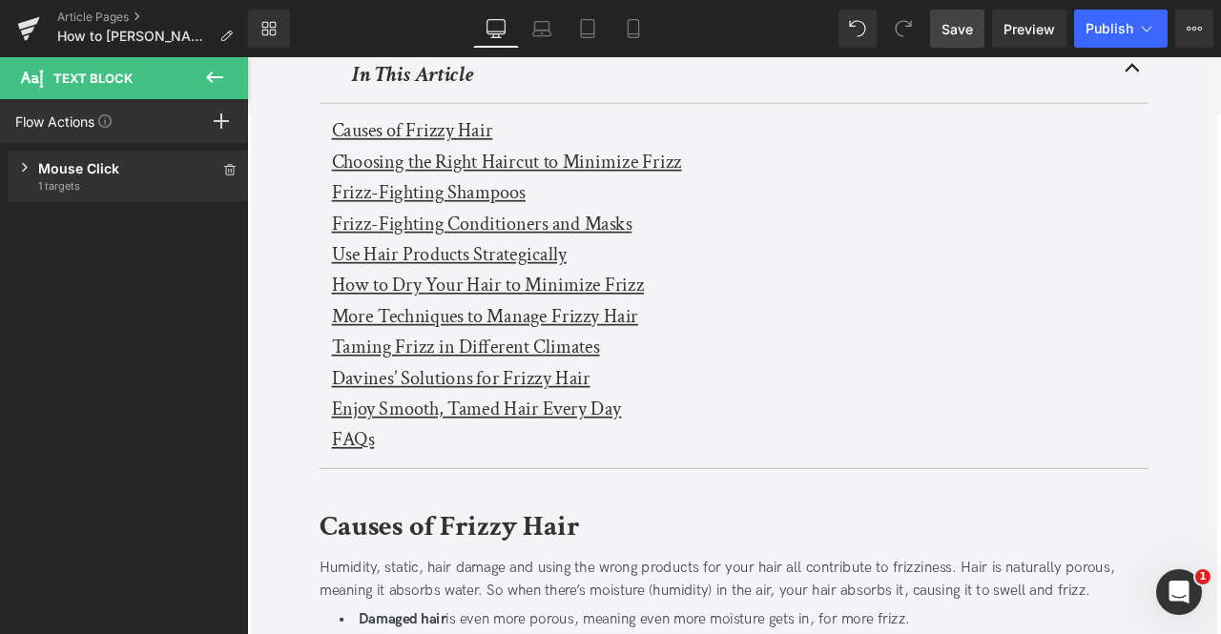
click at [114, 177] on div "Mouse Click" at bounding box center [128, 168] width 180 height 20
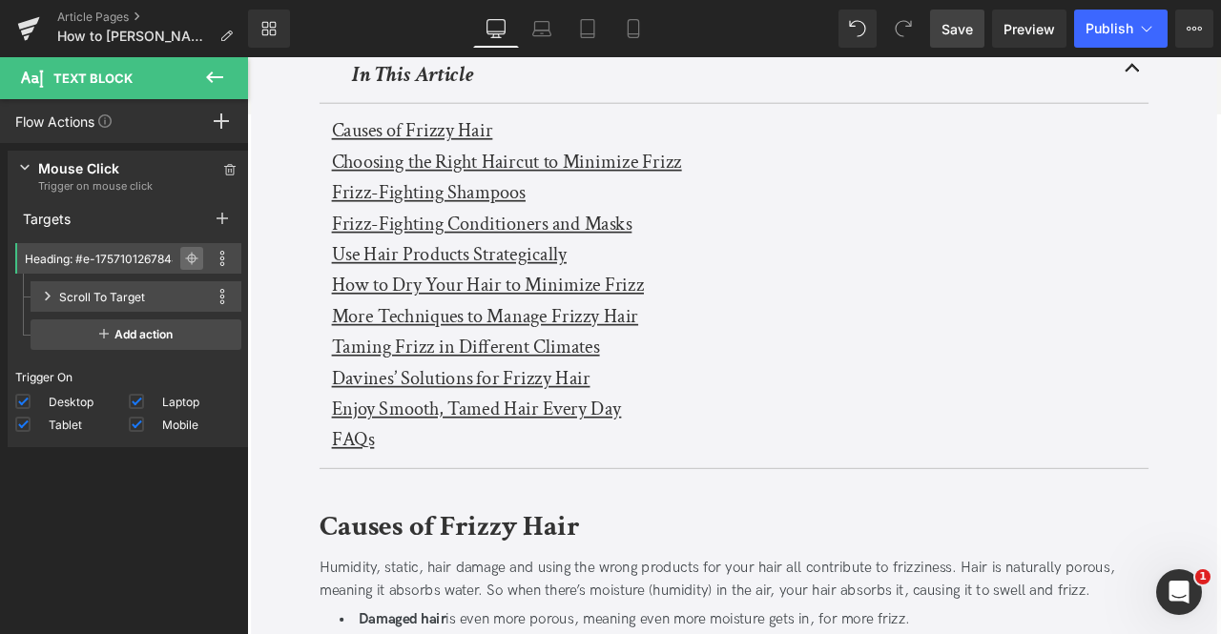
click at [192, 256] on icon at bounding box center [192, 258] width 1 height 13
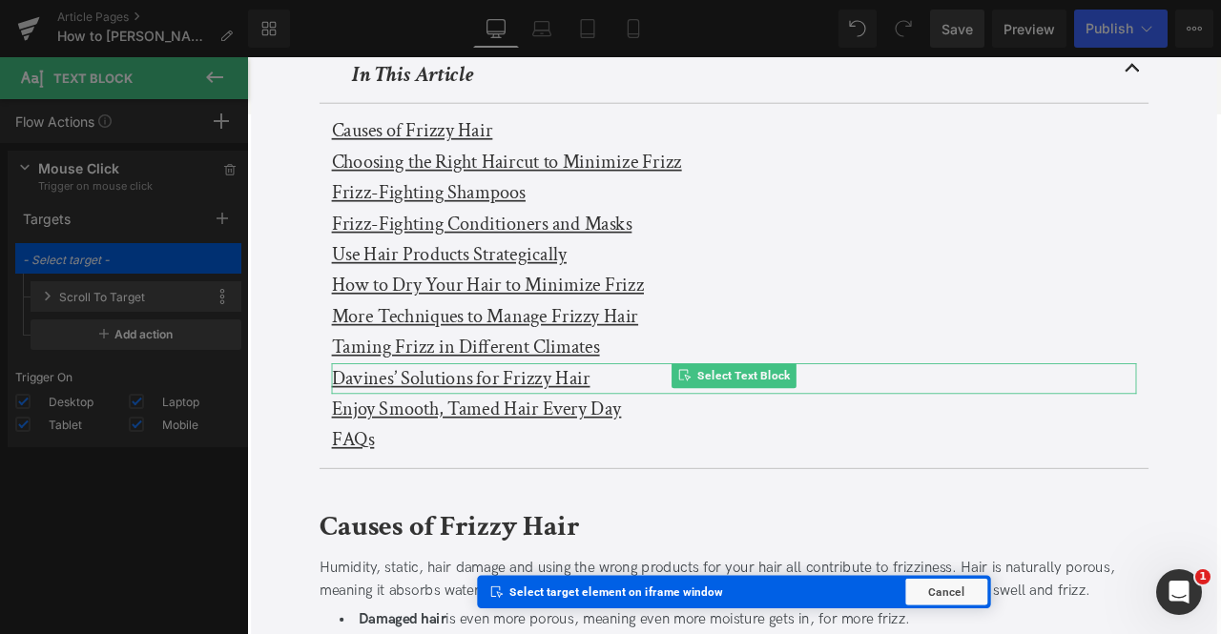
scroll to position [949, 0]
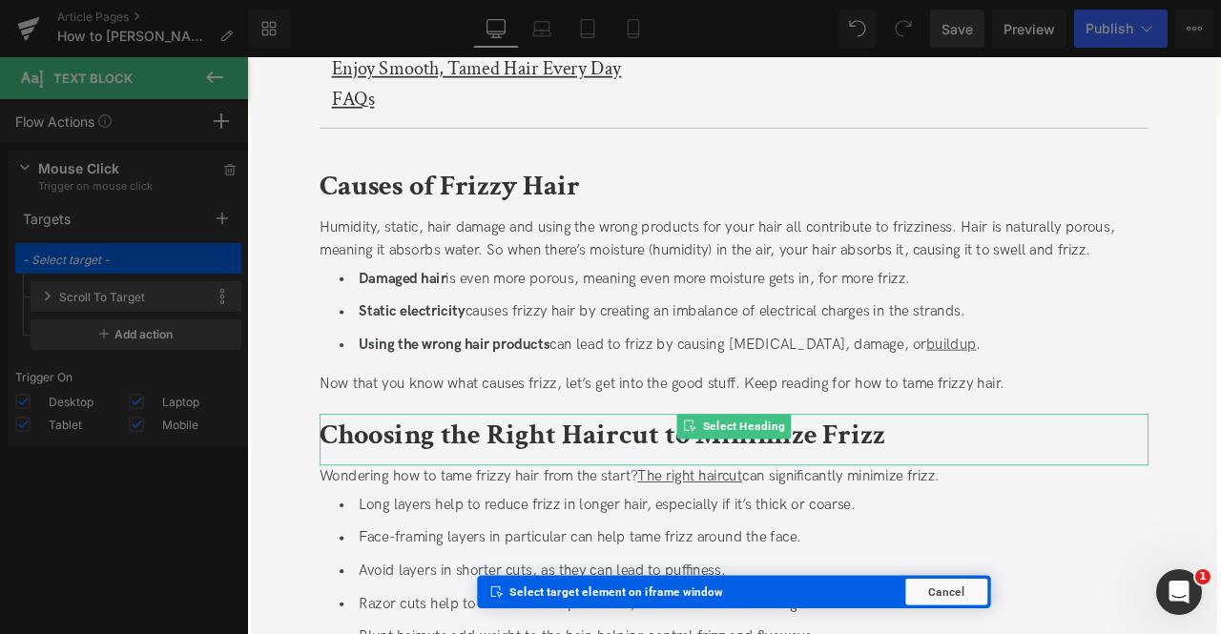
click at [402, 512] on b "Choosing the Right Haircut to Minimize Frizz" at bounding box center [667, 506] width 669 height 45
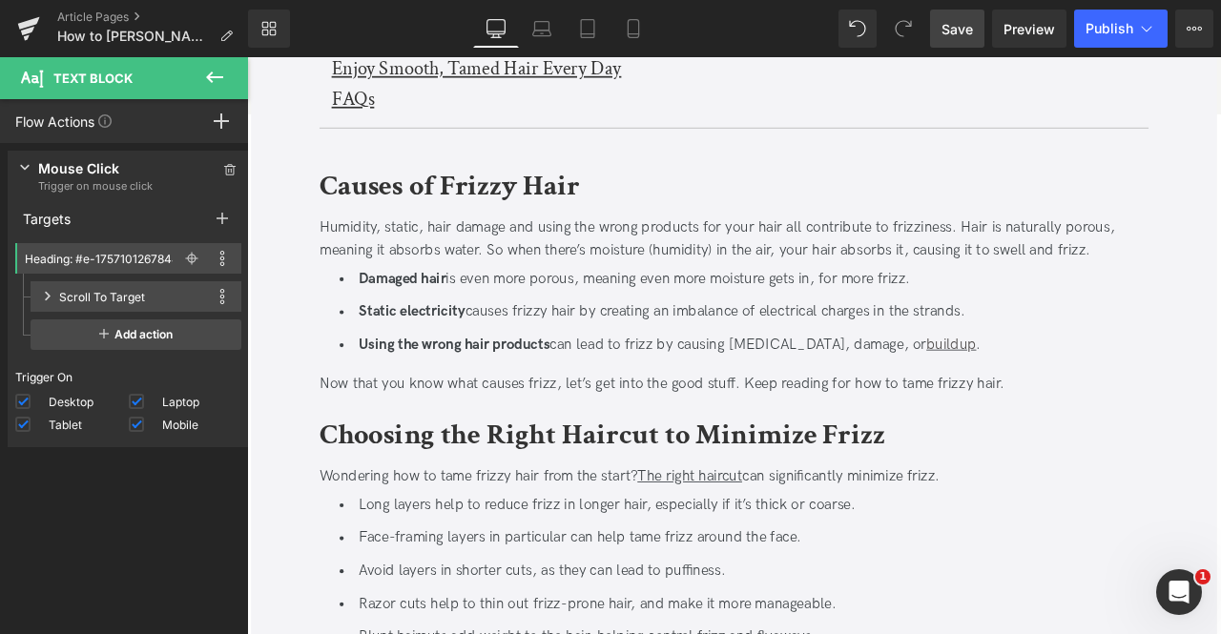
scroll to position [590, 0]
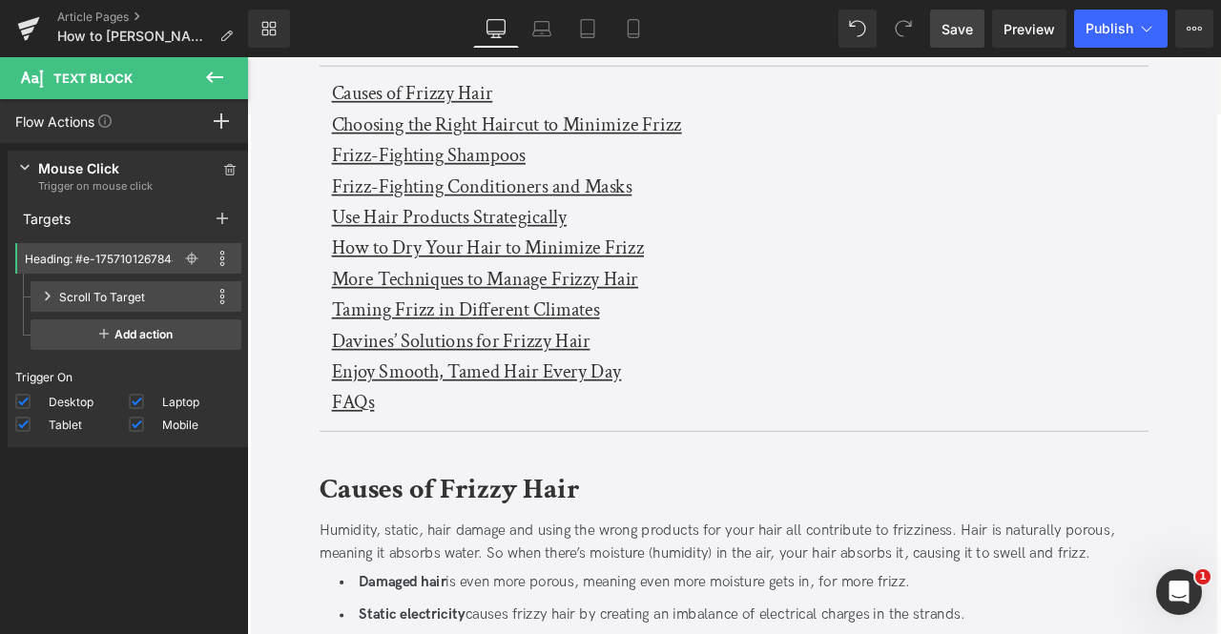
click at [413, 174] on u "Frizz-Fighting Shampoos" at bounding box center [462, 173] width 230 height 30
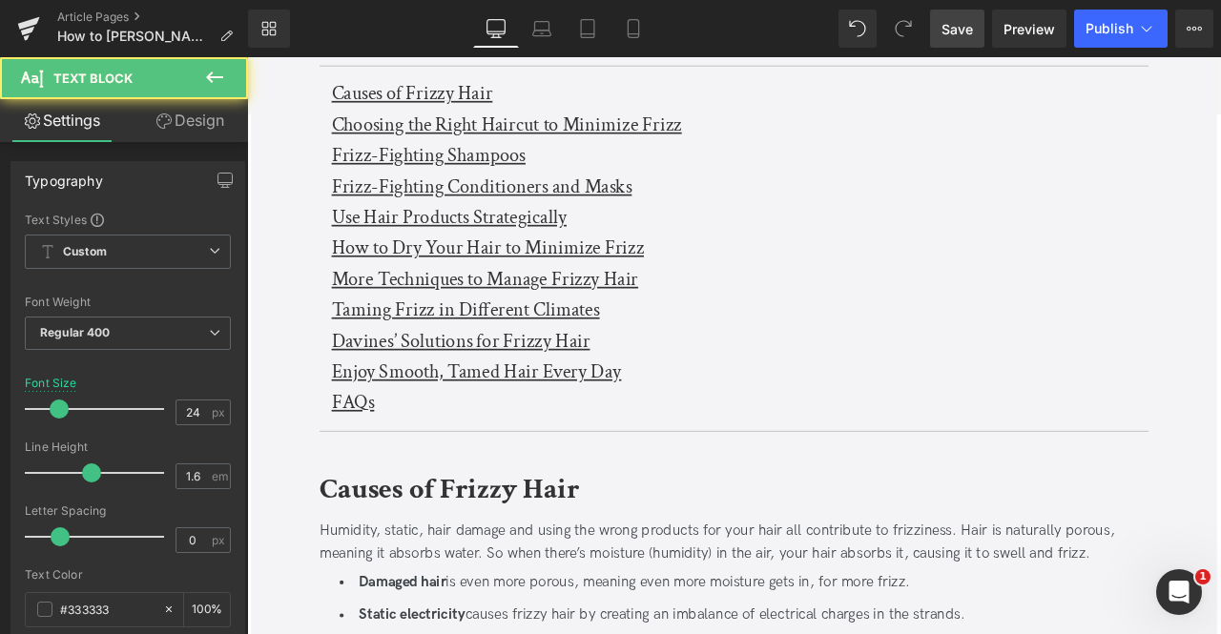
click at [180, 131] on link "Design" at bounding box center [190, 120] width 124 height 43
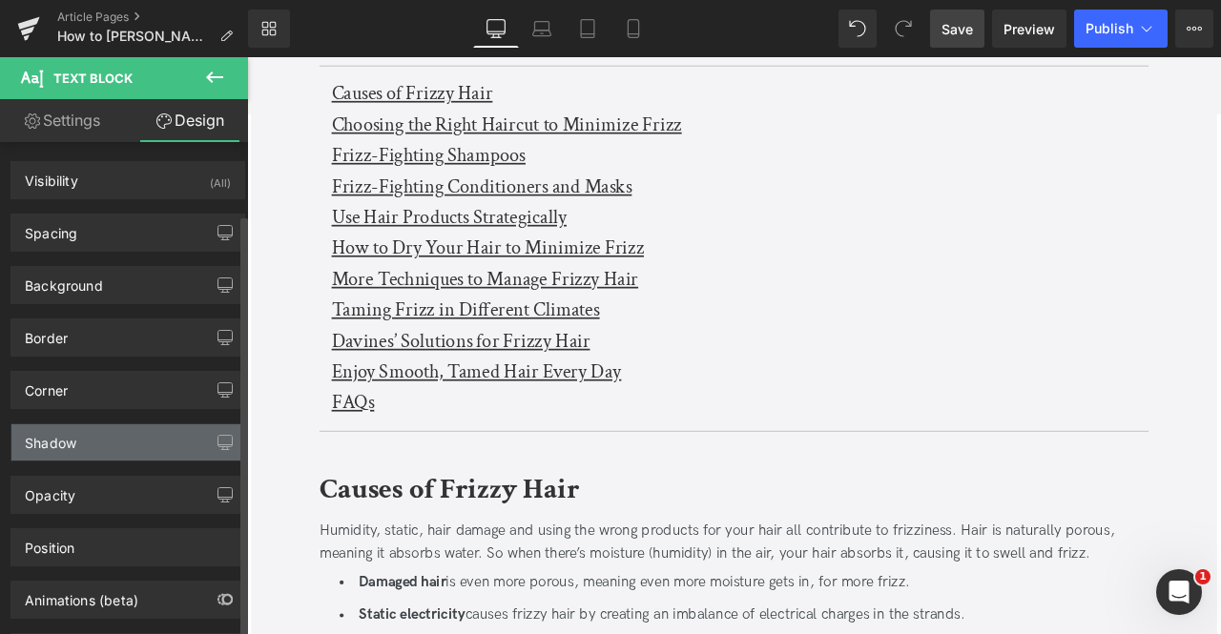
scroll to position [84, 0]
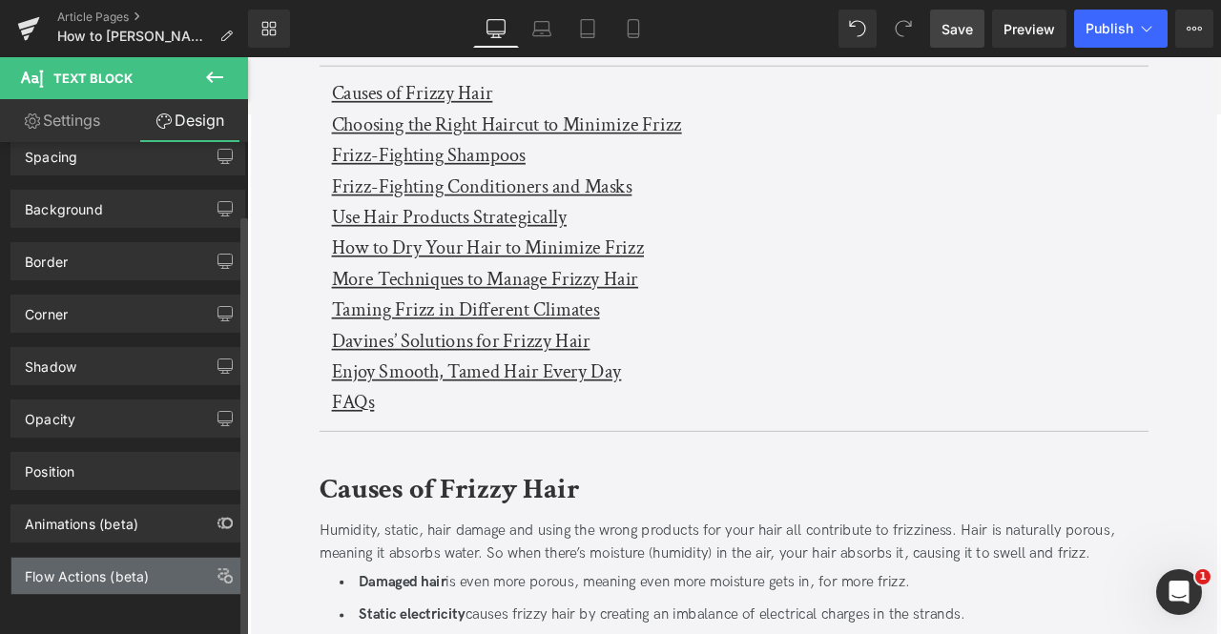
click at [115, 558] on div "Flow Actions (beta)" at bounding box center [87, 571] width 124 height 27
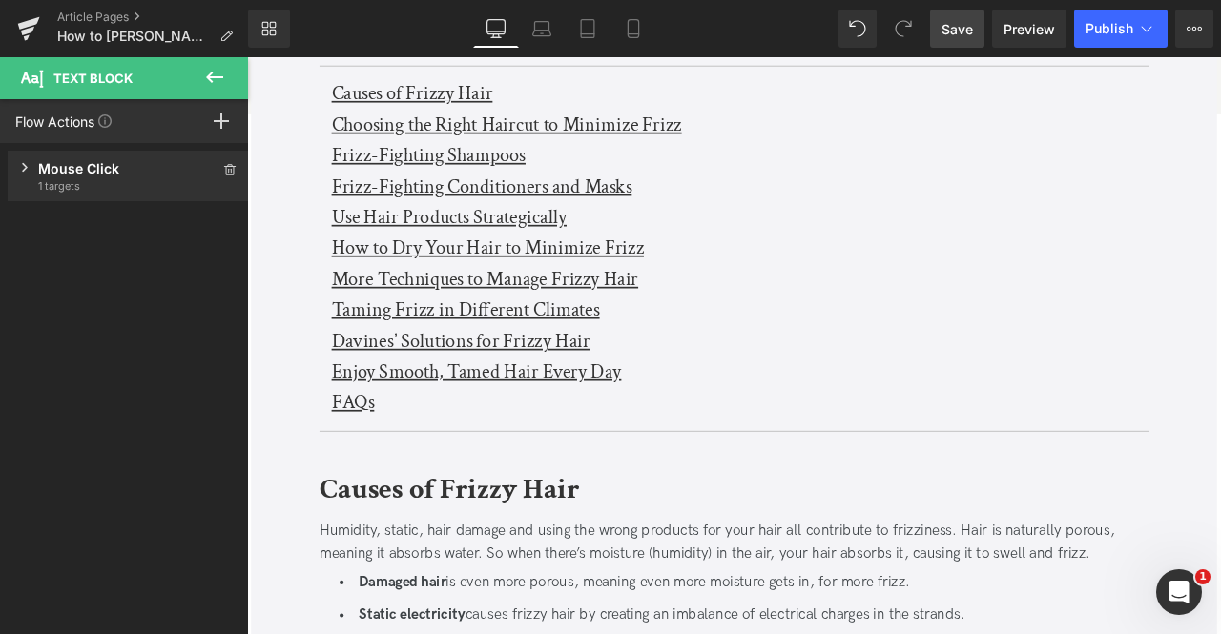
click at [101, 183] on span "1 targets" at bounding box center [128, 185] width 180 height 15
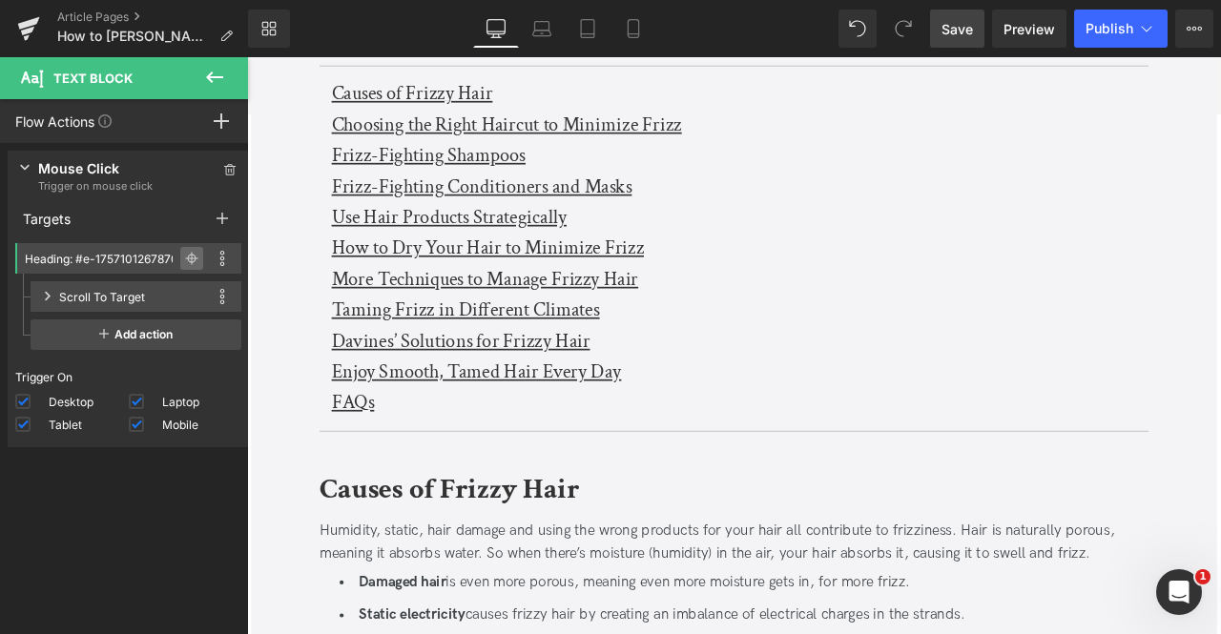
click at [191, 255] on span at bounding box center [191, 258] width 23 height 23
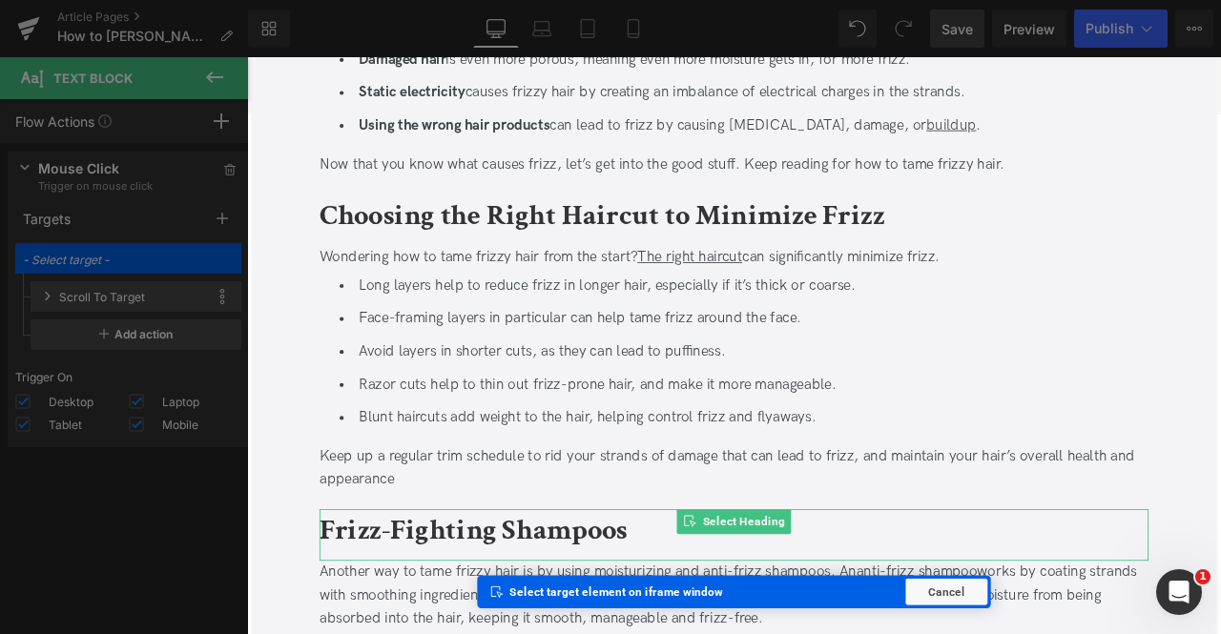
click at [402, 611] on b "Frizz-Fighting Shampoos" at bounding box center [515, 618] width 365 height 45
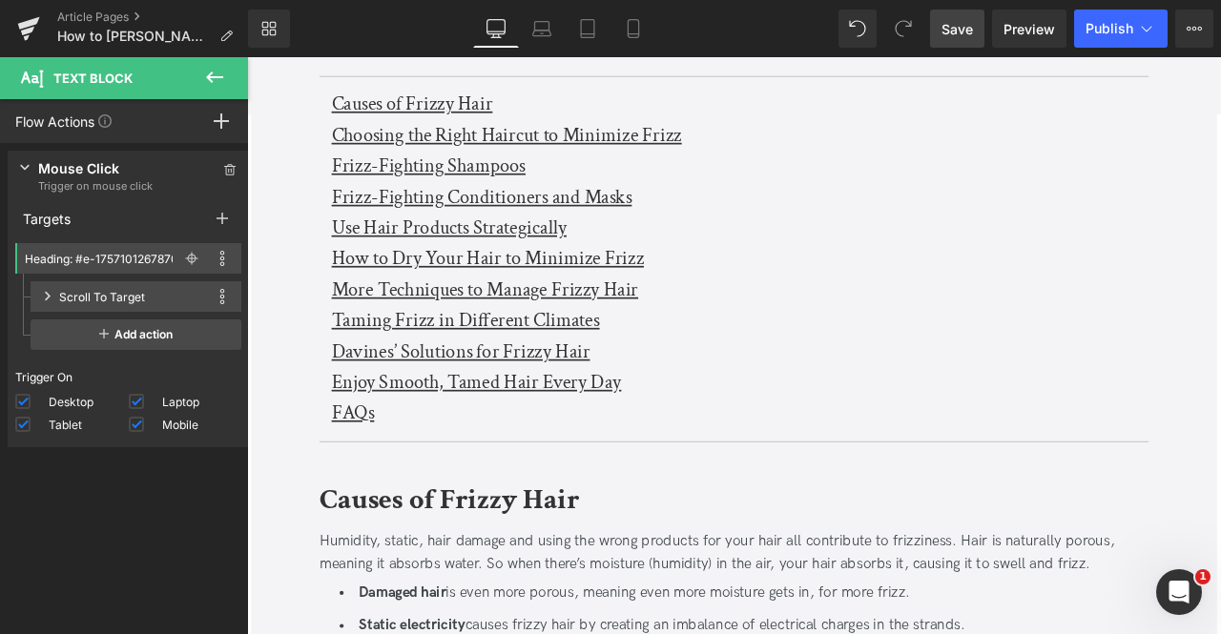
scroll to position [577, 0]
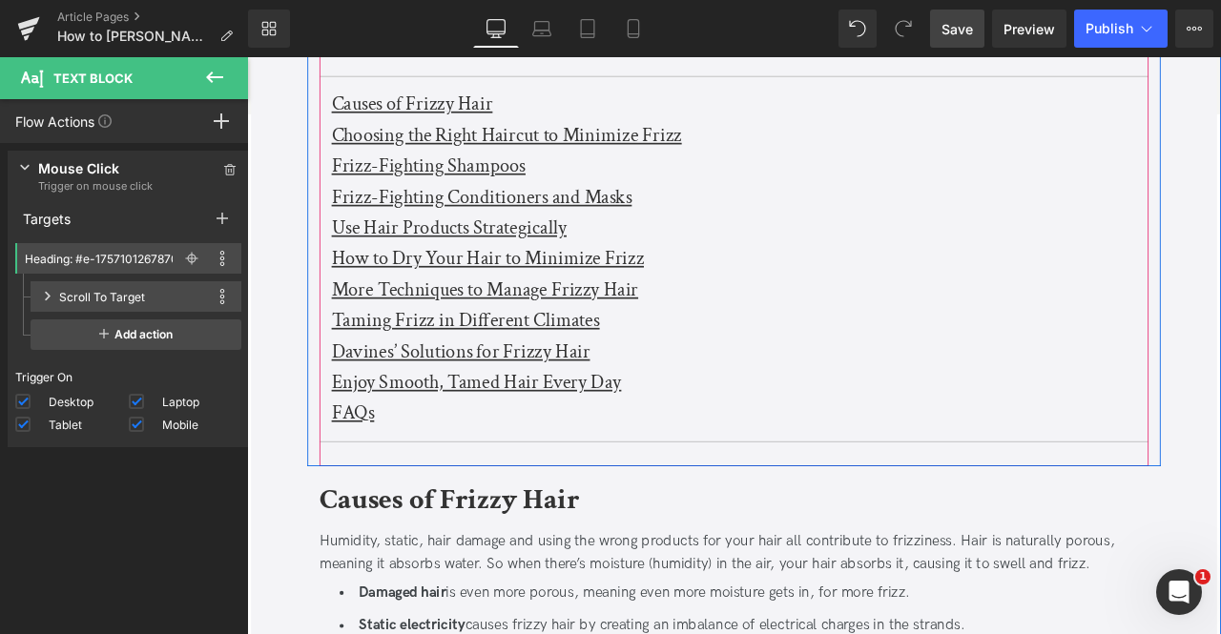
click at [408, 220] on u "Frizz-Fighting Conditioners and Masks" at bounding box center [525, 224] width 356 height 30
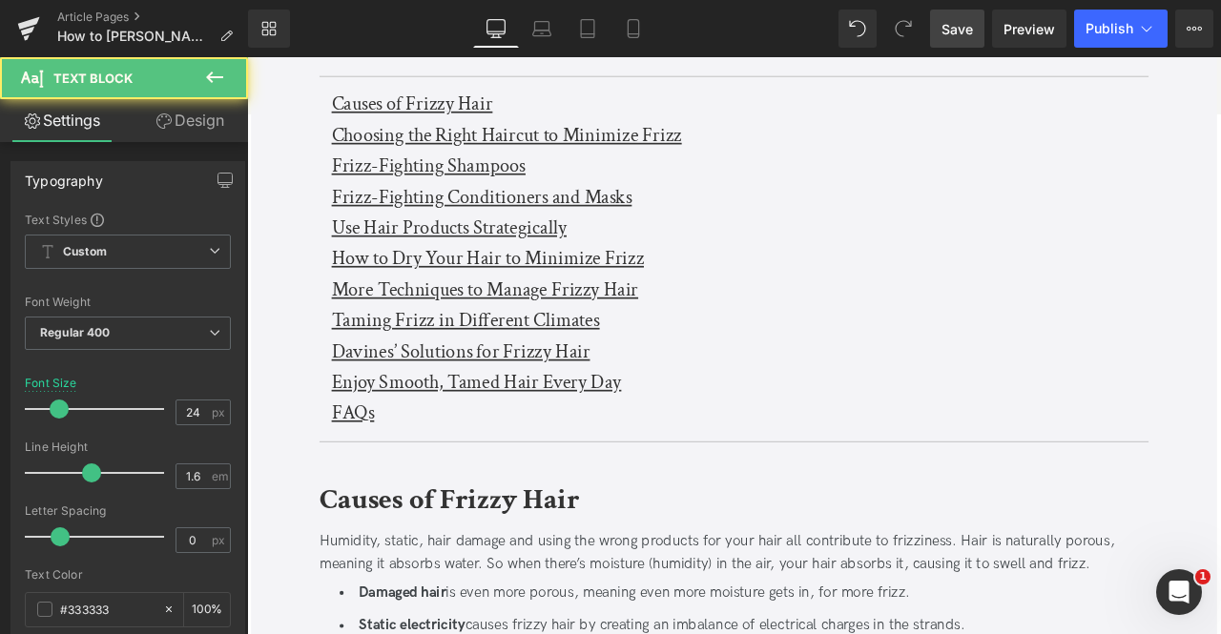
click at [193, 128] on link "Design" at bounding box center [190, 120] width 124 height 43
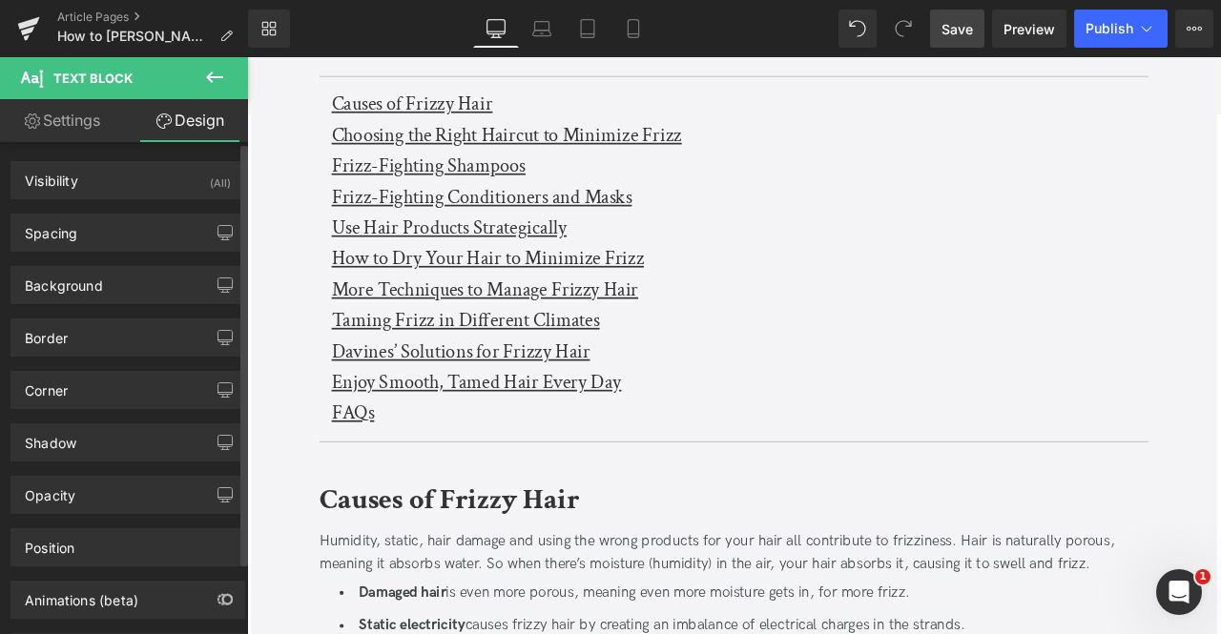
click at [147, 199] on div "Spacing Margin Padding Setup Global Style" at bounding box center [128, 225] width 257 height 52
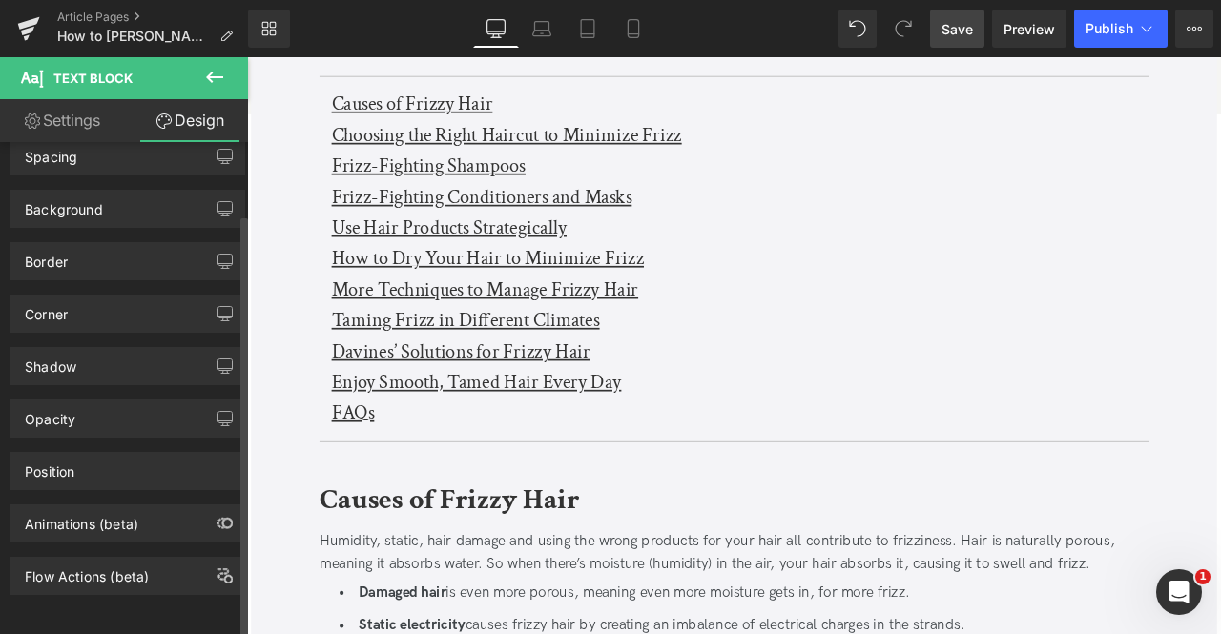
click at [114, 583] on div "Visibility (All) 0|0|0|0 1 Show on Desktop 1 Show on Laptop 1 Show on Tablet 1 …" at bounding box center [128, 392] width 257 height 501
click at [105, 564] on div "Flow Actions (beta)" at bounding box center [87, 571] width 124 height 27
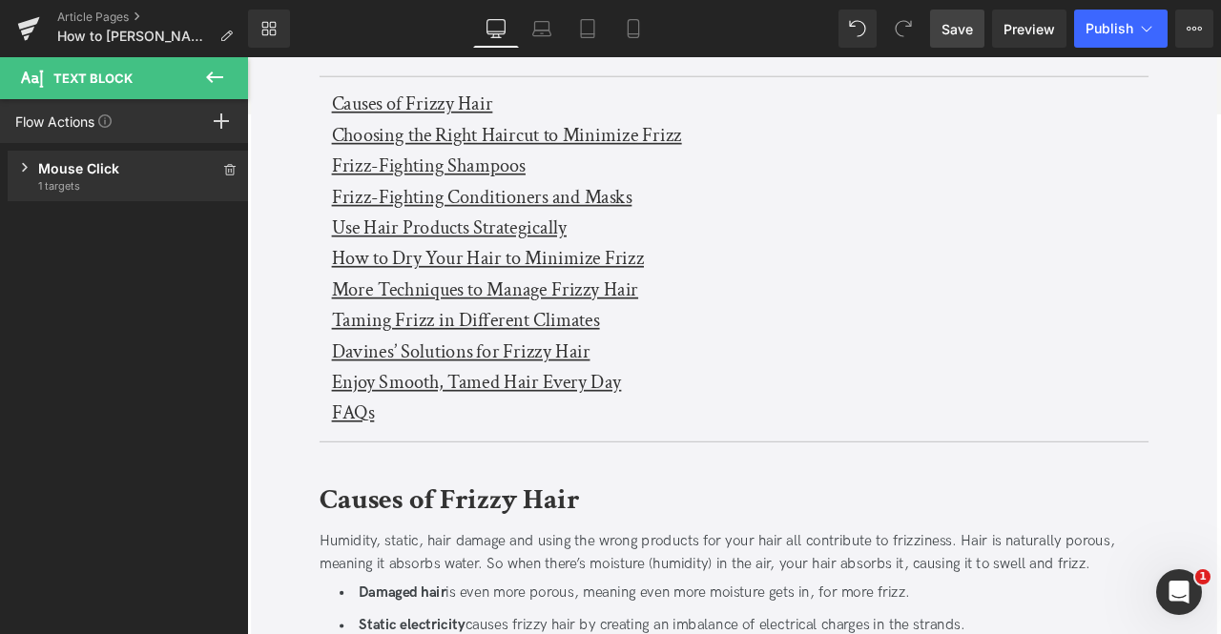
click at [149, 154] on div "Mouse Click Trigger on mouse click 1 targets" at bounding box center [128, 176] width 241 height 51
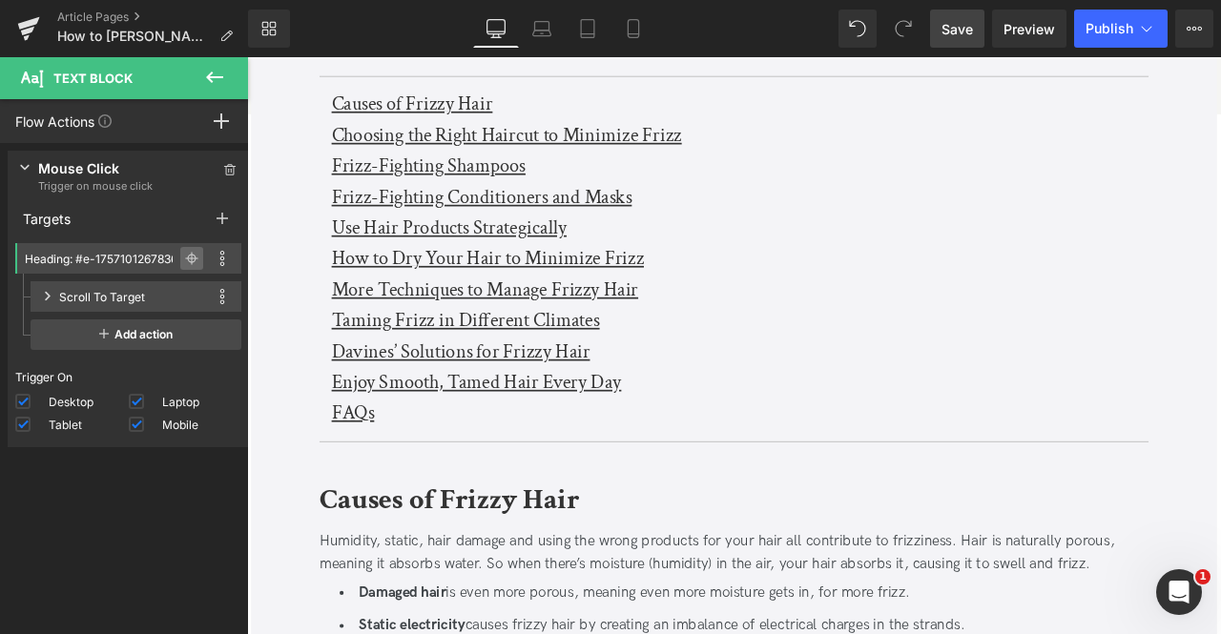
click at [192, 256] on icon at bounding box center [192, 258] width 1 height 13
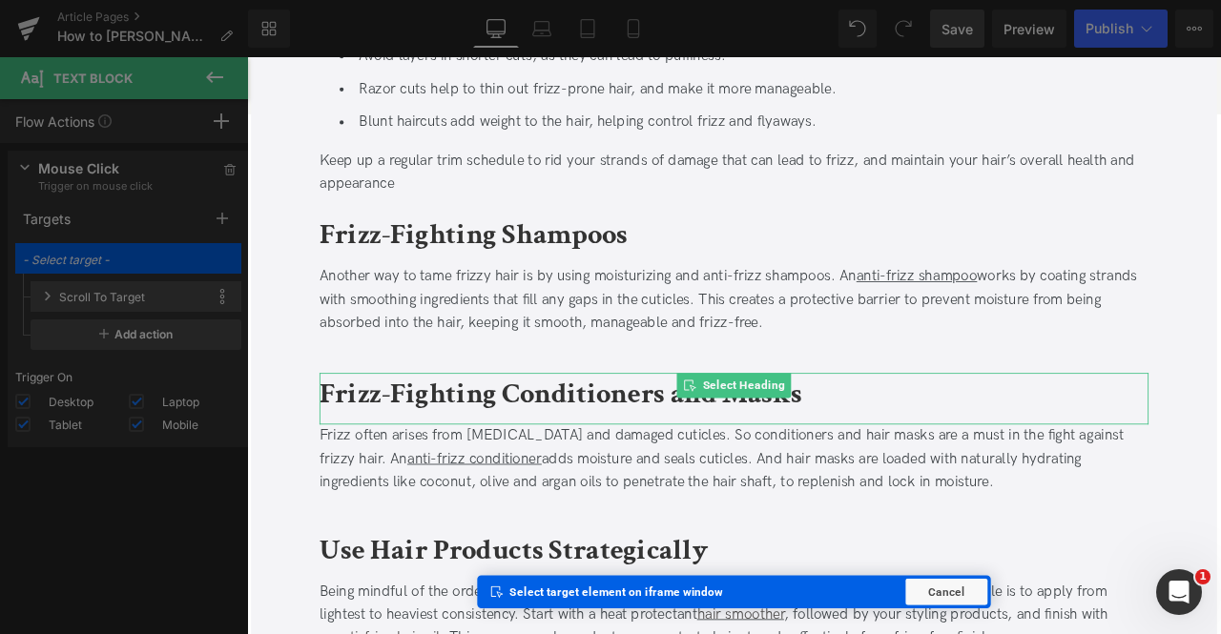
click at [447, 444] on b "Frizz-Fighting Conditioners and Masks" at bounding box center [618, 456] width 571 height 45
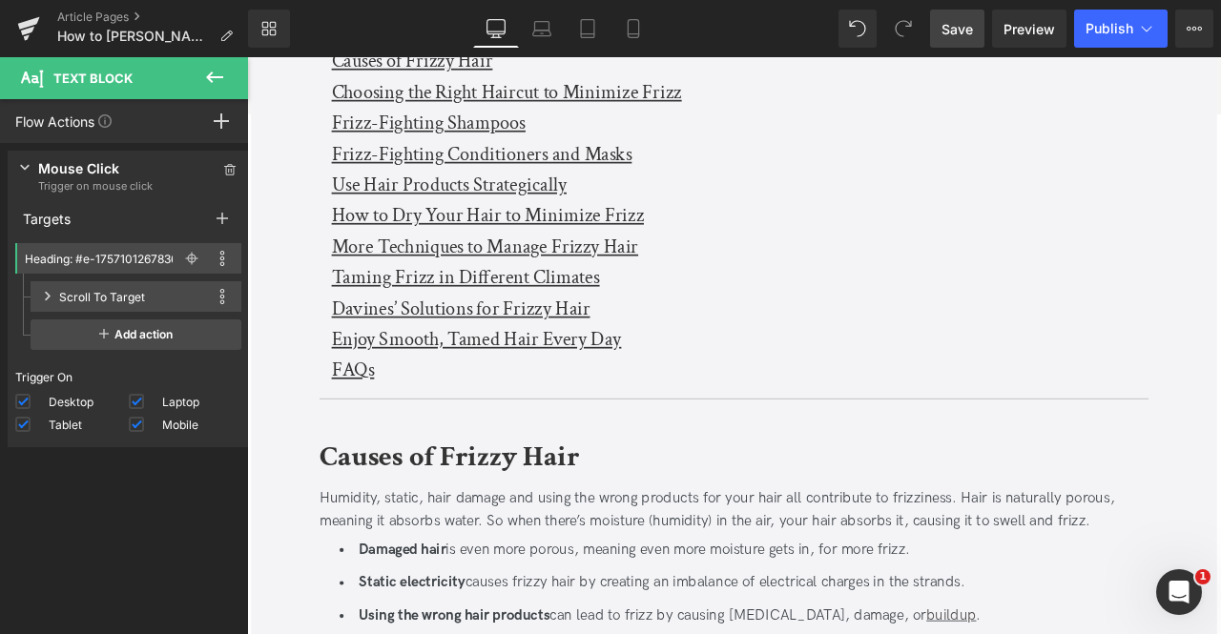
scroll to position [543, 0]
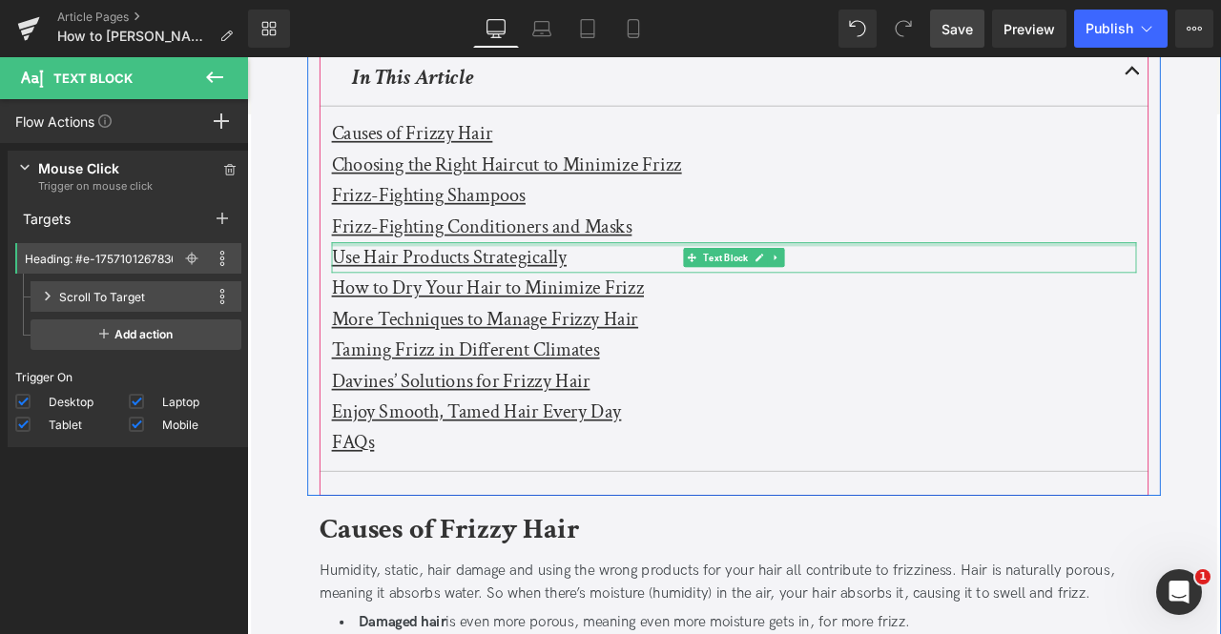
click at [402, 285] on u "Use Hair Products Strategically" at bounding box center [486, 294] width 278 height 30
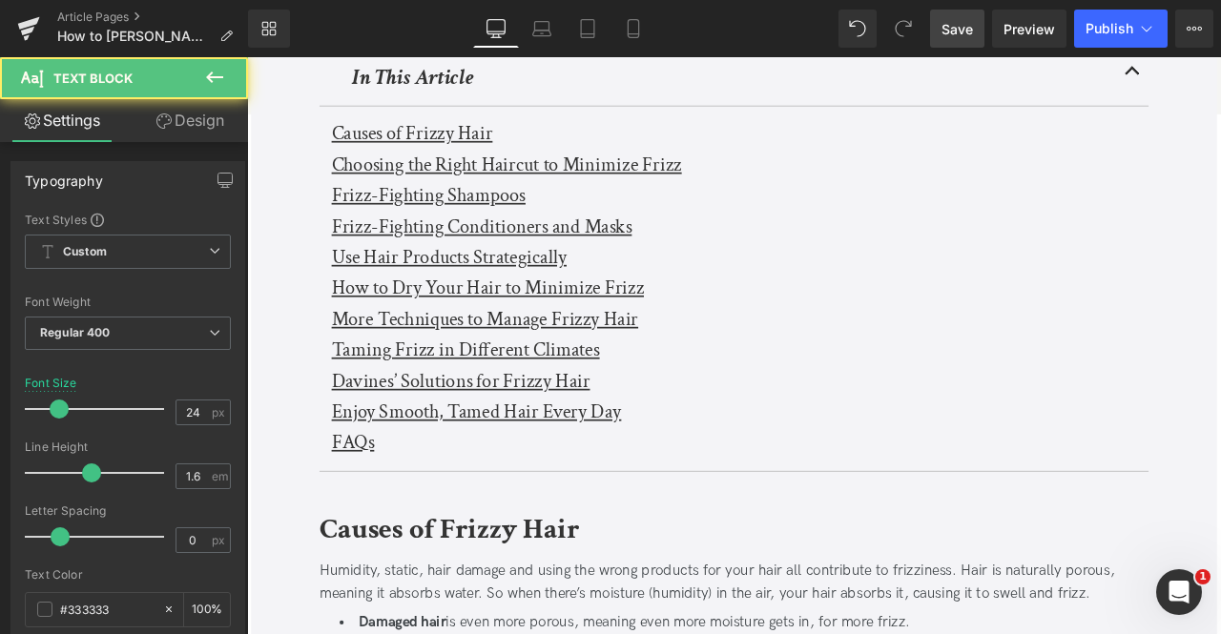
click at [196, 129] on link "Design" at bounding box center [190, 120] width 124 height 43
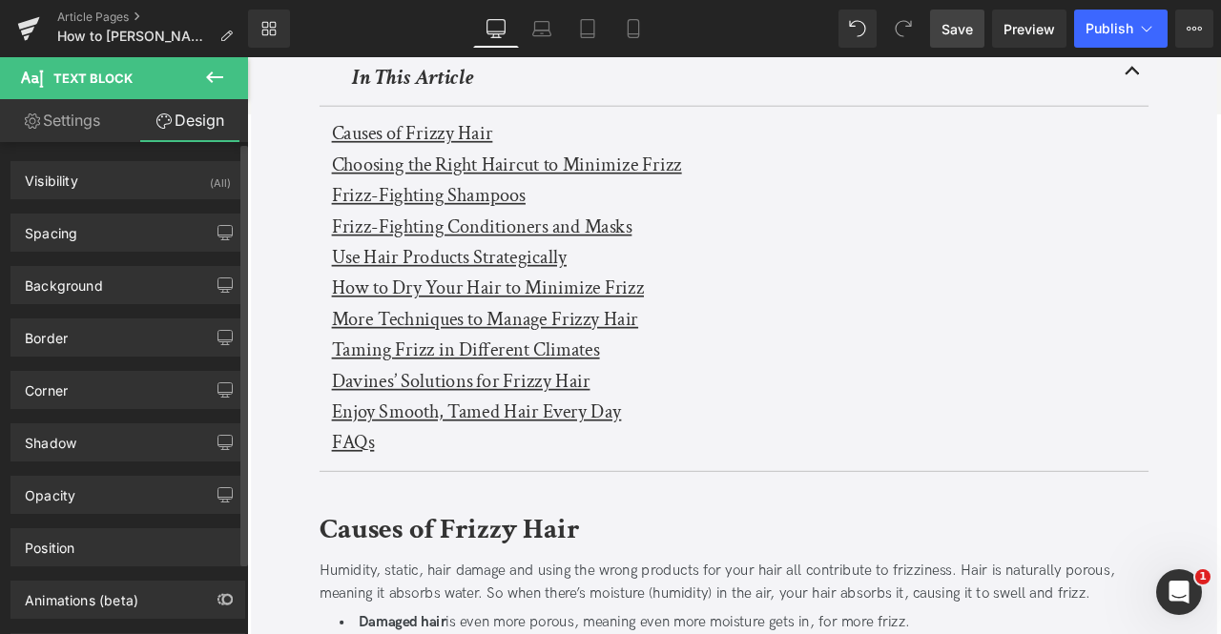
scroll to position [84, 0]
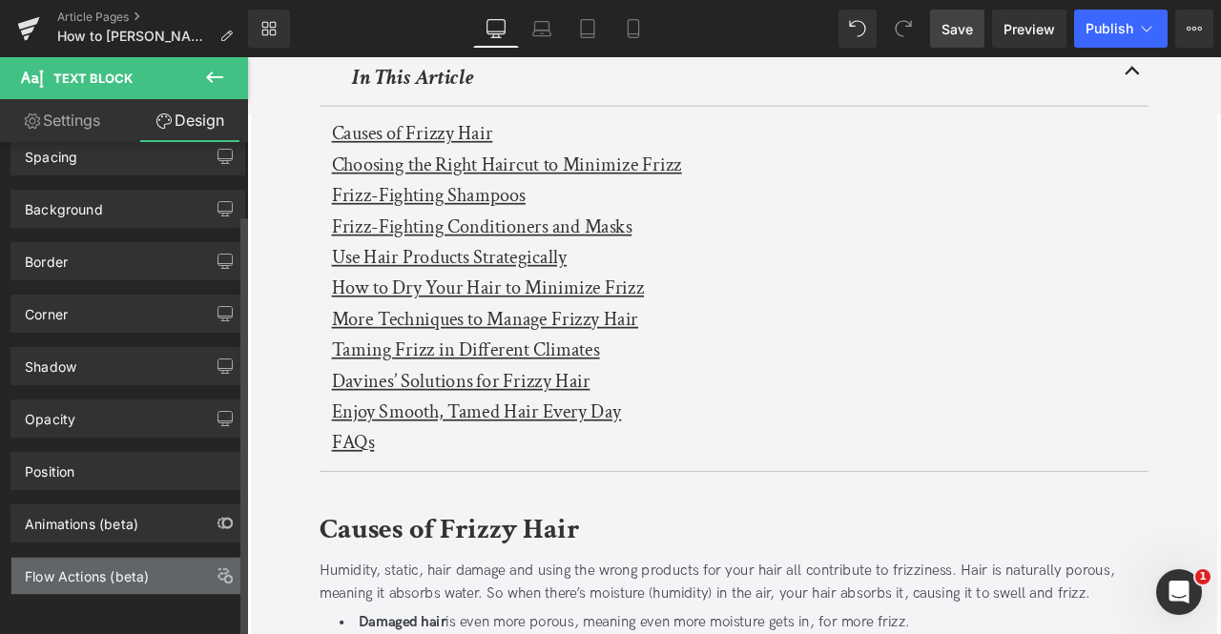
click at [106, 574] on div "Flow Actions (beta)" at bounding box center [127, 576] width 233 height 36
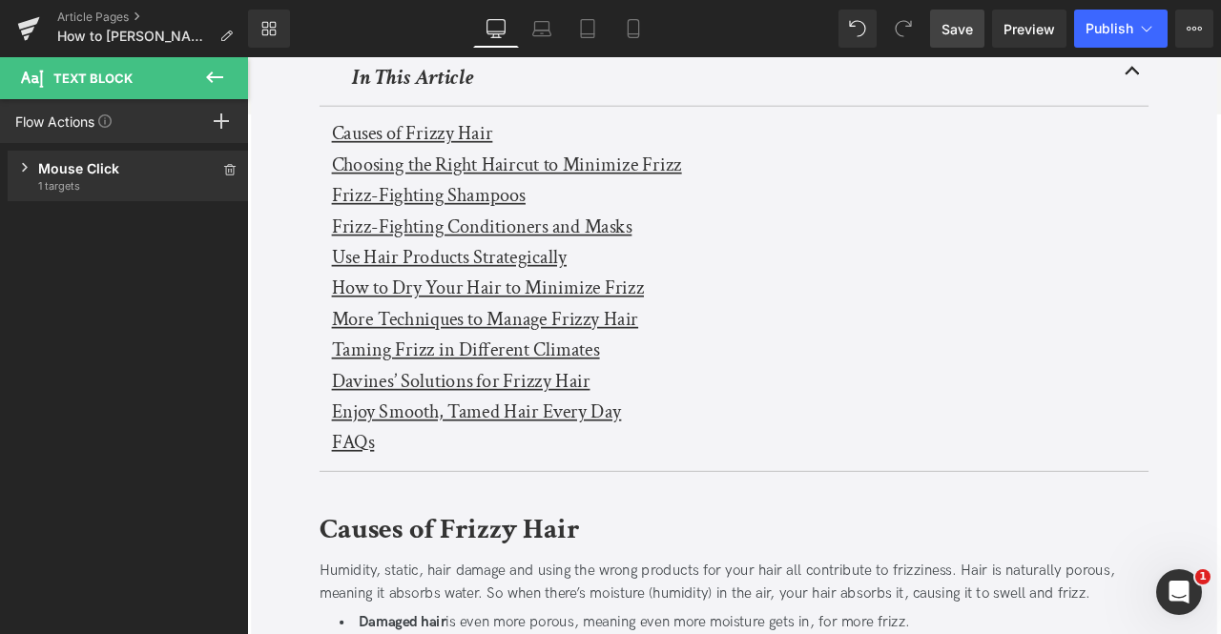
click at [90, 178] on span "1 targets" at bounding box center [128, 185] width 180 height 15
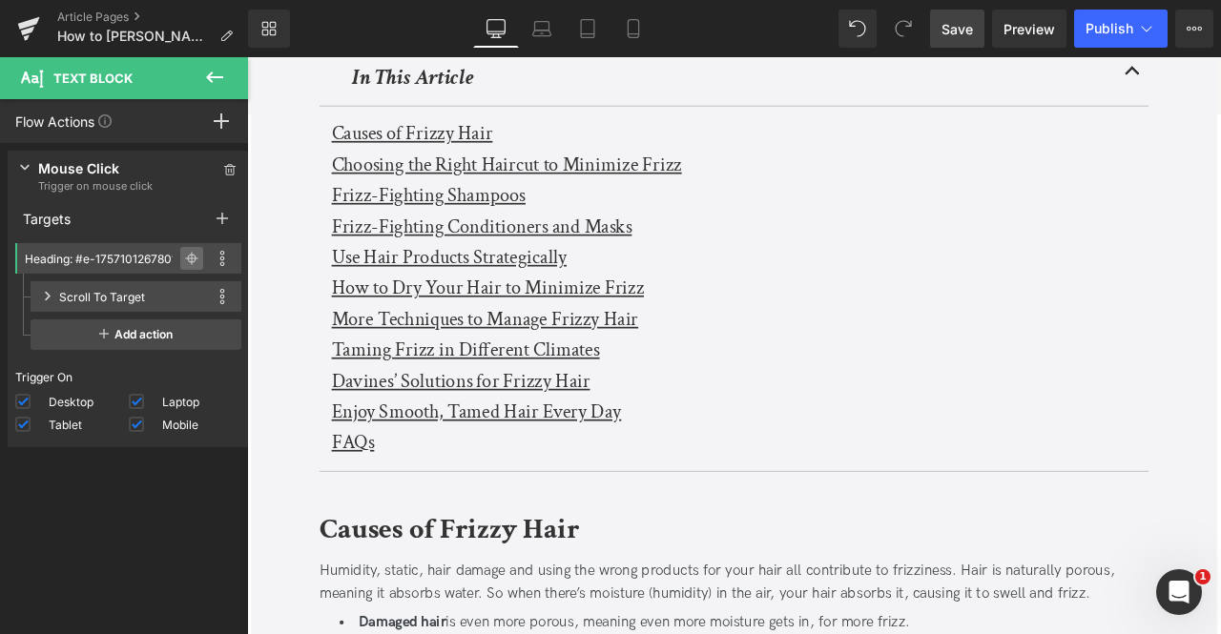
click at [185, 258] on icon at bounding box center [191, 258] width 13 height 1
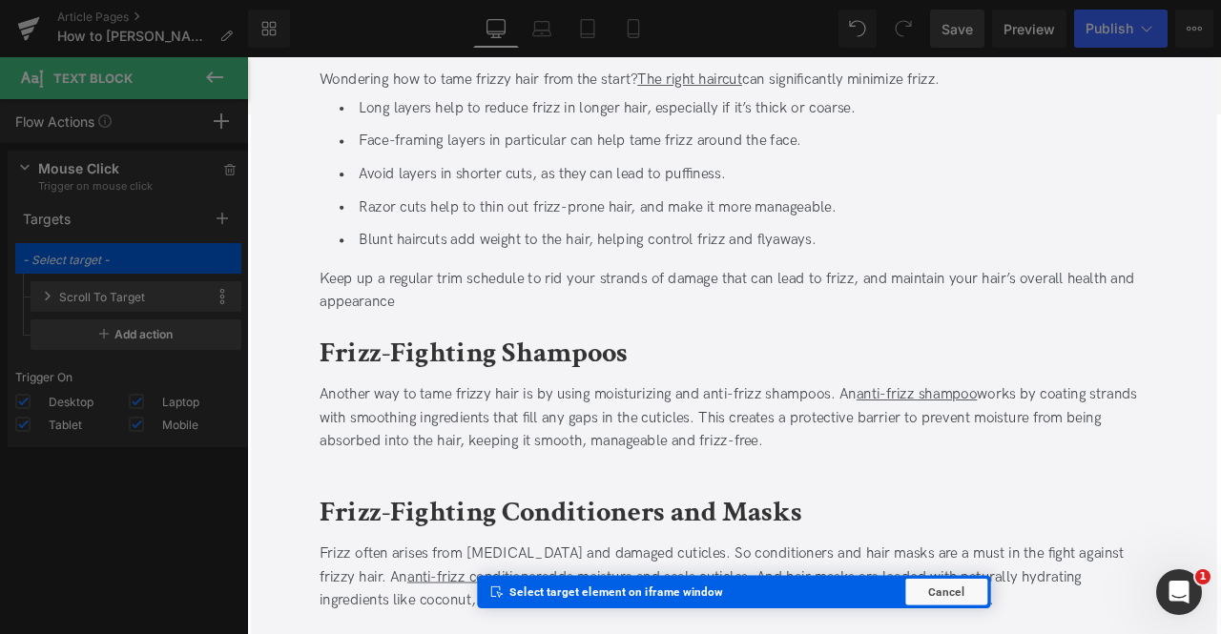
scroll to position [1806, 0]
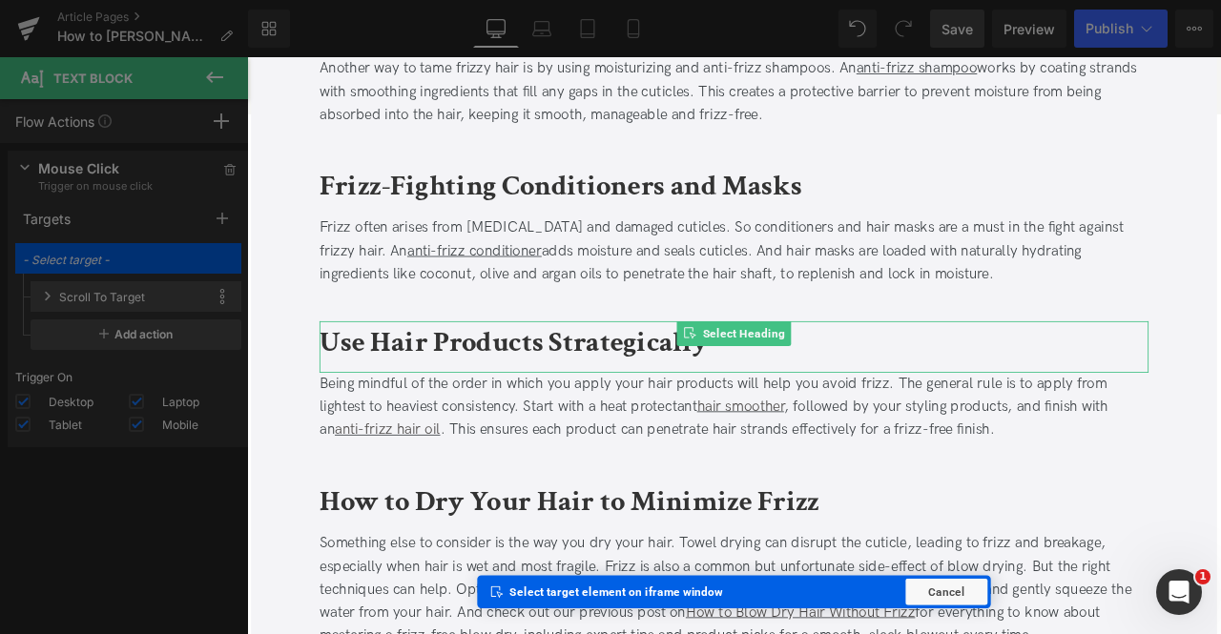
click at [445, 401] on b "Use Hair Products Strategically" at bounding box center [563, 395] width 460 height 45
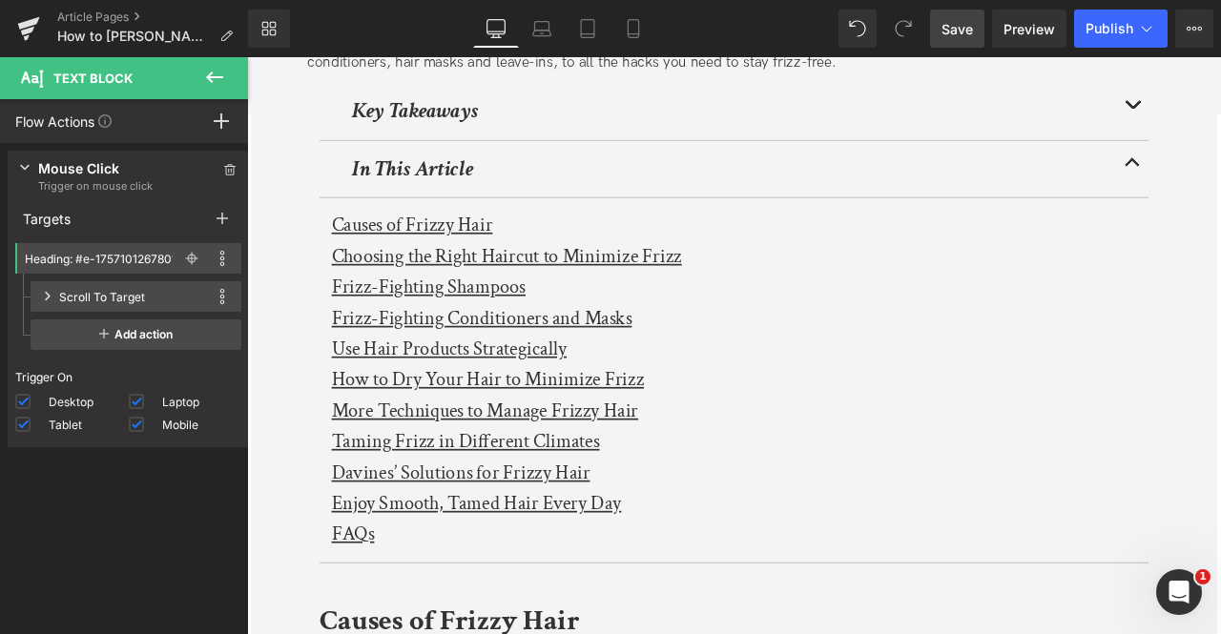
scroll to position [433, 0]
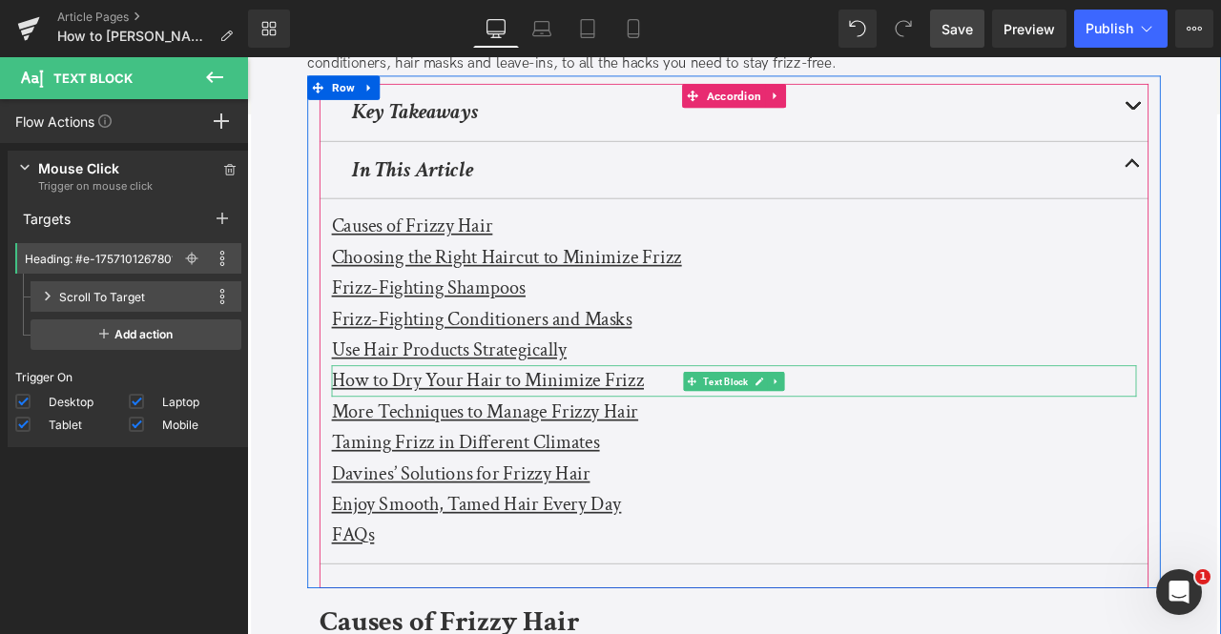
click at [392, 436] on u "How to Dry Your Hair to Minimize Frizz" at bounding box center [532, 440] width 370 height 30
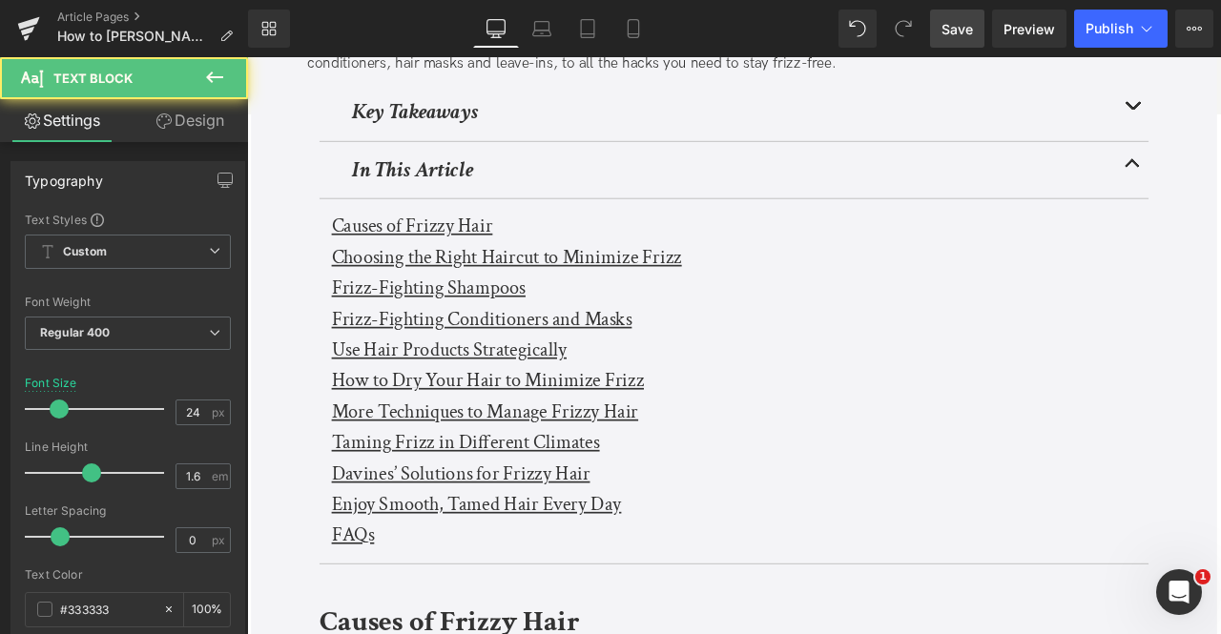
click at [198, 138] on link "Design" at bounding box center [190, 120] width 124 height 43
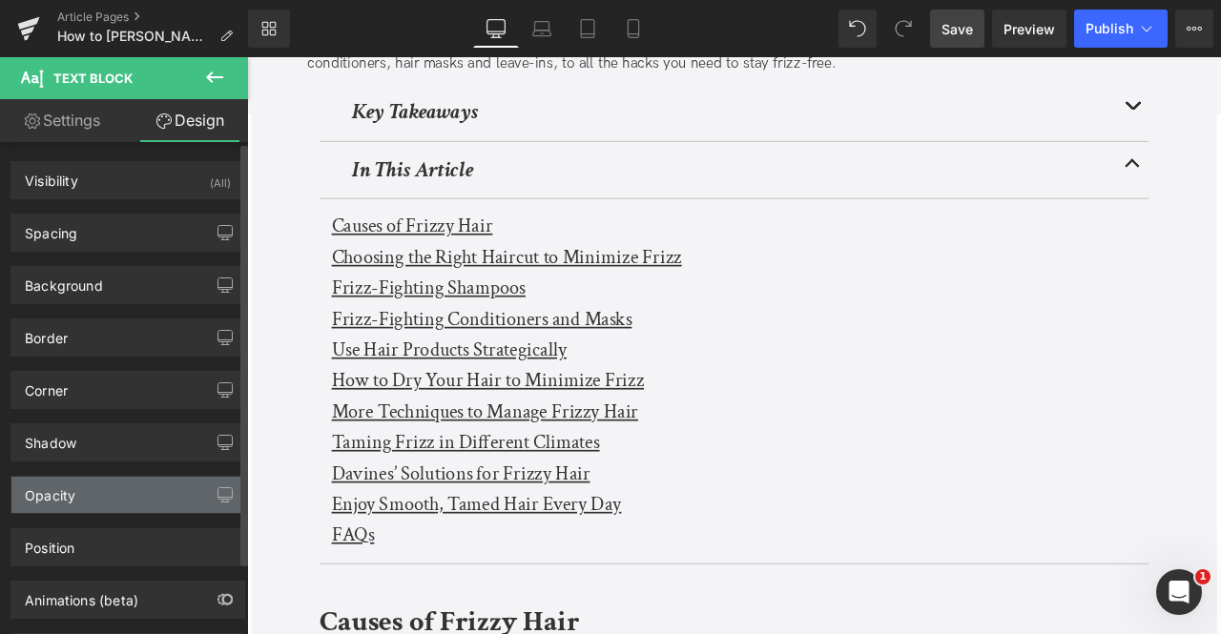
scroll to position [84, 0]
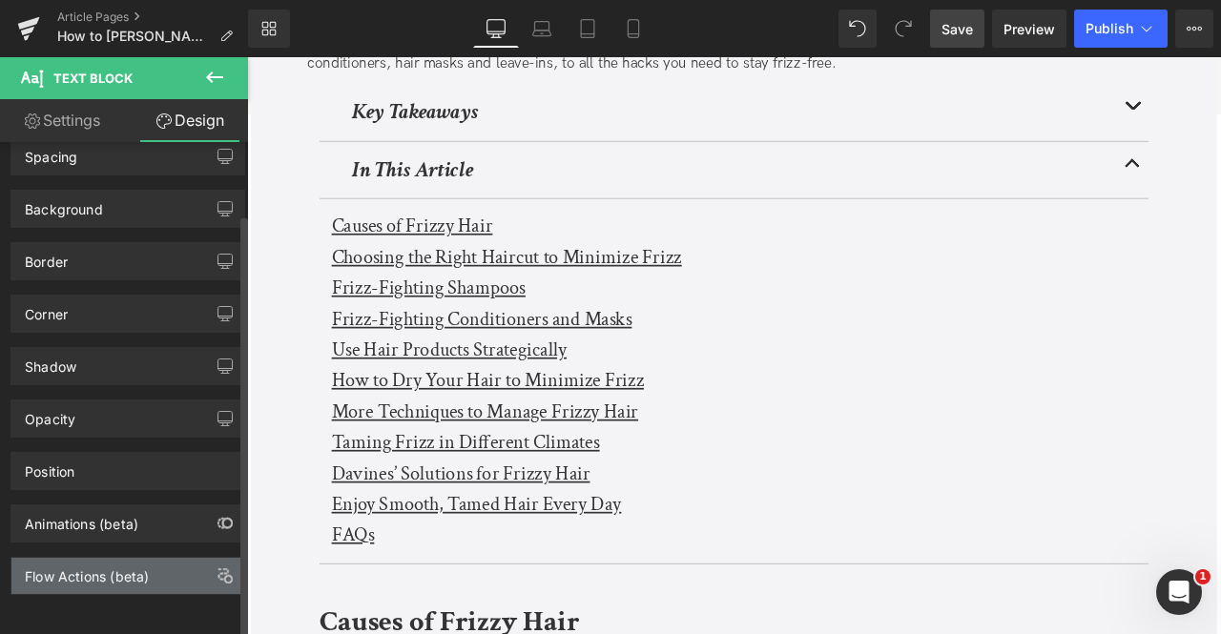
click at [74, 558] on div "Flow Actions (beta)" at bounding box center [87, 571] width 124 height 27
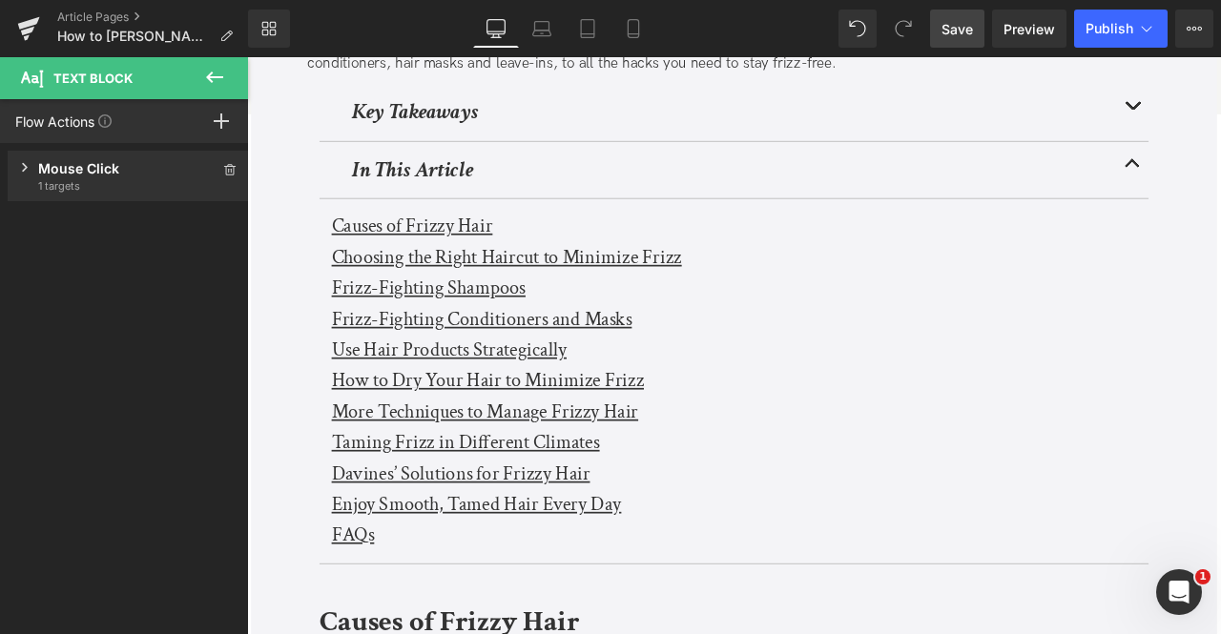
click at [147, 184] on span "1 targets" at bounding box center [128, 185] width 180 height 15
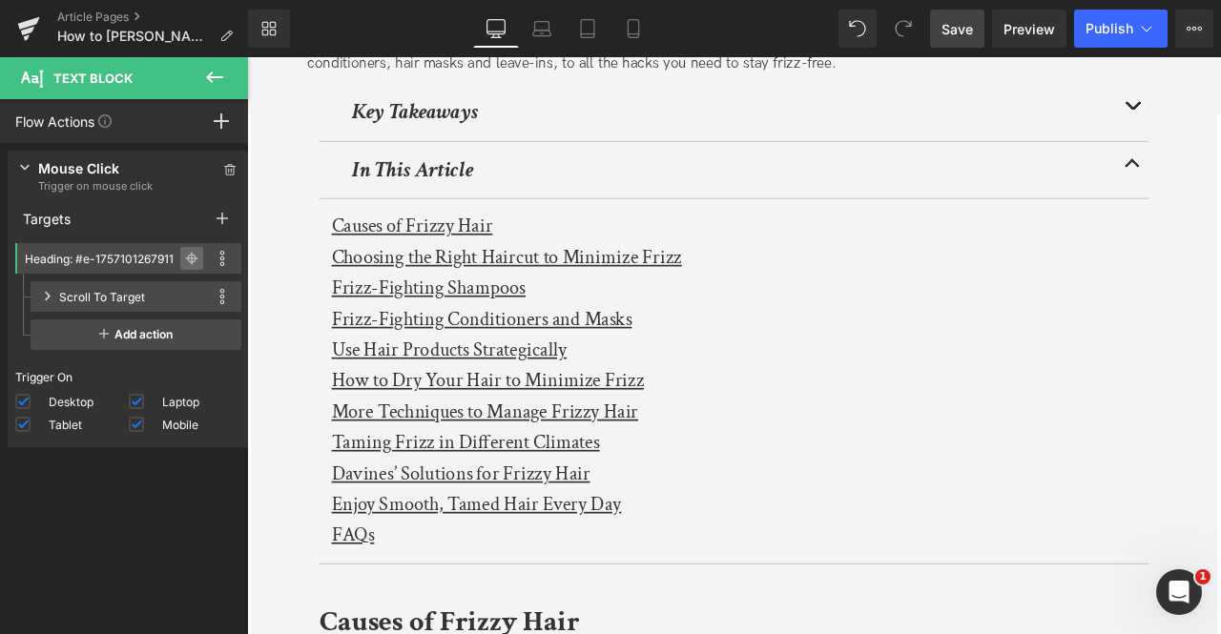
click at [192, 253] on icon at bounding box center [192, 258] width 1 height 13
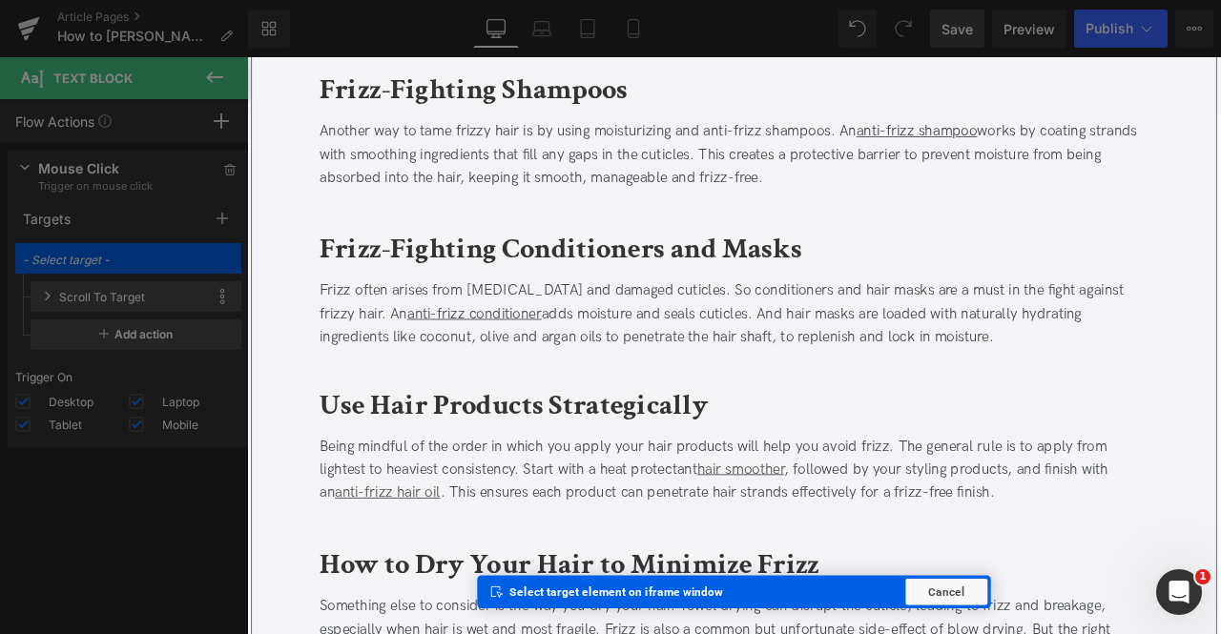
scroll to position [1763, 0]
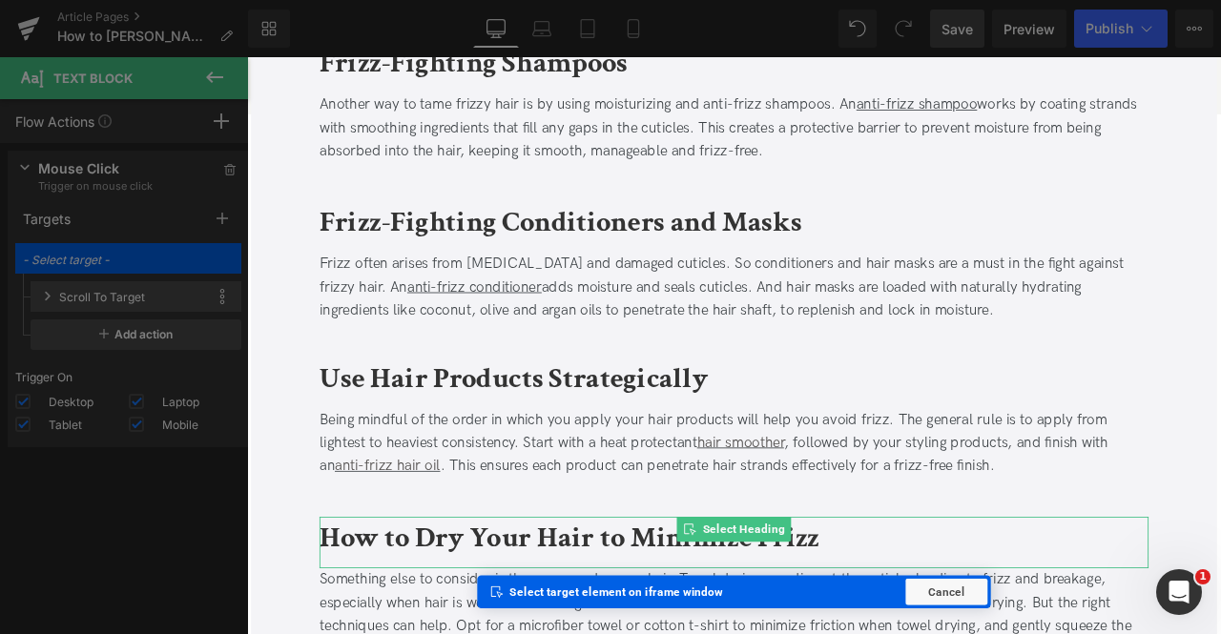
click at [367, 624] on b "How to Dry Your Hair to Minimize Frizz" at bounding box center [629, 627] width 592 height 45
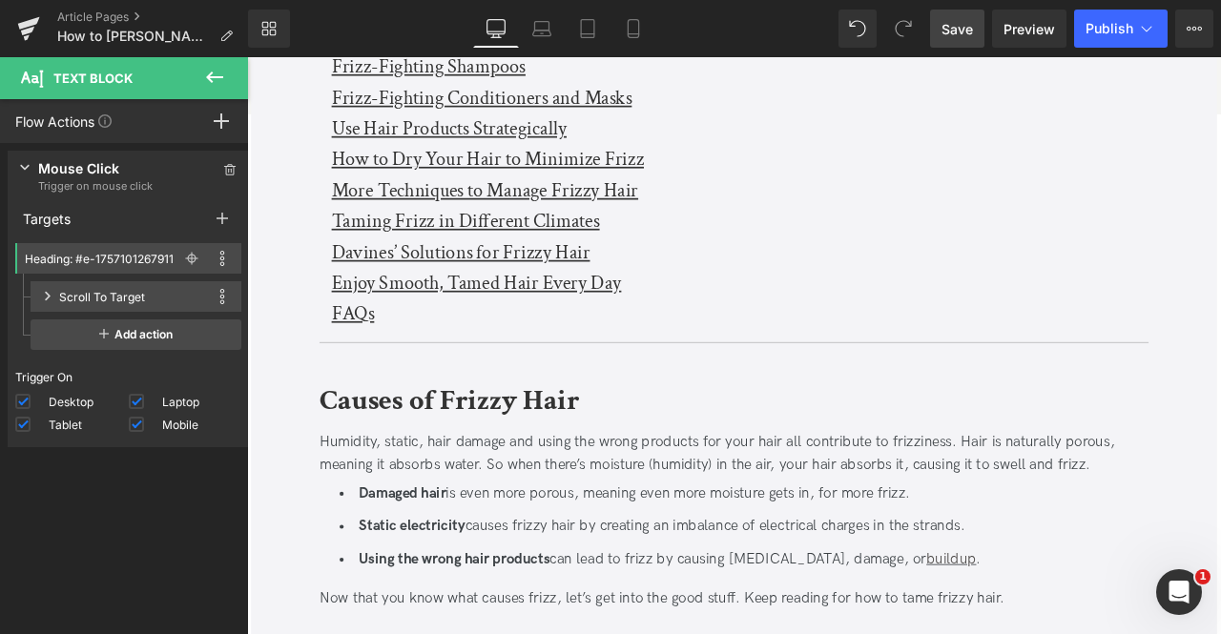
scroll to position [644, 0]
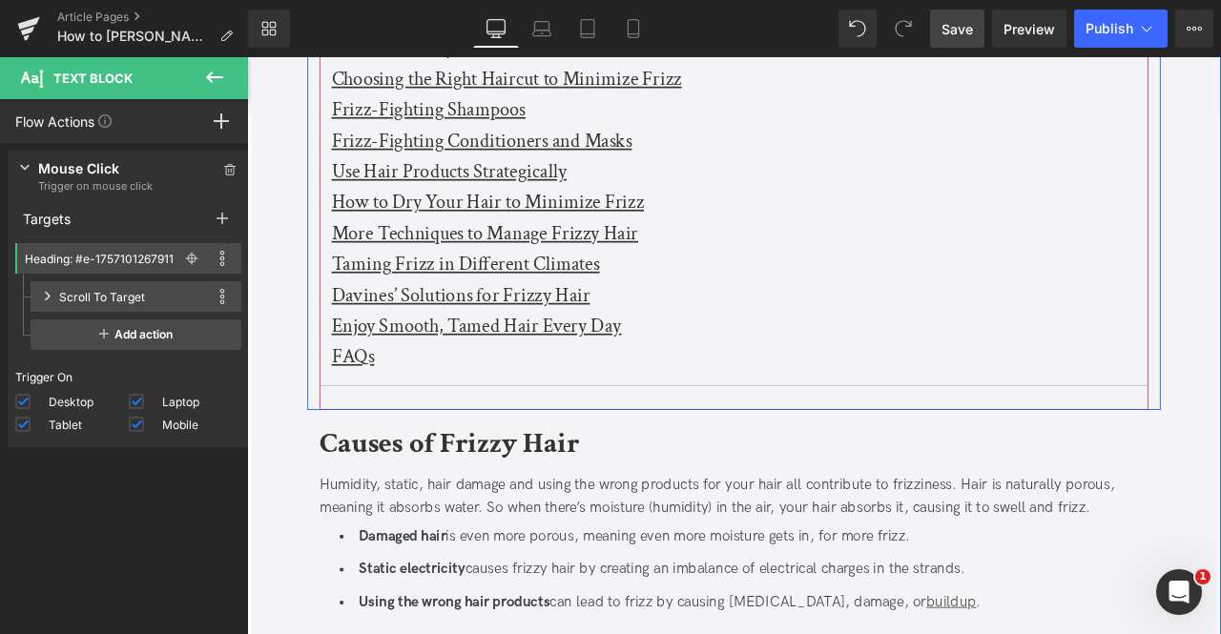
click at [440, 263] on u "More Techniques to Manage Frizzy Hair" at bounding box center [528, 267] width 363 height 30
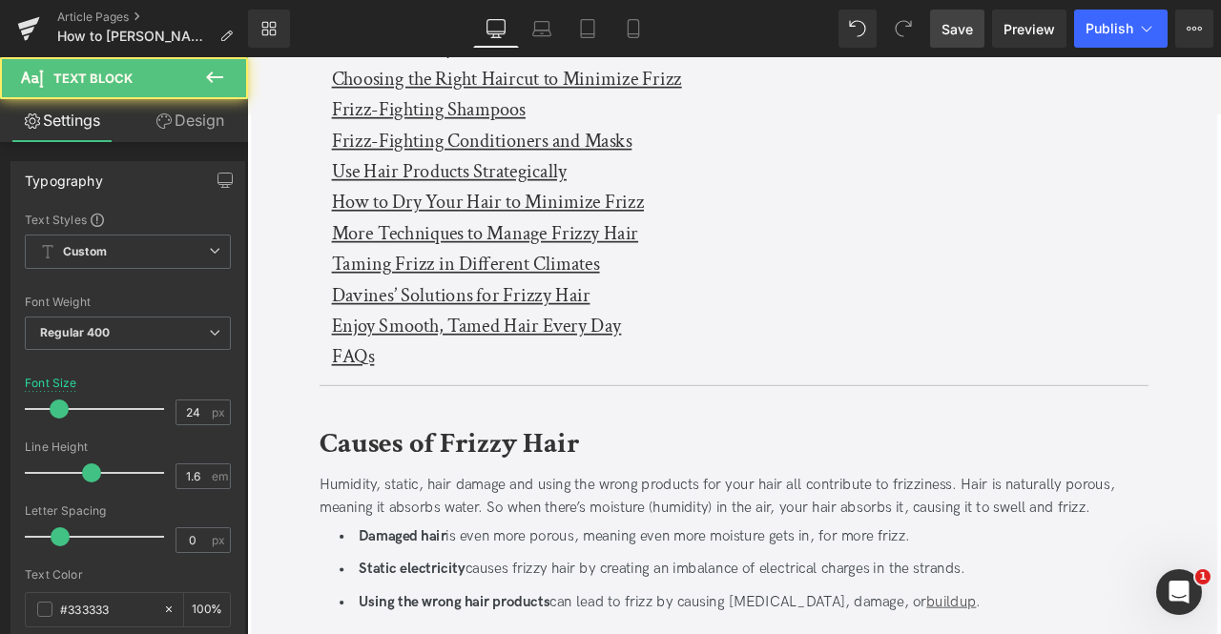
click at [186, 132] on link "Design" at bounding box center [190, 120] width 124 height 43
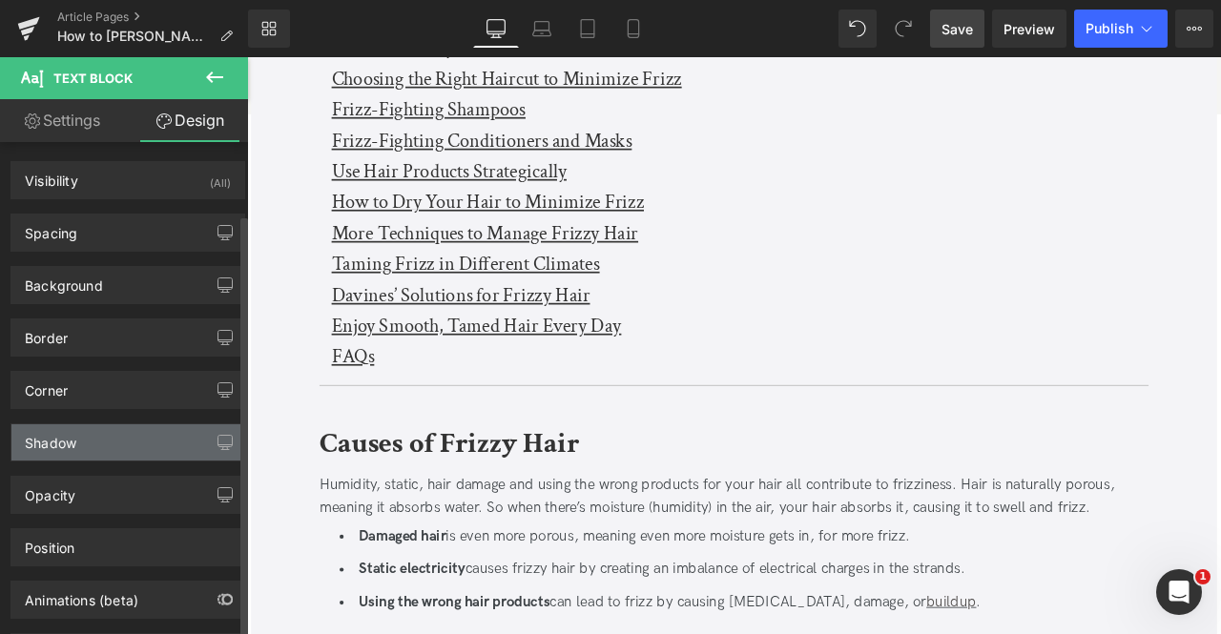
scroll to position [84, 0]
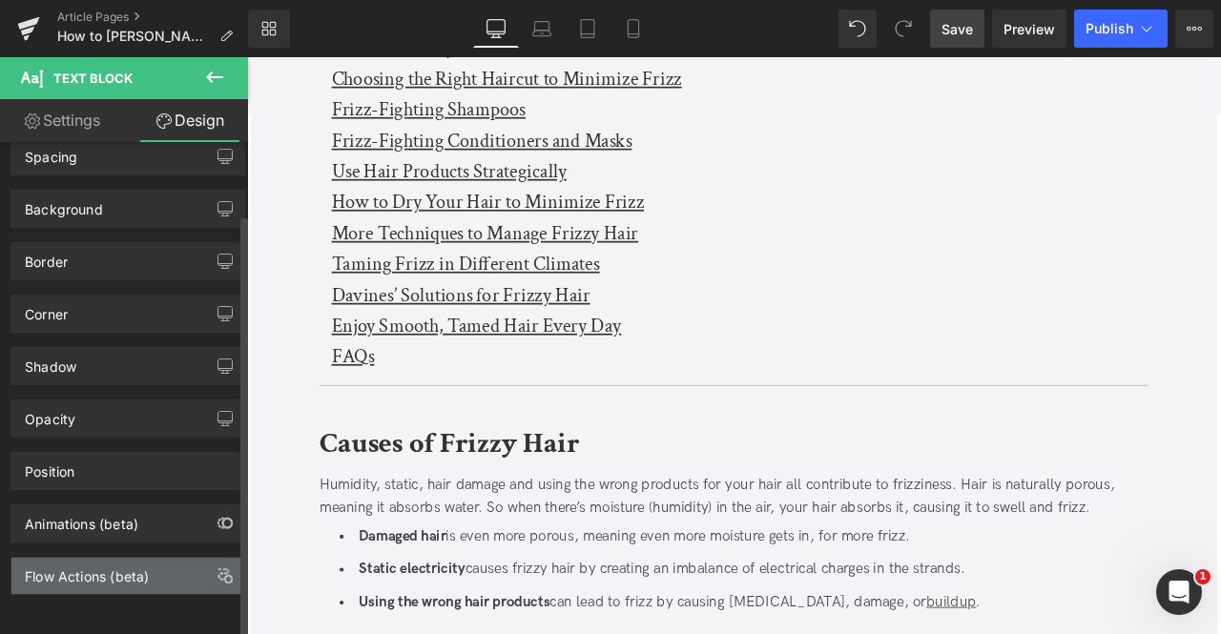
click at [137, 558] on div "Flow Actions (beta)" at bounding box center [87, 571] width 124 height 27
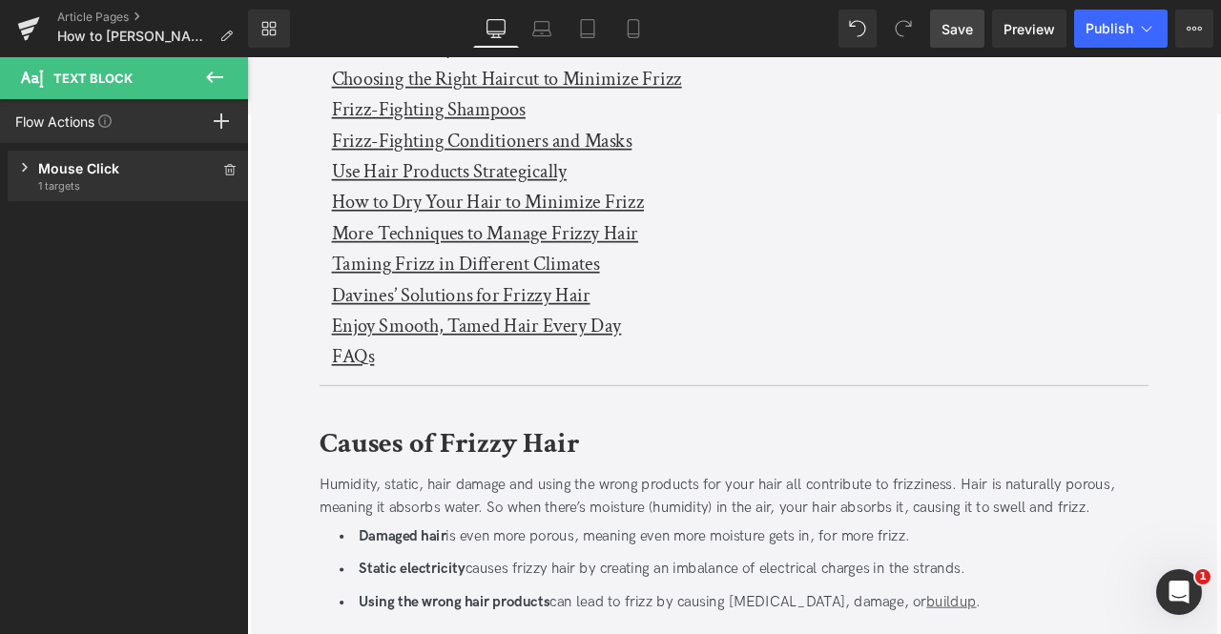
click at [113, 172] on div "Mouse Click" at bounding box center [128, 168] width 180 height 20
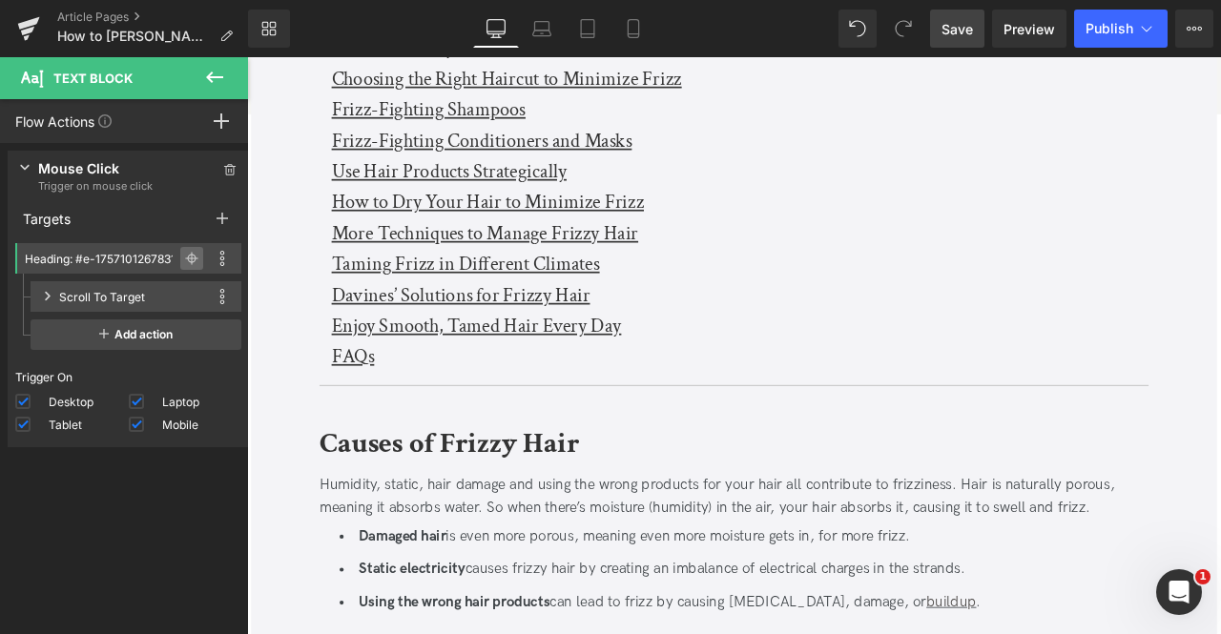
click at [180, 250] on span at bounding box center [191, 258] width 23 height 23
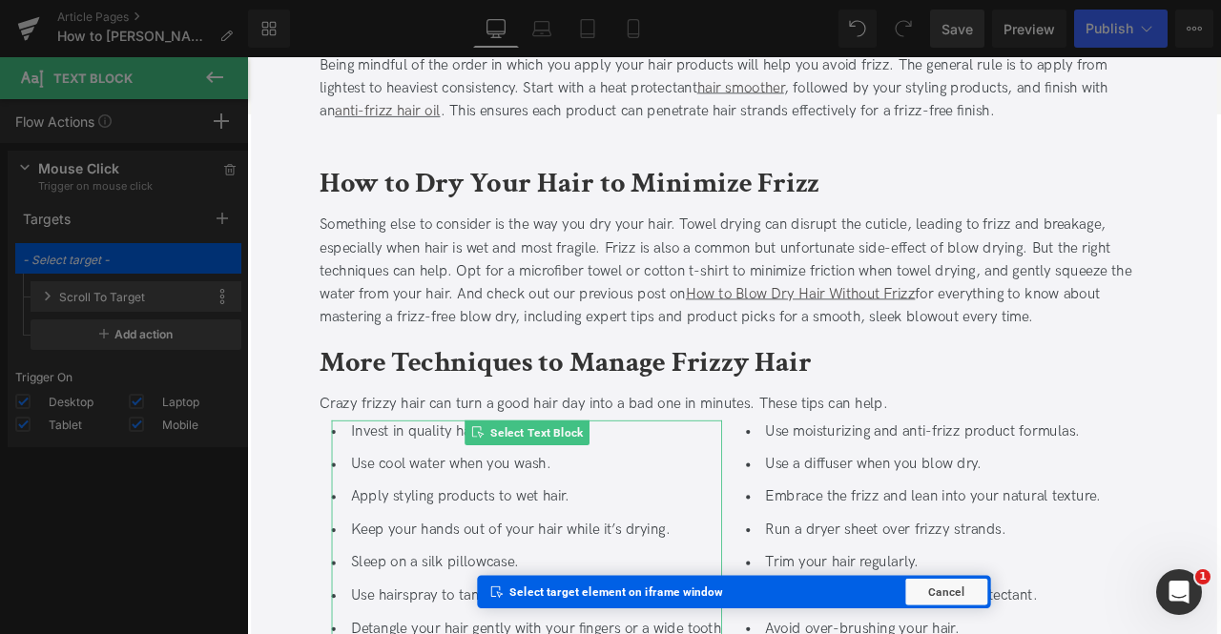
scroll to position [2228, 0]
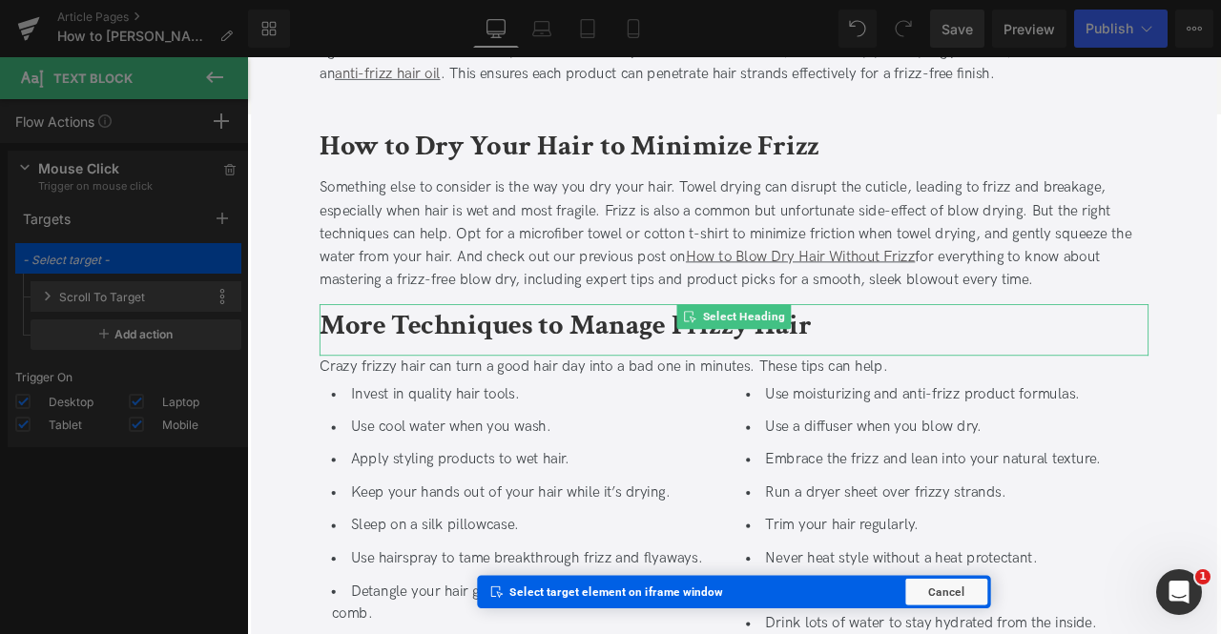
click at [392, 380] on b "More Techniques to Manage Frizzy Hair" at bounding box center [624, 375] width 583 height 45
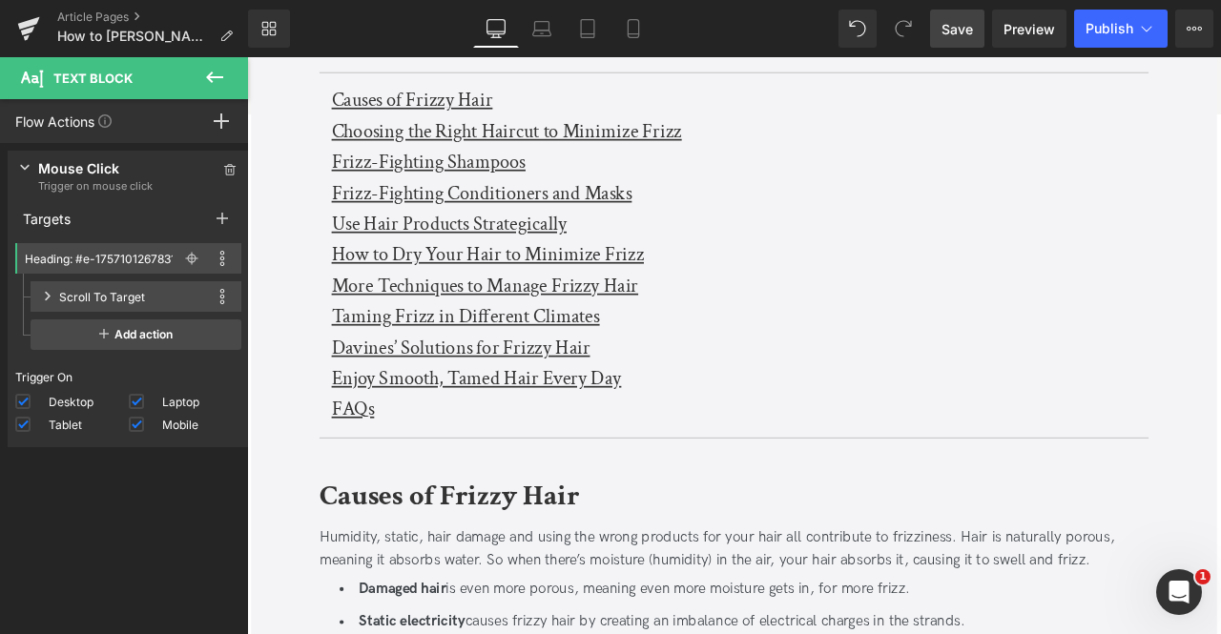
scroll to position [581, 0]
click at [385, 359] on u "Taming Frizz in Different Climates" at bounding box center [506, 366] width 318 height 30
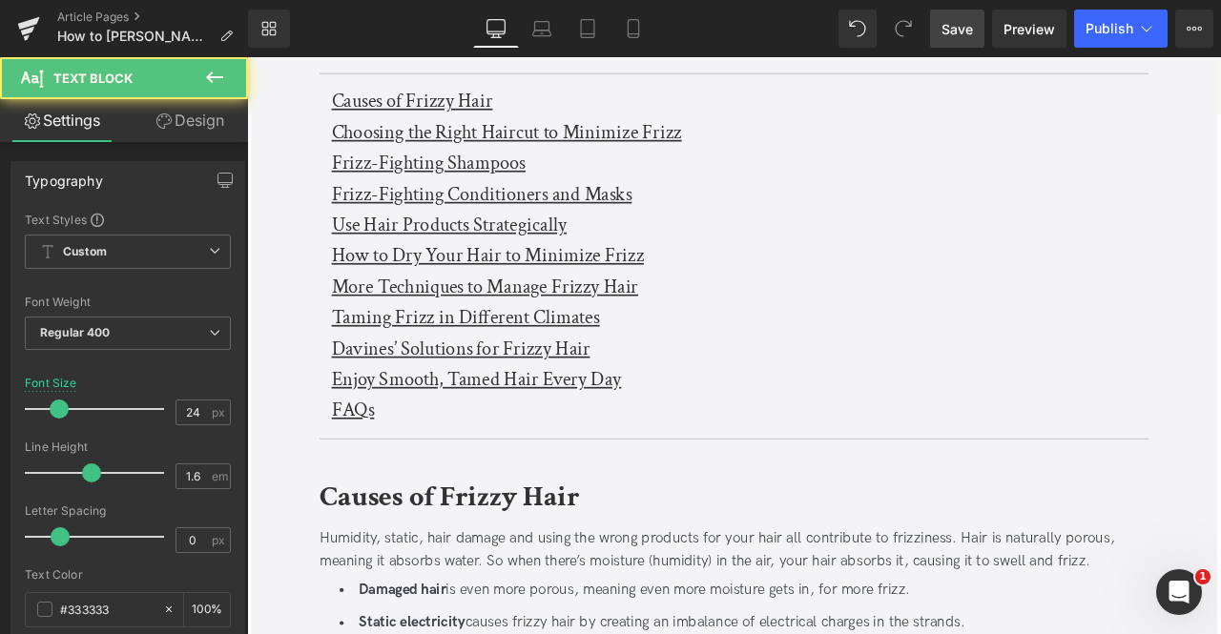
click at [197, 128] on link "Design" at bounding box center [190, 120] width 124 height 43
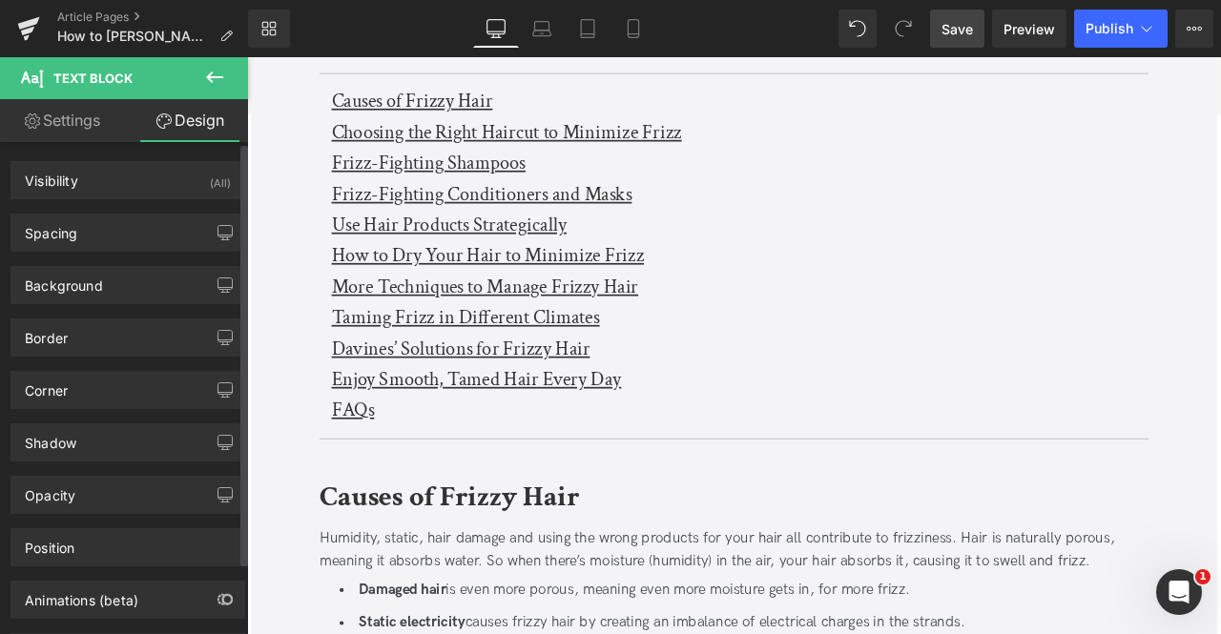
scroll to position [84, 0]
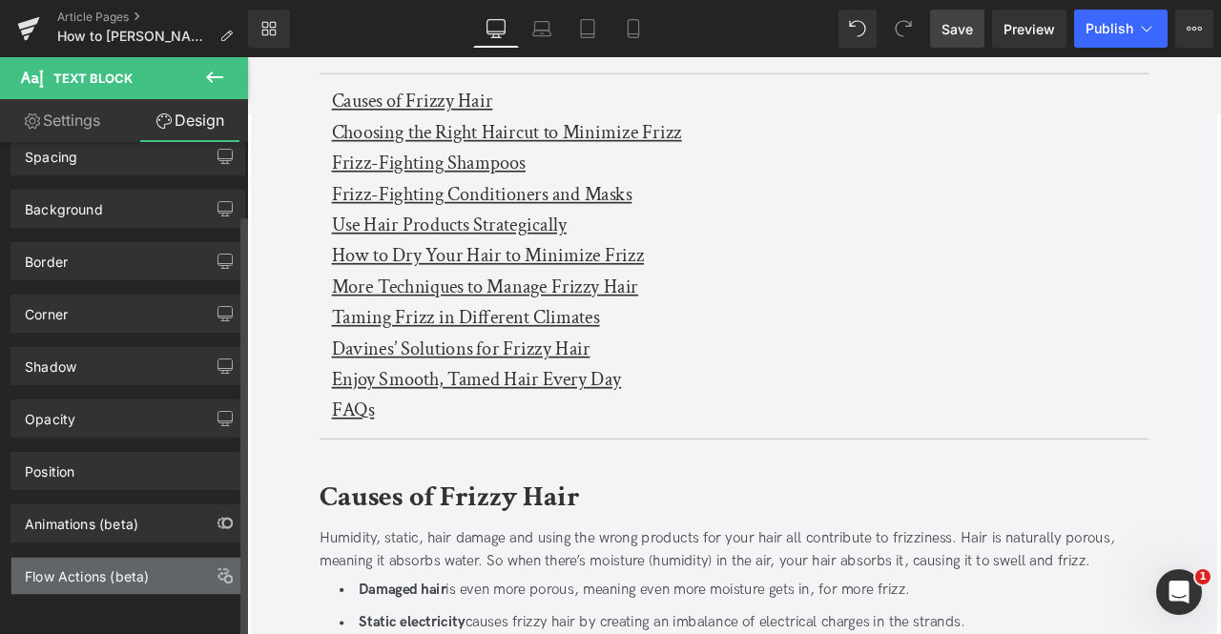
click at [121, 558] on div "Flow Actions (beta)" at bounding box center [87, 571] width 124 height 27
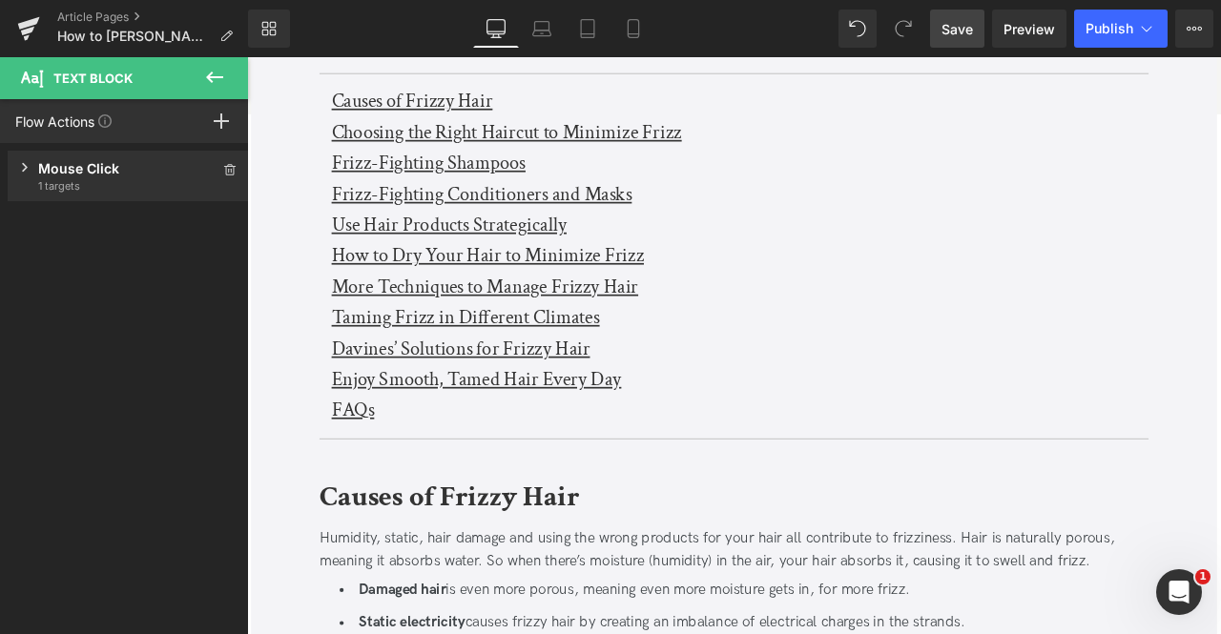
click at [147, 161] on div "Mouse Click" at bounding box center [128, 168] width 180 height 20
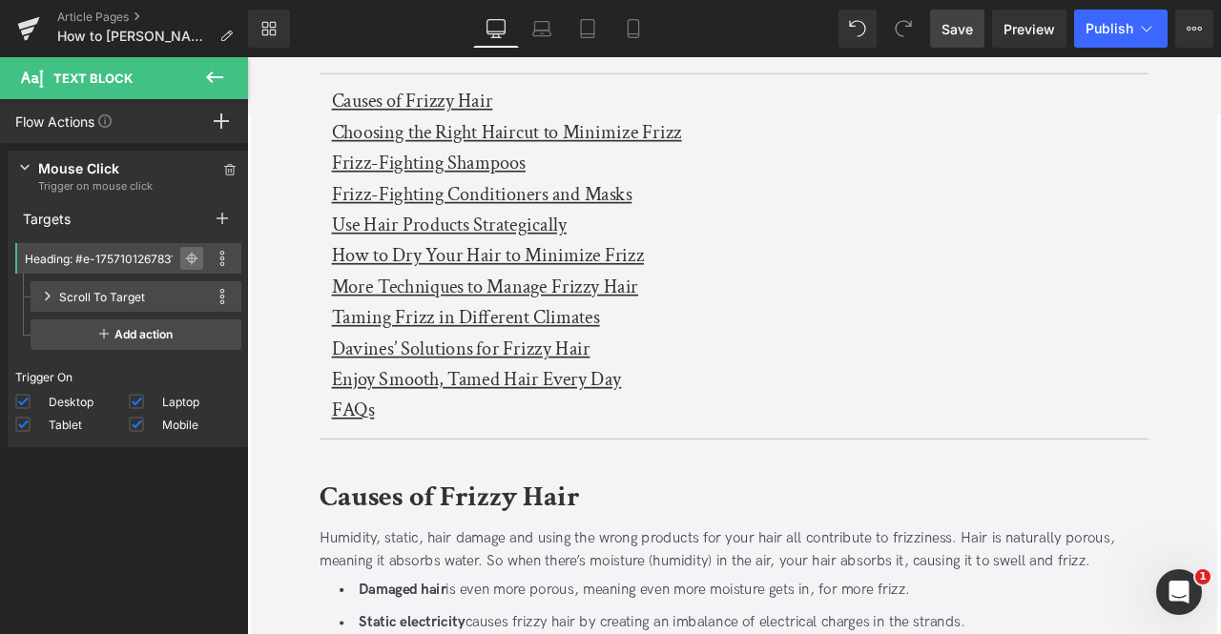
click at [185, 253] on icon at bounding box center [191, 258] width 13 height 13
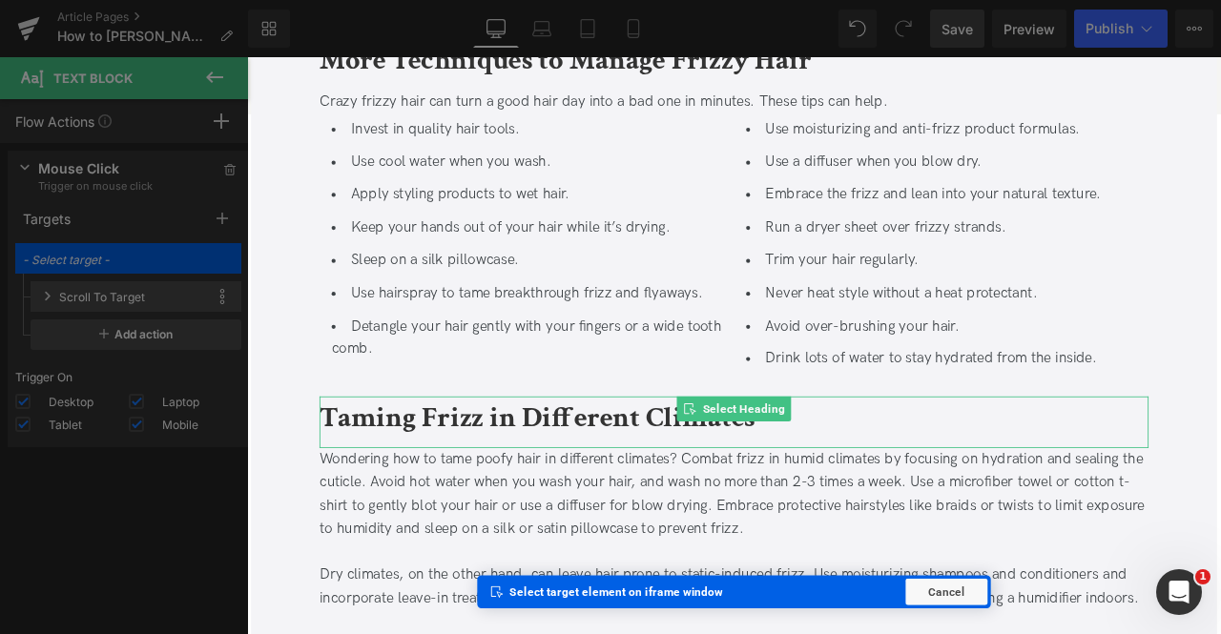
click at [373, 491] on b "Taming Frizz in Different Climates" at bounding box center [591, 485] width 517 height 45
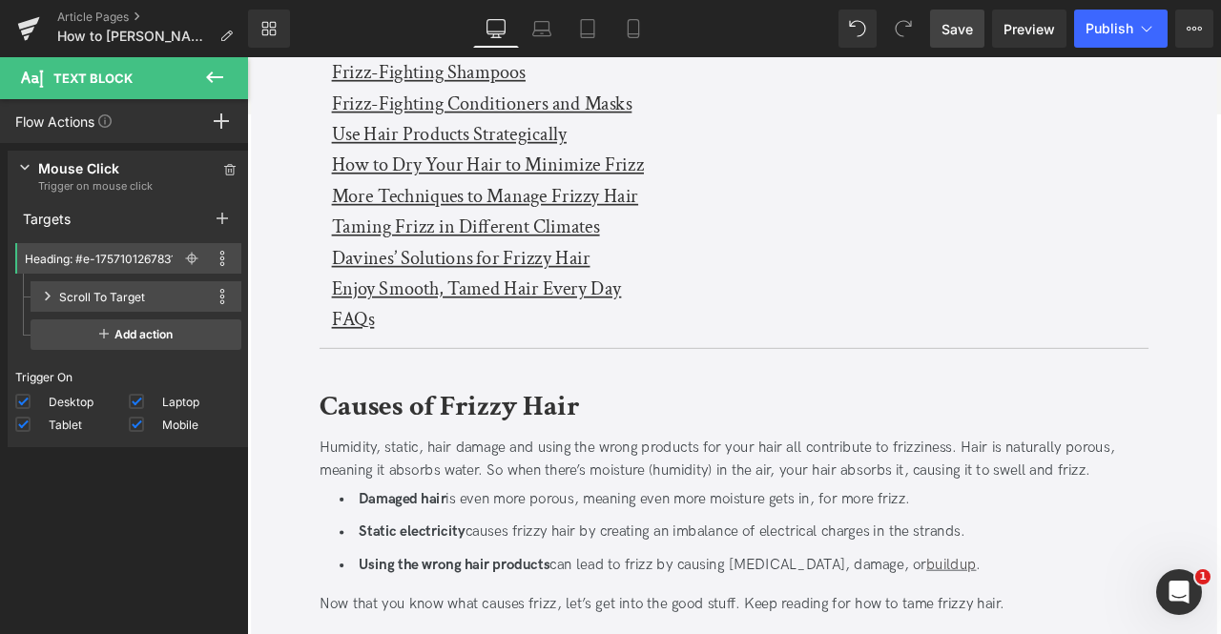
scroll to position [484, 0]
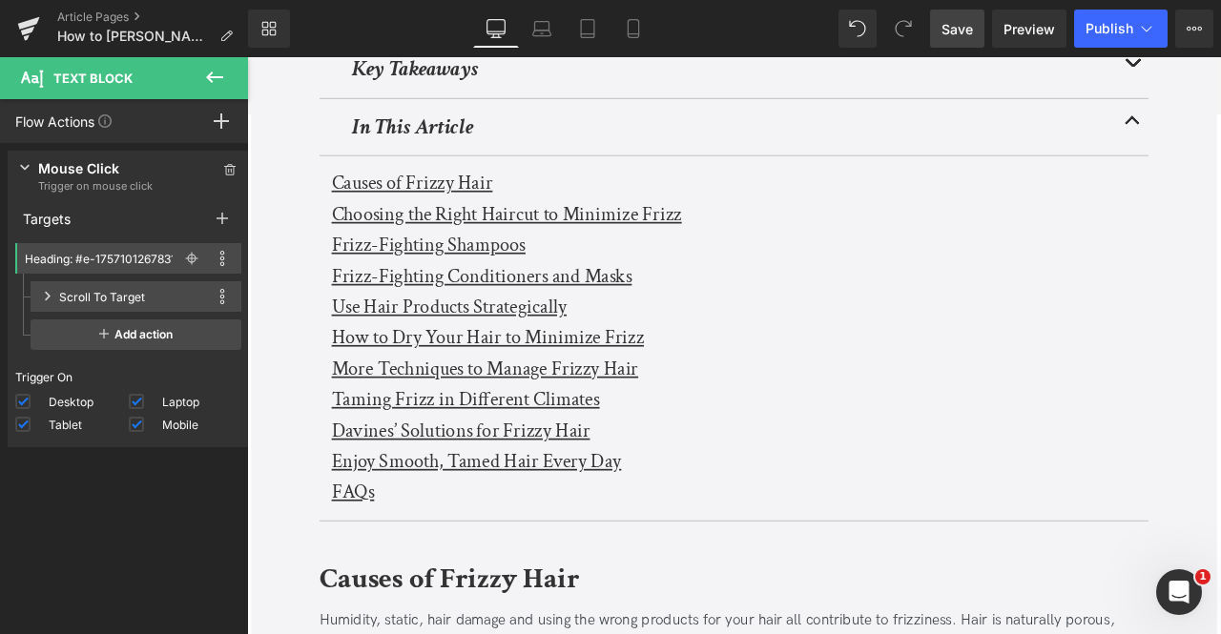
click at [388, 493] on u "Davines’ Solutions for Frizzy Hair" at bounding box center [500, 500] width 306 height 30
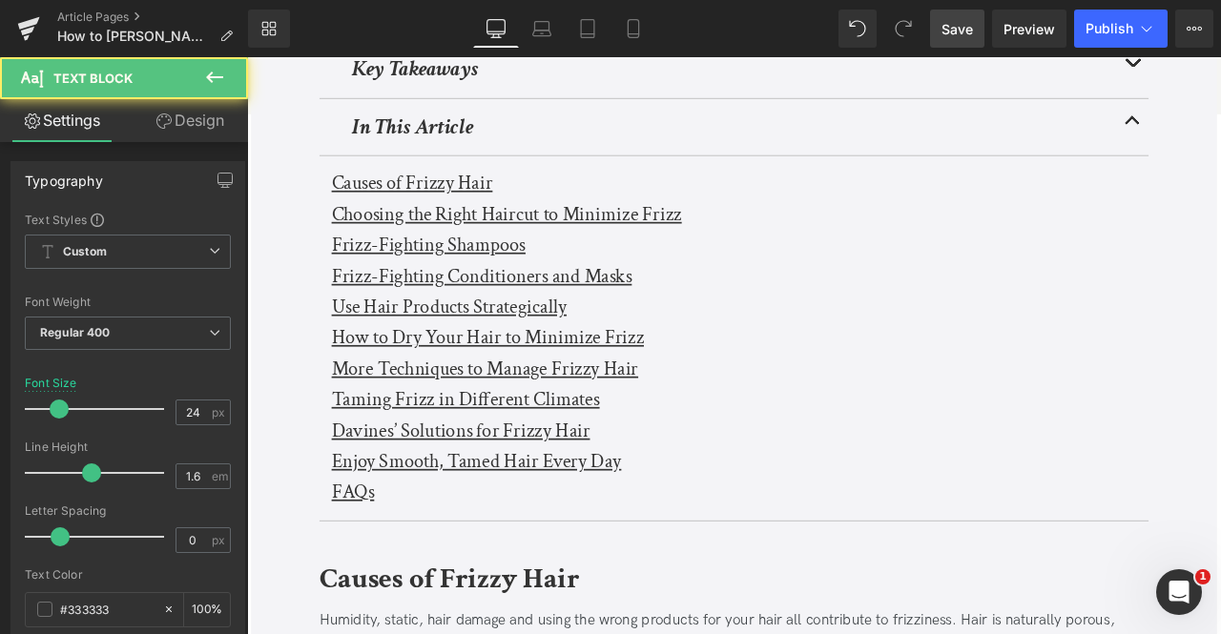
click at [168, 98] on span "Text Block" at bounding box center [114, 78] width 191 height 42
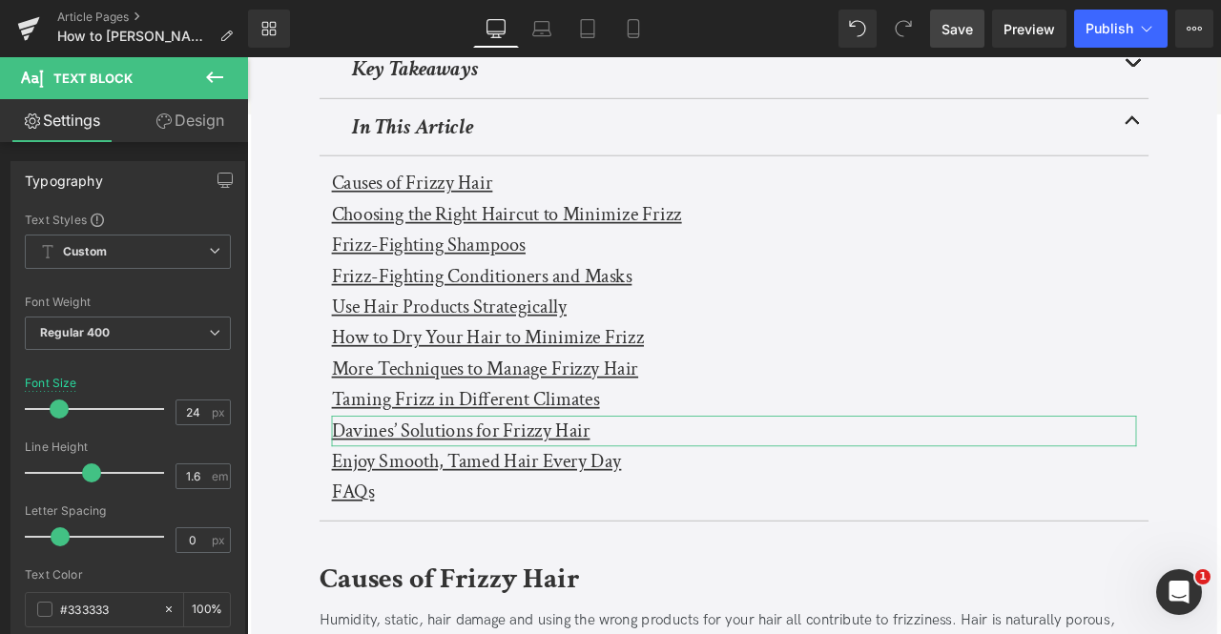
click at [179, 115] on link "Design" at bounding box center [190, 120] width 124 height 43
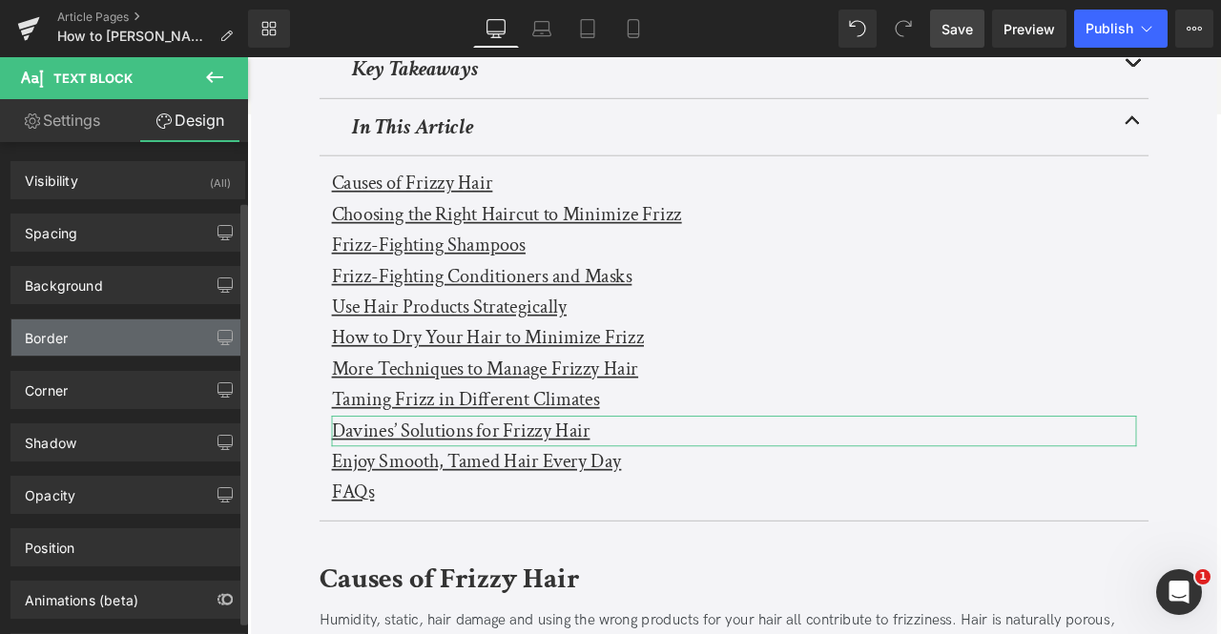
scroll to position [84, 0]
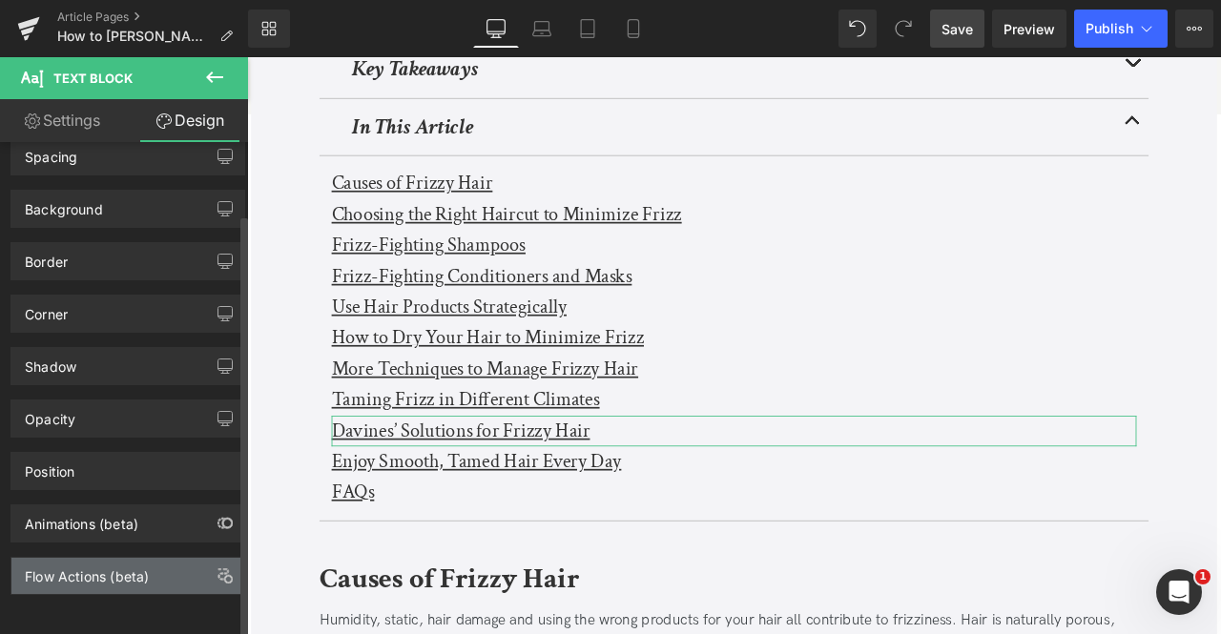
click at [133, 567] on div "Flow Actions (beta)" at bounding box center [87, 571] width 124 height 27
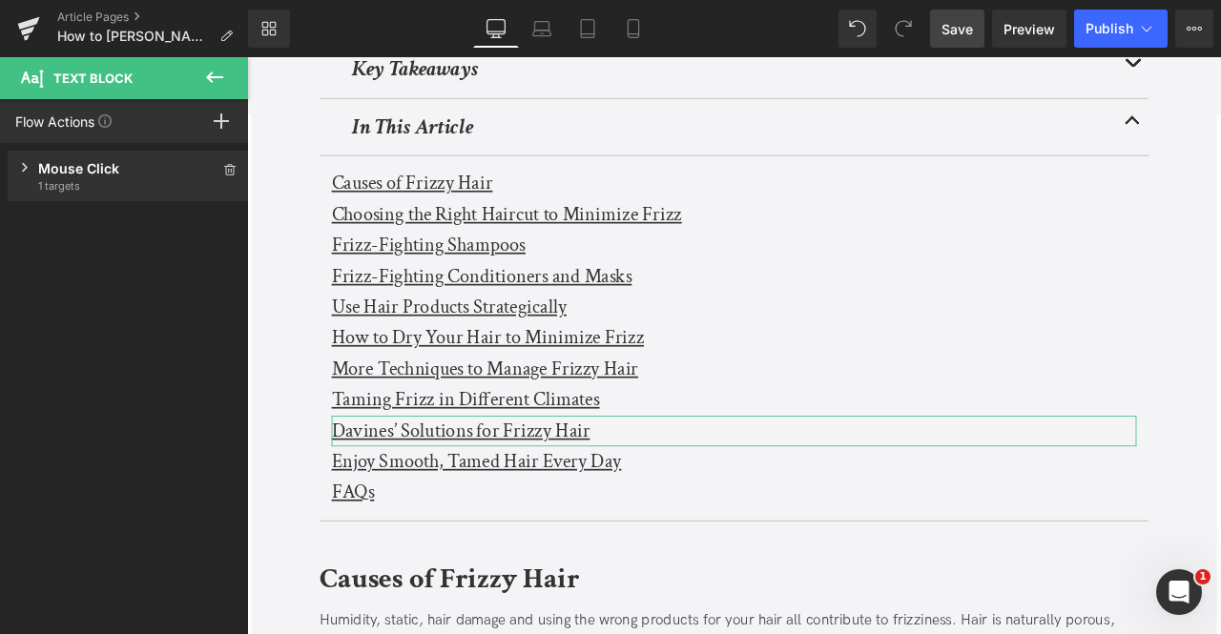
click at [106, 171] on div "Mouse Click" at bounding box center [128, 168] width 180 height 20
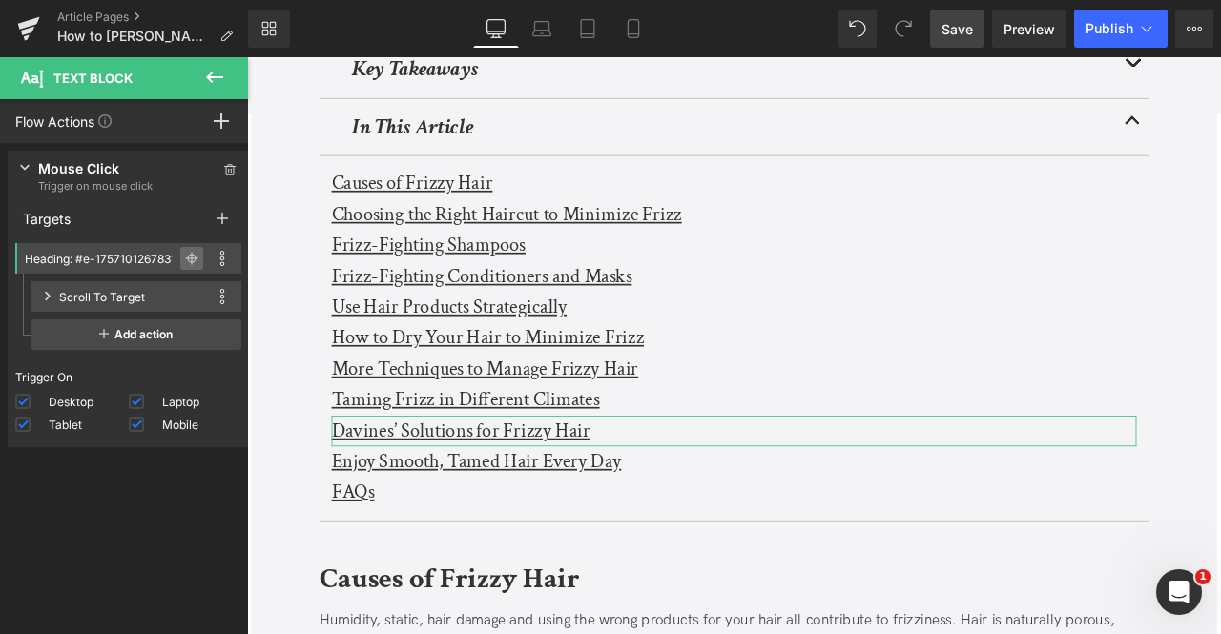
click at [180, 249] on span at bounding box center [191, 258] width 23 height 23
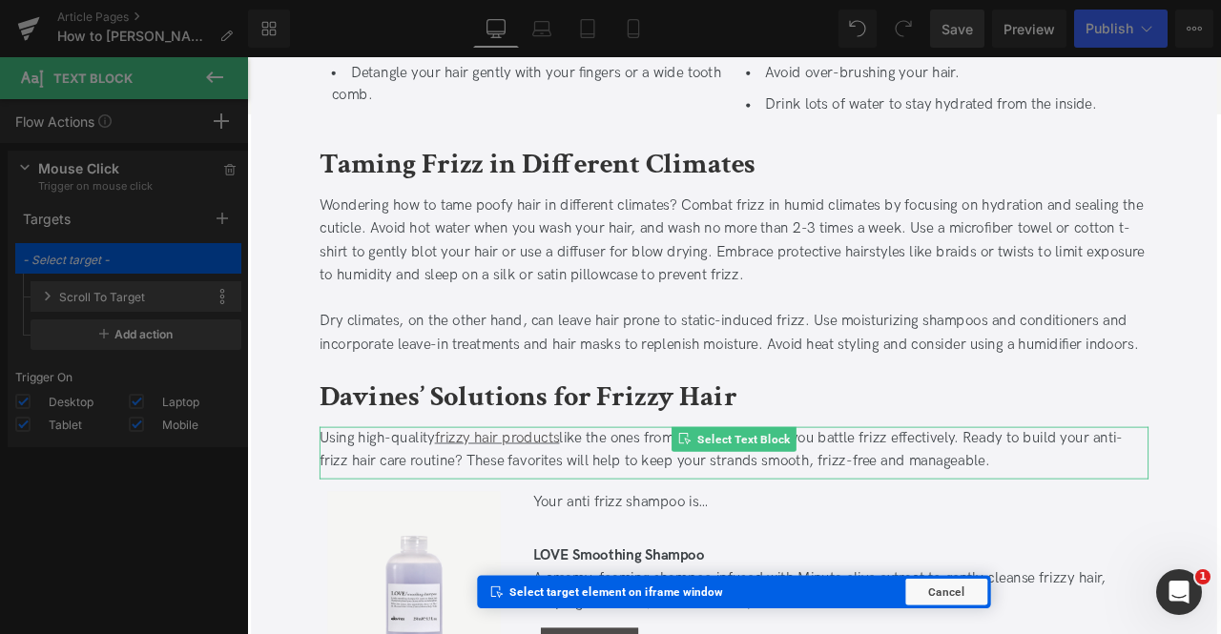
scroll to position [2942, 0]
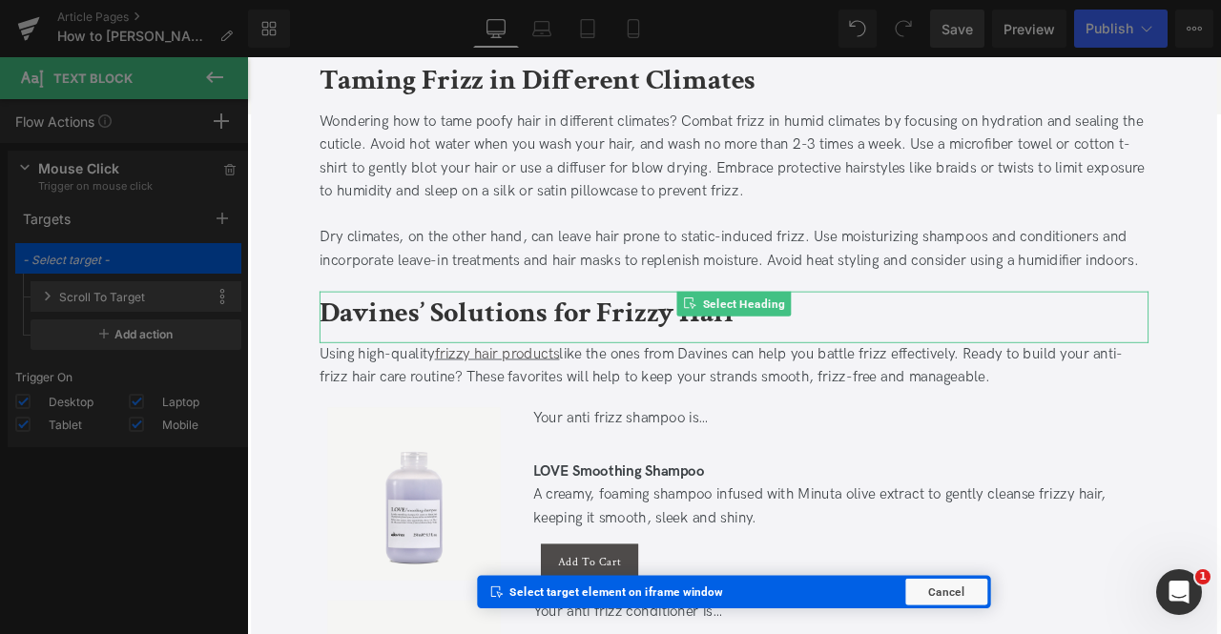
click at [444, 372] on b "Davines’ Solutions for Frizzy Hair" at bounding box center [580, 360] width 494 height 45
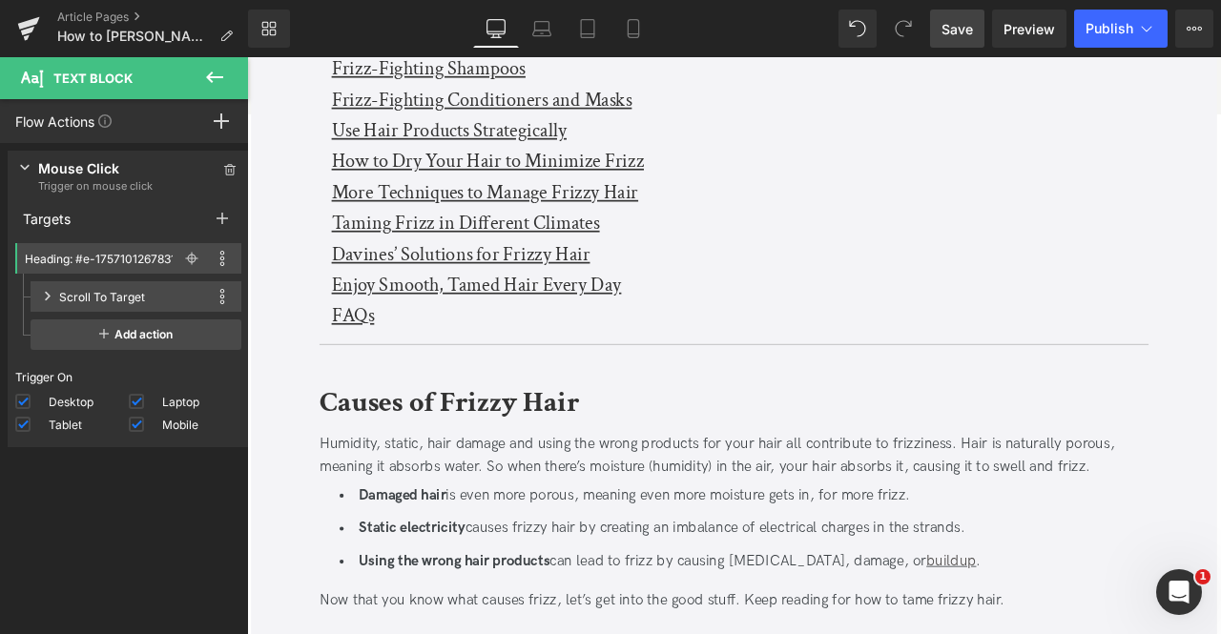
scroll to position [691, 0]
click at [395, 332] on u "Enjoy Smooth, Tamed Hair Every Day" at bounding box center [518, 329] width 343 height 30
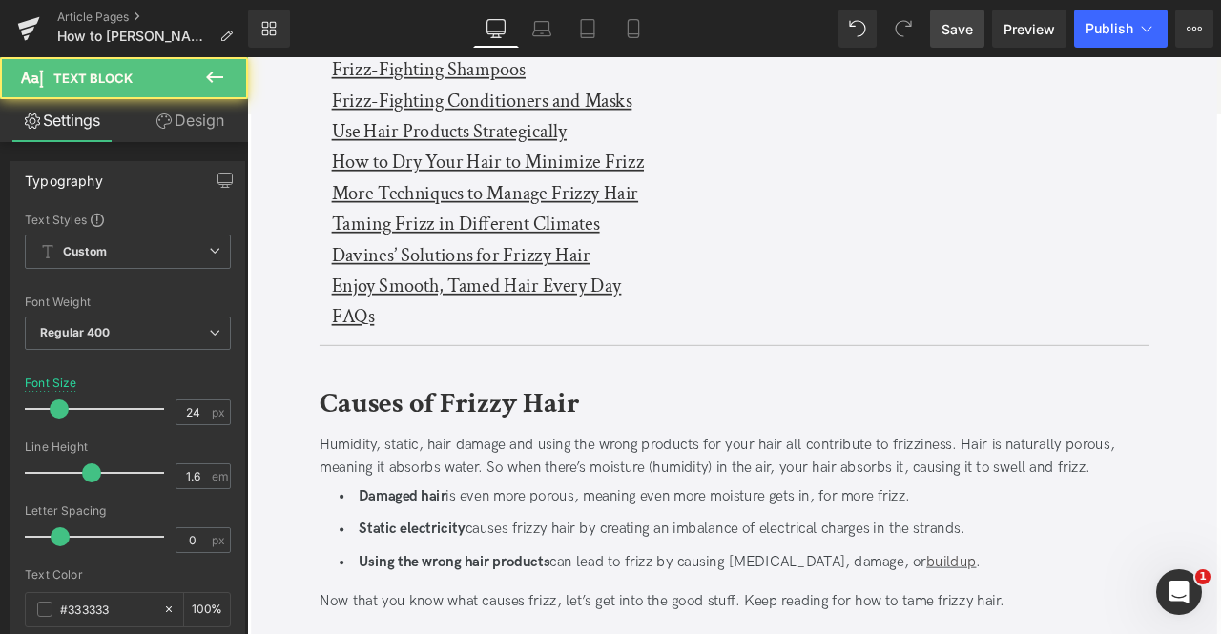
click at [177, 133] on link "Design" at bounding box center [190, 120] width 124 height 43
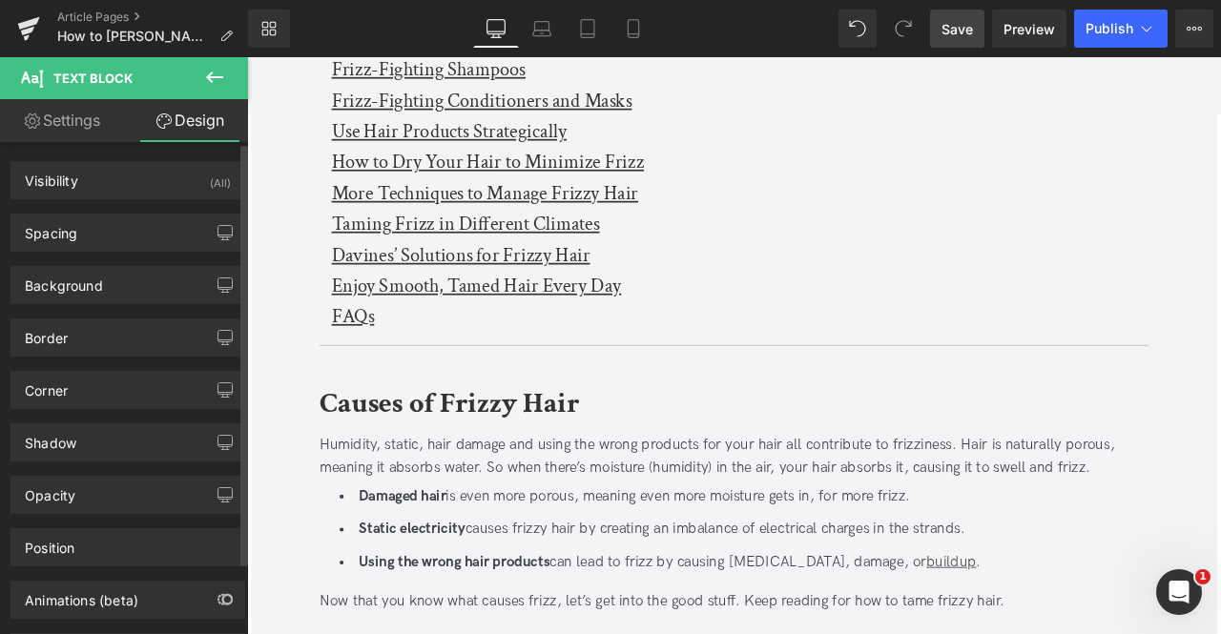
scroll to position [84, 0]
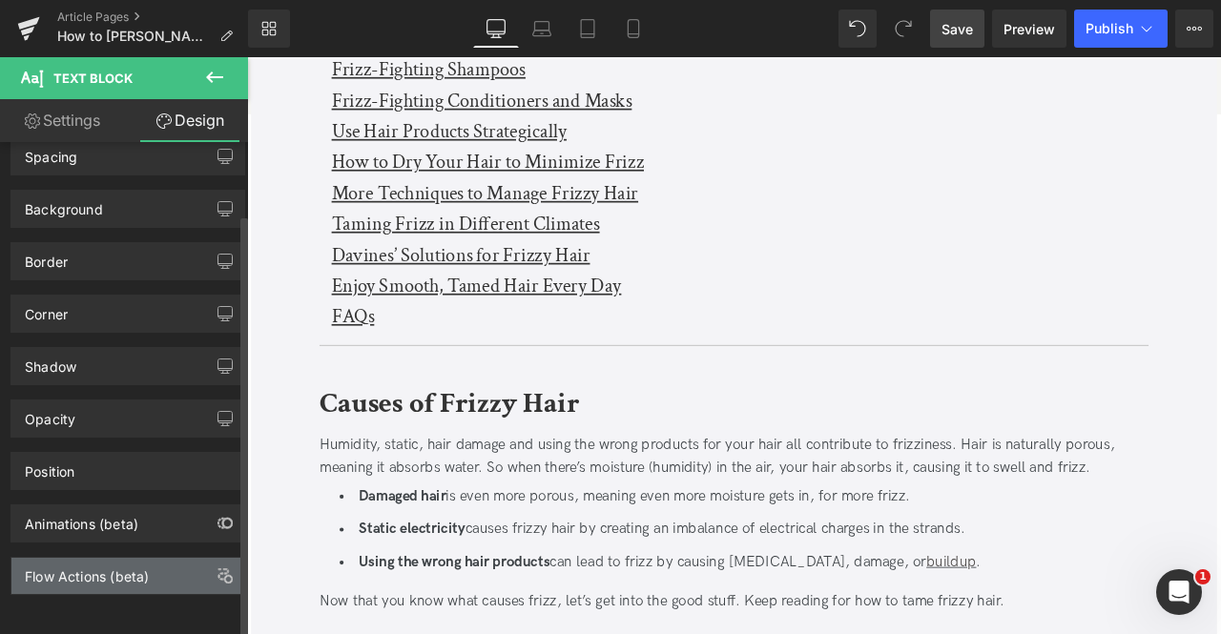
click at [135, 558] on div "Flow Actions (beta)" at bounding box center [87, 571] width 124 height 27
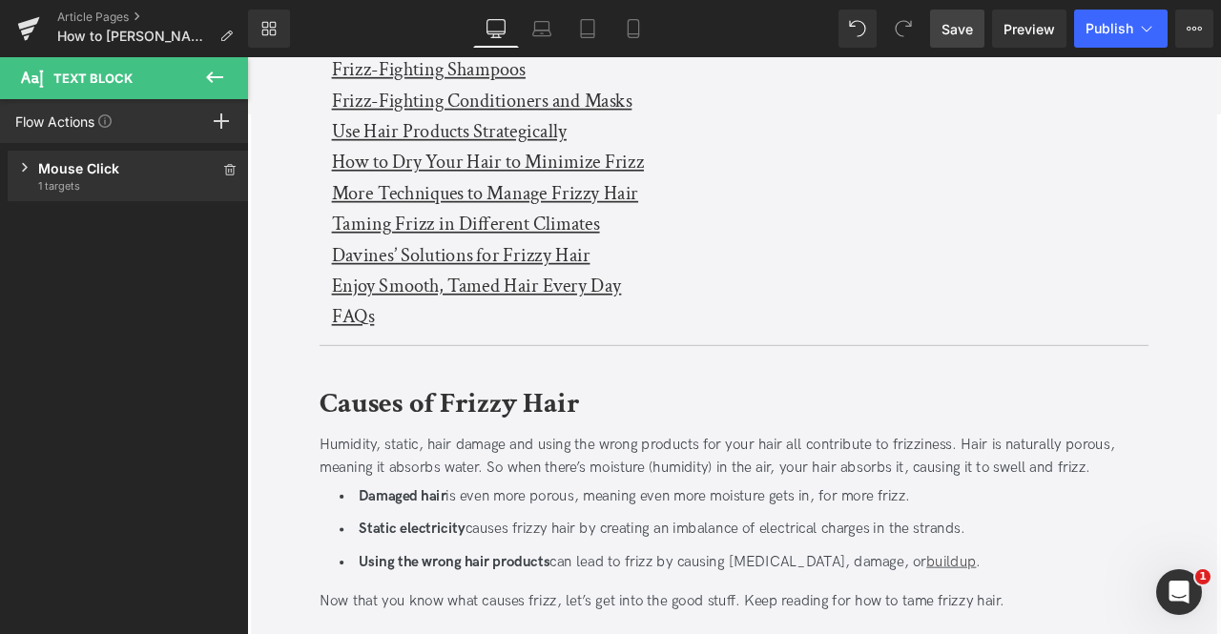
click at [89, 192] on span "1 targets" at bounding box center [128, 185] width 180 height 15
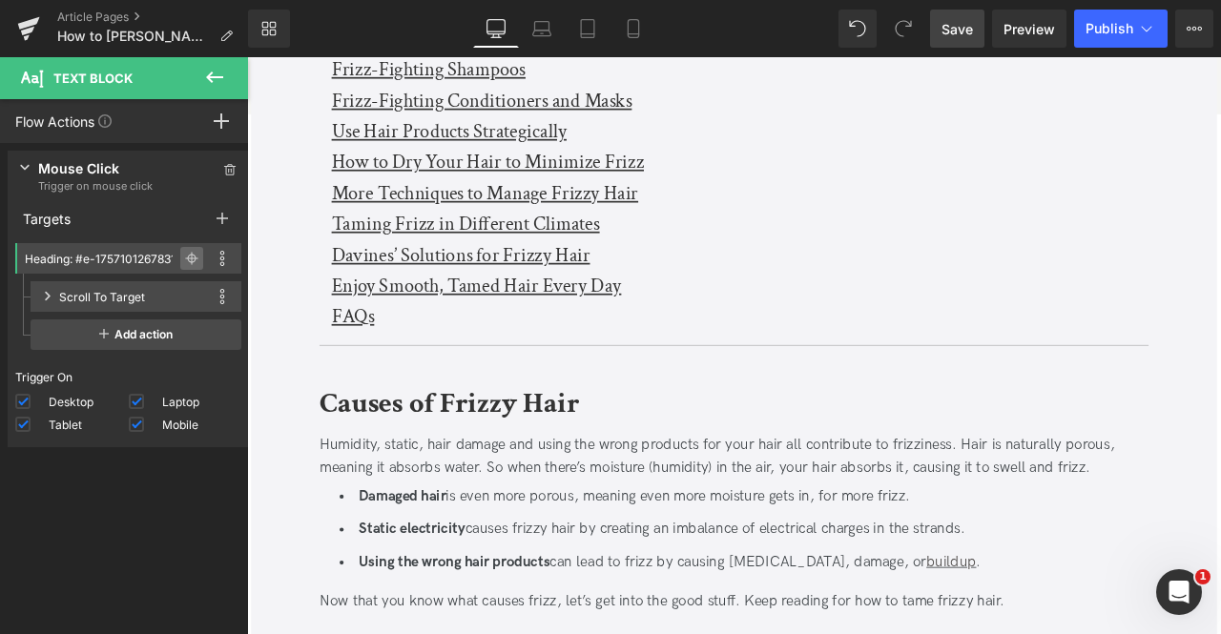
click at [185, 258] on icon at bounding box center [191, 258] width 13 height 1
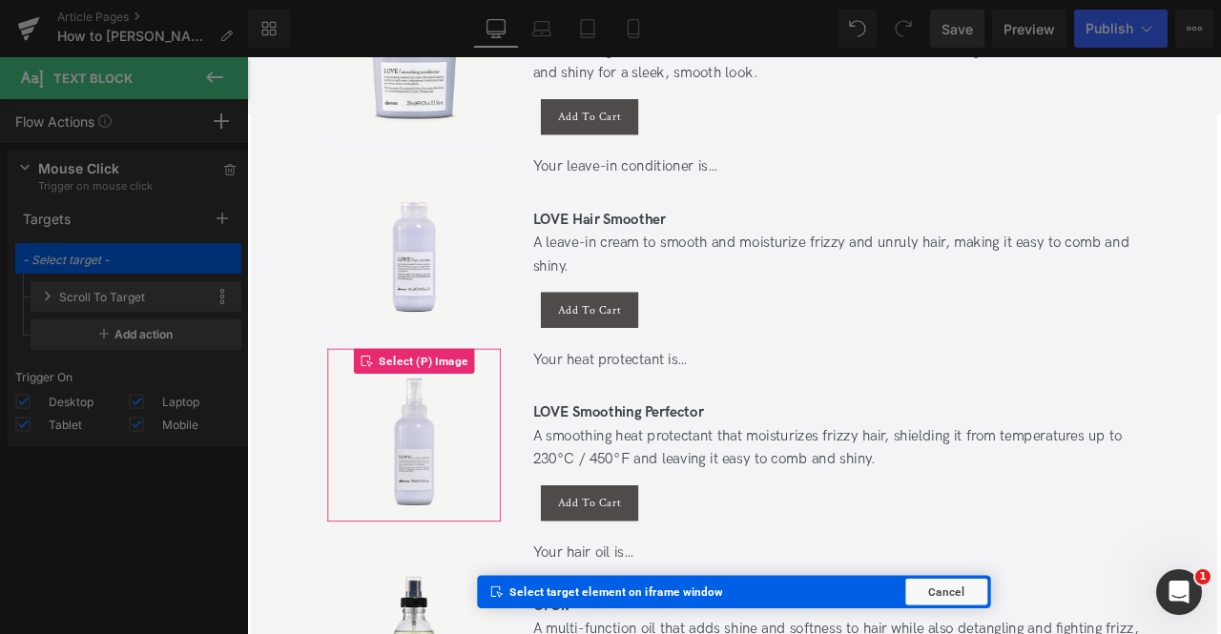
scroll to position [4096, 0]
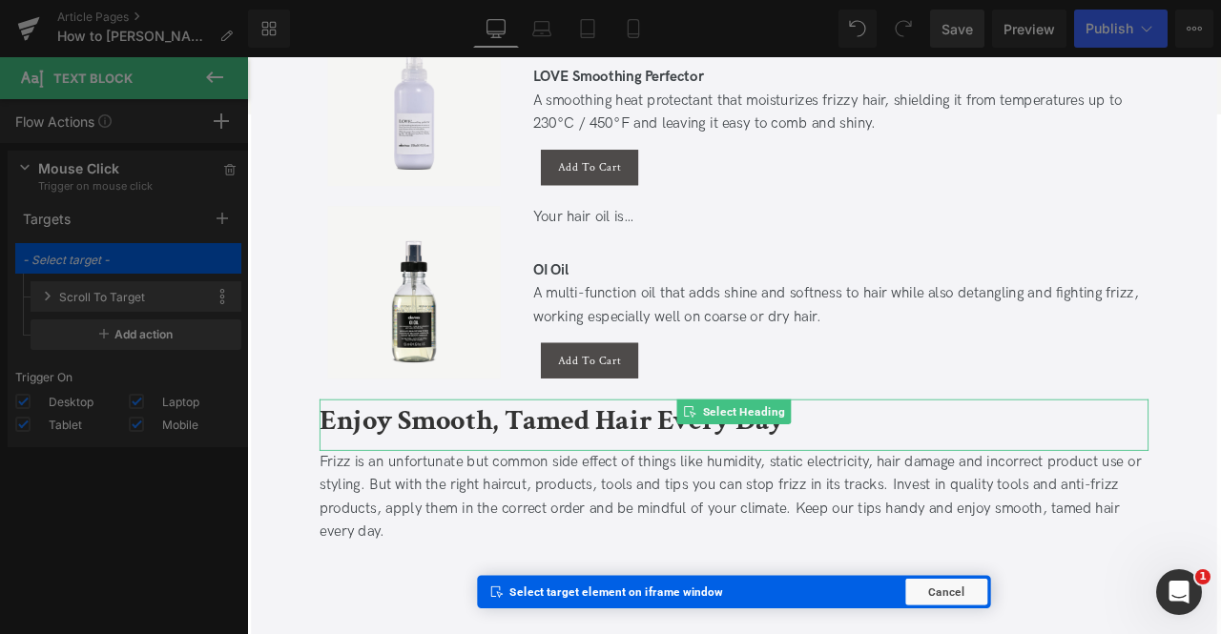
click at [428, 479] on b "Enjoy Smooth, Tamed Hair Every Day" at bounding box center [608, 487] width 550 height 45
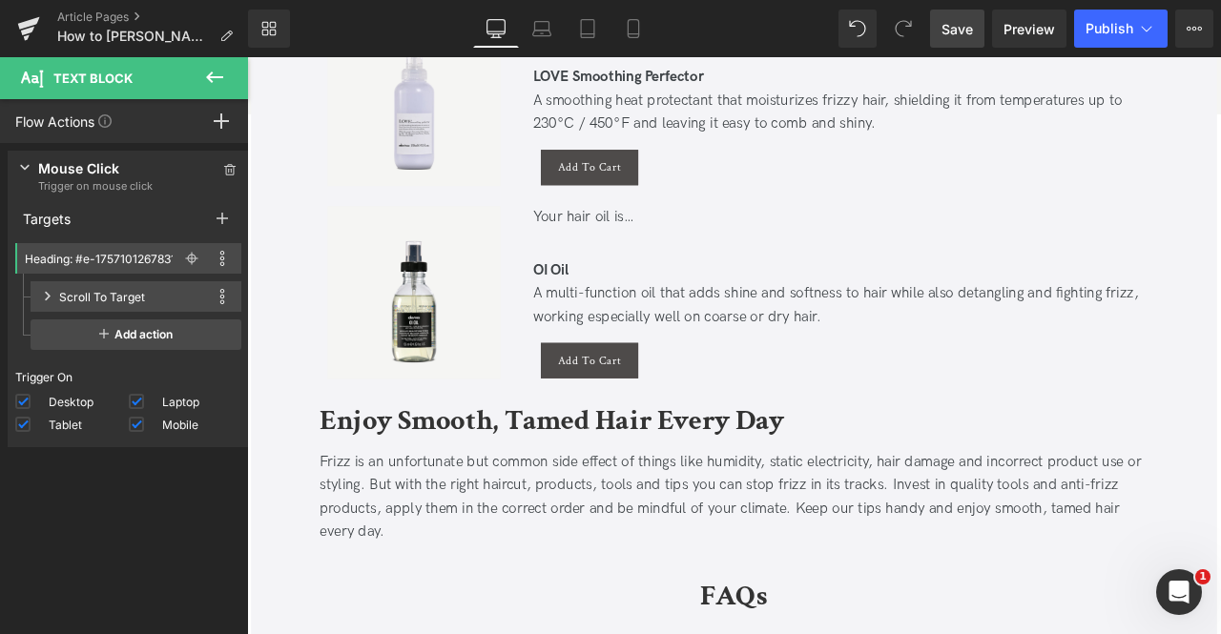
click at [958, 26] on span "Save" at bounding box center [956, 29] width 31 height 20
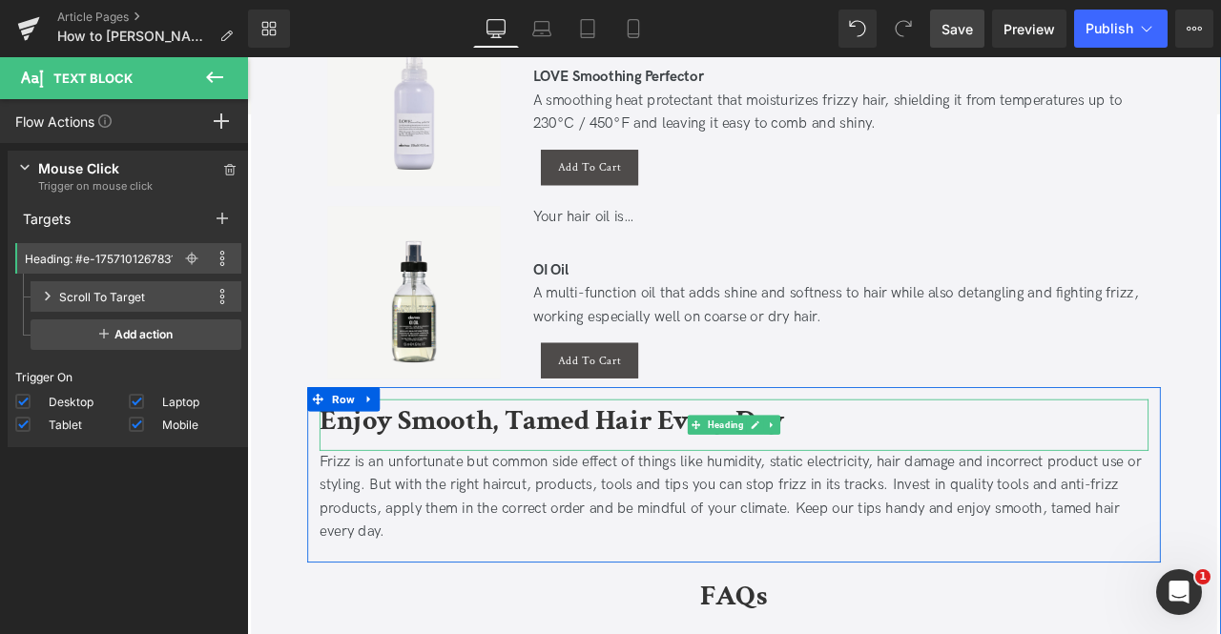
scroll to position [4456, 0]
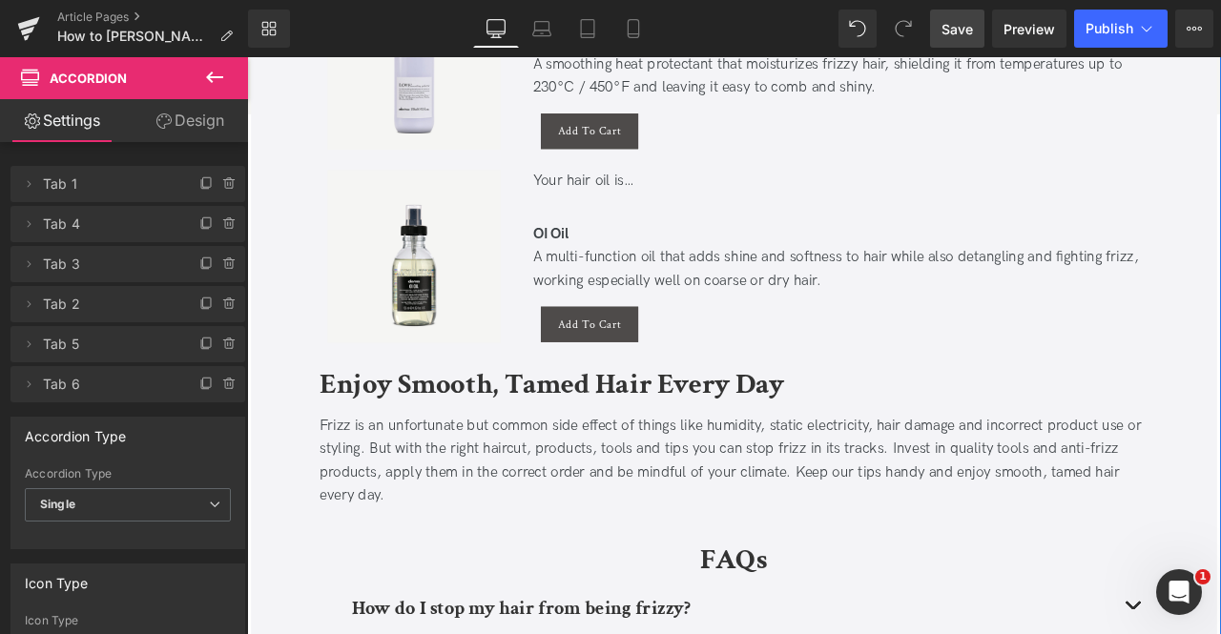
scroll to position [4137, 0]
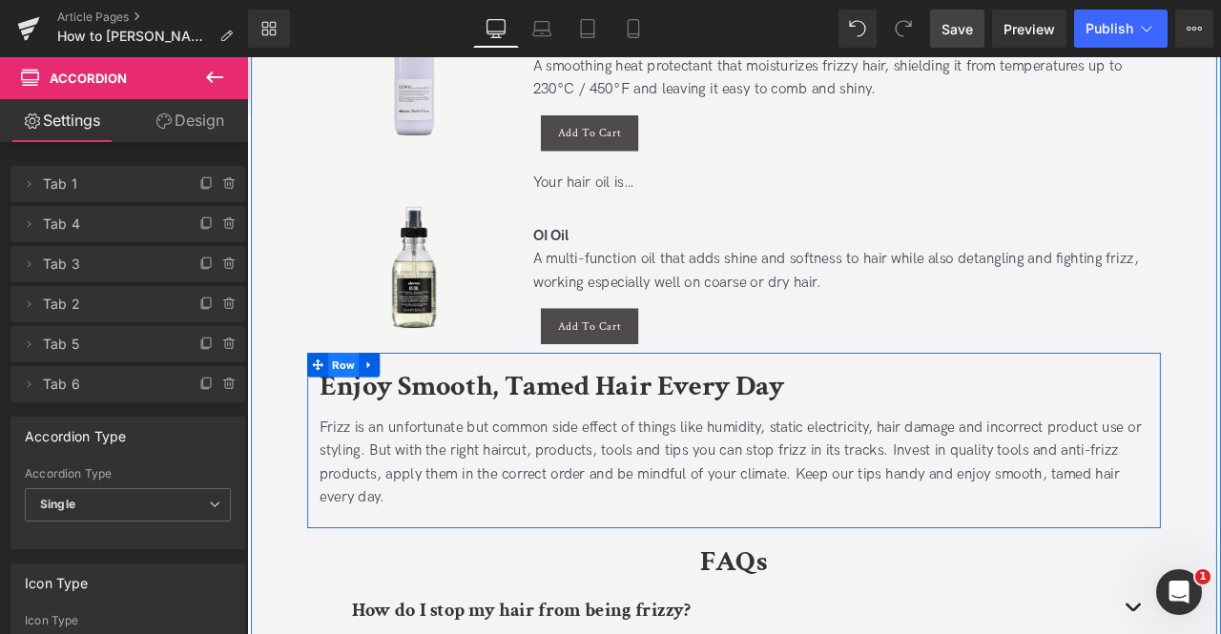
click at [370, 423] on span "Row" at bounding box center [361, 421] width 36 height 29
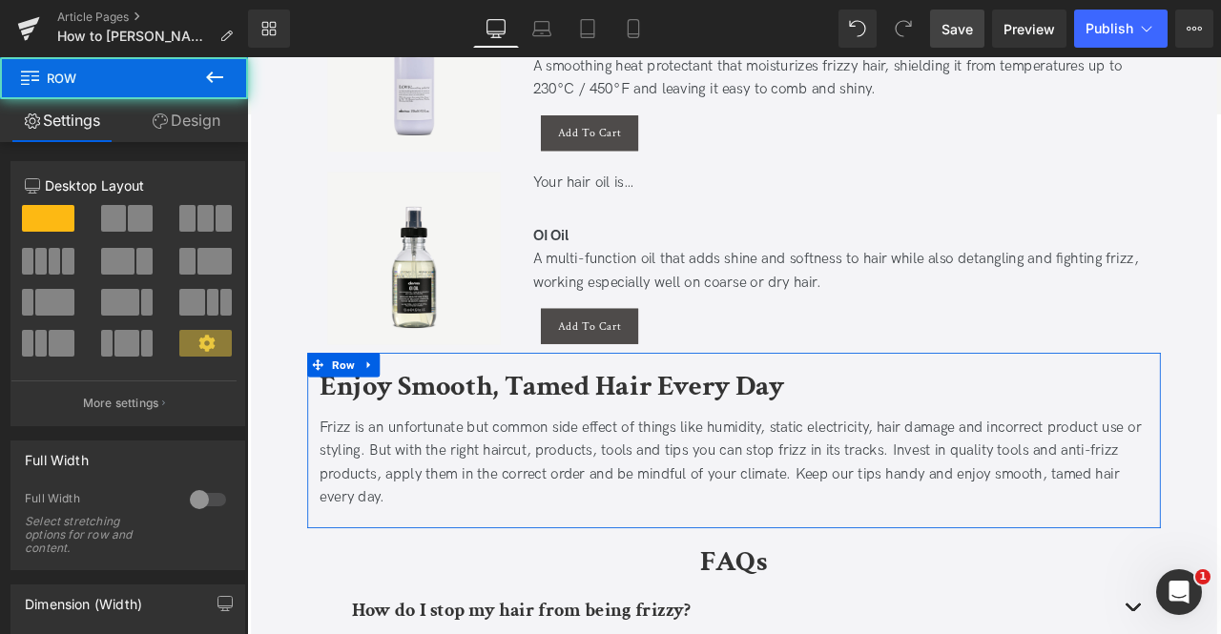
click at [195, 126] on link "Design" at bounding box center [186, 120] width 124 height 43
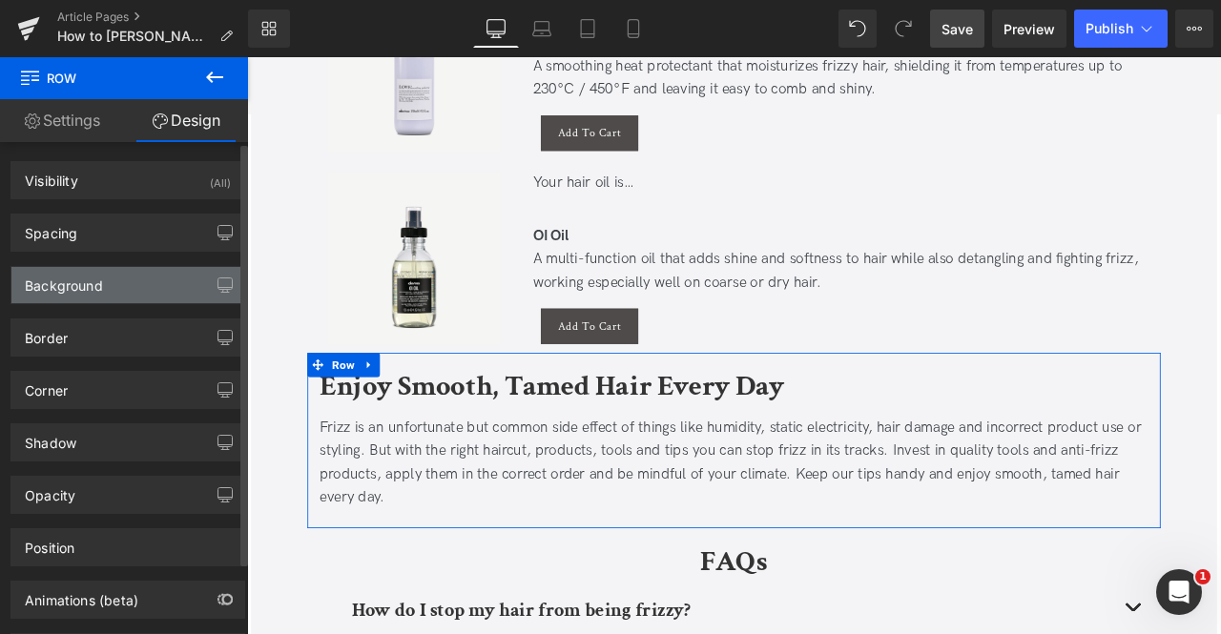
click at [137, 281] on div "Background" at bounding box center [127, 285] width 233 height 36
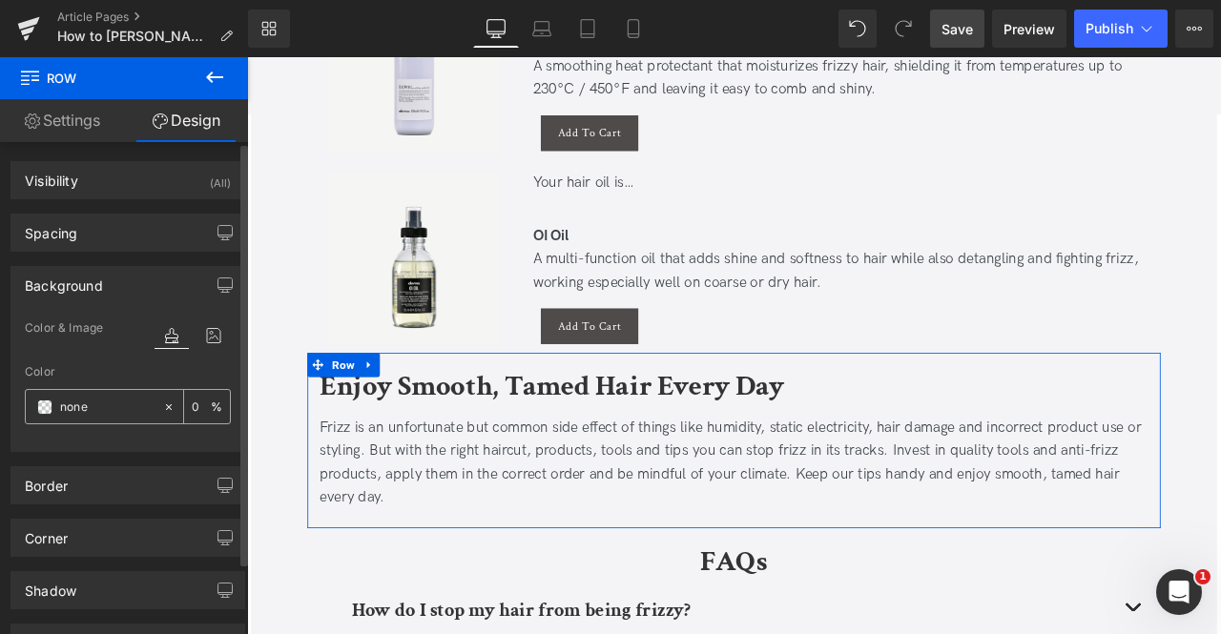
click at [32, 409] on div "none" at bounding box center [94, 406] width 136 height 33
click at [51, 402] on div "none" at bounding box center [94, 406] width 136 height 33
click at [46, 401] on span at bounding box center [44, 407] width 15 height 15
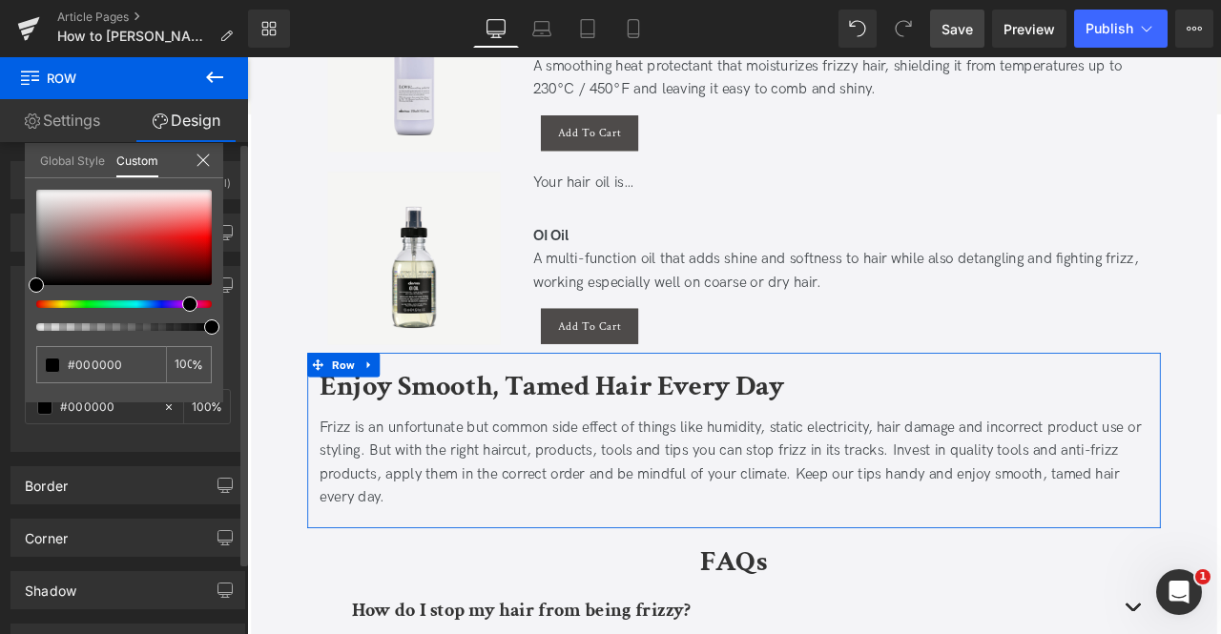
click at [182, 302] on div at bounding box center [116, 304] width 175 height 8
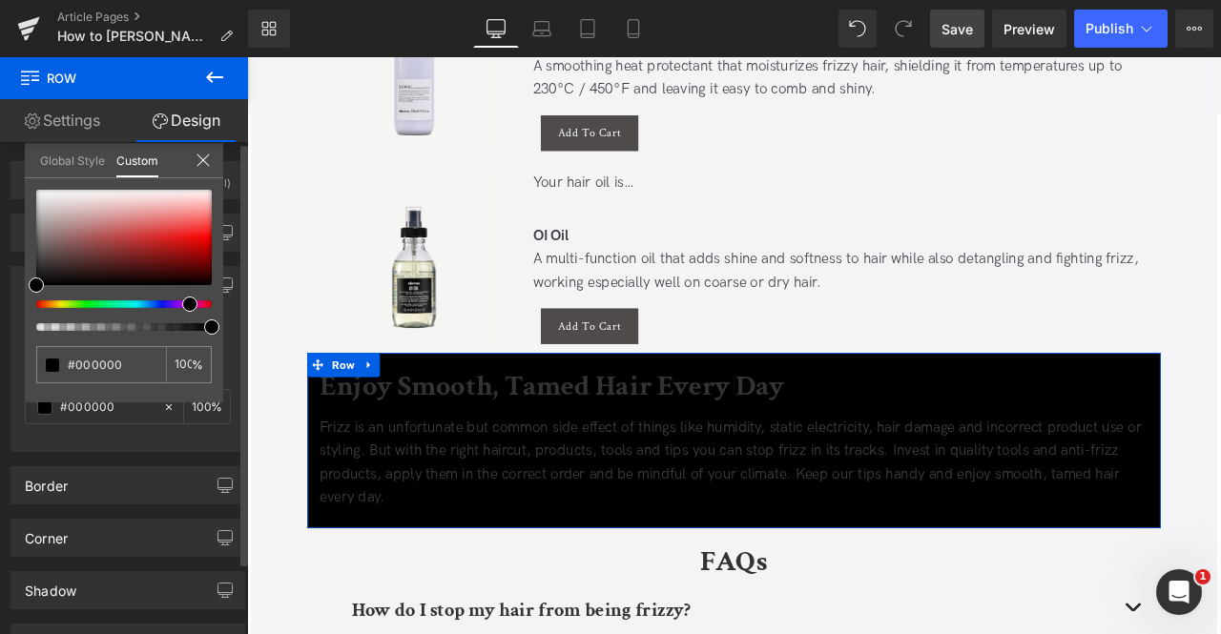
click at [175, 302] on div at bounding box center [116, 304] width 175 height 8
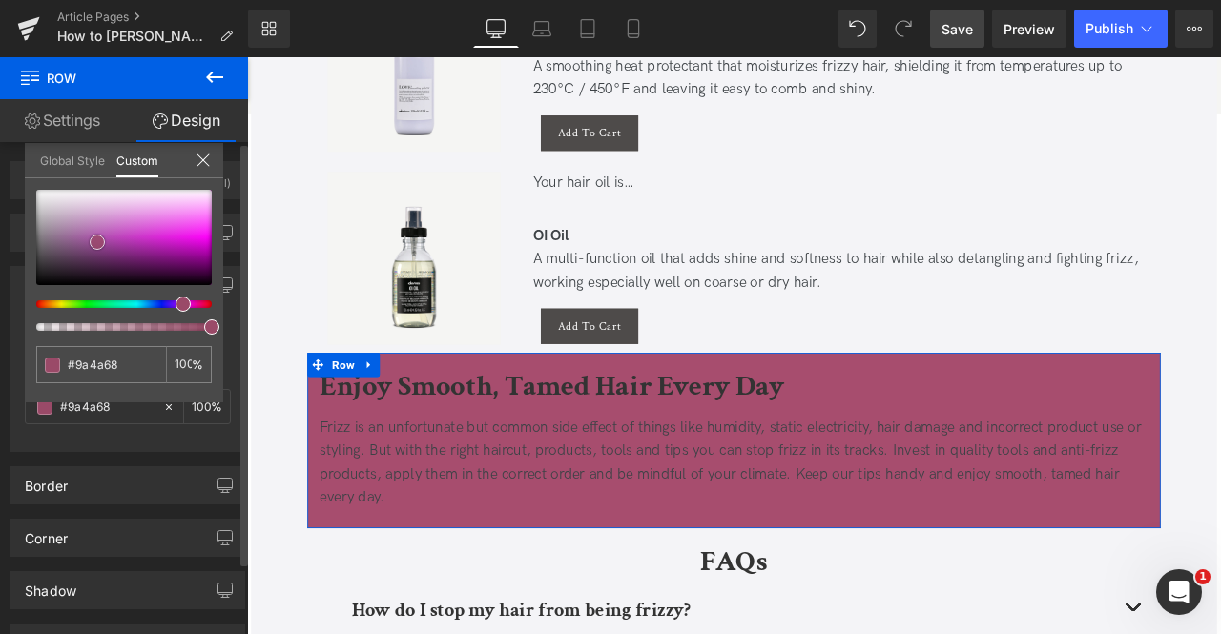
drag, startPoint x: 148, startPoint y: 208, endPoint x: 102, endPoint y: 238, distance: 55.0
click at [102, 238] on div at bounding box center [123, 237] width 175 height 95
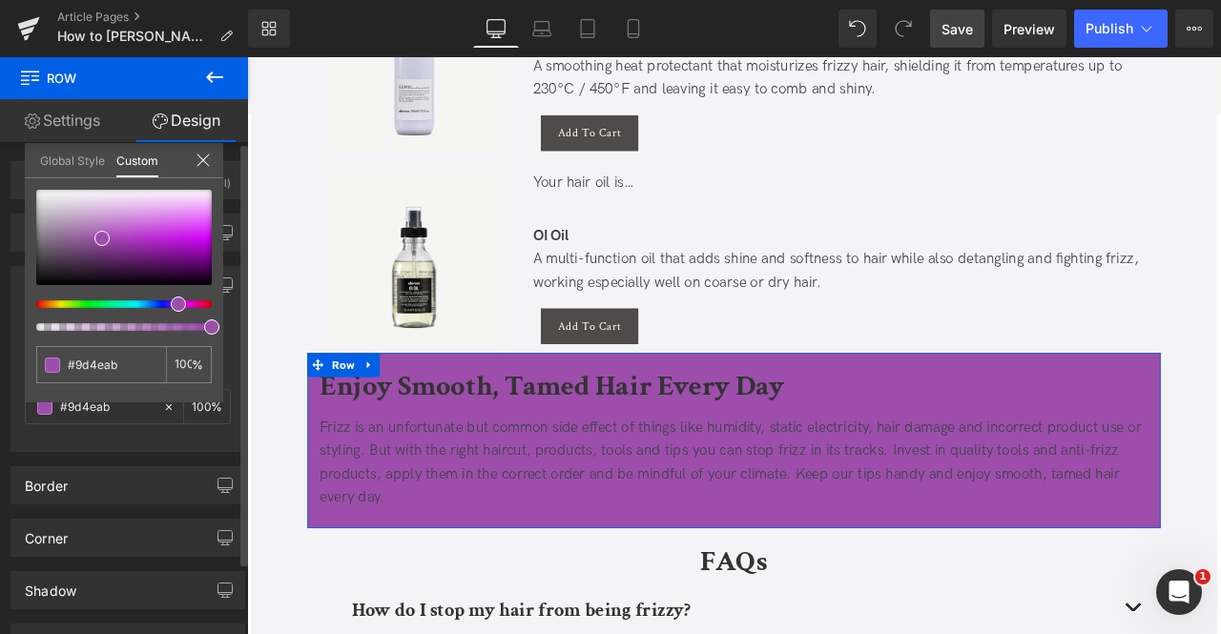
drag, startPoint x: 181, startPoint y: 299, endPoint x: 170, endPoint y: 300, distance: 11.6
click at [171, 300] on span at bounding box center [178, 304] width 15 height 15
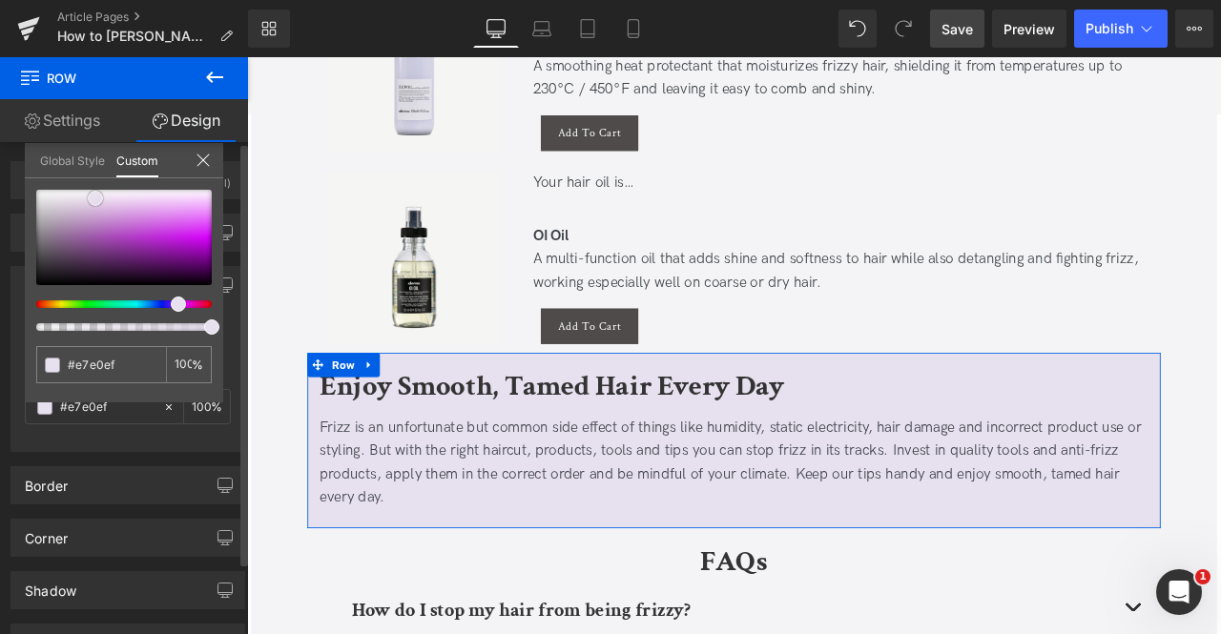
drag, startPoint x: 139, startPoint y: 209, endPoint x: 95, endPoint y: 198, distance: 45.1
click at [95, 198] on div at bounding box center [123, 237] width 175 height 95
type input "#e6e0ef"
type input "#e3dded"
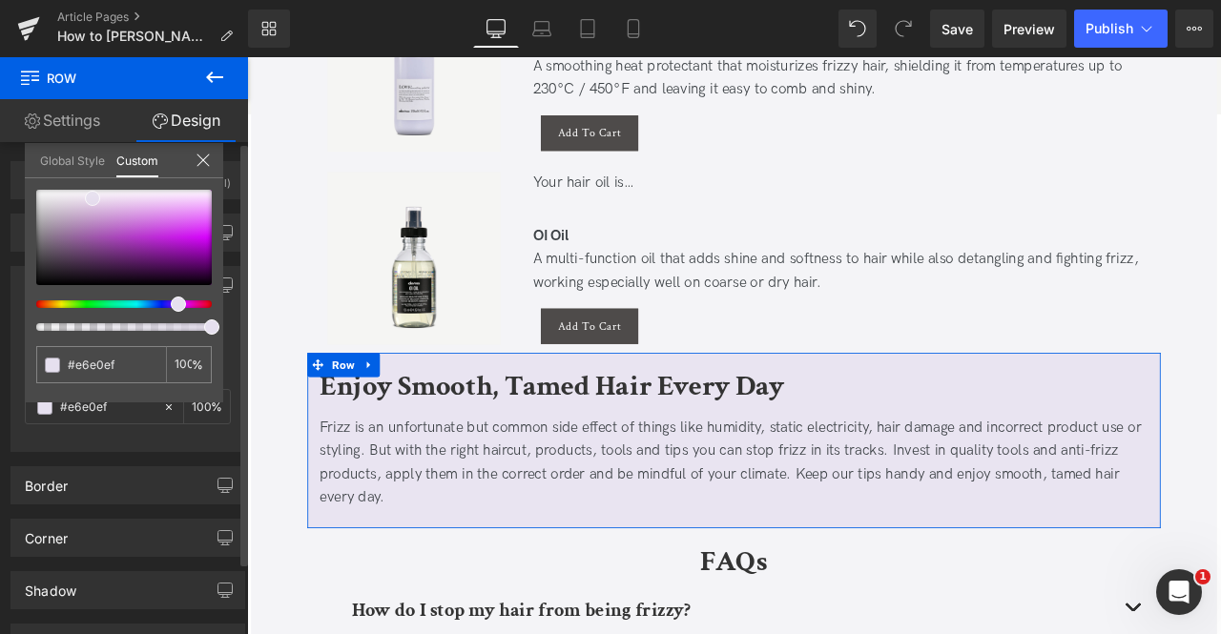
type input "#e3dded"
type input "#e0daeb"
click at [88, 199] on span at bounding box center [92, 200] width 15 height 15
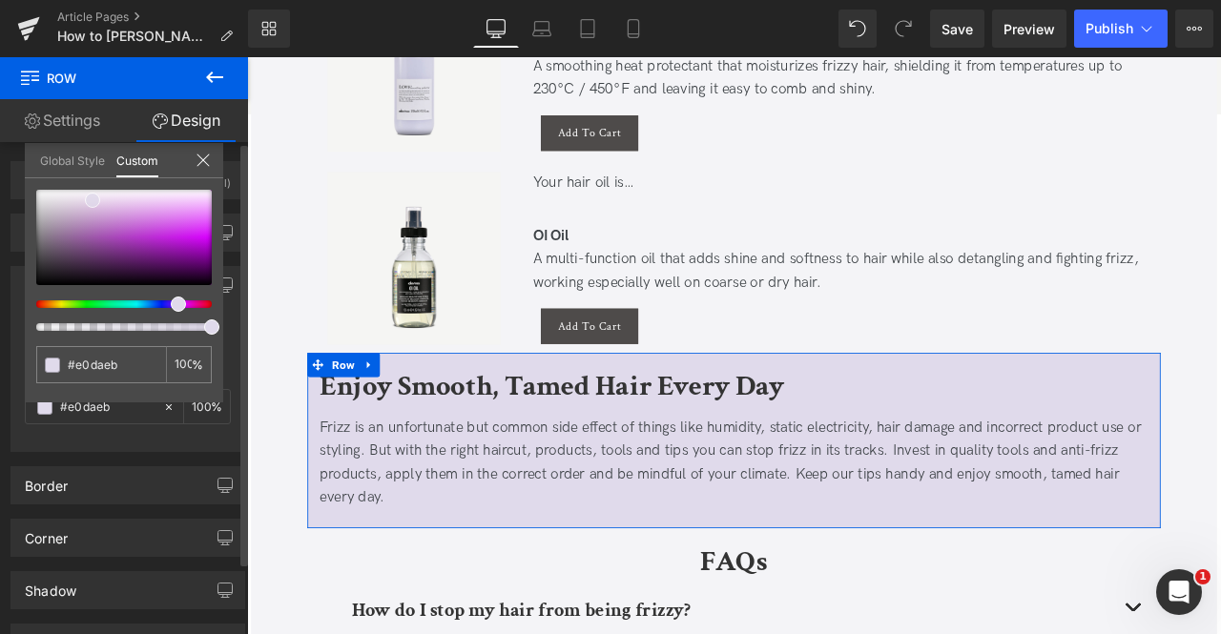
type input "#e3dded"
type input "#e6e0ef"
type input "#e9e4f1"
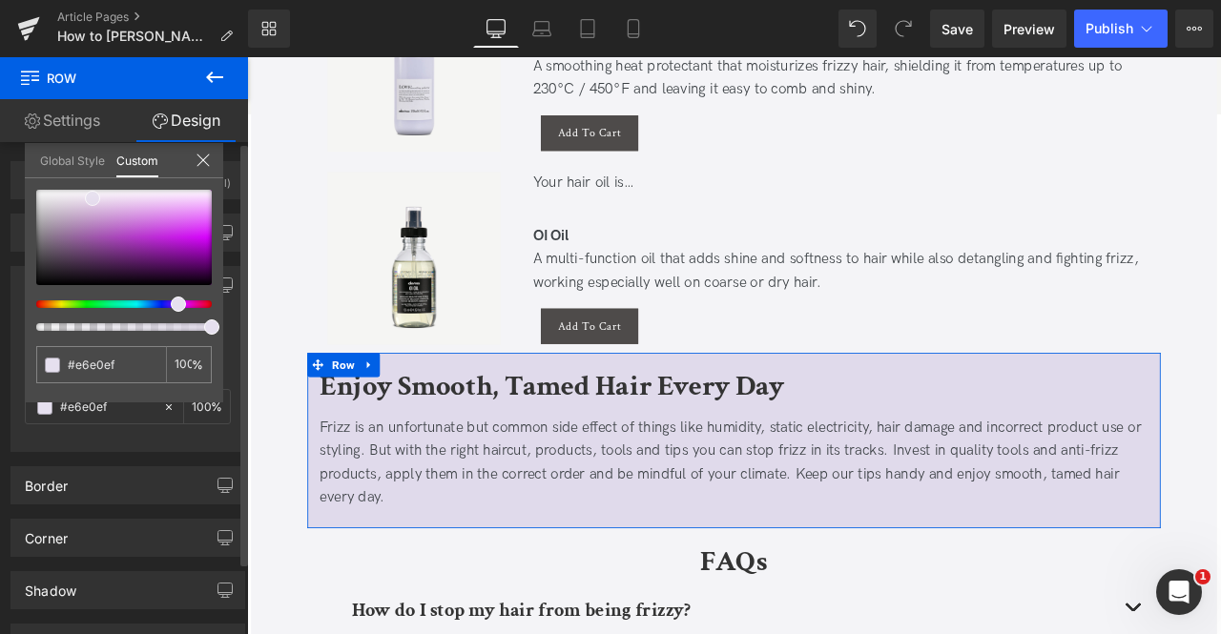
type input "#e9e4f1"
type input "#ebe7f2"
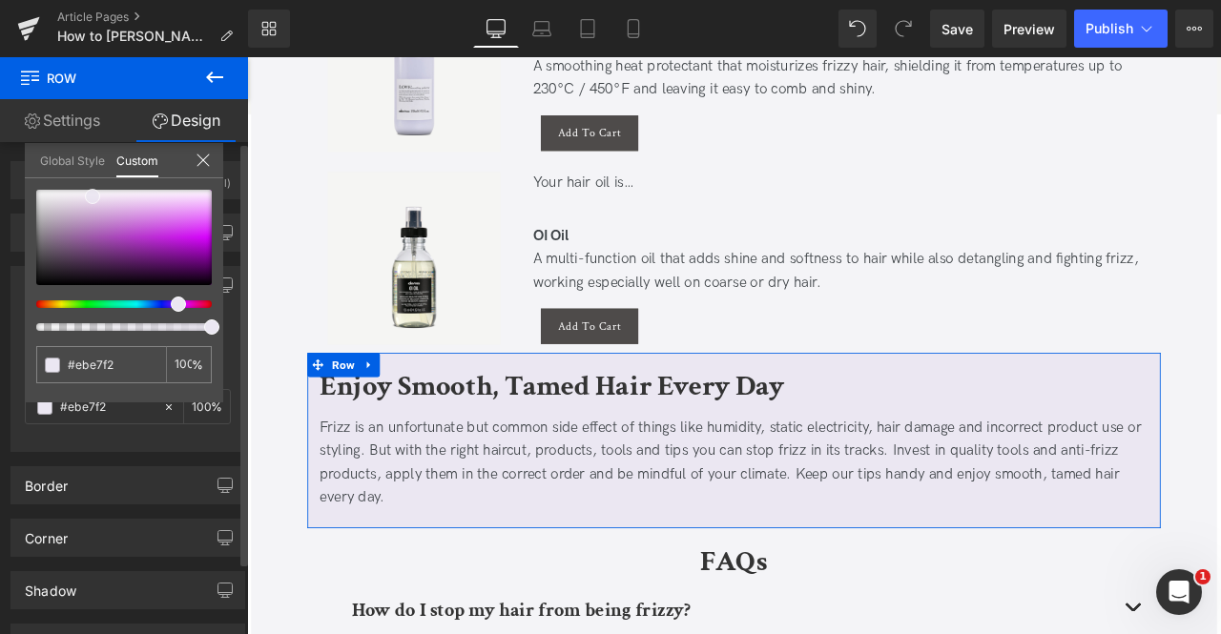
type input "#e9e4f0"
type input "#e9e4f1"
type input "#e9e3f1"
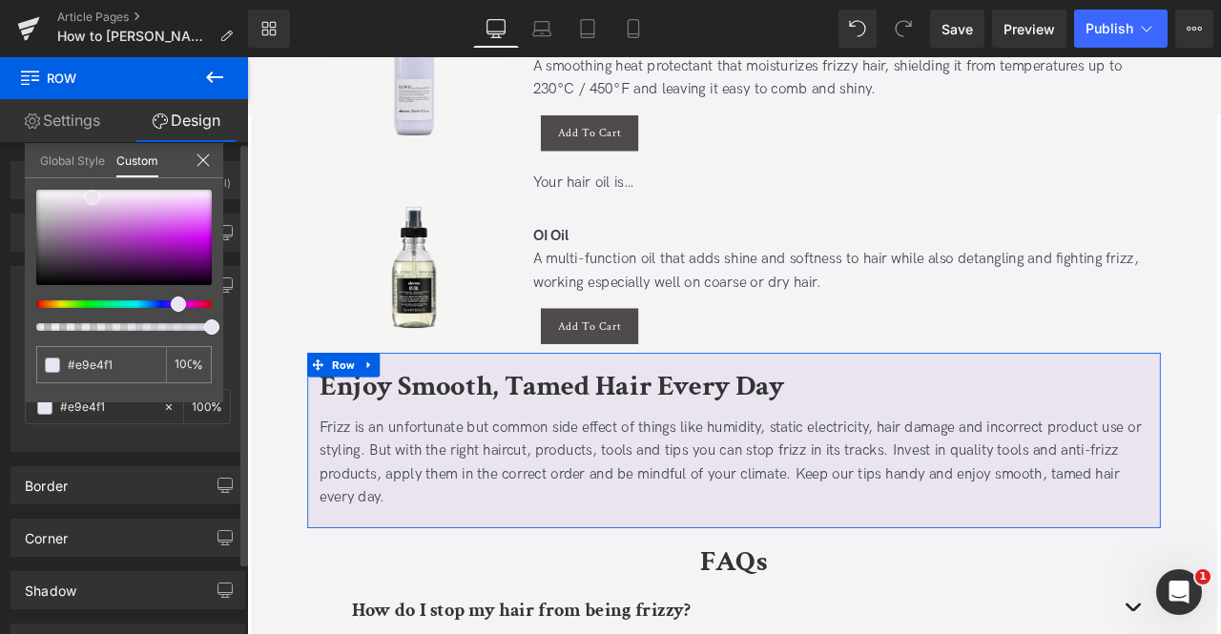
type input "#e9e3f1"
type input "#e7e0ef"
click at [88, 200] on span at bounding box center [95, 198] width 15 height 15
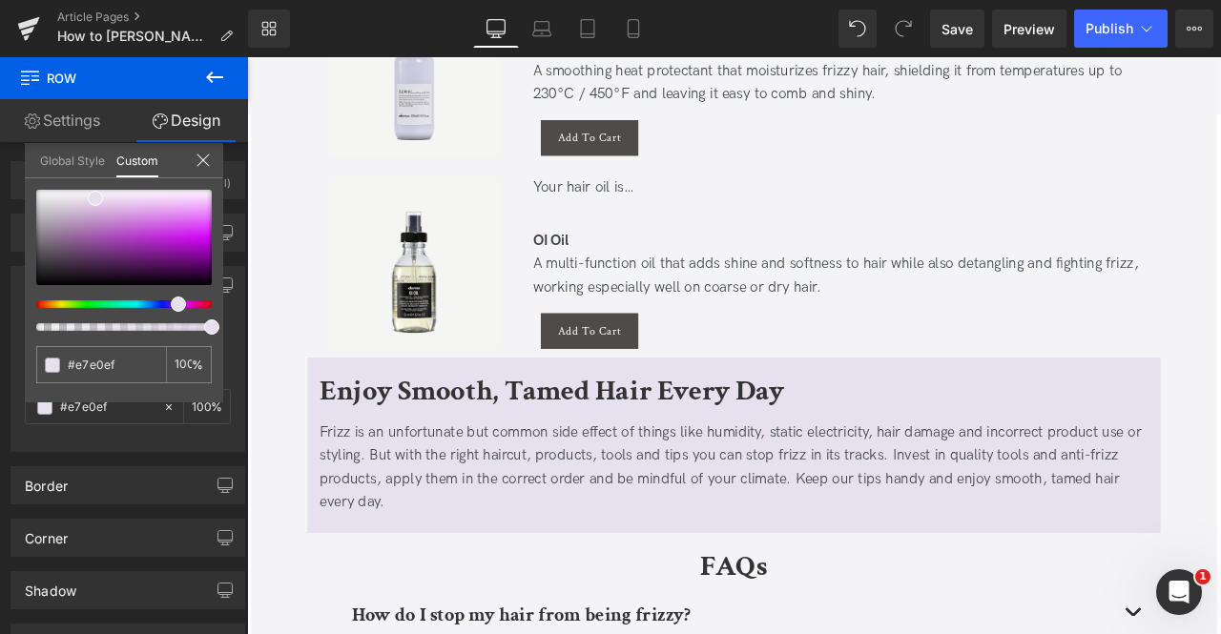
scroll to position [4156, 0]
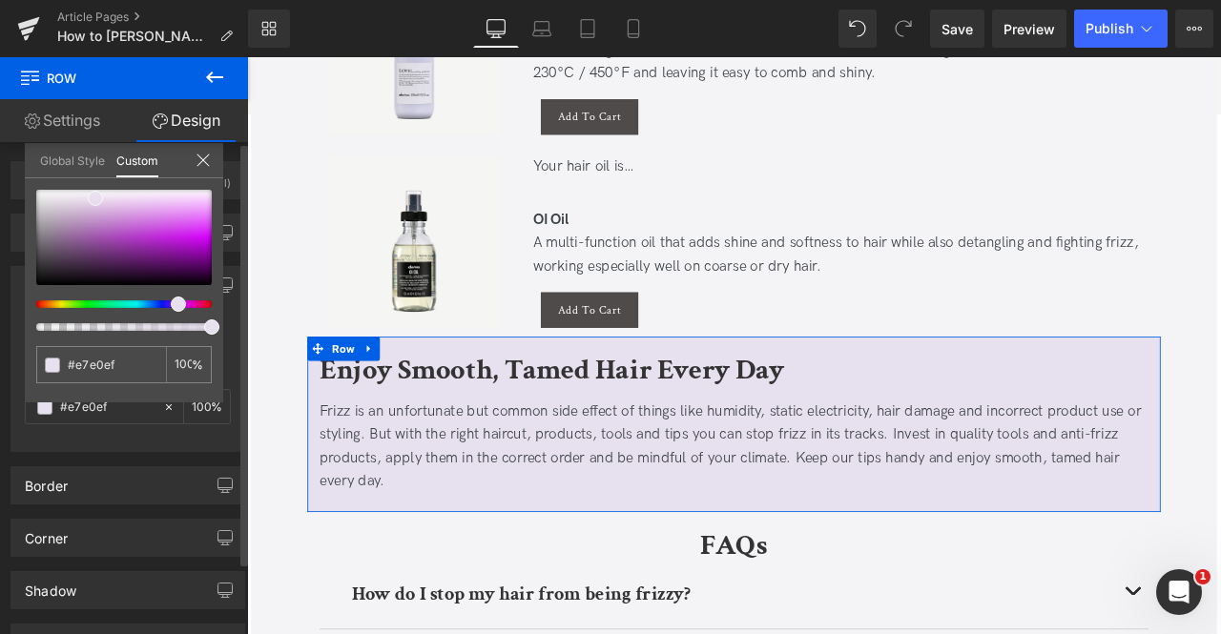
type input "#e2daeb"
type input "#dcd4e7"
type input "#d6cee3"
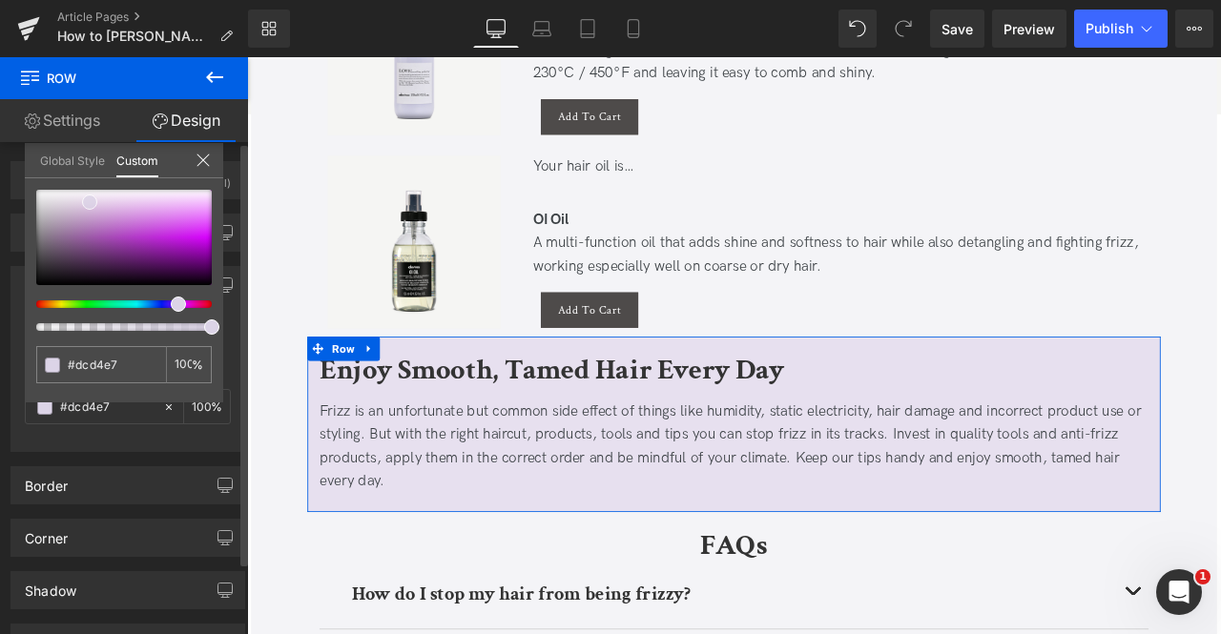
type input "#d6cee3"
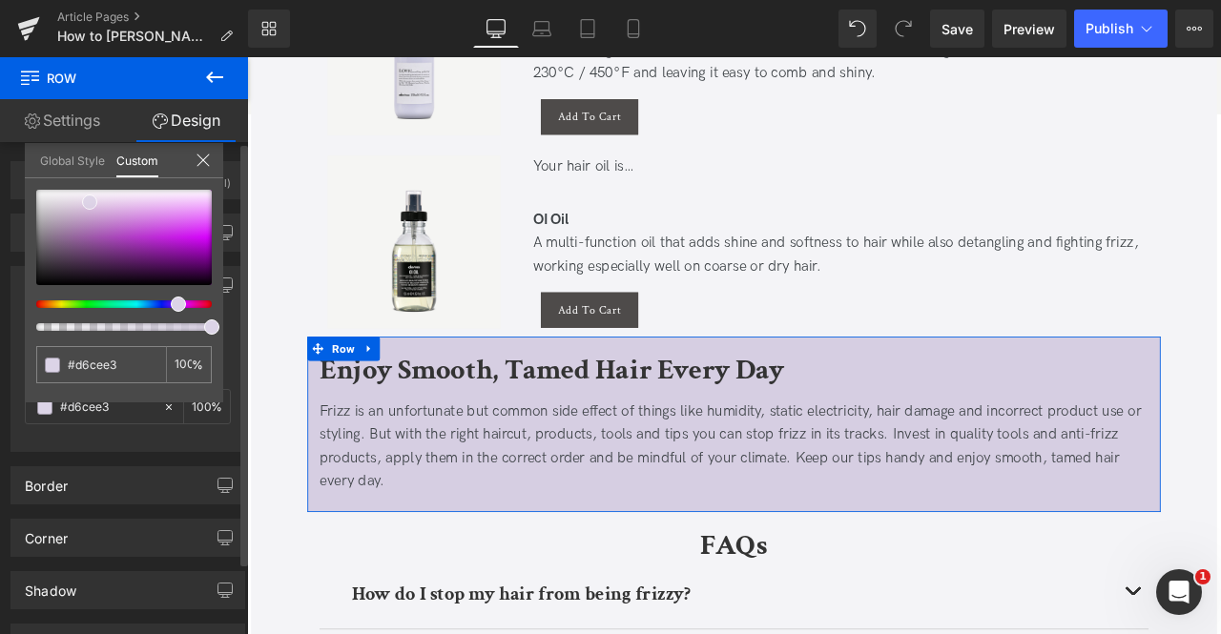
type input "#d6cee2"
type input "#d6cfe1"
type input "#d4ccdf"
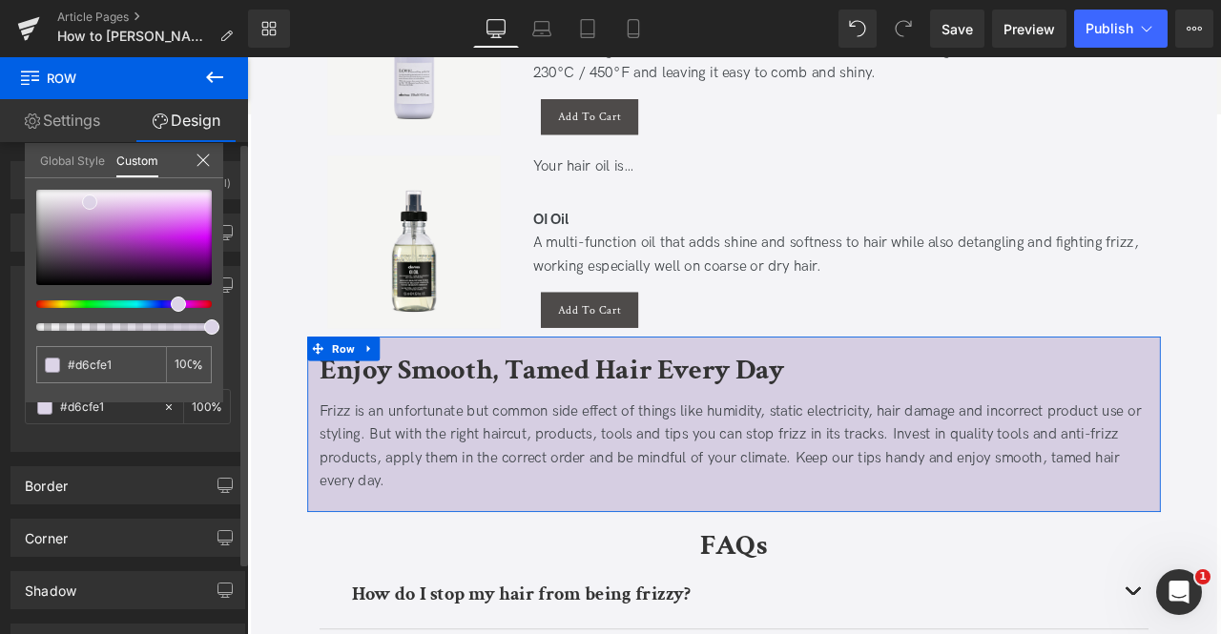
type input "#d4ccdf"
type input "#d7cfe1"
type input "#dcd6e5"
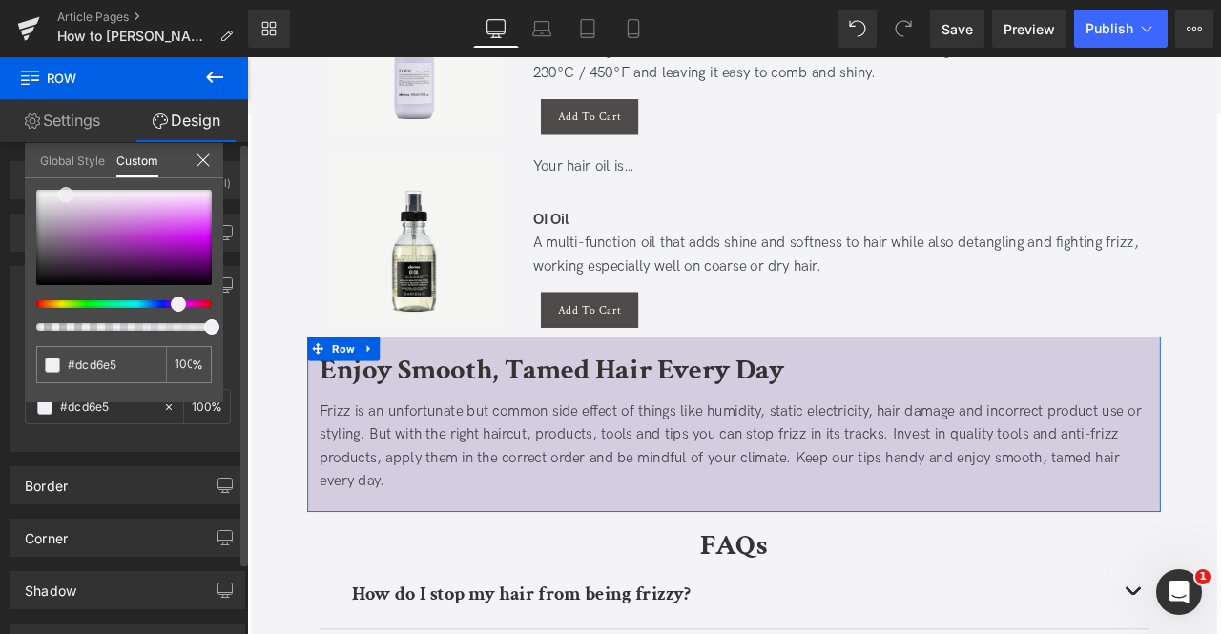
type input "#e9e6ee"
type input "#f1f0f4"
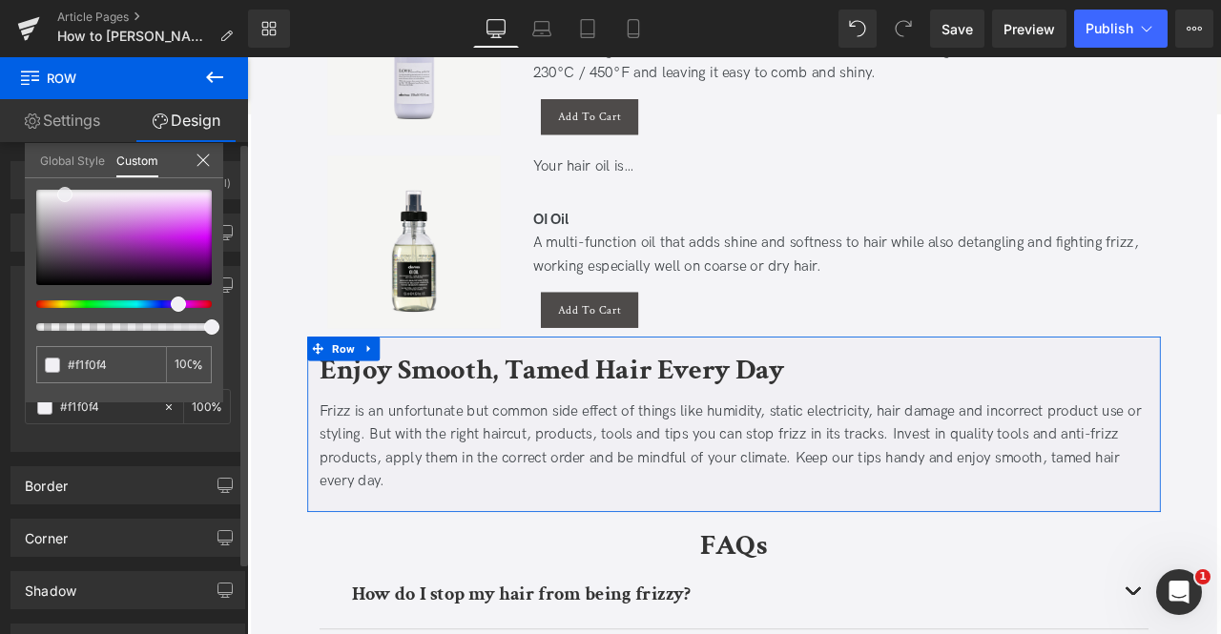
type input "#eeedf1"
type input "#ebeaf0"
type input "#e5e4eb"
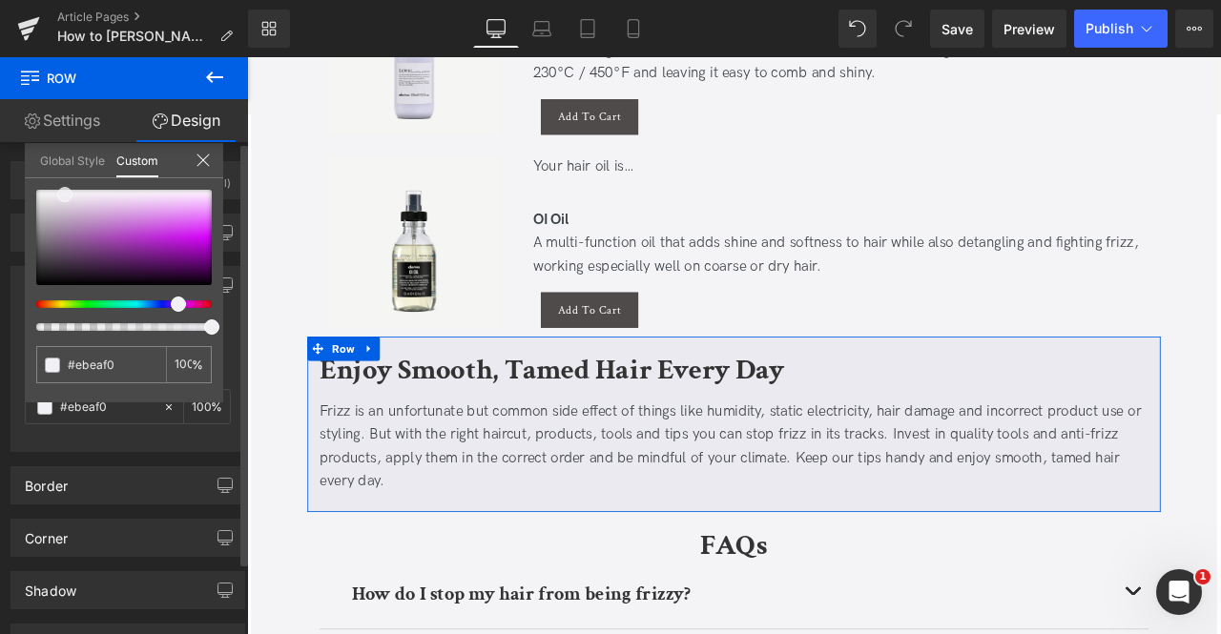
type input "#e5e4eb"
type input "#e1e0ea"
type input "#dfdee7"
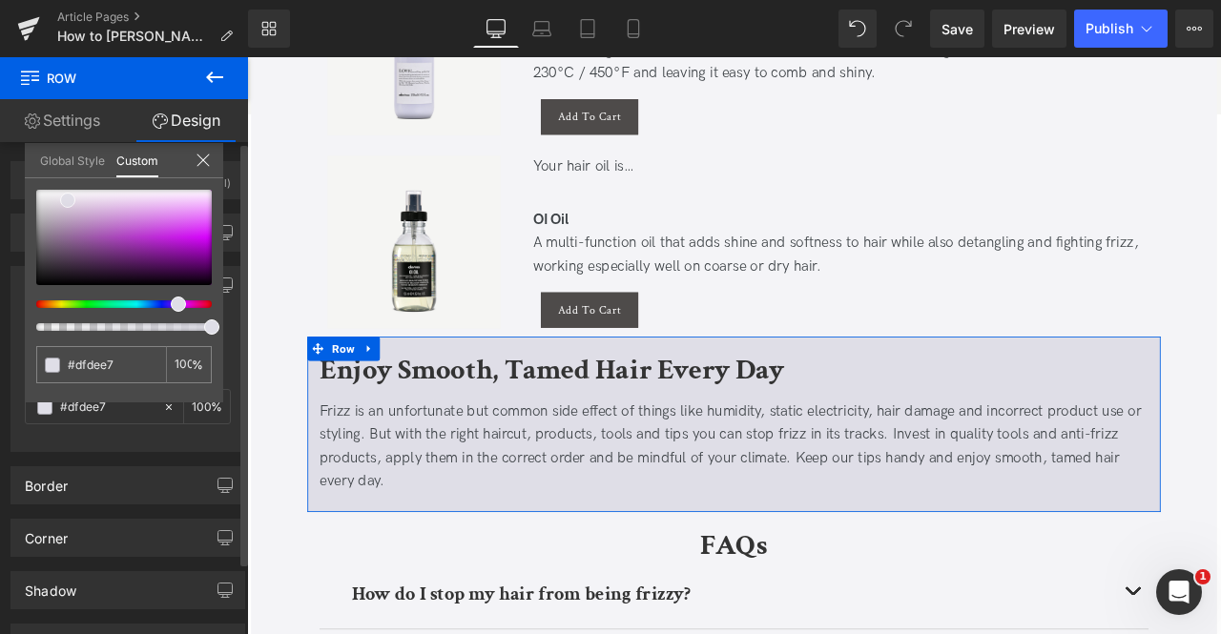
type input "#dedde8"
type input "#dedded"
type input "#dcdbef"
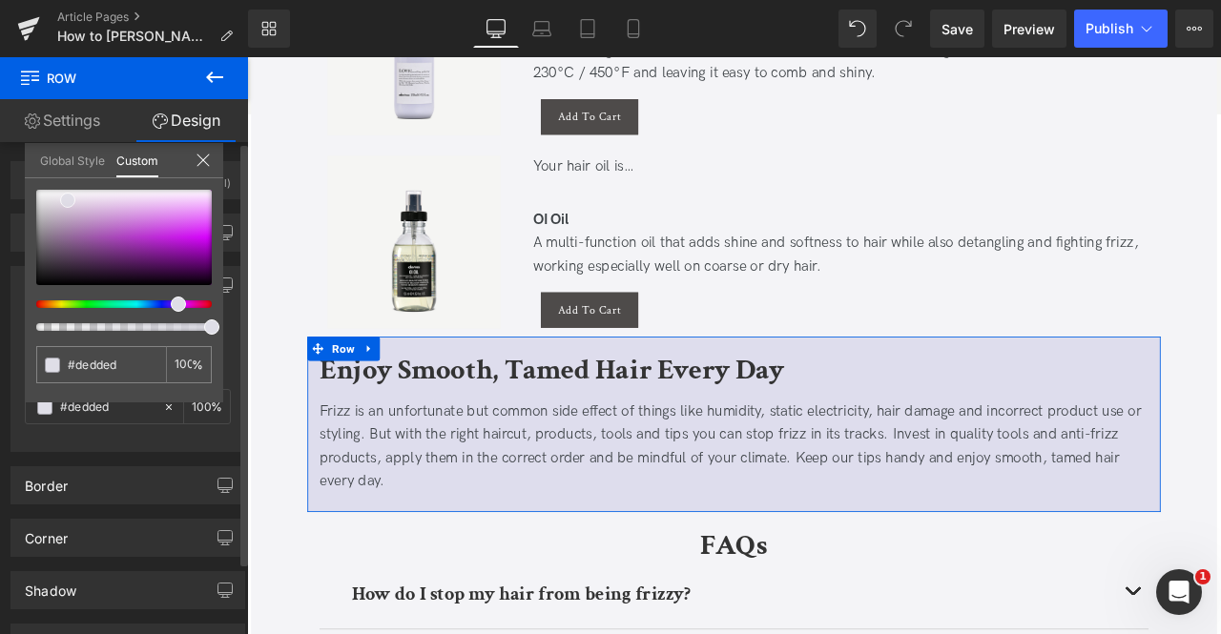
type input "#dcdbef"
type input "#dbdaf0"
type input "#d9d8f2"
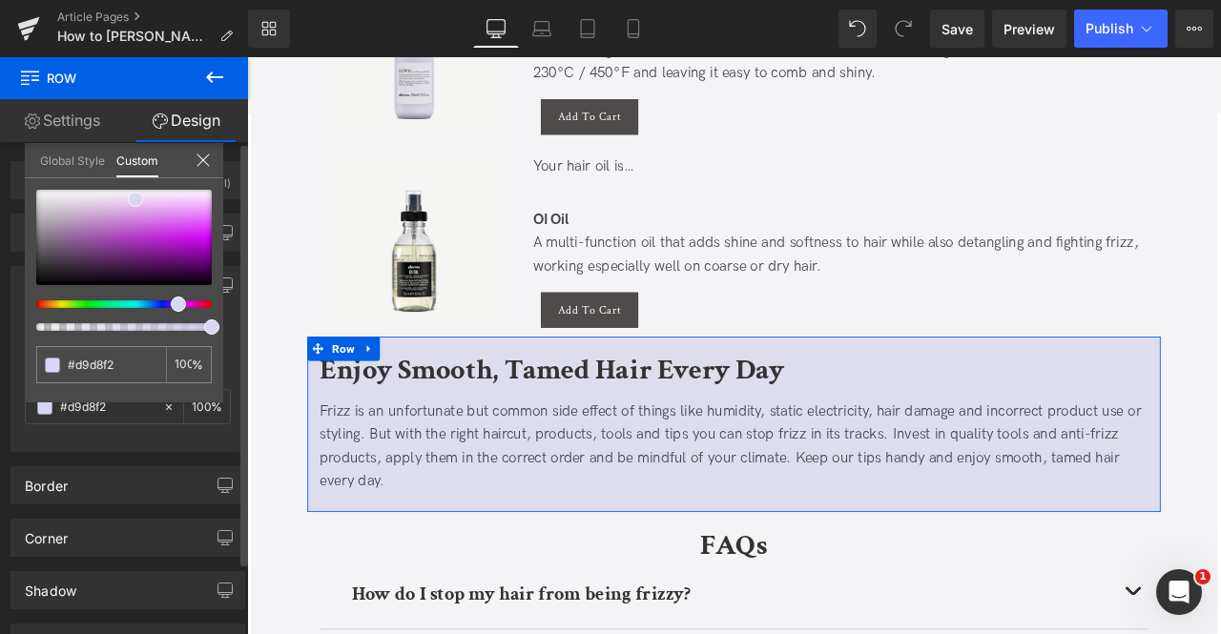
type input "#d8d7f3"
type input "#d7d6f4"
type input "#d6d5f5"
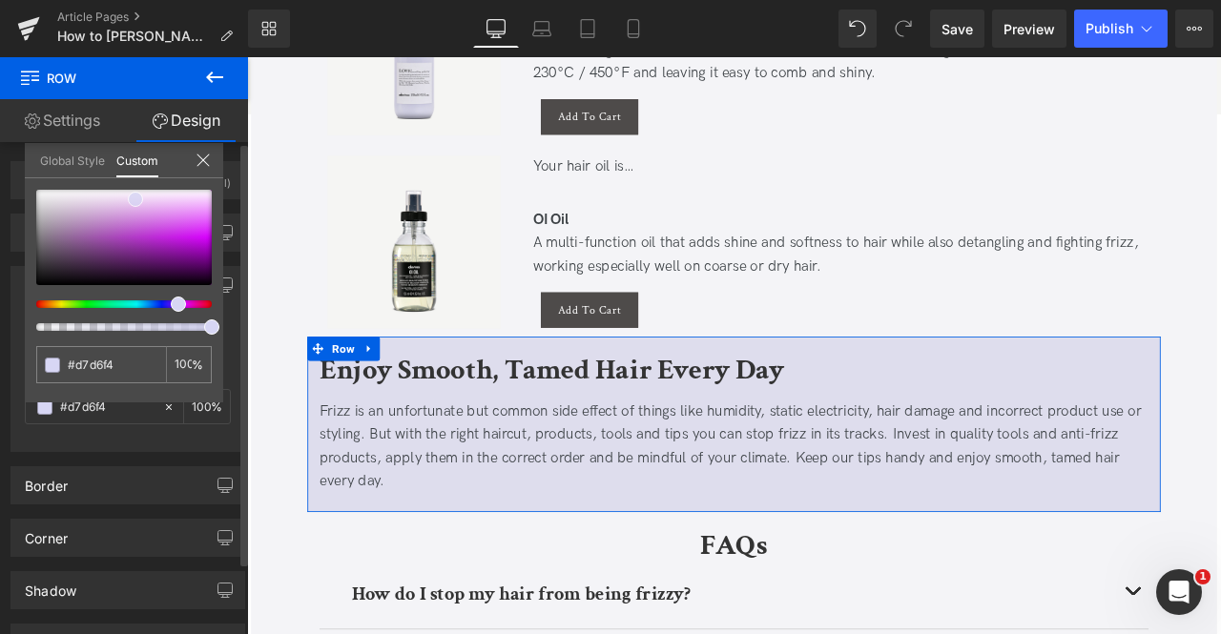
type input "#d6d5f5"
type input "#d7d4f6"
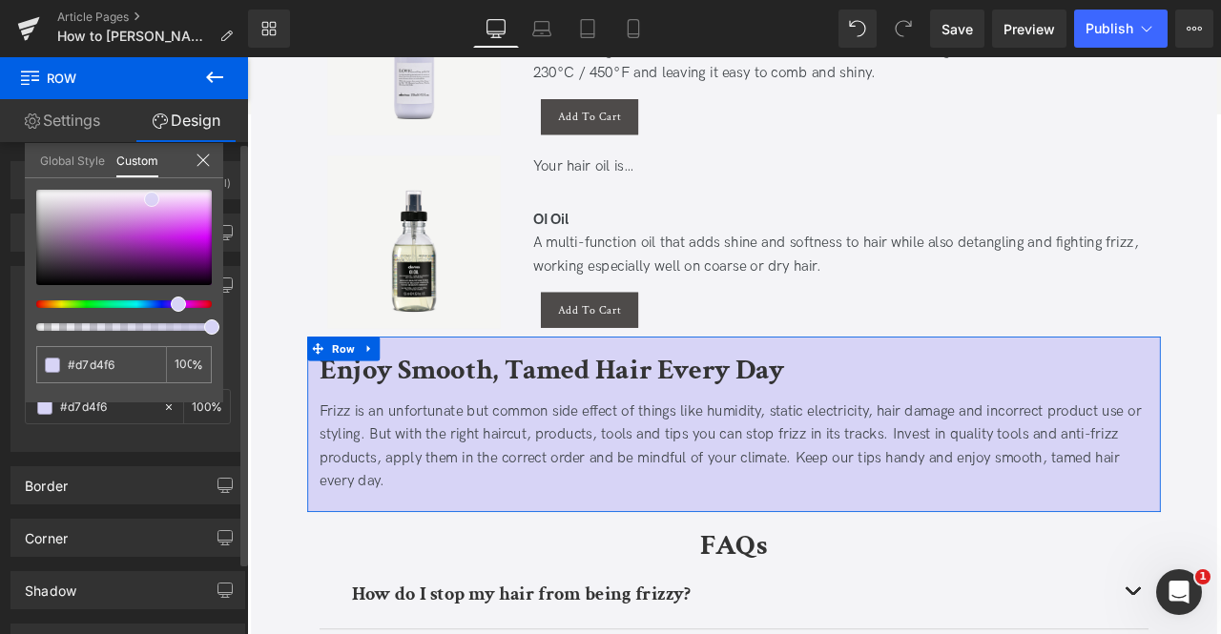
type input "#dcd9f6"
type input "#e4e2f8"
type input "#ebeafa"
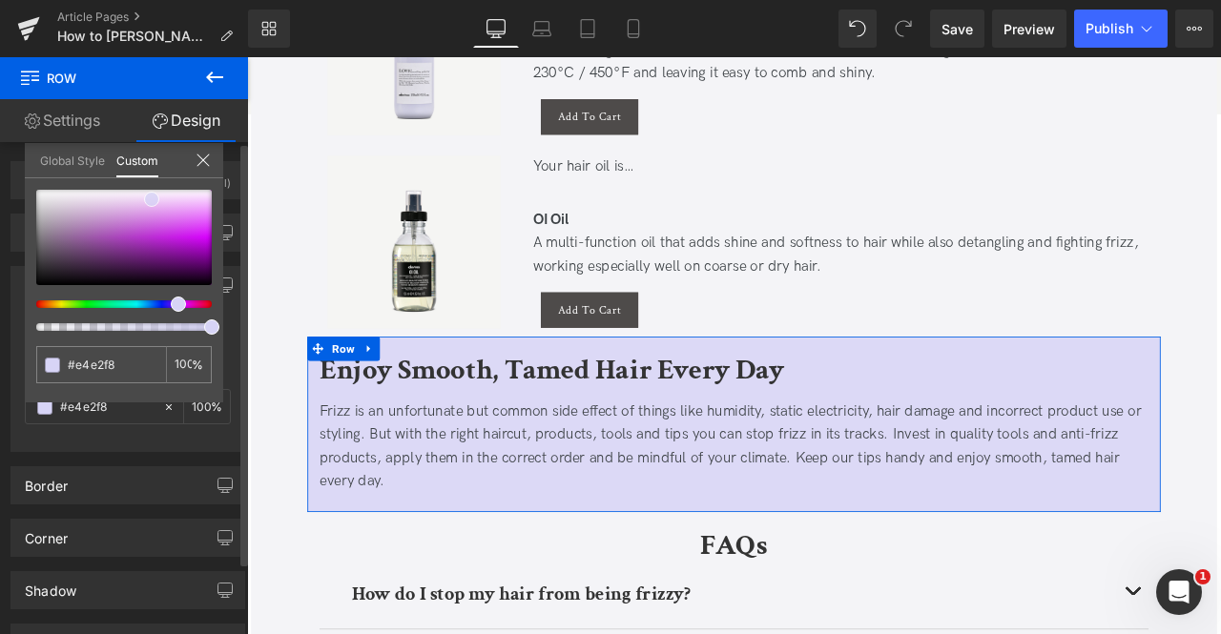
type input "#ebeafa"
type input "#efeefb"
type input "#f3f2fc"
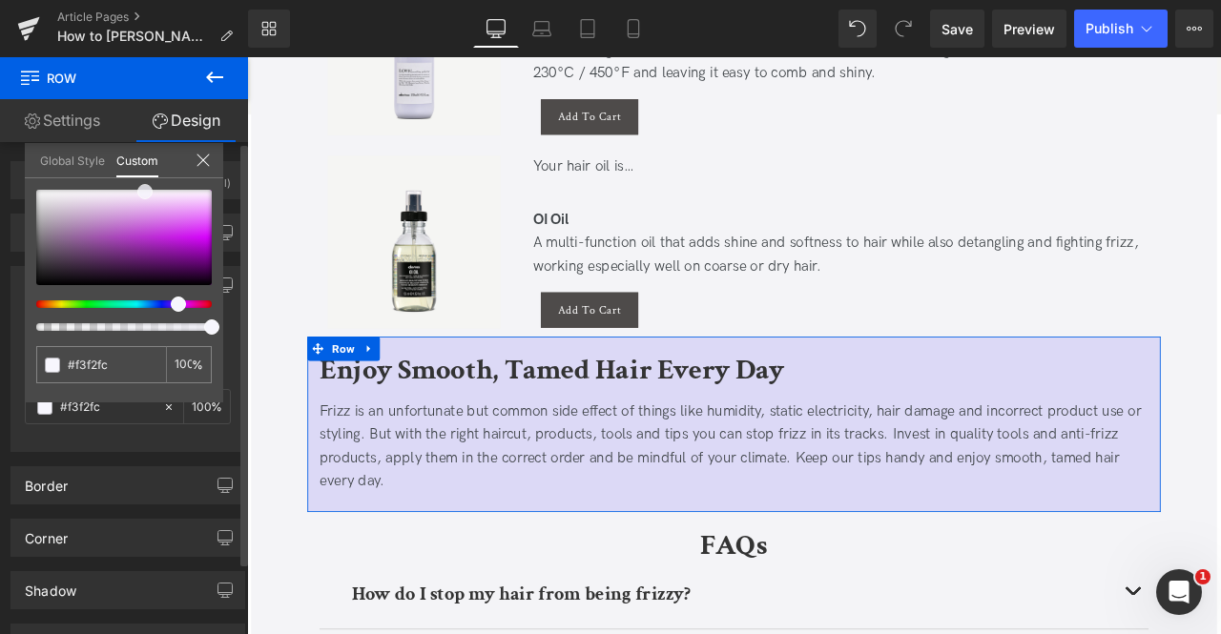
type input "#fbfafe"
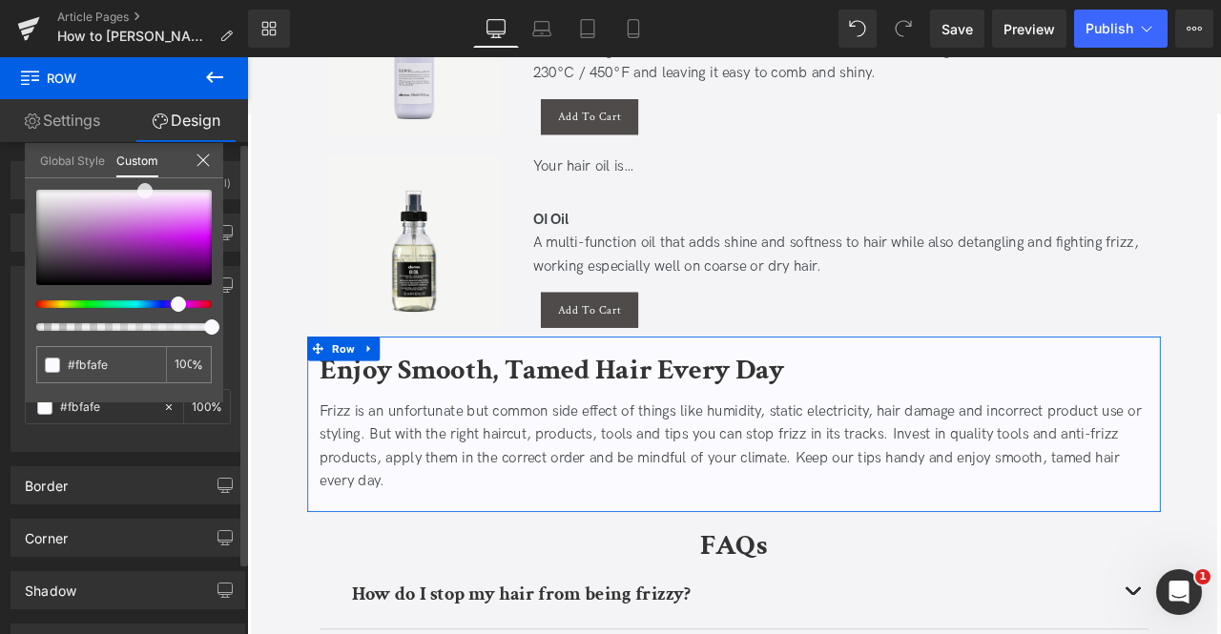
type input "#f4f2fc"
type input "#f1eefb"
type input "#eeeafa"
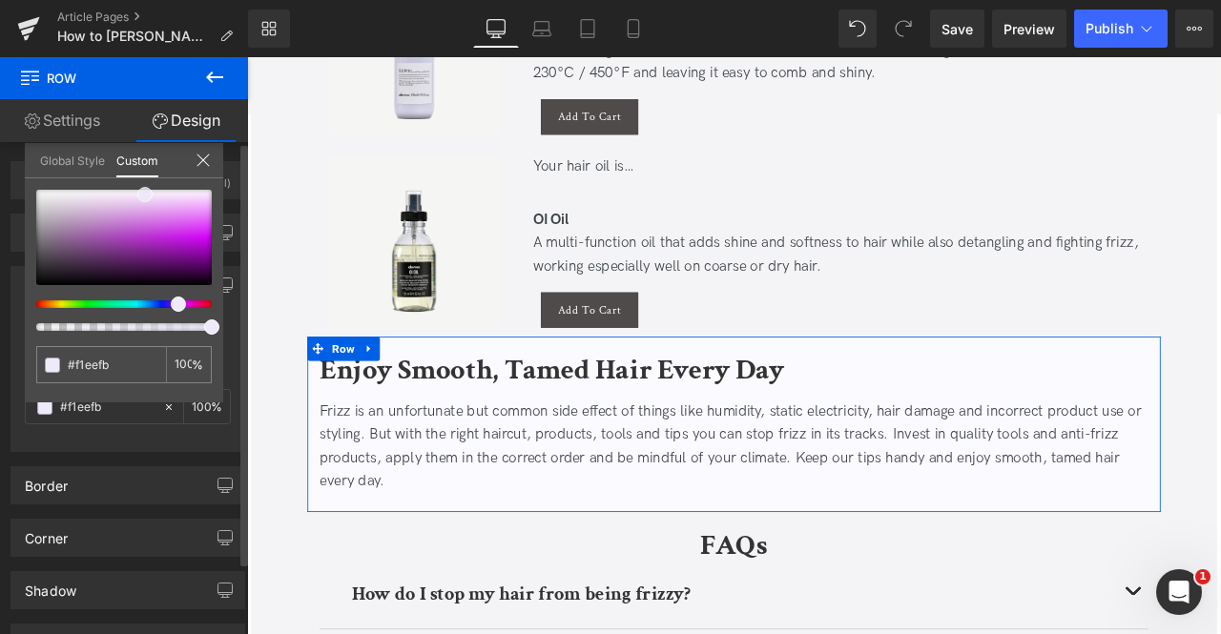
type input "#eeeafa"
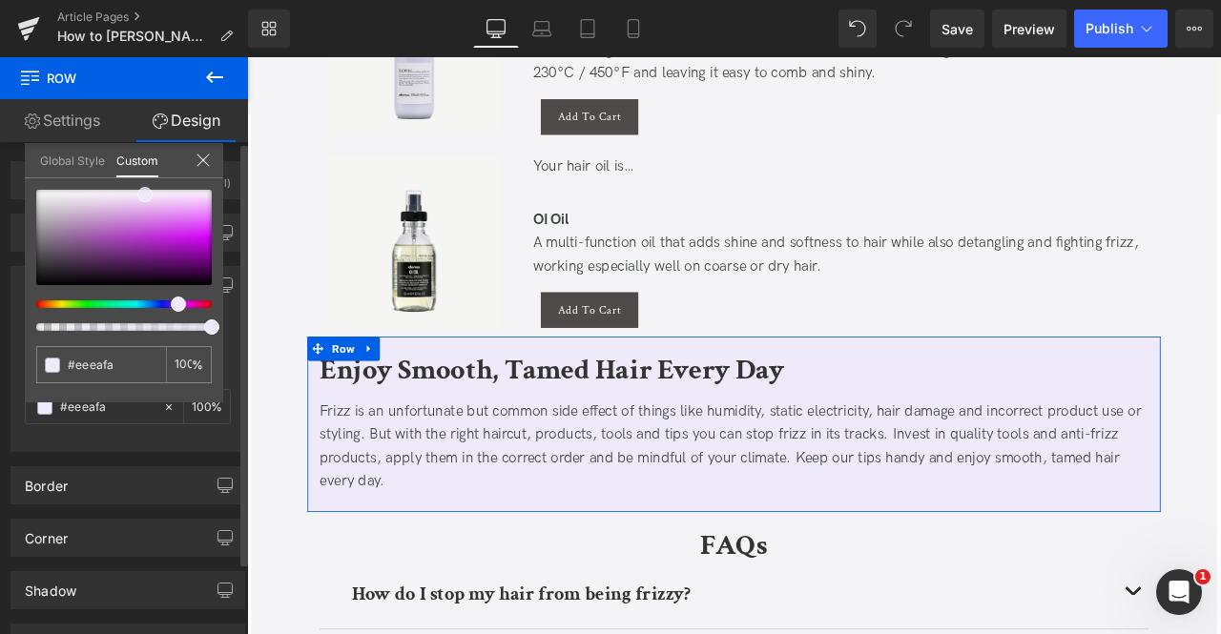
type input "#ebe7f8"
type input "#e8e4f6"
type input "#e8e4f5"
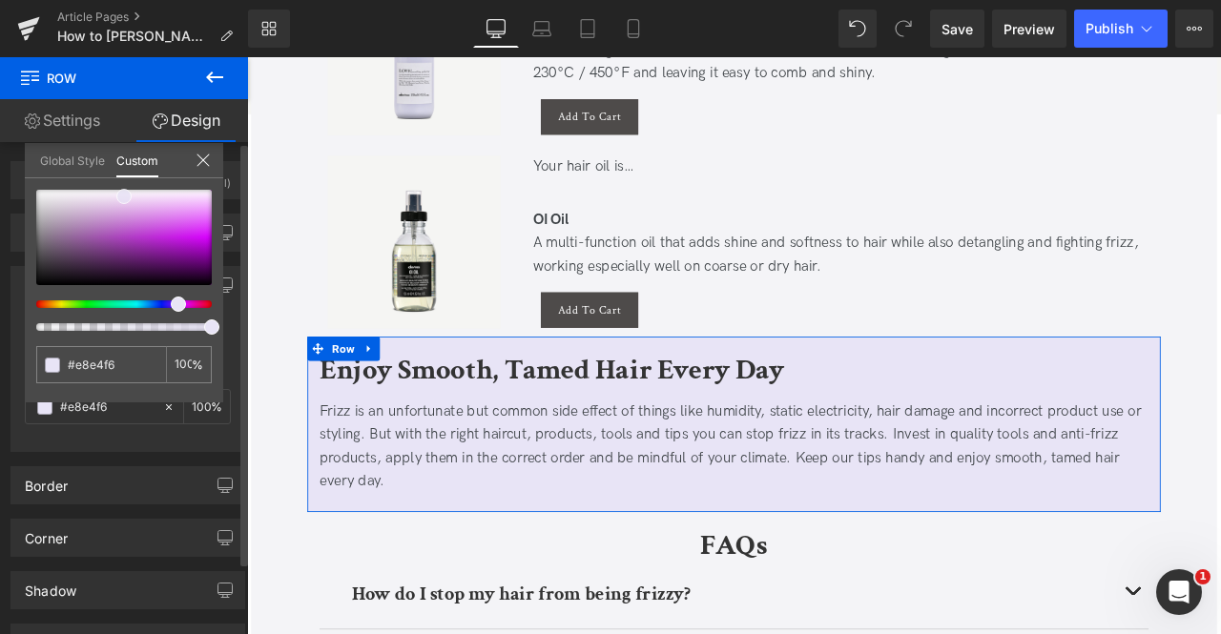
type input "#e8e4f5"
type input "#e8e5f5"
type input "#e8e5f4"
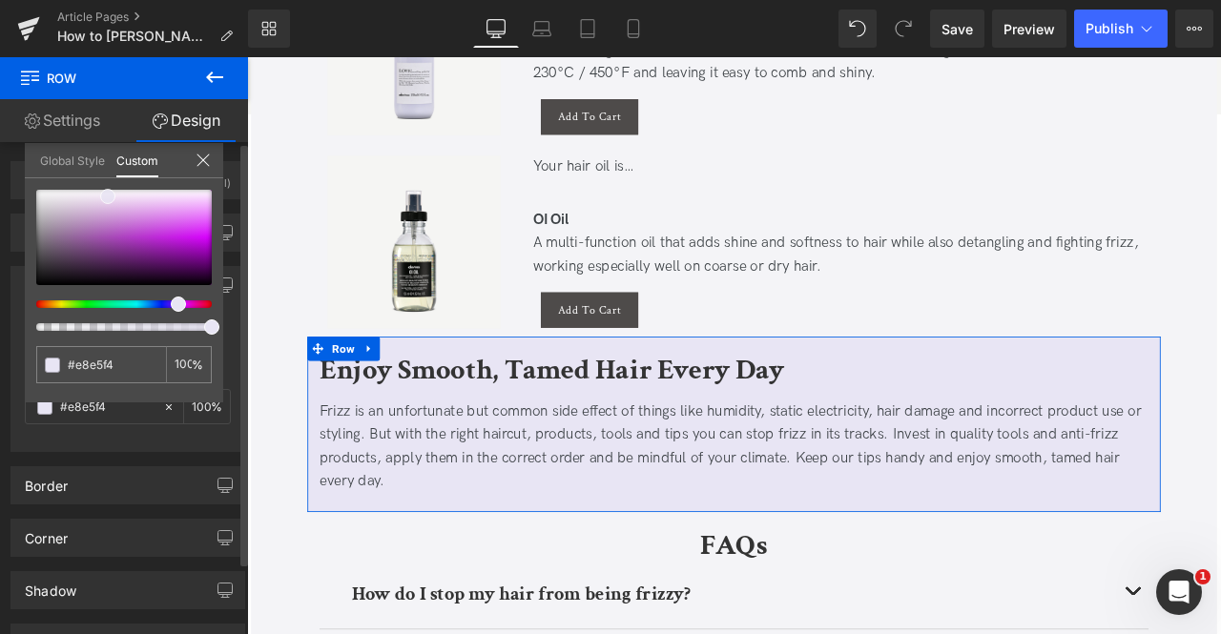
type input "#e8e6f4"
type input "#e8e5f4"
type input "#e5e2f2"
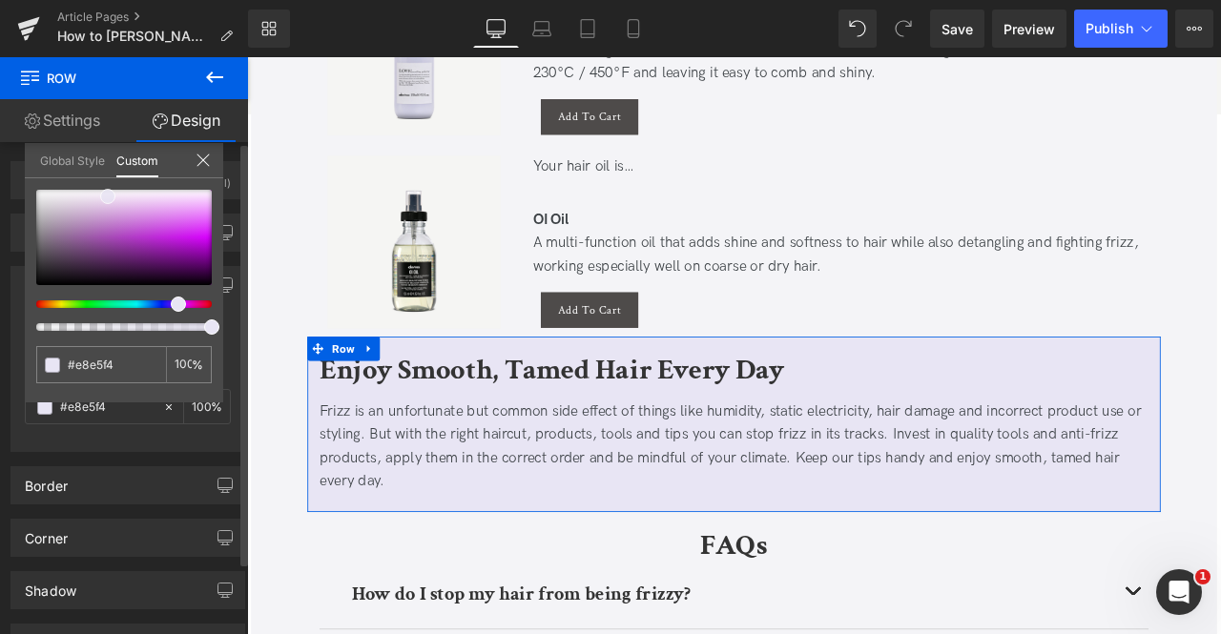
type input "#e5e2f2"
type input "#e2dff0"
type input "#e2def1"
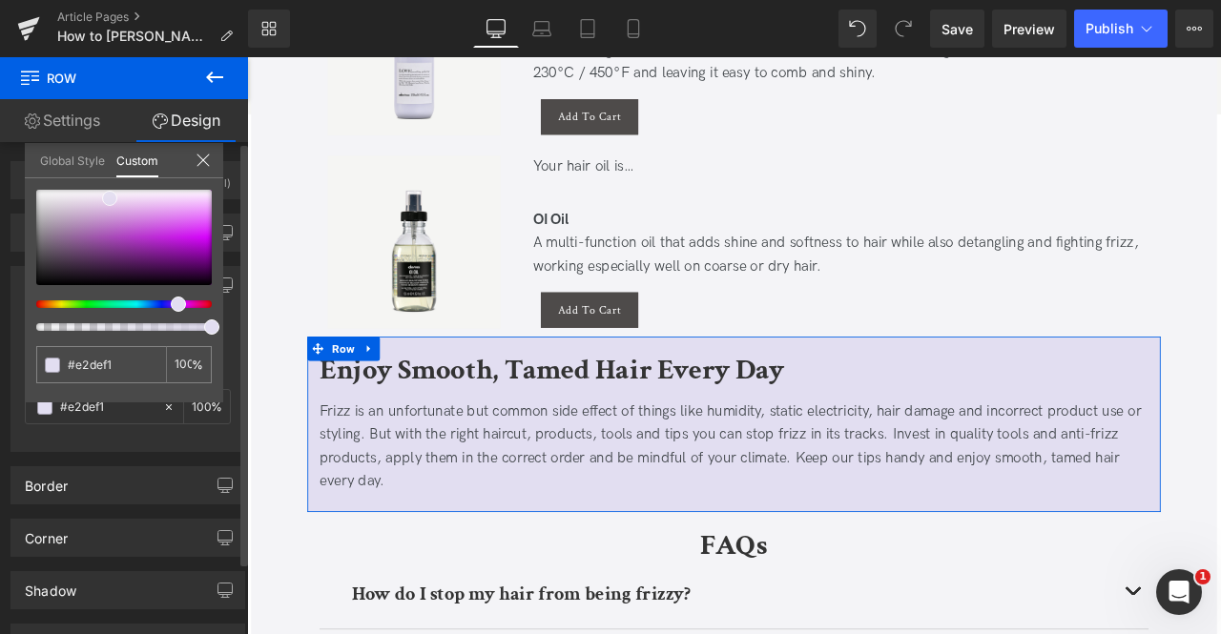
type input "#e0dbef"
type input "#ddd7ee"
type input "#ddd6ef"
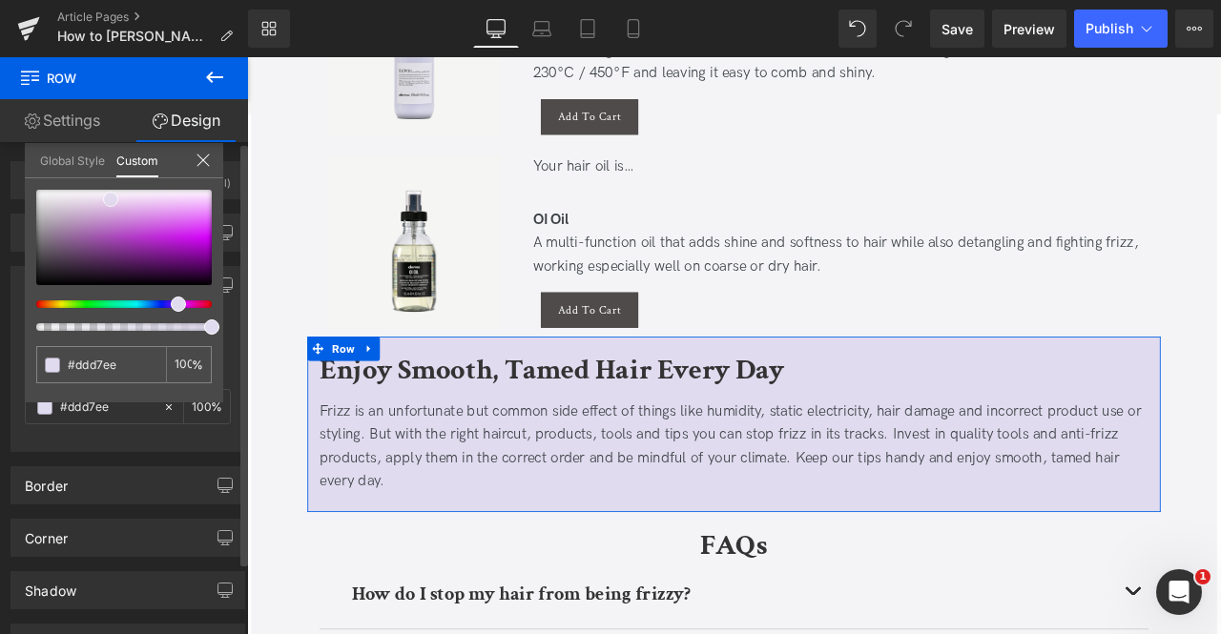
type input "#ddd6ef"
type input "#e0daf0"
type input "#e3def1"
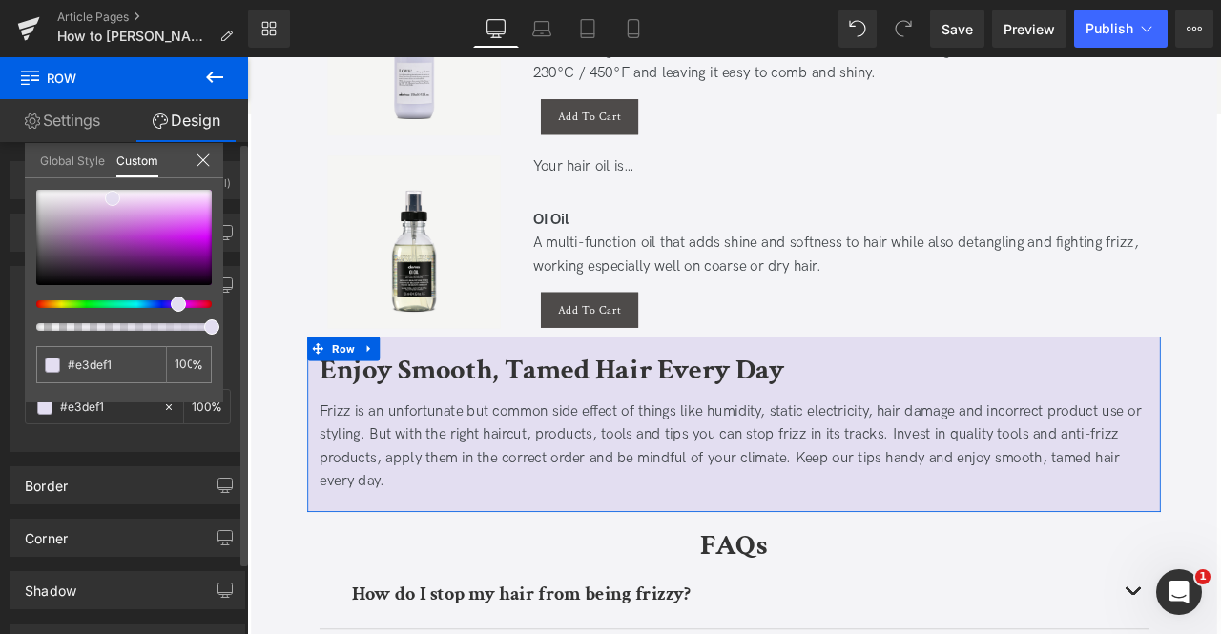
type input "#e6e2f2"
type input "#e9e5f4"
drag, startPoint x: 93, startPoint y: 197, endPoint x: 111, endPoint y: 196, distance: 17.3
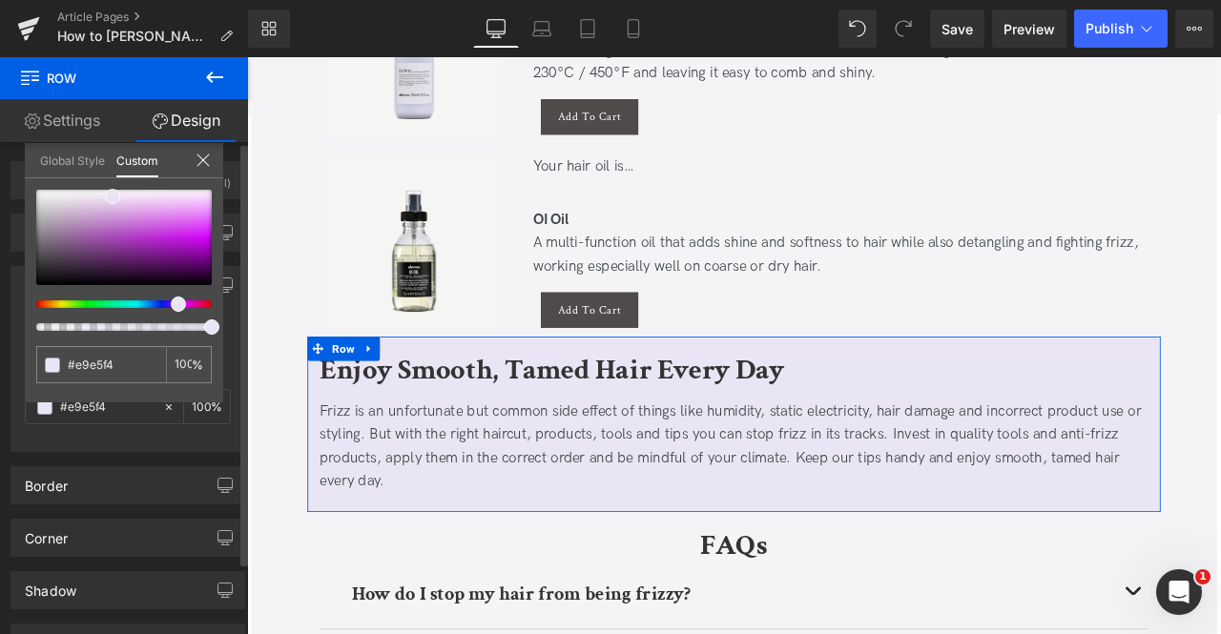
click at [111, 196] on span at bounding box center [112, 196] width 15 height 15
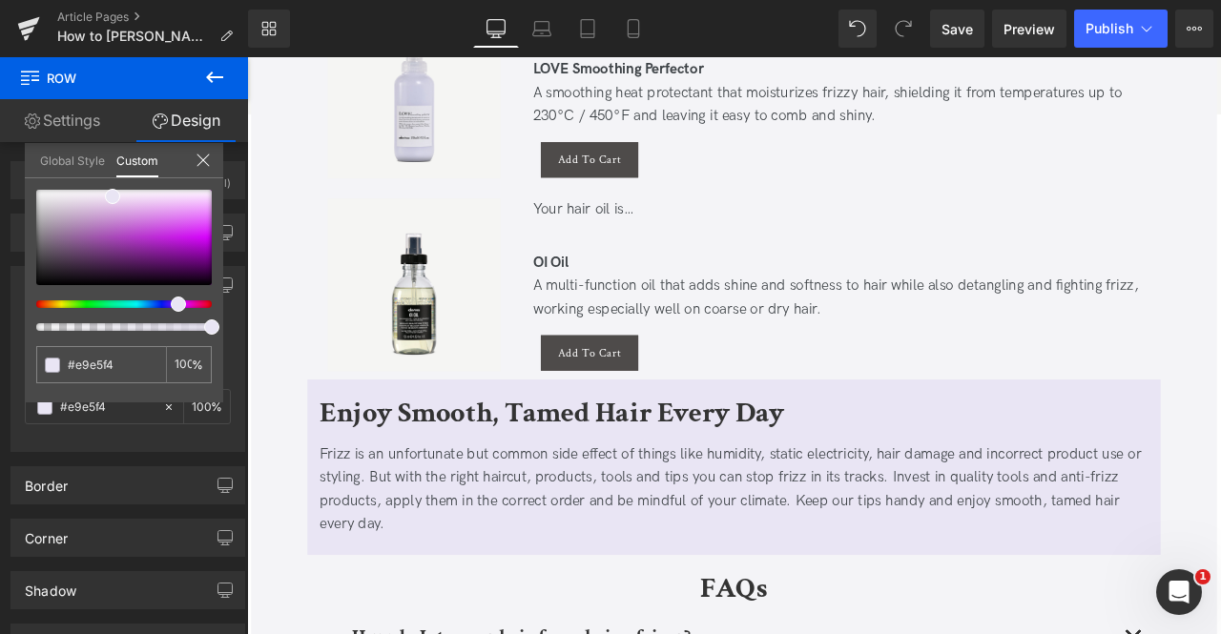
scroll to position [4104, 0]
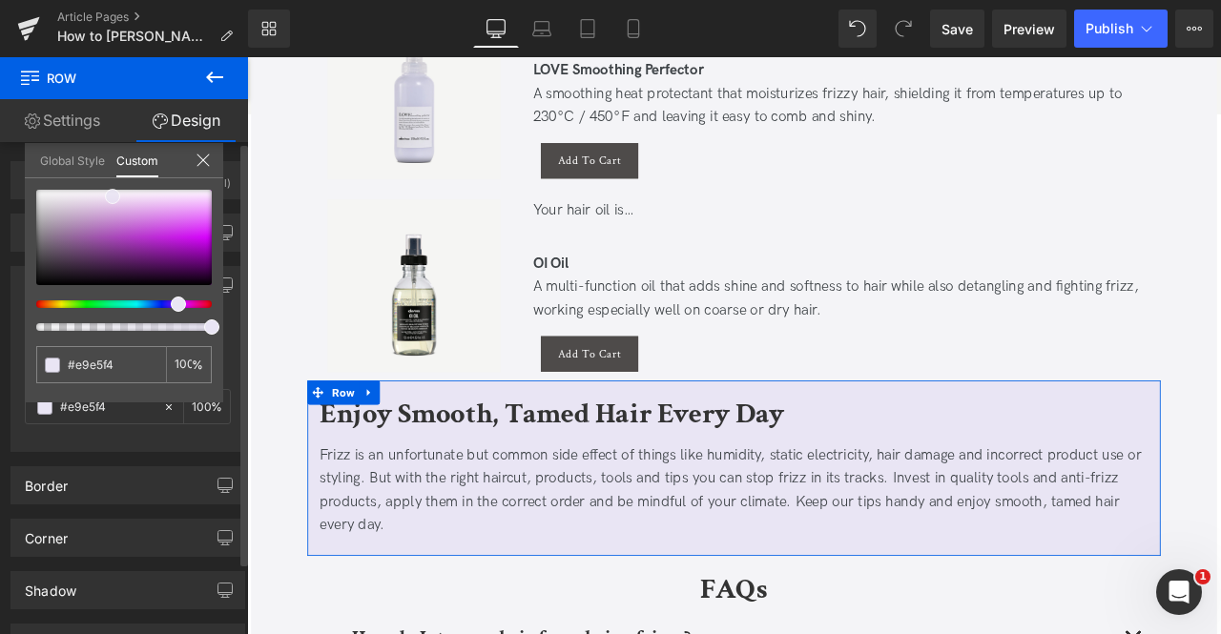
type input "#e9e5f5"
type input "#e9e4f5"
type input "#e7e1f3"
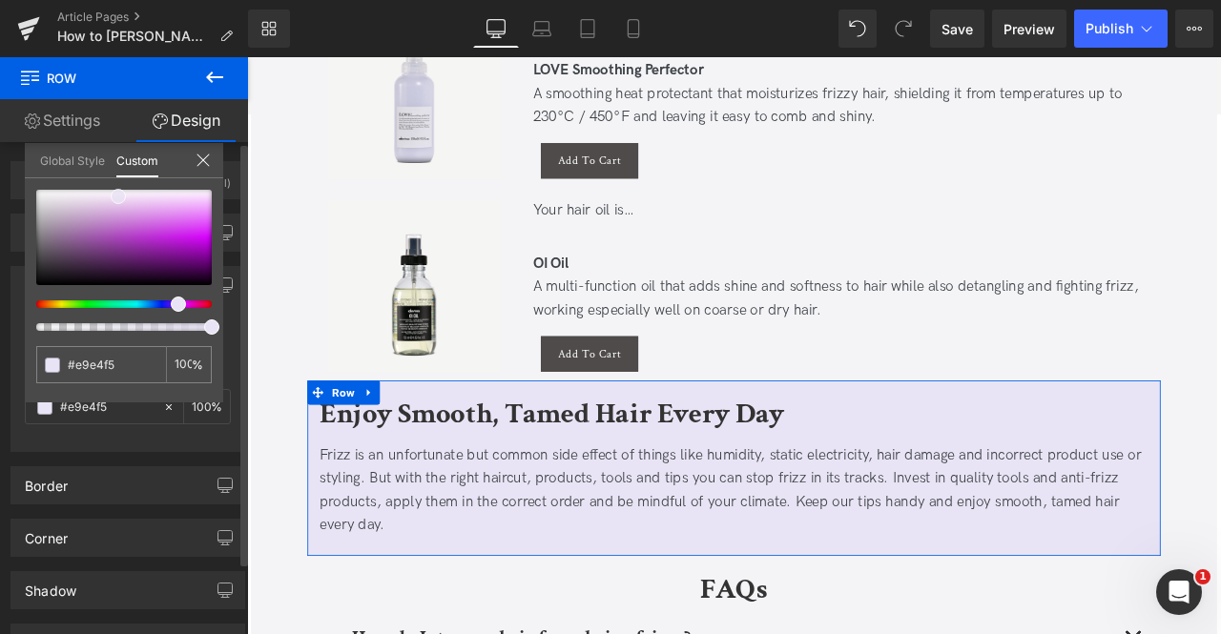
type input "#e7e1f3"
type input "#e4ddf2"
type input "#e1daf0"
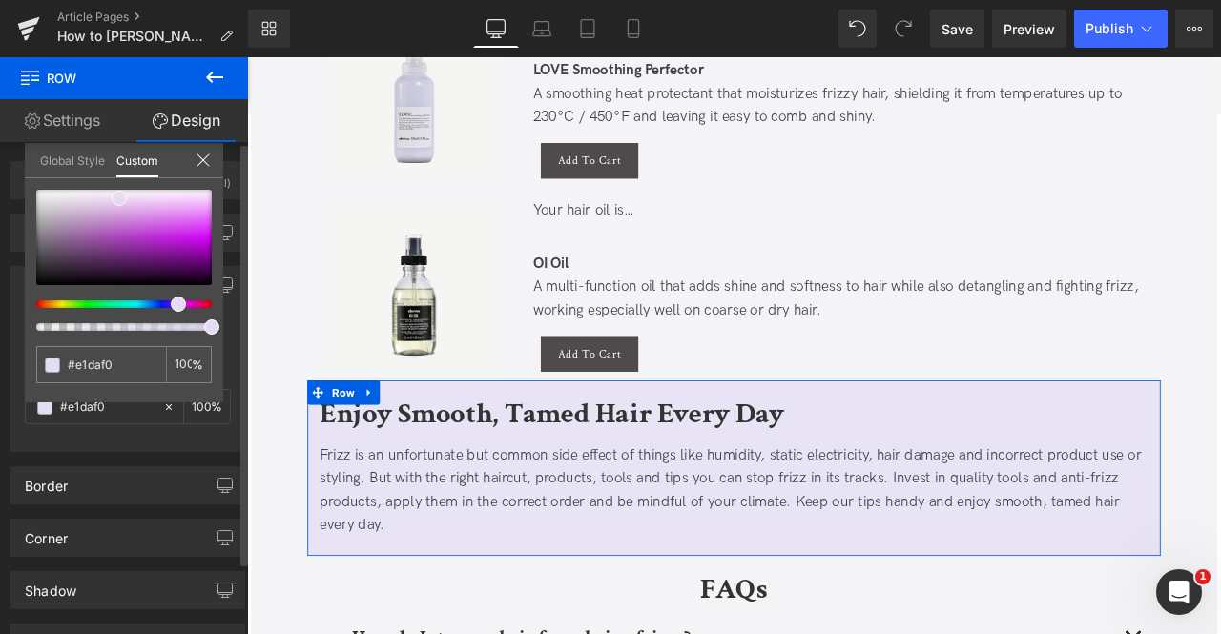
type input "#ded6ef"
type input "#ded5f0"
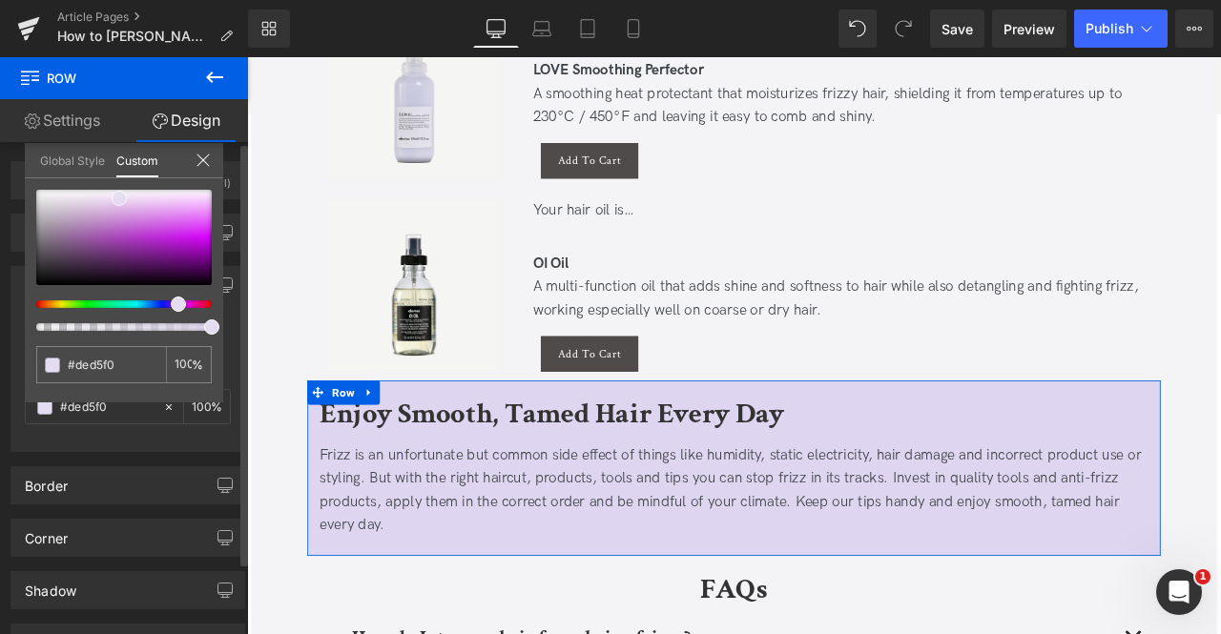
type input "#dbd2ee"
type input "#dbd1ef"
type input "#d8ceed"
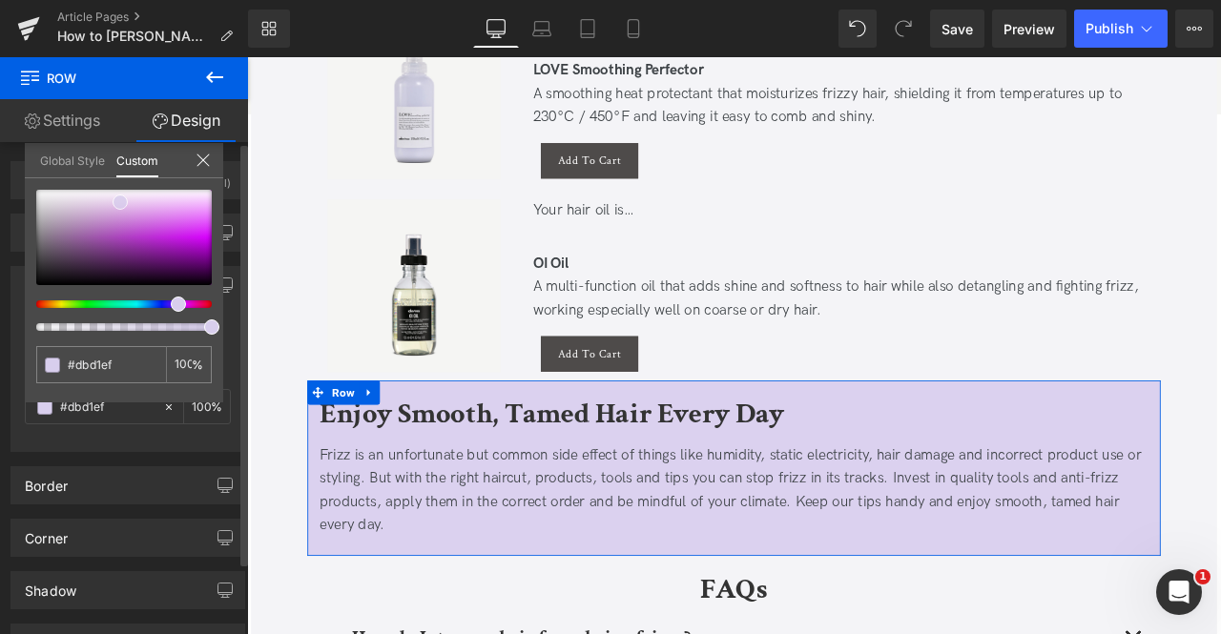
type input "#d8ceed"
type input "#dbd2ee"
type input "#dbd1ef"
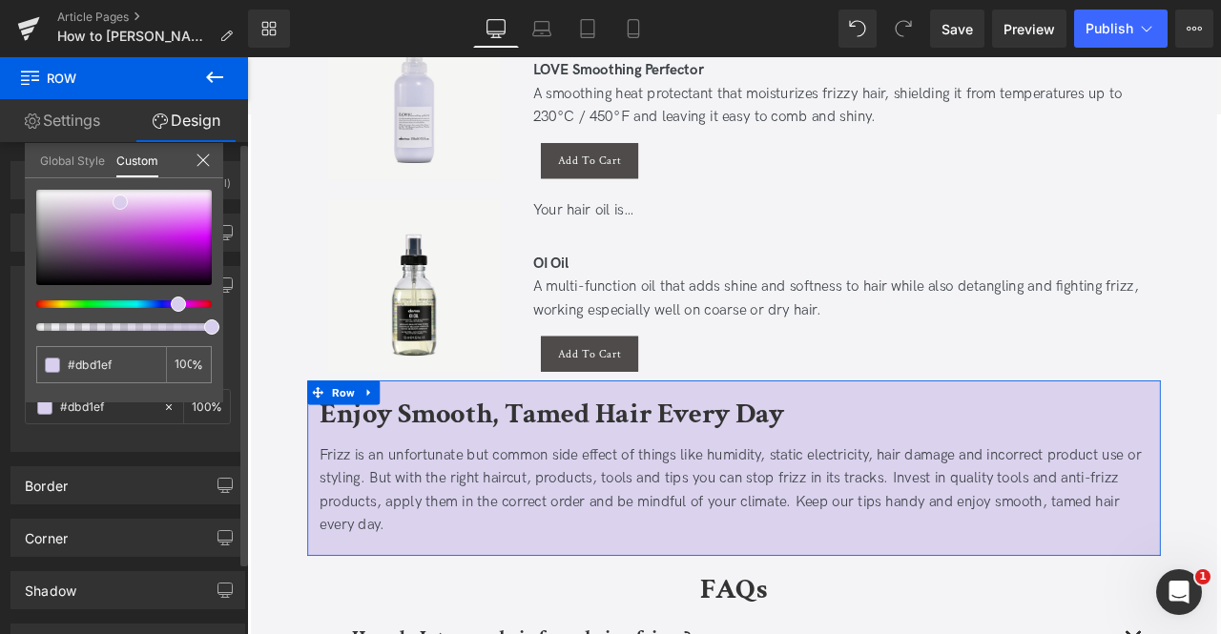
type input "#ded5f0"
type input "#e4ddf2"
type input "#e4ddf3"
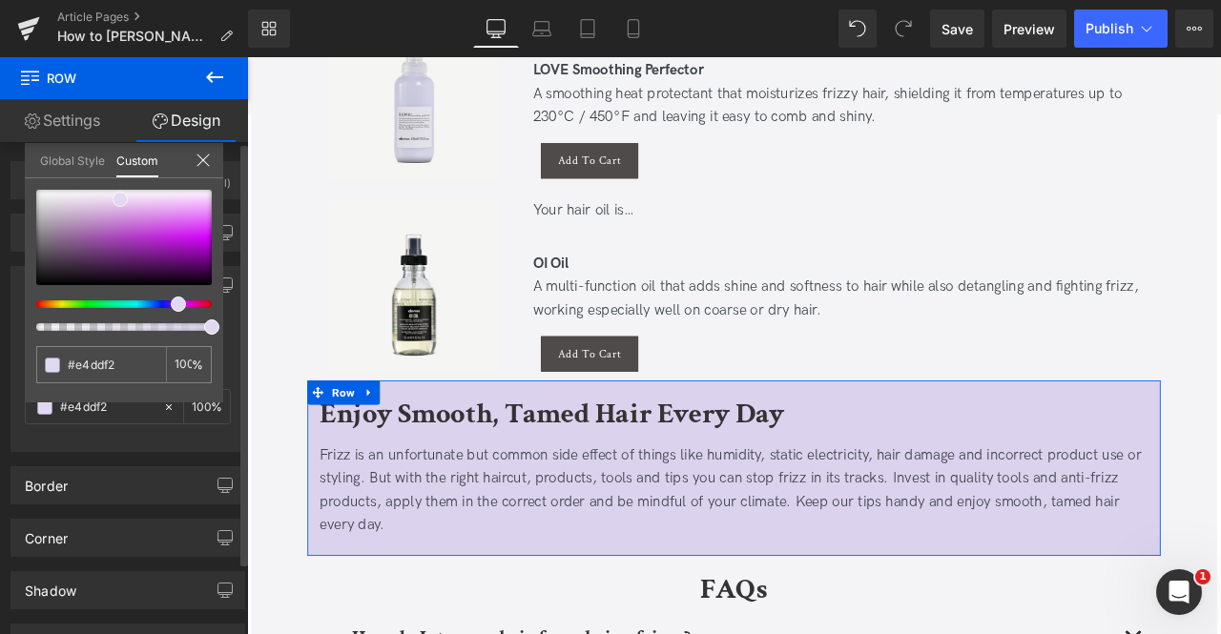
type input "#e4ddf3"
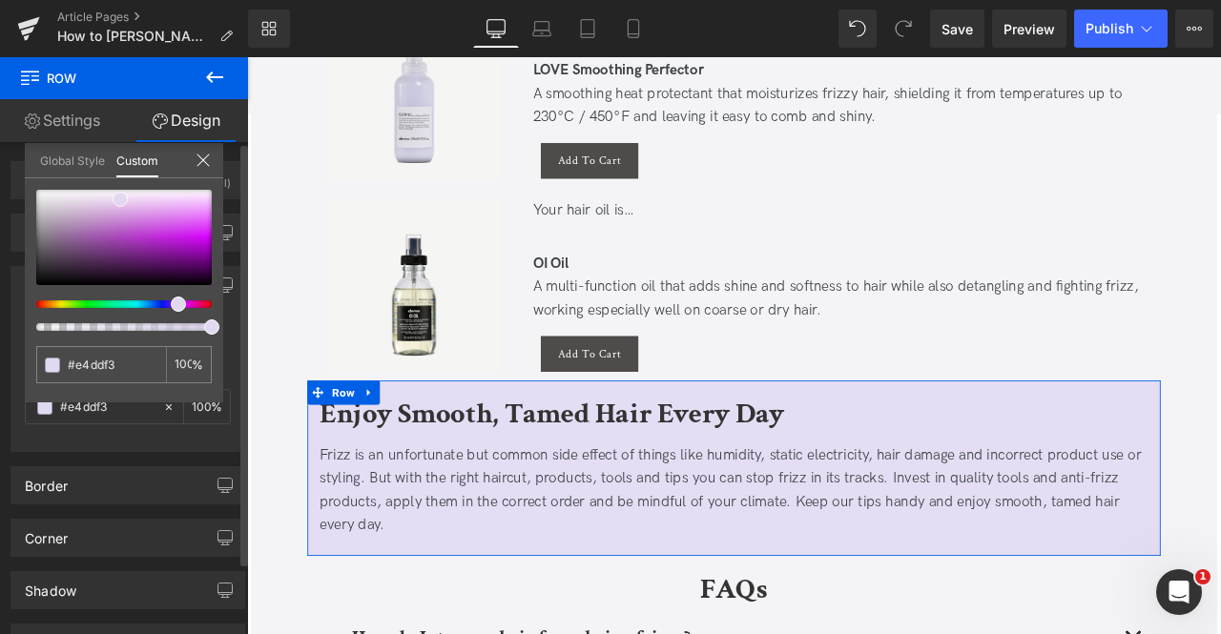
type input "#e7e0f4"
type input "#eae4f5"
type input "#ede8f6"
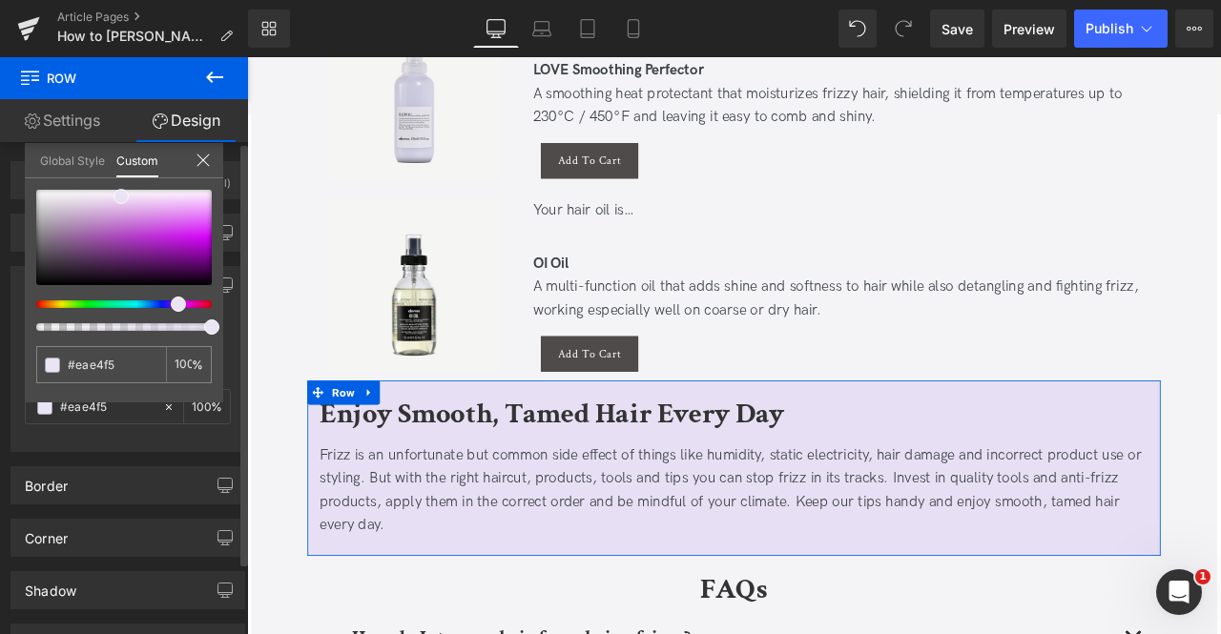
type input "#ede8f6"
type input "#ede8f7"
click at [118, 196] on span at bounding box center [120, 195] width 15 height 15
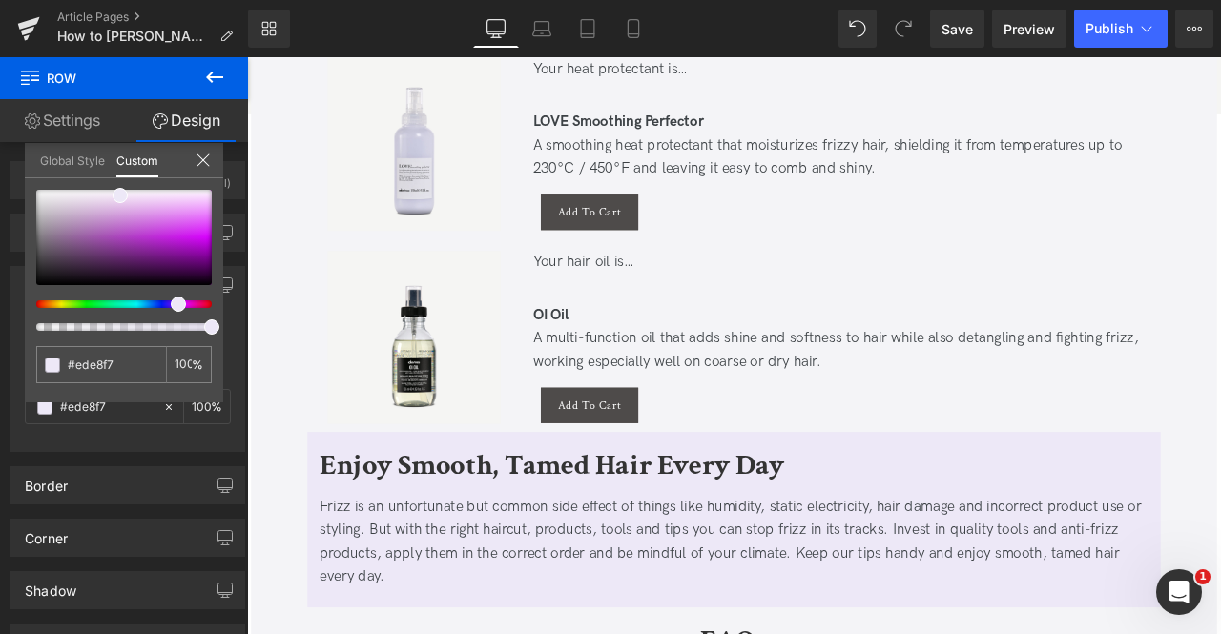
scroll to position [4187, 0]
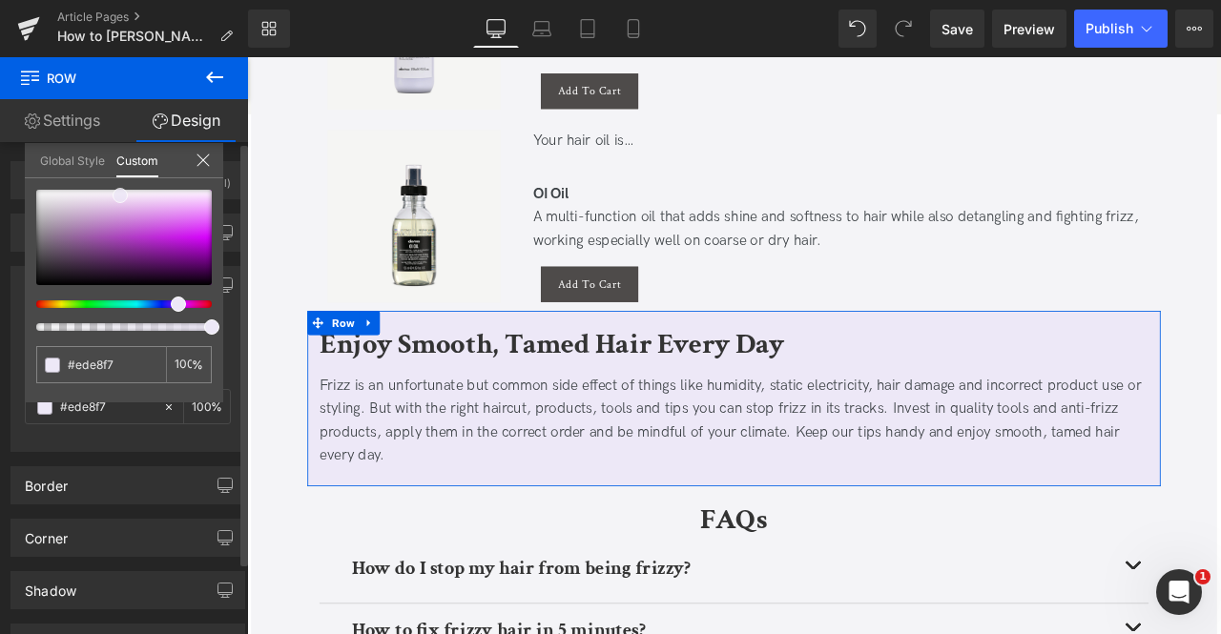
type input "#eae4f5"
type input "#e7e0f4"
type input "#e7e0f5"
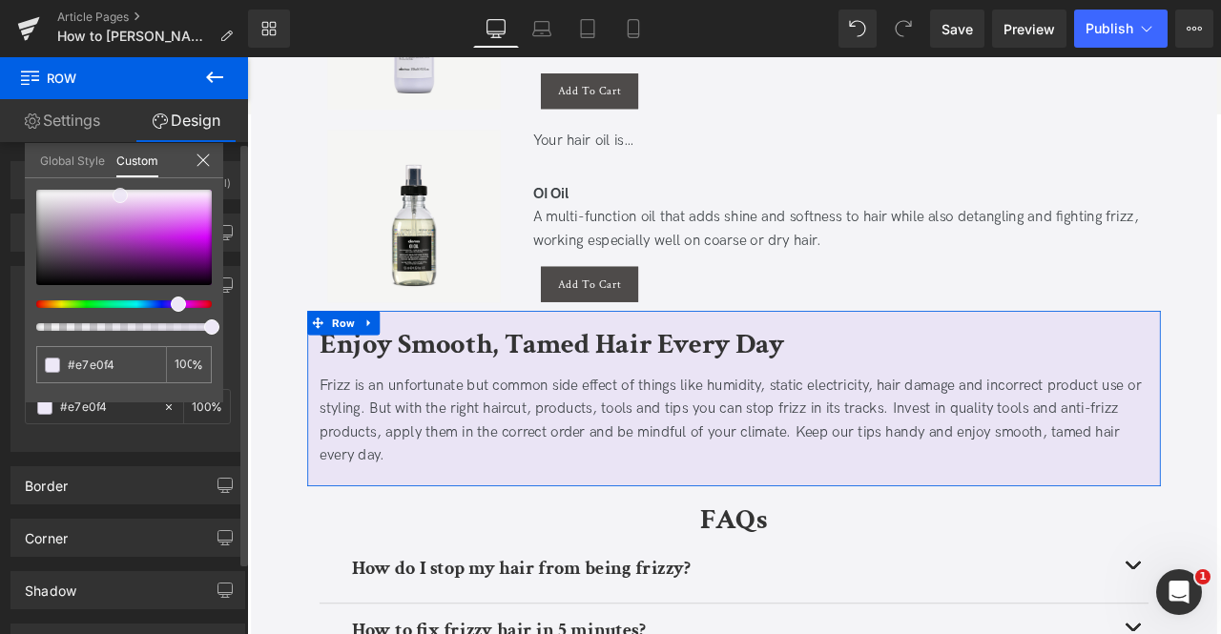
type input "#e7e0f5"
type input "#e7dff5"
type input "#eae3f6"
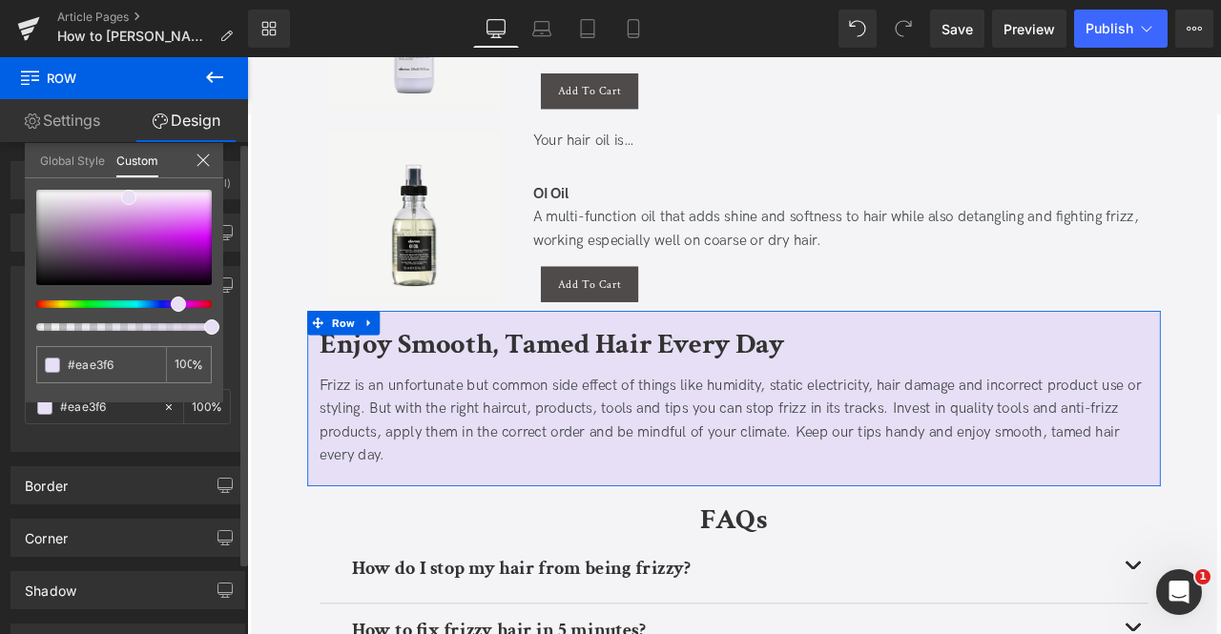
type input "#eae4f6"
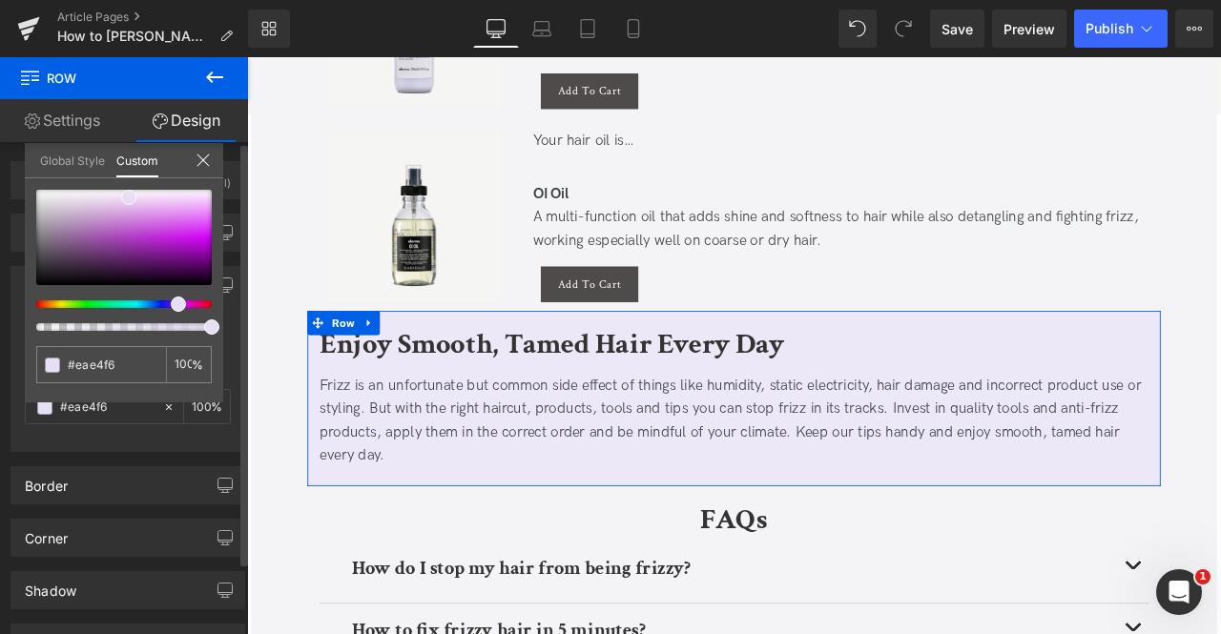
type input "#ede8f7"
type input "#f0ecf8"
type input "#f3effa"
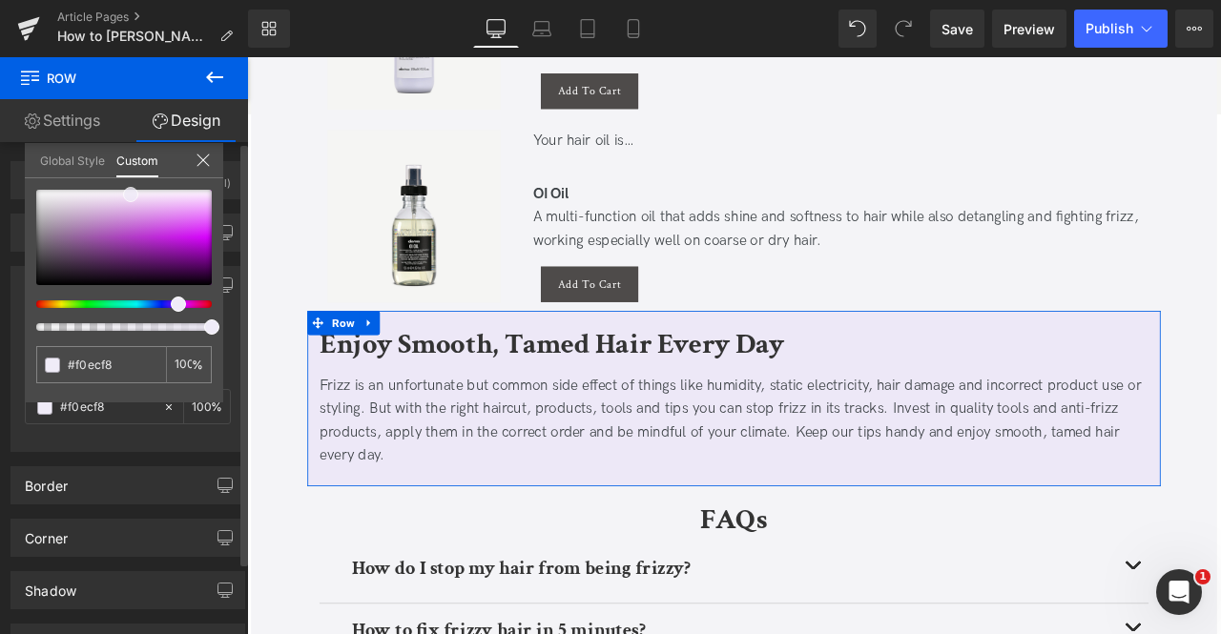
type input "#f3effa"
type input "#f3eefb"
type input "#f3edfc"
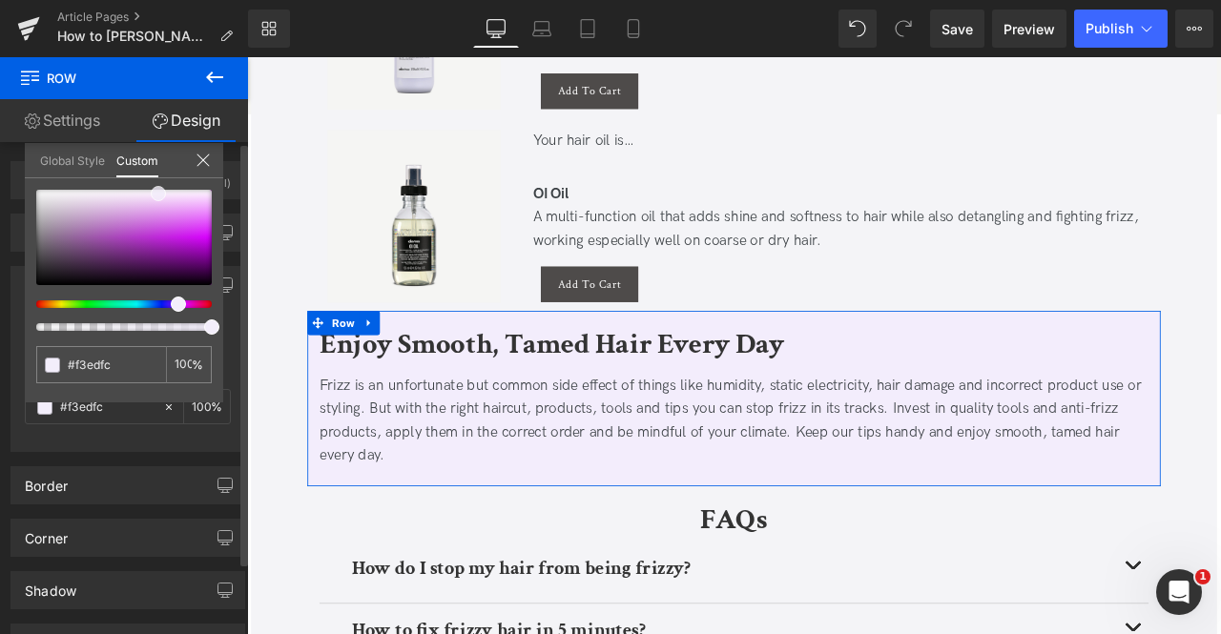
type input "#f0e9fb"
type input "#ede4fb"
type input "#e6dbfa"
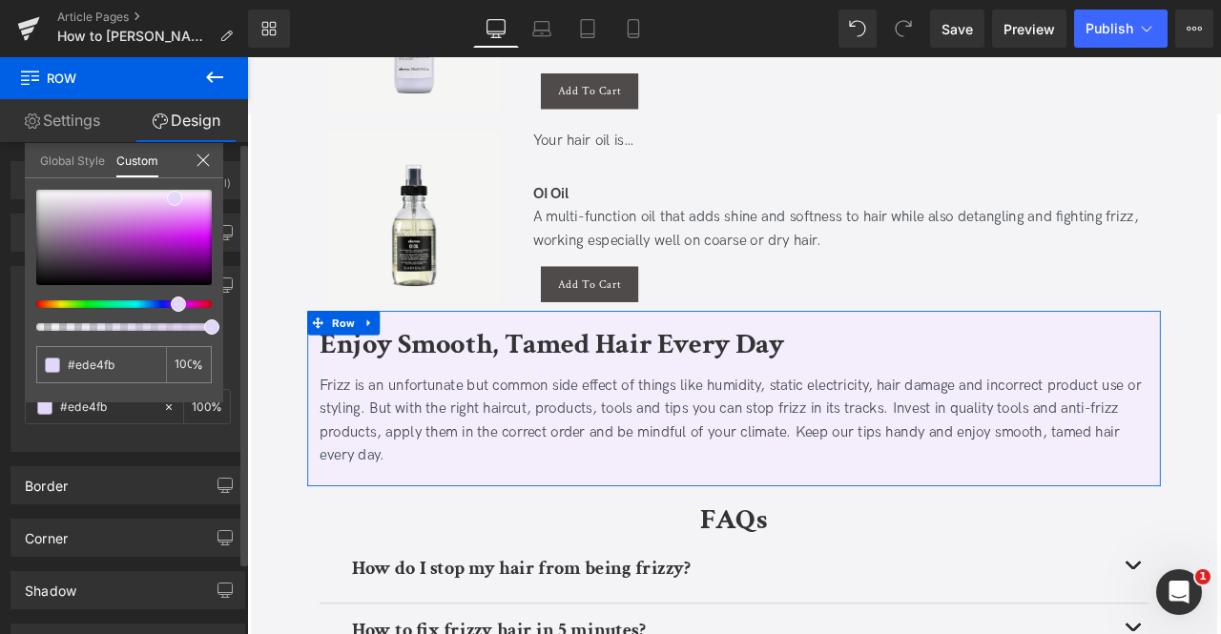
type input "#e6dbfa"
type input "#e2d5fa"
type input "#dccdf8"
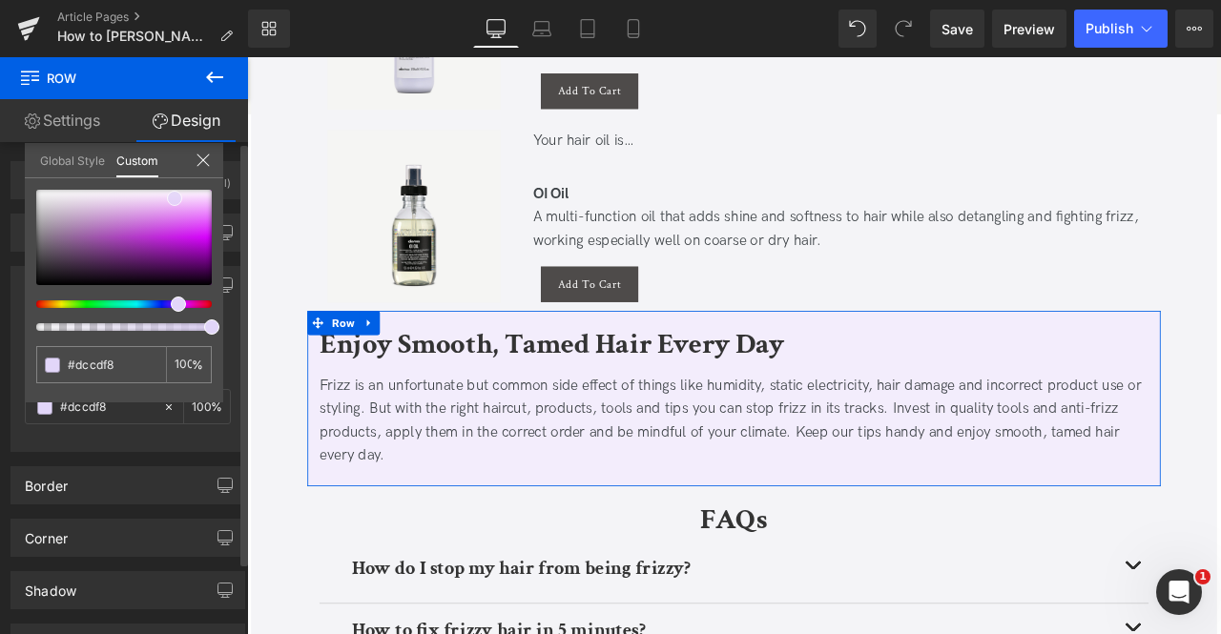
type input "#d6c4f7"
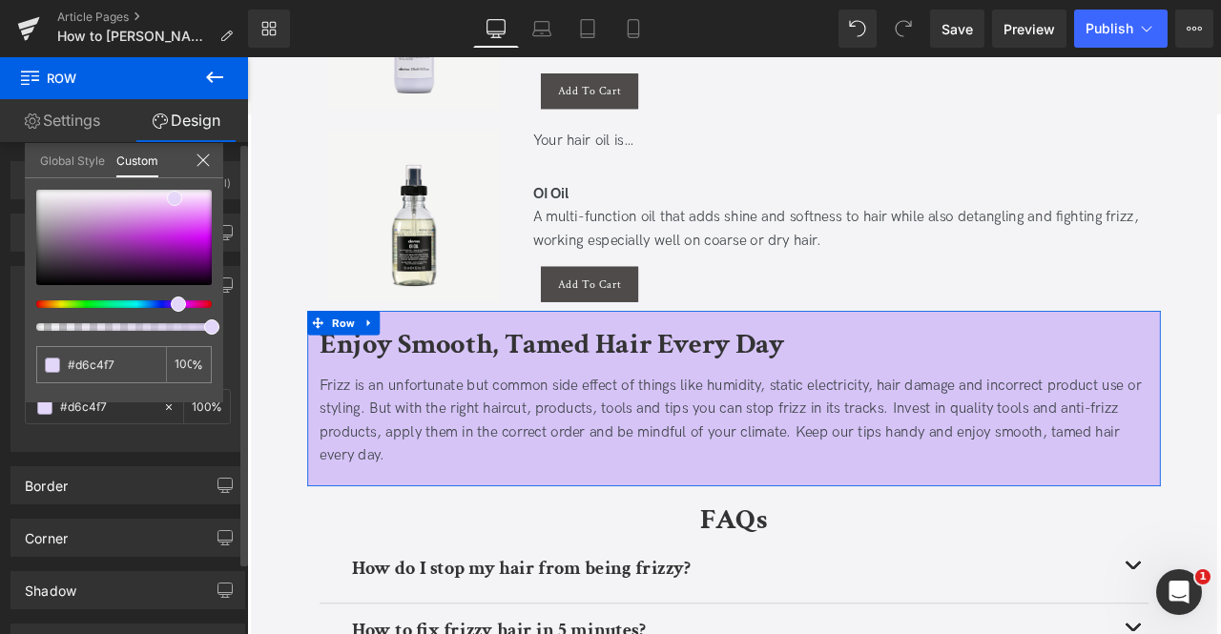
type input "#d1bef8"
type input "#cbb6f6"
type input "#c8b2f5"
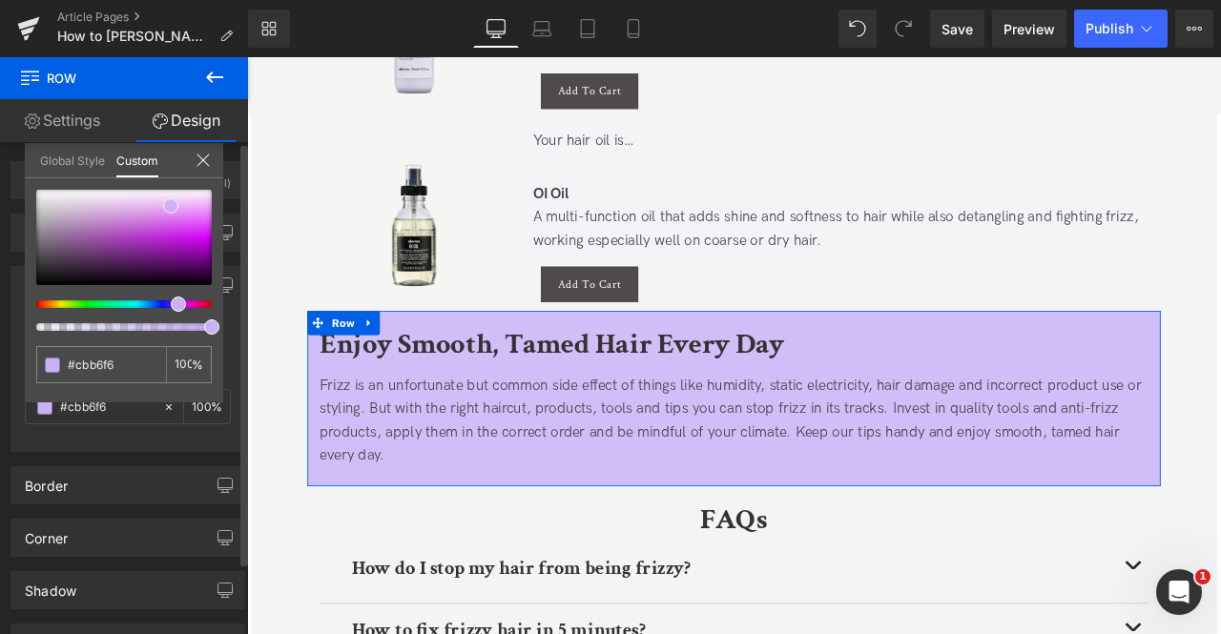
type input "#c8b2f5"
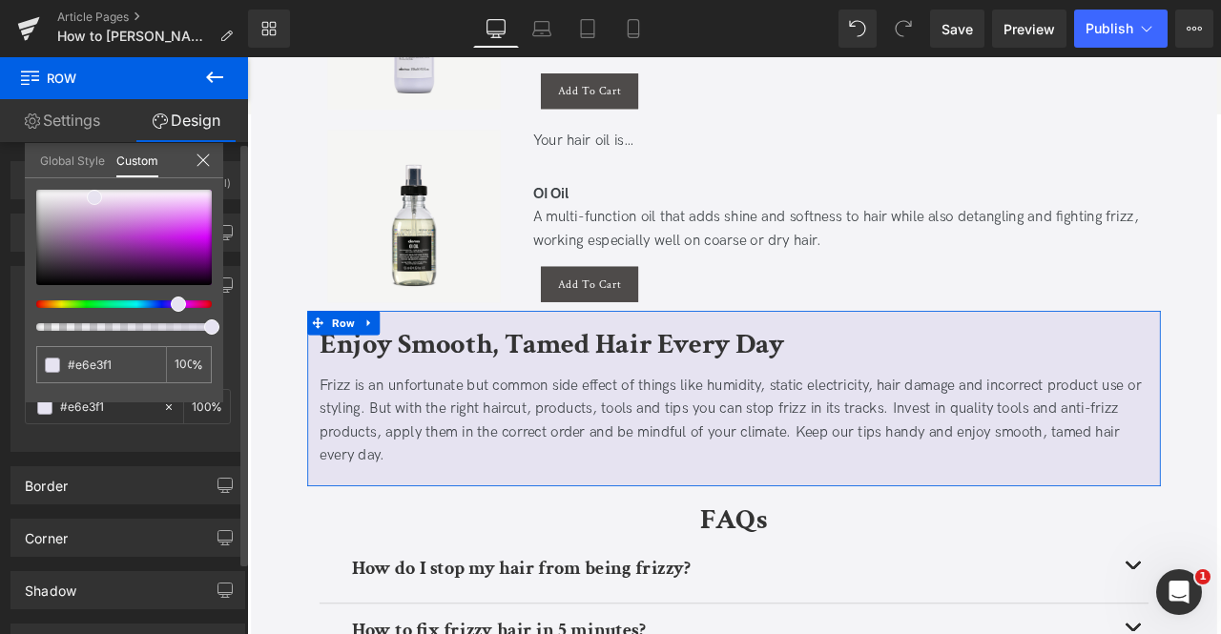
drag, startPoint x: 119, startPoint y: 197, endPoint x: 93, endPoint y: 199, distance: 25.8
click at [93, 199] on span at bounding box center [94, 197] width 15 height 15
click at [88, 356] on input "#e6e3f1" at bounding box center [103, 365] width 71 height 20
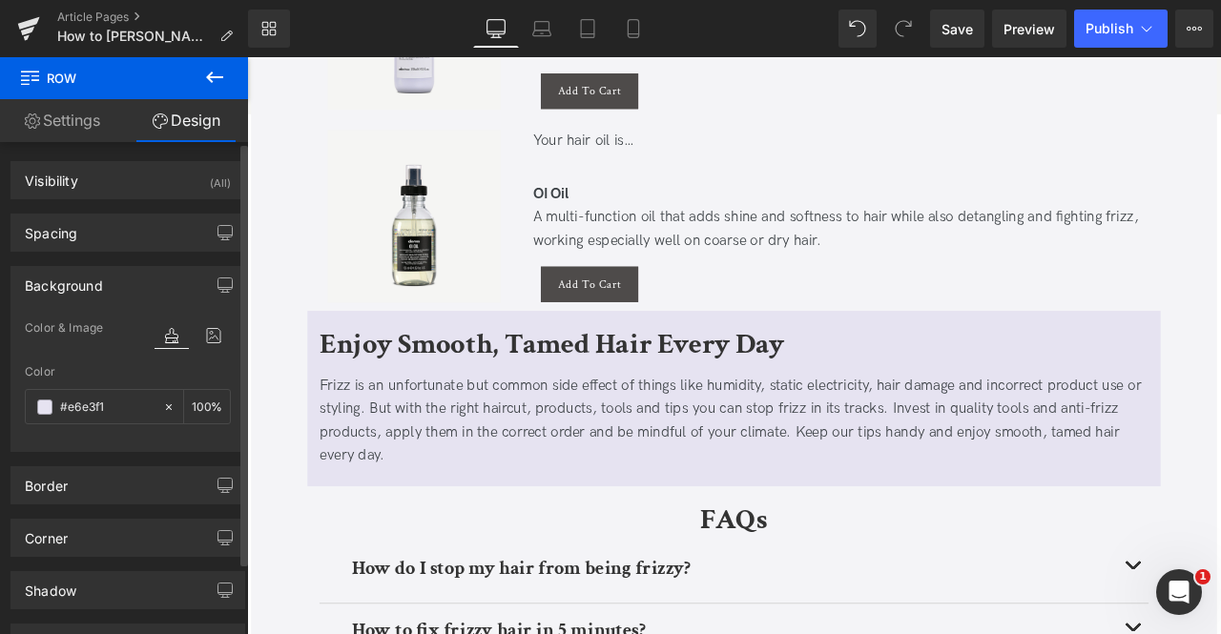
scroll to position [4170, 0]
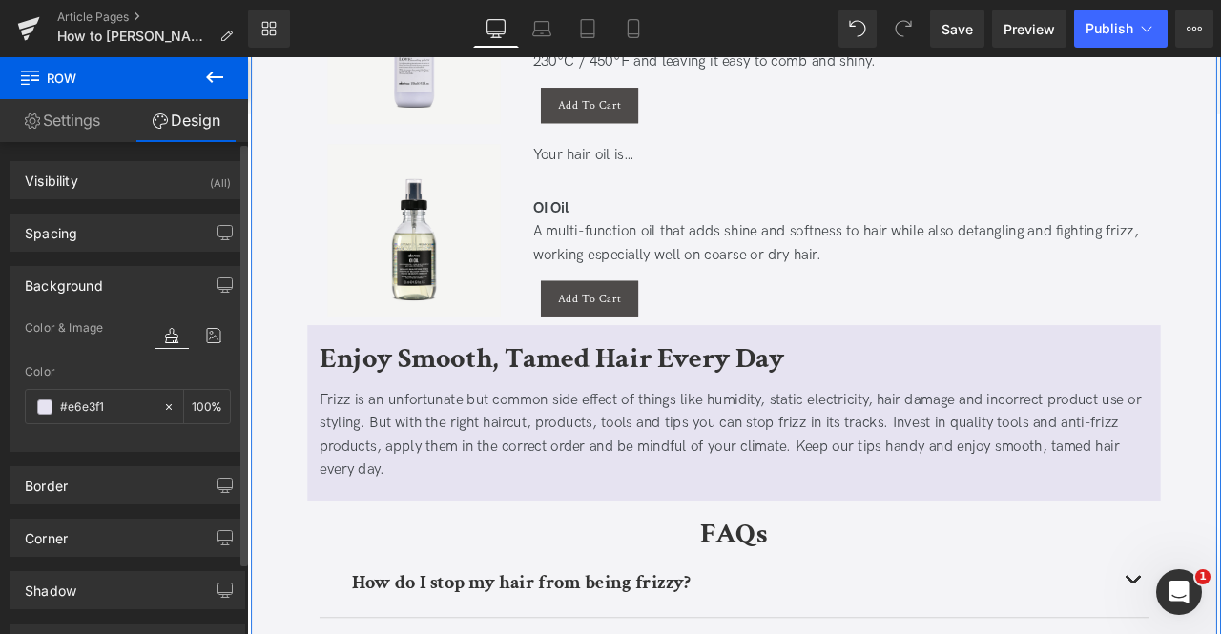
scroll to position [4089, 0]
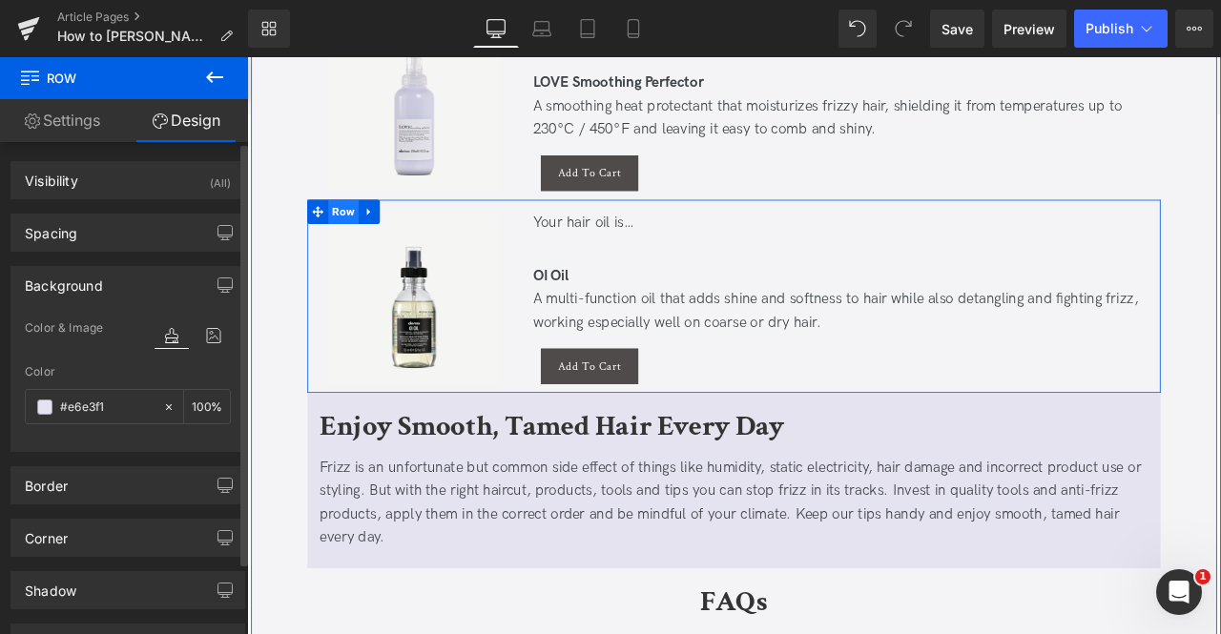
click at [367, 240] on span "Row" at bounding box center [361, 240] width 36 height 29
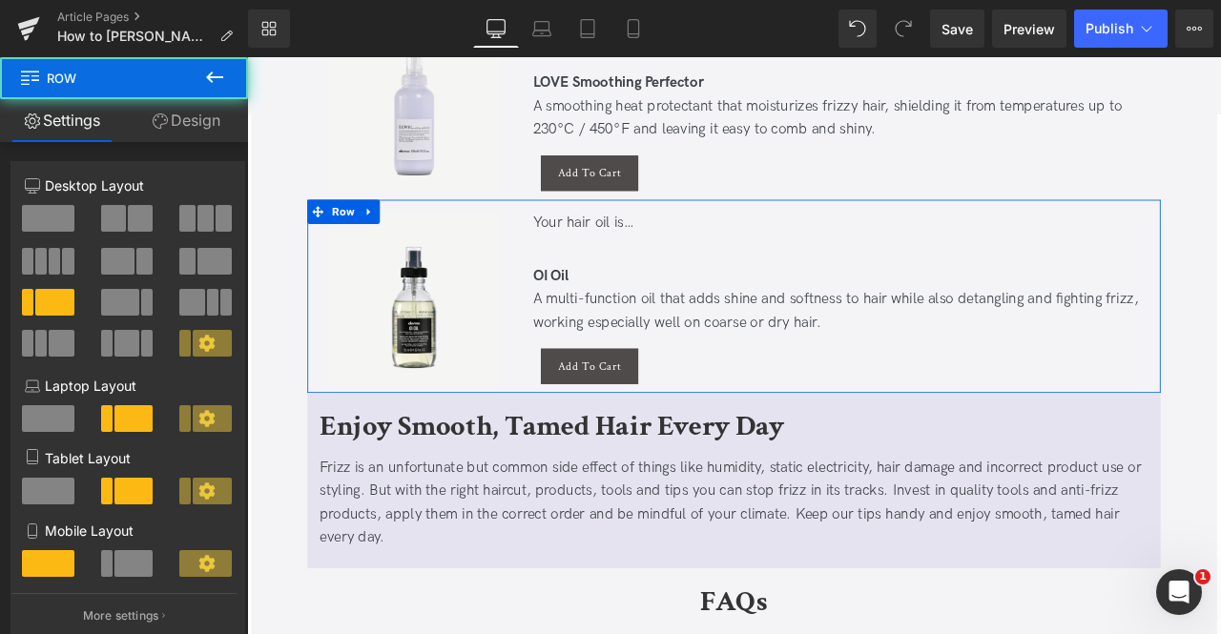
click at [193, 125] on link "Design" at bounding box center [186, 120] width 124 height 43
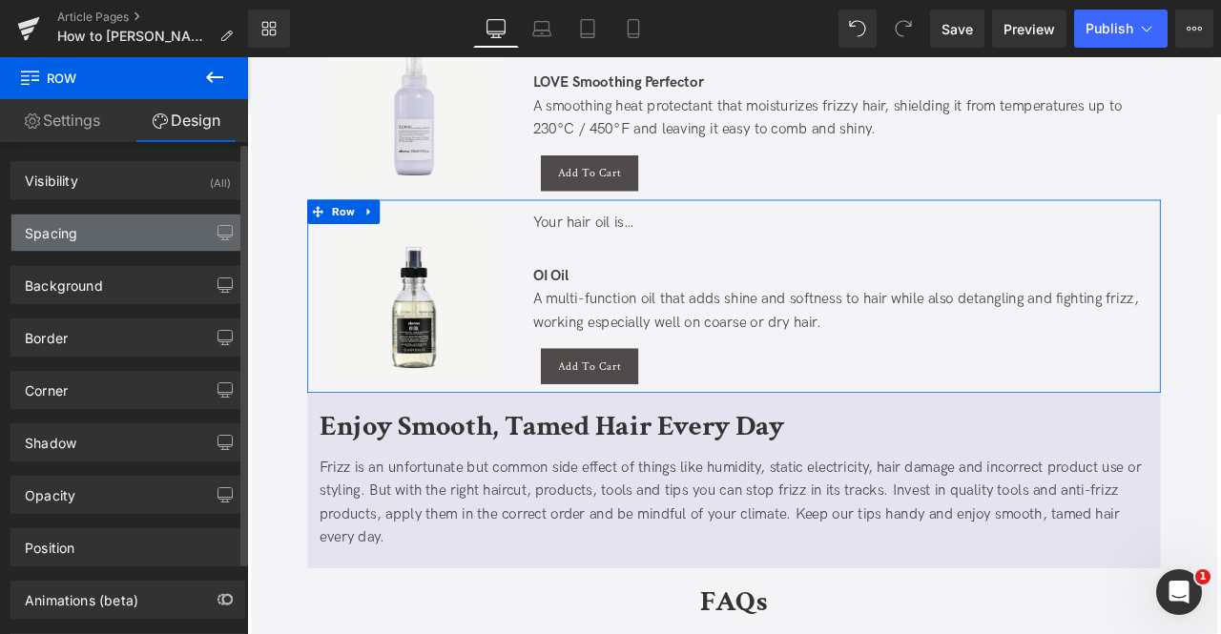
click at [158, 230] on div "Spacing" at bounding box center [127, 233] width 233 height 36
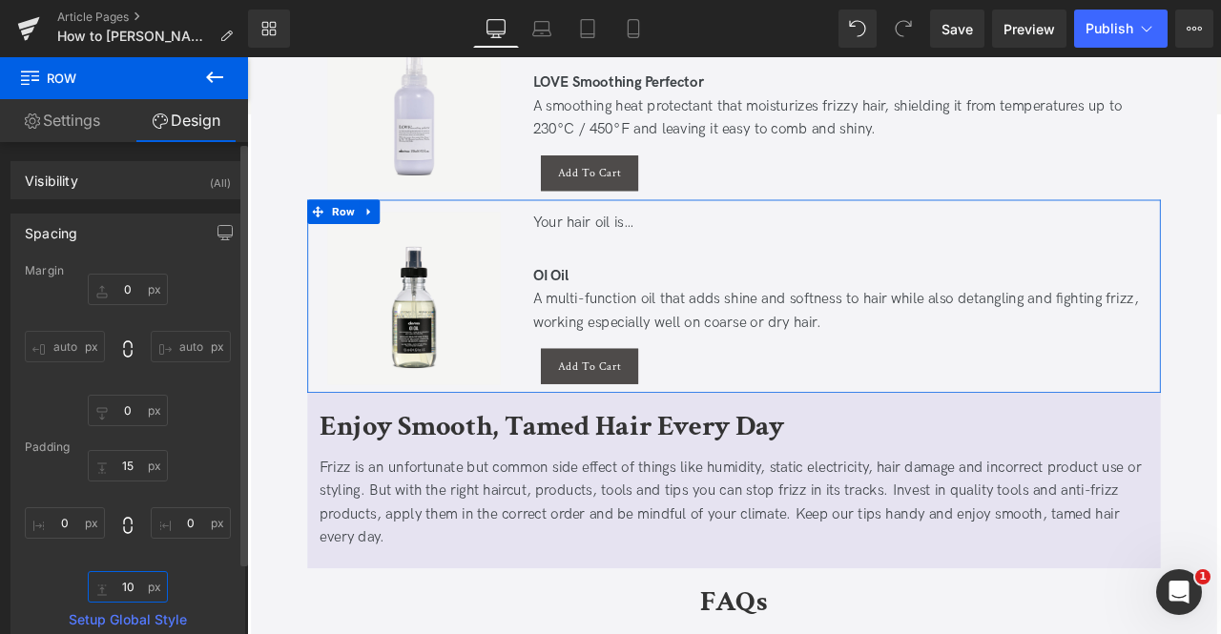
click at [130, 576] on input "10" at bounding box center [128, 586] width 80 height 31
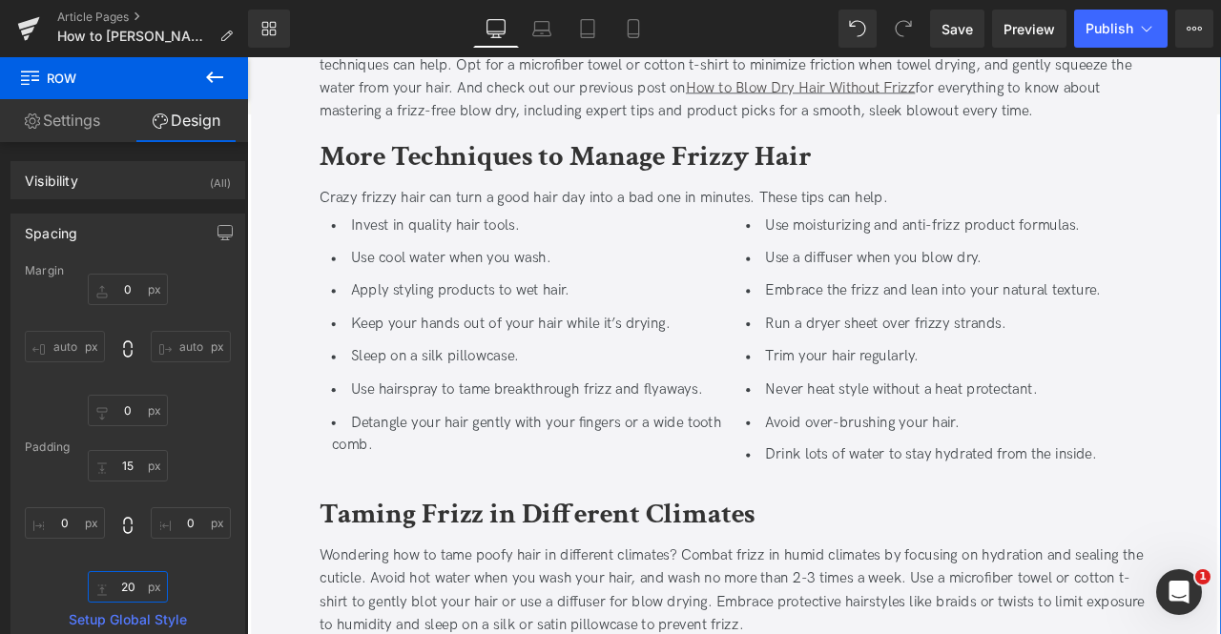
scroll to position [2426, 0]
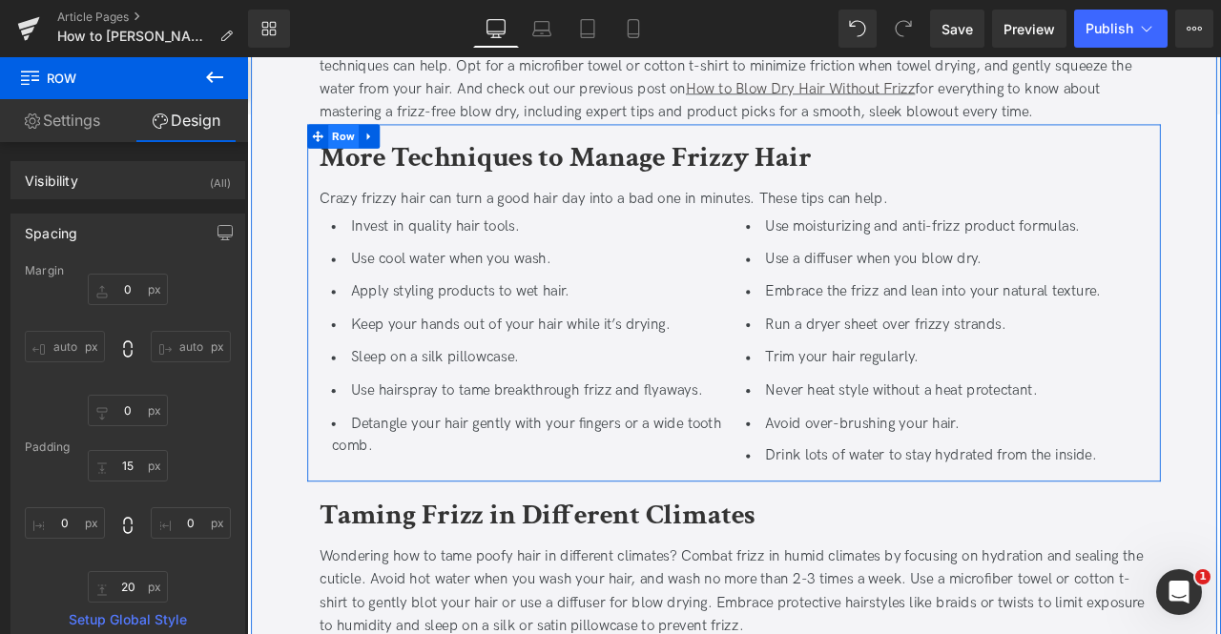
click at [363, 147] on span "Row" at bounding box center [361, 151] width 36 height 29
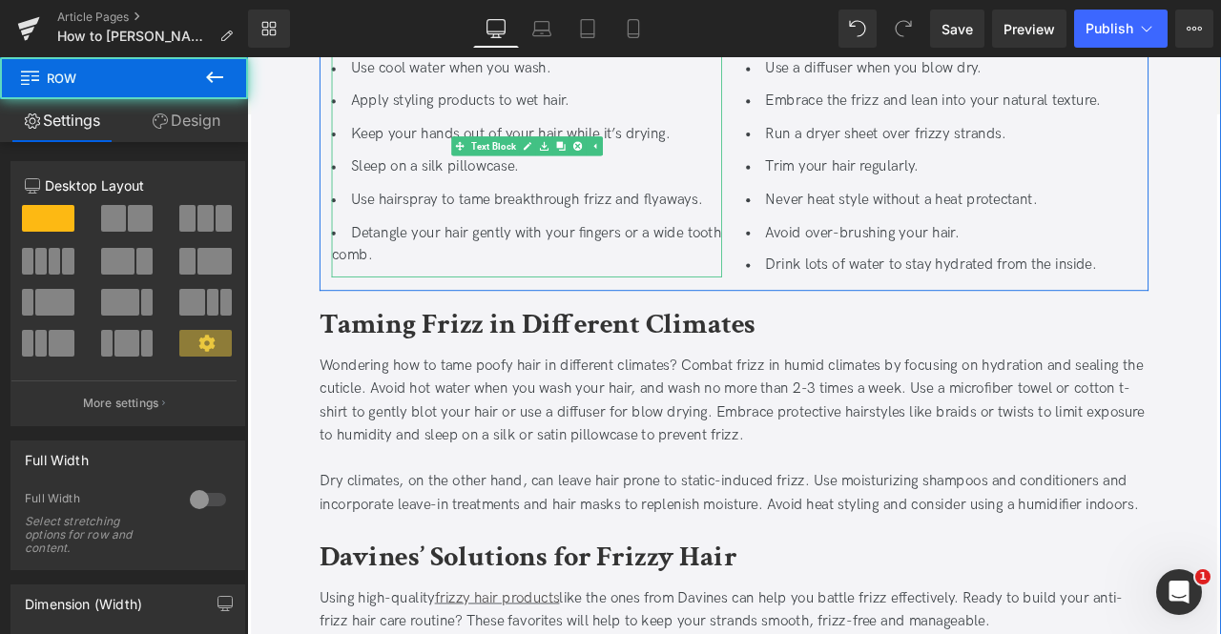
scroll to position [2656, 0]
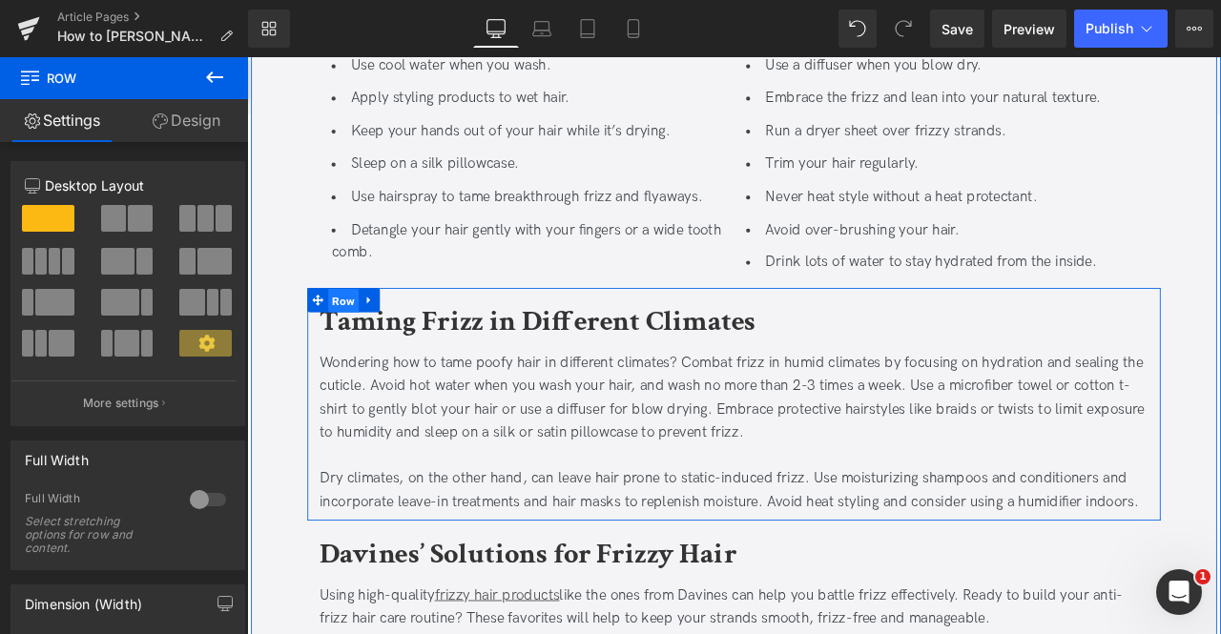
click at [358, 343] on span "Row" at bounding box center [361, 346] width 36 height 29
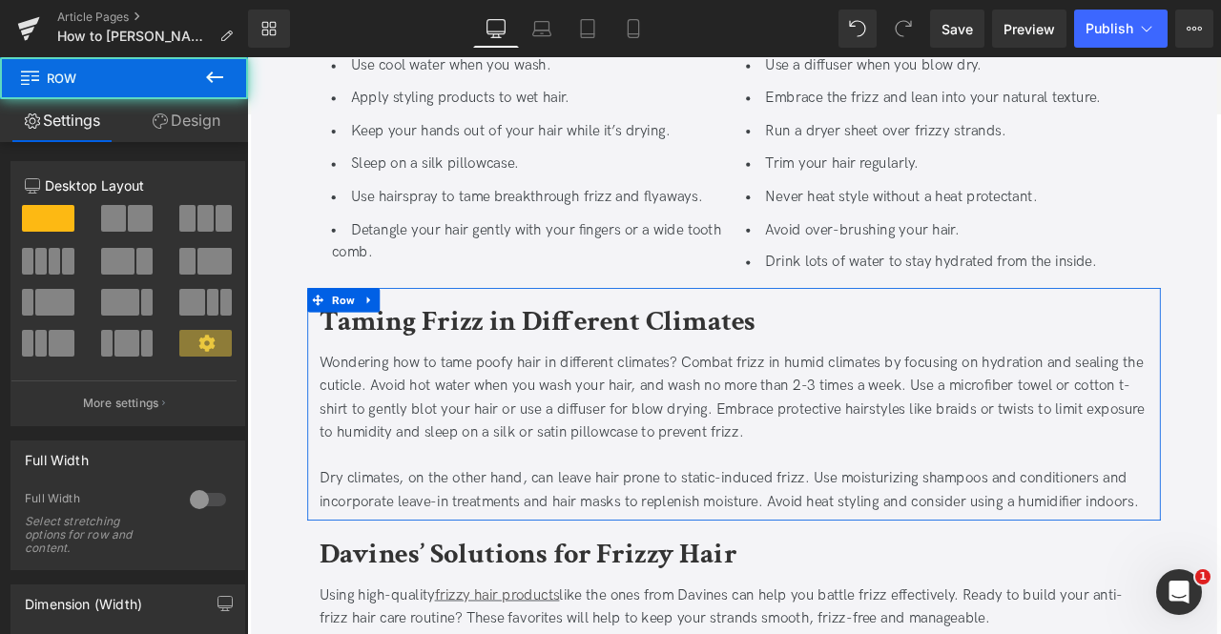
drag, startPoint x: 189, startPoint y: 121, endPoint x: 154, endPoint y: 216, distance: 100.5
click at [189, 121] on link "Design" at bounding box center [186, 120] width 124 height 43
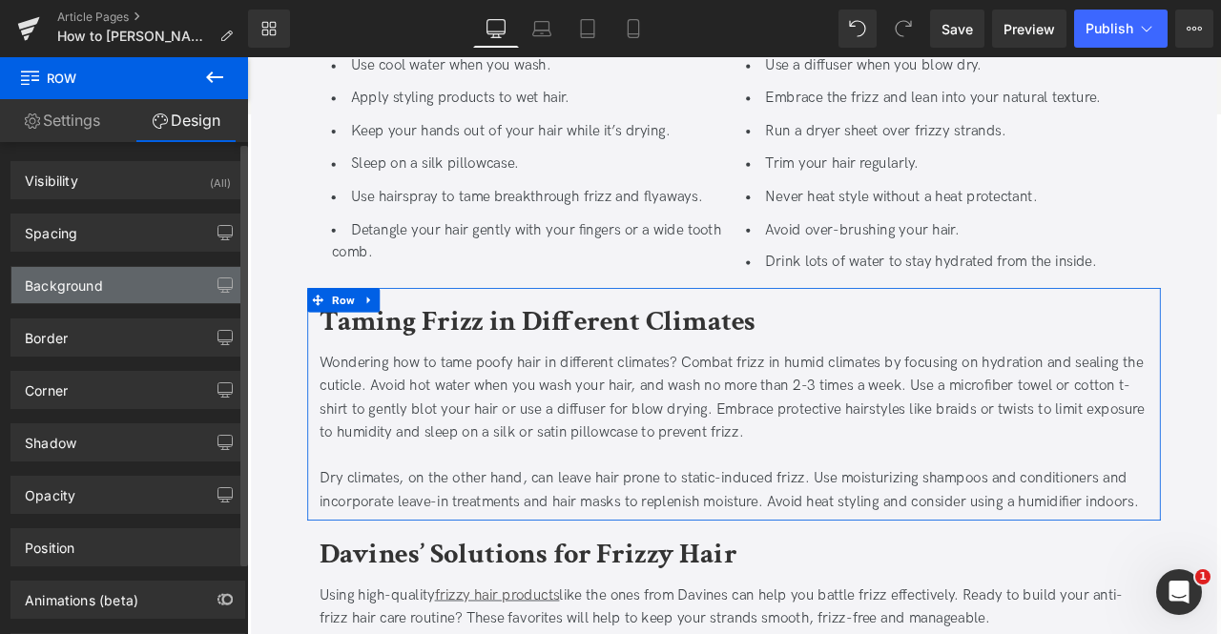
click at [101, 292] on div "Background" at bounding box center [127, 285] width 233 height 36
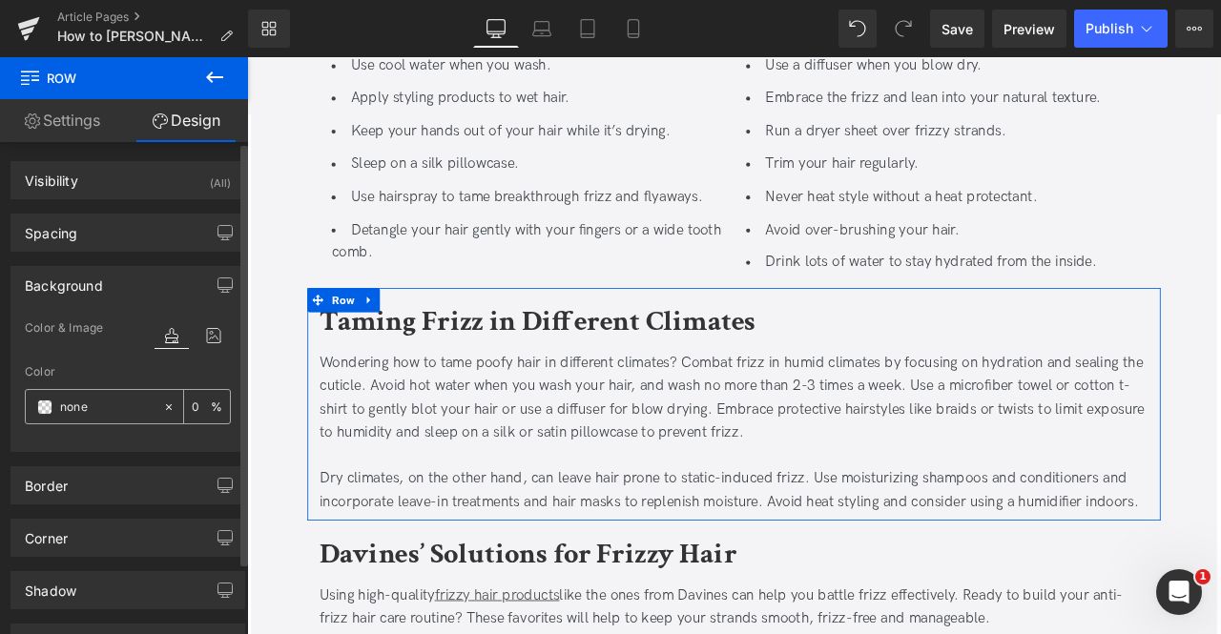
click at [76, 400] on input "none" at bounding box center [106, 407] width 93 height 21
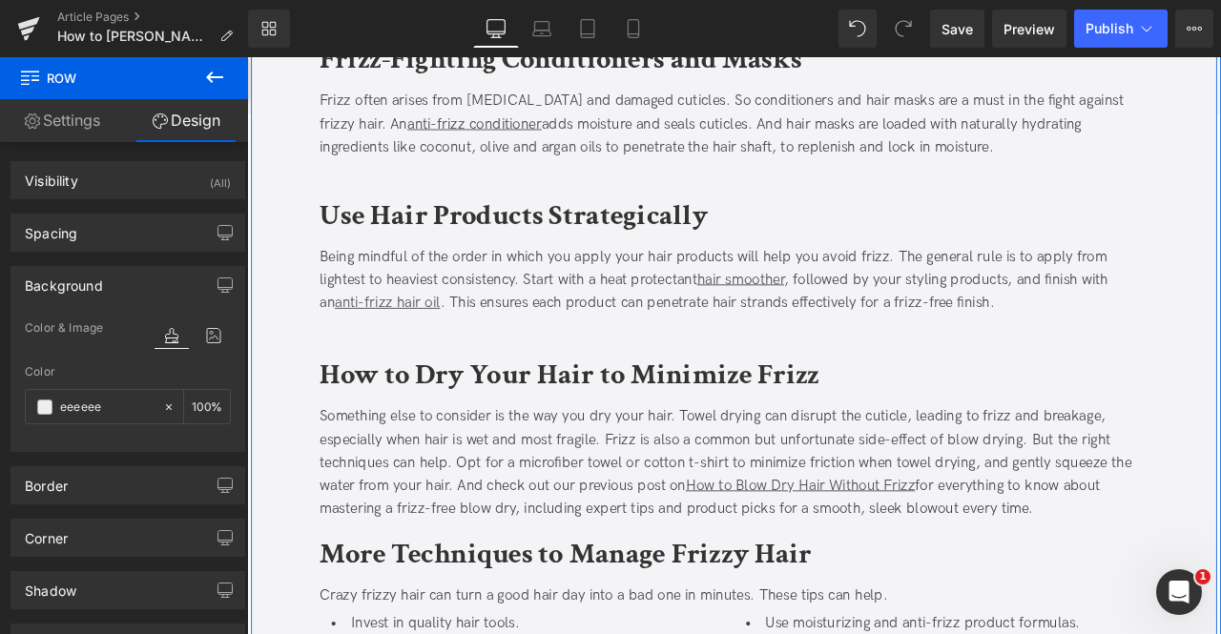
scroll to position [1953, 0]
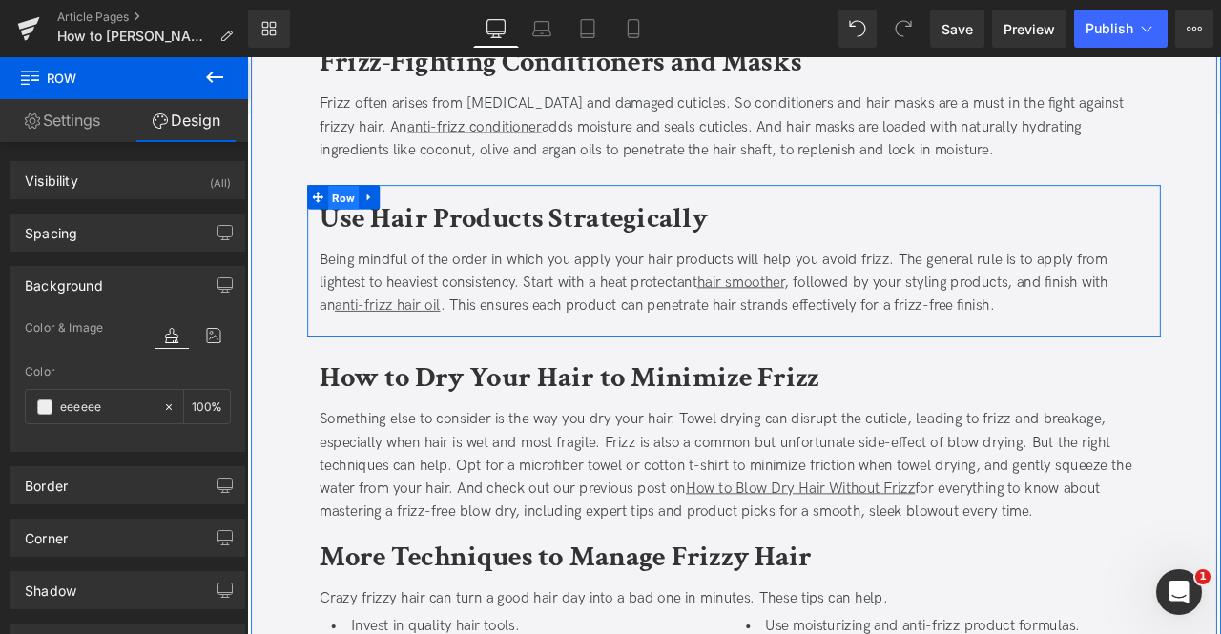
click at [364, 219] on span "Row" at bounding box center [361, 224] width 36 height 29
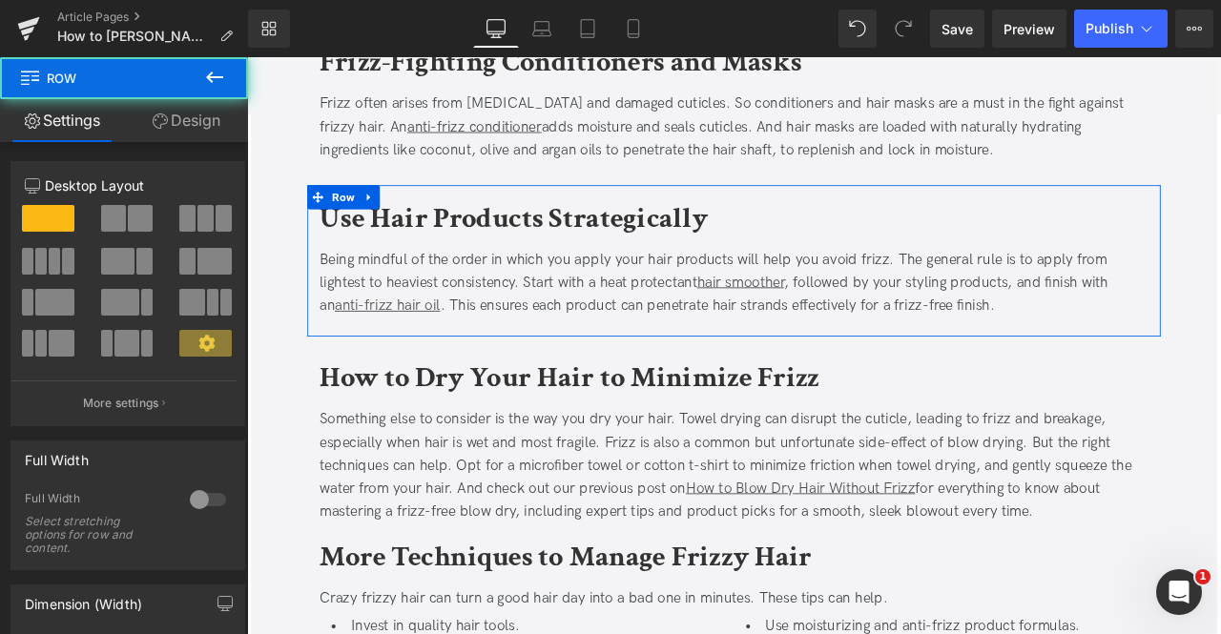
click at [179, 116] on link "Design" at bounding box center [186, 120] width 124 height 43
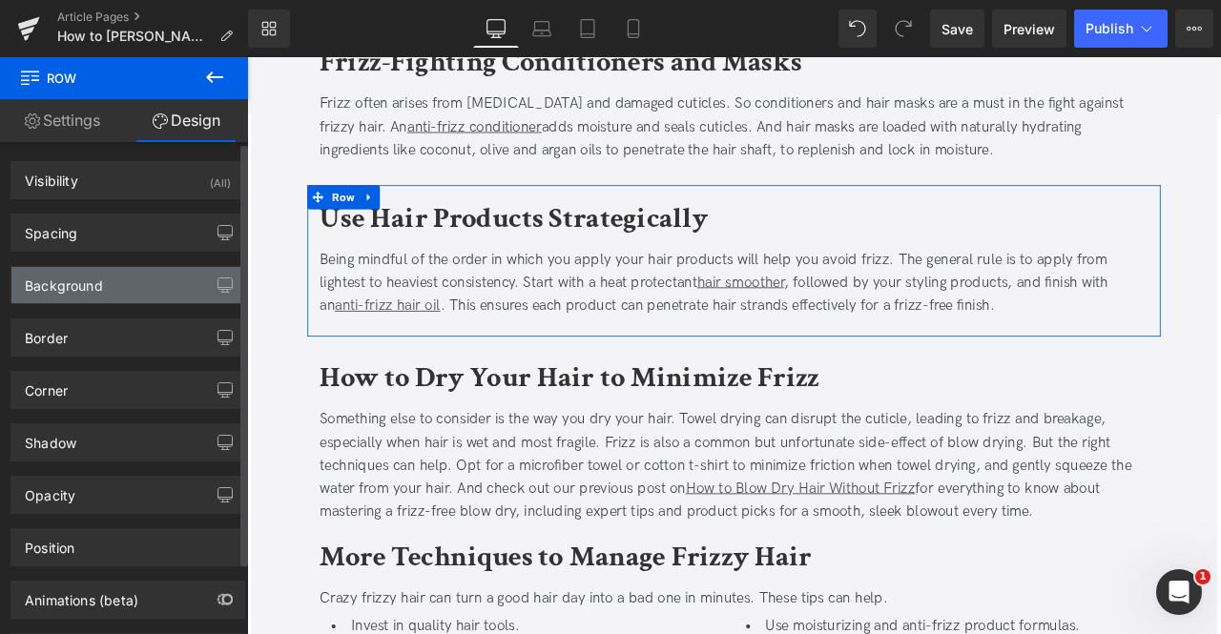
click at [89, 278] on div "Background" at bounding box center [64, 280] width 78 height 27
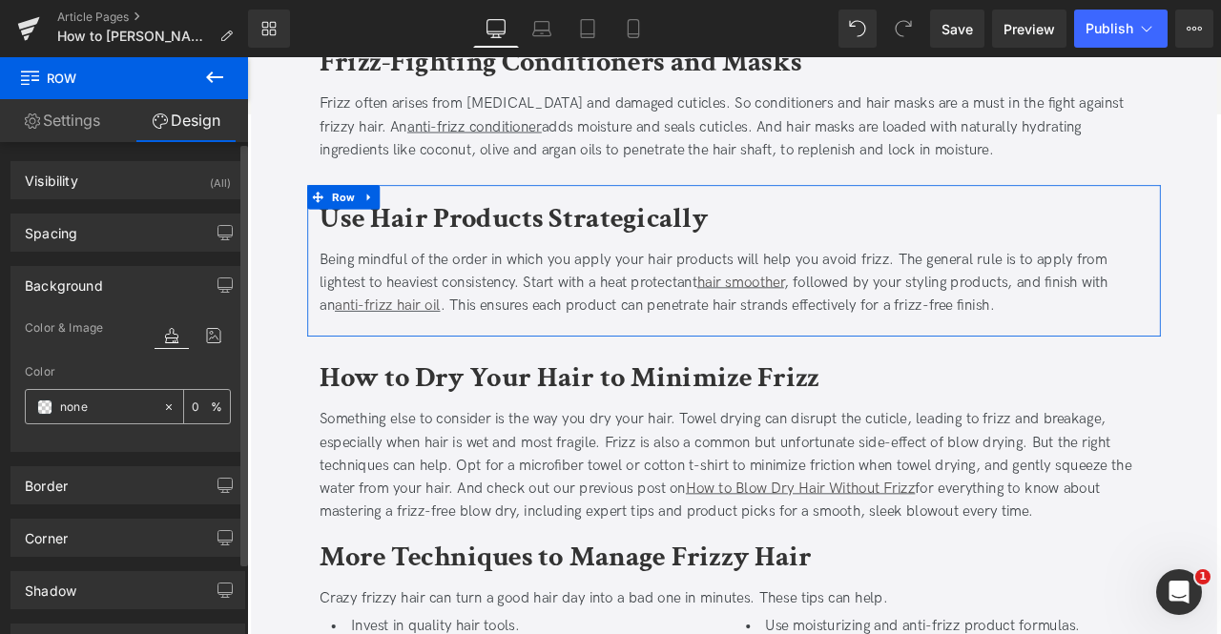
click at [95, 390] on div "none" at bounding box center [94, 406] width 136 height 33
click at [64, 400] on input "none" at bounding box center [106, 407] width 93 height 21
paste input "e6e3f1"
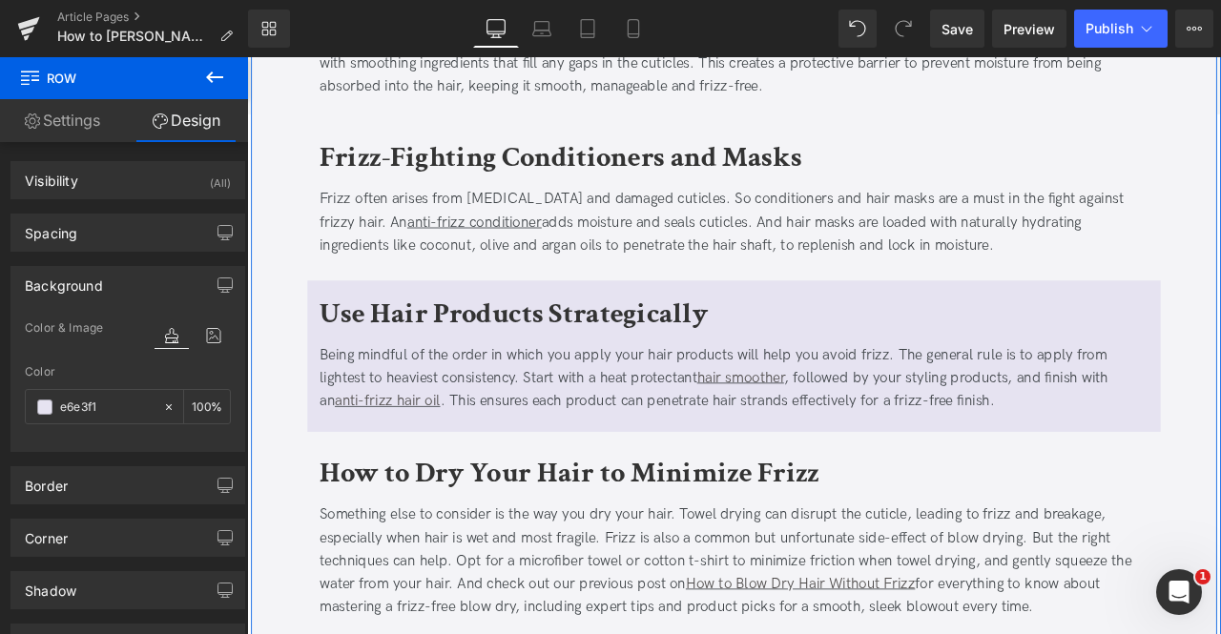
scroll to position [1534, 0]
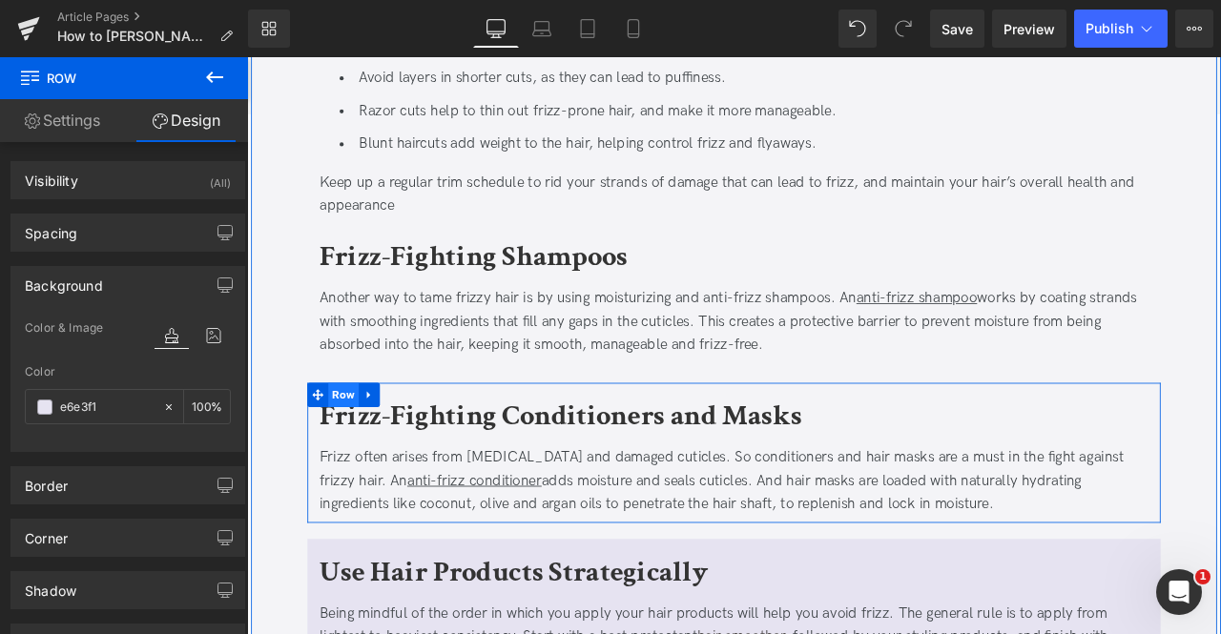
click at [349, 450] on span "Row" at bounding box center [361, 457] width 36 height 29
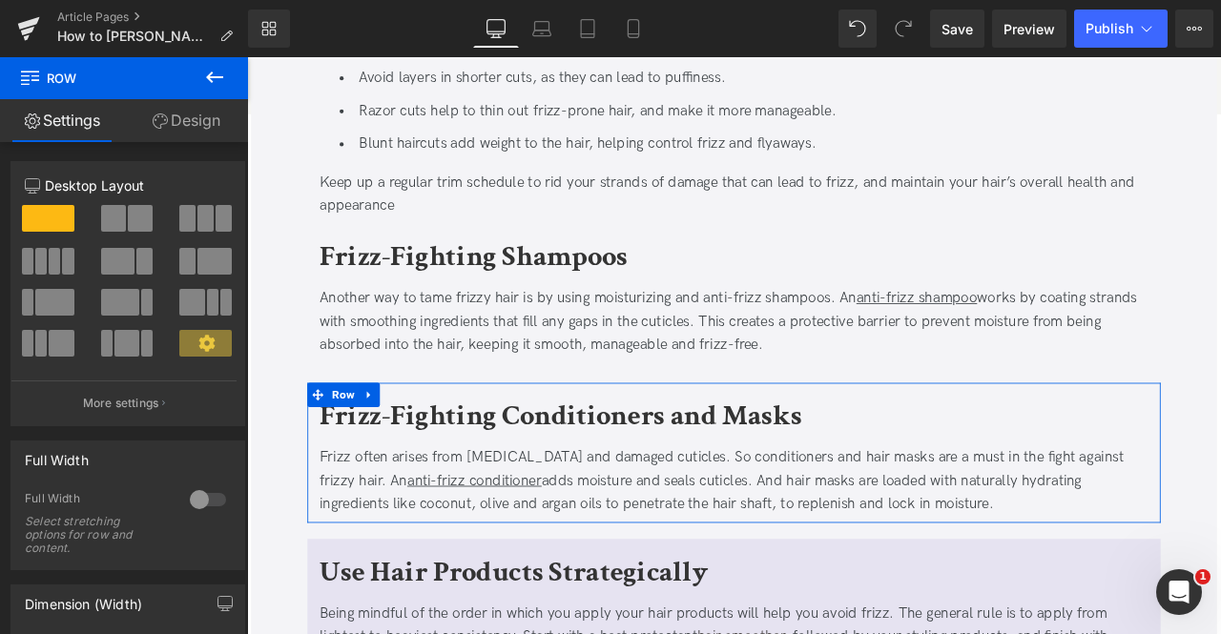
click at [187, 133] on link "Design" at bounding box center [186, 120] width 124 height 43
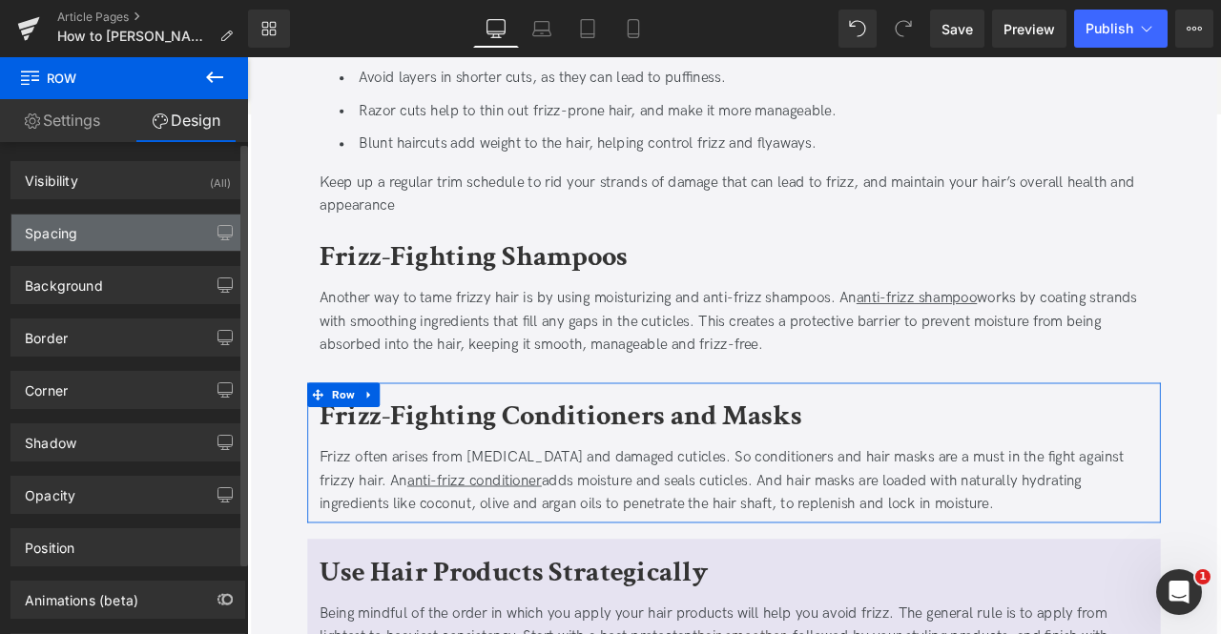
click at [165, 232] on div "Spacing" at bounding box center [127, 233] width 233 height 36
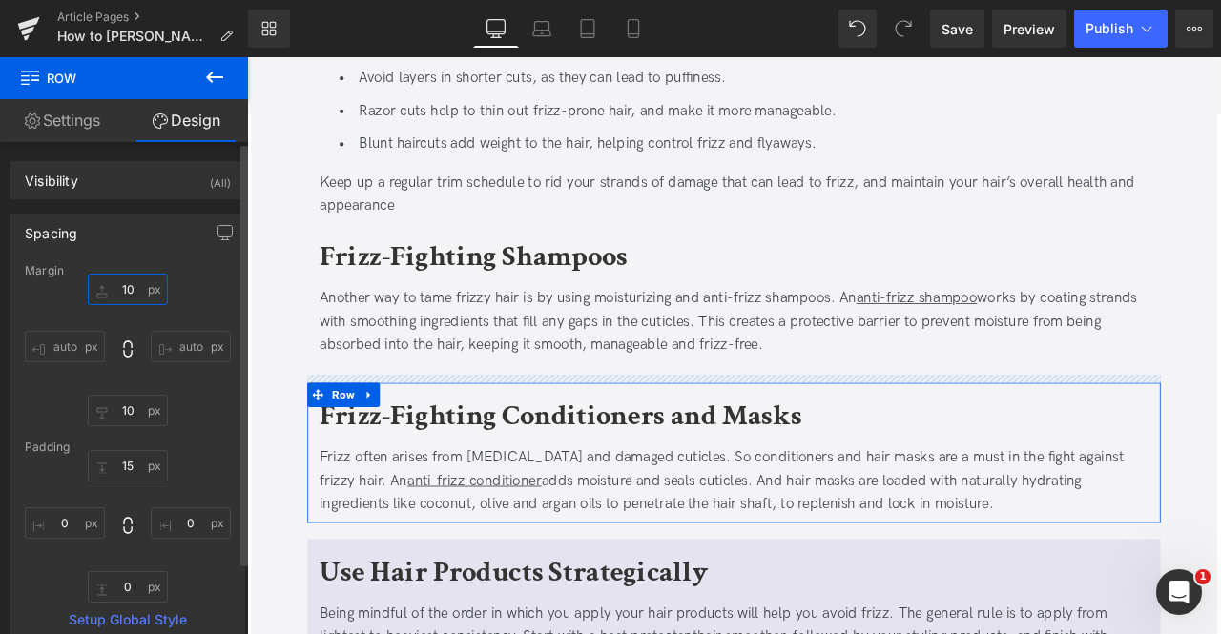
click at [122, 291] on input "10" at bounding box center [128, 289] width 80 height 31
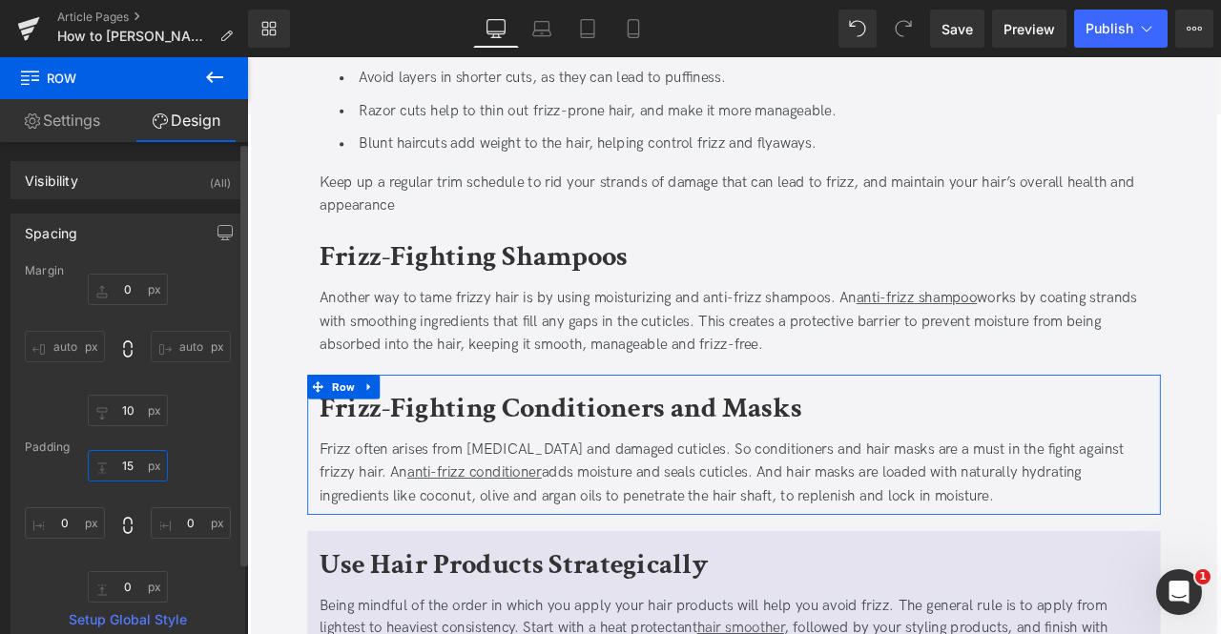
click at [115, 453] on input "15" at bounding box center [128, 465] width 80 height 31
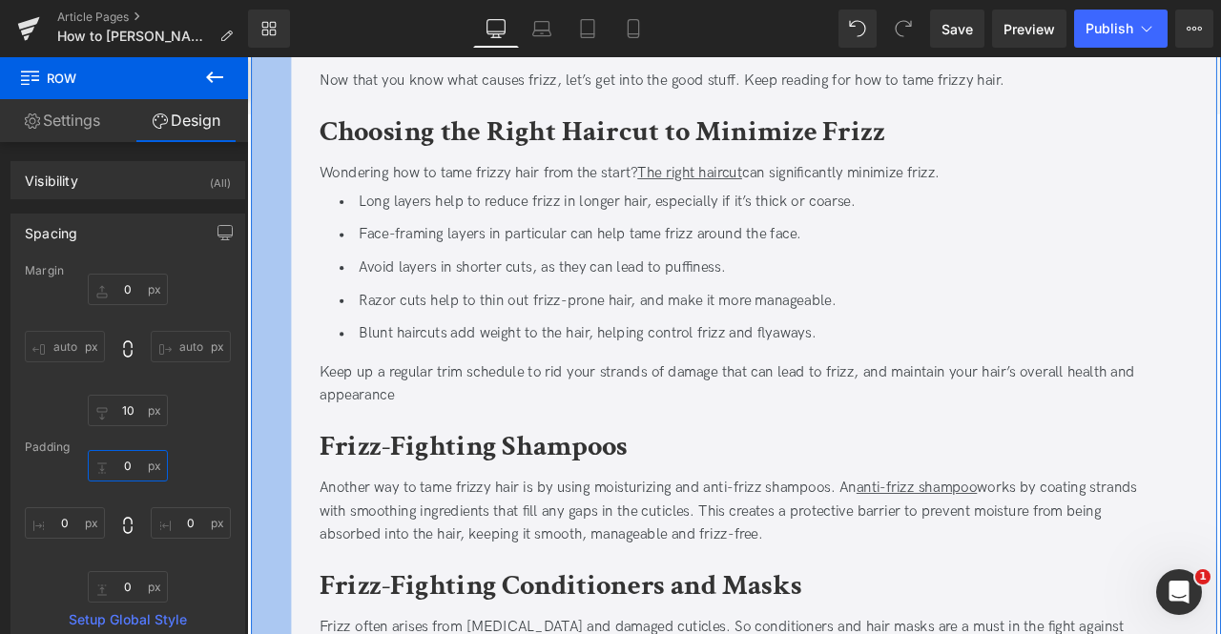
scroll to position [1172, 0]
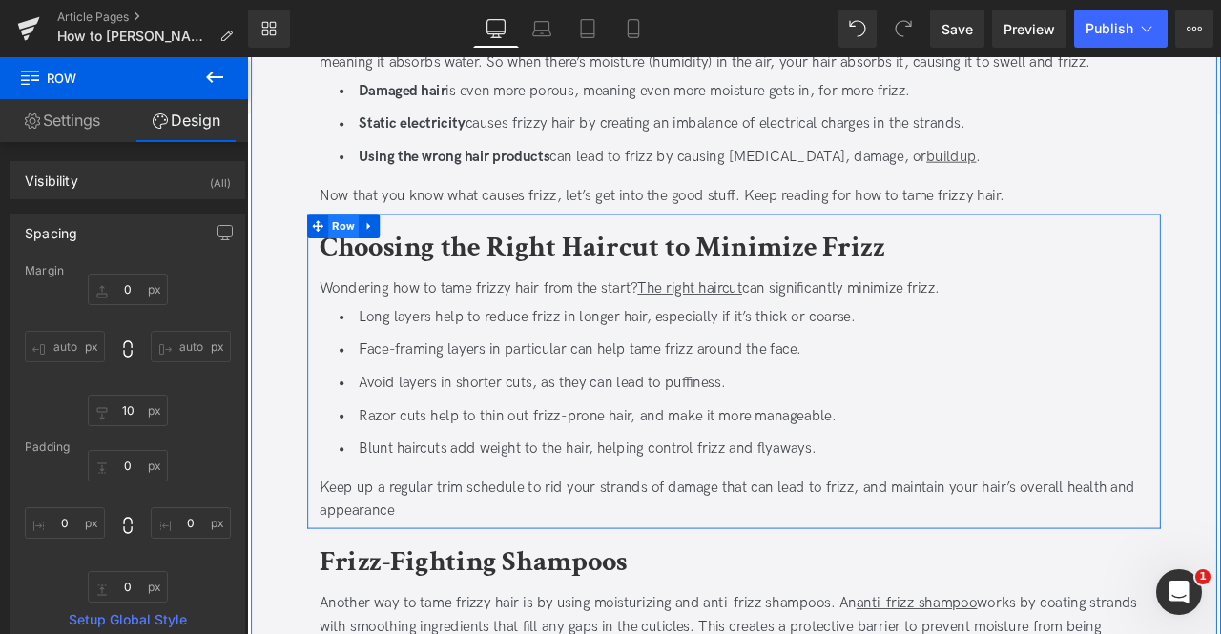
click at [366, 252] on span "Row" at bounding box center [361, 257] width 36 height 29
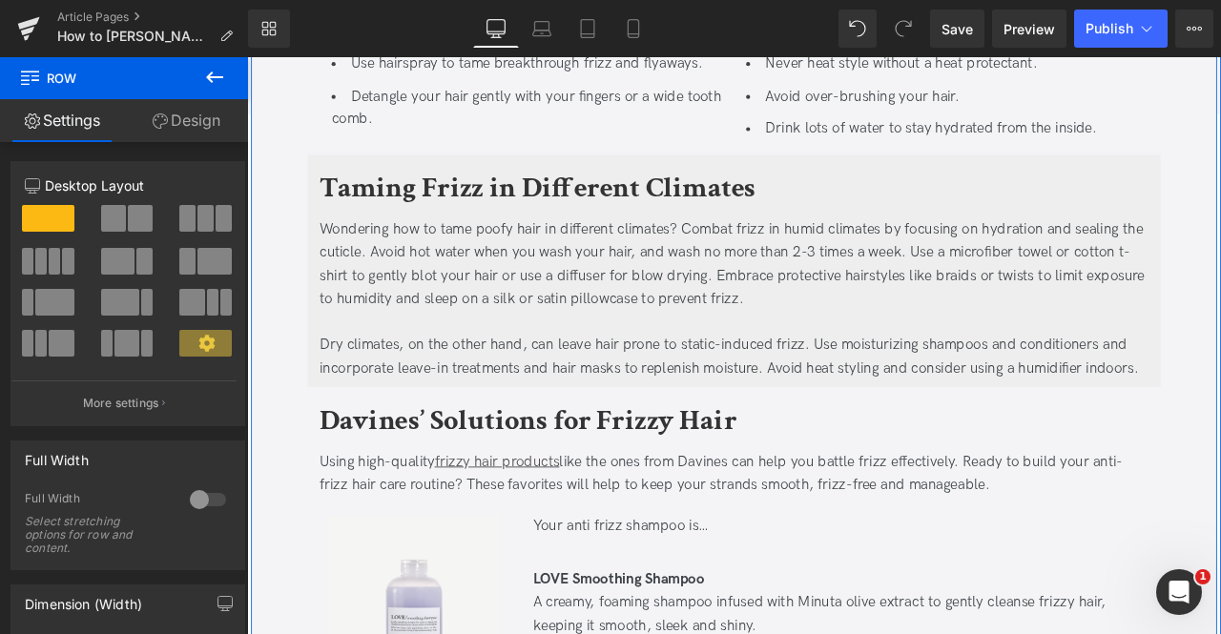
scroll to position [2791, 0]
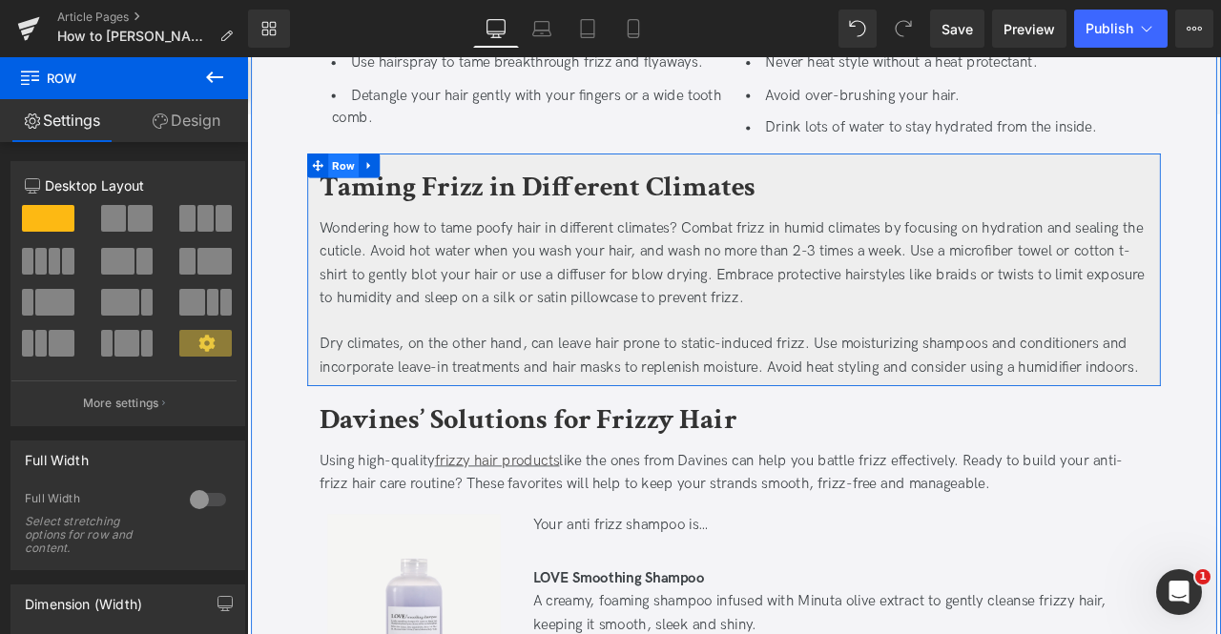
click at [360, 182] on span "Row" at bounding box center [361, 186] width 36 height 29
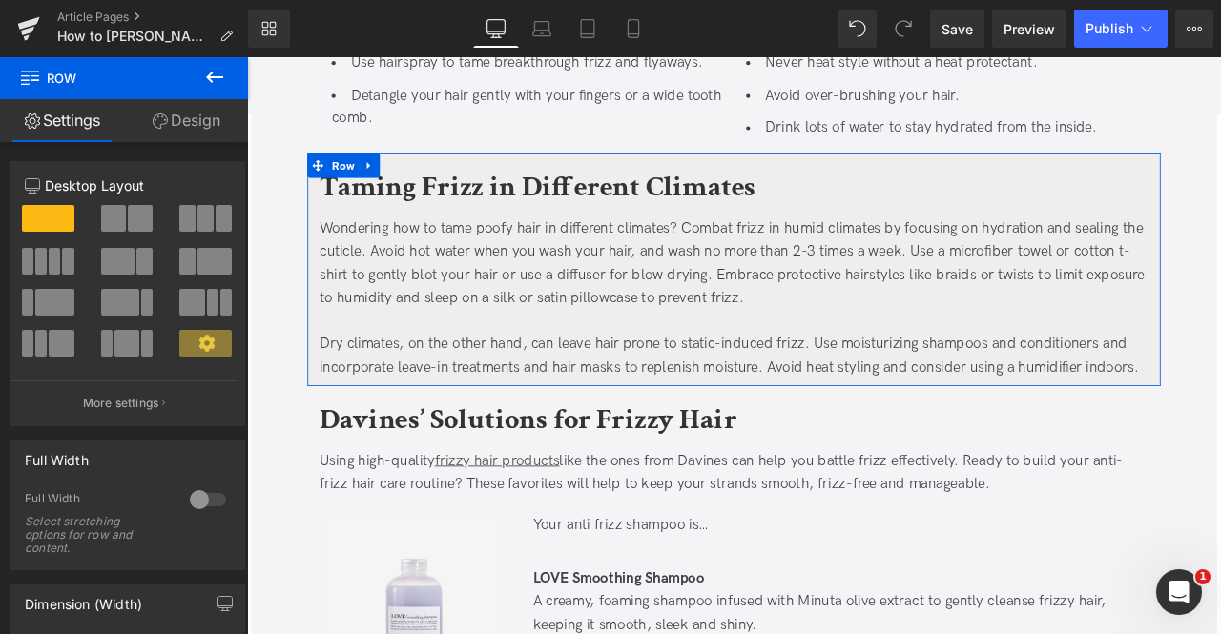
click at [199, 117] on link "Design" at bounding box center [186, 120] width 124 height 43
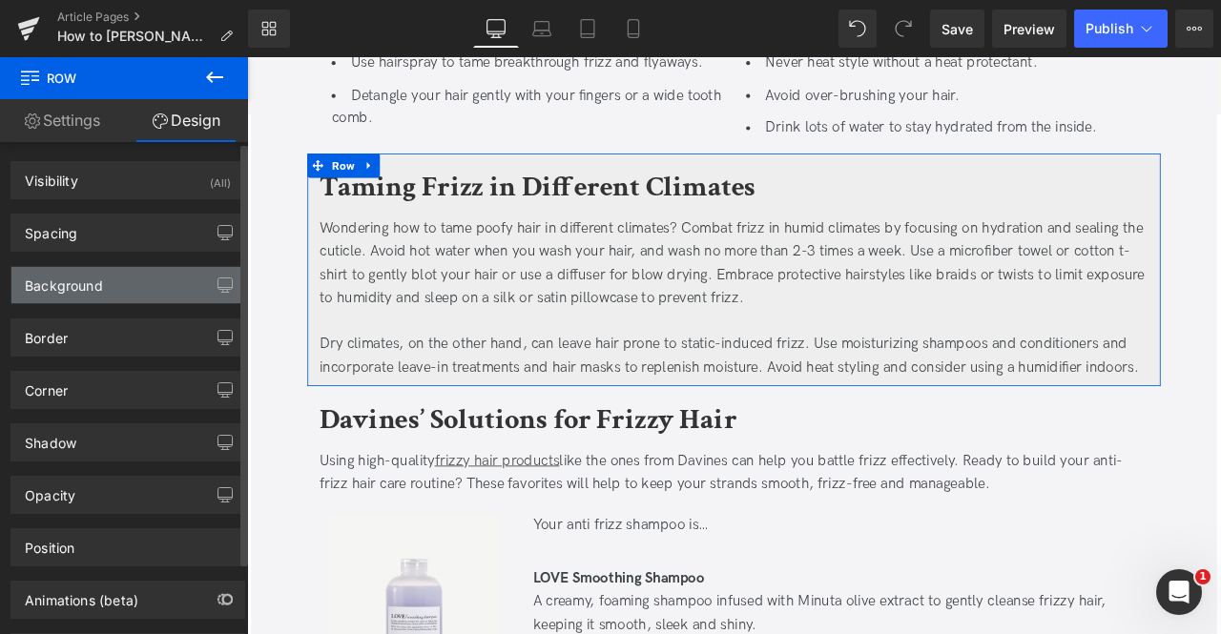
click at [98, 287] on div "Background" at bounding box center [64, 280] width 78 height 27
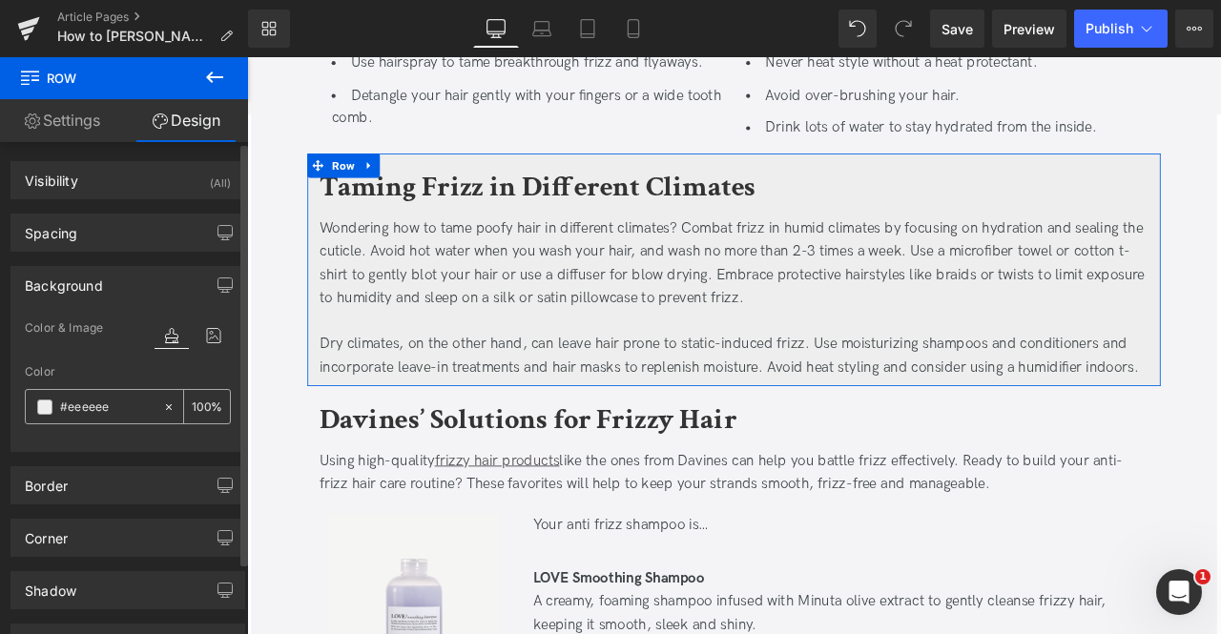
click at [87, 397] on input "#eeeeee" at bounding box center [106, 407] width 93 height 21
paste input "e6e3f1"
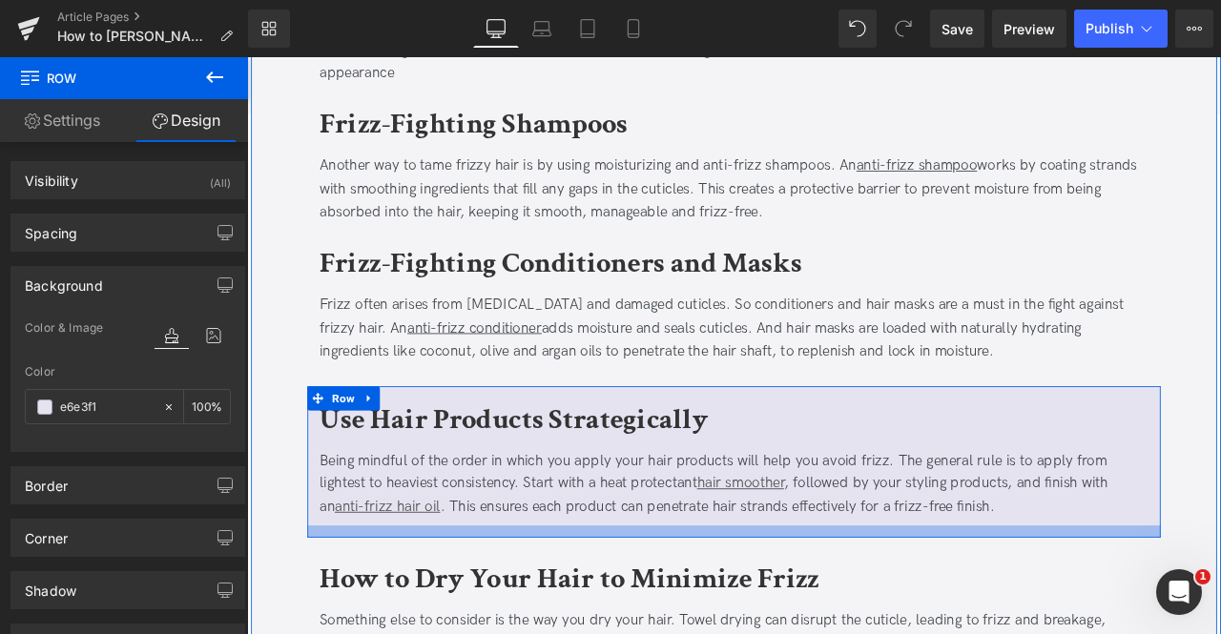
scroll to position [1672, 0]
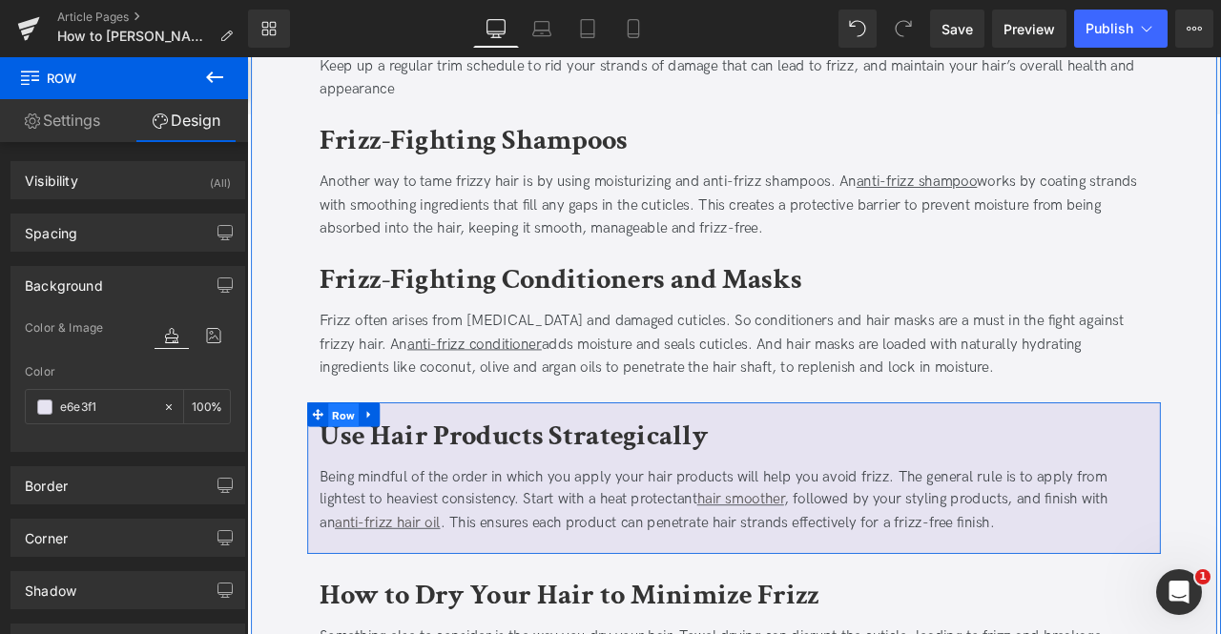
click at [356, 481] on span "Row" at bounding box center [361, 481] width 36 height 29
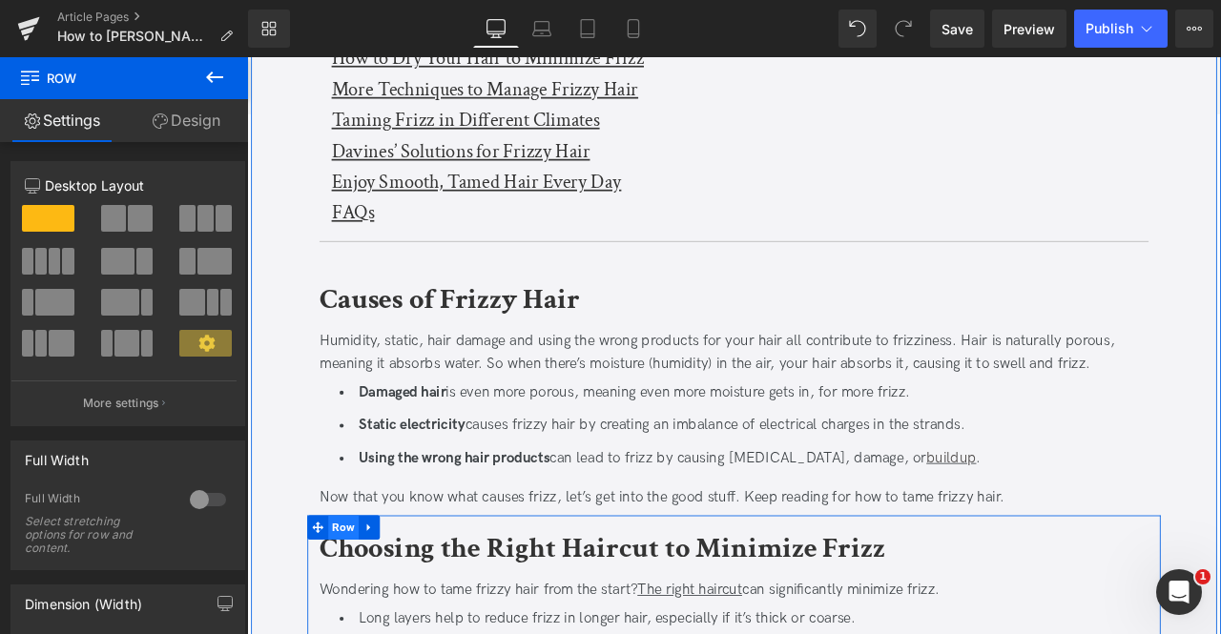
scroll to position [808, 0]
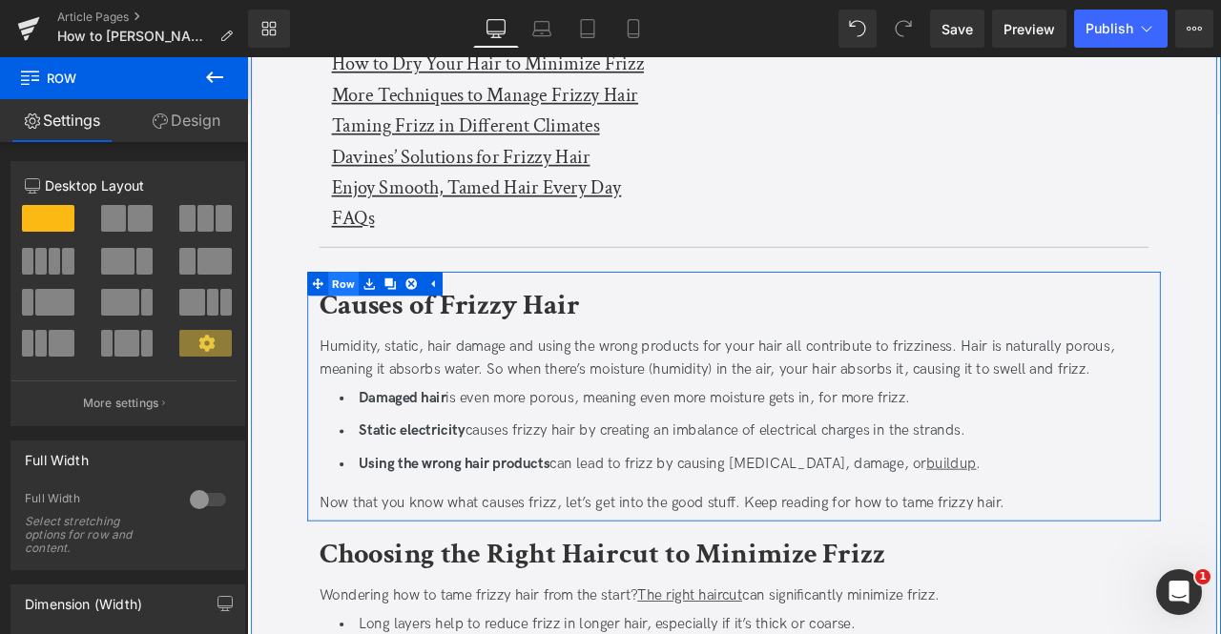
click at [362, 328] on span "Row" at bounding box center [361, 326] width 36 height 29
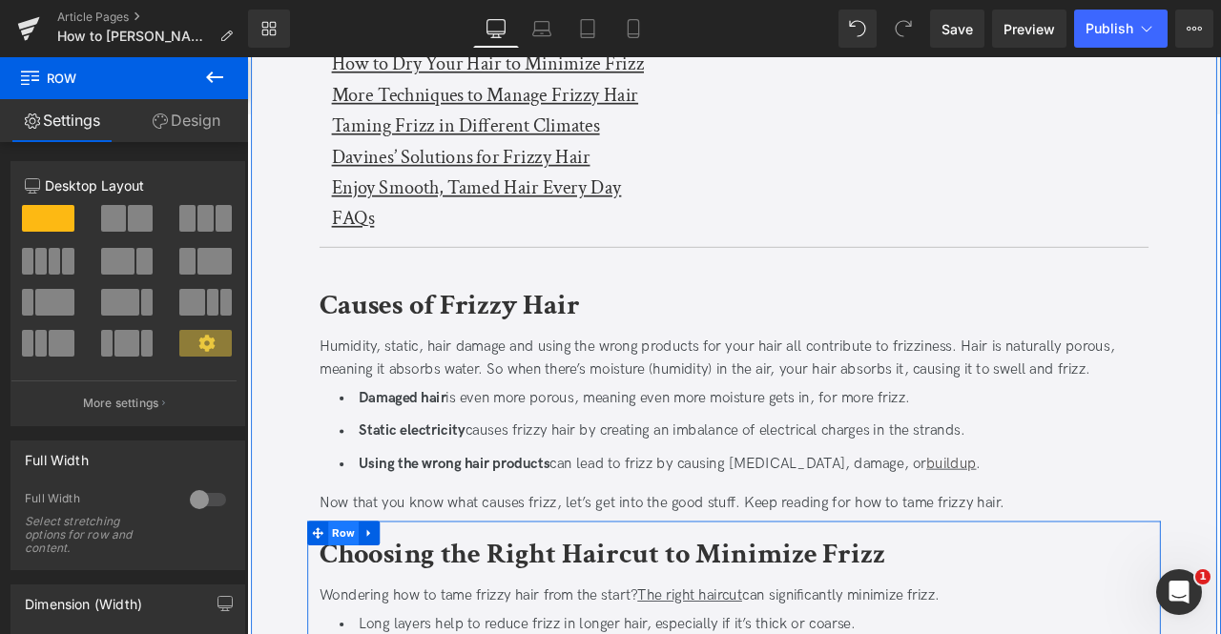
click at [365, 615] on span "Row" at bounding box center [361, 622] width 36 height 29
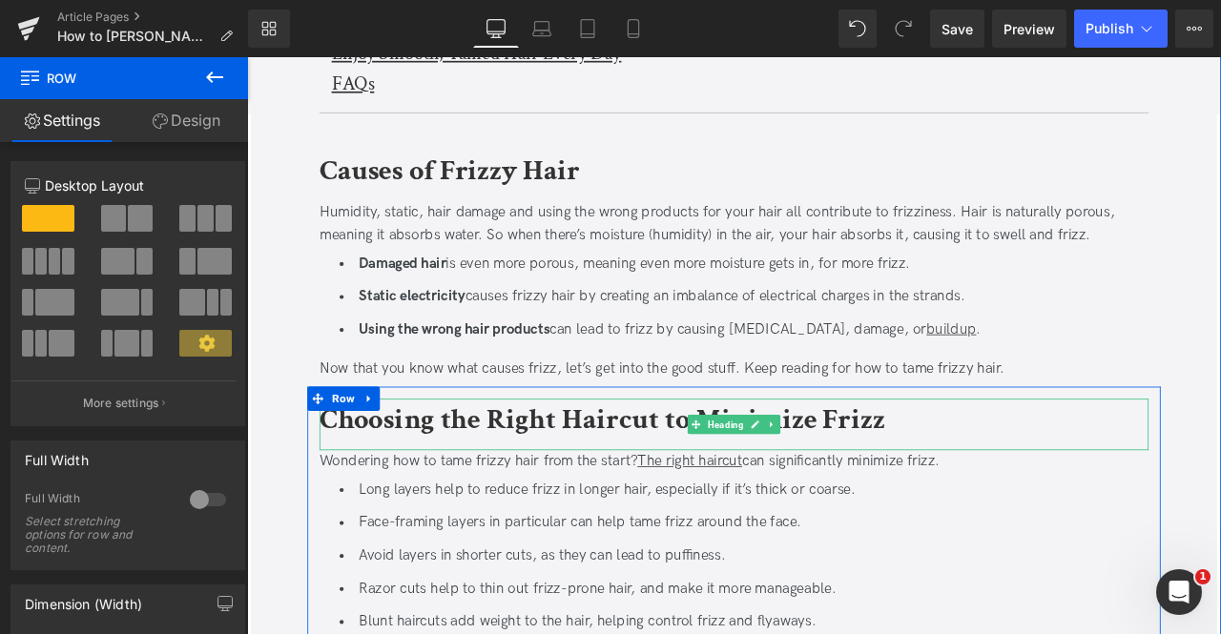
scroll to position [947, 0]
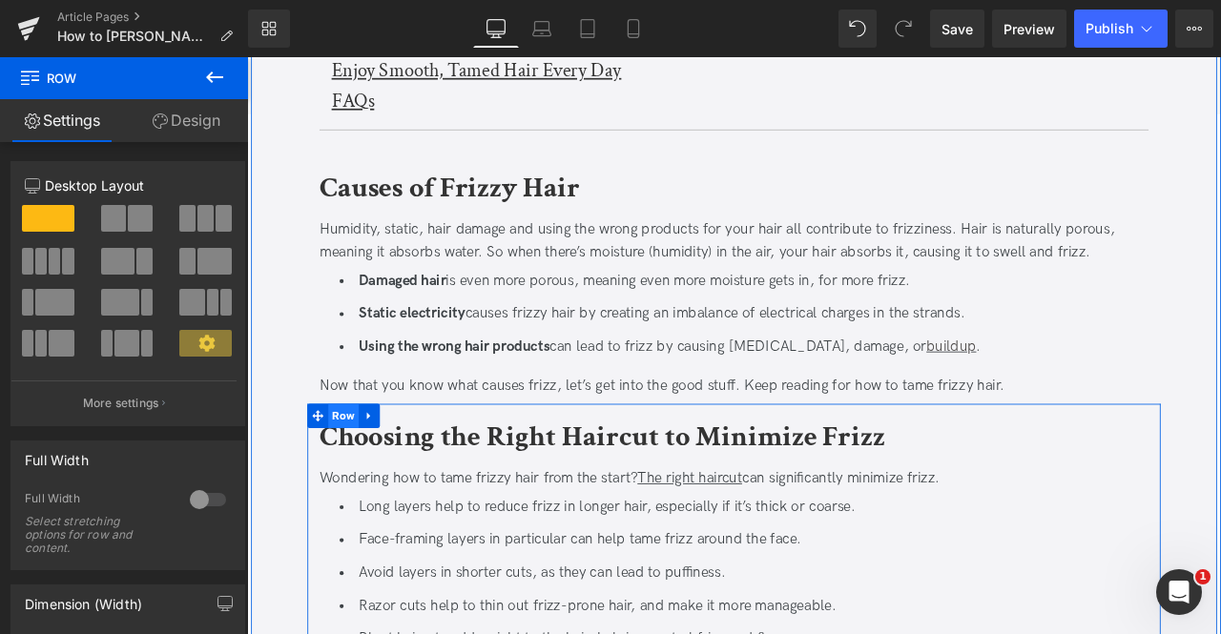
click at [356, 478] on span "Row" at bounding box center [361, 482] width 36 height 29
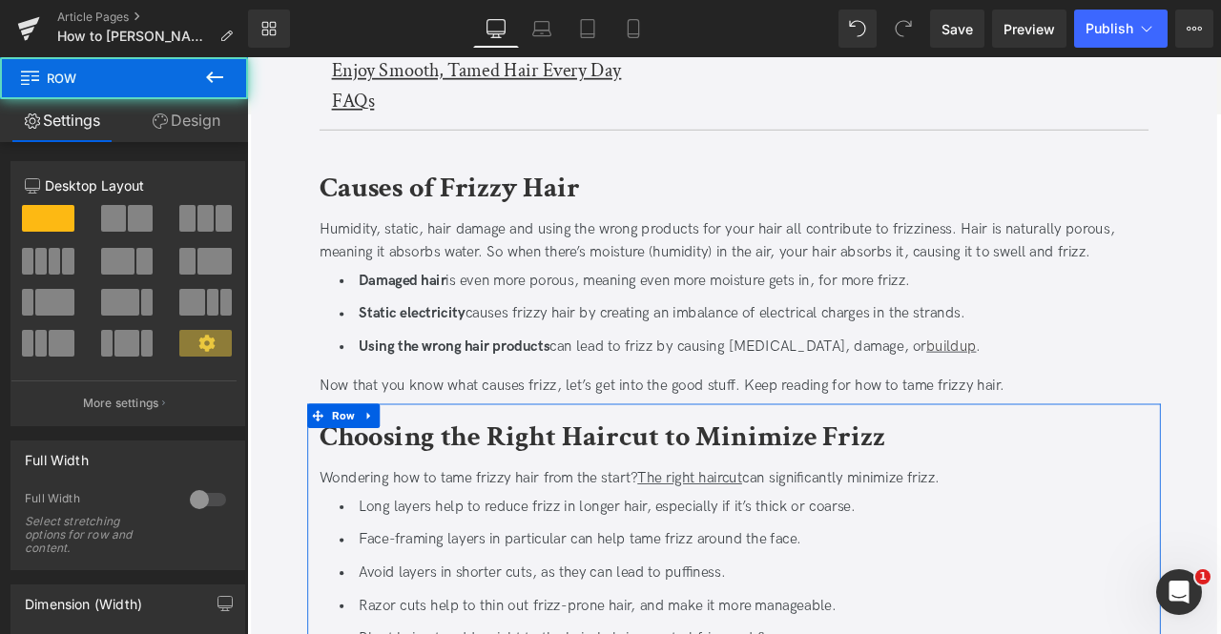
click at [128, 216] on span at bounding box center [140, 218] width 25 height 27
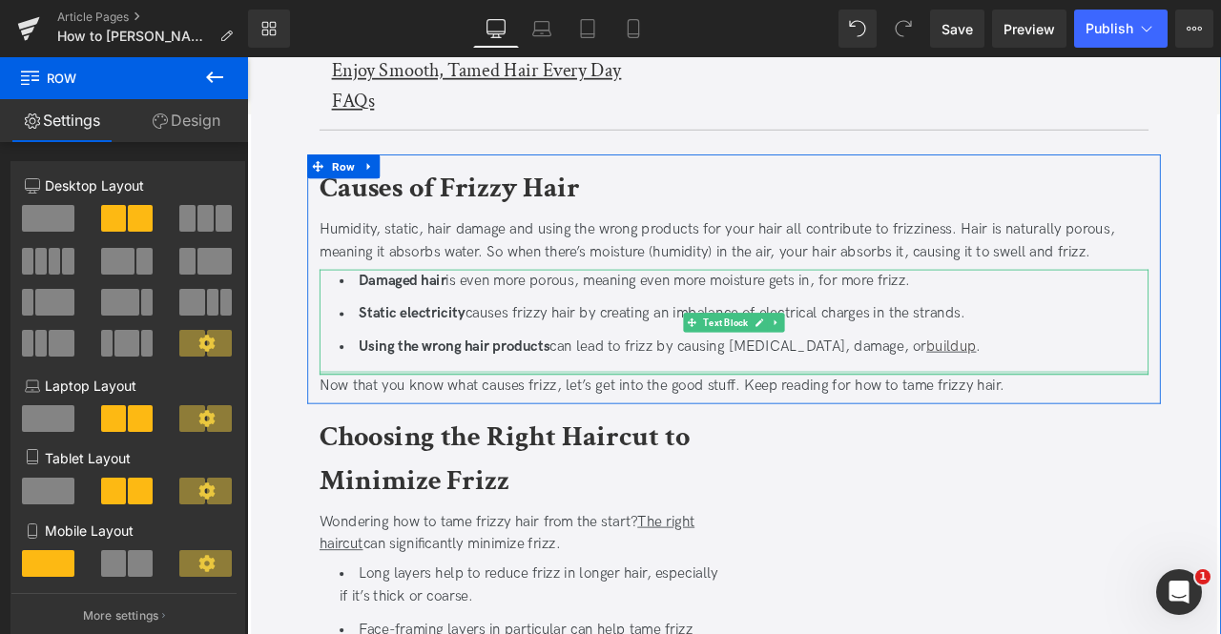
scroll to position [1251, 0]
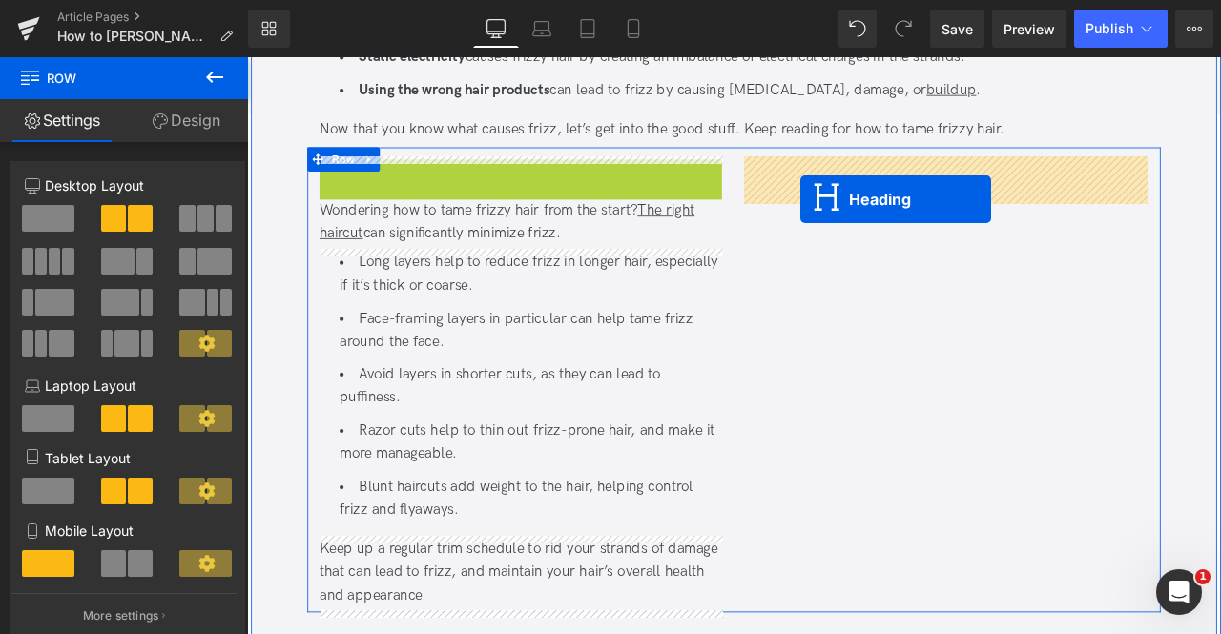
drag, startPoint x: 533, startPoint y: 228, endPoint x: 902, endPoint y: 225, distance: 369.1
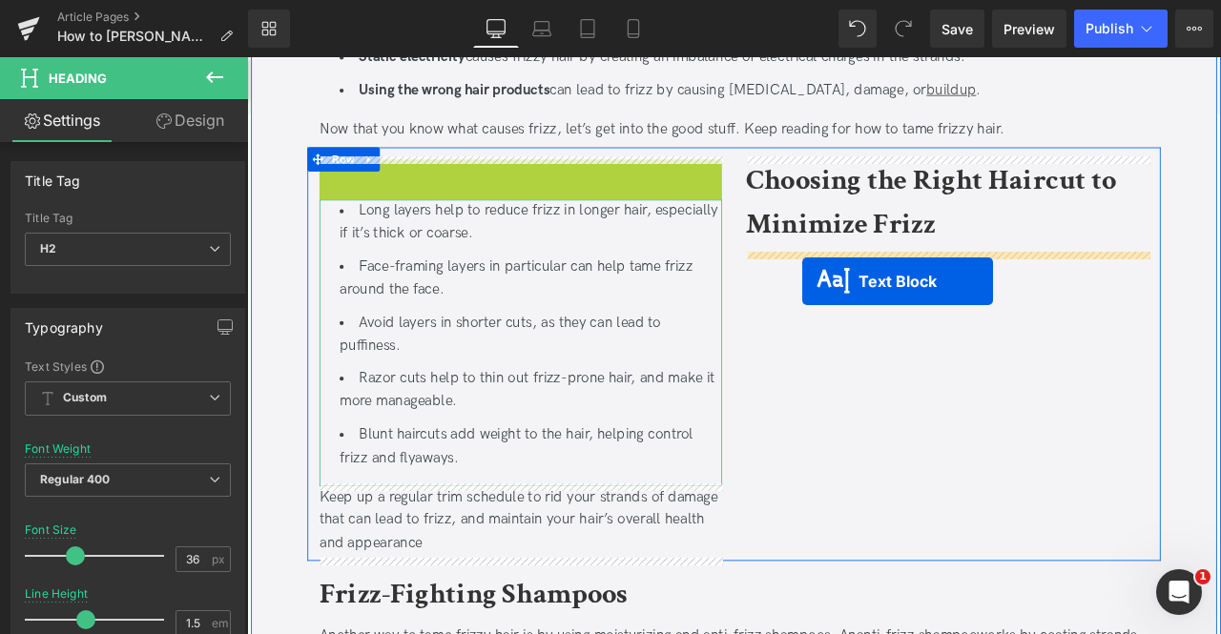
drag, startPoint x: 512, startPoint y: 215, endPoint x: 905, endPoint y: 322, distance: 407.4
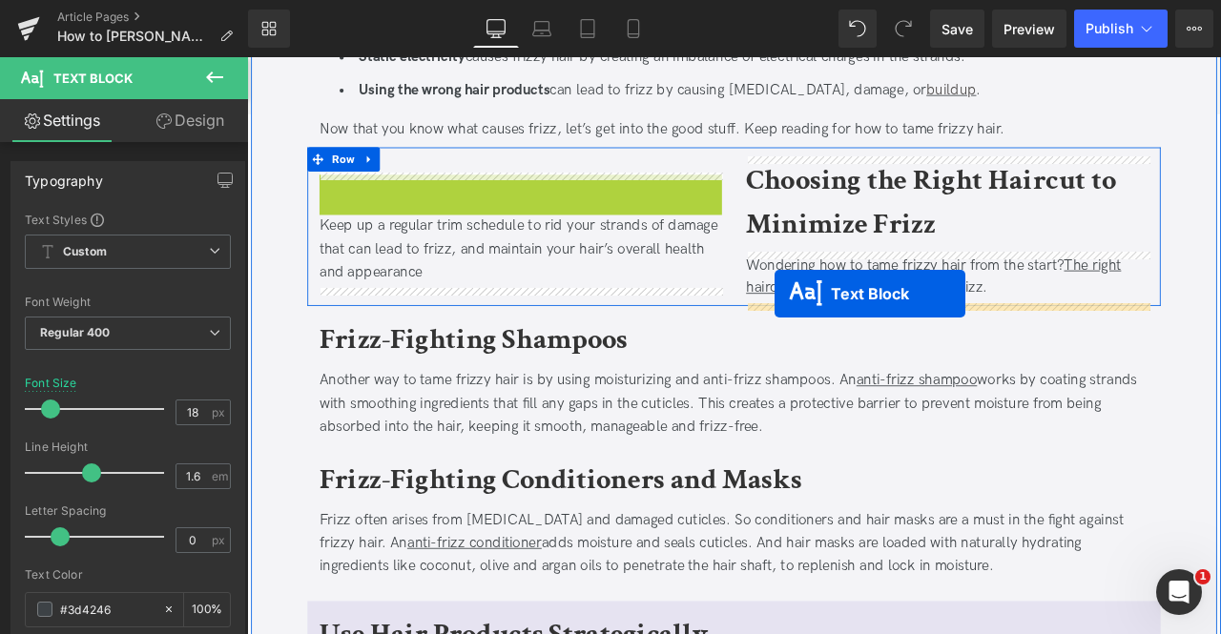
drag, startPoint x: 523, startPoint y: 343, endPoint x: 872, endPoint y: 338, distance: 349.1
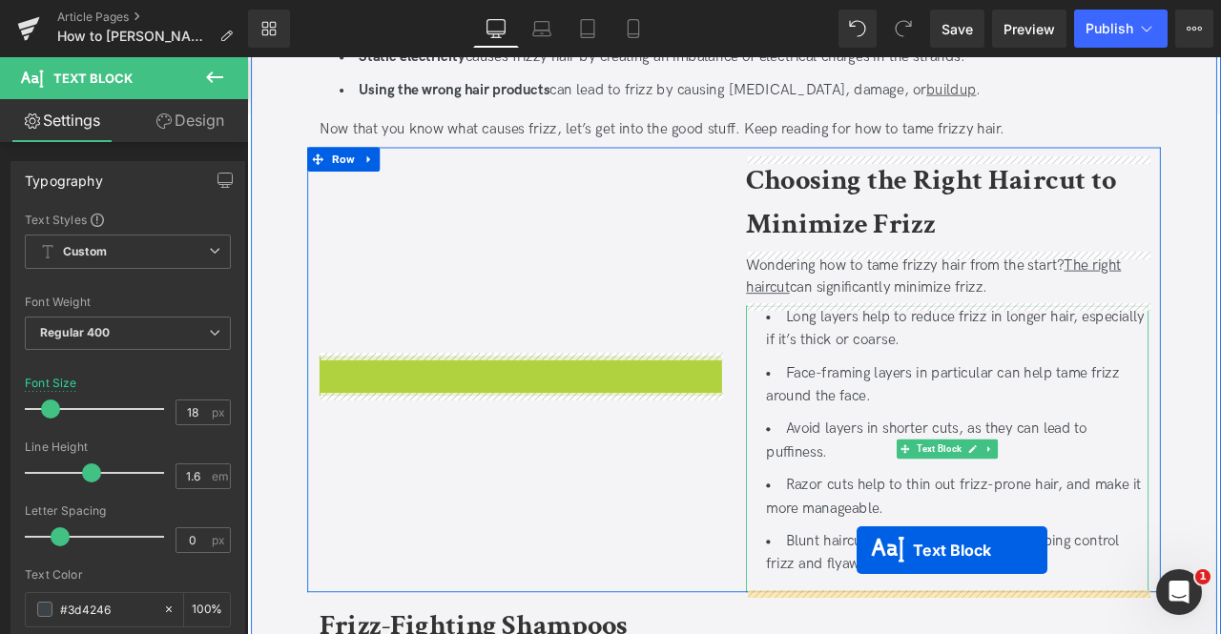
drag, startPoint x: 509, startPoint y: 433, endPoint x: 969, endPoint y: 641, distance: 504.5
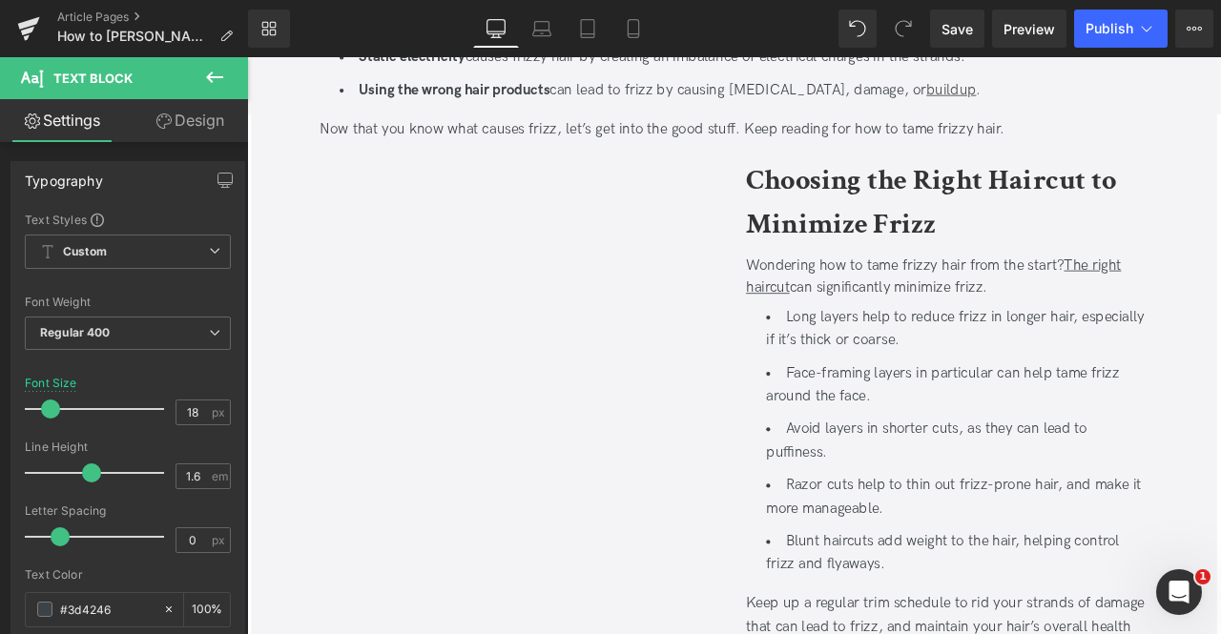
click at [210, 88] on icon at bounding box center [214, 77] width 23 height 23
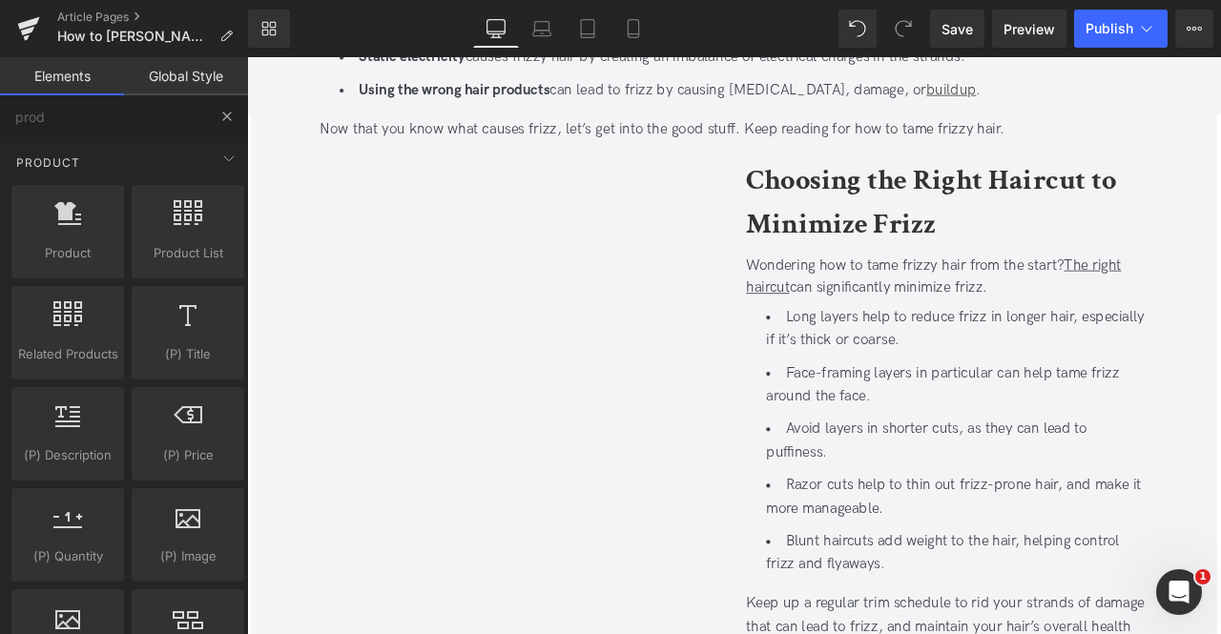
click at [215, 118] on button at bounding box center [227, 116] width 42 height 42
click at [229, 104] on button at bounding box center [227, 116] width 42 height 42
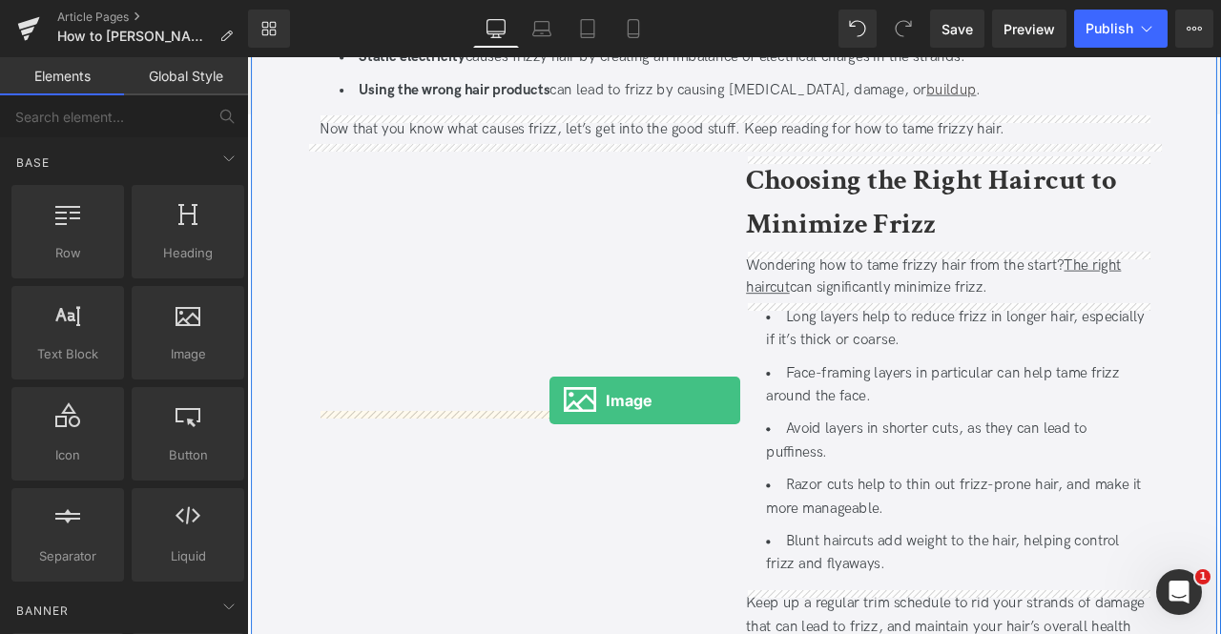
drag, startPoint x: 427, startPoint y: 413, endPoint x: 606, endPoint y: 464, distance: 185.6
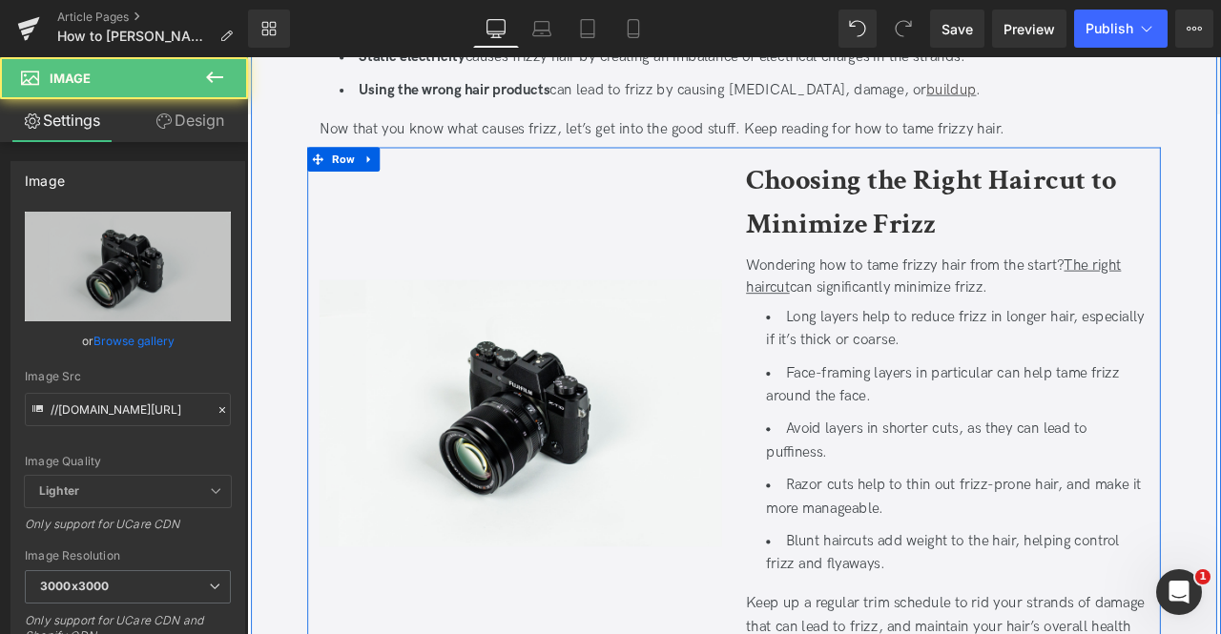
click at [704, 250] on div "Image Image" at bounding box center [571, 479] width 505 height 603
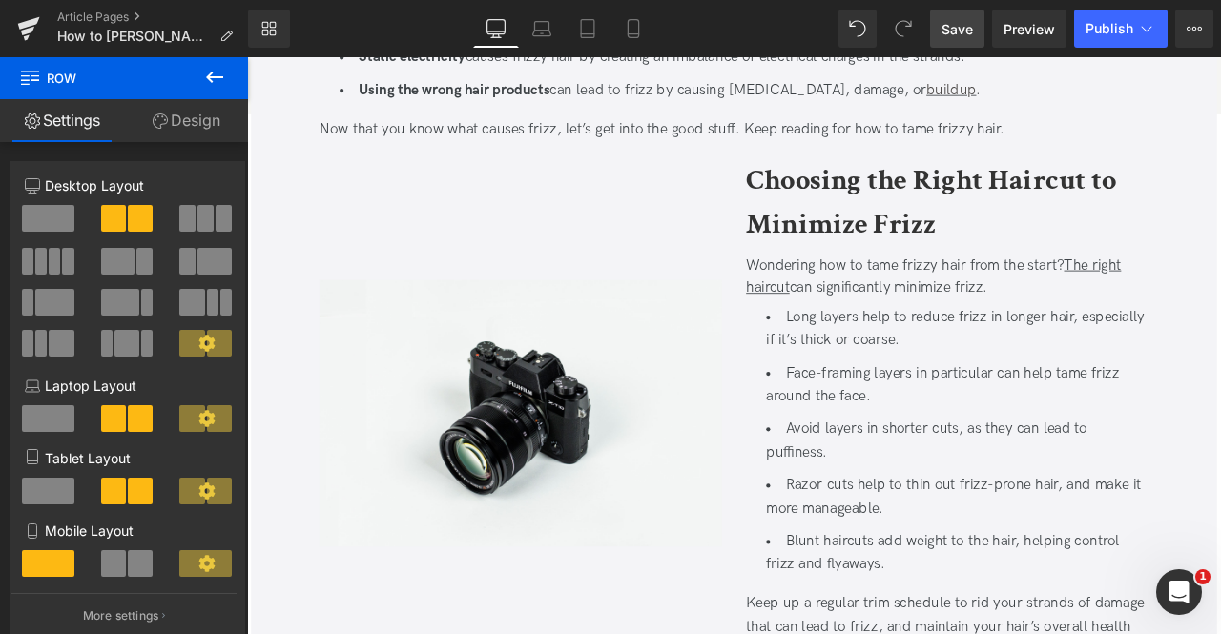
drag, startPoint x: 938, startPoint y: 17, endPoint x: 489, endPoint y: 271, distance: 515.9
click at [938, 17] on link "Save" at bounding box center [957, 29] width 54 height 38
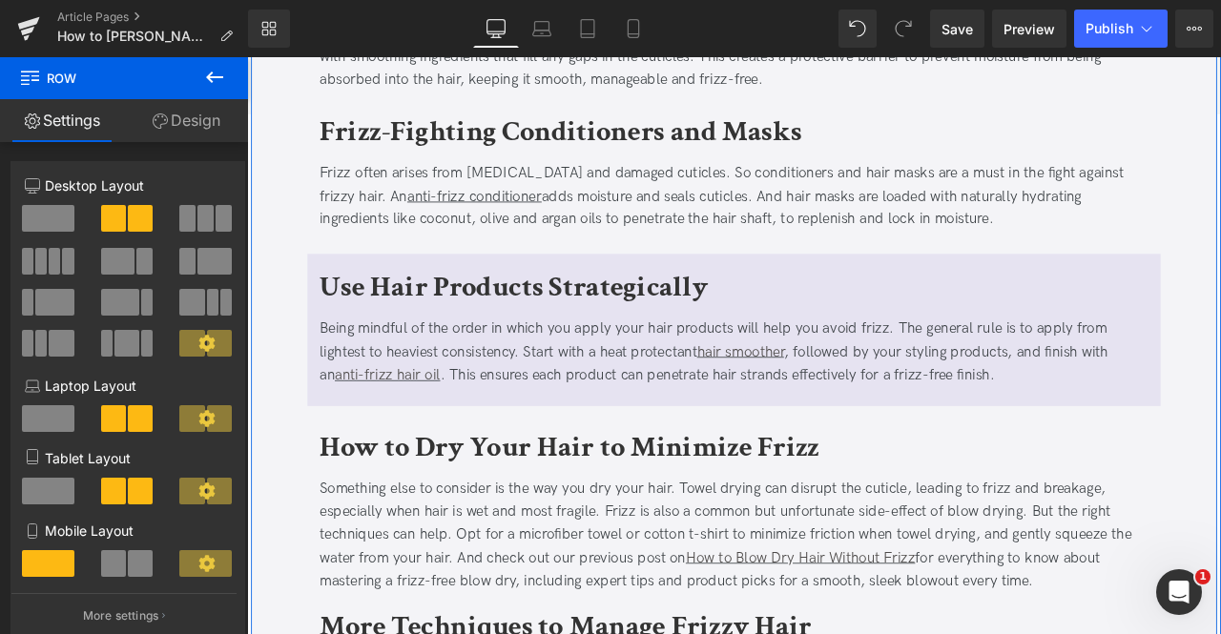
scroll to position [2115, 0]
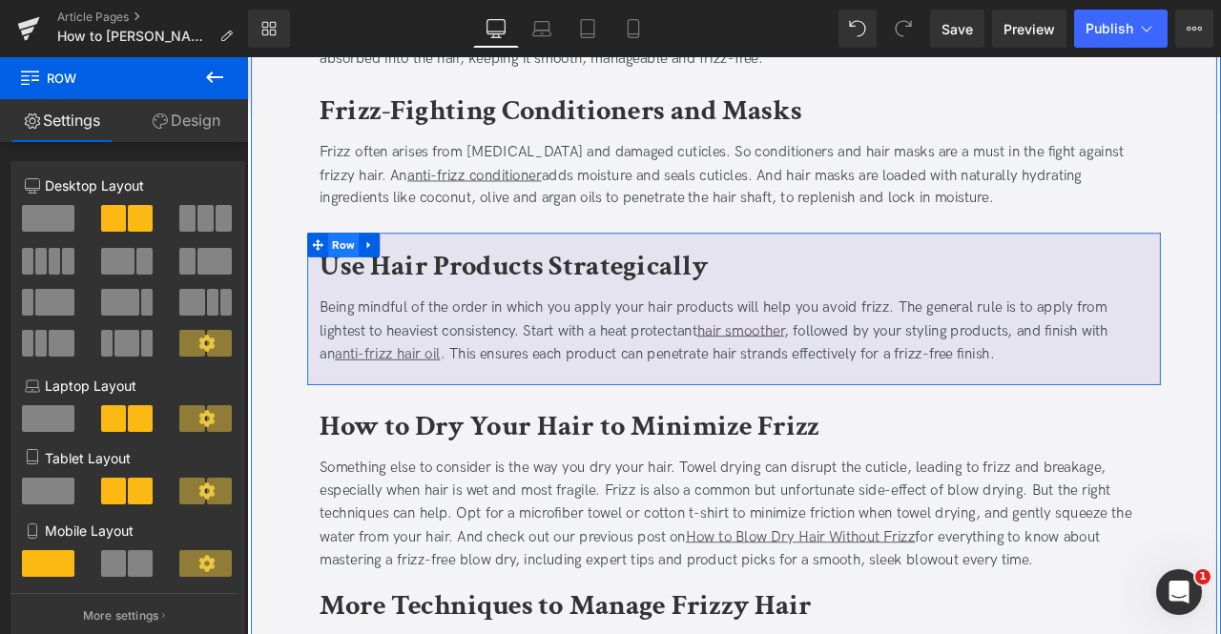
click at [355, 274] on span "Row" at bounding box center [361, 280] width 36 height 29
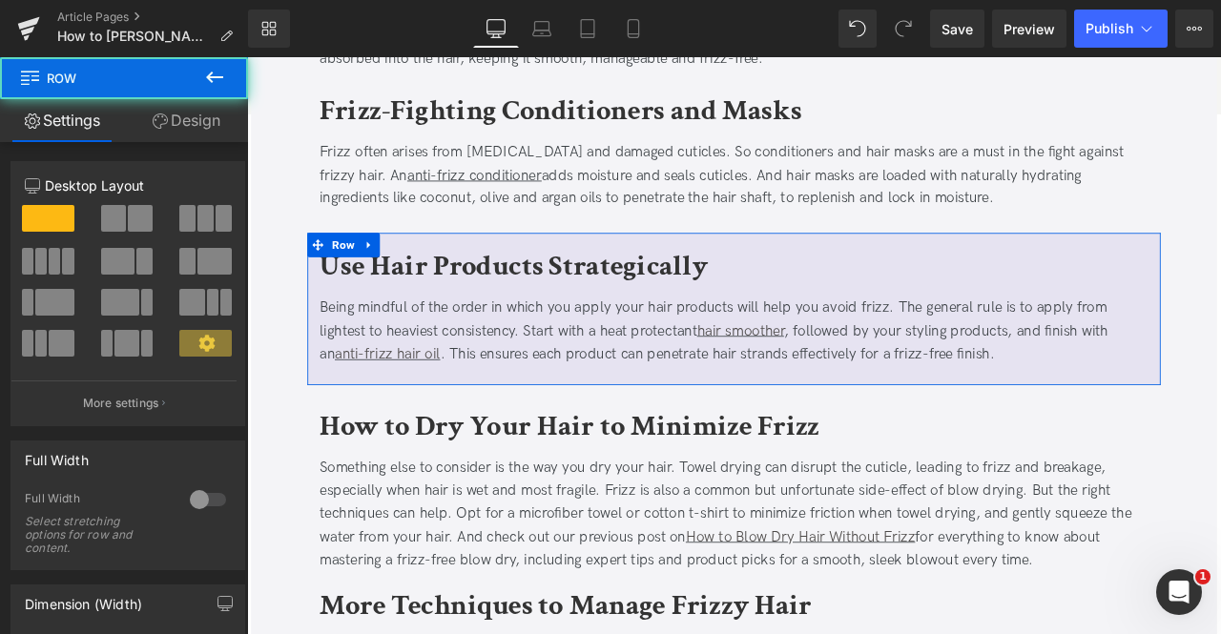
click at [219, 115] on link "Design" at bounding box center [186, 120] width 124 height 43
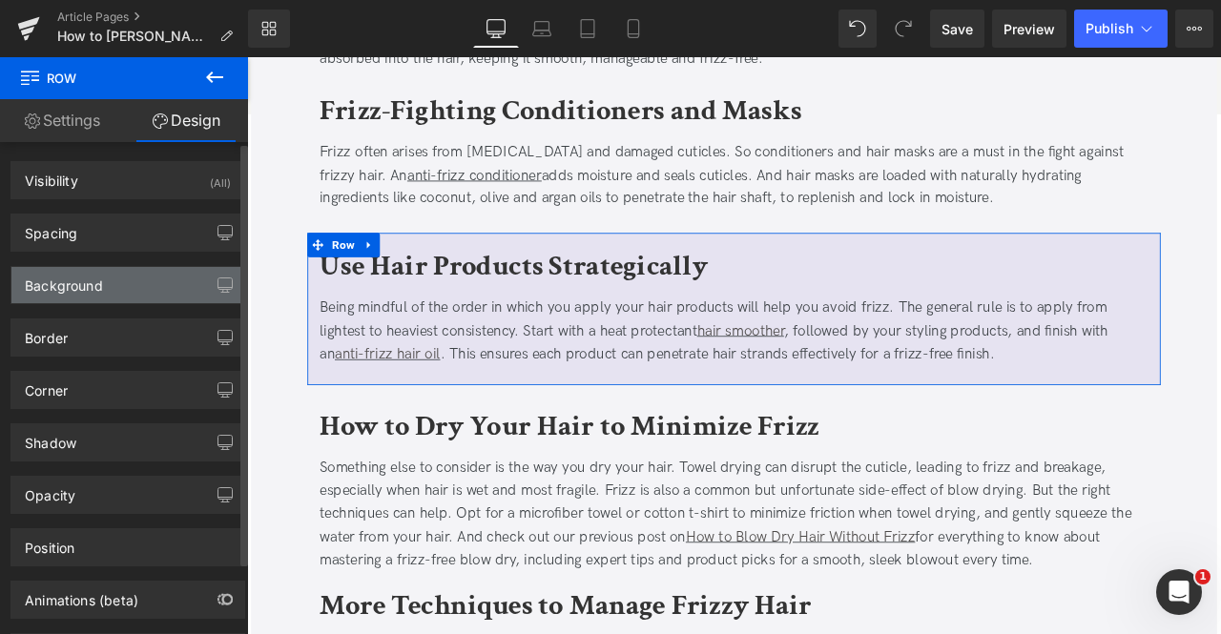
click at [96, 270] on div "Background" at bounding box center [64, 280] width 78 height 27
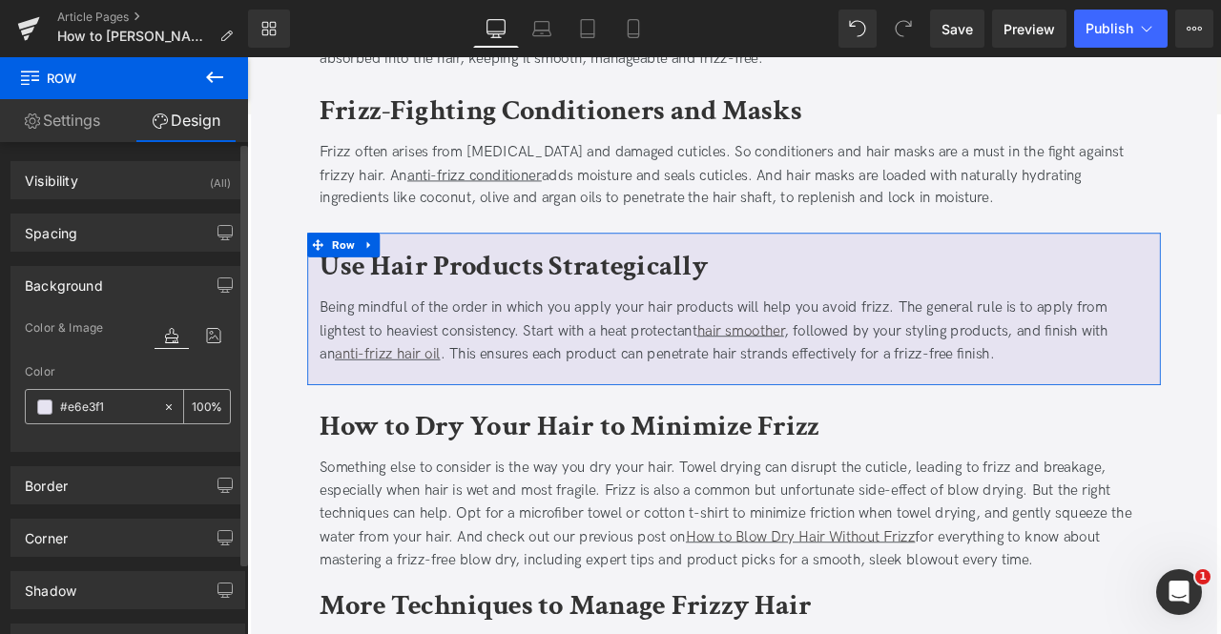
click at [162, 406] on icon at bounding box center [168, 407] width 13 height 13
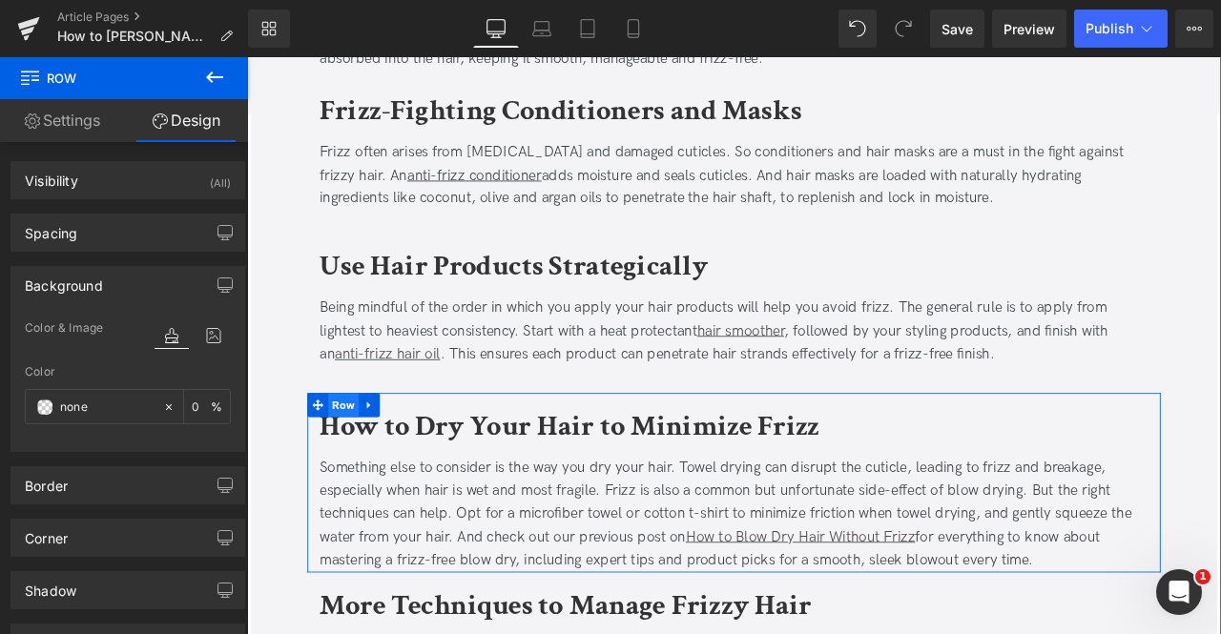
click at [346, 469] on span "Row" at bounding box center [361, 470] width 36 height 29
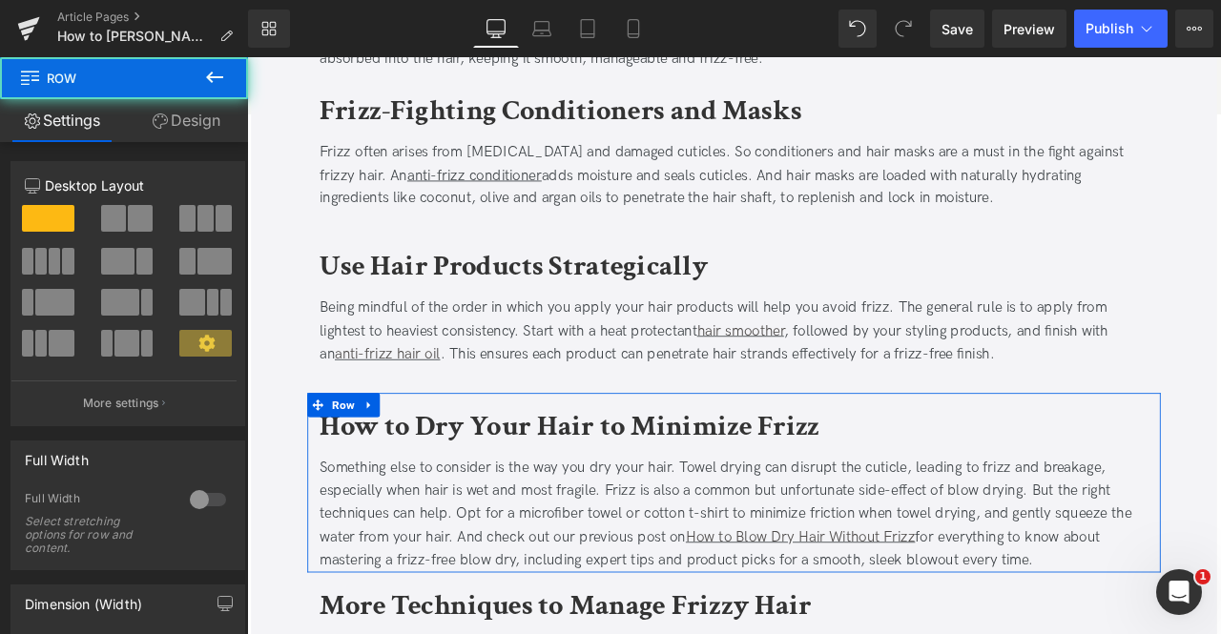
click at [171, 129] on link "Design" at bounding box center [186, 120] width 124 height 43
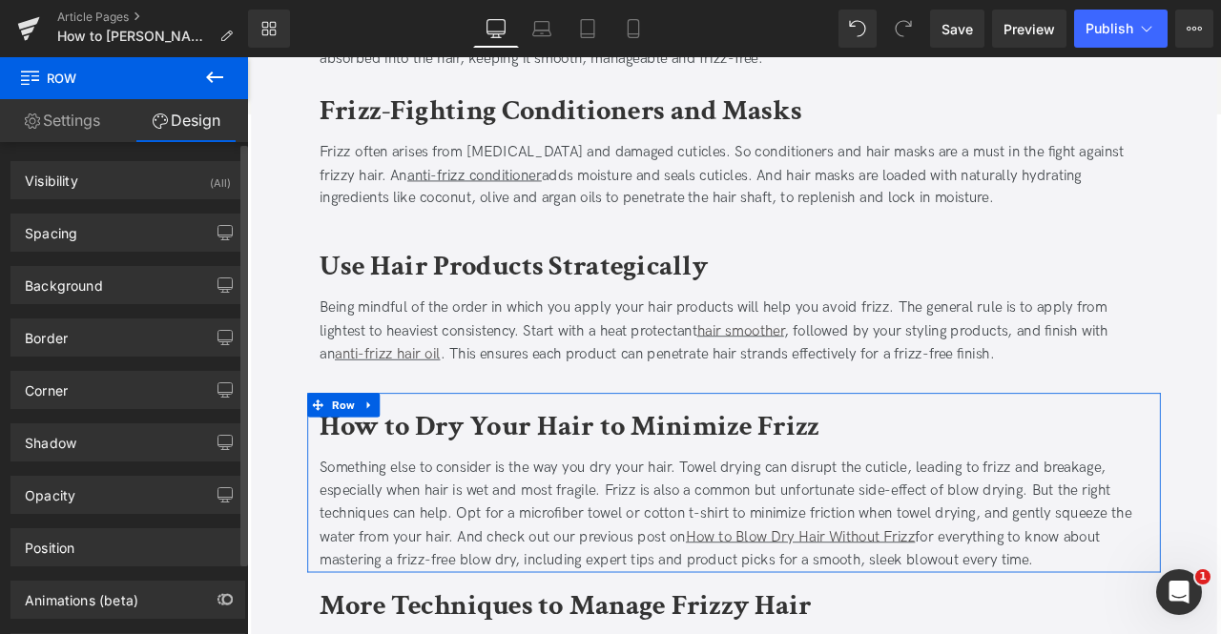
click at [125, 256] on div "Background Color & Image color none Color none 0 % Image Replace Image Upload i…" at bounding box center [128, 278] width 257 height 52
click at [93, 279] on div "Background" at bounding box center [64, 280] width 78 height 27
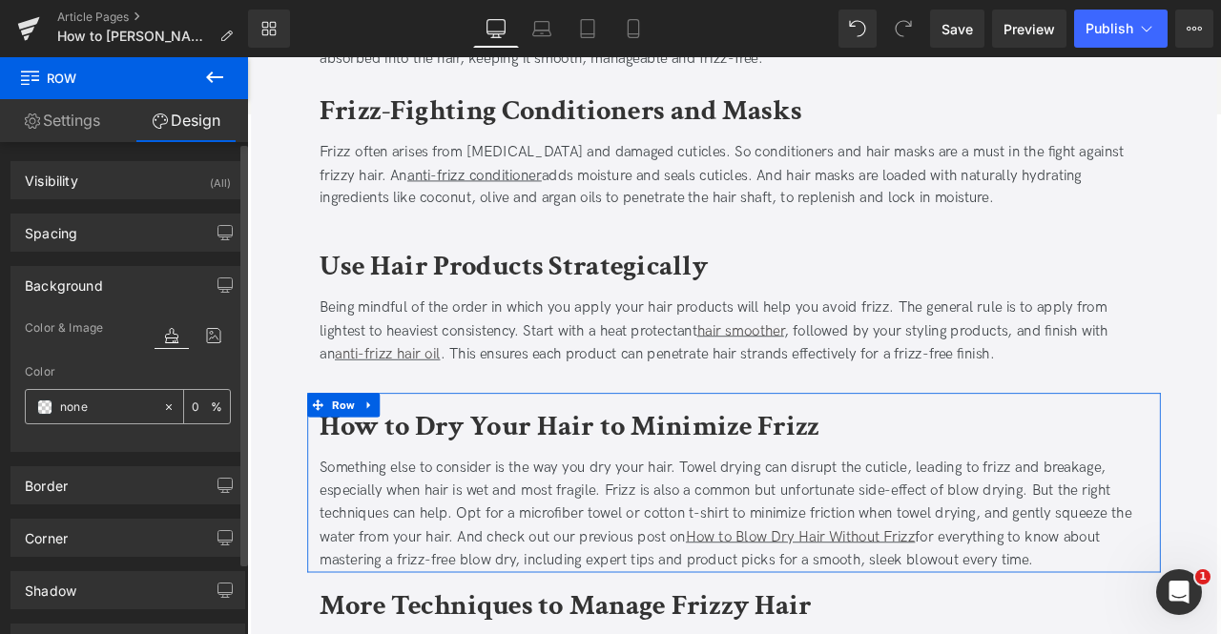
click at [111, 397] on input "none" at bounding box center [106, 407] width 93 height 21
paste input "e6e3f1"
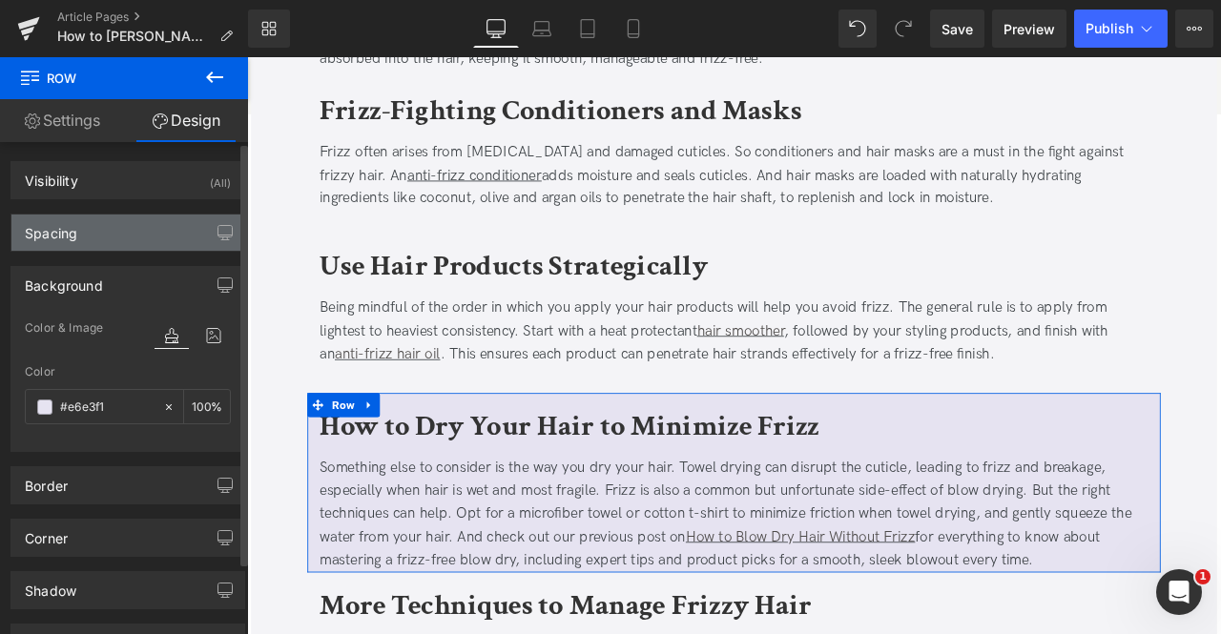
click at [88, 222] on div "Spacing" at bounding box center [127, 233] width 233 height 36
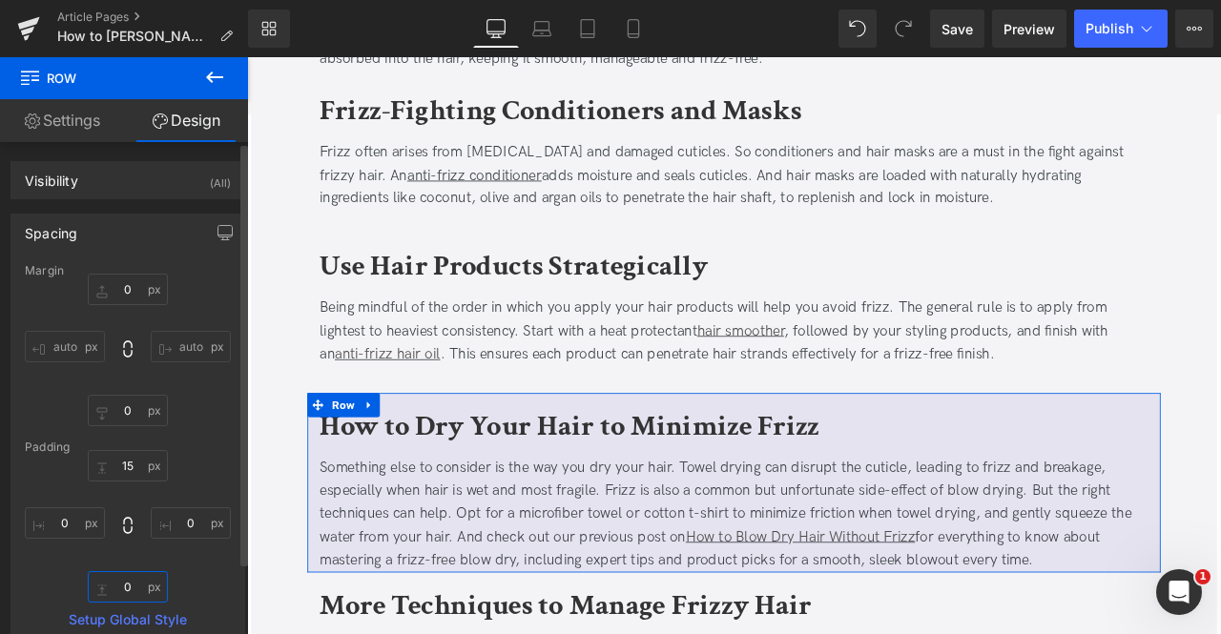
click at [134, 581] on input "0" at bounding box center [128, 586] width 80 height 31
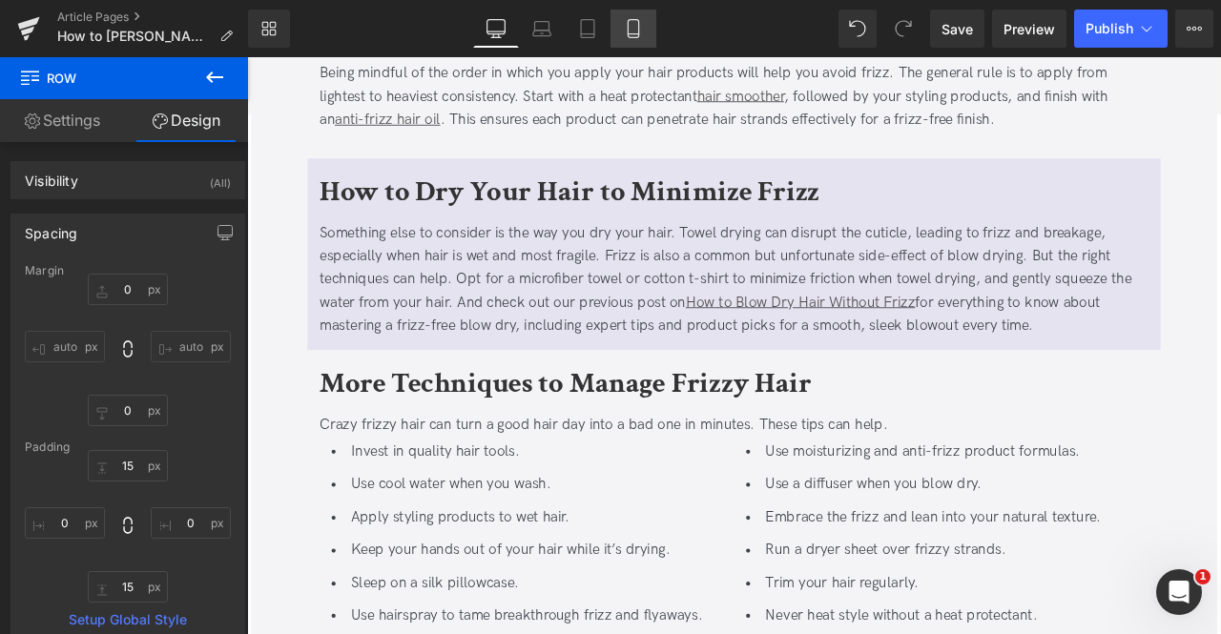
click at [625, 37] on icon at bounding box center [633, 28] width 19 height 19
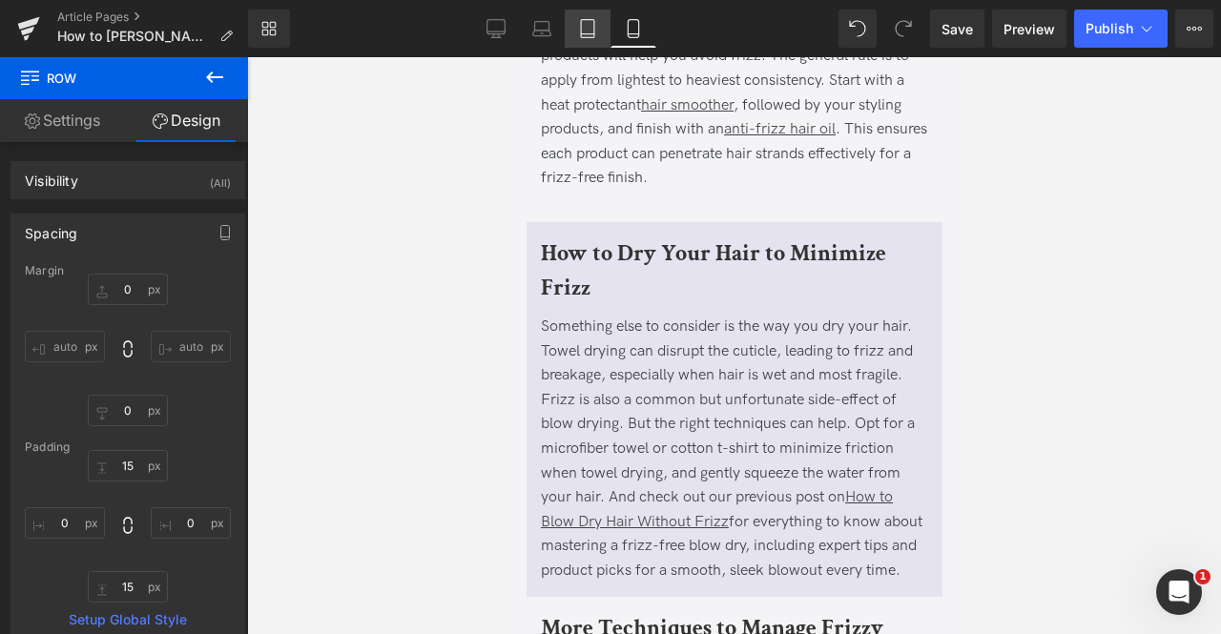
click at [565, 24] on link "Tablet" at bounding box center [588, 29] width 46 height 38
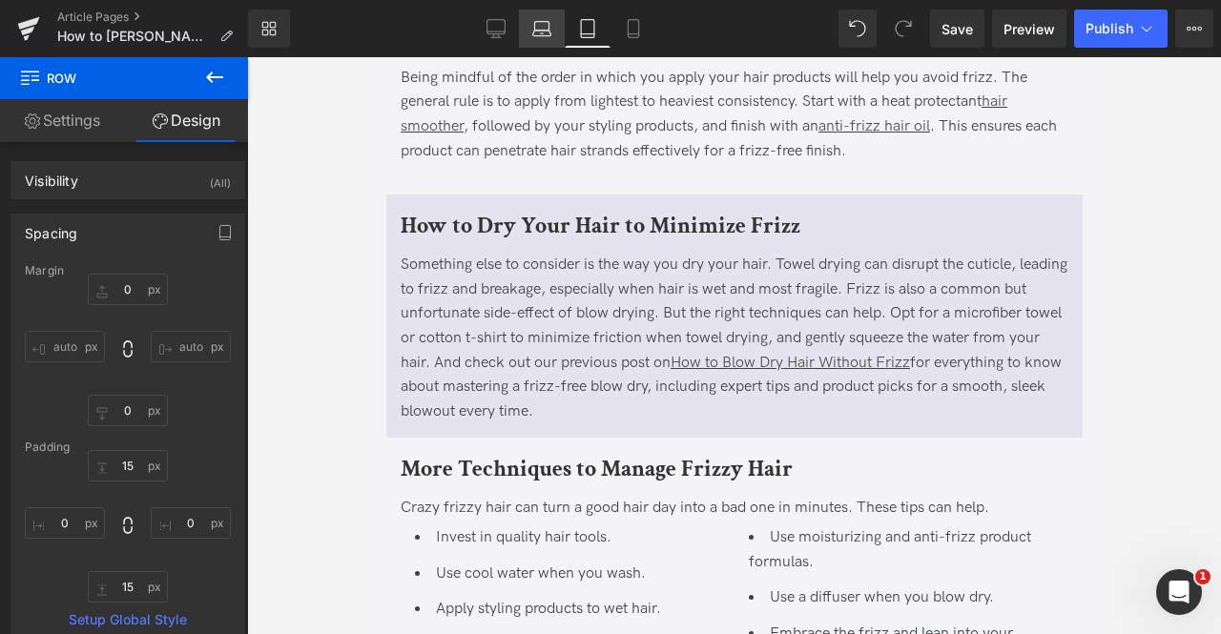
click at [539, 25] on icon at bounding box center [541, 28] width 19 height 19
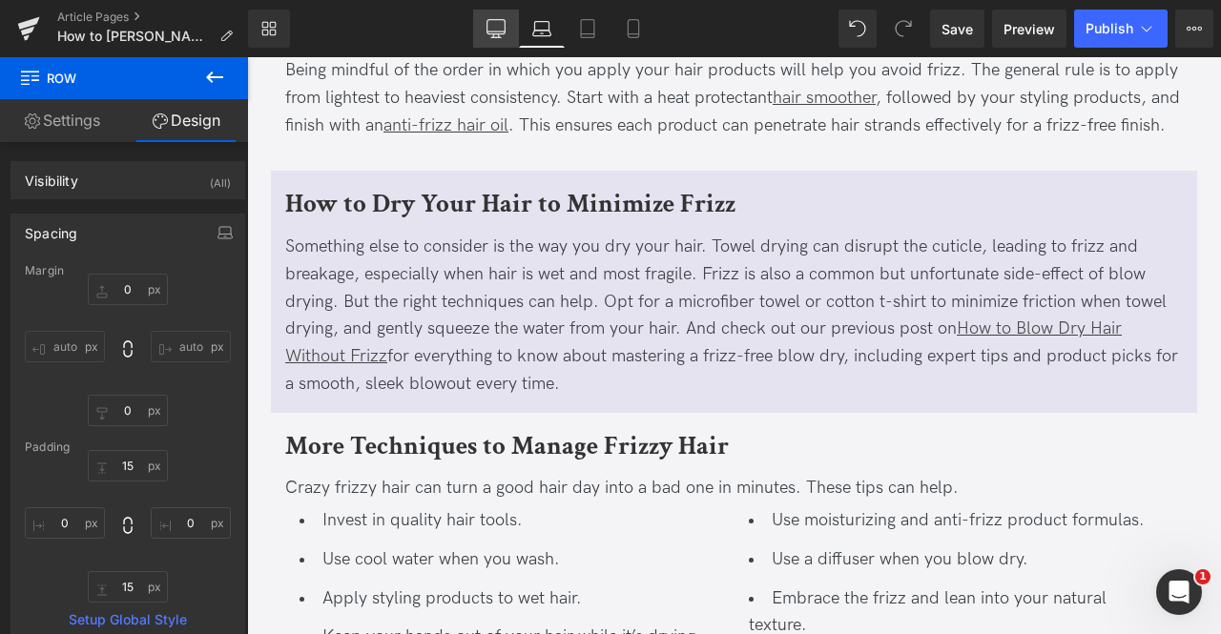
click at [490, 25] on icon at bounding box center [495, 28] width 19 height 19
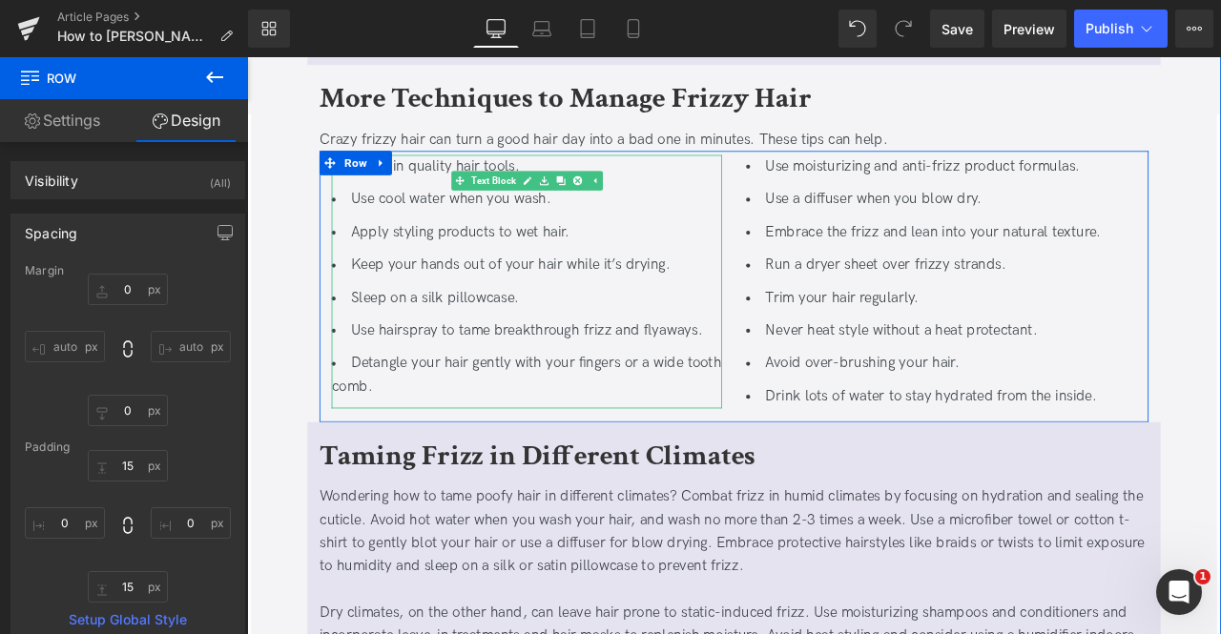
scroll to position [3067, 0]
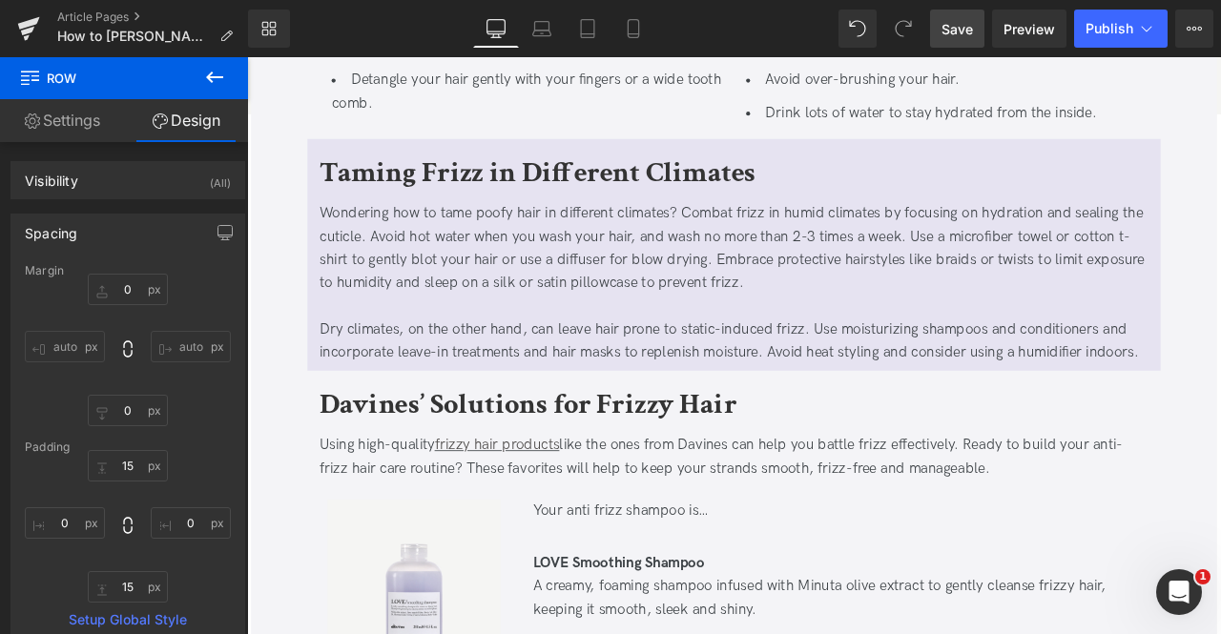
click at [946, 26] on span "Save" at bounding box center [956, 29] width 31 height 20
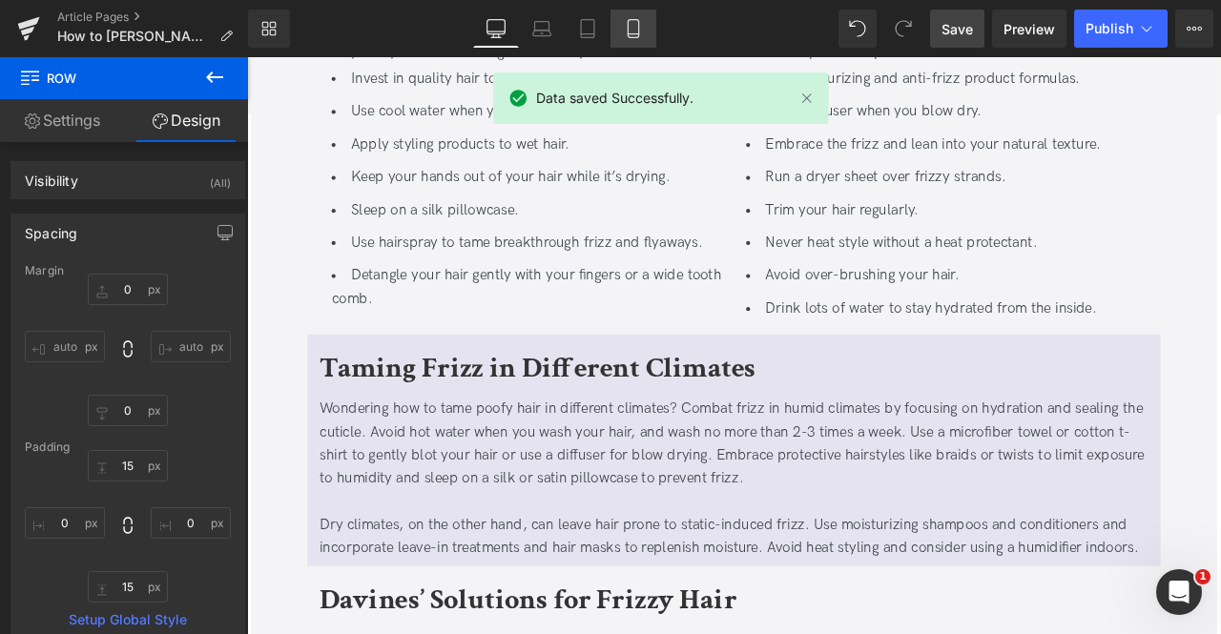
click at [629, 31] on icon at bounding box center [633, 28] width 19 height 19
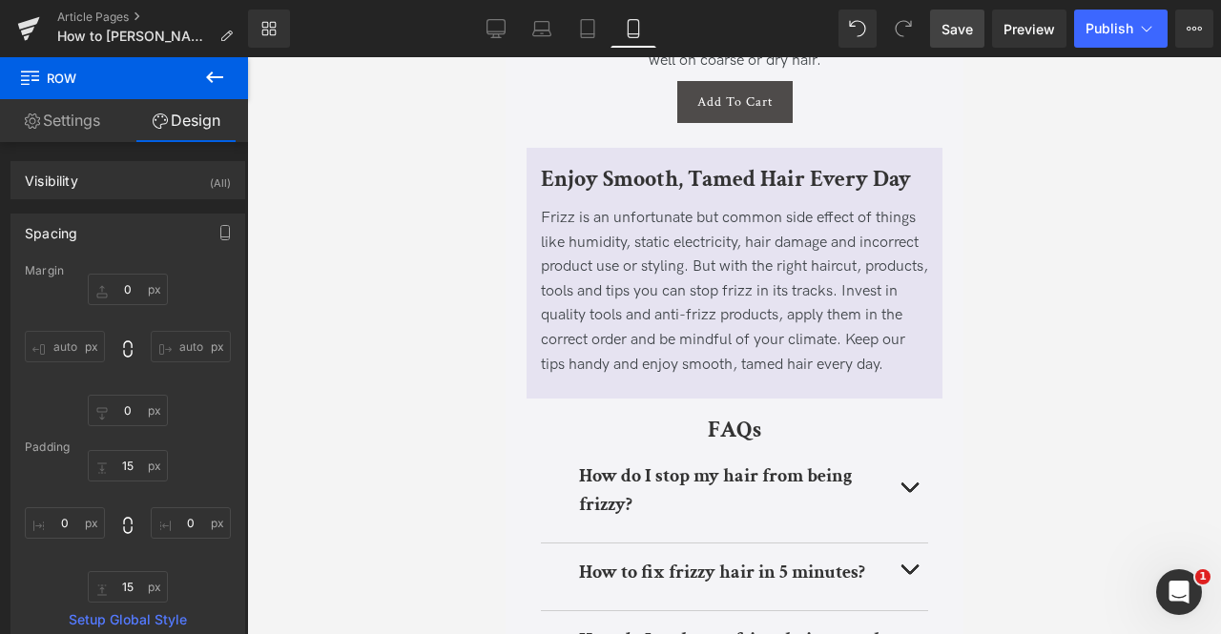
scroll to position [8345, 0]
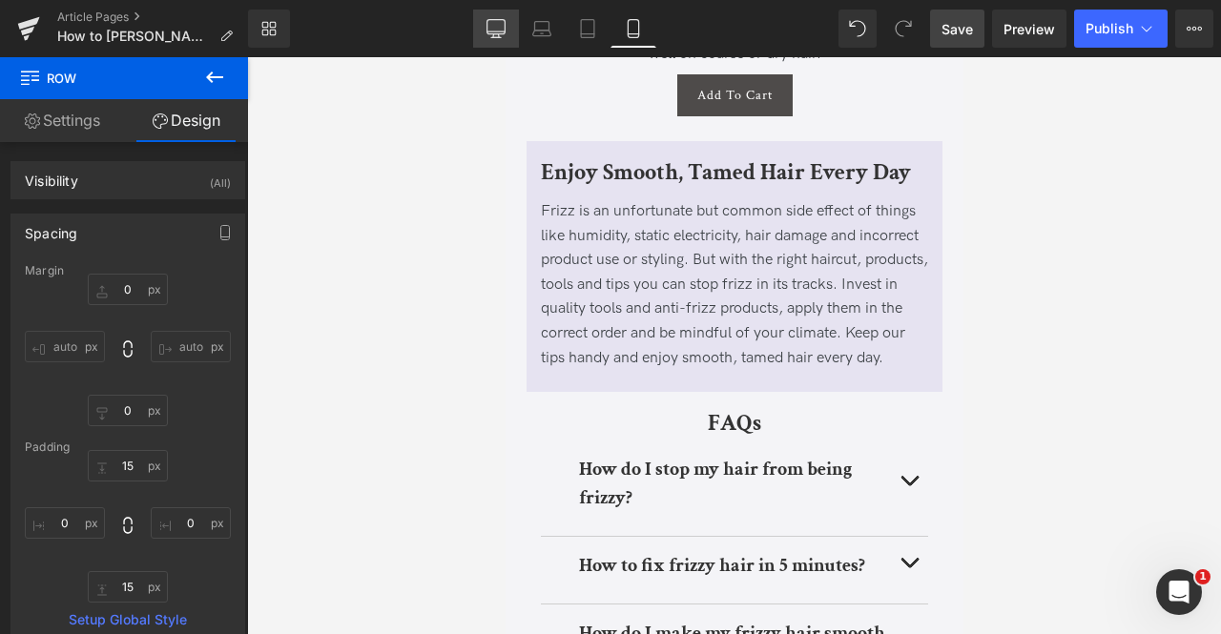
click at [499, 29] on icon at bounding box center [495, 28] width 19 height 19
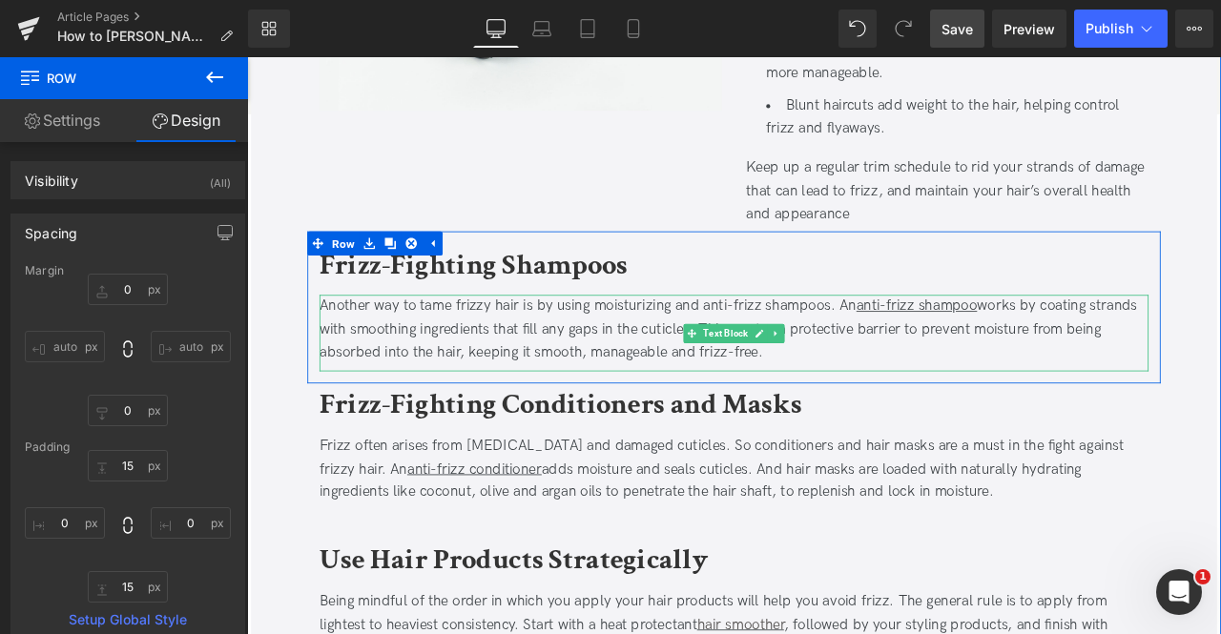
scroll to position [1766, 0]
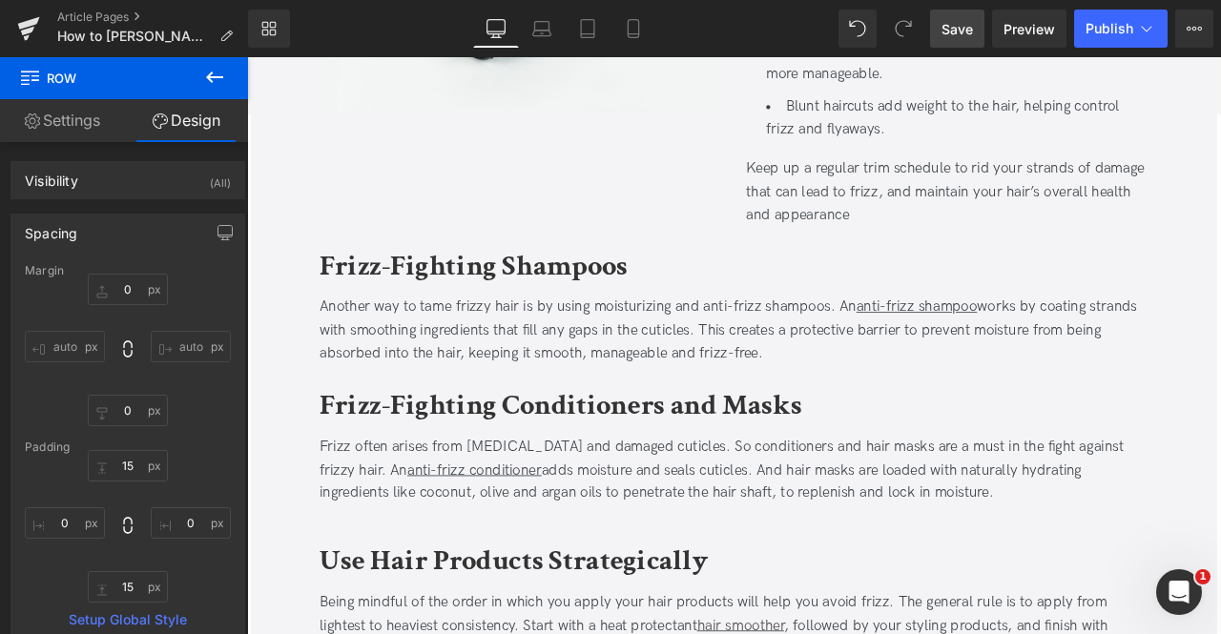
click at [206, 79] on icon at bounding box center [214, 77] width 23 height 23
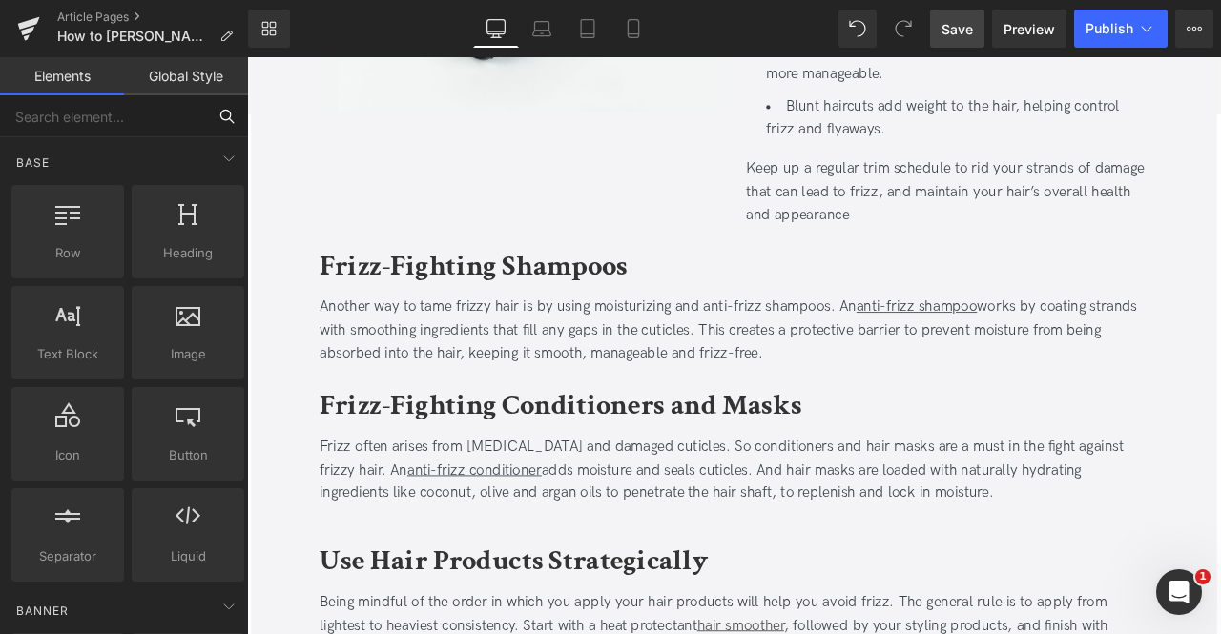
click at [116, 134] on input "text" at bounding box center [103, 116] width 206 height 42
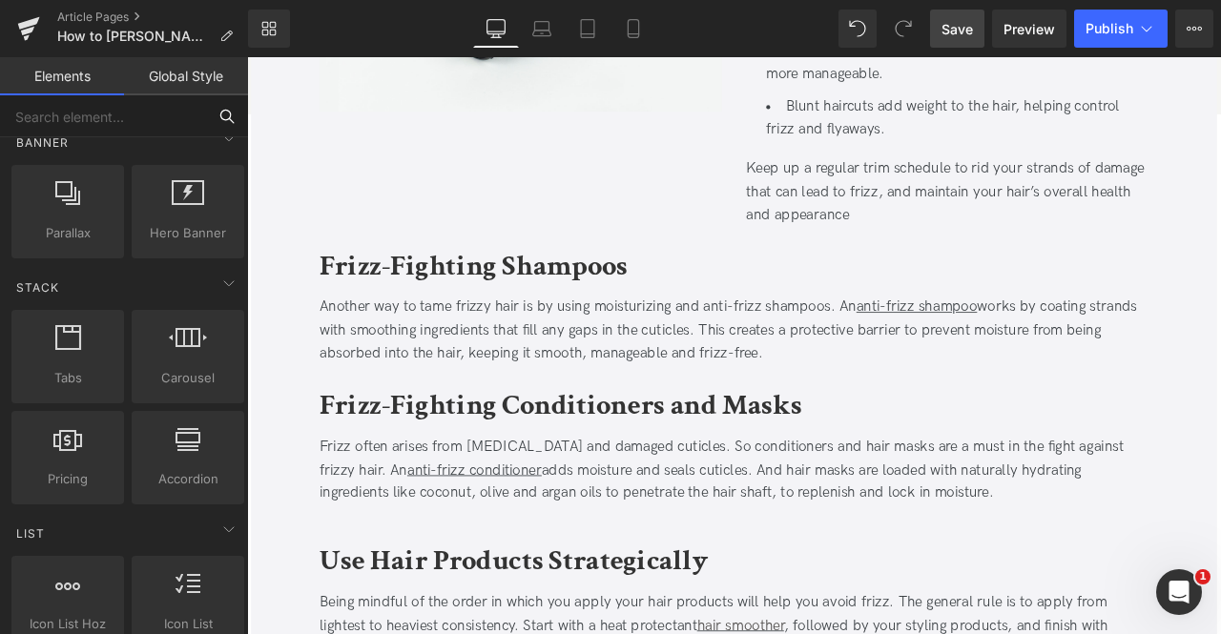
scroll to position [469, 0]
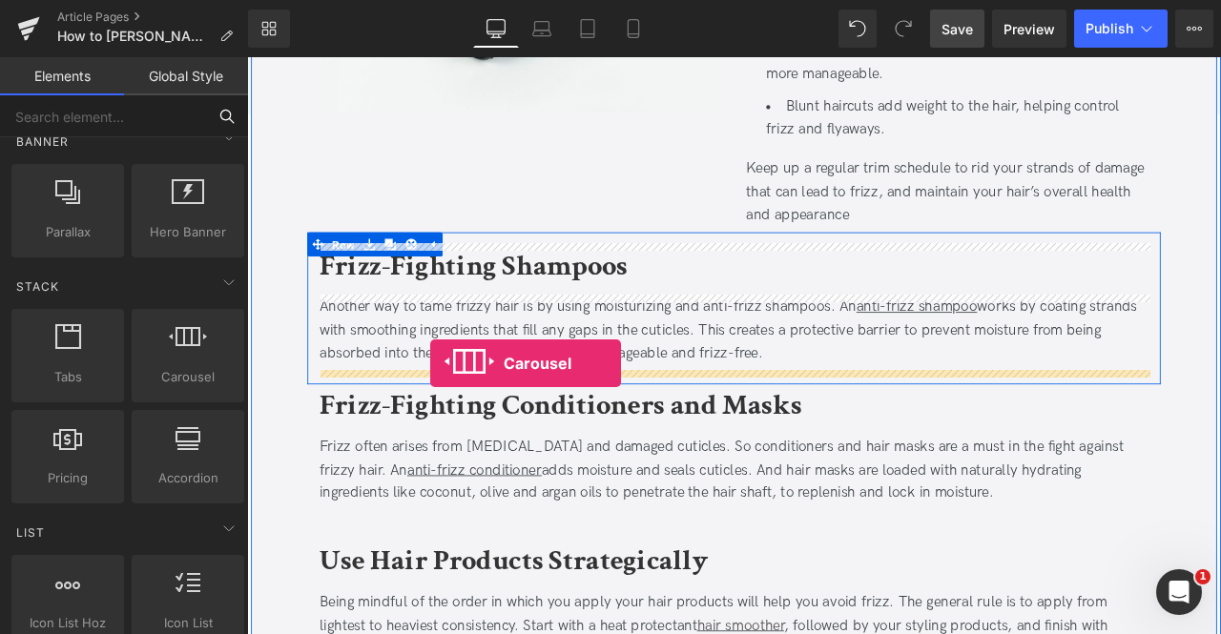
drag, startPoint x: 431, startPoint y: 415, endPoint x: 464, endPoint y: 421, distance: 33.9
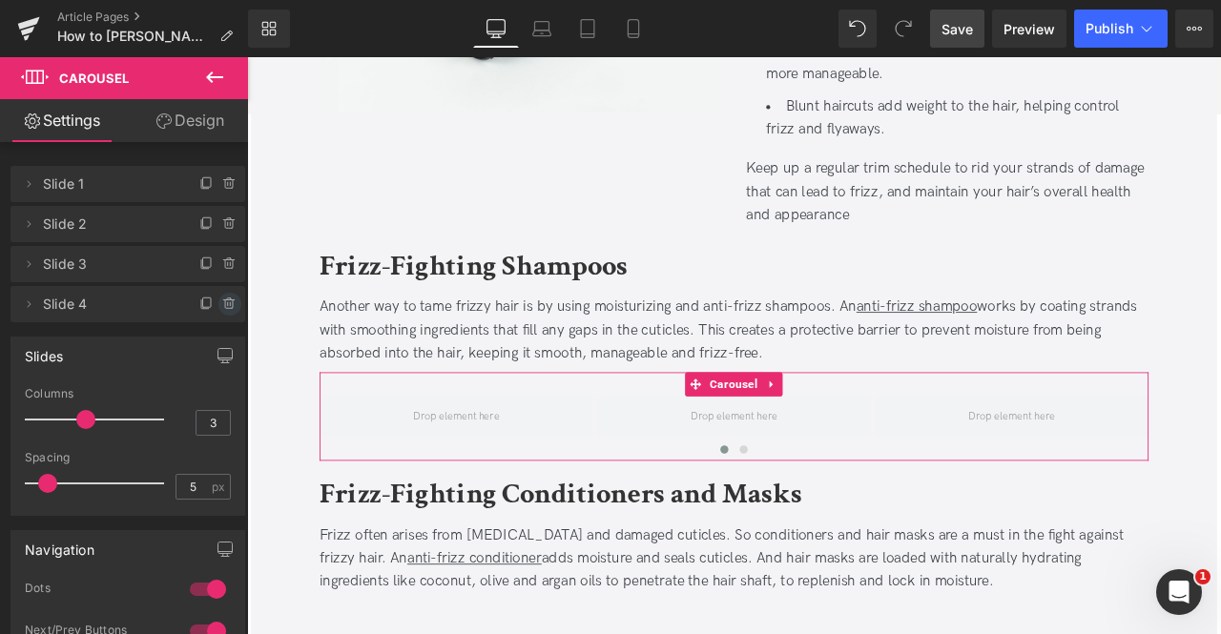
click at [225, 299] on icon at bounding box center [229, 304] width 15 height 15
click at [216, 299] on button "Delete" at bounding box center [209, 305] width 60 height 25
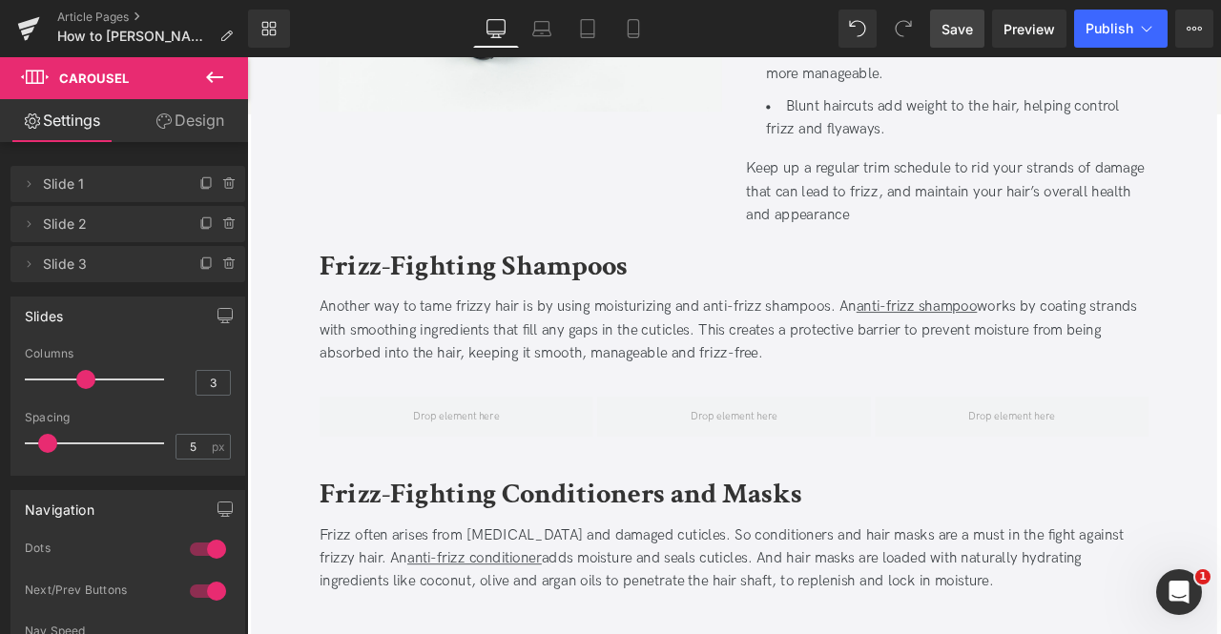
click at [208, 83] on icon at bounding box center [214, 77] width 23 height 23
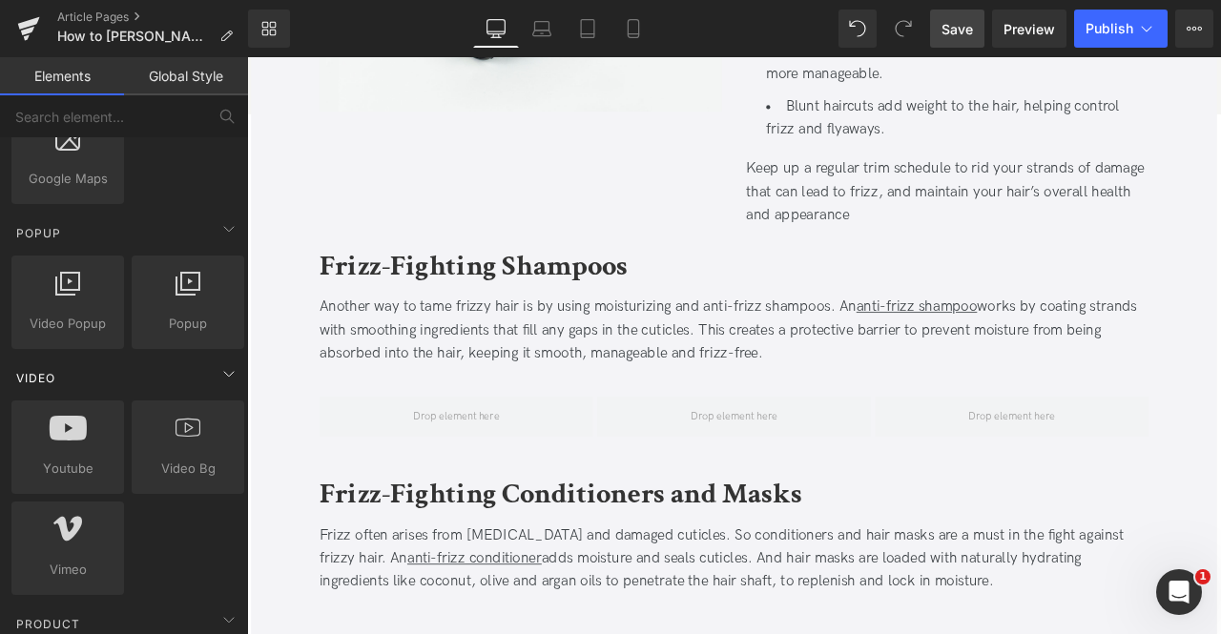
scroll to position [1475, 0]
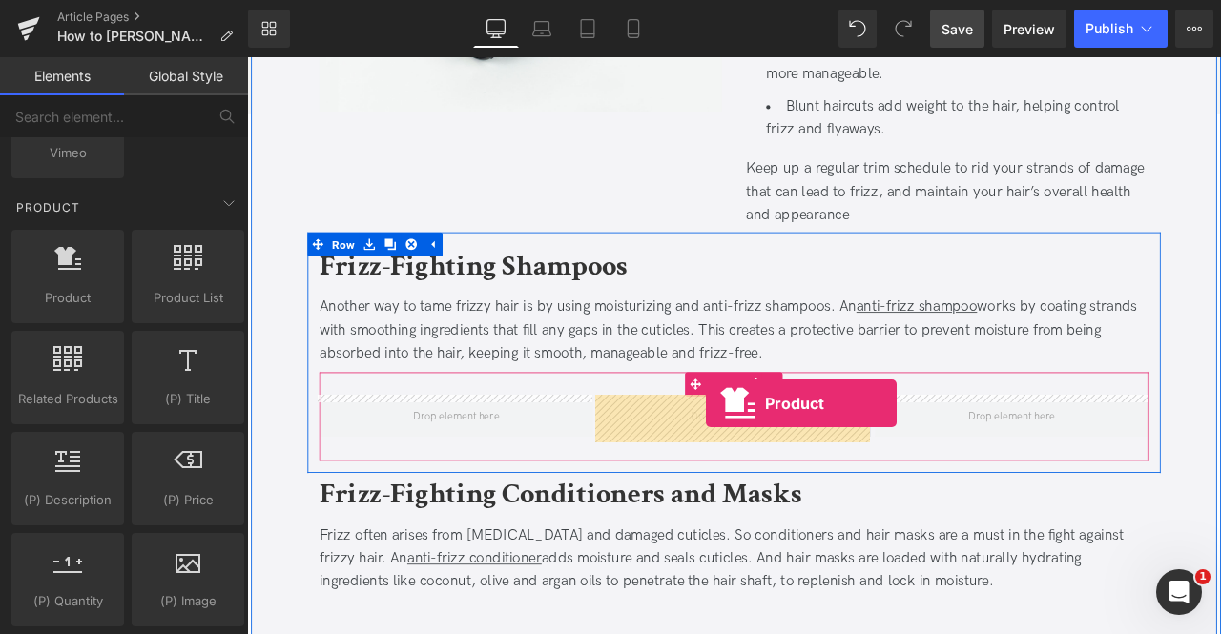
drag, startPoint x: 318, startPoint y: 329, endPoint x: 791, endPoint y: 467, distance: 492.8
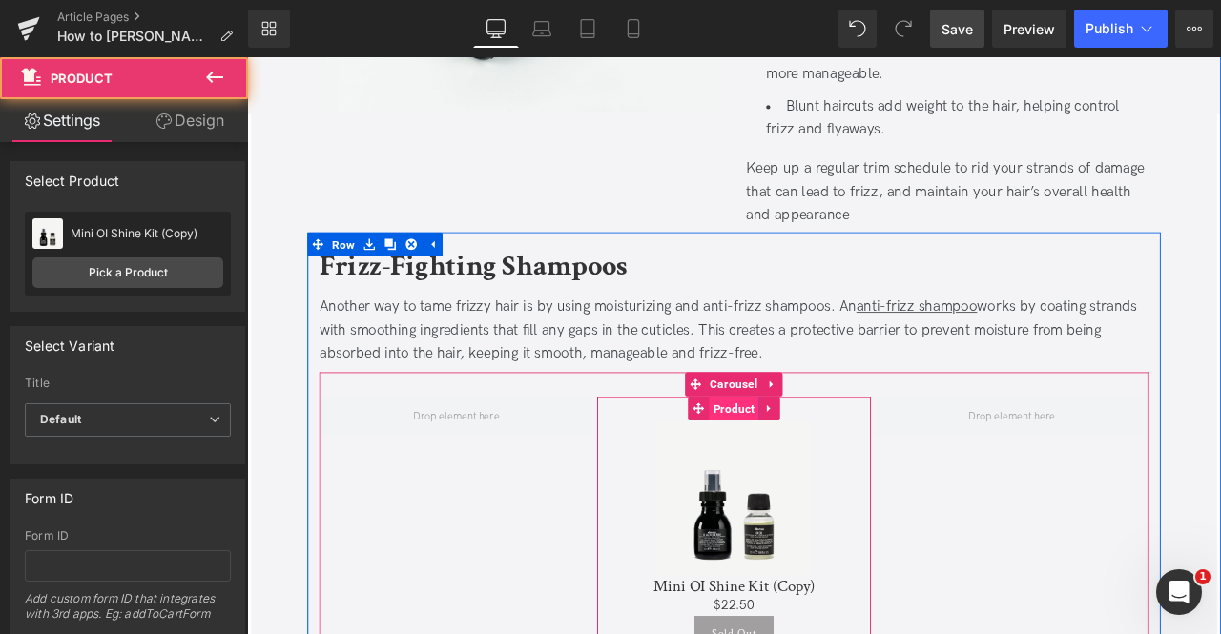
click at [823, 471] on span "Product" at bounding box center [823, 474] width 59 height 29
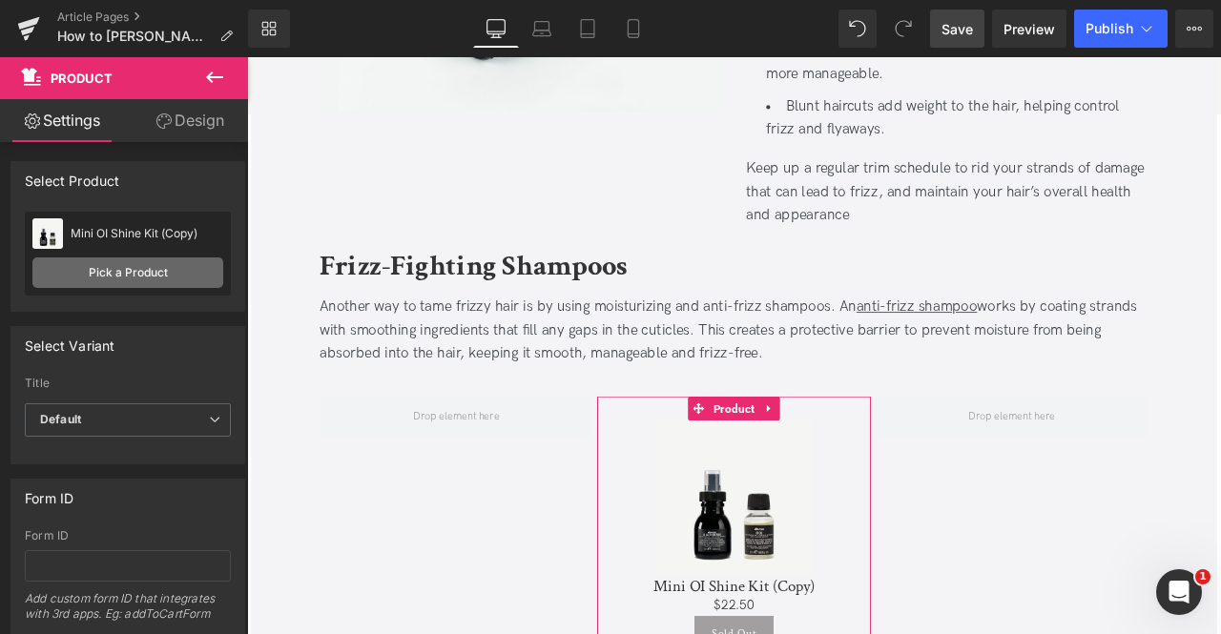
click at [175, 286] on link "Pick a Product" at bounding box center [127, 272] width 191 height 31
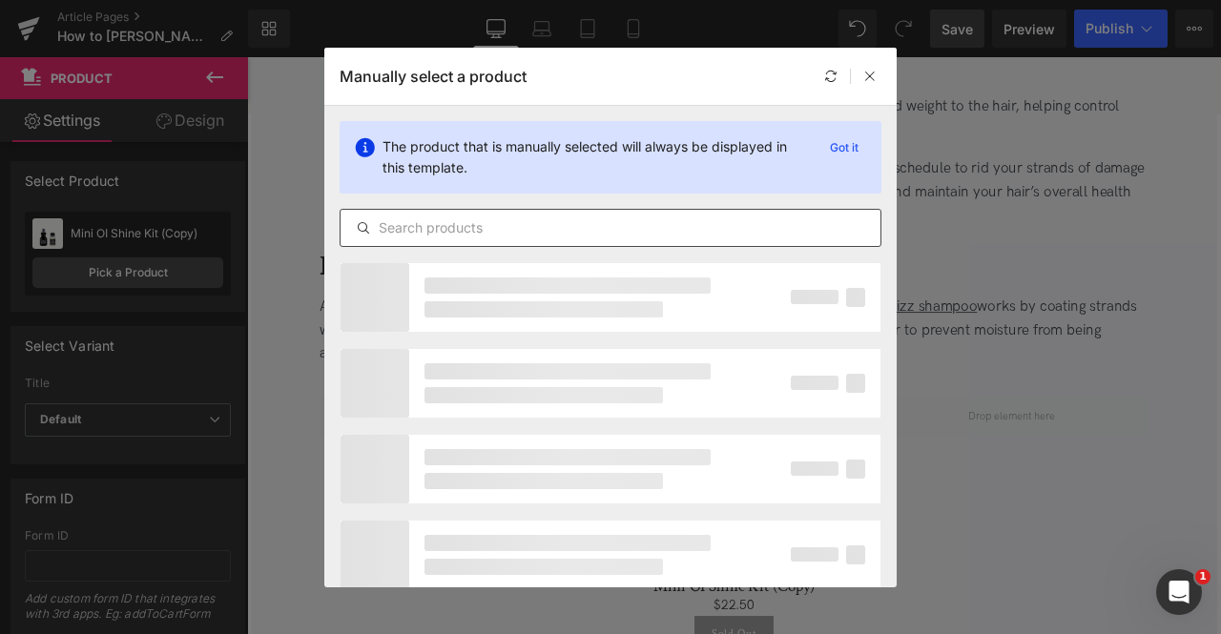
click at [587, 219] on input "text" at bounding box center [610, 227] width 540 height 23
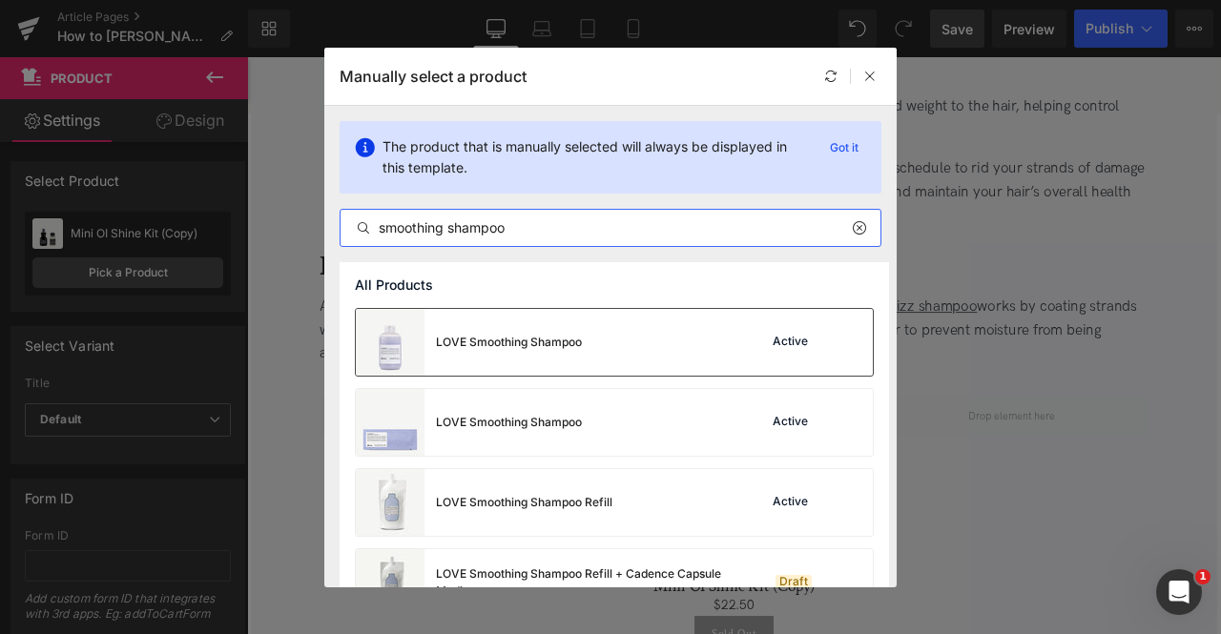
click at [524, 354] on div "LOVE Smoothing Shampoo" at bounding box center [469, 342] width 226 height 67
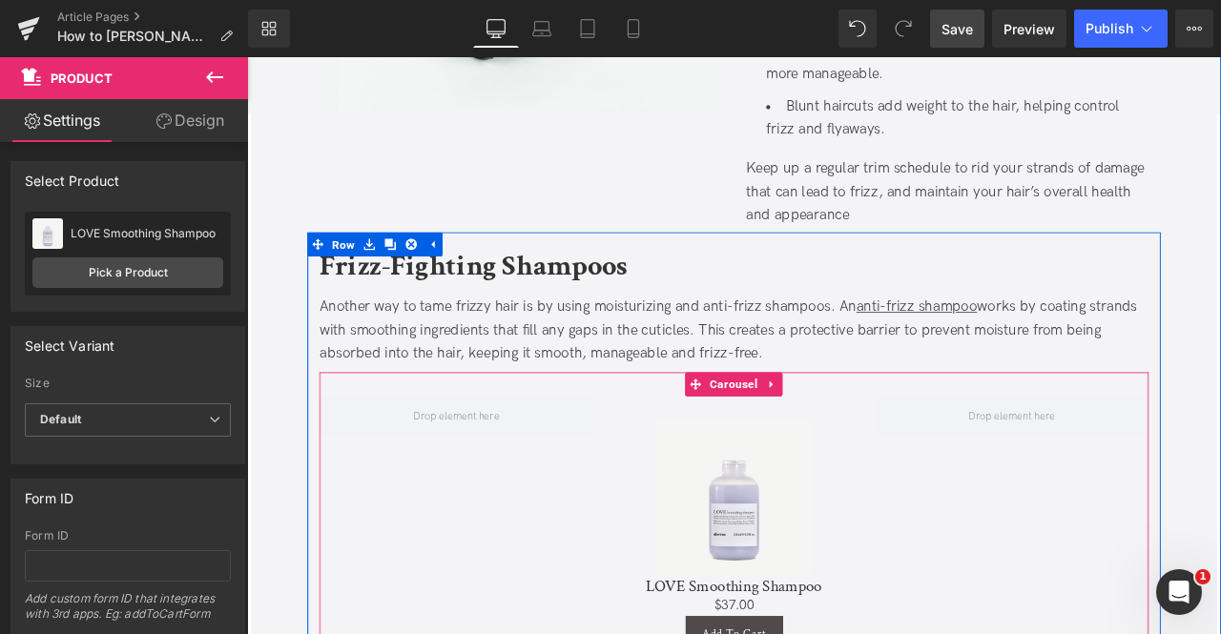
scroll to position [1831, 0]
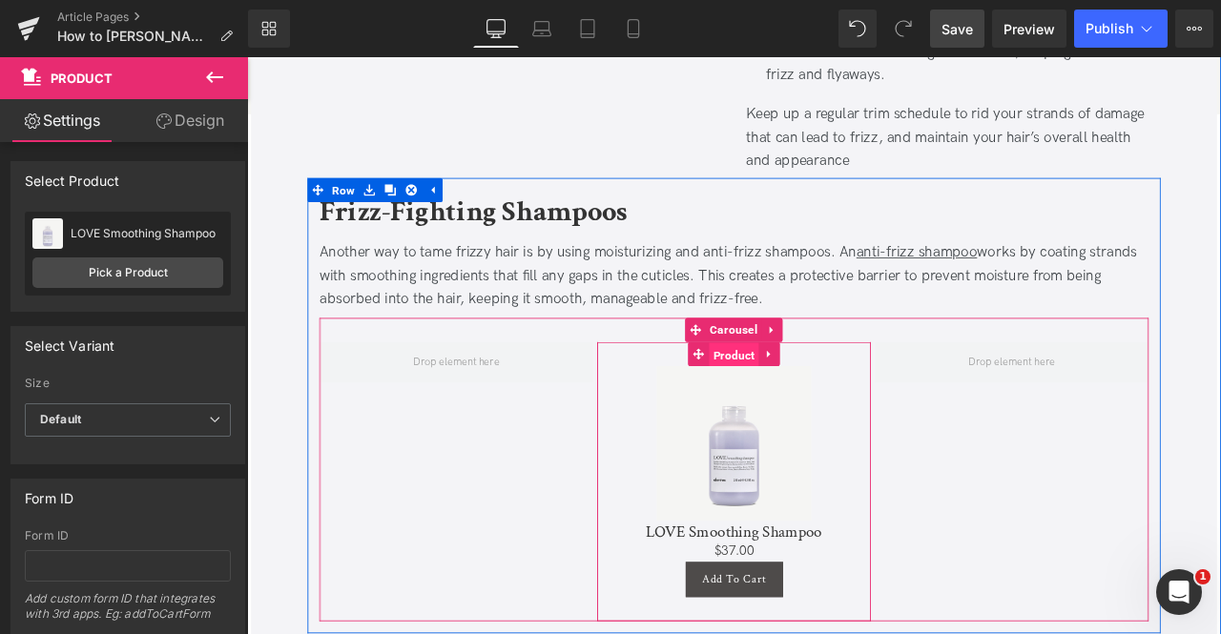
click at [822, 408] on span "Product" at bounding box center [823, 410] width 59 height 29
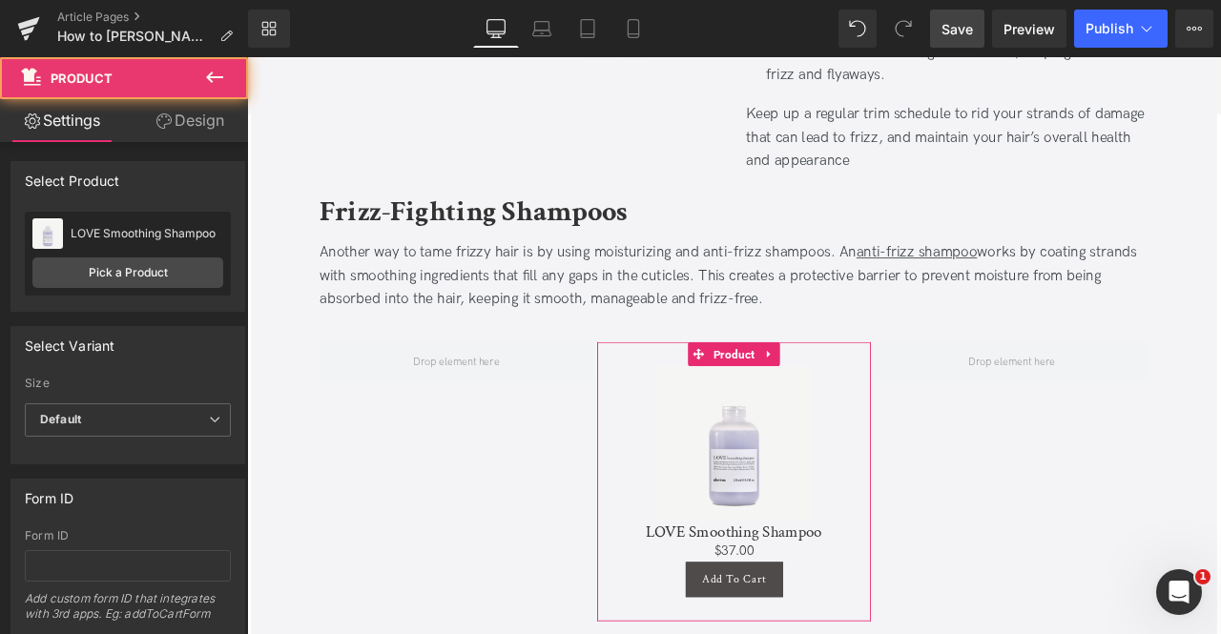
click at [162, 128] on icon at bounding box center [163, 120] width 15 height 15
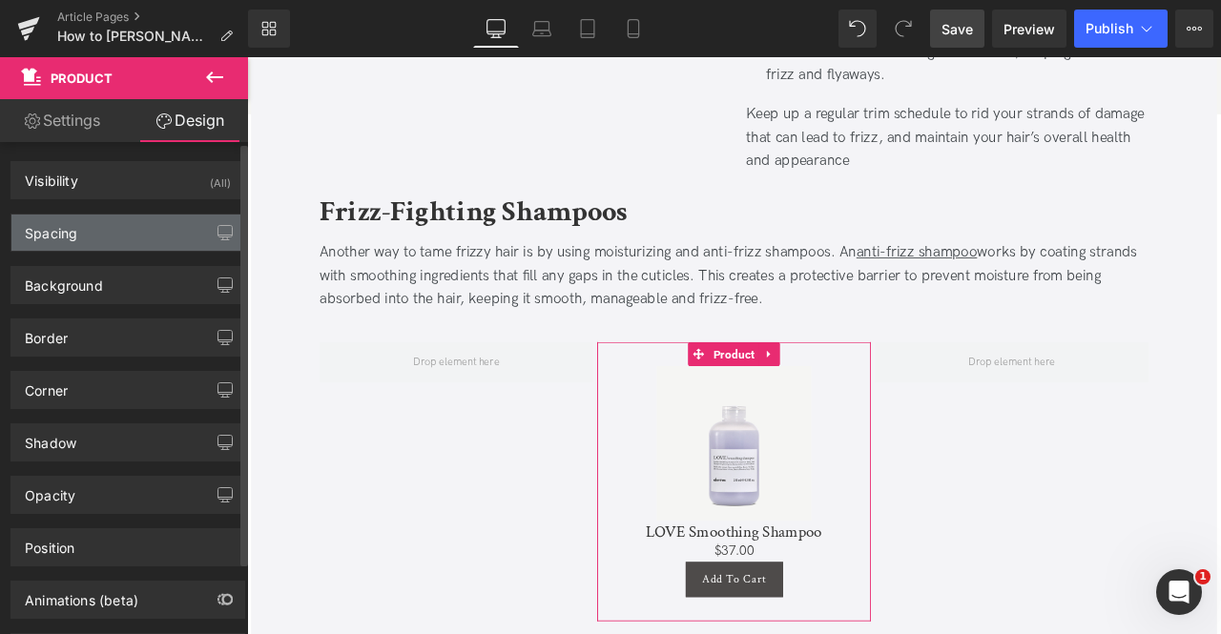
click at [135, 237] on div "Spacing" at bounding box center [127, 233] width 233 height 36
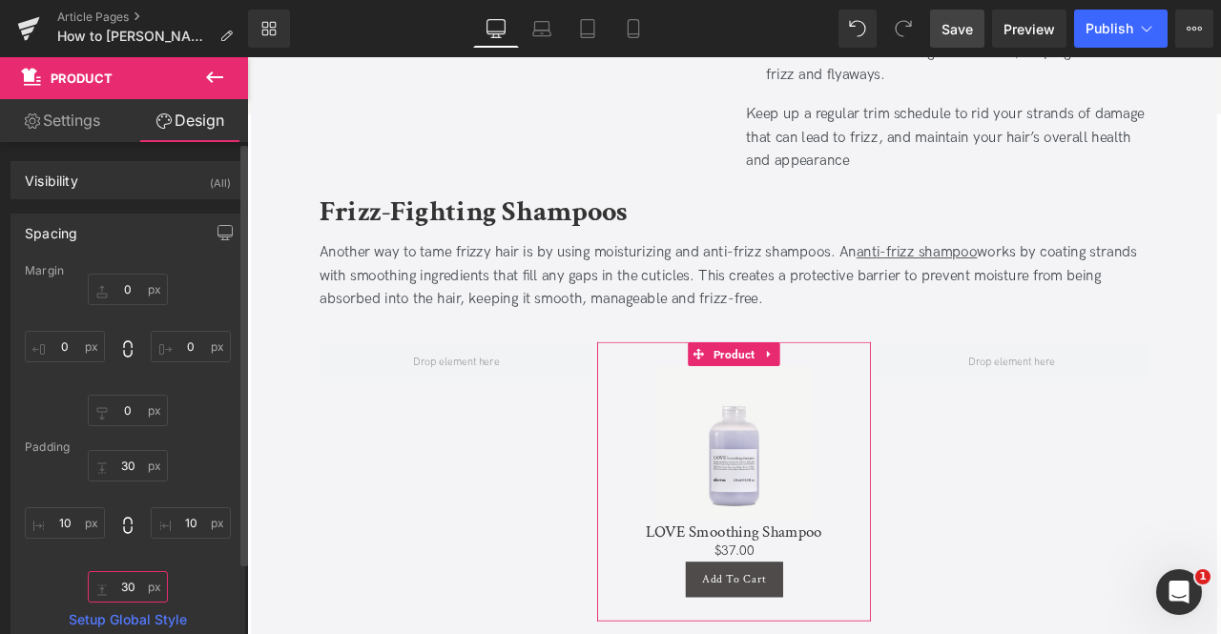
click at [129, 577] on input "30" at bounding box center [128, 586] width 80 height 31
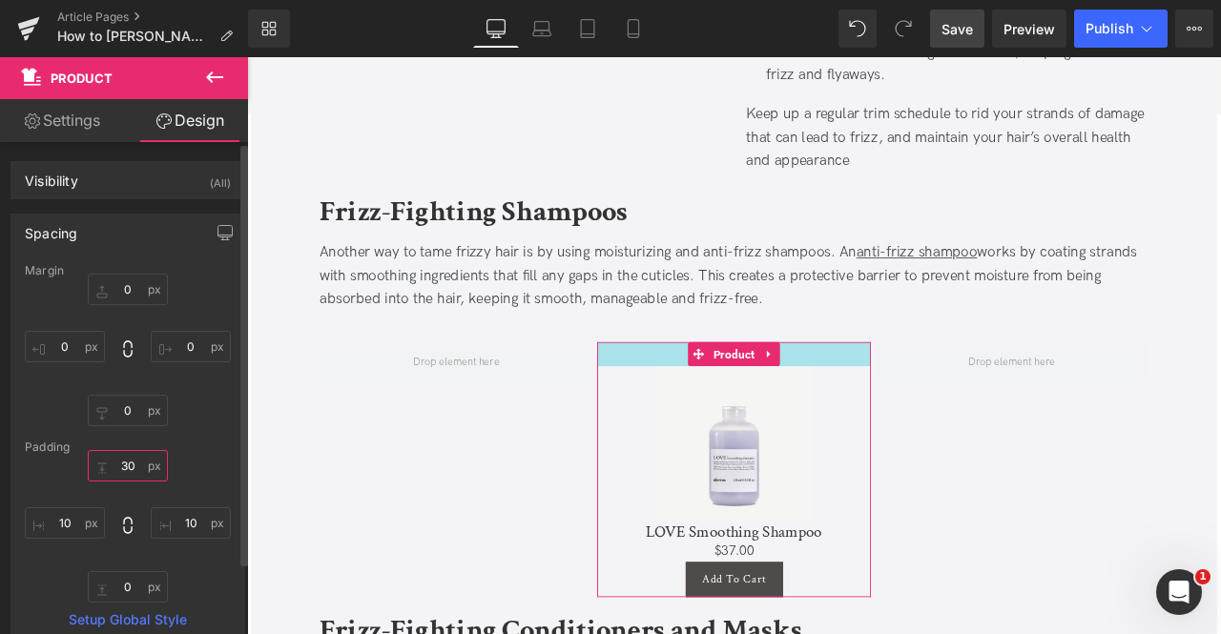
click at [123, 467] on input "30" at bounding box center [128, 465] width 80 height 31
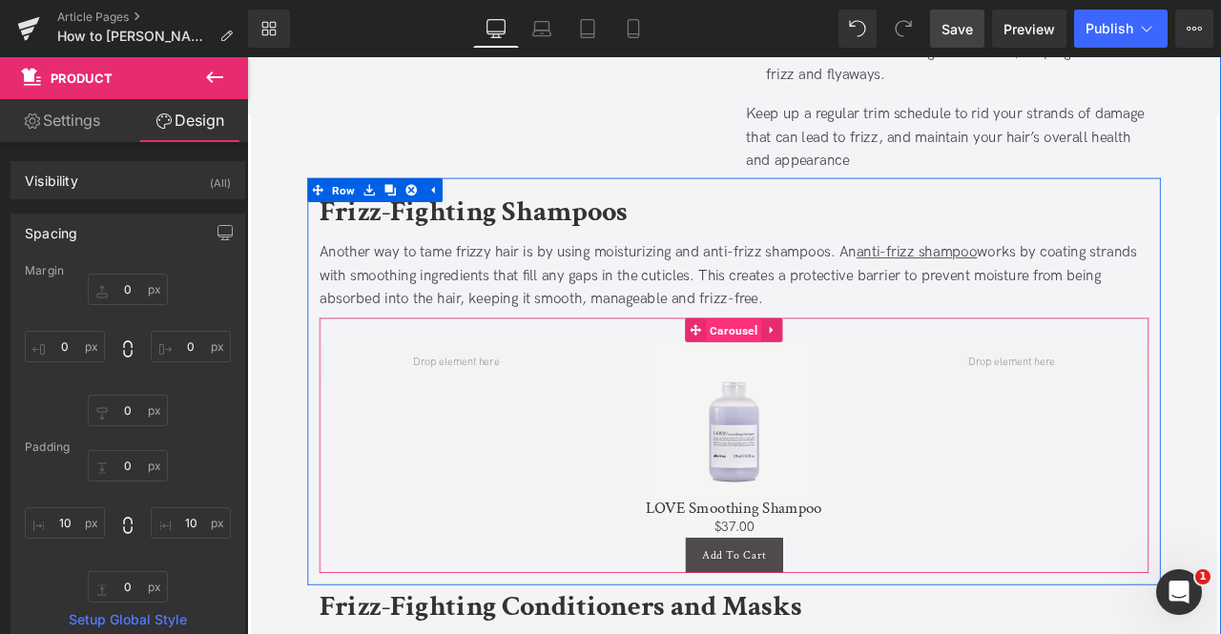
click at [826, 373] on span "Carousel" at bounding box center [824, 381] width 66 height 29
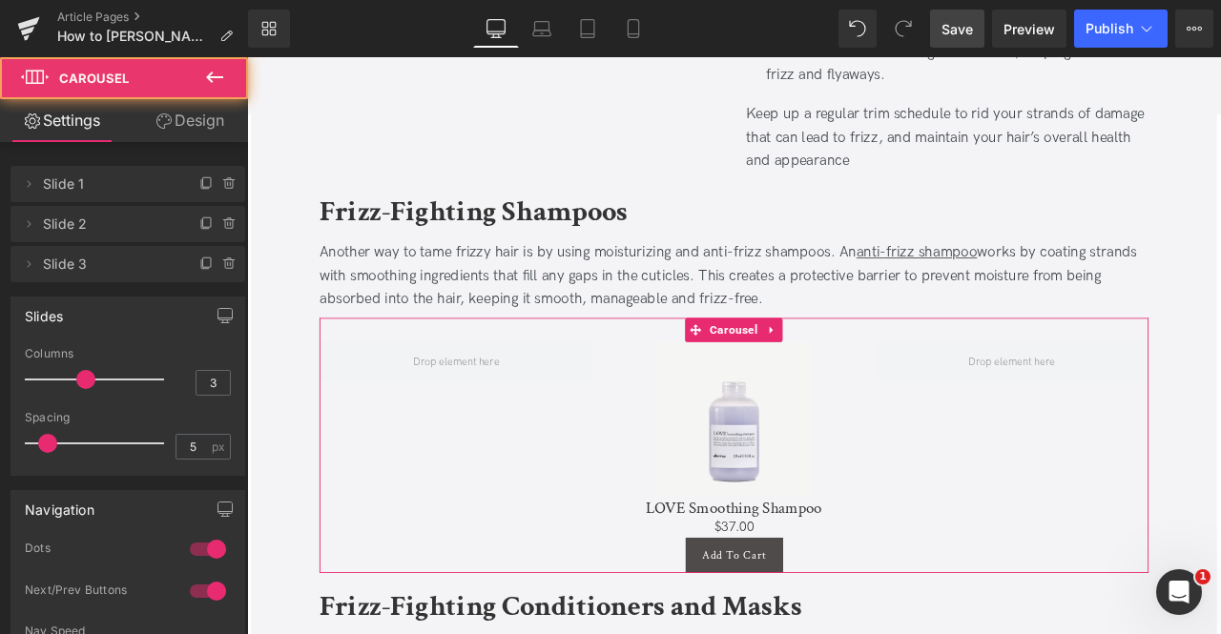
click at [162, 125] on icon at bounding box center [163, 120] width 15 height 15
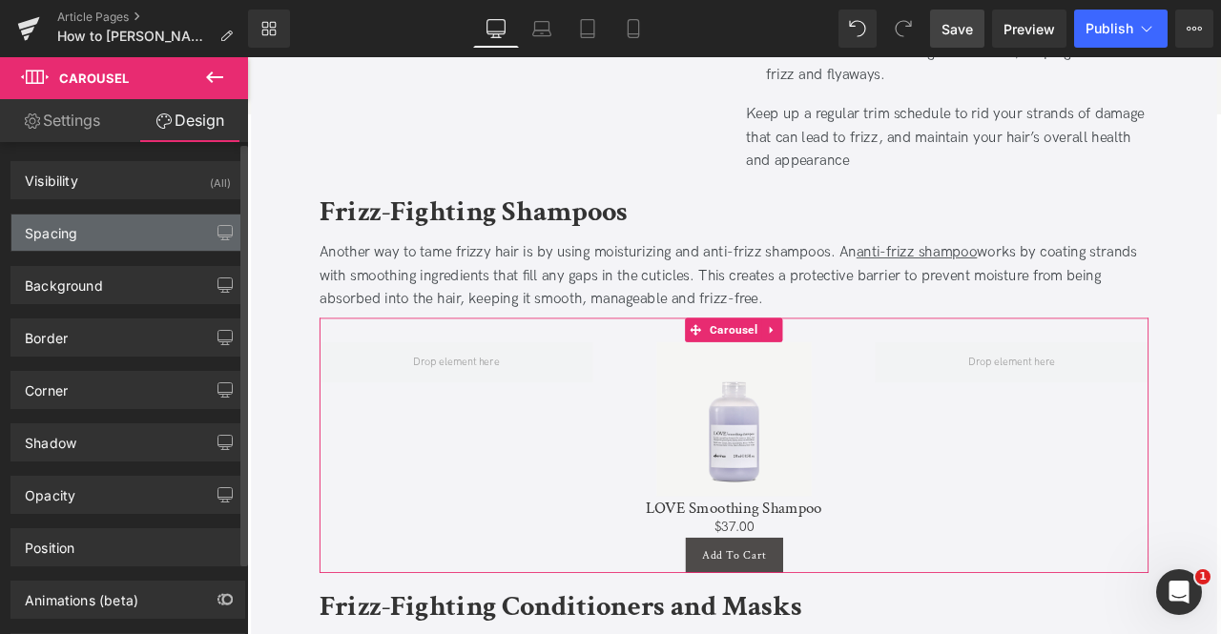
click at [148, 229] on div "Spacing" at bounding box center [127, 233] width 233 height 36
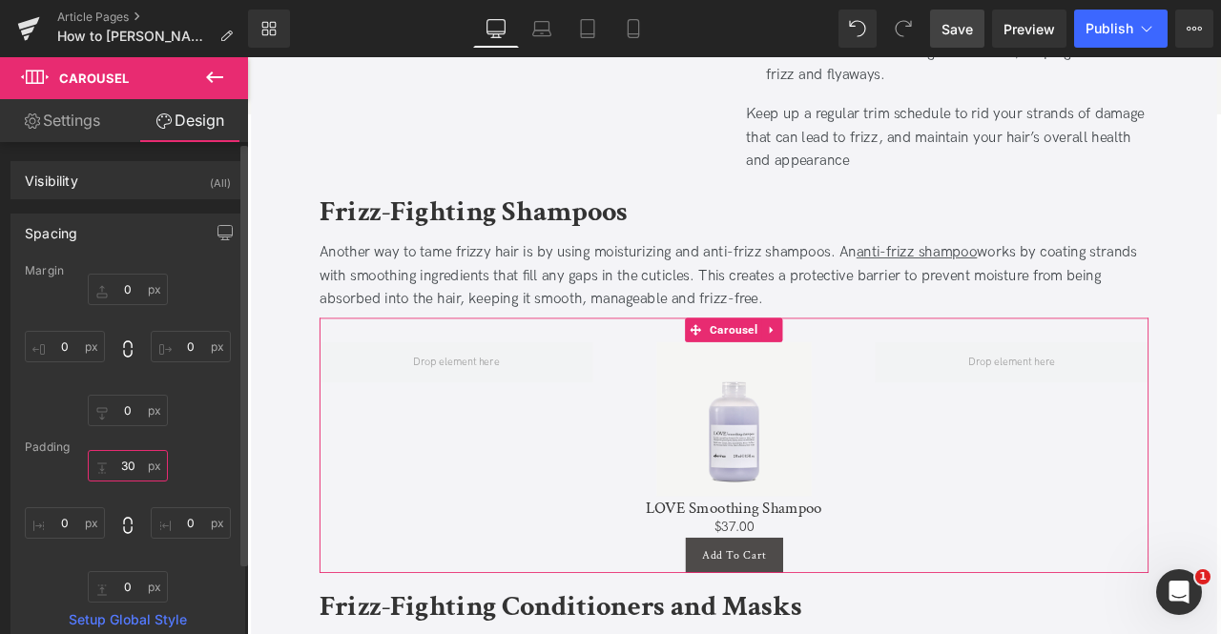
click at [116, 476] on input "30" at bounding box center [128, 465] width 80 height 31
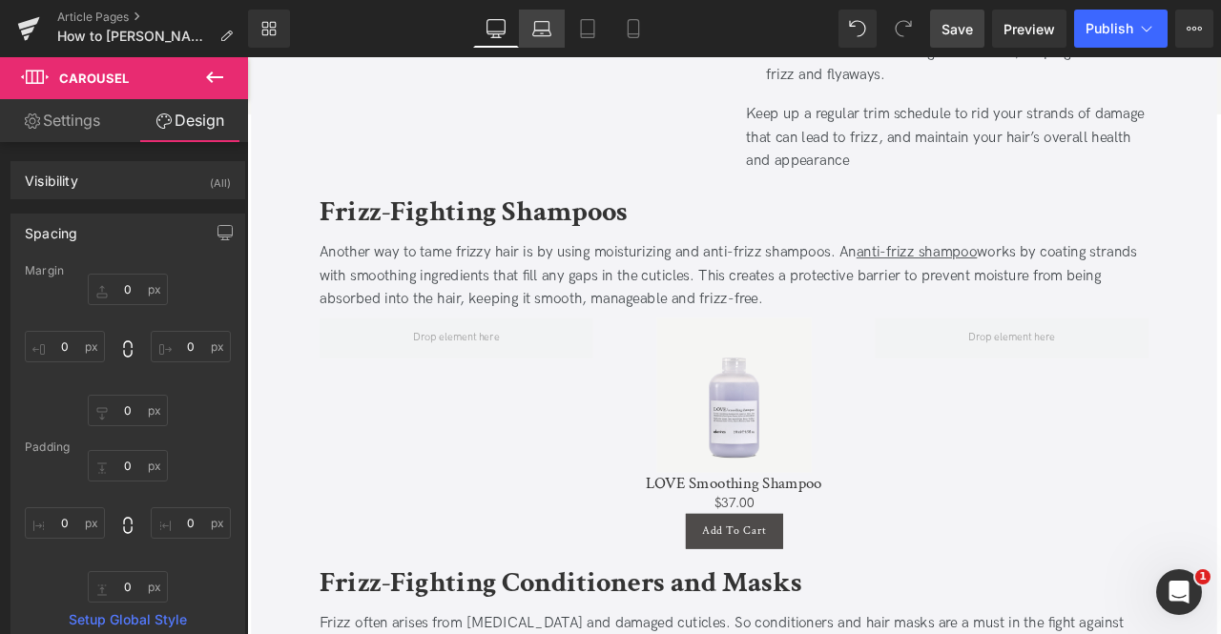
click at [546, 31] on icon at bounding box center [541, 28] width 19 height 19
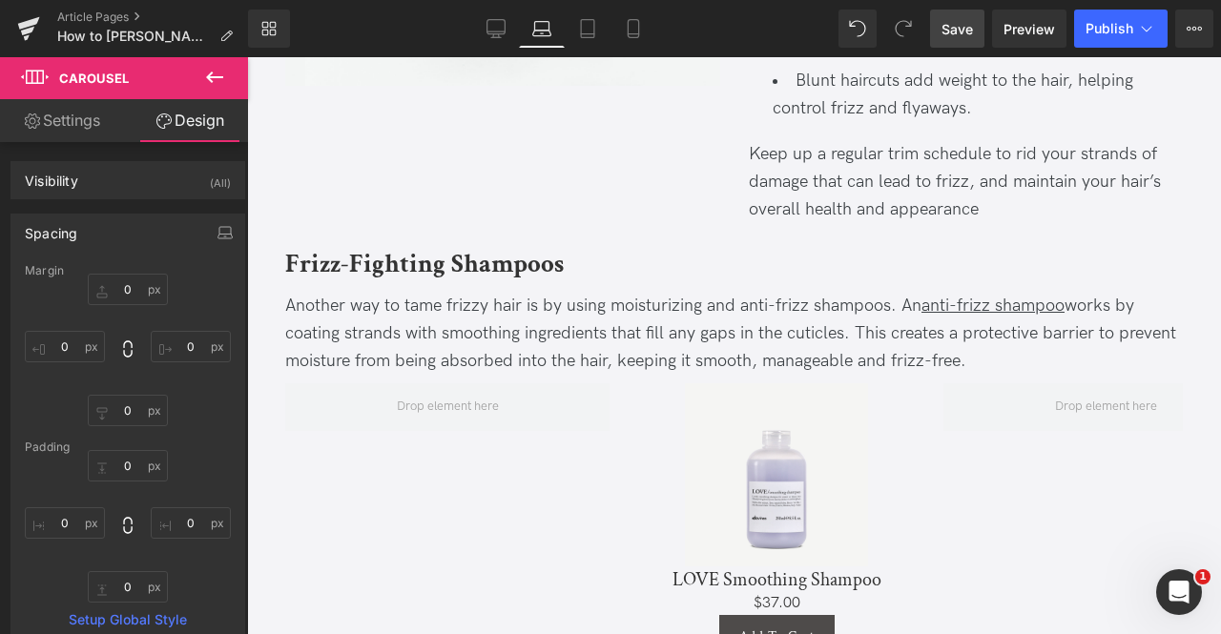
scroll to position [1848, 0]
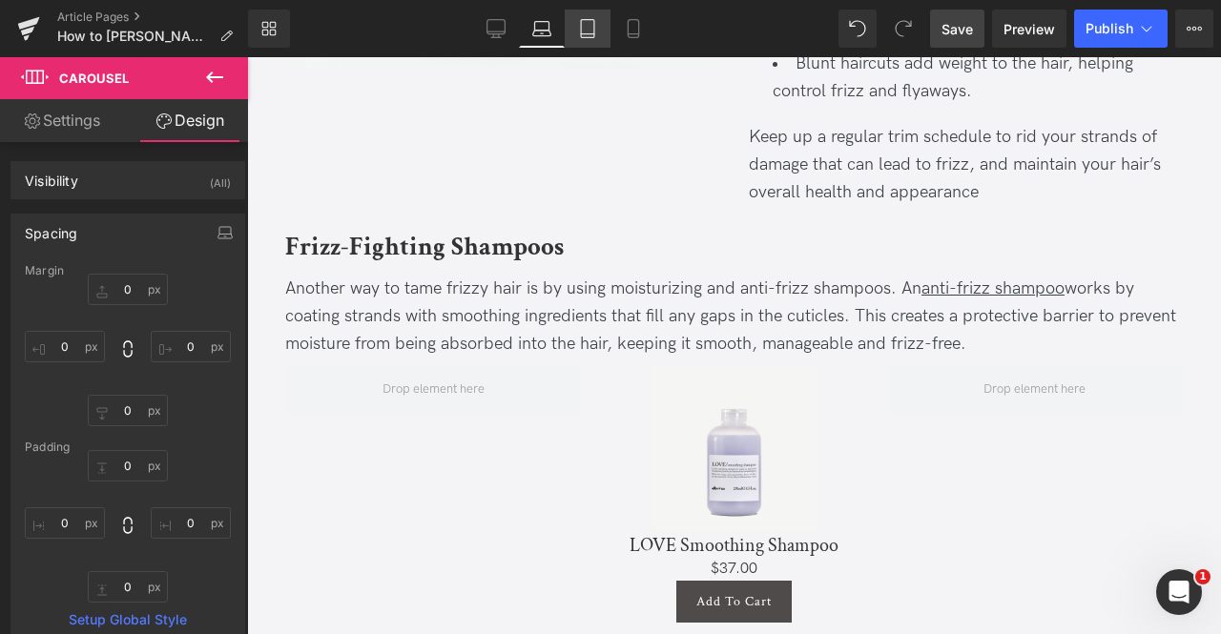
click at [605, 46] on link "Tablet" at bounding box center [588, 29] width 46 height 38
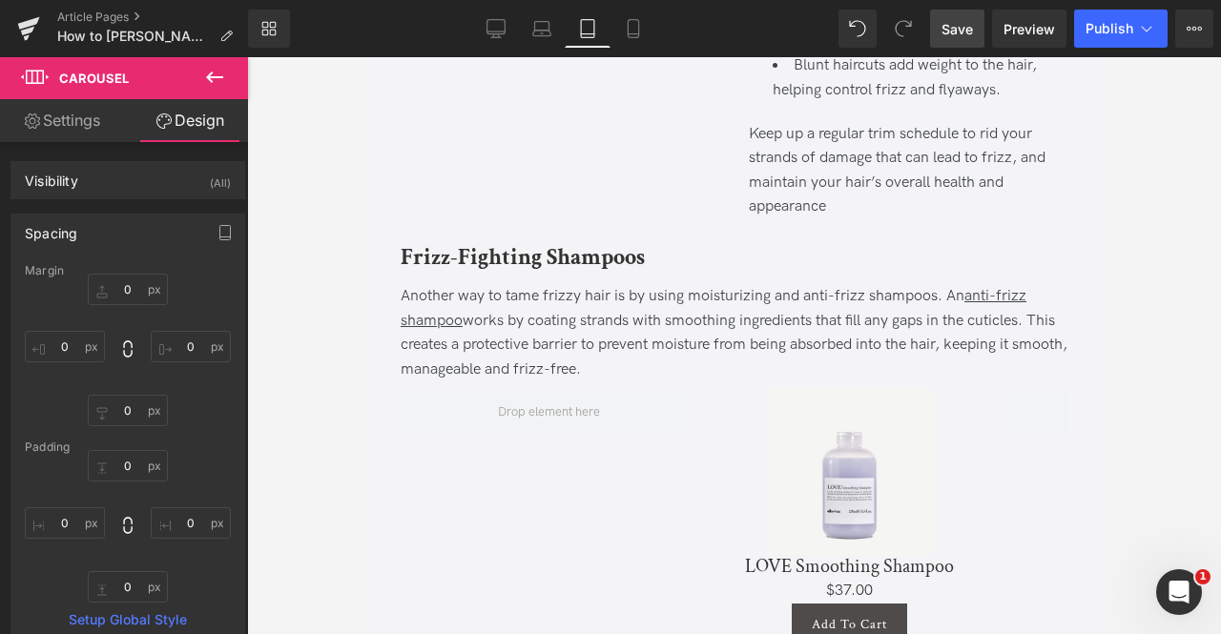
scroll to position [1773, 0]
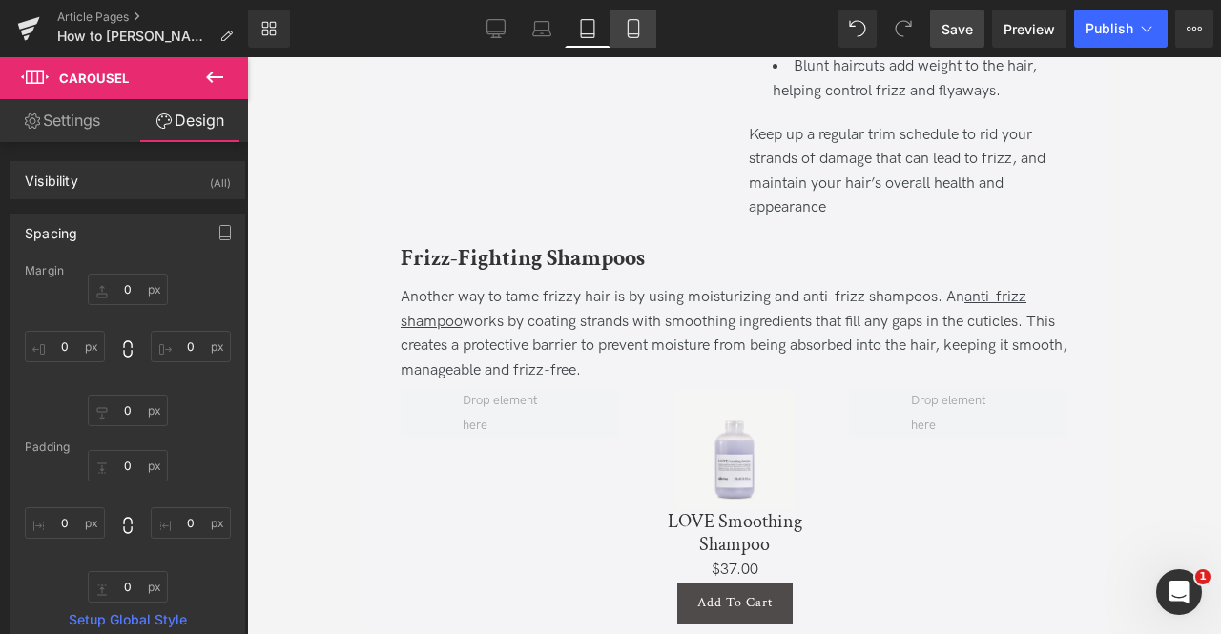
click at [625, 47] on link "Mobile" at bounding box center [633, 29] width 46 height 38
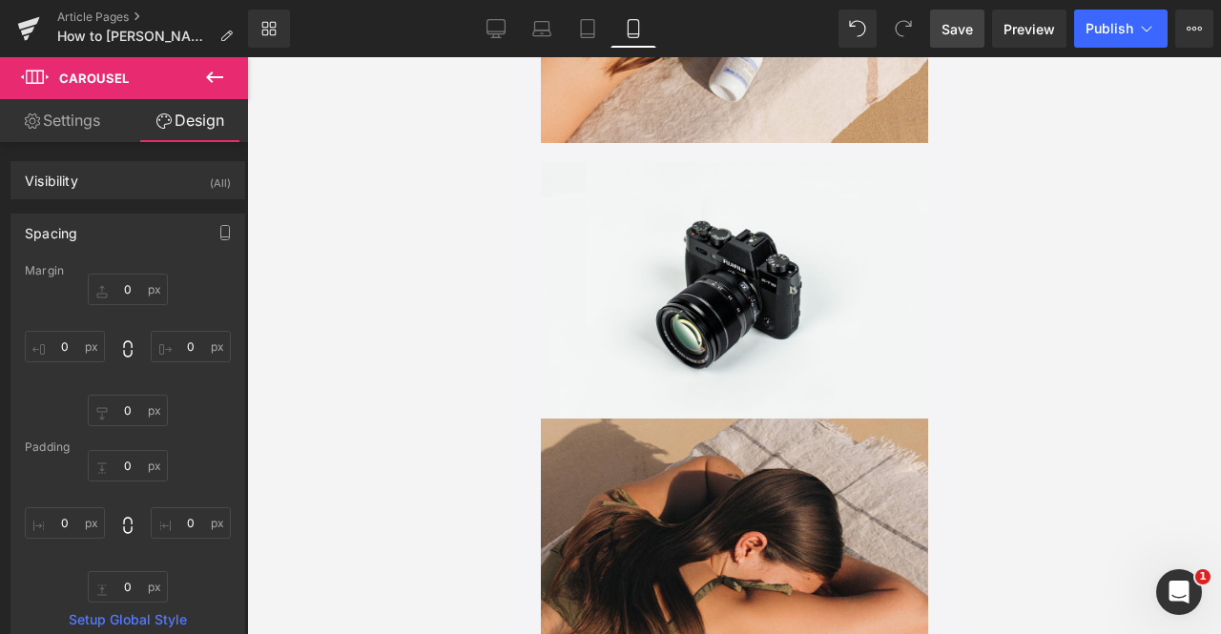
scroll to position [2901, 0]
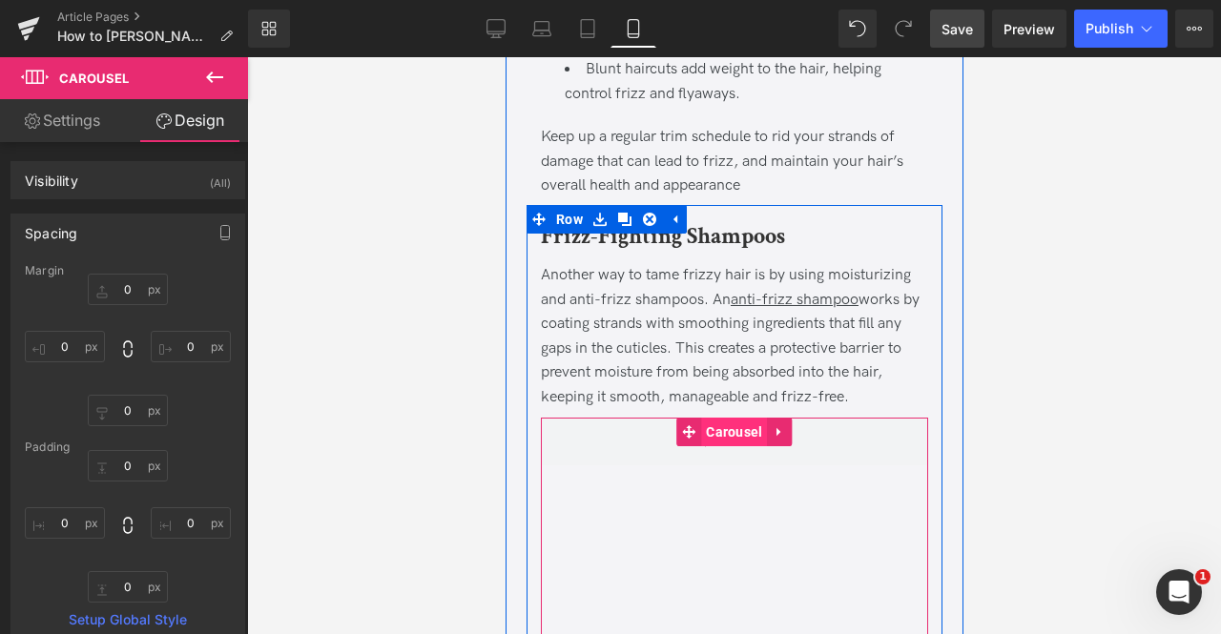
click at [720, 418] on span "Carousel" at bounding box center [733, 432] width 66 height 29
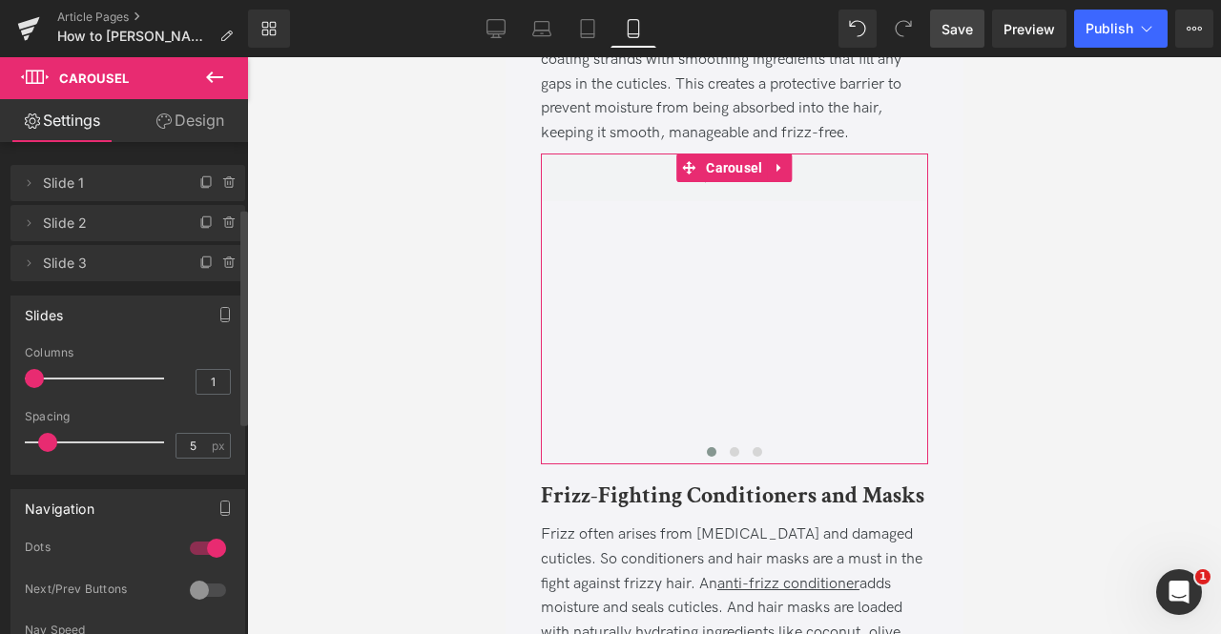
scroll to position [1, 0]
click at [214, 386] on input "1" at bounding box center [212, 382] width 33 height 24
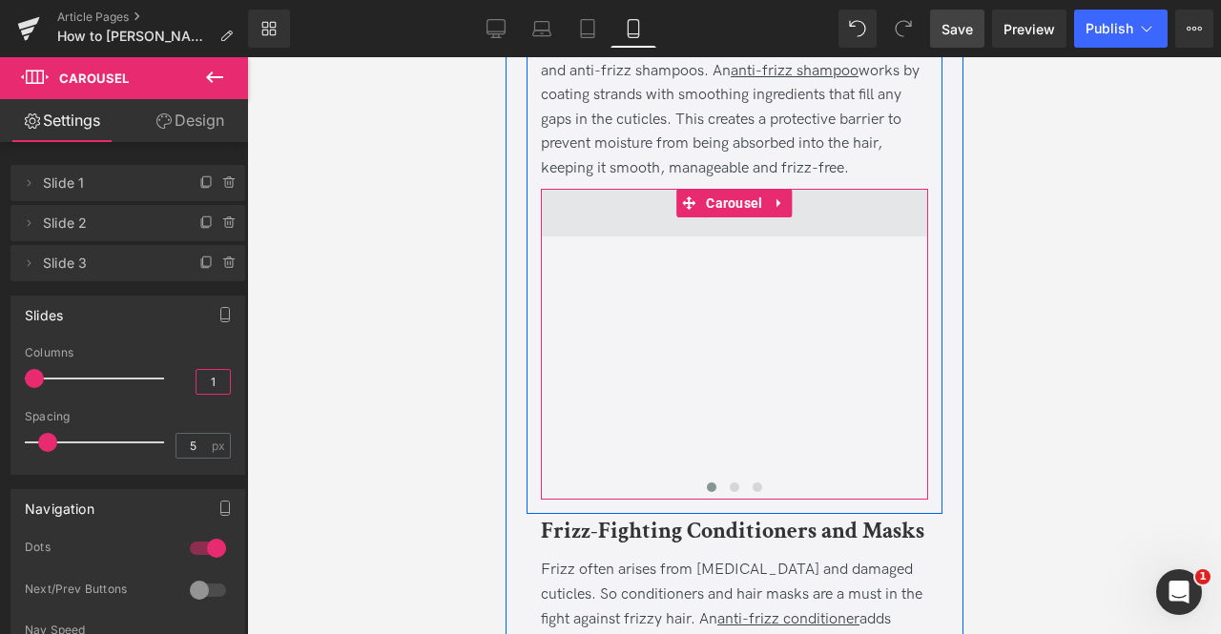
scroll to position [3131, 0]
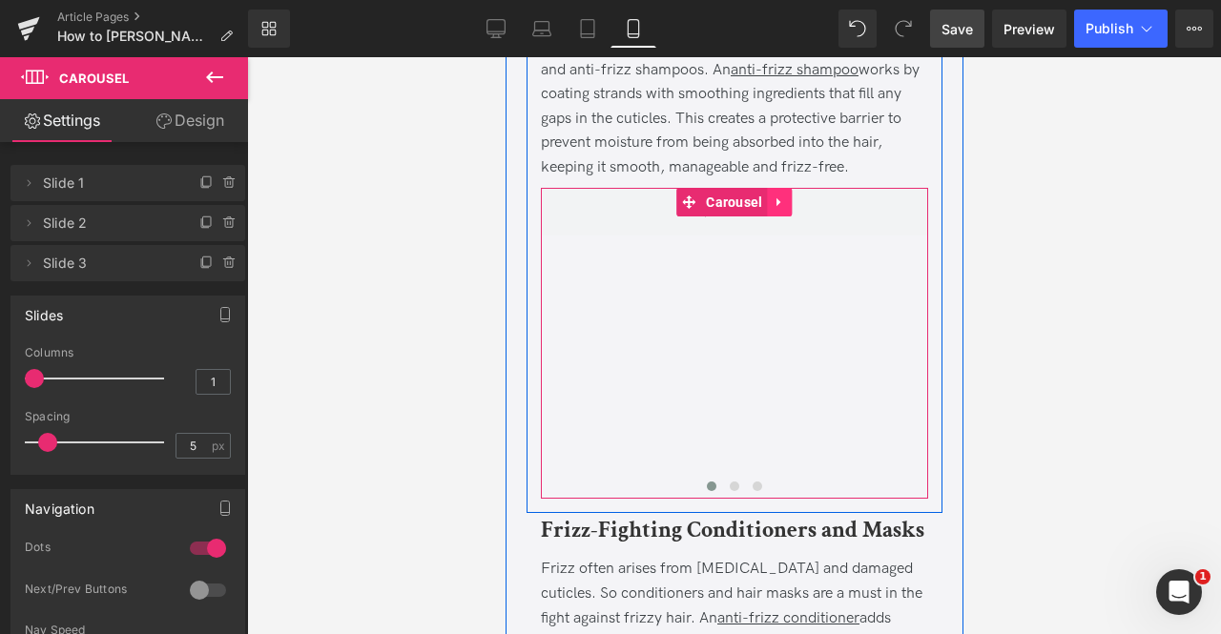
click at [780, 195] on icon at bounding box center [778, 202] width 13 height 14
click at [769, 196] on icon at bounding box center [766, 202] width 13 height 13
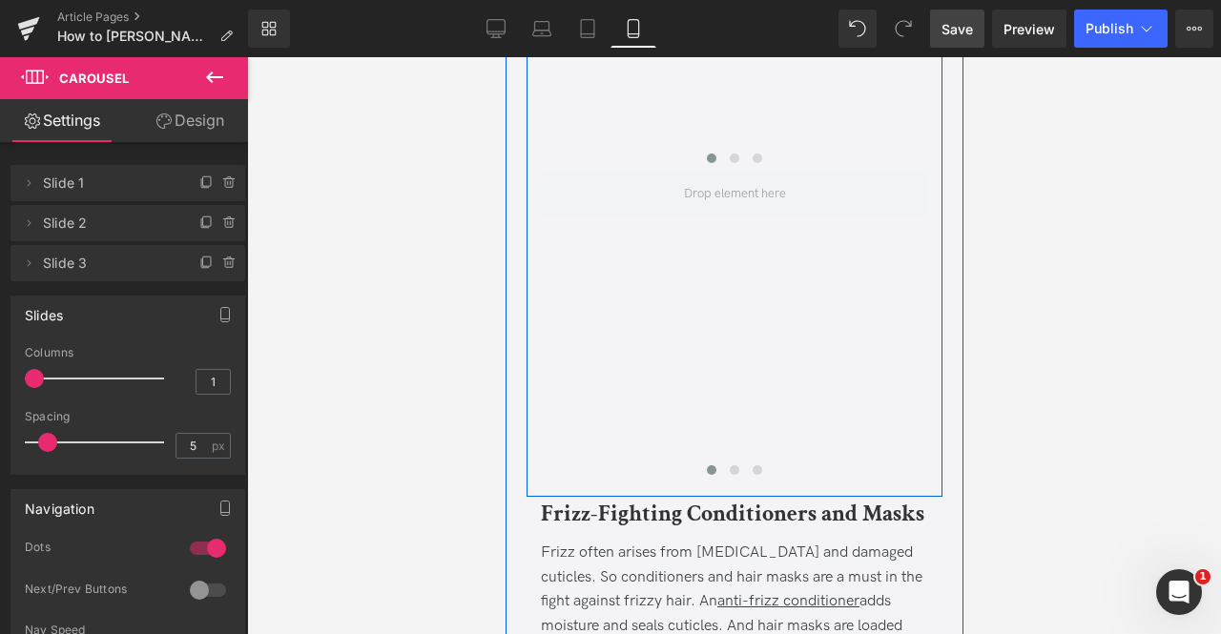
scroll to position [2981, 0]
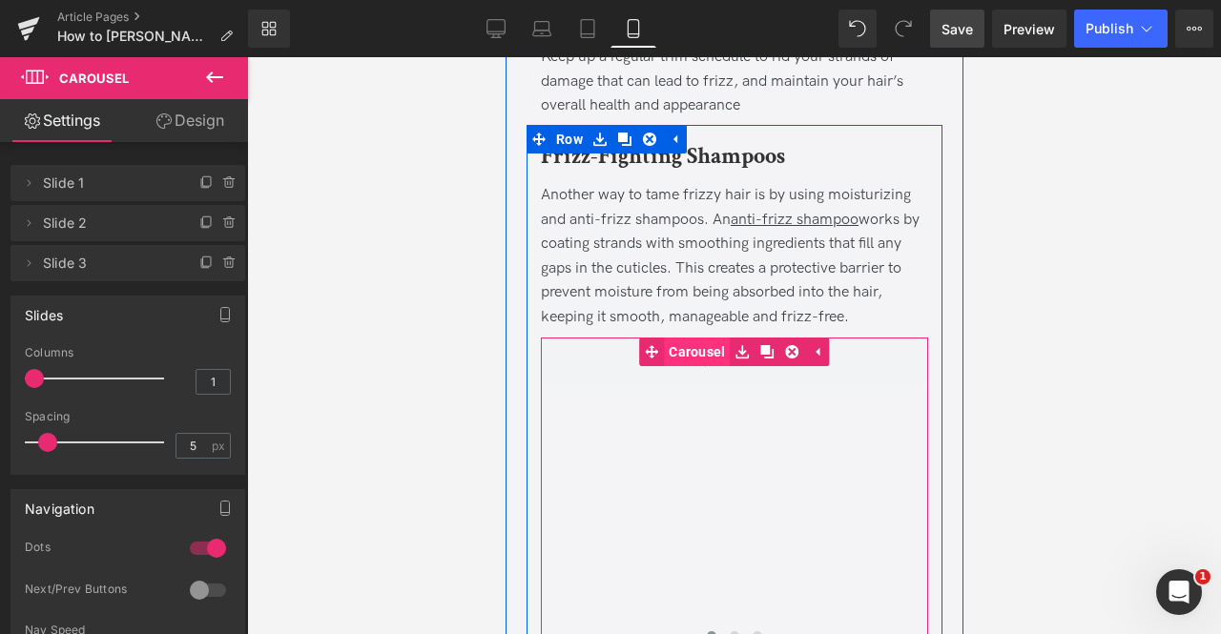
click at [708, 338] on span "Carousel" at bounding box center [696, 352] width 66 height 29
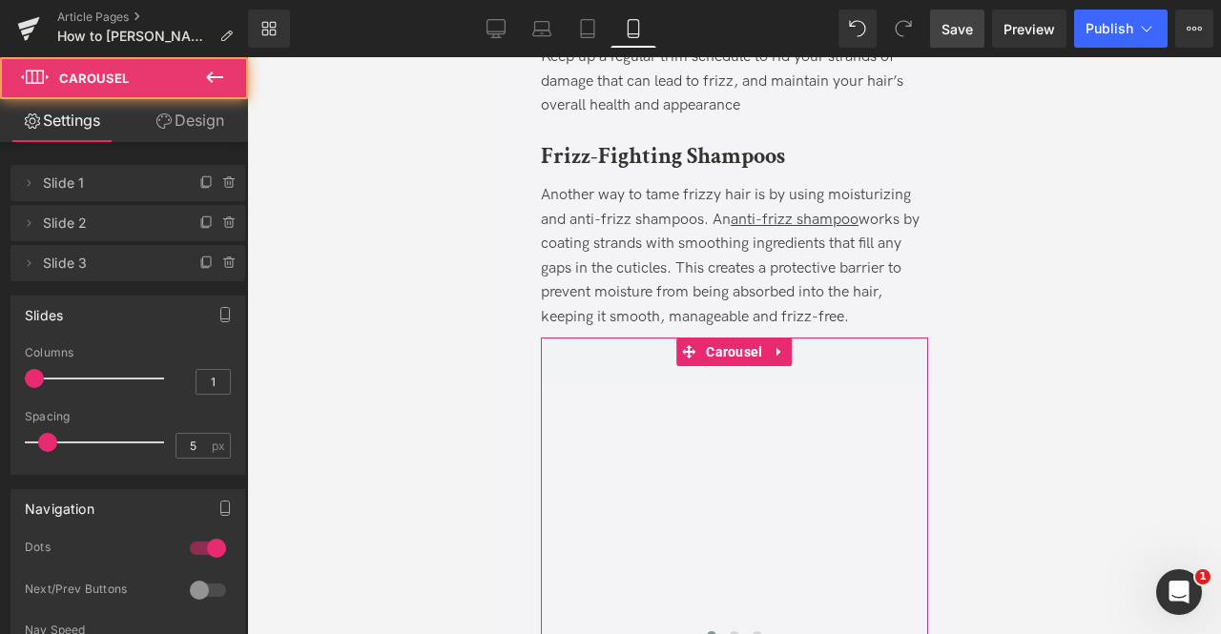
click at [152, 116] on link "Design" at bounding box center [190, 120] width 124 height 43
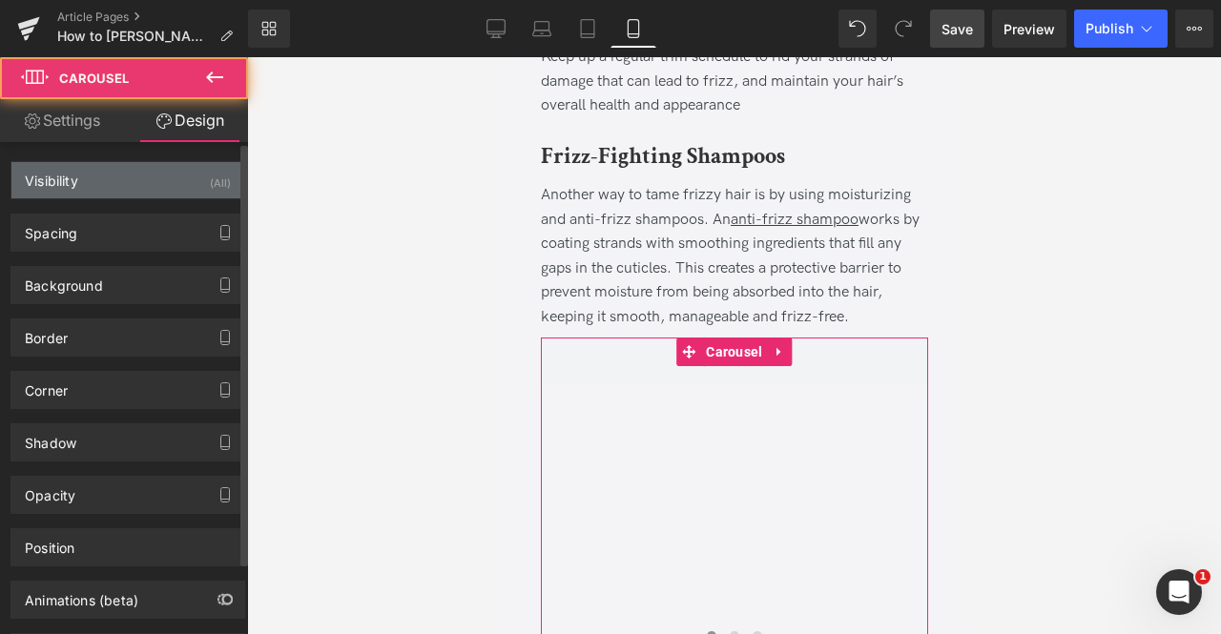
click at [170, 176] on div "Visibility (All)" at bounding box center [127, 180] width 233 height 36
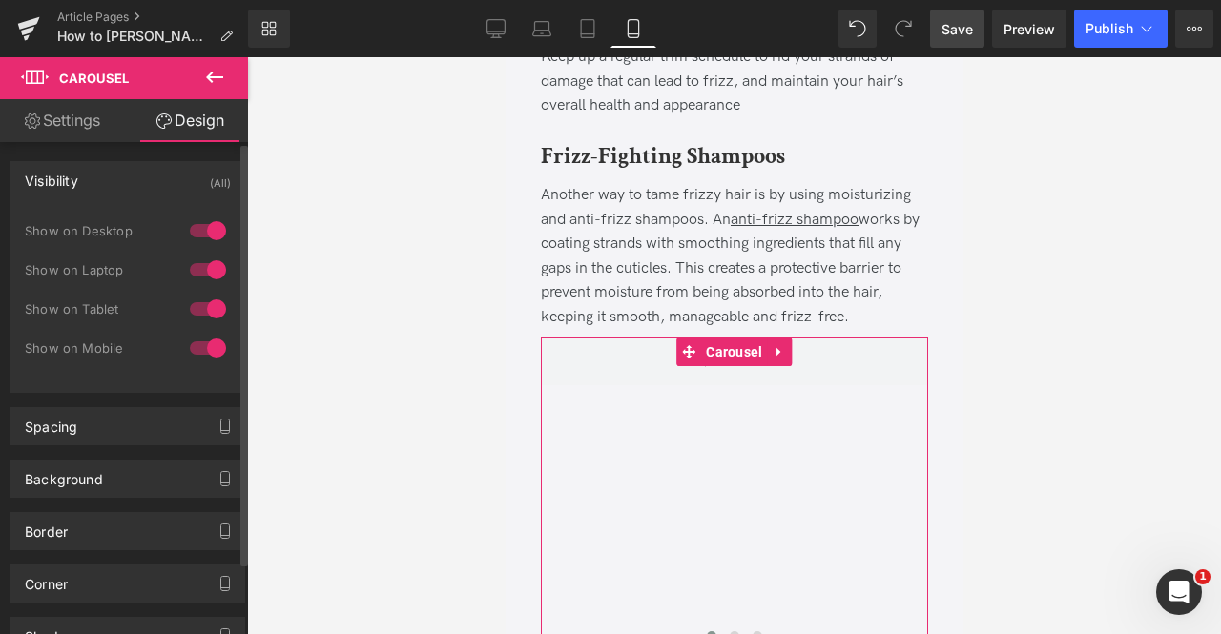
click at [205, 339] on div at bounding box center [208, 348] width 46 height 31
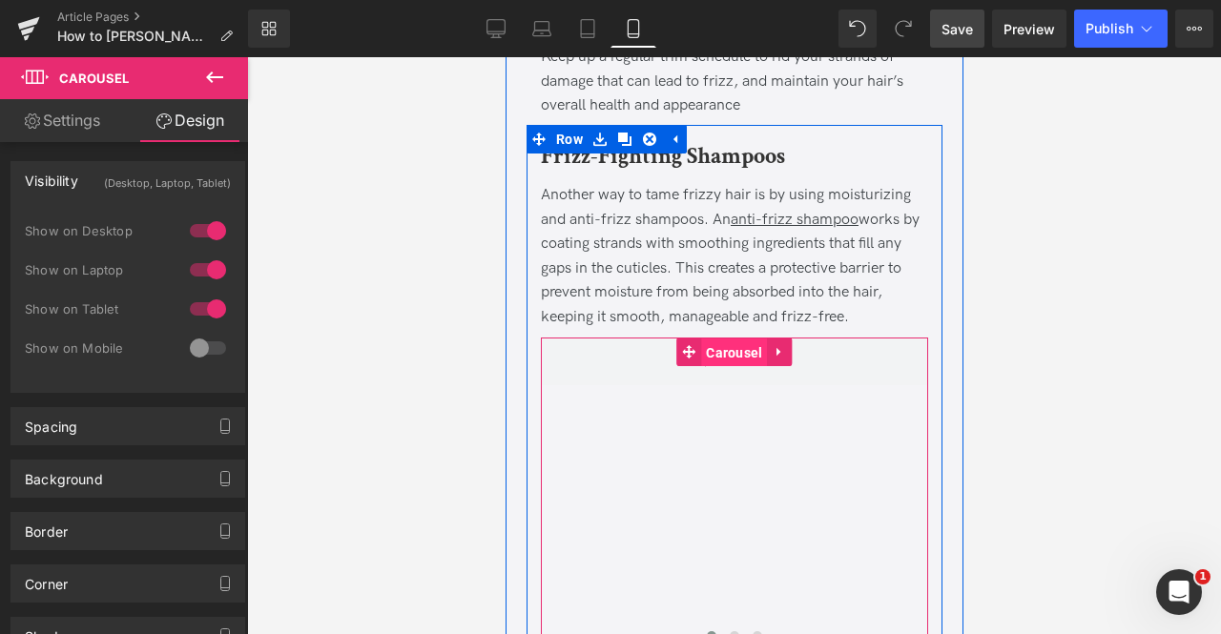
click at [709, 339] on span "Carousel" at bounding box center [733, 353] width 66 height 29
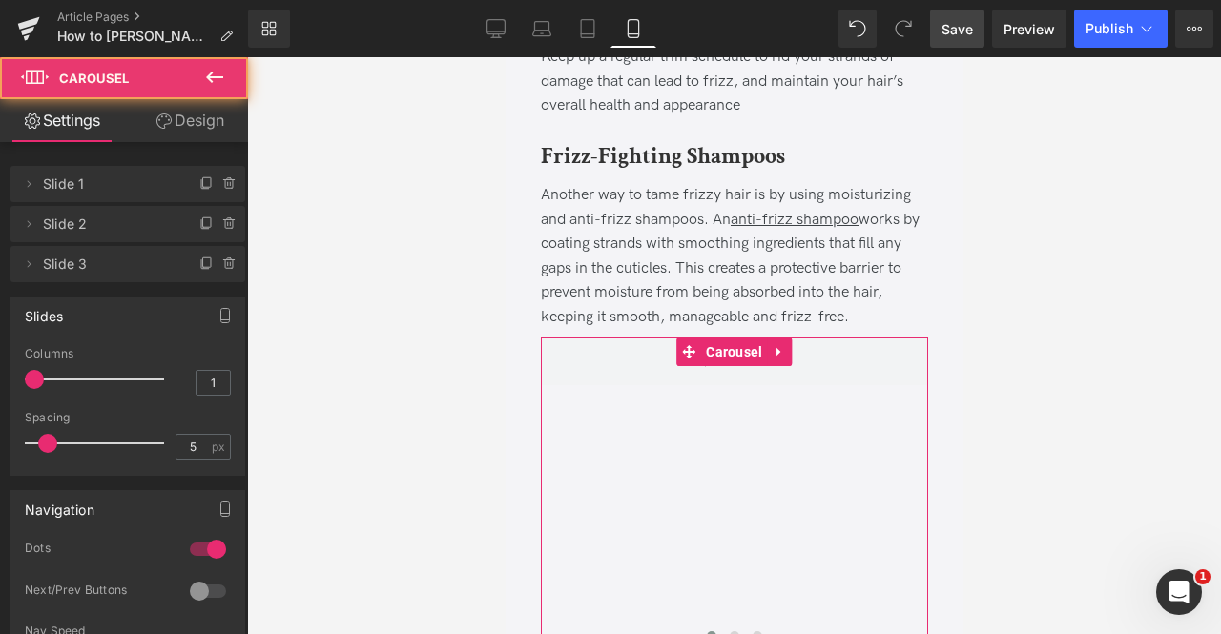
click at [183, 122] on link "Design" at bounding box center [190, 120] width 124 height 43
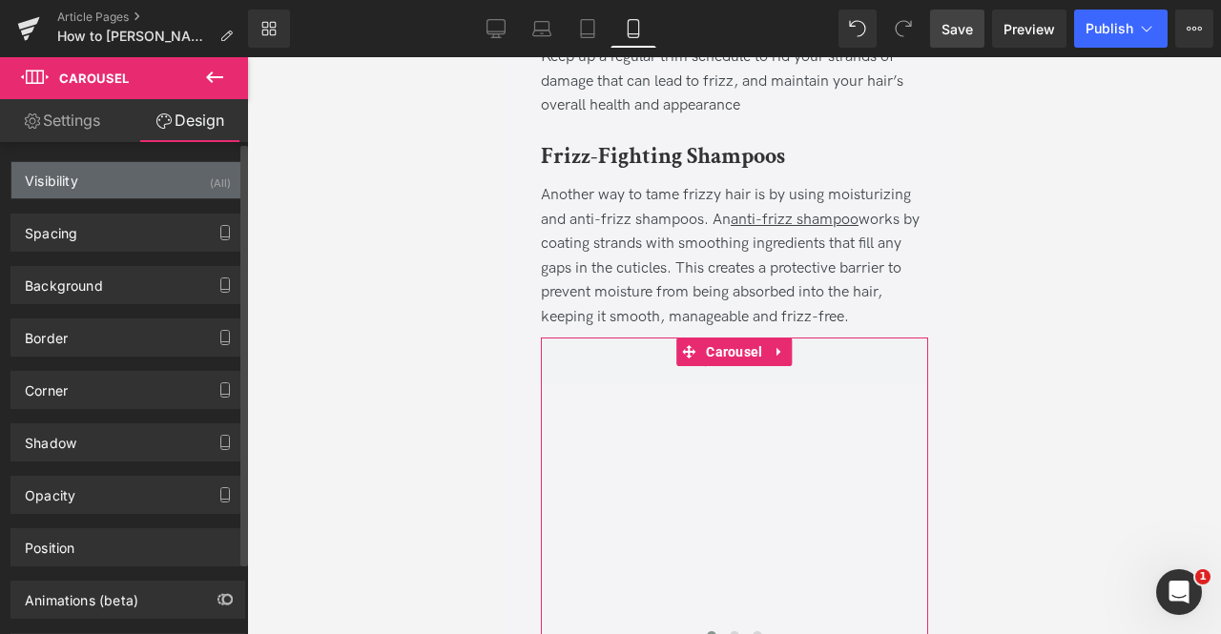
click at [160, 179] on div "Visibility (All)" at bounding box center [127, 180] width 233 height 36
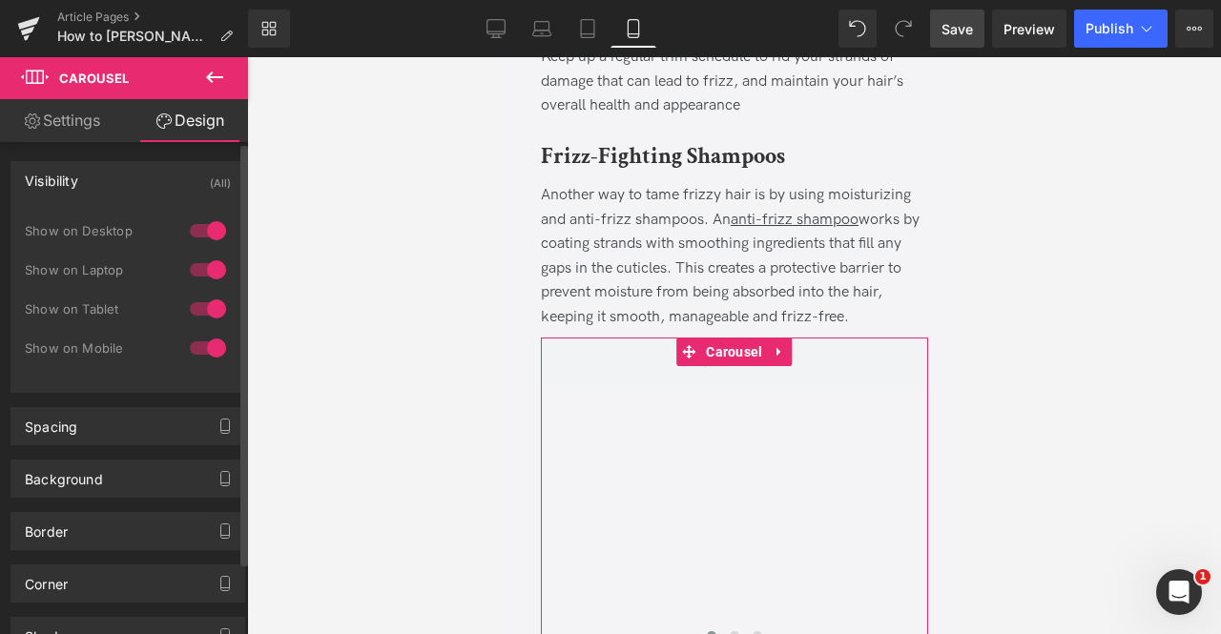
click at [204, 302] on div at bounding box center [208, 309] width 46 height 31
click at [185, 253] on div "Show on Desktop" at bounding box center [128, 240] width 206 height 39
click at [193, 260] on div at bounding box center [208, 270] width 46 height 31
click at [196, 237] on div at bounding box center [208, 231] width 46 height 31
click at [88, 129] on link "Settings" at bounding box center [62, 120] width 124 height 43
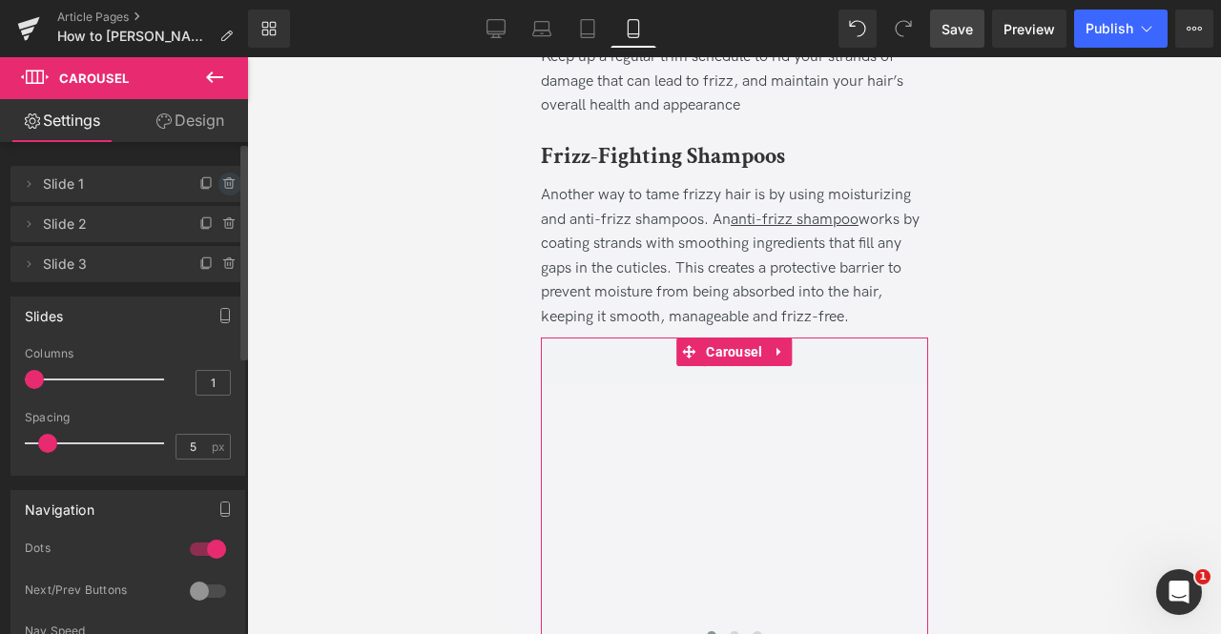
click at [222, 185] on icon at bounding box center [229, 183] width 15 height 15
click at [218, 184] on button "Delete" at bounding box center [209, 185] width 60 height 25
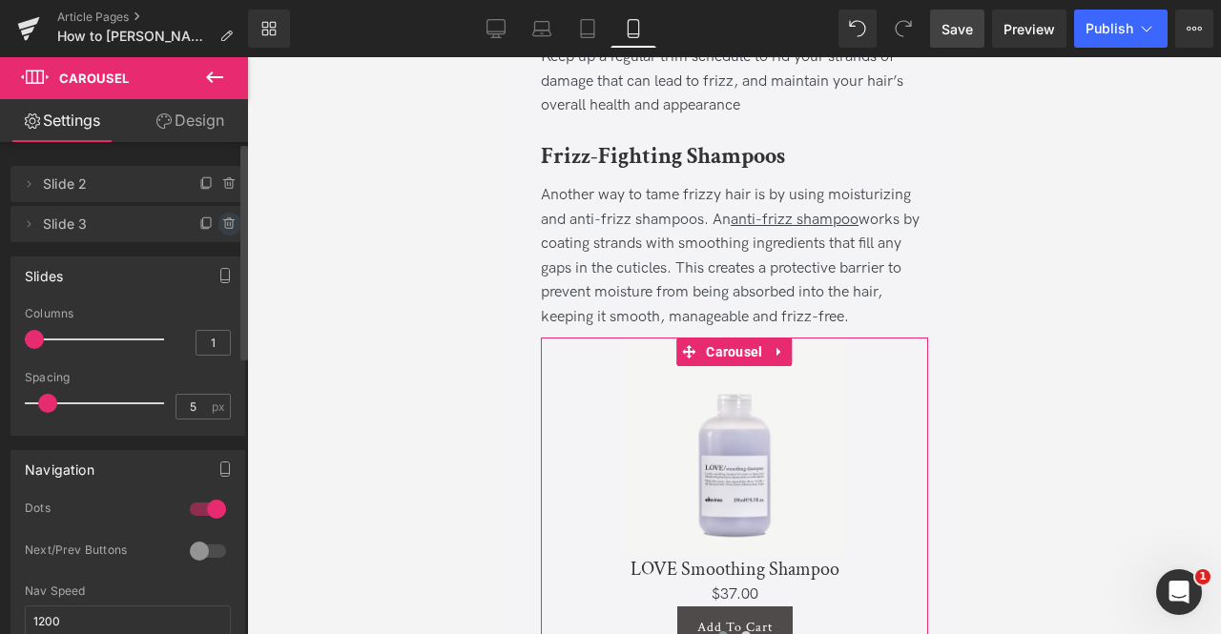
click at [225, 221] on icon at bounding box center [229, 224] width 8 height 9
click at [214, 222] on button "Delete" at bounding box center [209, 225] width 60 height 25
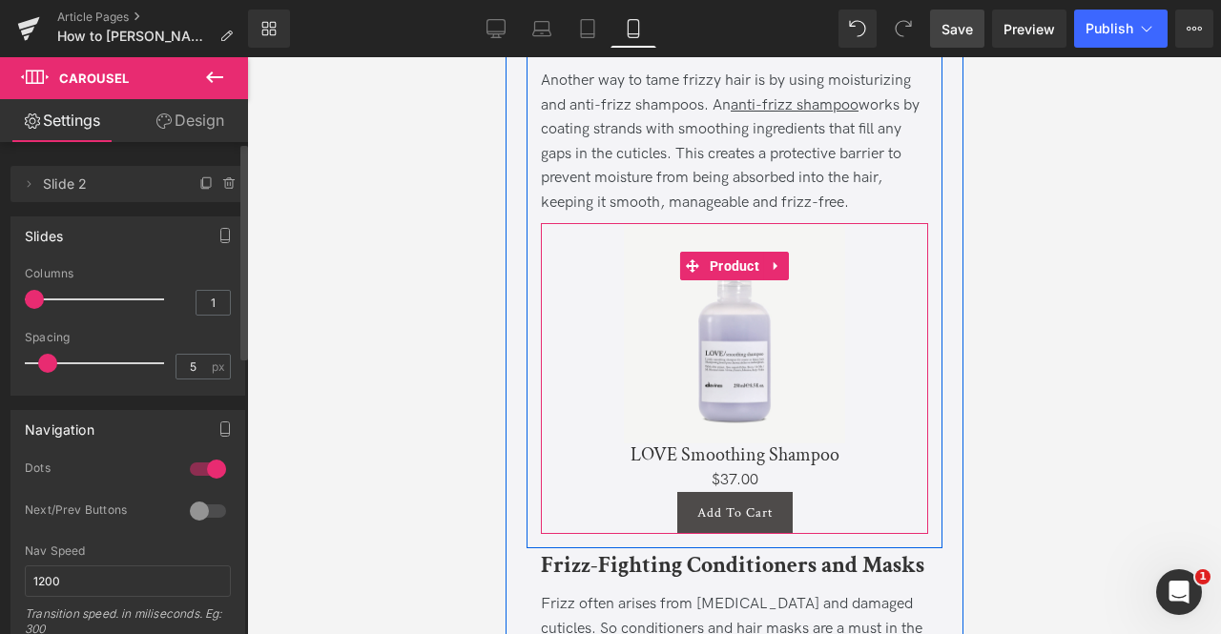
scroll to position [3095, 0]
click at [772, 231] on icon at bounding box center [778, 238] width 13 height 14
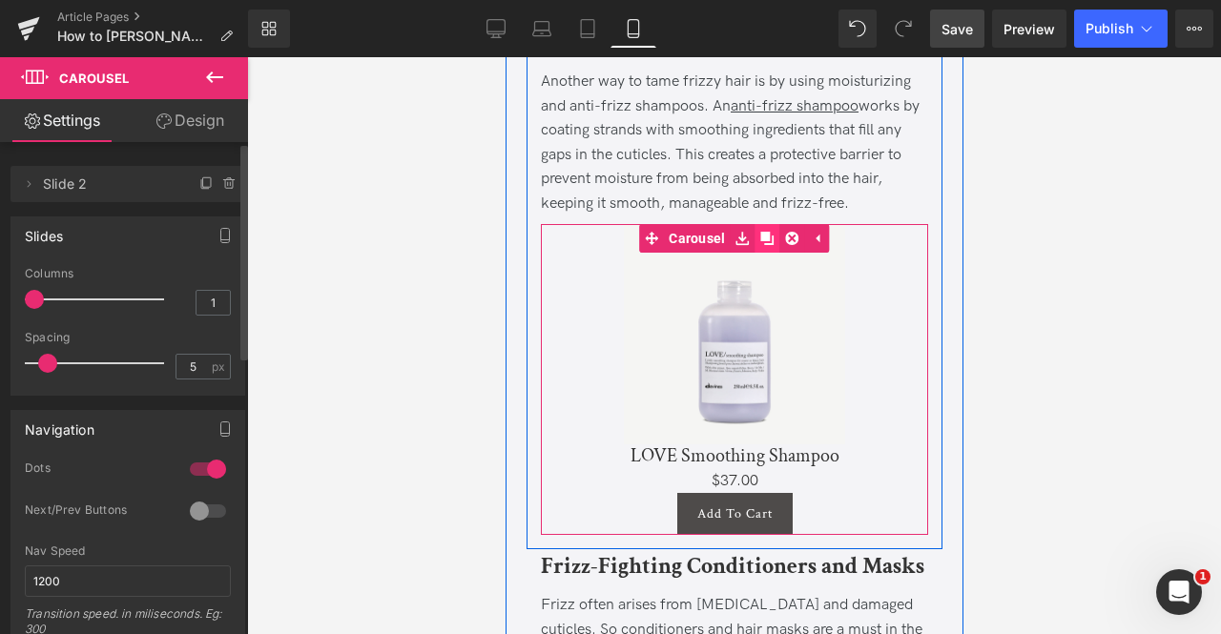
click at [760, 232] on icon at bounding box center [766, 238] width 13 height 13
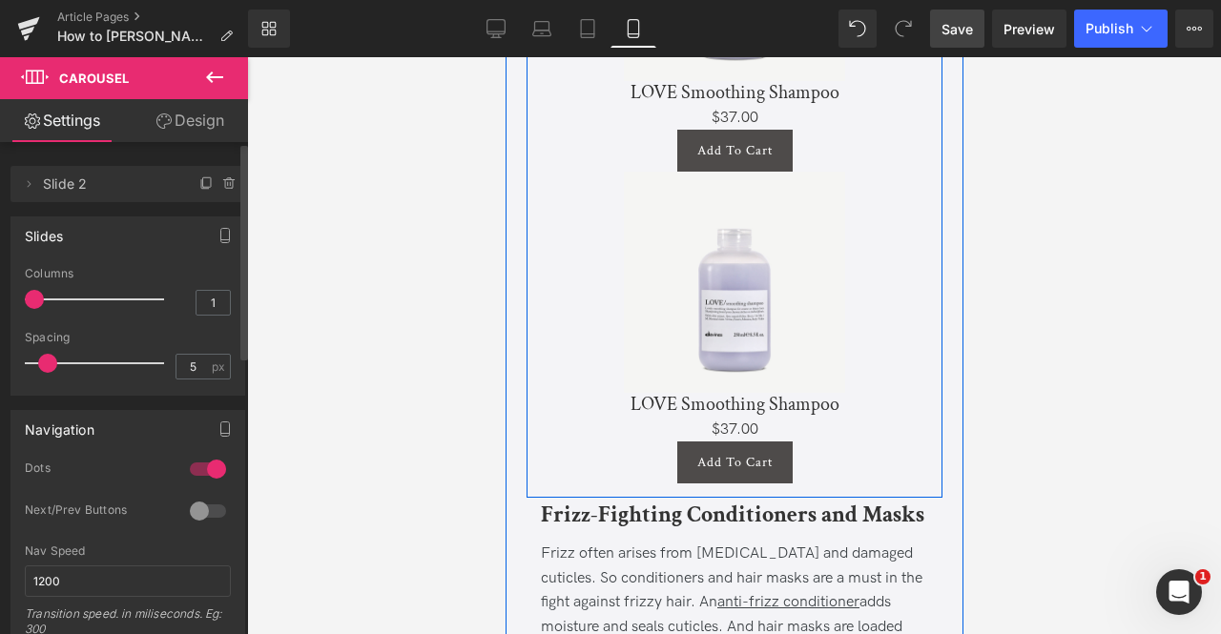
scroll to position [3459, 0]
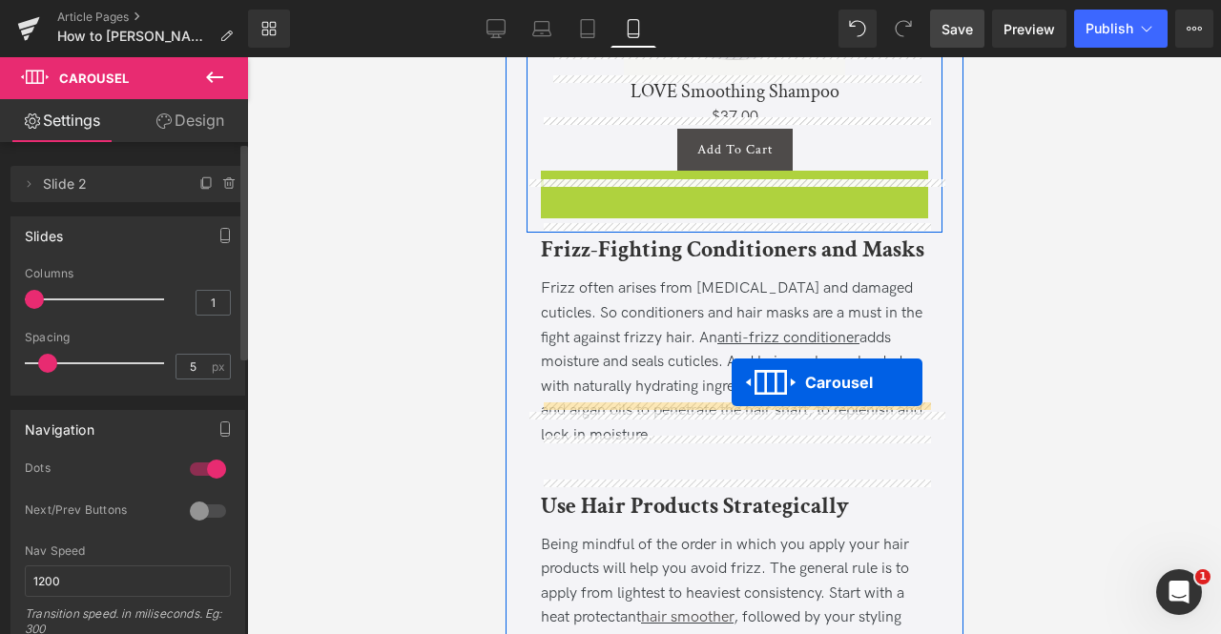
drag, startPoint x: 689, startPoint y: 128, endPoint x: 731, endPoint y: 382, distance: 258.1
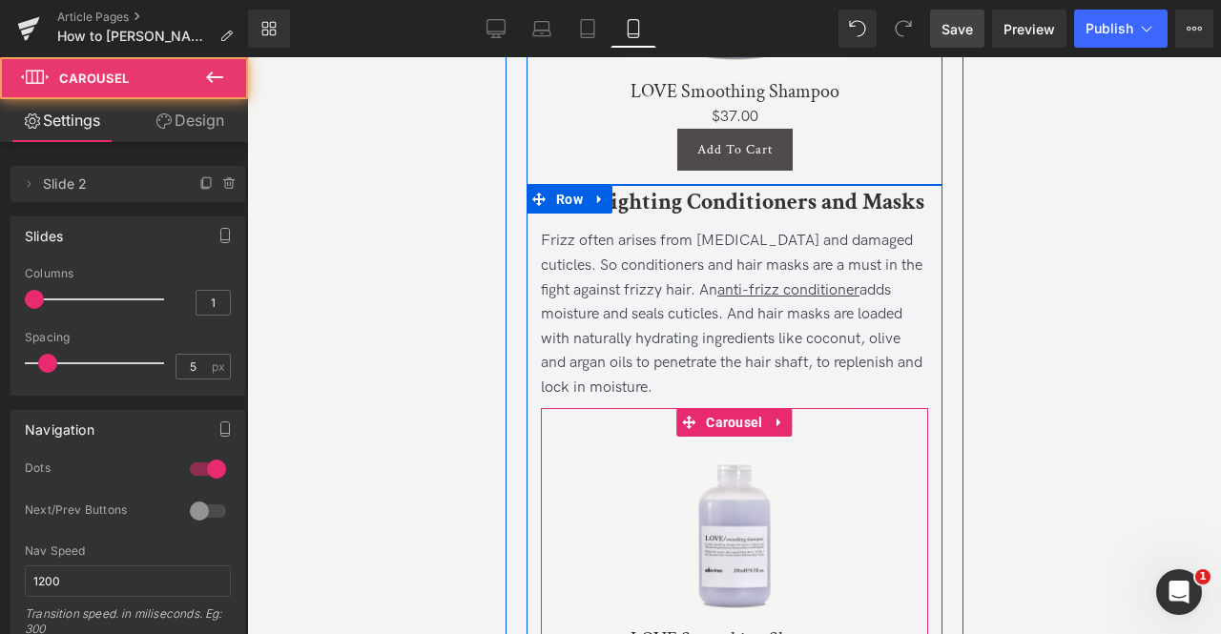
click at [725, 346] on div "Frizz often arises from [MEDICAL_DATA] and damaged cuticles. So conditioners an…" at bounding box center [733, 314] width 387 height 171
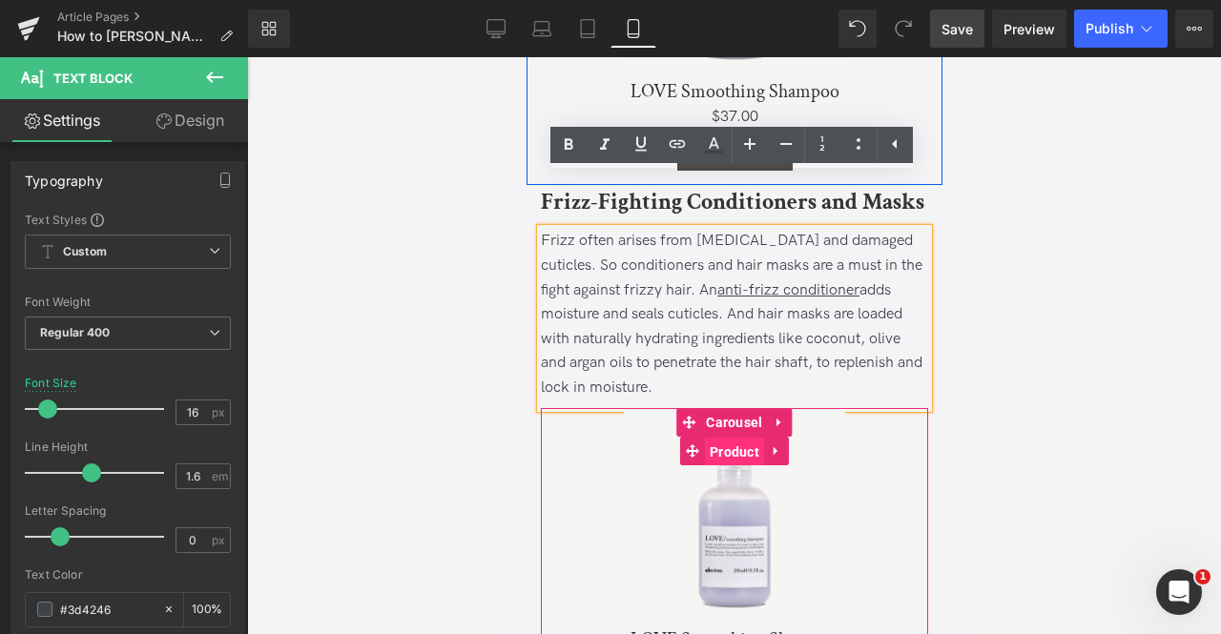
click at [729, 438] on span "Product" at bounding box center [733, 452] width 59 height 29
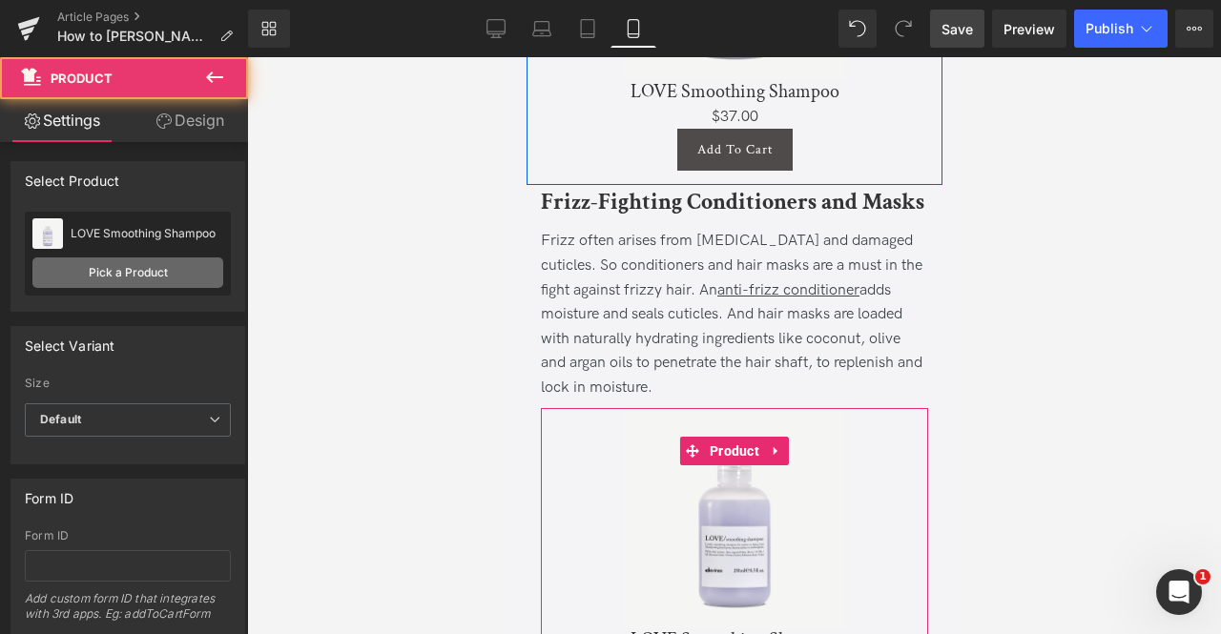
click at [177, 278] on link "Pick a Product" at bounding box center [127, 272] width 191 height 31
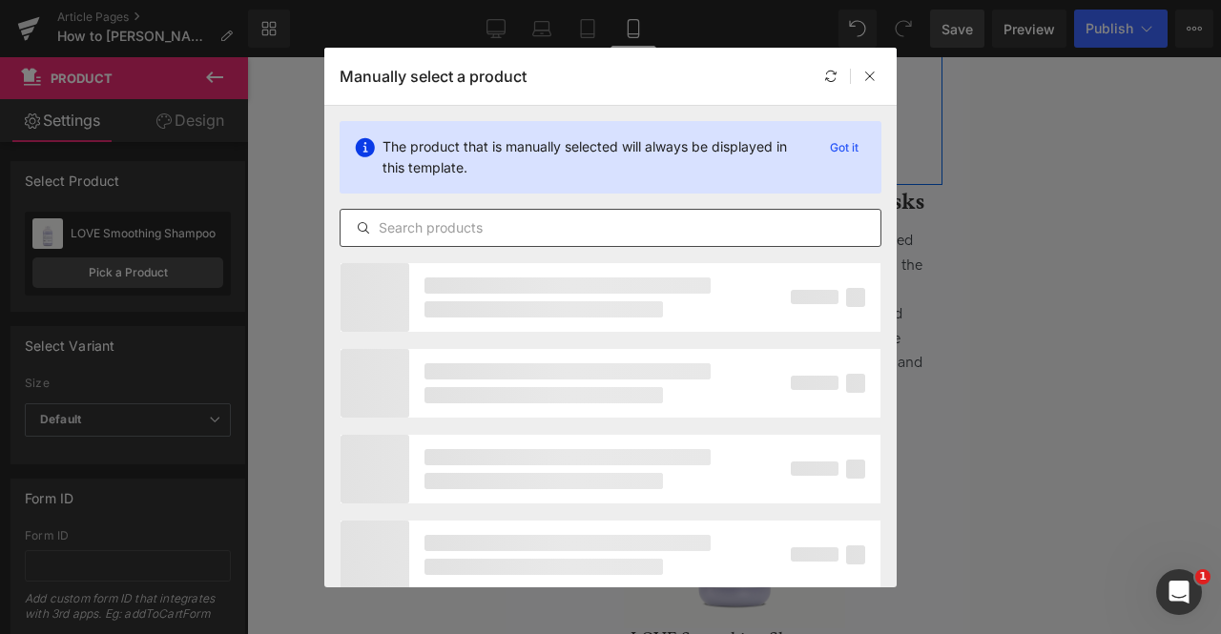
click at [447, 241] on div at bounding box center [611, 228] width 542 height 38
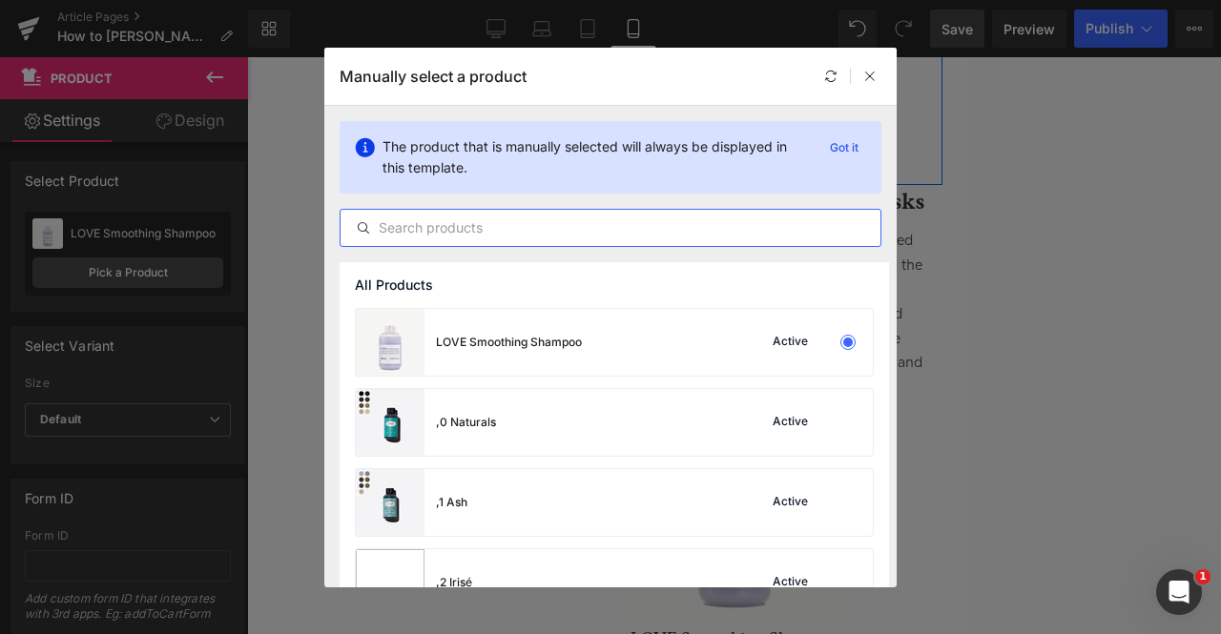
click at [416, 221] on input "text" at bounding box center [610, 227] width 540 height 23
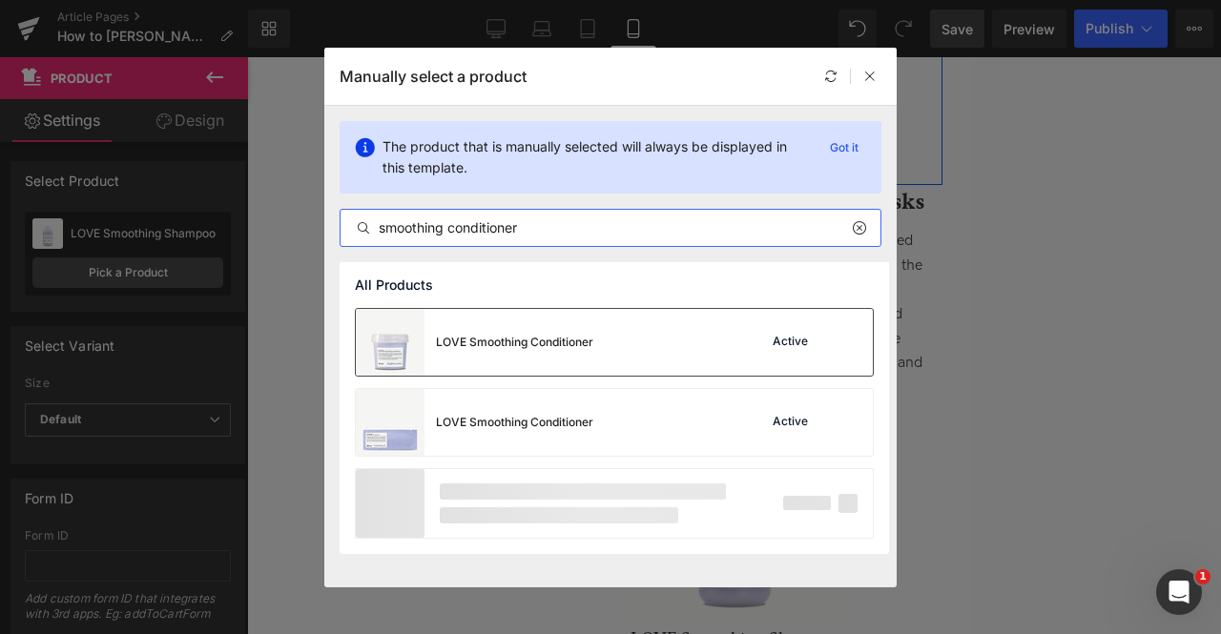
click at [511, 339] on div "LOVE Smoothing Conditioner" at bounding box center [514, 342] width 157 height 17
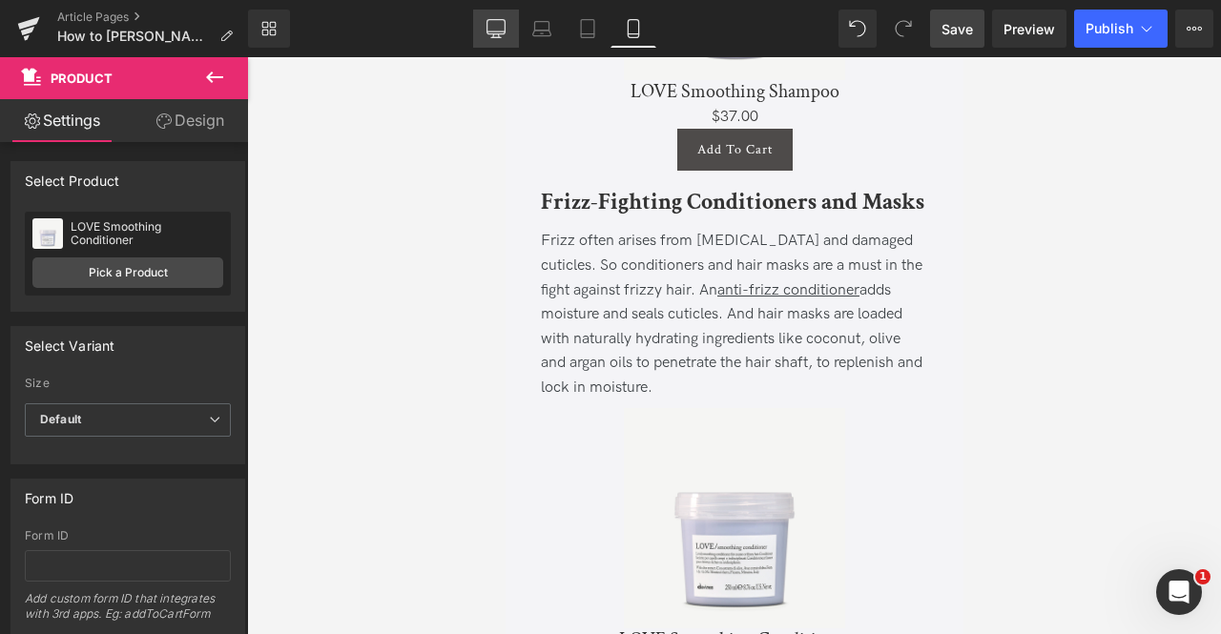
click at [505, 33] on link "Desktop" at bounding box center [496, 29] width 46 height 38
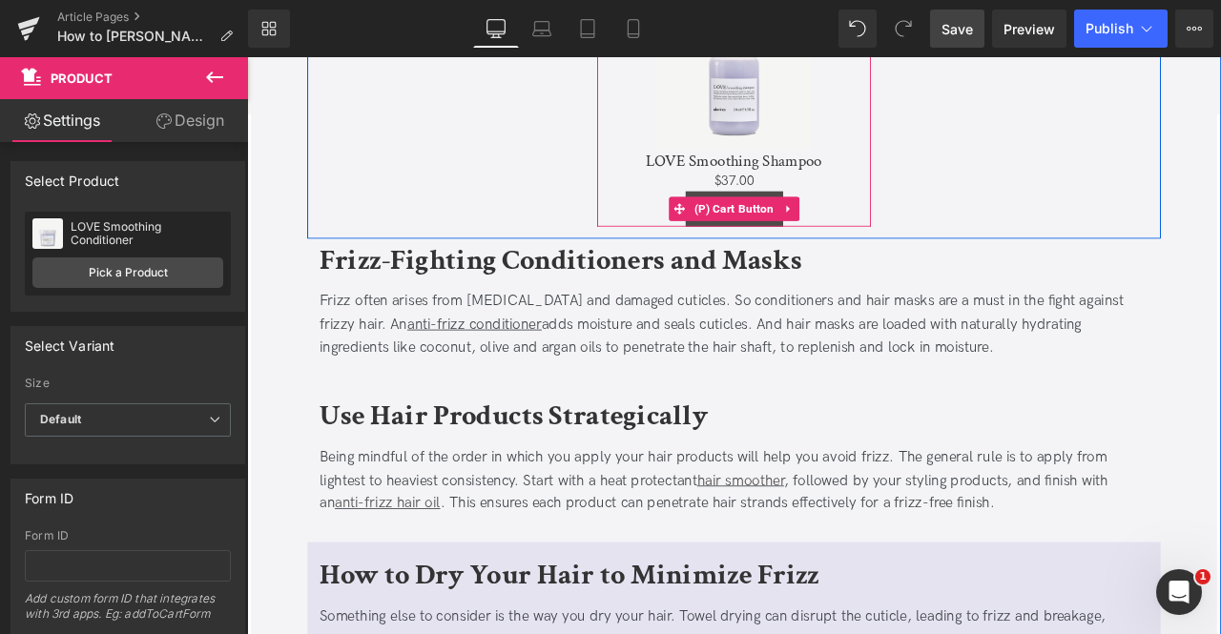
scroll to position [2084, 0]
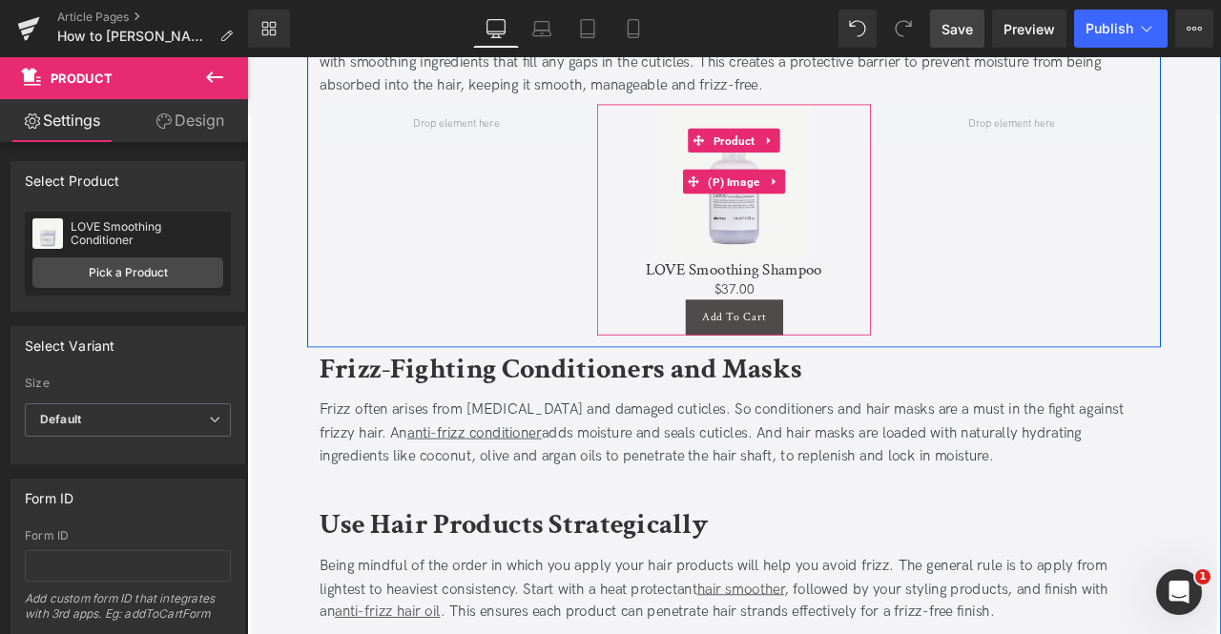
click at [834, 116] on img at bounding box center [823, 204] width 183 height 183
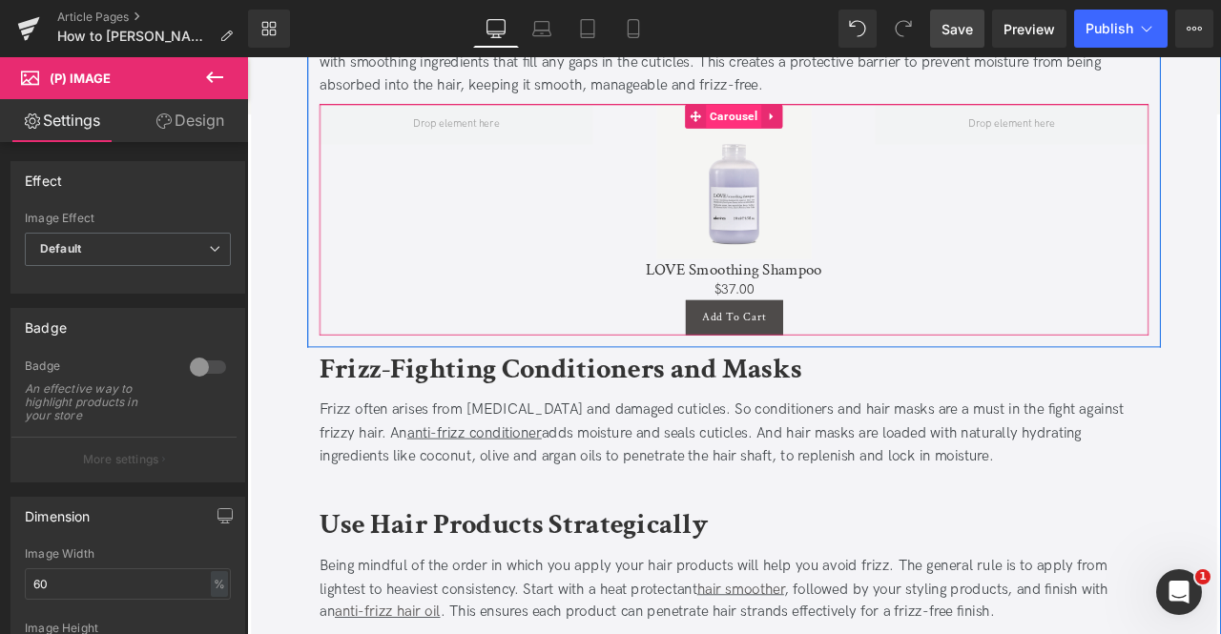
click at [824, 130] on span "Carousel" at bounding box center [824, 127] width 66 height 29
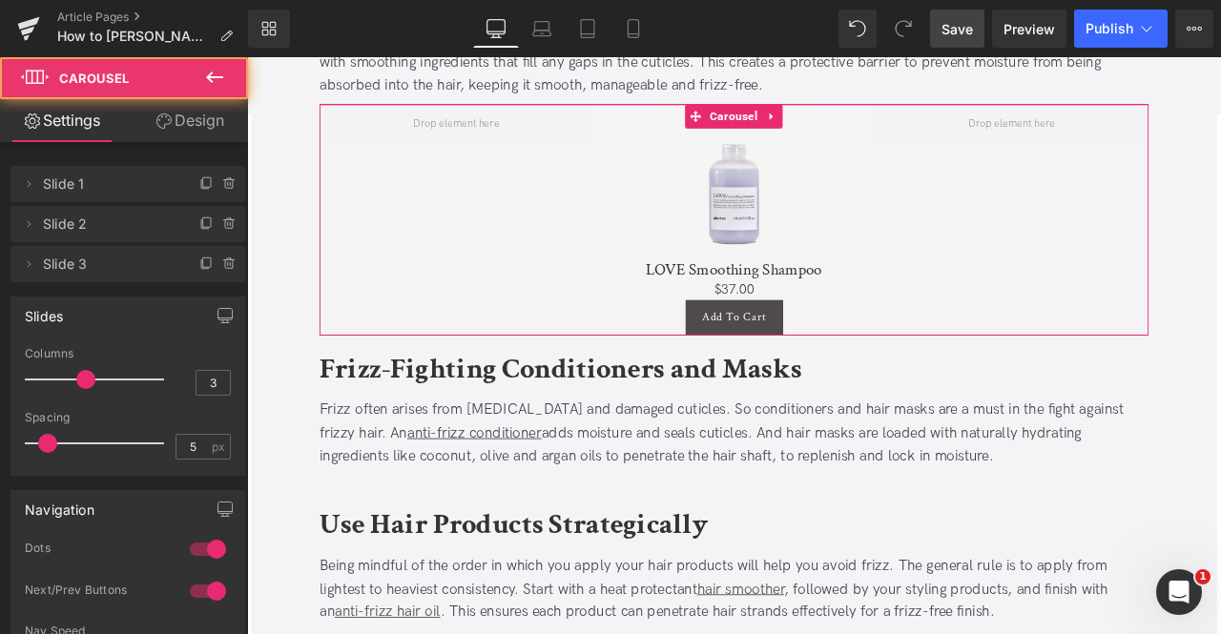
click at [166, 128] on icon at bounding box center [163, 120] width 15 height 15
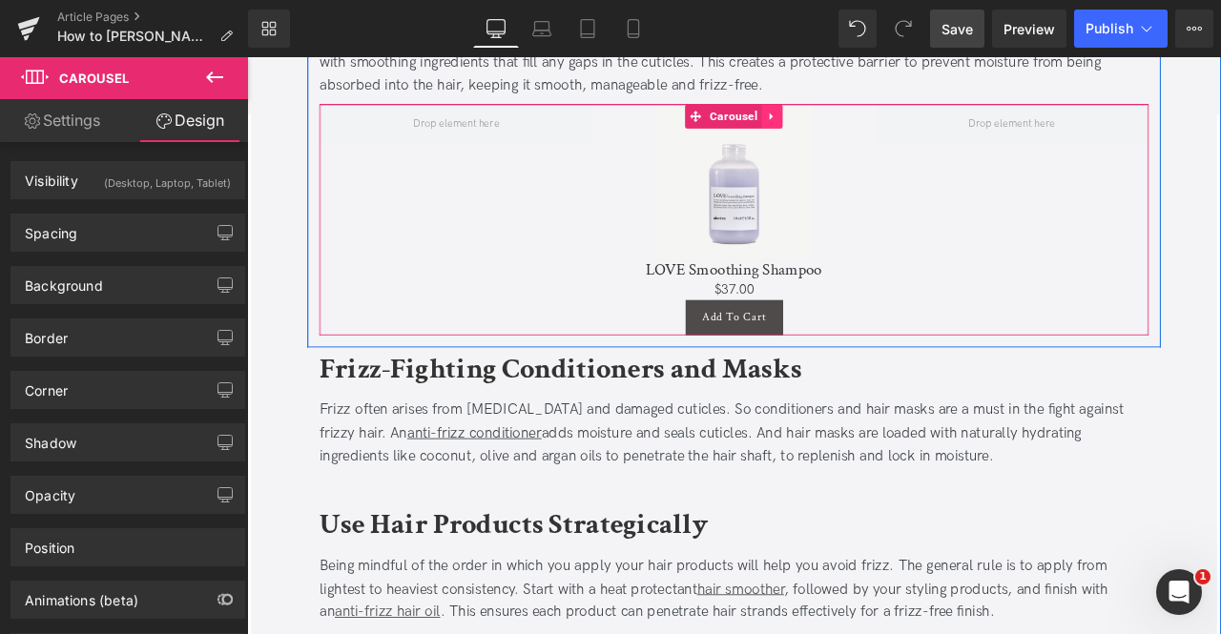
click at [865, 131] on icon at bounding box center [869, 127] width 13 height 14
click at [845, 128] on link at bounding box center [857, 127] width 25 height 29
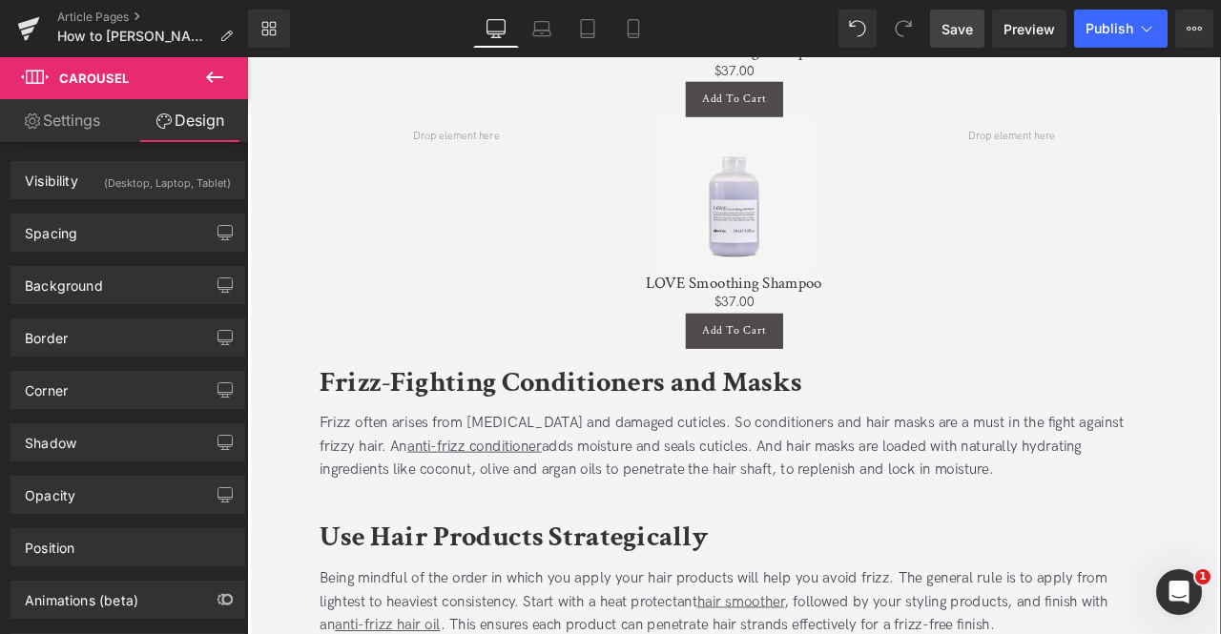
scroll to position [2350, 0]
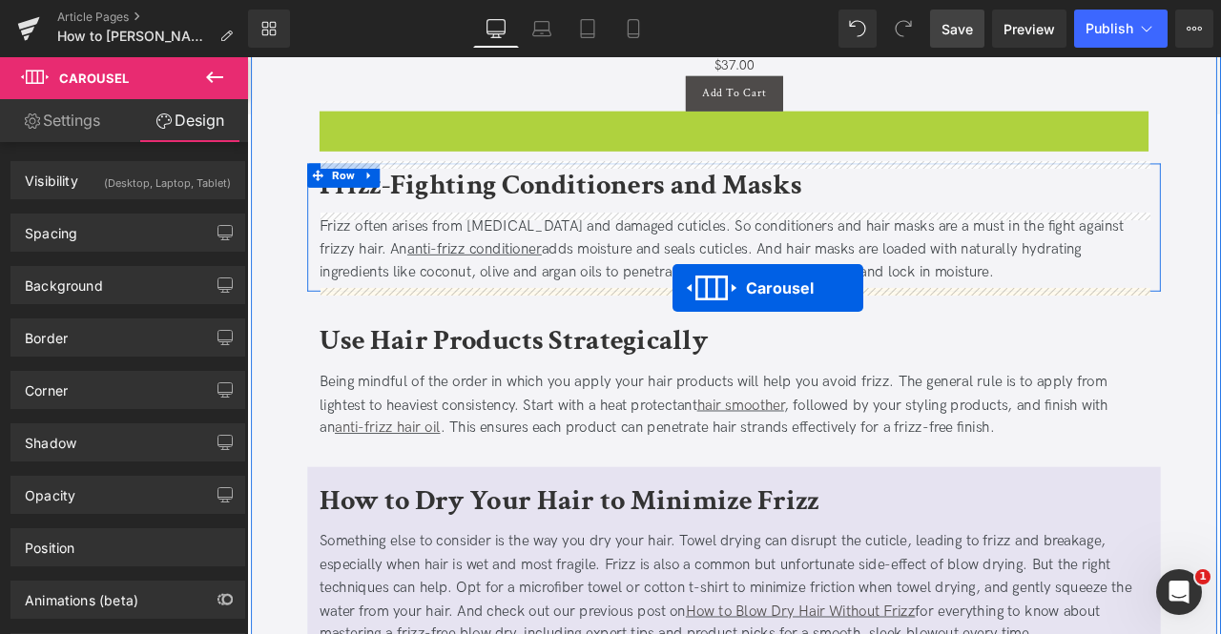
drag, startPoint x: 798, startPoint y: 128, endPoint x: 751, endPoint y: 331, distance: 208.7
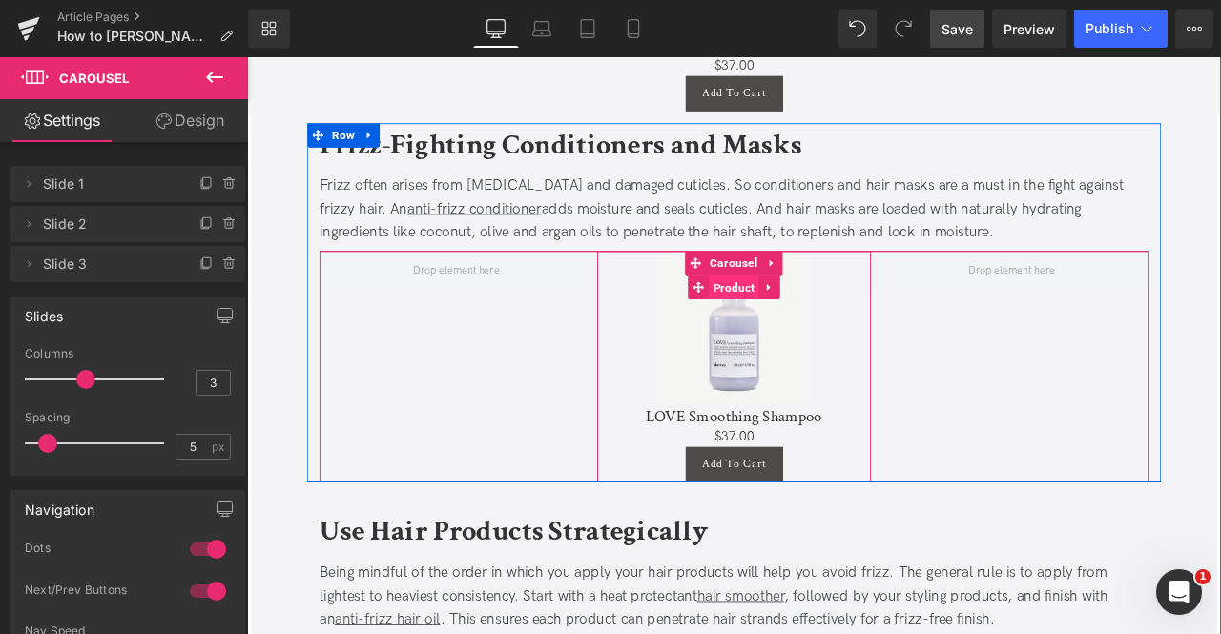
click at [822, 319] on span "Product" at bounding box center [823, 330] width 59 height 29
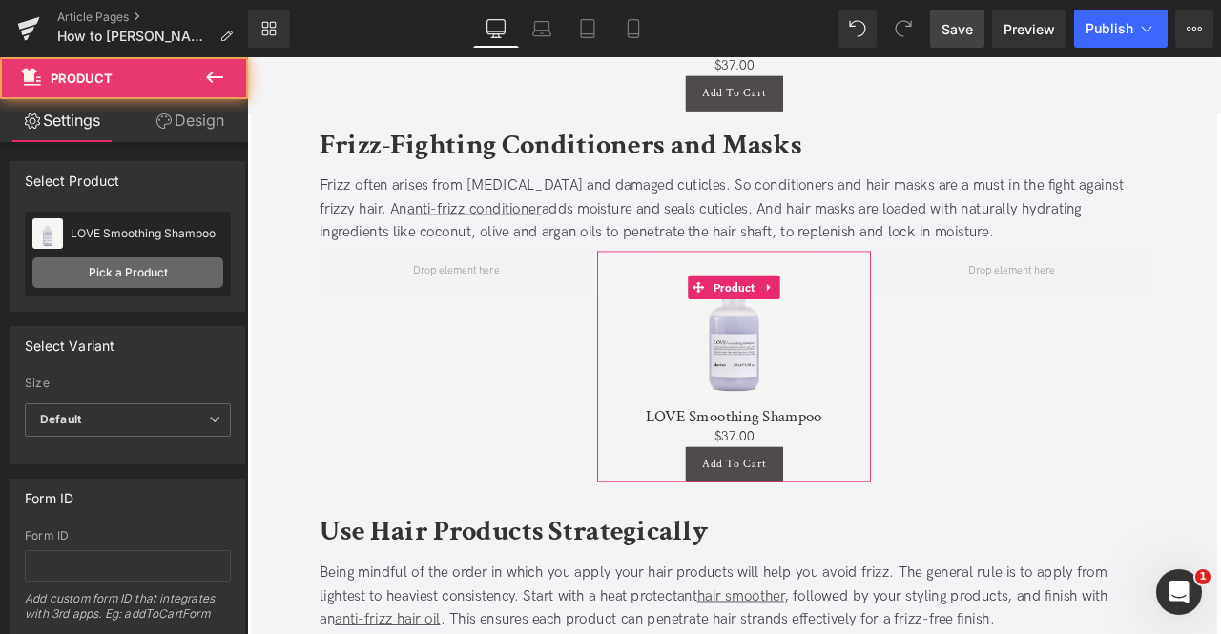
click at [197, 276] on link "Pick a Product" at bounding box center [127, 272] width 191 height 31
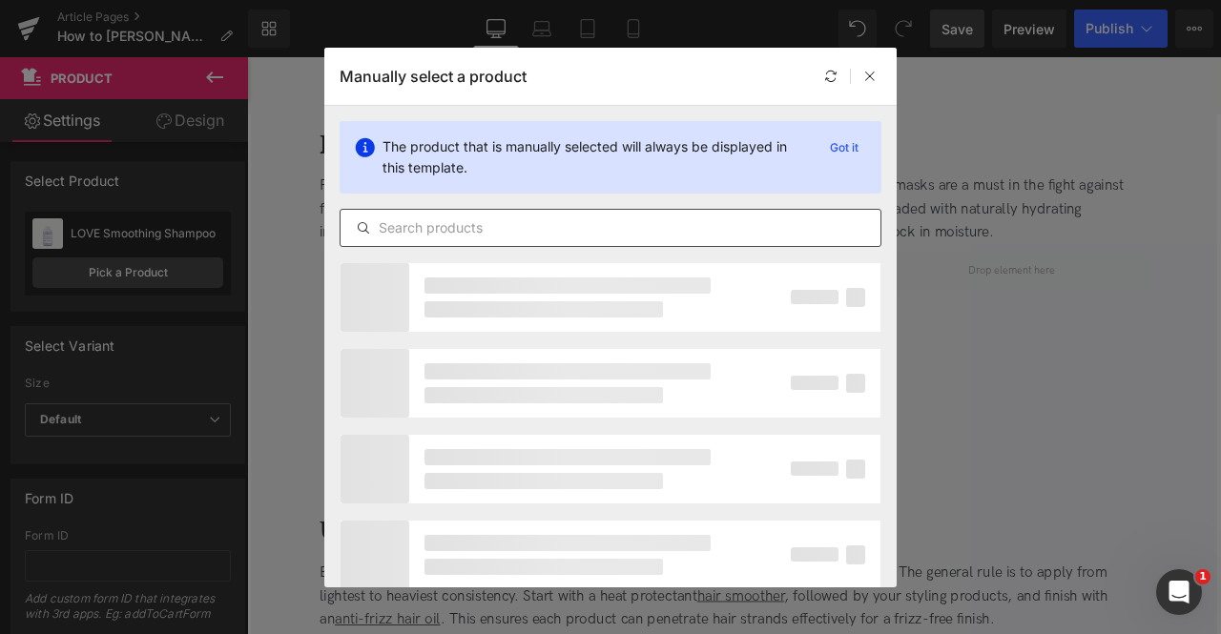
click at [409, 233] on input "text" at bounding box center [610, 227] width 540 height 23
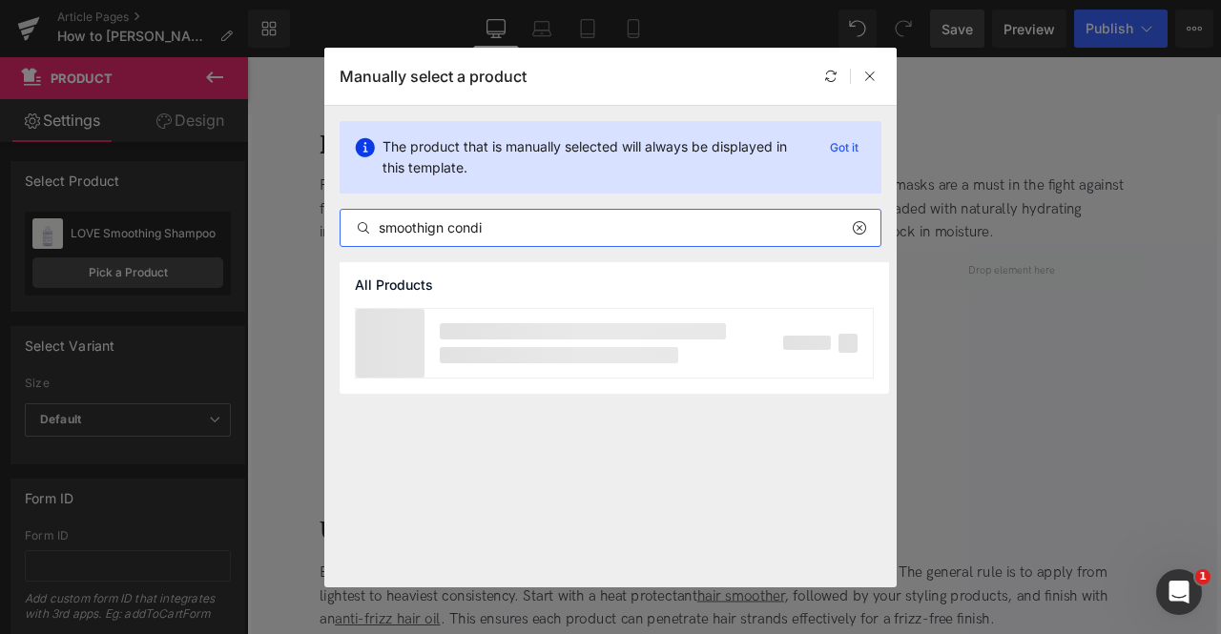
click at [441, 229] on input "smoothign condi" at bounding box center [610, 227] width 540 height 23
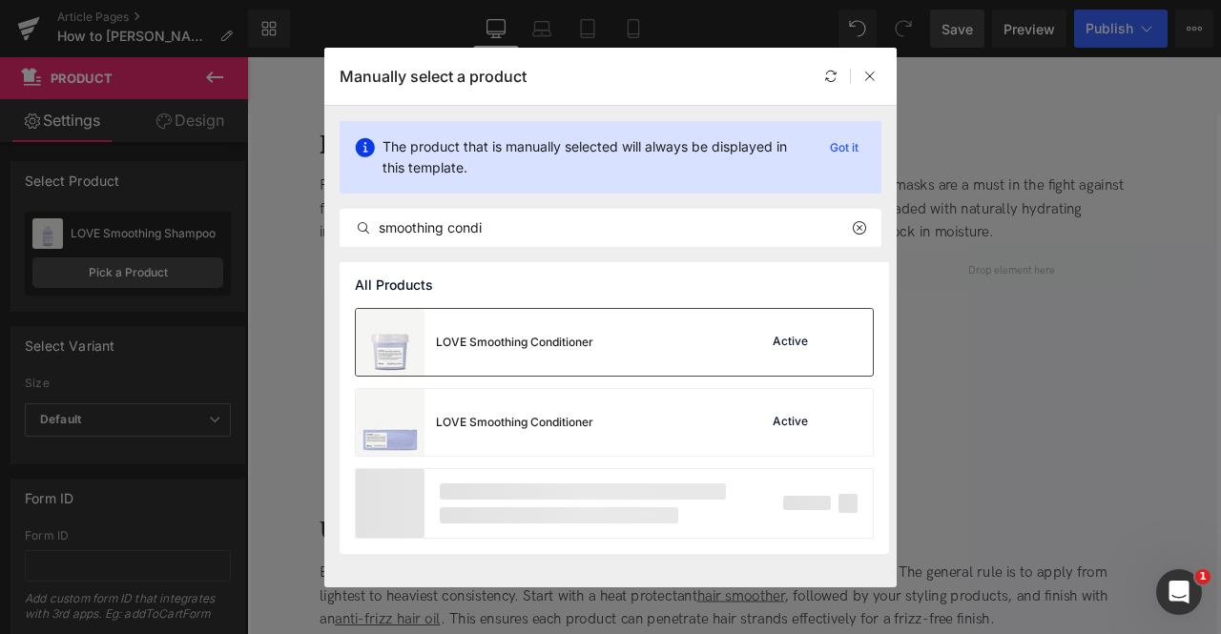
click at [496, 335] on div "LOVE Smoothing Conditioner" at bounding box center [514, 342] width 157 height 17
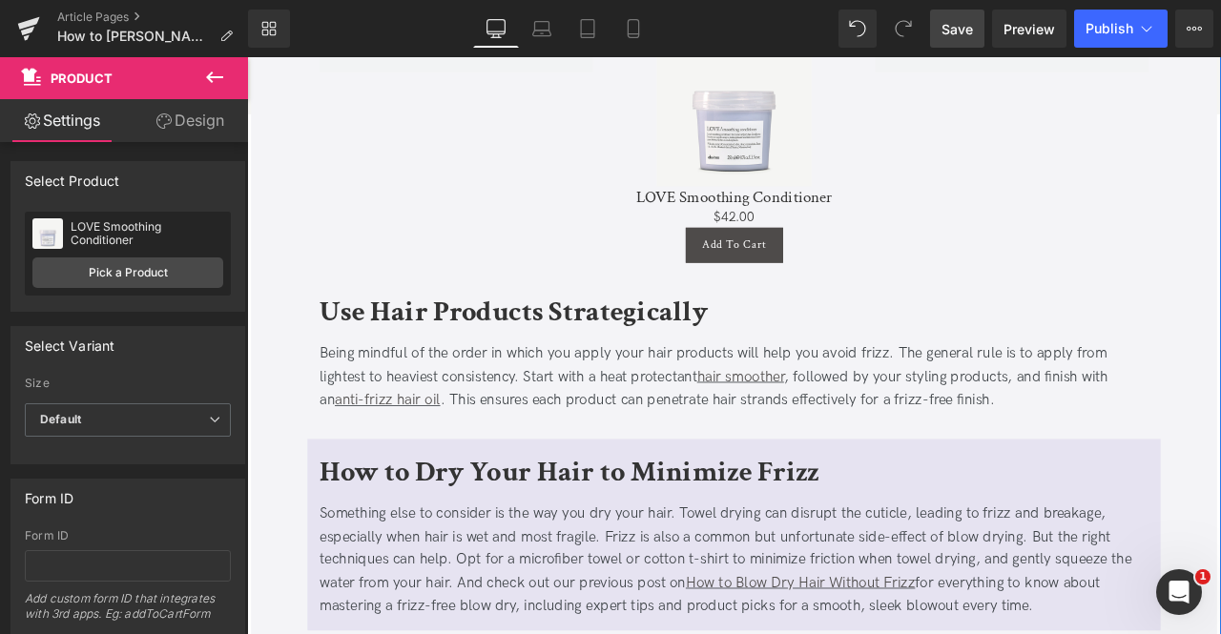
scroll to position [2445, 0]
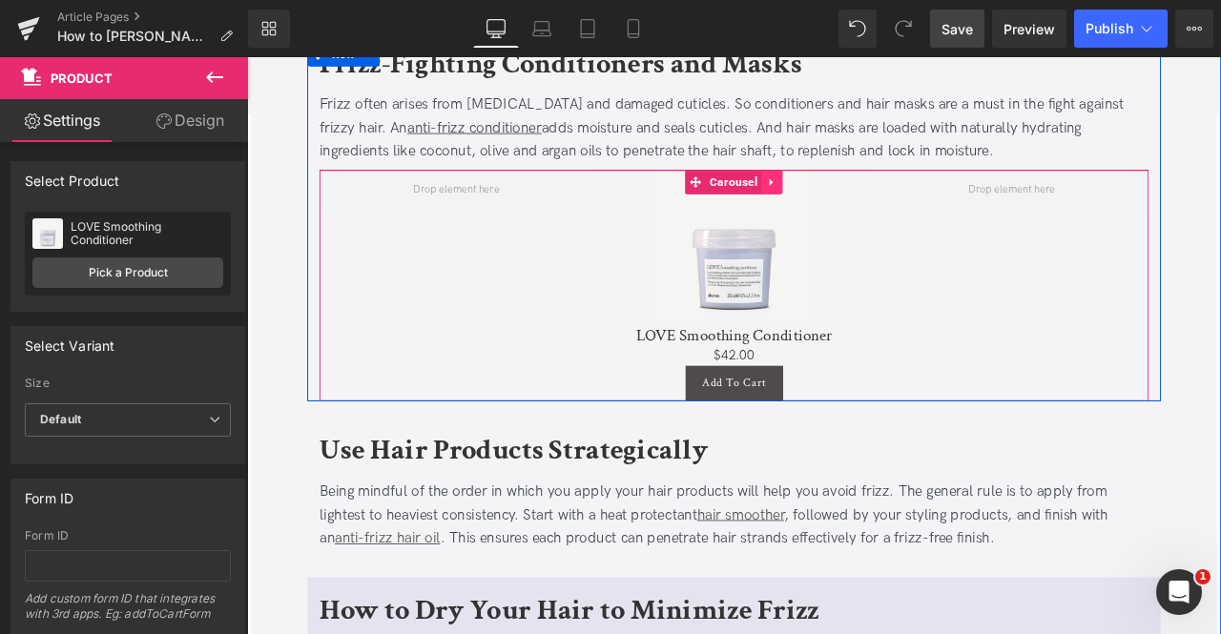
click at [863, 202] on icon at bounding box center [869, 205] width 13 height 14
click at [860, 202] on link at bounding box center [857, 206] width 25 height 29
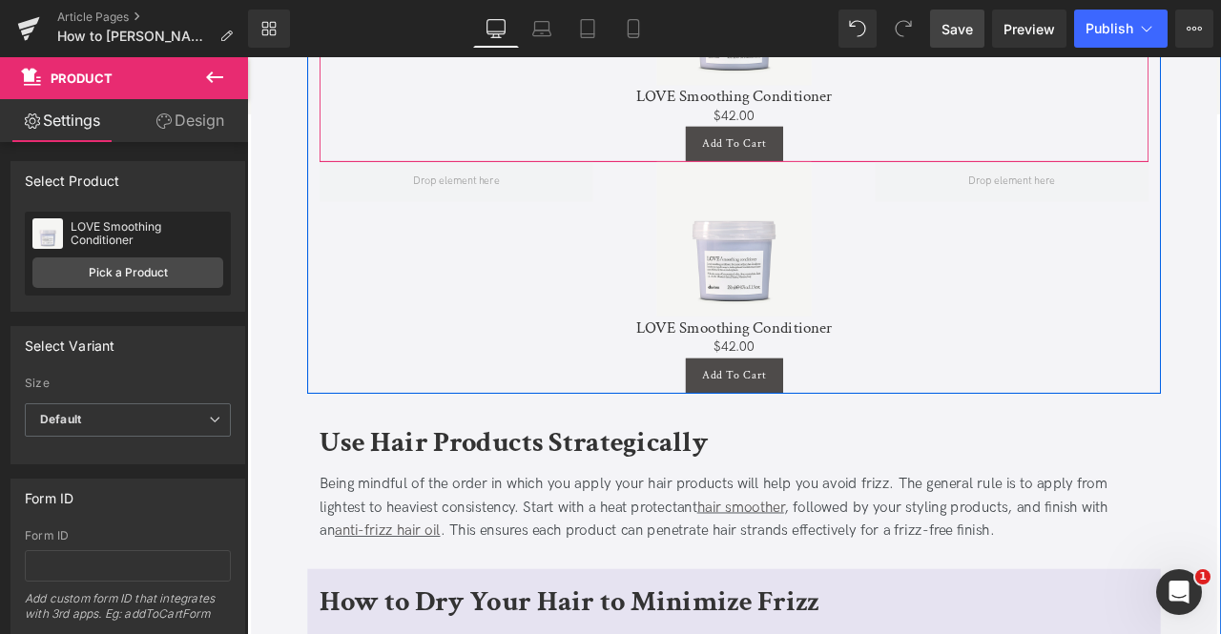
scroll to position [2790, 0]
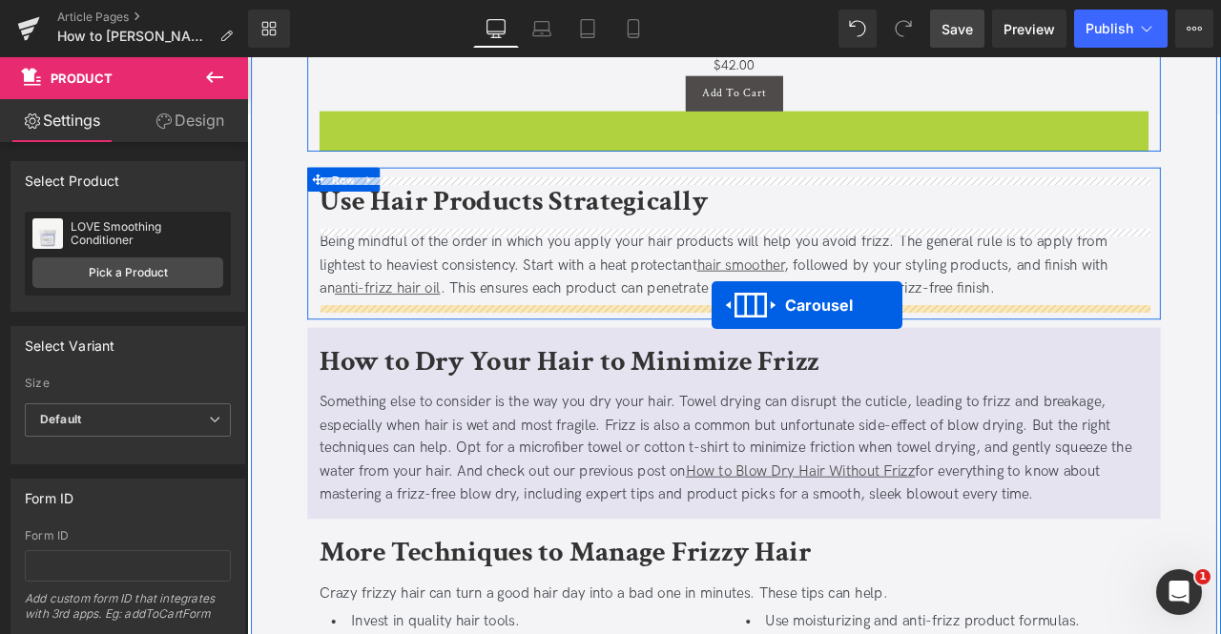
drag, startPoint x: 820, startPoint y: 137, endPoint x: 797, endPoint y: 350, distance: 213.9
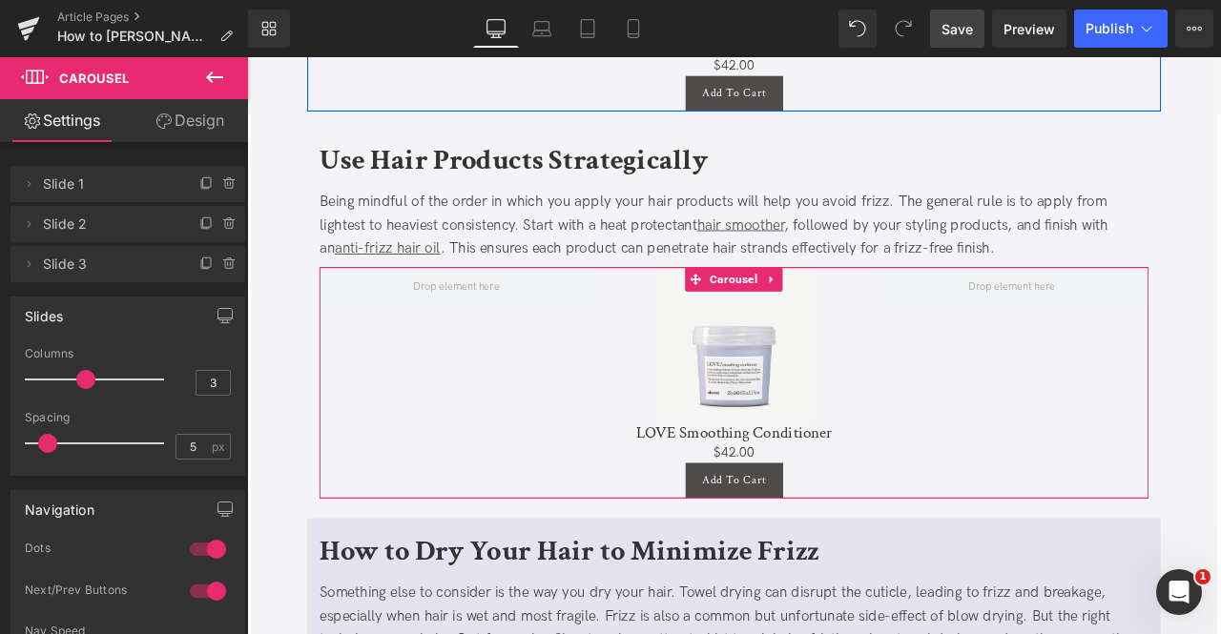
click at [213, 368] on div "Columns 3" at bounding box center [128, 379] width 206 height 64
click at [214, 374] on input "3" at bounding box center [212, 383] width 33 height 24
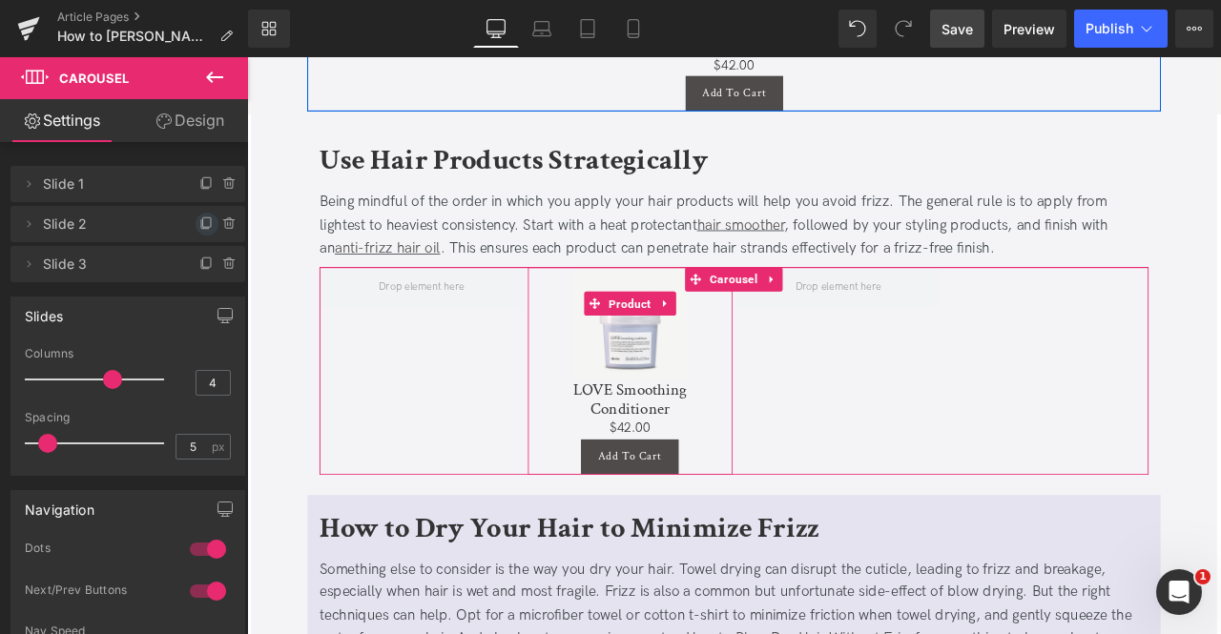
click at [204, 224] on icon at bounding box center [206, 223] width 15 height 15
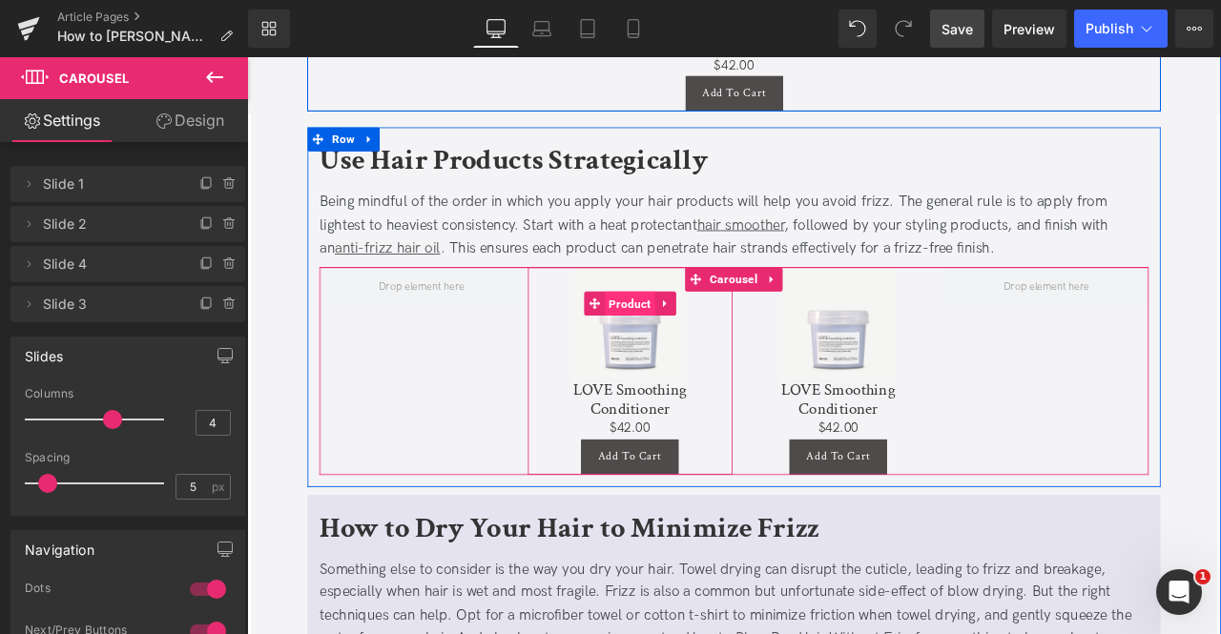
click at [713, 350] on span "Product" at bounding box center [700, 349] width 59 height 29
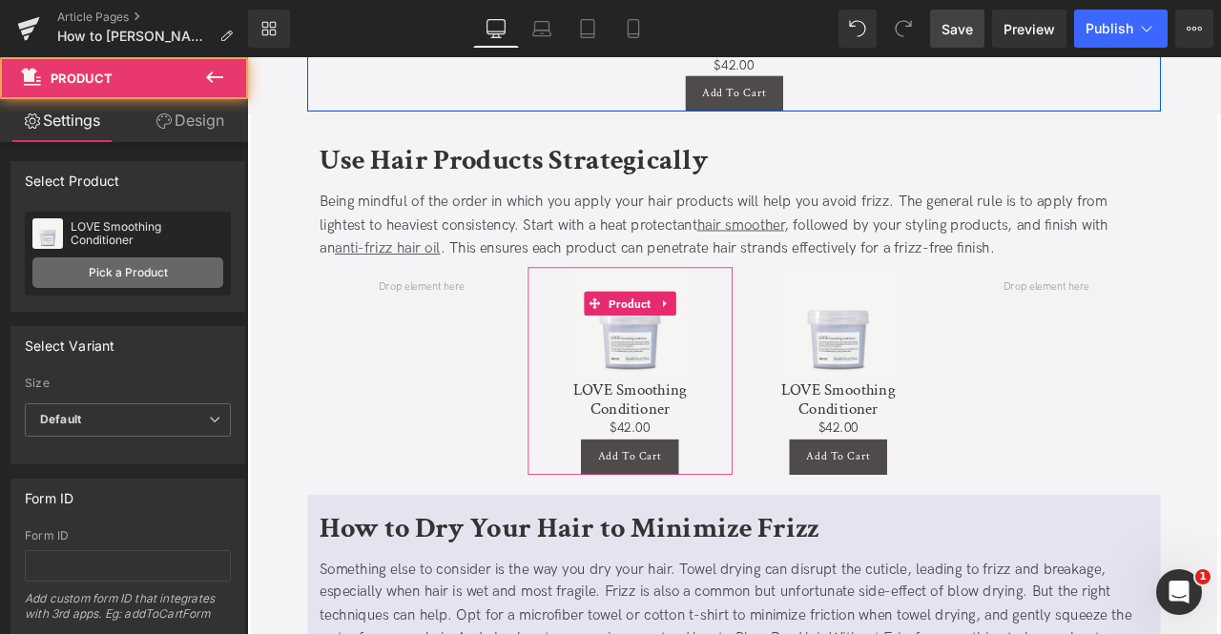
click at [164, 258] on link "Pick a Product" at bounding box center [127, 272] width 191 height 31
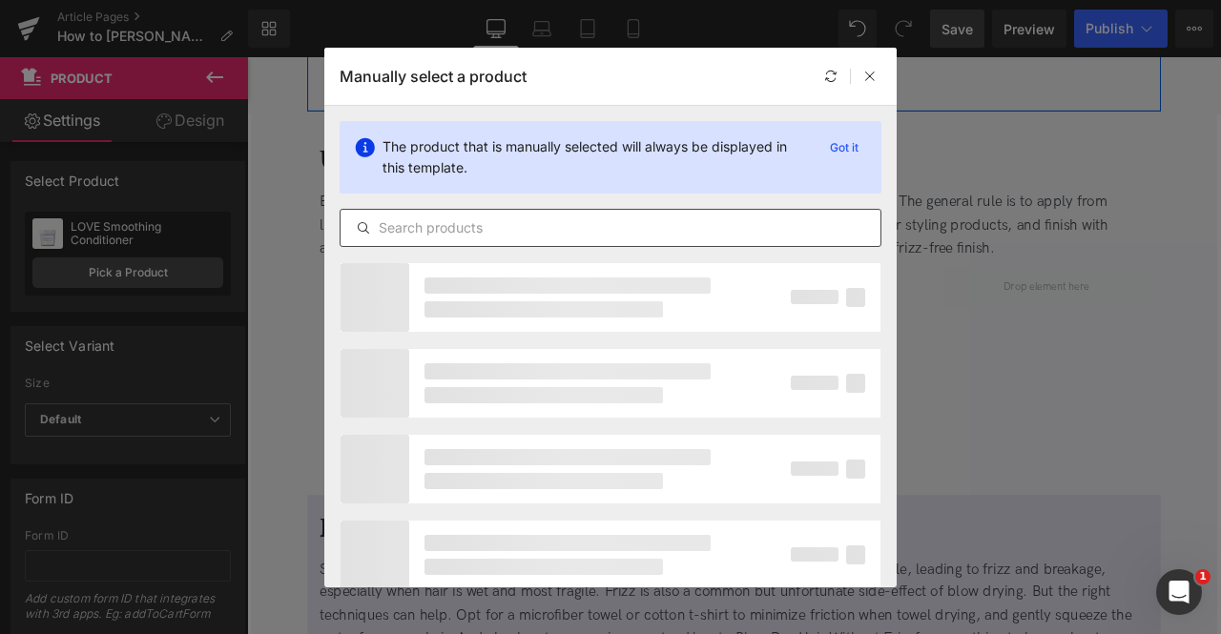
click at [601, 236] on input "text" at bounding box center [610, 227] width 540 height 23
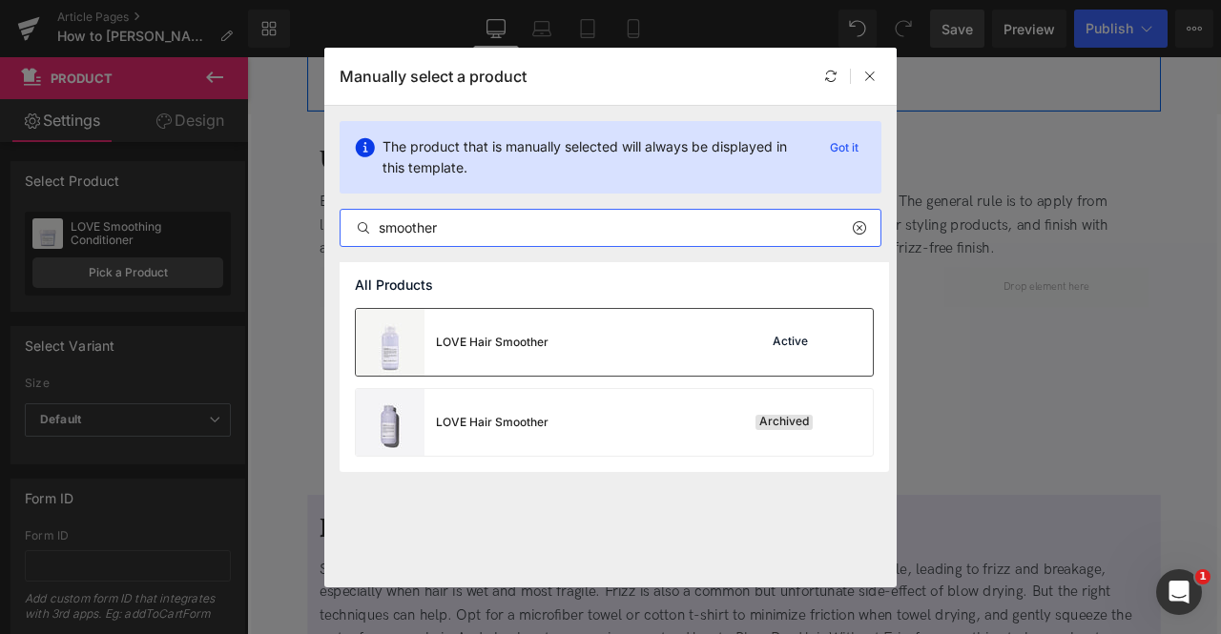
click at [546, 346] on div "LOVE Hair Smoother" at bounding box center [492, 342] width 113 height 17
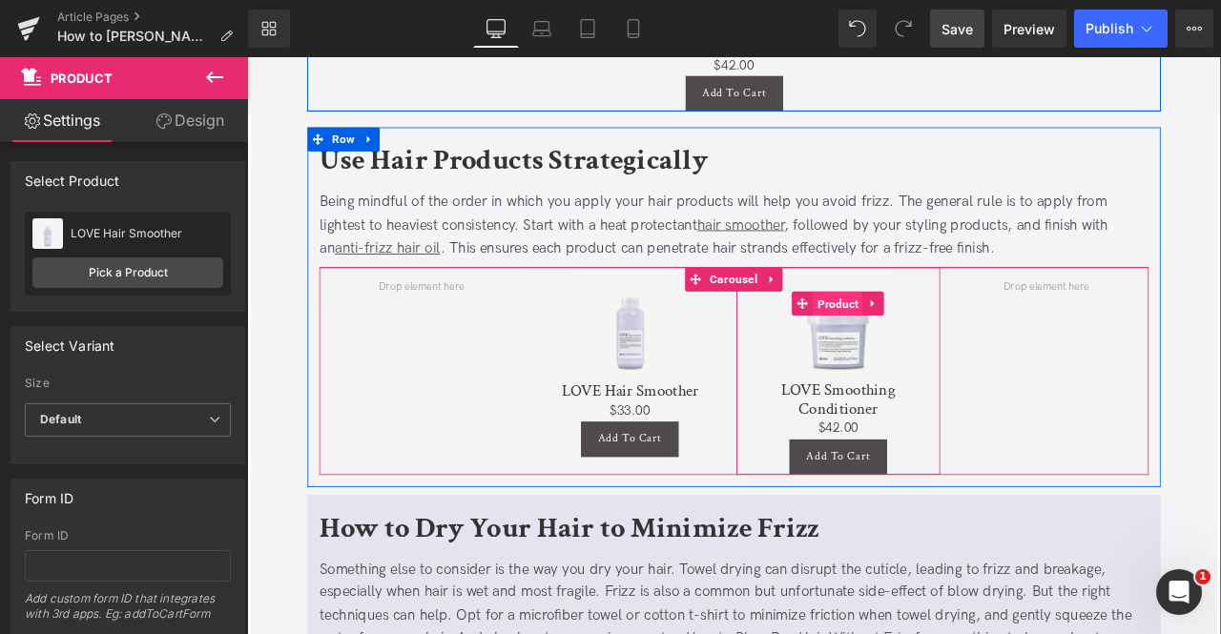
click at [941, 339] on span "Product" at bounding box center [946, 349] width 59 height 29
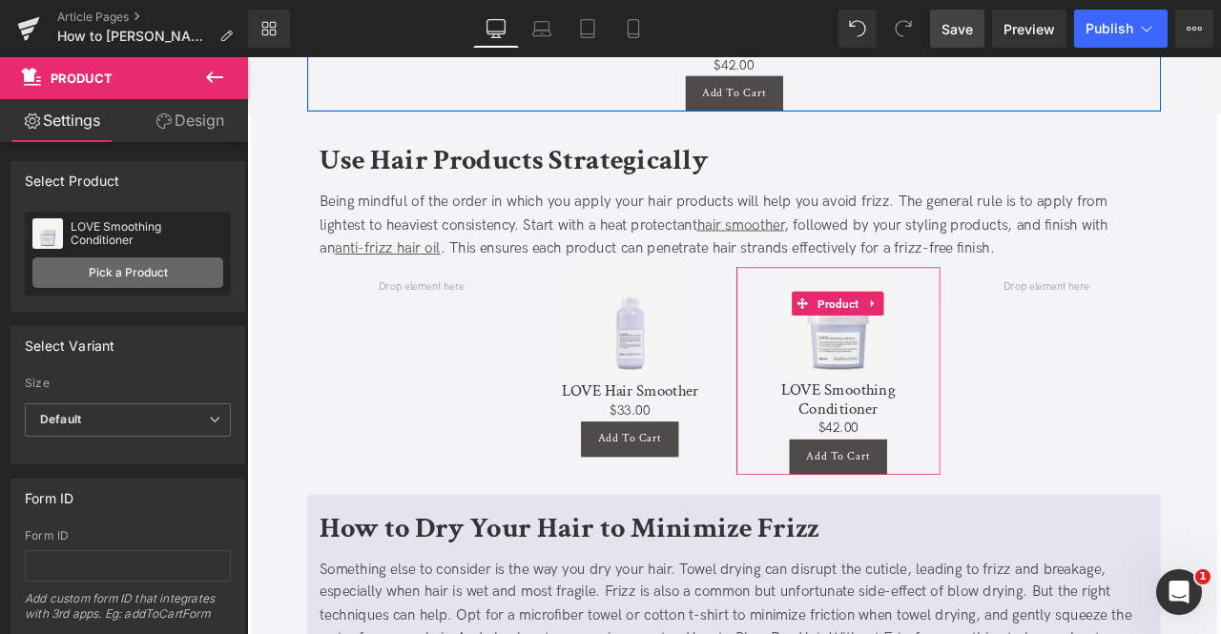
click at [193, 274] on link "Pick a Product" at bounding box center [127, 272] width 191 height 31
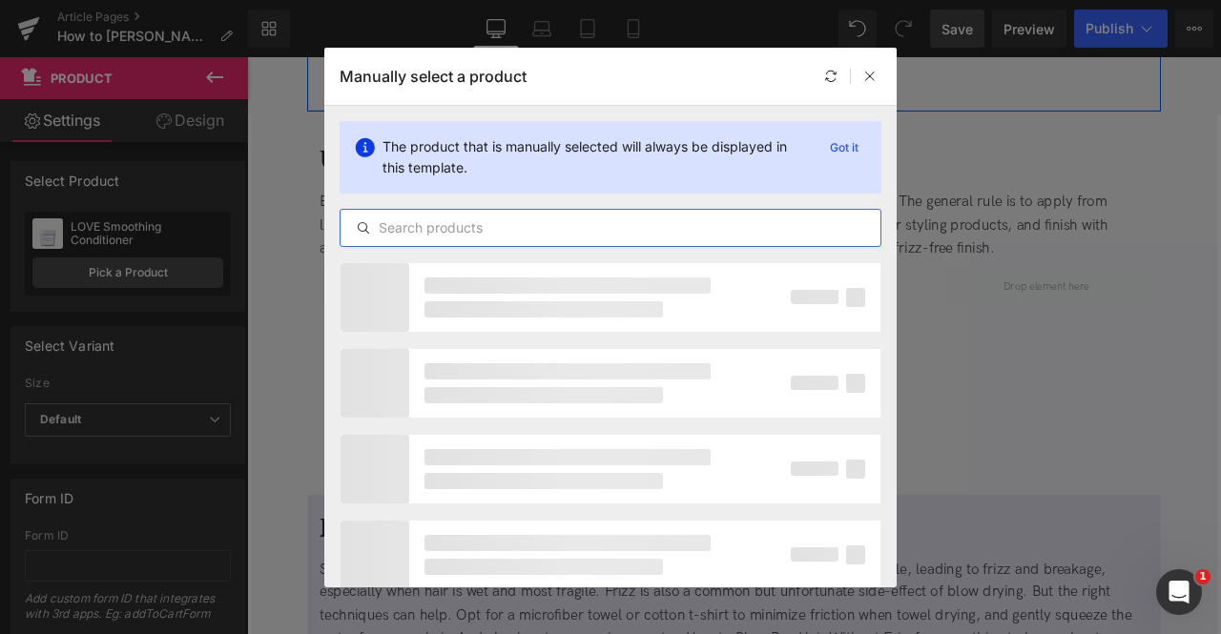
click at [482, 232] on input "text" at bounding box center [610, 227] width 540 height 23
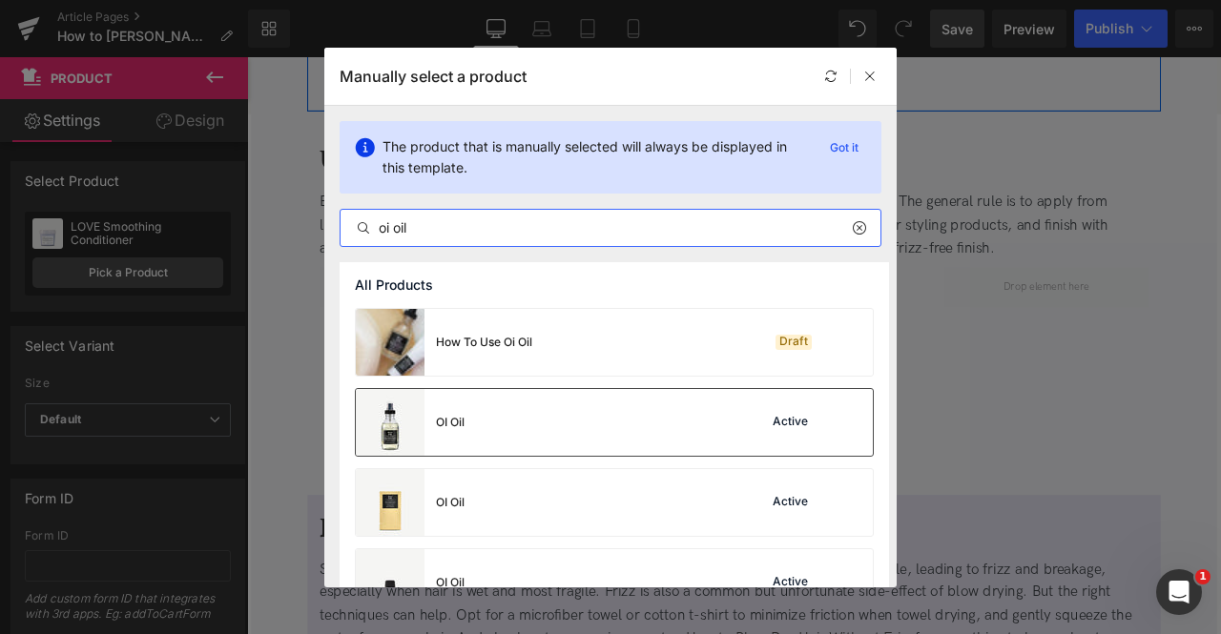
click at [472, 453] on div "OI Oil Active" at bounding box center [614, 422] width 517 height 67
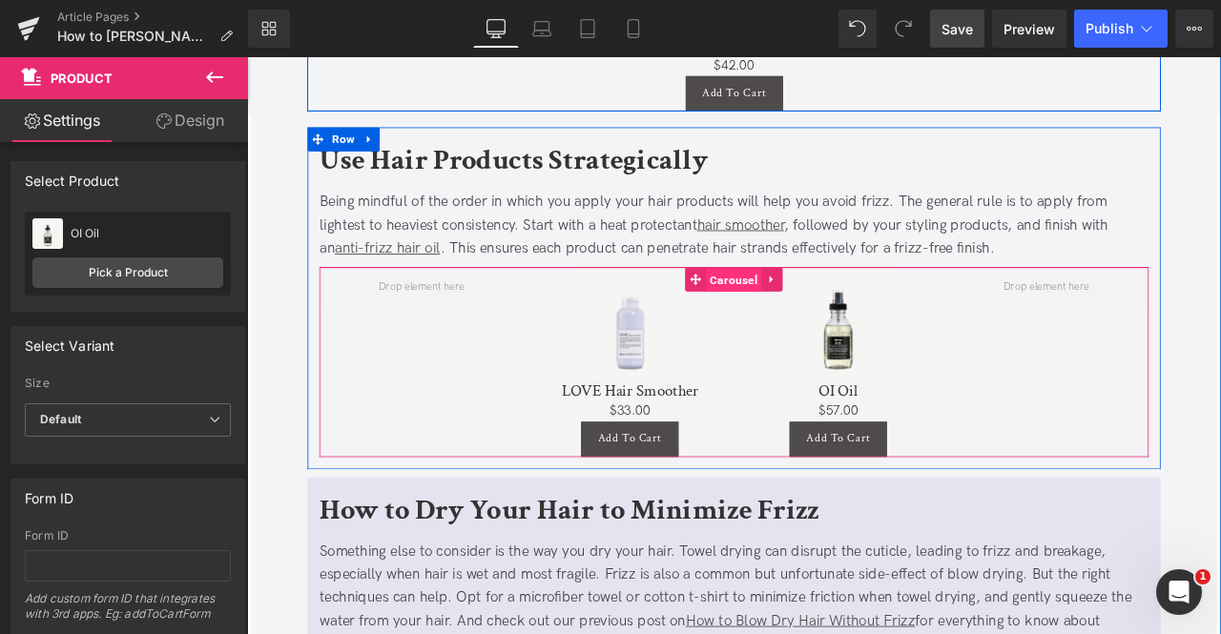
click at [834, 318] on span "Carousel" at bounding box center [824, 321] width 66 height 29
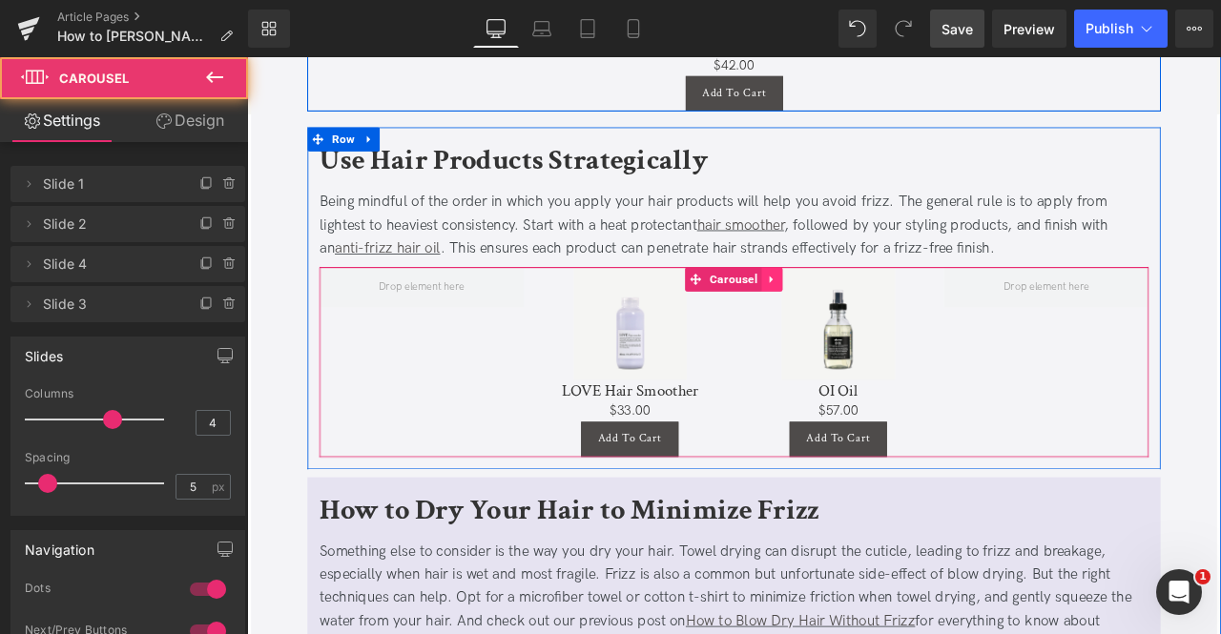
click at [868, 314] on icon at bounding box center [869, 320] width 13 height 14
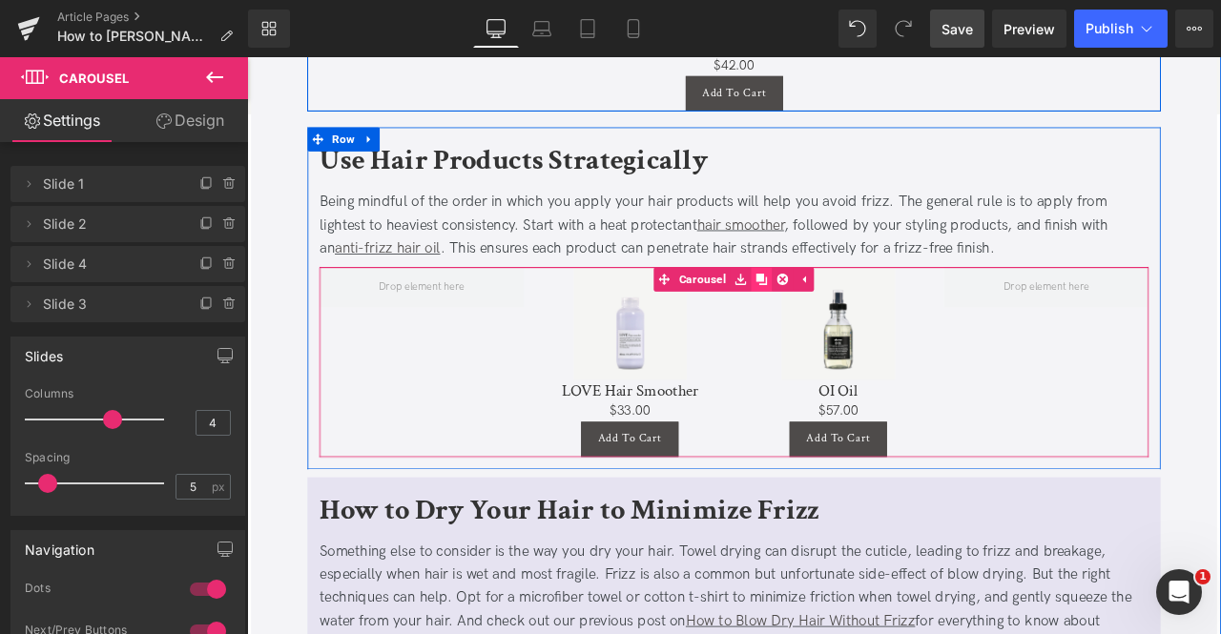
click at [855, 314] on icon at bounding box center [857, 320] width 13 height 13
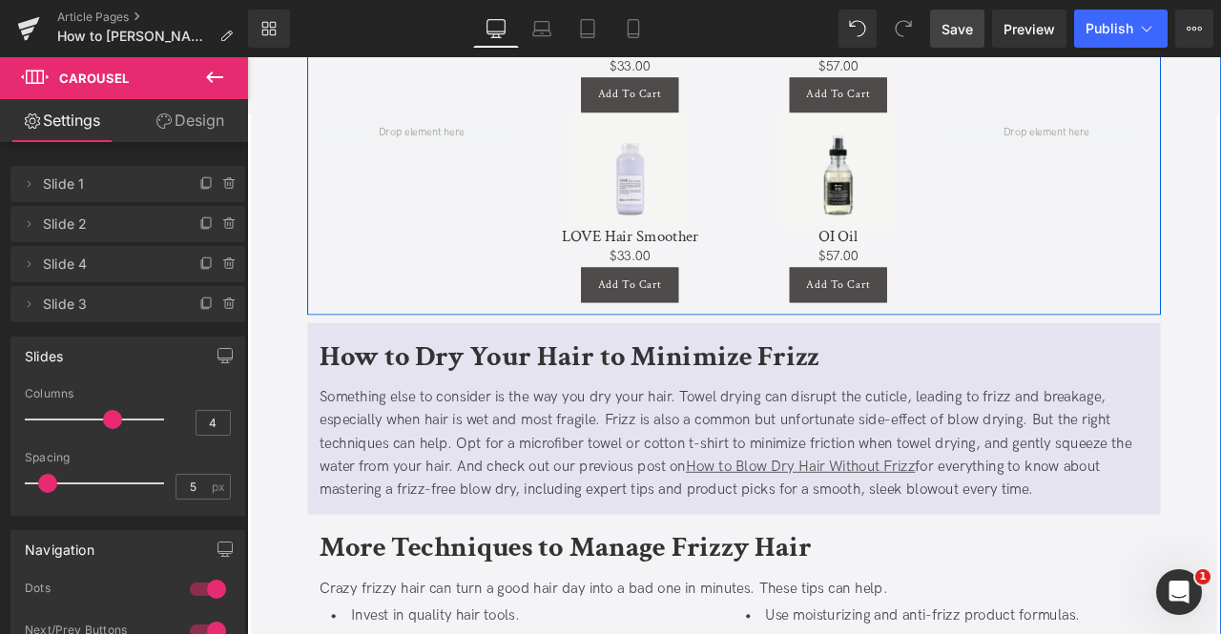
scroll to position [3199, 0]
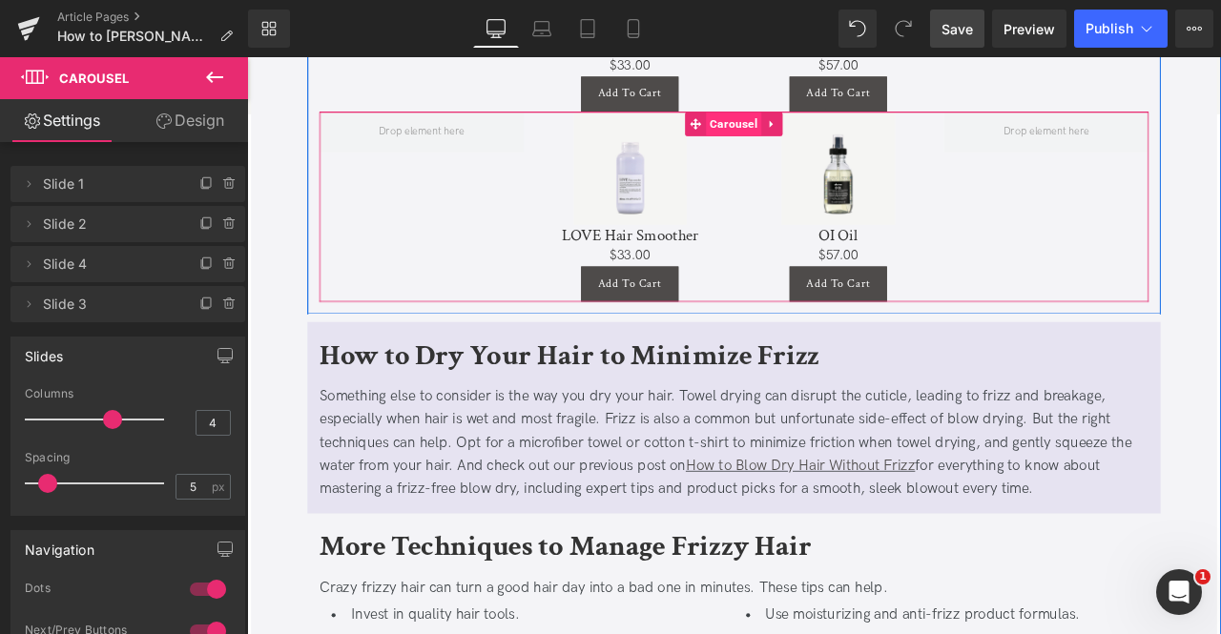
click at [812, 134] on span "Carousel" at bounding box center [824, 136] width 66 height 29
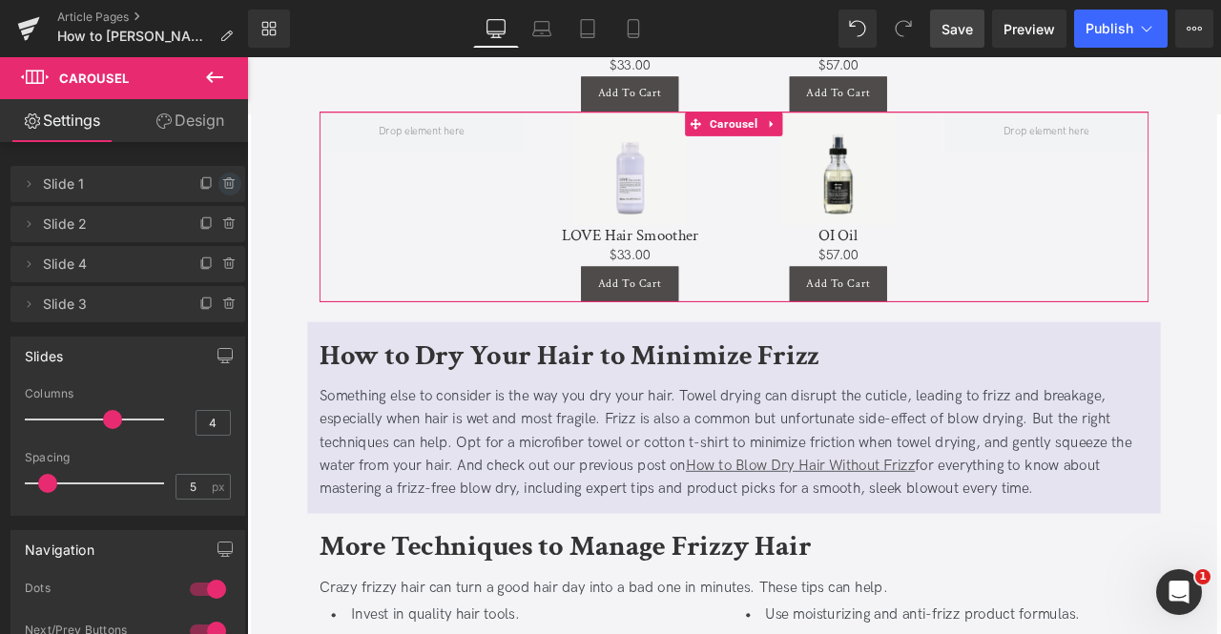
click at [222, 186] on icon at bounding box center [229, 183] width 15 height 15
click at [210, 184] on button "Delete" at bounding box center [209, 185] width 60 height 25
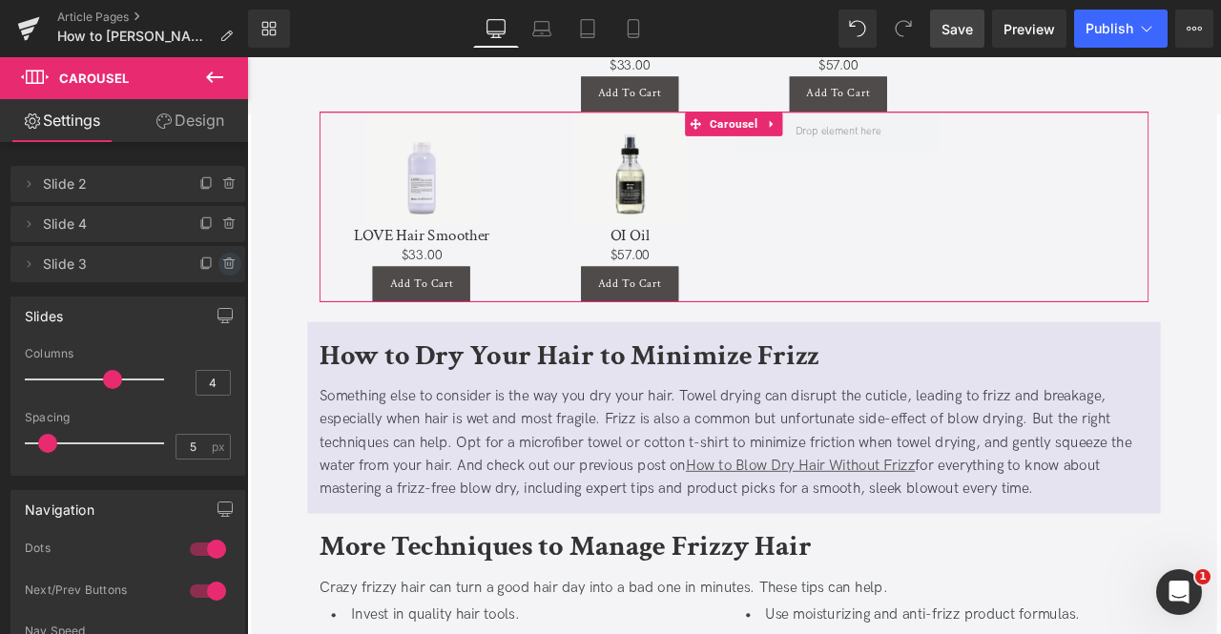
click at [218, 255] on span at bounding box center [229, 264] width 23 height 23
click at [214, 258] on button "Delete" at bounding box center [209, 265] width 60 height 25
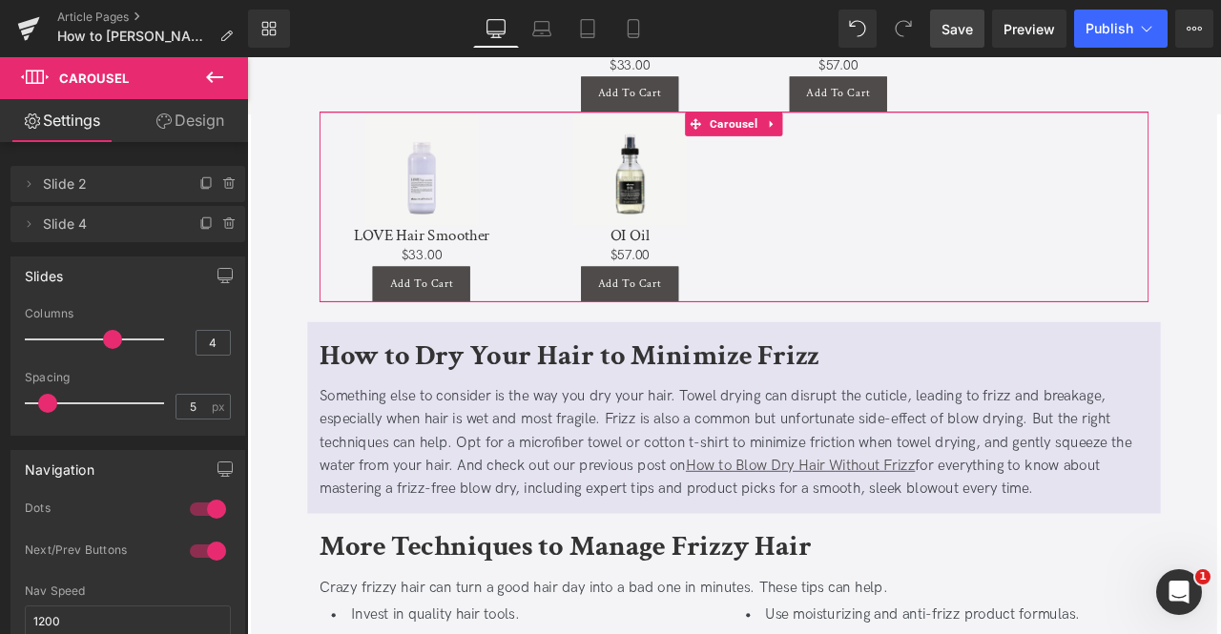
click at [206, 121] on link "Design" at bounding box center [190, 120] width 124 height 43
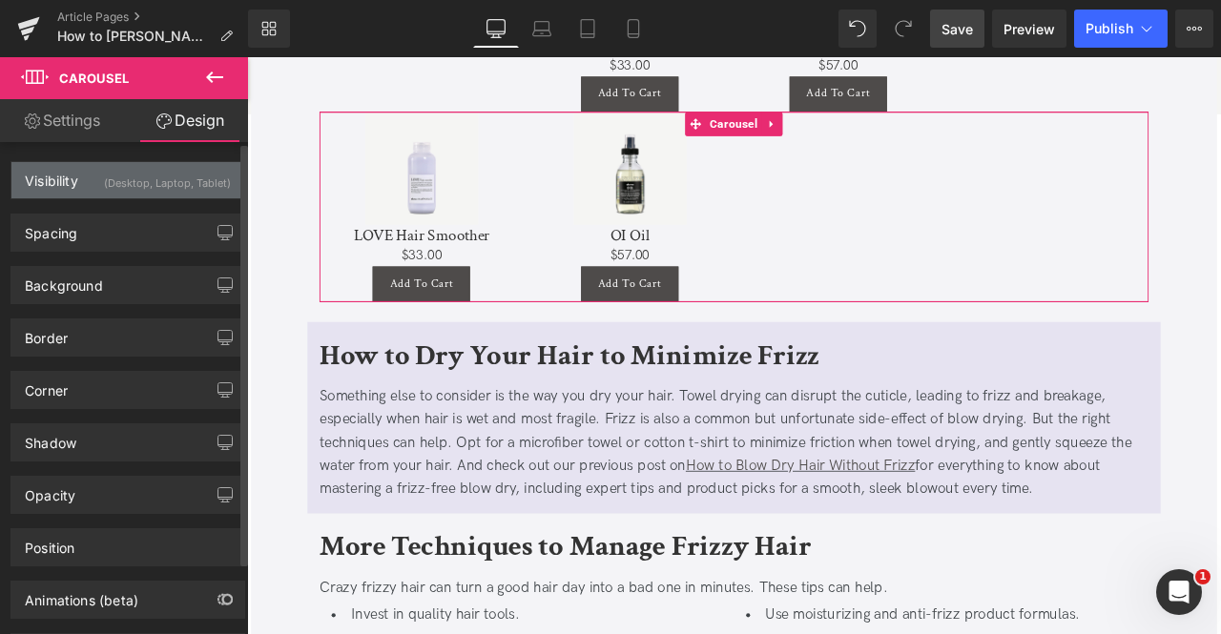
click at [179, 188] on div "(Desktop, Laptop, Tablet)" at bounding box center [167, 177] width 127 height 31
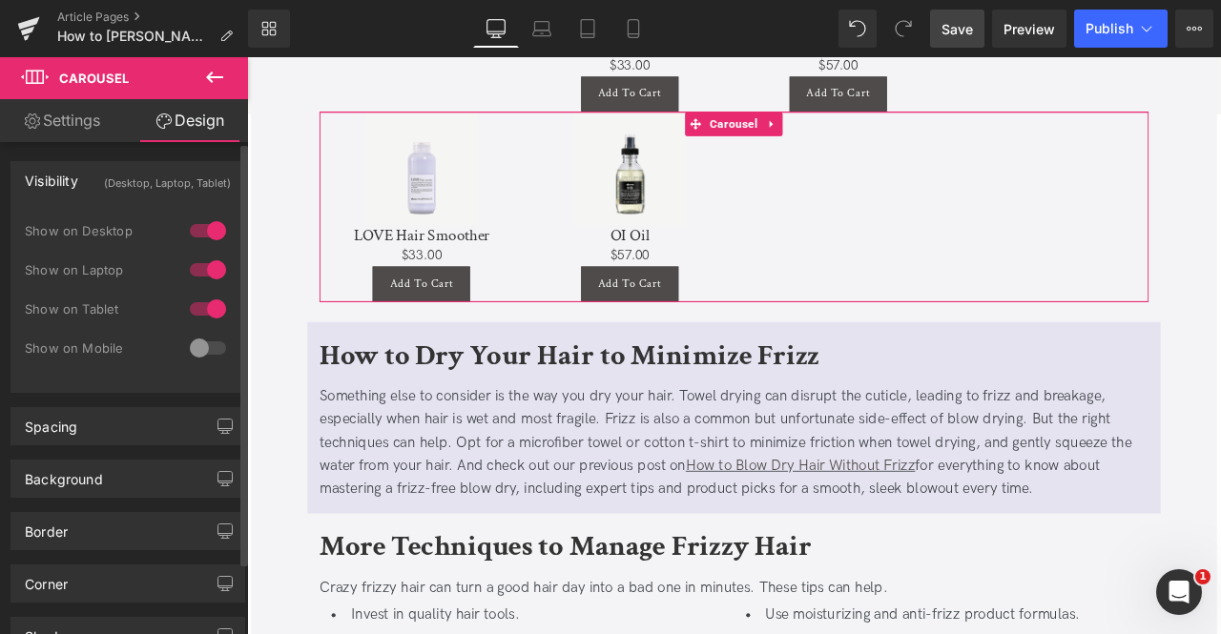
click at [200, 344] on div at bounding box center [208, 348] width 46 height 31
click at [206, 306] on div at bounding box center [208, 309] width 46 height 31
click at [202, 273] on div at bounding box center [208, 270] width 46 height 31
click at [200, 237] on div at bounding box center [208, 231] width 46 height 31
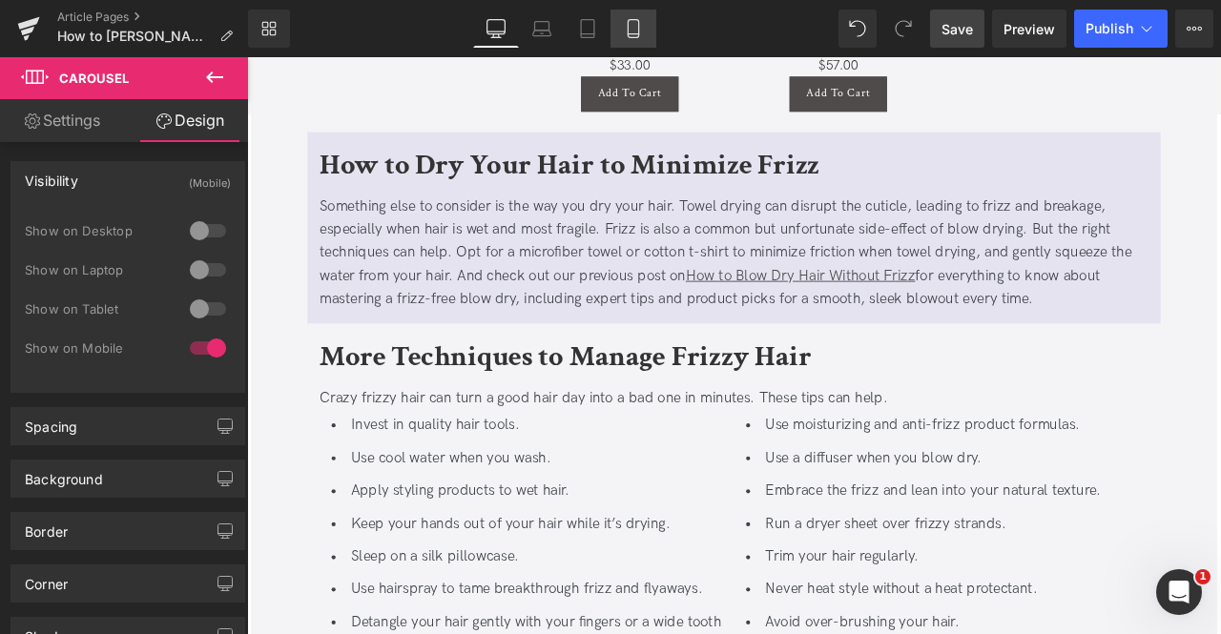
click at [641, 20] on icon at bounding box center [633, 28] width 19 height 19
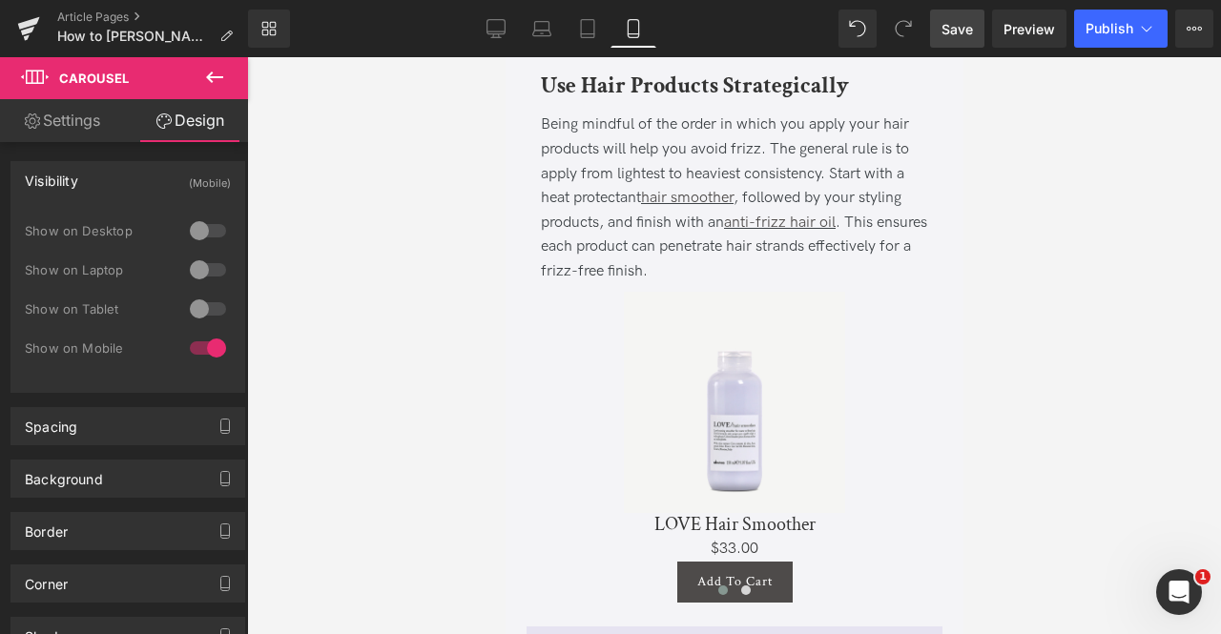
scroll to position [4144, 0]
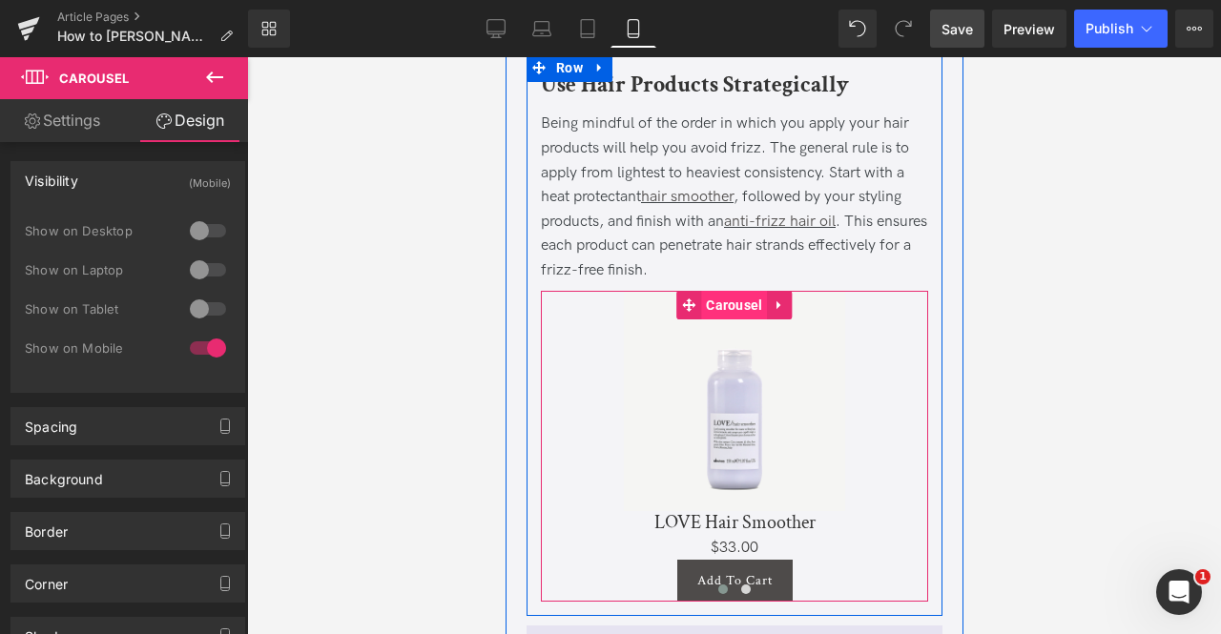
click at [725, 291] on span "Carousel" at bounding box center [733, 305] width 66 height 29
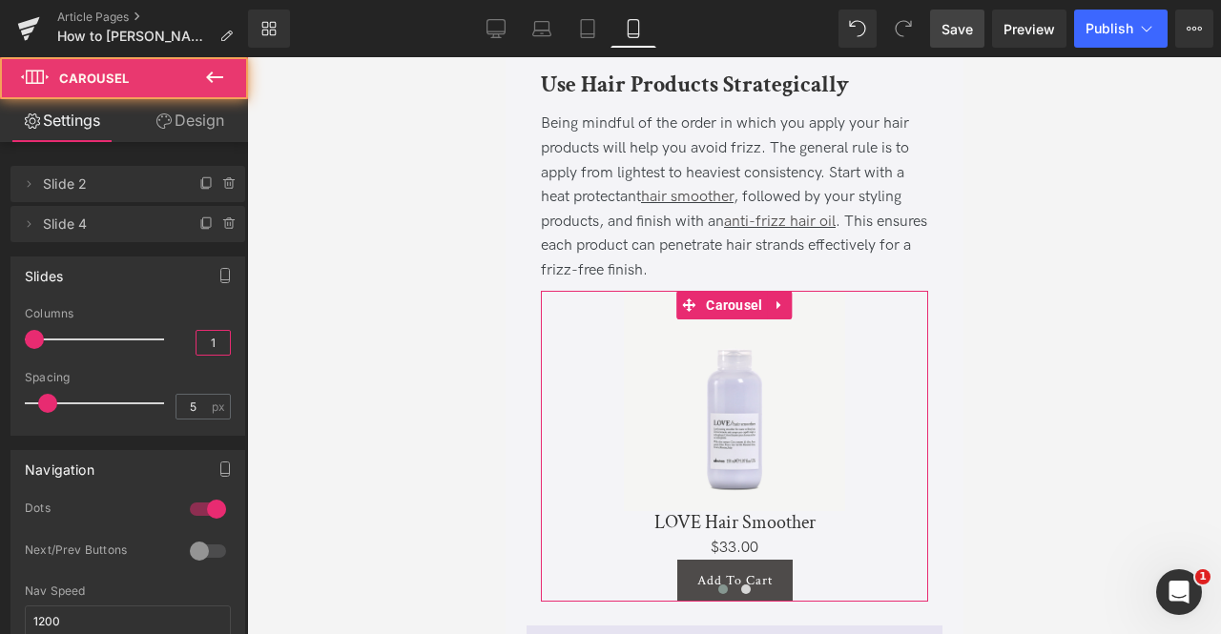
click at [212, 342] on input "1" at bounding box center [212, 343] width 33 height 24
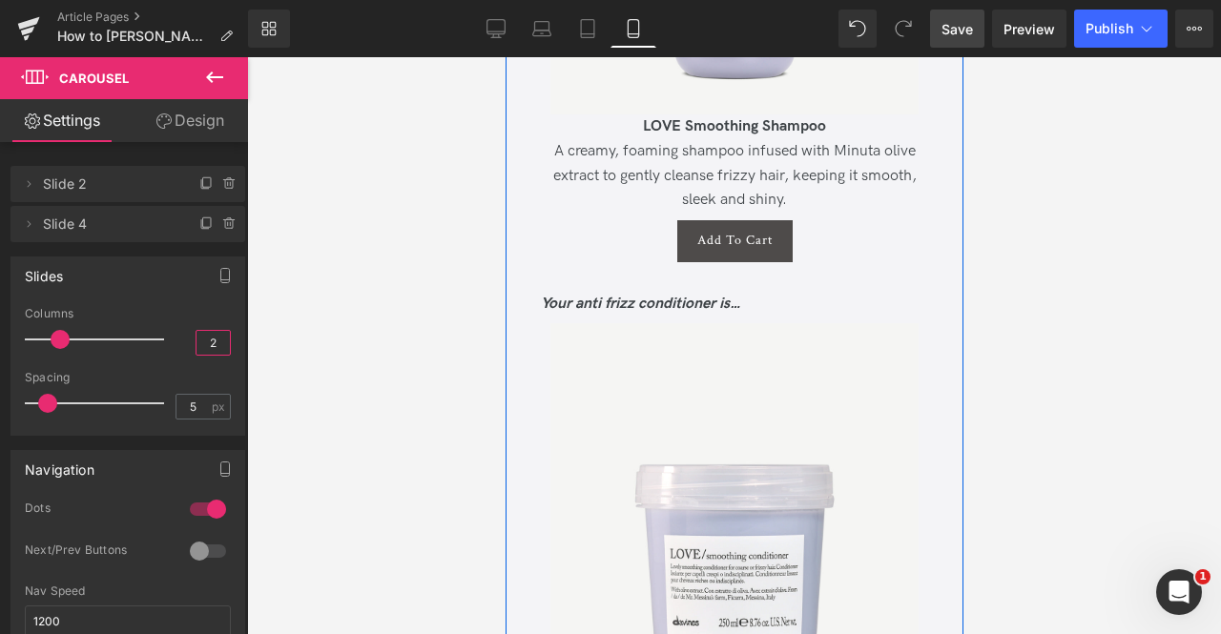
scroll to position [6745, 0]
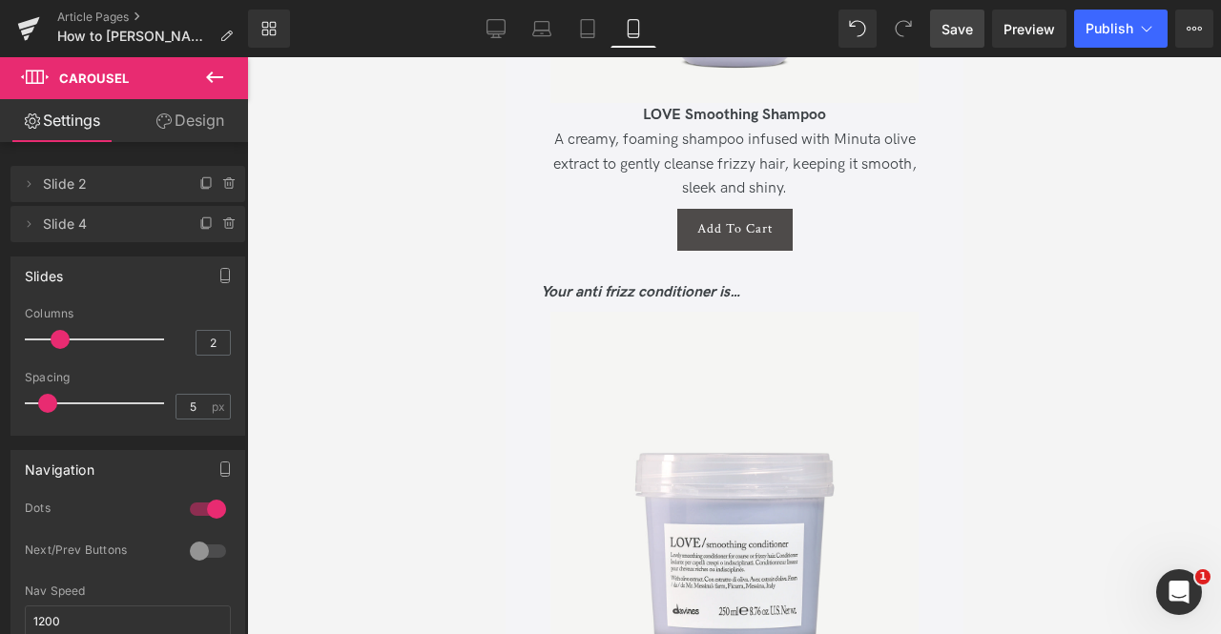
click at [950, 22] on span "Save" at bounding box center [956, 29] width 31 height 20
click at [494, 31] on icon at bounding box center [495, 31] width 18 height 0
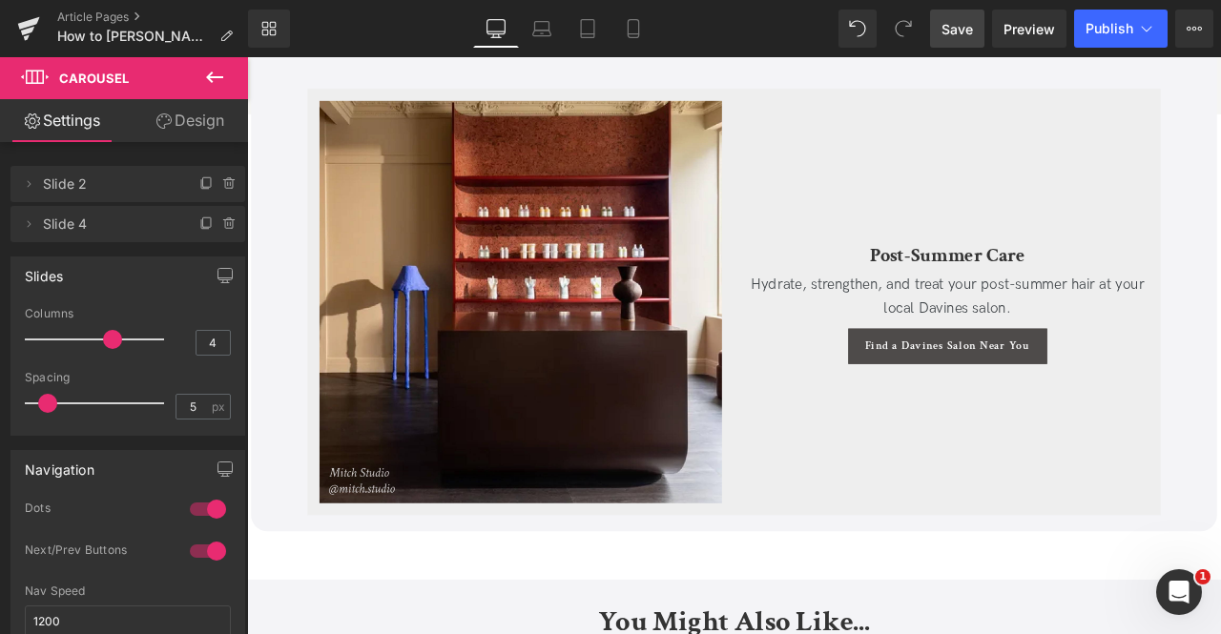
scroll to position [6136, 0]
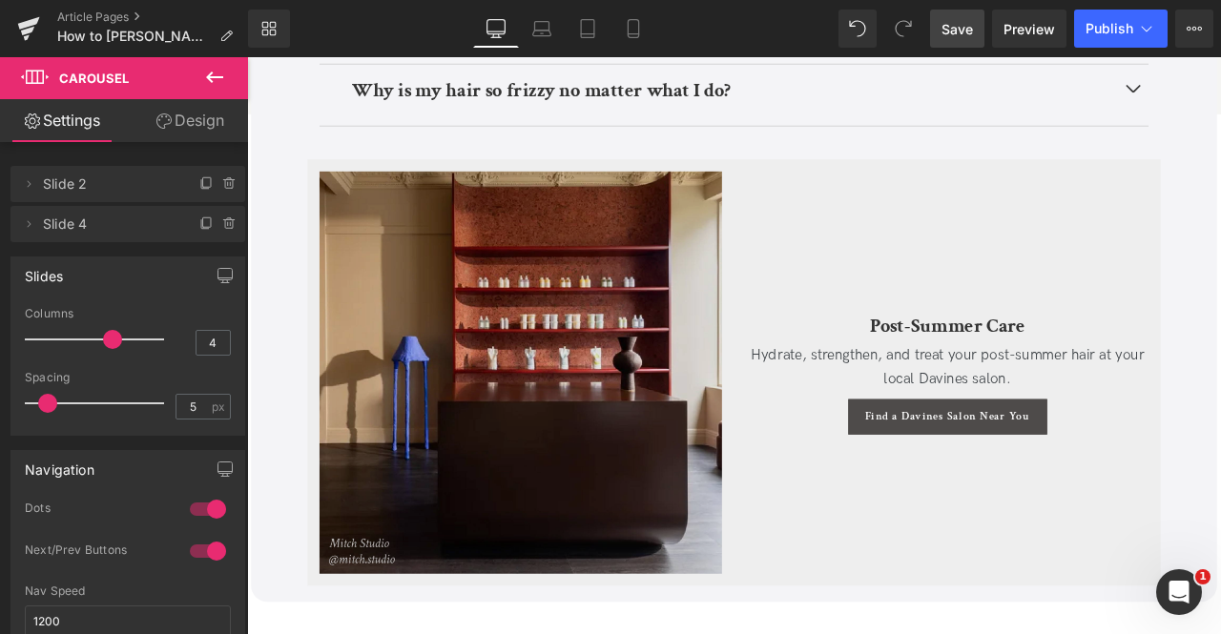
click at [417, 386] on img at bounding box center [571, 431] width 477 height 477
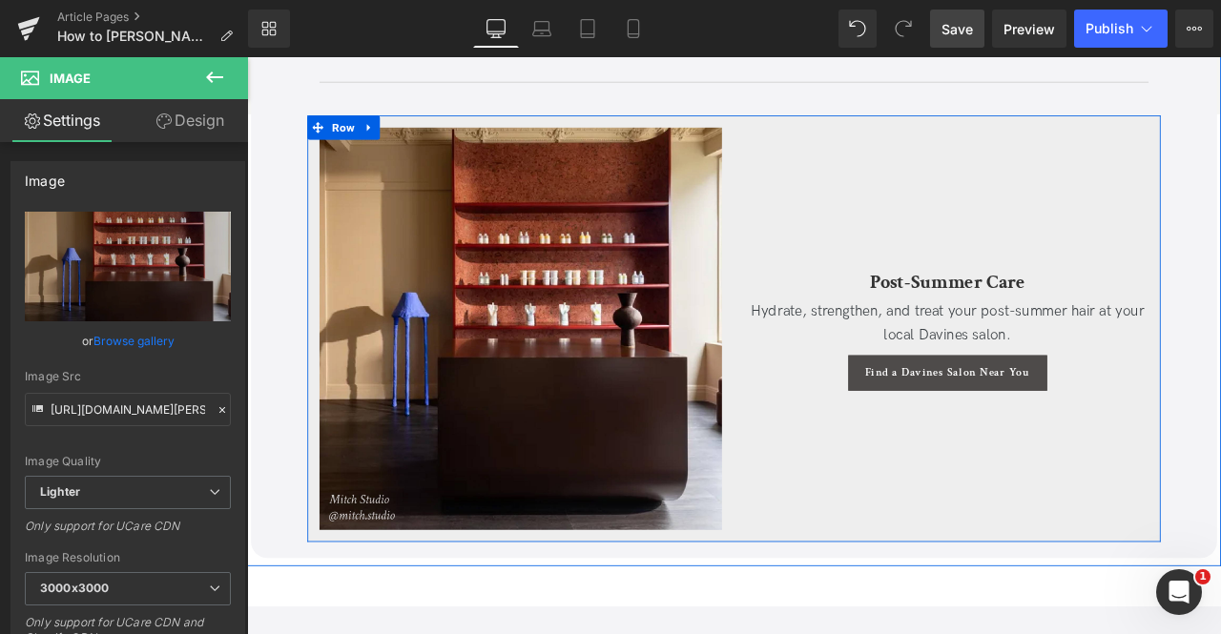
scroll to position [6189, 0]
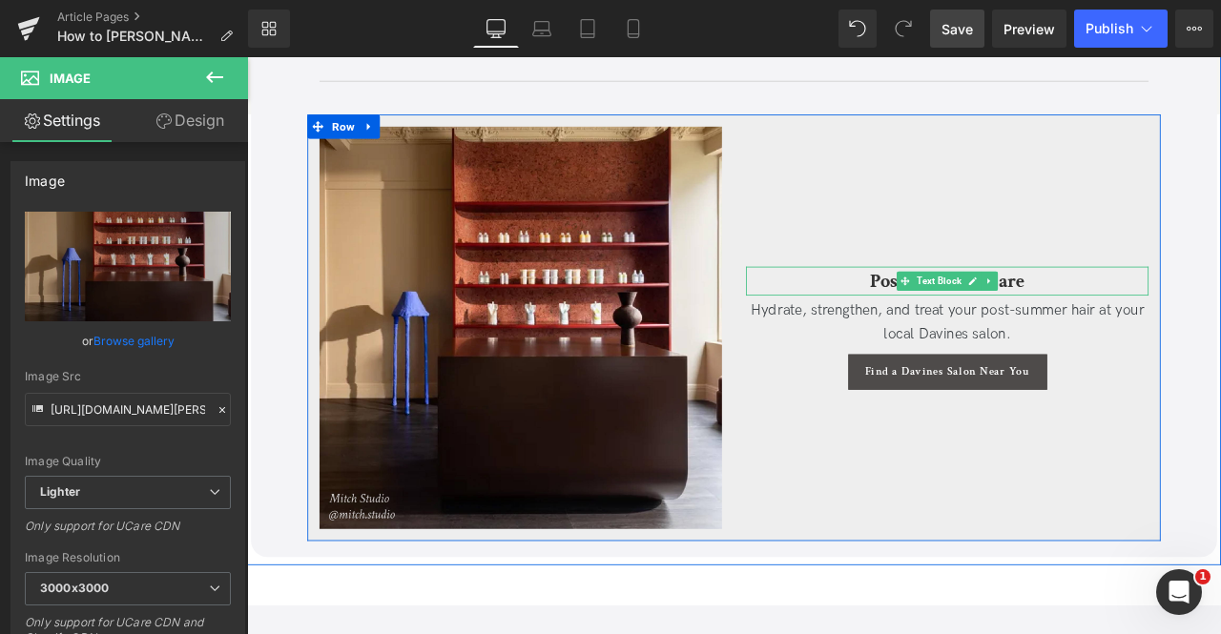
click at [998, 319] on b "Post-Summer Care" at bounding box center [1077, 322] width 184 height 30
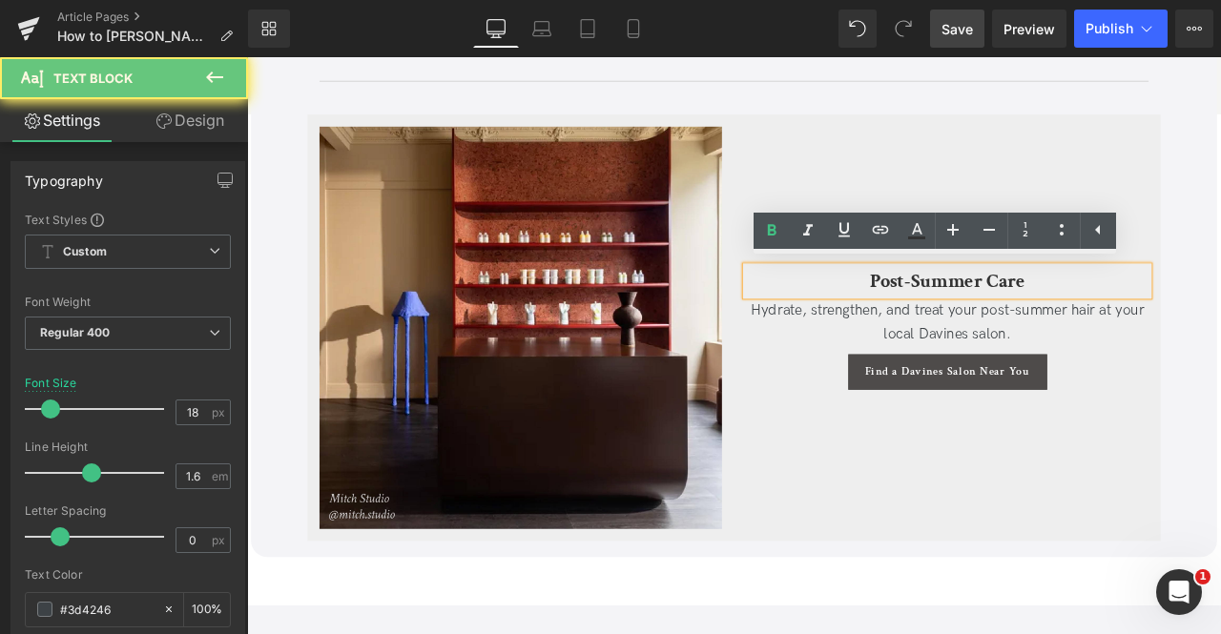
click at [998, 319] on b "Post-Summer Care" at bounding box center [1077, 322] width 184 height 30
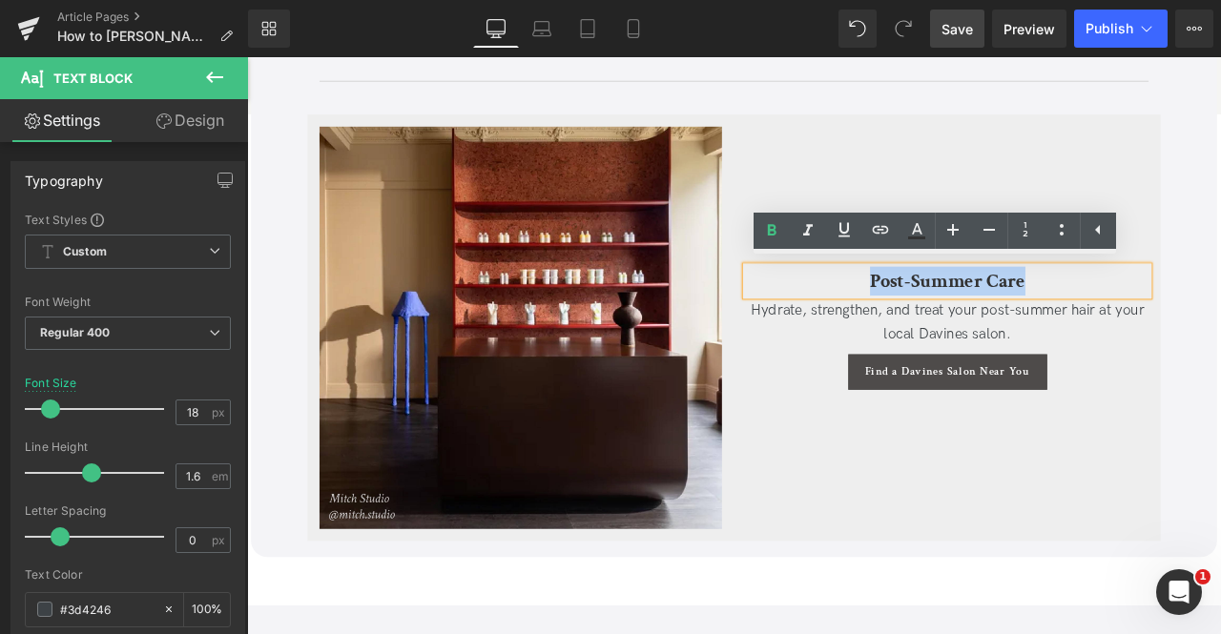
click at [998, 319] on h3 "Post-Summer Care" at bounding box center [1076, 322] width 477 height 34
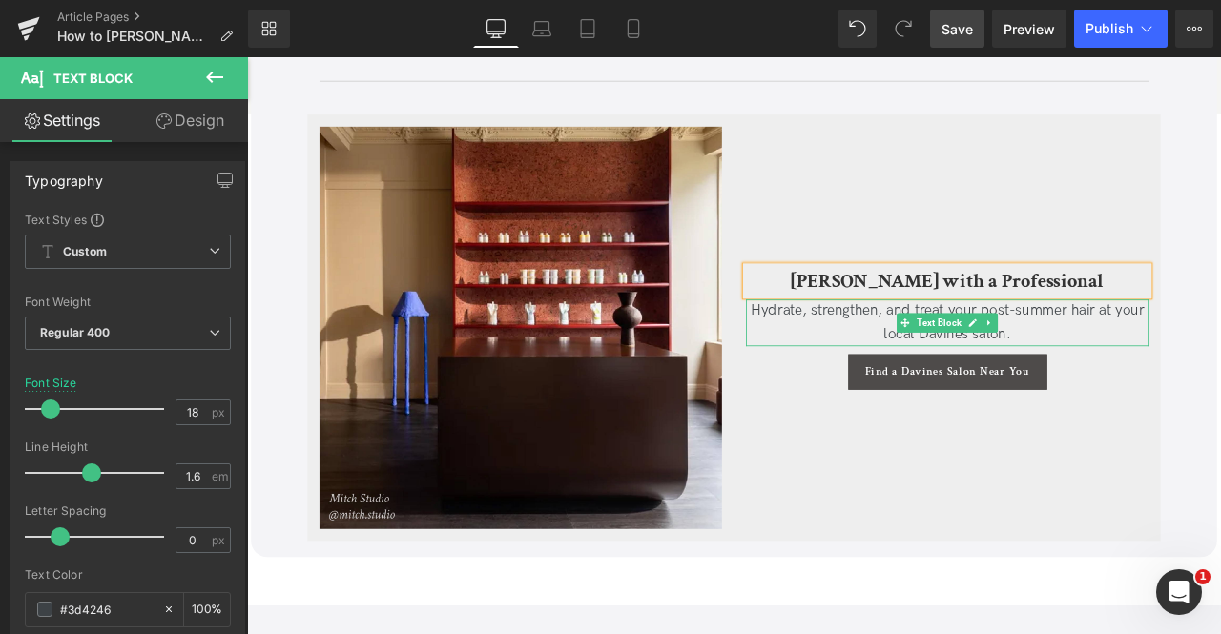
click at [966, 361] on span "Hydrate, strengthen, and treat your post-summer hair at your local Davines salo…" at bounding box center [1077, 371] width 466 height 48
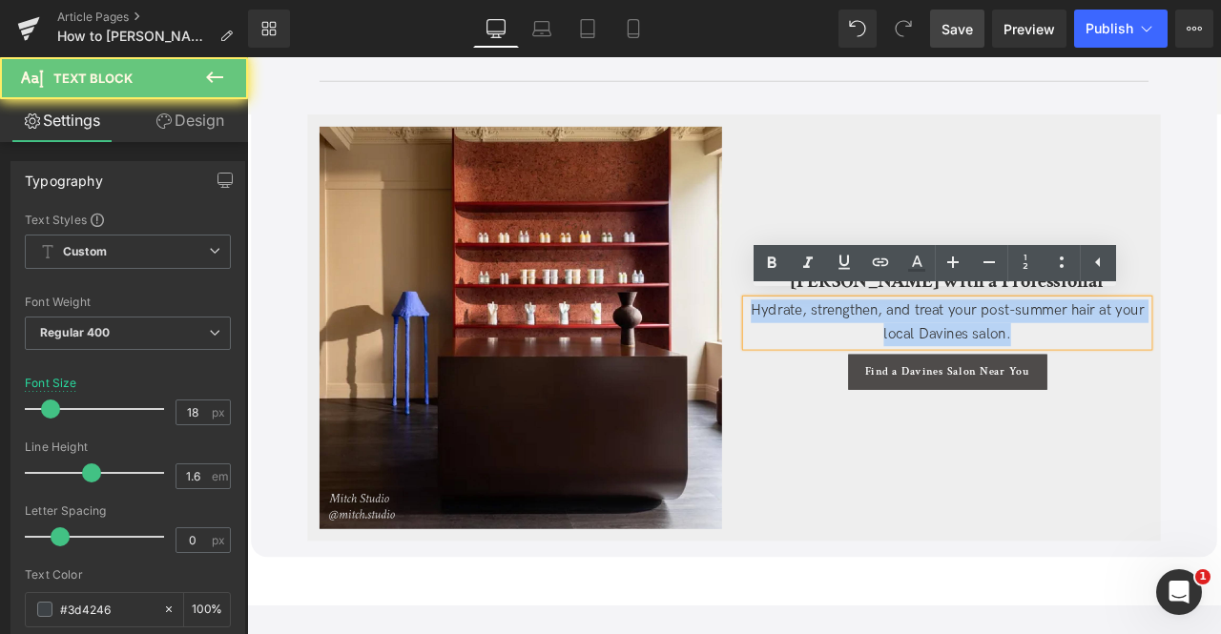
click at [966, 361] on span "Hydrate, strengthen, and treat your post-summer hair at your local Davines salo…" at bounding box center [1077, 371] width 466 height 48
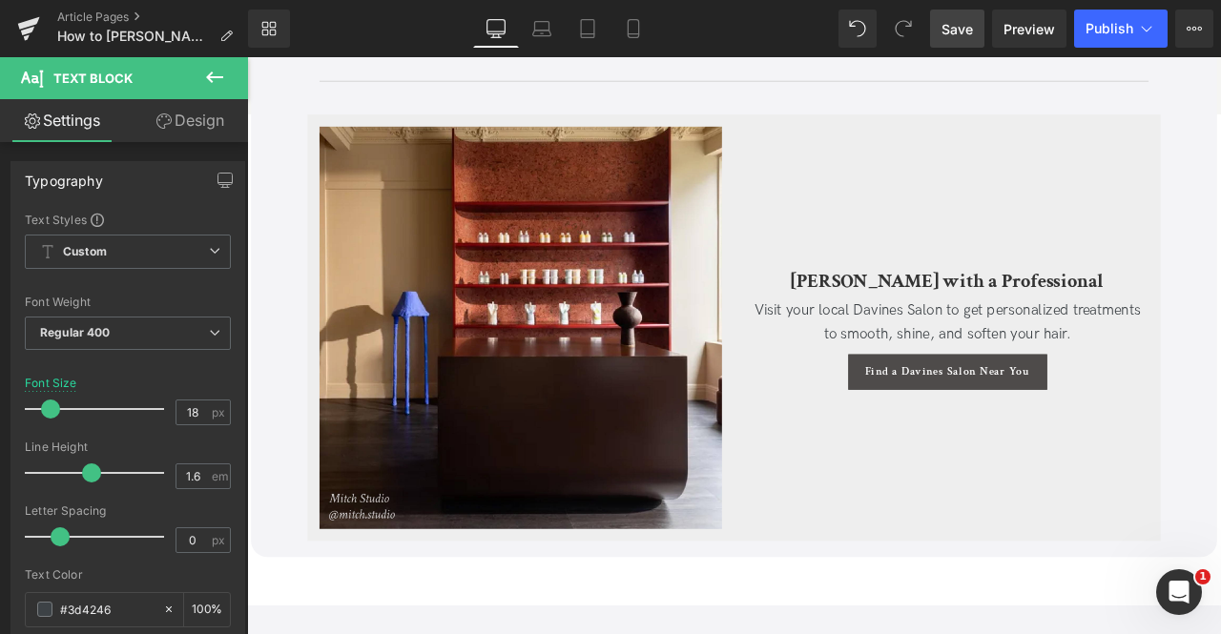
click at [937, 18] on link "Save" at bounding box center [957, 29] width 54 height 38
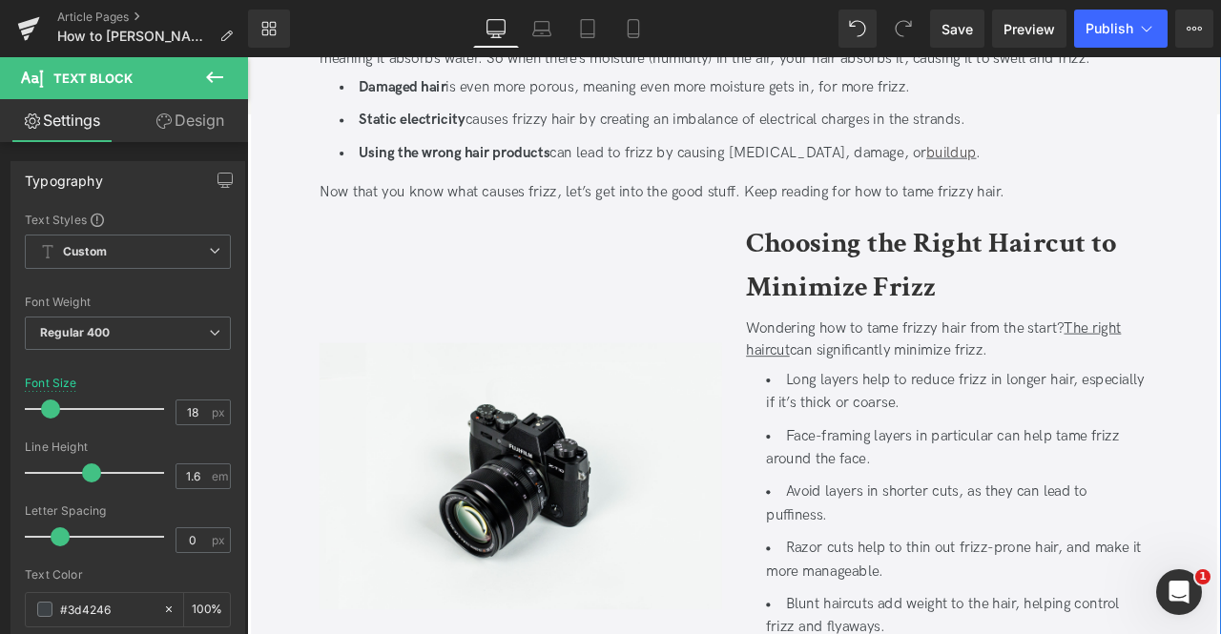
scroll to position [1340, 0]
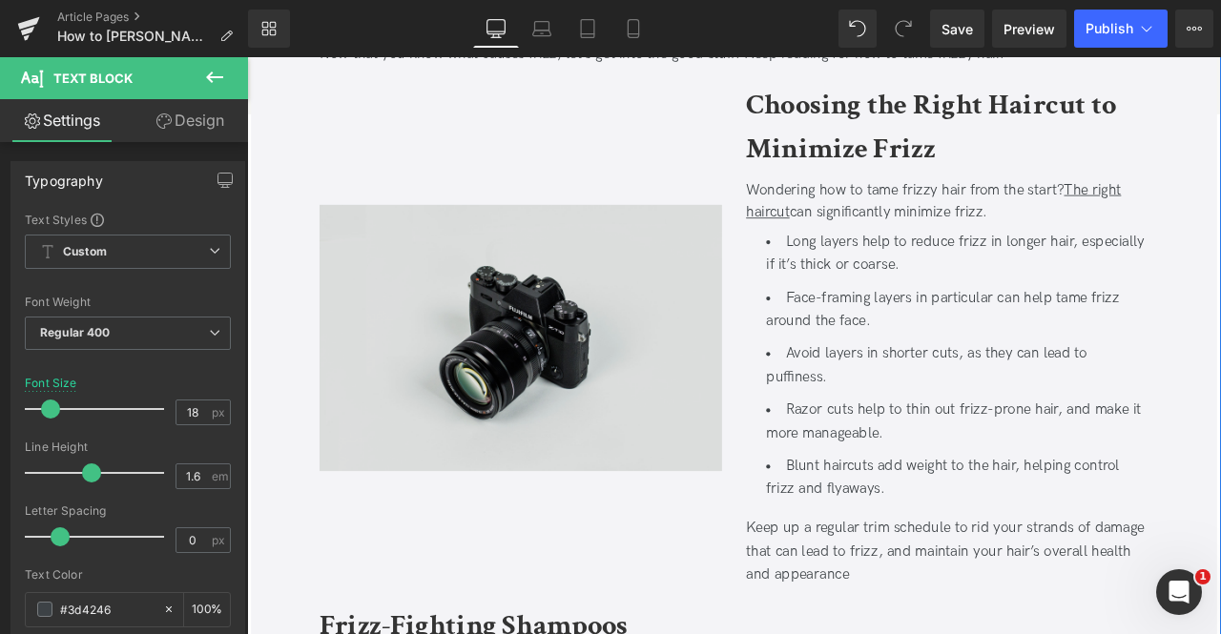
click at [567, 314] on img at bounding box center [571, 391] width 477 height 316
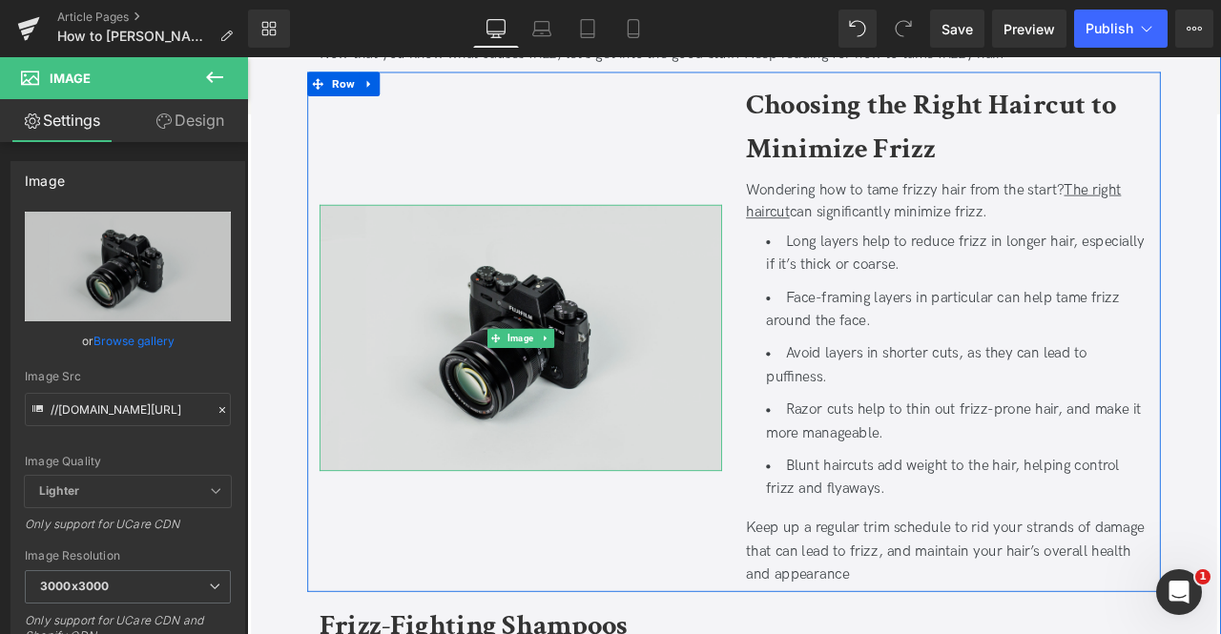
click at [482, 310] on img at bounding box center [571, 391] width 477 height 316
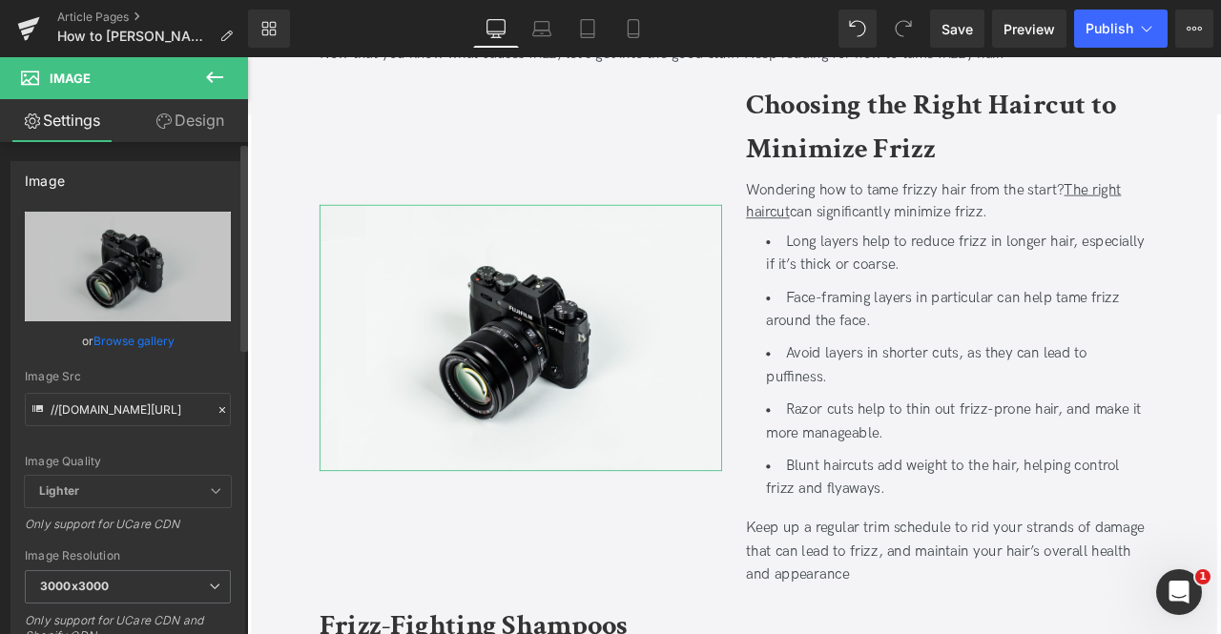
click at [150, 341] on link "Browse gallery" at bounding box center [133, 340] width 81 height 33
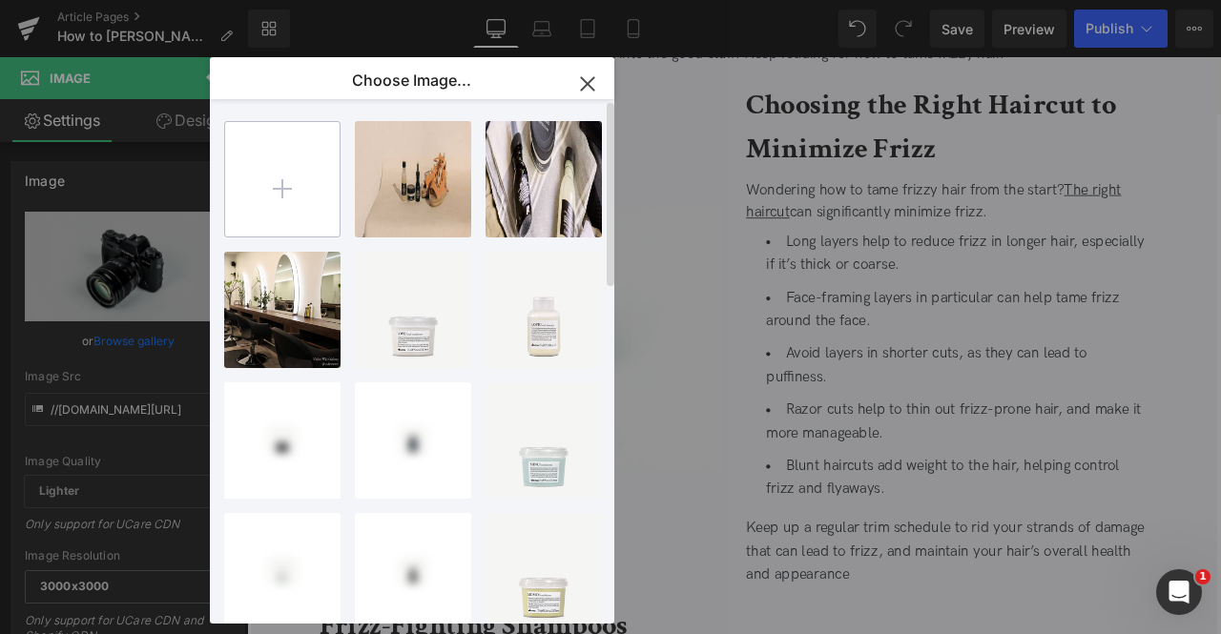
click at [288, 204] on input "file" at bounding box center [282, 179] width 114 height 114
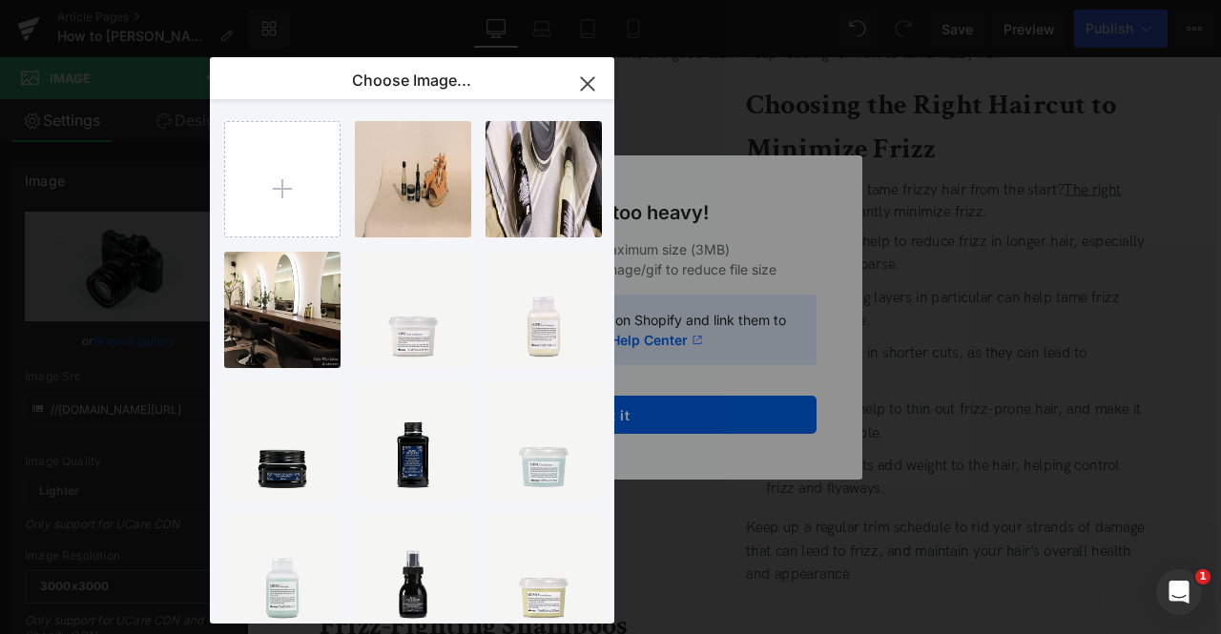
click at [582, 68] on button "button" at bounding box center [587, 83] width 53 height 53
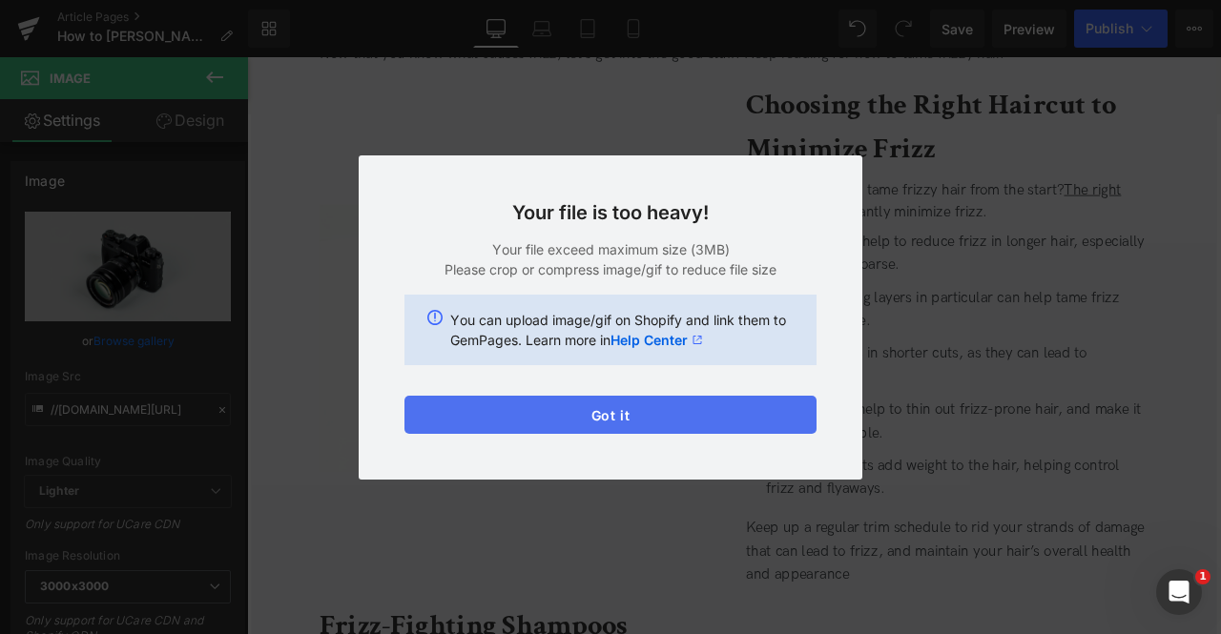
click at [414, 422] on button "Got it" at bounding box center [610, 415] width 412 height 38
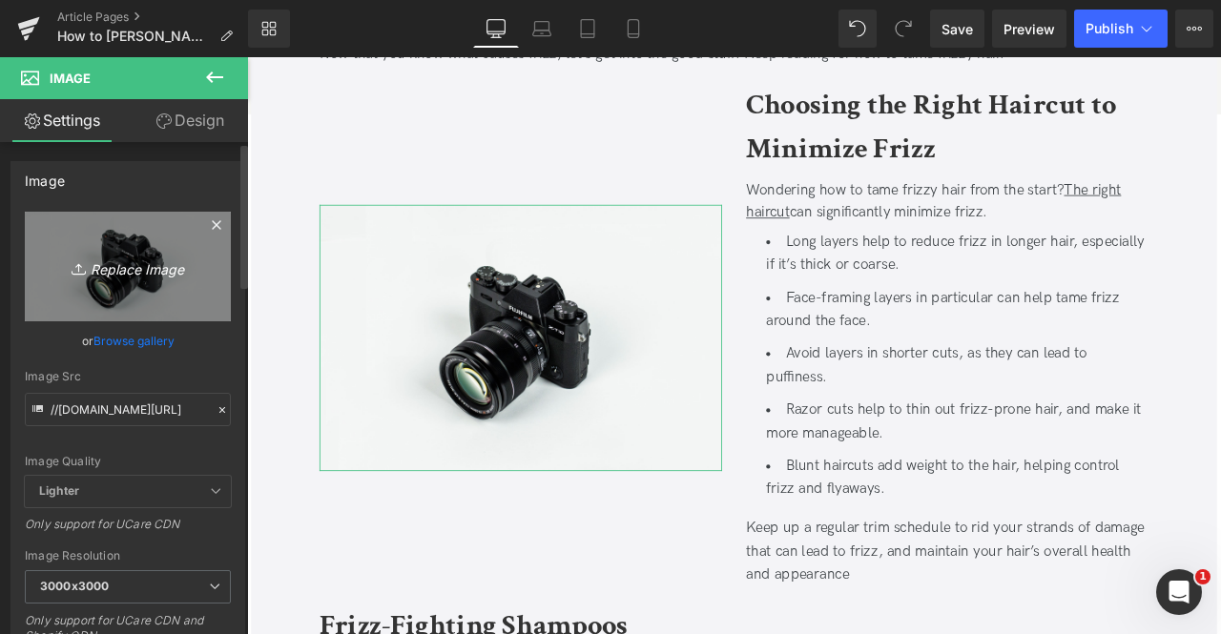
click at [129, 283] on link "Replace Image" at bounding box center [128, 267] width 206 height 110
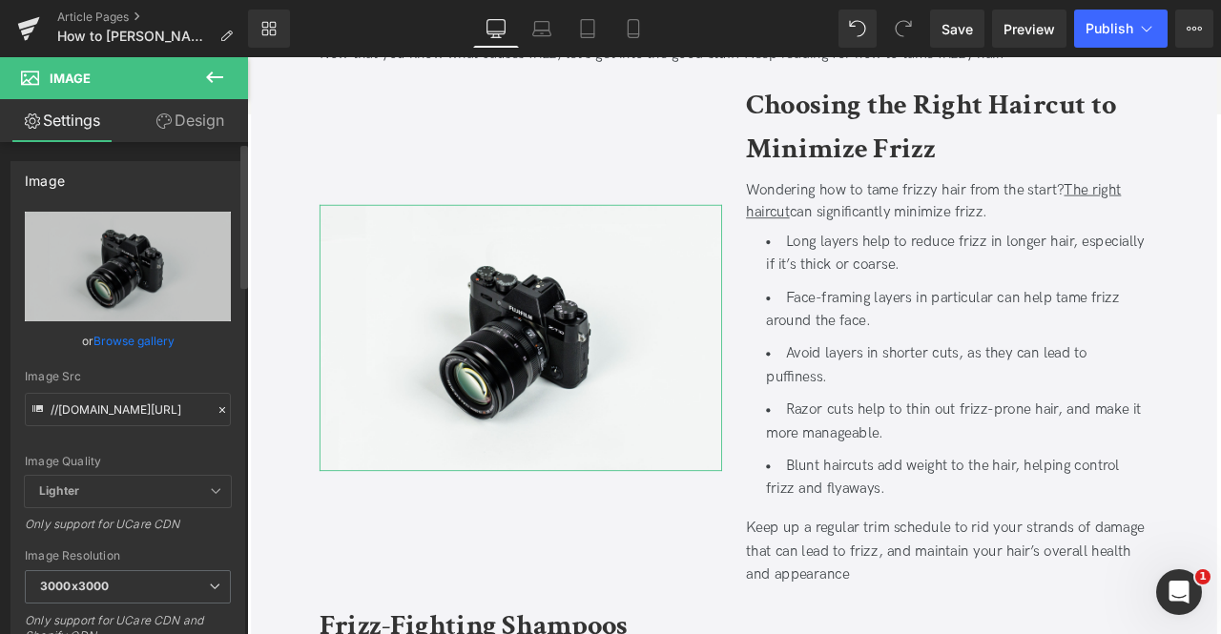
click at [128, 341] on link "Browse gallery" at bounding box center [133, 340] width 81 height 33
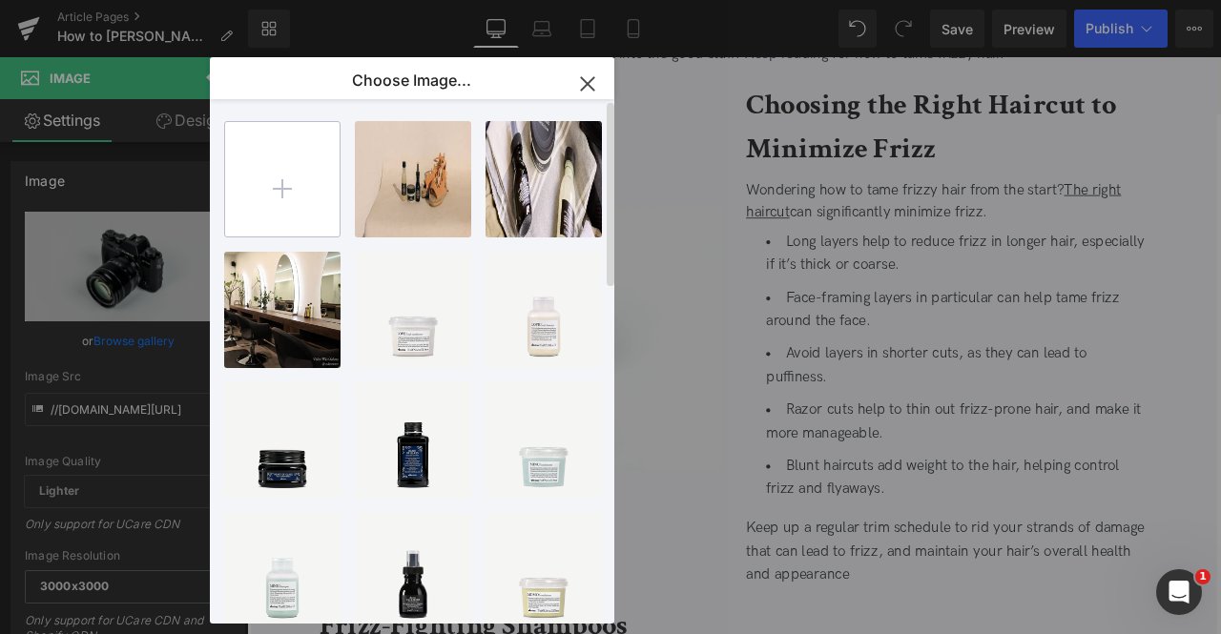
click at [282, 186] on input "file" at bounding box center [282, 179] width 114 height 114
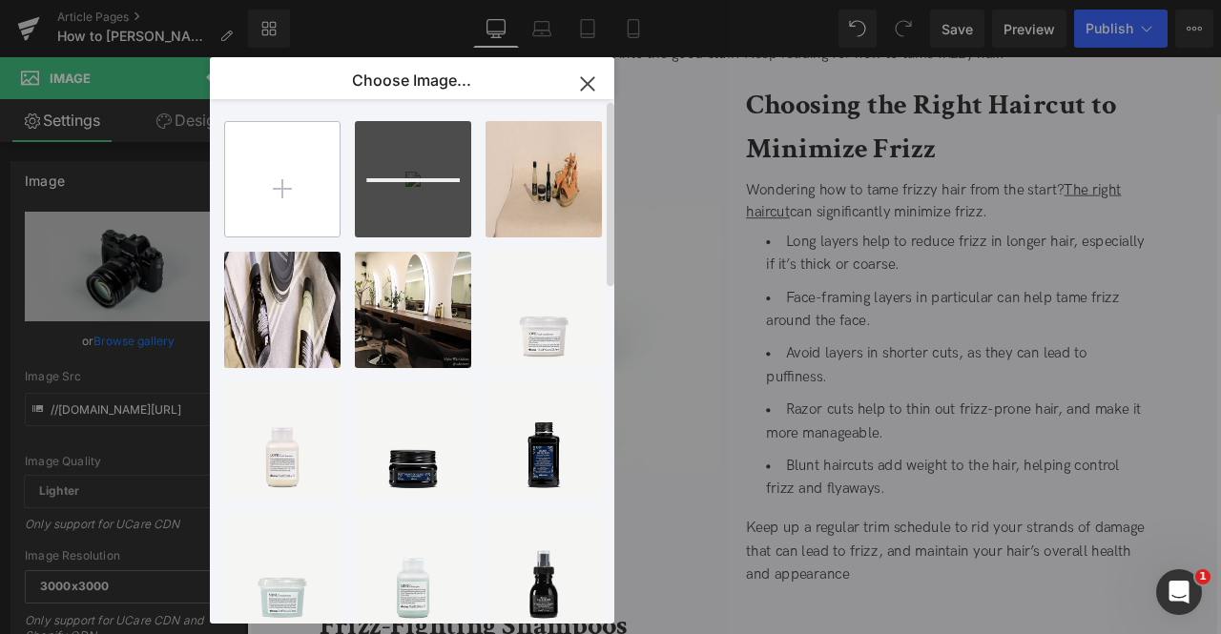
click at [280, 203] on input "file" at bounding box center [282, 179] width 114 height 114
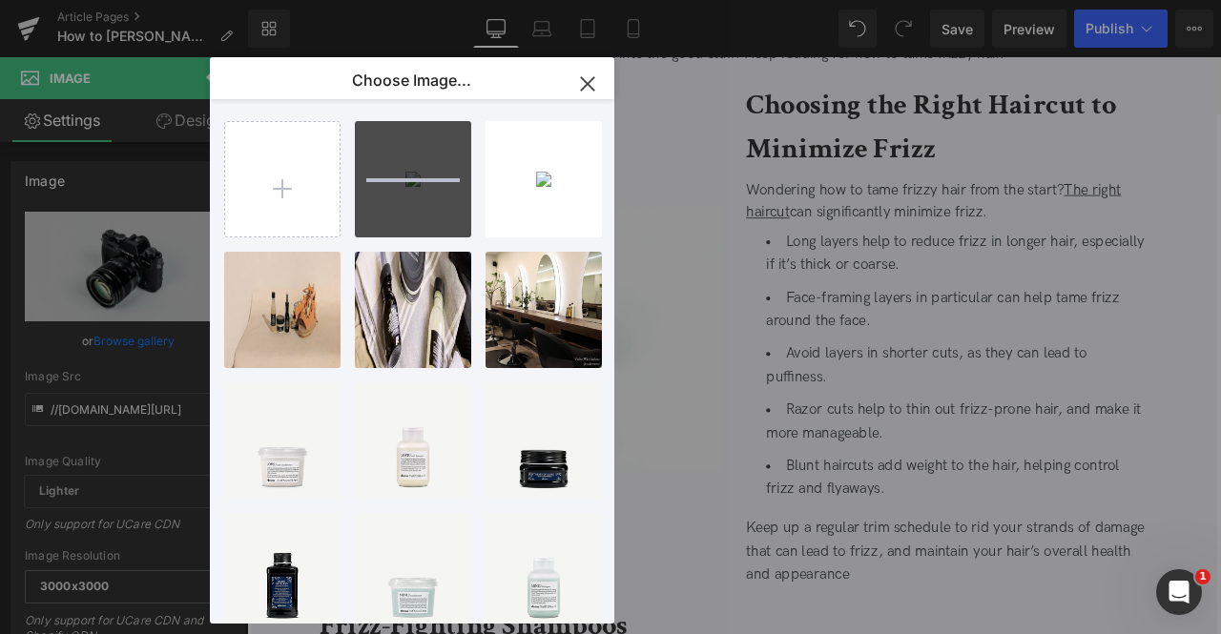
click at [141, 0] on div "Carousel You are previewing how the will restyle your page. You can not edit El…" at bounding box center [610, 0] width 1221 height 0
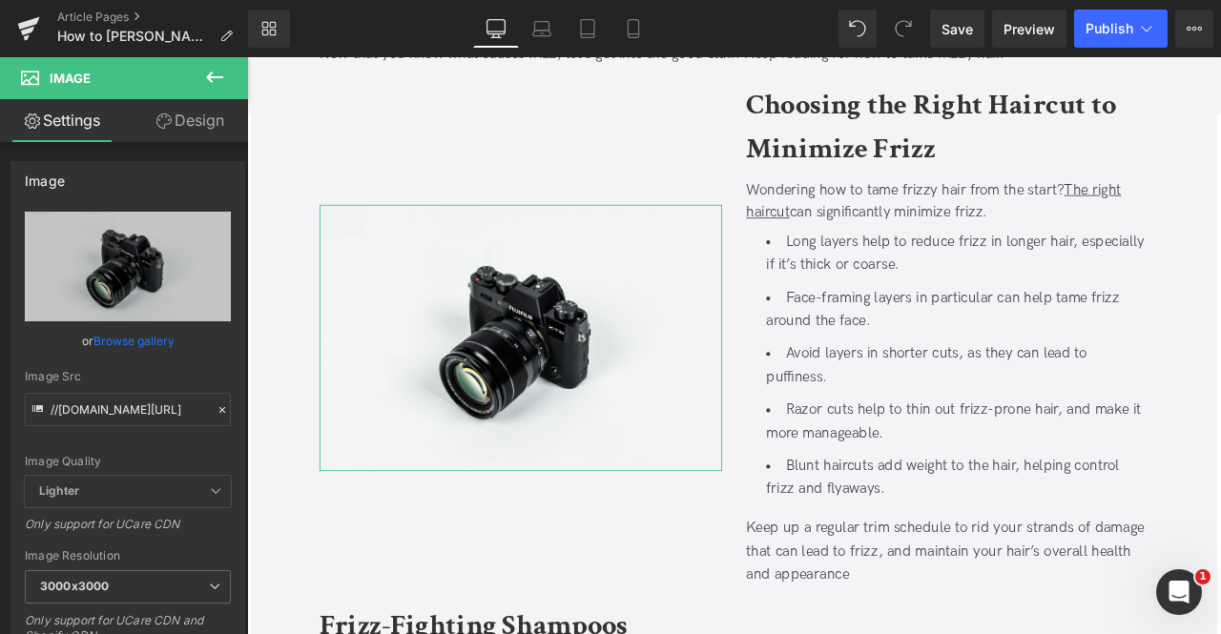
click at [141, 335] on link "Browse gallery" at bounding box center [133, 340] width 81 height 33
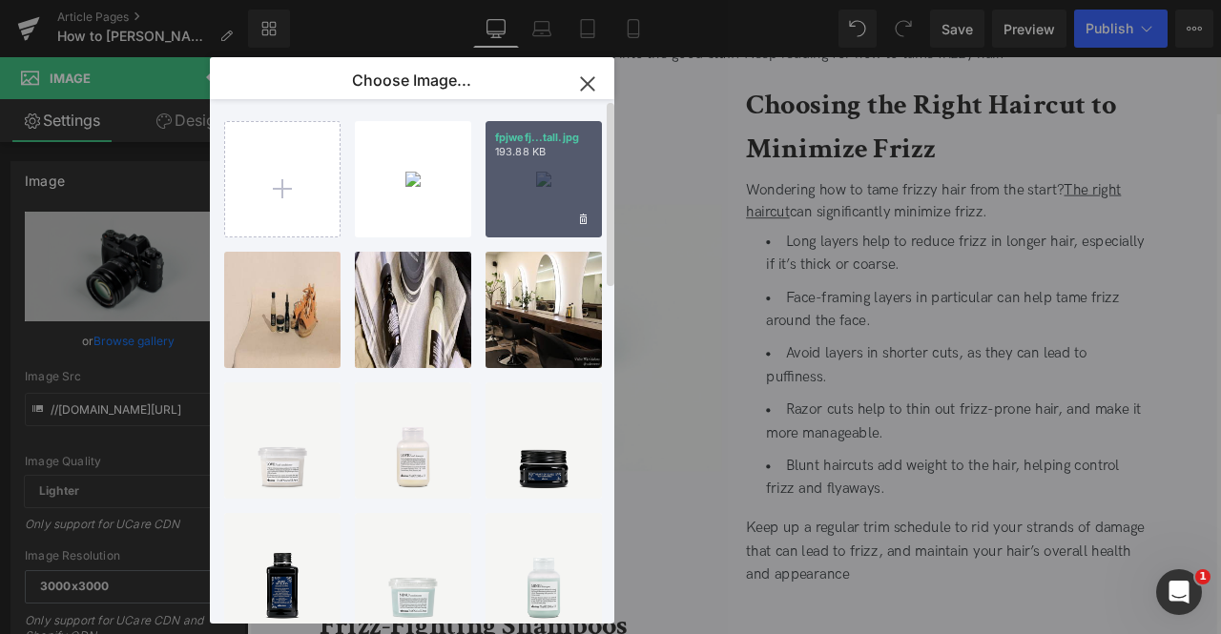
click at [530, 200] on div "fpjwefj...tall.jpg 193.88 KB" at bounding box center [543, 179] width 116 height 116
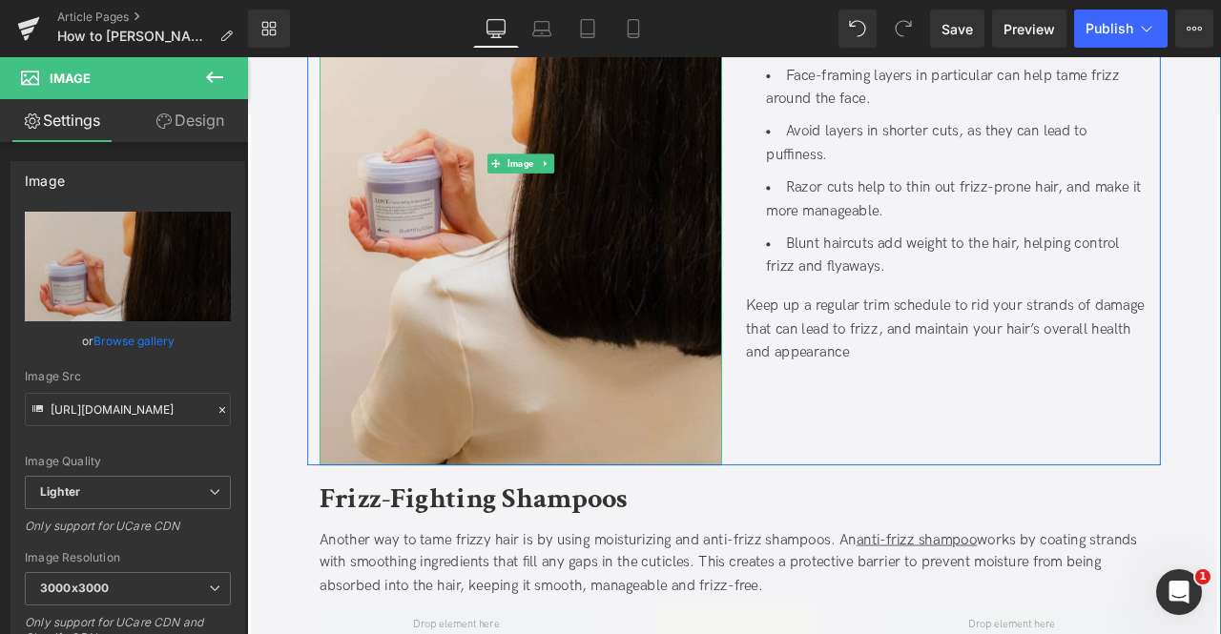
scroll to position [1609, 0]
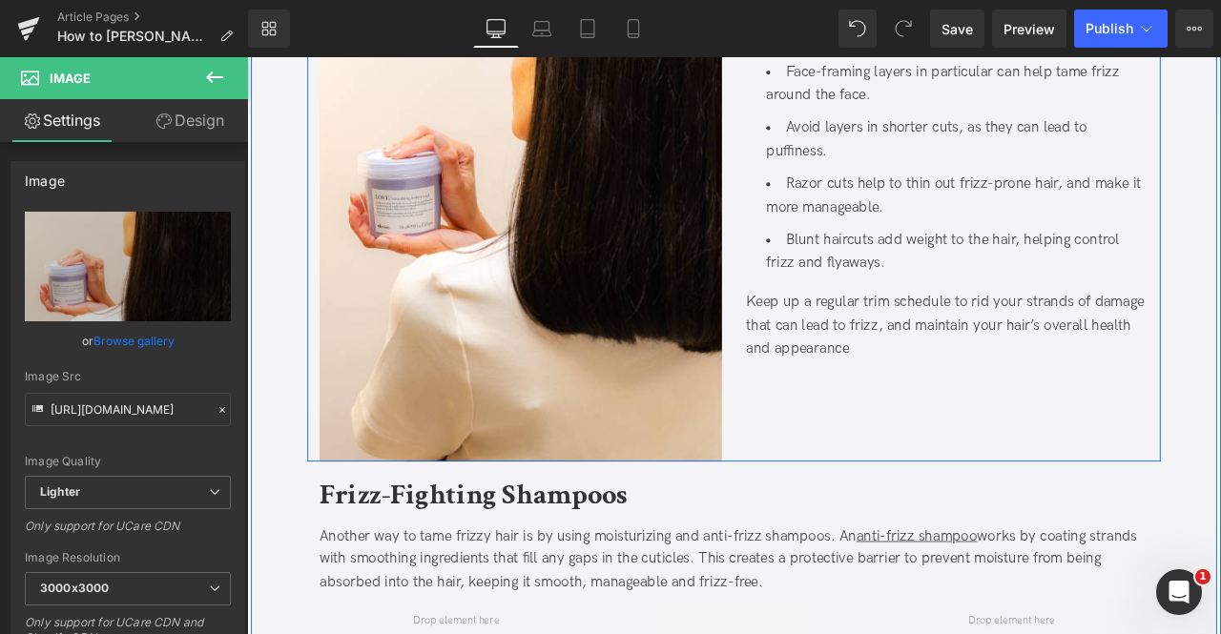
click at [849, 502] on div "Choosing the Right Haircut to Minimize Frizz Heading Wondering how to tame friz…" at bounding box center [1076, 178] width 505 height 715
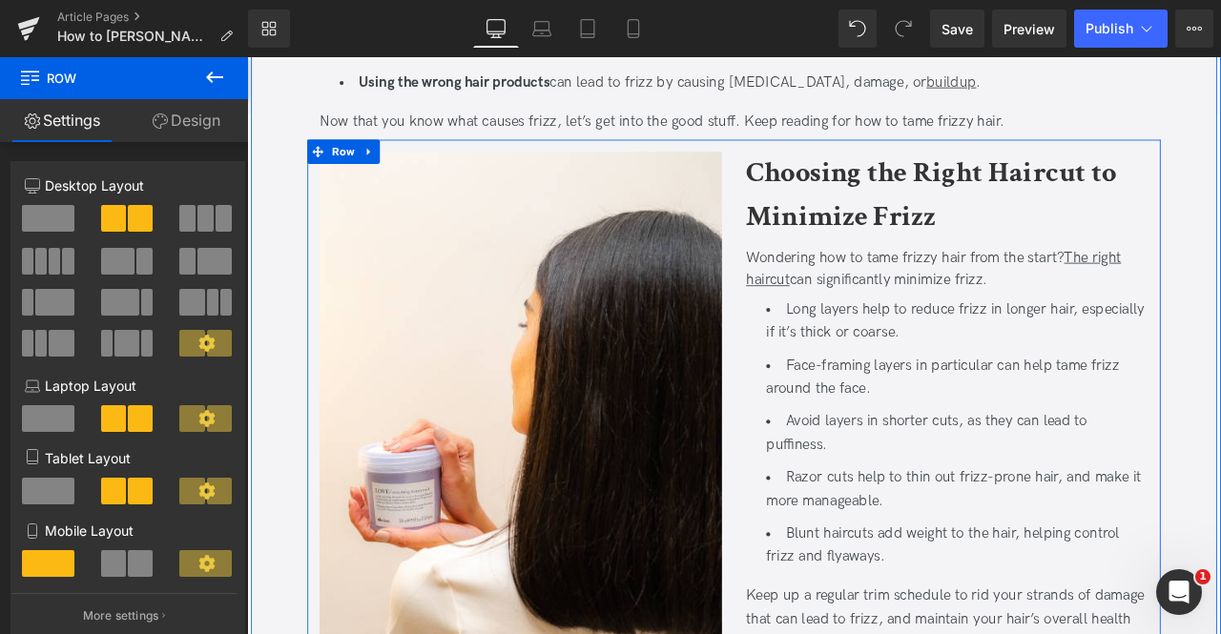
scroll to position [1261, 0]
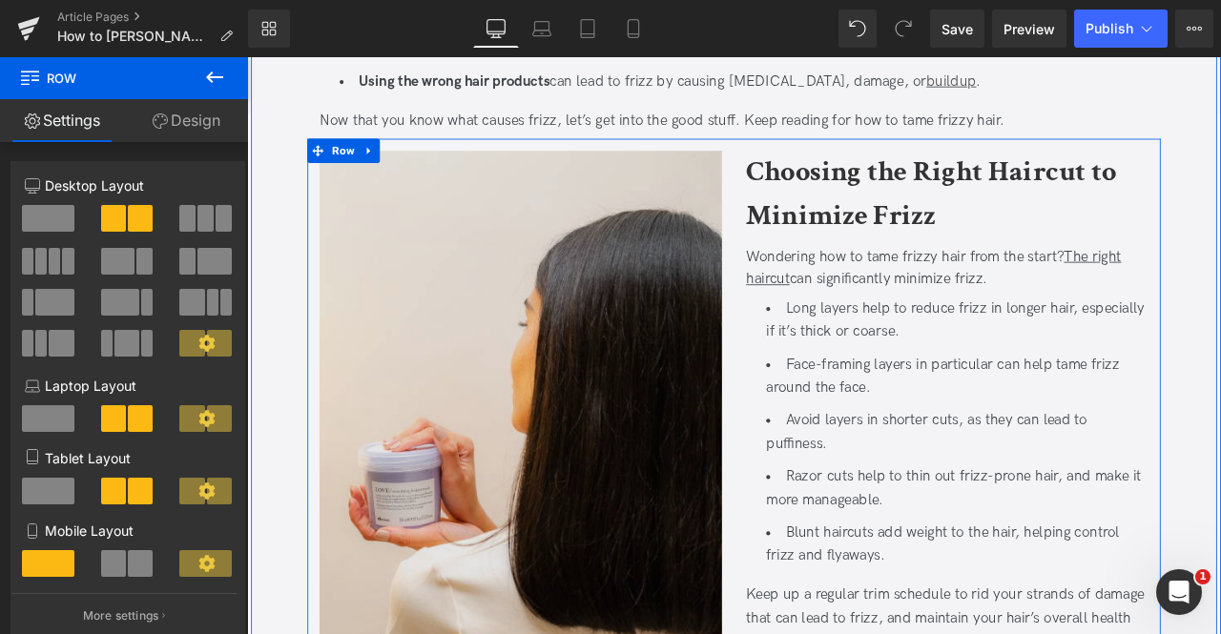
click at [641, 365] on img at bounding box center [571, 526] width 477 height 715
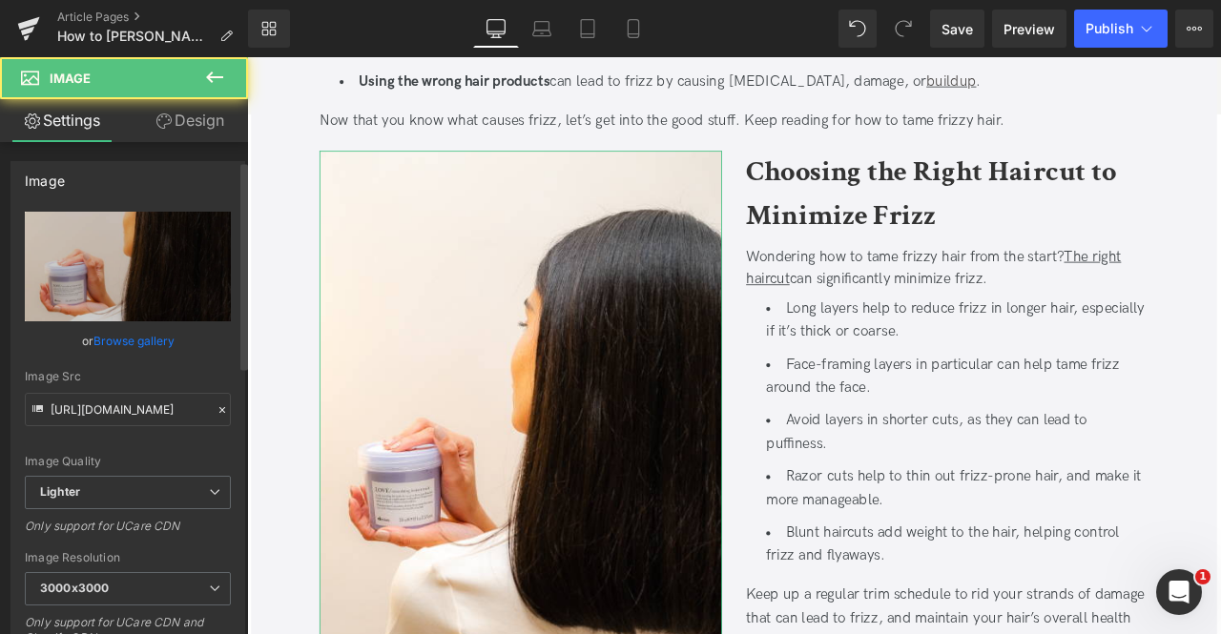
scroll to position [437, 0]
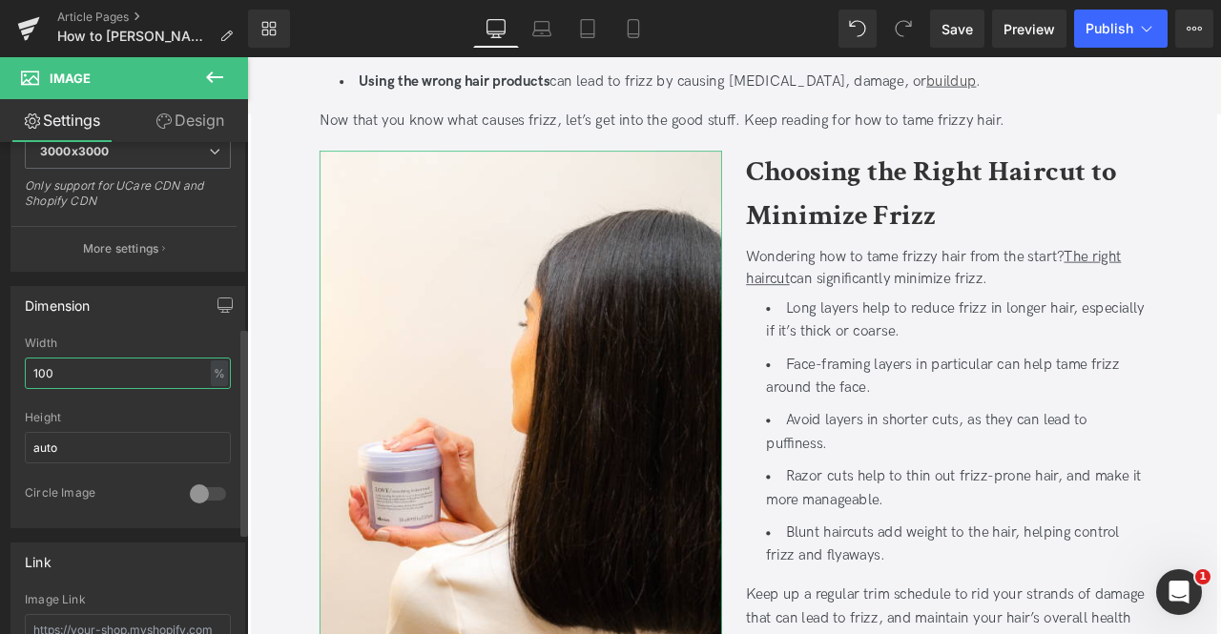
click at [81, 373] on input "100" at bounding box center [128, 373] width 206 height 31
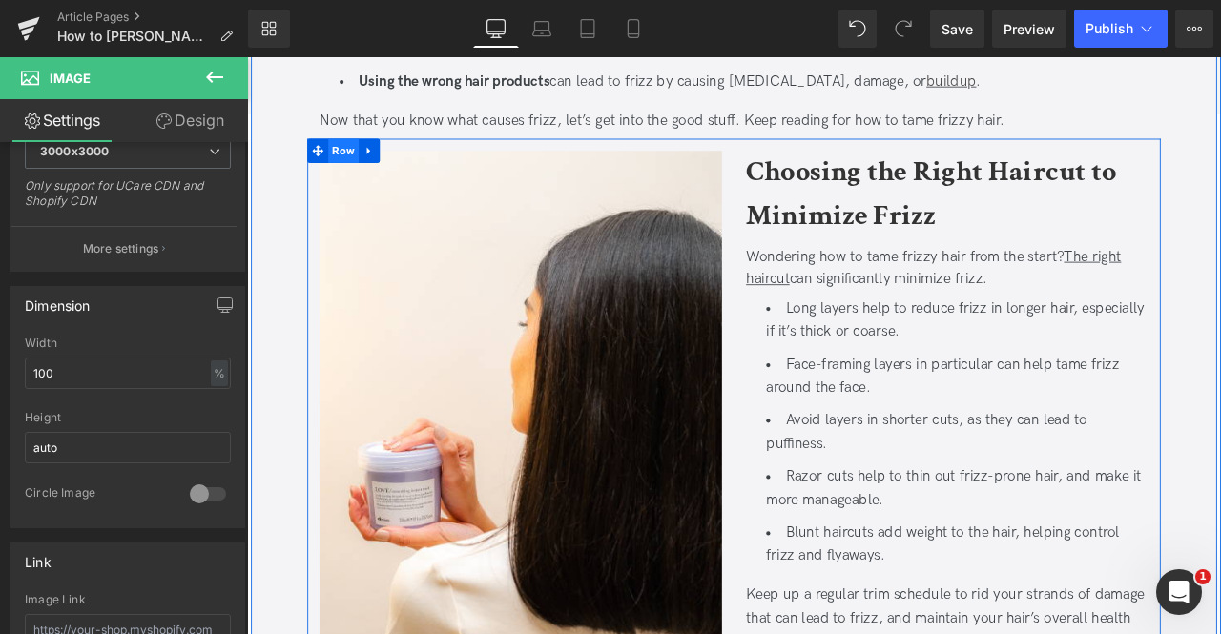
click at [357, 169] on span "Row" at bounding box center [361, 168] width 36 height 29
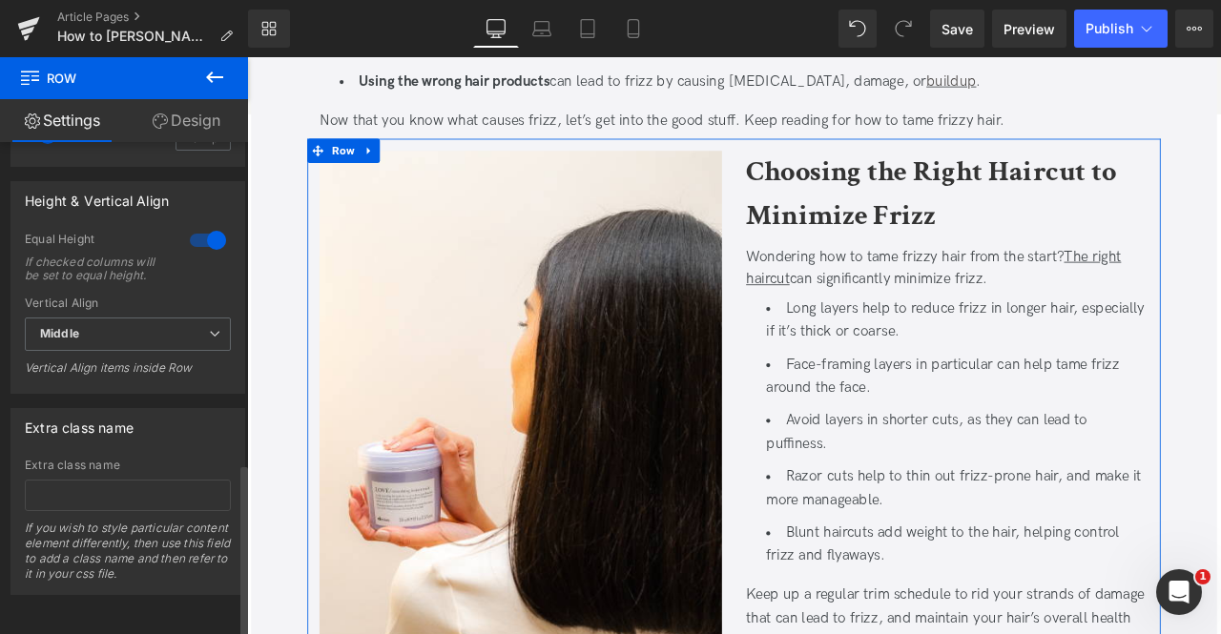
click at [215, 225] on div at bounding box center [208, 240] width 46 height 31
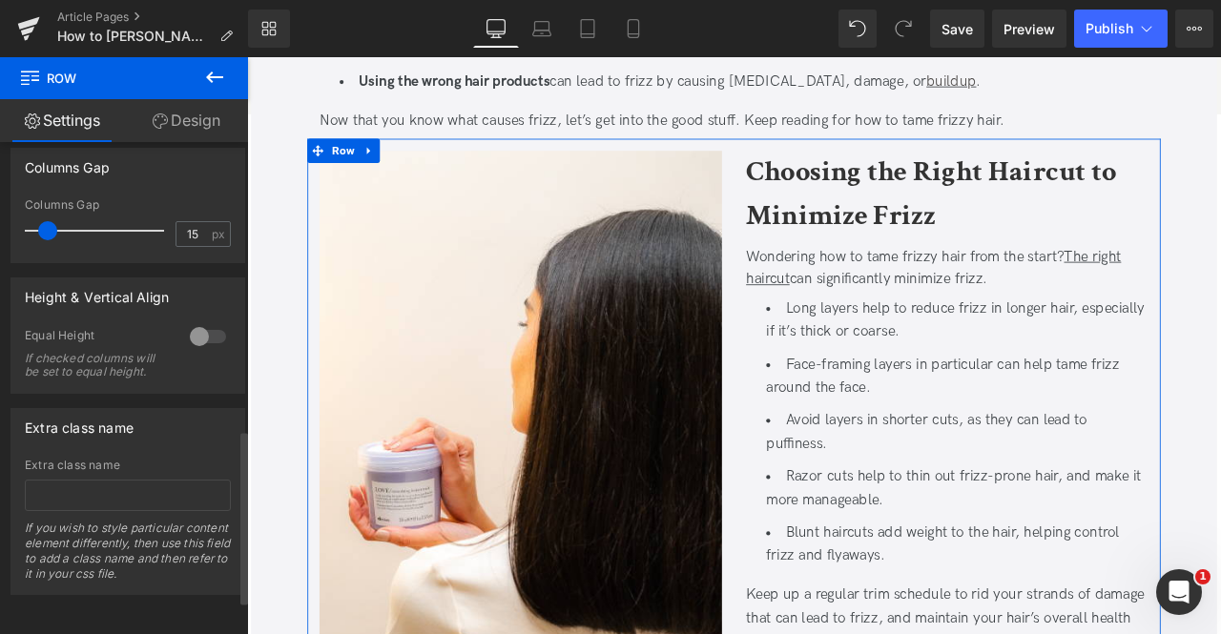
click at [197, 321] on div at bounding box center [208, 336] width 46 height 31
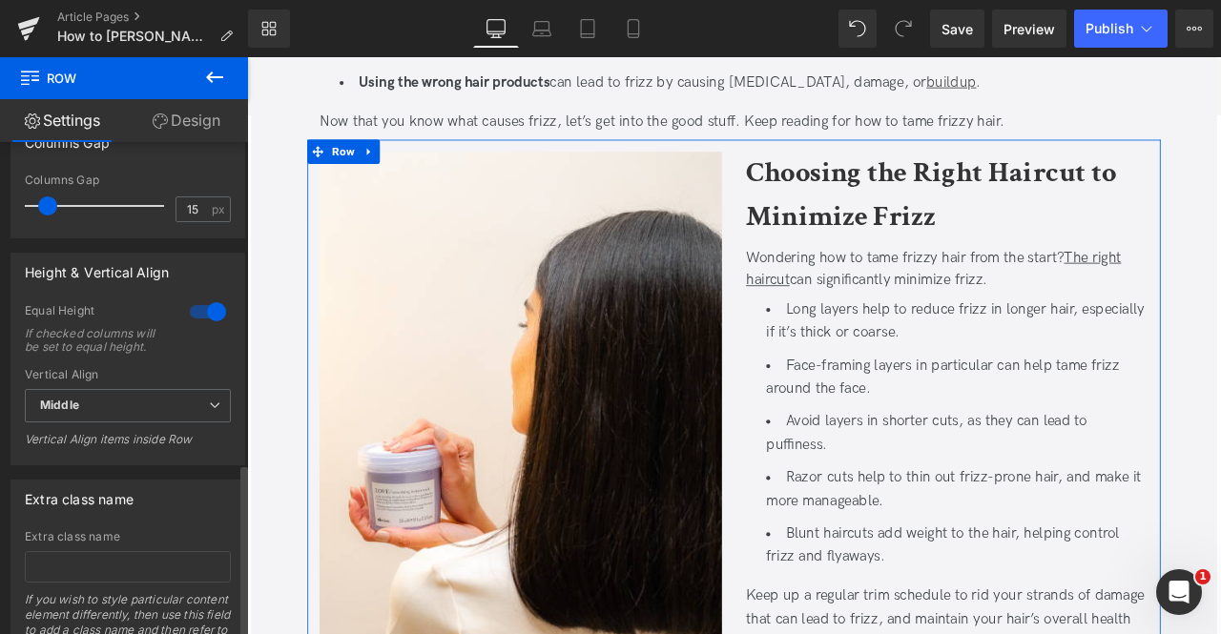
scroll to position [910, 0]
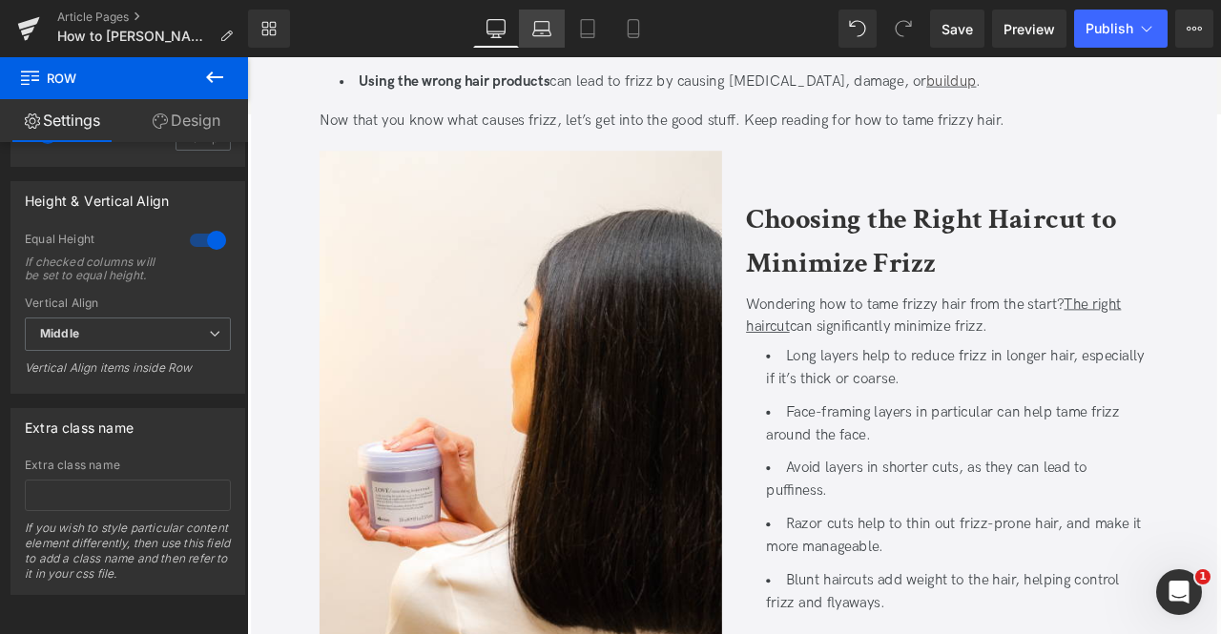
click at [541, 31] on icon at bounding box center [541, 28] width 19 height 19
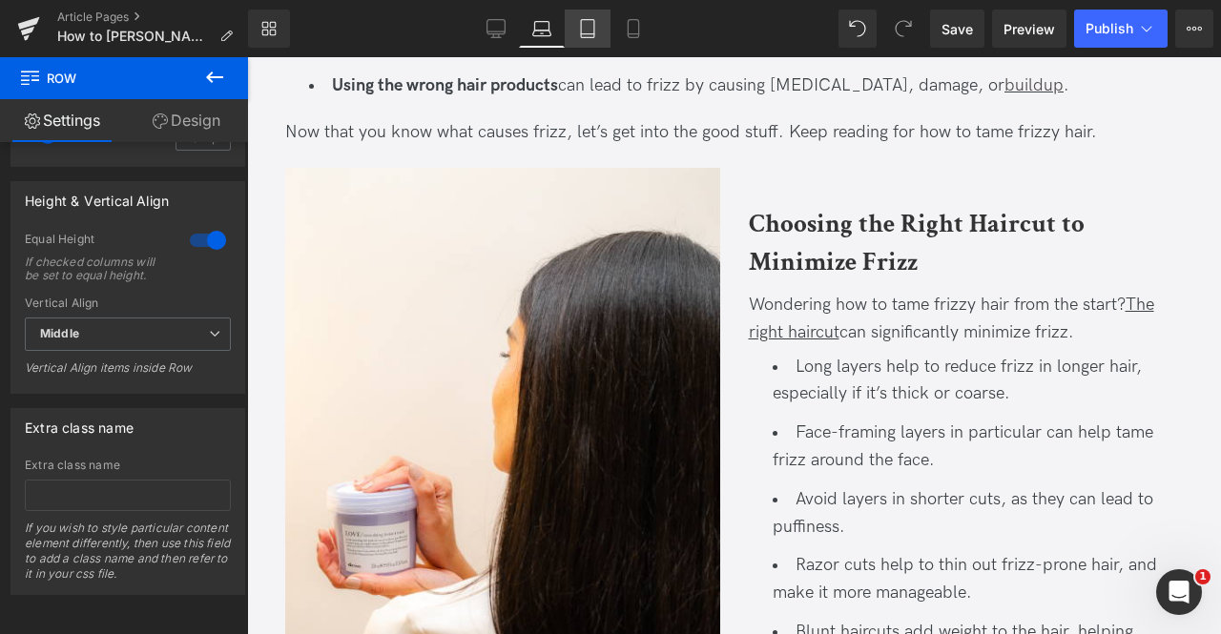
click at [605, 34] on link "Tablet" at bounding box center [588, 29] width 46 height 38
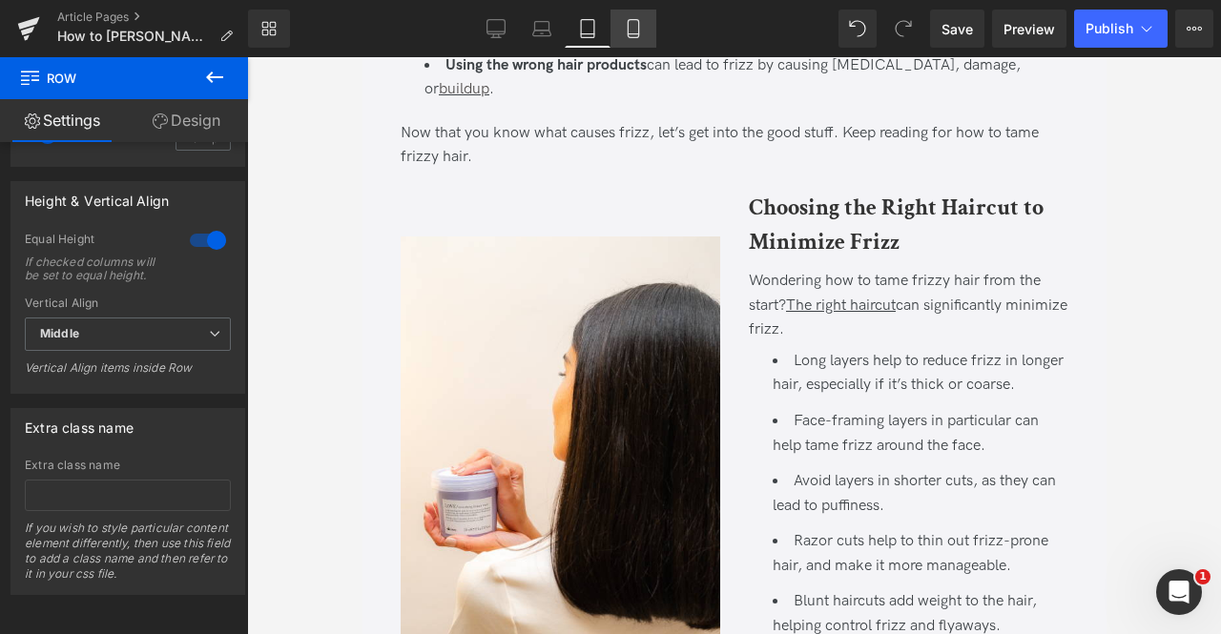
click at [627, 32] on icon at bounding box center [633, 28] width 19 height 19
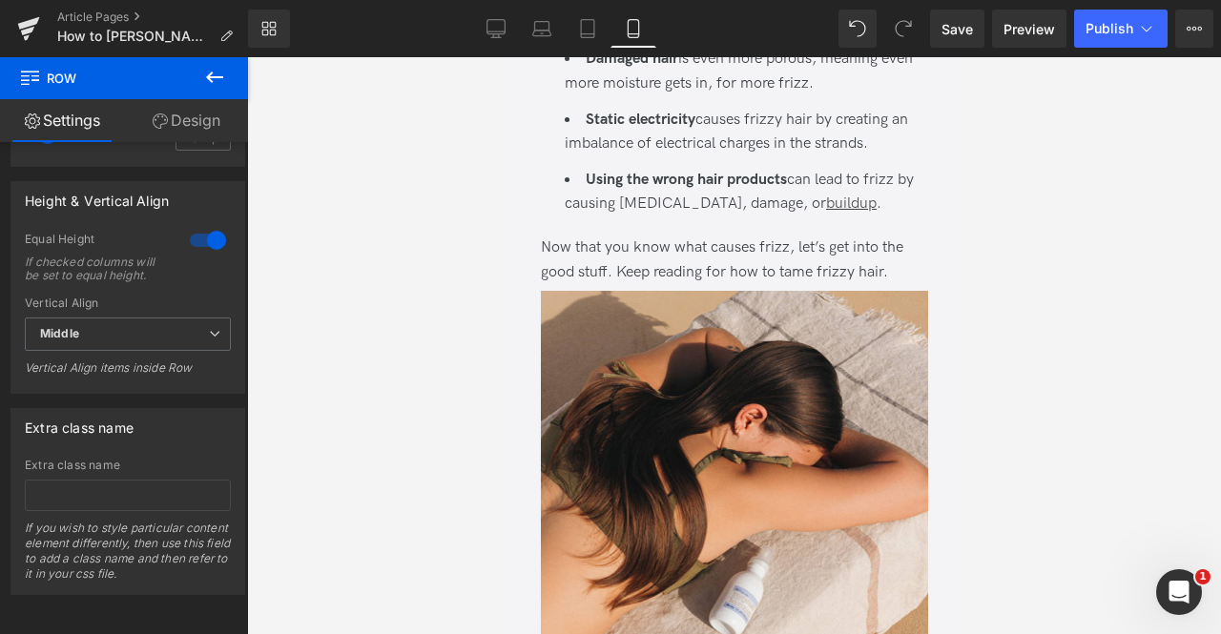
scroll to position [1717, 0]
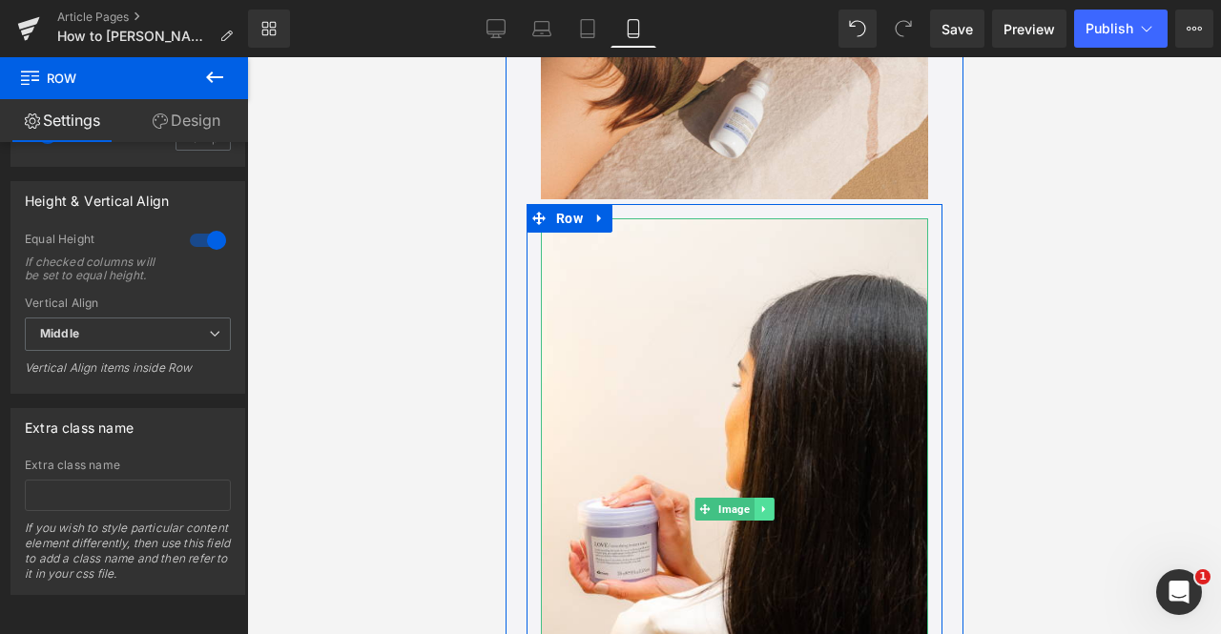
click at [762, 504] on icon at bounding box center [762, 509] width 10 height 11
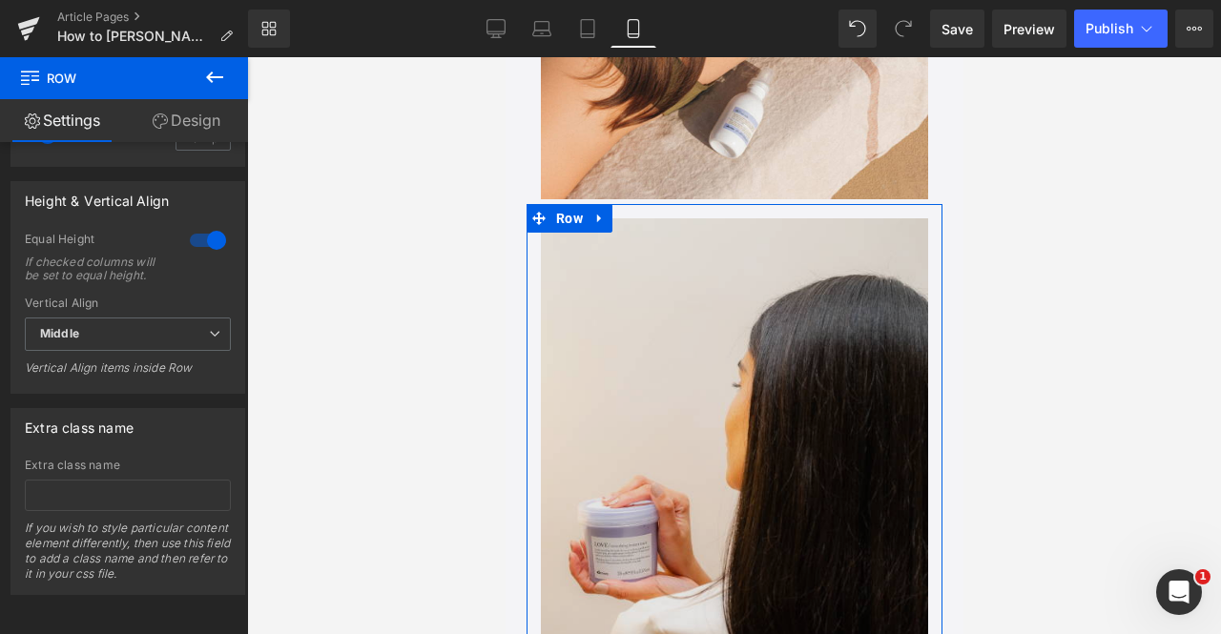
click at [700, 300] on img at bounding box center [733, 508] width 387 height 581
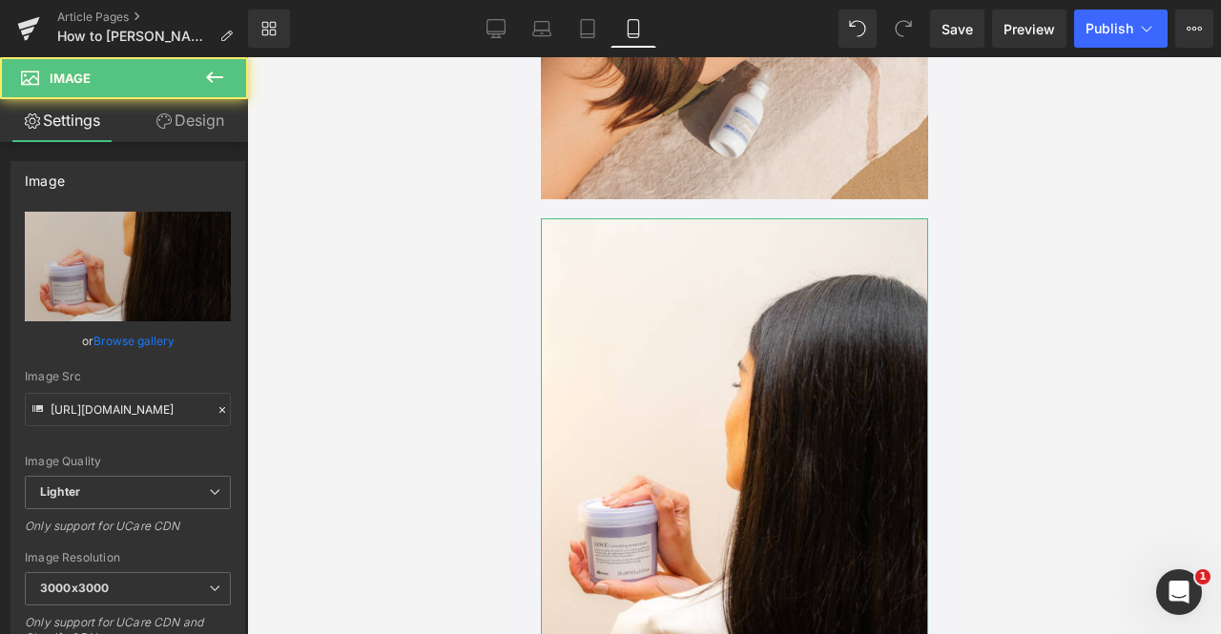
click at [179, 110] on link "Design" at bounding box center [190, 120] width 124 height 43
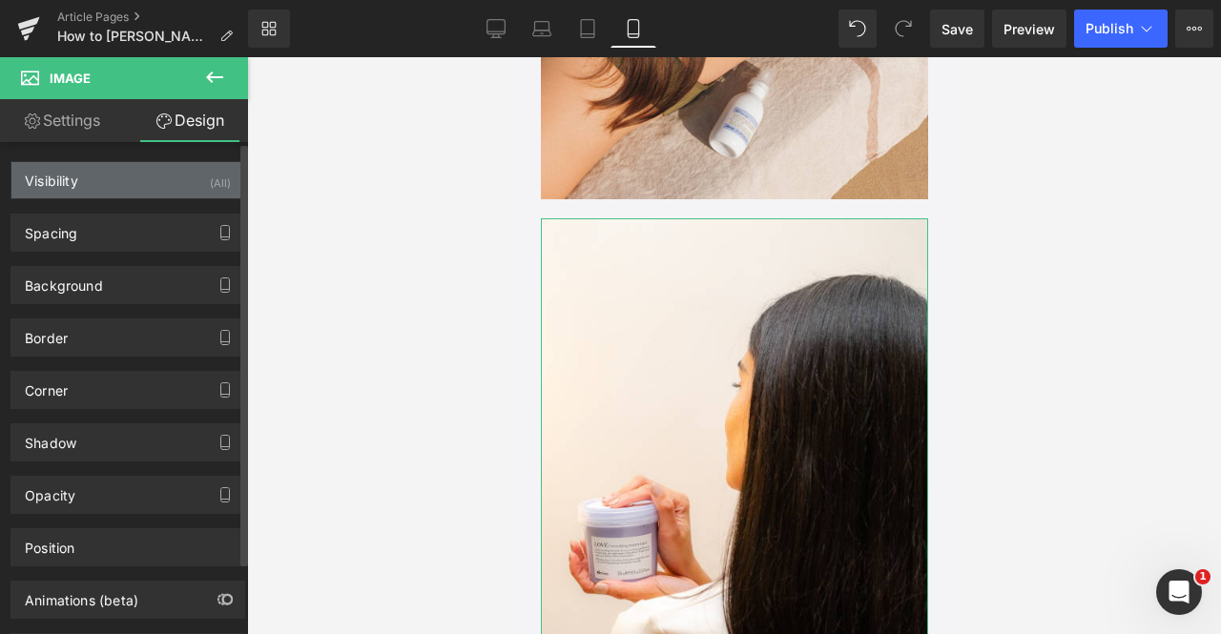
click at [190, 185] on div "Visibility (All)" at bounding box center [127, 180] width 233 height 36
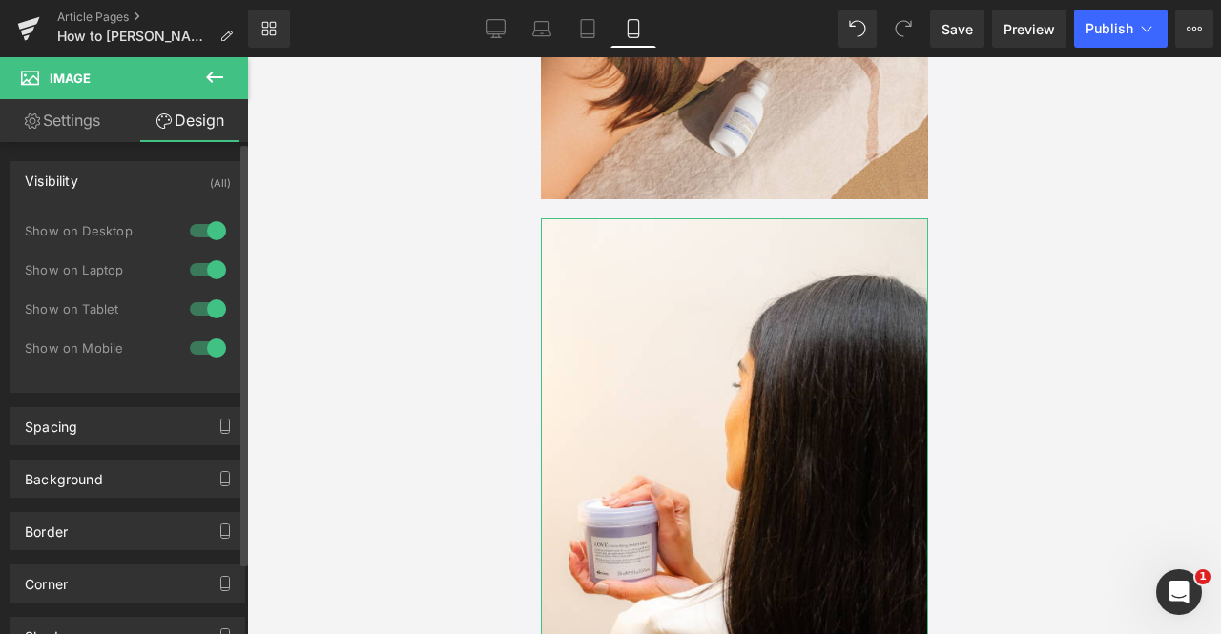
click at [200, 339] on div at bounding box center [208, 348] width 46 height 31
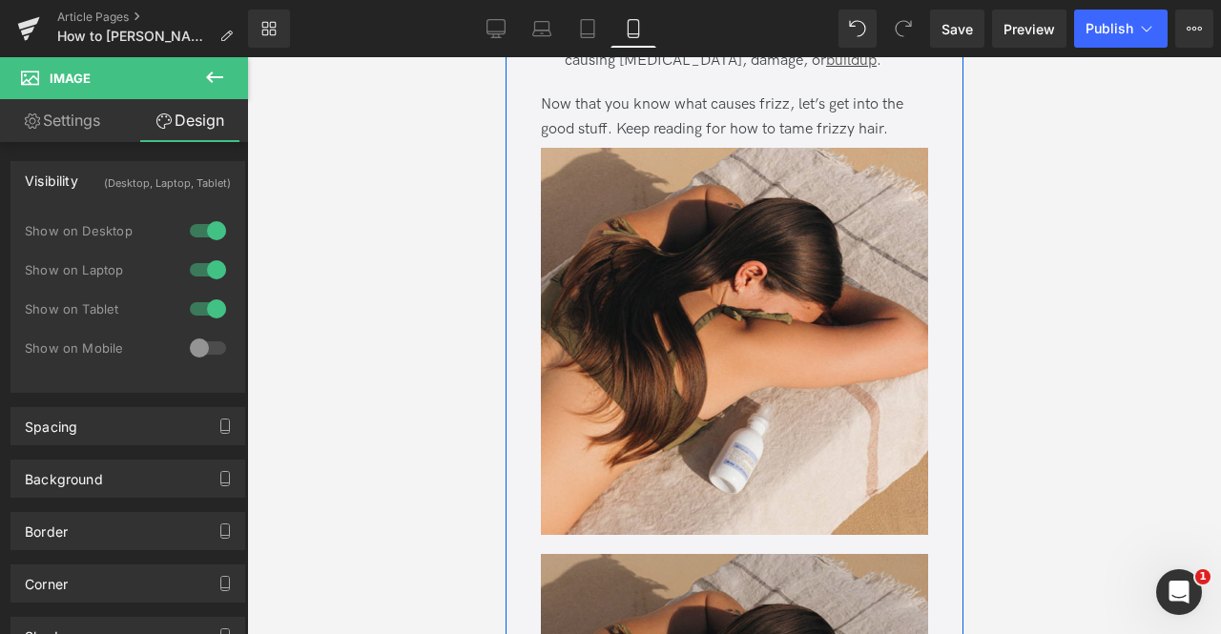
scroll to position [1383, 0]
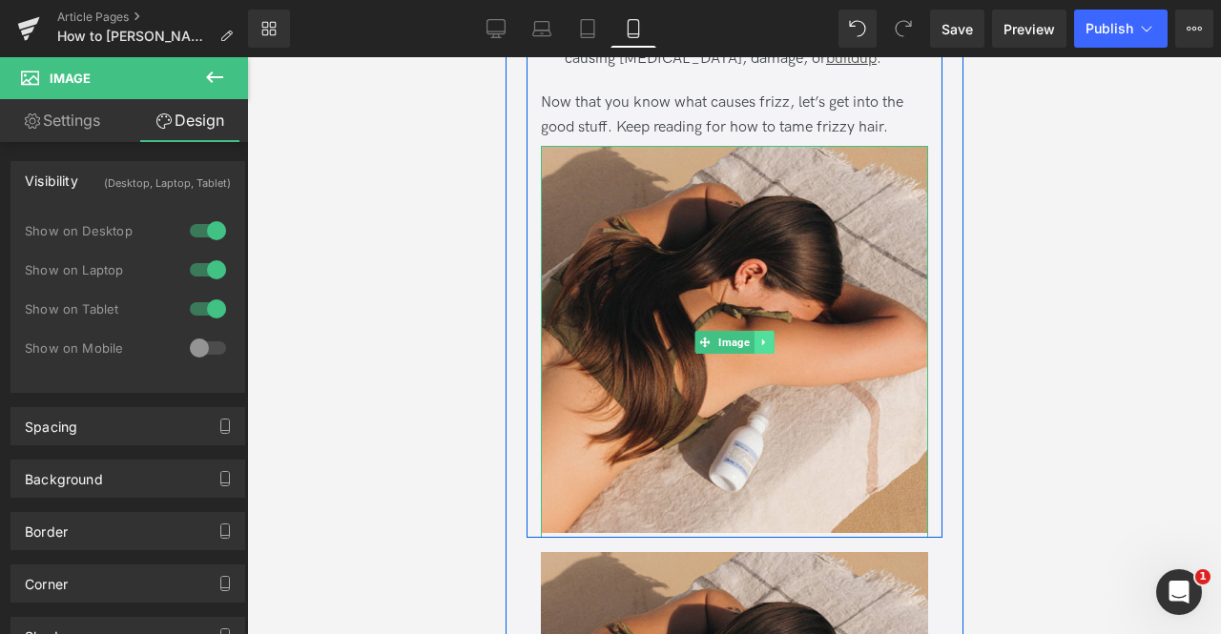
click at [757, 337] on icon at bounding box center [762, 342] width 10 height 11
click at [769, 337] on icon at bounding box center [773, 342] width 10 height 11
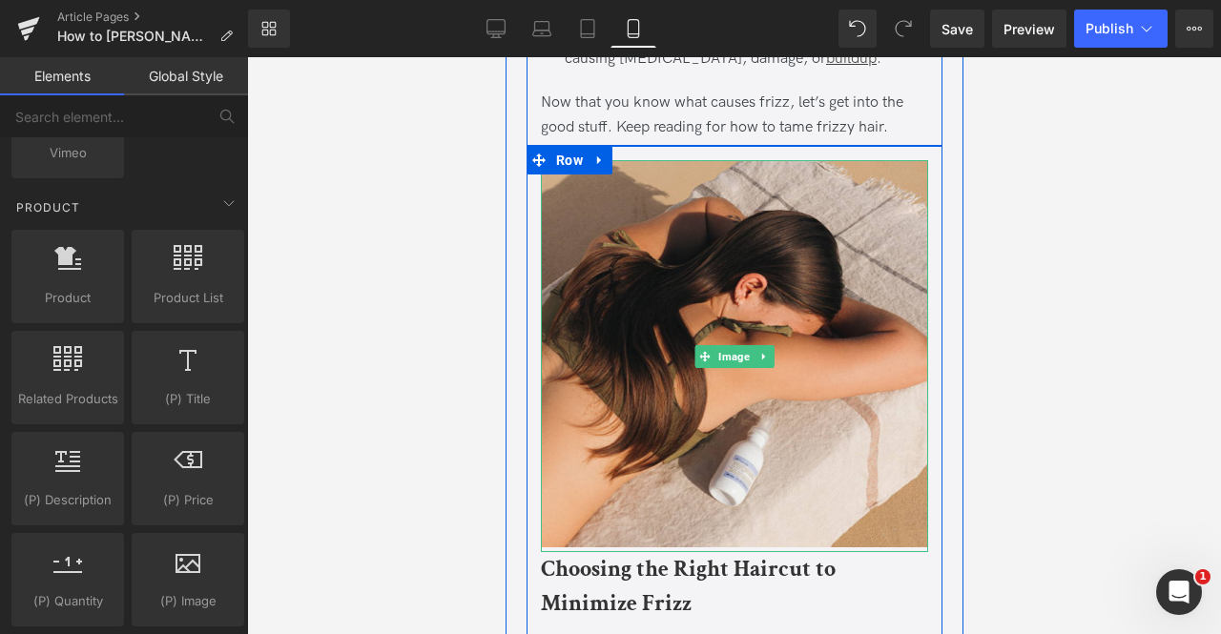
scroll to position [1558, 0]
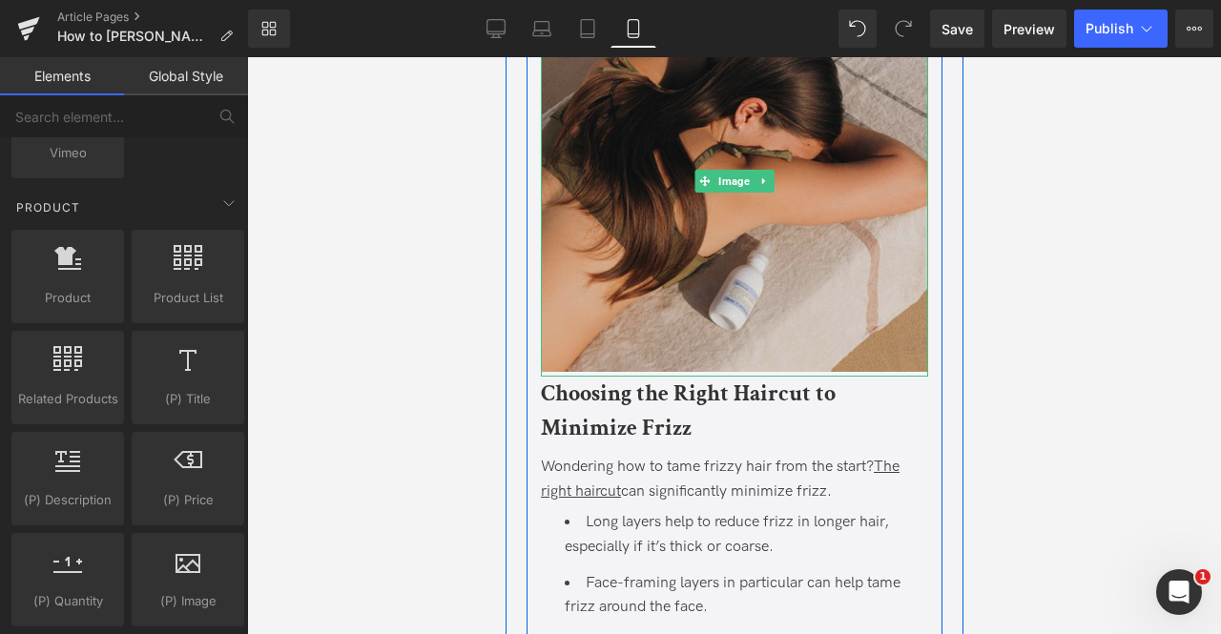
click at [661, 239] on img at bounding box center [733, 181] width 387 height 392
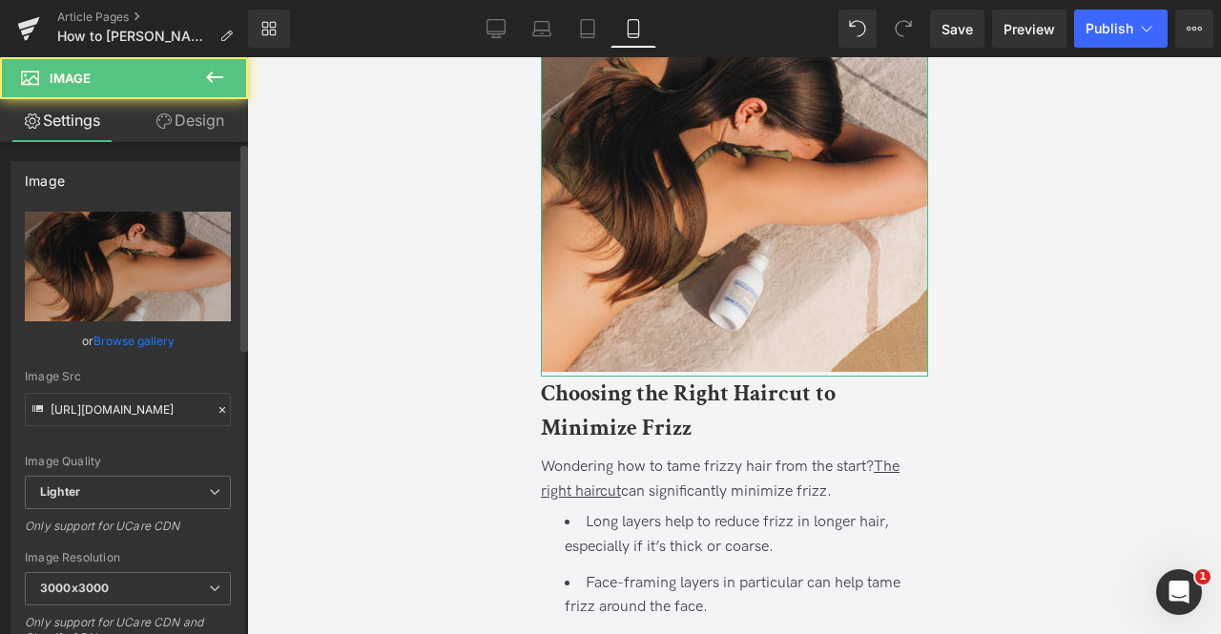
click at [137, 342] on link "Browse gallery" at bounding box center [133, 340] width 81 height 33
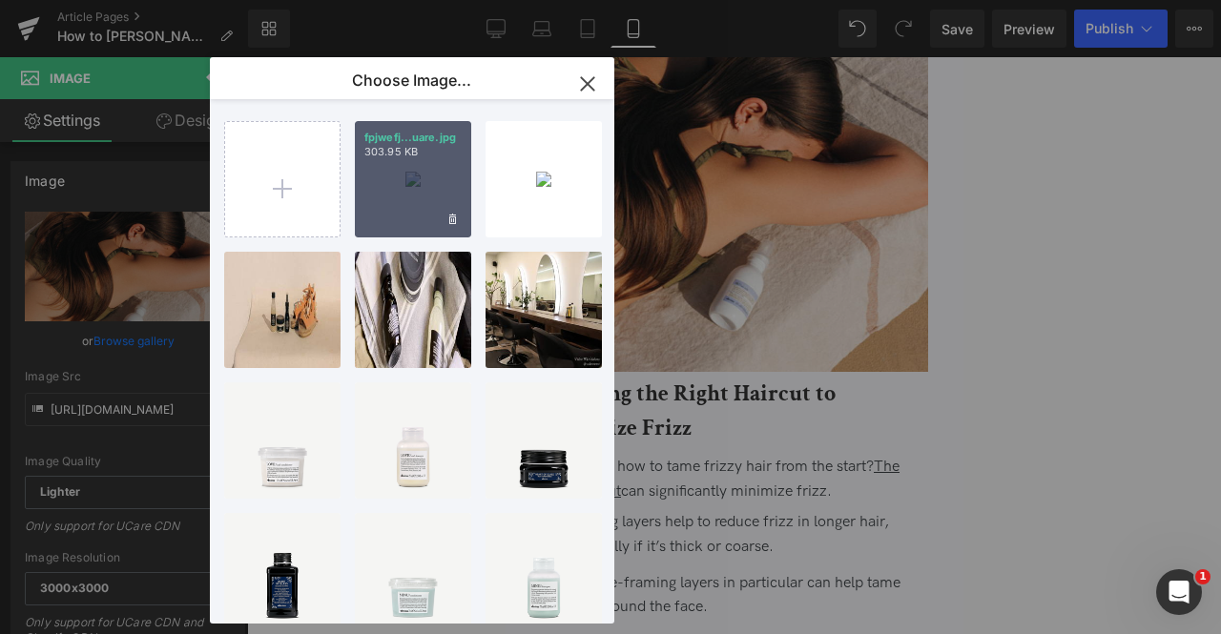
click at [391, 179] on div "fpjwefj...uare.jpg 303.95 KB" at bounding box center [413, 179] width 116 height 116
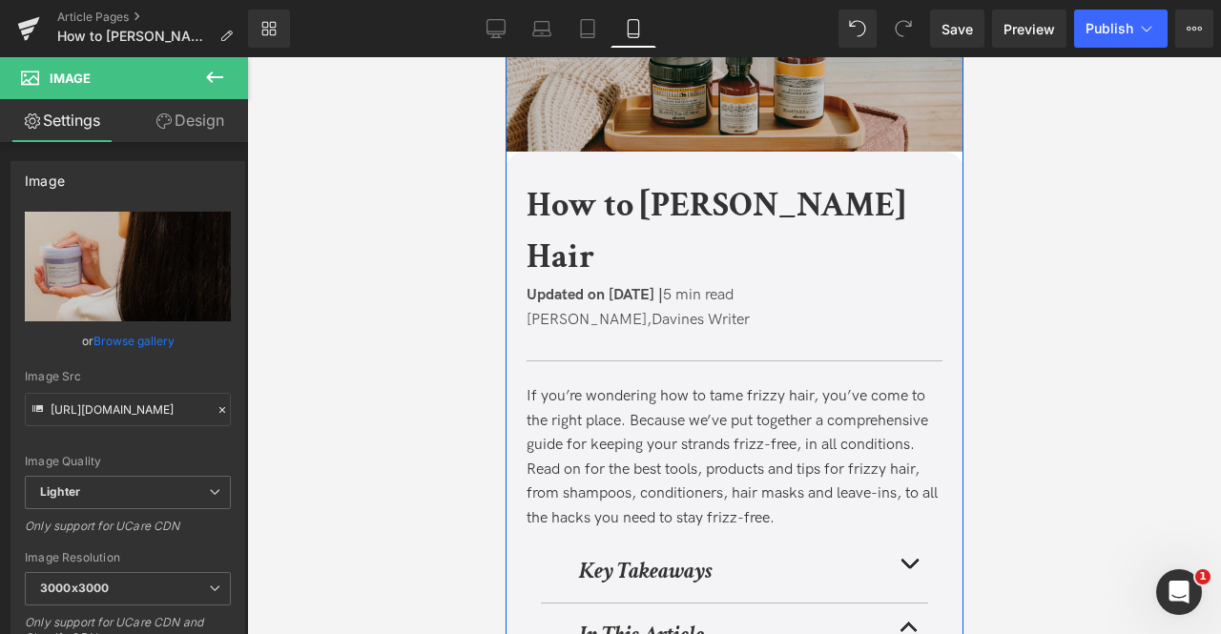
scroll to position [0, 0]
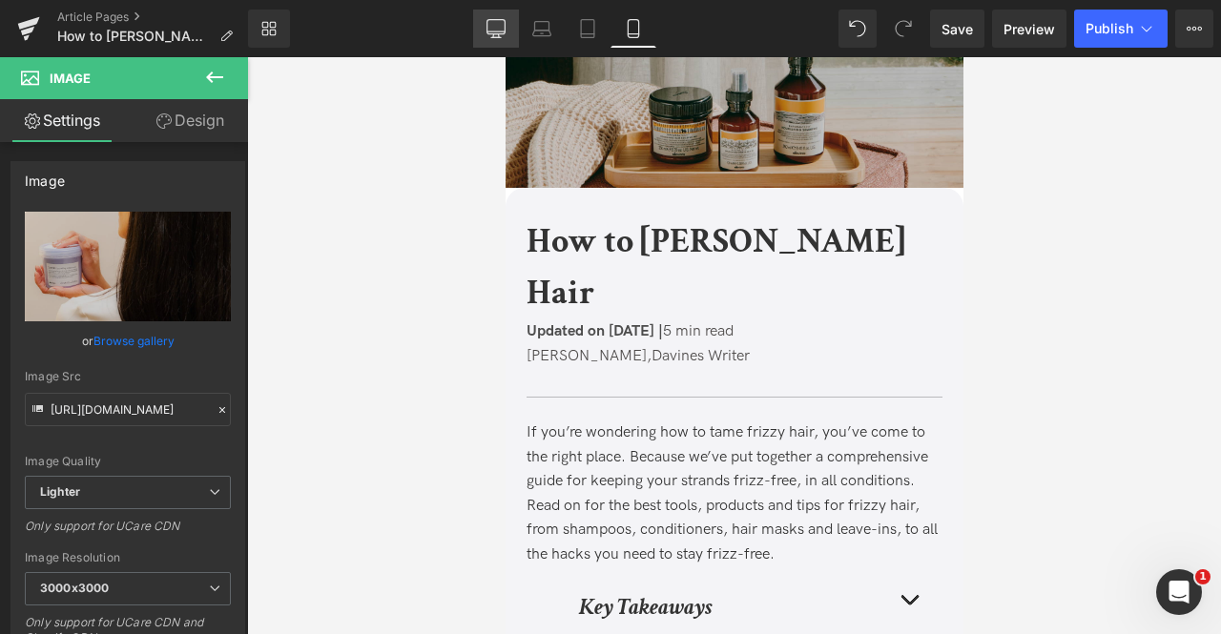
click at [494, 29] on icon at bounding box center [495, 28] width 19 height 19
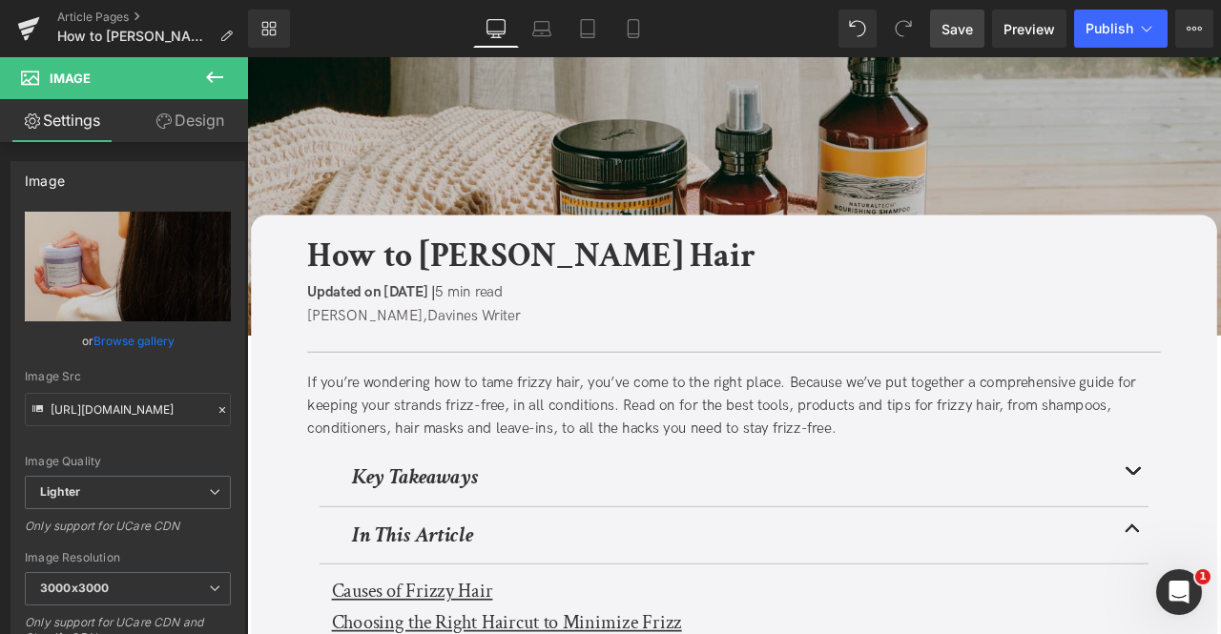
click at [949, 19] on span "Save" at bounding box center [956, 29] width 31 height 20
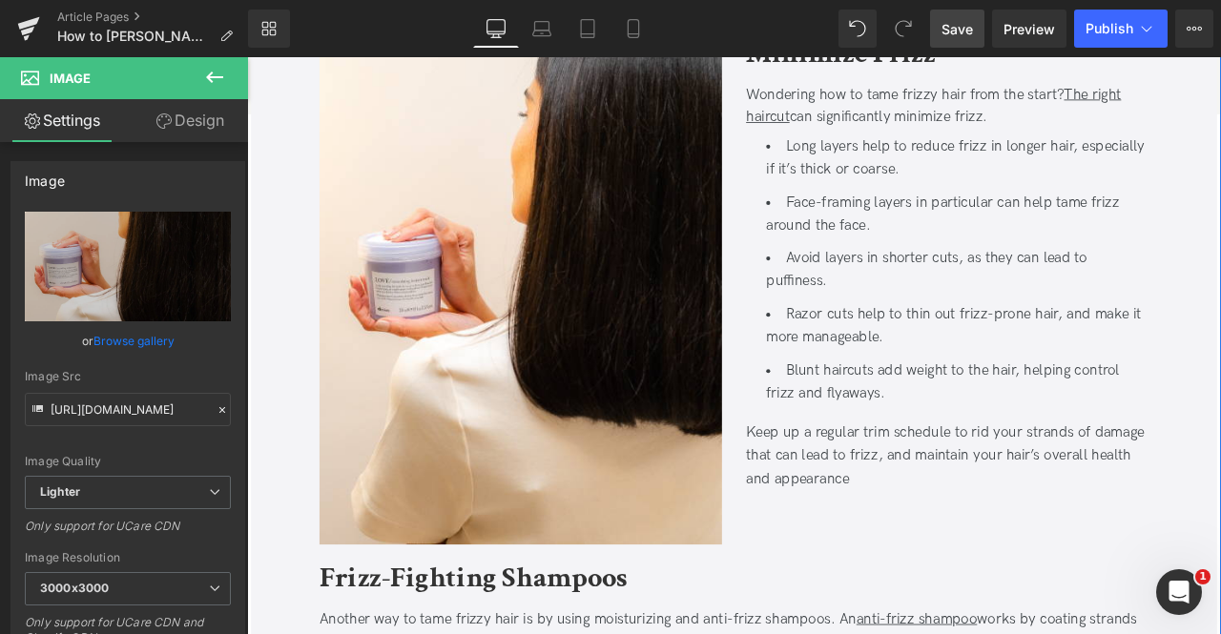
scroll to position [1509, 0]
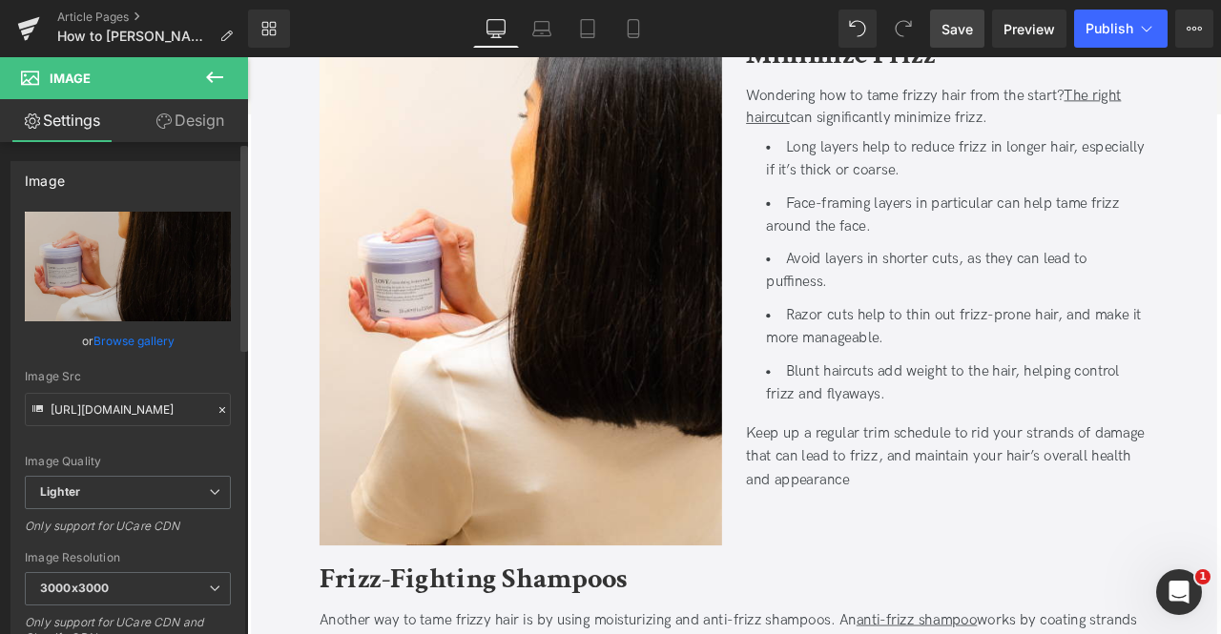
click at [123, 352] on link "Browse gallery" at bounding box center [133, 340] width 81 height 33
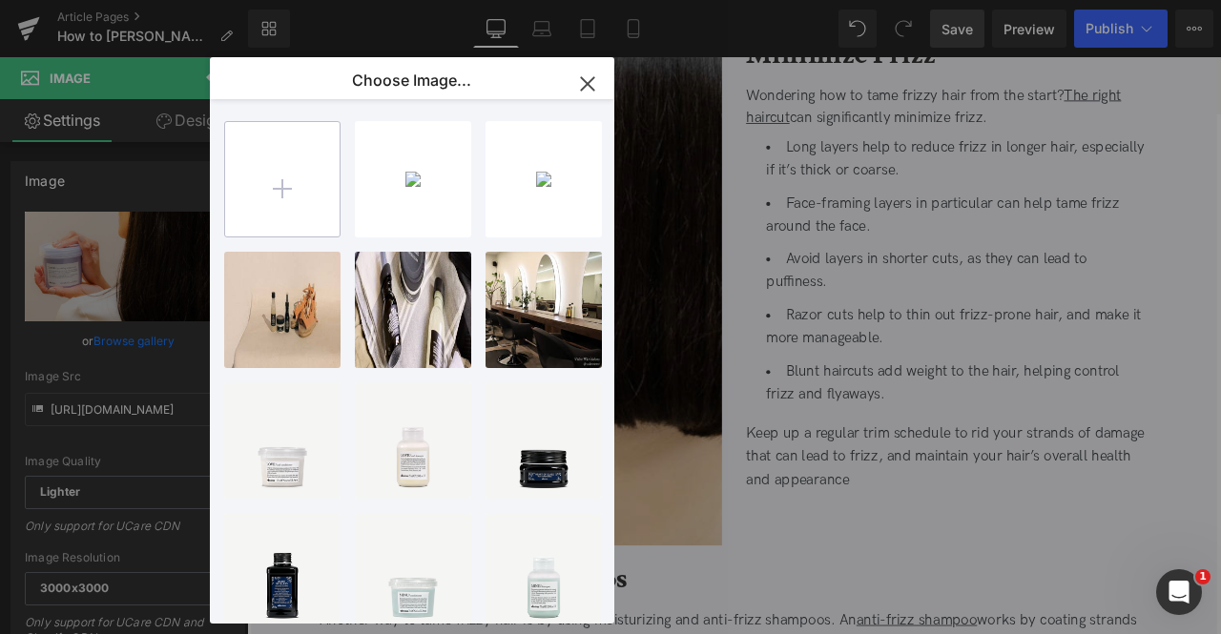
click at [264, 197] on input "file" at bounding box center [282, 179] width 114 height 114
click at [245, 200] on input "file" at bounding box center [282, 179] width 114 height 114
click at [244, 199] on input "file" at bounding box center [282, 179] width 114 height 114
click at [246, 155] on input "file" at bounding box center [282, 179] width 114 height 114
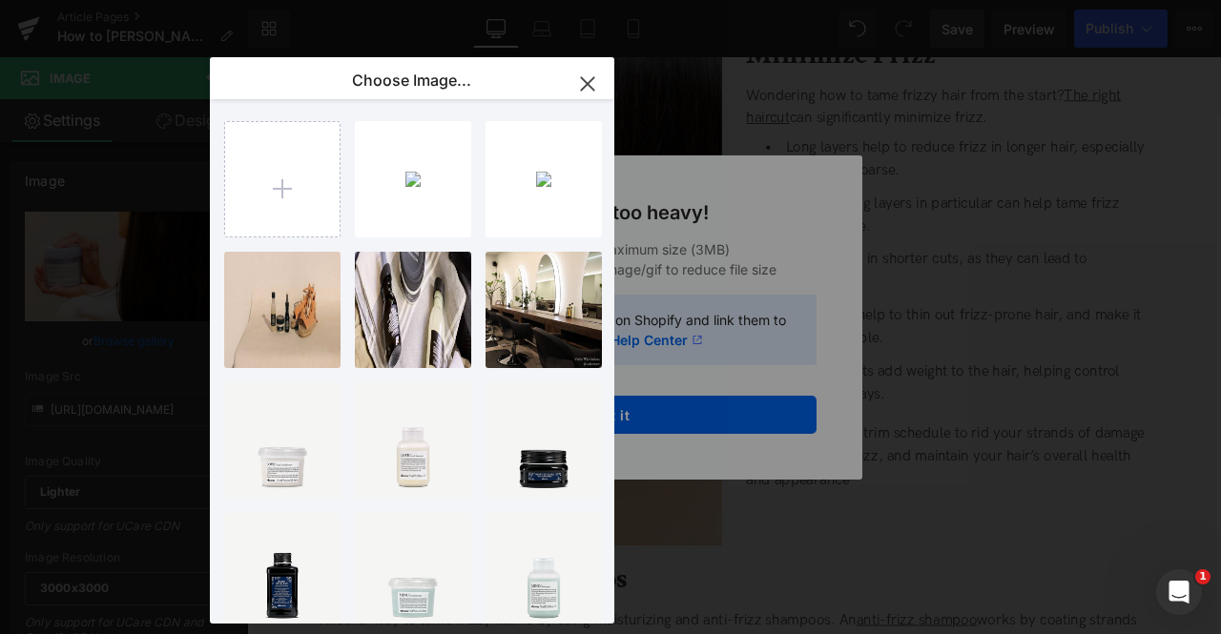
click at [577, 93] on icon "button" at bounding box center [587, 84] width 31 height 31
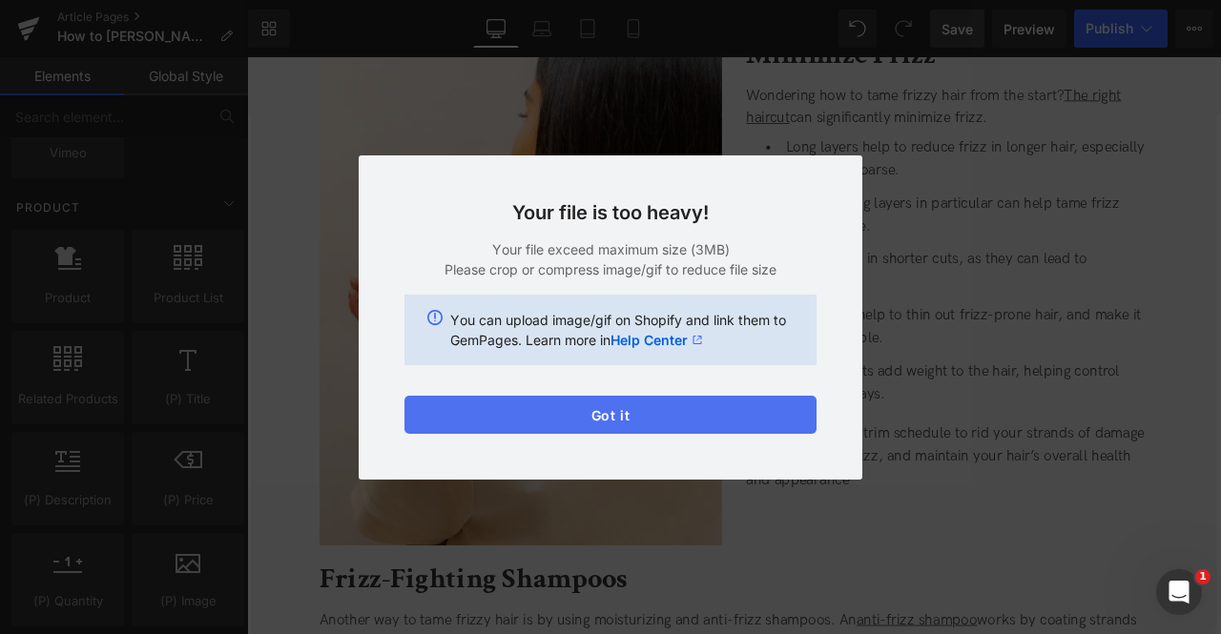
click at [486, 404] on button "Got it" at bounding box center [610, 415] width 412 height 38
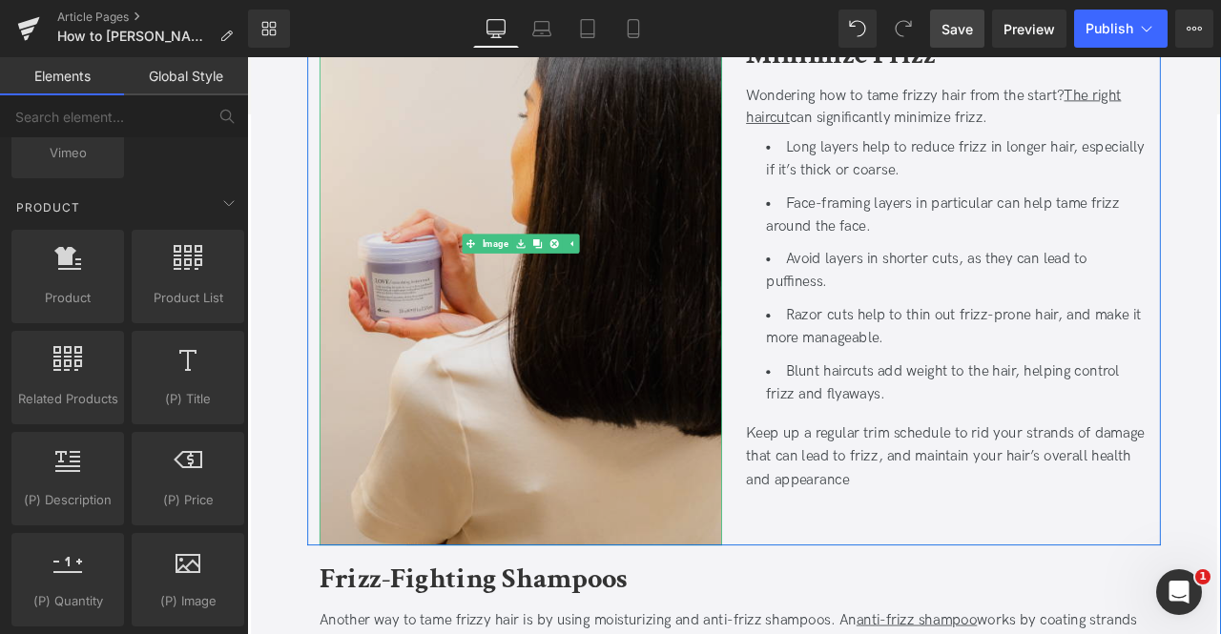
click at [468, 294] on img at bounding box center [571, 278] width 477 height 715
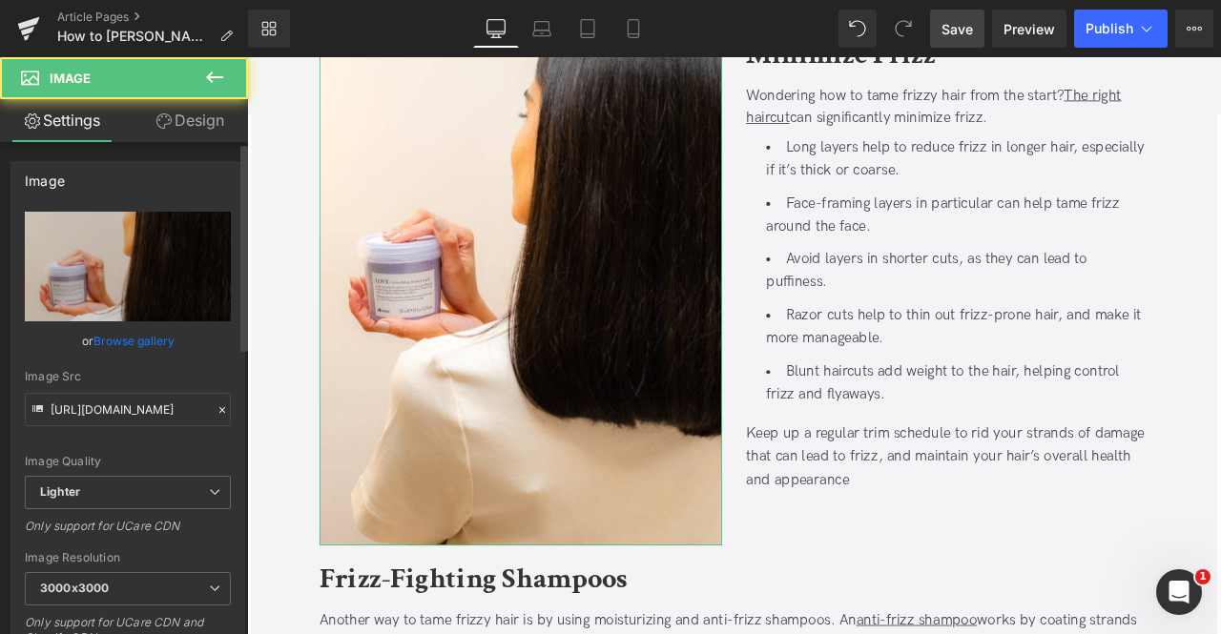
click at [139, 346] on link "Browse gallery" at bounding box center [133, 340] width 81 height 33
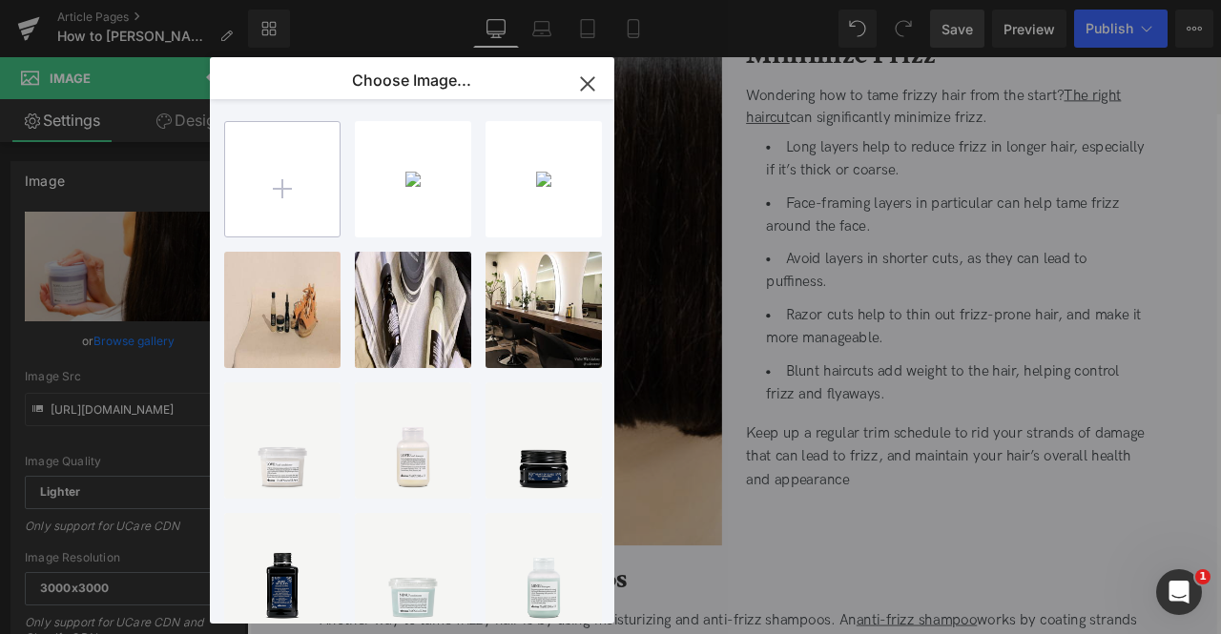
click at [246, 208] on input "file" at bounding box center [282, 179] width 114 height 114
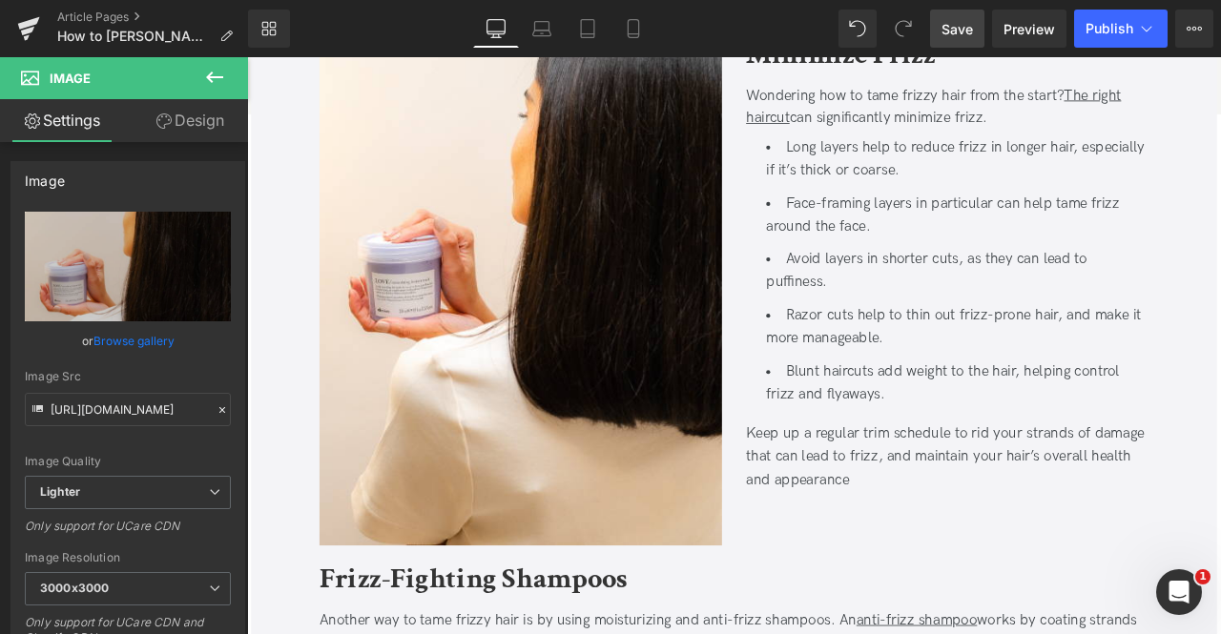
click at [159, 0] on div "Row You are previewing how the will restyle your page. You can not edit Element…" at bounding box center [610, 0] width 1221 height 0
click at [159, 337] on link "Browse gallery" at bounding box center [133, 340] width 81 height 33
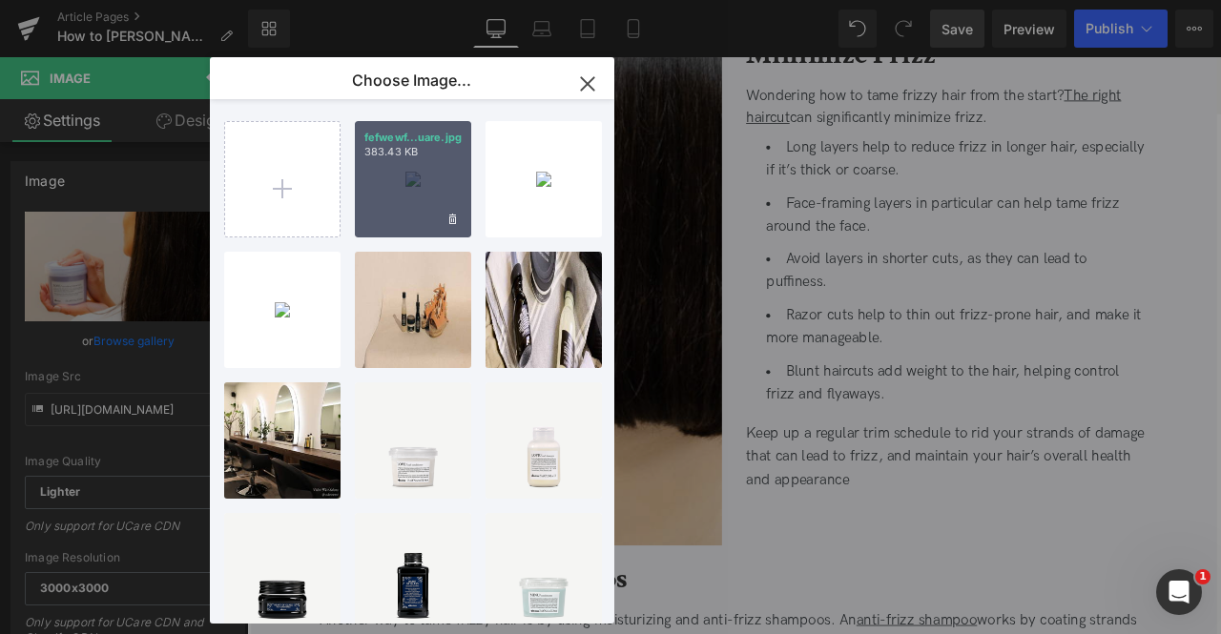
click at [431, 182] on div "fefwewf...uare.jpg 383.43 KB" at bounding box center [413, 179] width 116 height 116
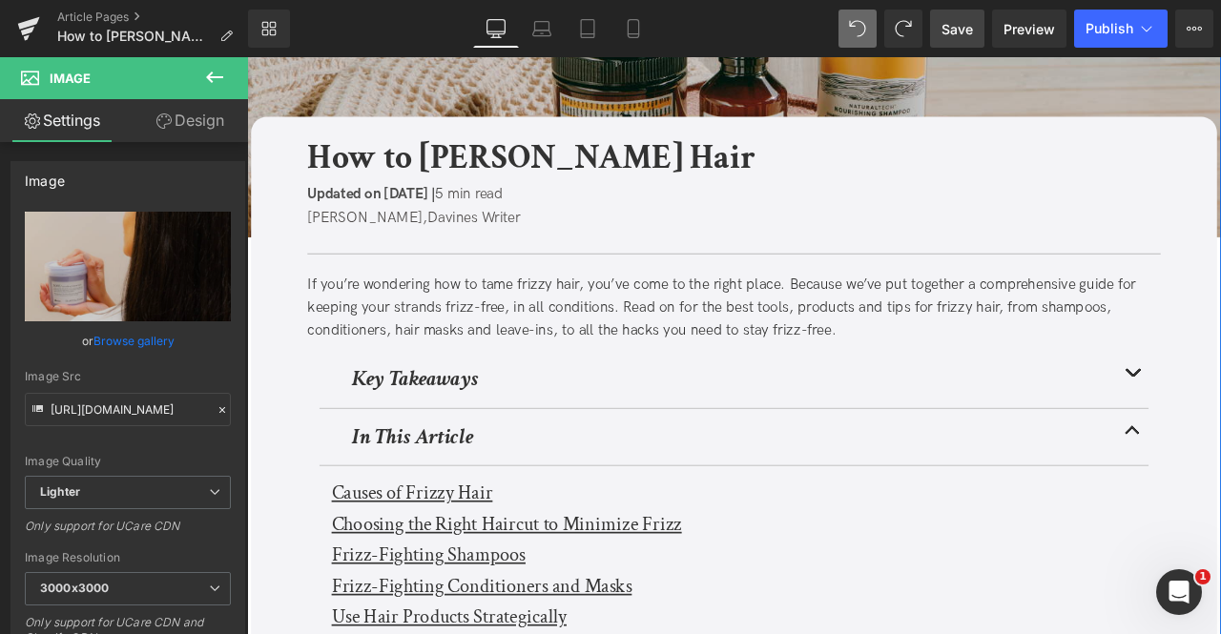
scroll to position [0, 0]
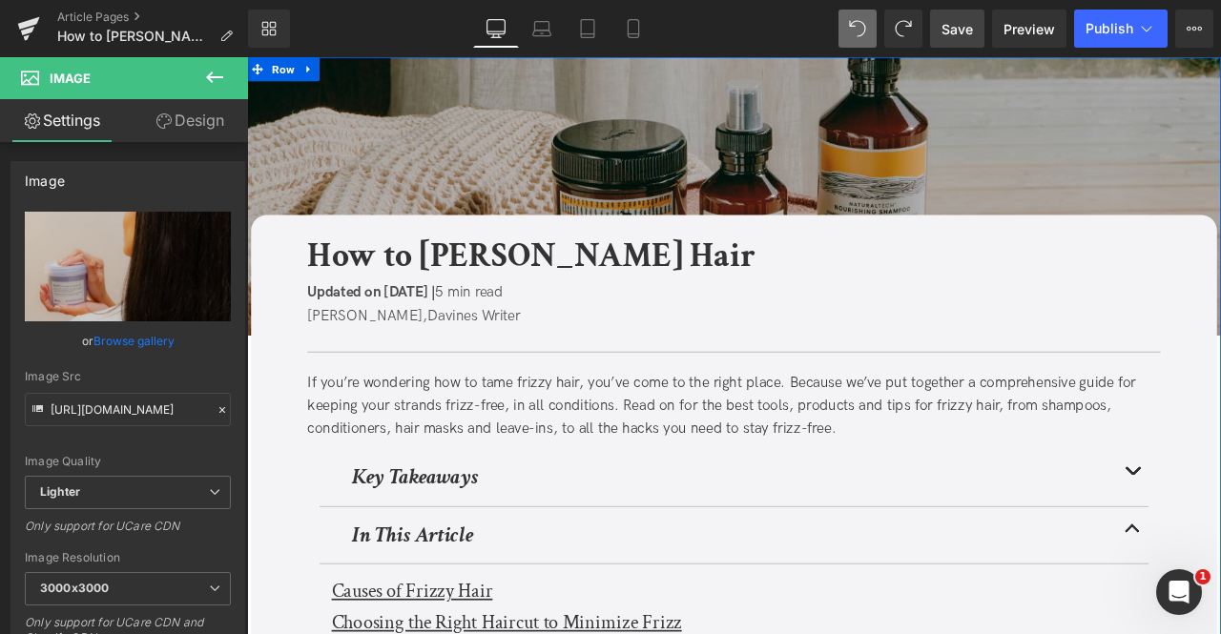
click at [499, 155] on img at bounding box center [824, 222] width 1154 height 330
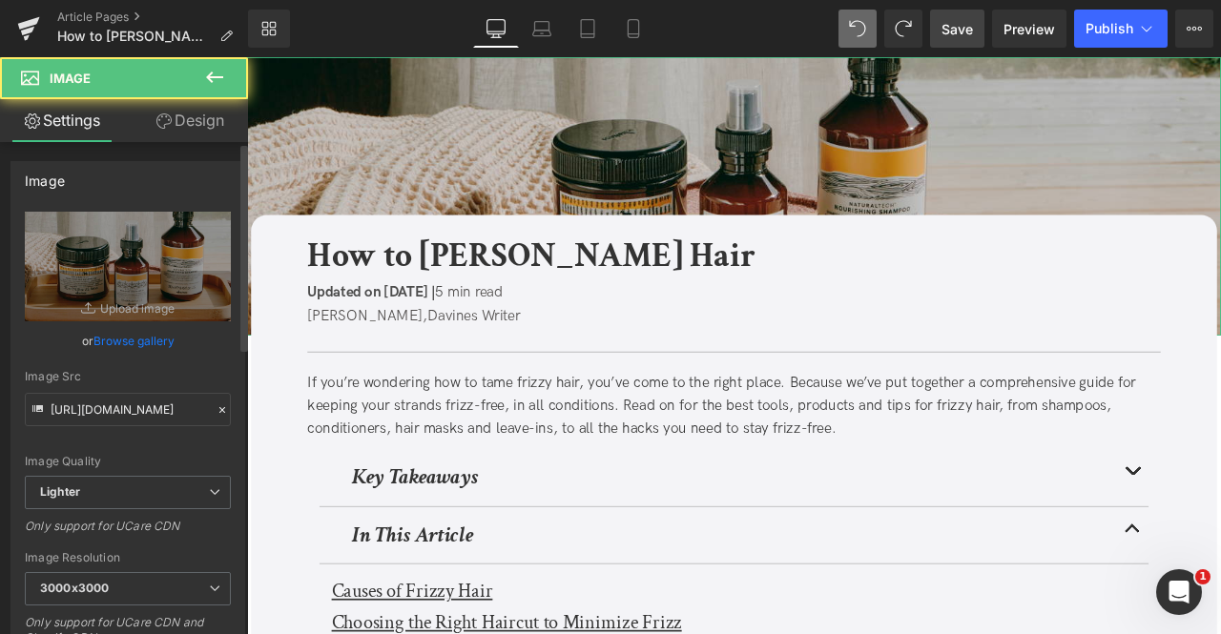
click at [144, 349] on link "Browse gallery" at bounding box center [133, 340] width 81 height 33
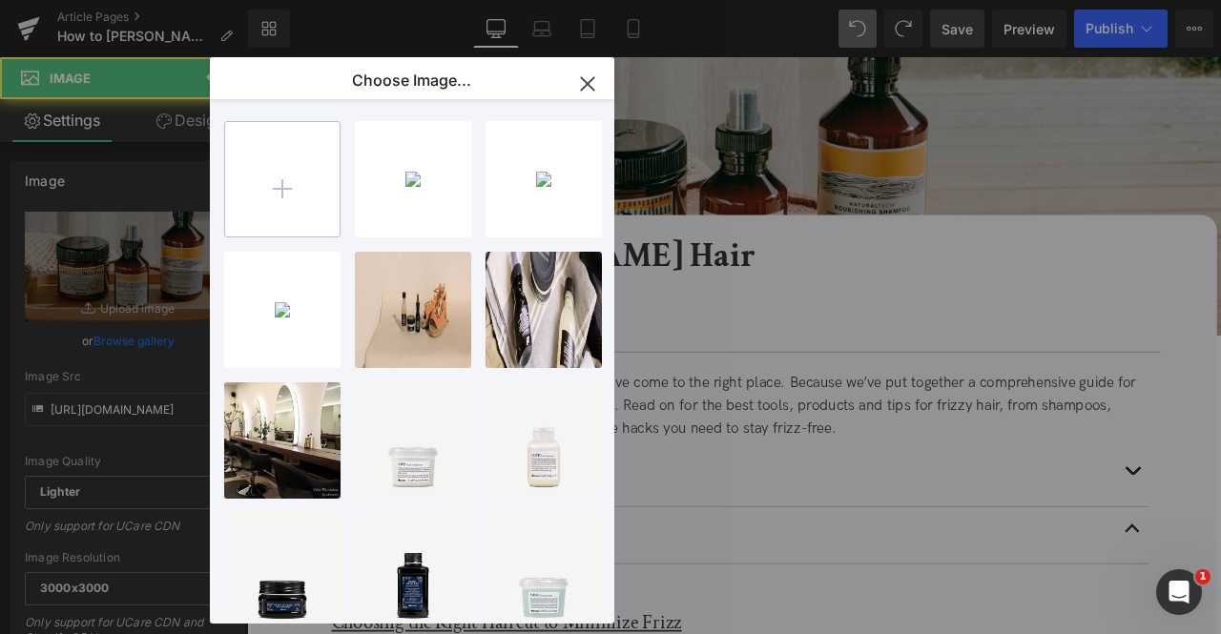
click at [265, 180] on input "file" at bounding box center [282, 179] width 114 height 114
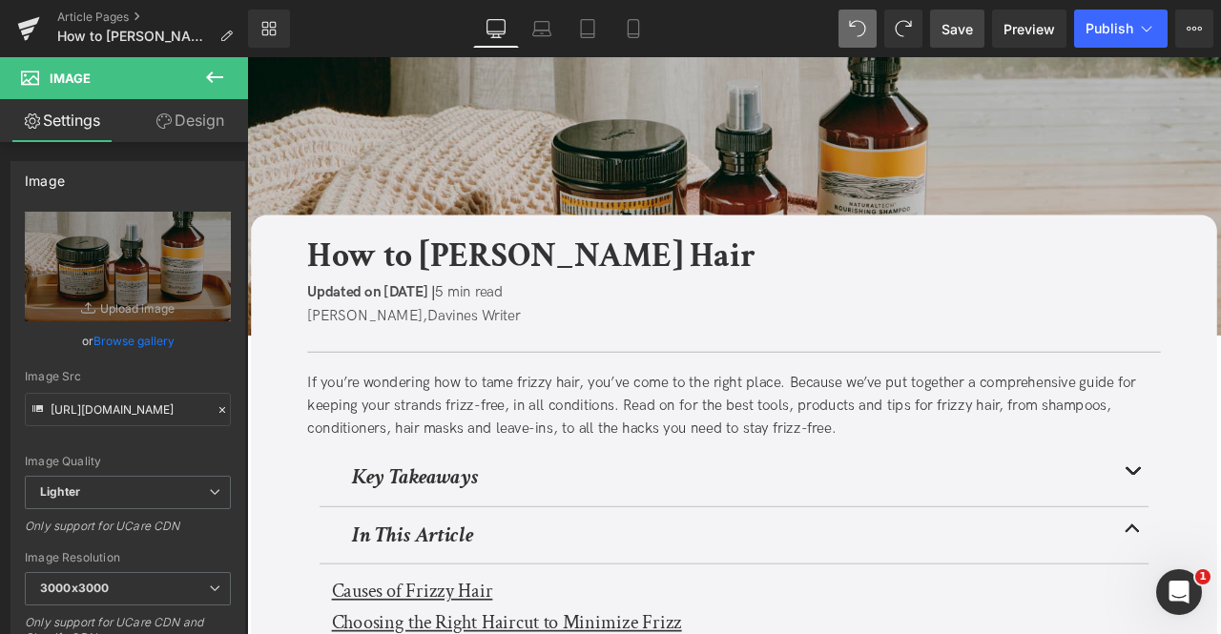
click at [132, 0] on div "Row You are previewing how the will restyle your page. You can not edit Element…" at bounding box center [610, 0] width 1221 height 0
click at [132, 342] on link "Browse gallery" at bounding box center [133, 340] width 81 height 33
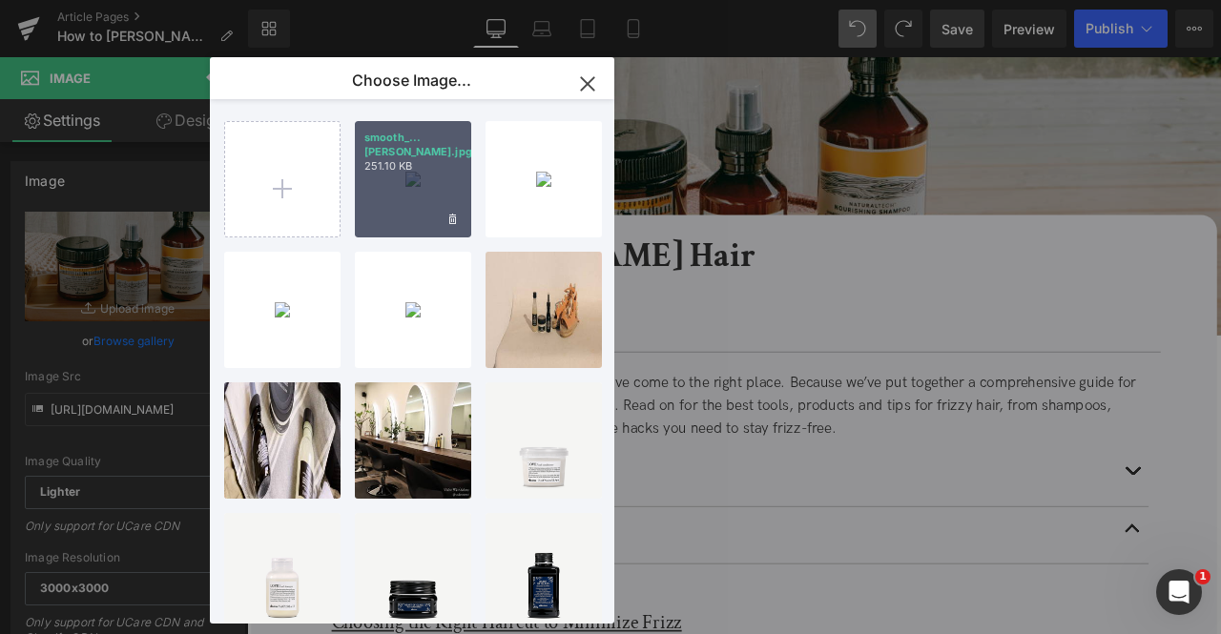
click at [391, 175] on div "smooth_...ader.jpg 251.10 KB" at bounding box center [413, 179] width 116 height 116
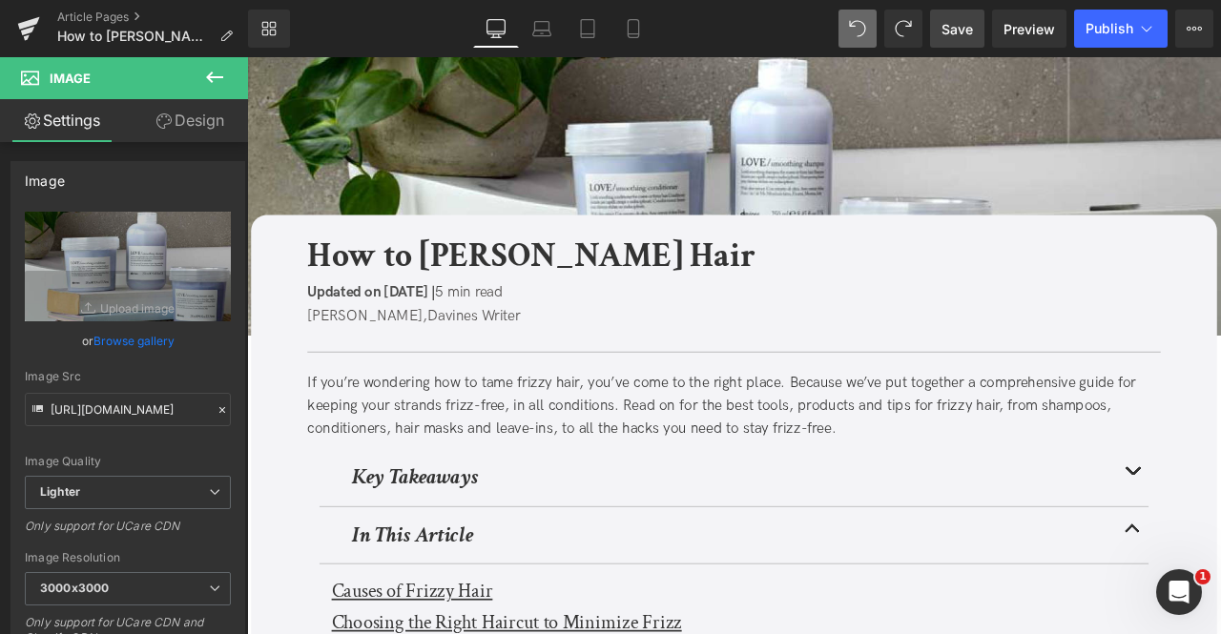
click at [951, 22] on span "Save" at bounding box center [956, 29] width 31 height 20
click at [1031, 25] on span "Preview" at bounding box center [1028, 29] width 51 height 20
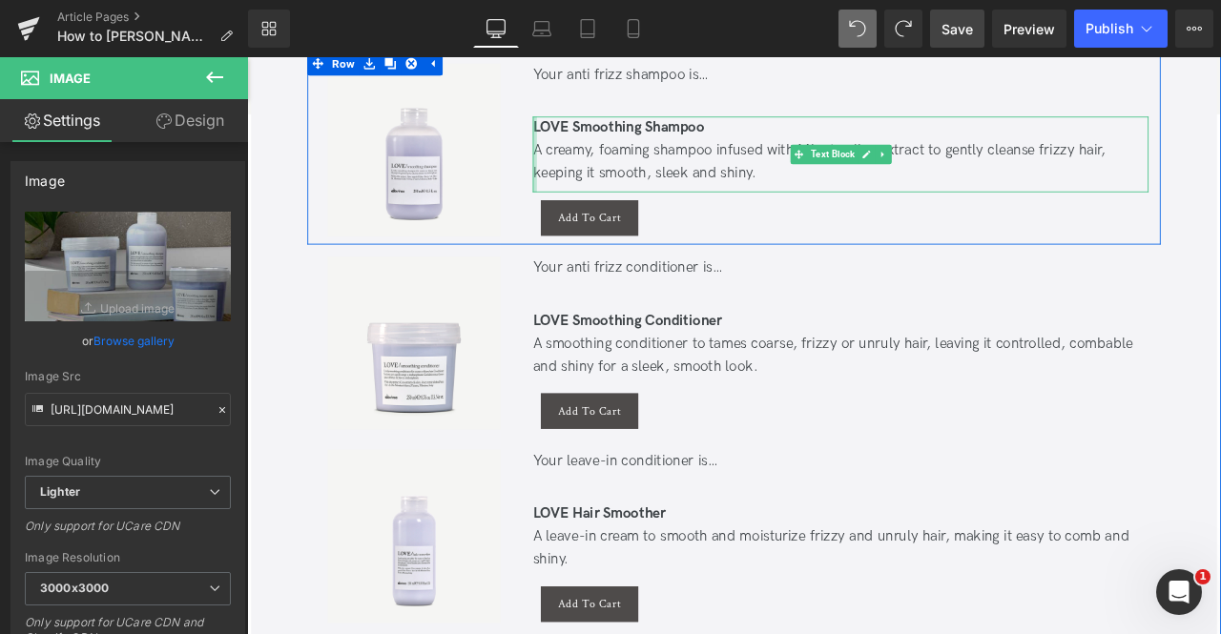
scroll to position [4343, 0]
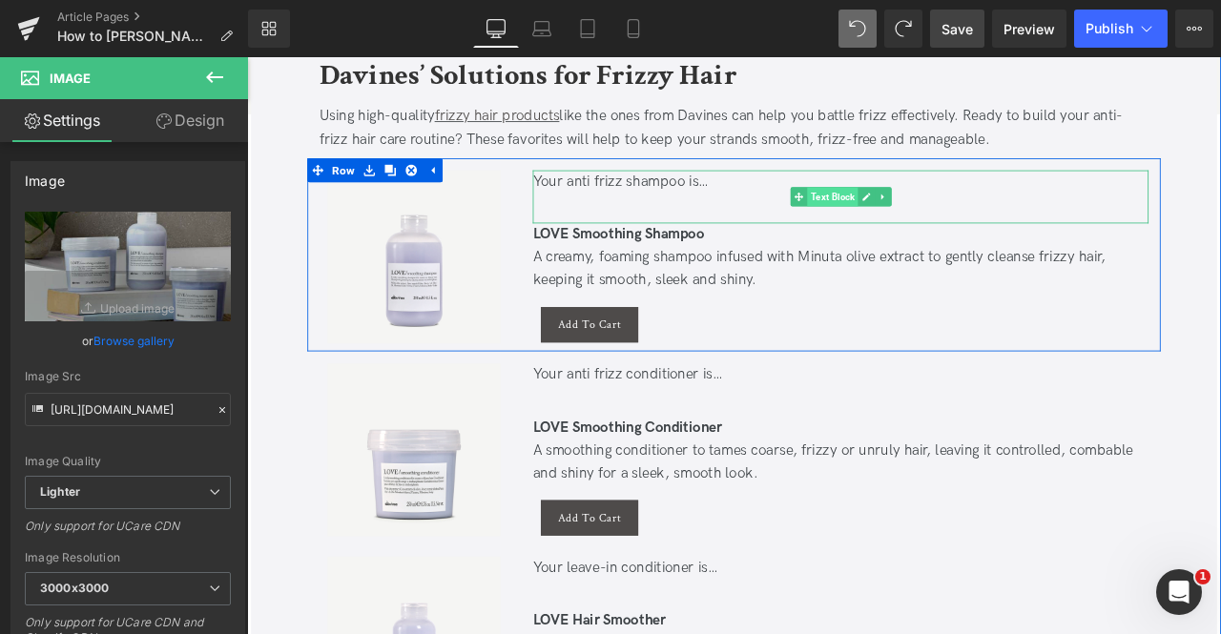
click at [926, 219] on span "Text Block" at bounding box center [941, 223] width 60 height 23
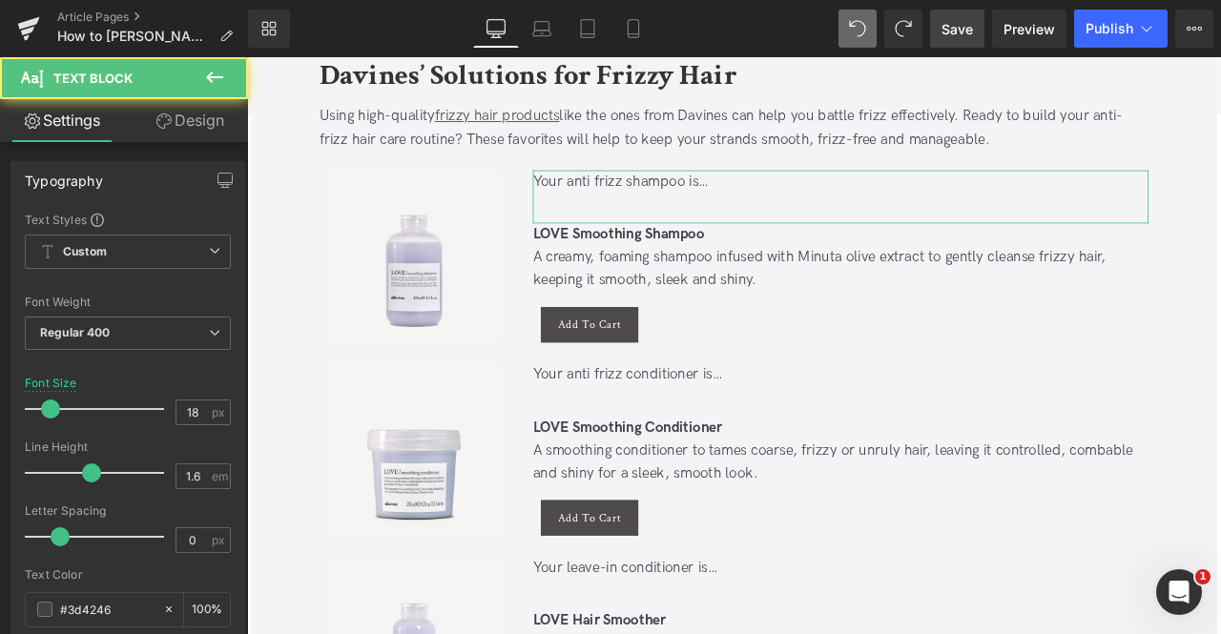
click at [183, 130] on link "Design" at bounding box center [190, 120] width 124 height 43
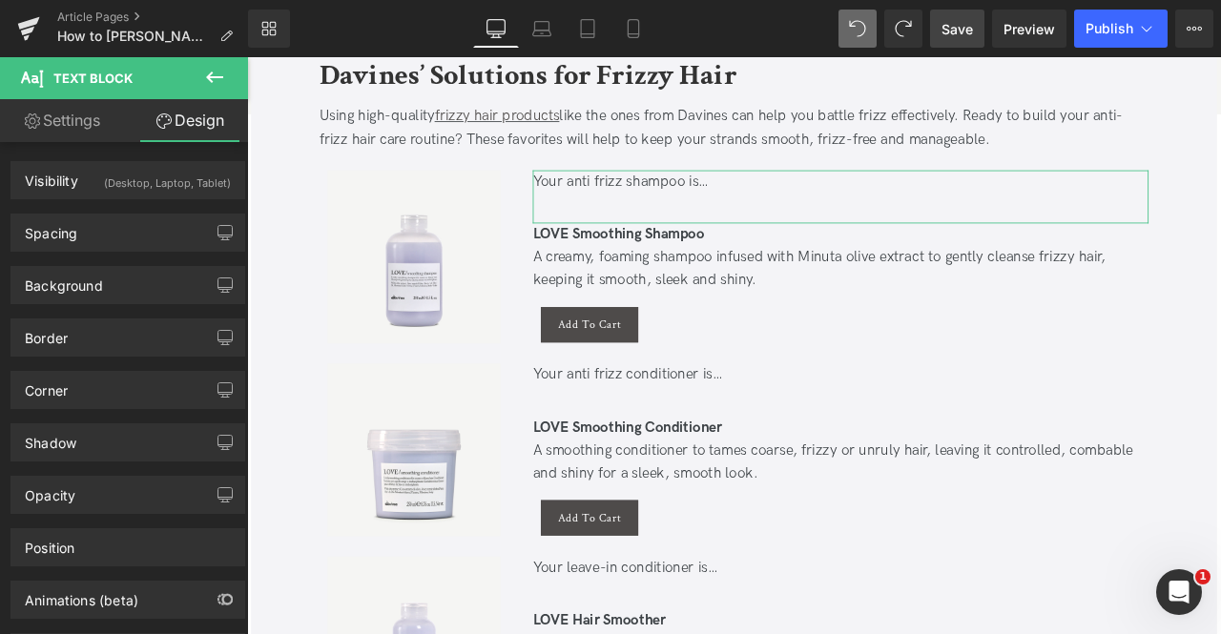
click at [82, 116] on link "Settings" at bounding box center [62, 120] width 124 height 43
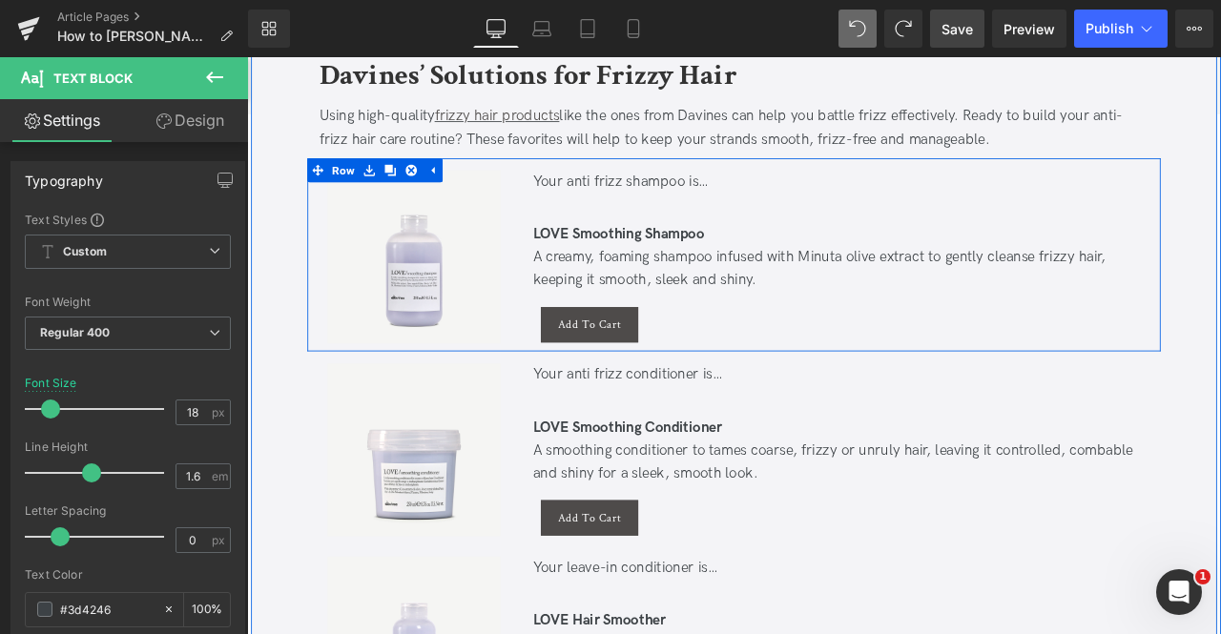
click at [644, 230] on div at bounding box center [951, 233] width 730 height 28
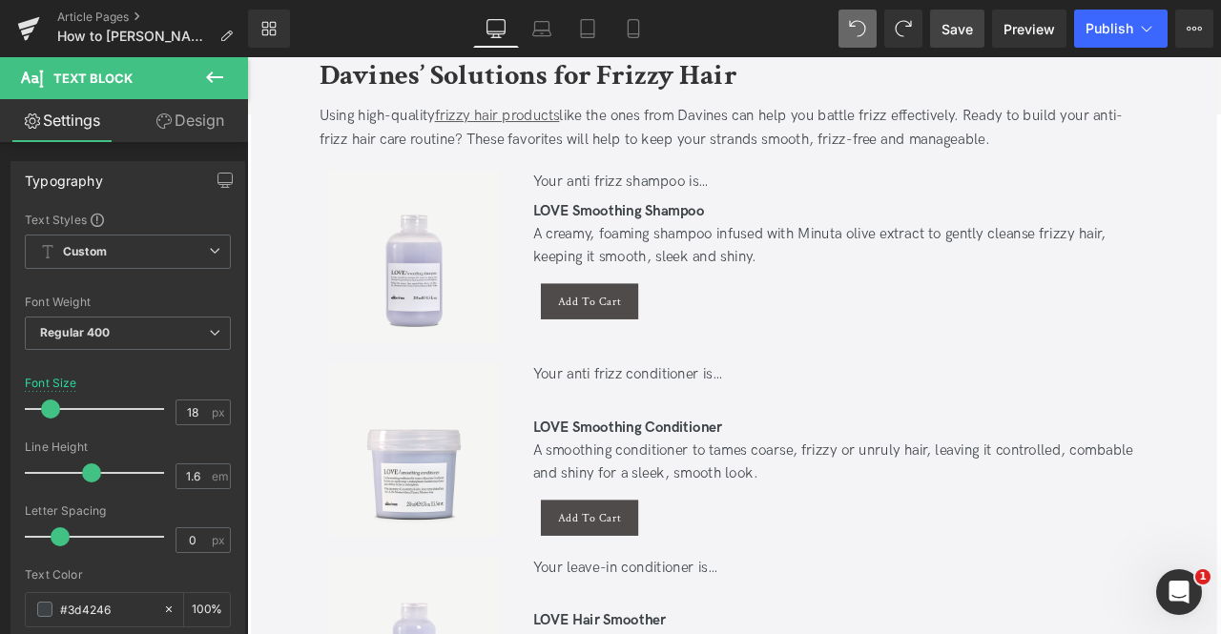
click at [206, 123] on link "Design" at bounding box center [190, 120] width 124 height 43
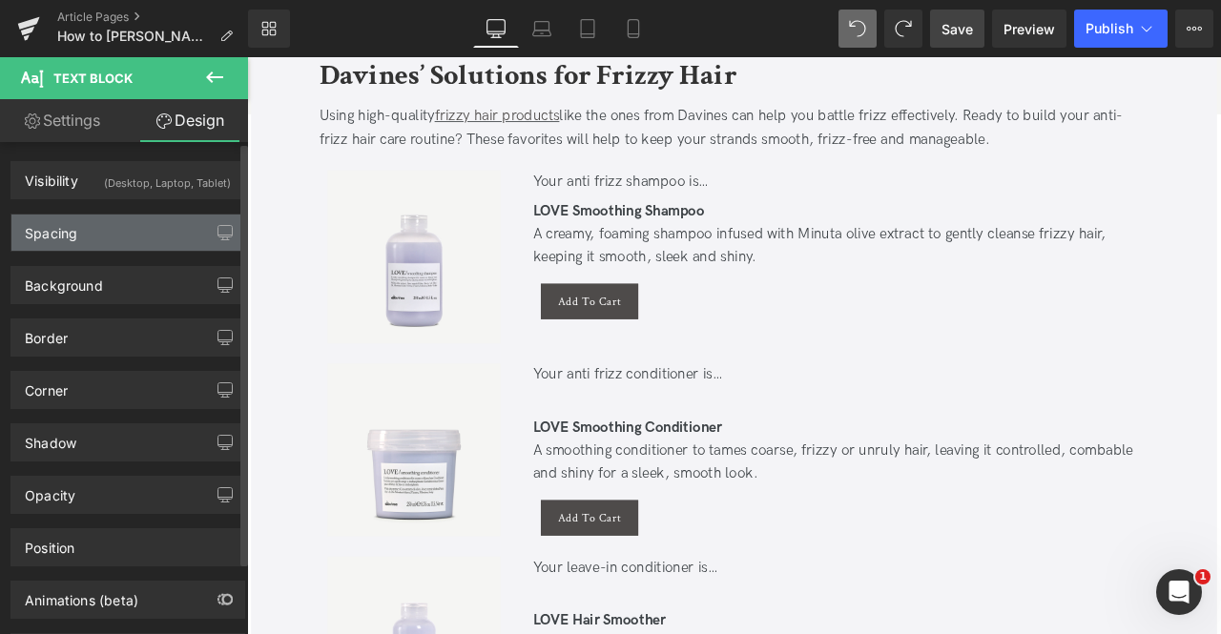
click at [145, 234] on div "Spacing" at bounding box center [127, 233] width 233 height 36
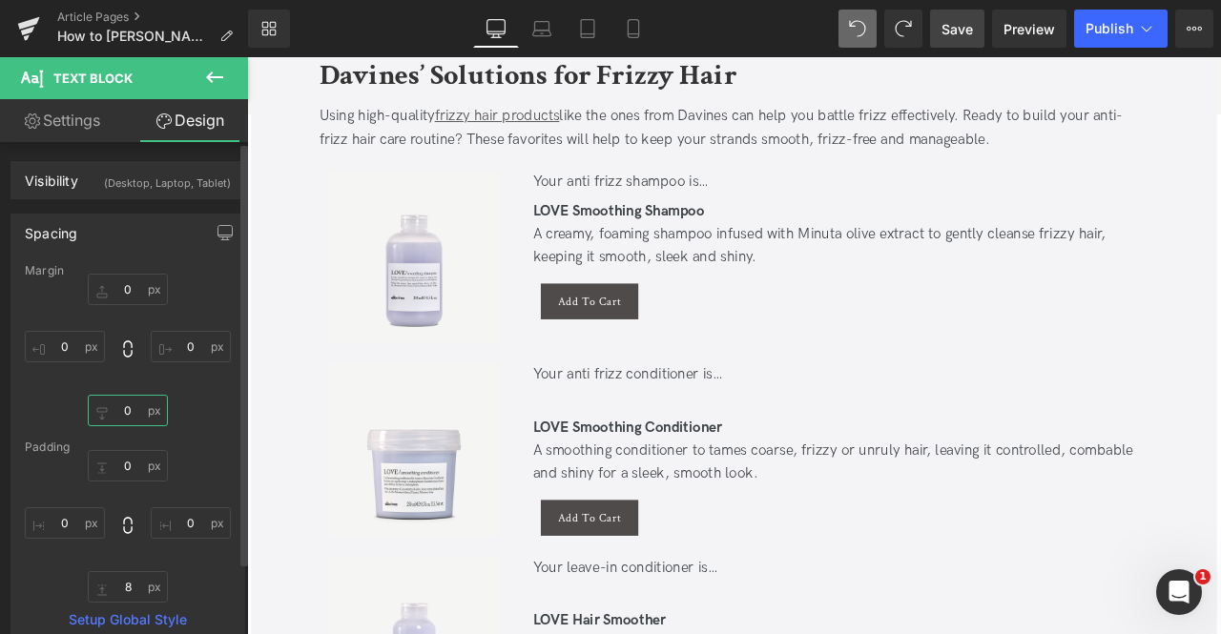
click at [132, 405] on input "0" at bounding box center [128, 410] width 80 height 31
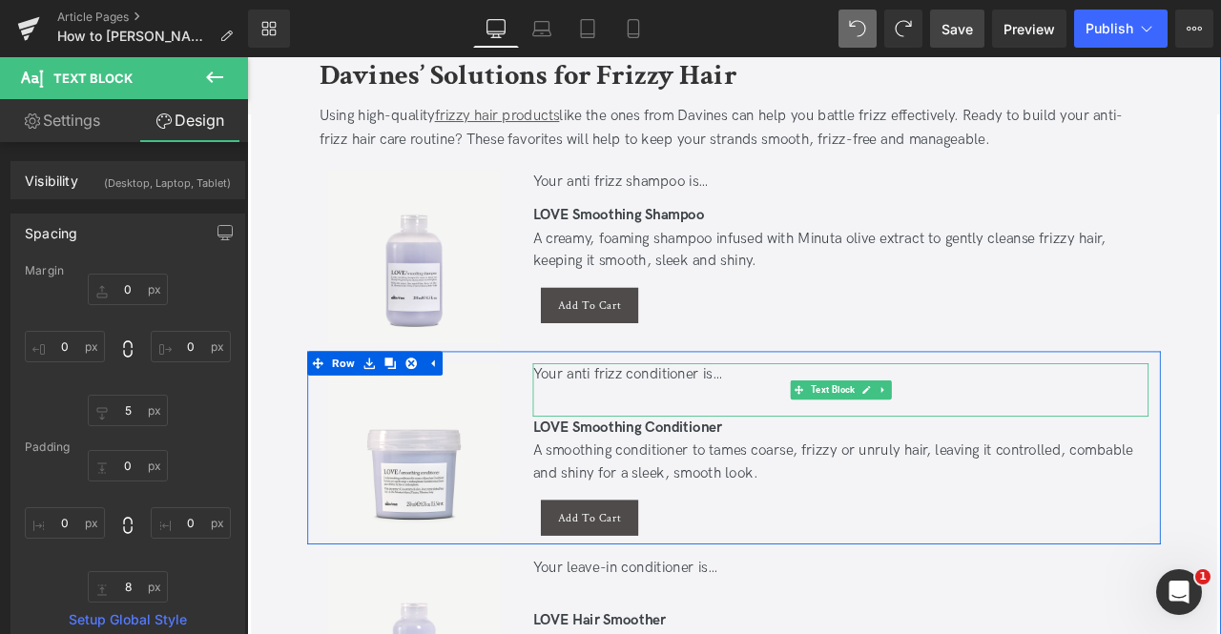
click at [749, 436] on div "Your anti frizz conditioner is…" at bounding box center [951, 435] width 730 height 28
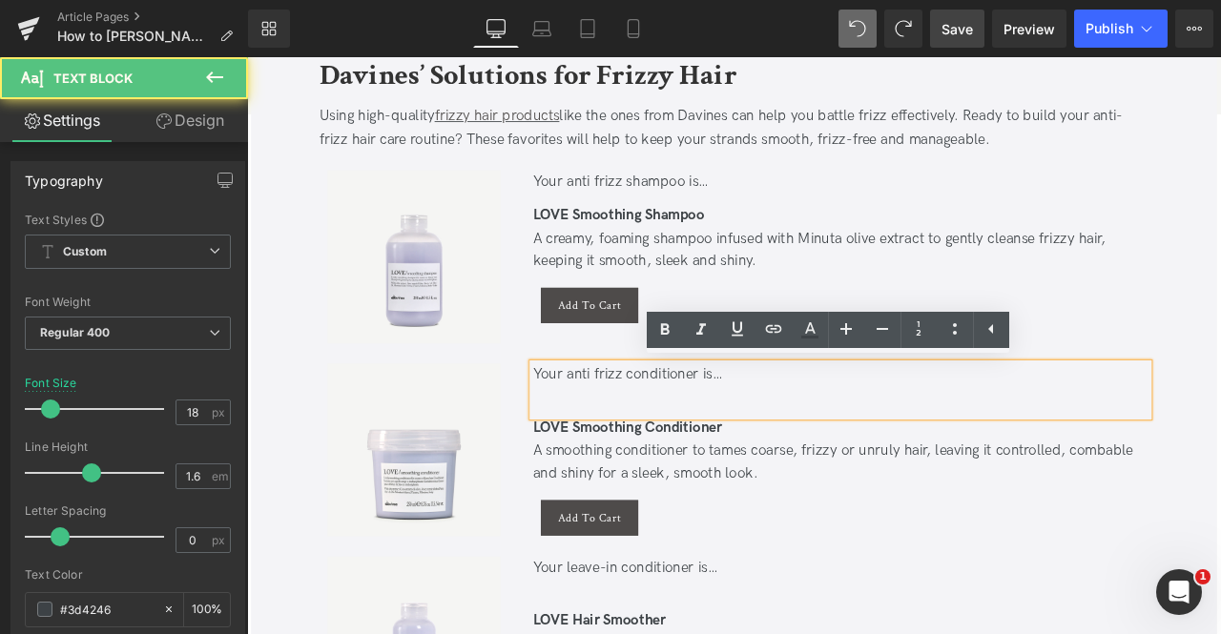
click at [608, 457] on div at bounding box center [951, 462] width 730 height 28
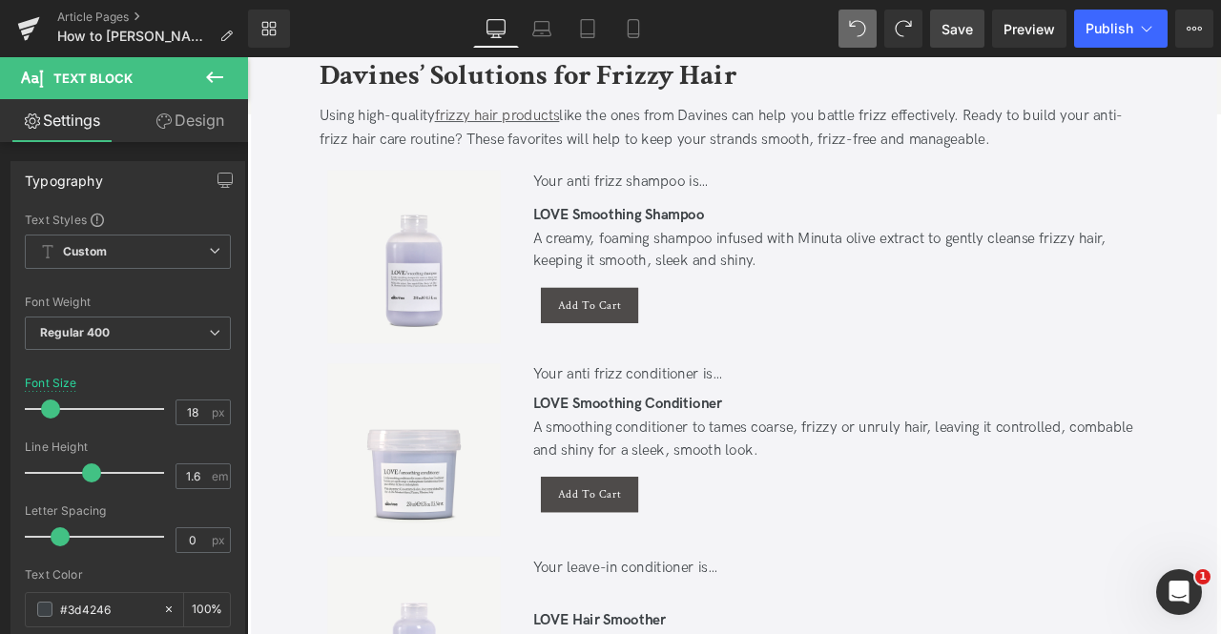
click at [212, 117] on link "Design" at bounding box center [190, 120] width 124 height 43
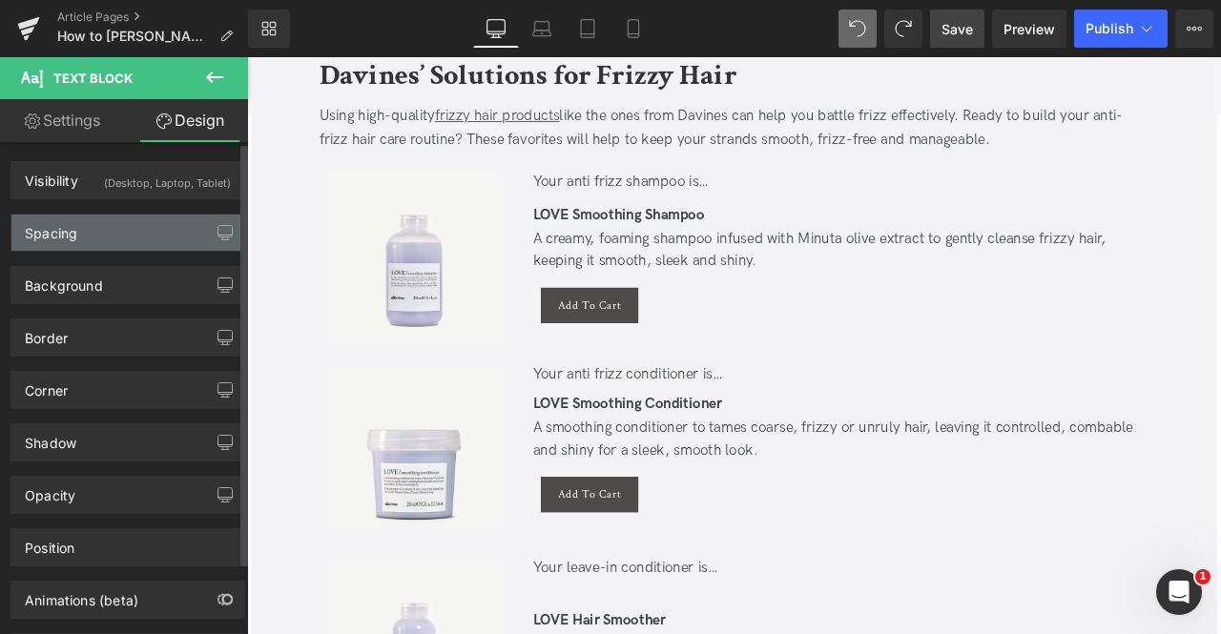
click at [103, 229] on div "Spacing" at bounding box center [127, 233] width 233 height 36
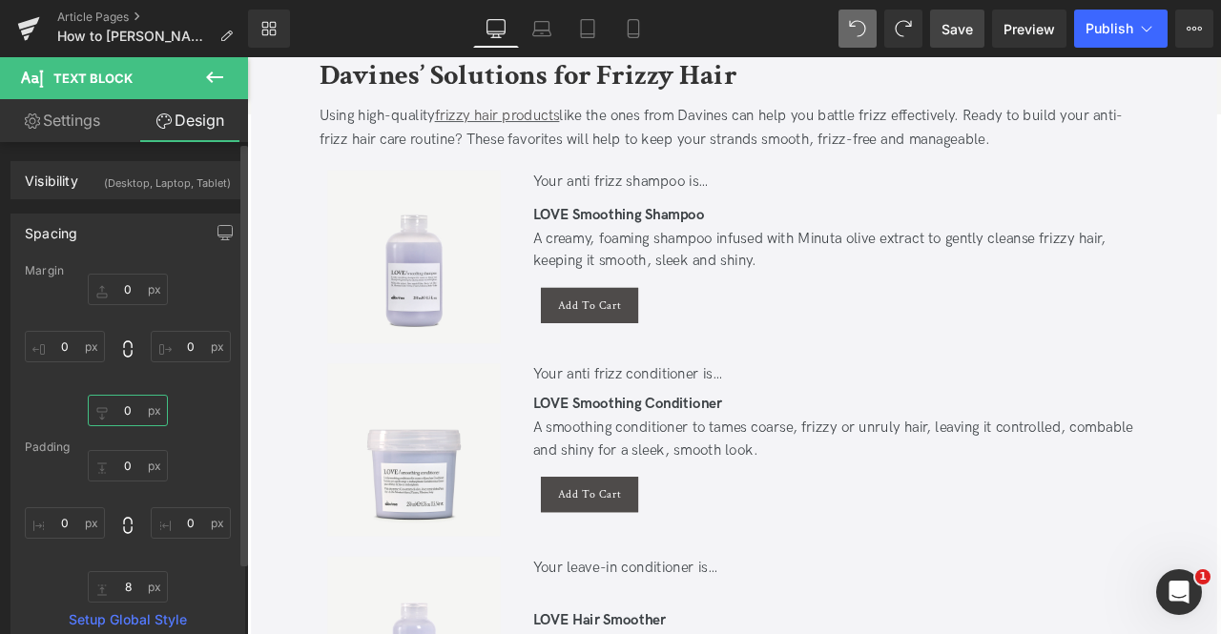
click at [134, 409] on input "0" at bounding box center [128, 410] width 80 height 31
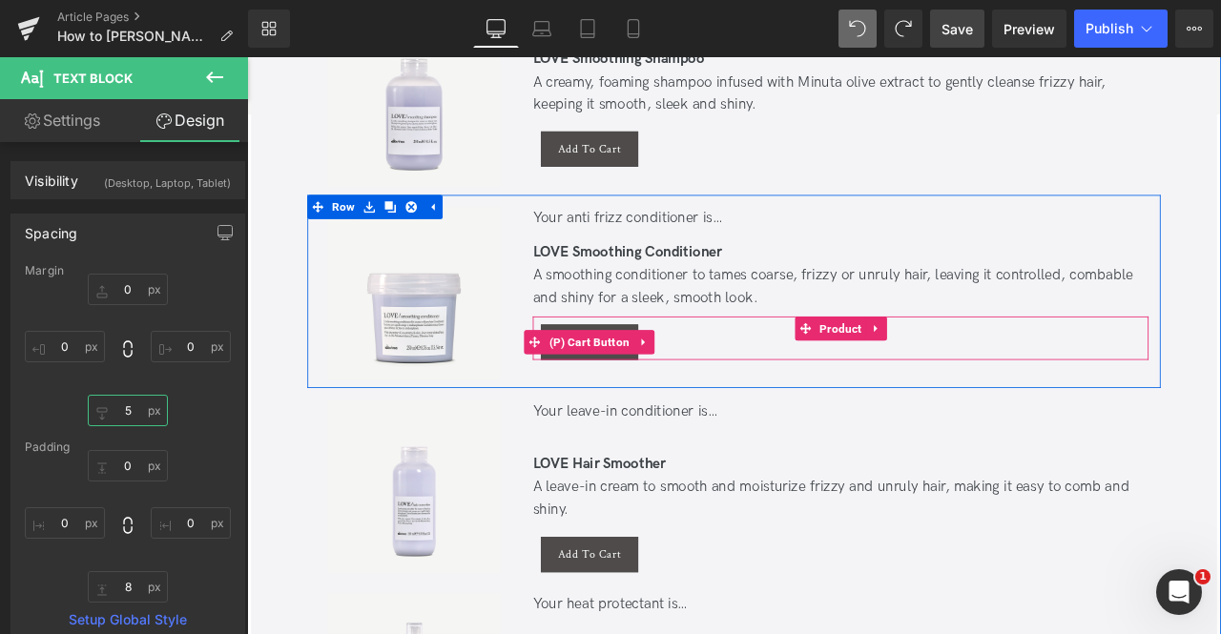
scroll to position [4539, 0]
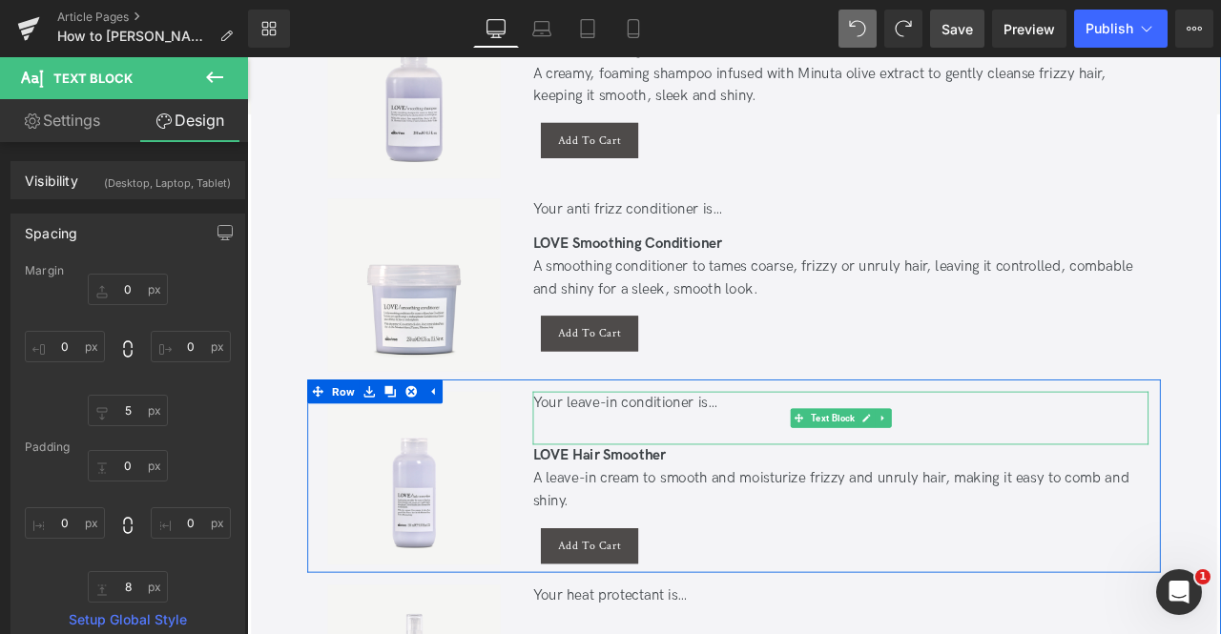
click at [699, 484] on div at bounding box center [951, 496] width 730 height 28
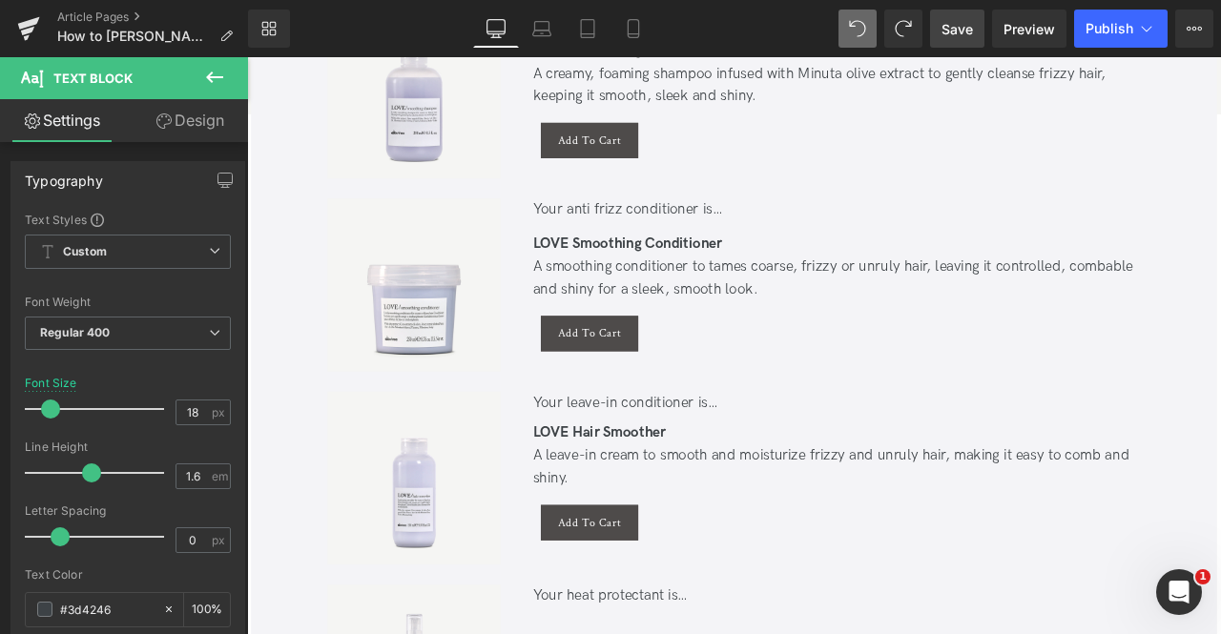
click at [172, 131] on link "Design" at bounding box center [190, 120] width 124 height 43
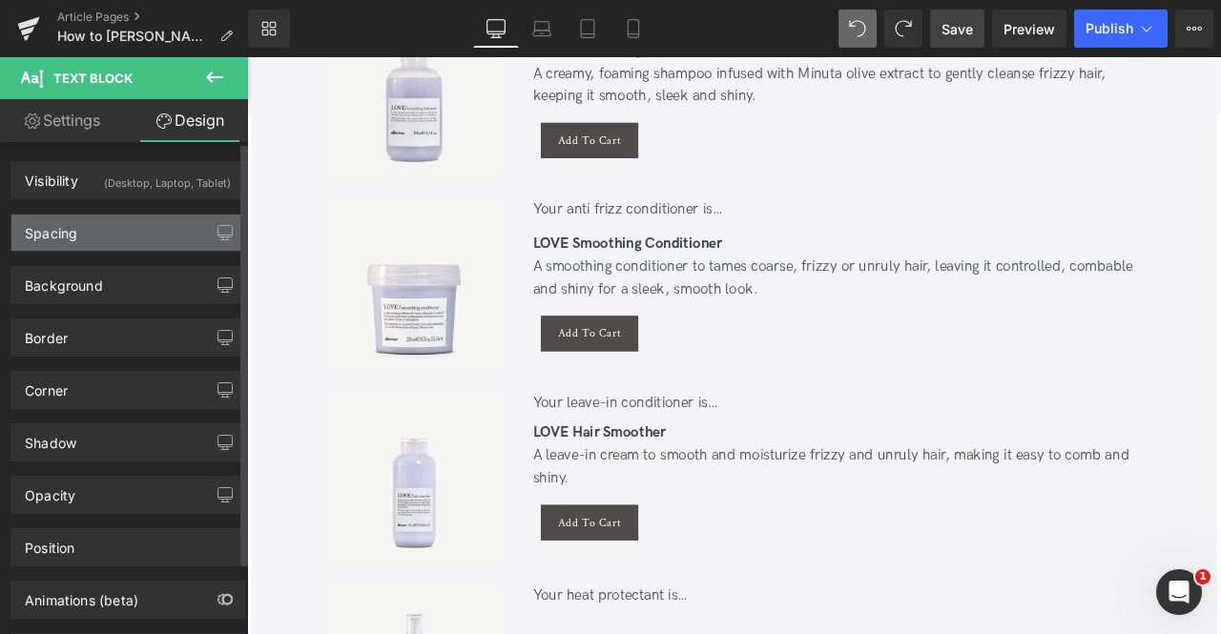
click at [103, 220] on div "Spacing" at bounding box center [127, 233] width 233 height 36
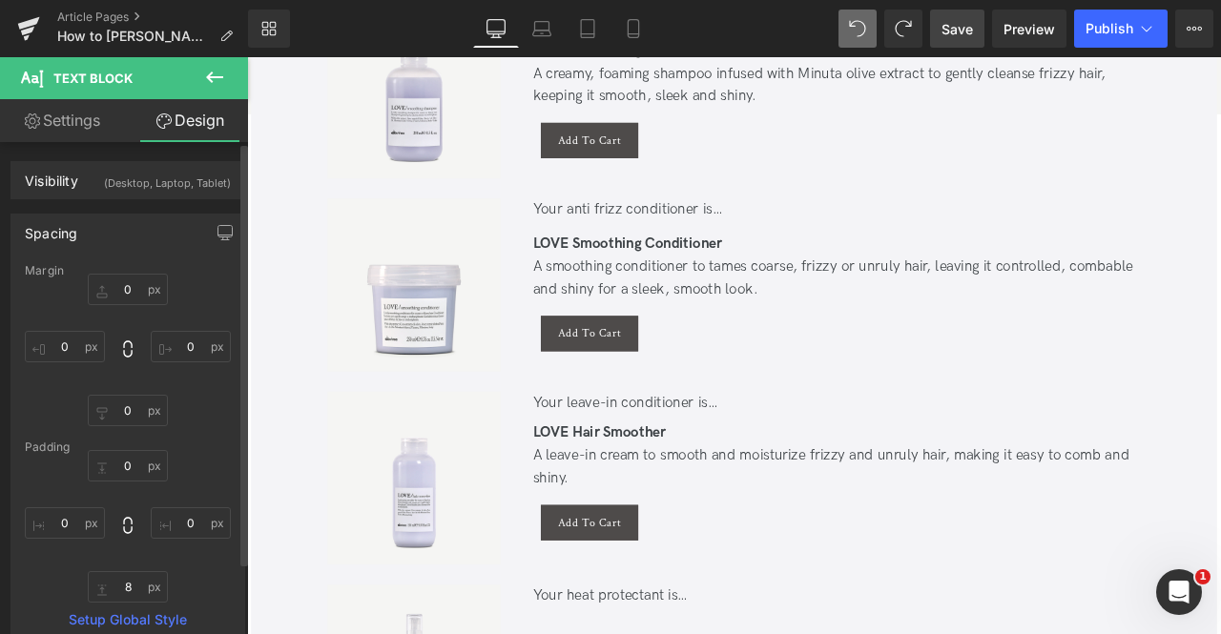
click at [131, 394] on div "0px 0 0px 0 0px 0 0px 0" at bounding box center [128, 350] width 206 height 153
click at [134, 403] on input "0" at bounding box center [128, 410] width 80 height 31
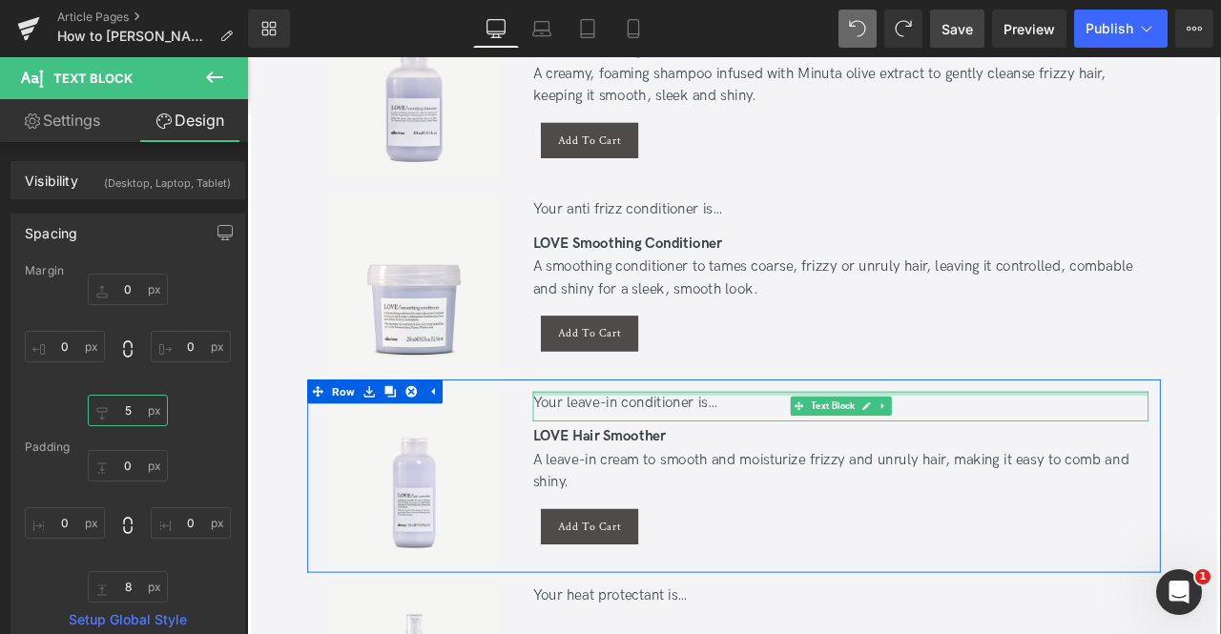
scroll to position [4757, 0]
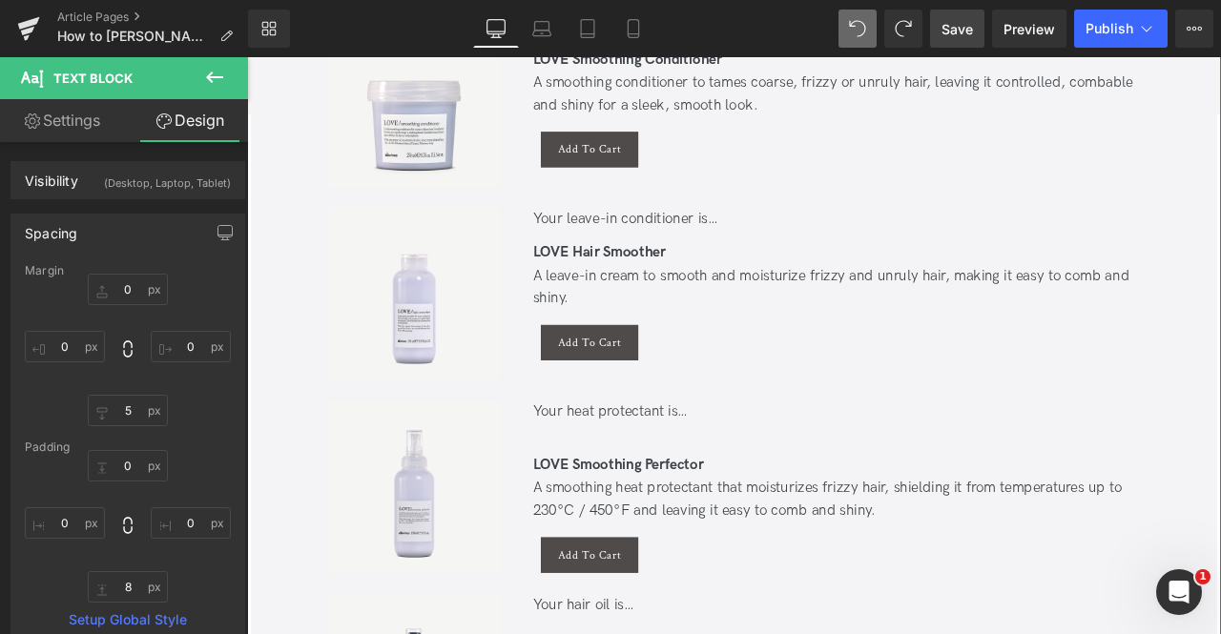
click at [661, 481] on div "Your heat protectant is…" at bounding box center [951, 478] width 730 height 28
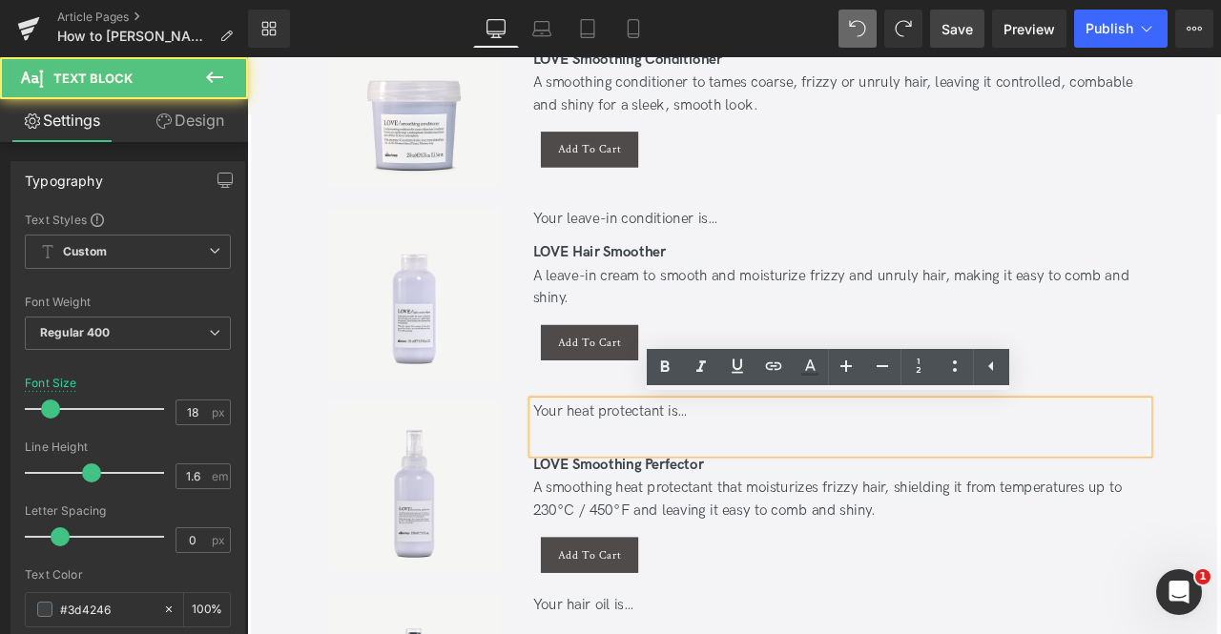
click at [617, 505] on div at bounding box center [951, 506] width 730 height 28
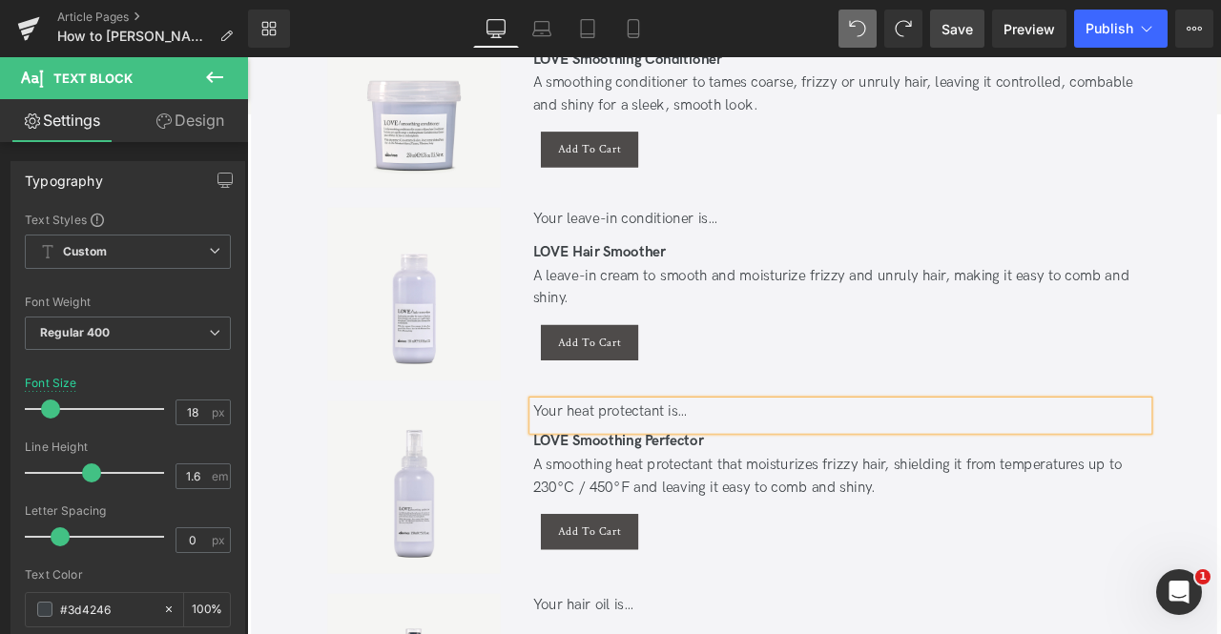
click at [198, 121] on link "Design" at bounding box center [190, 120] width 124 height 43
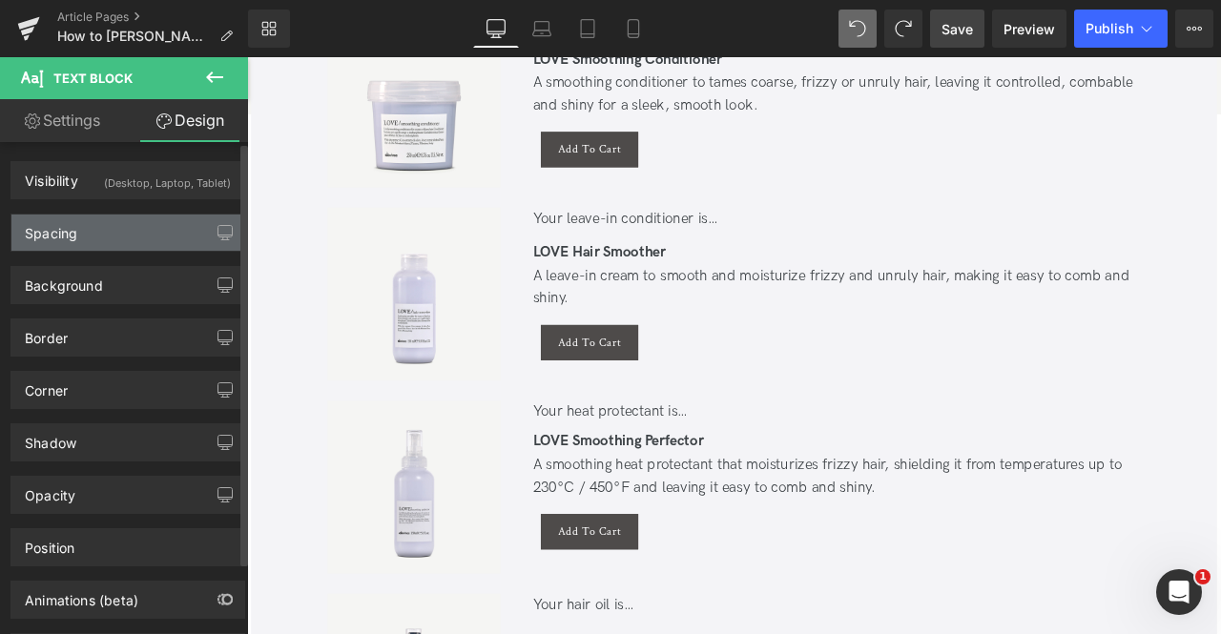
click at [86, 224] on div "Spacing" at bounding box center [127, 233] width 233 height 36
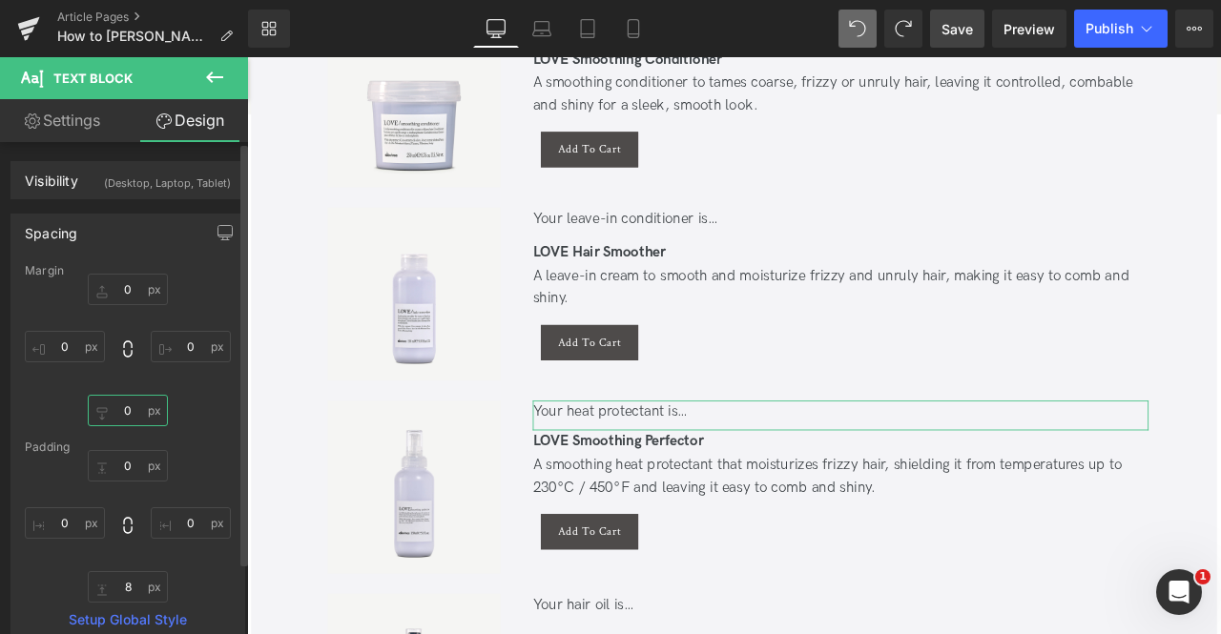
click at [129, 404] on input "0" at bounding box center [128, 410] width 80 height 31
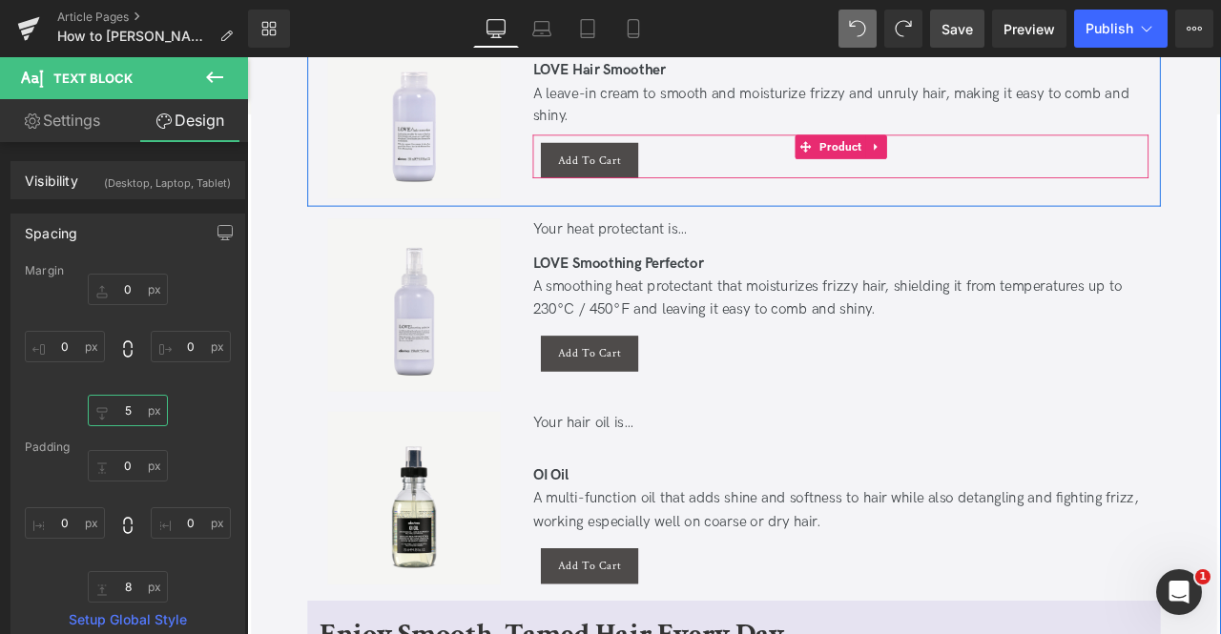
scroll to position [4982, 0]
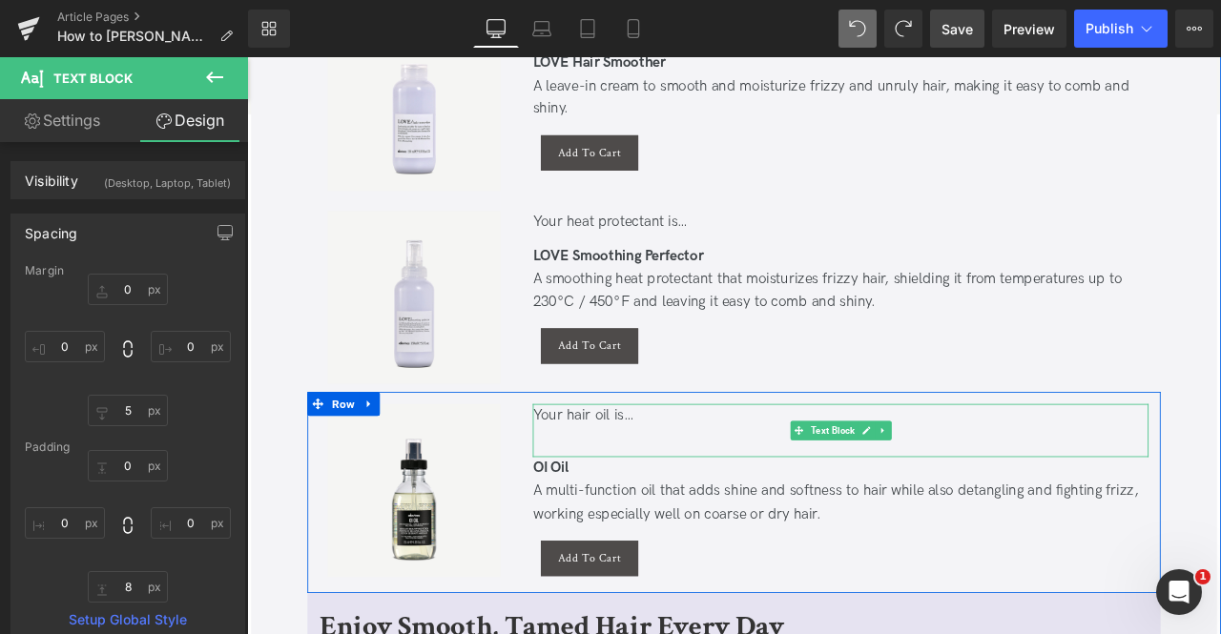
click at [654, 500] on div at bounding box center [951, 510] width 730 height 28
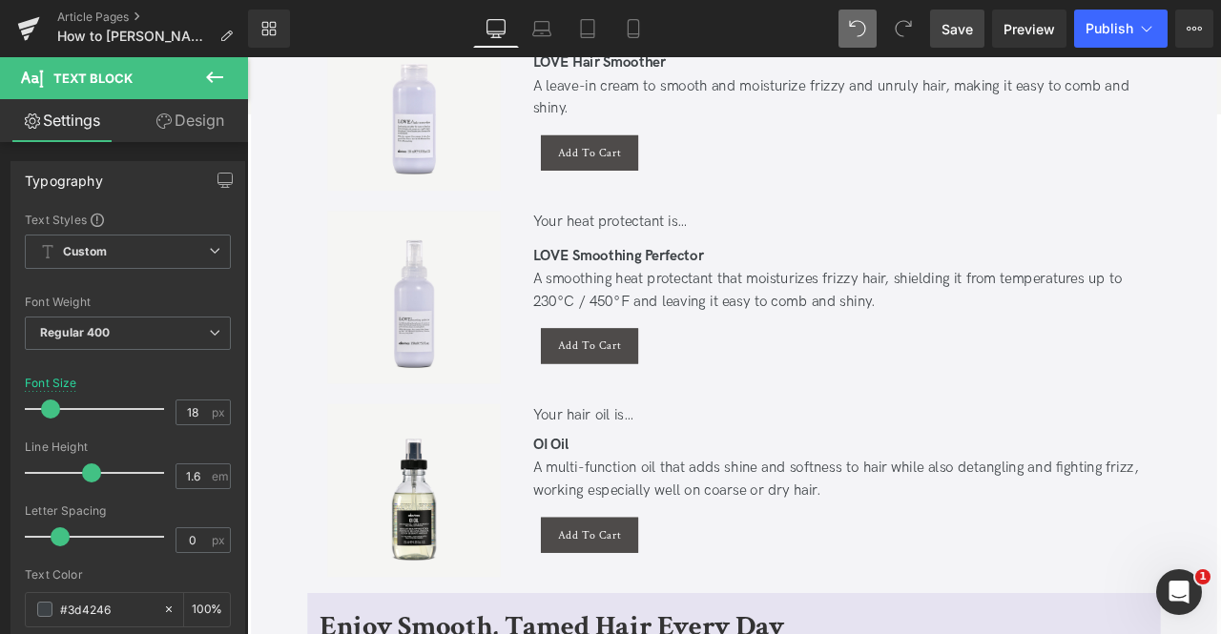
click at [180, 134] on link "Design" at bounding box center [190, 120] width 124 height 43
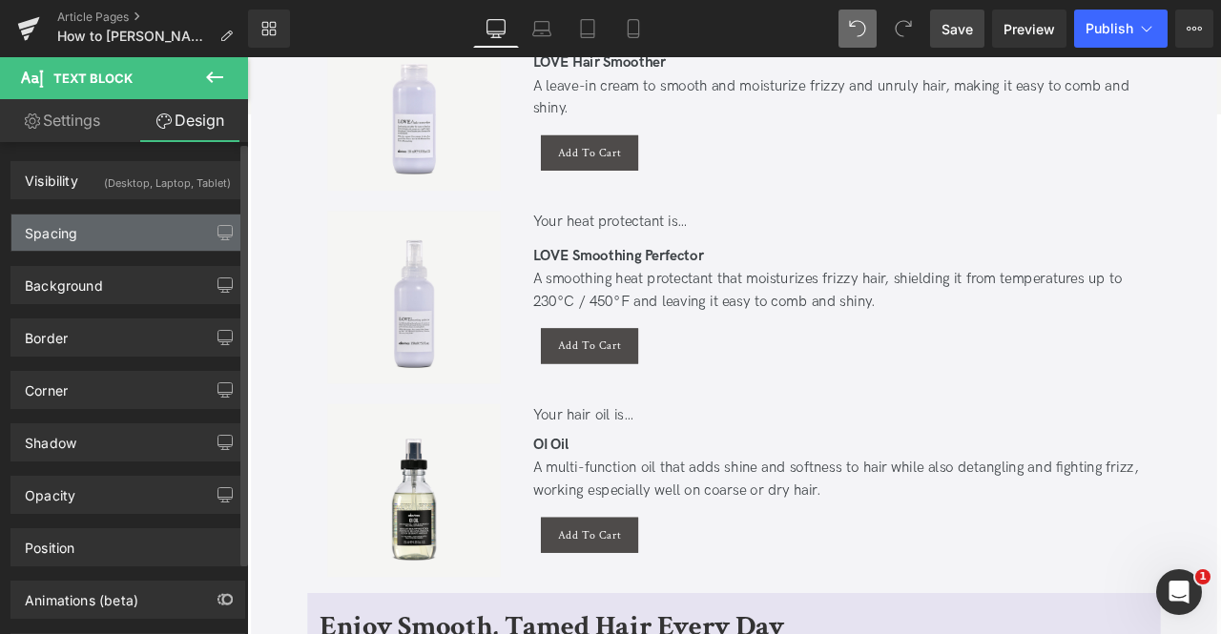
click at [105, 220] on div "Spacing" at bounding box center [127, 233] width 233 height 36
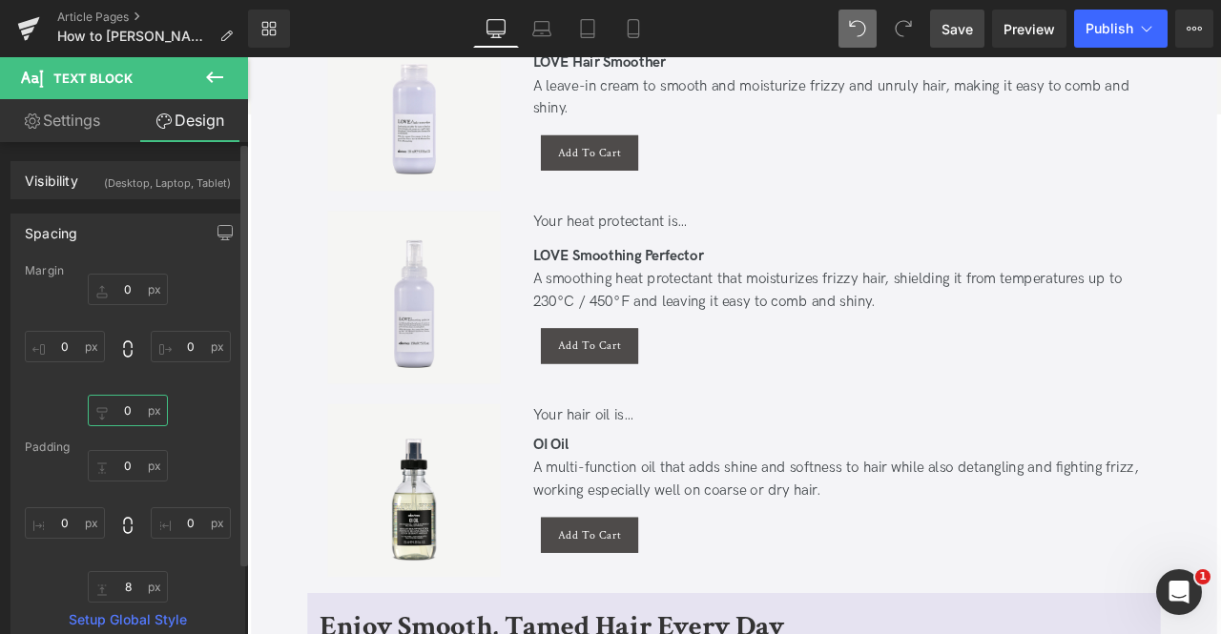
click at [121, 419] on input "0" at bounding box center [128, 410] width 80 height 31
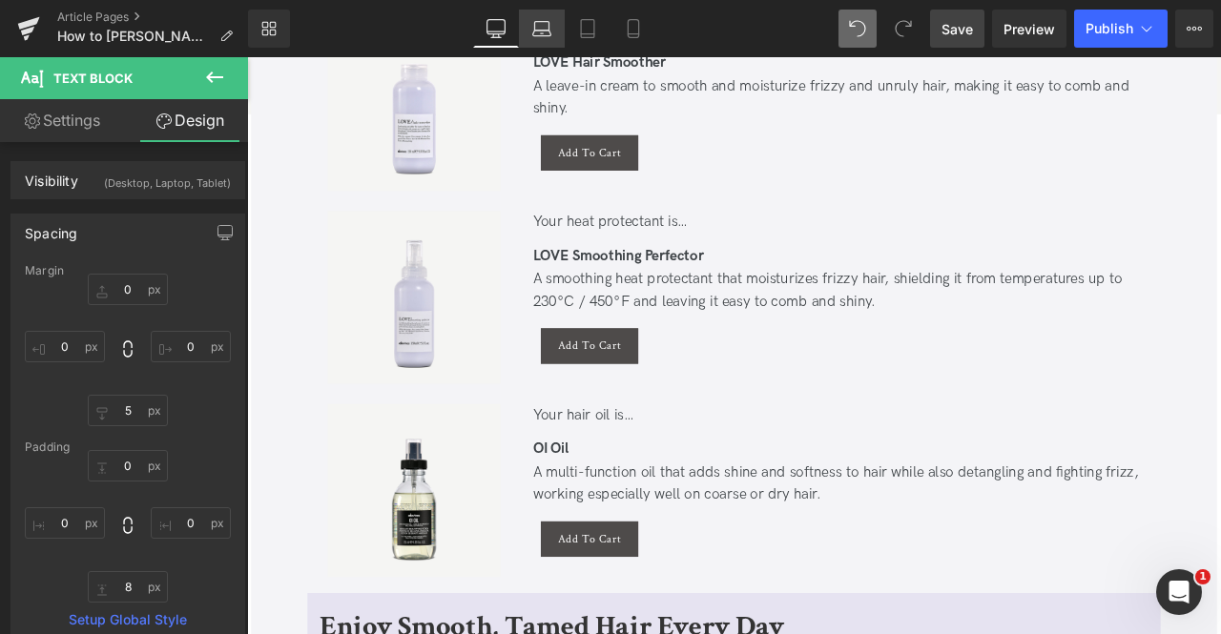
click at [538, 31] on icon at bounding box center [541, 34] width 18 height 6
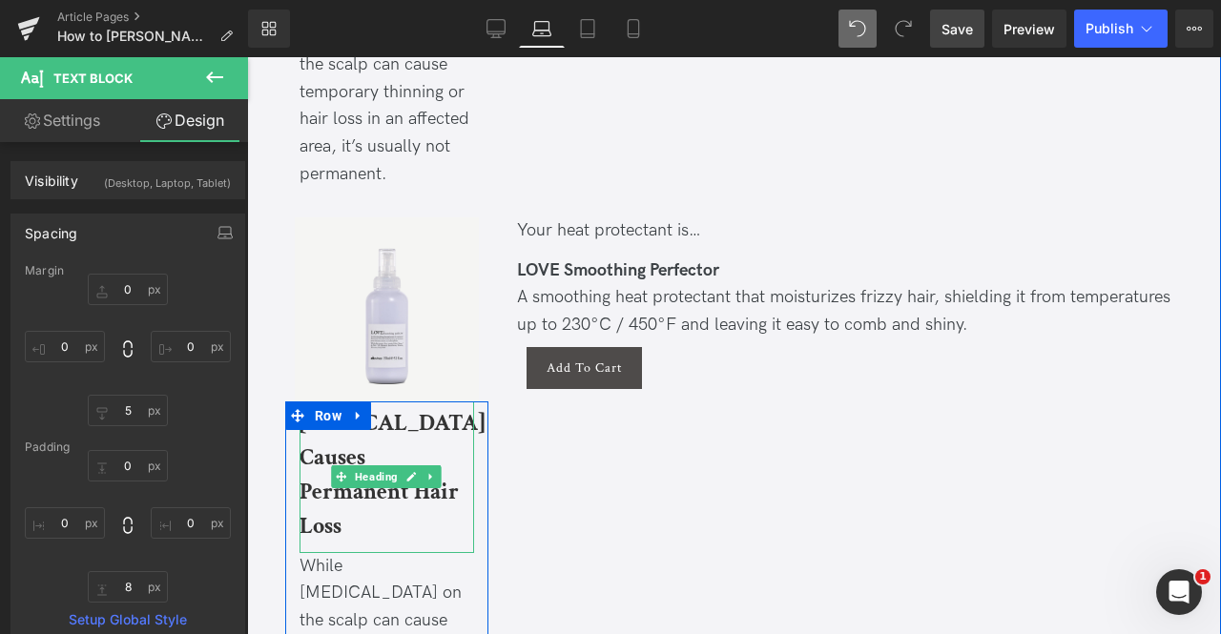
scroll to position [6323, 0]
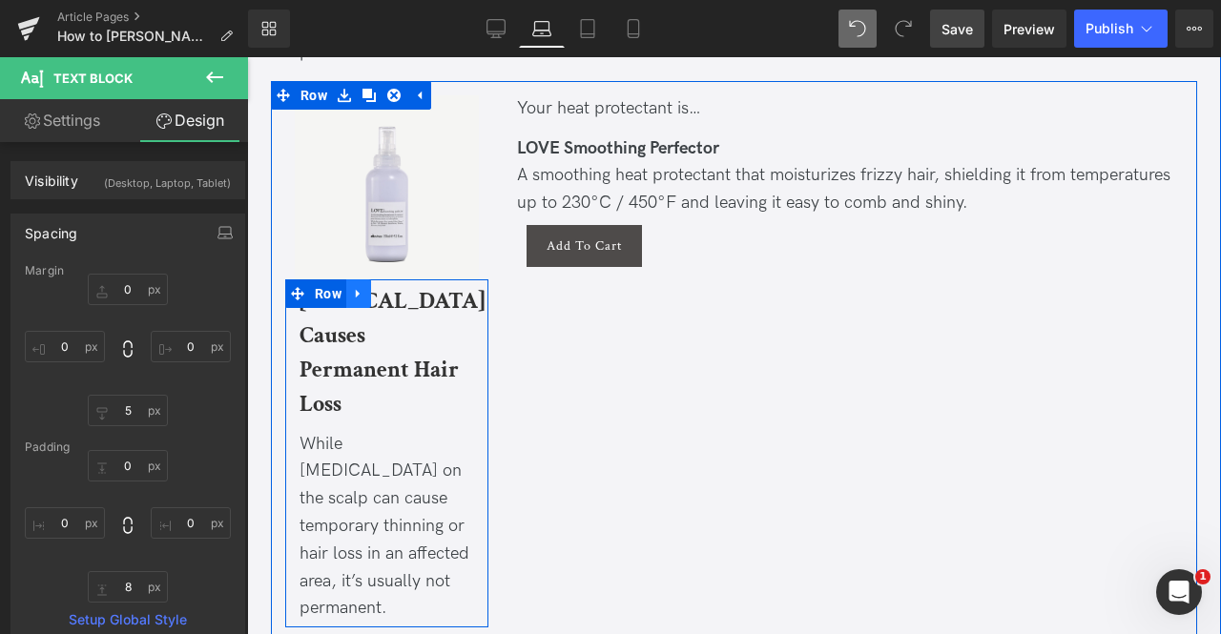
click at [359, 286] on icon at bounding box center [358, 293] width 13 height 14
click at [402, 287] on icon at bounding box center [408, 293] width 13 height 13
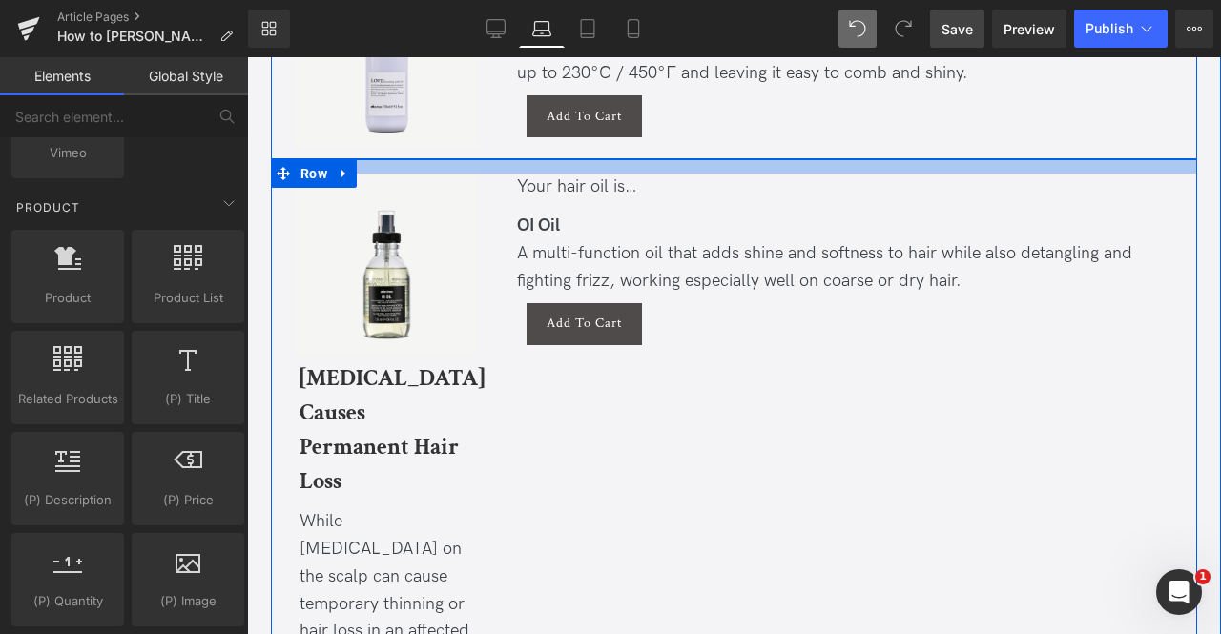
scroll to position [6455, 0]
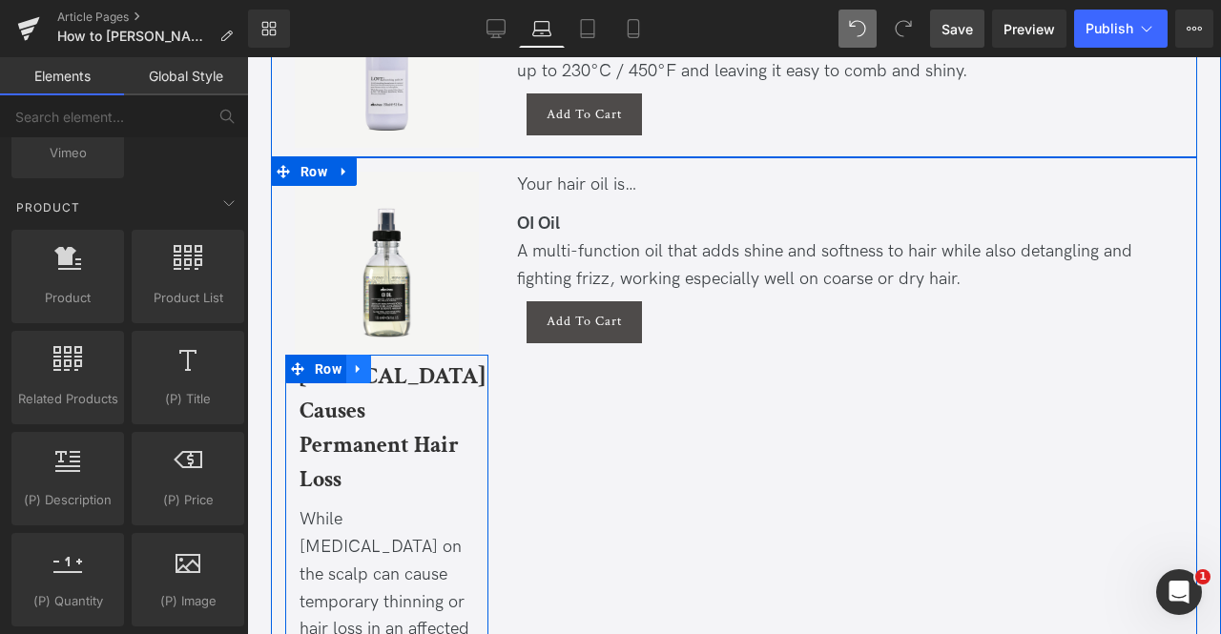
click at [356, 365] on icon at bounding box center [358, 369] width 4 height 9
click at [410, 362] on icon at bounding box center [408, 368] width 13 height 13
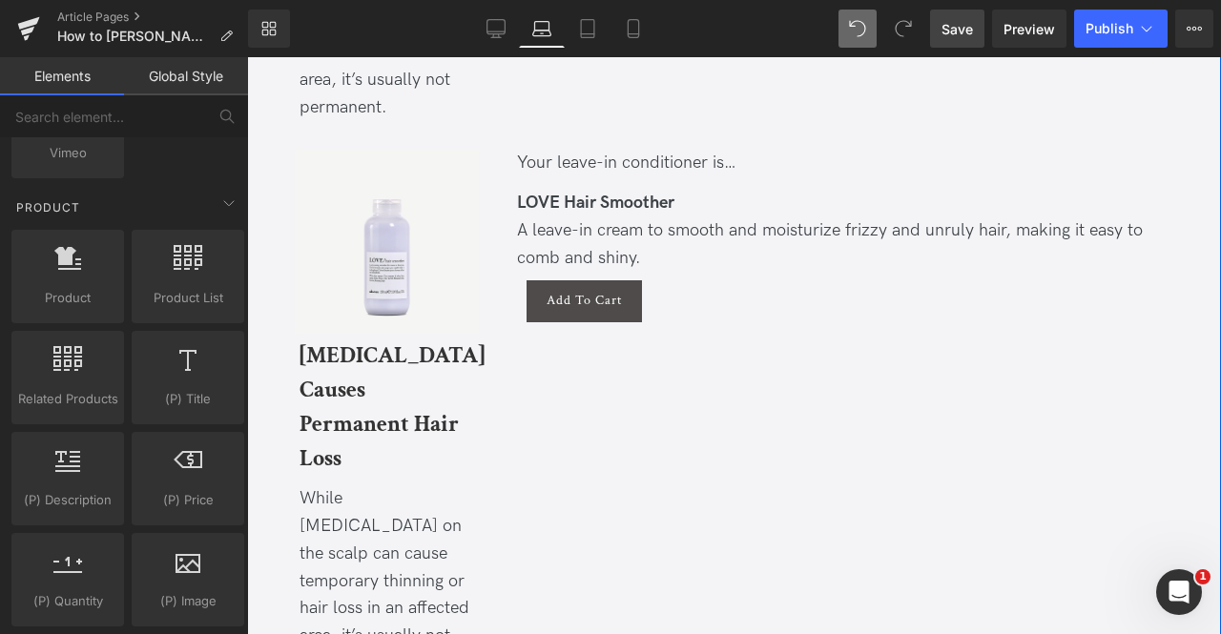
scroll to position [5710, 0]
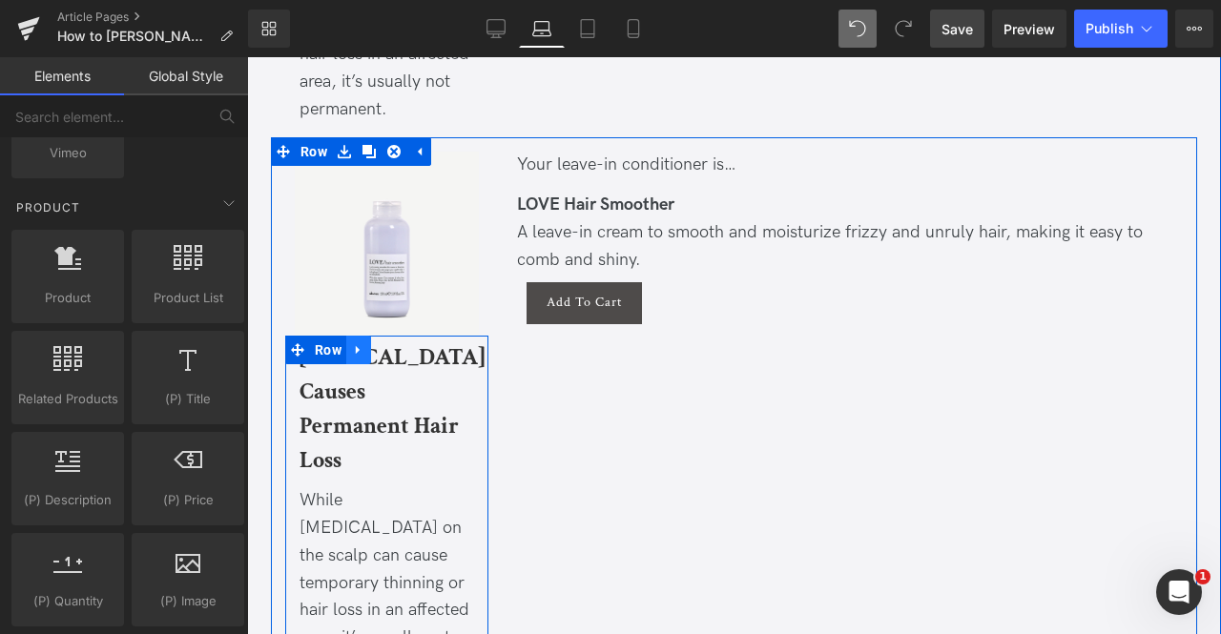
click at [362, 336] on link at bounding box center [358, 350] width 25 height 29
click at [398, 336] on link at bounding box center [408, 350] width 25 height 29
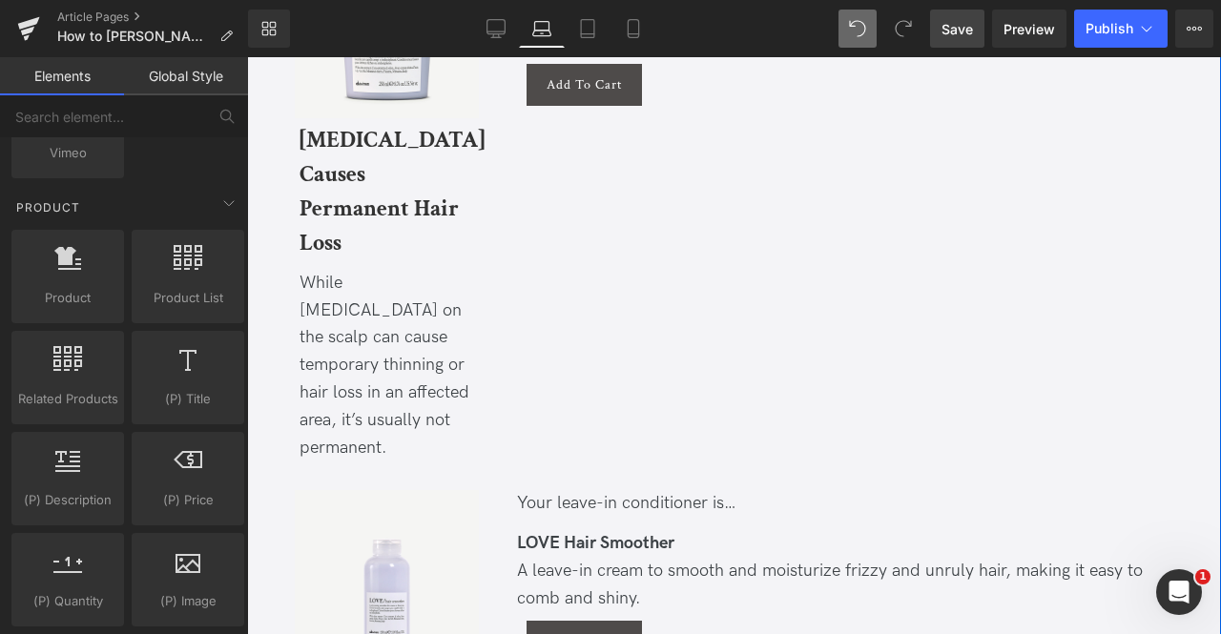
scroll to position [5371, 0]
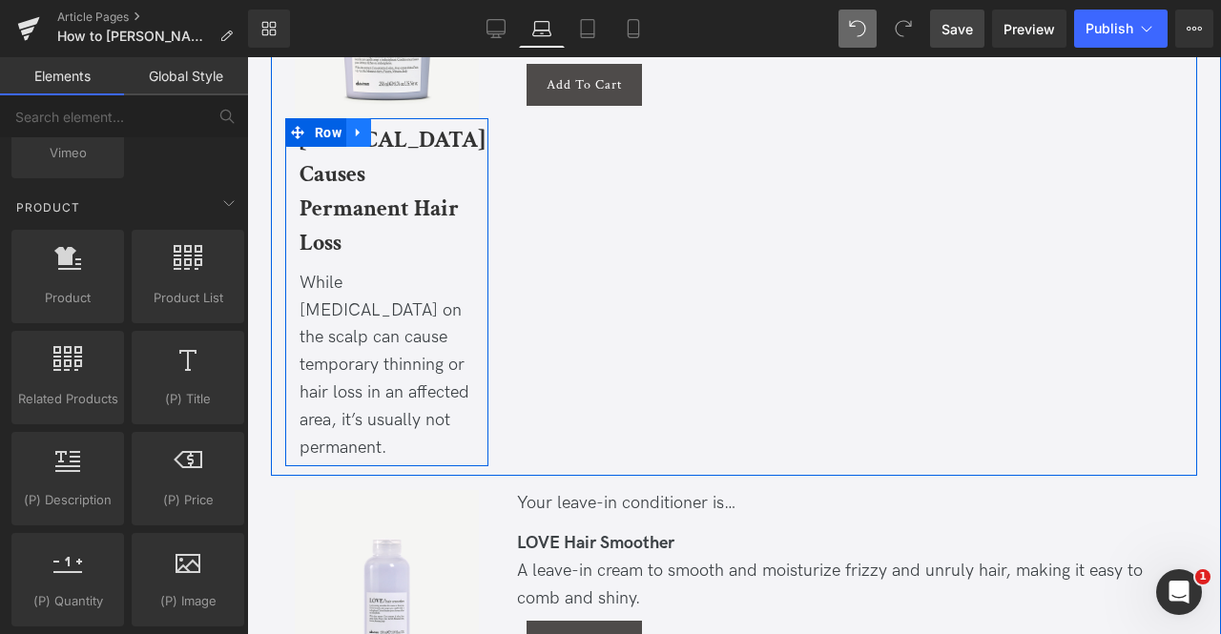
click at [355, 125] on icon at bounding box center [358, 132] width 13 height 14
click at [404, 126] on icon at bounding box center [408, 132] width 13 height 13
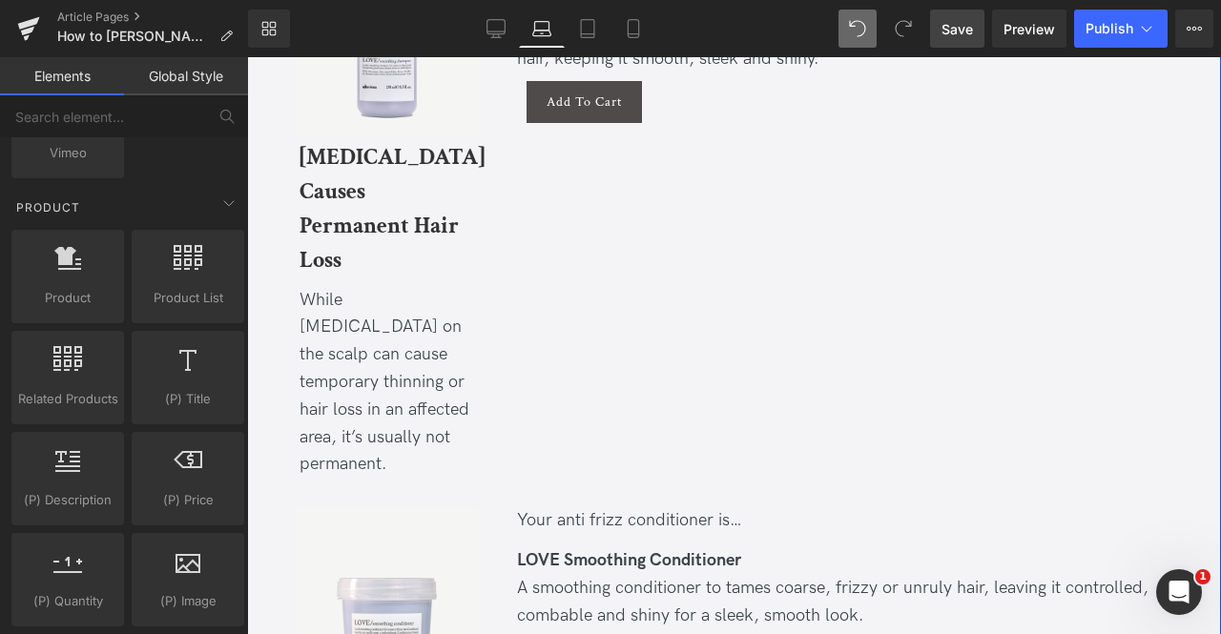
scroll to position [4607, 0]
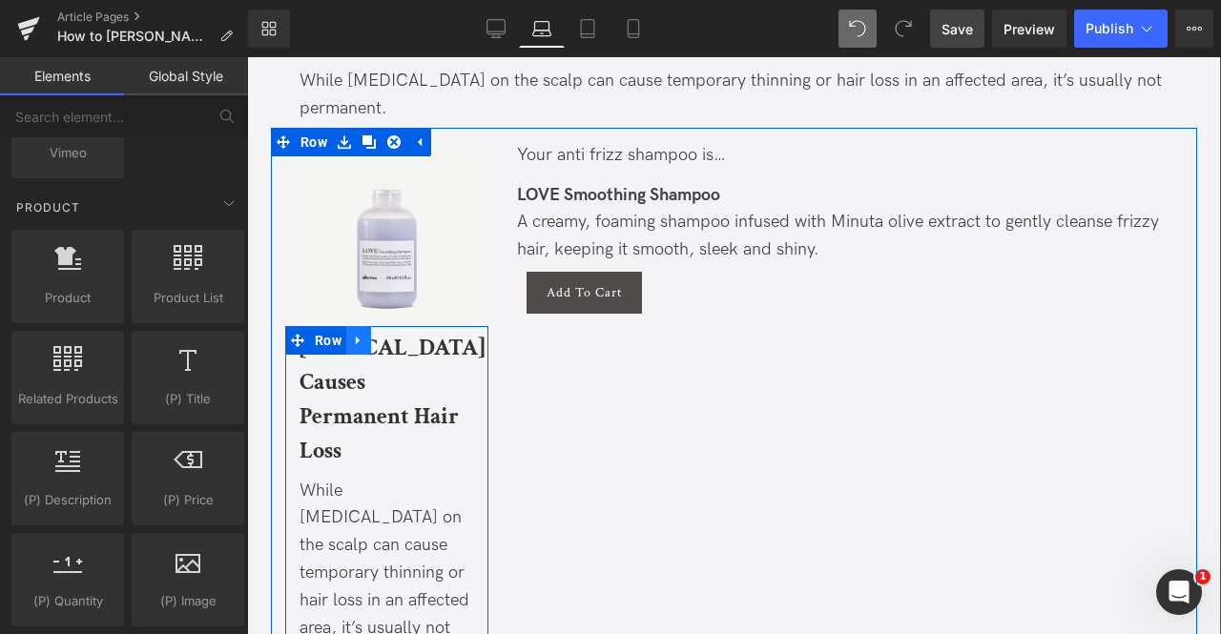
click at [360, 347] on icon at bounding box center [358, 340] width 13 height 14
click at [405, 347] on icon at bounding box center [408, 340] width 13 height 14
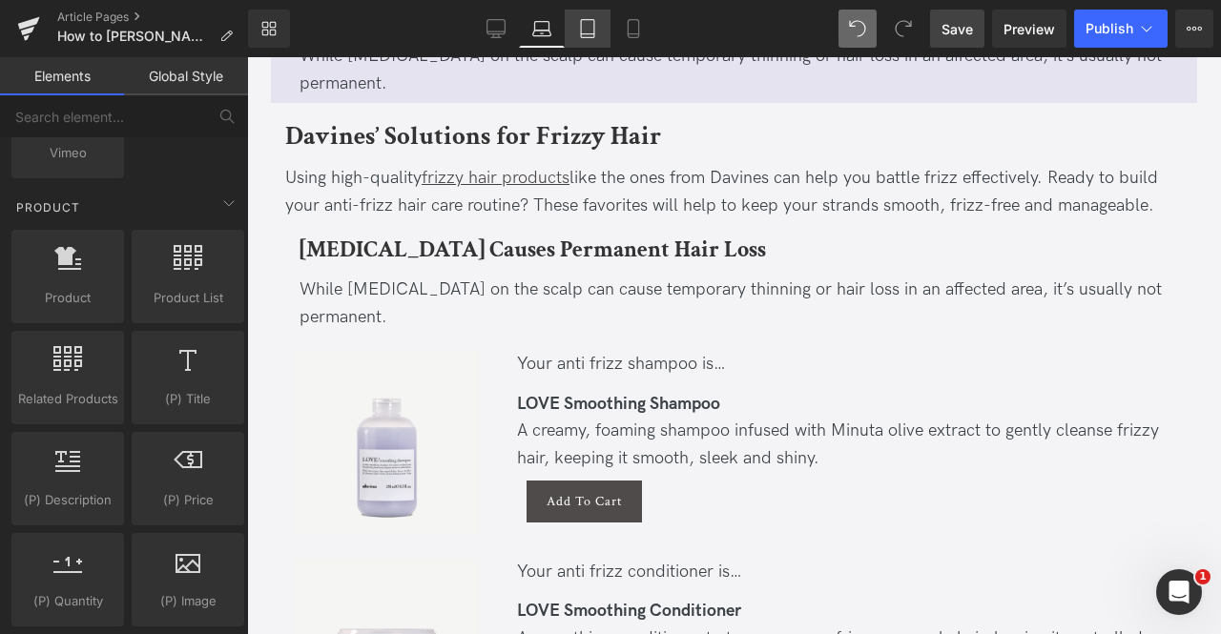
click at [586, 22] on icon at bounding box center [587, 28] width 19 height 19
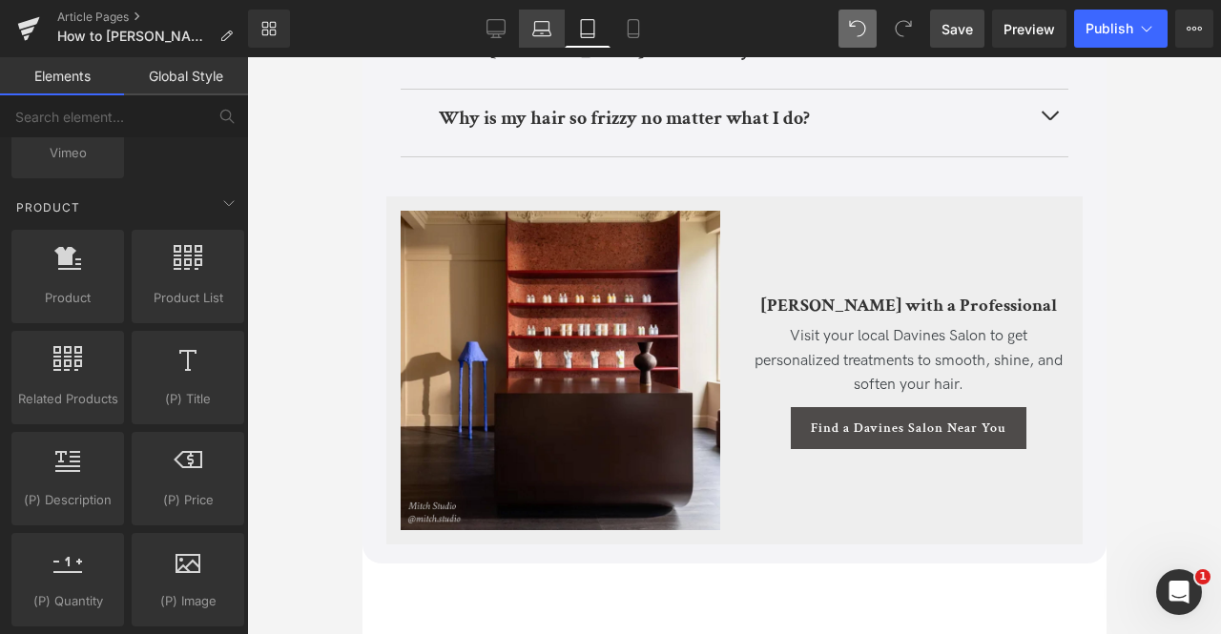
click at [543, 20] on icon at bounding box center [541, 28] width 19 height 19
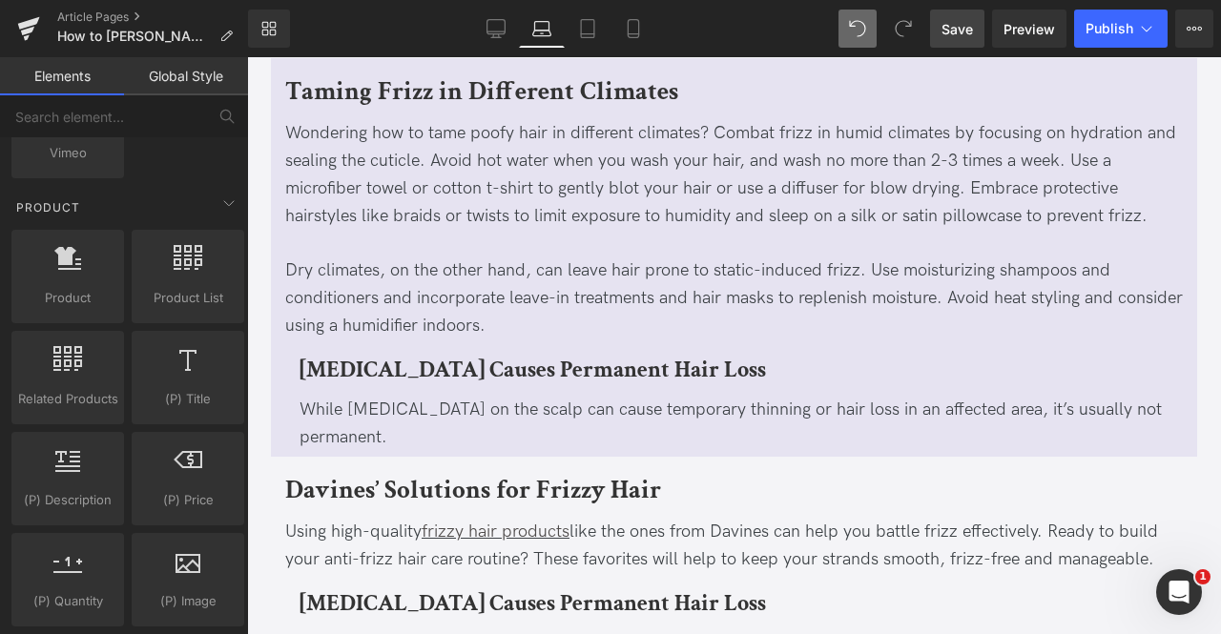
scroll to position [4323, 0]
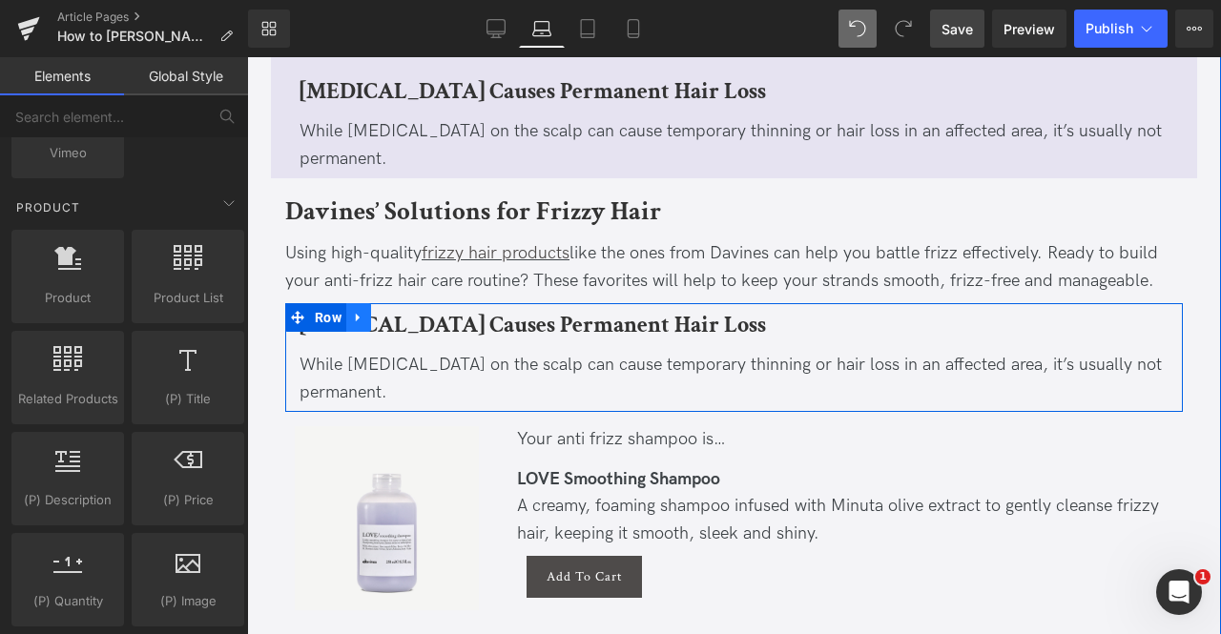
click at [357, 324] on icon at bounding box center [358, 317] width 13 height 14
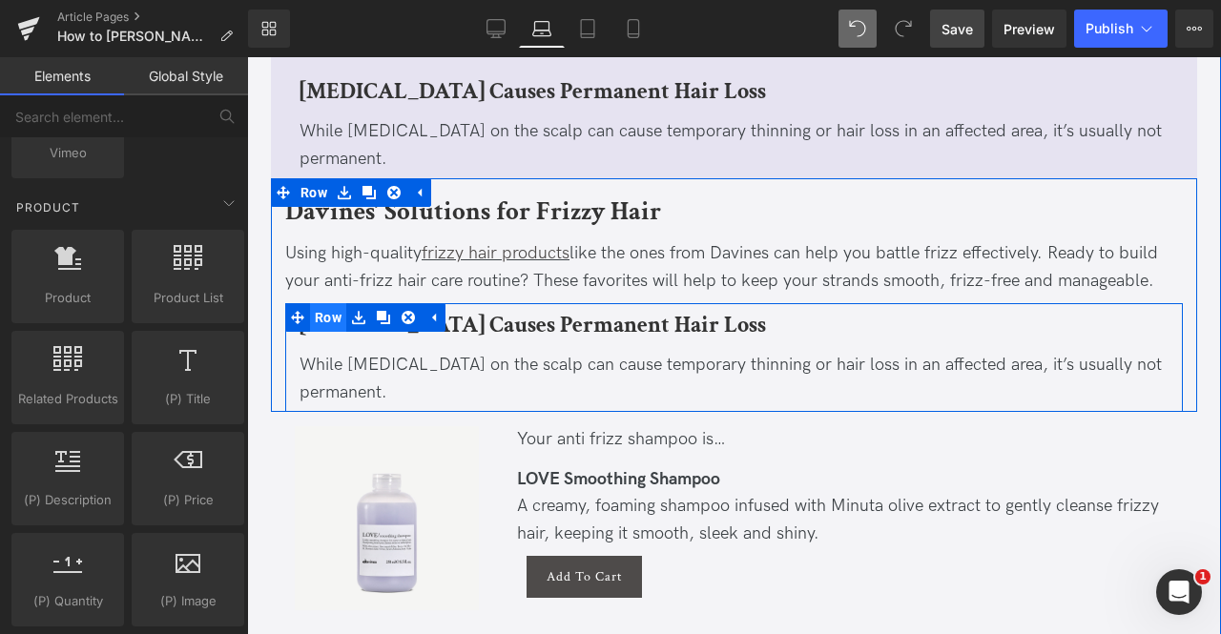
click at [320, 328] on span "Row" at bounding box center [328, 317] width 36 height 29
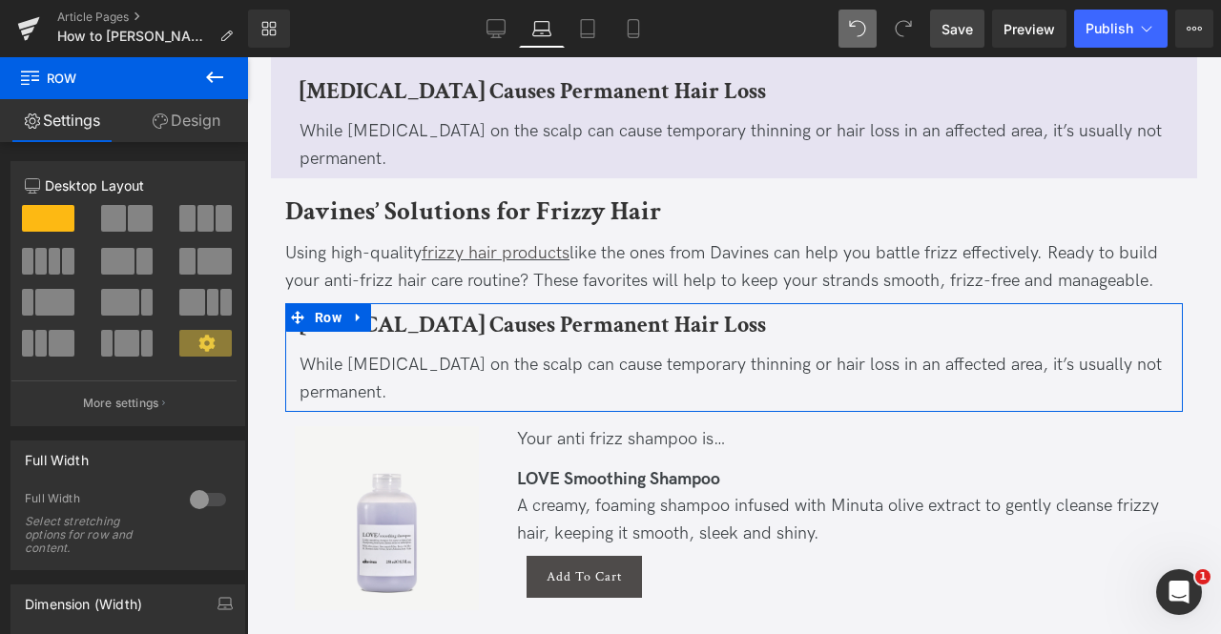
click at [196, 120] on link "Design" at bounding box center [186, 120] width 124 height 43
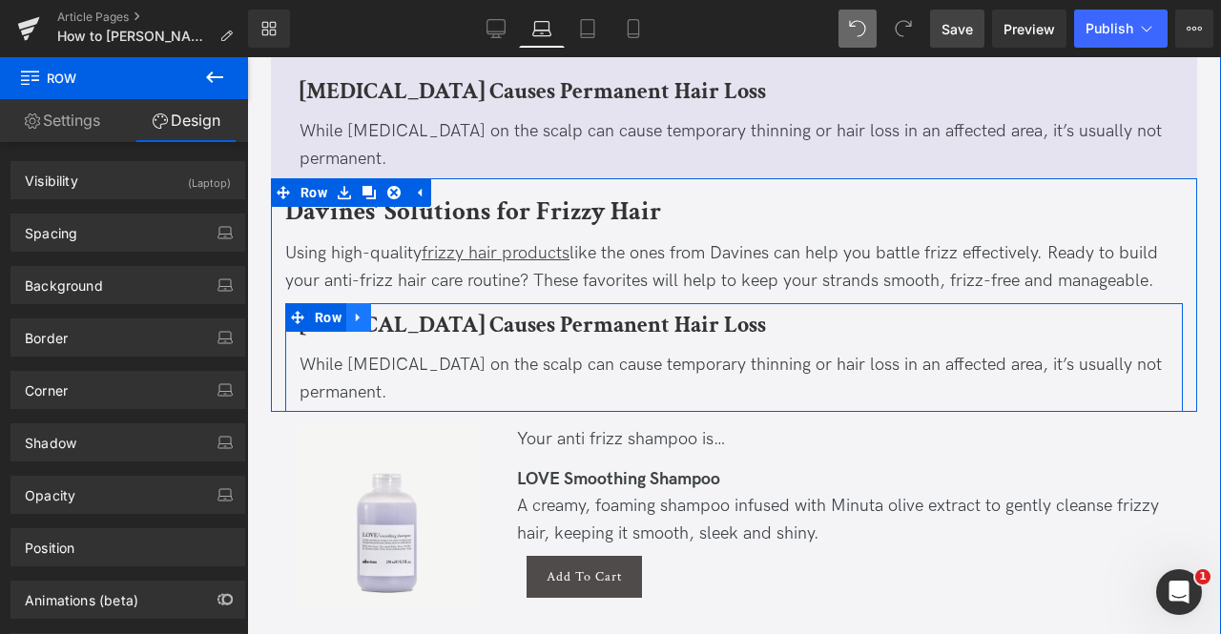
click at [357, 324] on icon at bounding box center [358, 317] width 13 height 14
click at [402, 324] on icon at bounding box center [408, 317] width 13 height 13
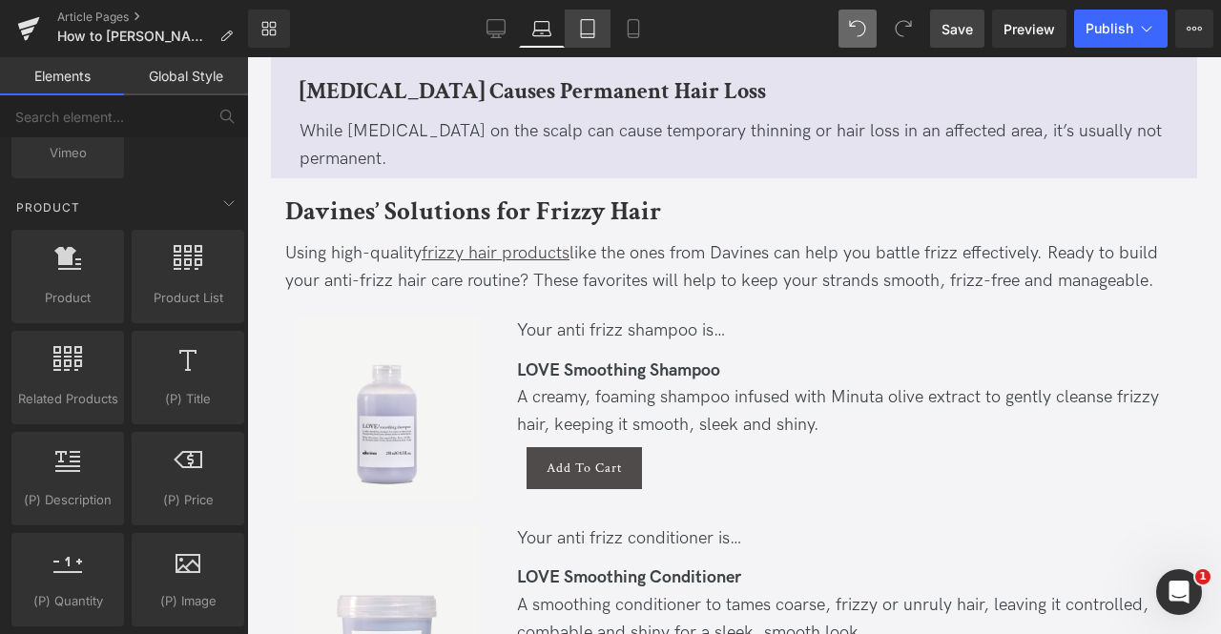
click at [599, 11] on link "Tablet" at bounding box center [588, 29] width 46 height 38
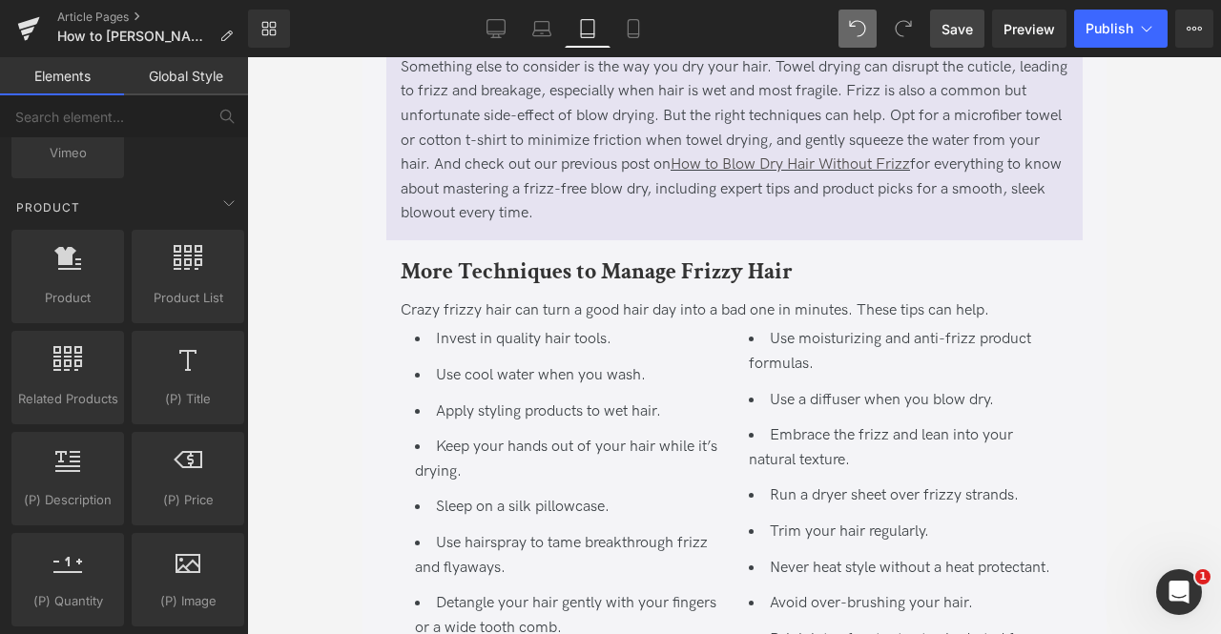
scroll to position [3204, 0]
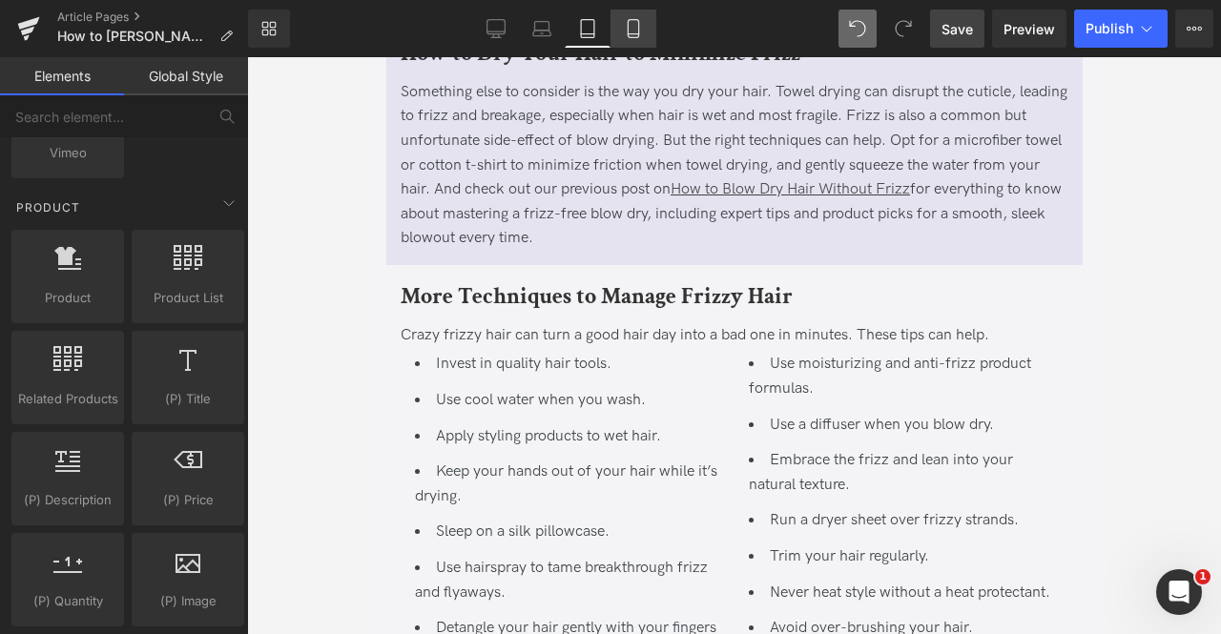
click at [628, 33] on icon at bounding box center [633, 28] width 19 height 19
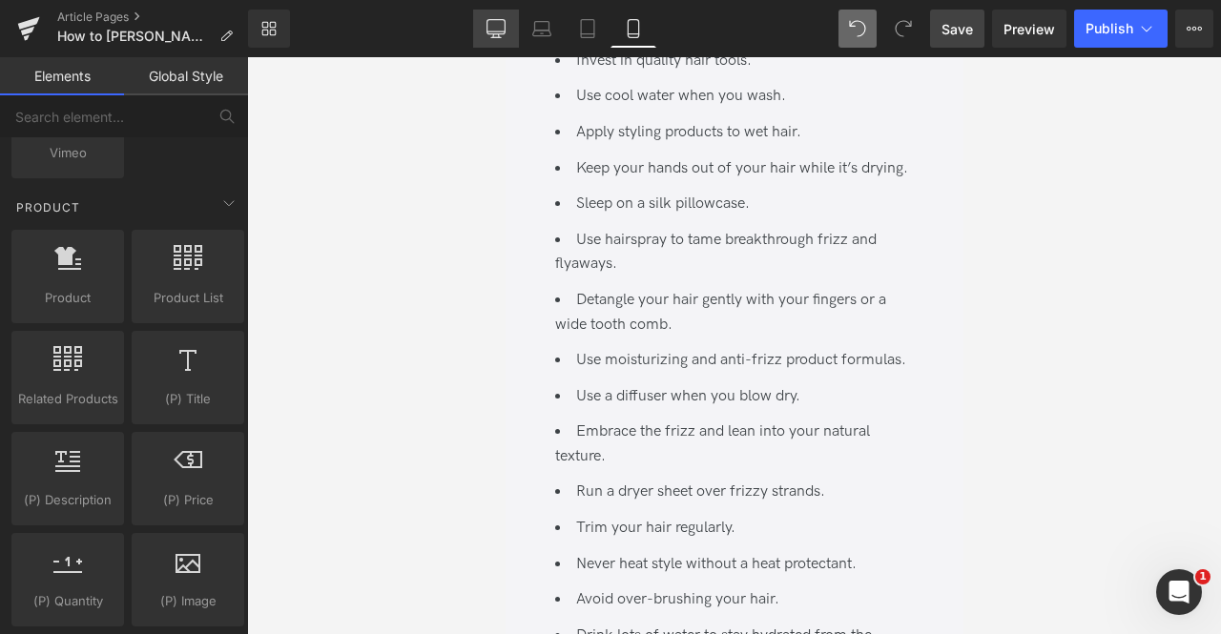
click at [489, 20] on icon at bounding box center [495, 28] width 19 height 19
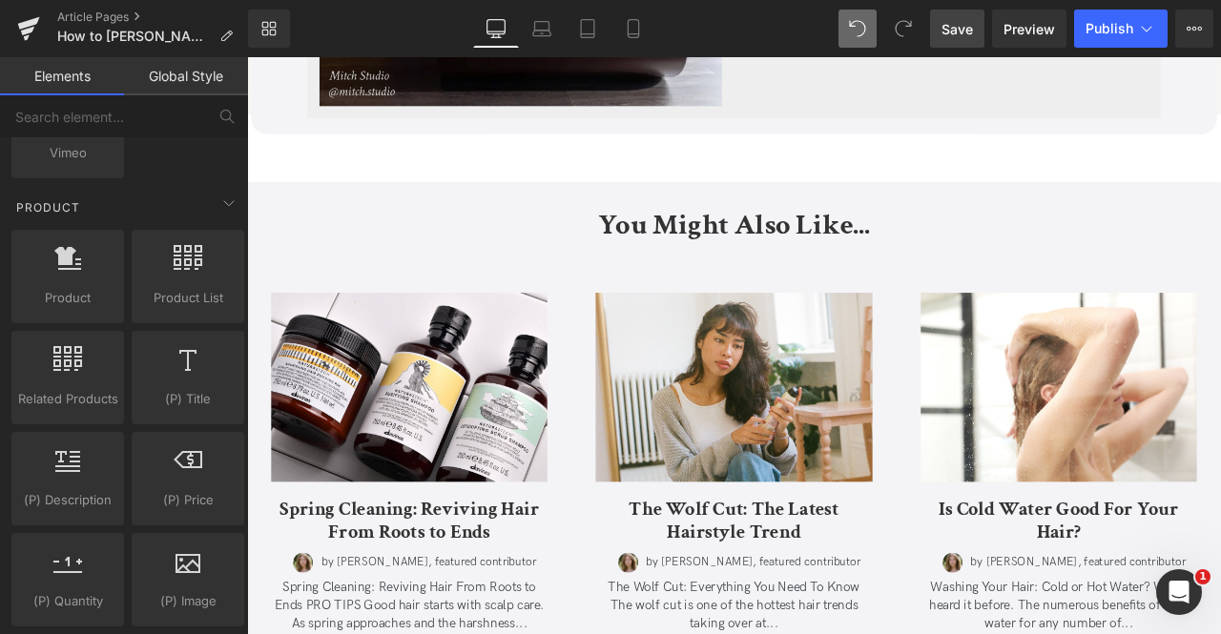
scroll to position [6900, 0]
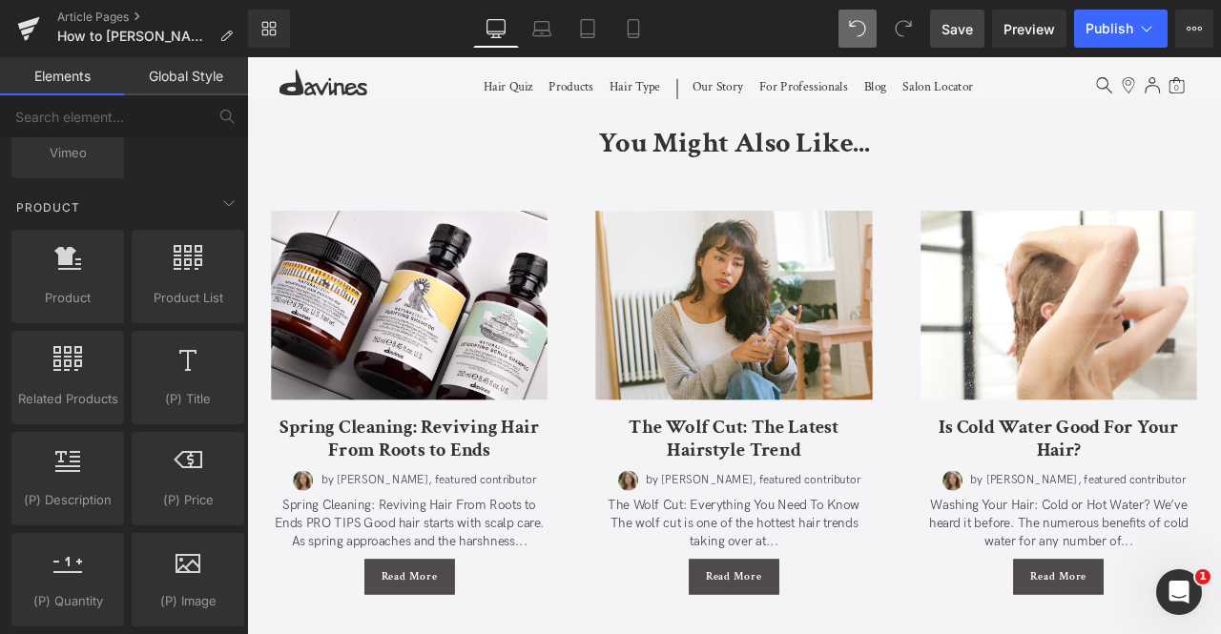
click at [956, 30] on span "Save" at bounding box center [956, 29] width 31 height 20
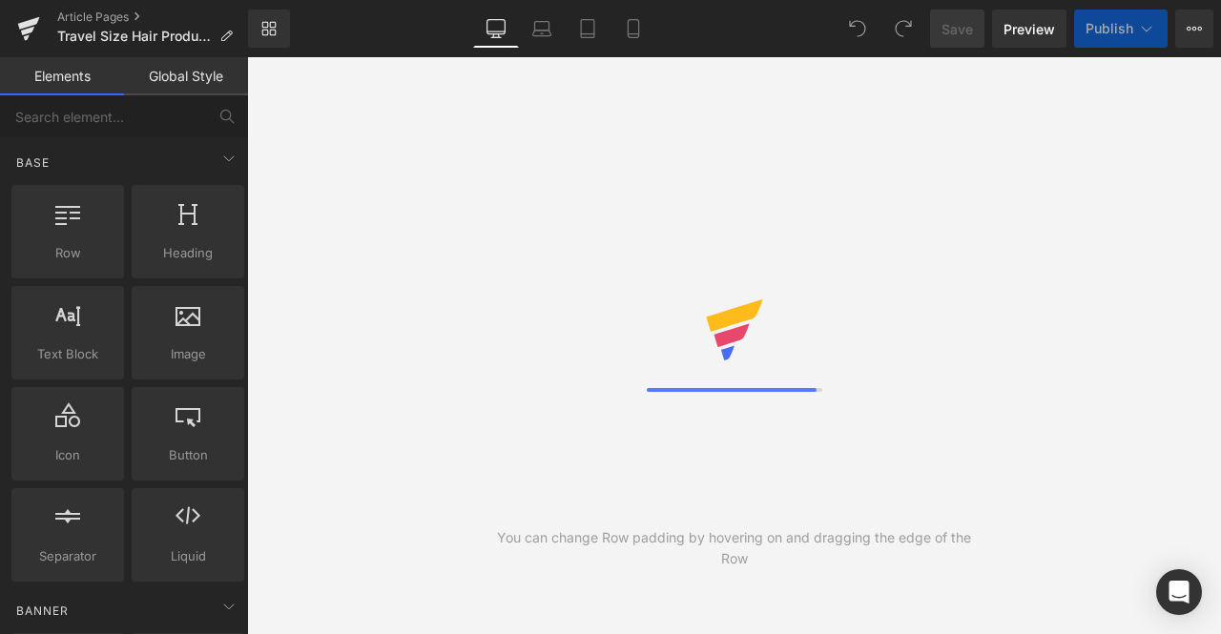
click at [538, 35] on icon at bounding box center [541, 34] width 18 height 6
